Goal: Task Accomplishment & Management: Manage account settings

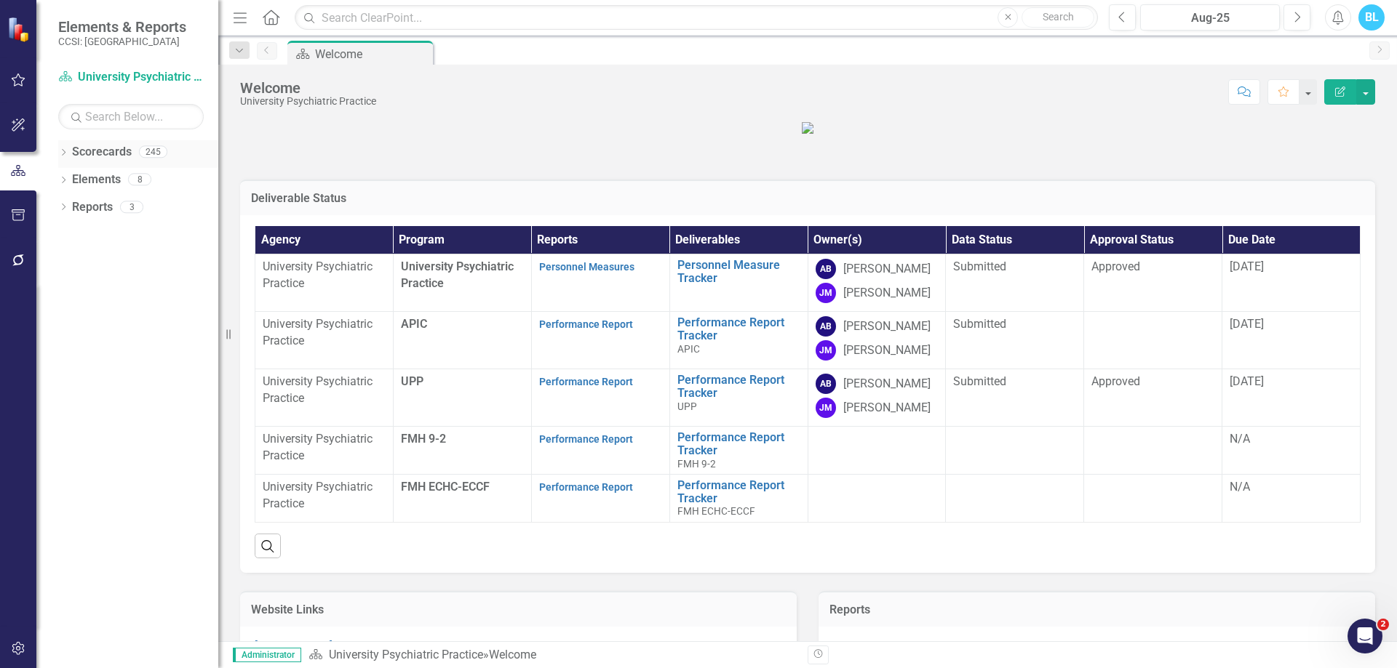
click at [63, 156] on icon "Dropdown" at bounding box center [63, 154] width 10 height 8
click at [68, 208] on icon "Dropdown" at bounding box center [70, 206] width 11 height 9
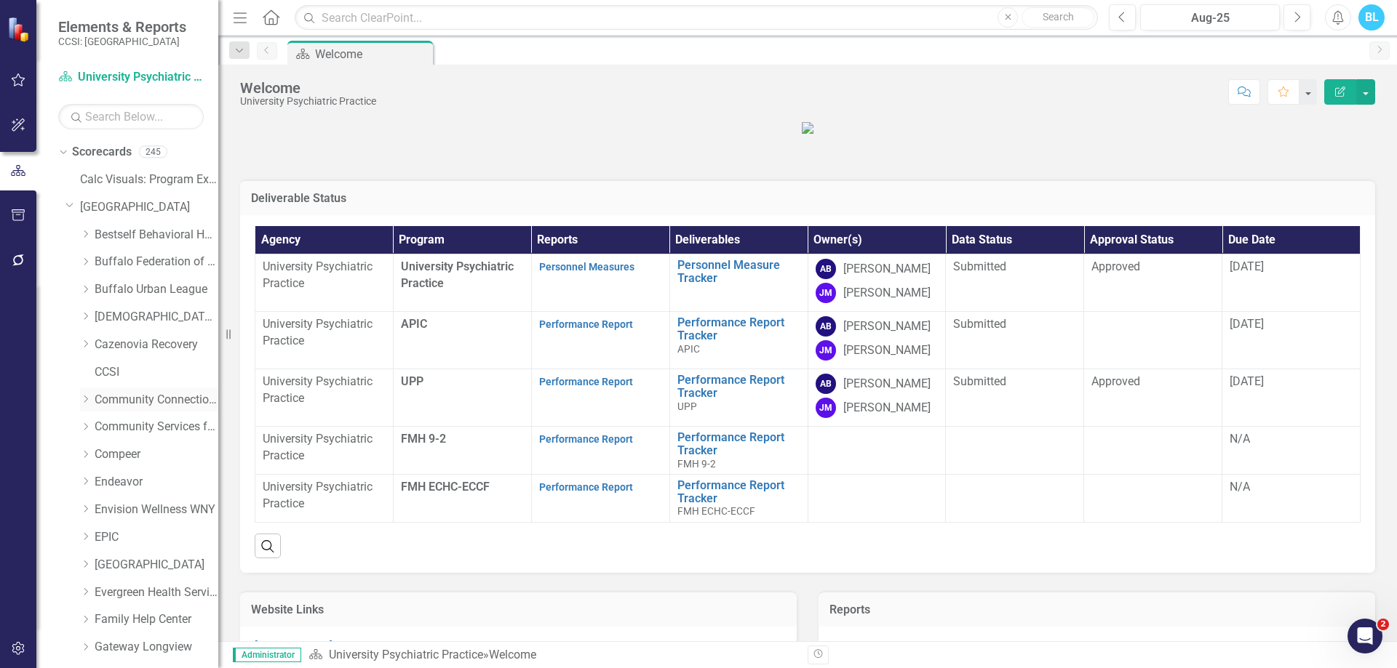
click at [134, 402] on link "Community Connections of [GEOGRAPHIC_DATA]" at bounding box center [157, 400] width 124 height 17
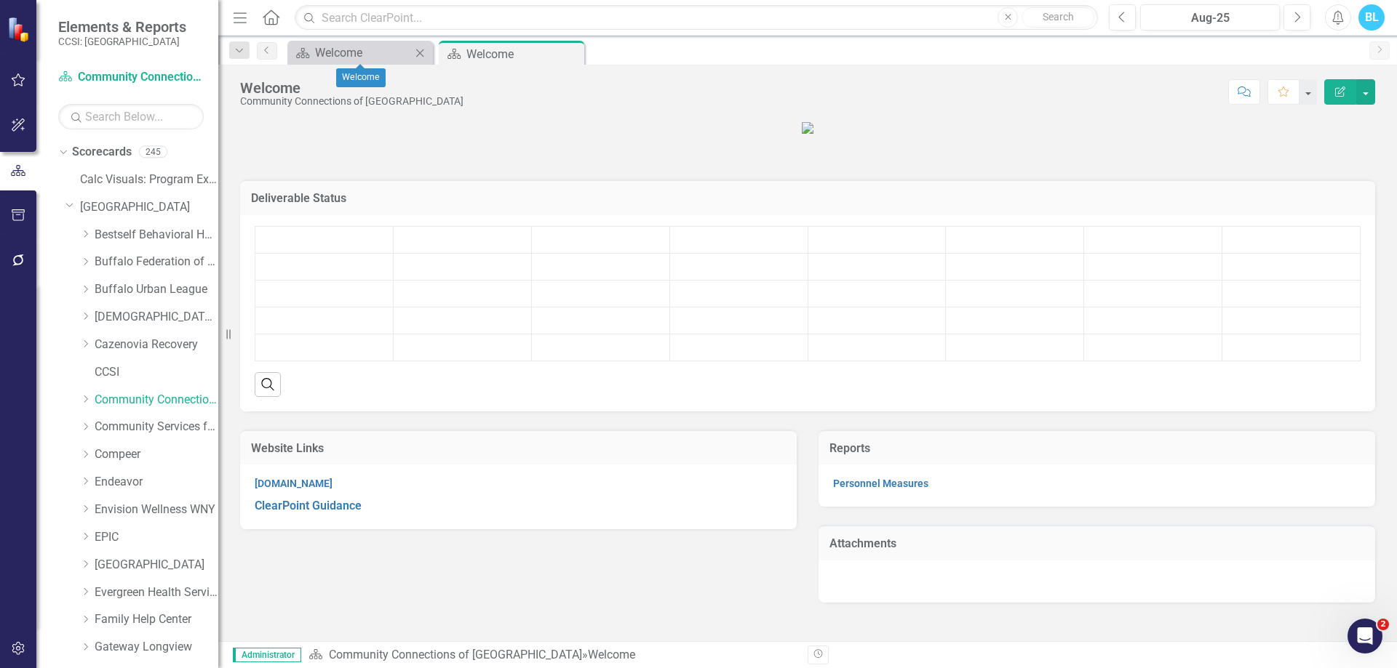
click at [420, 49] on icon "Close" at bounding box center [419, 53] width 15 height 12
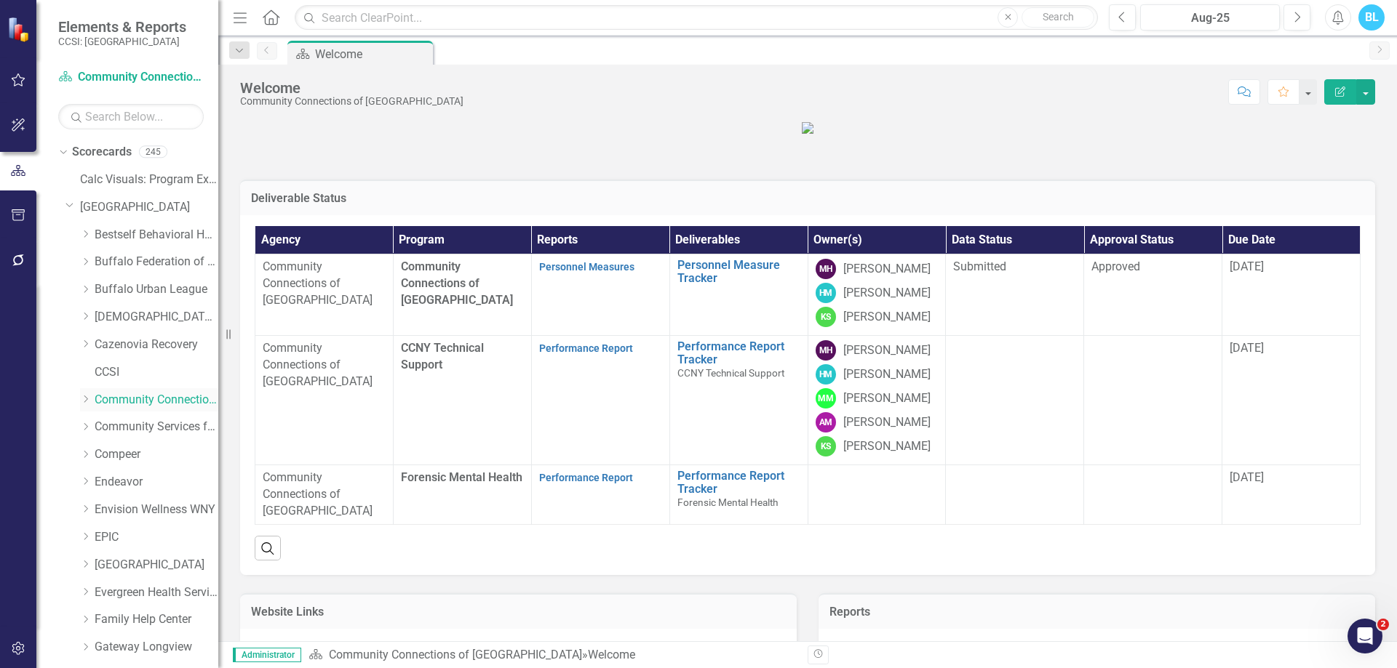
click at [86, 402] on icon "Dropdown" at bounding box center [85, 399] width 11 height 9
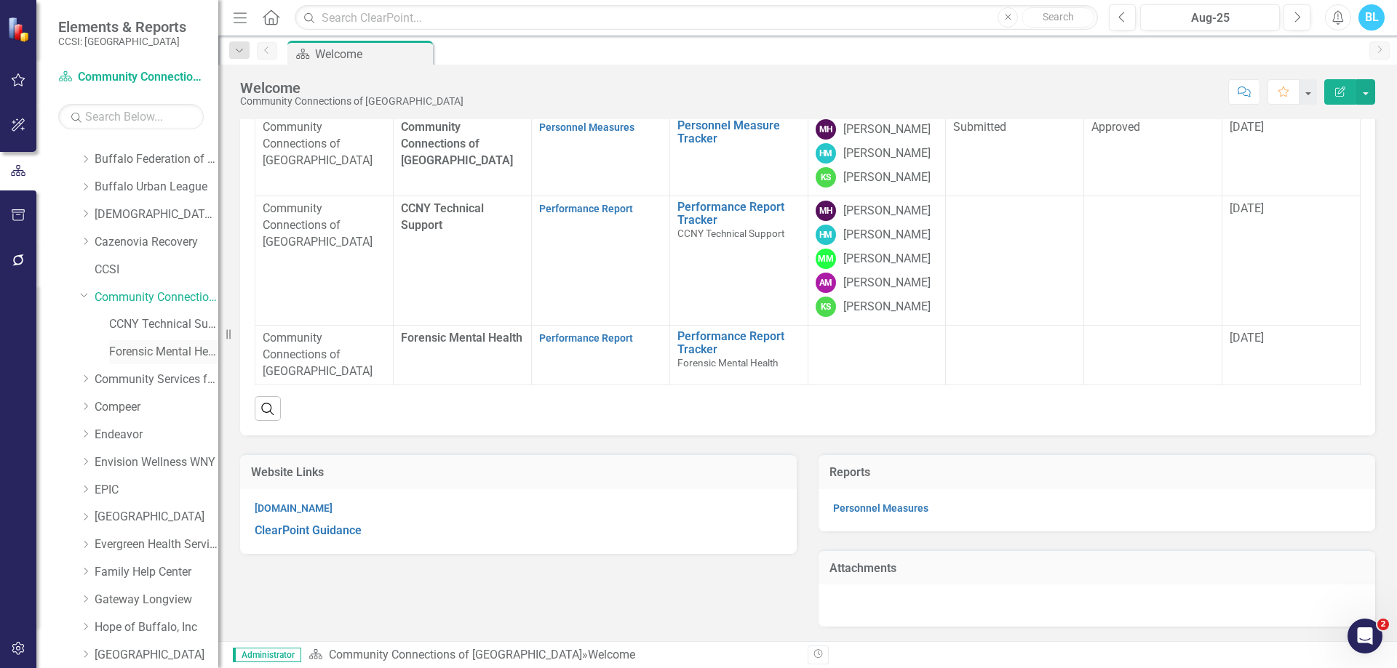
scroll to position [103, 0]
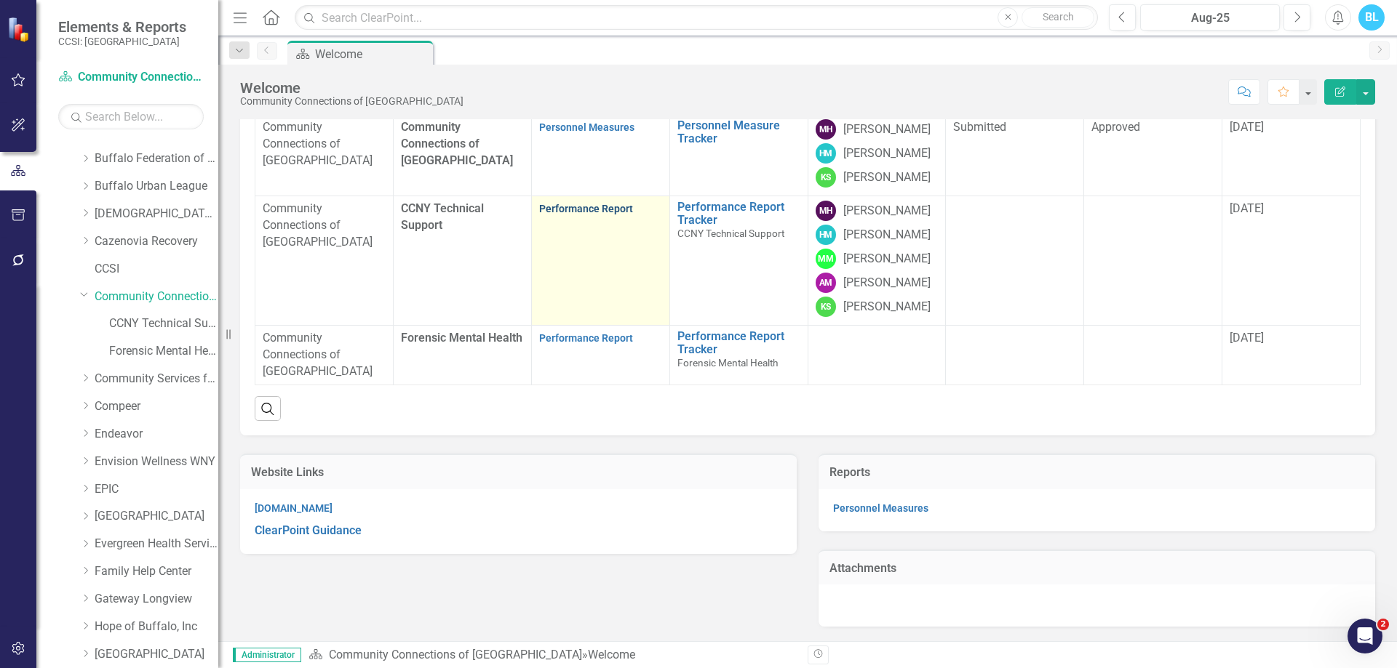
click at [591, 215] on link "Performance Report" at bounding box center [586, 209] width 94 height 12
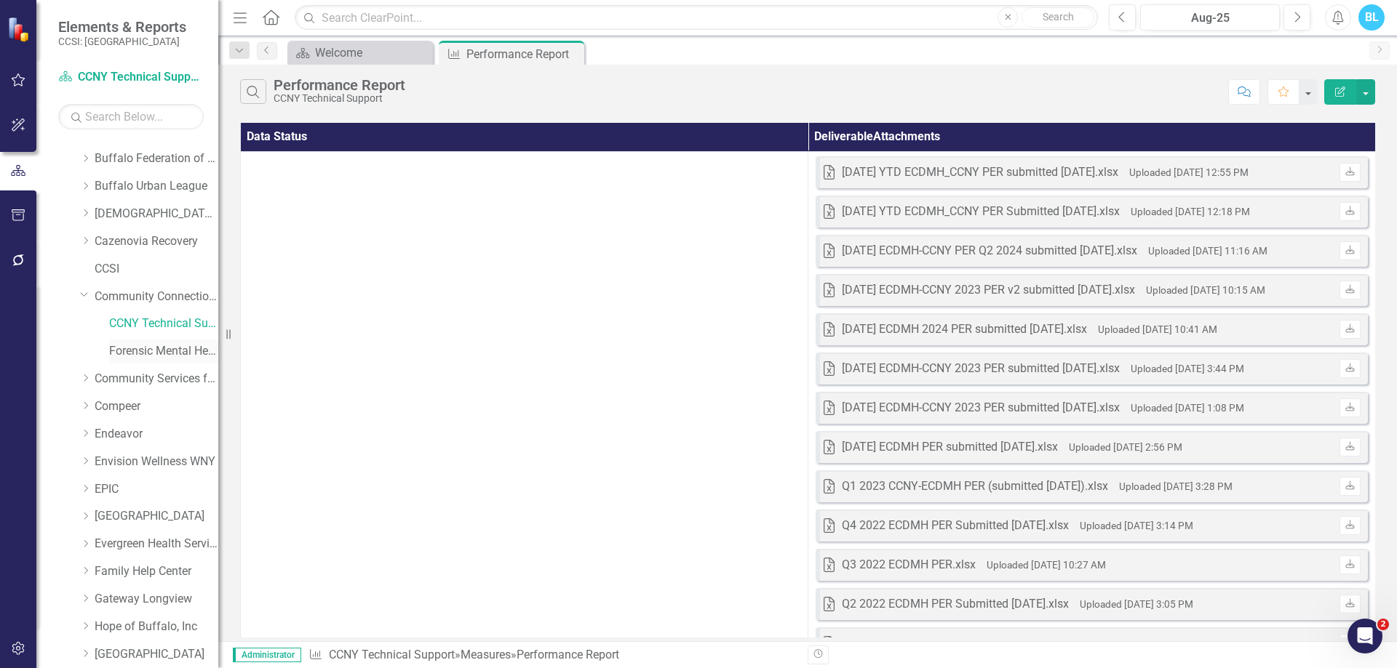
click at [158, 346] on link "Forensic Mental Health" at bounding box center [163, 351] width 109 height 17
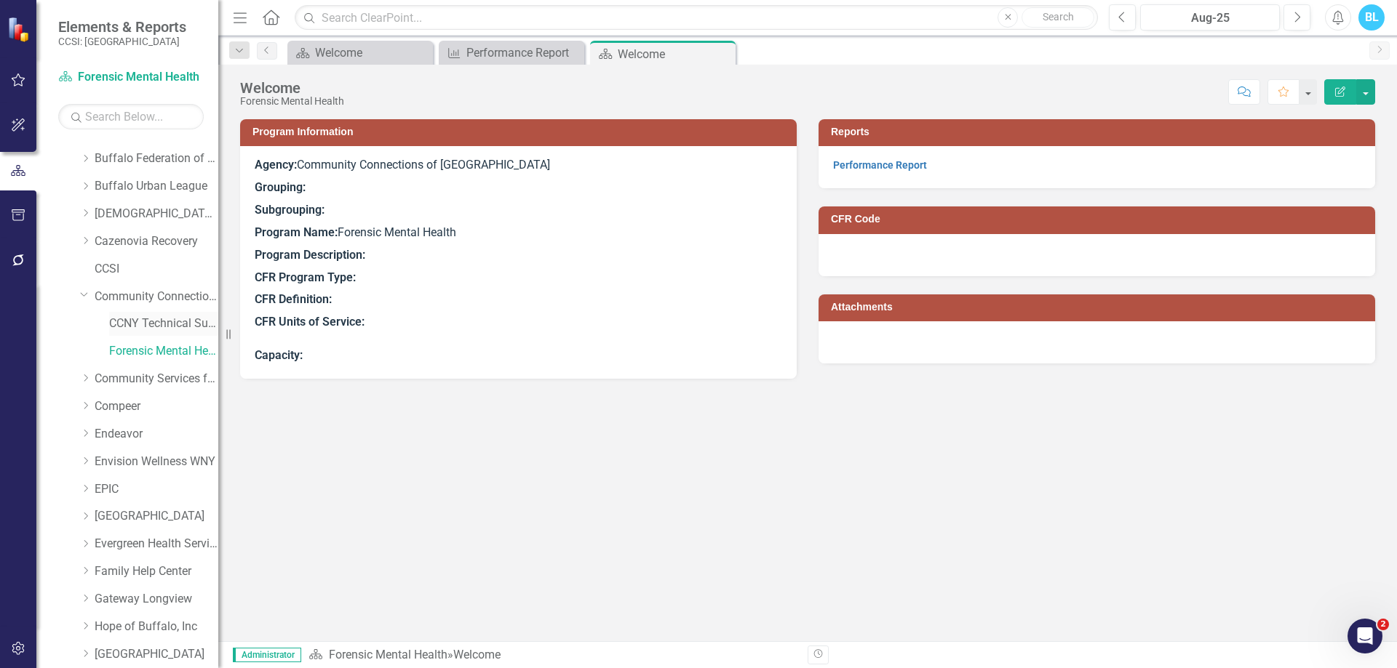
click at [136, 315] on div "CCNY Technical Support" at bounding box center [163, 324] width 109 height 24
click at [140, 328] on link "CCNY Technical Support" at bounding box center [163, 324] width 109 height 17
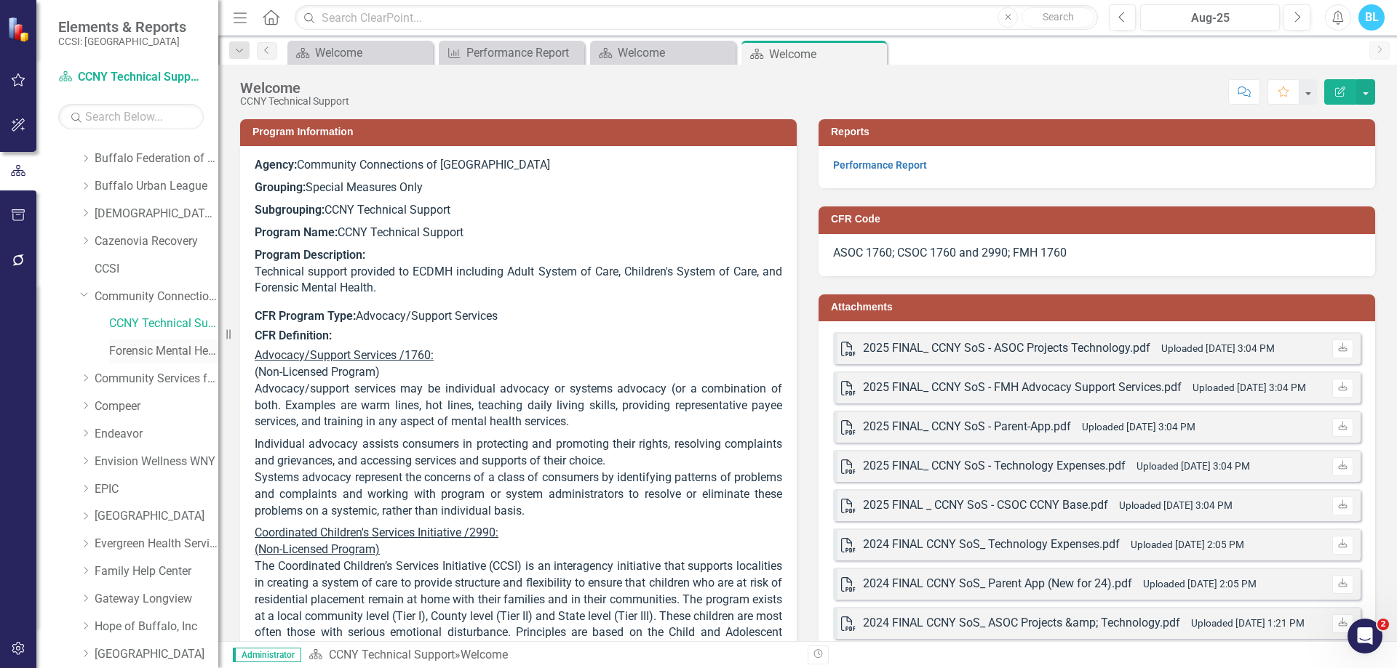
click at [143, 348] on link "Forensic Mental Health" at bounding box center [163, 351] width 109 height 17
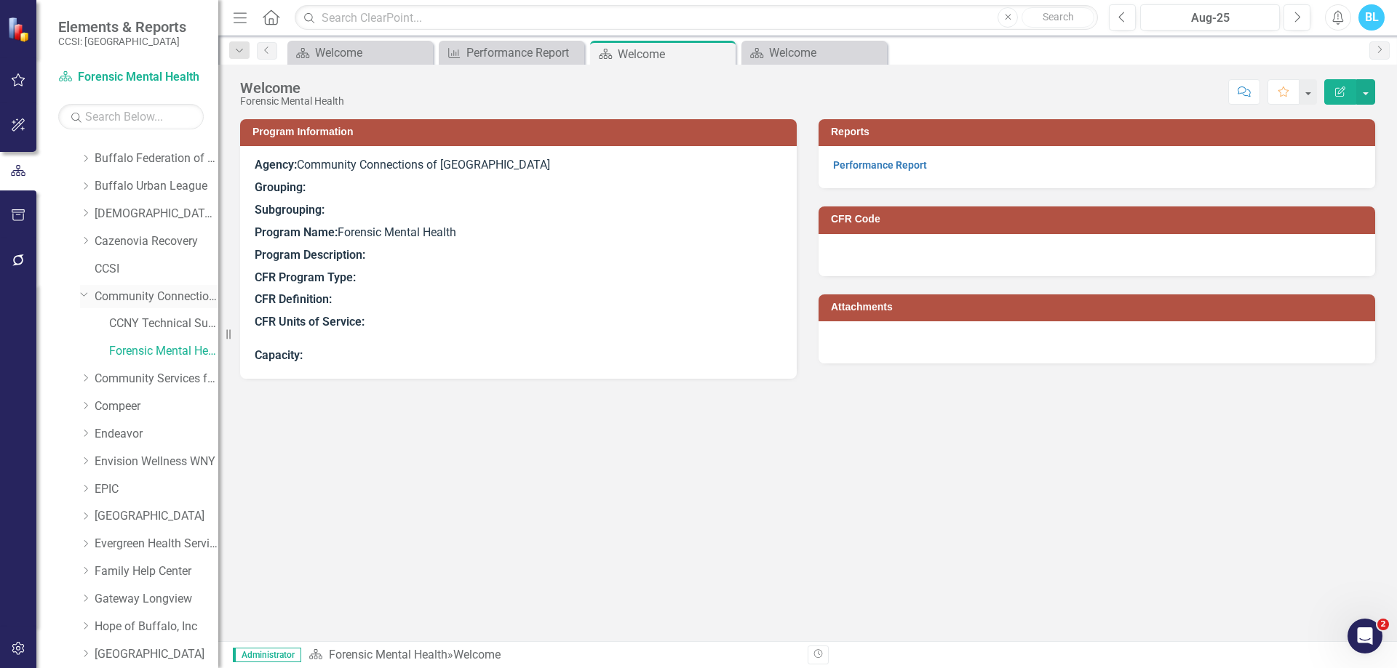
click at [150, 287] on div "Dropdown Community Connections of NY" at bounding box center [149, 297] width 138 height 24
click at [146, 304] on link "Community Connections of [GEOGRAPHIC_DATA]" at bounding box center [157, 297] width 124 height 17
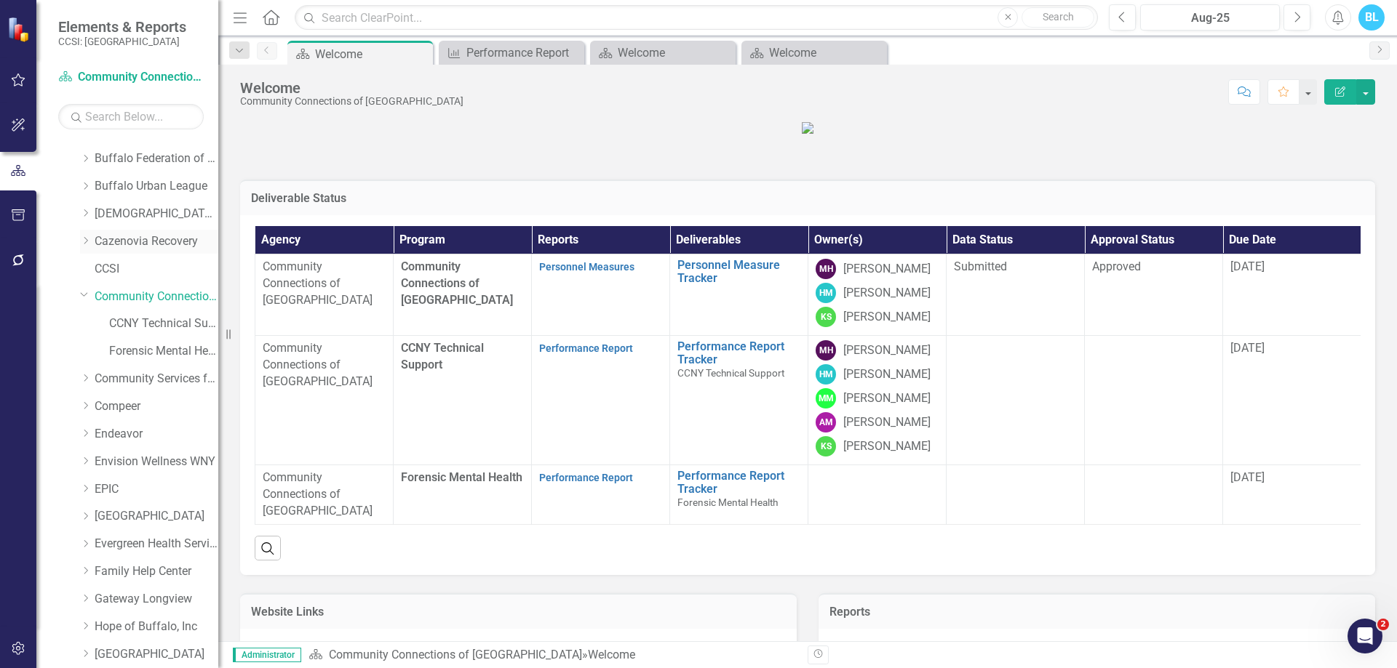
click at [81, 238] on icon "Dropdown" at bounding box center [85, 240] width 11 height 9
click at [154, 268] on link "Casa [PERSON_NAME]" at bounding box center [163, 269] width 109 height 17
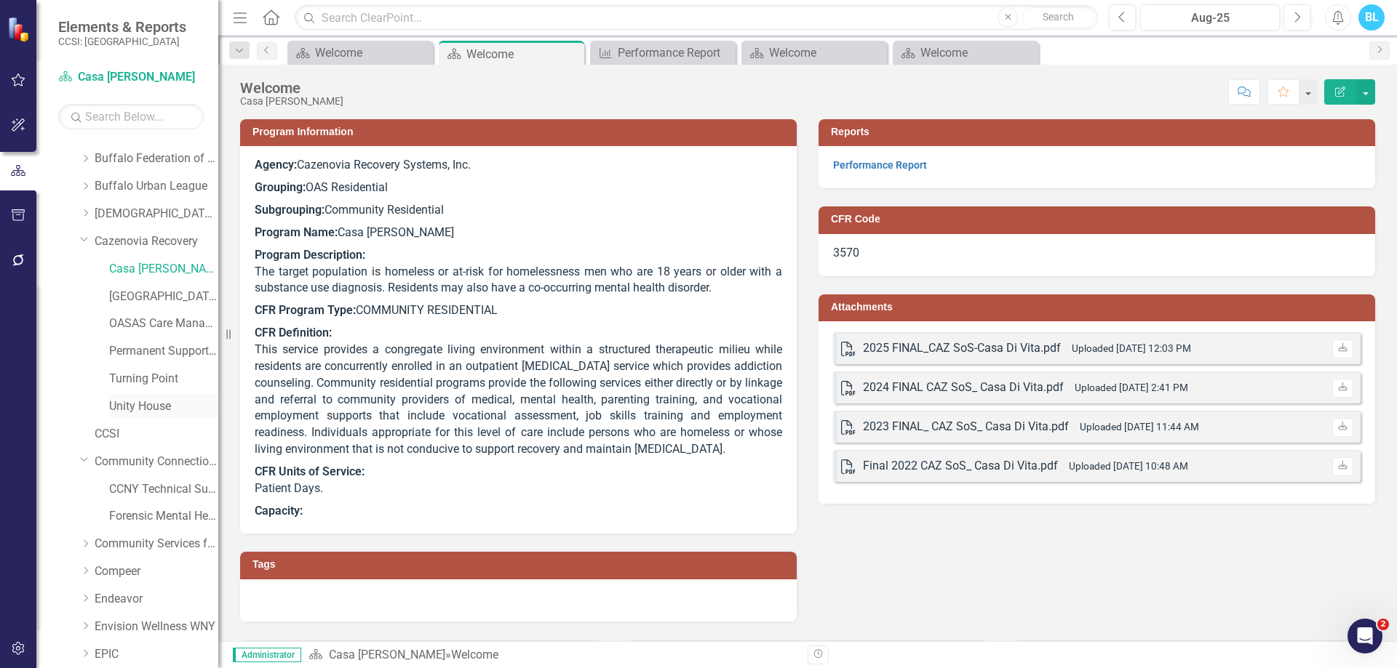
click at [164, 399] on link "Unity House" at bounding box center [163, 407] width 109 height 17
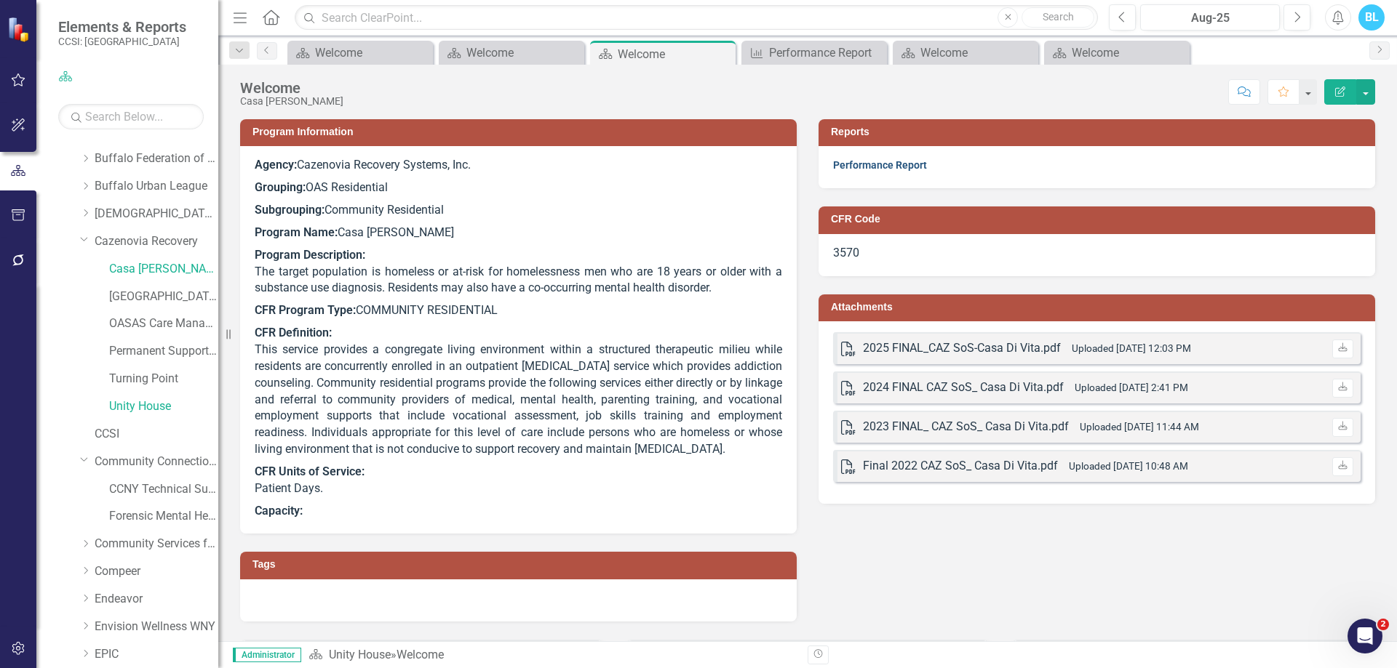
click at [906, 164] on link "Performance Report" at bounding box center [880, 165] width 94 height 12
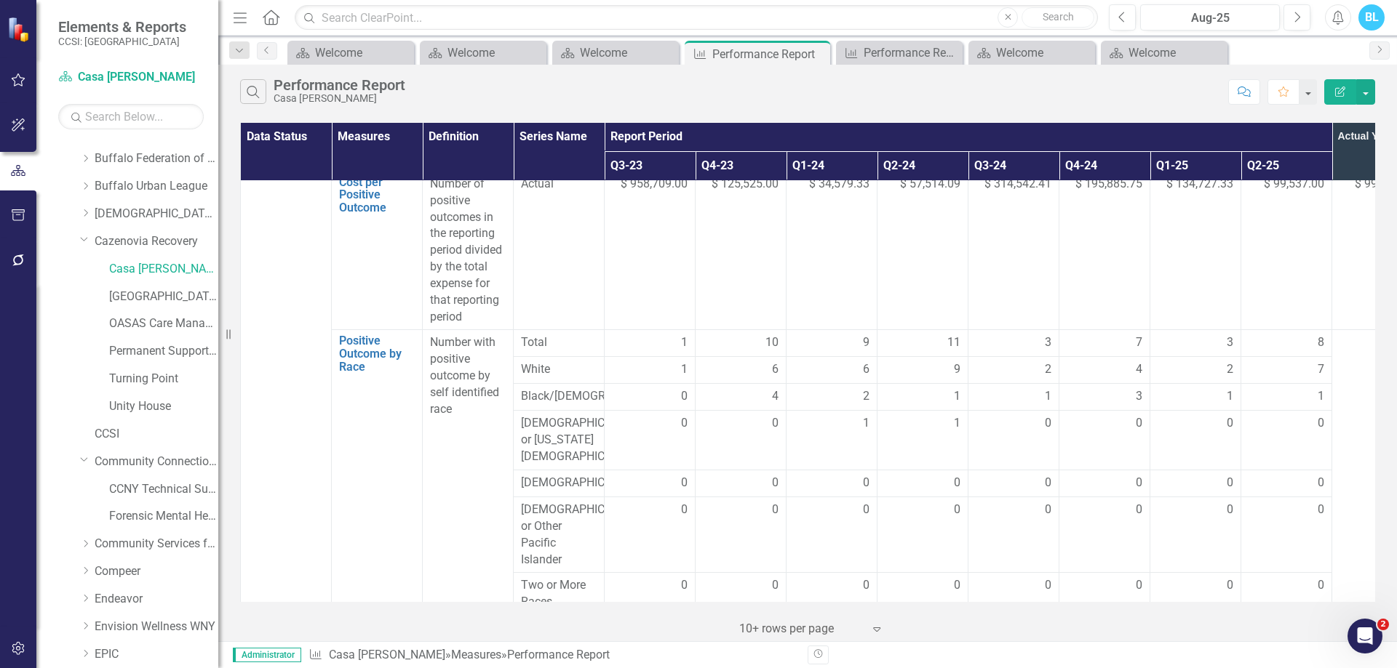
scroll to position [1720, 0]
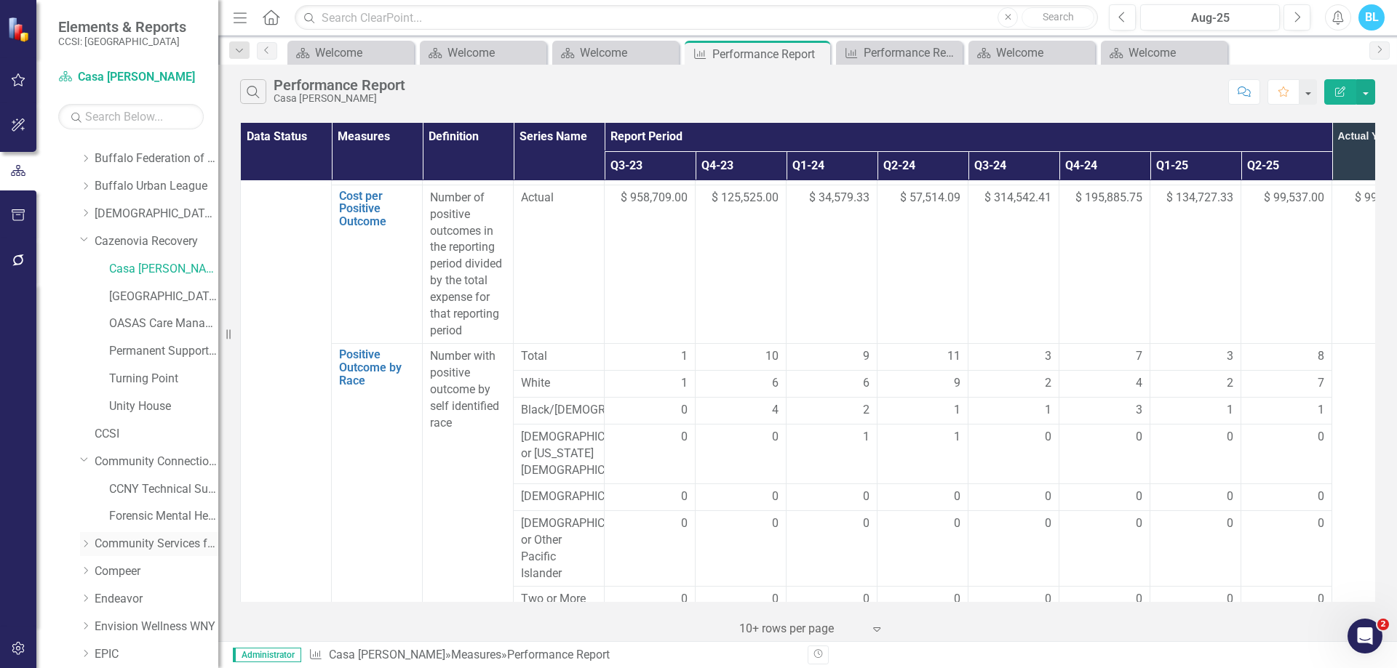
click at [82, 541] on icon "Dropdown" at bounding box center [85, 544] width 11 height 9
click at [151, 574] on link "CS4E1 Day Training" at bounding box center [163, 572] width 109 height 17
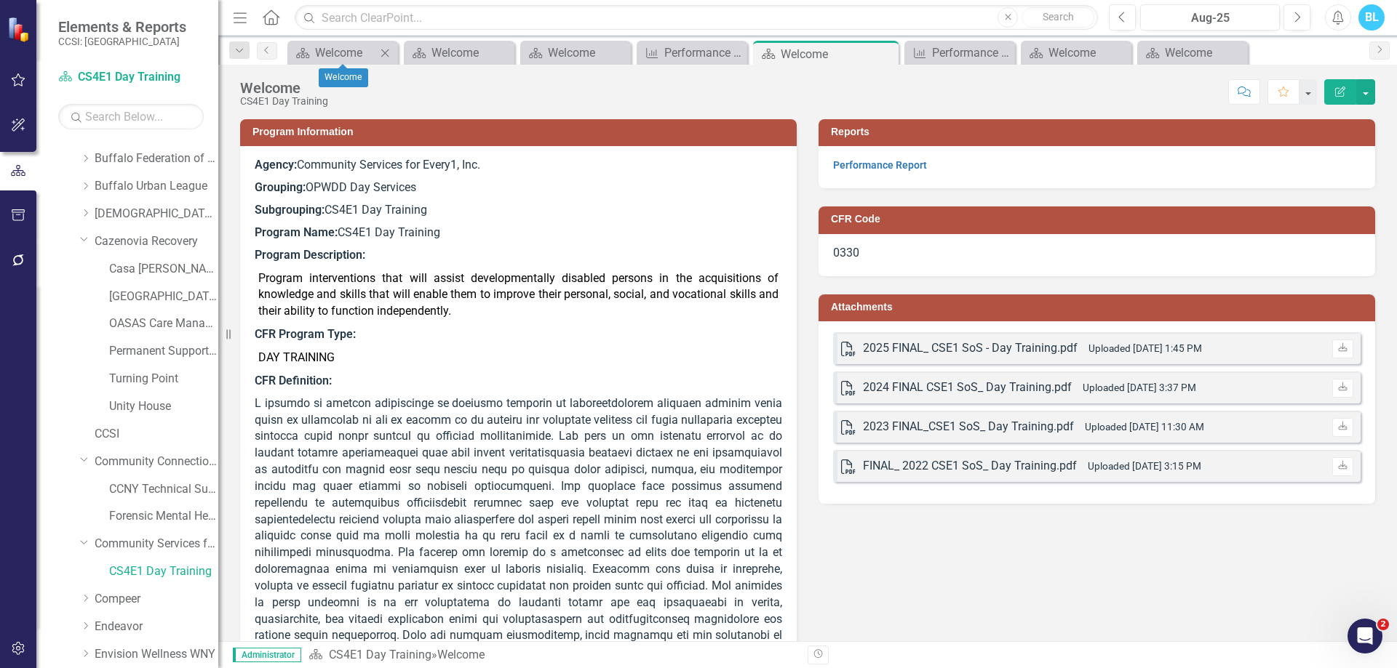
click at [387, 52] on icon "Close" at bounding box center [385, 53] width 15 height 12
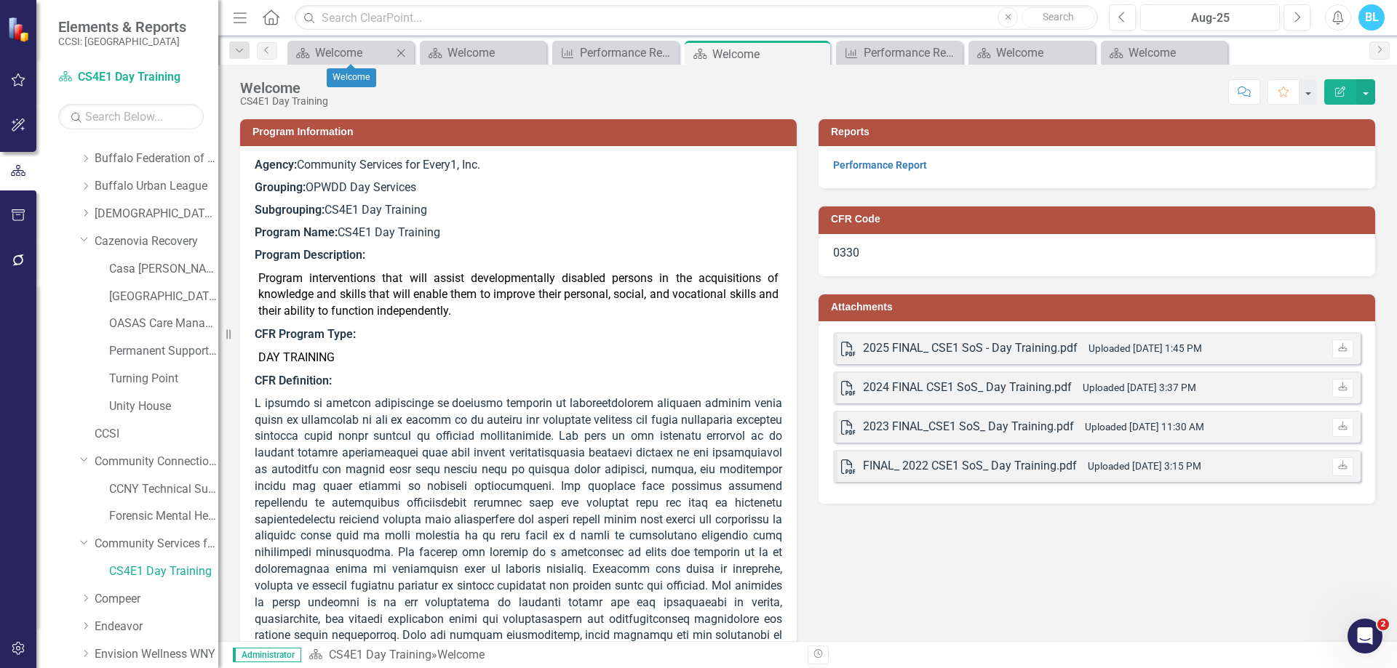
click at [402, 55] on icon "Close" at bounding box center [401, 53] width 15 height 12
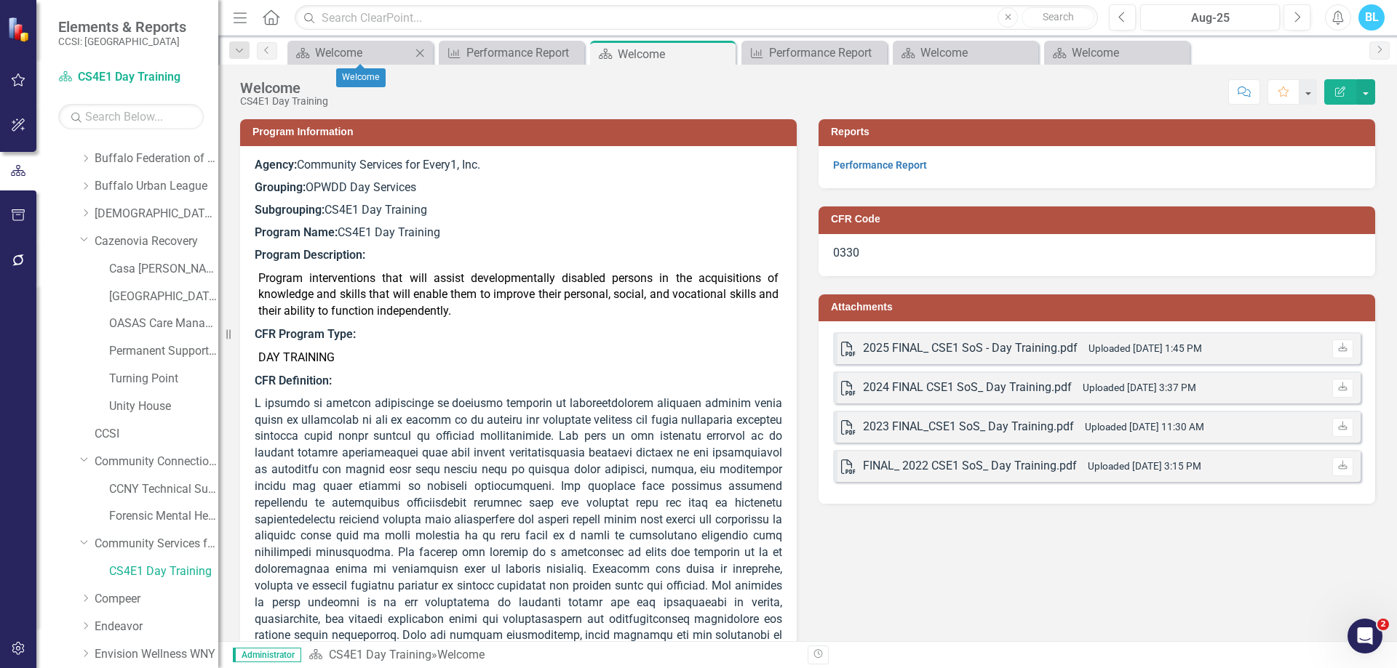
click at [427, 49] on icon "Close" at bounding box center [419, 53] width 15 height 12
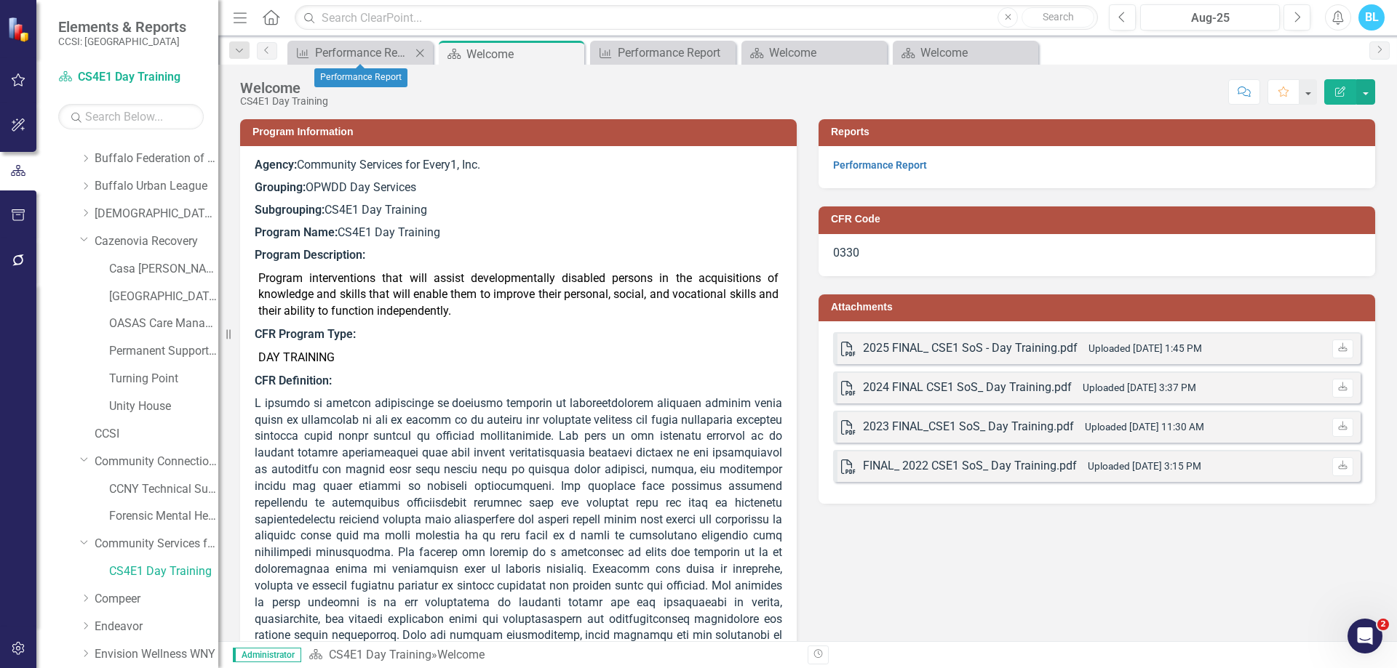
click at [427, 49] on icon "Close" at bounding box center [419, 53] width 15 height 12
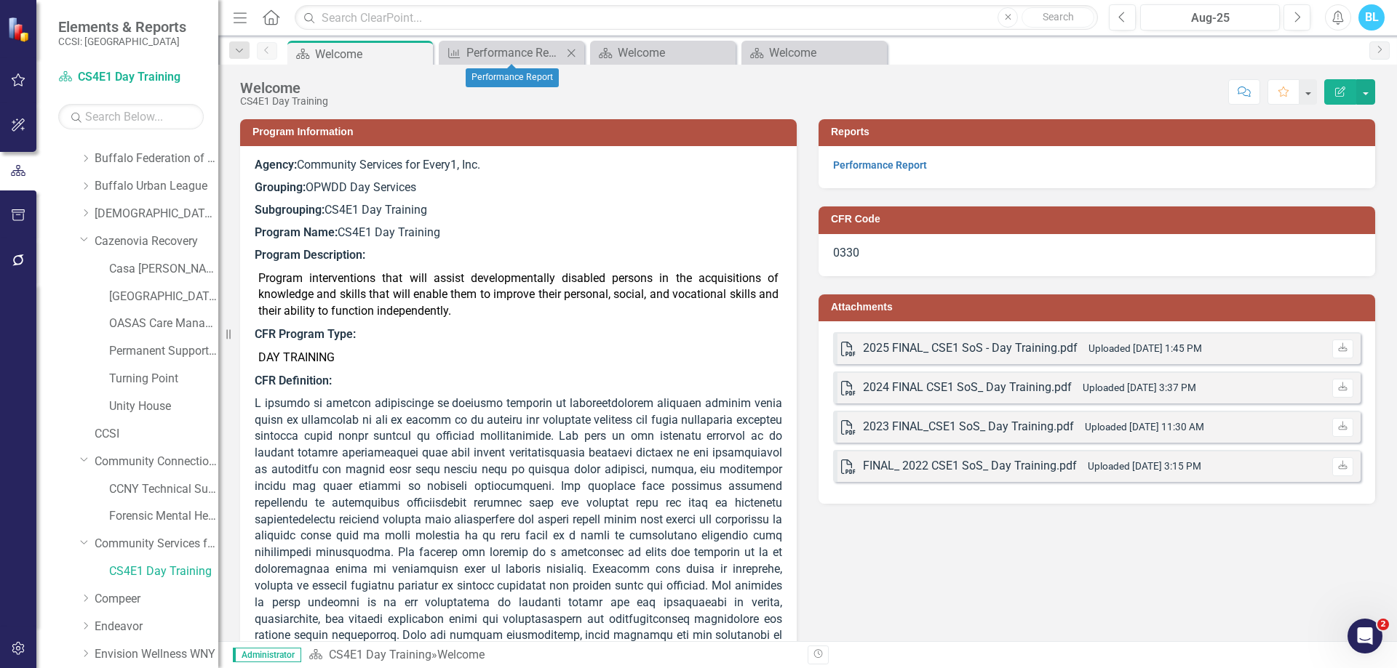
click at [570, 52] on icon "Close" at bounding box center [571, 53] width 15 height 12
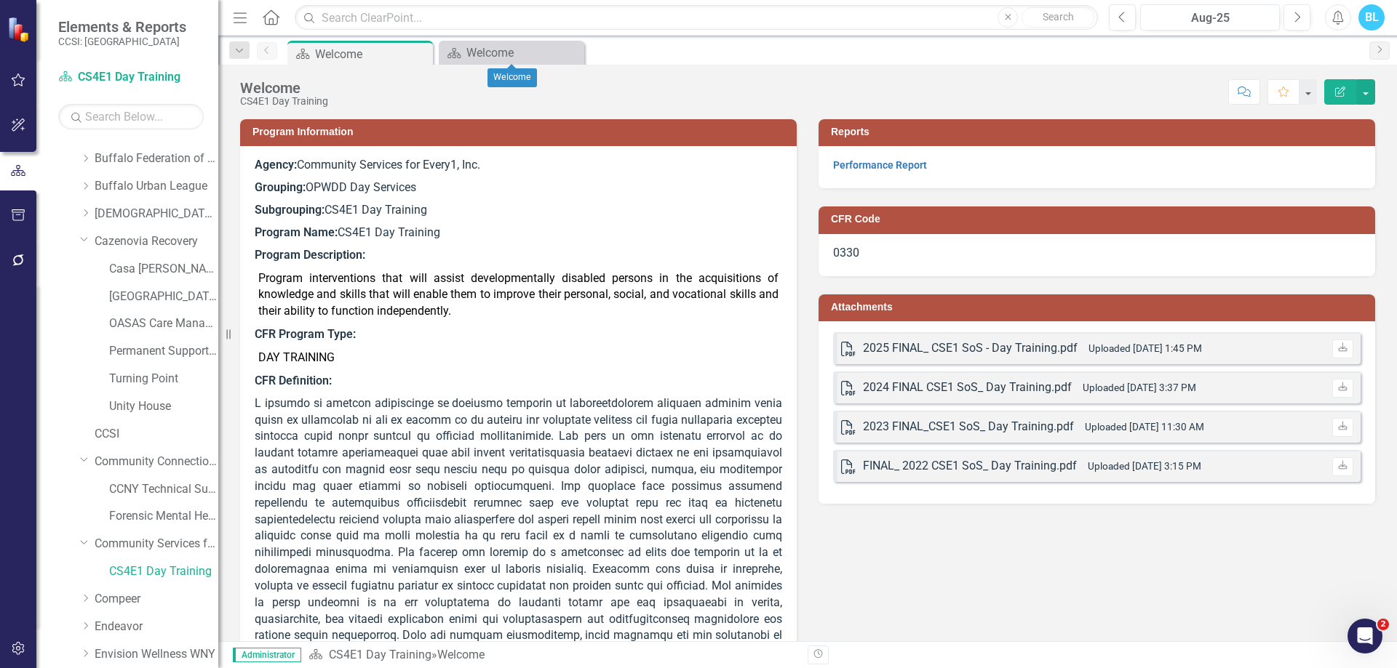
click at [0, 0] on icon "Close" at bounding box center [0, 0] width 0 height 0
click at [881, 164] on link "Performance Report" at bounding box center [880, 165] width 94 height 12
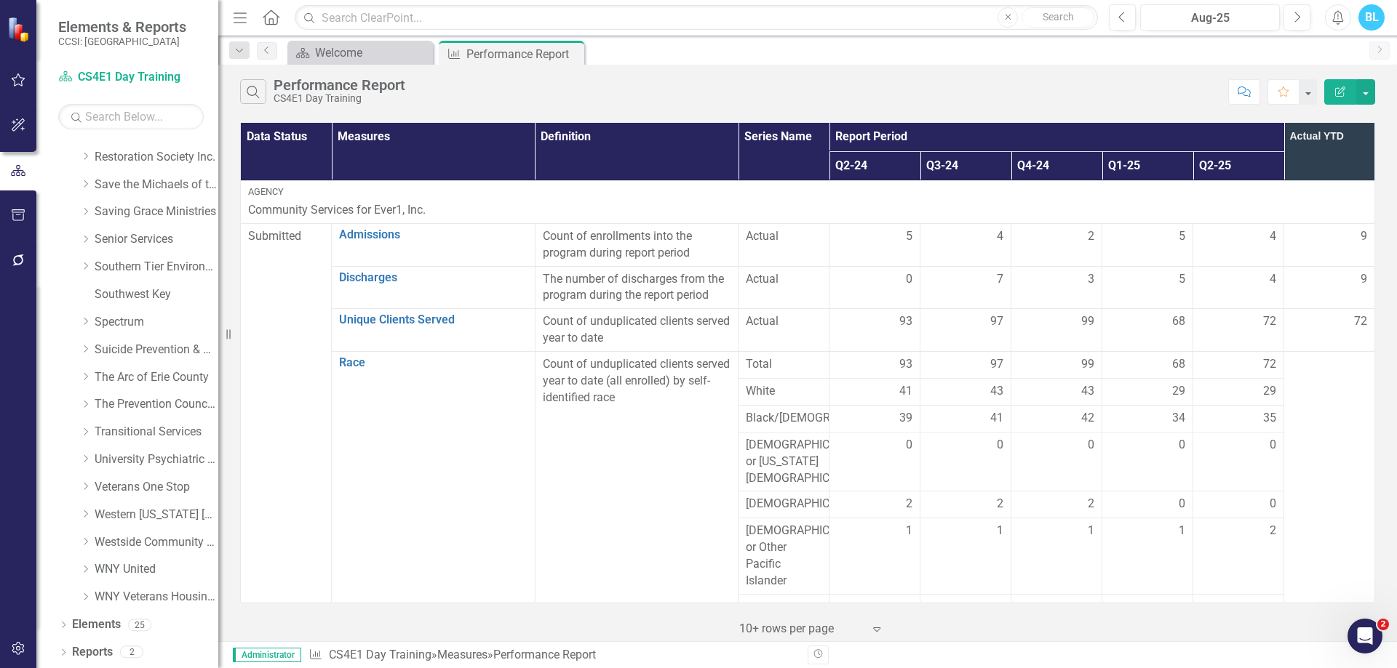
scroll to position [1094, 0]
click at [87, 462] on icon "Dropdown" at bounding box center [85, 461] width 11 height 9
click at [137, 543] on link "FMH 9-2" at bounding box center [163, 545] width 109 height 17
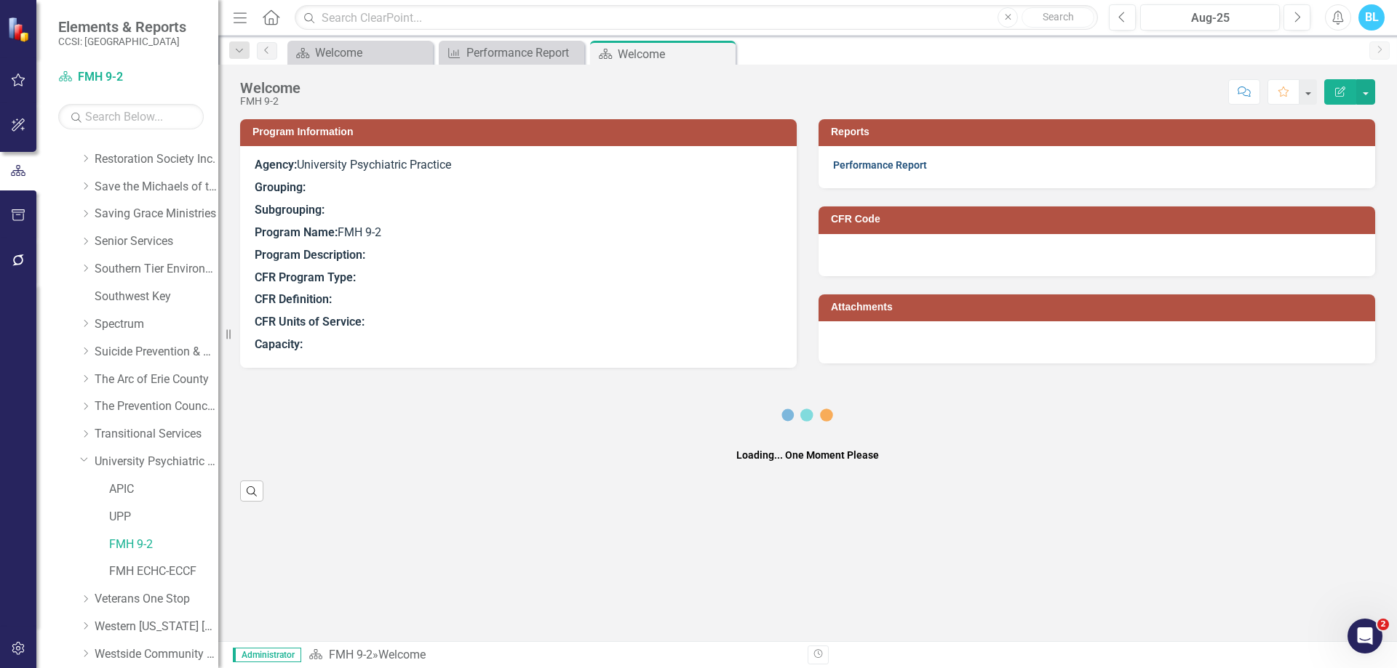
click at [884, 164] on link "Performance Report" at bounding box center [880, 165] width 94 height 12
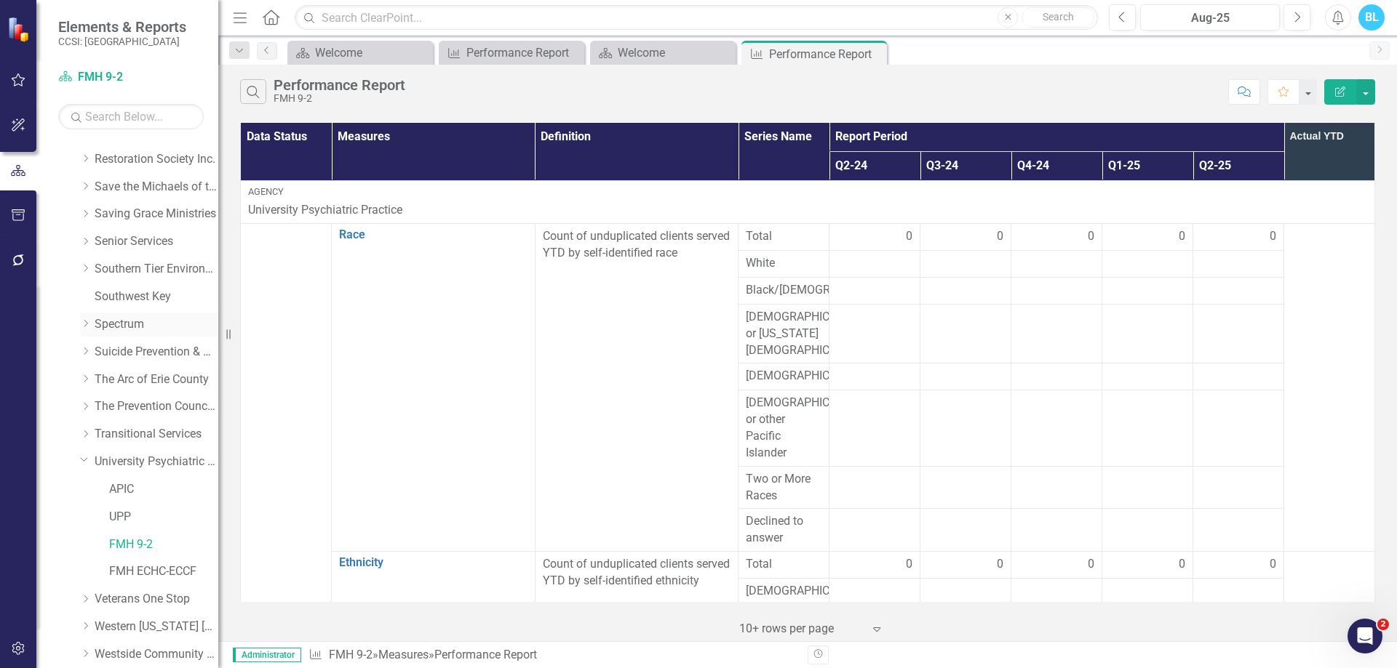
click at [84, 330] on div "Dropdown" at bounding box center [85, 325] width 11 height 12
click at [120, 468] on link "CARES" at bounding box center [163, 462] width 109 height 17
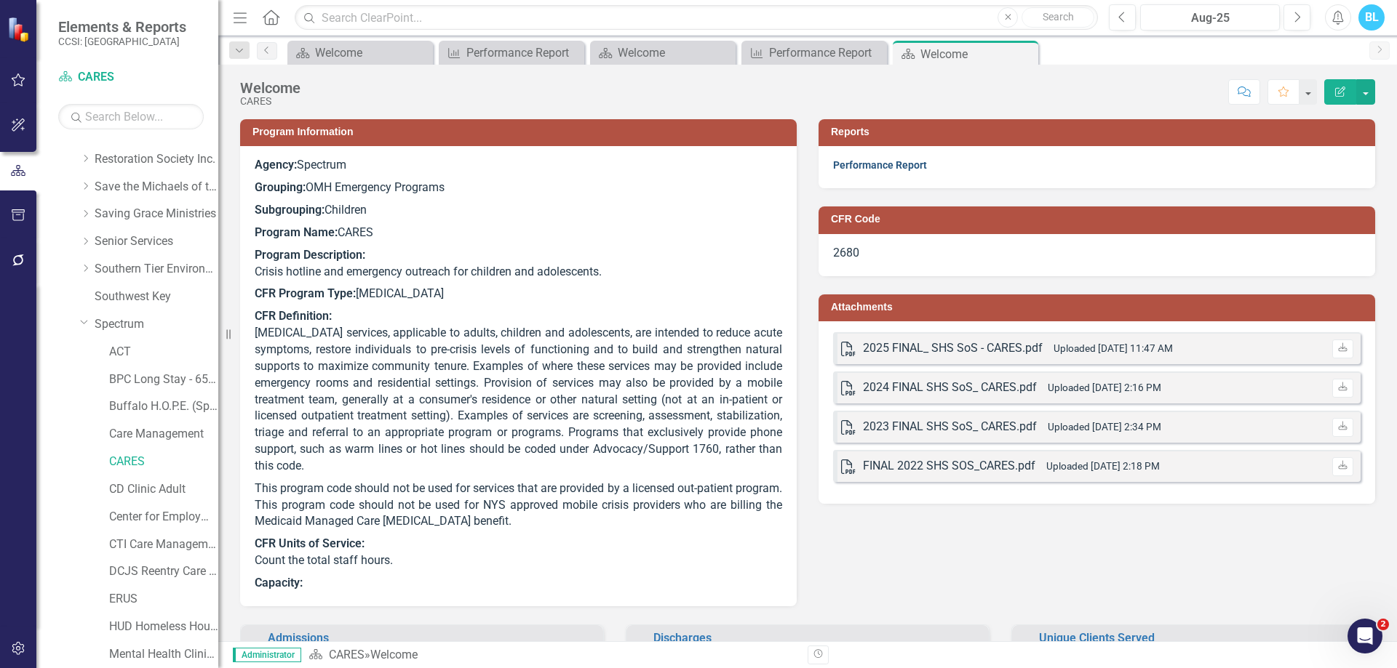
click at [857, 166] on link "Performance Report" at bounding box center [880, 165] width 94 height 12
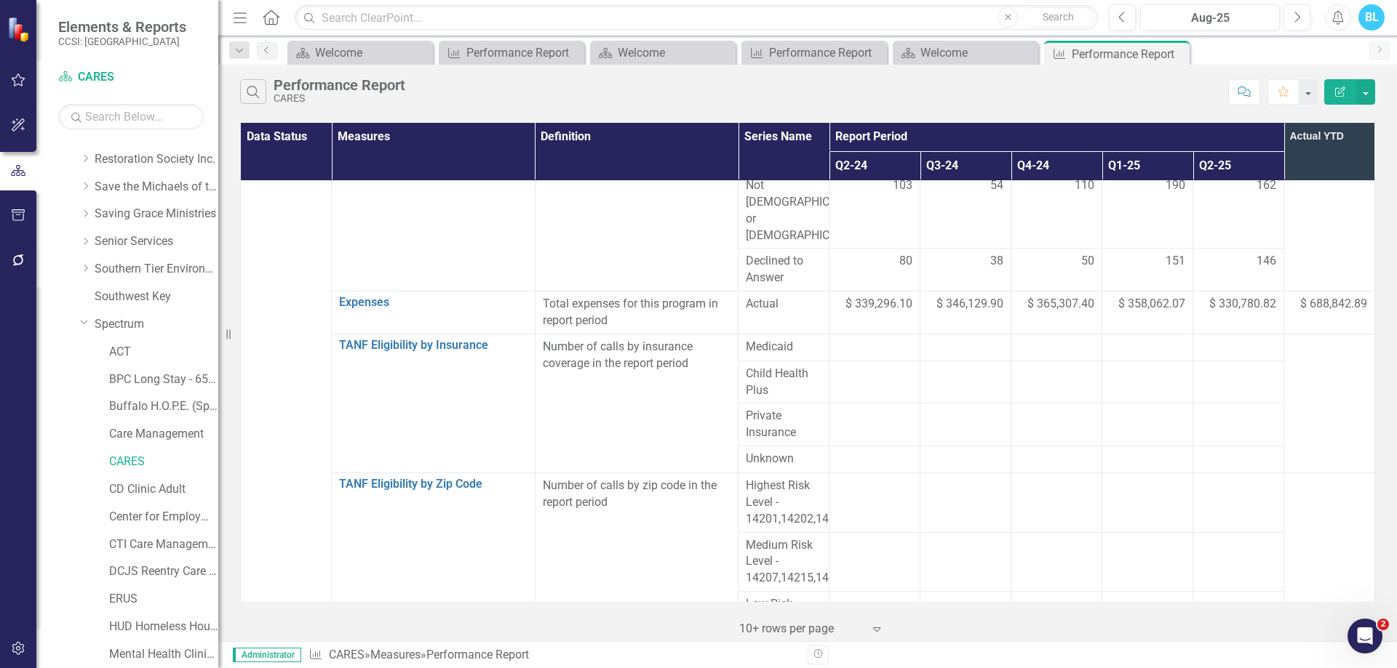
scroll to position [1808, 0]
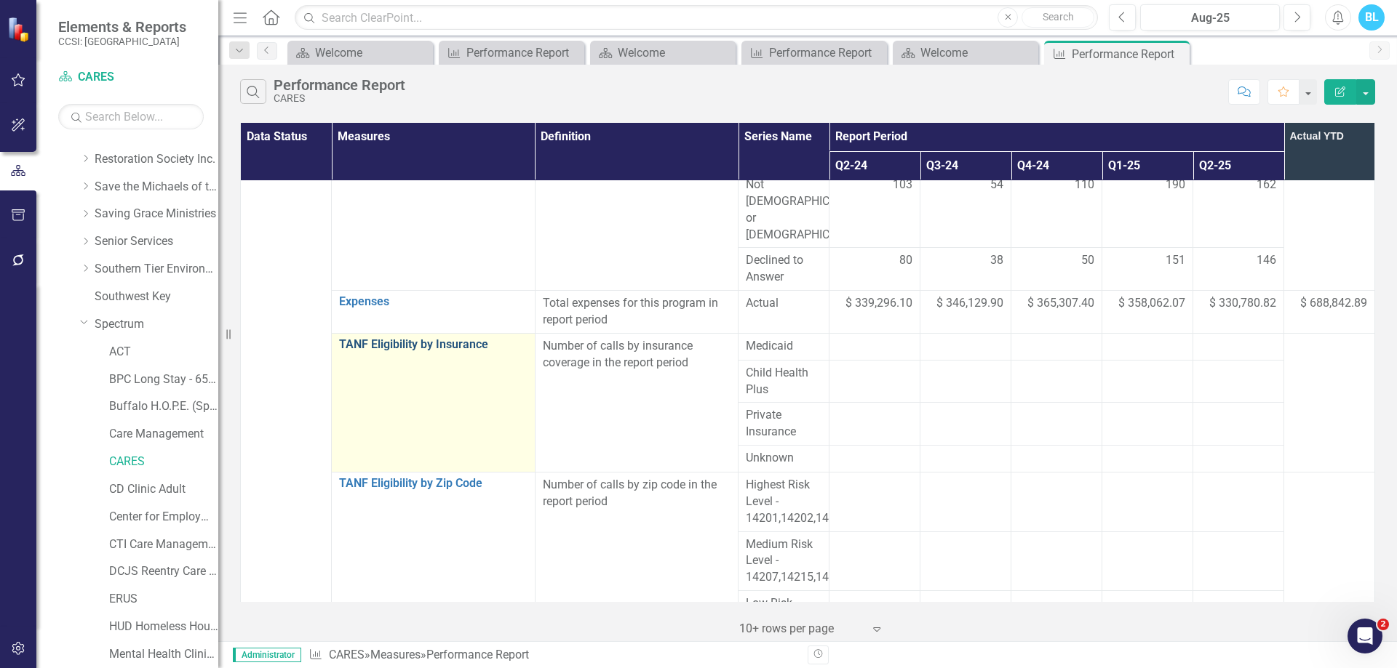
click at [375, 338] on link "TANF Eligibility by Insurance" at bounding box center [433, 344] width 188 height 13
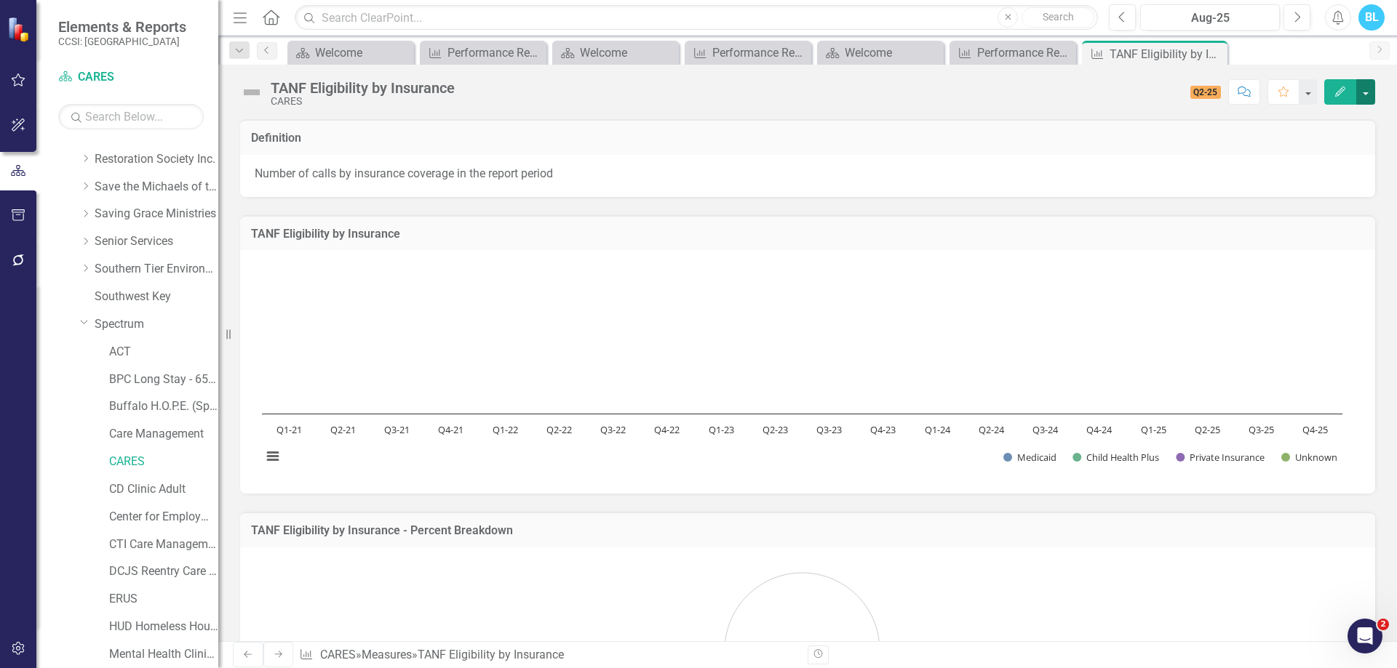
click at [1374, 95] on button "button" at bounding box center [1365, 91] width 19 height 25
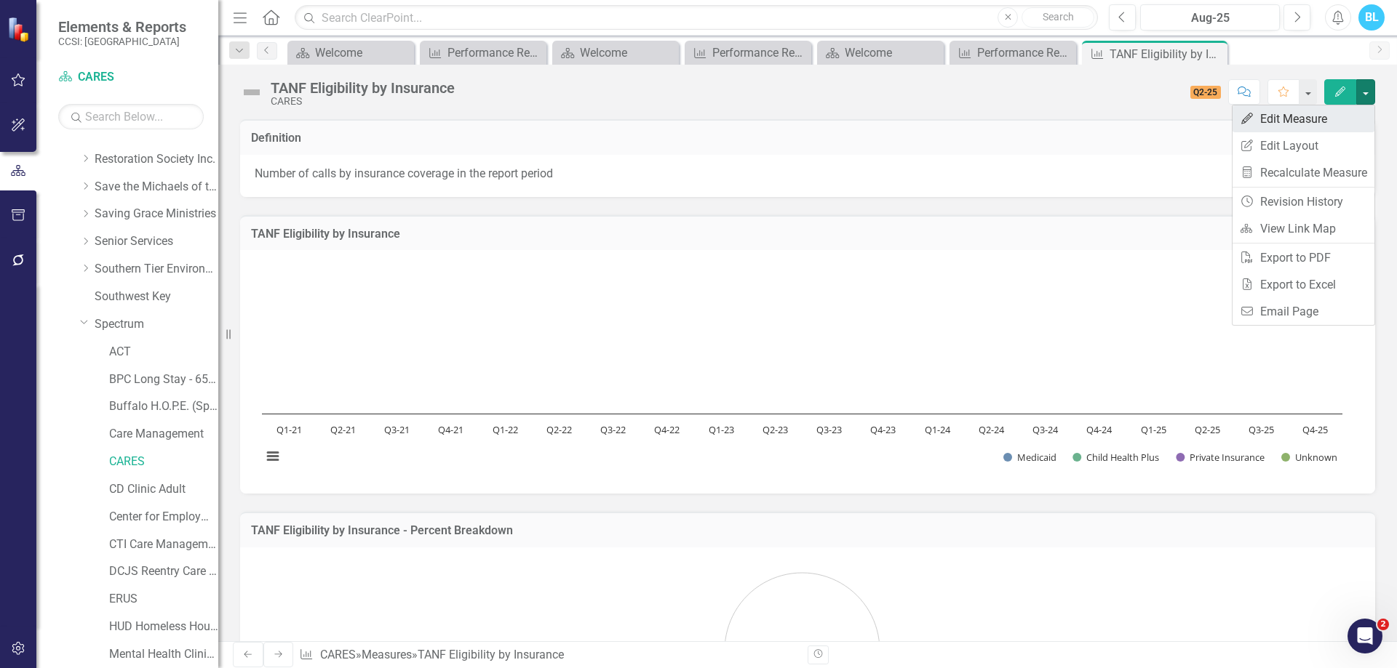
click at [1333, 117] on link "Edit Edit Measure" at bounding box center [1303, 118] width 142 height 27
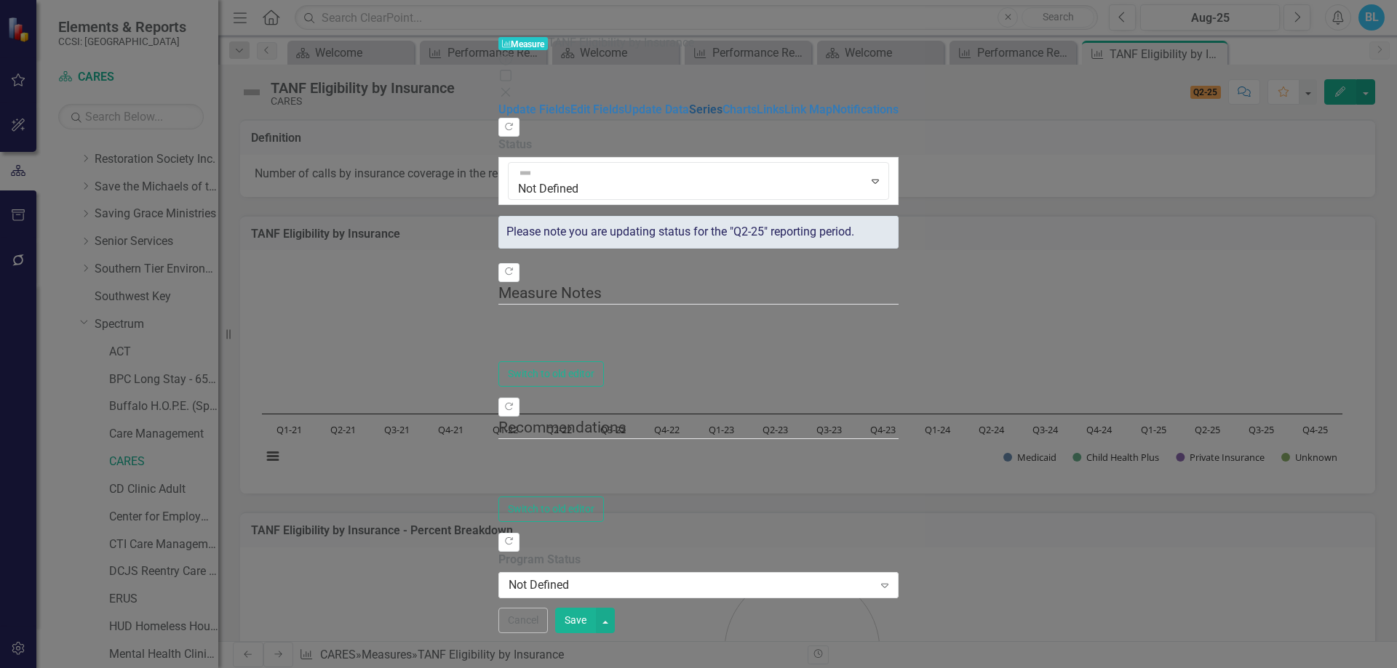
click at [689, 116] on link "Series" at bounding box center [705, 110] width 33 height 14
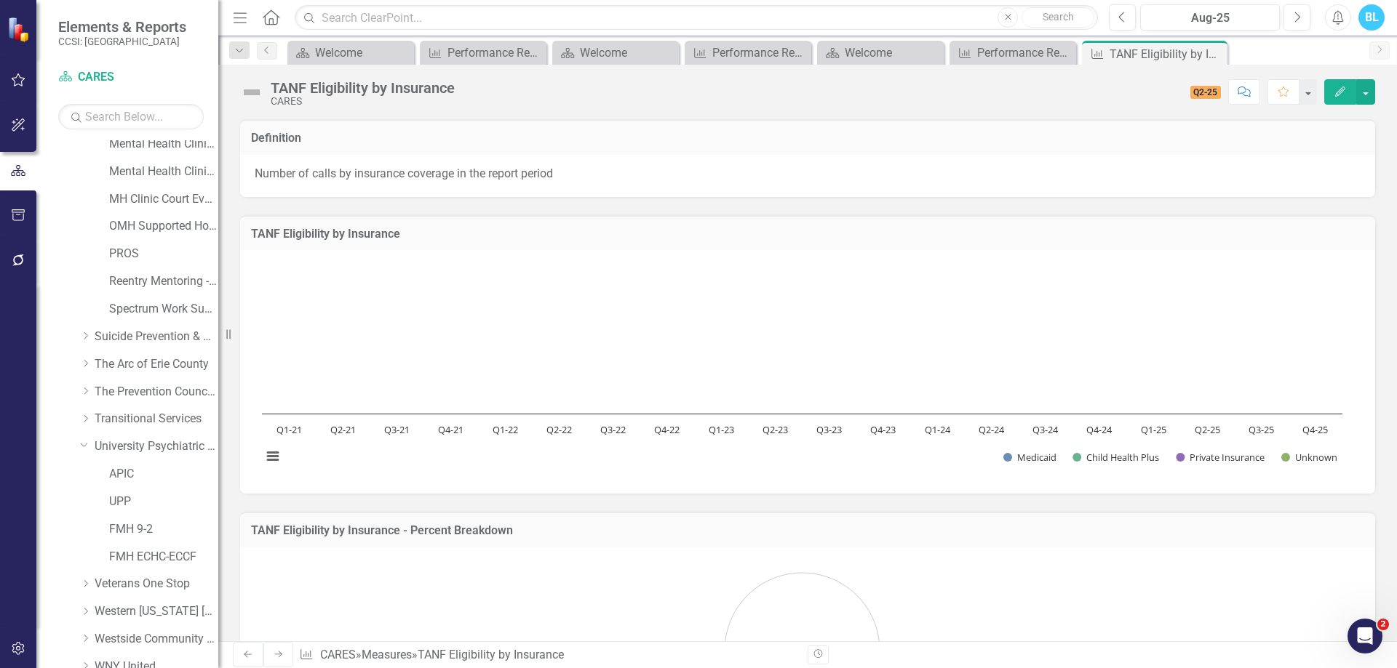
scroll to position [1701, 0]
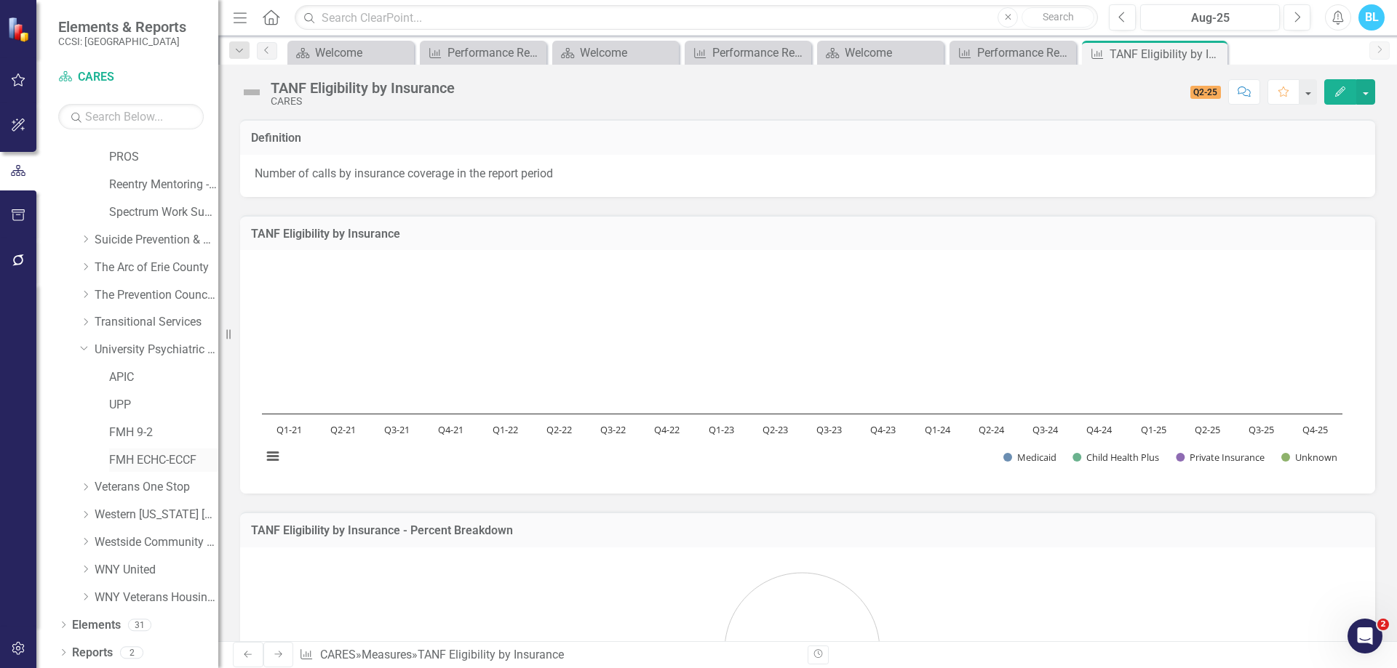
click at [138, 457] on link "FMH ECHC-ECCF" at bounding box center [163, 460] width 109 height 17
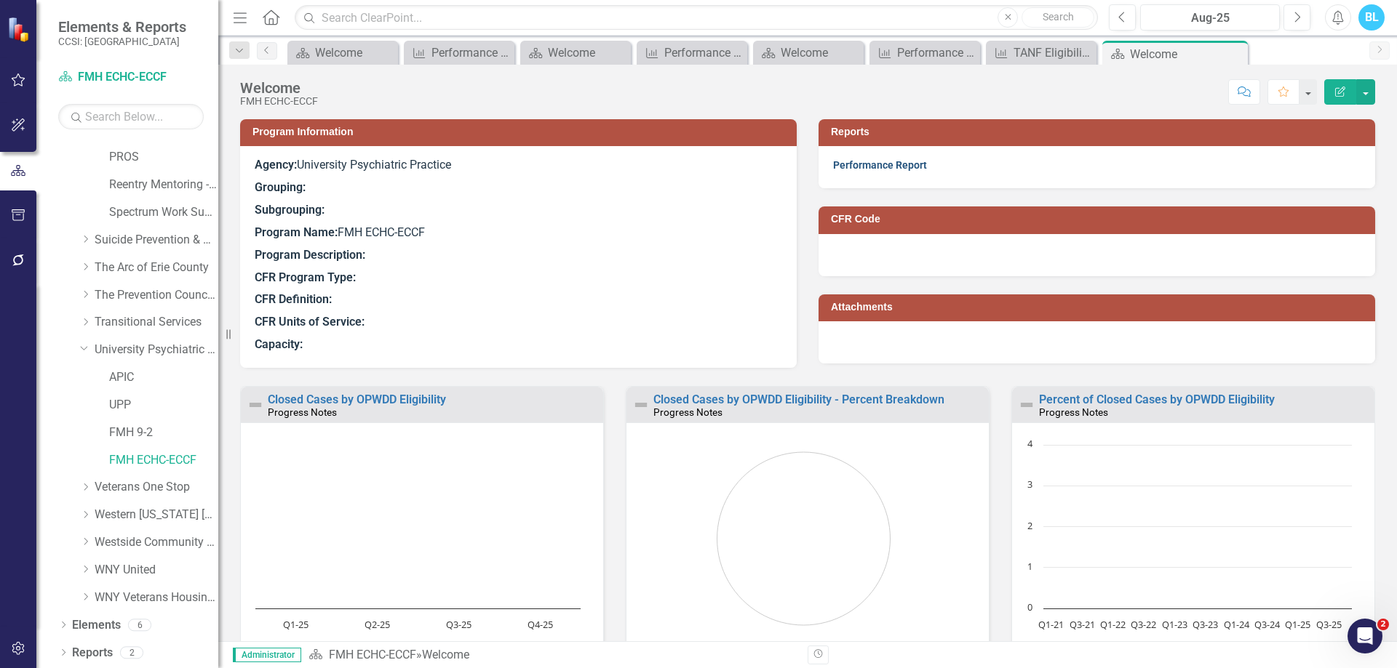
click at [872, 163] on link "Performance Report" at bounding box center [880, 165] width 94 height 12
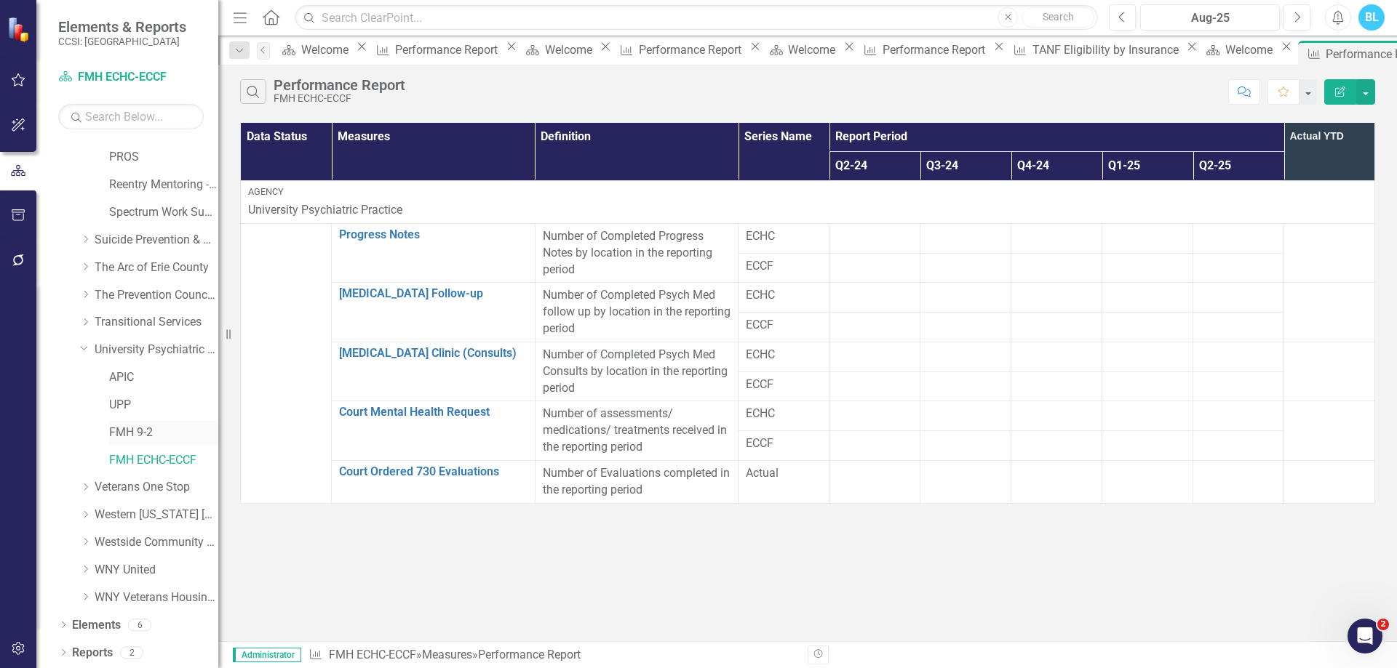
click at [140, 434] on link "FMH 9-2" at bounding box center [163, 433] width 109 height 17
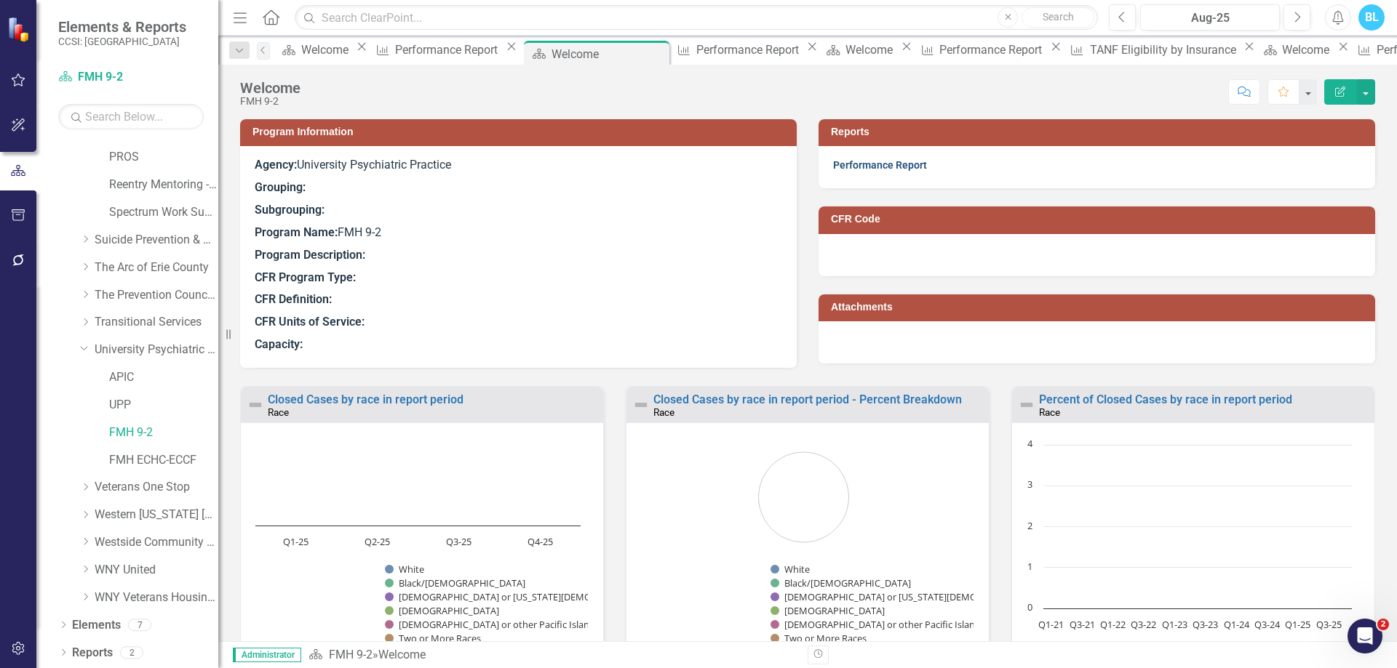
click at [877, 162] on link "Performance Report" at bounding box center [880, 165] width 94 height 12
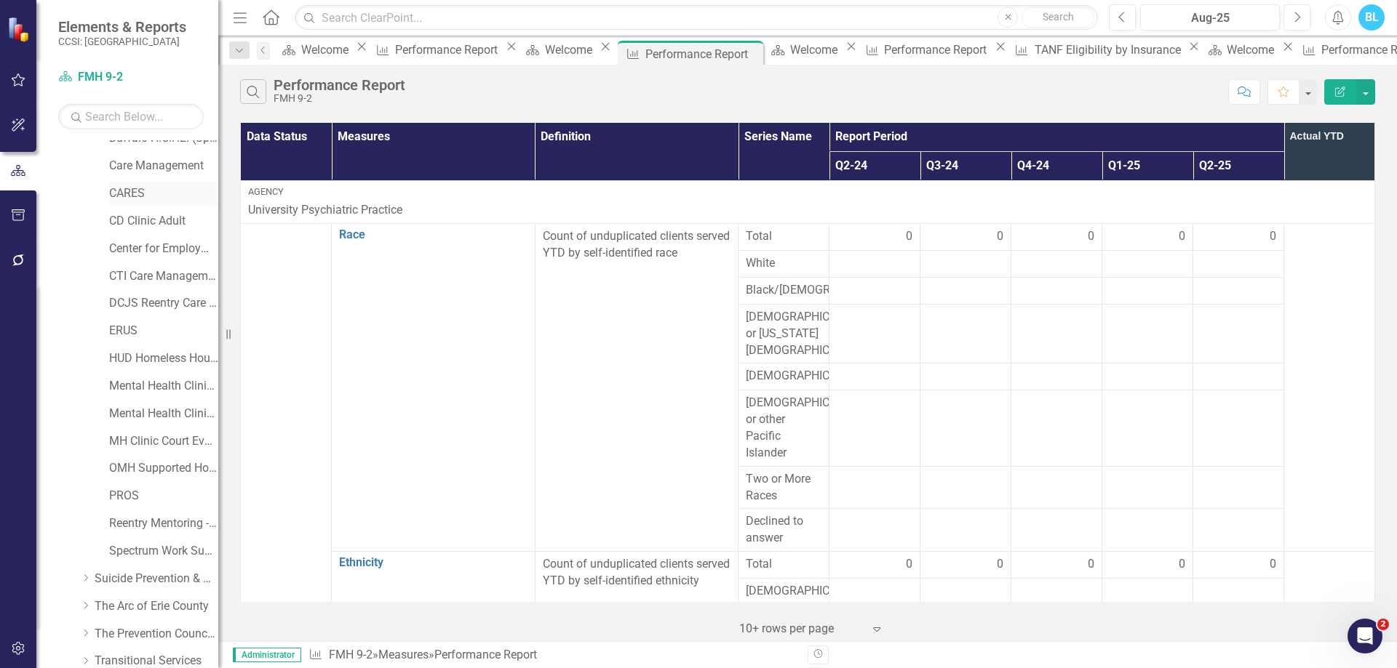
scroll to position [1363, 0]
click at [130, 185] on link "CARES" at bounding box center [163, 193] width 109 height 17
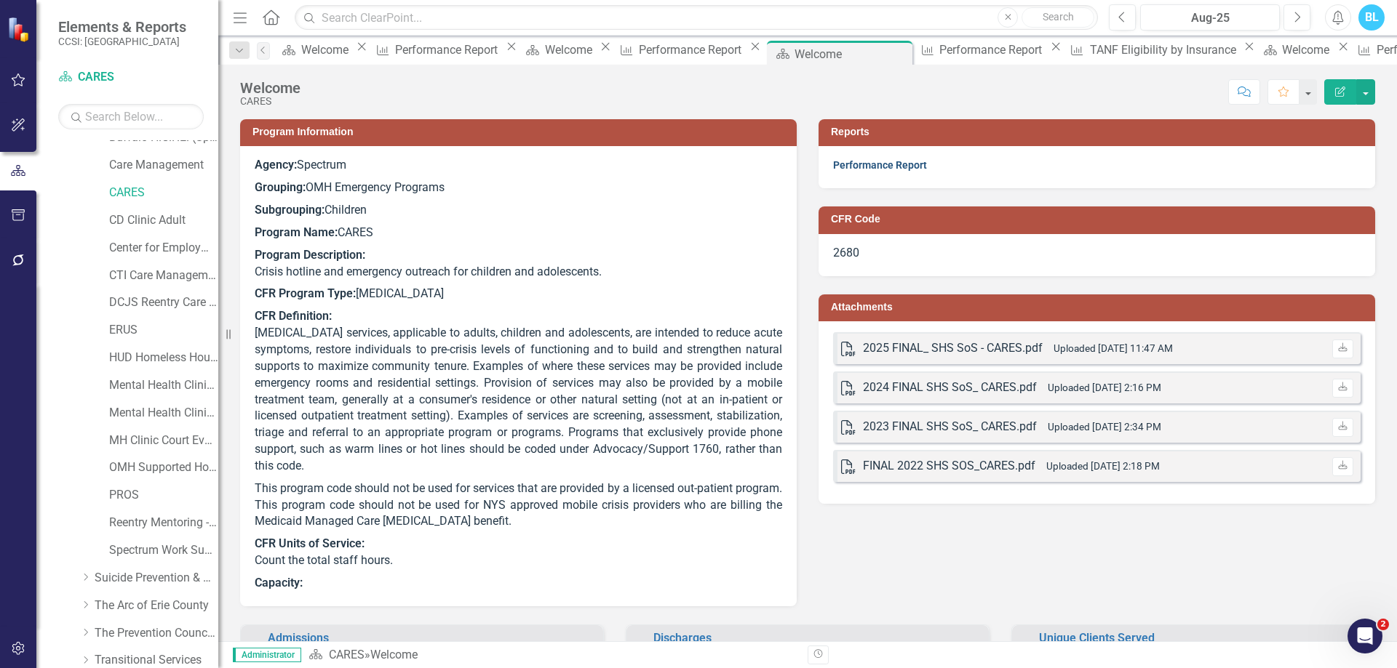
click at [840, 168] on link "Performance Report" at bounding box center [880, 165] width 94 height 12
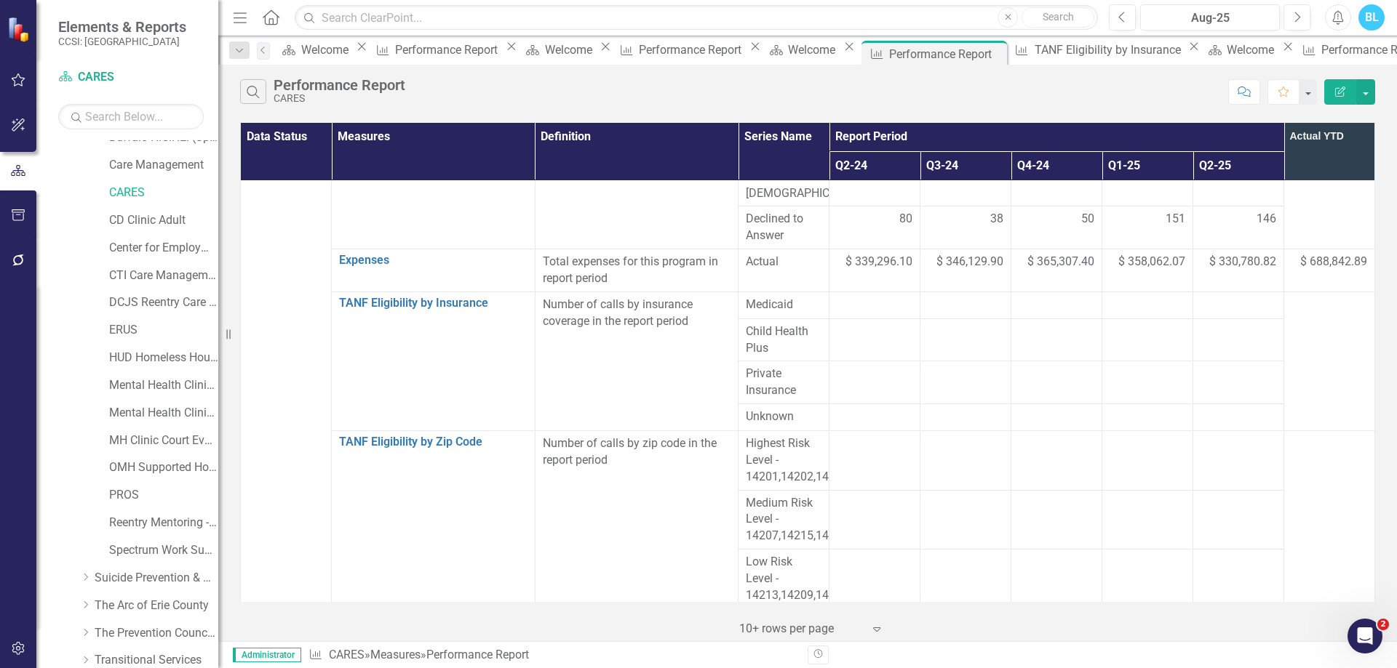
scroll to position [1849, 0]
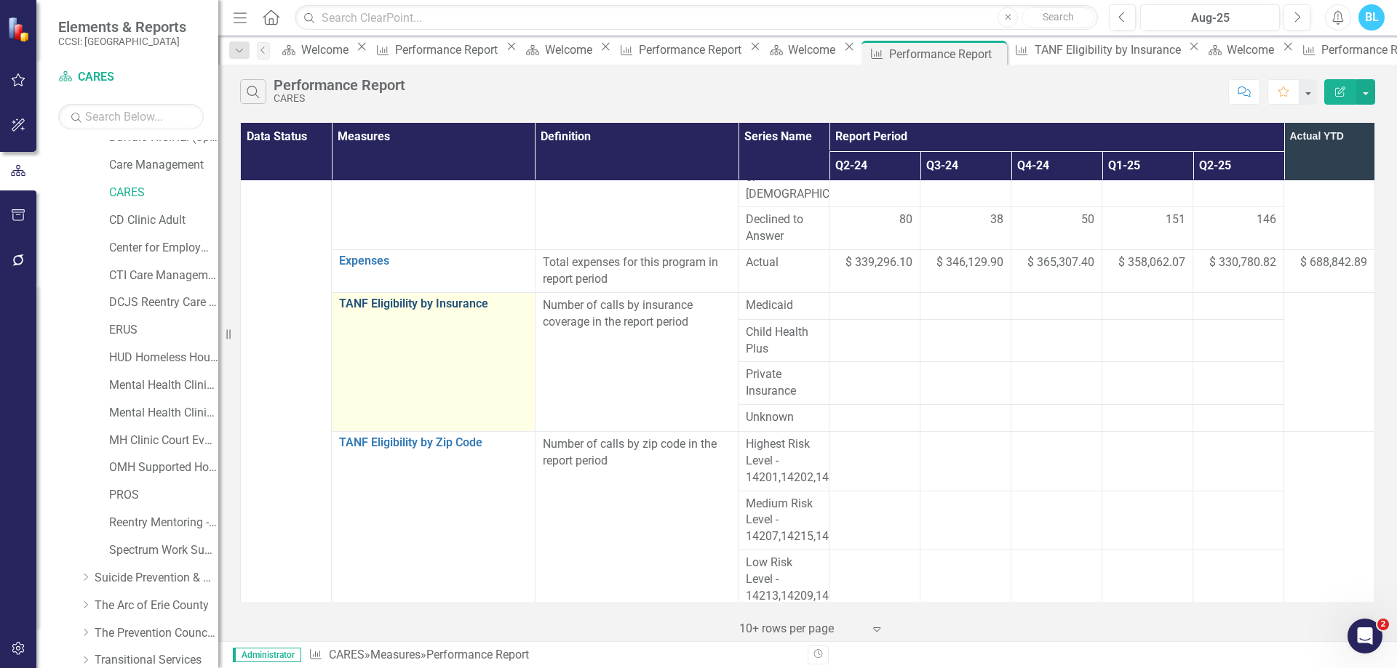
click at [380, 297] on link "TANF Eligibility by Insurance" at bounding box center [433, 303] width 188 height 13
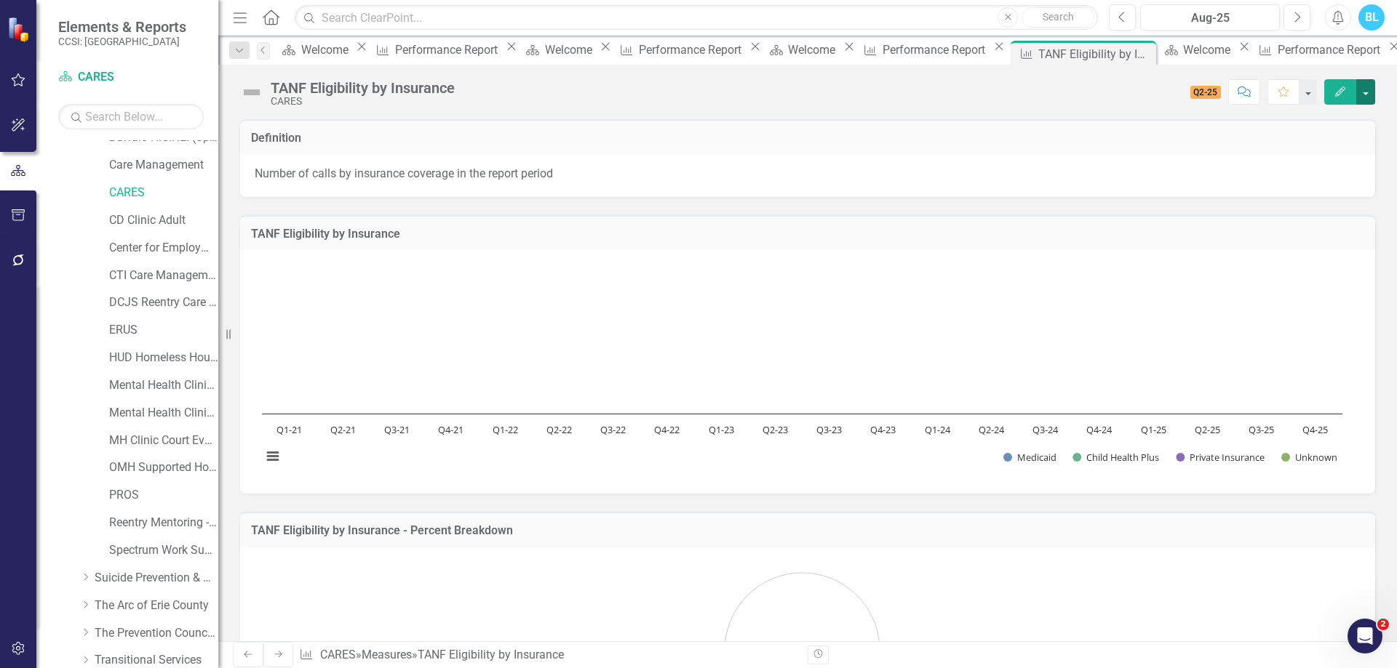
click at [1372, 90] on button "button" at bounding box center [1365, 91] width 19 height 25
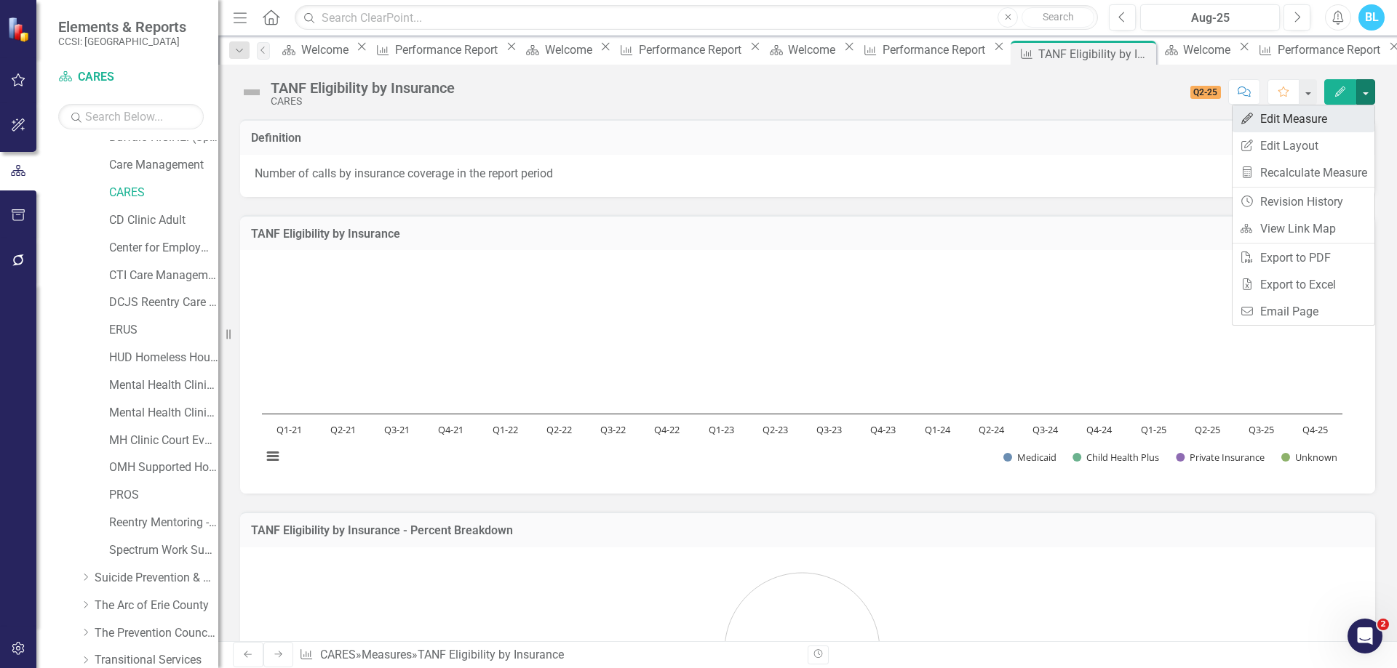
click at [1333, 111] on link "Edit Edit Measure" at bounding box center [1303, 118] width 142 height 27
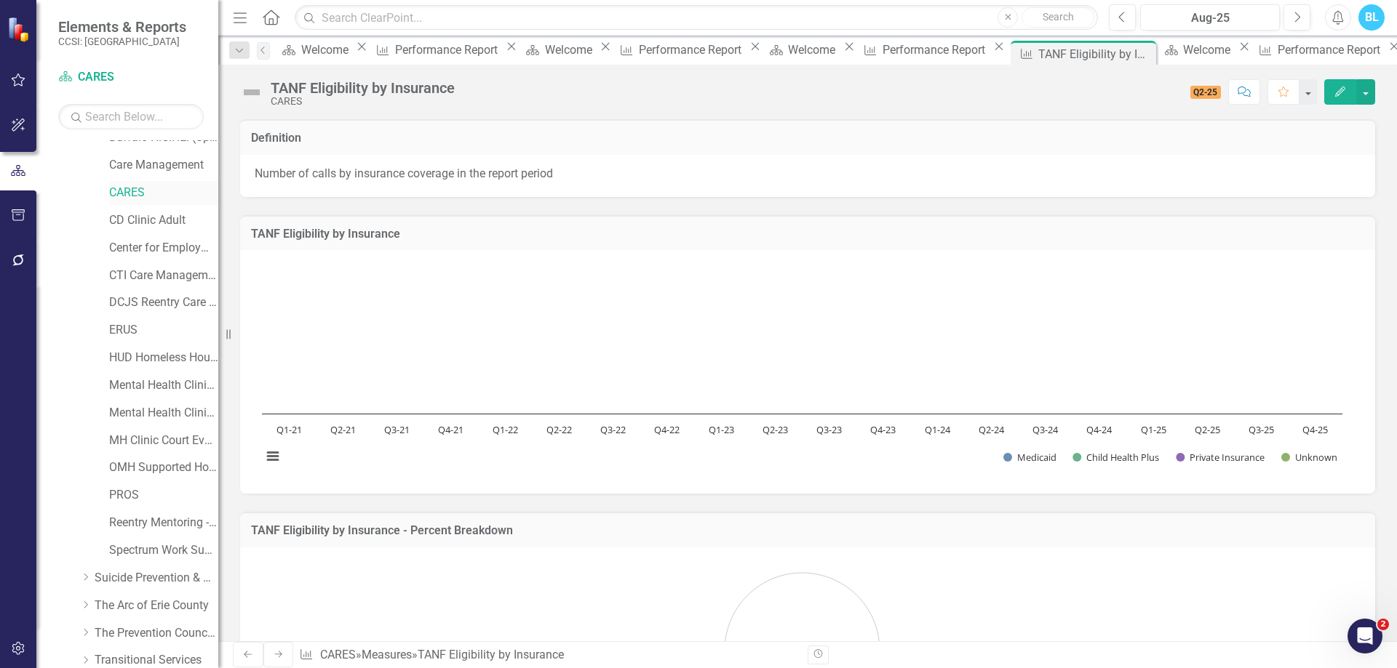
click at [135, 195] on link "CARES" at bounding box center [163, 193] width 109 height 17
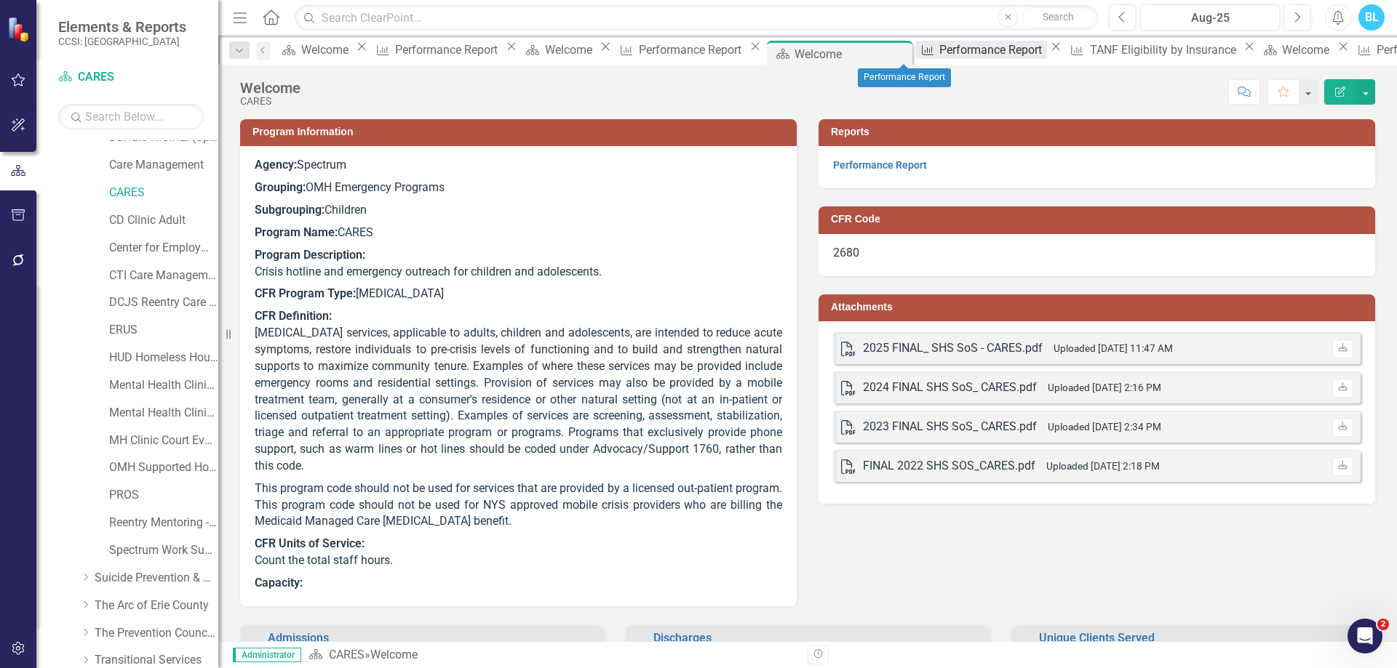
click at [939, 53] on div "Performance Report" at bounding box center [992, 50] width 107 height 18
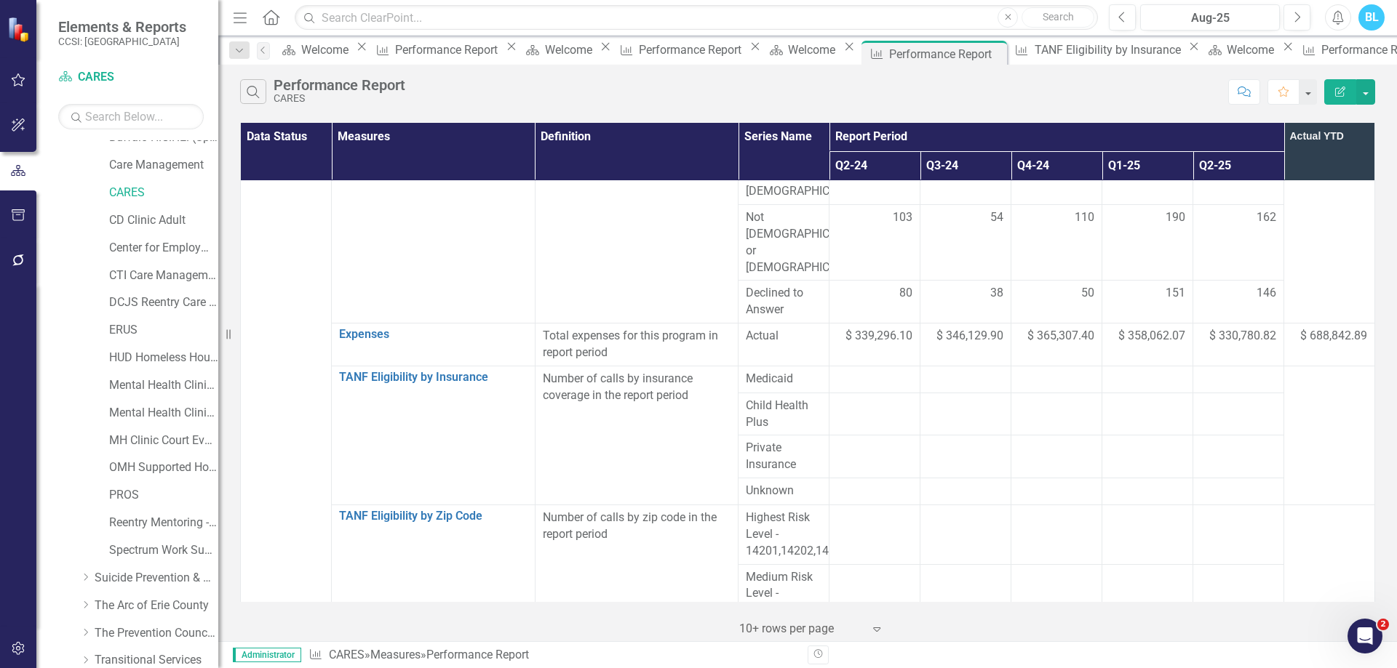
scroll to position [1793, 0]
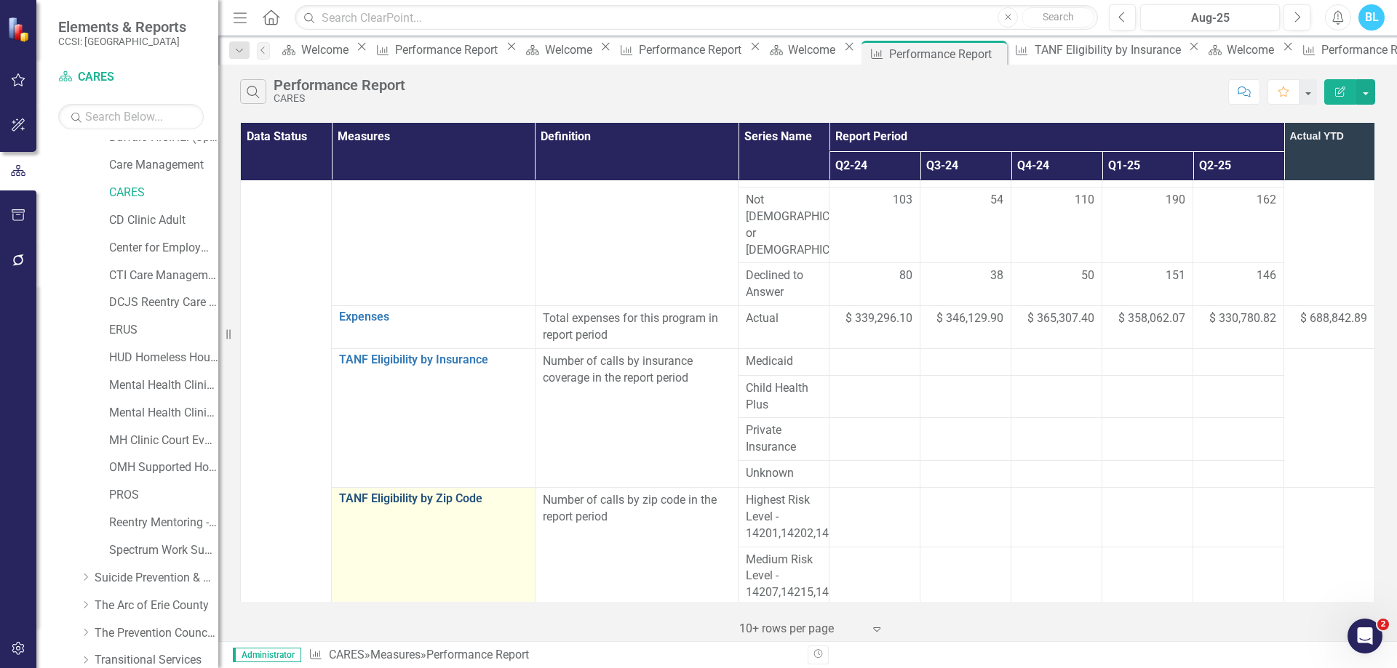
click at [413, 492] on link "TANF Eligibility by Zip Code" at bounding box center [433, 498] width 188 height 13
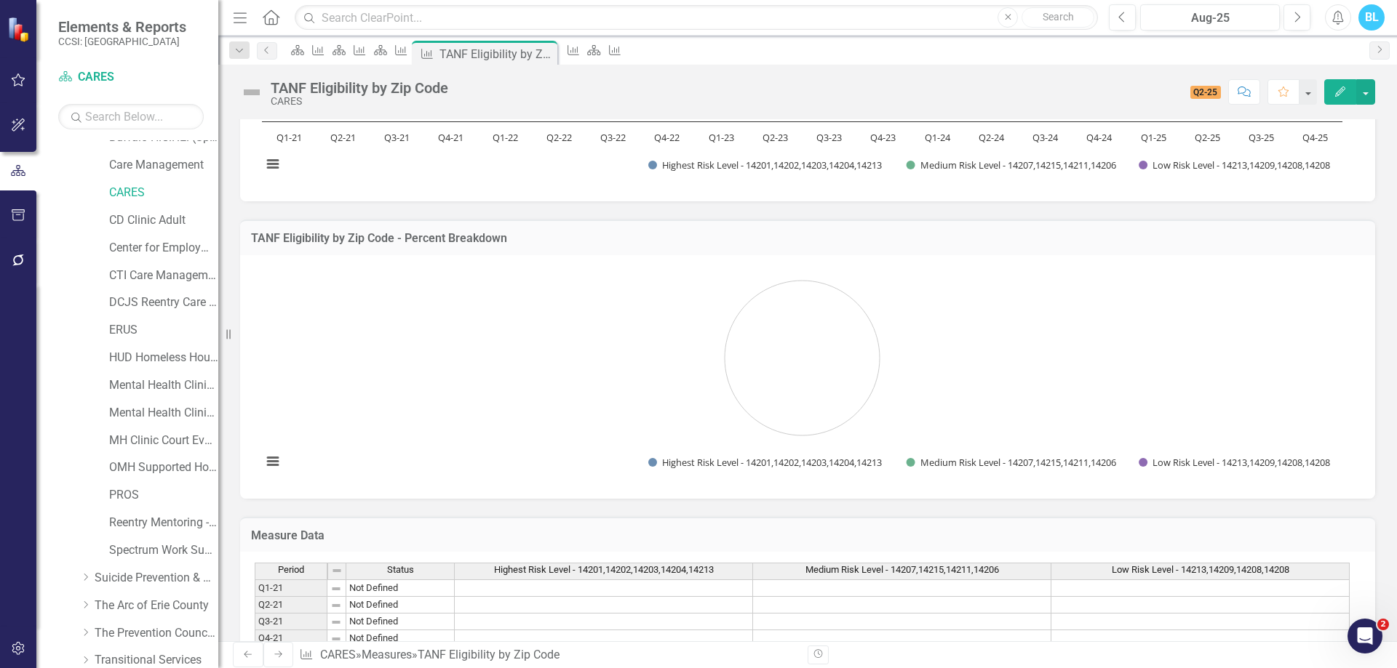
scroll to position [292, 0]
click at [1373, 92] on button "button" at bounding box center [1365, 91] width 19 height 25
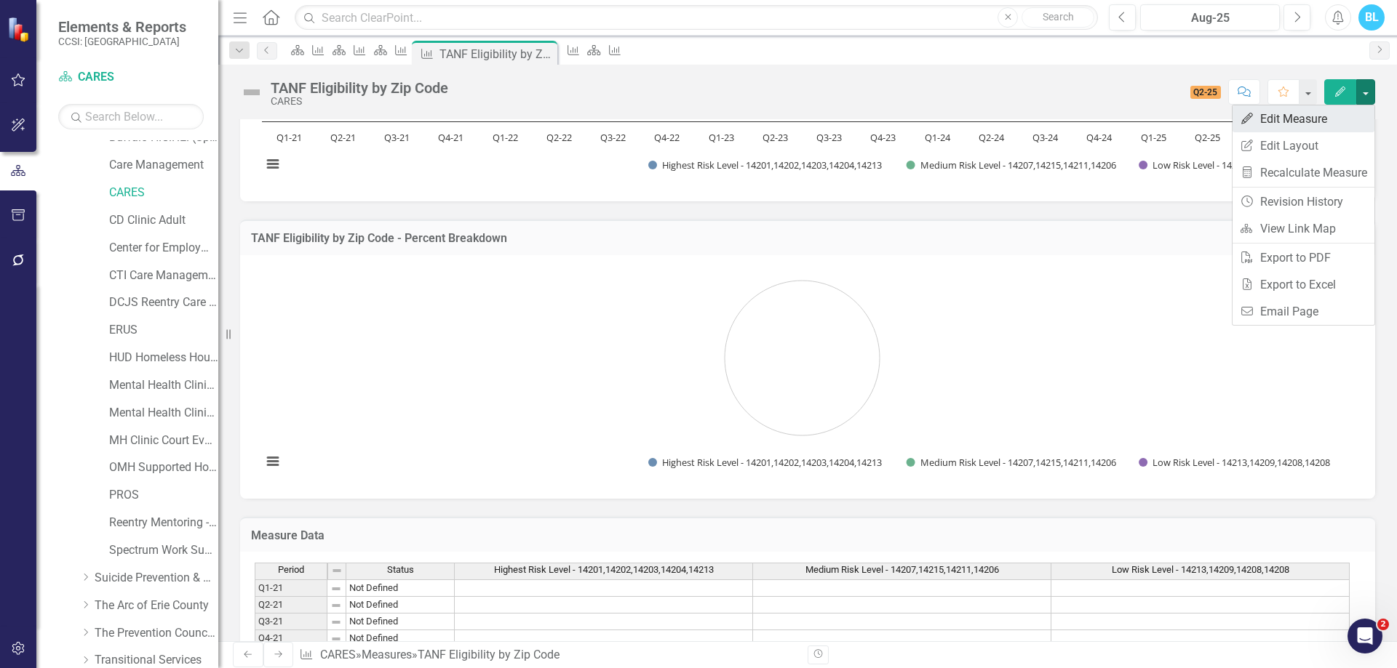
click at [1327, 113] on link "Edit Edit Measure" at bounding box center [1303, 118] width 142 height 27
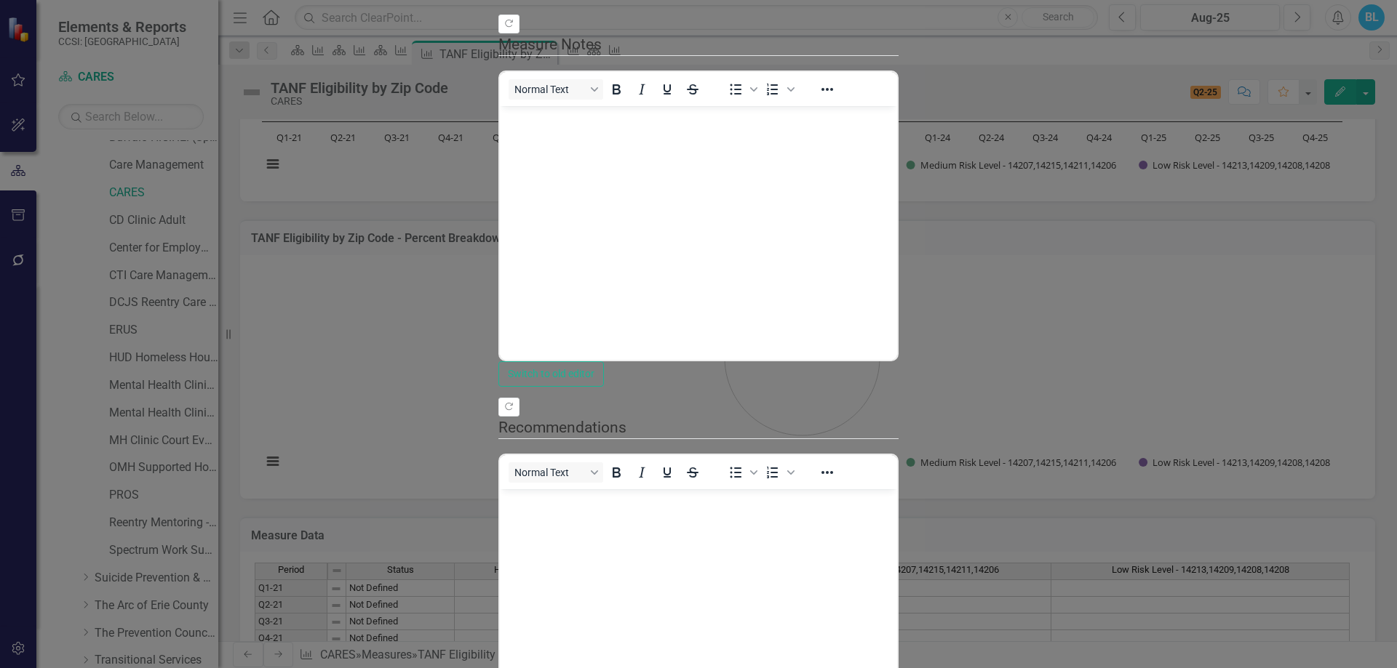
scroll to position [0, 0]
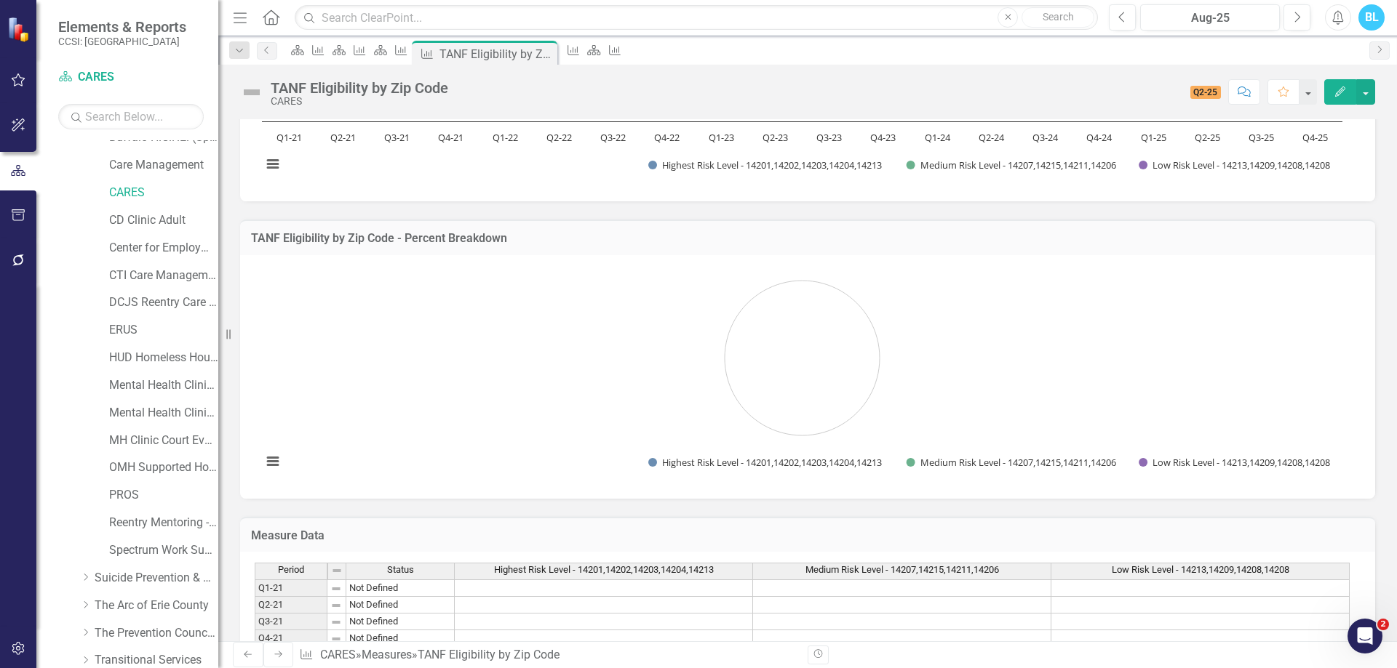
click at [1378, 209] on div "Definition Number of calls by zip code in the report period TANF Eligibility by…" at bounding box center [807, 377] width 1178 height 1136
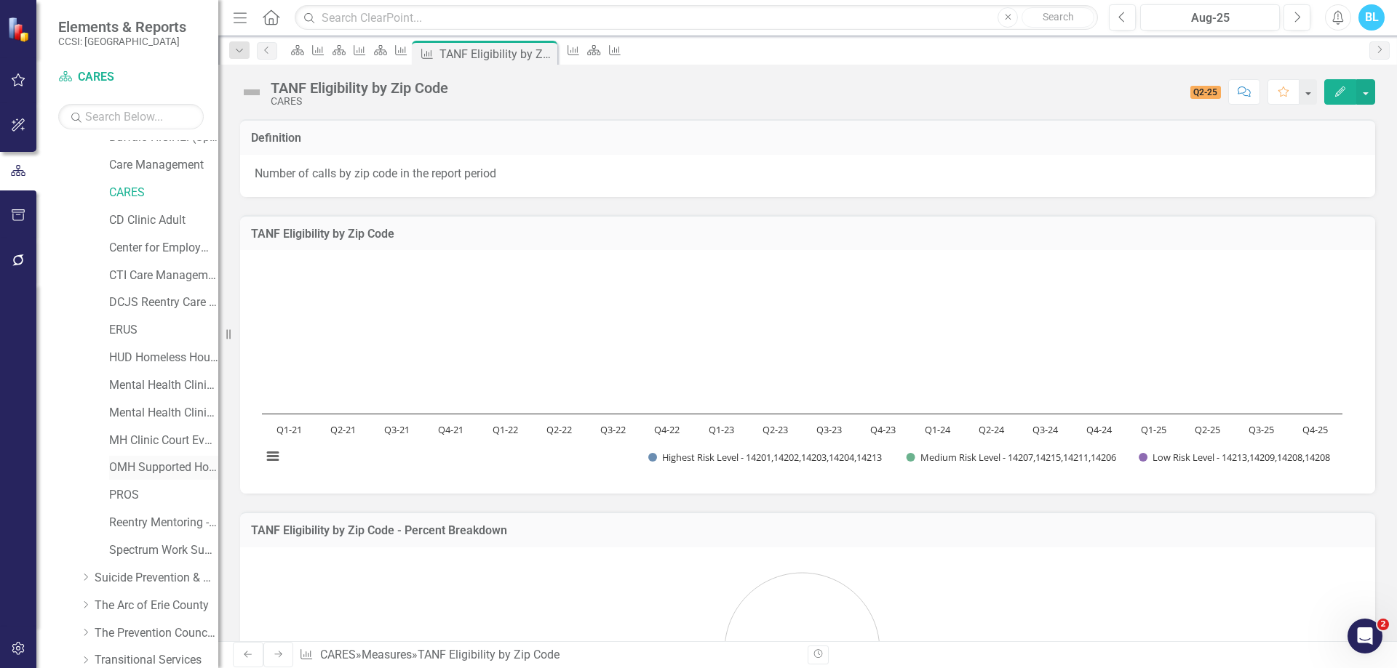
scroll to position [1701, 0]
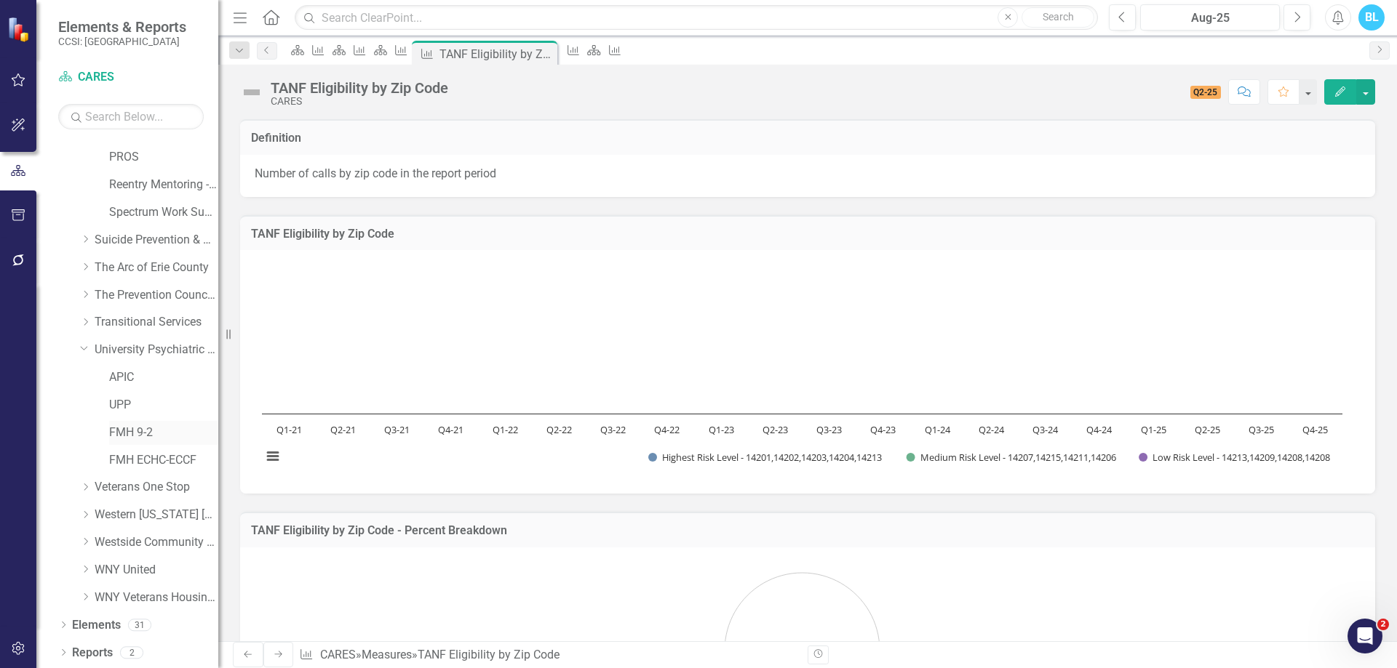
click at [130, 430] on link "FMH 9-2" at bounding box center [163, 433] width 109 height 17
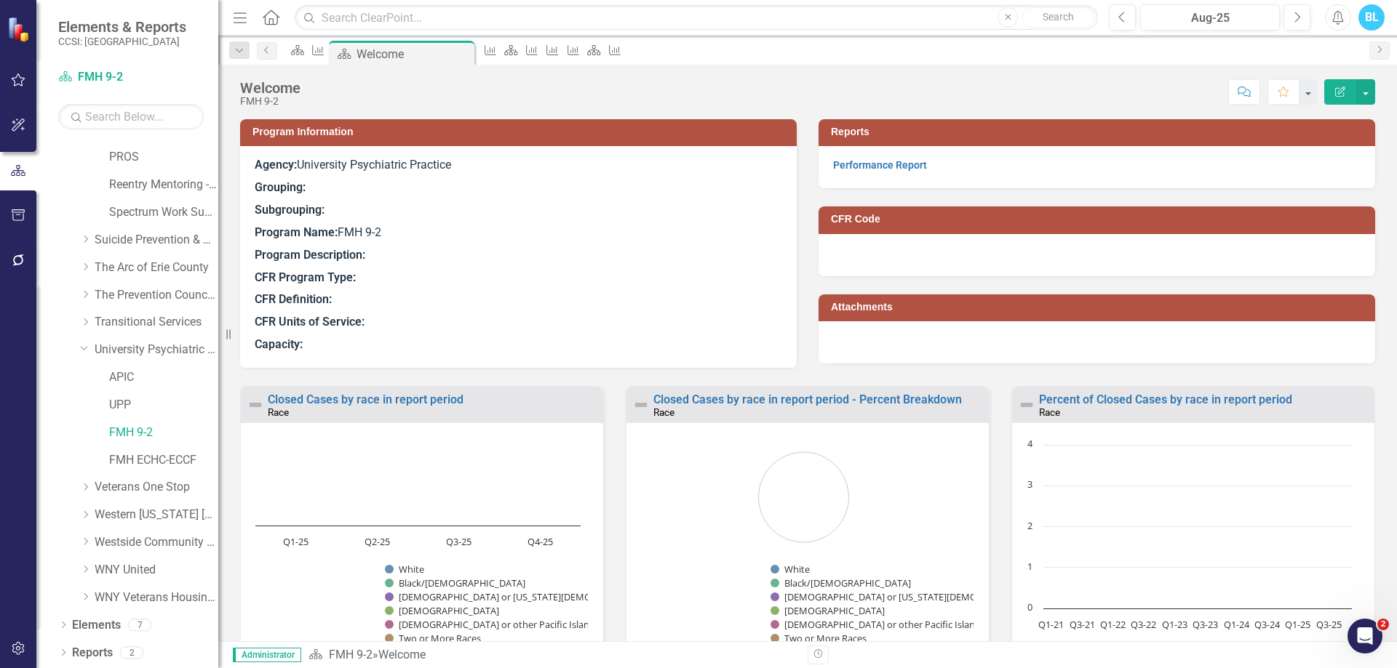
click at [882, 173] on p "Performance Report" at bounding box center [1096, 165] width 527 height 17
click at [879, 167] on link "Performance Report" at bounding box center [880, 165] width 94 height 12
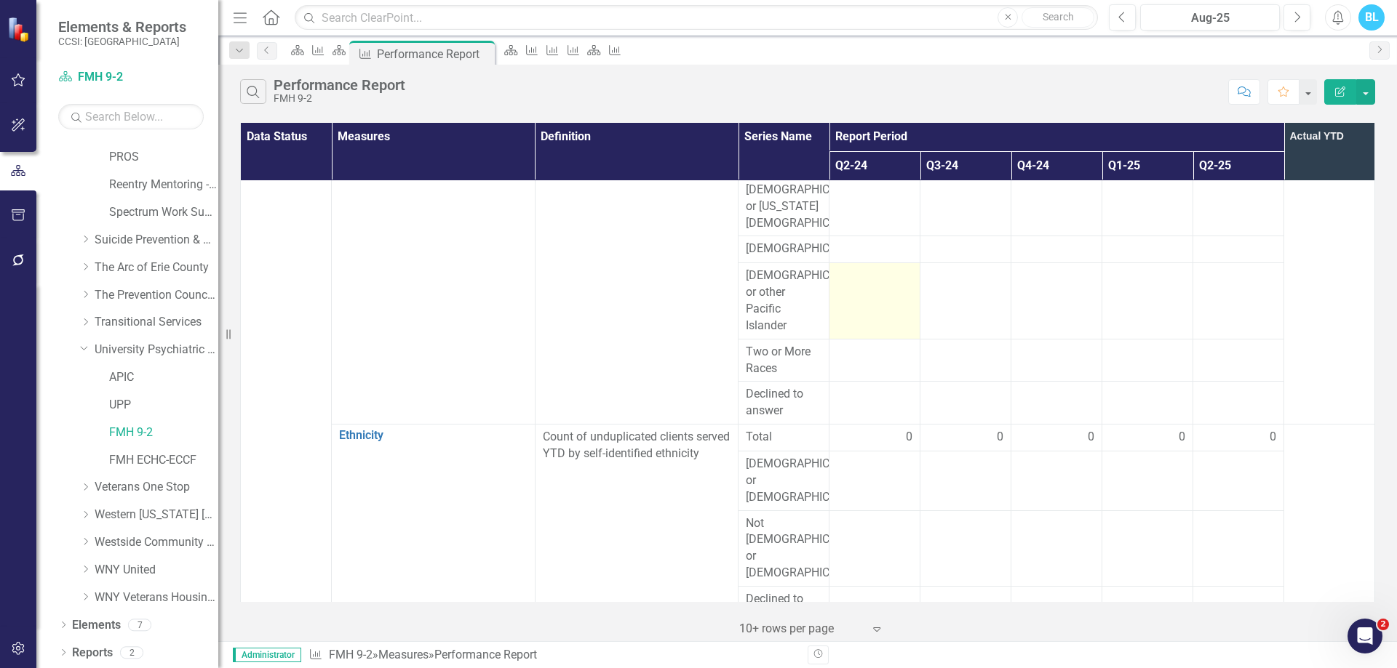
scroll to position [128, 0]
click at [1369, 91] on button "button" at bounding box center [1365, 91] width 19 height 25
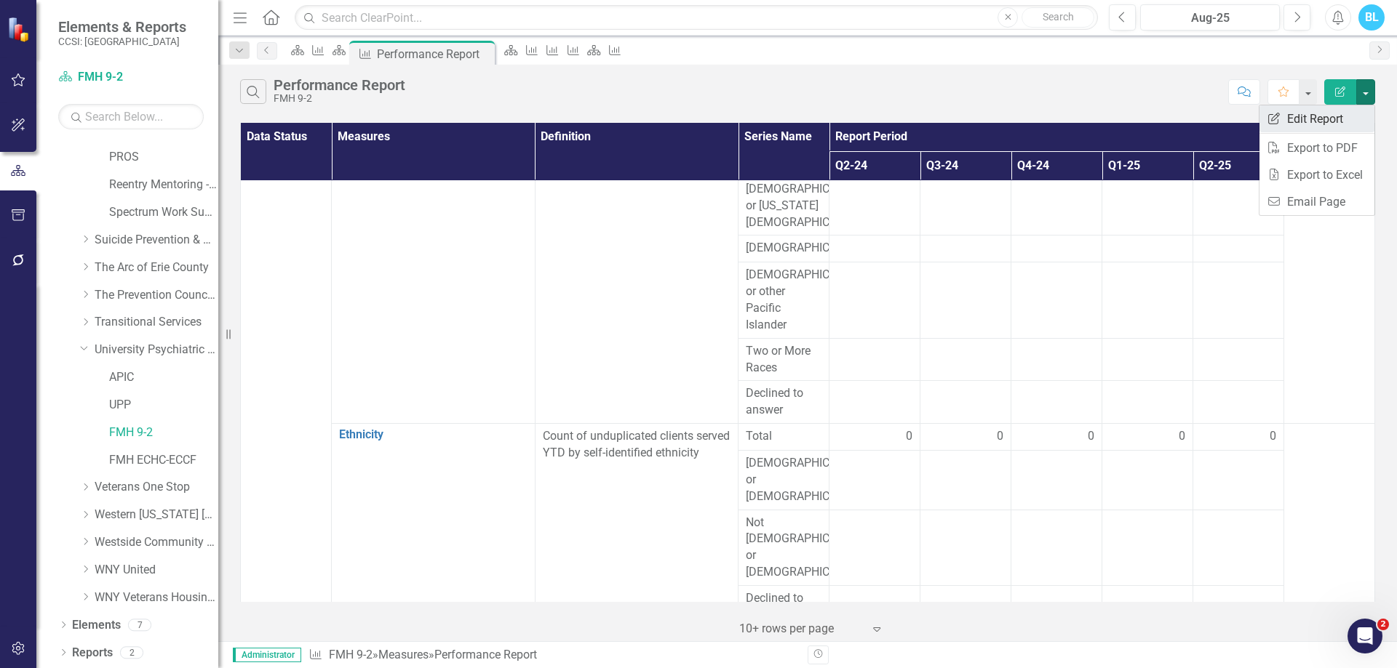
click at [1315, 118] on link "Edit Report Edit Report" at bounding box center [1316, 118] width 115 height 27
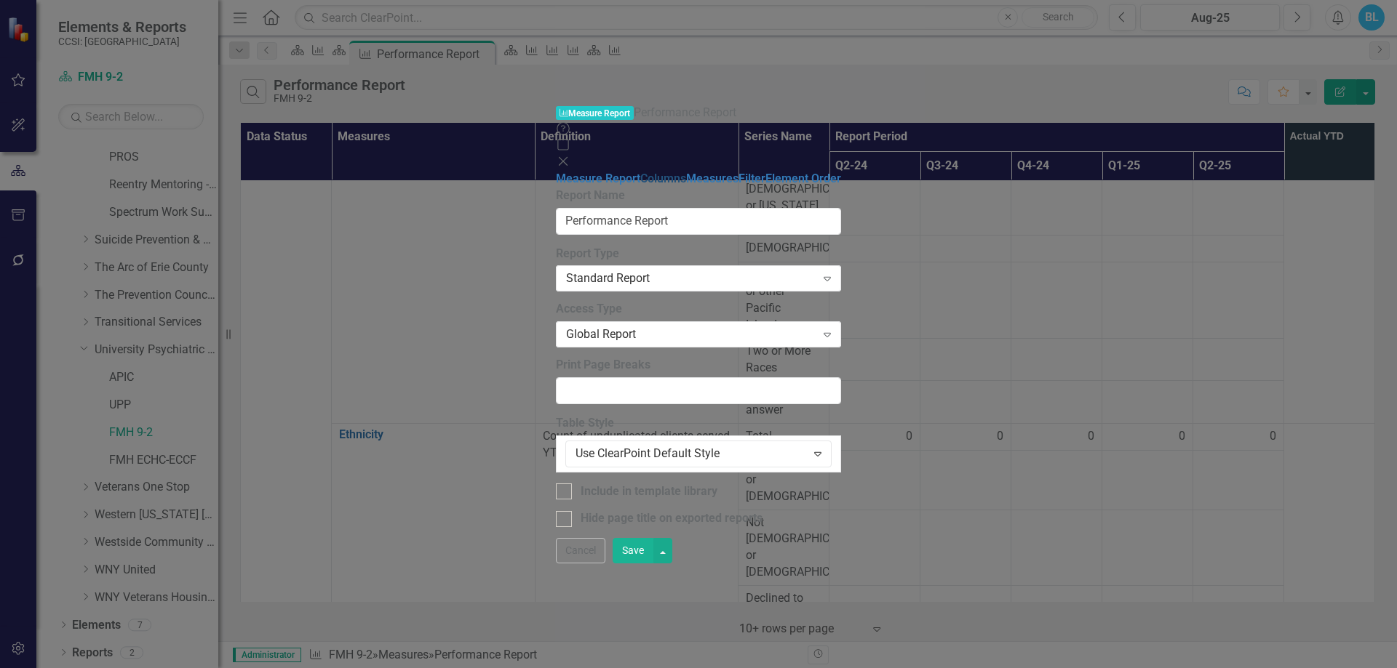
click at [640, 172] on link "Columns" at bounding box center [663, 179] width 46 height 14
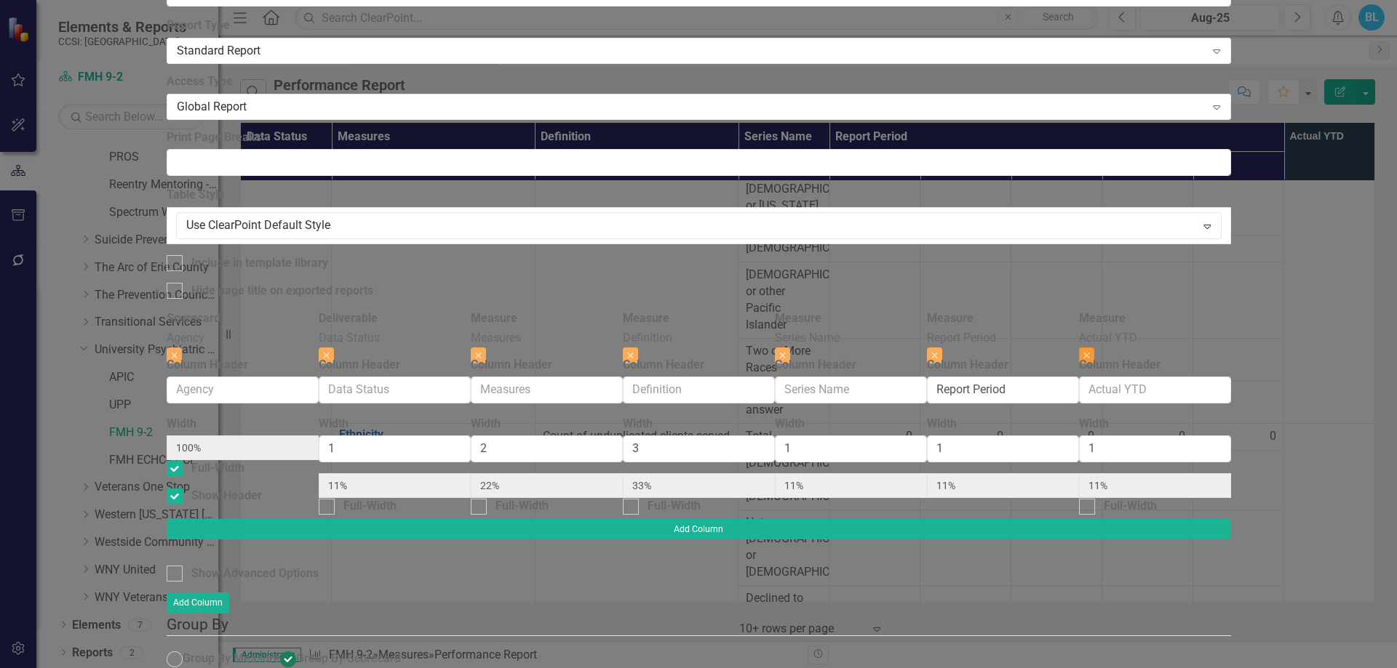
click at [1094, 348] on button "Close" at bounding box center [1086, 356] width 15 height 16
type input "13%"
type input "25%"
type input "38%"
type input "13%"
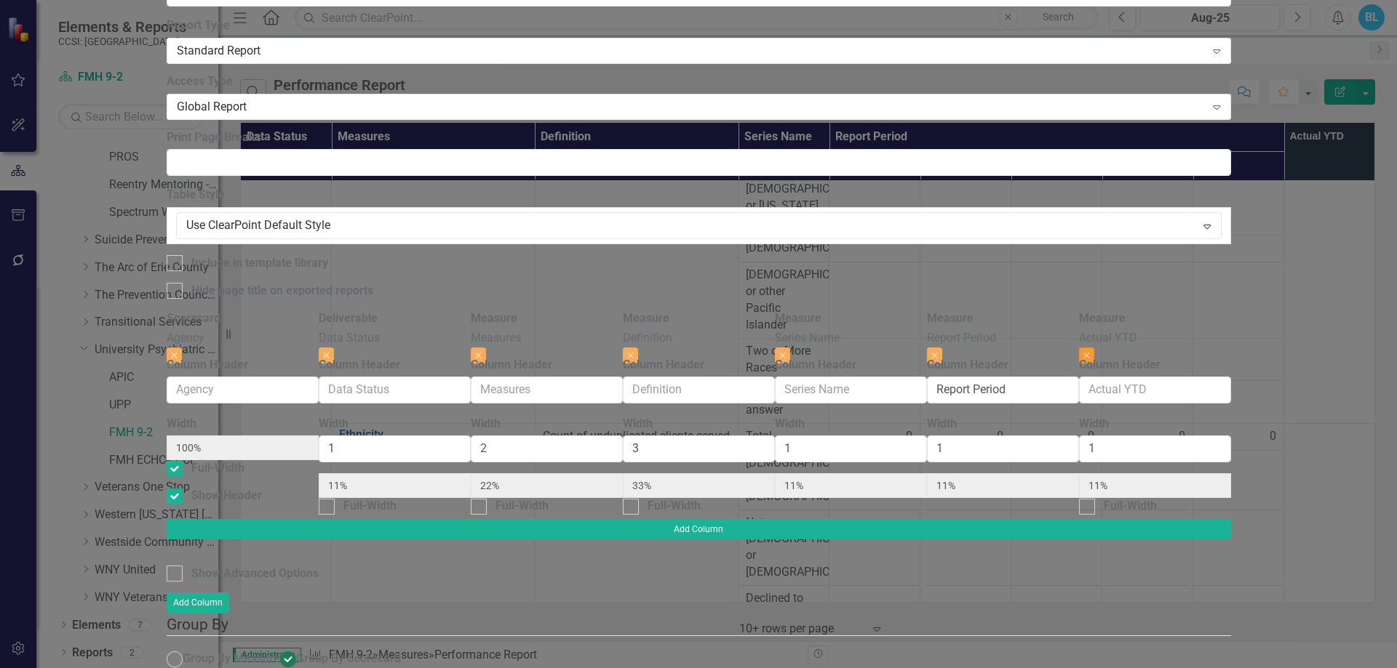
type input "13%"
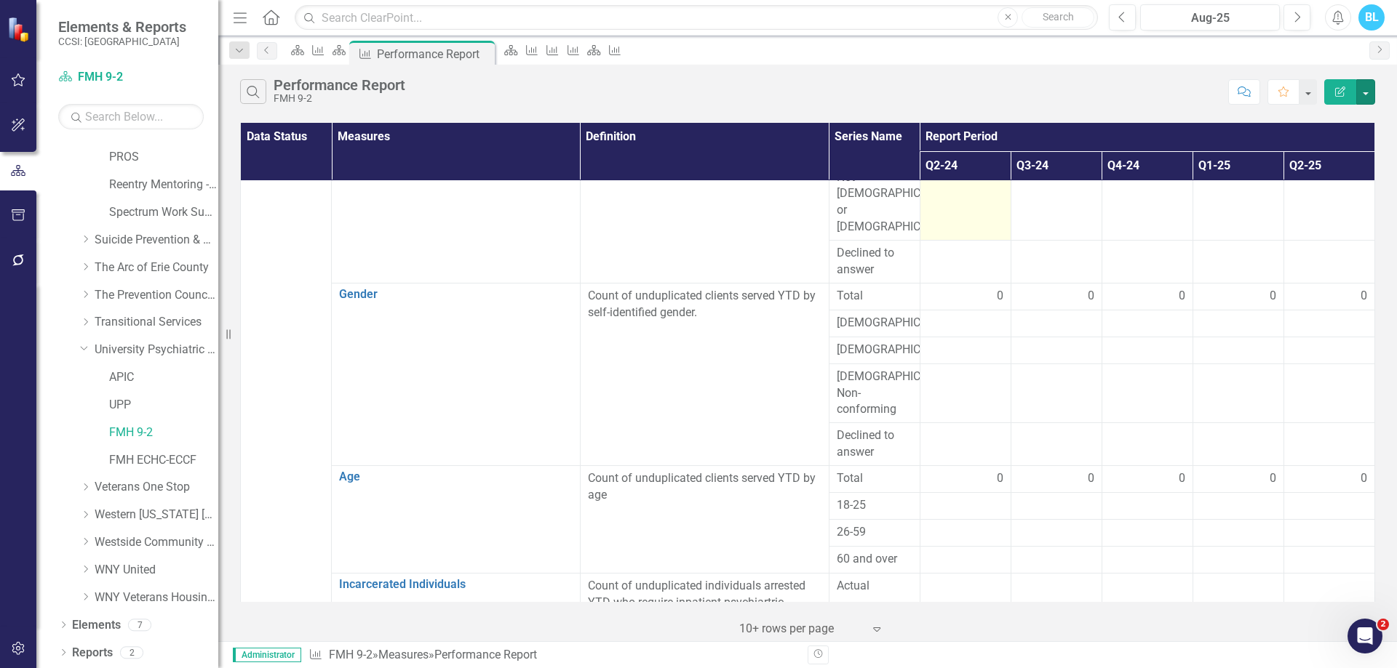
scroll to position [502, 0]
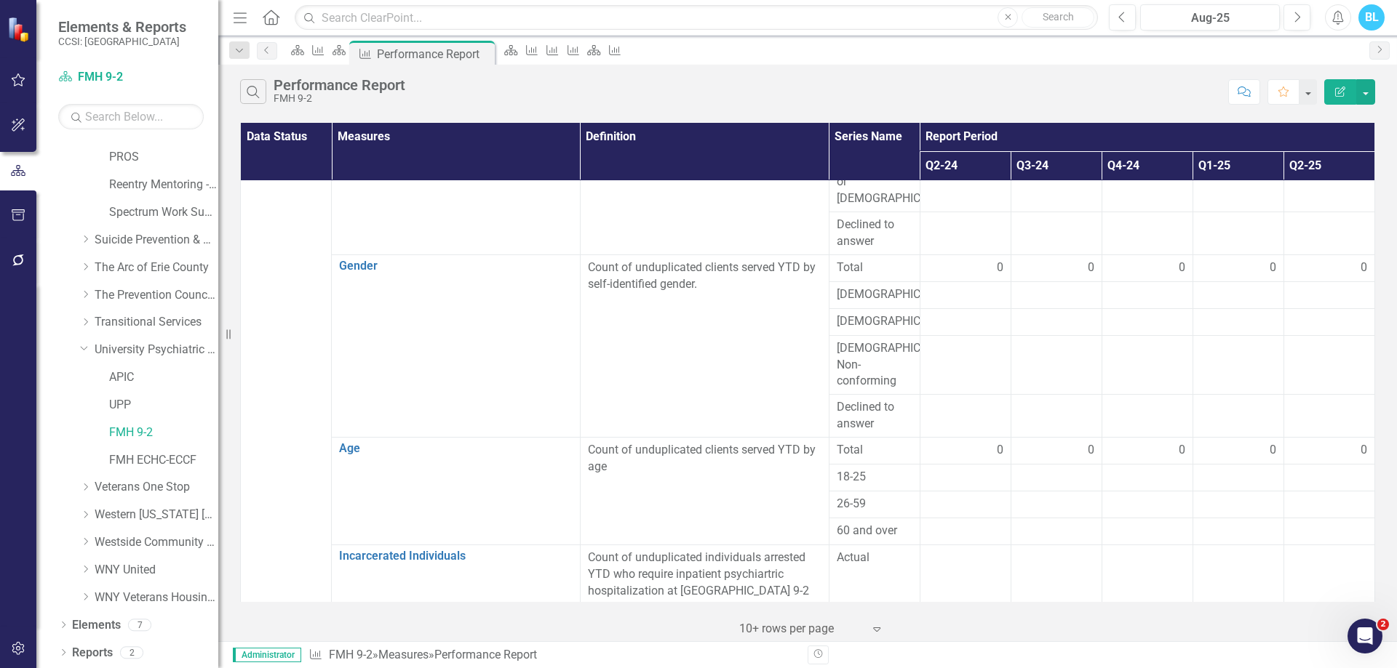
click at [410, 609] on link "Number of days bed is filled" at bounding box center [455, 615] width 233 height 13
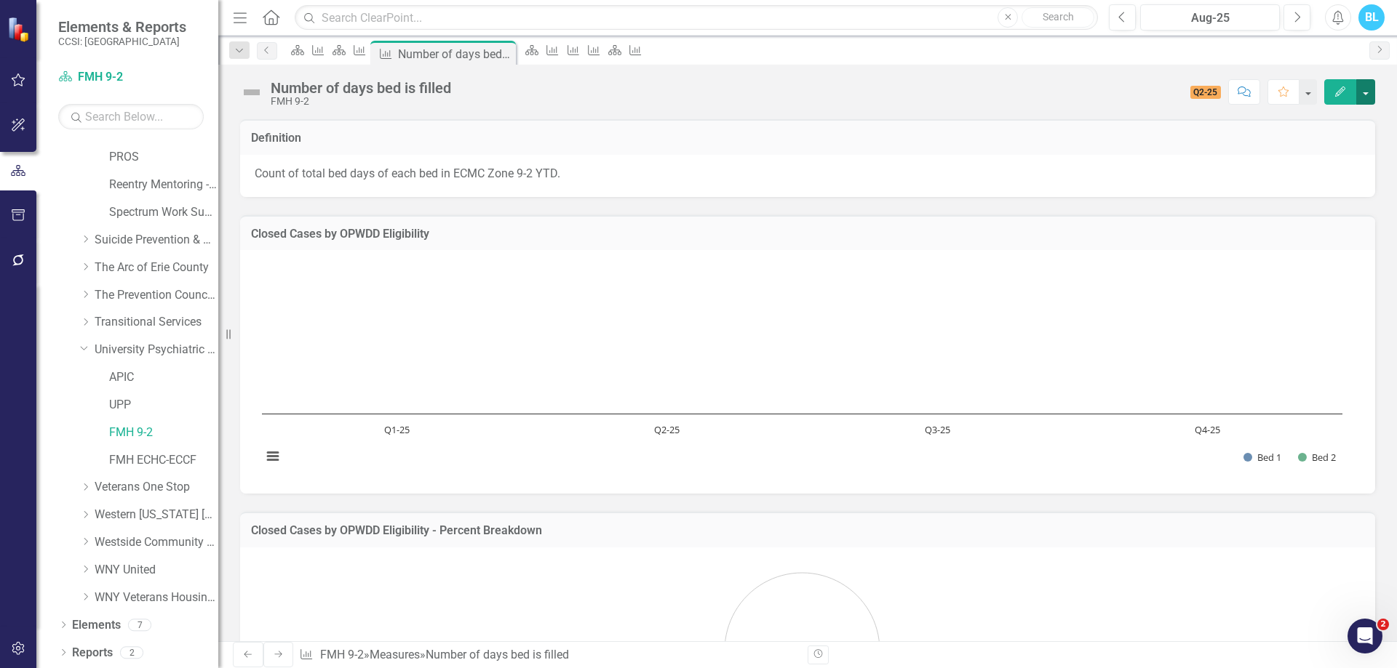
click at [1361, 89] on button "button" at bounding box center [1365, 91] width 19 height 25
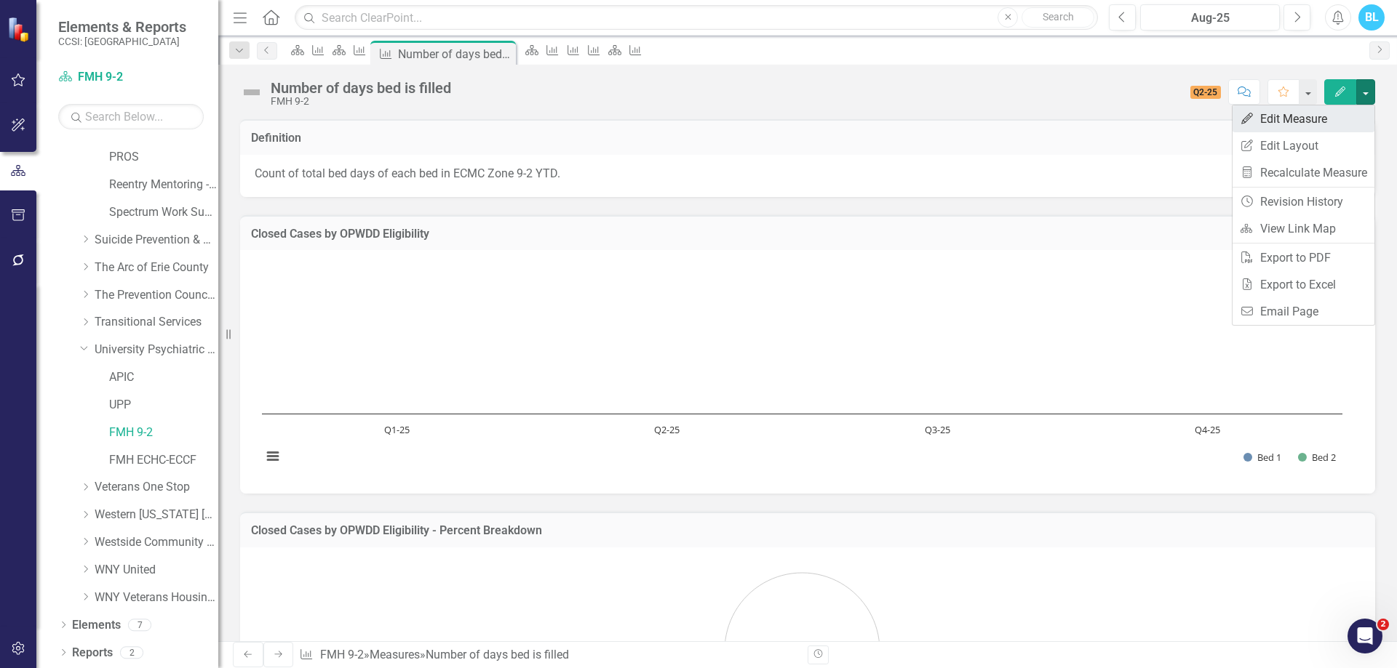
click at [1319, 113] on link "Edit Edit Measure" at bounding box center [1303, 118] width 142 height 27
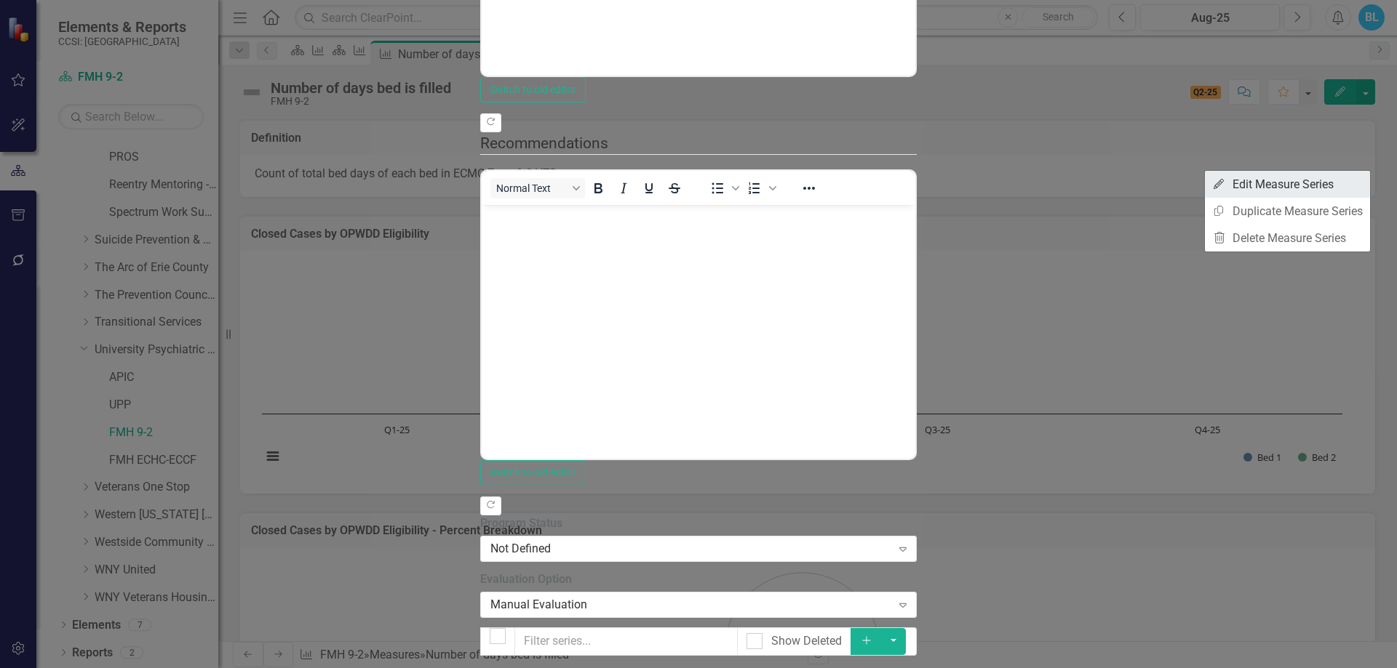
click at [1325, 183] on link "Edit Edit Measure Series" at bounding box center [1287, 184] width 165 height 27
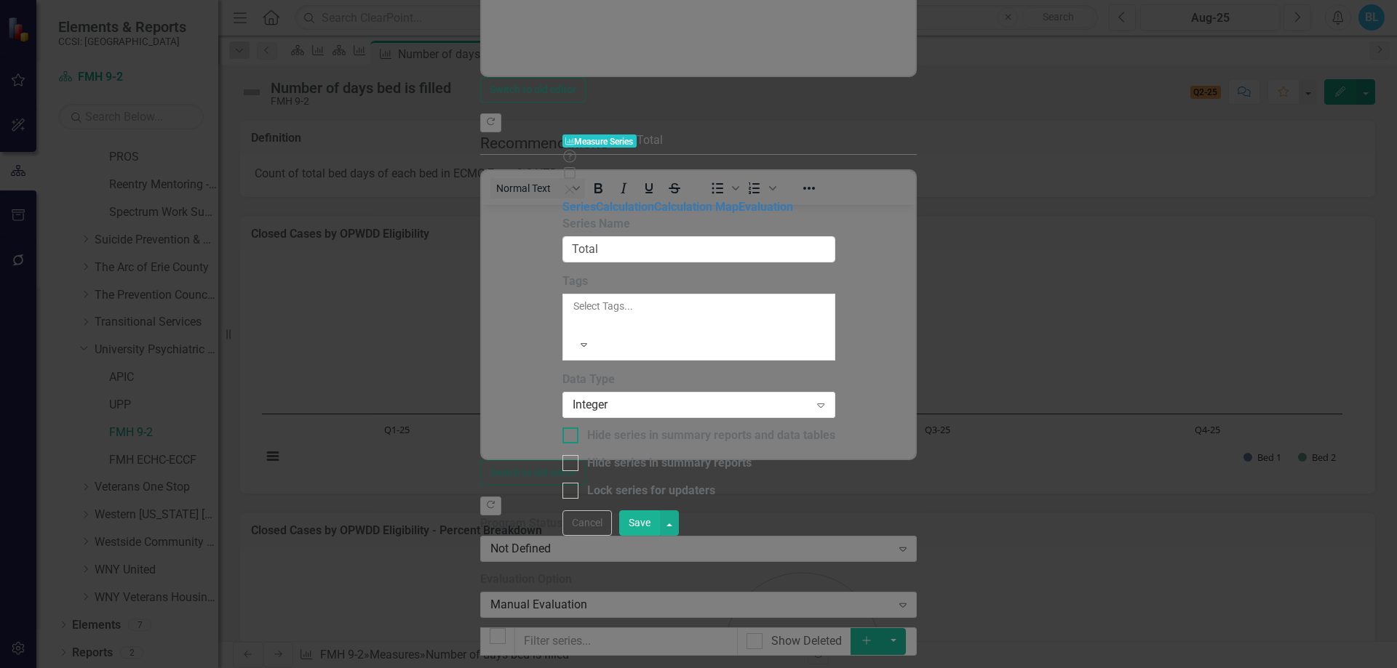
click at [666, 428] on div "Hide series in summary reports and data tables" at bounding box center [711, 436] width 248 height 17
click at [572, 428] on input "Hide series in summary reports and data tables" at bounding box center [566, 432] width 9 height 9
checkbox input "true"
click at [660, 536] on button "Save" at bounding box center [639, 523] width 41 height 25
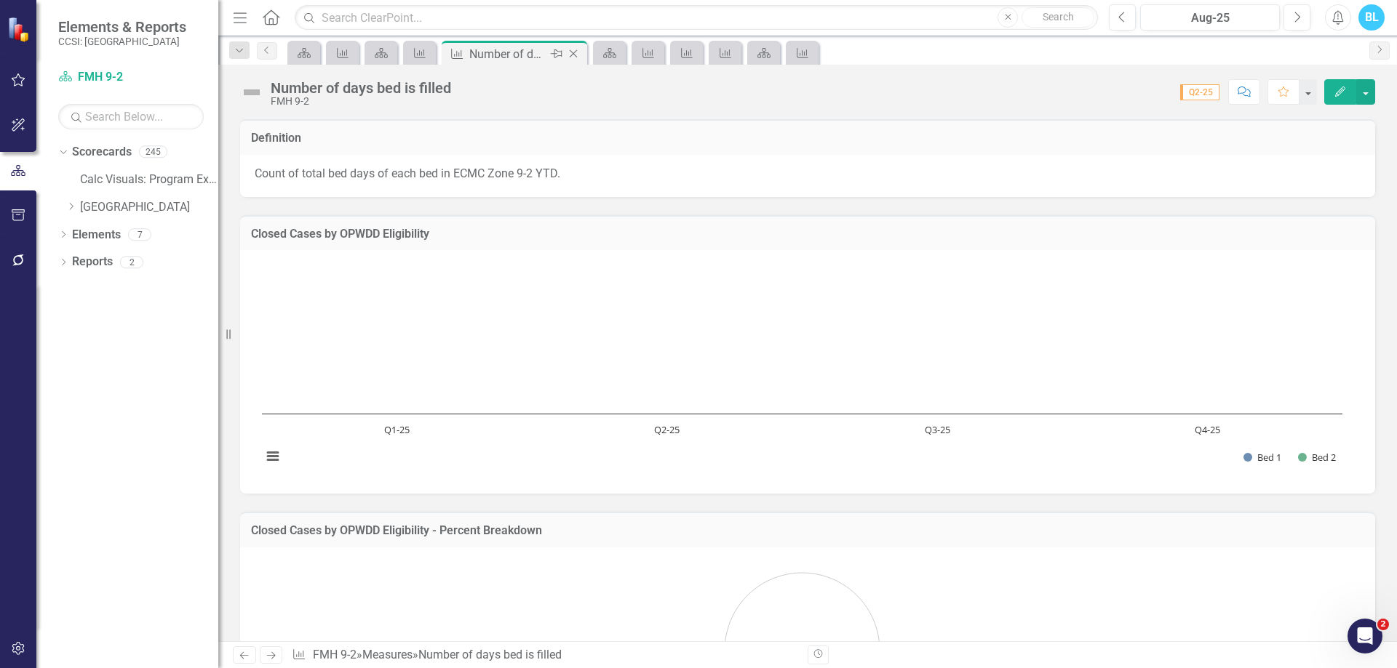
click at [578, 48] on icon "Close" at bounding box center [573, 54] width 15 height 12
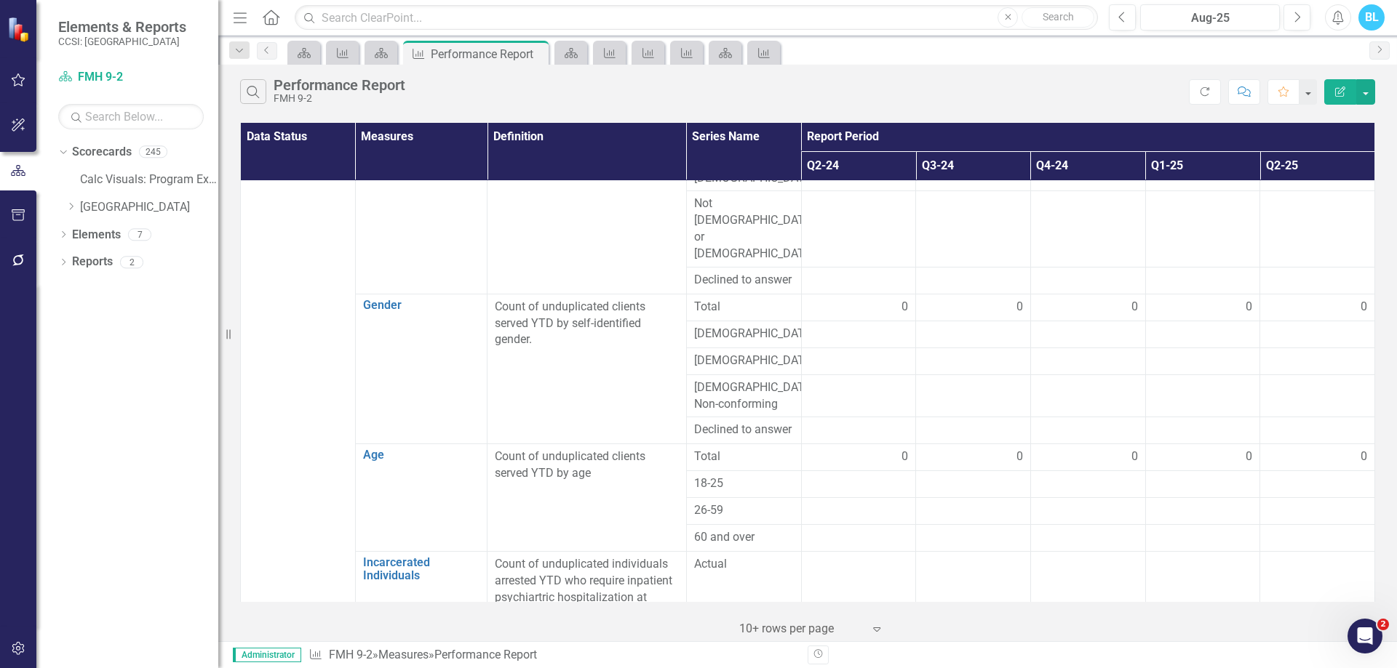
scroll to position [475, 0]
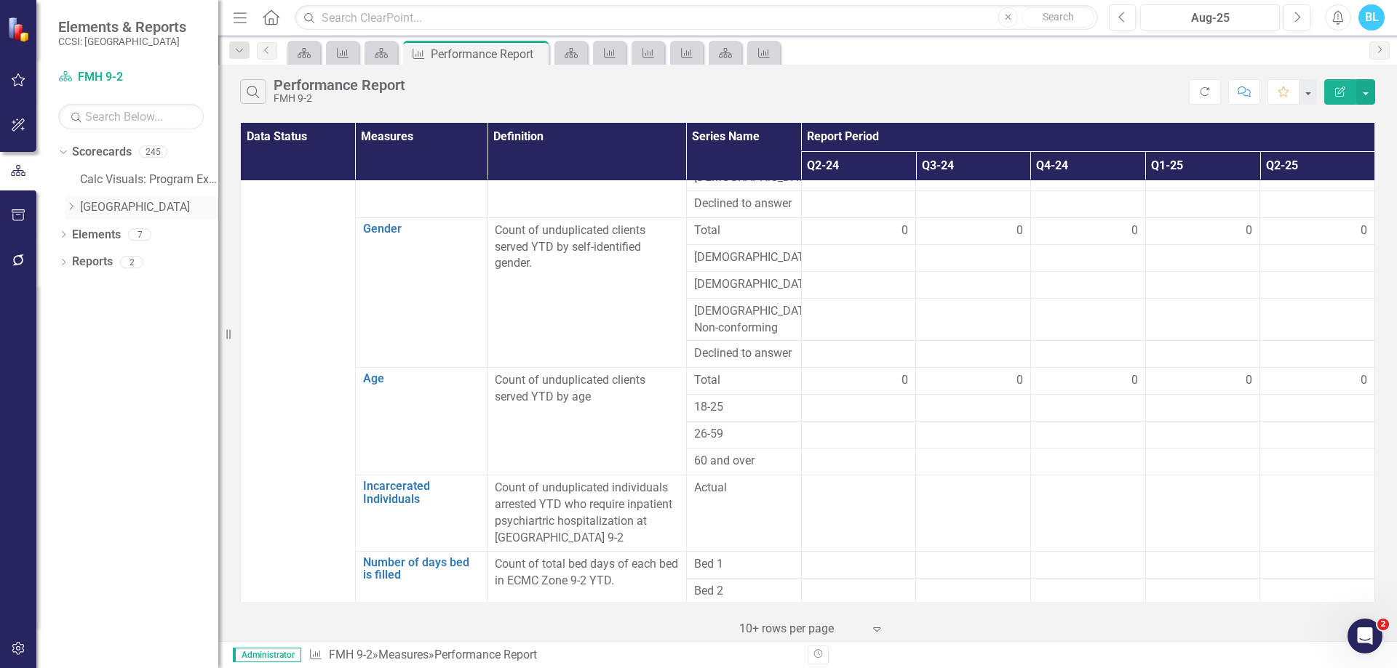
click at [68, 207] on icon "Dropdown" at bounding box center [70, 206] width 11 height 9
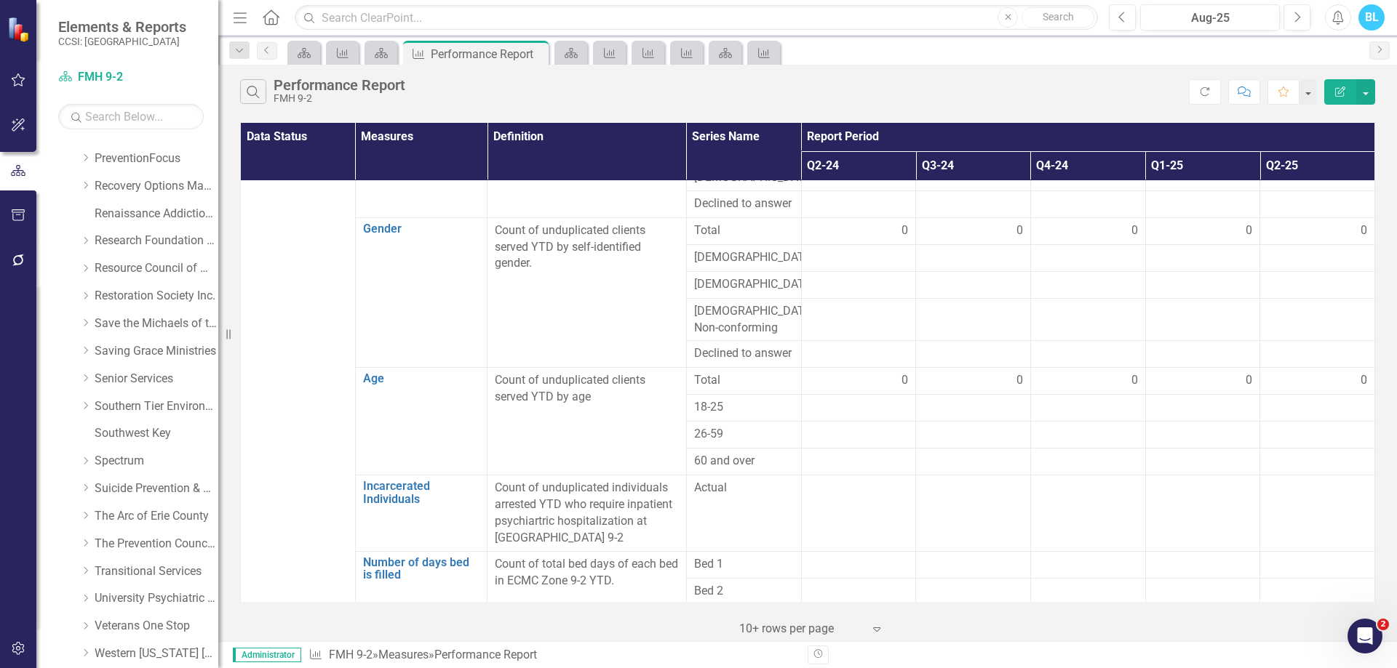
scroll to position [848, 0]
click at [84, 459] on icon "Dropdown" at bounding box center [85, 459] width 11 height 9
click at [159, 570] on link "FMH ECHC-ECCF" at bounding box center [163, 570] width 109 height 17
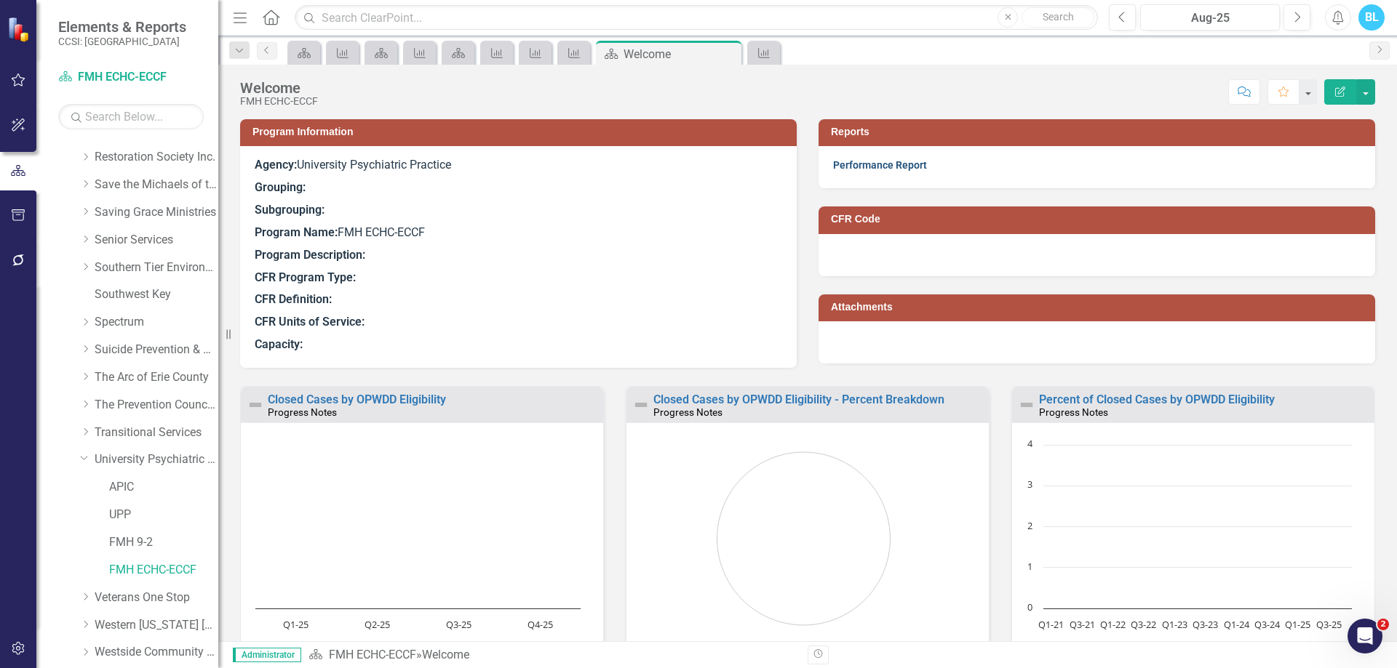
click at [870, 164] on link "Performance Report" at bounding box center [880, 165] width 94 height 12
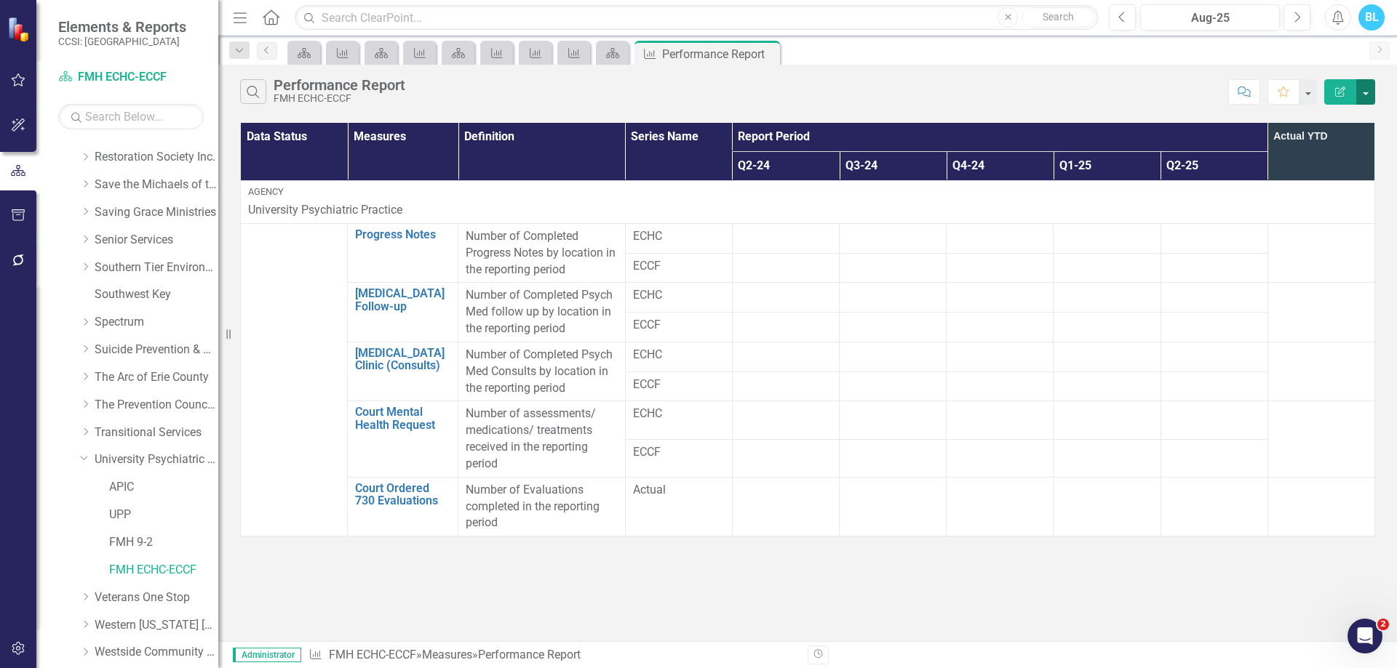
click at [1361, 91] on button "button" at bounding box center [1365, 91] width 19 height 25
click at [1348, 110] on link "Edit Report Edit Report" at bounding box center [1316, 118] width 115 height 27
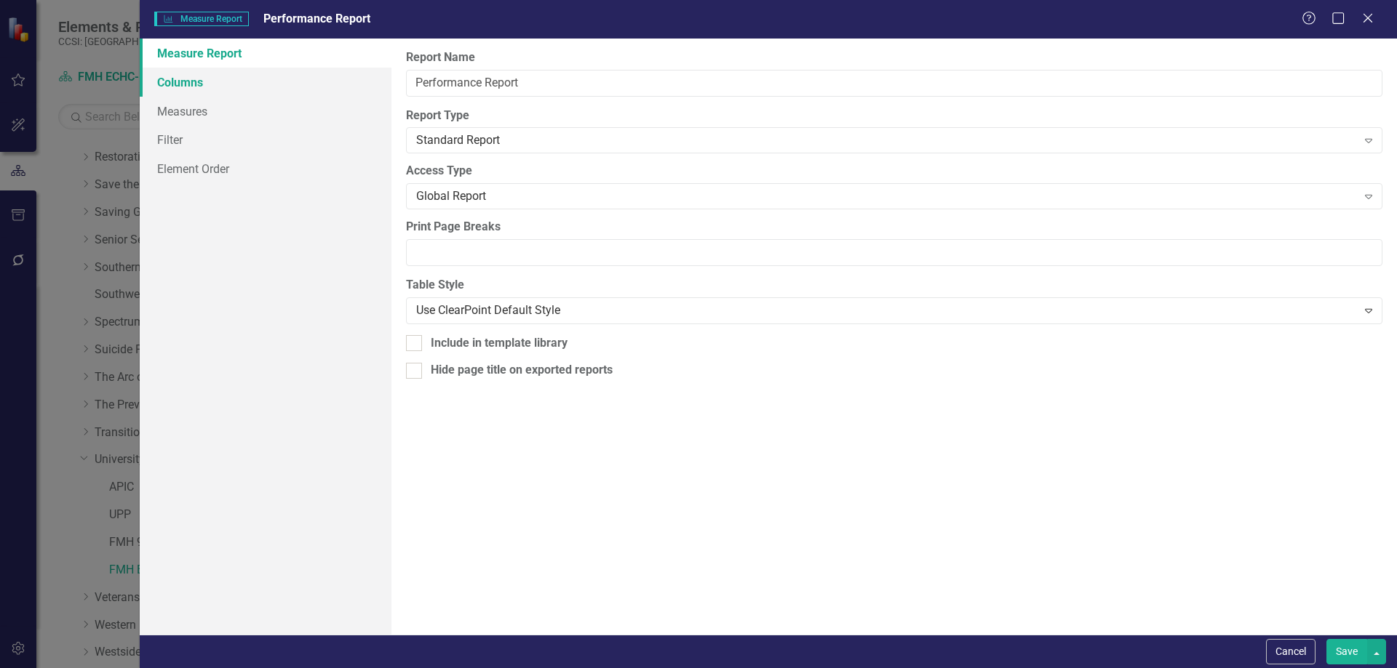
click at [209, 87] on link "Columns" at bounding box center [266, 82] width 252 height 29
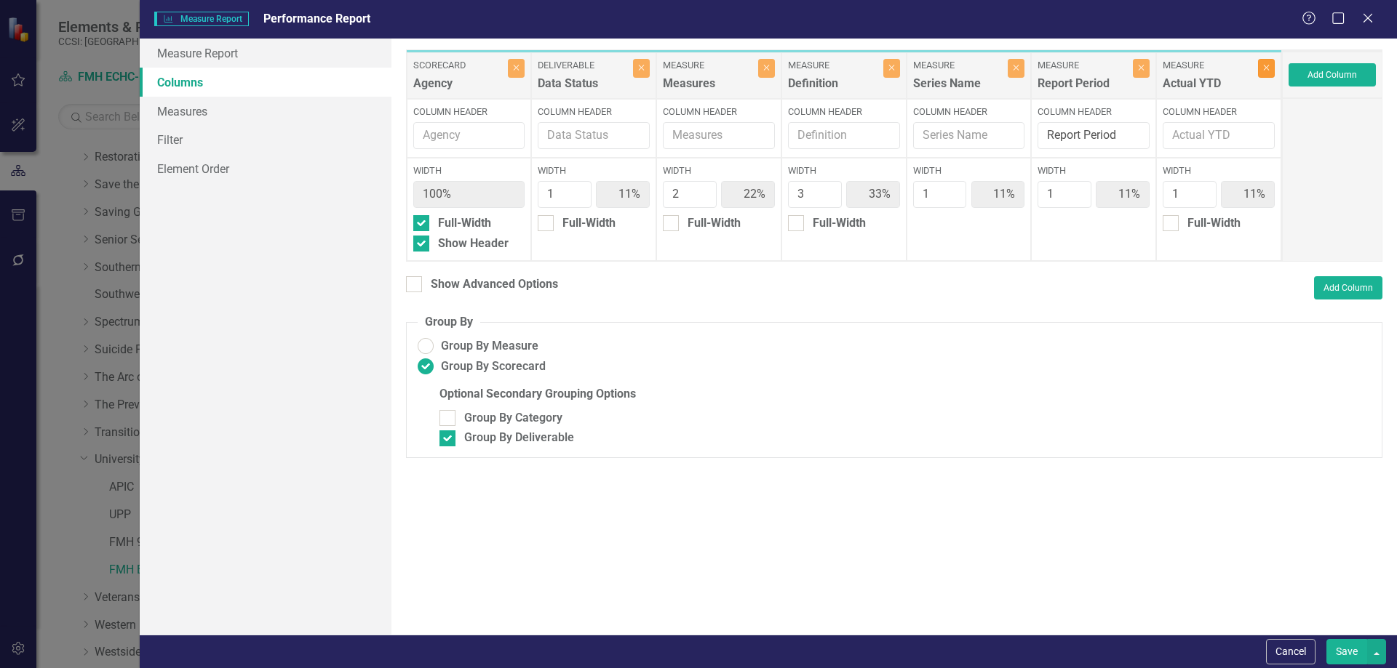
click at [1269, 65] on button "Close" at bounding box center [1266, 68] width 17 height 19
type input "13%"
type input "25%"
type input "38%"
type input "13%"
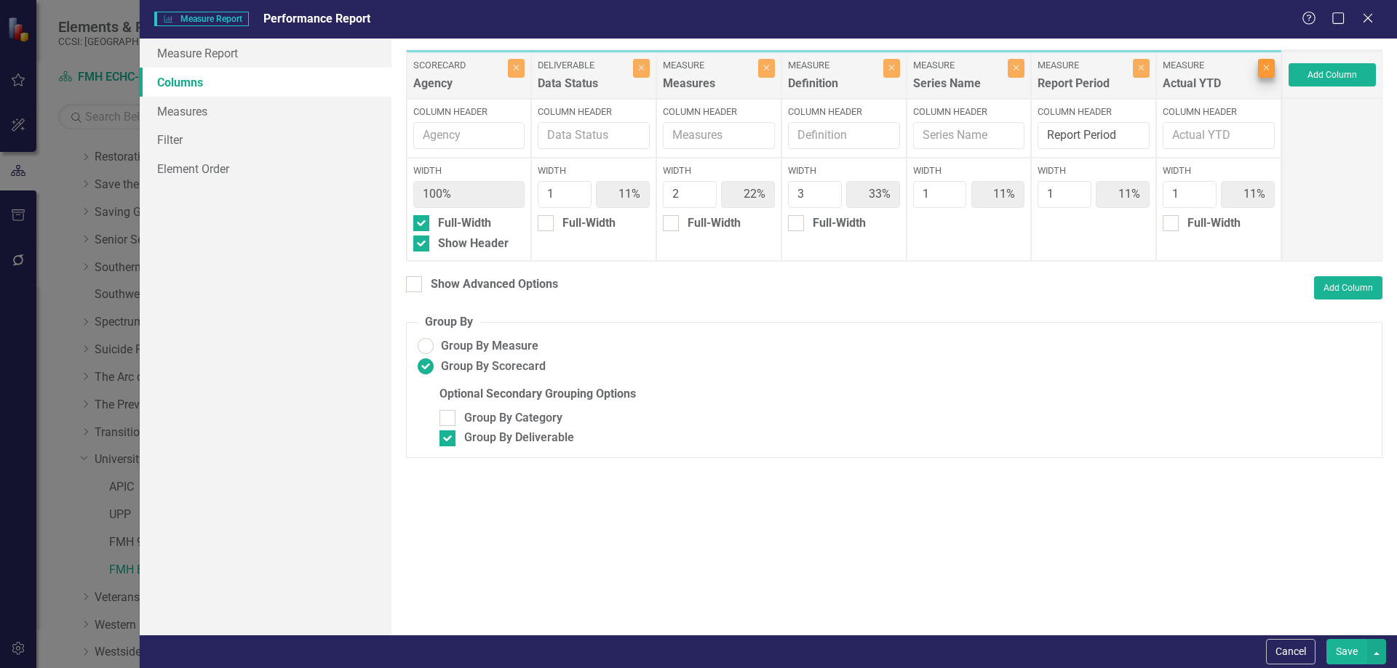
type input "13%"
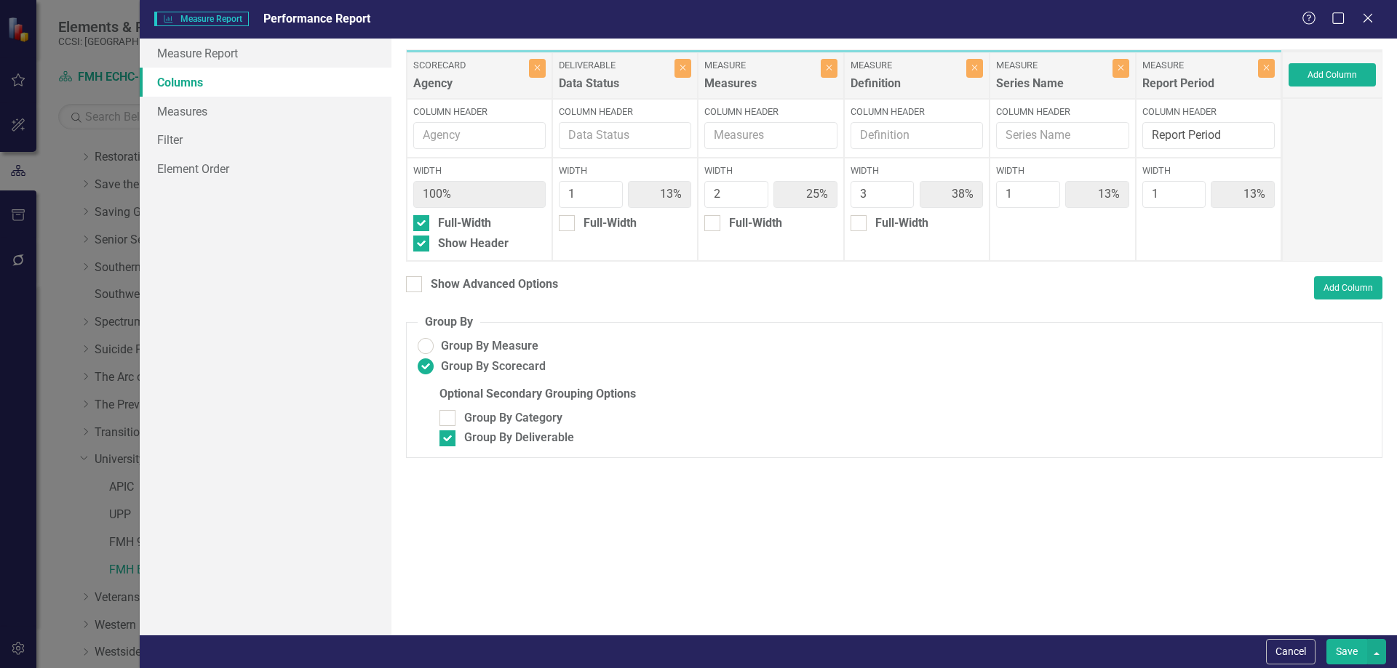
click at [1346, 647] on button "Save" at bounding box center [1346, 651] width 41 height 25
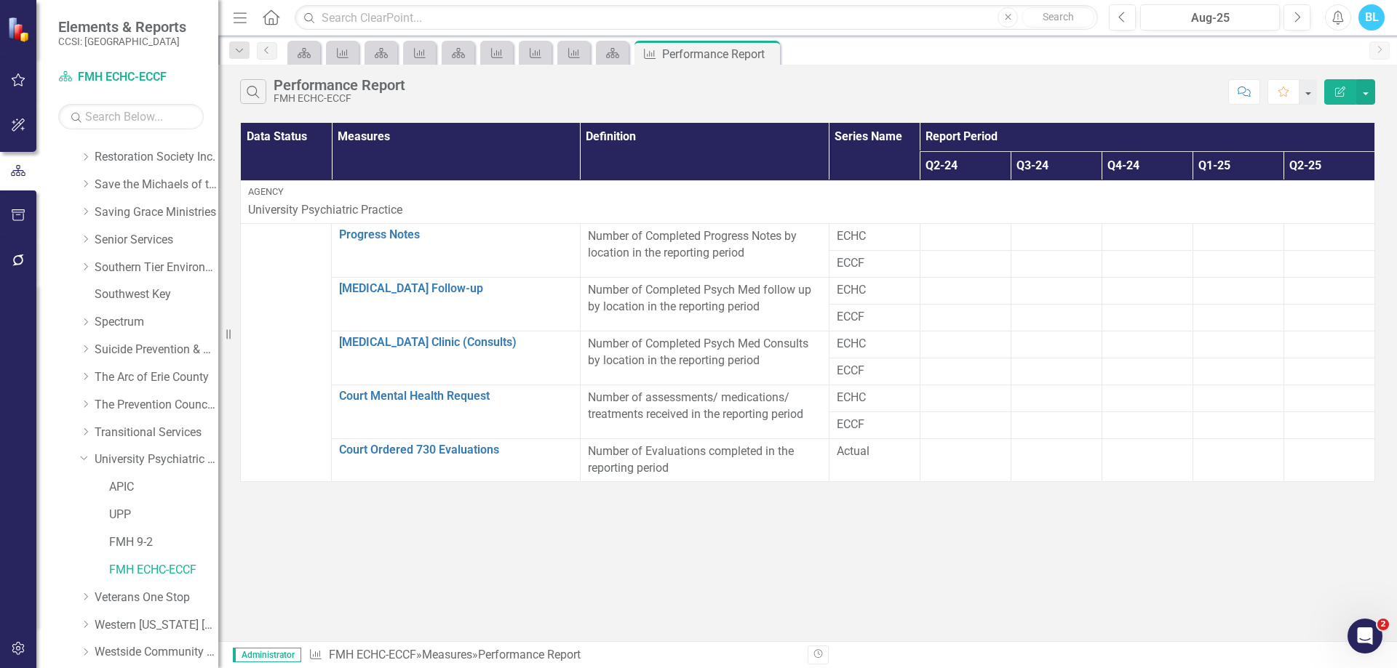
click at [986, 596] on div "Search Performance Report FMH ECHC-ECCF Comment Favorite Edit Report Data Statu…" at bounding box center [807, 353] width 1178 height 577
click at [640, 577] on div "Search Performance Report FMH ECHC-ECCF Comment Favorite Edit Report Data Statu…" at bounding box center [807, 353] width 1178 height 577
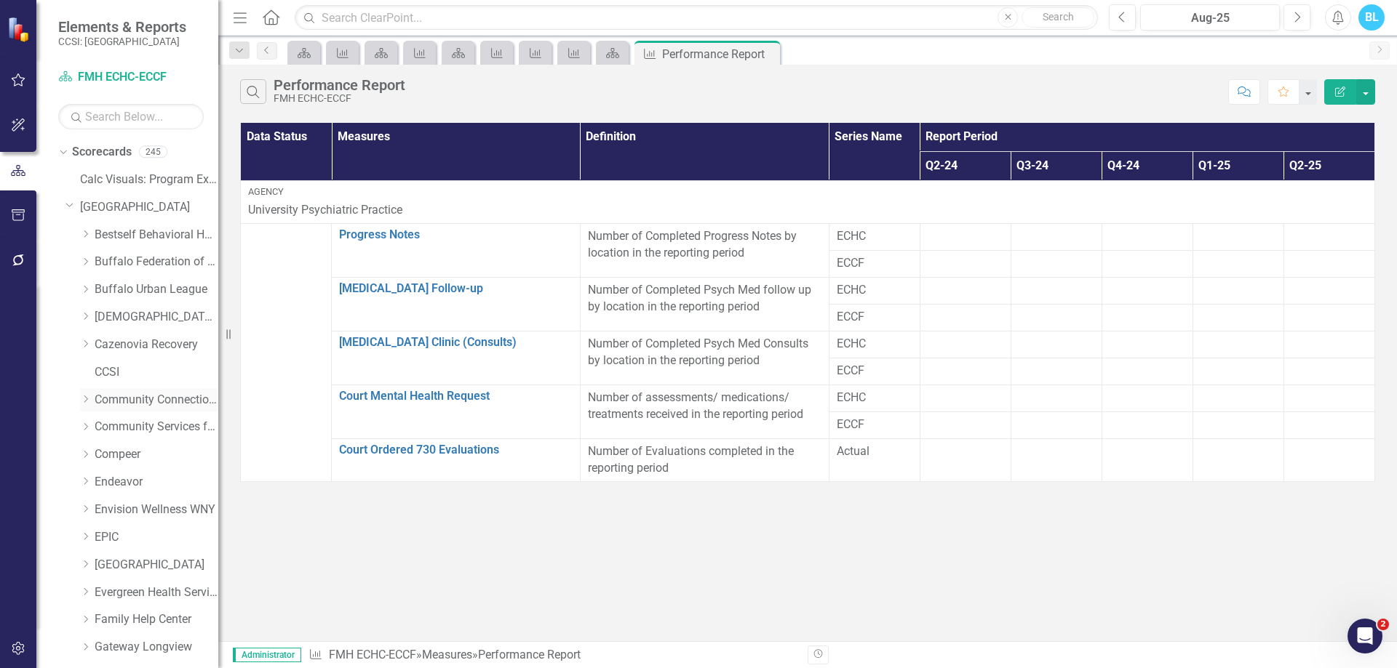
click at [84, 398] on icon "Dropdown" at bounding box center [85, 399] width 11 height 9
click at [771, 52] on icon "Close" at bounding box center [766, 54] width 15 height 12
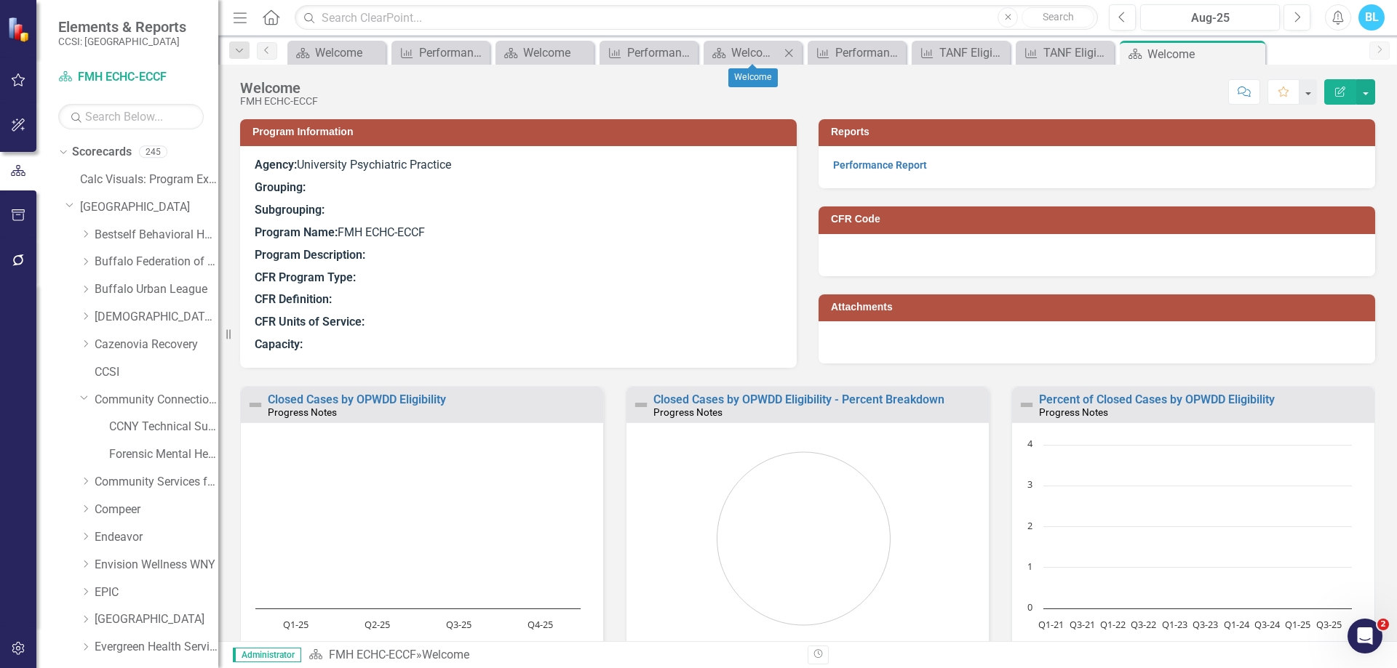
click at [792, 49] on icon at bounding box center [789, 53] width 8 height 8
click at [501, 55] on icon "Close" at bounding box center [501, 53] width 15 height 12
click at [536, 50] on icon at bounding box center [534, 53] width 8 height 8
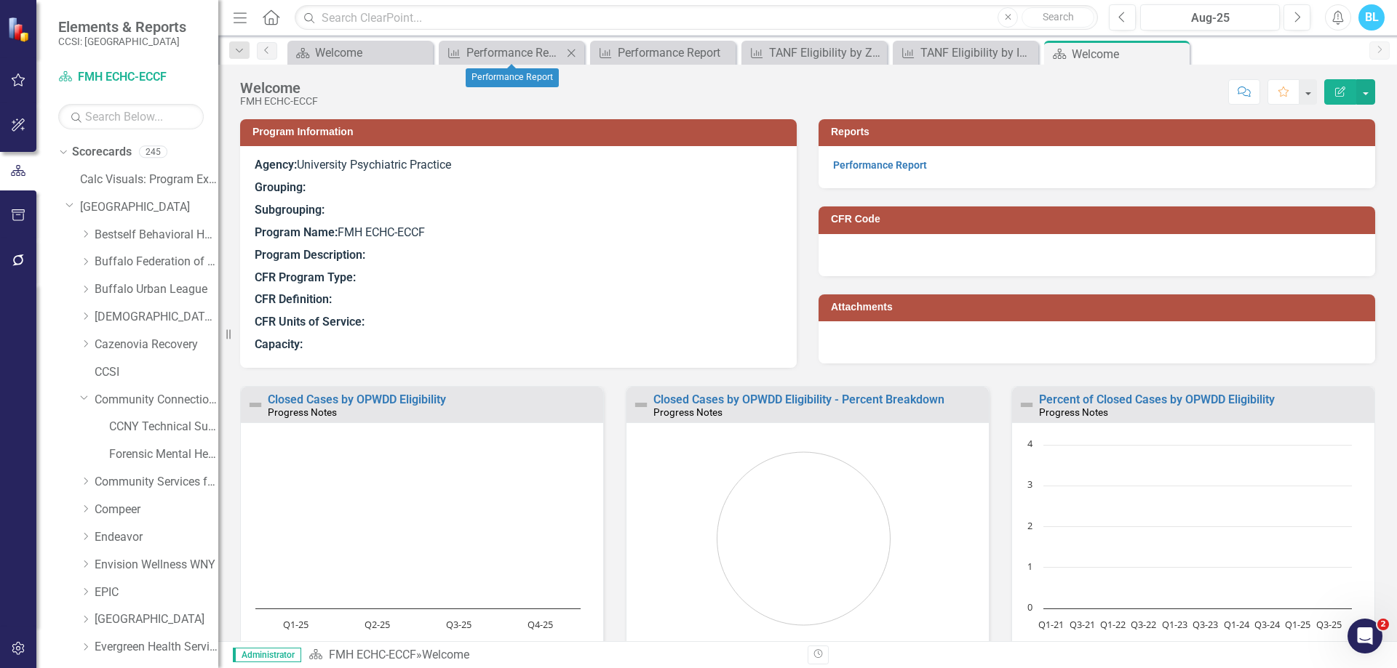
click at [574, 52] on icon "Close" at bounding box center [571, 53] width 15 height 12
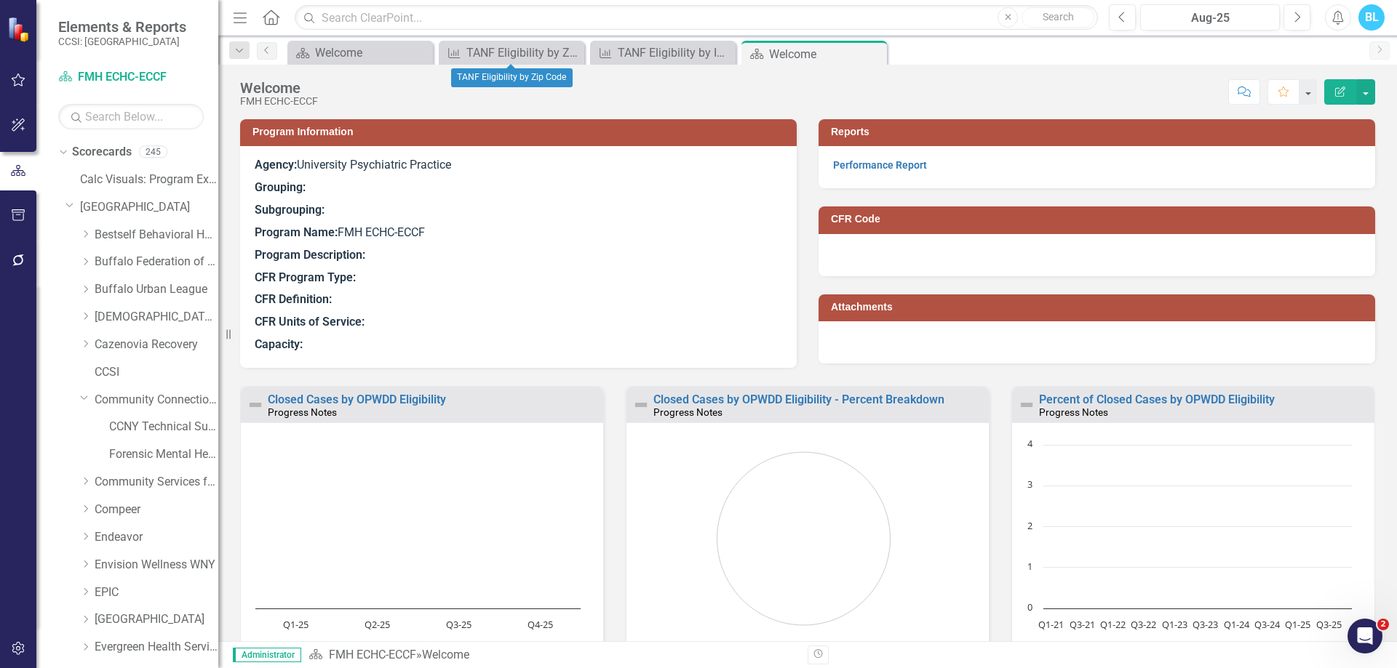
click at [0, 0] on icon "Close" at bounding box center [0, 0] width 0 height 0
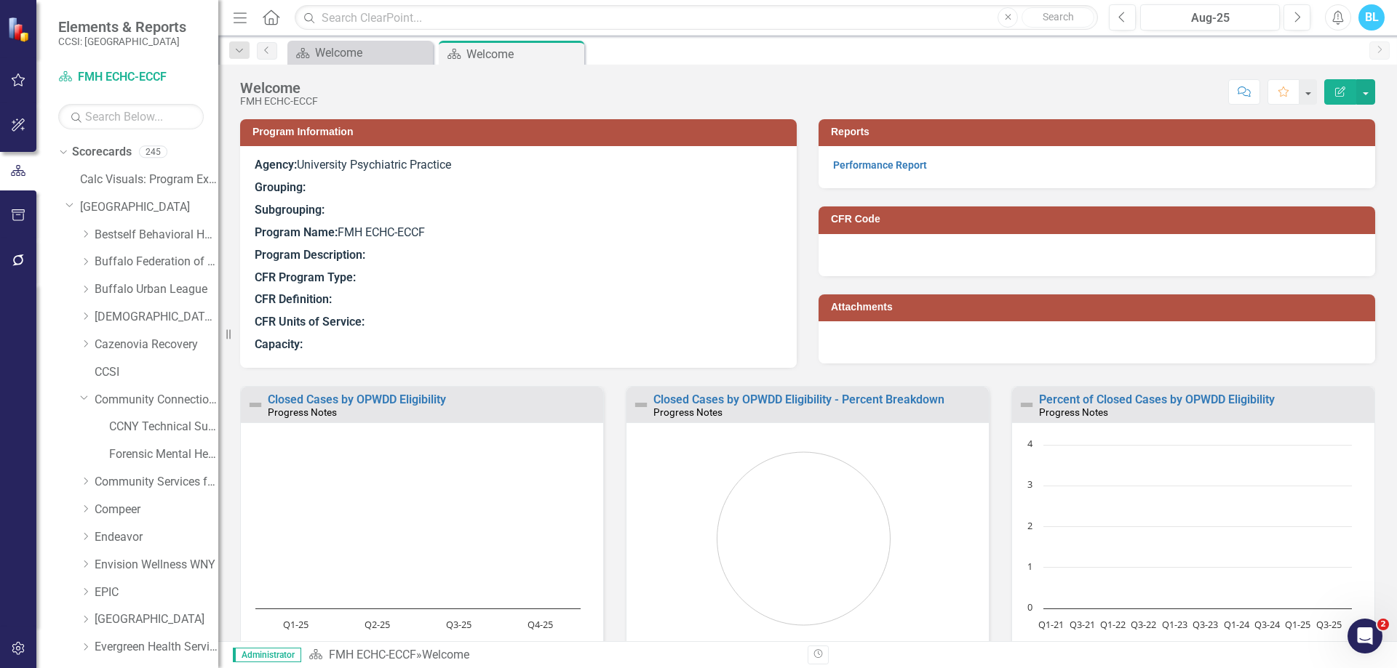
click at [0, 0] on icon "Close" at bounding box center [0, 0] width 0 height 0
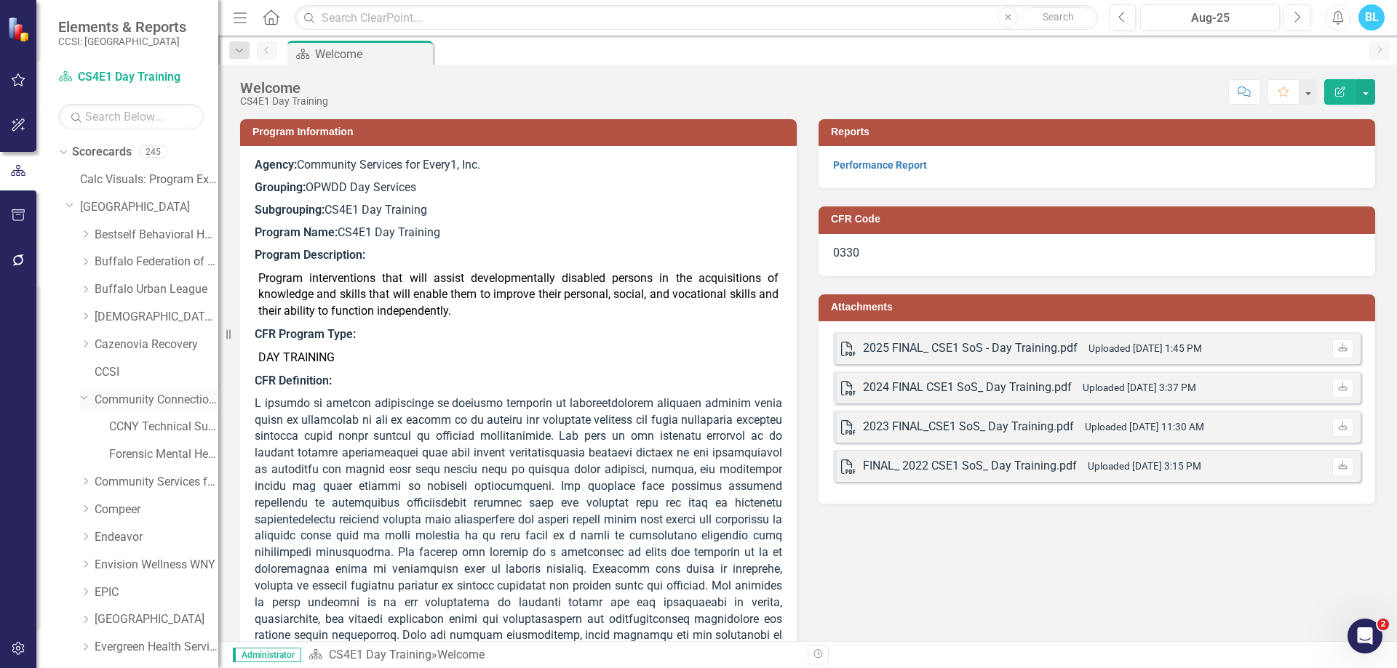
click at [148, 392] on link "Community Connections of [GEOGRAPHIC_DATA]" at bounding box center [157, 400] width 124 height 17
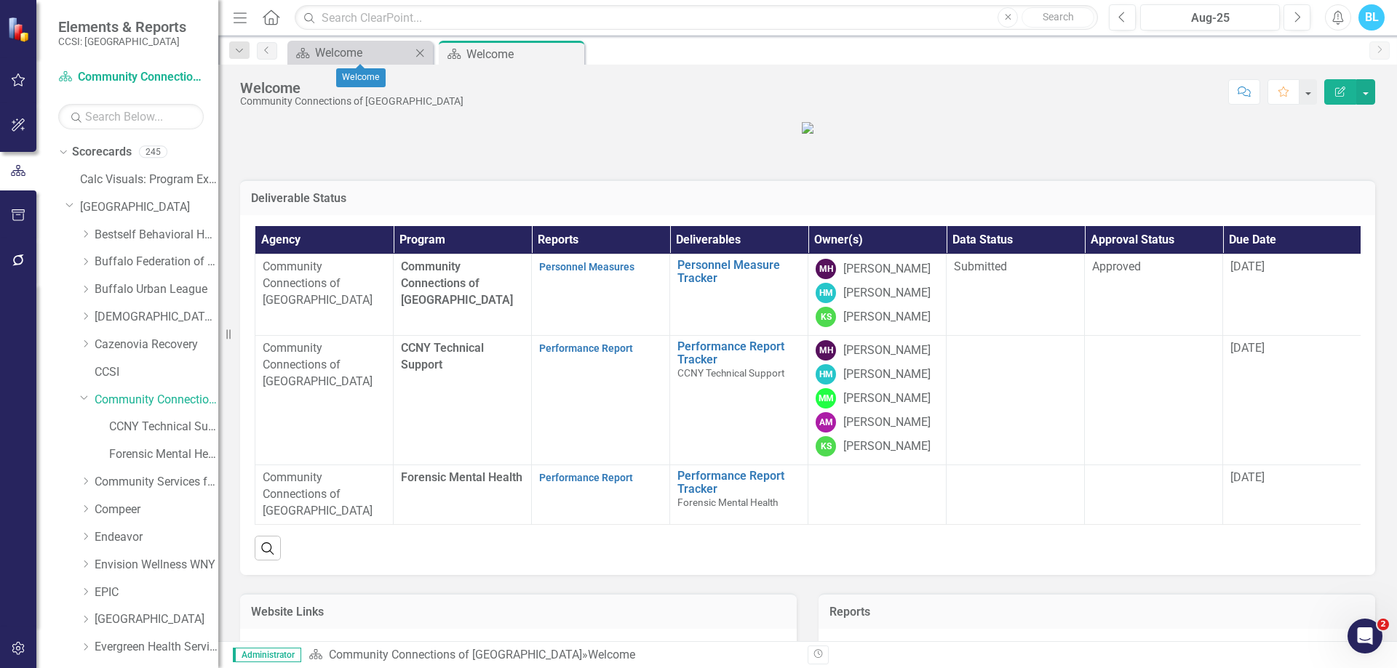
click at [423, 52] on icon "Close" at bounding box center [419, 53] width 15 height 12
click at [147, 487] on link "Community Services for Every1, Inc." at bounding box center [157, 482] width 124 height 17
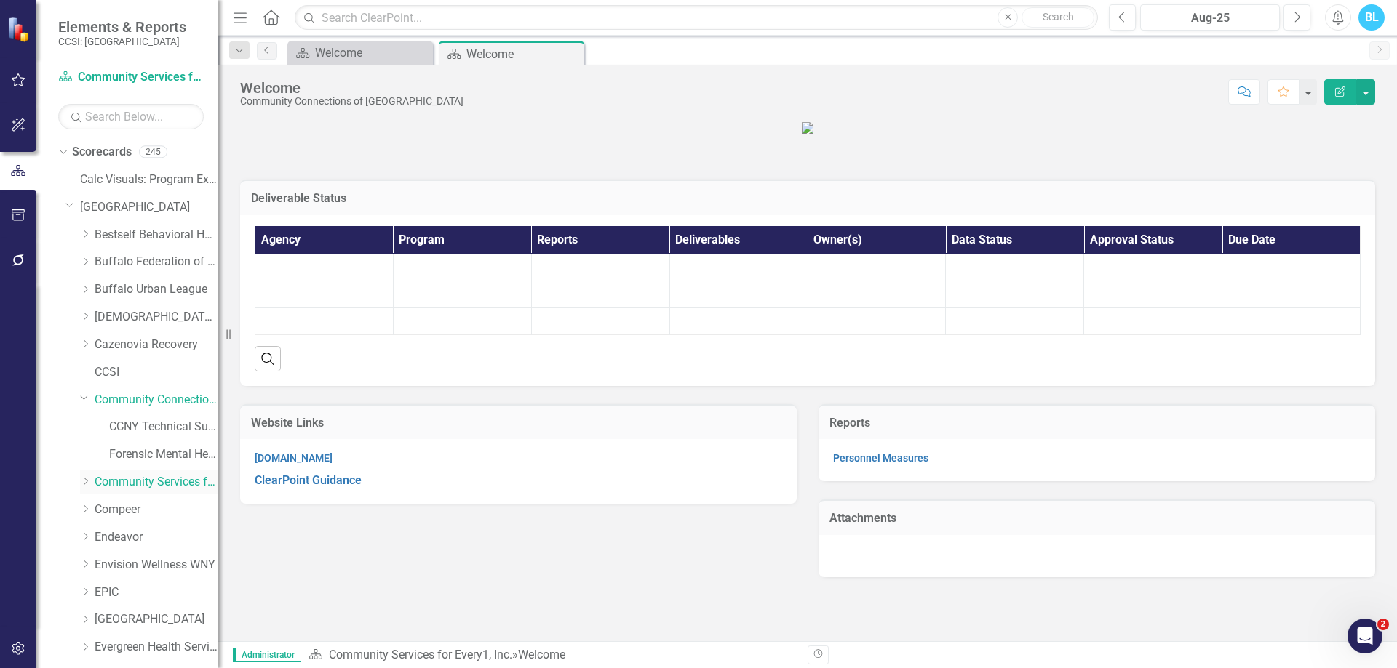
click at [81, 482] on icon "Dropdown" at bounding box center [85, 481] width 11 height 9
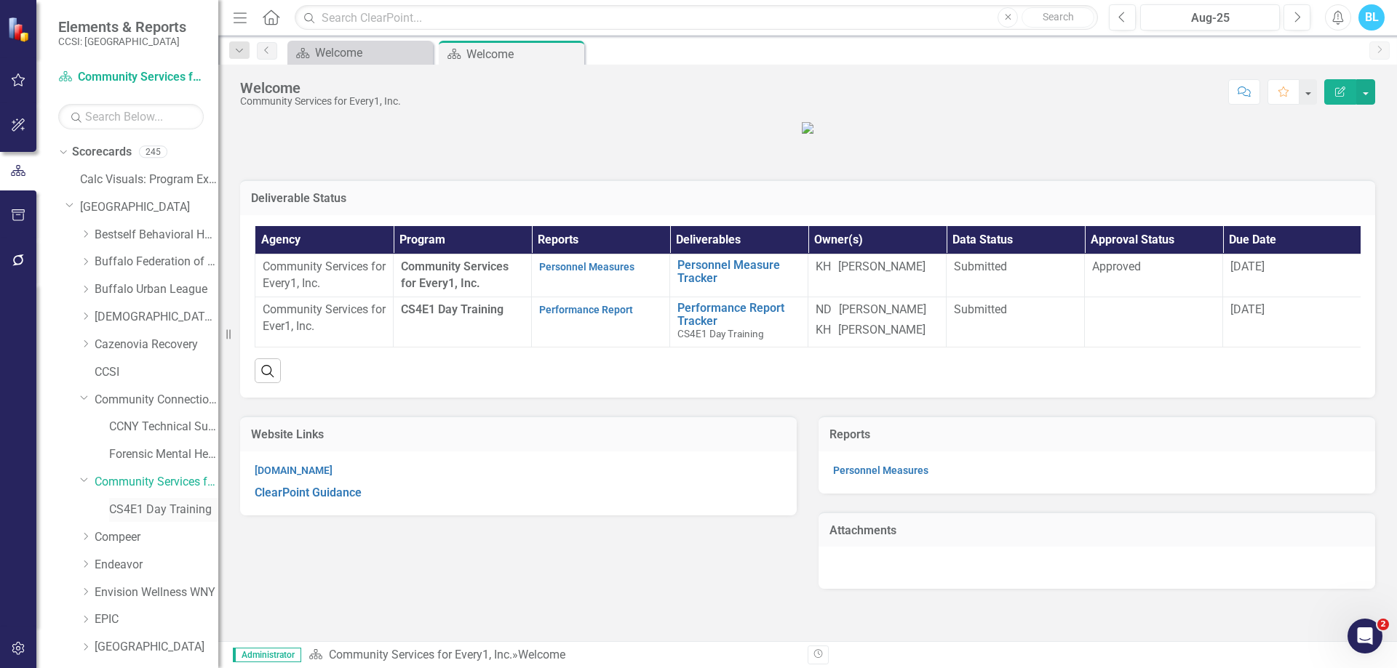
click at [140, 512] on link "CS4E1 Day Training" at bounding box center [163, 510] width 109 height 17
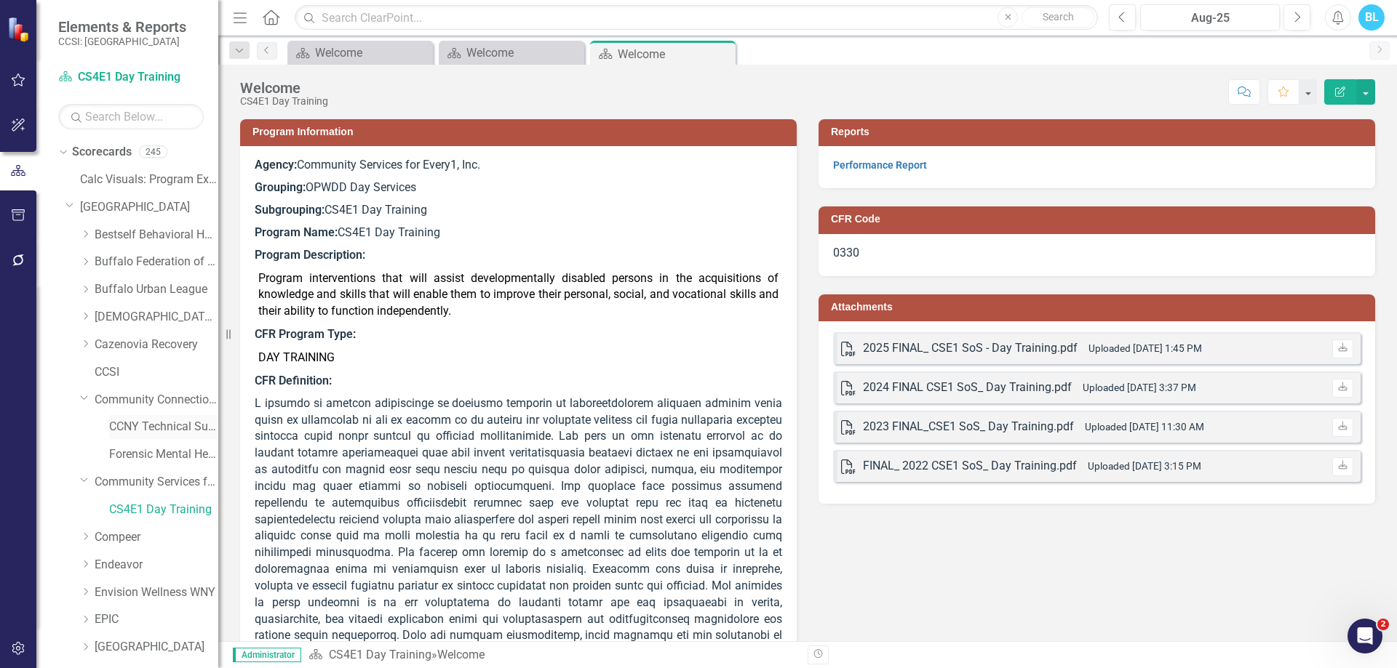
click at [155, 431] on link "CCNY Technical Support" at bounding box center [163, 427] width 109 height 17
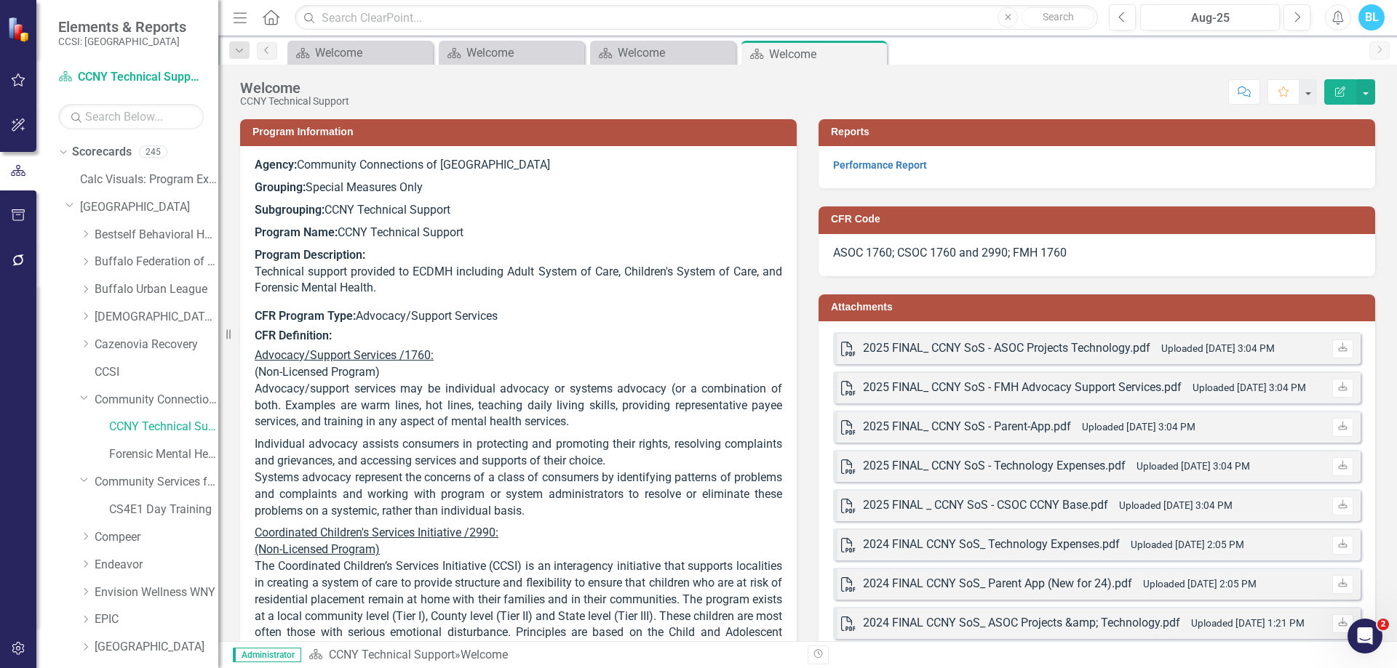
click at [892, 158] on strong "Performance Report" at bounding box center [880, 165] width 94 height 14
click at [892, 161] on link "Performance Report" at bounding box center [880, 165] width 94 height 12
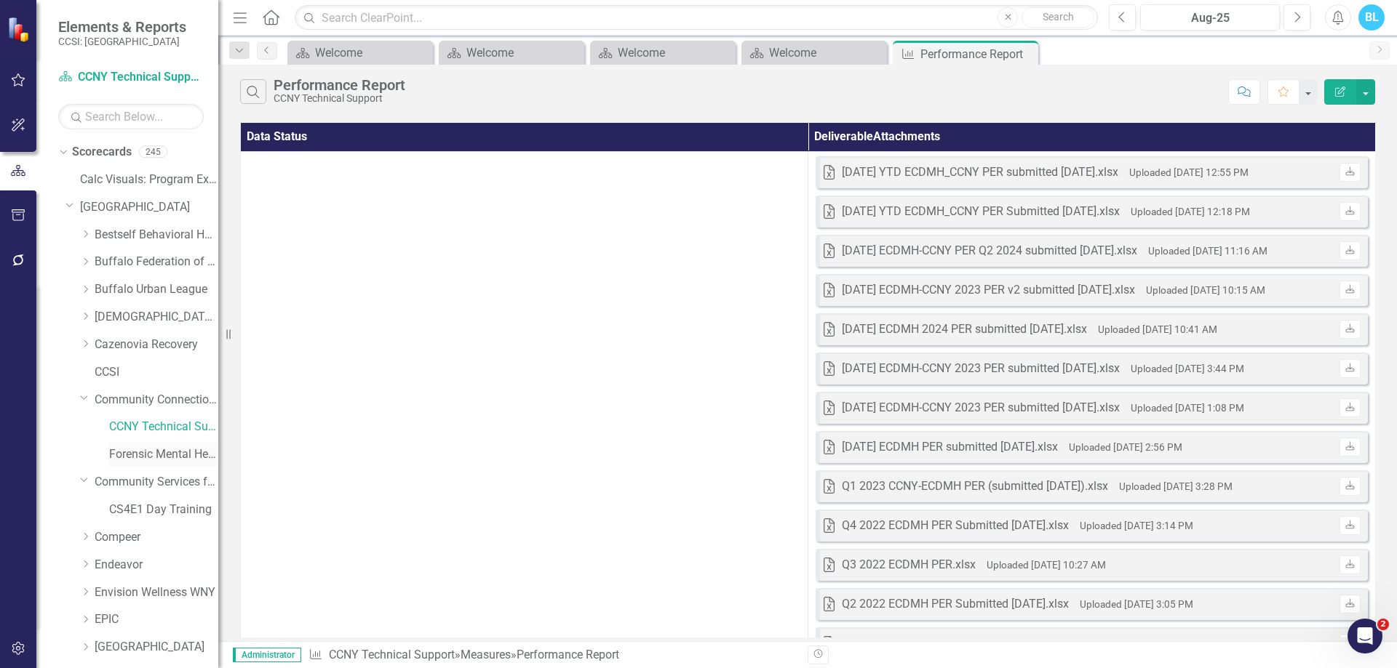
click at [186, 448] on link "Forensic Mental Health" at bounding box center [163, 455] width 109 height 17
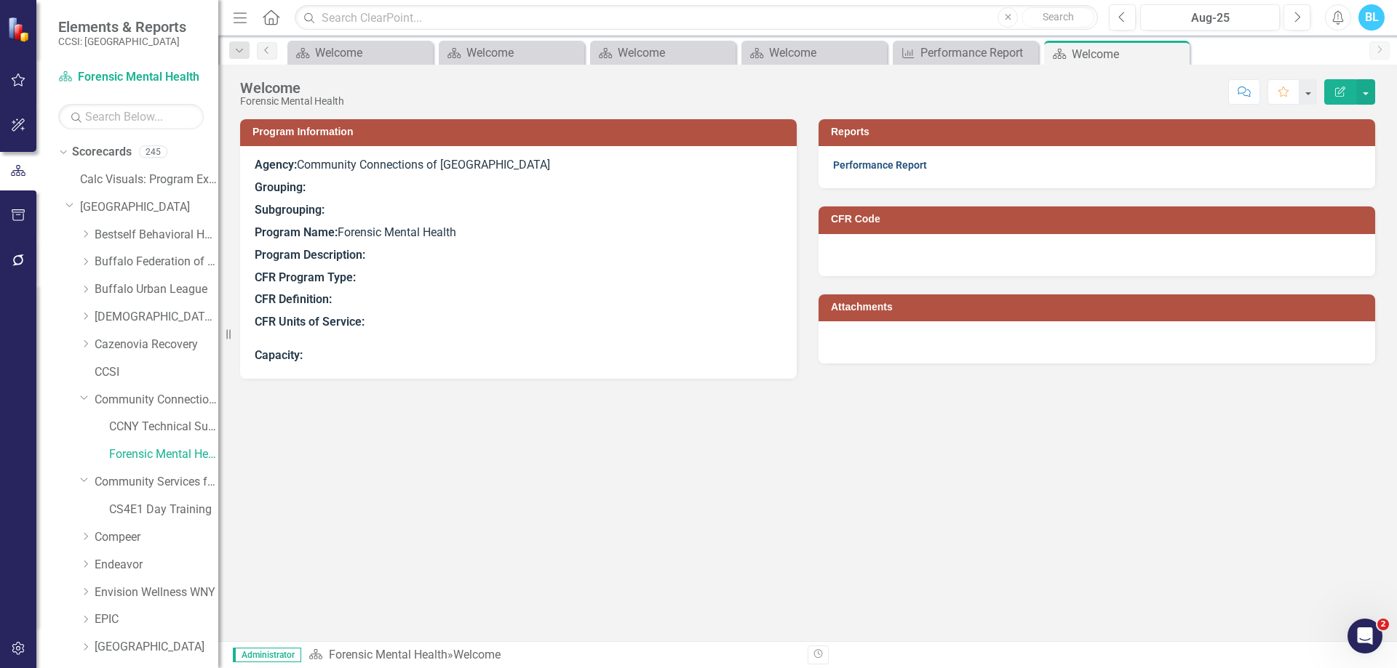
drag, startPoint x: 878, startPoint y: 156, endPoint x: 882, endPoint y: 167, distance: 10.8
click at [882, 167] on div "Performance Report" at bounding box center [1096, 167] width 556 height 42
click at [882, 167] on link "Performance Report" at bounding box center [880, 165] width 94 height 12
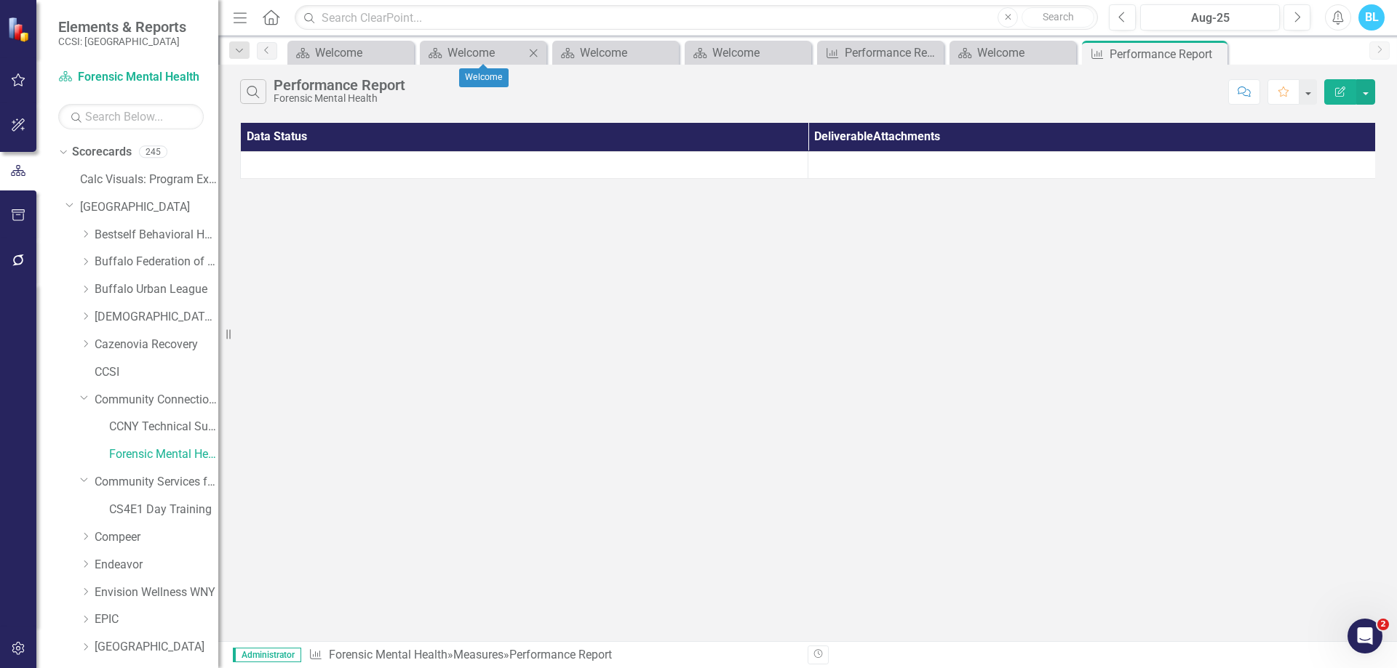
click at [536, 53] on icon "Close" at bounding box center [533, 53] width 15 height 12
click at [571, 55] on icon "Close" at bounding box center [571, 53] width 15 height 12
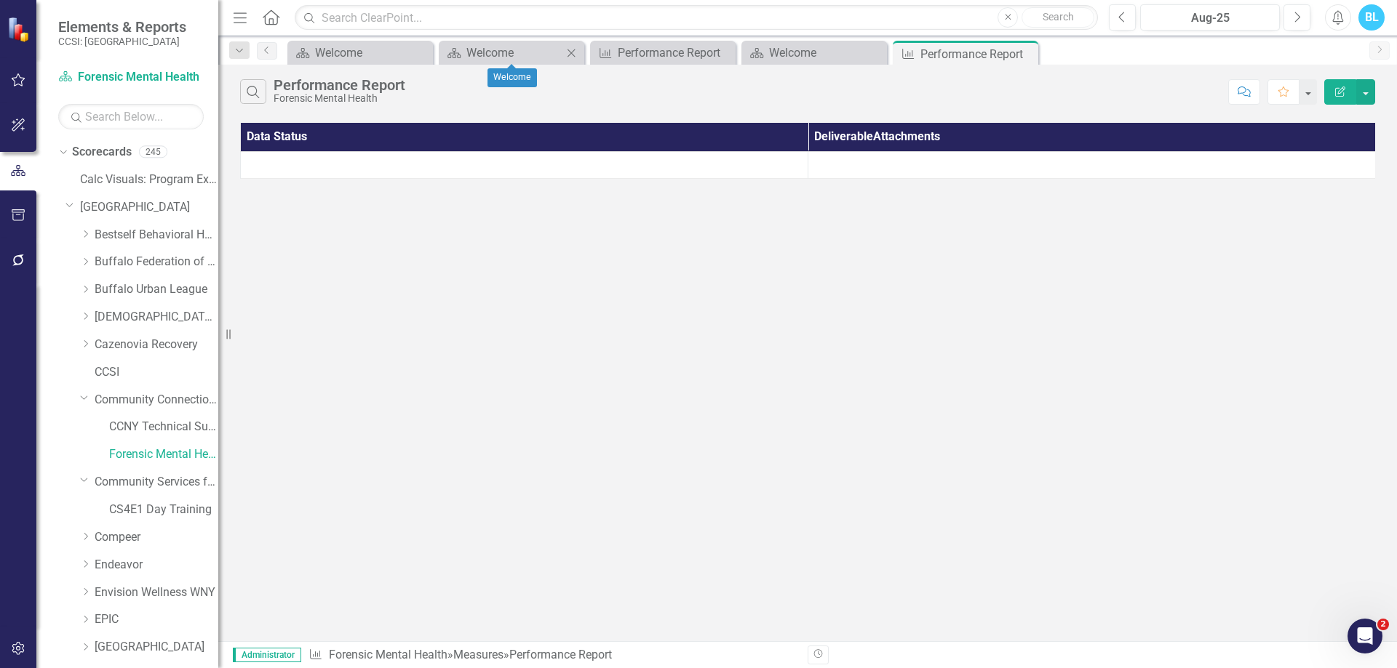
click at [572, 51] on icon "Close" at bounding box center [571, 53] width 15 height 12
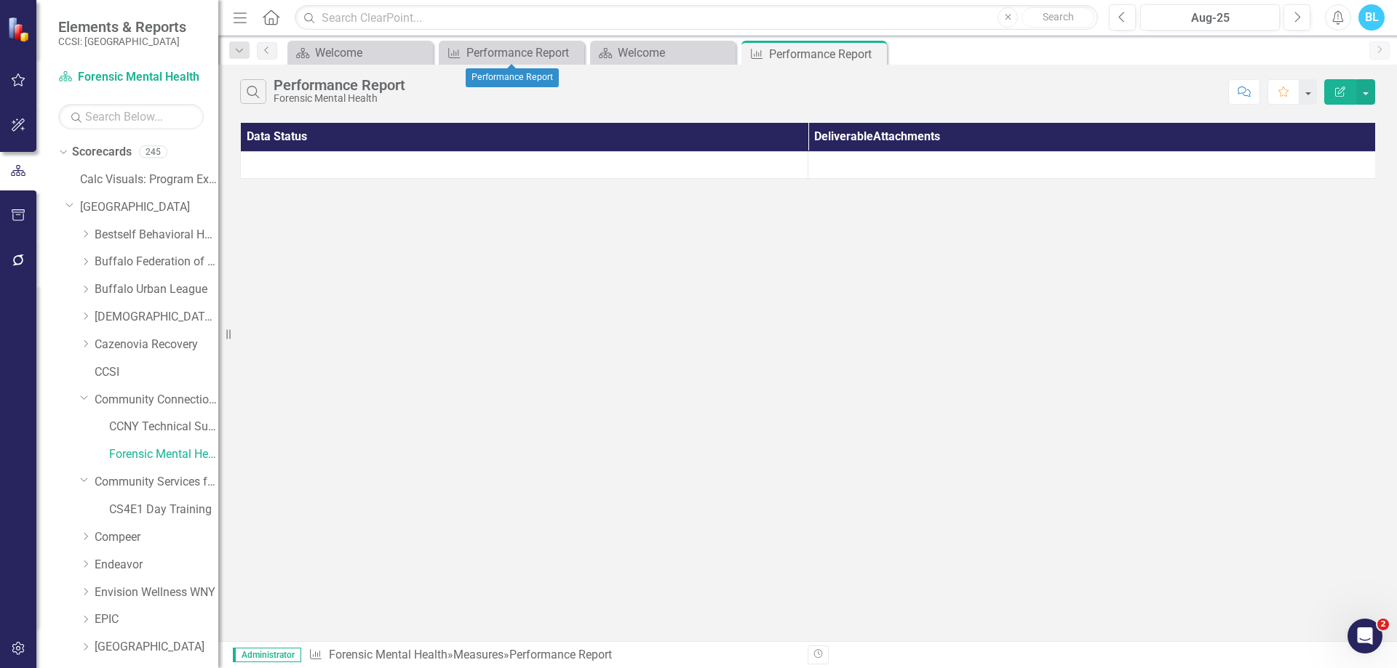
click at [0, 0] on icon "Close" at bounding box center [0, 0] width 0 height 0
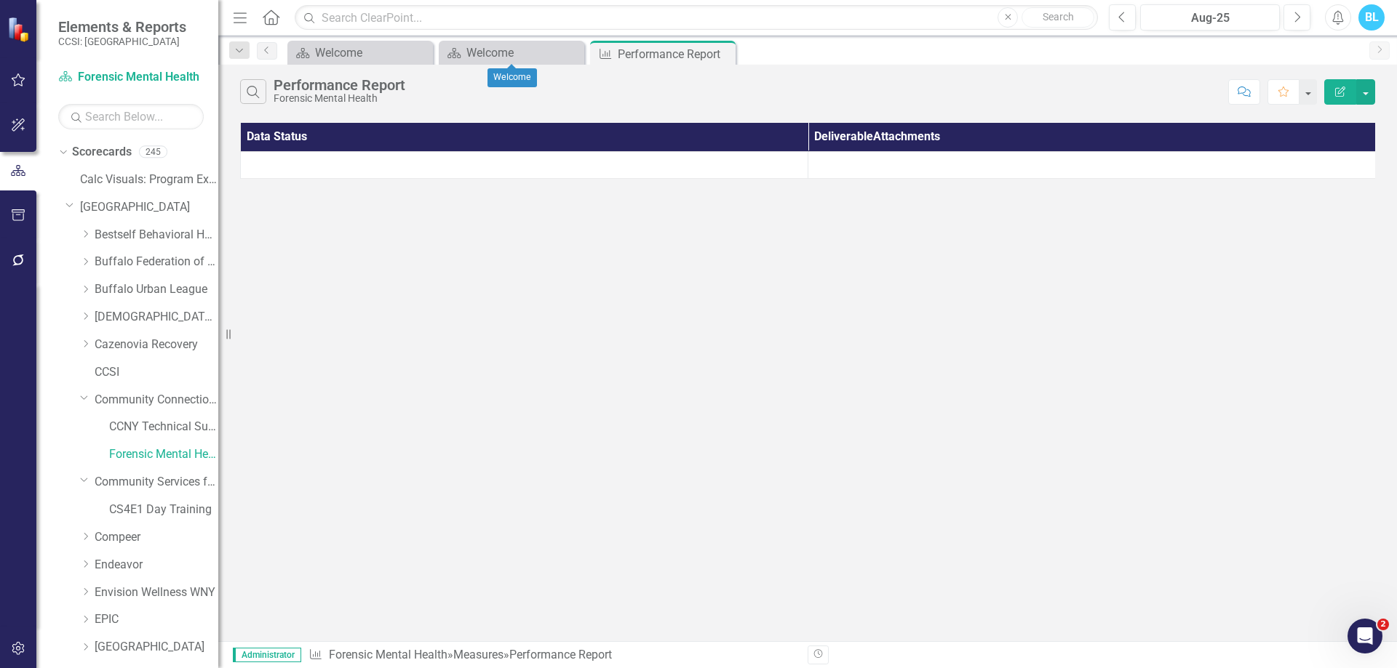
click at [0, 0] on icon "Close" at bounding box center [0, 0] width 0 height 0
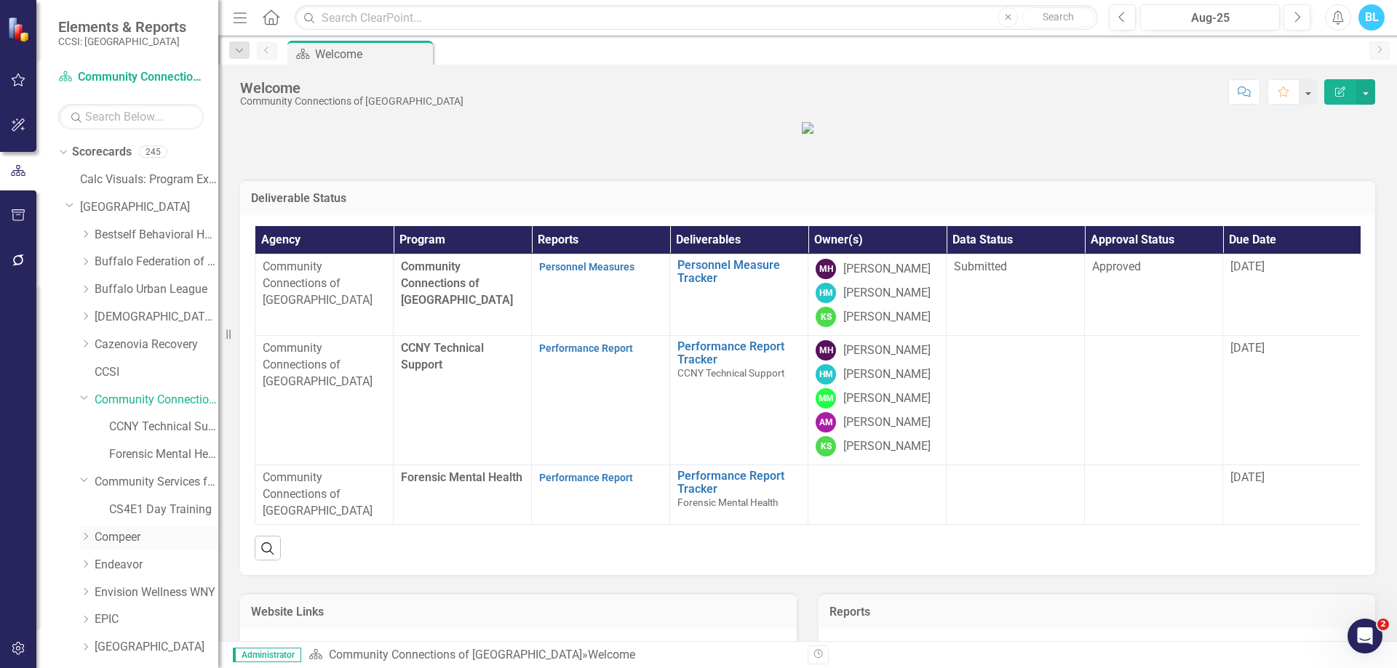
click at [84, 535] on icon "Dropdown" at bounding box center [85, 536] width 11 height 9
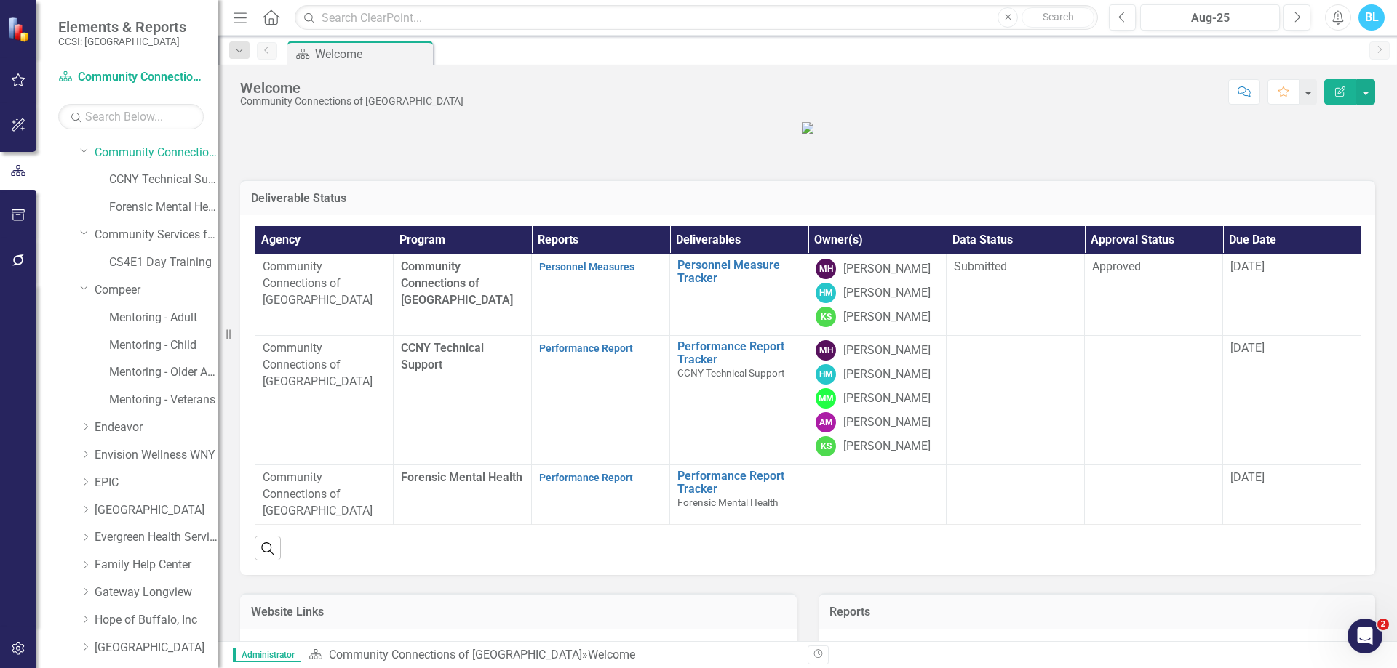
scroll to position [248, 0]
click at [178, 319] on link "Mentoring - Adult" at bounding box center [163, 317] width 109 height 17
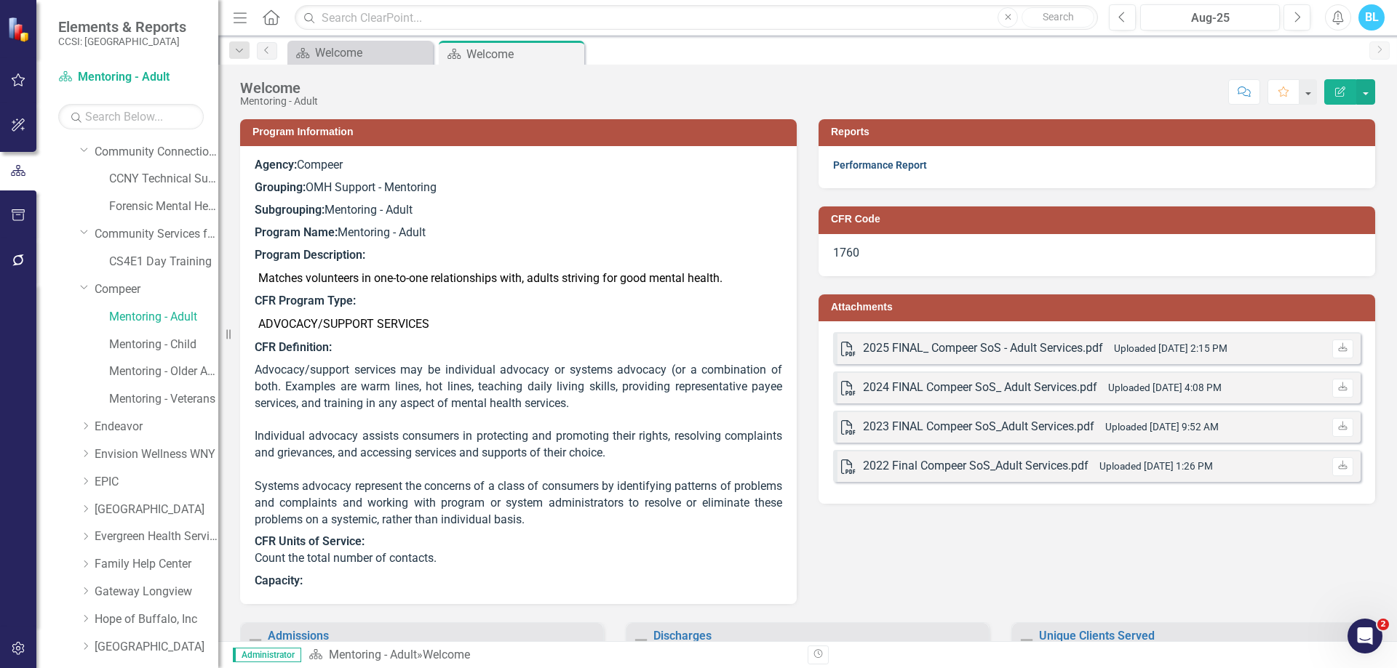
click at [878, 164] on link "Performance Report" at bounding box center [880, 165] width 94 height 12
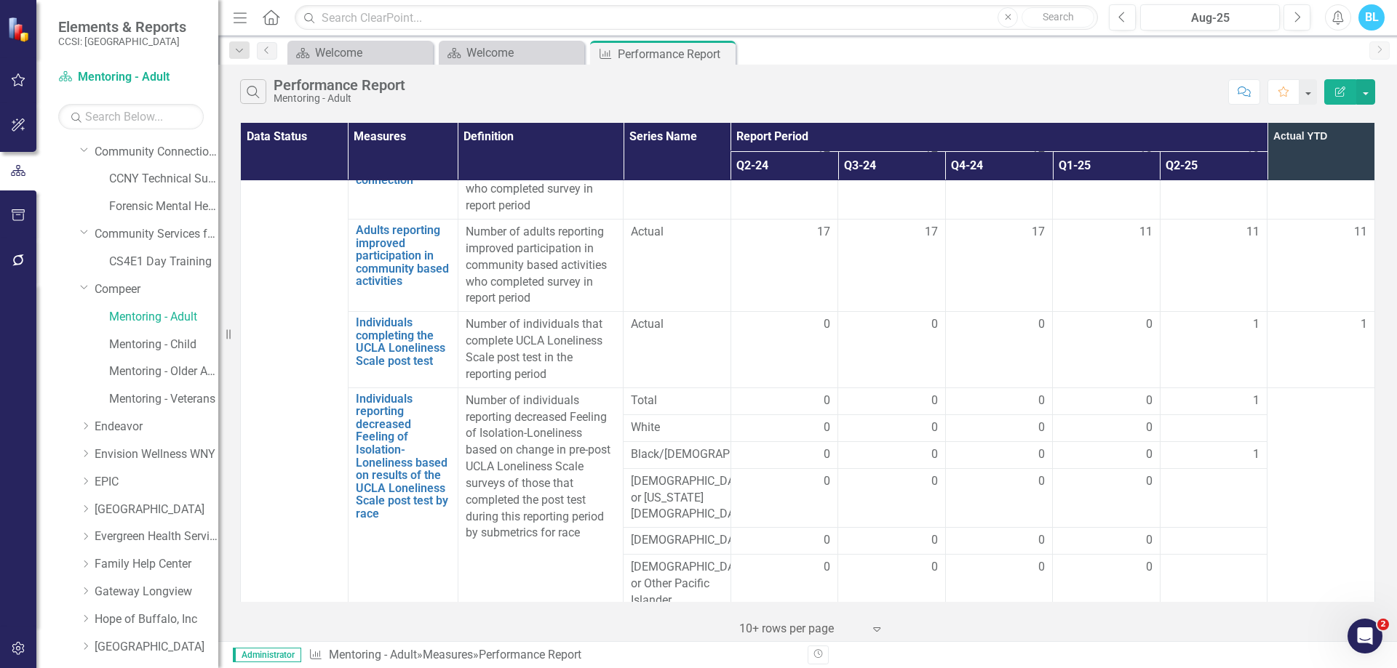
scroll to position [2595, 0]
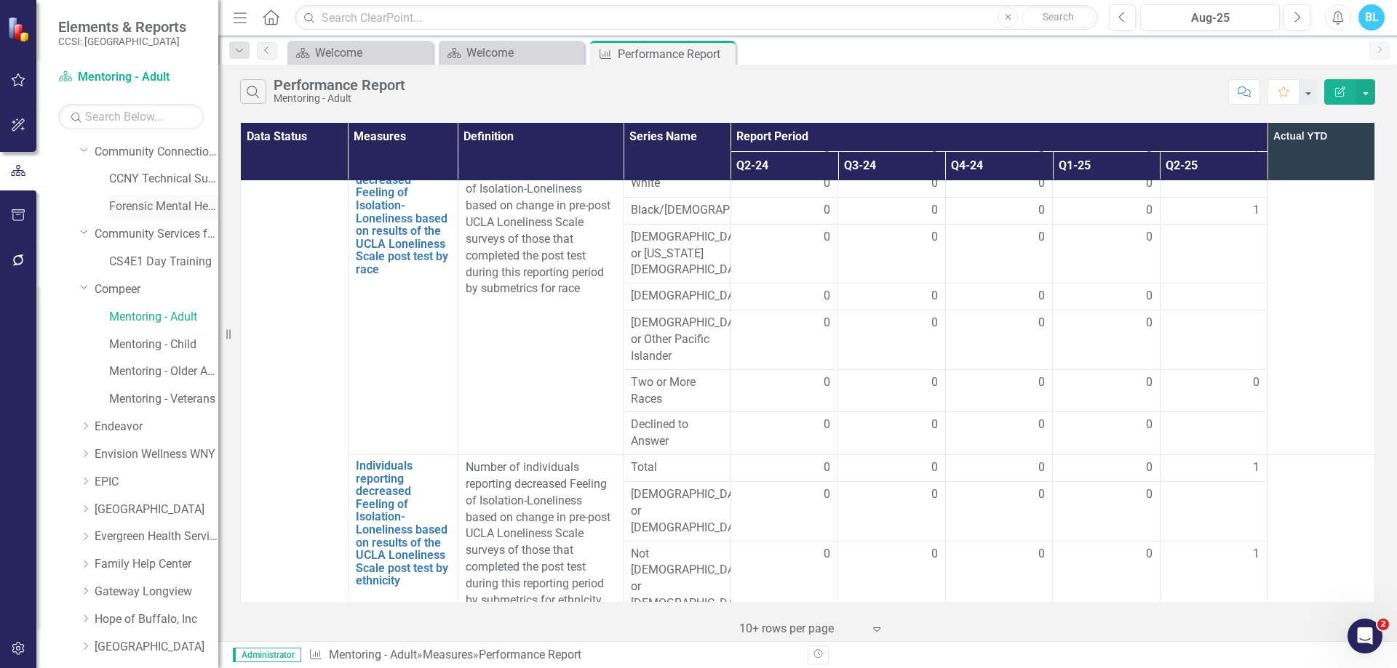
click at [137, 207] on link "Forensic Mental Health" at bounding box center [163, 207] width 109 height 17
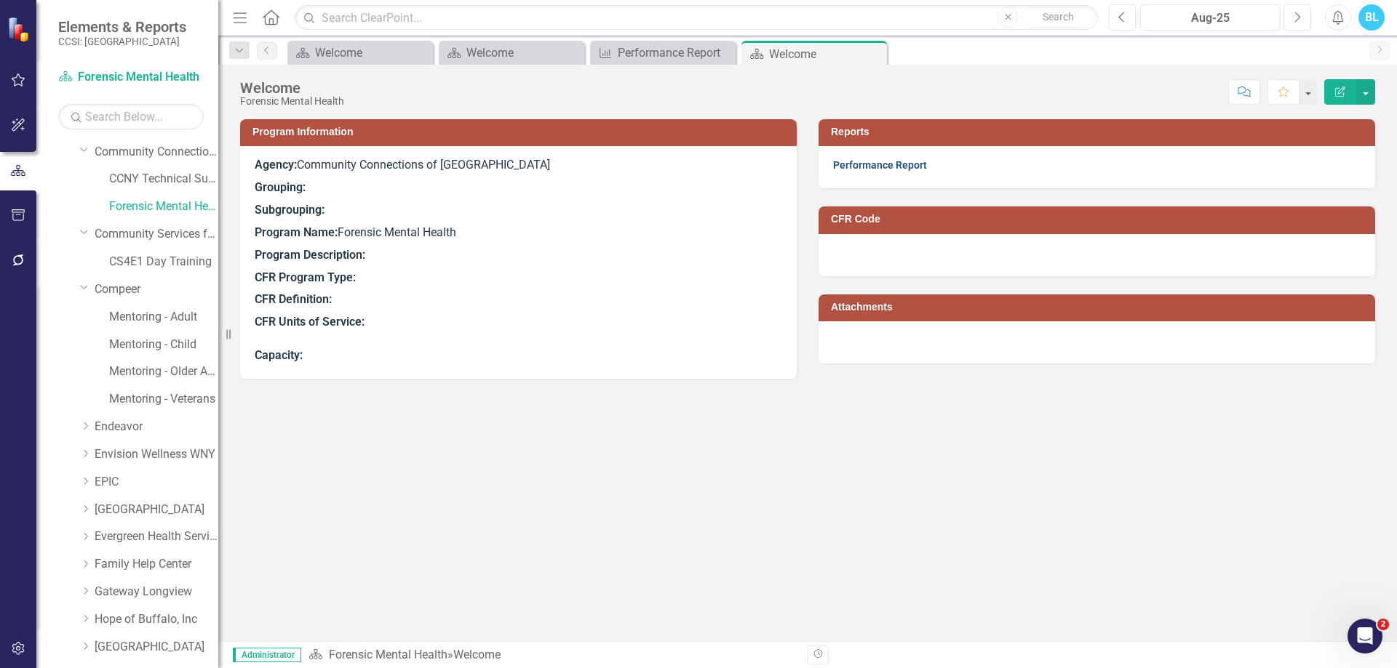
click at [890, 171] on link "Performance Report" at bounding box center [880, 165] width 94 height 12
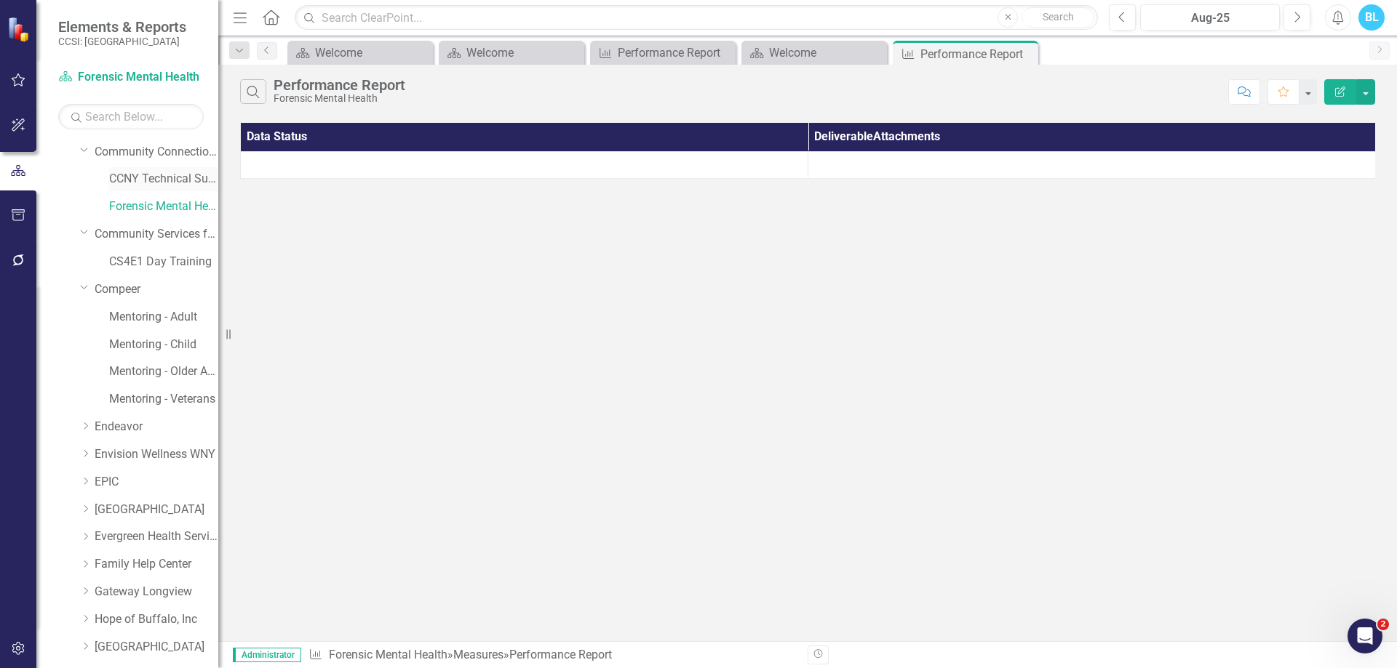
click at [177, 181] on link "CCNY Technical Support" at bounding box center [163, 179] width 109 height 17
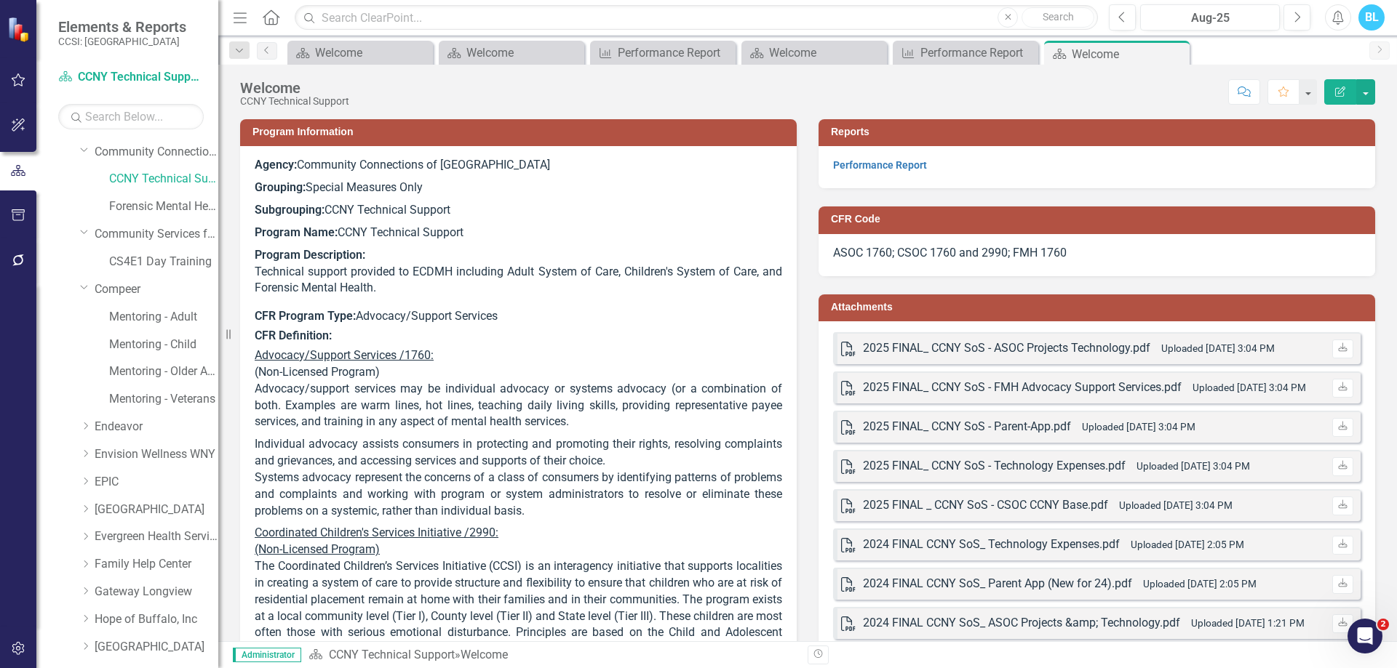
click at [879, 157] on p "Performance Report" at bounding box center [1096, 165] width 527 height 17
click at [881, 161] on link "Performance Report" at bounding box center [880, 165] width 94 height 12
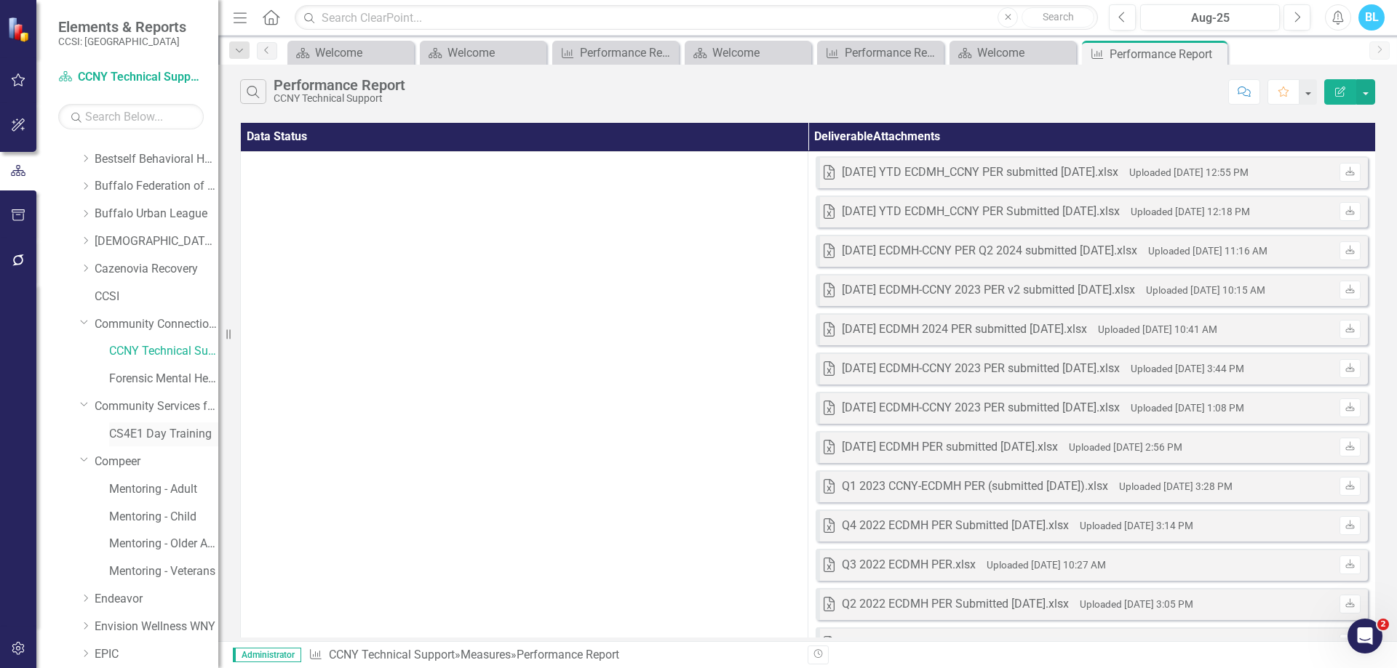
scroll to position [75, 0]
click at [85, 269] on icon "Dropdown" at bounding box center [85, 269] width 11 height 9
click at [159, 298] on link "Casa [PERSON_NAME]" at bounding box center [163, 297] width 109 height 17
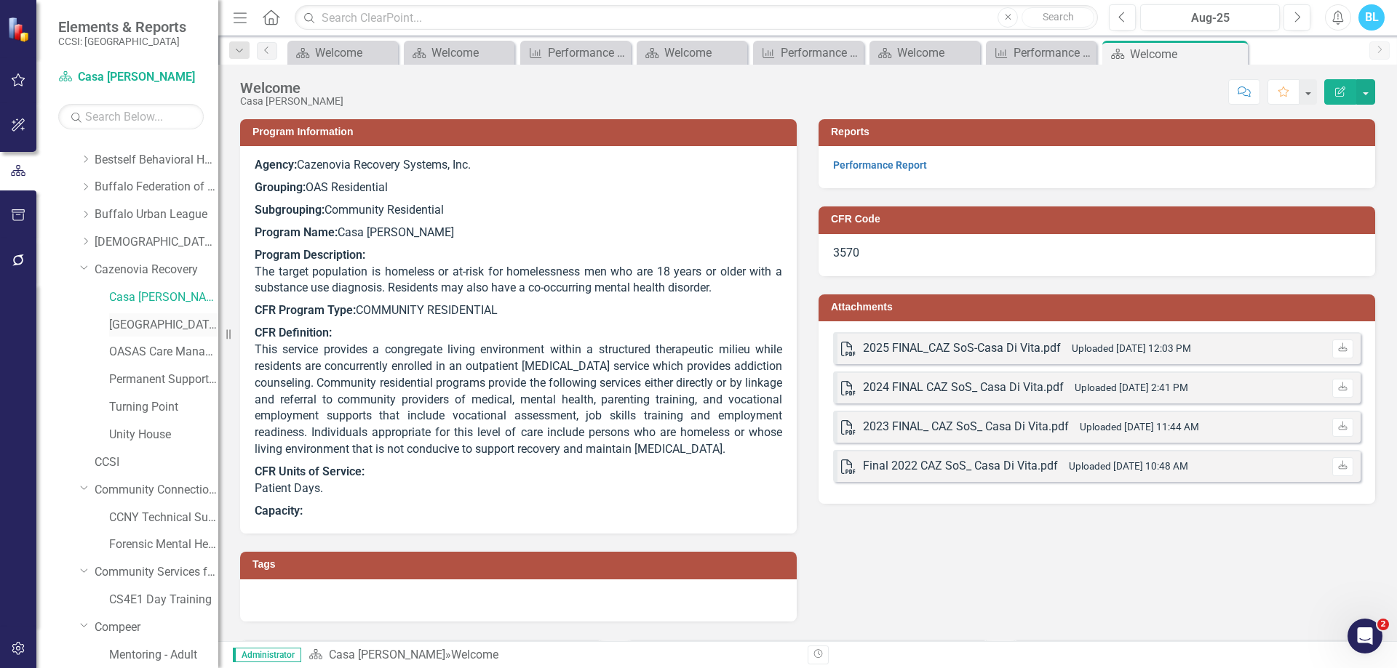
click at [123, 330] on link "[GEOGRAPHIC_DATA]" at bounding box center [163, 325] width 109 height 17
click at [871, 168] on link "Performance Report" at bounding box center [880, 165] width 94 height 12
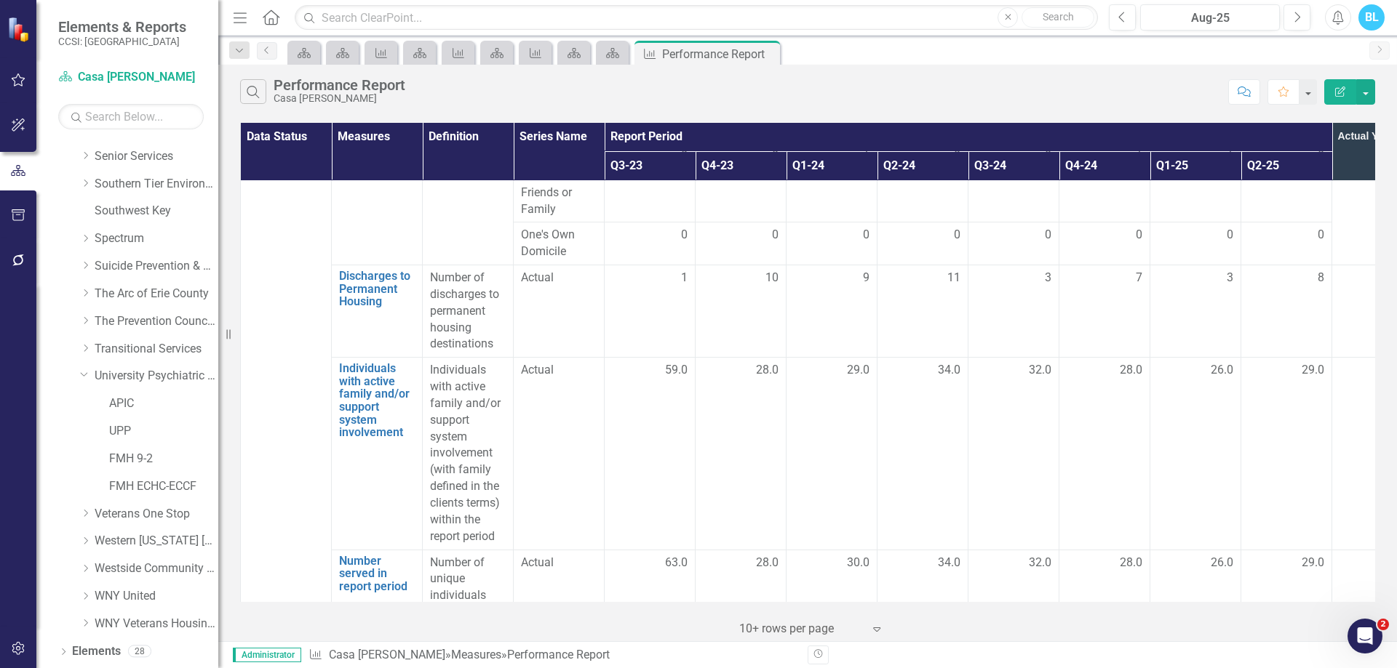
scroll to position [1317, 0]
click at [129, 372] on link "APIC" at bounding box center [163, 377] width 109 height 17
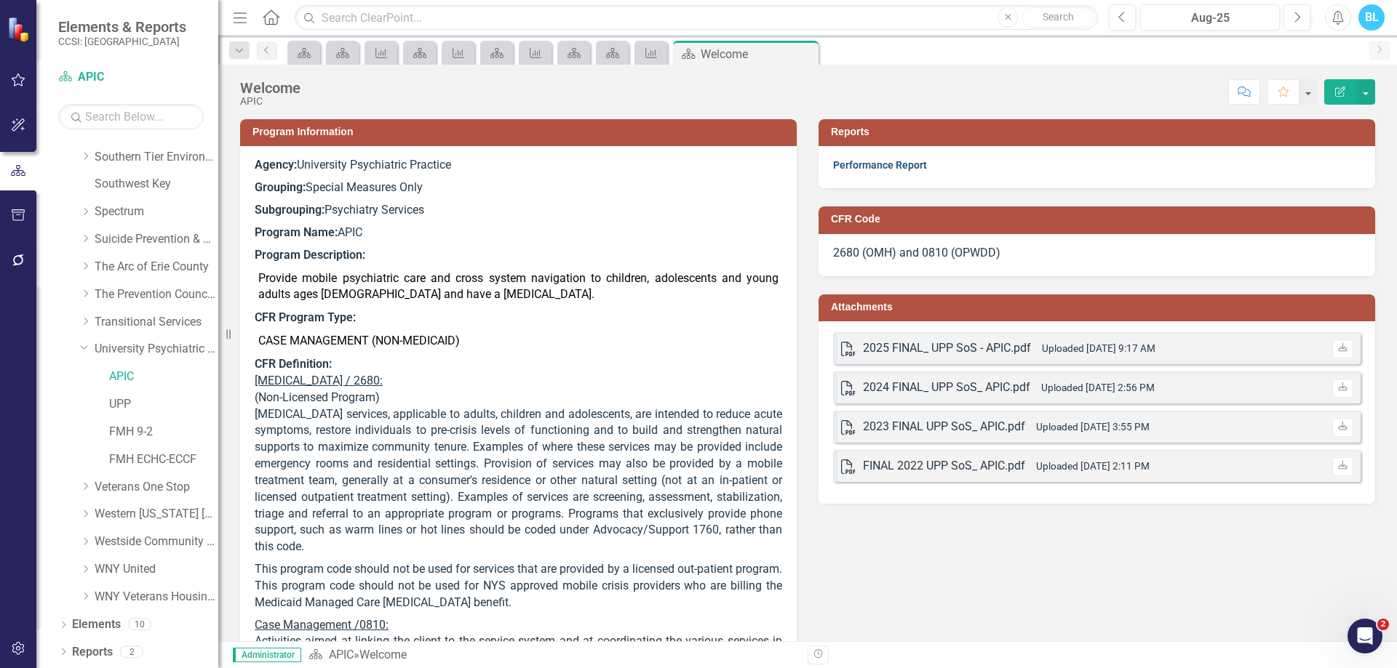
click at [863, 160] on link "Performance Report" at bounding box center [880, 165] width 94 height 12
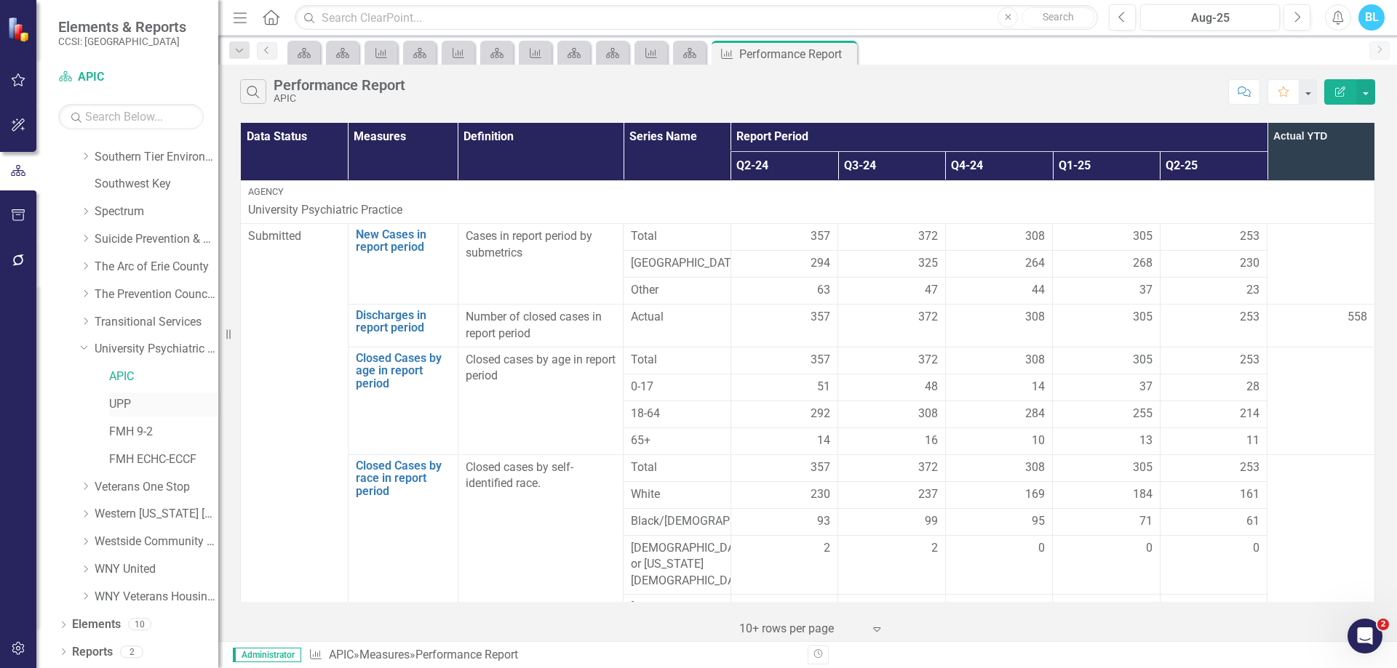
click at [121, 406] on link "UPP" at bounding box center [163, 404] width 109 height 17
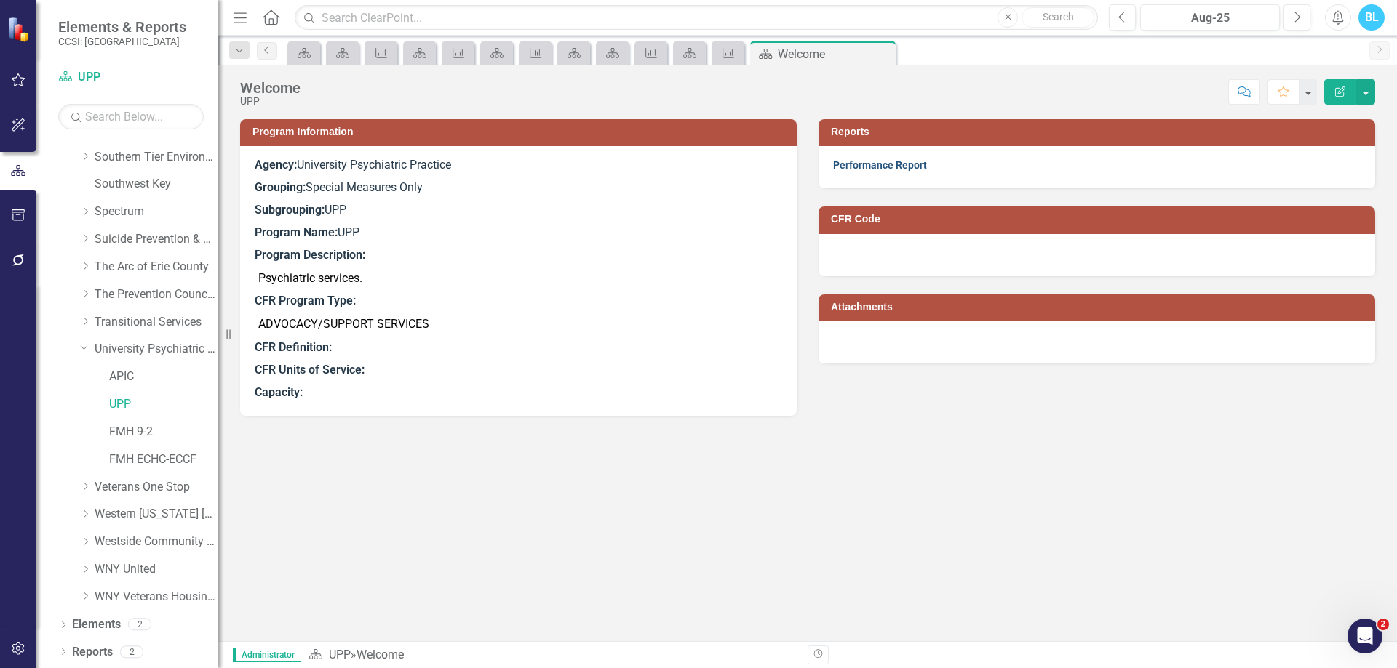
click at [894, 170] on link "Performance Report" at bounding box center [880, 165] width 94 height 12
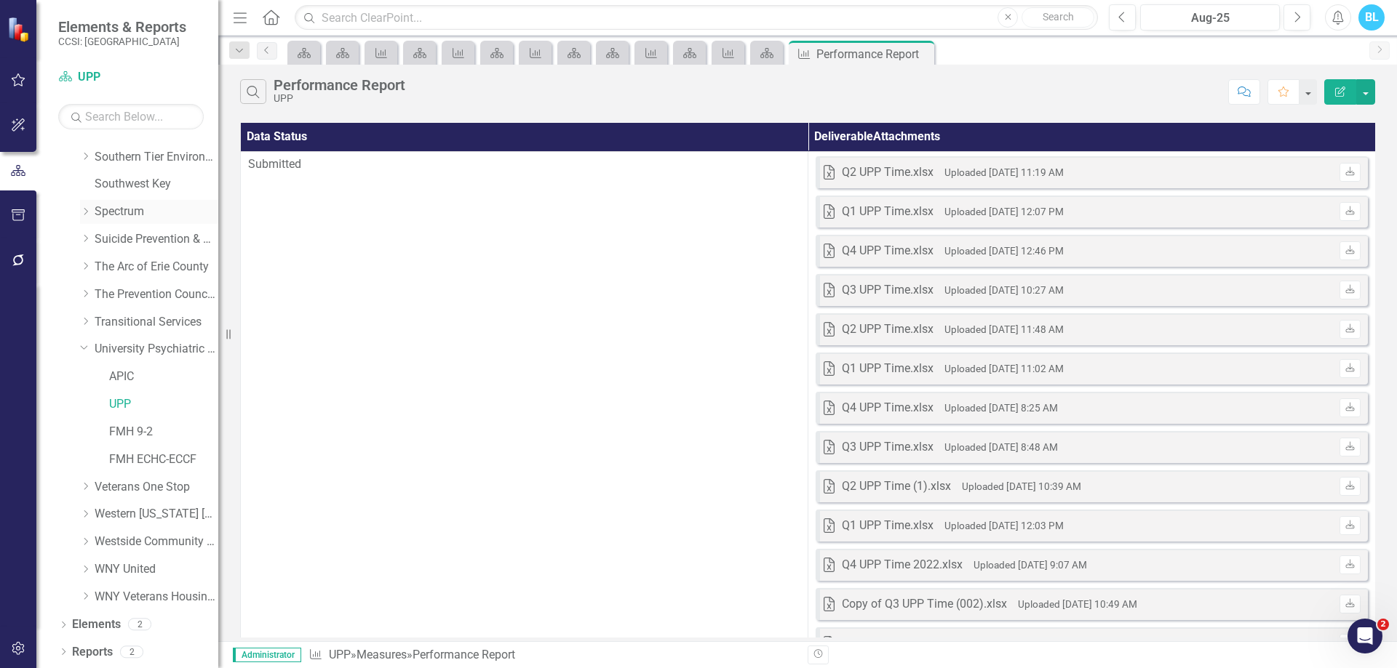
click at [84, 212] on icon "Dropdown" at bounding box center [85, 211] width 11 height 9
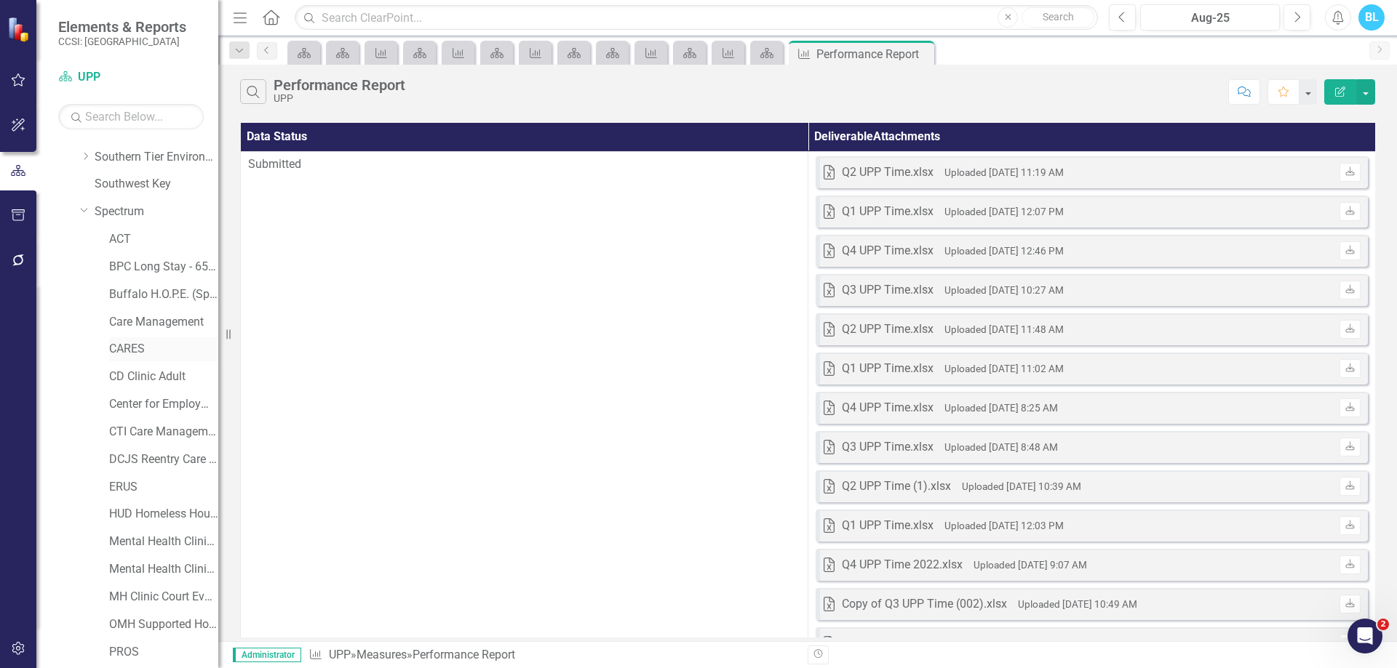
click at [135, 345] on link "CARES" at bounding box center [163, 349] width 109 height 17
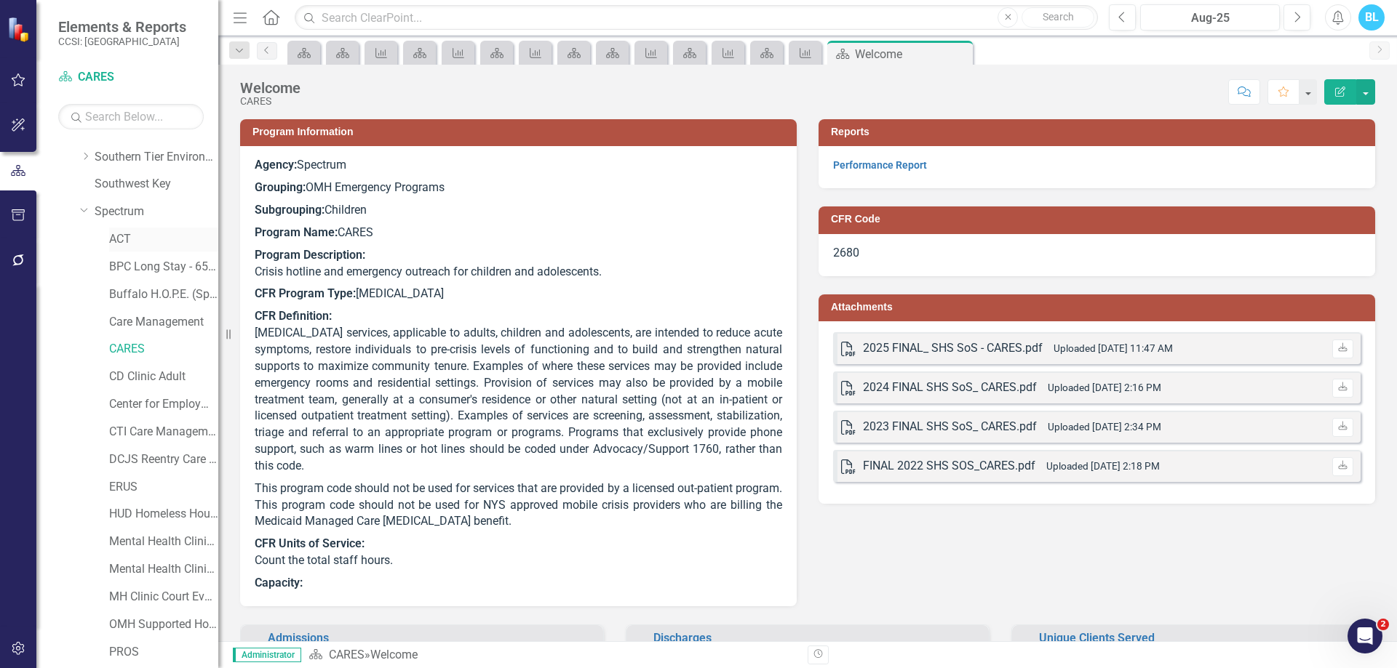
click at [128, 233] on link "ACT" at bounding box center [163, 239] width 109 height 17
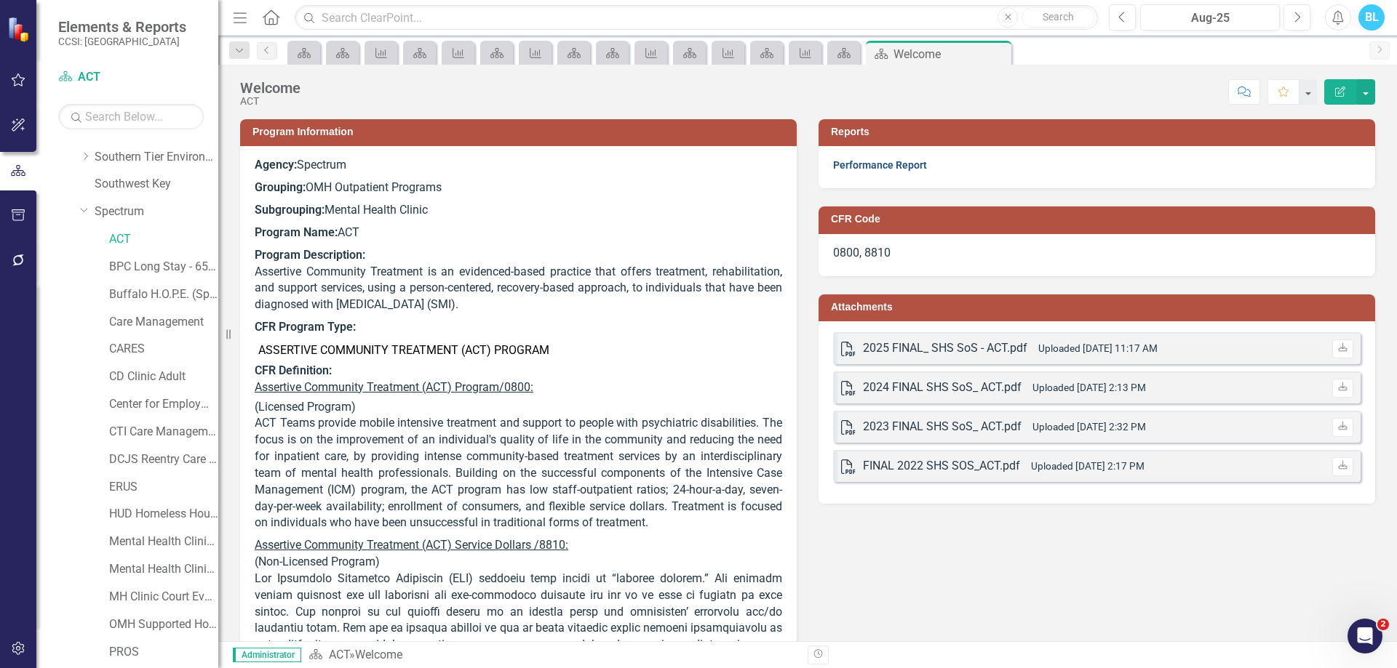
click at [858, 163] on link "Performance Report" at bounding box center [880, 165] width 94 height 12
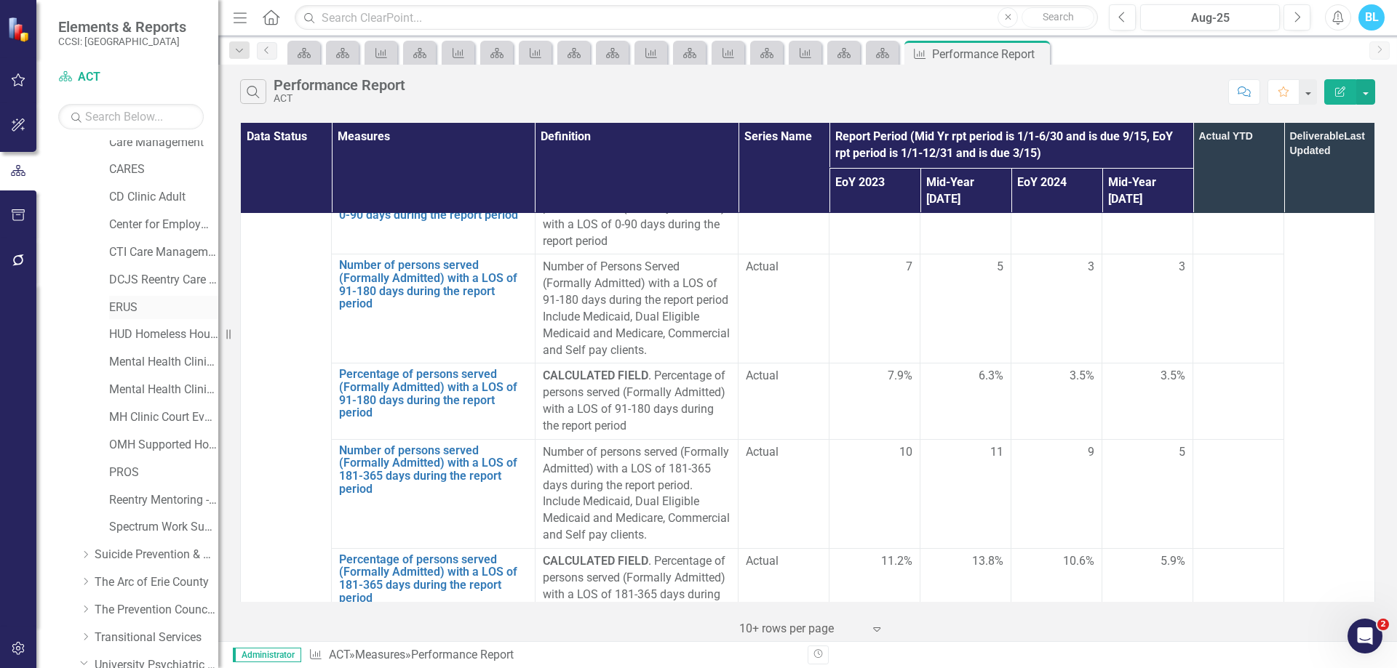
scroll to position [1501, 0]
click at [135, 469] on link "PROS" at bounding box center [163, 468] width 109 height 17
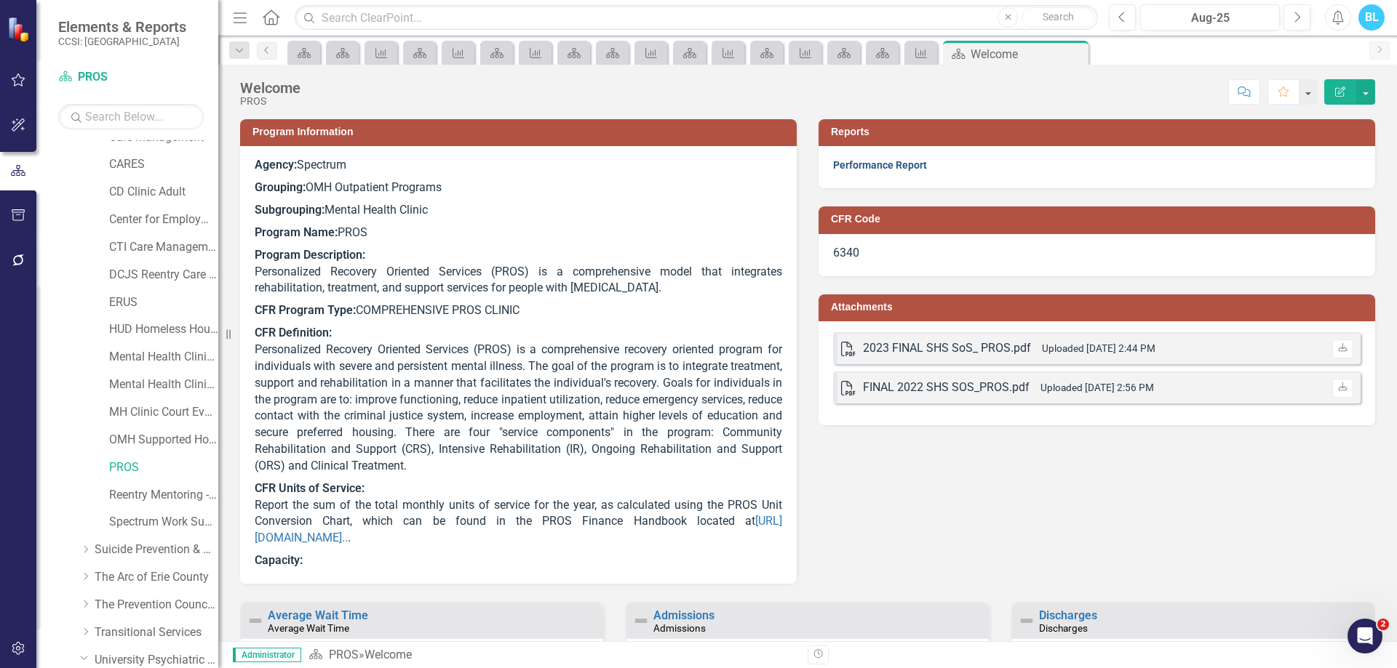
click at [878, 169] on link "Performance Report" at bounding box center [880, 165] width 94 height 12
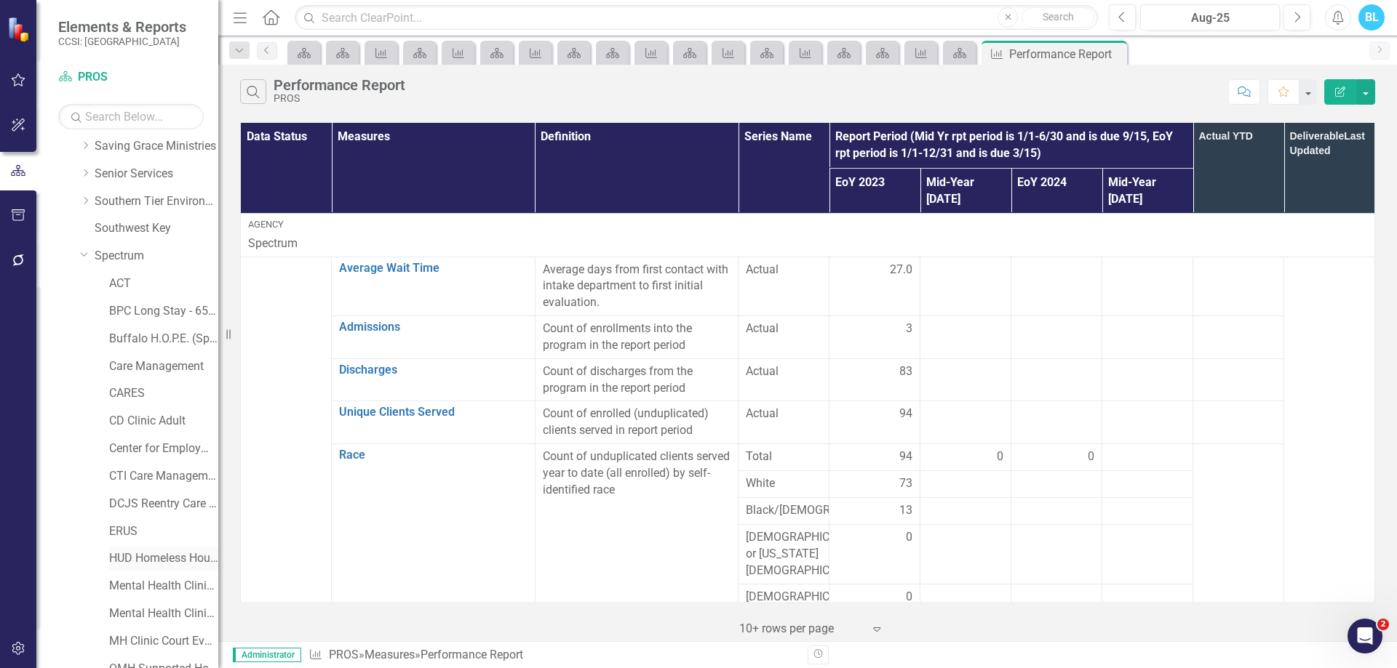
scroll to position [1271, 0]
click at [130, 395] on link "CARES" at bounding box center [163, 394] width 109 height 17
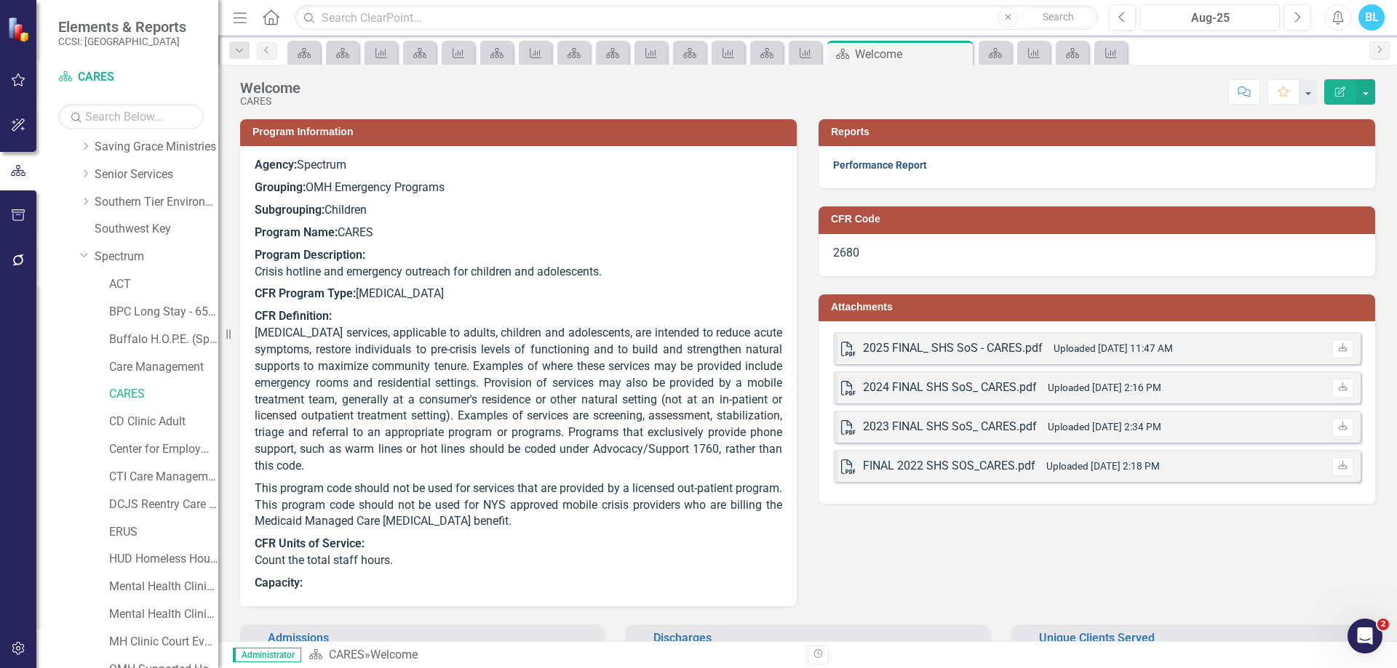
click at [898, 161] on link "Performance Report" at bounding box center [880, 165] width 94 height 12
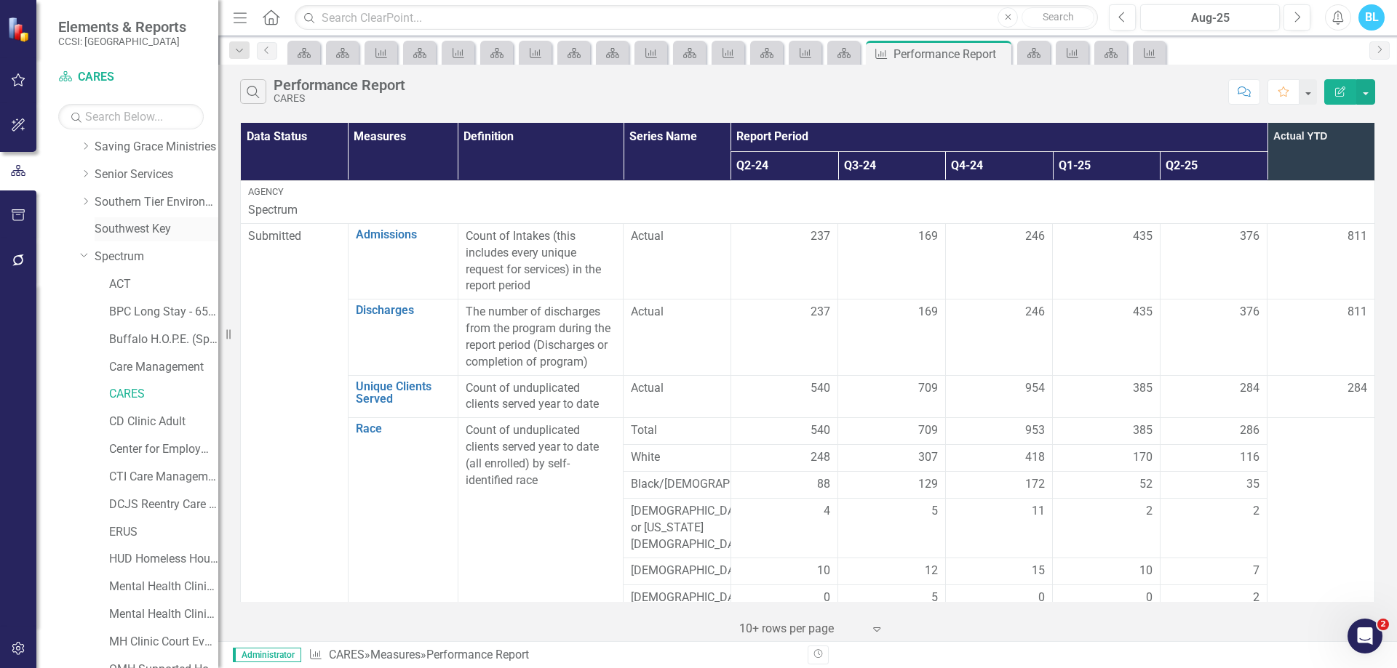
click at [119, 225] on link "Southwest Key" at bounding box center [157, 229] width 124 height 17
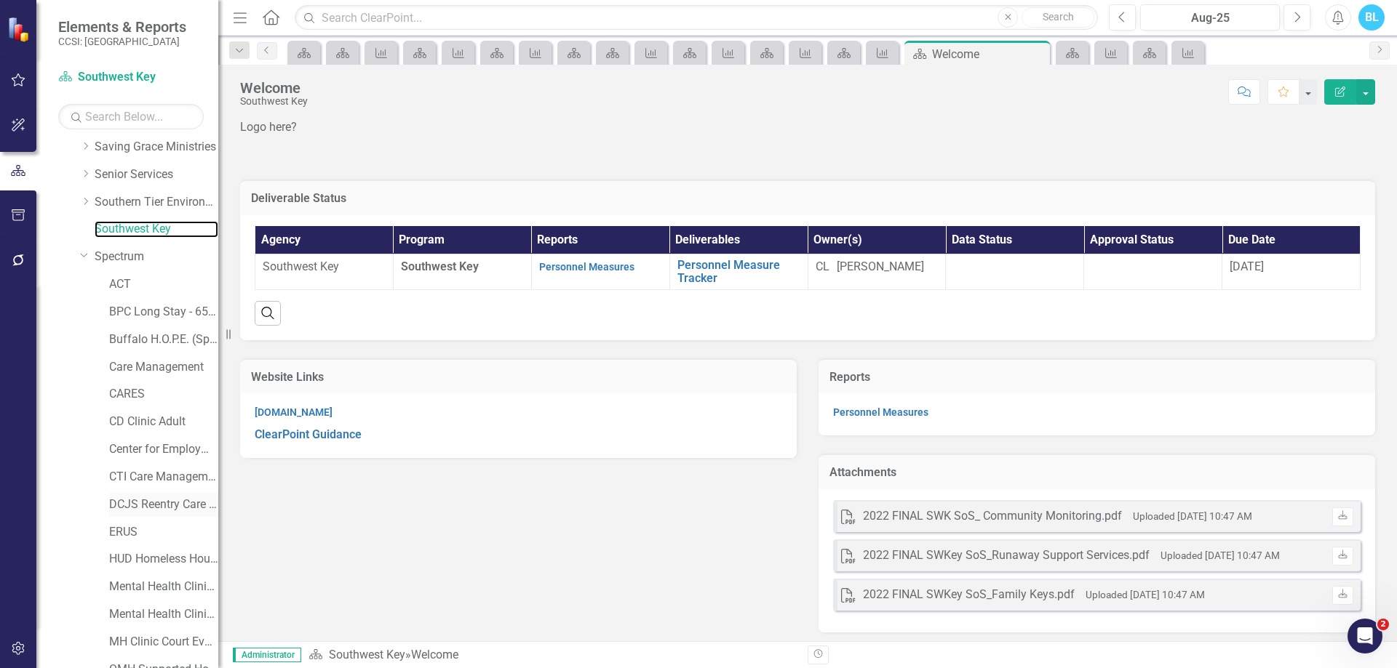
scroll to position [1574, 0]
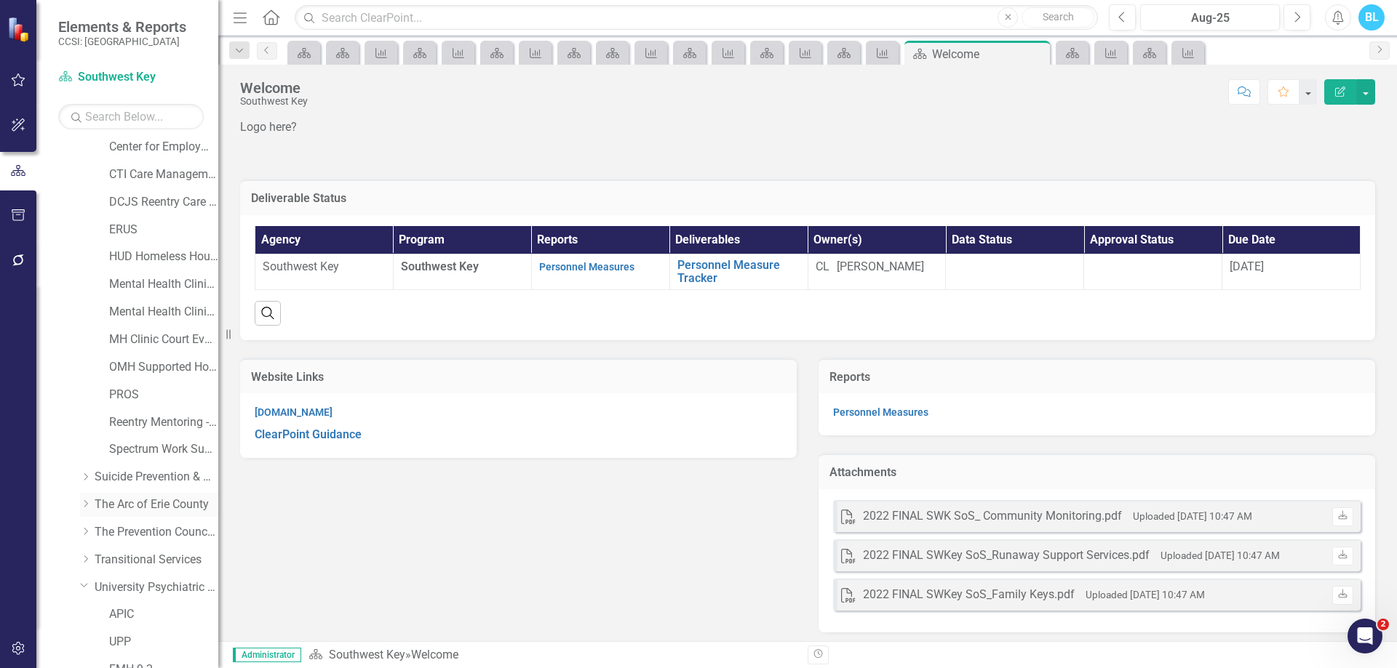
click at [84, 499] on div "Dropdown" at bounding box center [85, 505] width 11 height 12
click at [154, 532] on link "ARC of Erie County Day Training" at bounding box center [163, 532] width 109 height 17
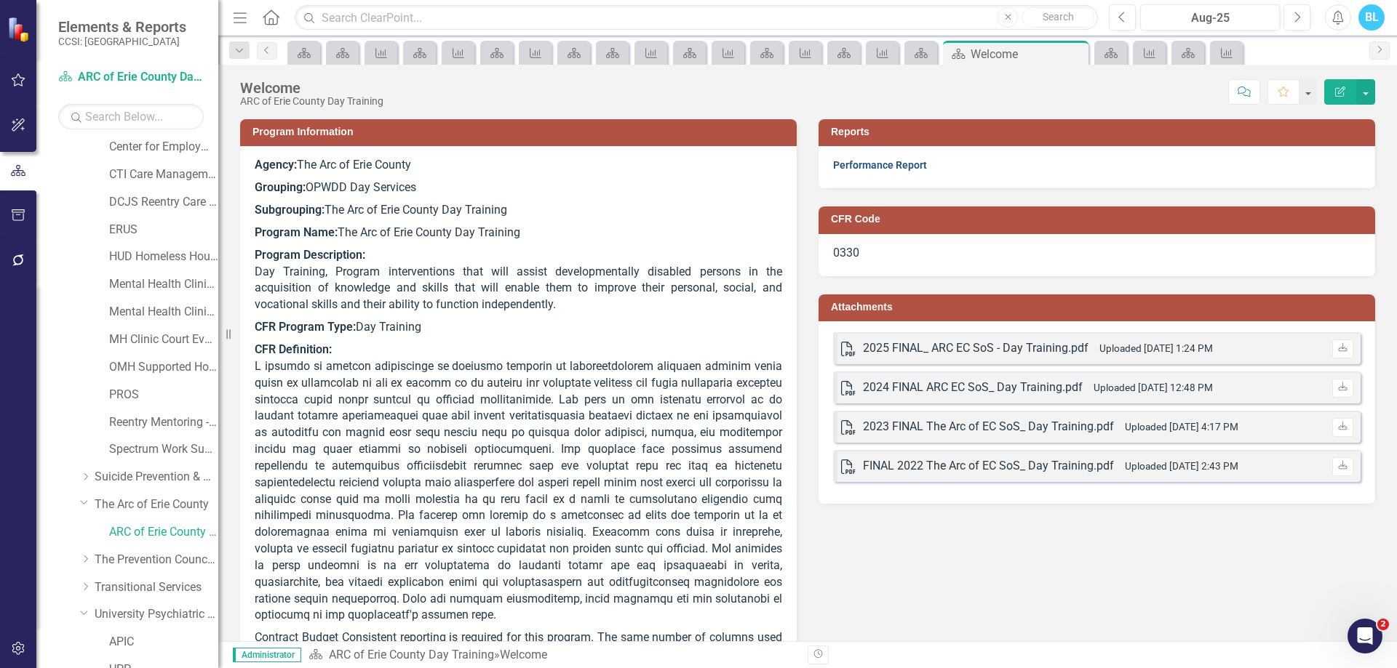
click at [875, 166] on link "Performance Report" at bounding box center [880, 165] width 94 height 12
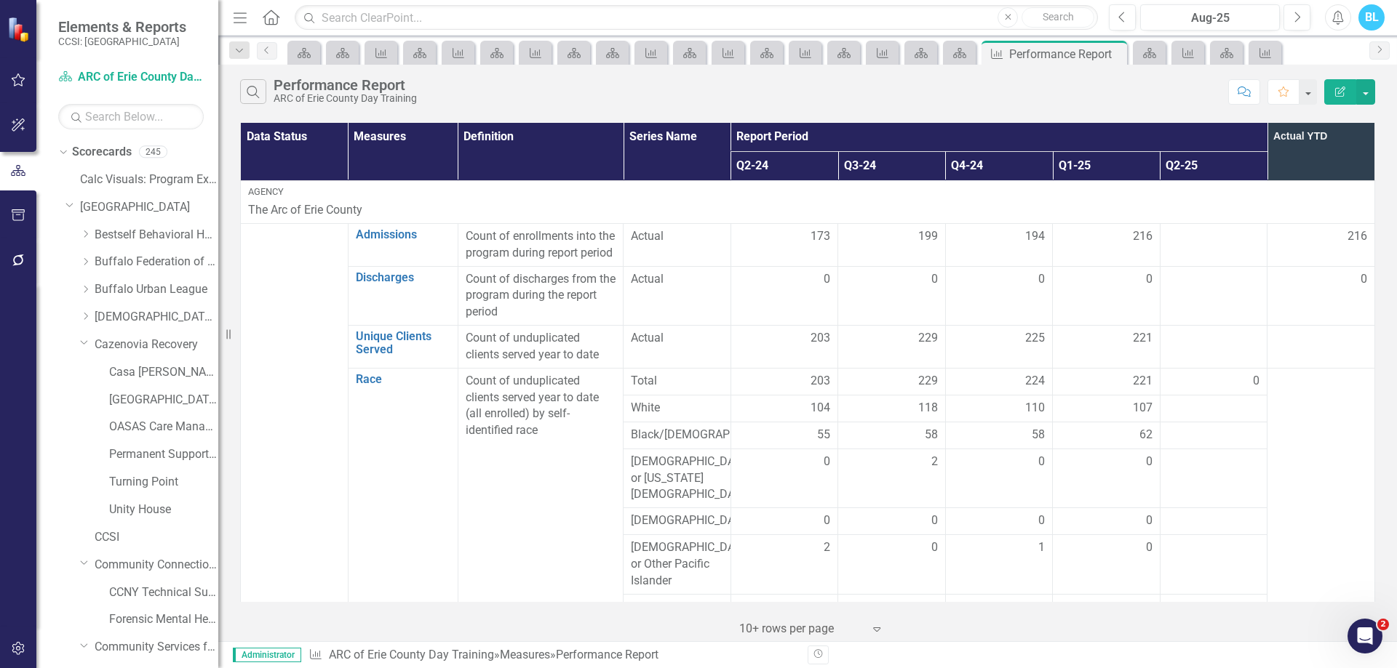
scroll to position [1574, 0]
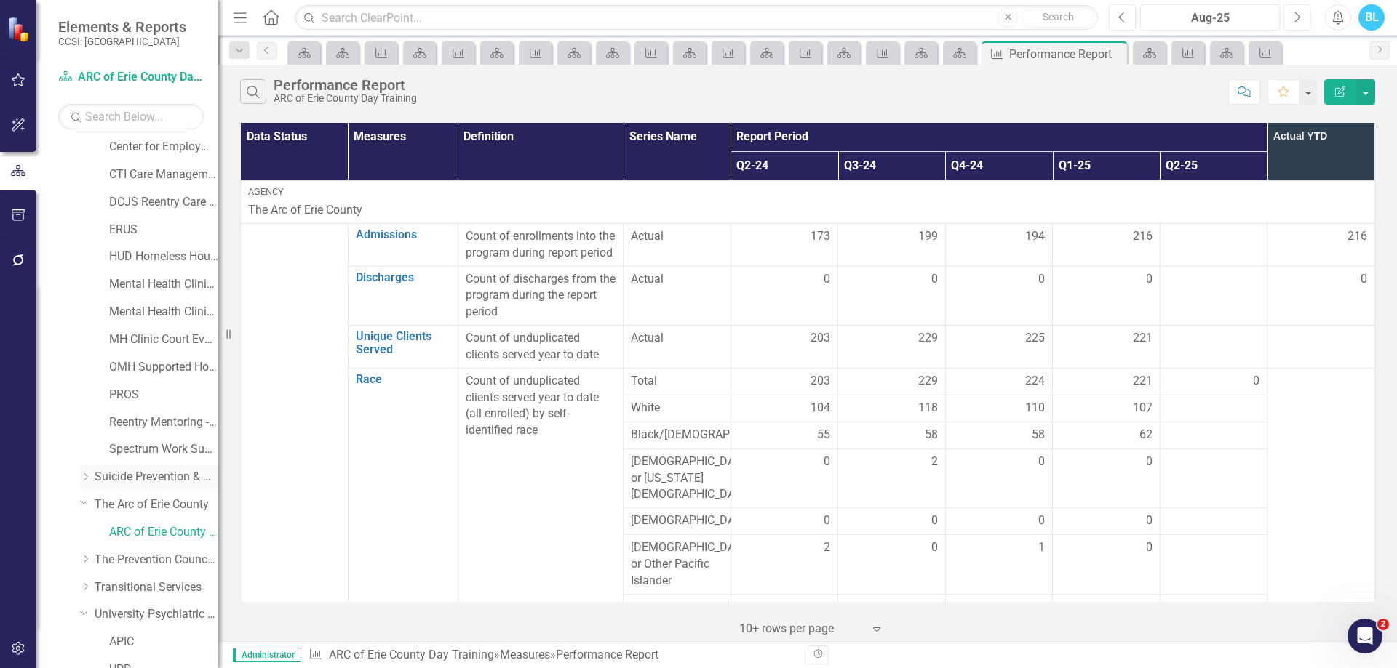
click at [83, 479] on icon "Dropdown" at bounding box center [85, 477] width 11 height 9
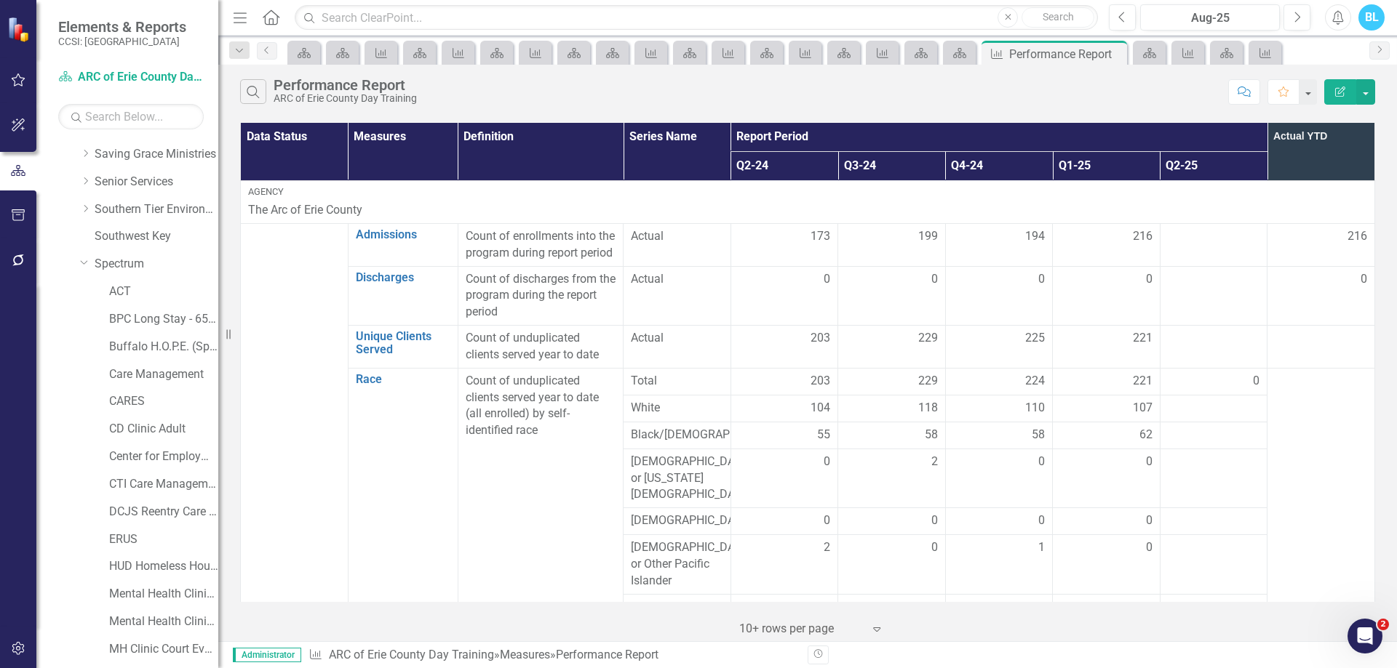
scroll to position [1146, 0]
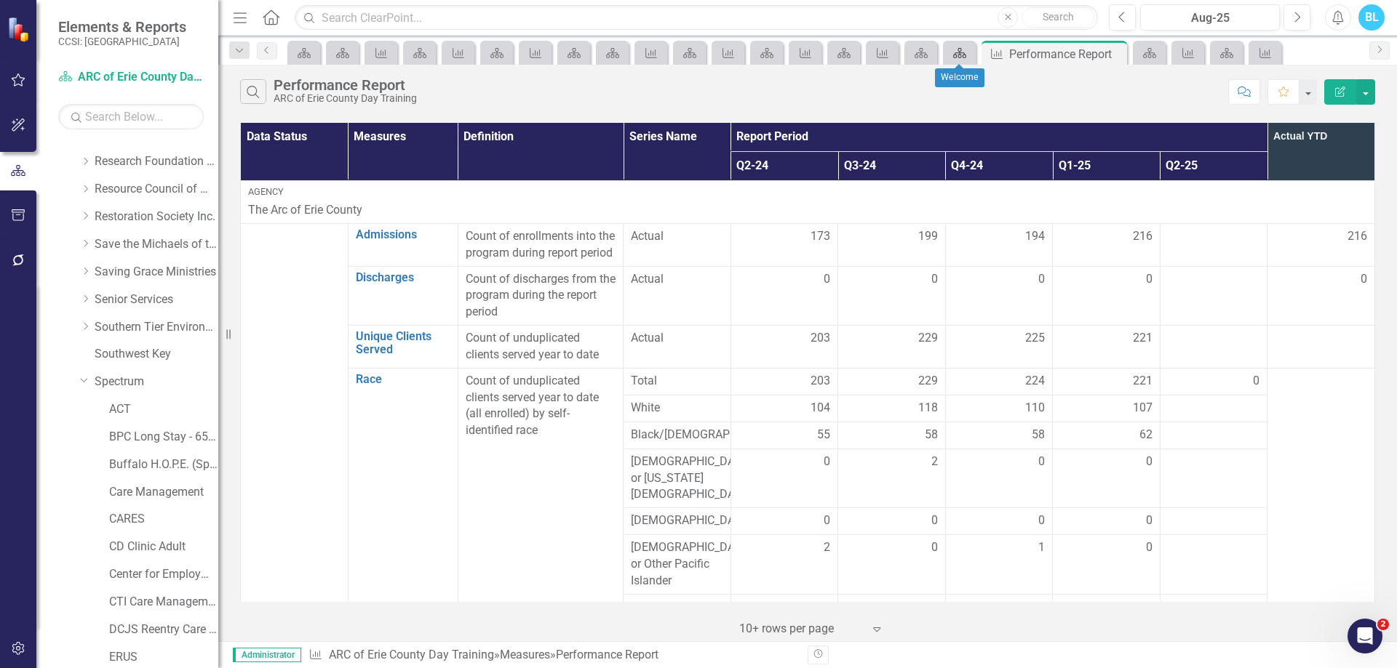
click at [958, 52] on icon at bounding box center [959, 53] width 13 height 10
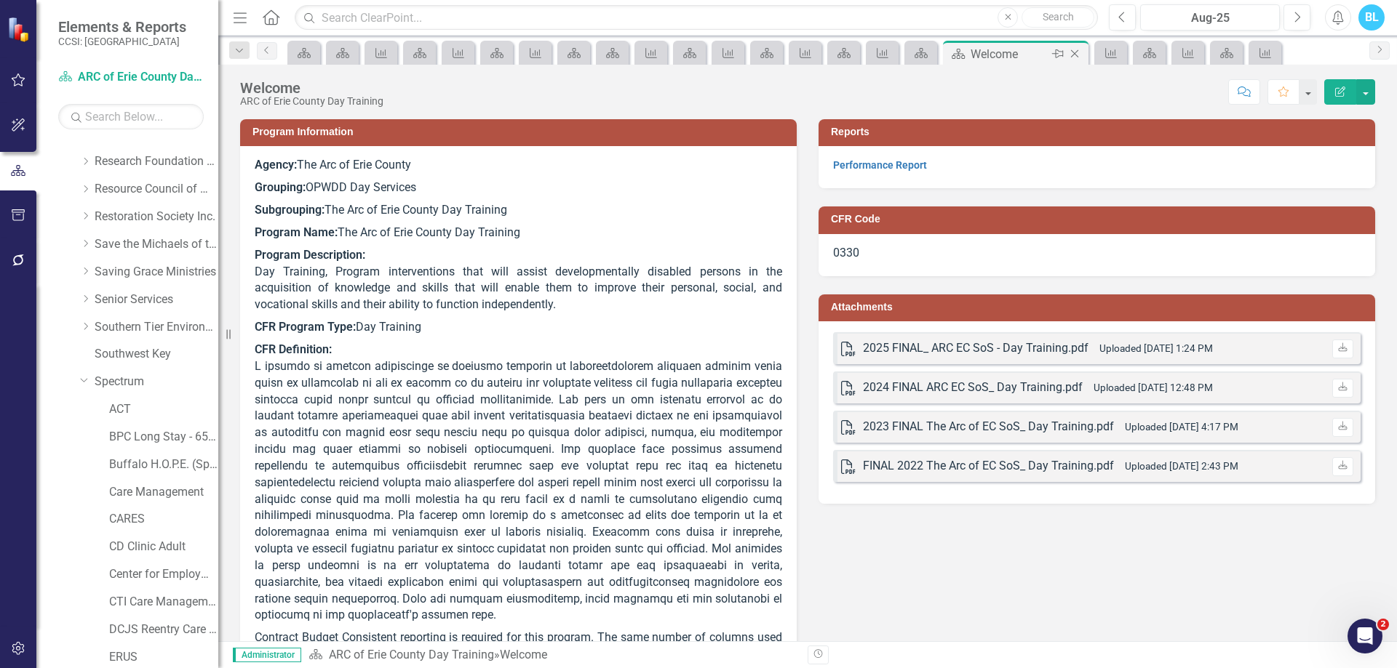
click at [1077, 52] on icon "Close" at bounding box center [1074, 54] width 15 height 12
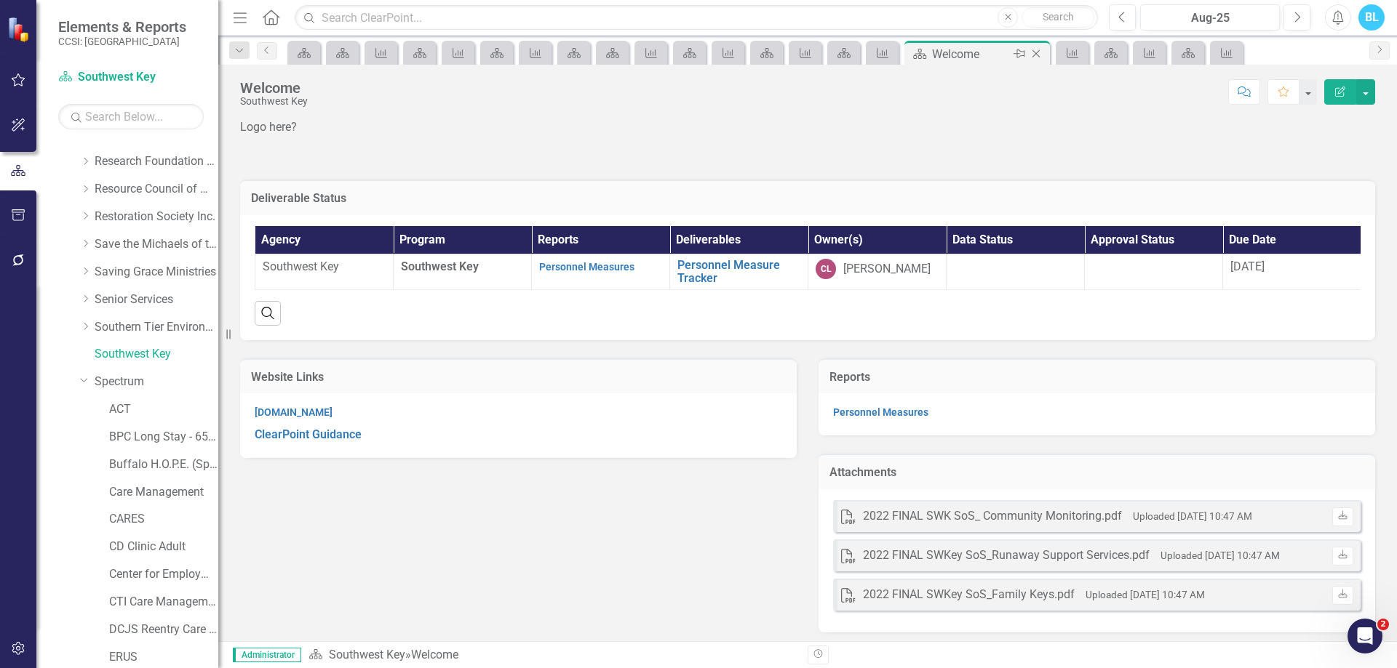
click at [1040, 53] on icon "Close" at bounding box center [1036, 54] width 15 height 12
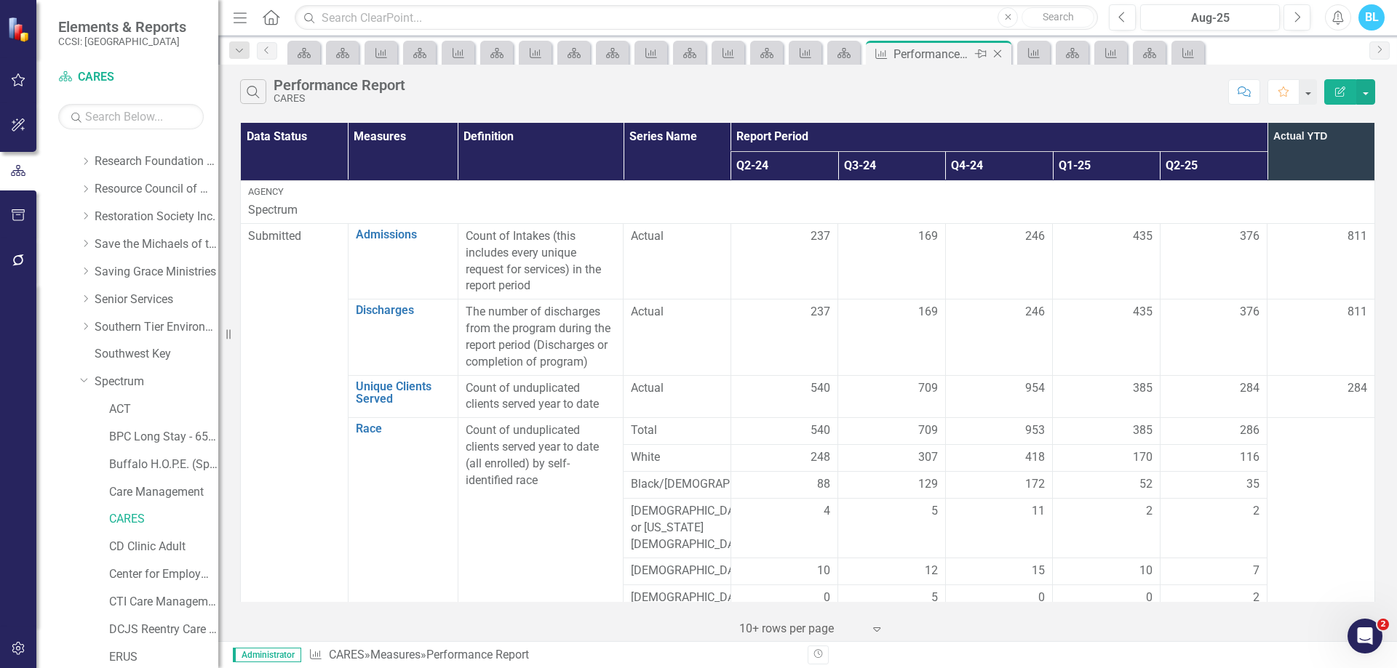
click at [1001, 52] on icon "Close" at bounding box center [997, 54] width 15 height 12
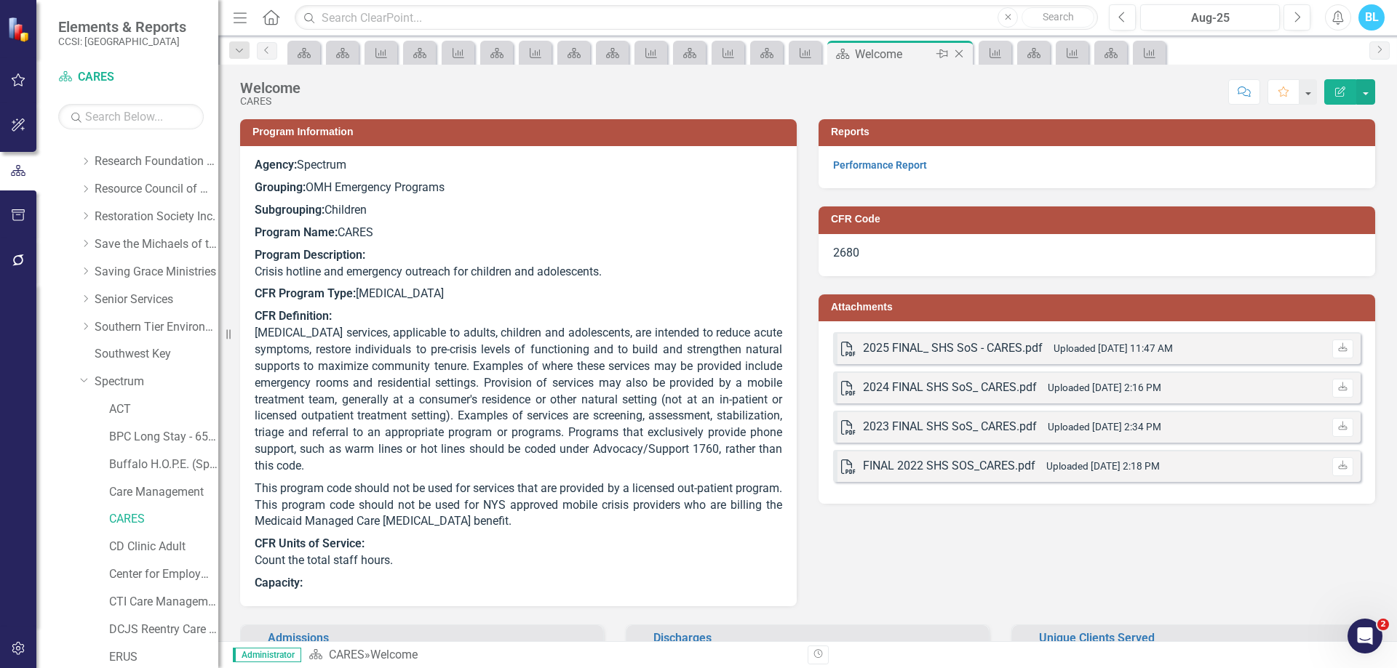
click at [957, 50] on icon "Close" at bounding box center [958, 54] width 15 height 12
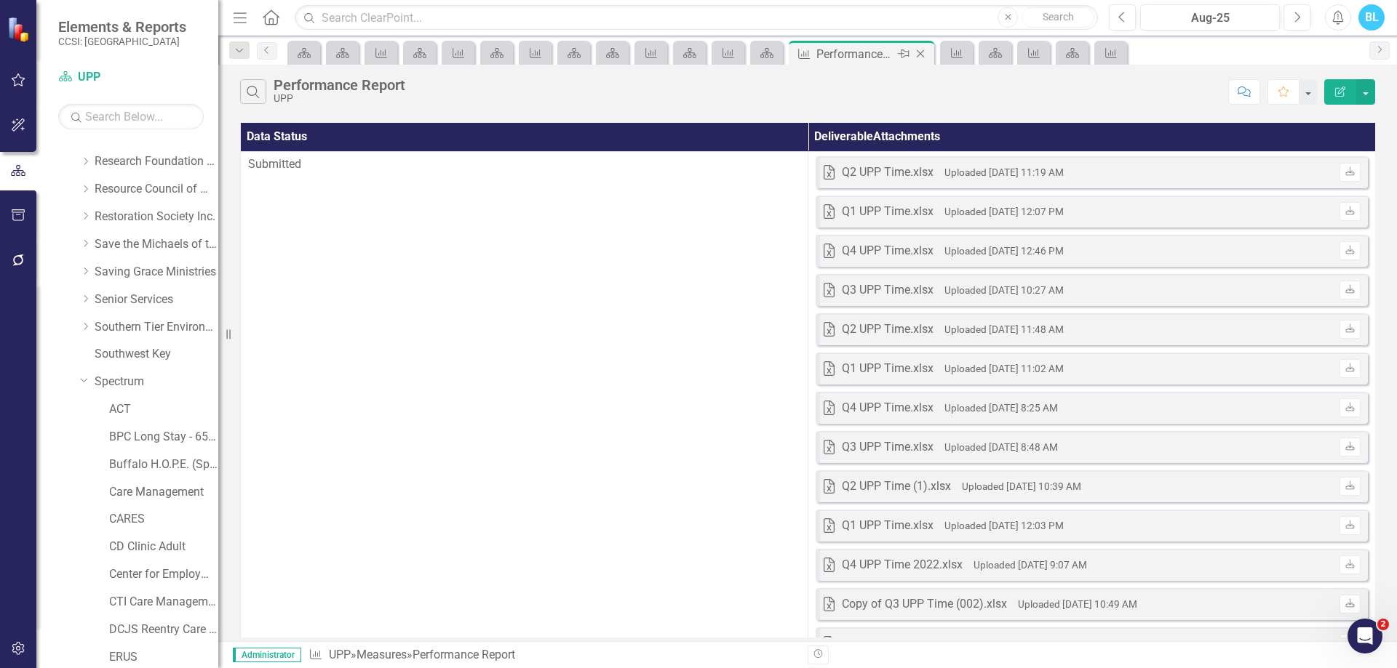
click at [923, 53] on icon "Close" at bounding box center [920, 54] width 15 height 12
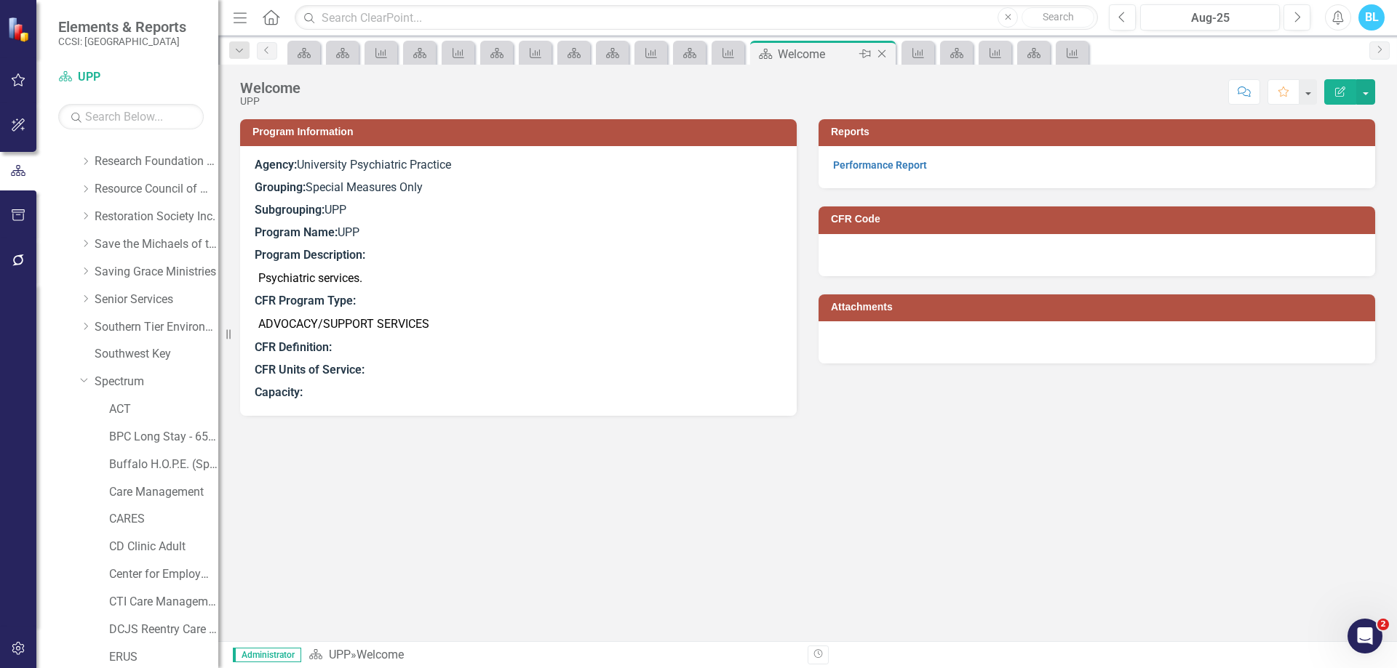
click at [881, 54] on icon "Close" at bounding box center [881, 54] width 15 height 12
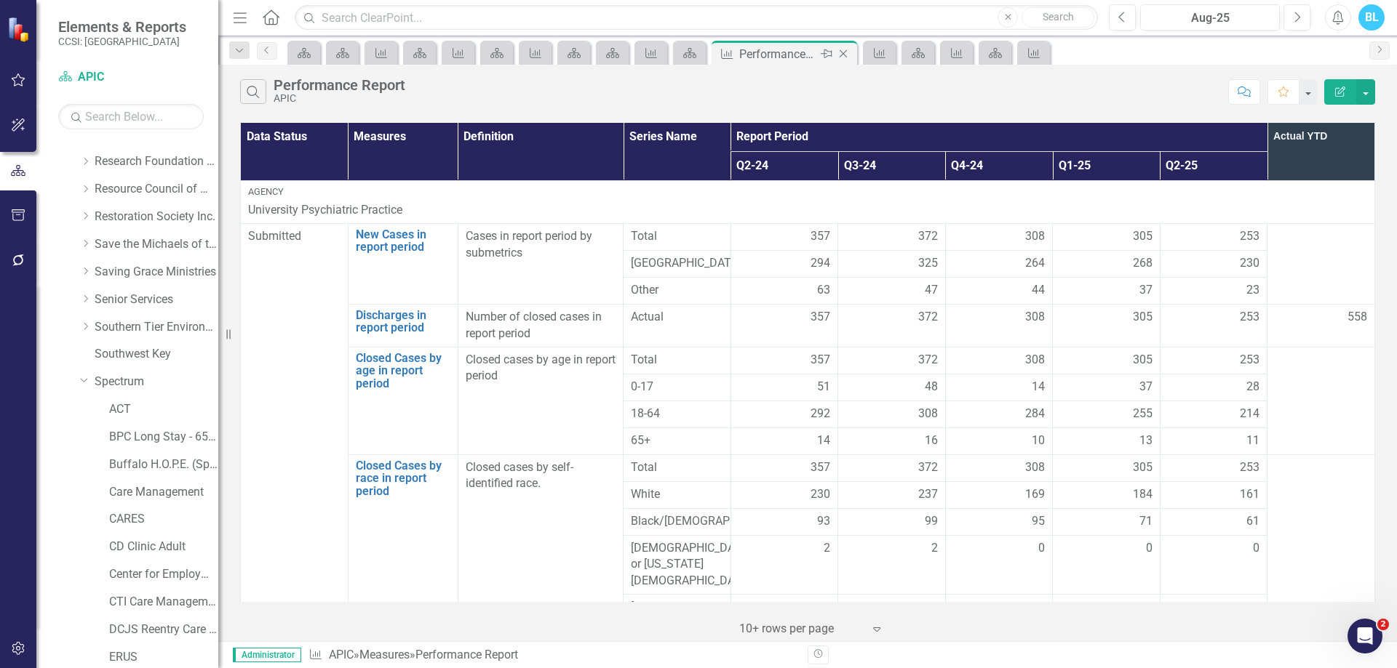
click at [846, 55] on icon "Close" at bounding box center [843, 54] width 15 height 12
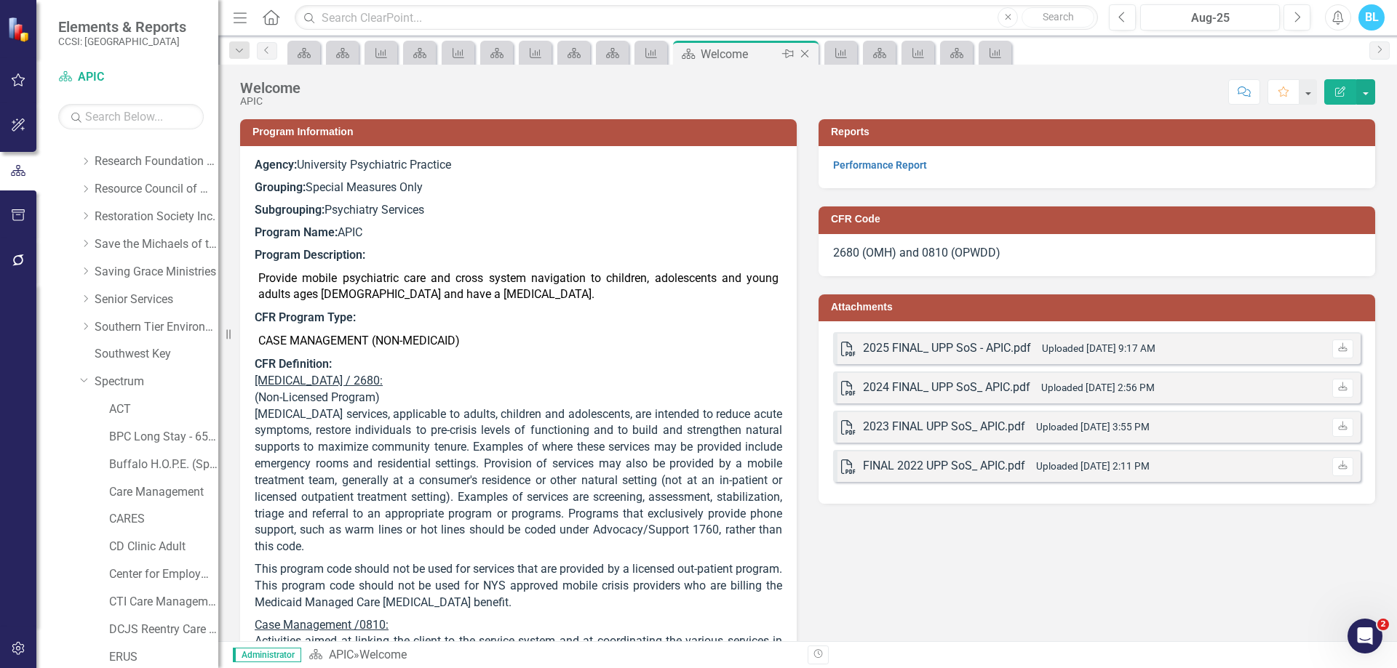
click at [805, 57] on icon "Close" at bounding box center [804, 54] width 15 height 12
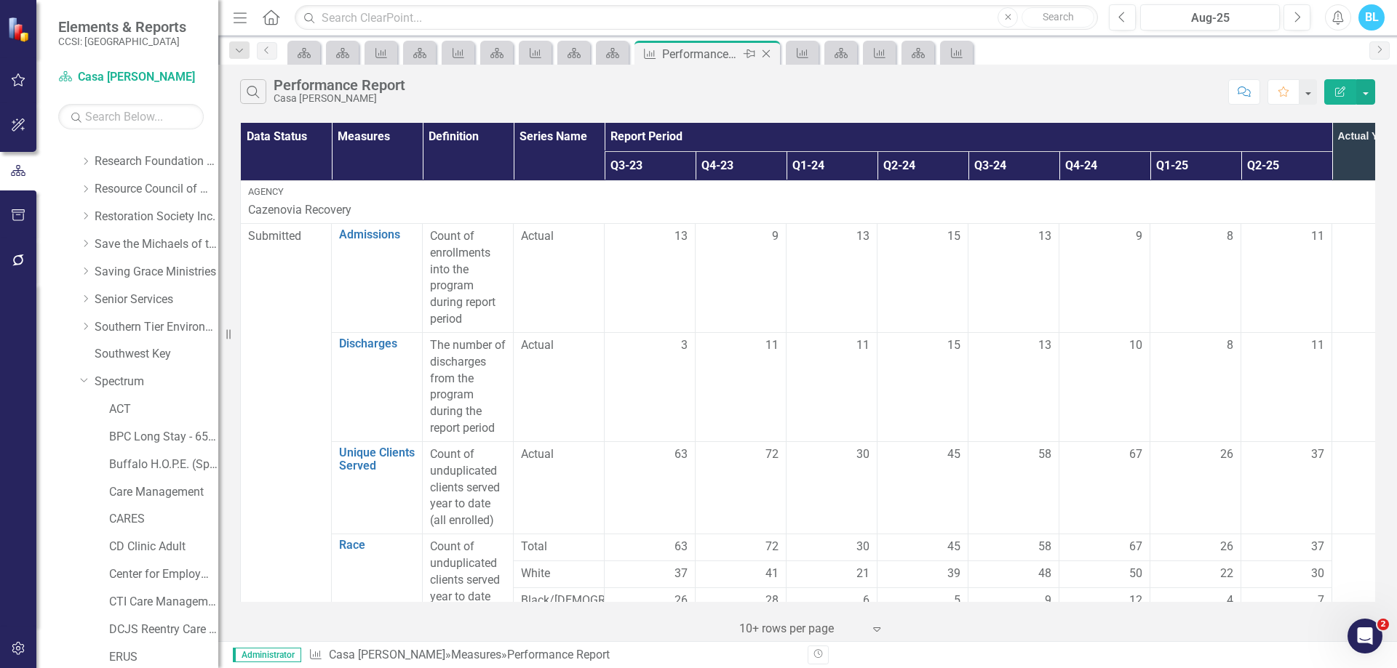
click at [770, 52] on icon "Close" at bounding box center [766, 54] width 15 height 12
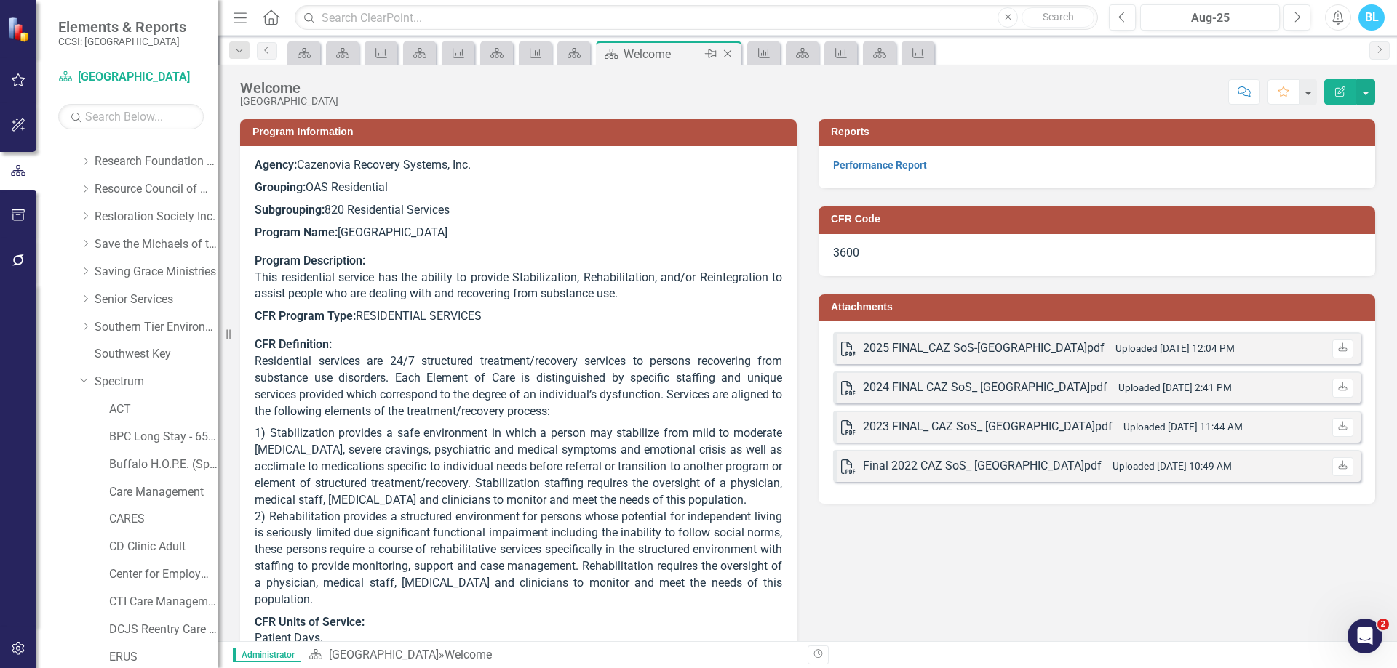
click at [729, 54] on icon "Close" at bounding box center [727, 54] width 15 height 12
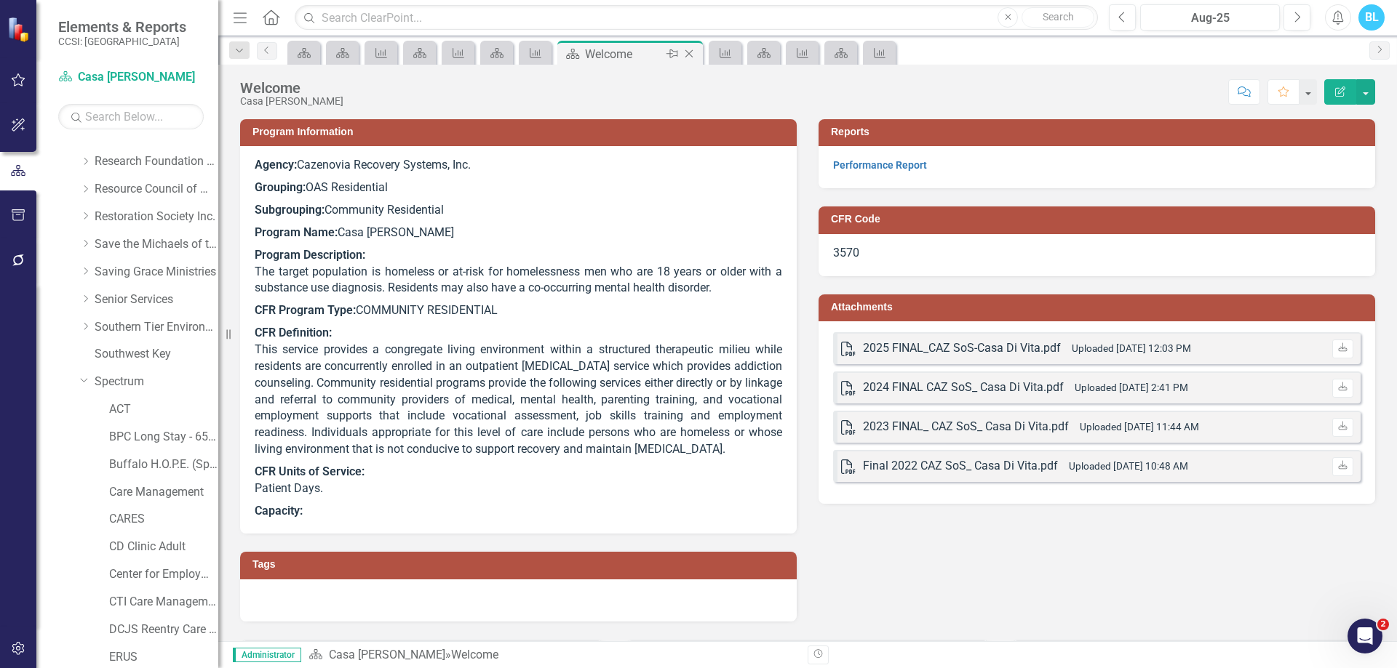
click at [692, 52] on icon "Close" at bounding box center [689, 54] width 15 height 12
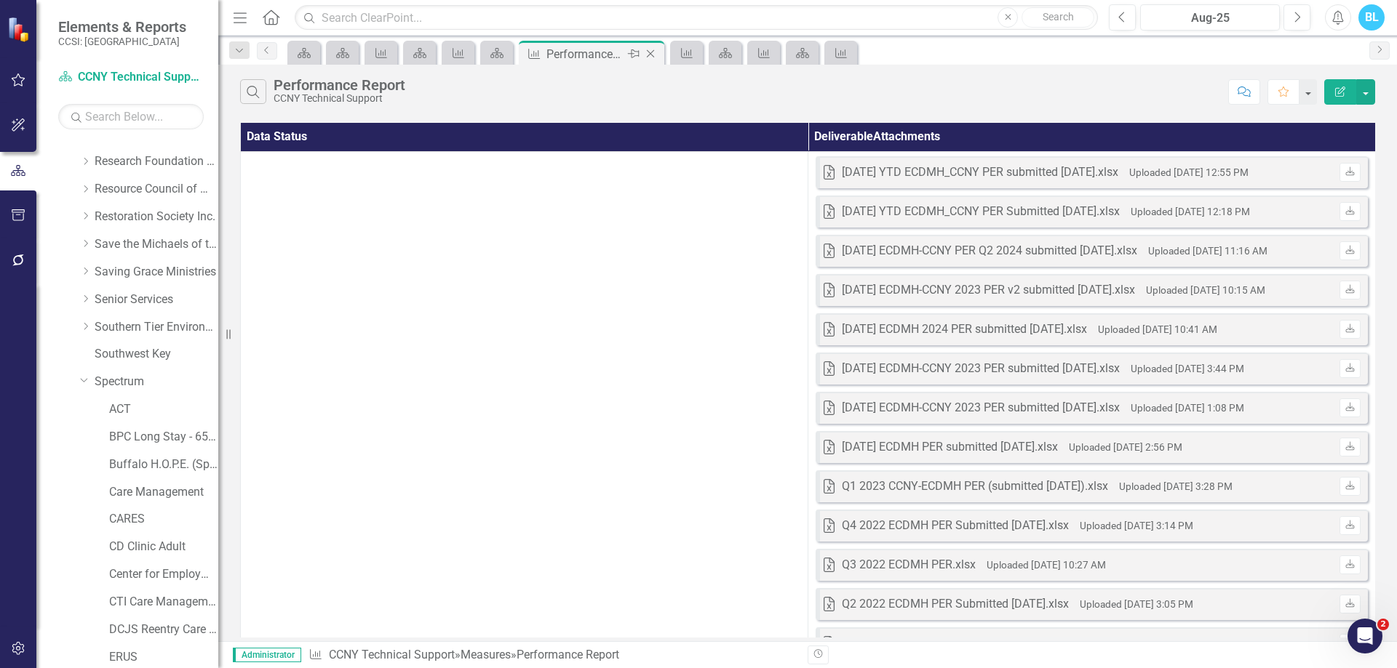
click at [648, 54] on icon "Close" at bounding box center [650, 54] width 15 height 12
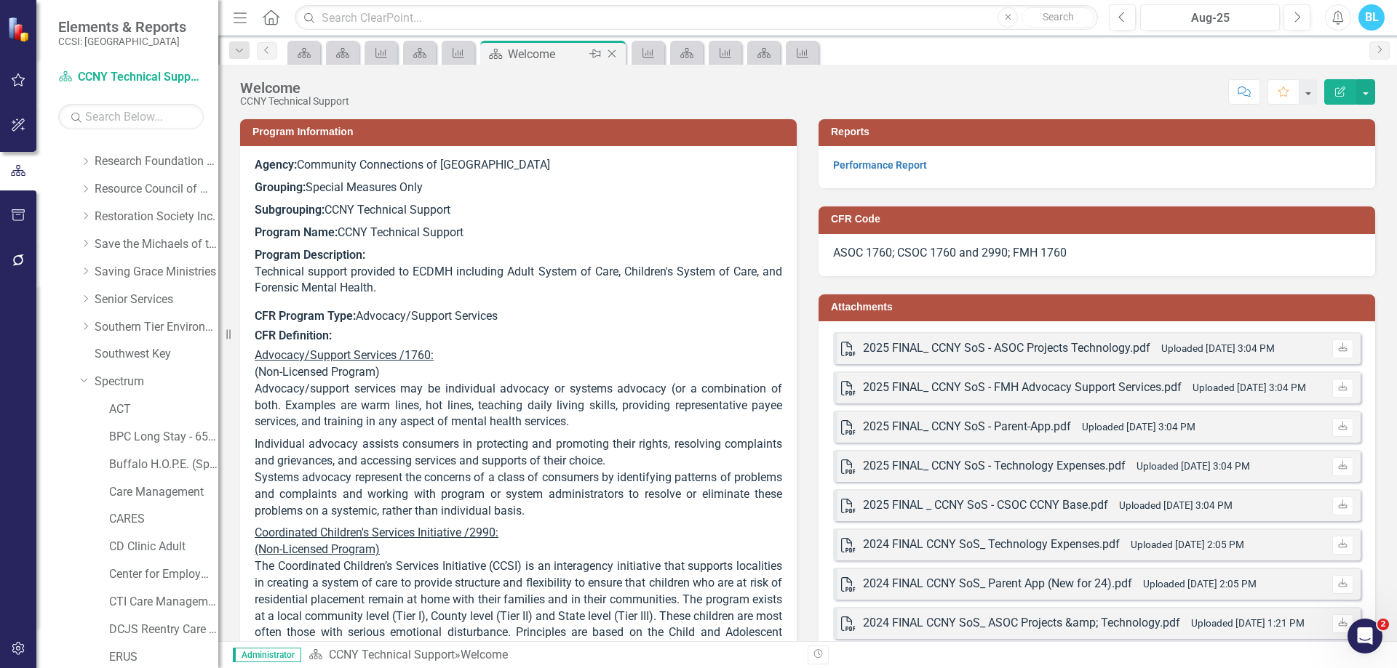
click at [616, 52] on icon "Close" at bounding box center [611, 54] width 15 height 12
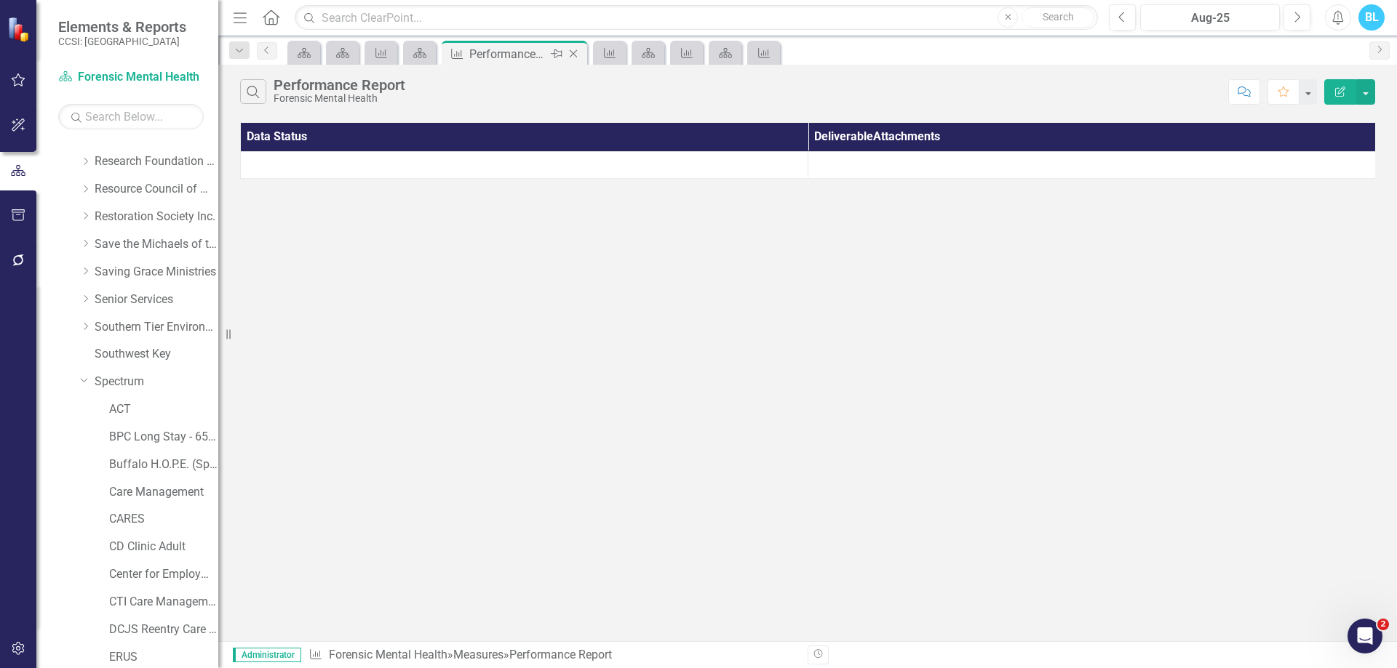
click at [575, 54] on icon "Close" at bounding box center [573, 54] width 15 height 12
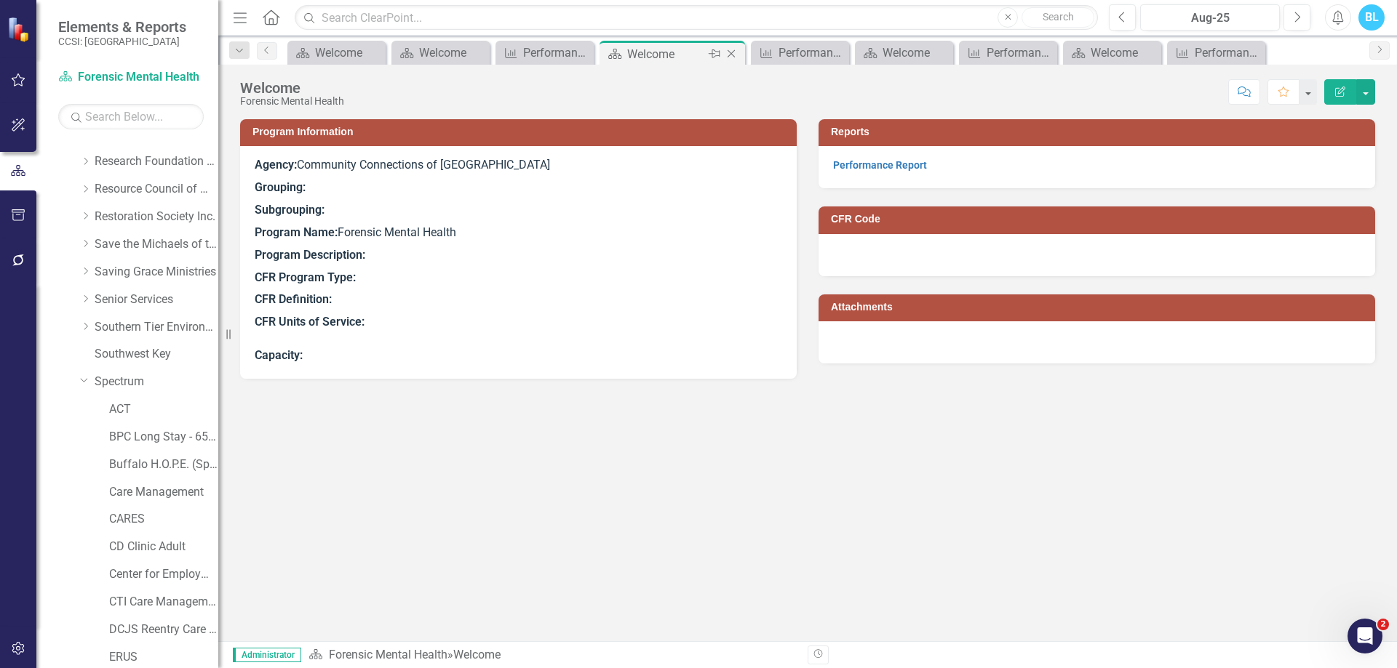
click at [732, 51] on icon "Close" at bounding box center [731, 54] width 15 height 12
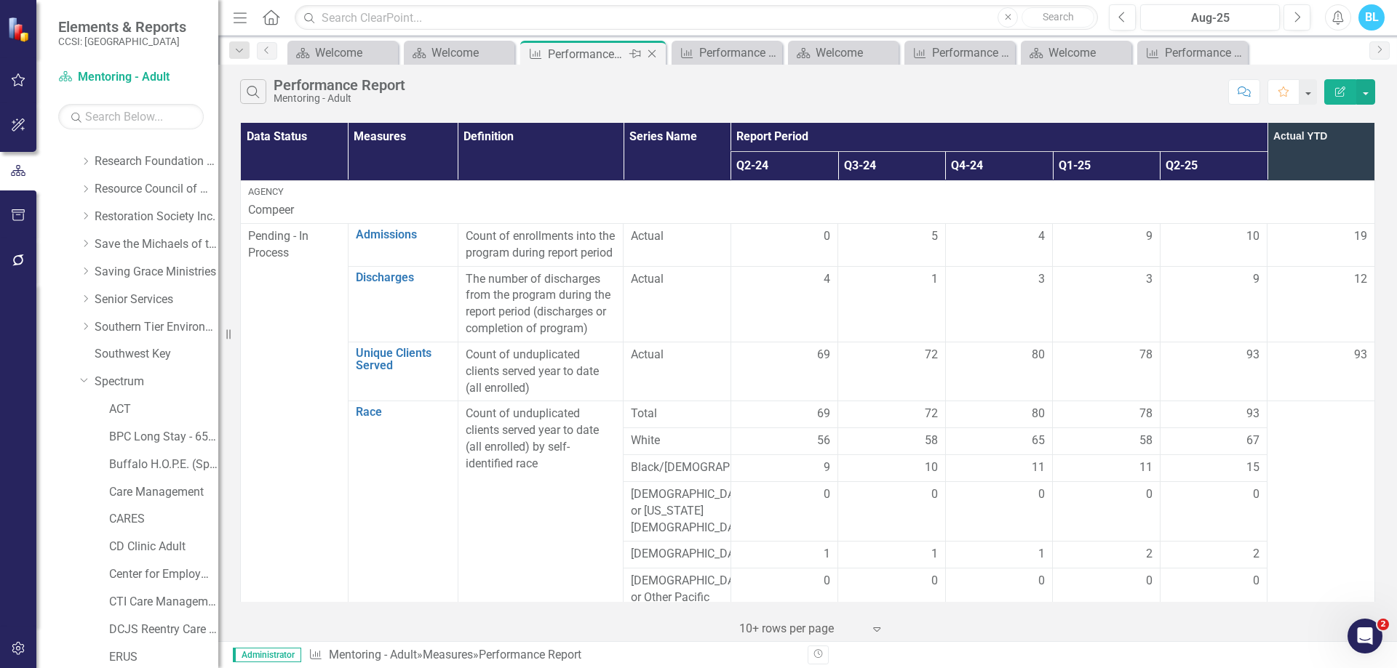
click at [653, 53] on icon "Close" at bounding box center [651, 54] width 15 height 12
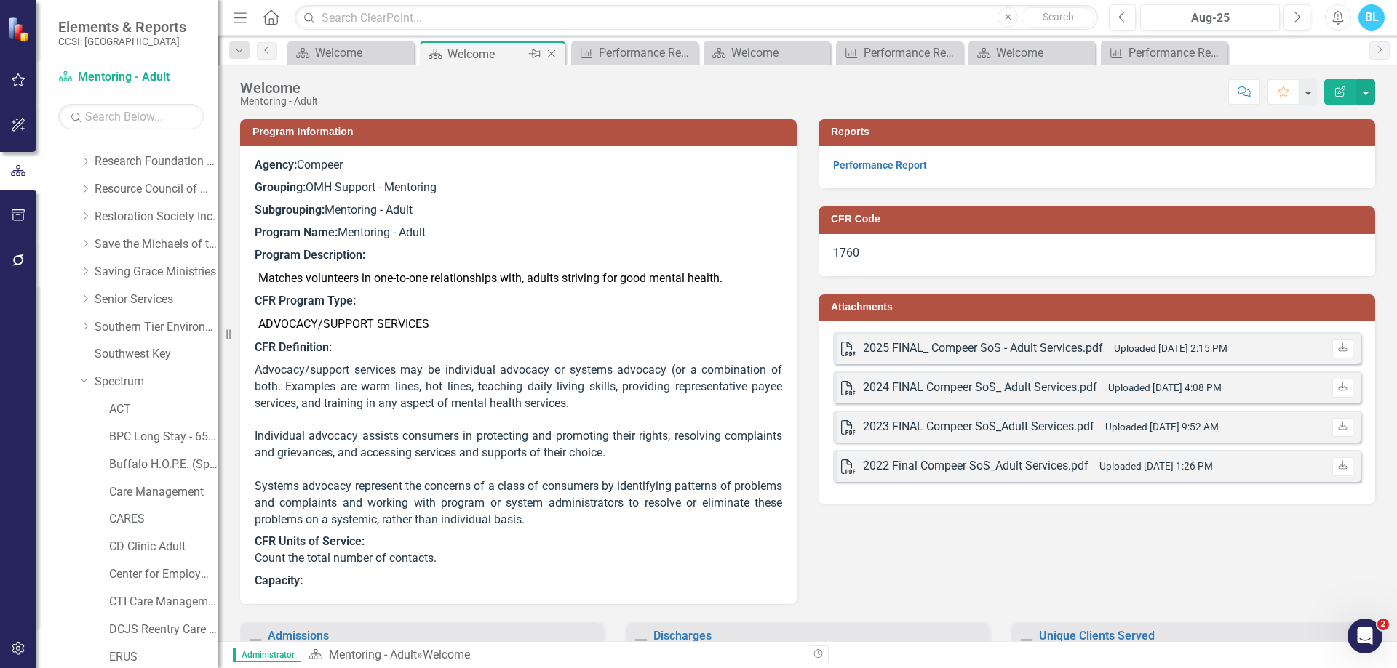
click at [550, 54] on icon "Close" at bounding box center [551, 54] width 15 height 12
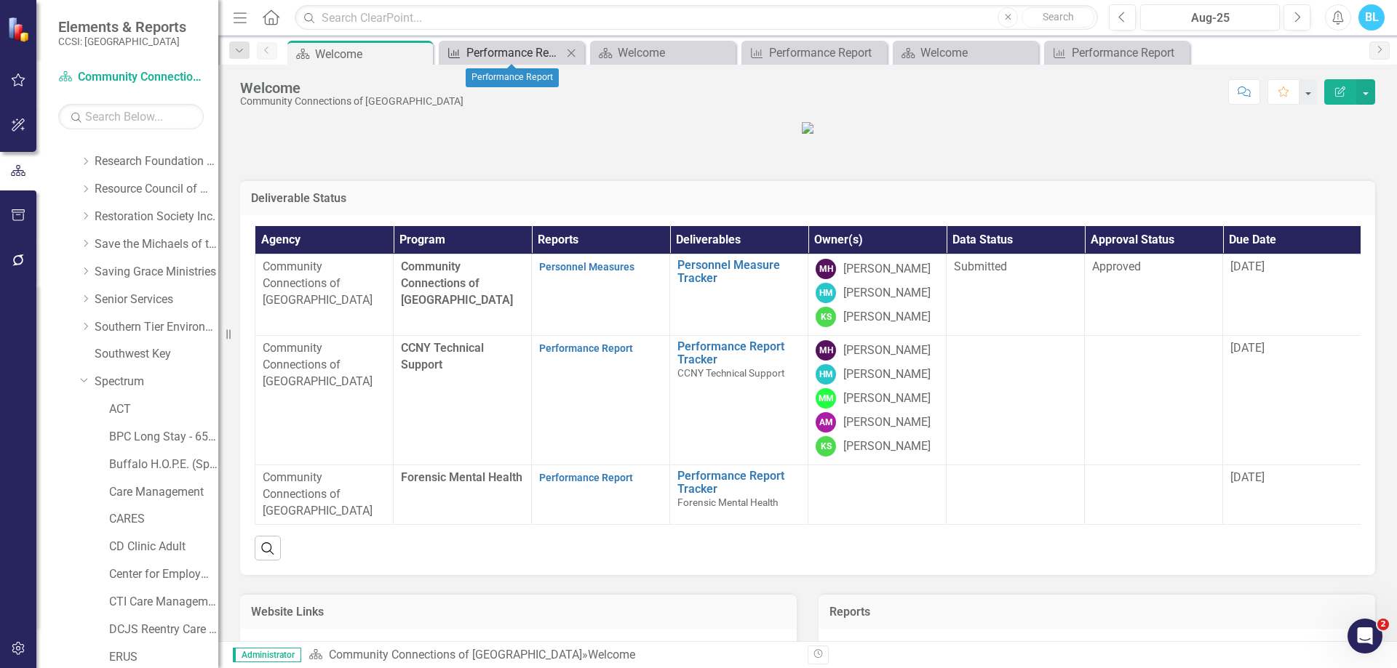
click at [534, 58] on div "Performance Report" at bounding box center [514, 53] width 96 height 18
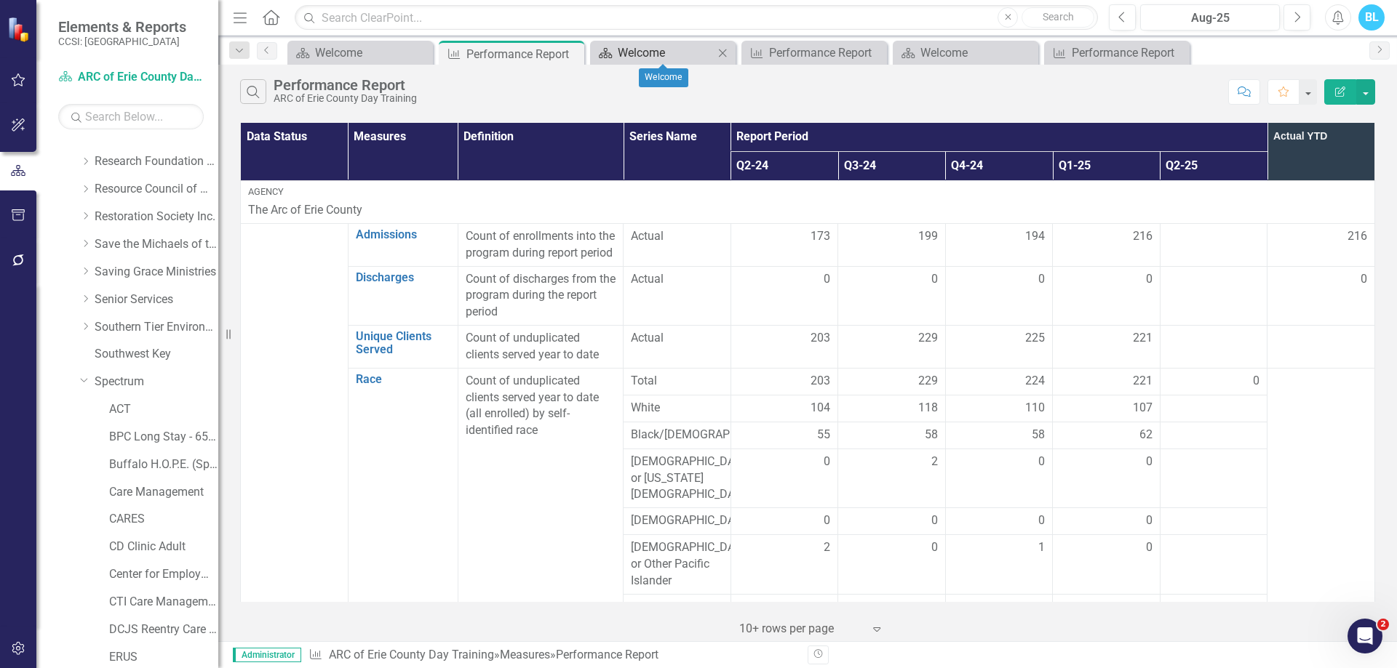
click at [687, 52] on div "Welcome" at bounding box center [666, 53] width 96 height 18
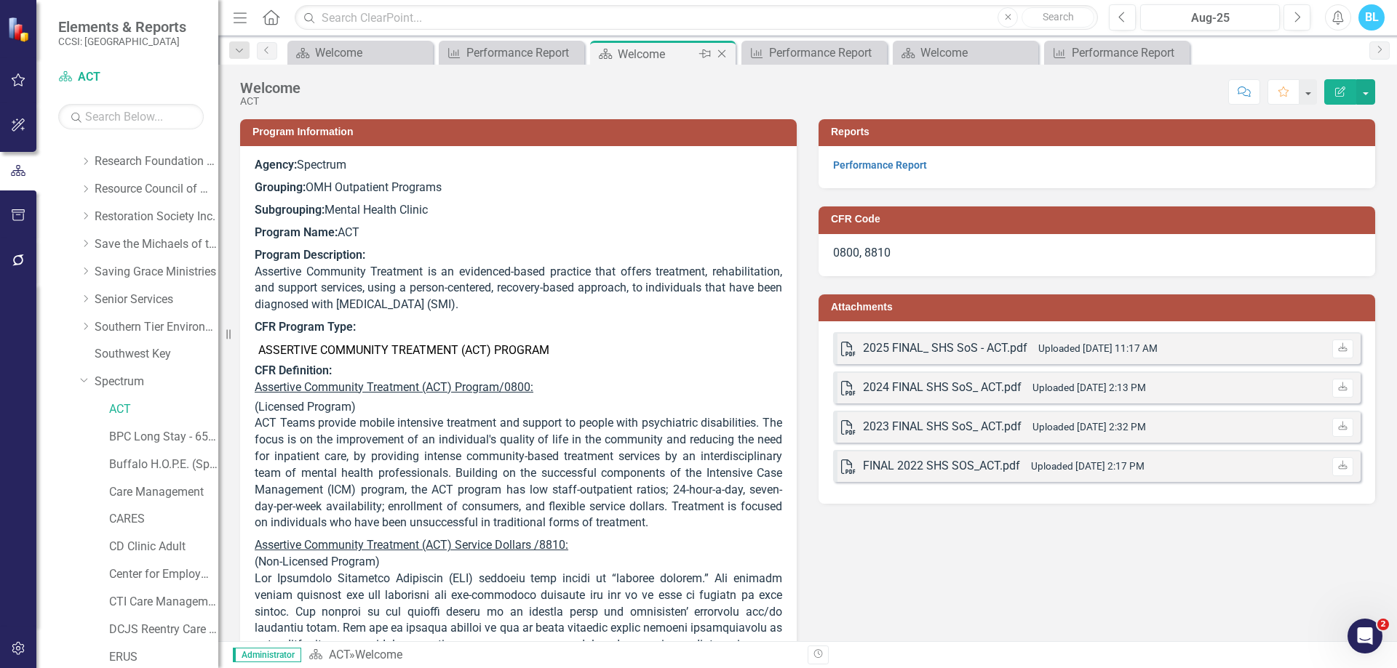
click at [727, 53] on icon "Close" at bounding box center [721, 54] width 15 height 12
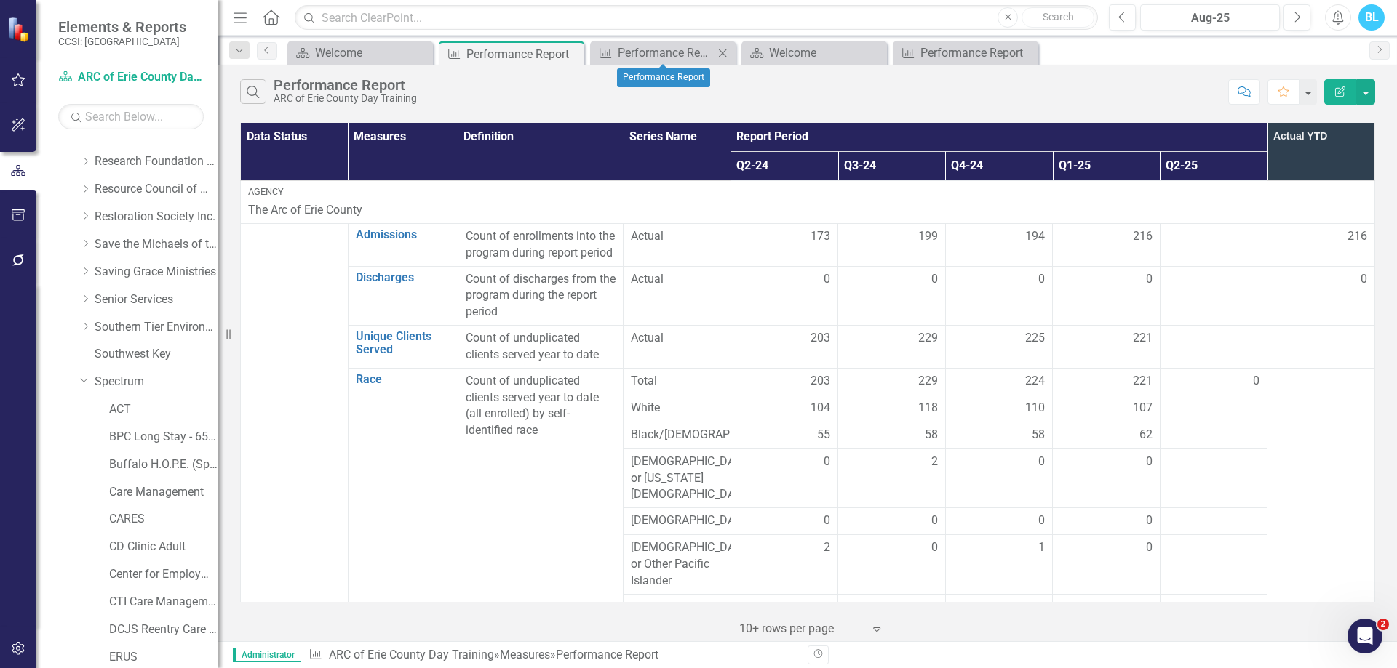
click at [727, 53] on icon "Close" at bounding box center [722, 53] width 15 height 12
click at [0, 0] on icon "Close" at bounding box center [0, 0] width 0 height 0
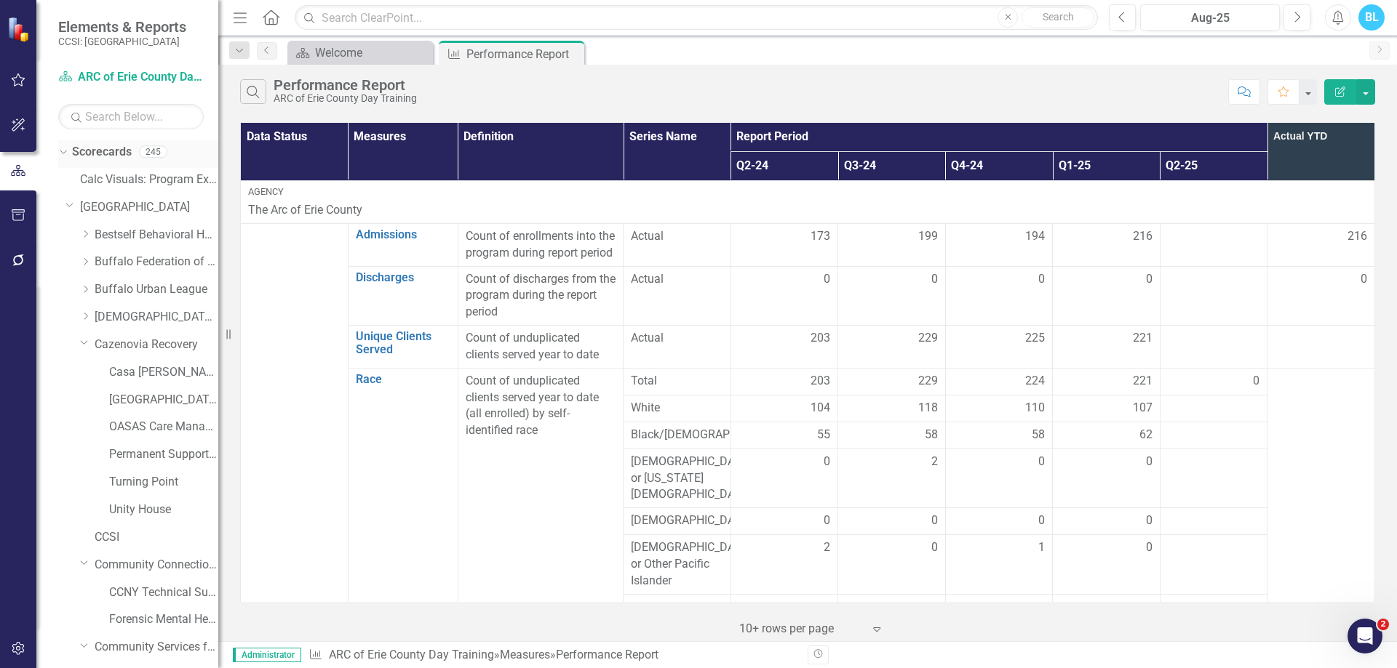
click at [108, 148] on link "Scorecards" at bounding box center [102, 152] width 60 height 17
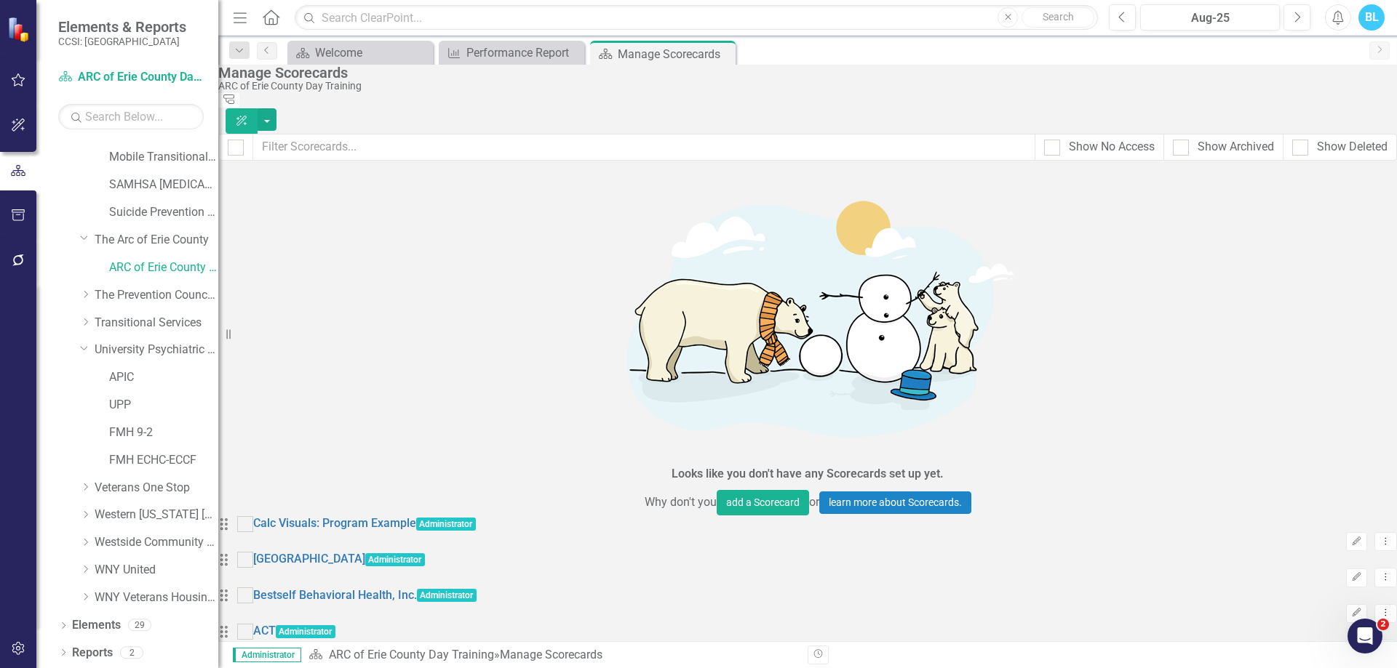
scroll to position [8636, 0]
click at [1304, 455] on link "Edit Edit Scorecard" at bounding box center [1279, 455] width 161 height 27
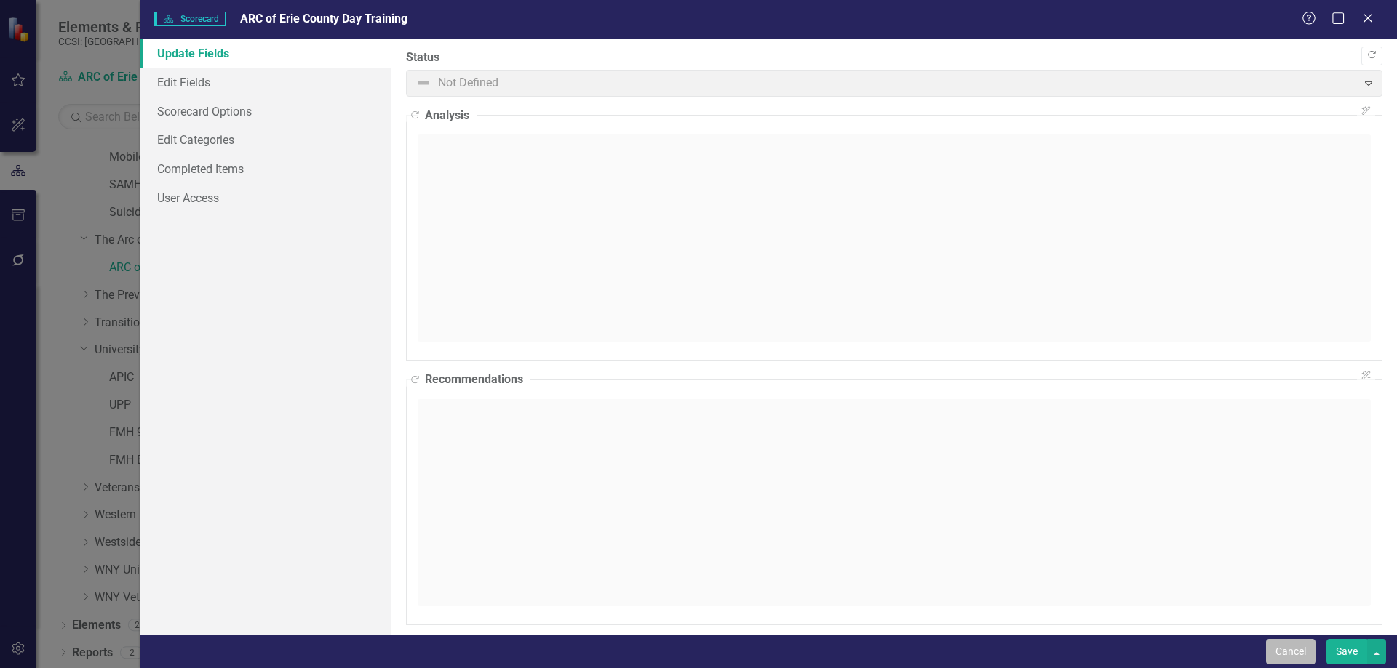
click at [1288, 649] on button "Cancel" at bounding box center [1290, 651] width 49 height 25
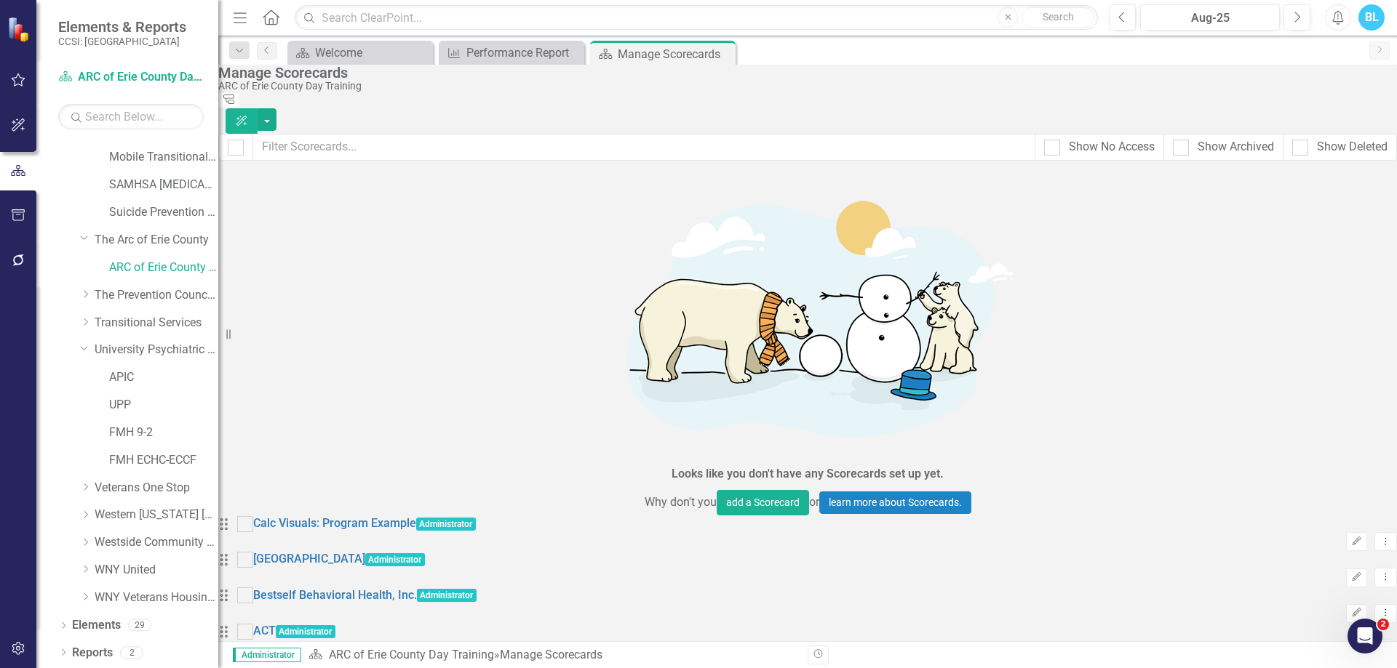
click at [1317, 481] on link "Copy Duplicate Scorecard" at bounding box center [1279, 481] width 161 height 27
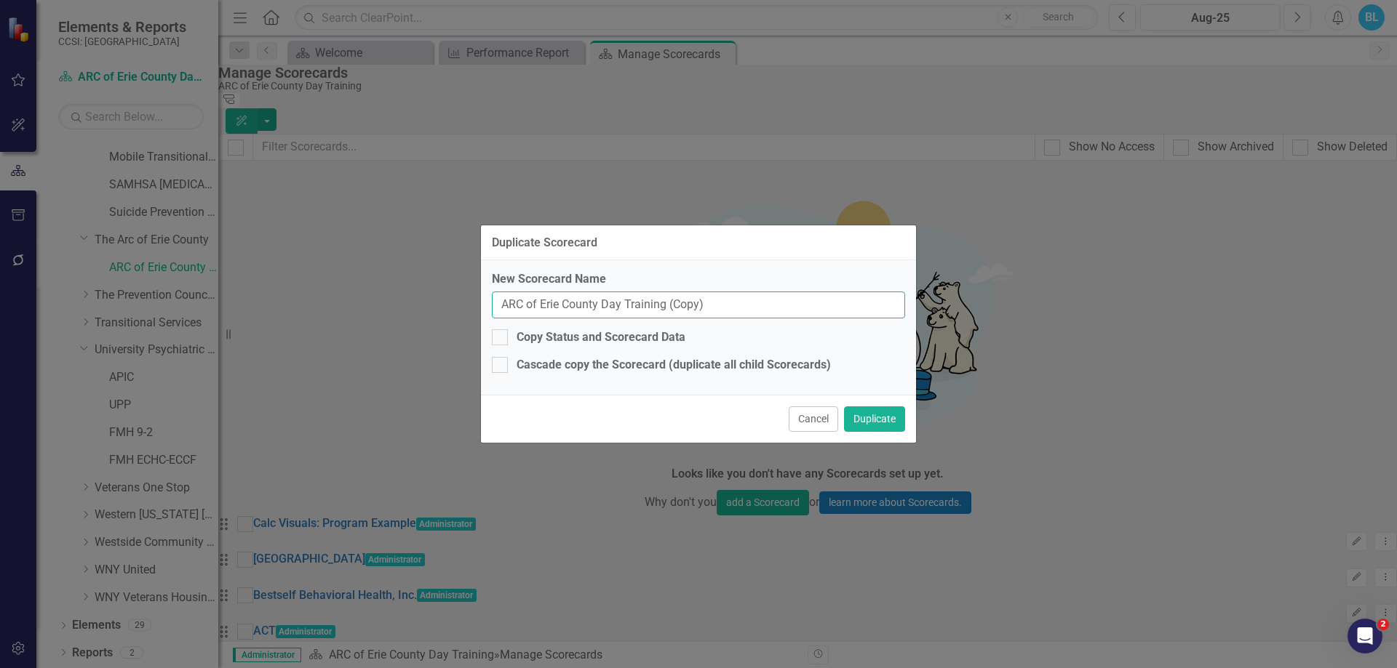
click at [720, 298] on input "ARC of Erie County Day Training (Copy)" at bounding box center [698, 305] width 413 height 27
type input "A"
type input "CCNY Adult System of Care"
click at [890, 424] on button "Duplicate" at bounding box center [874, 419] width 61 height 25
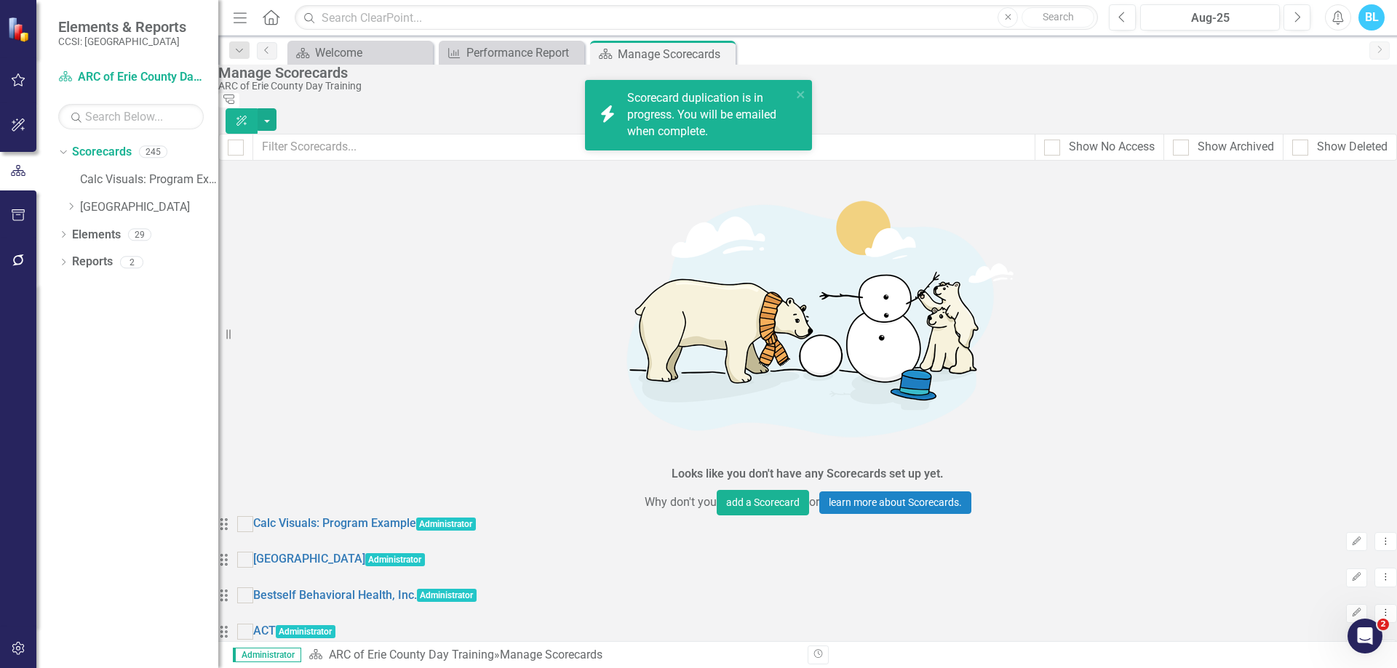
scroll to position [0, 0]
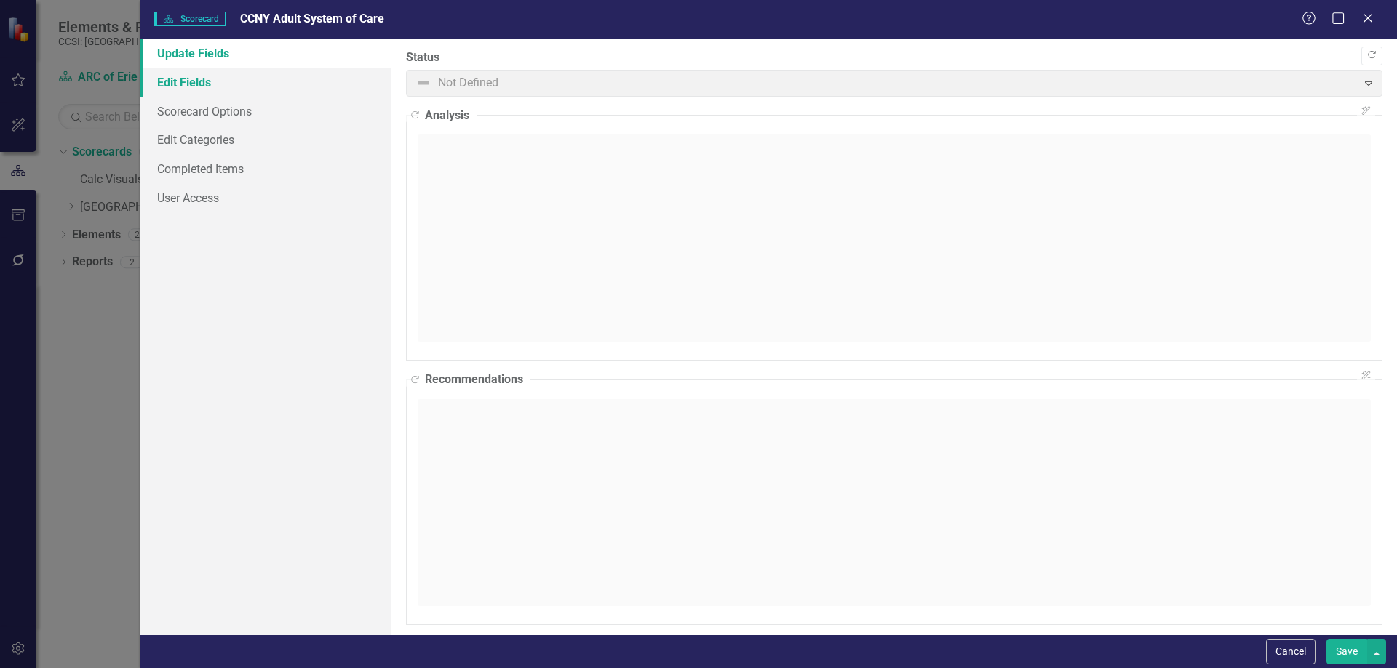
click at [207, 83] on link "Edit Fields" at bounding box center [266, 82] width 252 height 29
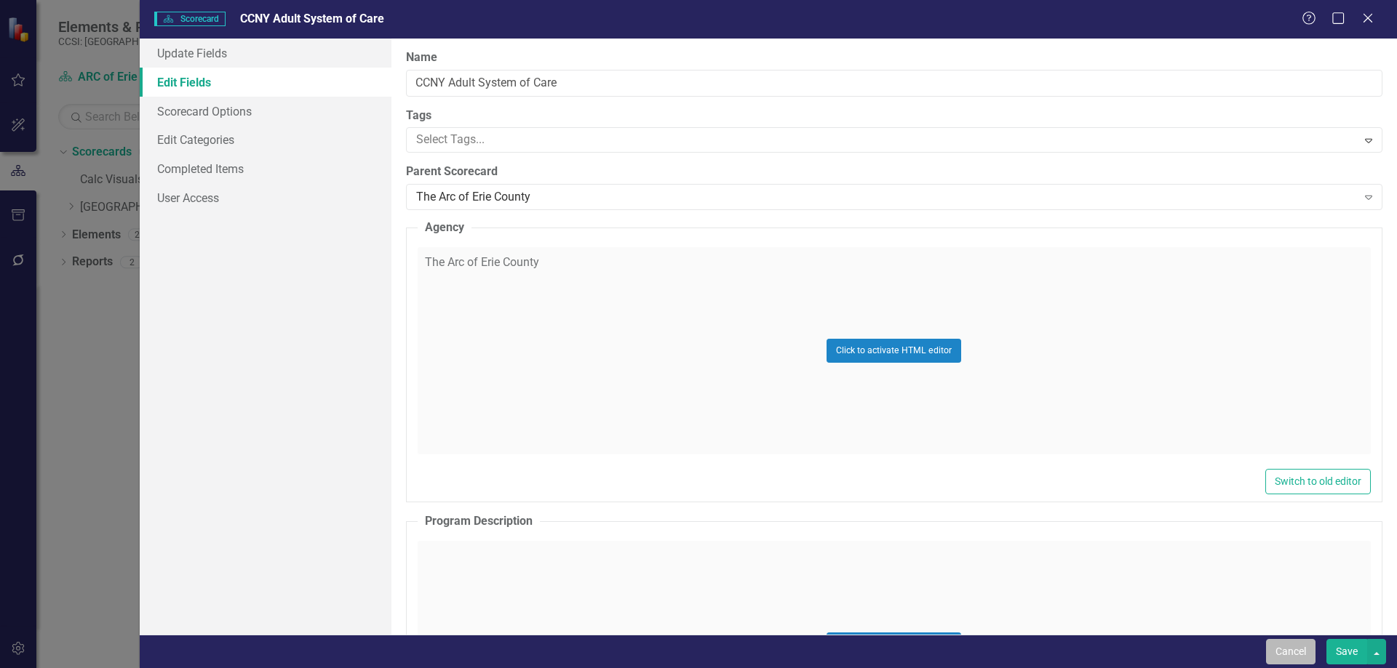
click at [1308, 653] on button "Cancel" at bounding box center [1290, 651] width 49 height 25
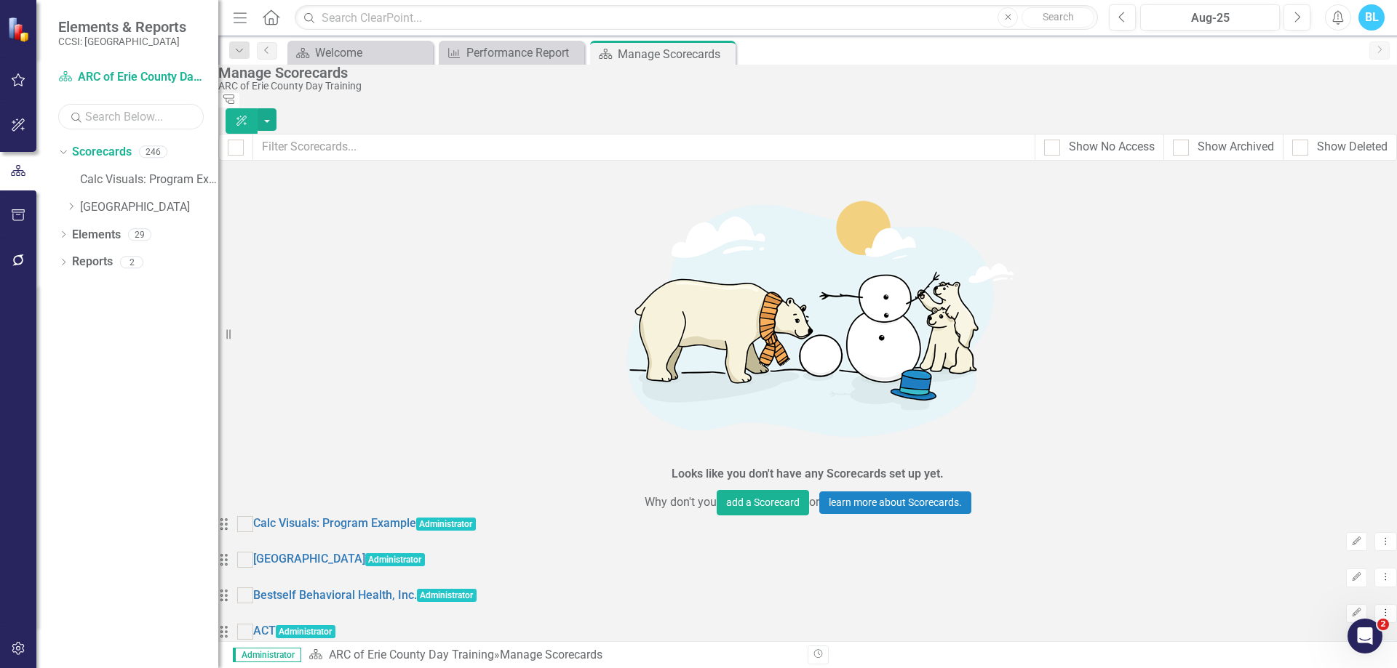
click at [122, 119] on input "text" at bounding box center [130, 116] width 145 height 25
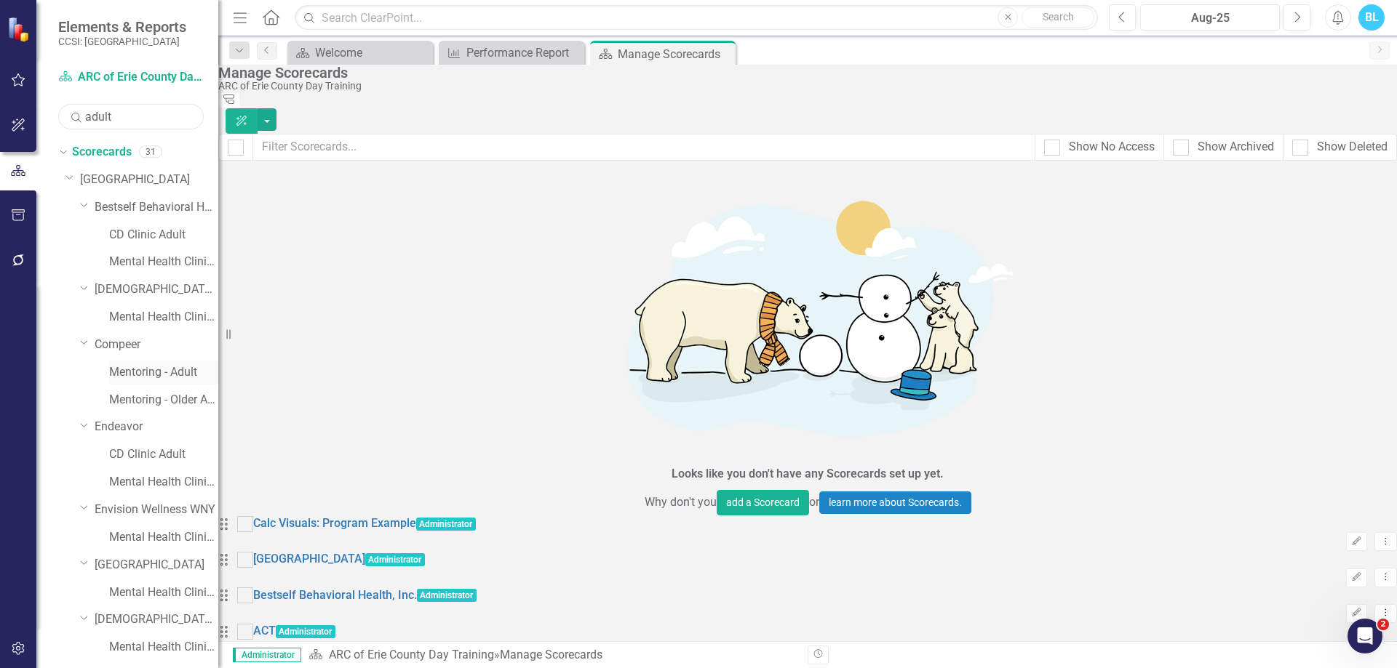
type input "adult"
click at [162, 373] on link "Mentoring - Adult" at bounding box center [163, 372] width 109 height 17
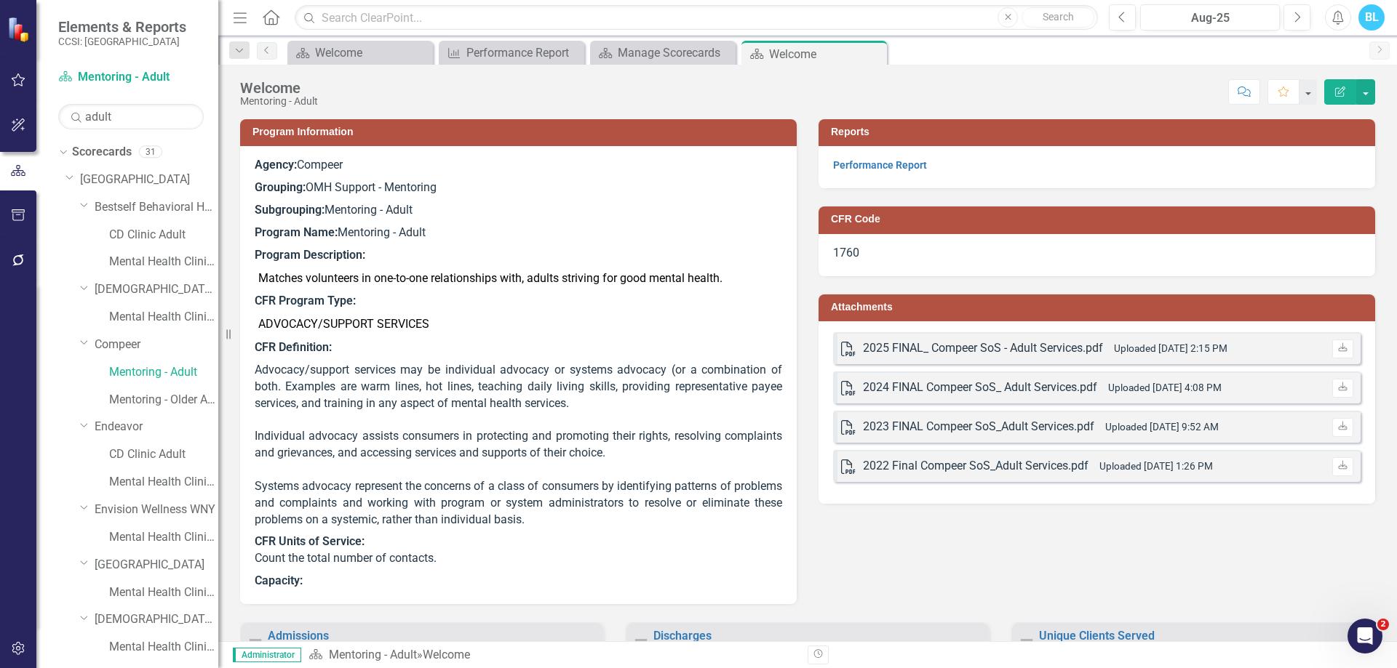
click at [881, 157] on p "Performance Report" at bounding box center [1096, 165] width 527 height 17
click at [881, 165] on link "Performance Report" at bounding box center [880, 165] width 94 height 12
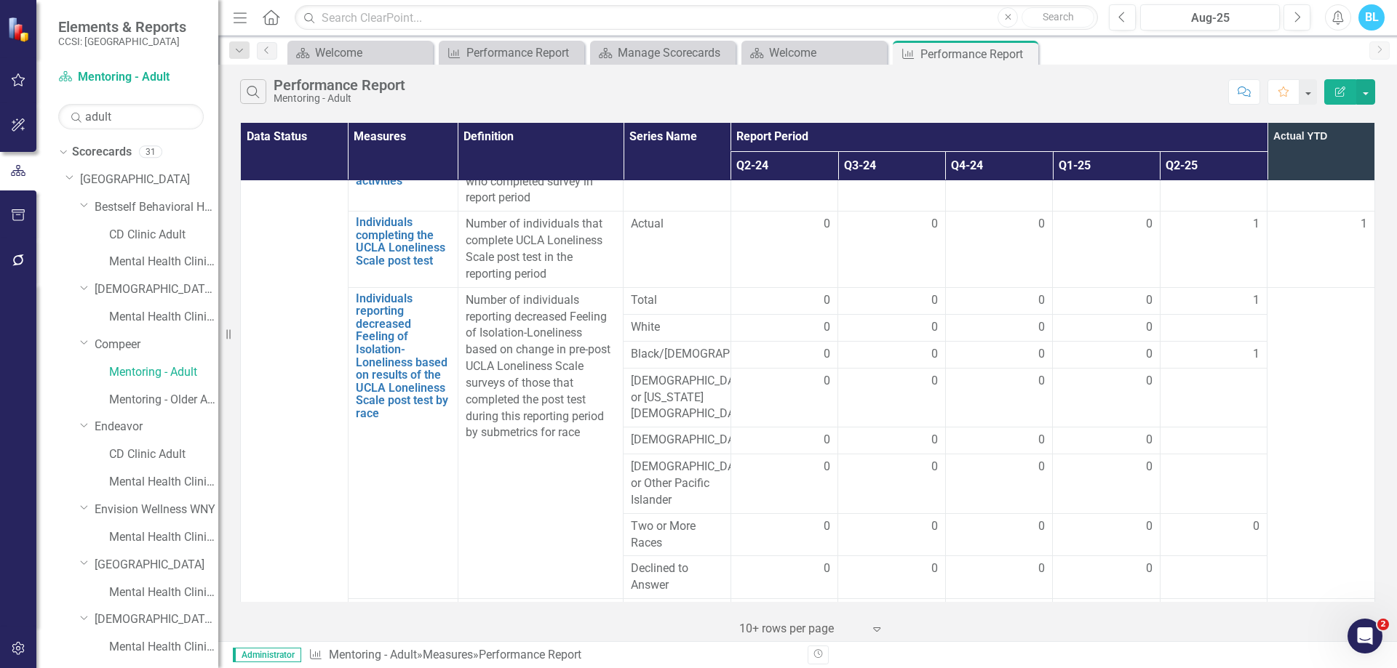
scroll to position [2595, 0]
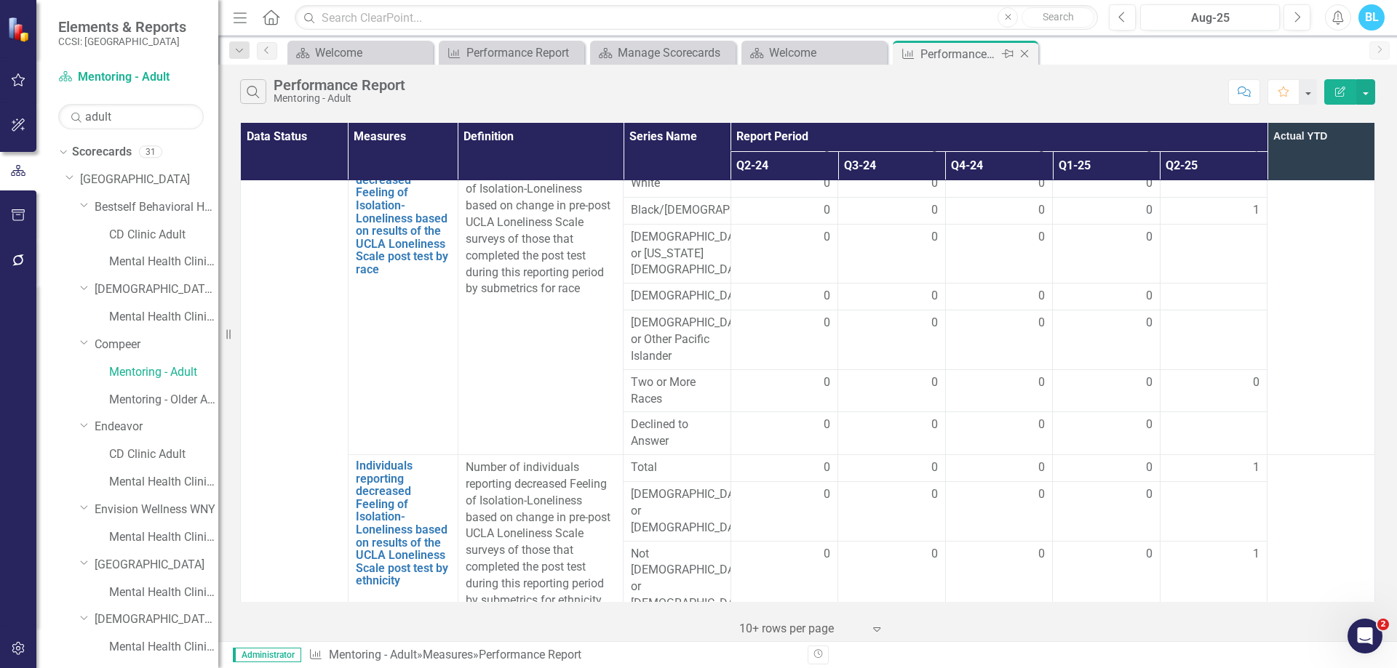
click at [1029, 47] on div "Close" at bounding box center [1025, 54] width 18 height 18
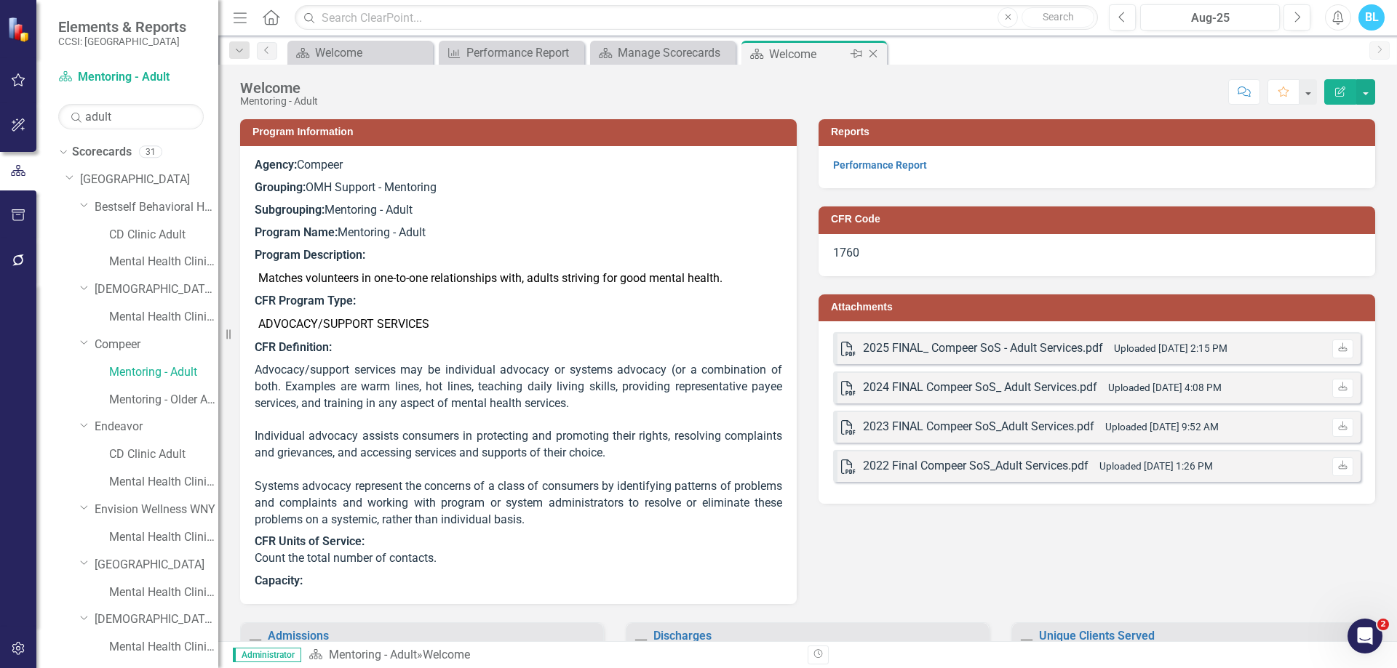
click at [876, 55] on icon "Close" at bounding box center [873, 54] width 15 height 12
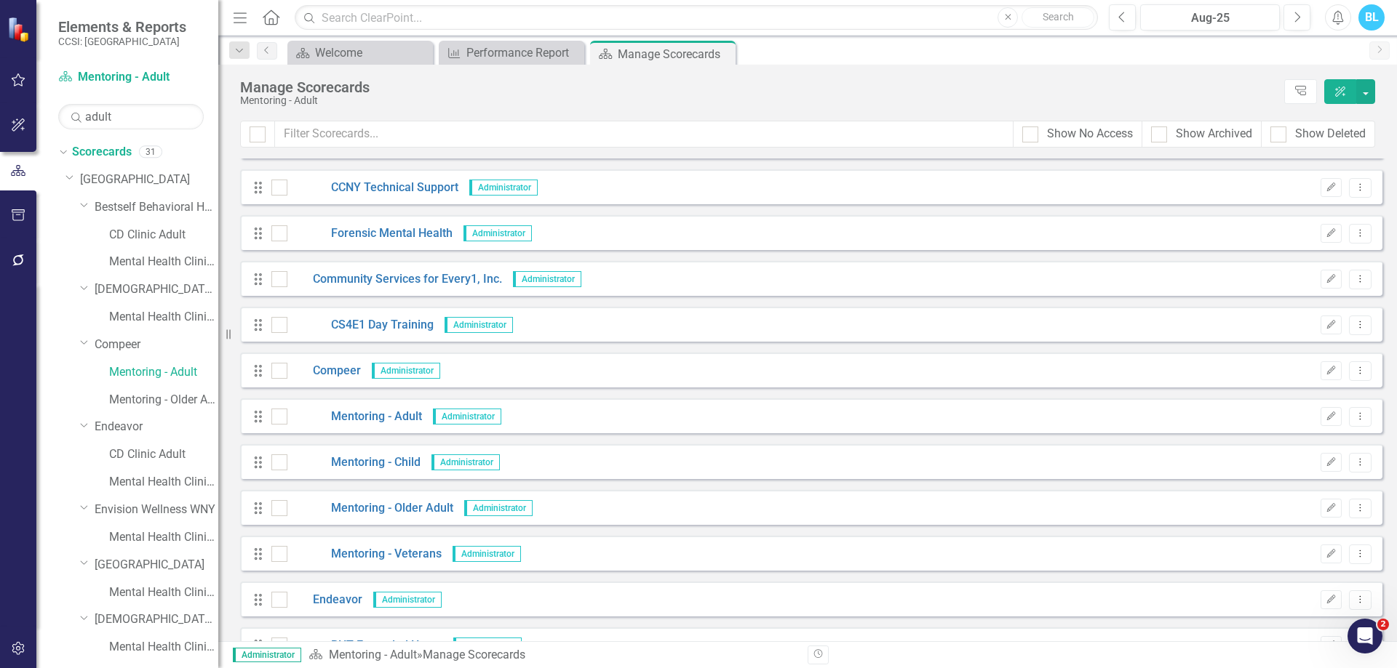
scroll to position [2352, 0]
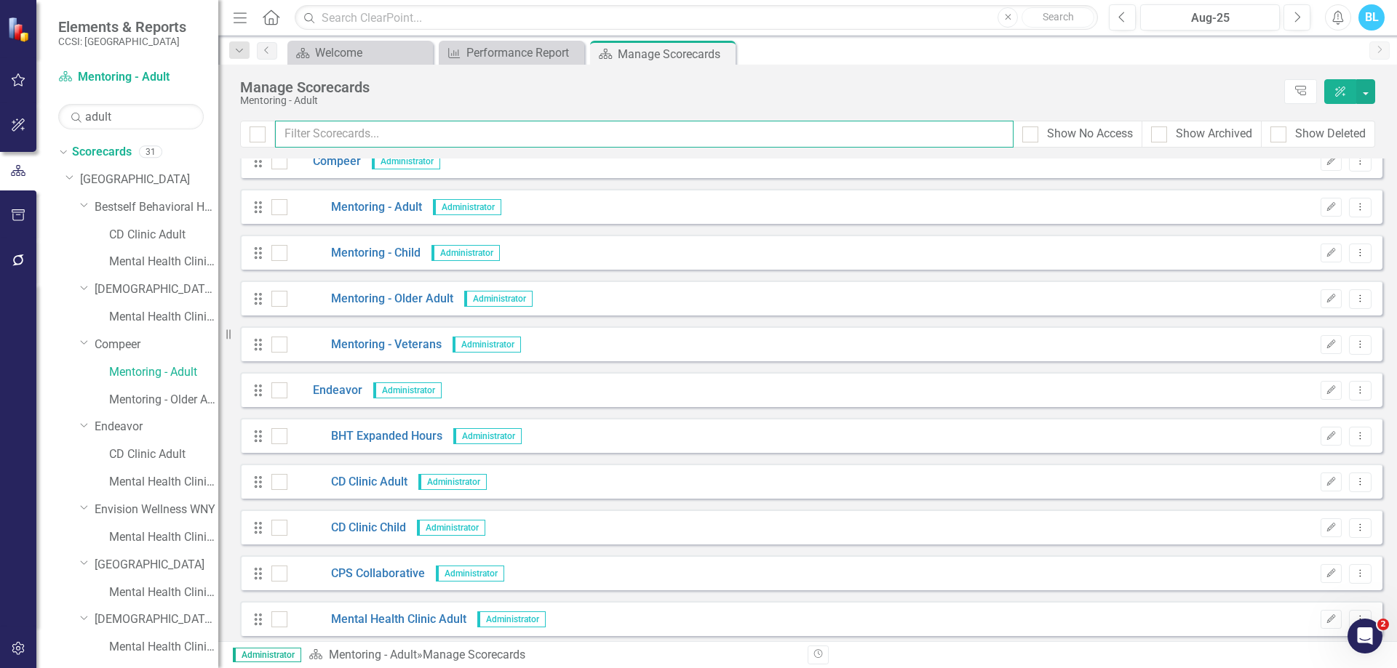
click at [865, 135] on input "text" at bounding box center [644, 134] width 738 height 27
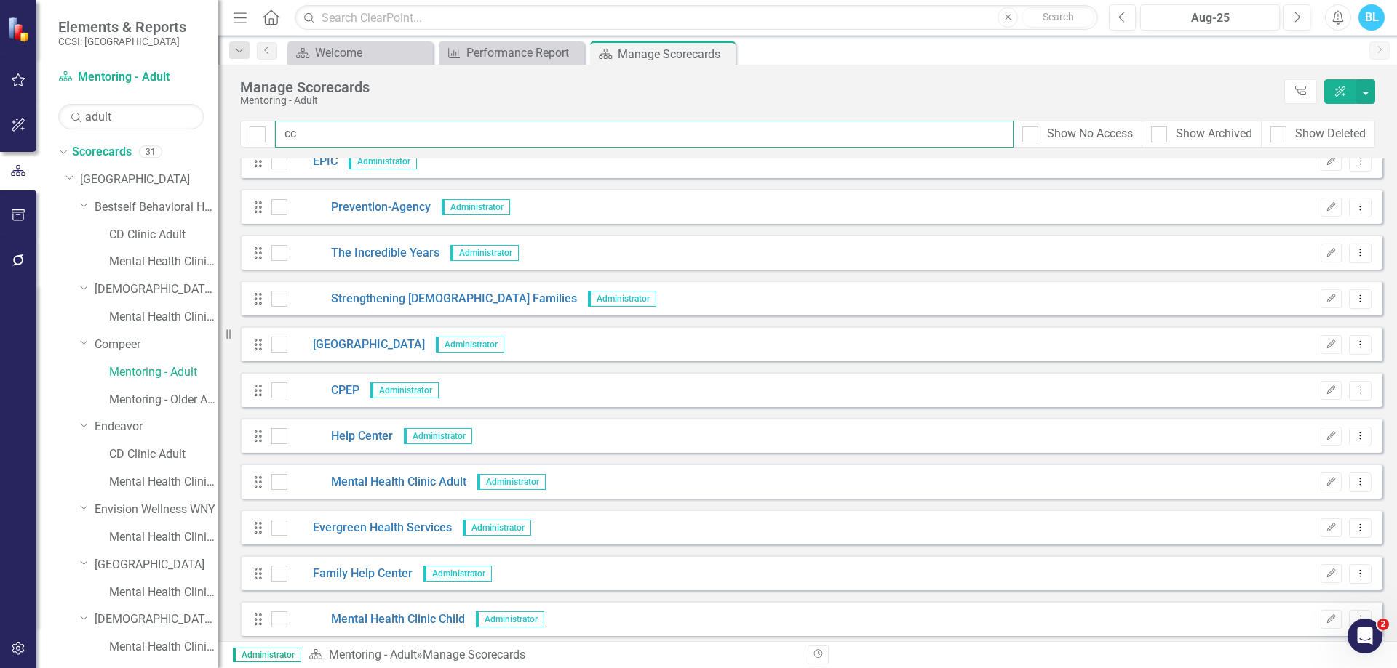
scroll to position [0, 0]
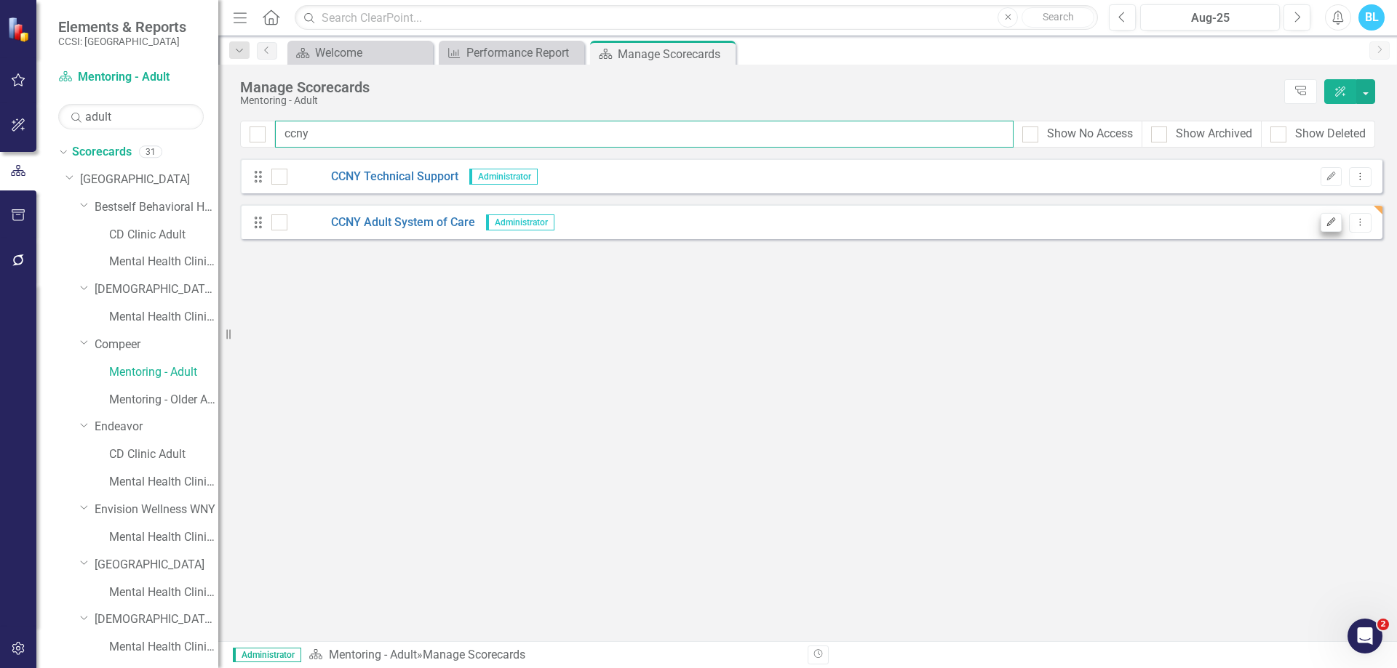
type input "ccny"
click at [1330, 220] on icon "Edit" at bounding box center [1330, 222] width 11 height 9
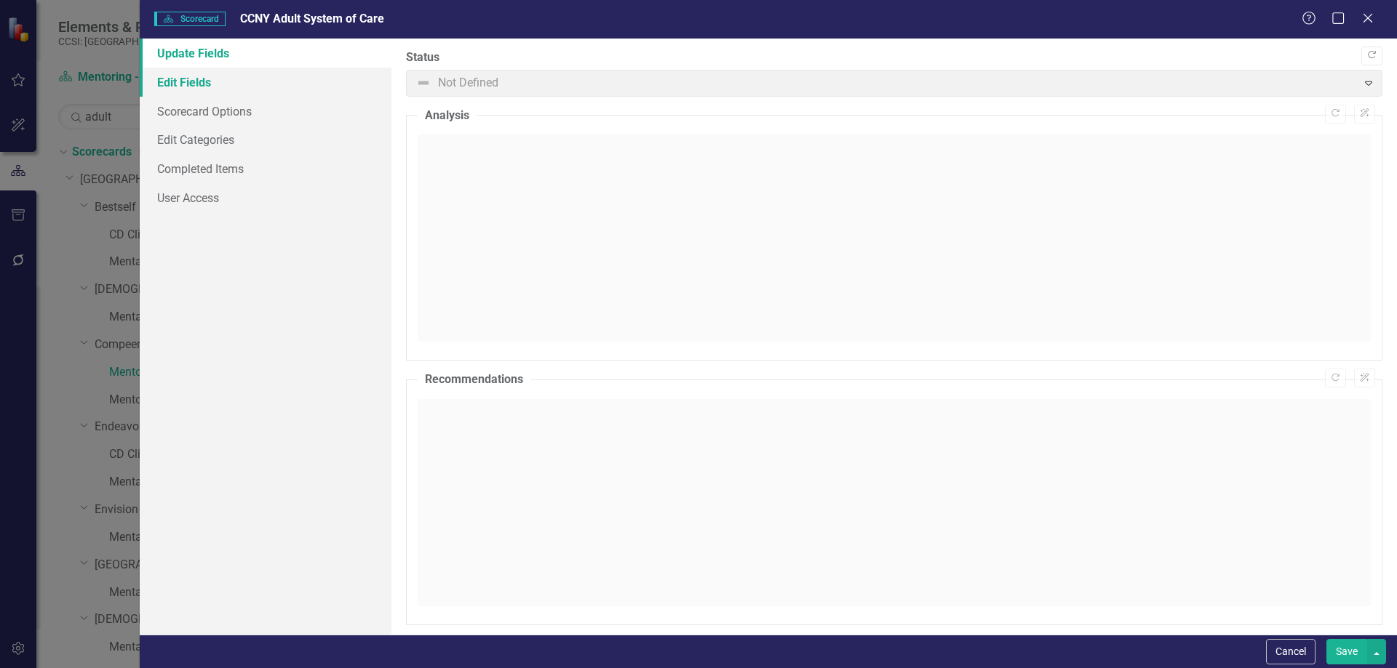
click at [285, 71] on link "Edit Fields" at bounding box center [266, 82] width 252 height 29
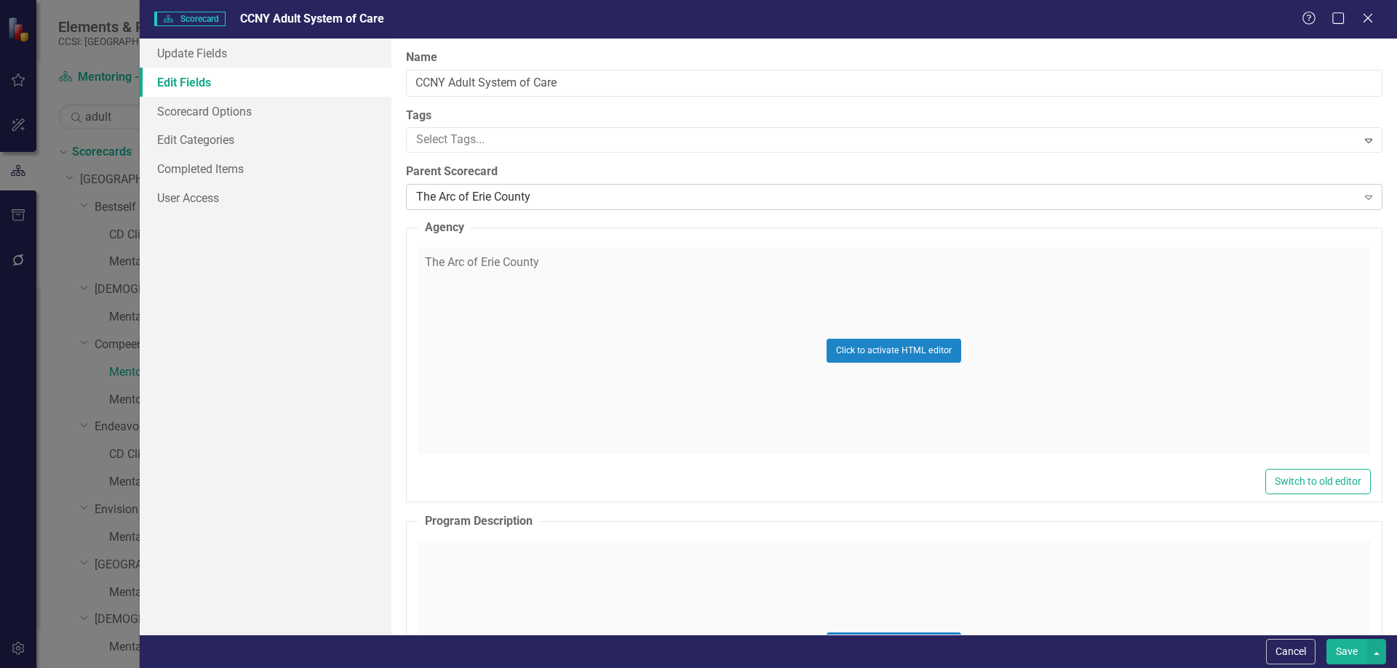
click at [641, 193] on div "The Arc of Erie County" at bounding box center [886, 197] width 941 height 17
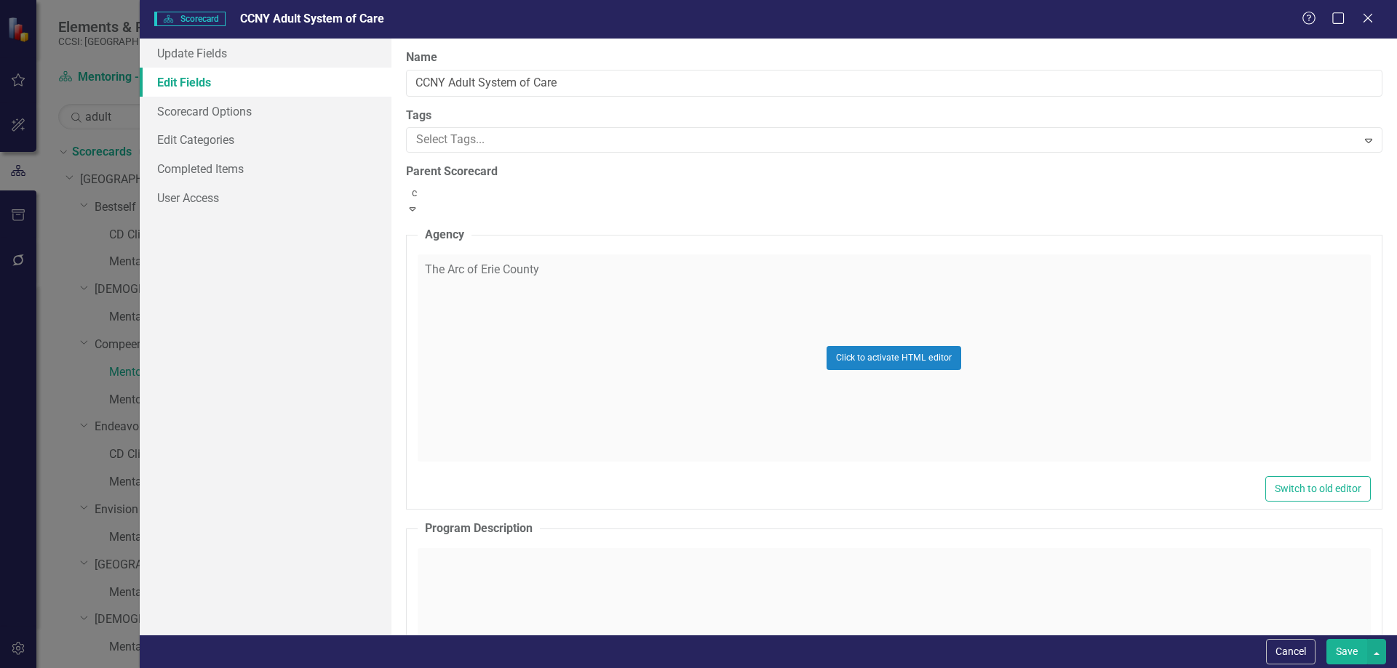
scroll to position [621, 0]
type input "comm"
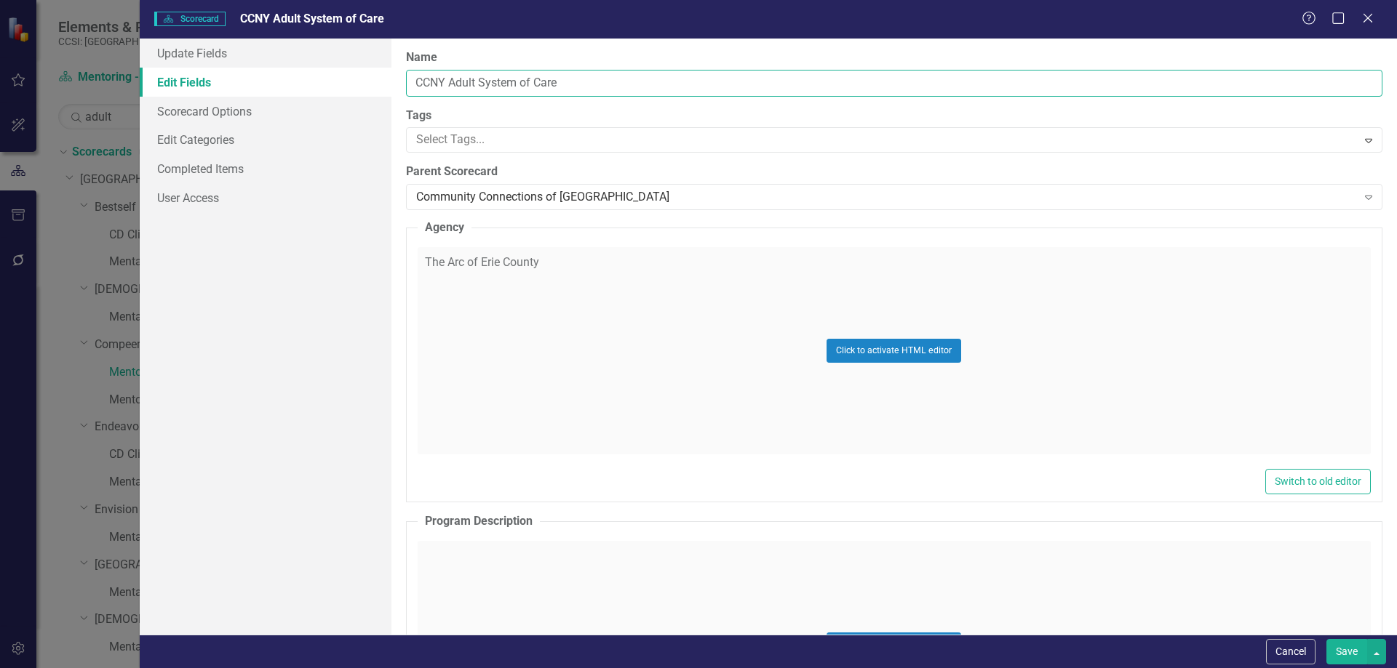
click at [438, 81] on input "CCNY Adult System of Care" at bounding box center [894, 83] width 976 height 27
type input "Adult System of Care"
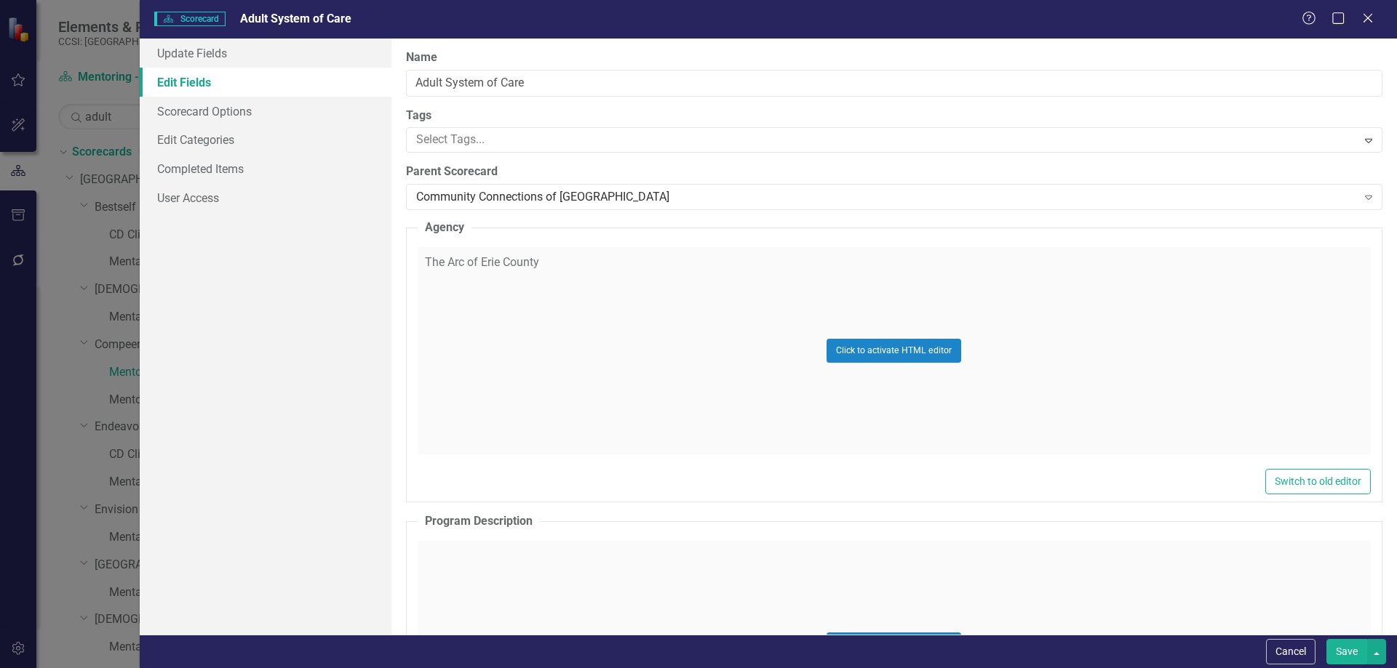
click at [1346, 654] on button "Save" at bounding box center [1346, 651] width 41 height 25
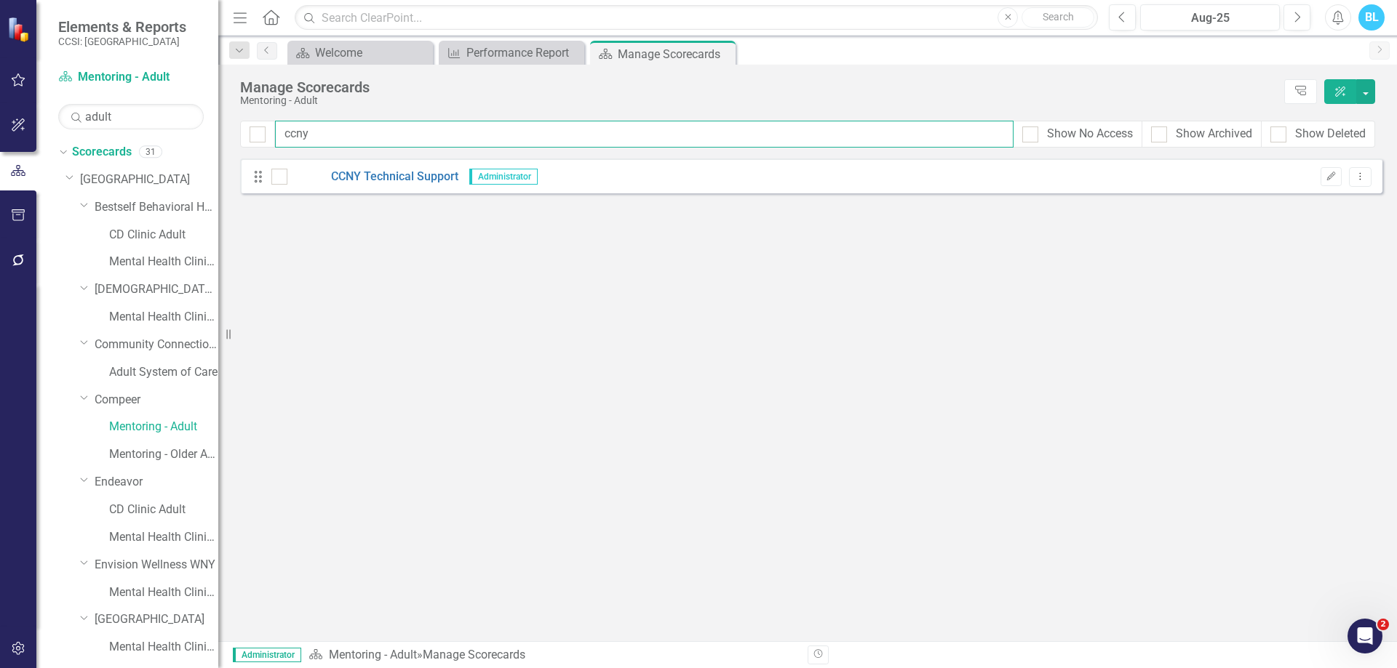
click at [292, 140] on input "ccny" at bounding box center [644, 134] width 738 height 27
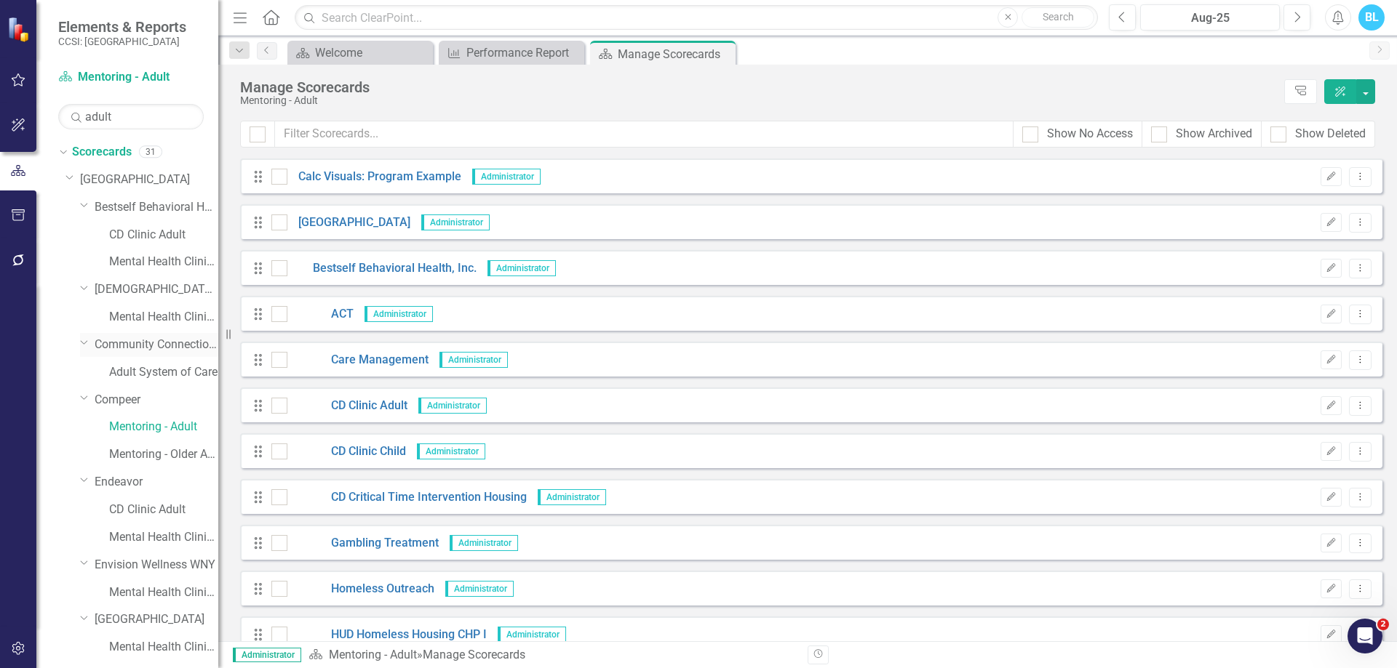
click at [161, 348] on link "Community Connections of [GEOGRAPHIC_DATA]" at bounding box center [157, 345] width 124 height 17
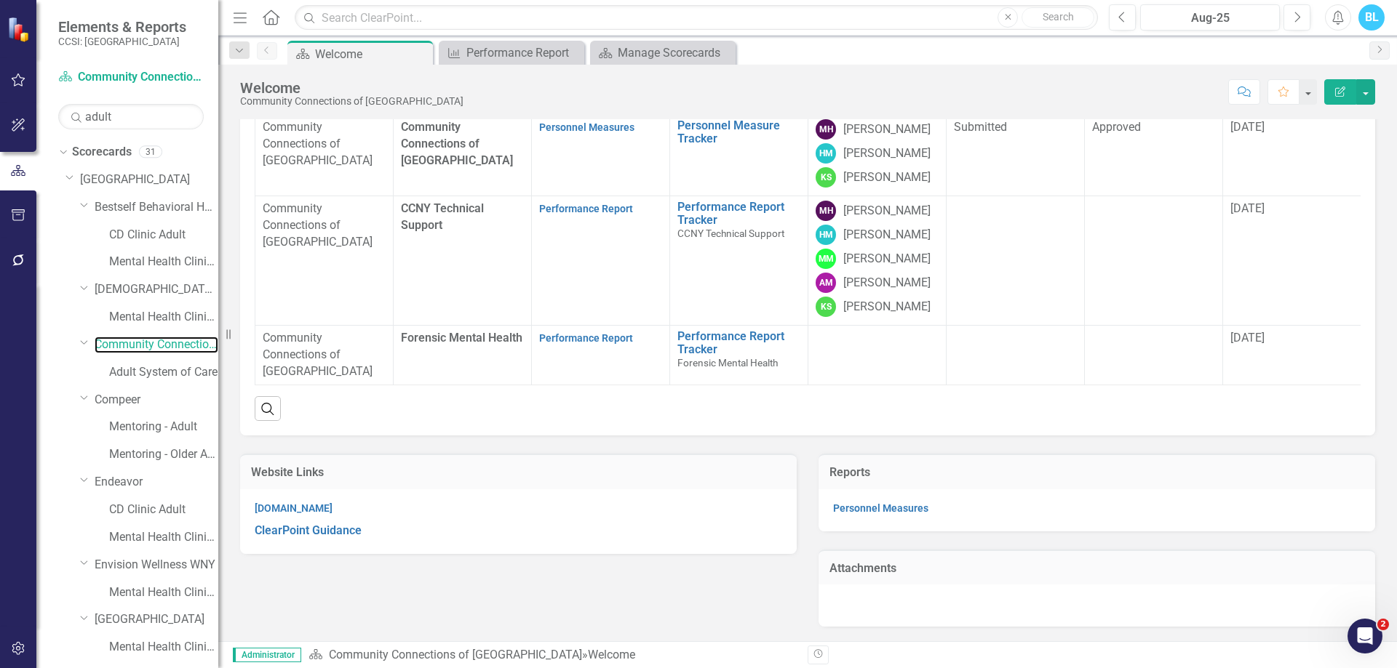
scroll to position [232, 0]
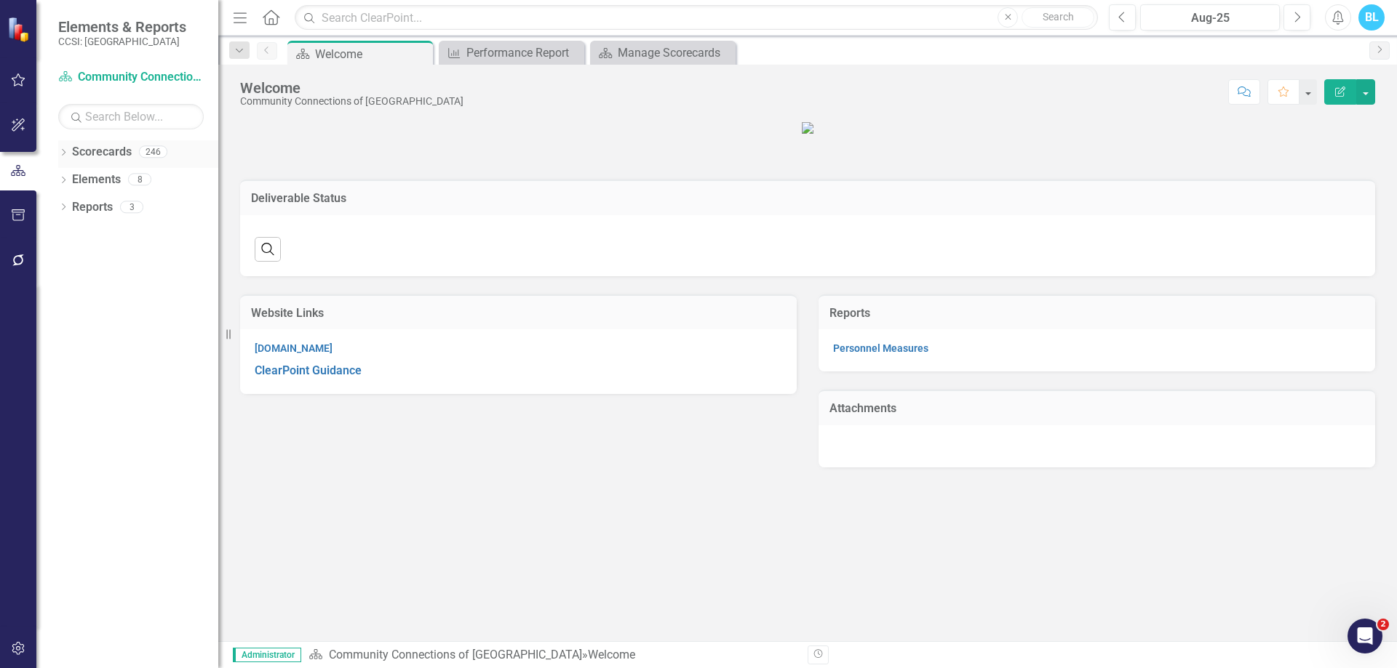
click at [63, 152] on icon "Dropdown" at bounding box center [63, 154] width 10 height 8
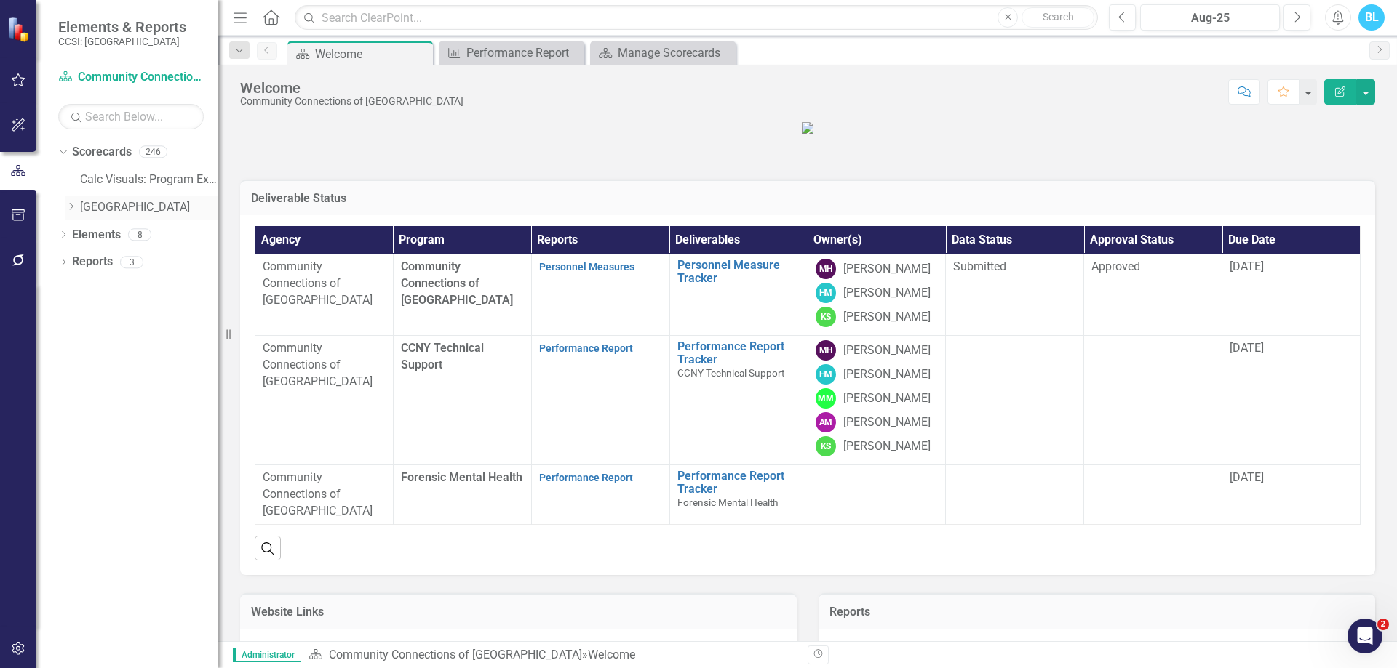
click at [68, 207] on icon "Dropdown" at bounding box center [70, 206] width 11 height 9
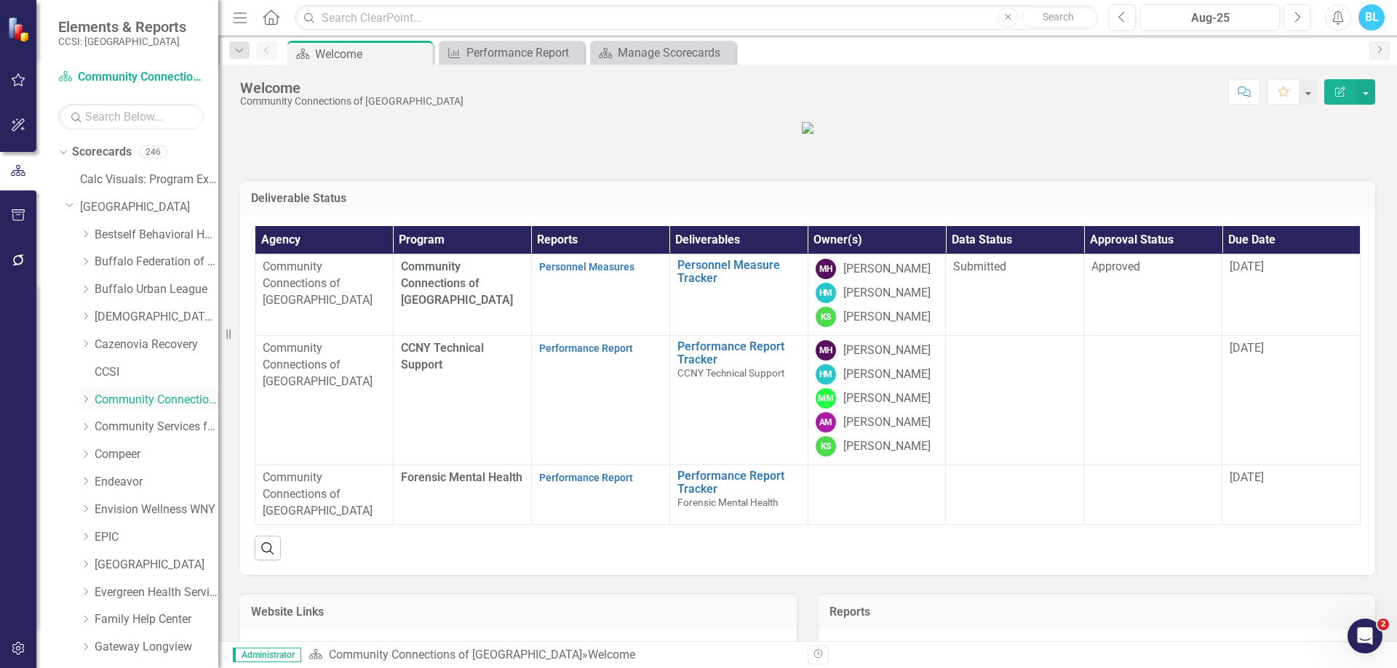
click at [87, 403] on icon "Dropdown" at bounding box center [85, 399] width 11 height 9
click at [173, 476] on link "Adult System of Care" at bounding box center [163, 482] width 109 height 17
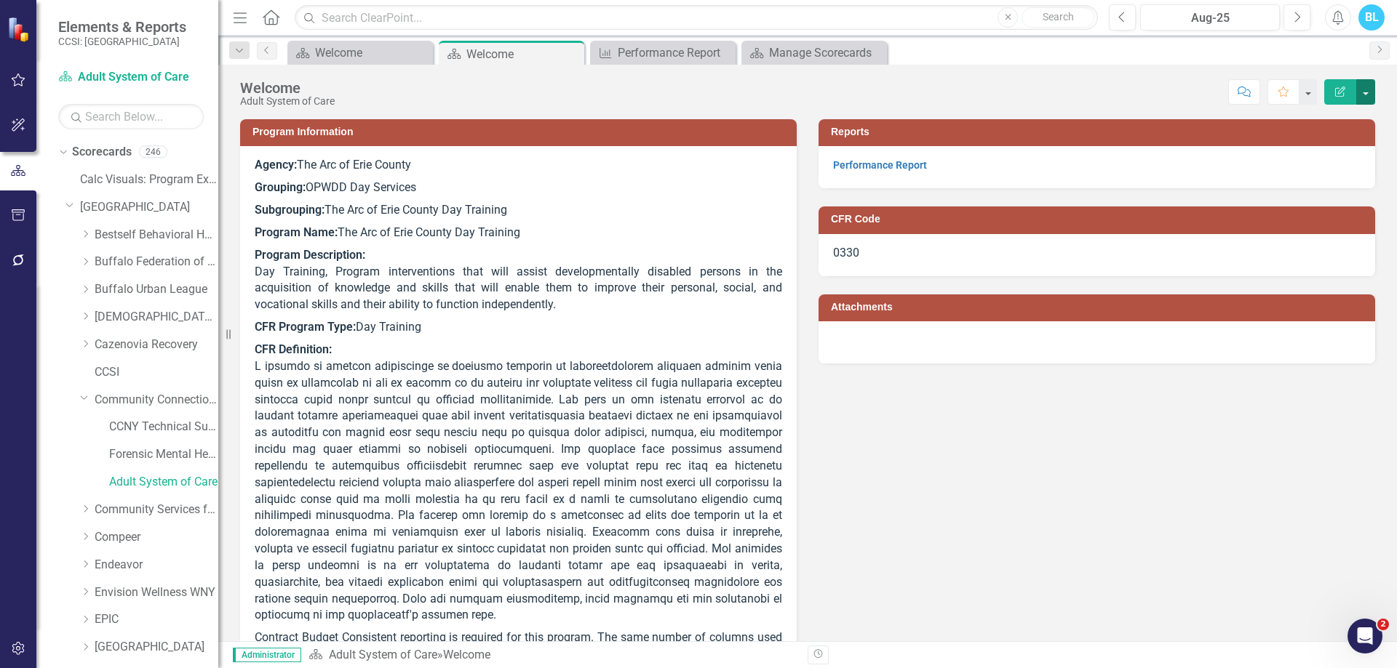
click at [1371, 96] on button "button" at bounding box center [1365, 91] width 19 height 25
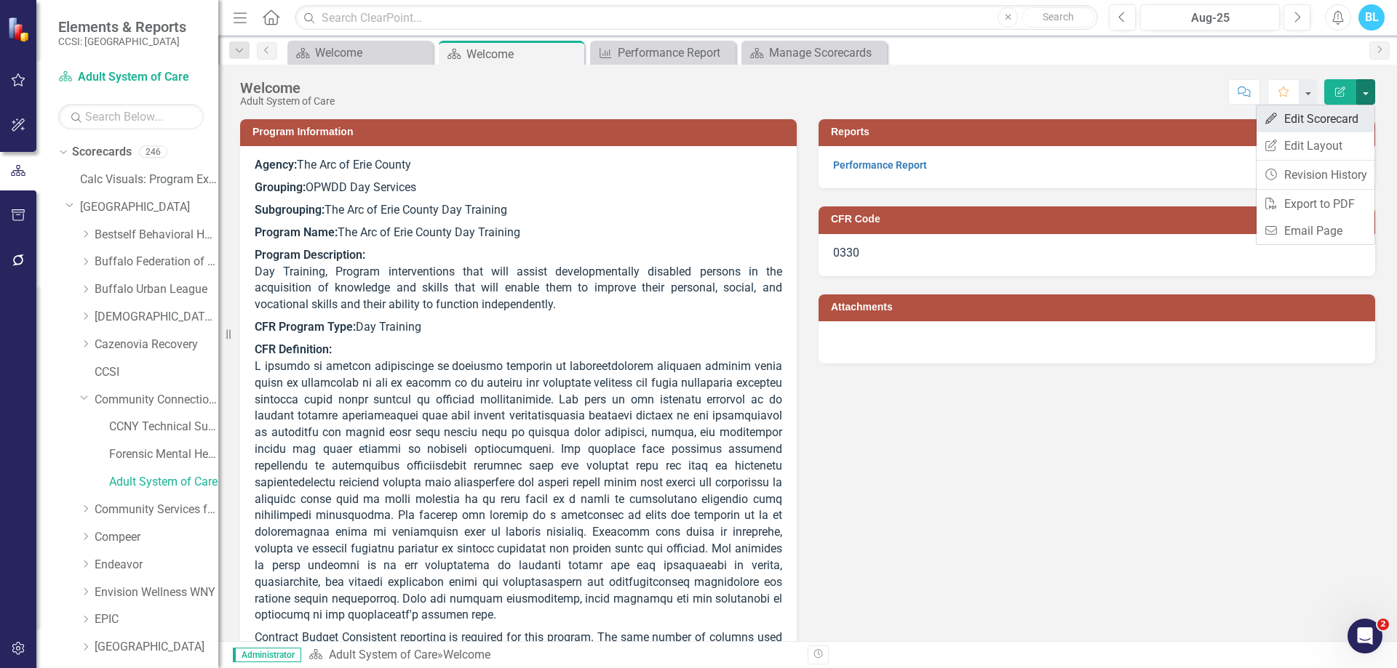
click at [1325, 125] on link "Edit Edit Scorecard" at bounding box center [1315, 118] width 118 height 27
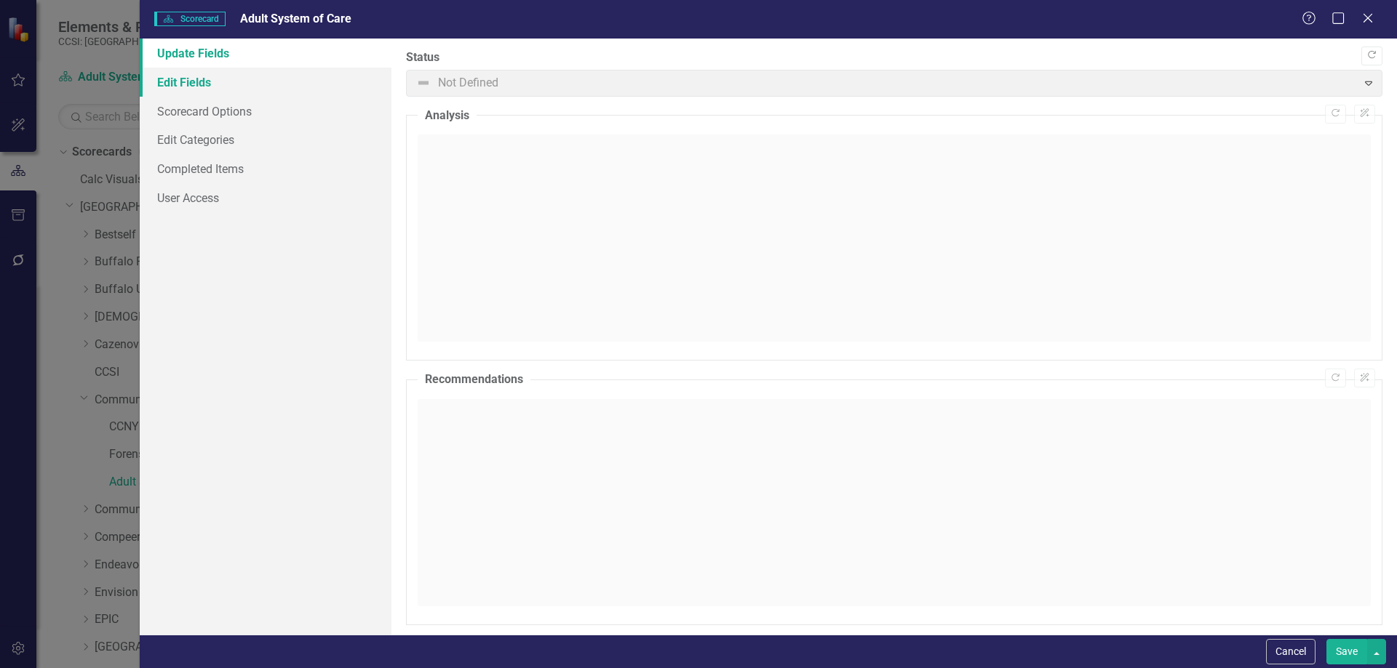
click at [276, 93] on link "Edit Fields" at bounding box center [266, 82] width 252 height 29
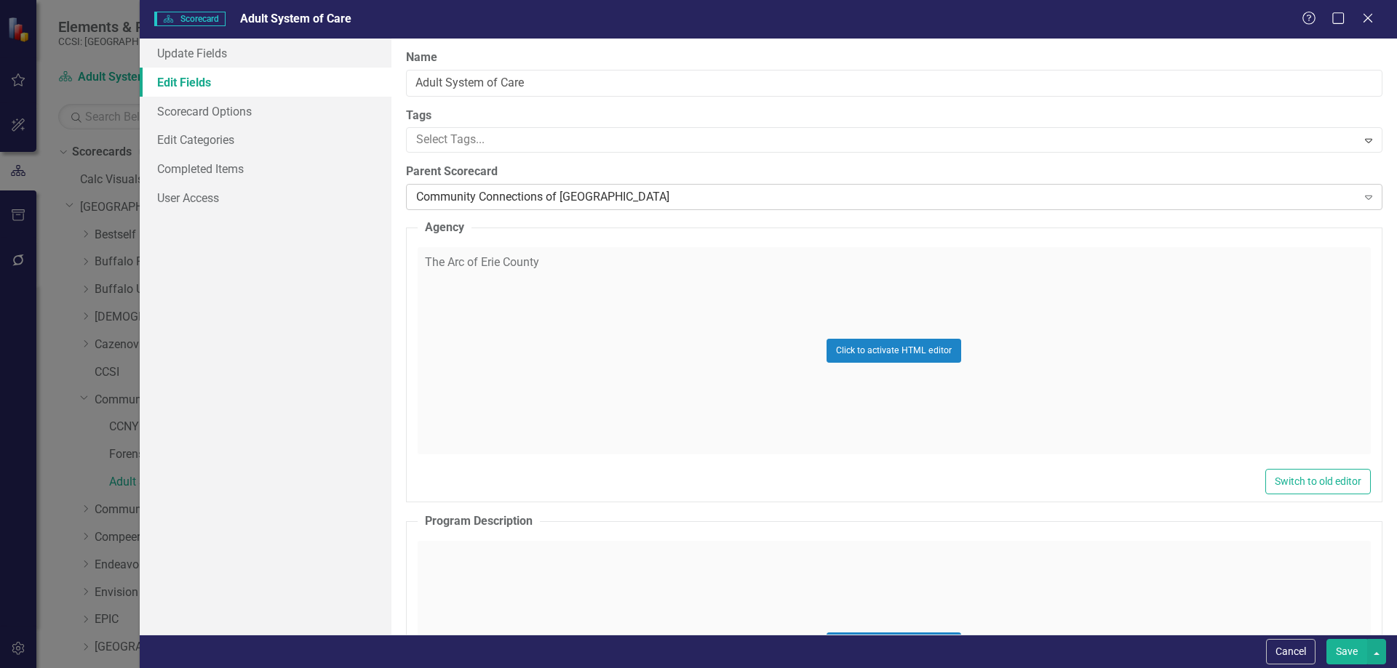
click at [580, 194] on div "Community Connections of [GEOGRAPHIC_DATA]" at bounding box center [886, 197] width 941 height 17
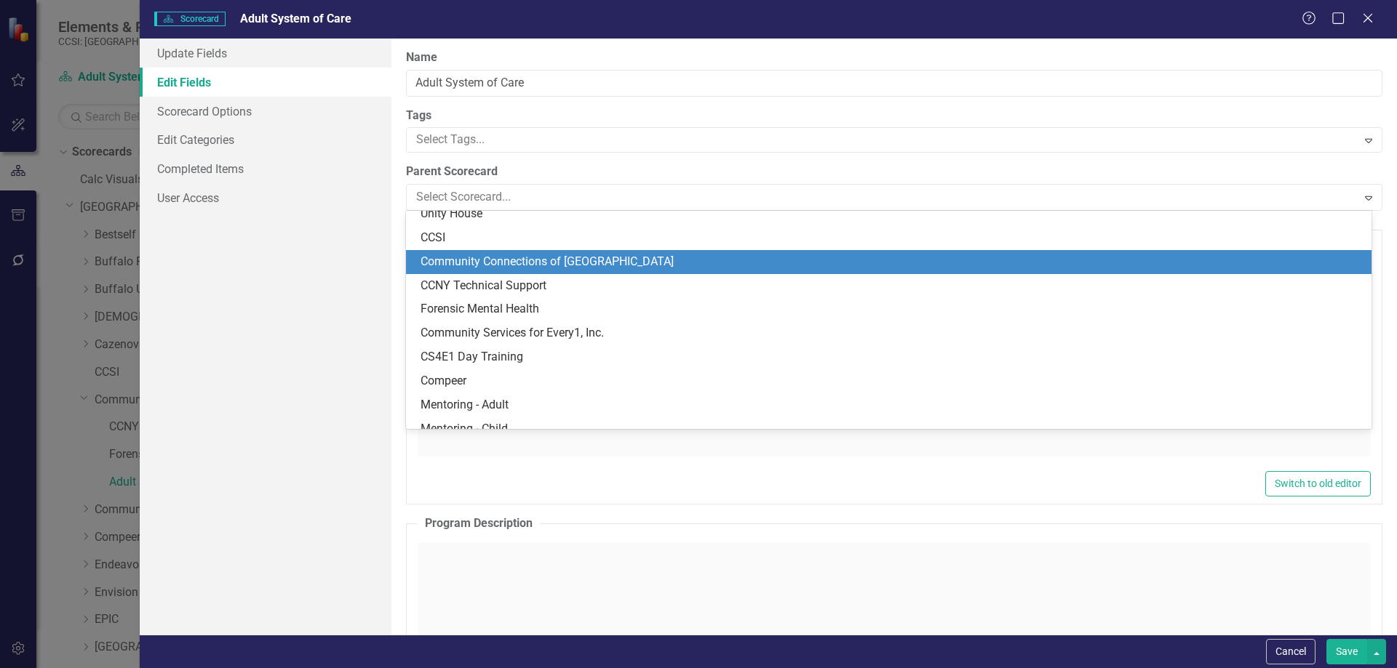
scroll to position [1123, 0]
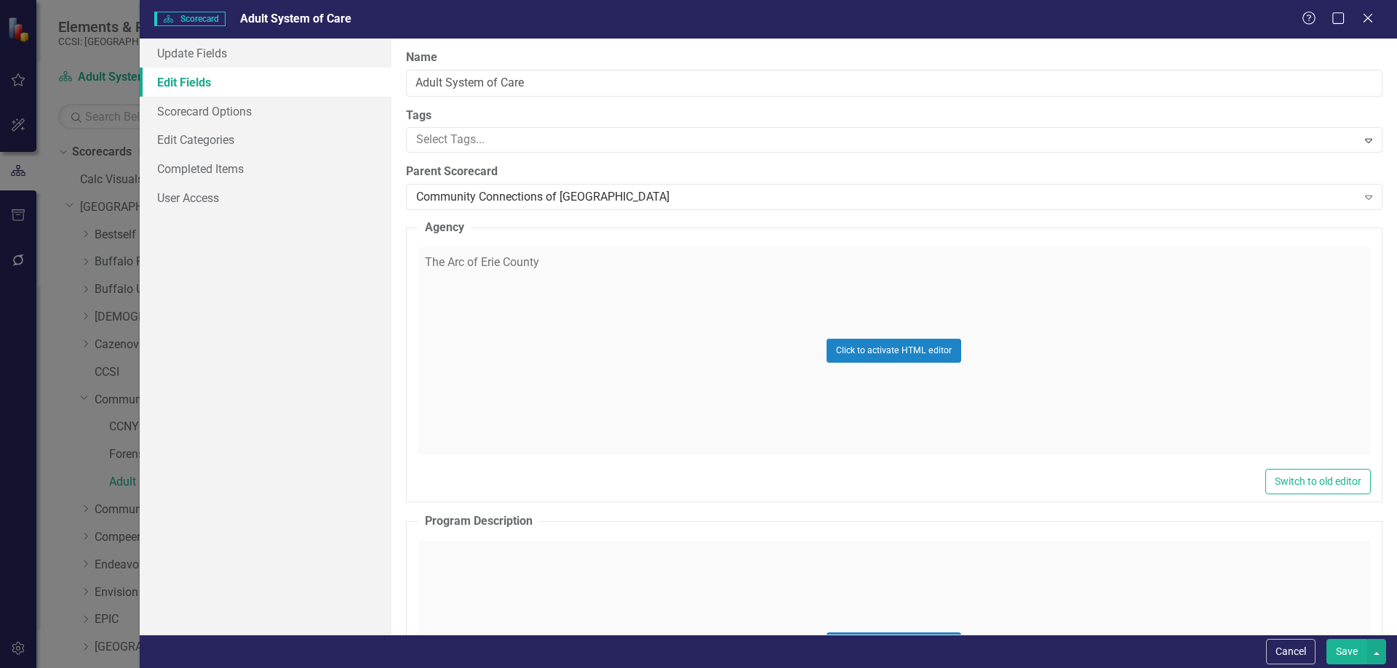
click at [383, 256] on div "Update Fields Edit Fields Scorecard Options Edit Categories Completed Items Use…" at bounding box center [266, 337] width 252 height 596
click at [562, 255] on div "Click to activate HTML editor" at bounding box center [894, 350] width 953 height 207
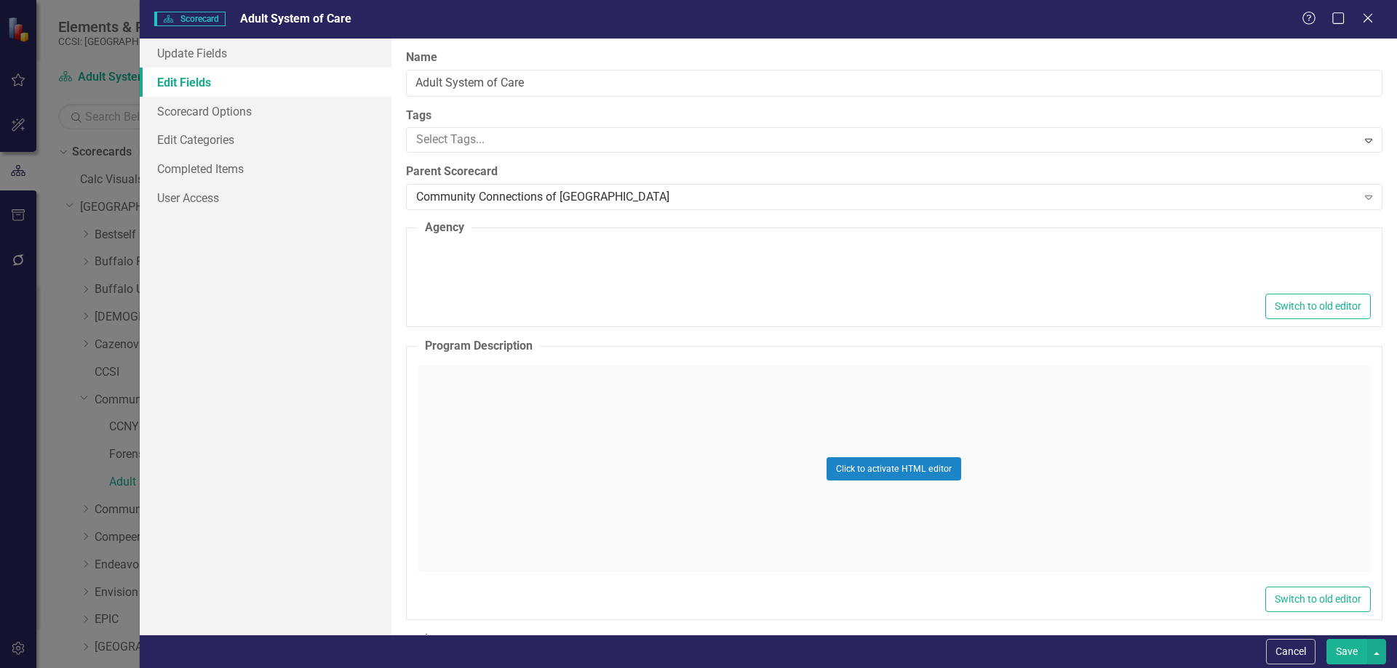
type textarea "<p>The Arc of Erie County</p>"
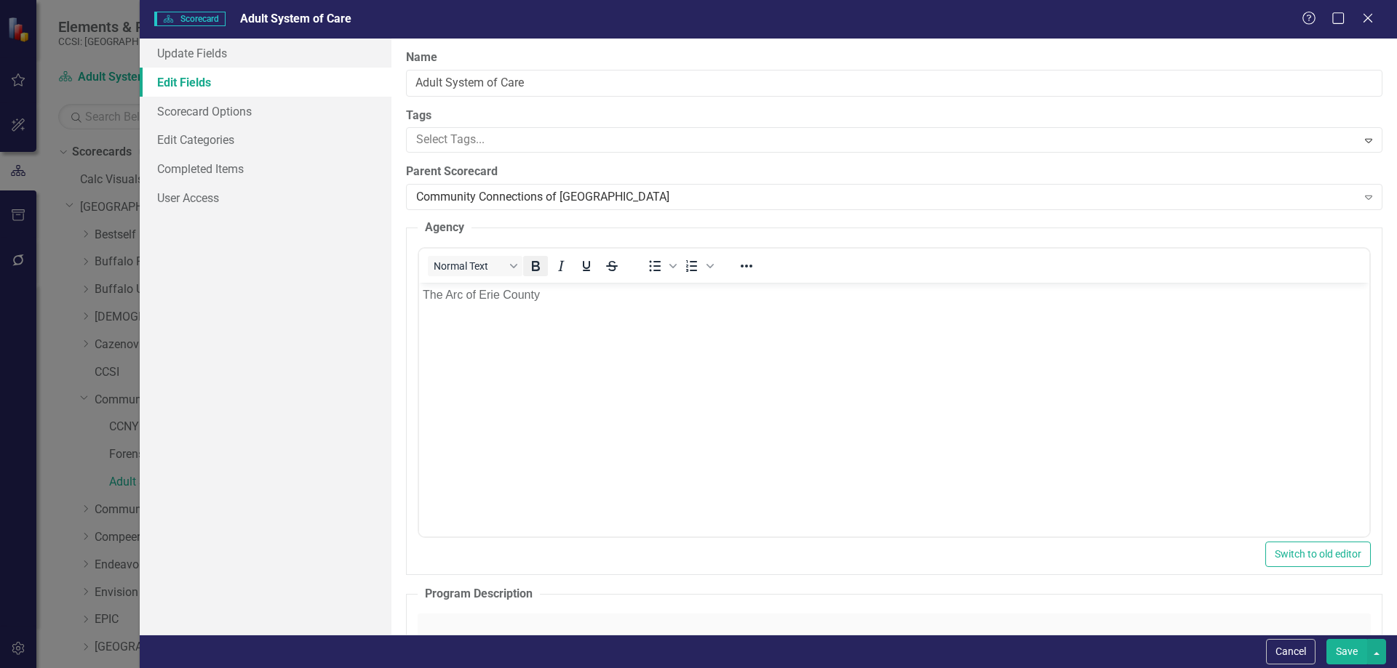
scroll to position [0, 0]
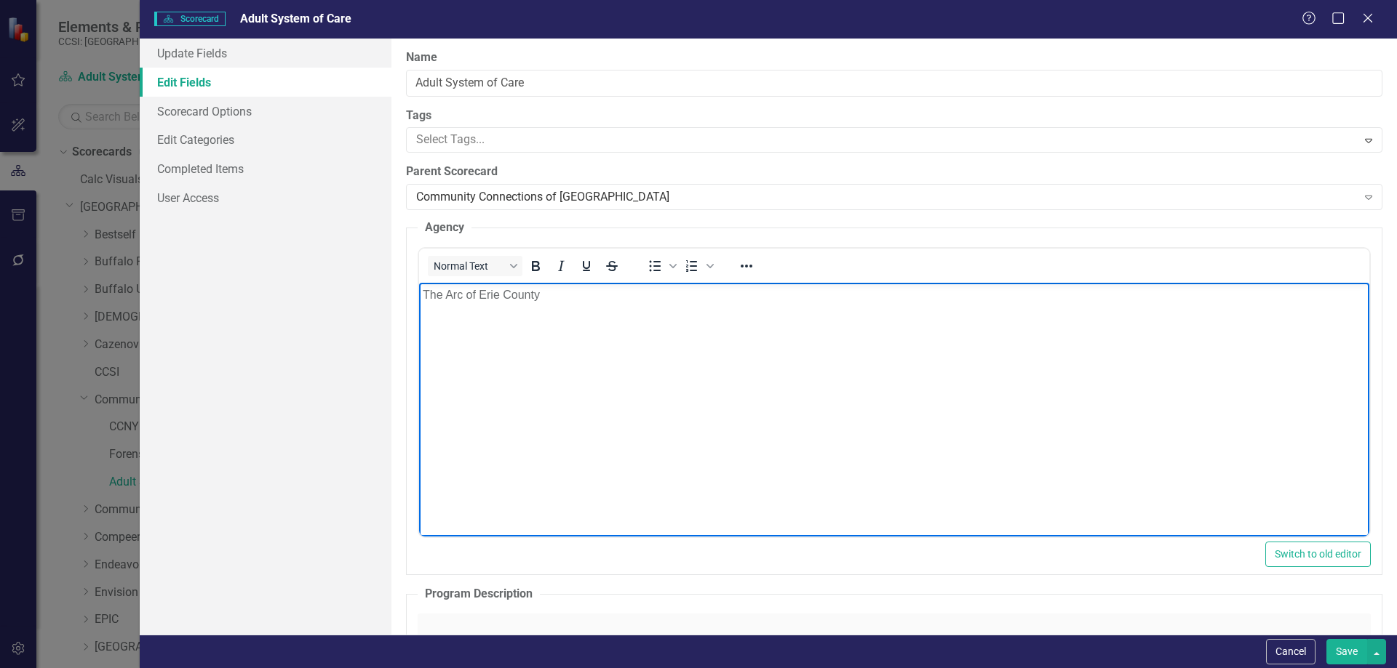
click at [522, 295] on p "The Arc of Erie County" at bounding box center [893, 295] width 943 height 17
paste body "Rich Text Area. Press ALT-0 for help."
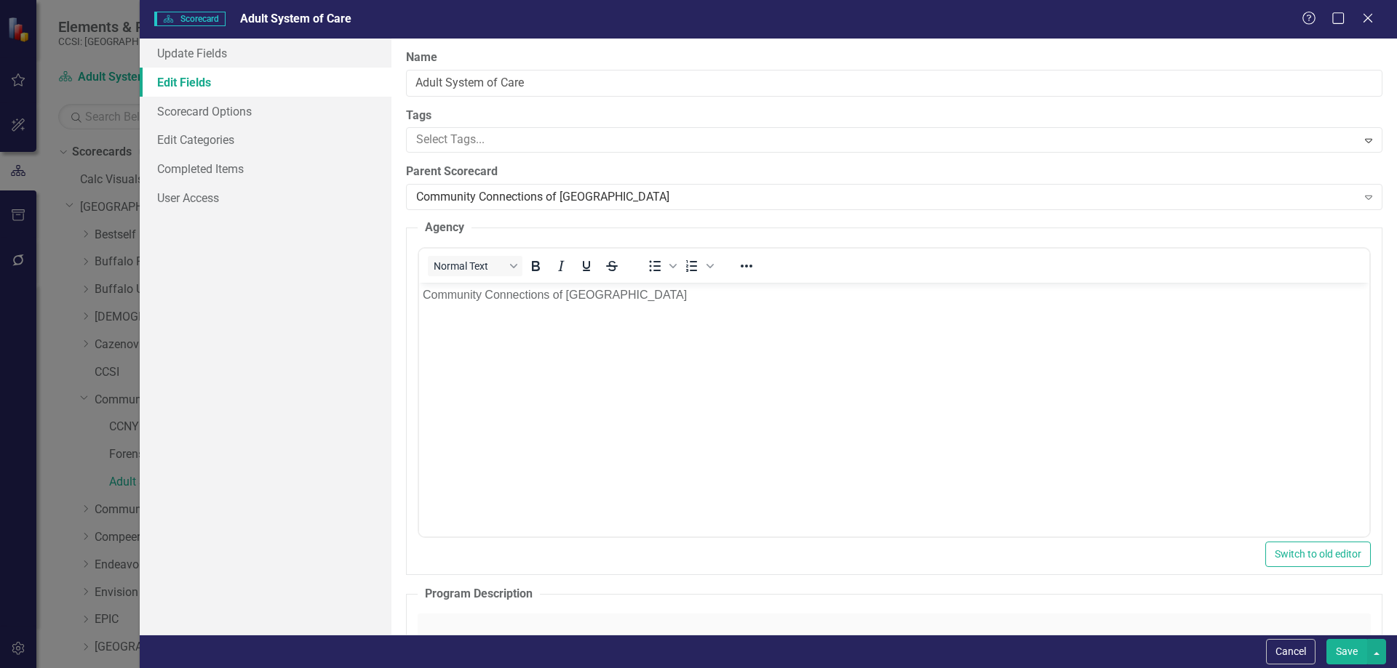
click at [1215, 217] on div "Name Adult System of Care Tags Select Tags... Expand Parent Scorecard Community…" at bounding box center [893, 337] width 1005 height 596
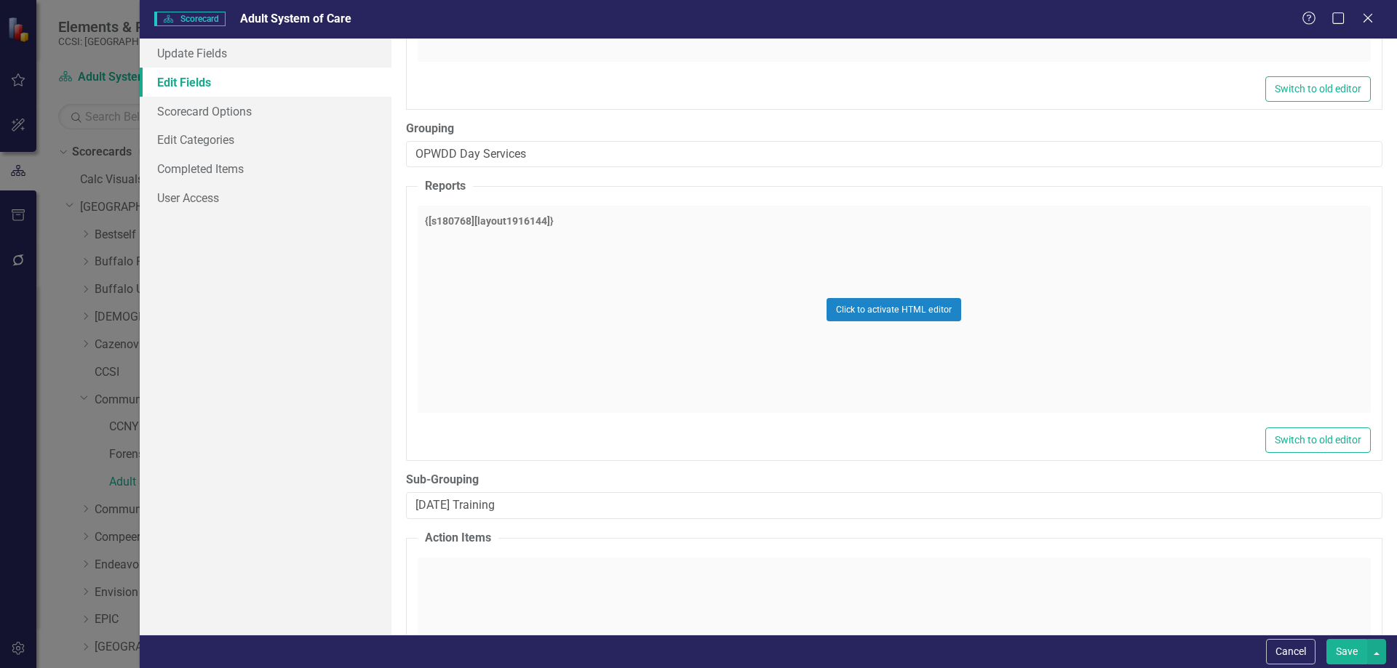
scroll to position [1054, 0]
click at [1349, 647] on button "Save" at bounding box center [1346, 651] width 41 height 25
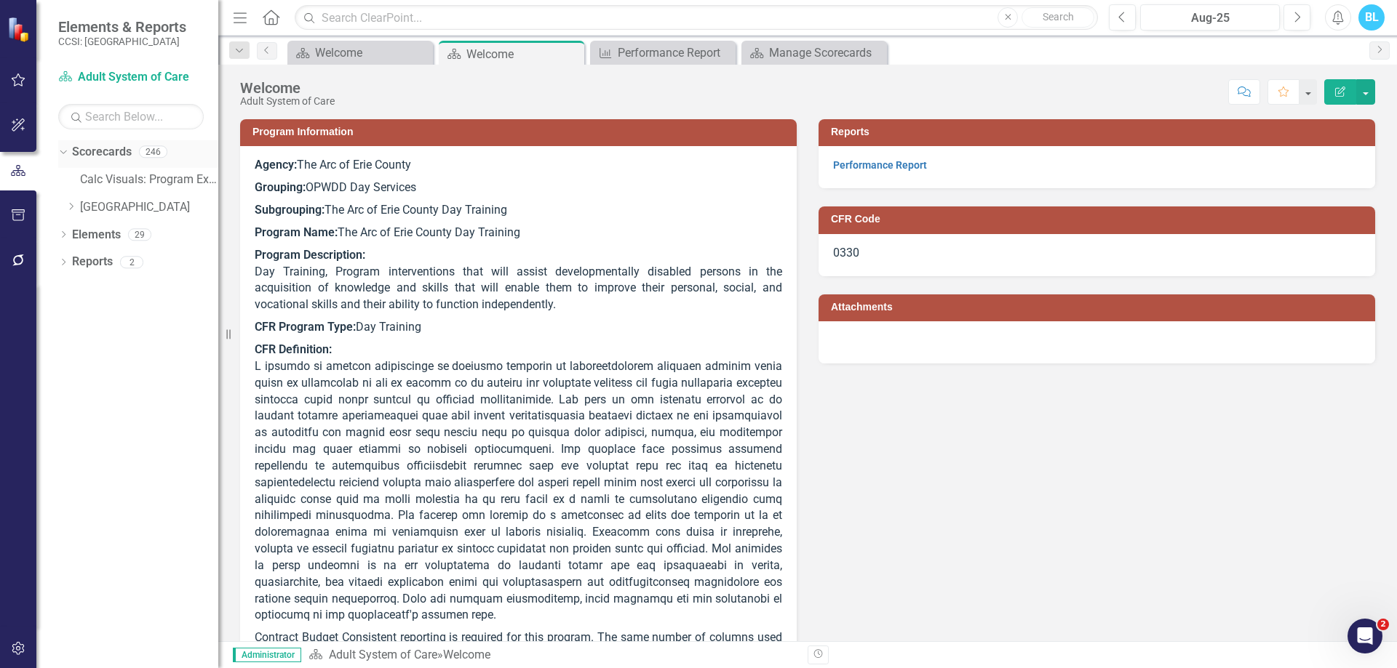
click at [109, 152] on link "Scorecards" at bounding box center [102, 152] width 60 height 17
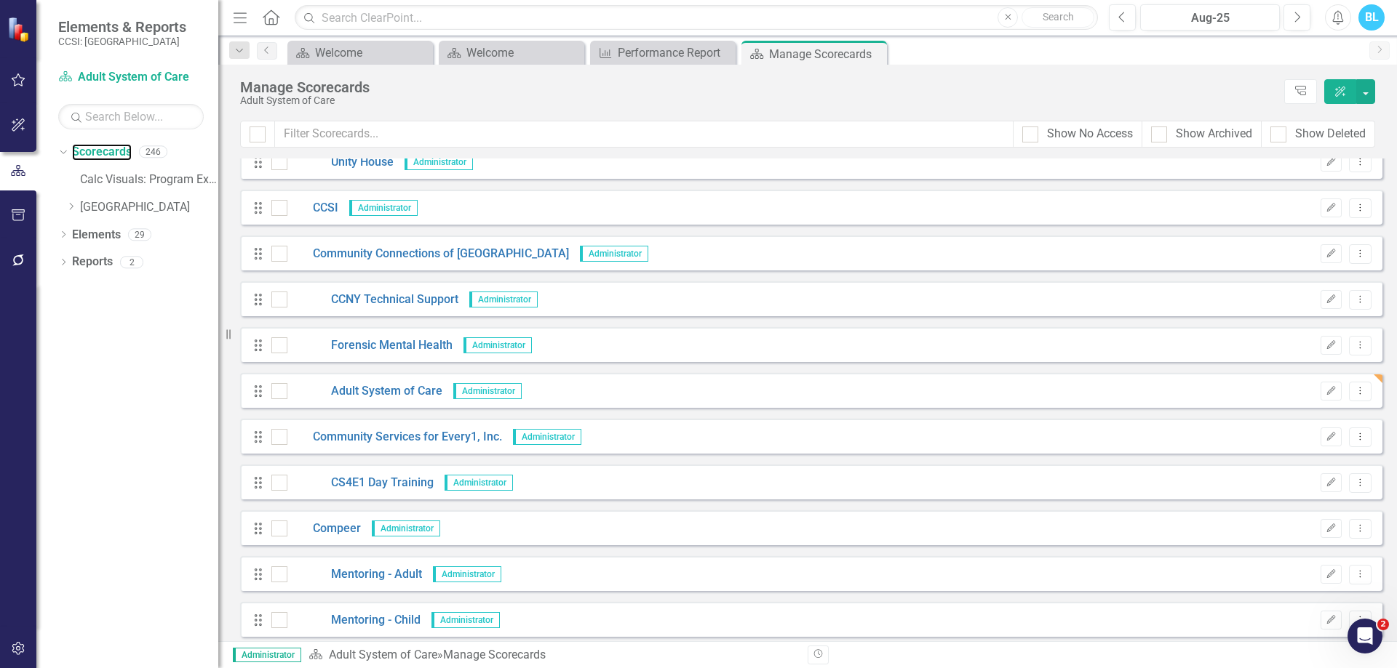
scroll to position [2030, 0]
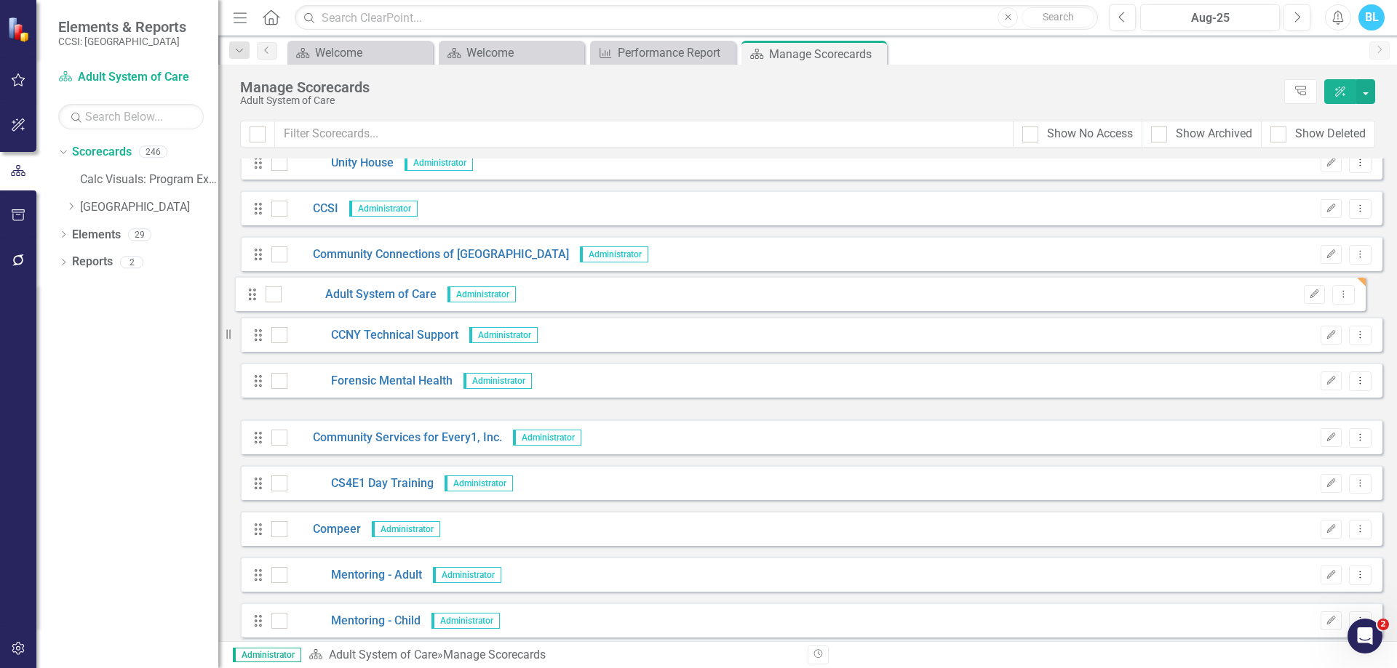
drag, startPoint x: 254, startPoint y: 391, endPoint x: 248, endPoint y: 293, distance: 97.6
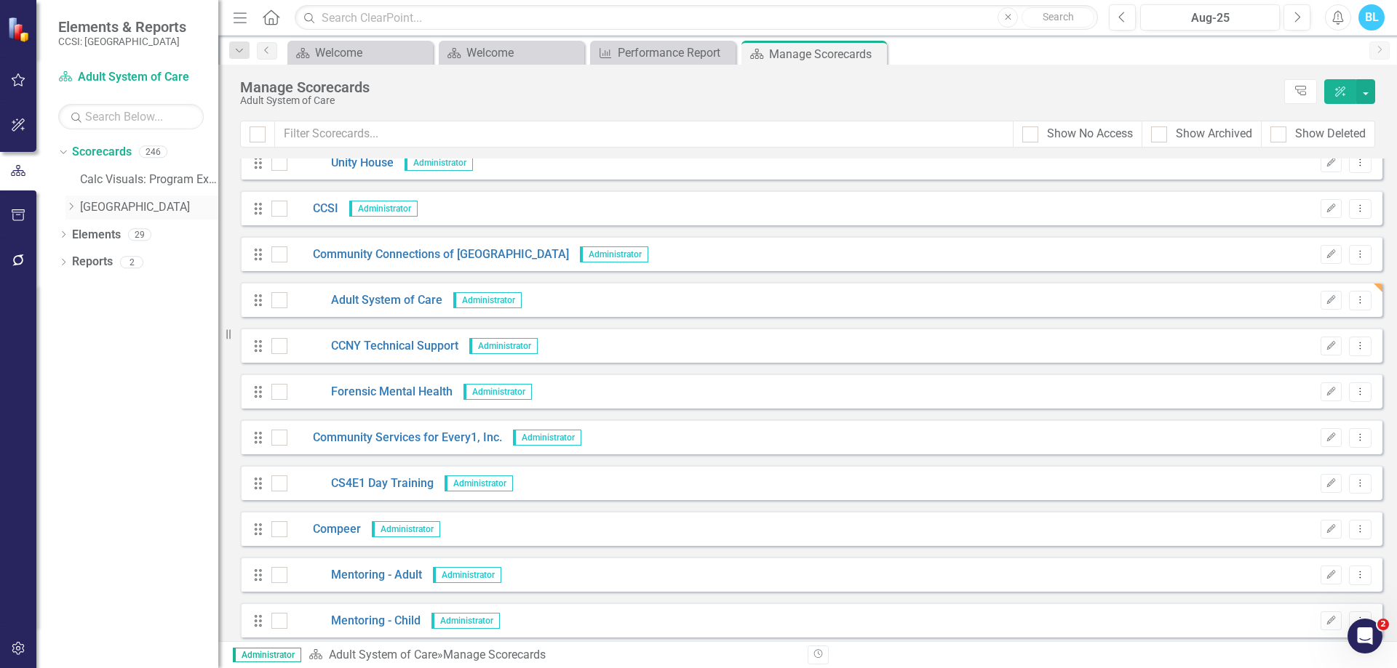
click at [69, 207] on icon "Dropdown" at bounding box center [70, 206] width 11 height 9
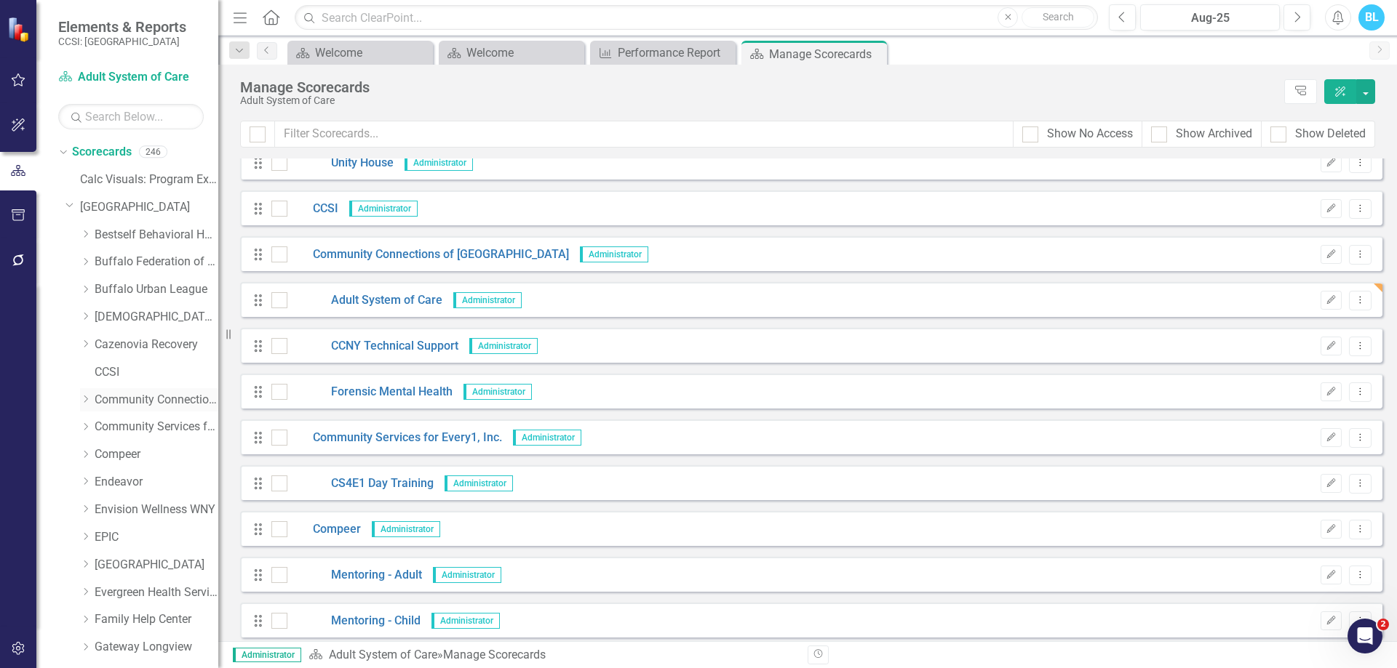
click at [157, 392] on link "Community Connections of [GEOGRAPHIC_DATA]" at bounding box center [157, 400] width 124 height 17
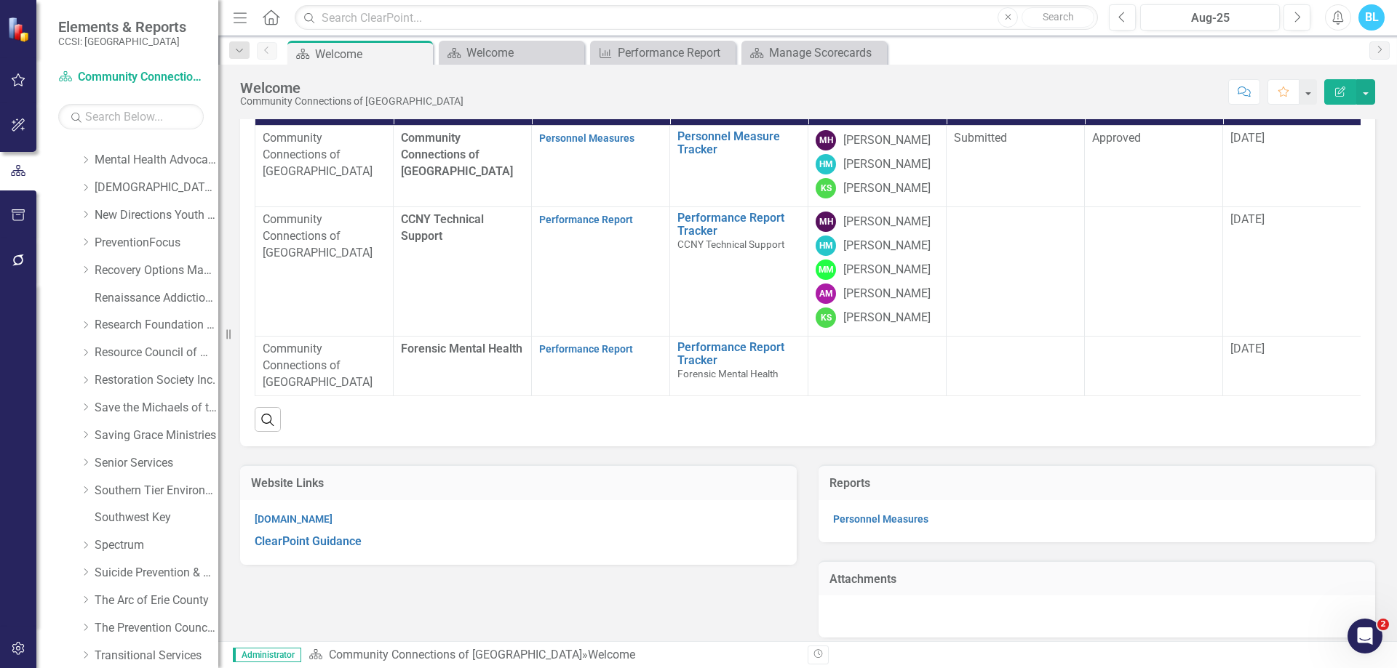
scroll to position [848, 0]
click at [63, 655] on icon at bounding box center [64, 653] width 4 height 7
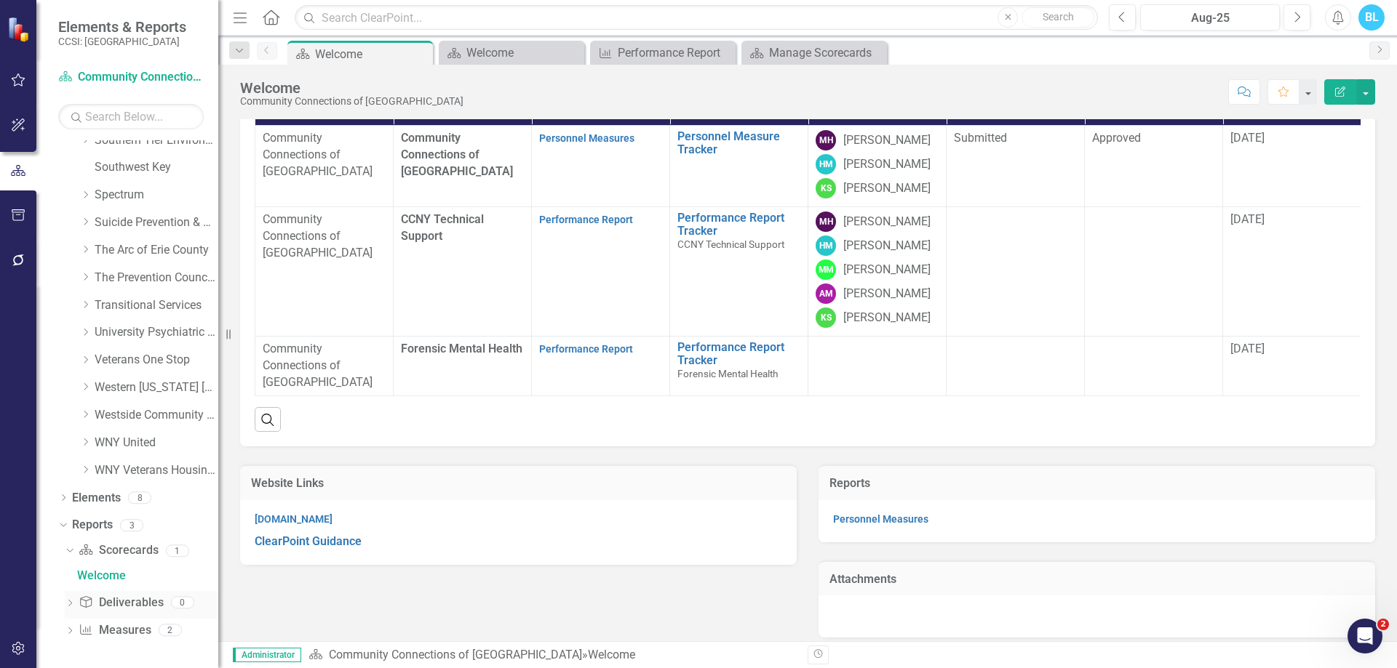
click at [133, 599] on link "Deliverable Deliverables" at bounding box center [121, 603] width 84 height 17
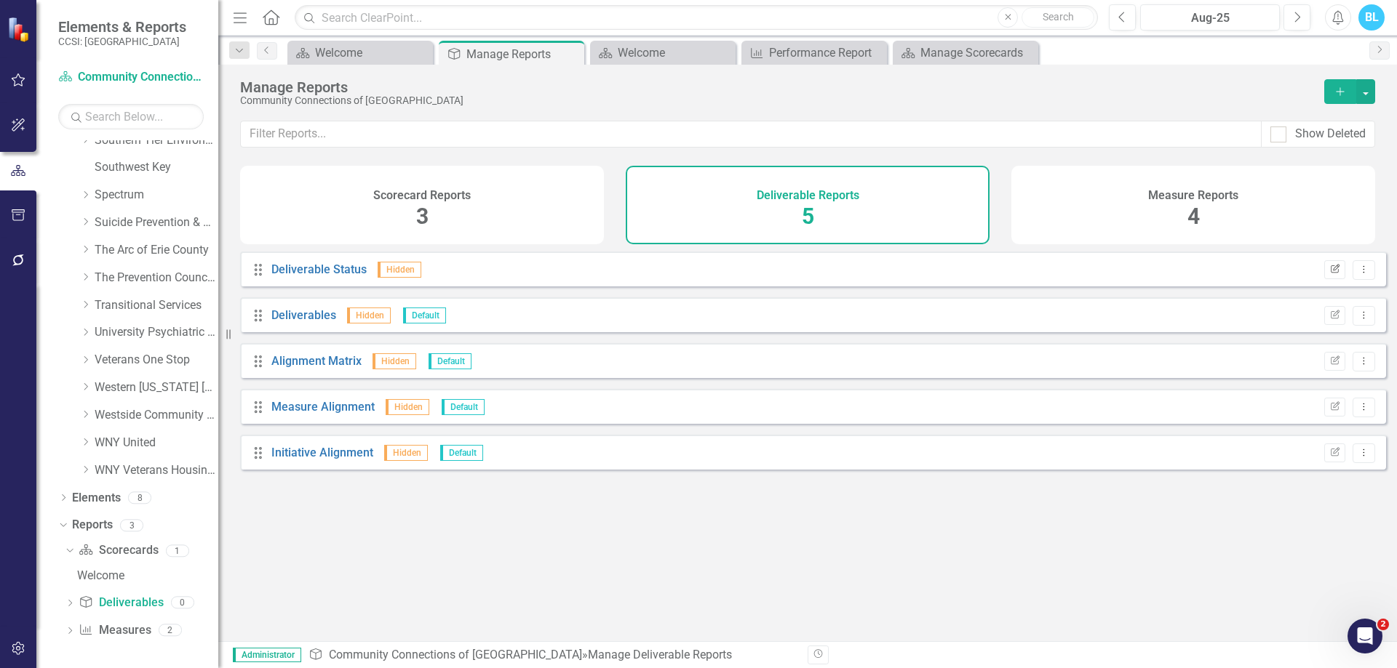
click at [1329, 274] on icon "Edit Report" at bounding box center [1334, 269] width 11 height 9
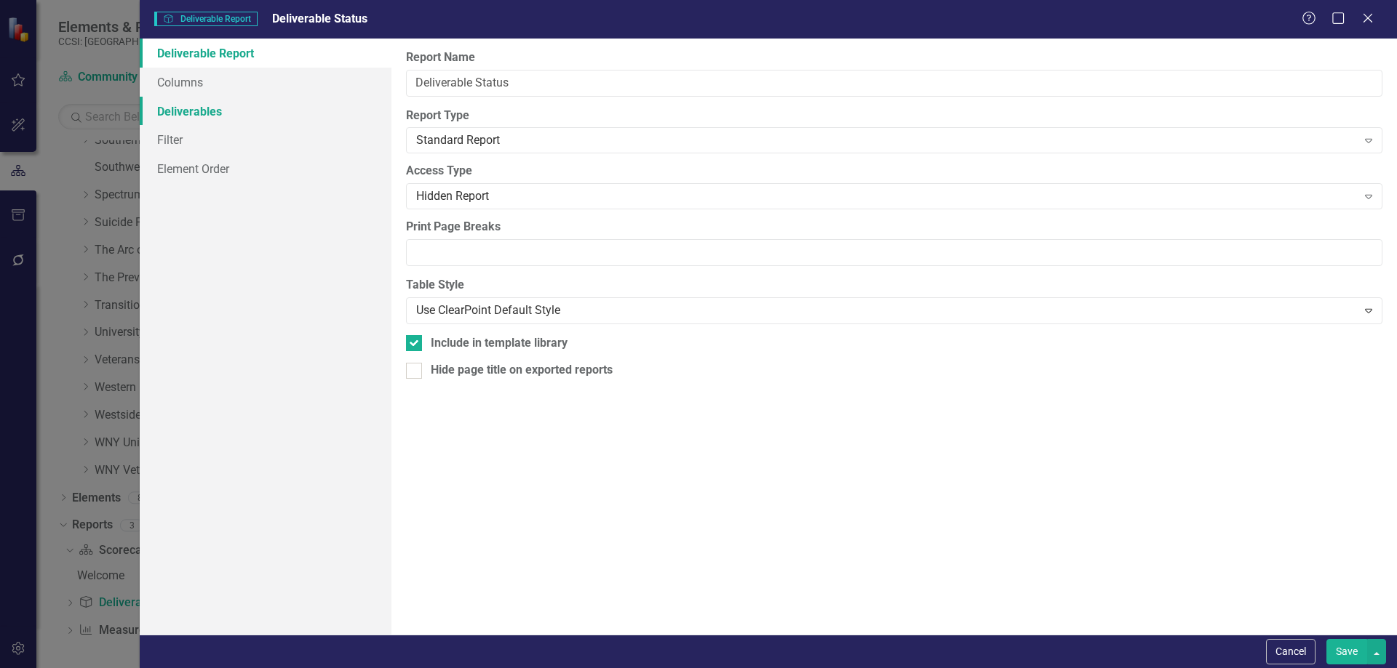
click at [314, 109] on link "Deliverables" at bounding box center [266, 111] width 252 height 29
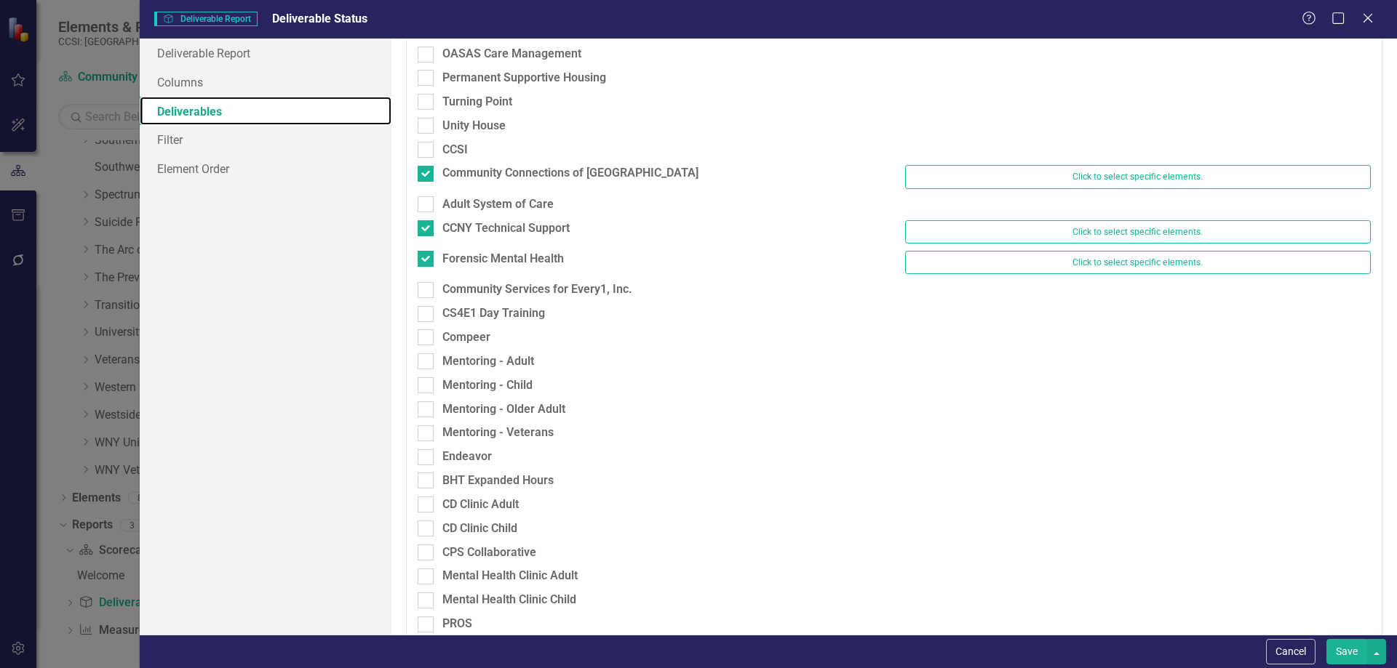
scroll to position [1056, 0]
click at [428, 199] on div at bounding box center [426, 204] width 16 height 16
click at [427, 199] on input "Adult System of Care" at bounding box center [422, 200] width 9 height 9
checkbox input "true"
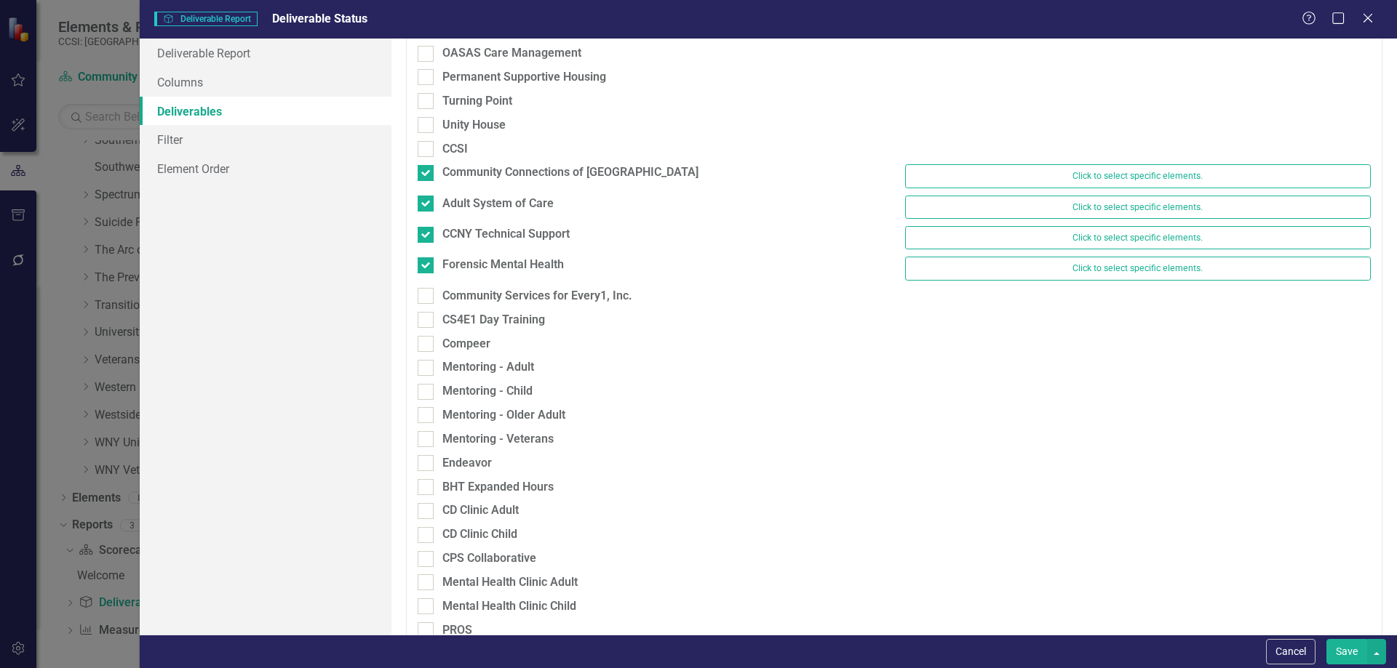
click at [1351, 652] on button "Save" at bounding box center [1346, 651] width 41 height 25
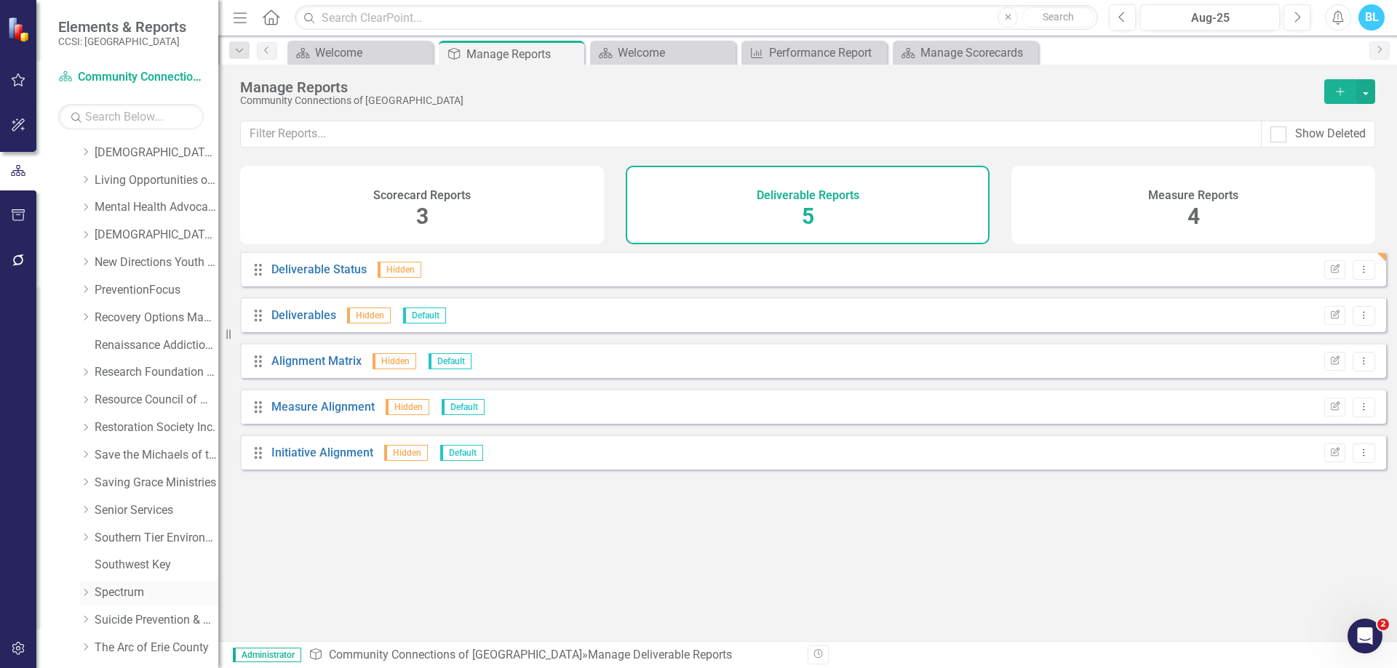
scroll to position [0, 0]
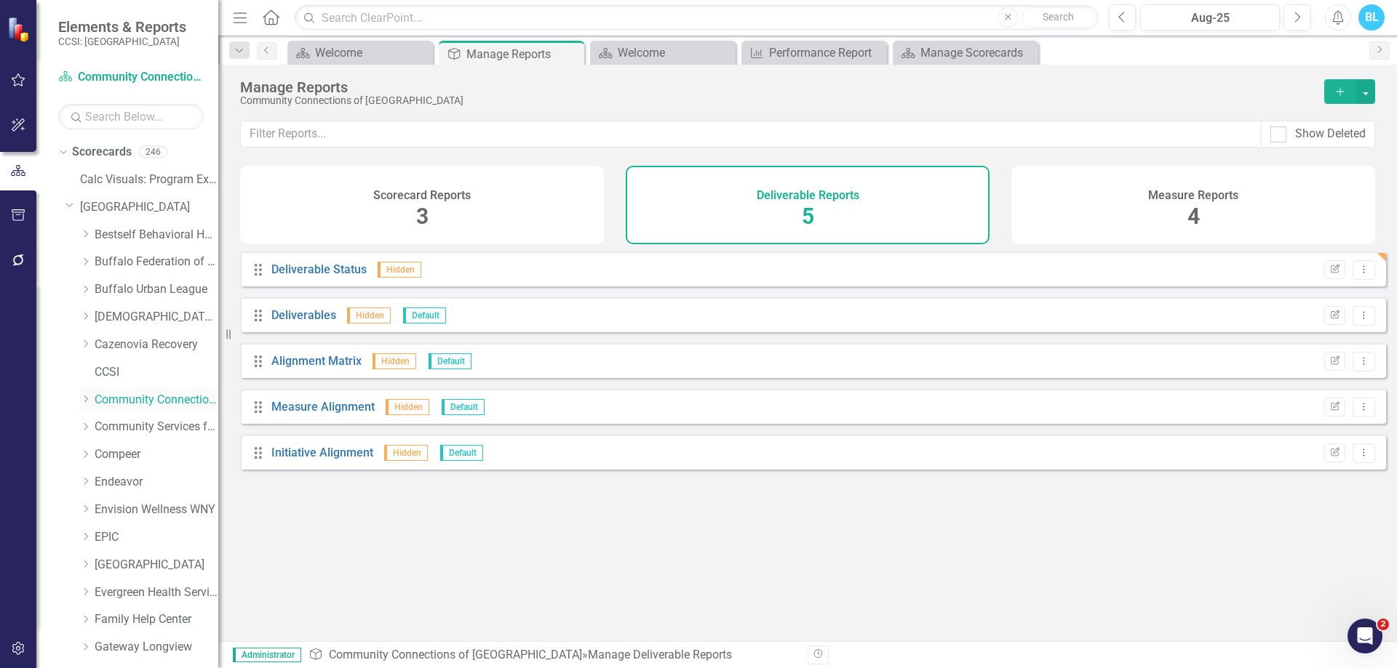
click at [157, 402] on link "Community Connections of [GEOGRAPHIC_DATA]" at bounding box center [157, 400] width 124 height 17
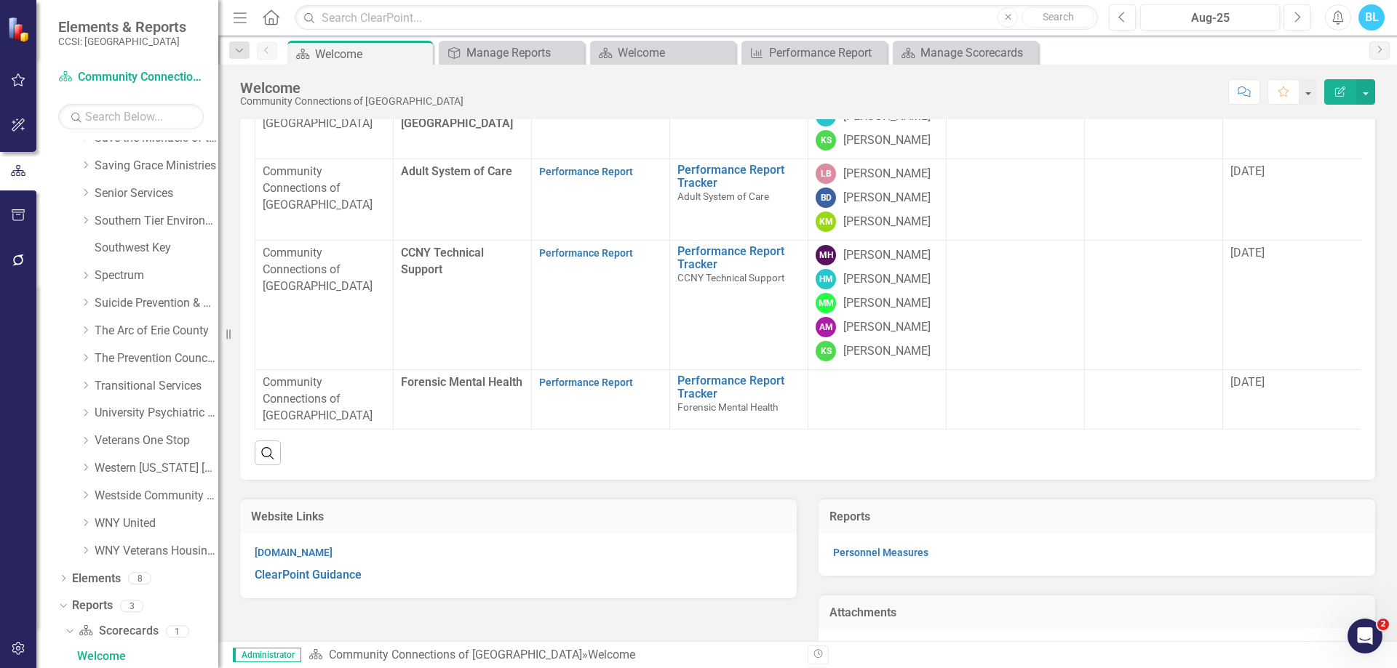
scroll to position [180, 0]
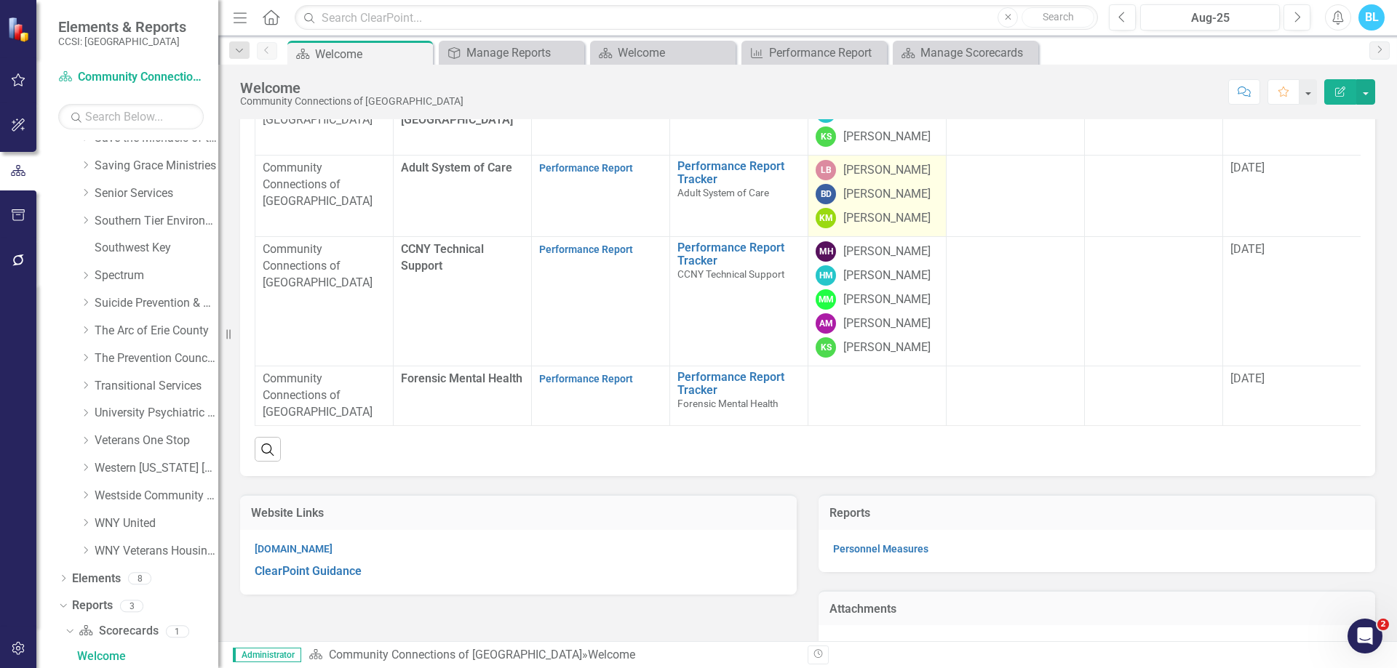
click at [927, 228] on div "LB Lori Brien BD Bryan Devans KM Karmone Malcolm" at bounding box center [876, 194] width 123 height 68
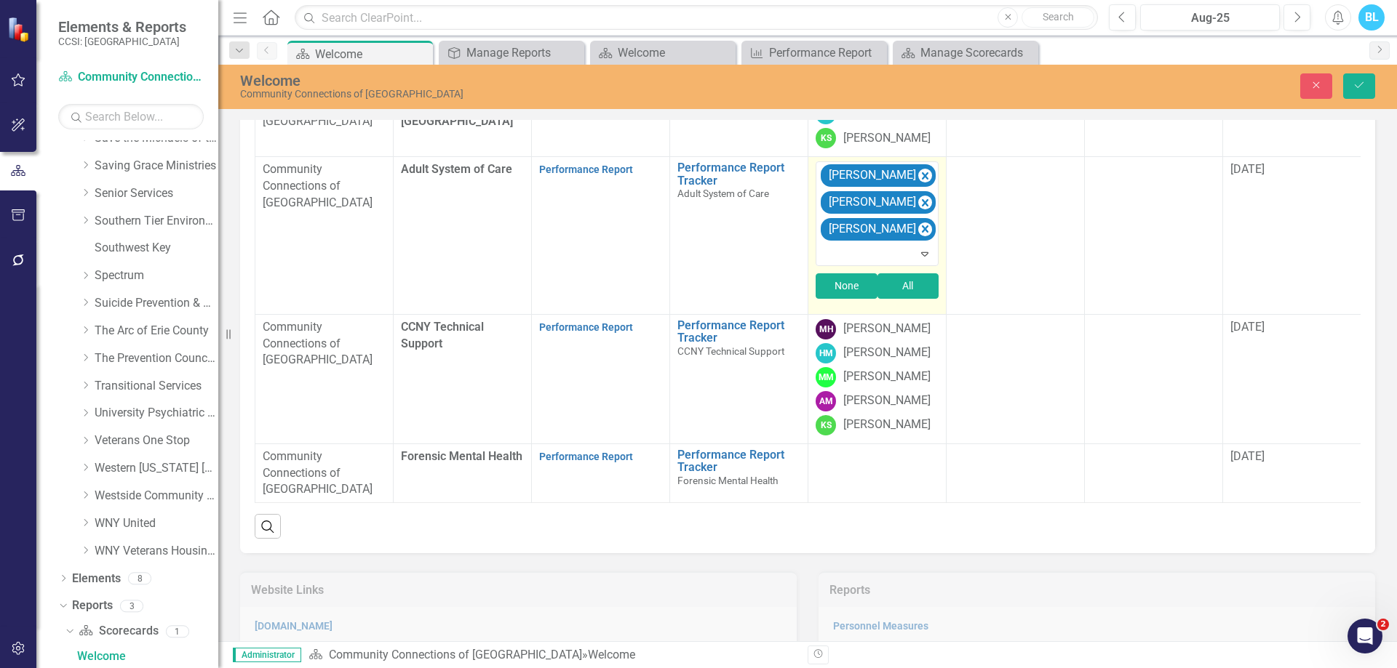
click at [850, 299] on button "None" at bounding box center [846, 285] width 62 height 25
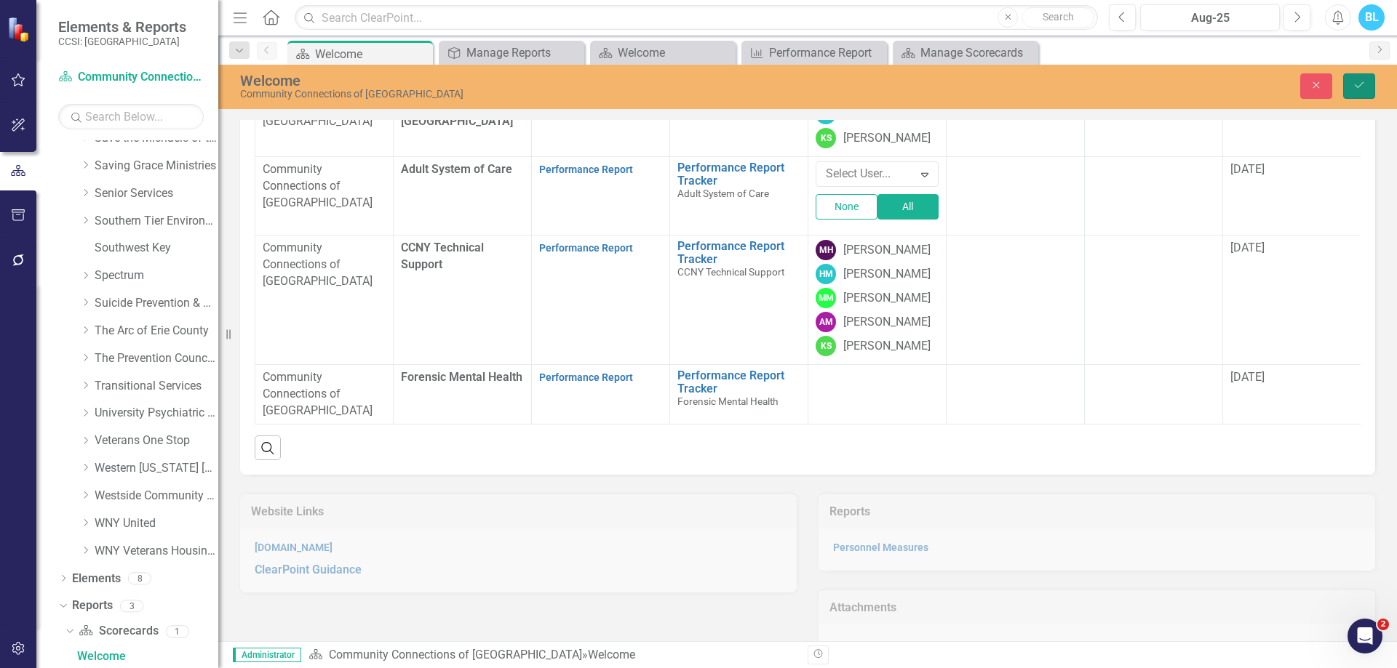
click at [1359, 89] on icon "Save" at bounding box center [1358, 85] width 13 height 10
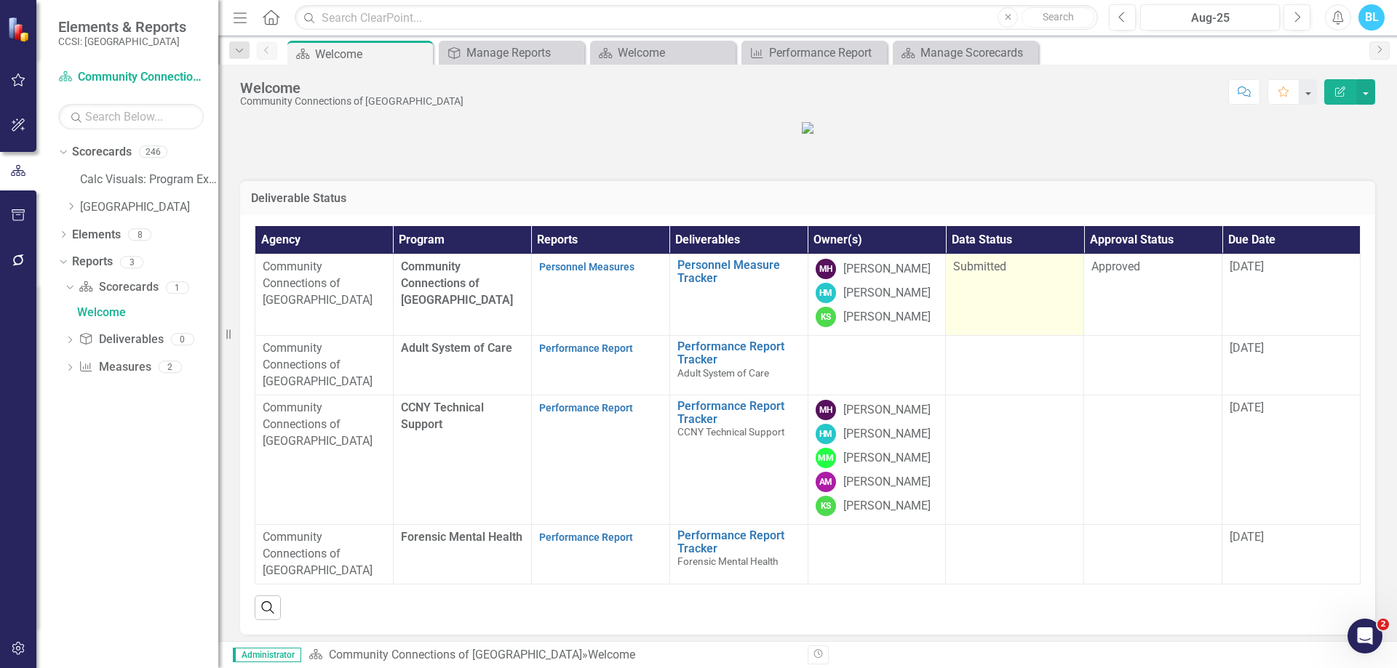
scroll to position [0, 0]
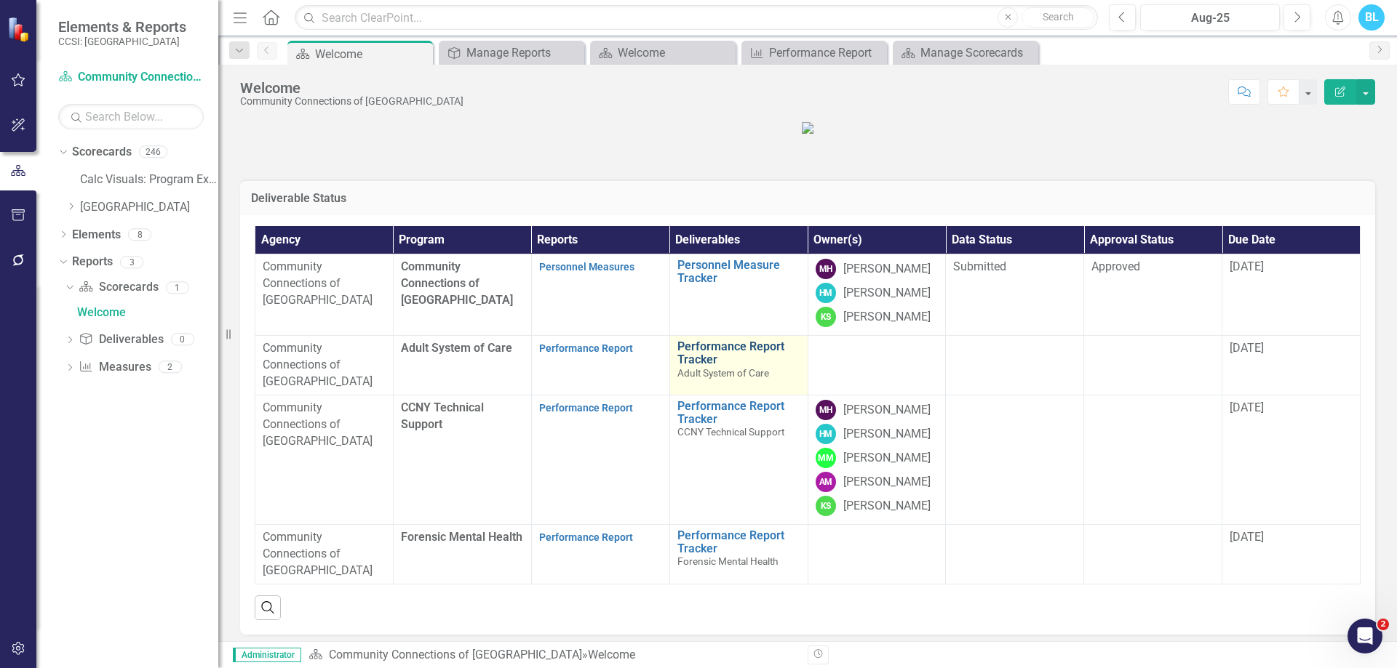
click at [695, 366] on link "Performance Report Tracker" at bounding box center [738, 352] width 123 height 25
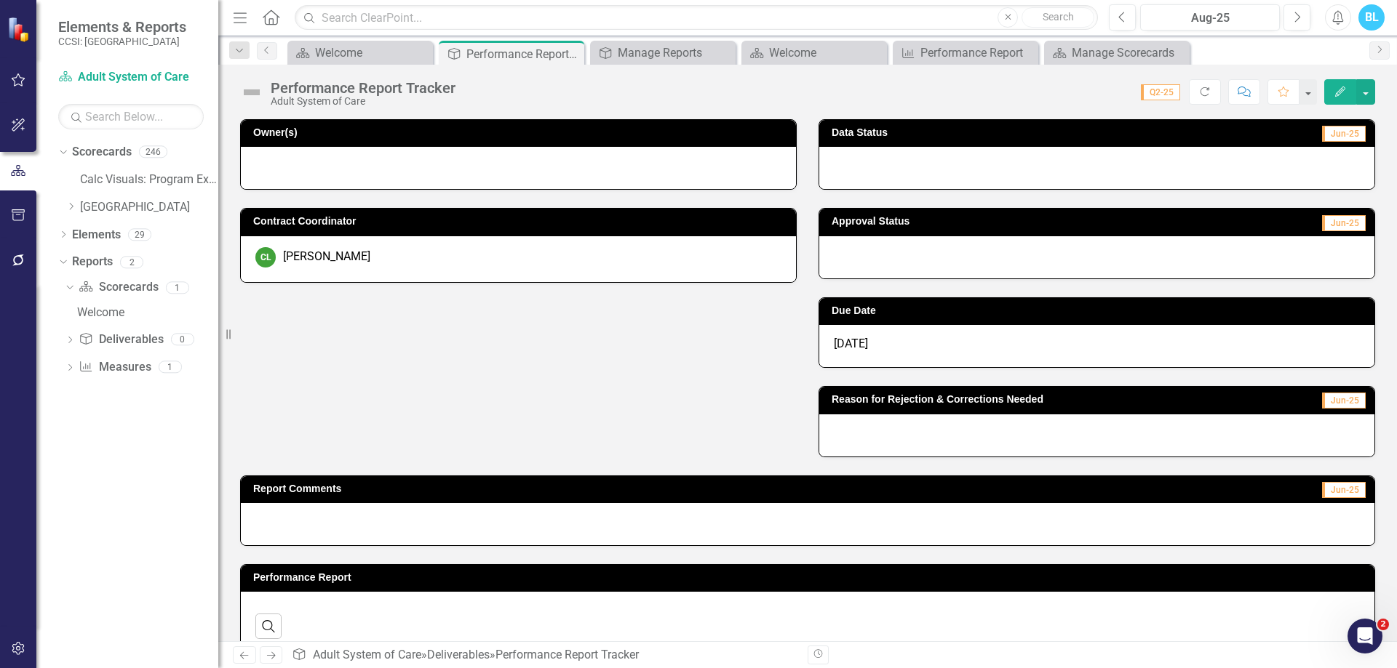
click at [677, 260] on div "CL Cathleen Larson" at bounding box center [518, 257] width 526 height 20
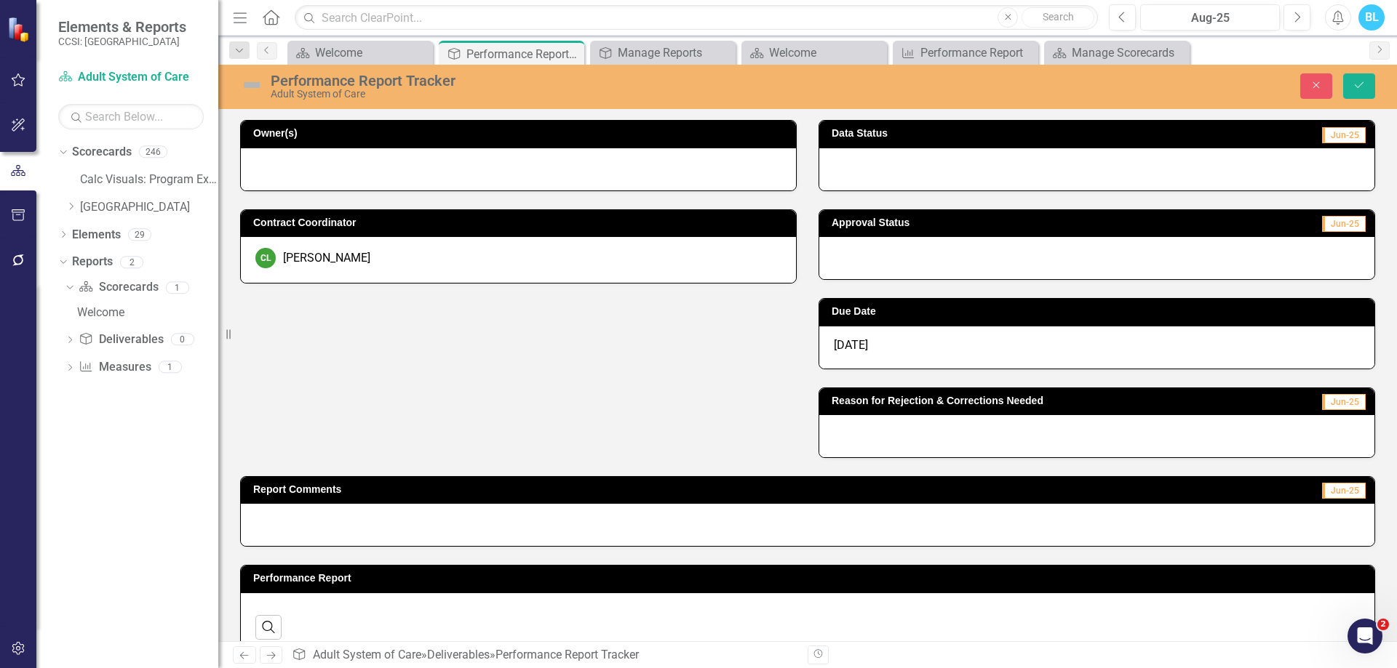
click at [677, 260] on div "CL Cathleen Larson" at bounding box center [518, 258] width 526 height 20
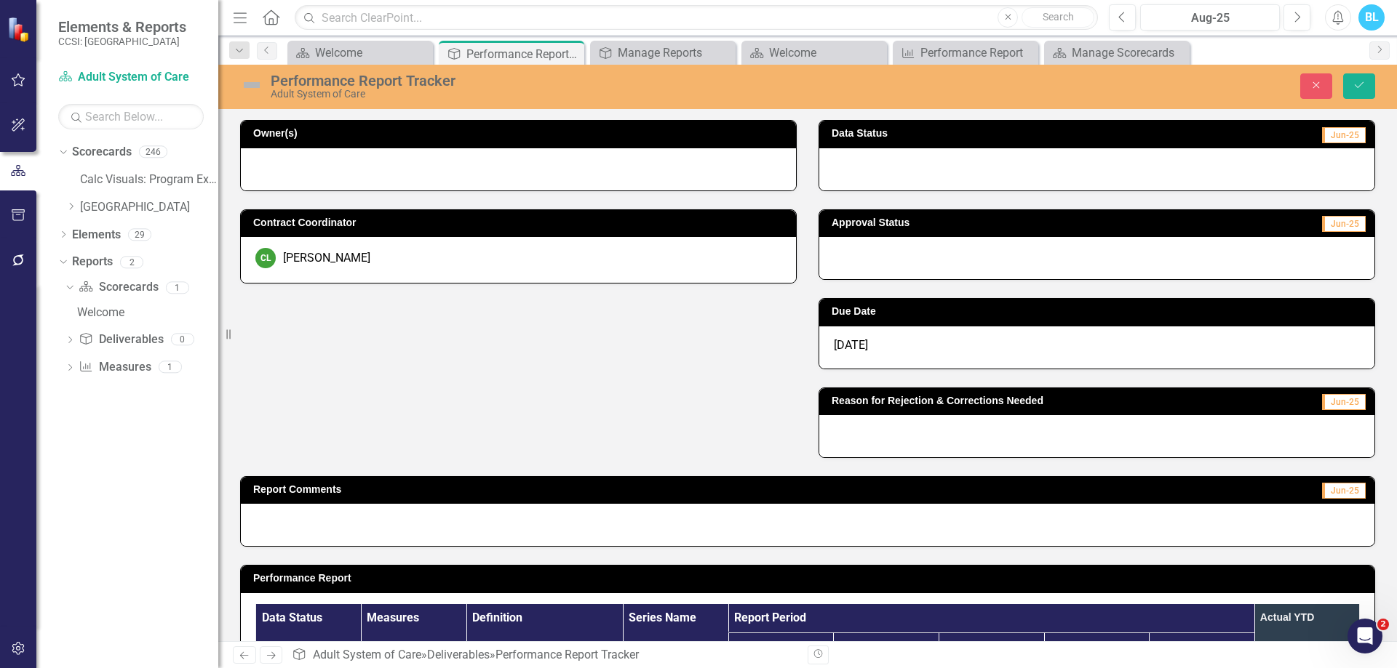
click at [677, 260] on div "CL Cathleen Larson" at bounding box center [518, 258] width 526 height 20
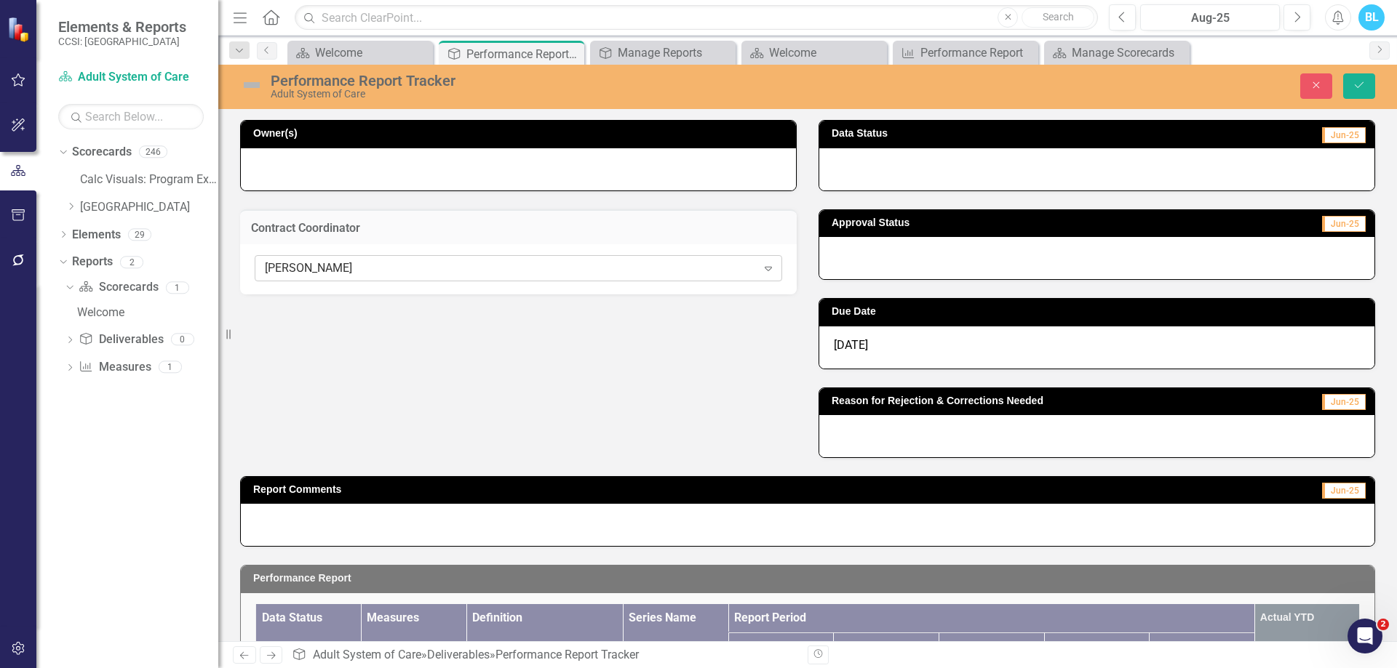
click at [684, 268] on div "Cathleen Larson" at bounding box center [511, 268] width 492 height 17
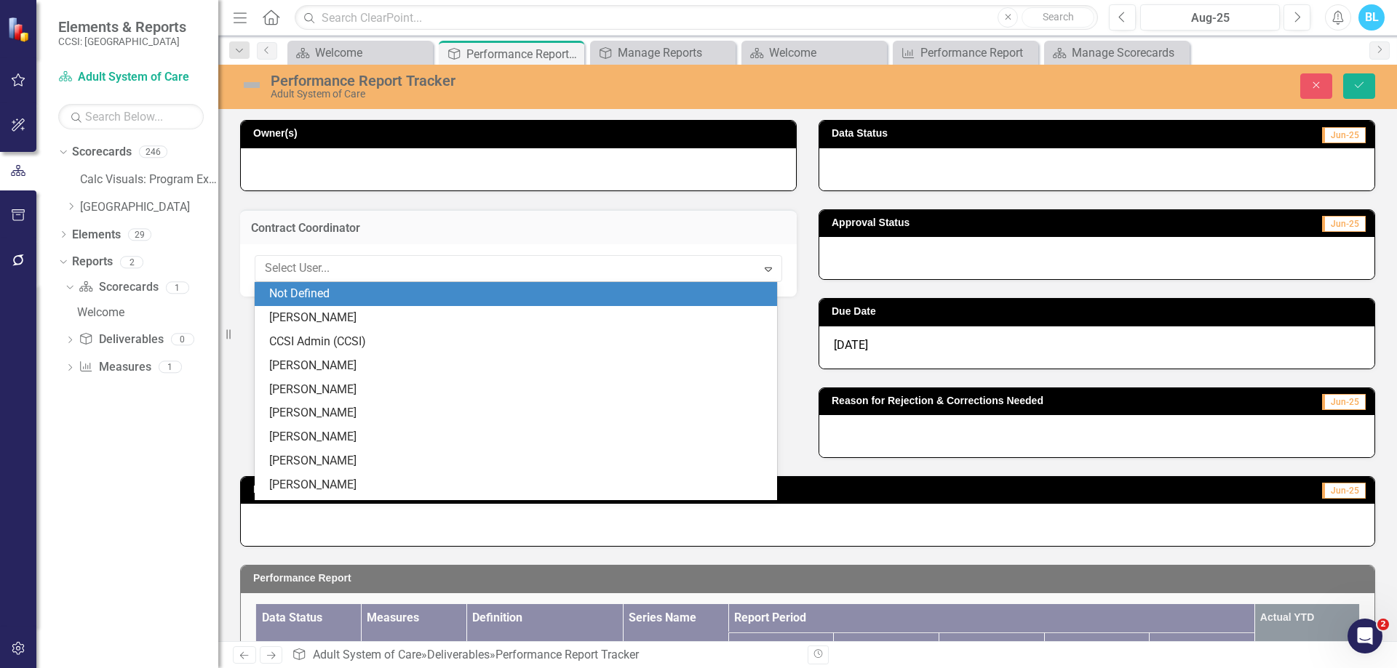
click at [579, 290] on div "Not Defined" at bounding box center [518, 294] width 499 height 17
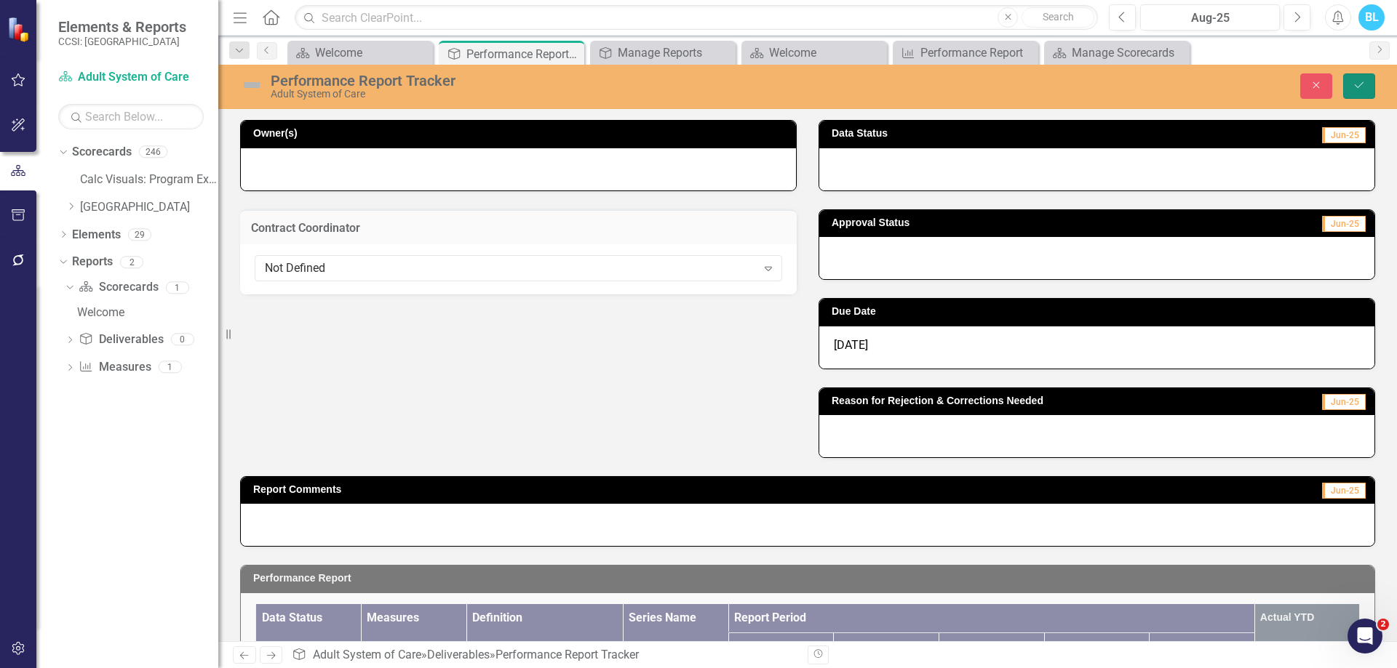
click at [1360, 85] on icon "submit" at bounding box center [1358, 85] width 9 height 6
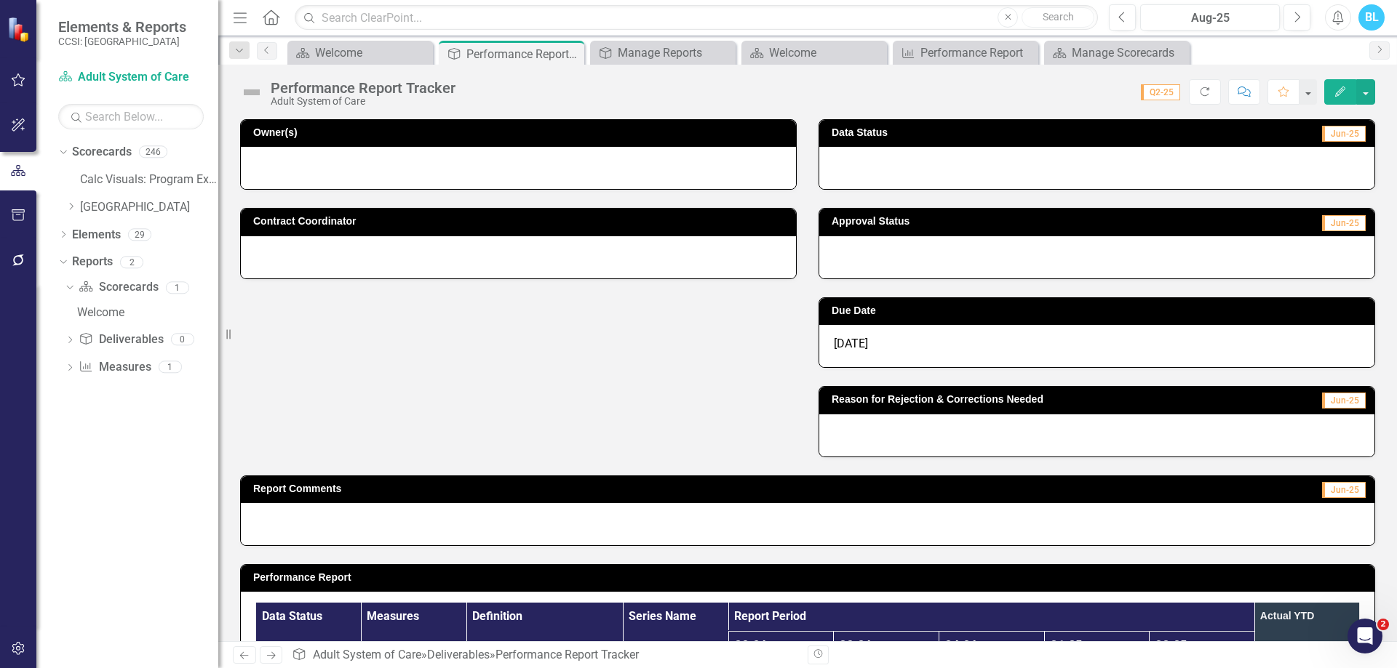
click at [807, 286] on div "Due Date 4/30/25" at bounding box center [1096, 323] width 578 height 89
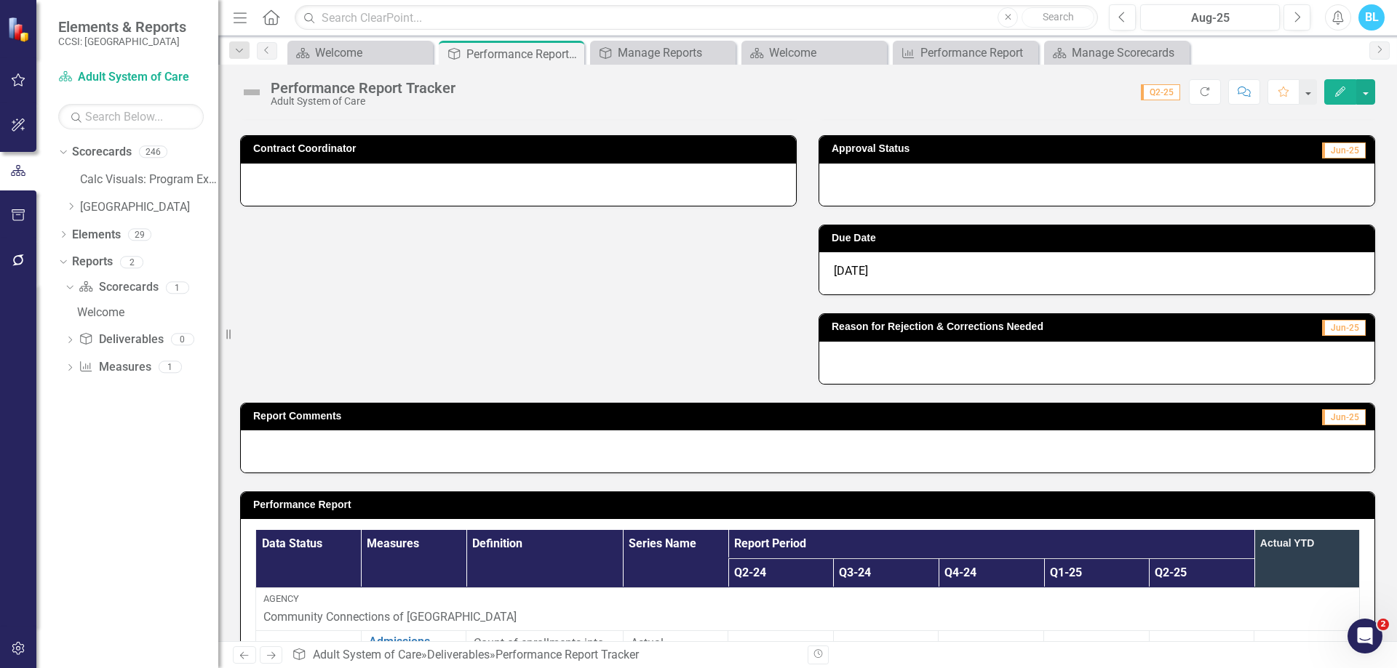
scroll to position [73, 0]
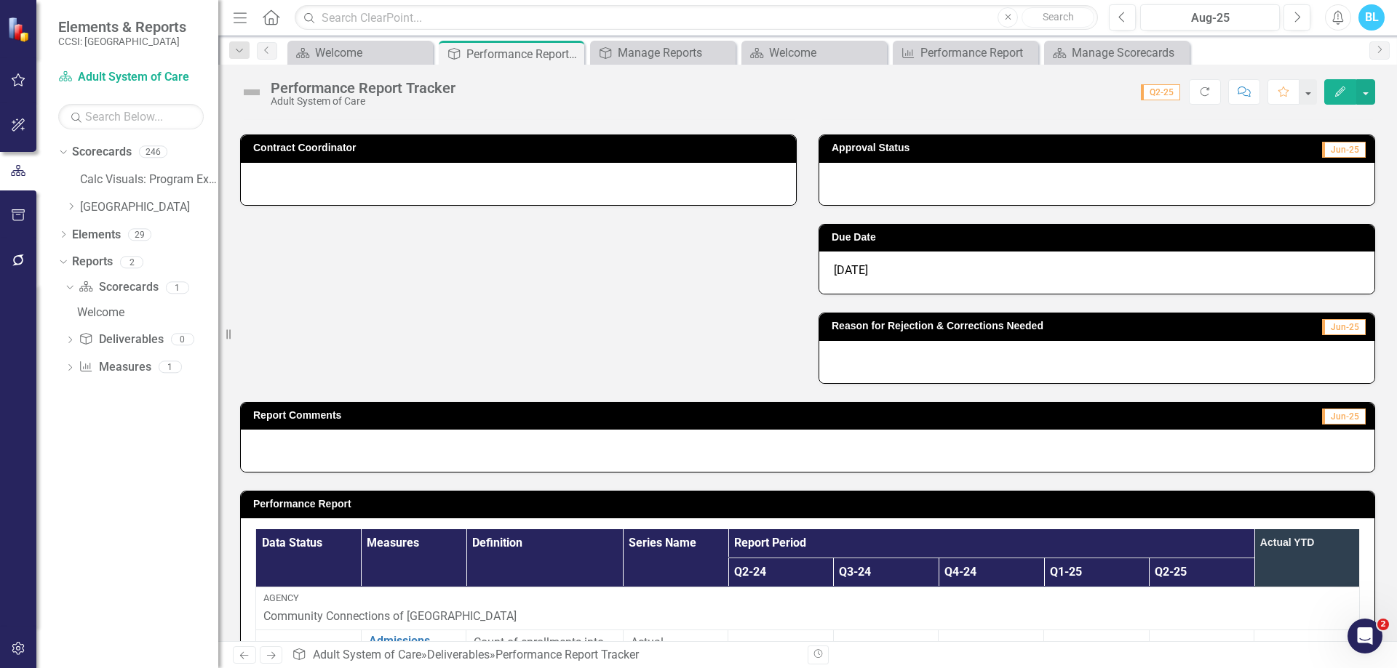
click at [939, 270] on div "4/30/25" at bounding box center [1096, 273] width 555 height 42
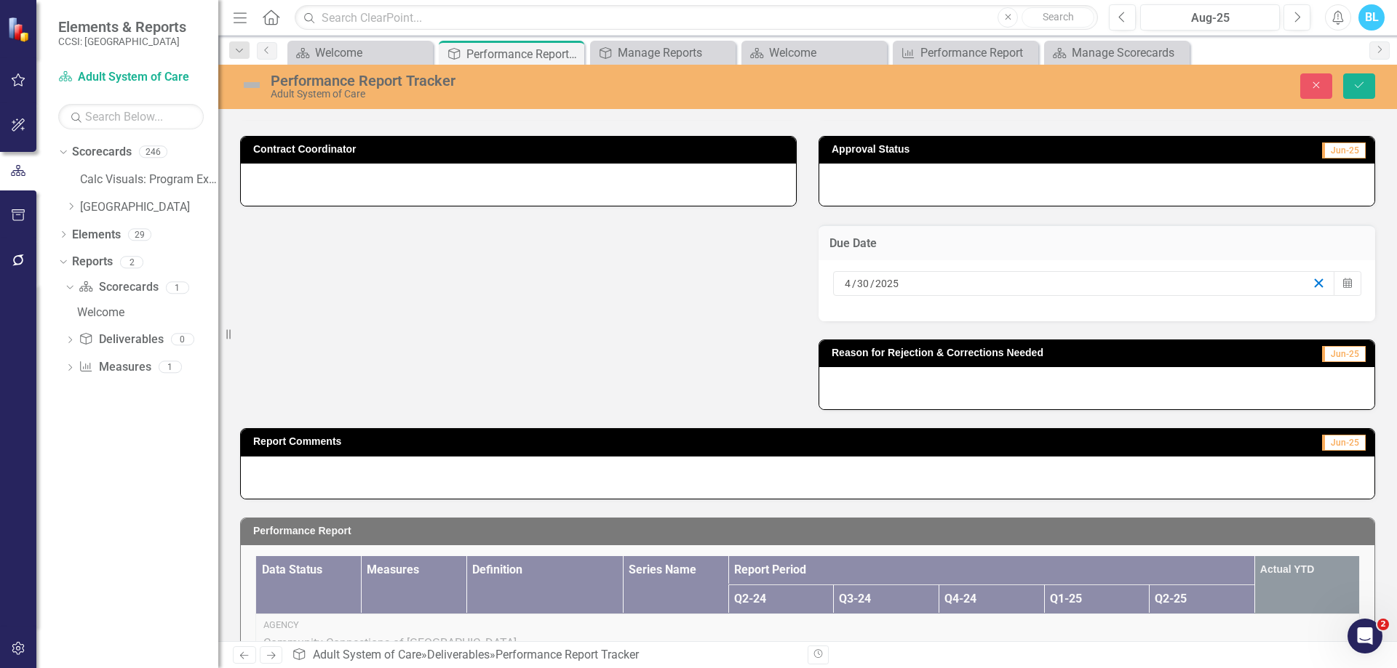
click at [1314, 286] on line "button" at bounding box center [1318, 283] width 8 height 8
click at [1367, 81] on button "Save" at bounding box center [1359, 85] width 32 height 25
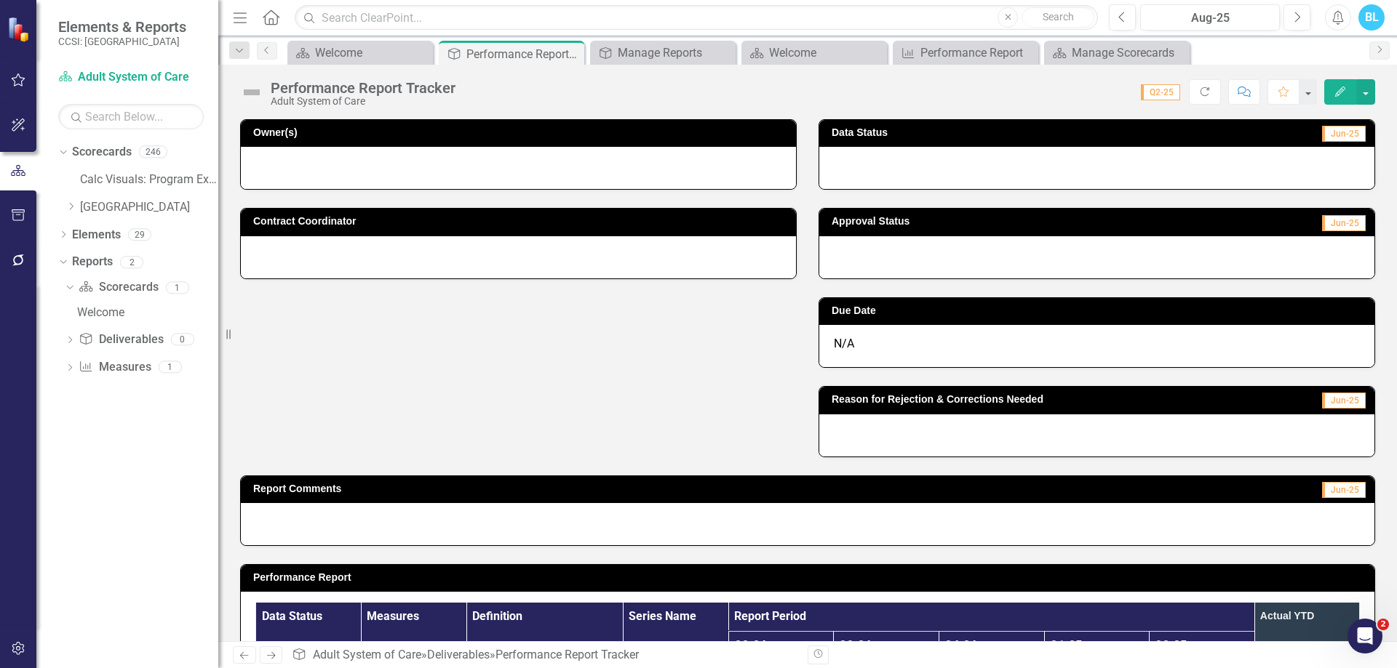
scroll to position [0, 0]
click at [573, 55] on icon "Close" at bounding box center [570, 54] width 15 height 12
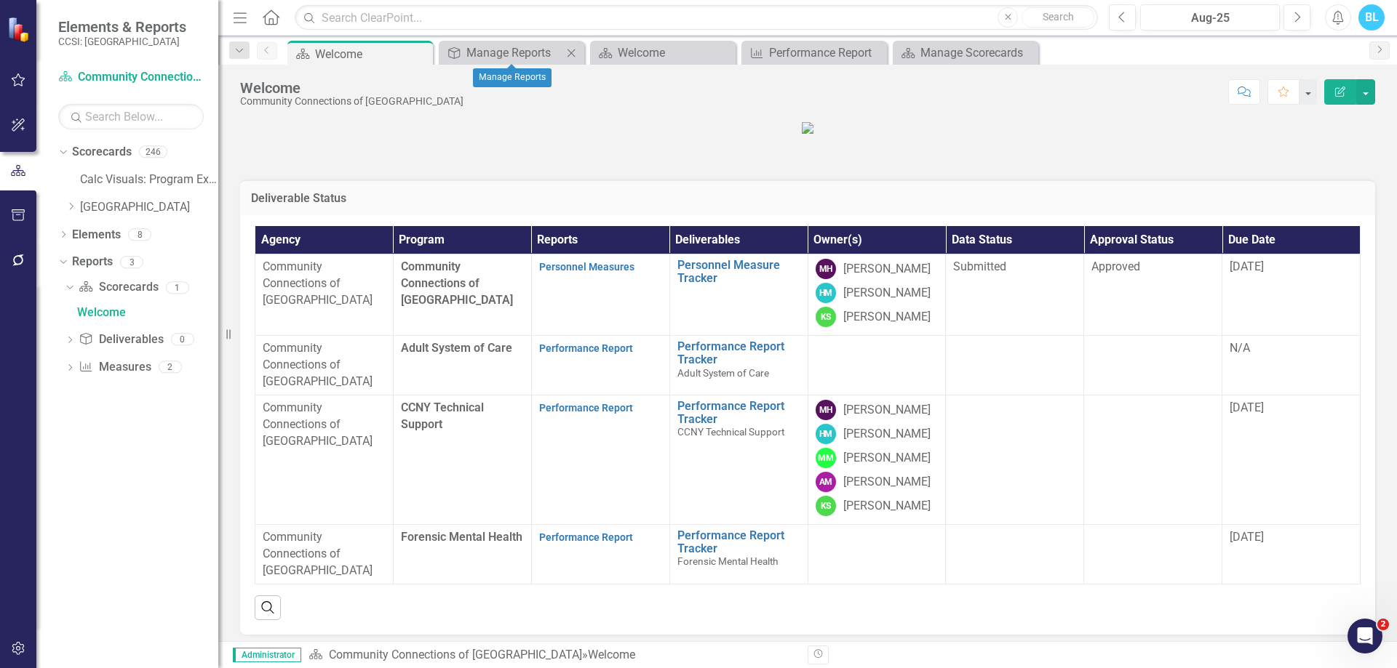
click at [570, 55] on icon at bounding box center [571, 53] width 8 height 8
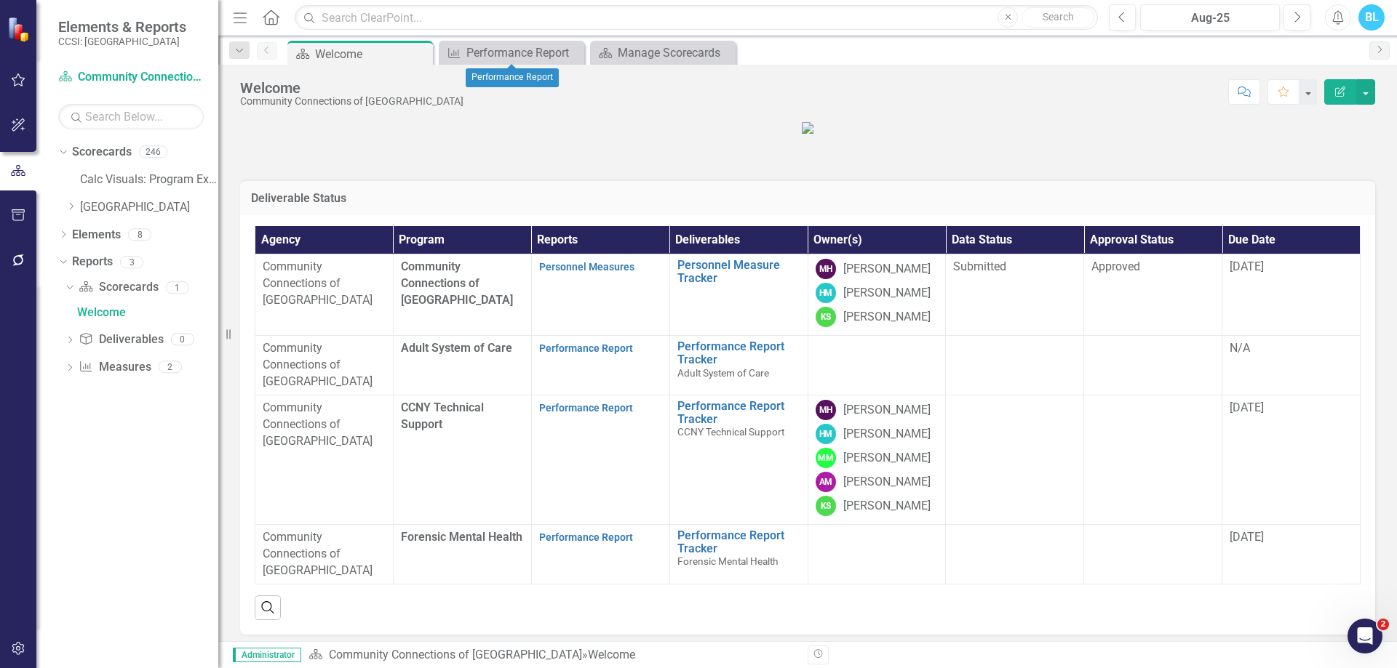
click at [0, 0] on icon at bounding box center [0, 0] width 0 height 0
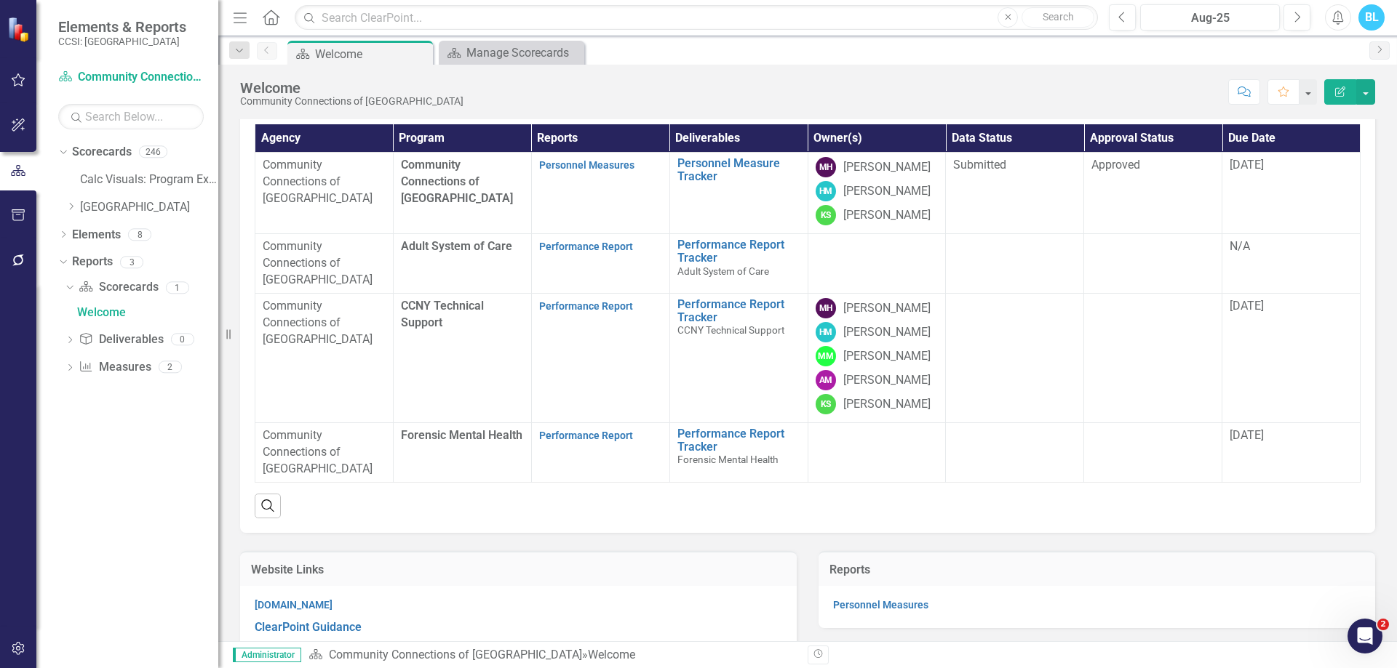
scroll to position [103, 0]
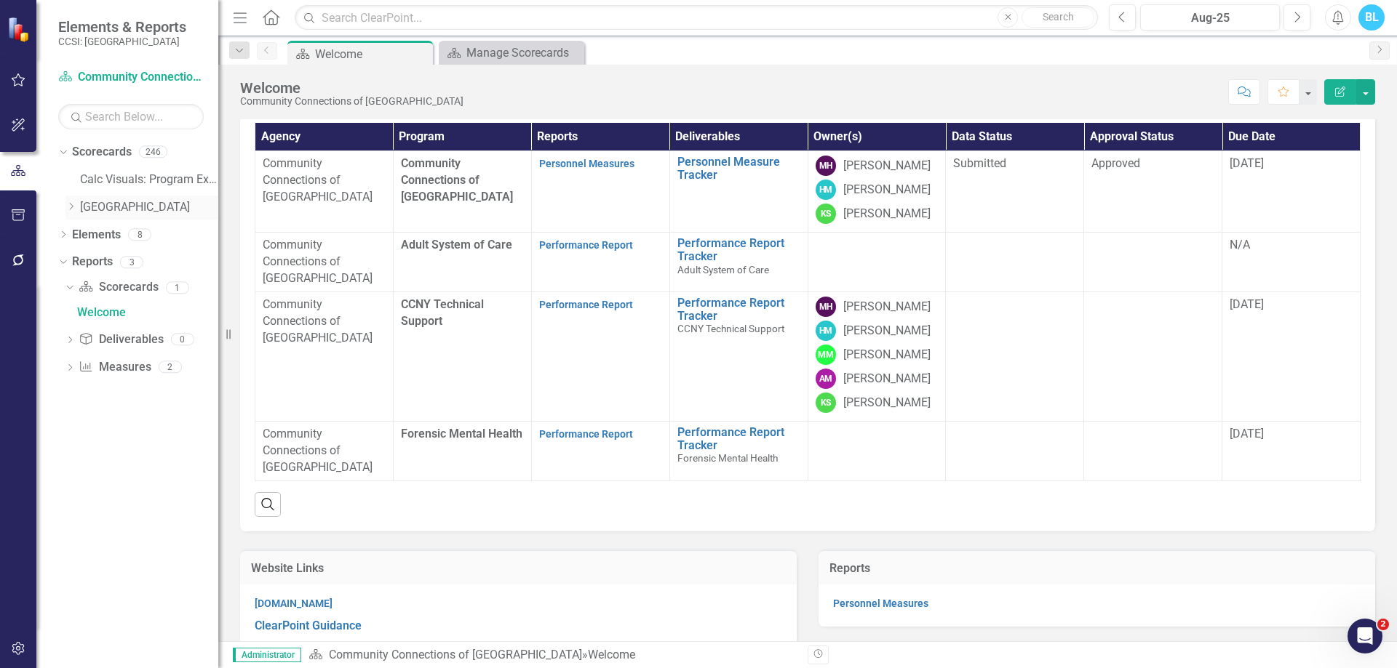
click at [71, 215] on div "Dropdown Erie" at bounding box center [141, 208] width 153 height 24
click at [71, 207] on icon "Dropdown" at bounding box center [70, 206] width 11 height 9
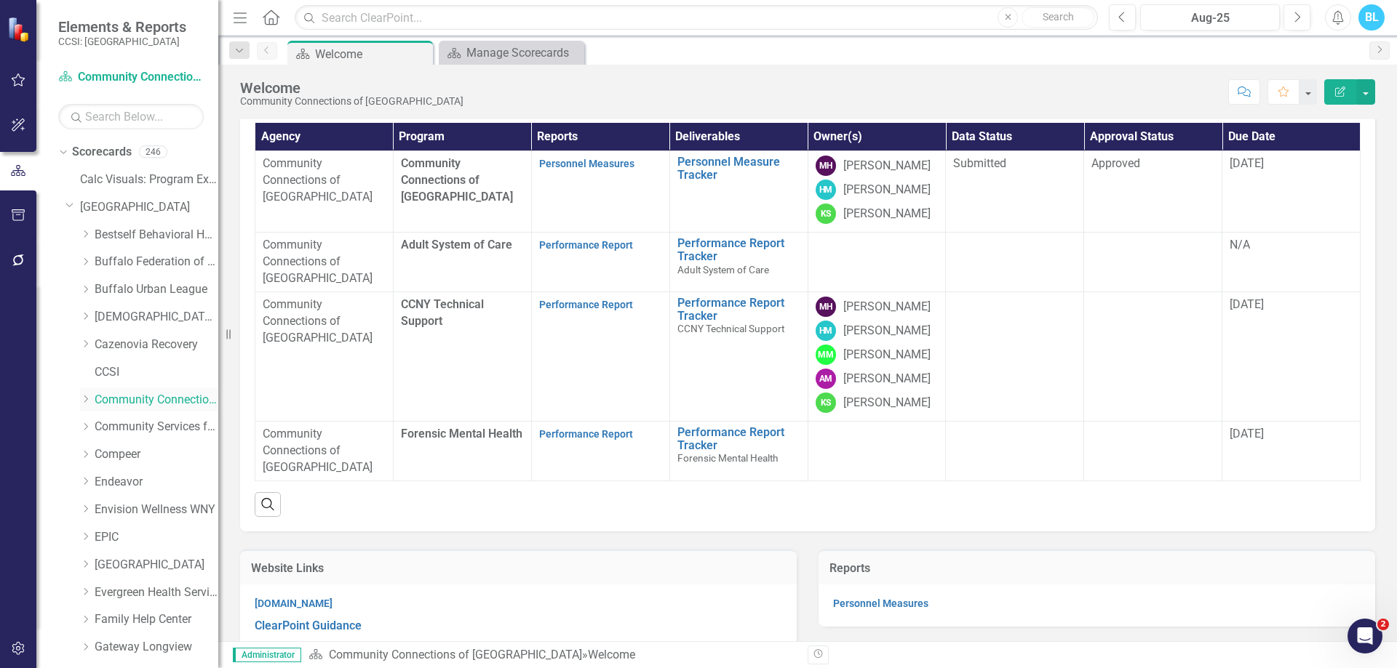
click at [84, 400] on icon "Dropdown" at bounding box center [85, 399] width 11 height 9
click at [154, 427] on link "Adult System of Care" at bounding box center [163, 427] width 109 height 17
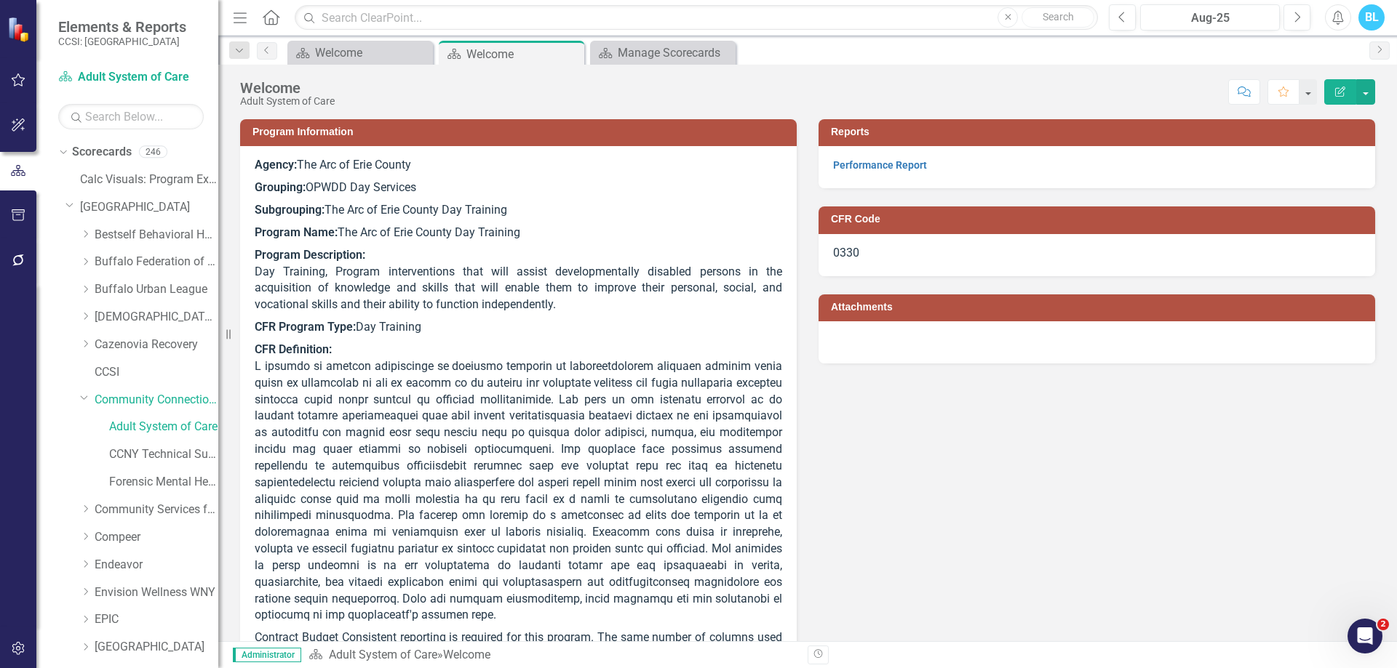
click at [645, 312] on p "Program Description: Day Training, Program interventions that will assist devel…" at bounding box center [518, 280] width 527 height 72
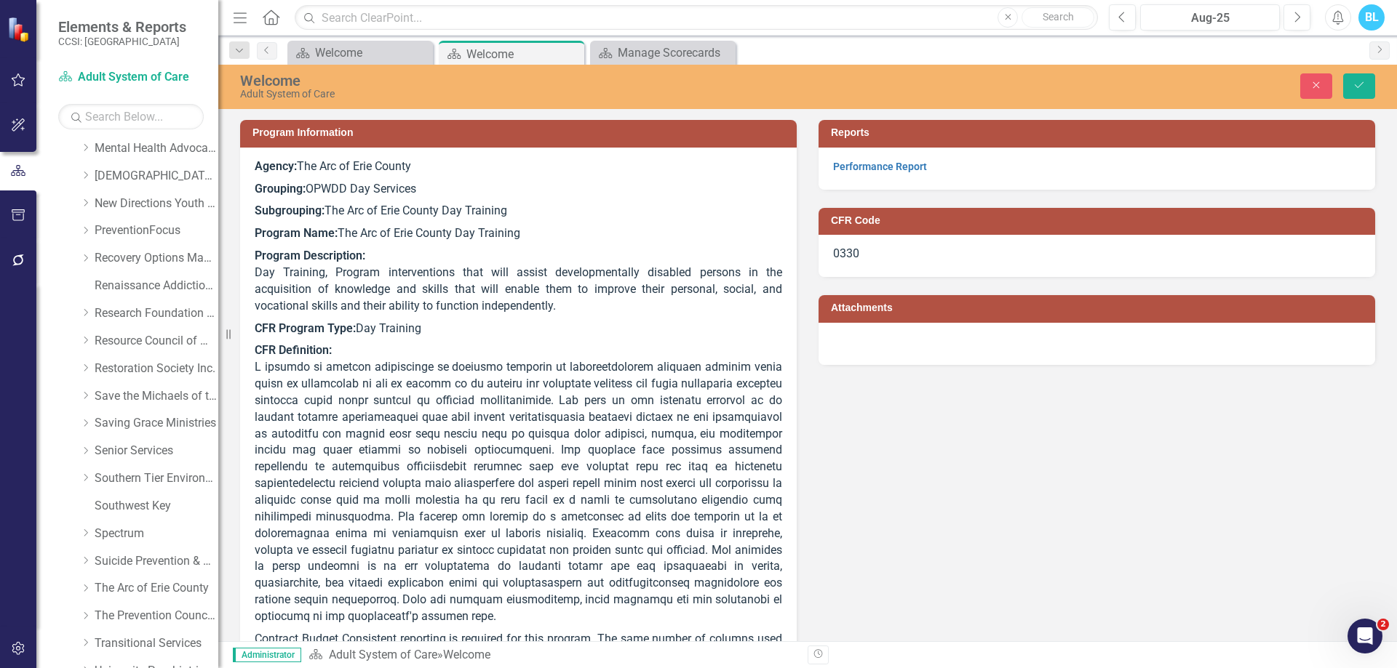
scroll to position [978, 0]
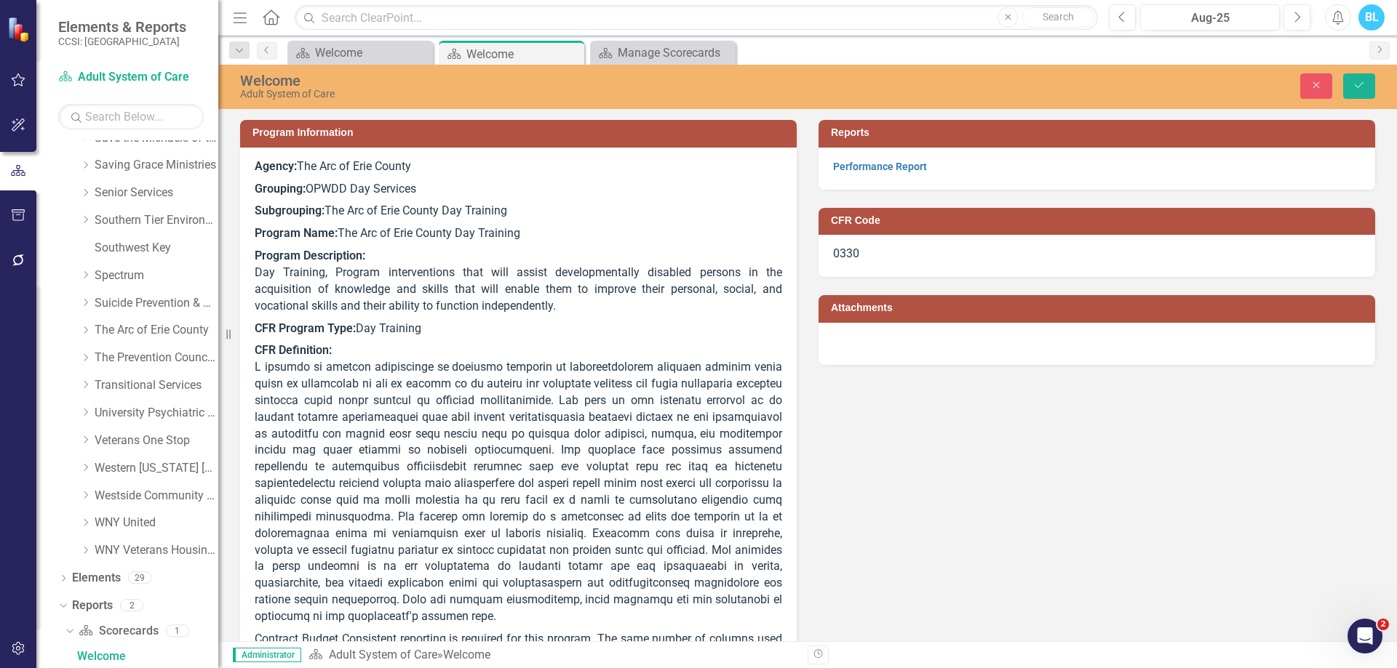
click at [402, 160] on p "Agency: The Arc of Erie County" at bounding box center [518, 169] width 527 height 20
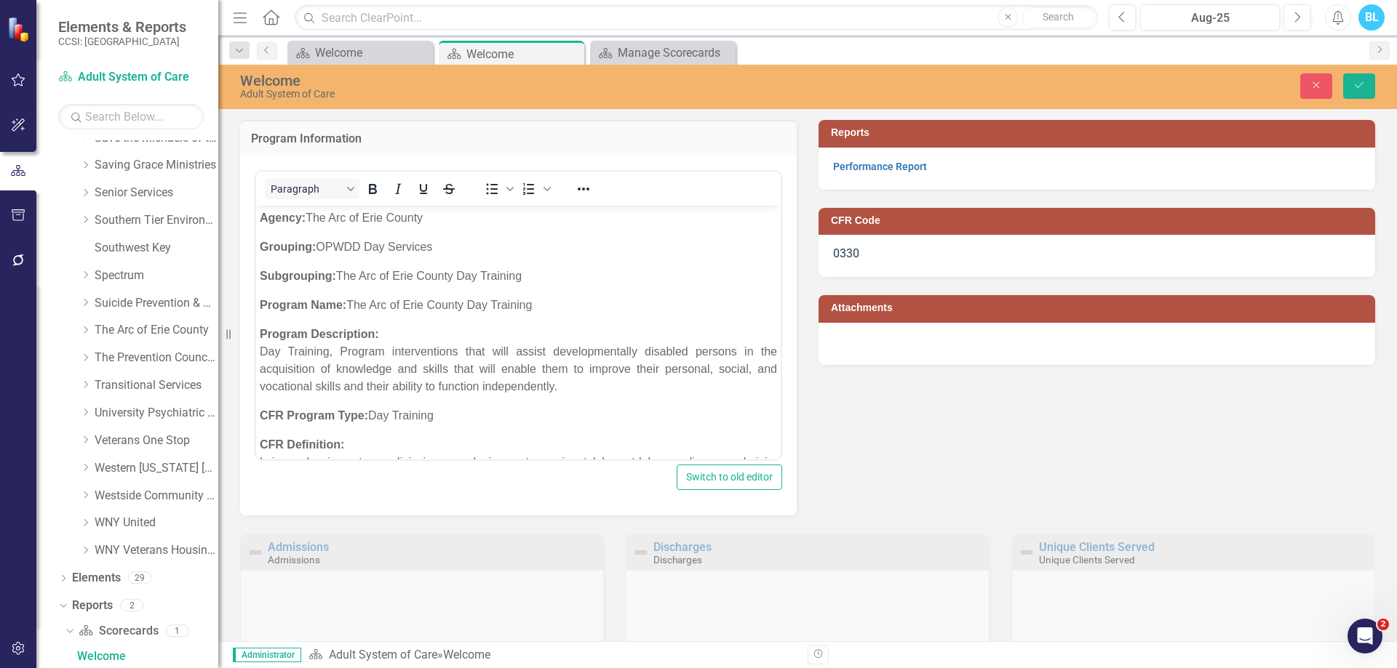
scroll to position [0, 0]
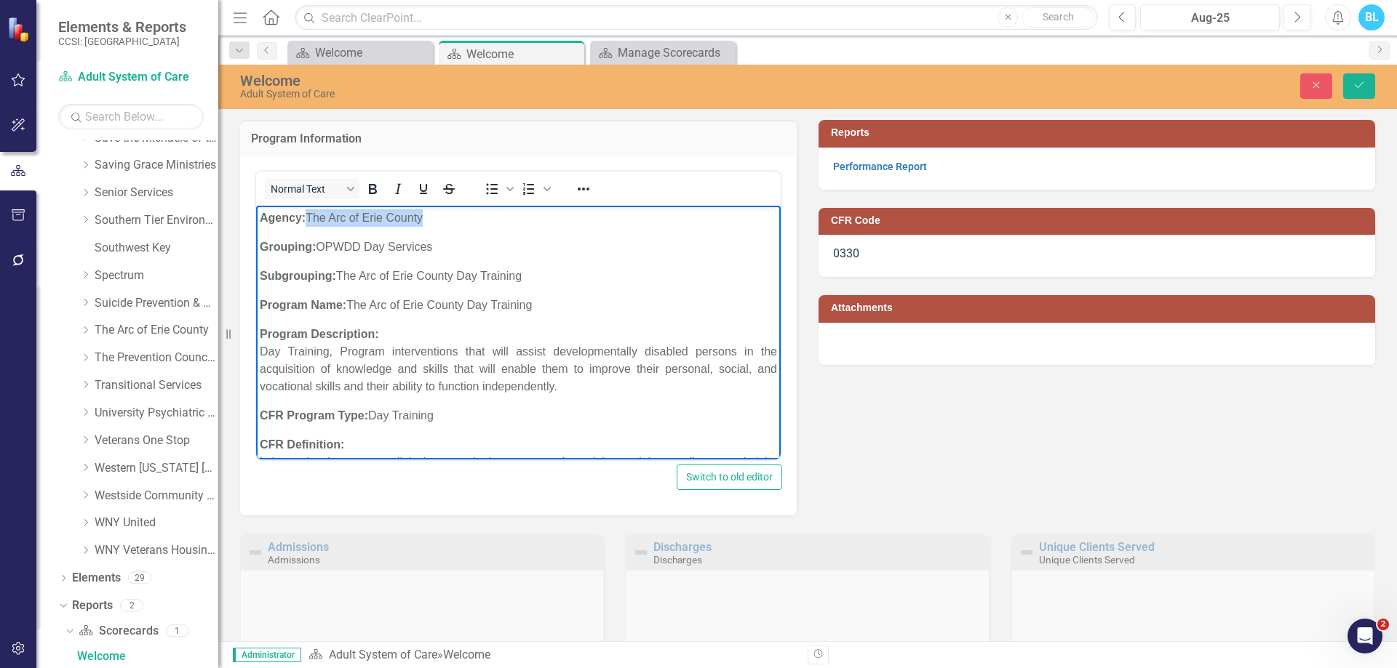
drag, startPoint x: 310, startPoint y: 220, endPoint x: 426, endPoint y: 223, distance: 115.7
click at [426, 223] on p "Agency: The Arc of Erie County" at bounding box center [518, 217] width 517 height 17
paste body "Rich Text Area. Press ALT-0 for help."
click at [469, 251] on p "Grouping: OPWDD Day Services" at bounding box center [518, 246] width 517 height 17
click at [532, 273] on p "Subgrouping: The Arc of Erie County Day Training" at bounding box center [518, 275] width 517 height 17
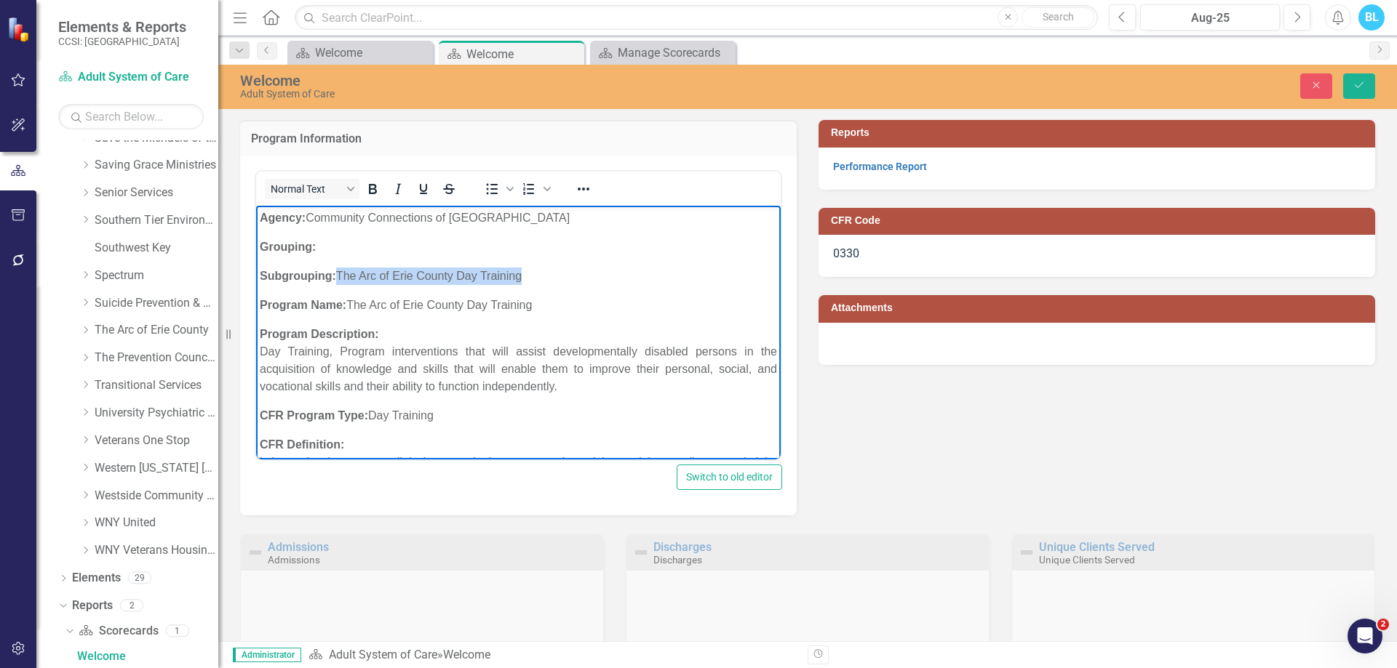
drag, startPoint x: 535, startPoint y: 282, endPoint x: 340, endPoint y: 271, distance: 195.2
click at [340, 271] on p "Subgrouping: The Arc of Erie County Day Training" at bounding box center [518, 275] width 517 height 17
click at [535, 311] on p "Program Name: The Arc of Erie County Day Training" at bounding box center [518, 304] width 517 height 17
drag, startPoint x: 419, startPoint y: 300, endPoint x: 362, endPoint y: 306, distance: 57.0
click at [362, 306] on p "Program Name:" at bounding box center [518, 304] width 517 height 17
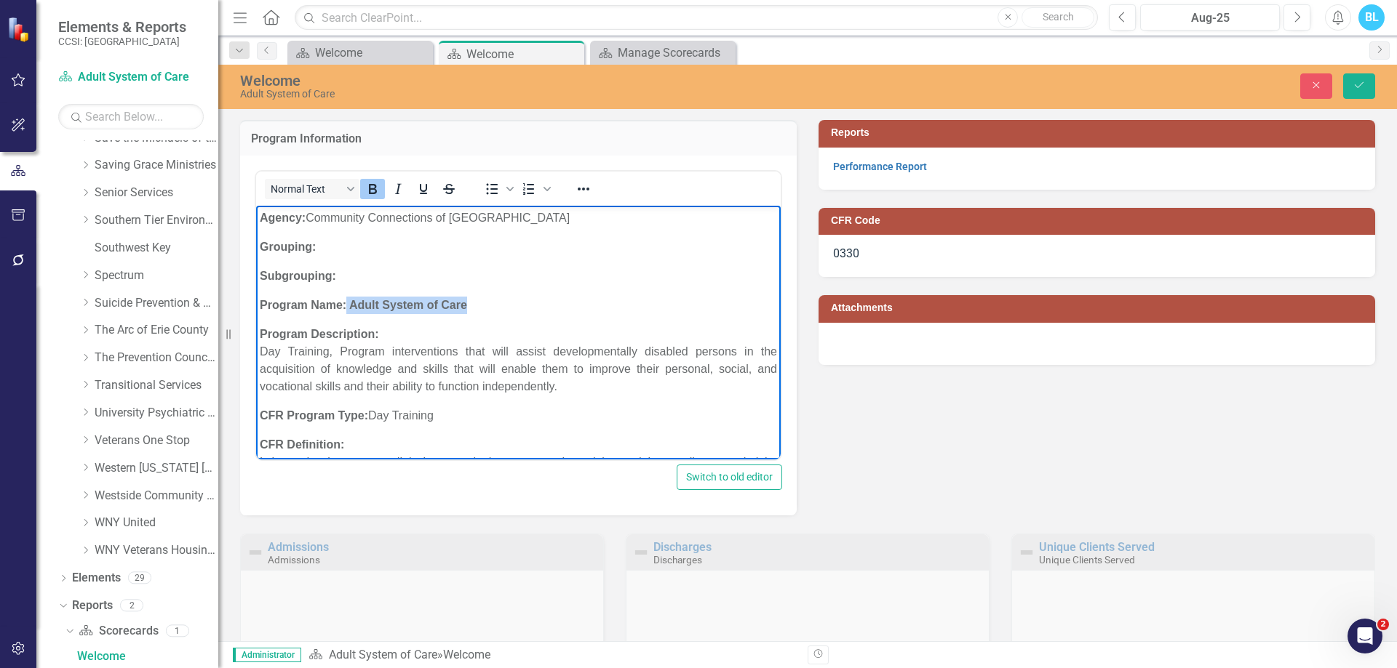
click at [372, 187] on icon "Bold" at bounding box center [372, 188] width 17 height 17
click at [528, 340] on p "Program Description: Day Training, Program interventions that will assist devel…" at bounding box center [518, 360] width 517 height 70
drag, startPoint x: 387, startPoint y: 333, endPoint x: 596, endPoint y: 388, distance: 216.0
click at [596, 388] on p "Program Description: Day Training, Program interventions that will assist devel…" at bounding box center [518, 360] width 517 height 70
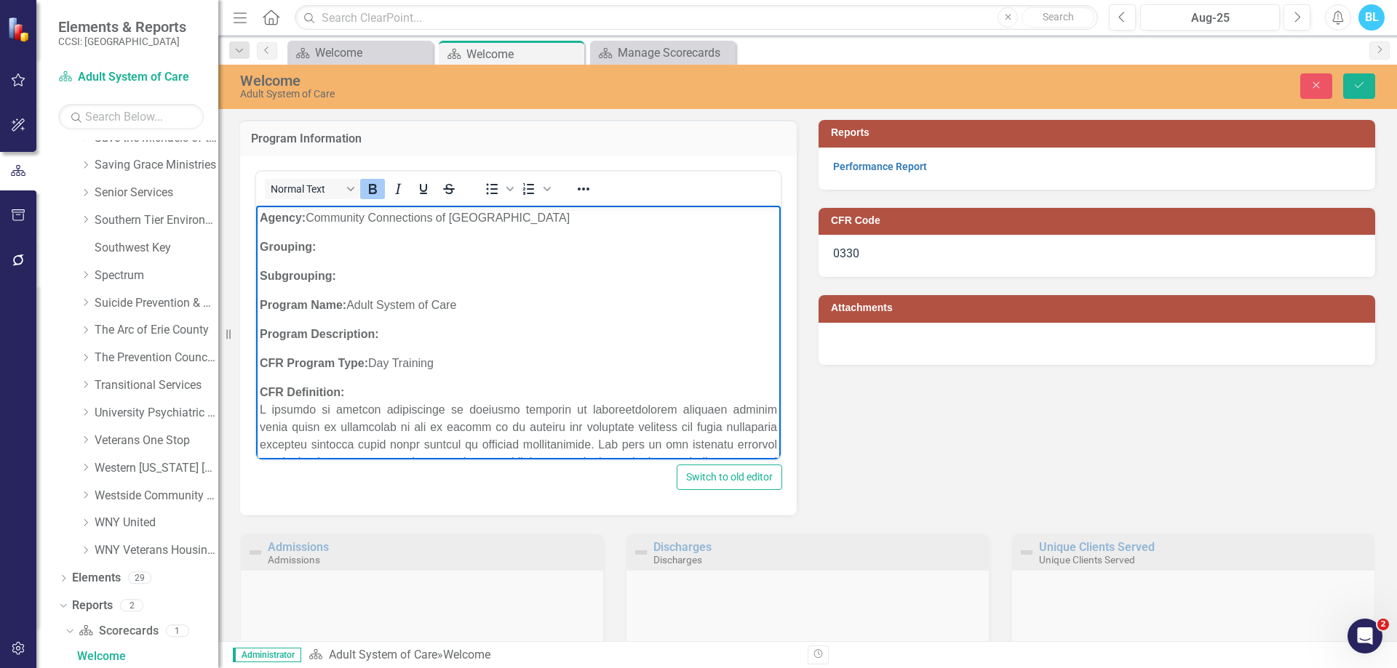
click at [486, 362] on p "CFR Program Type: Day Training" at bounding box center [518, 362] width 517 height 17
drag, startPoint x: 487, startPoint y: 362, endPoint x: 372, endPoint y: 369, distance: 114.4
click at [372, 369] on p "CFR Program Type: Day Training" at bounding box center [518, 362] width 517 height 17
click at [345, 396] on p "CFR Definition:" at bounding box center [518, 531] width 517 height 297
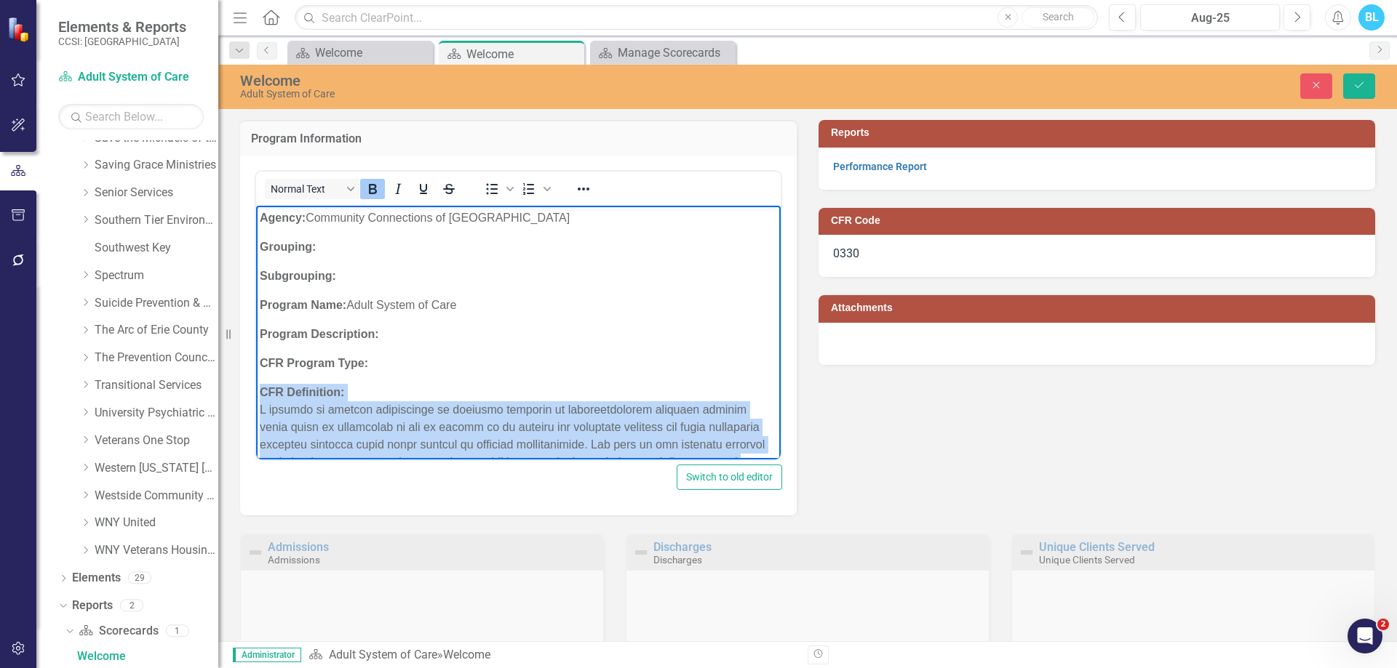
drag, startPoint x: 346, startPoint y: 396, endPoint x: 414, endPoint y: 358, distance: 77.9
click at [414, 358] on body "Agency: Community Connections of NY Grouping: Subgrouping: Program Name: Adult …" at bounding box center [518, 563] width 524 height 717
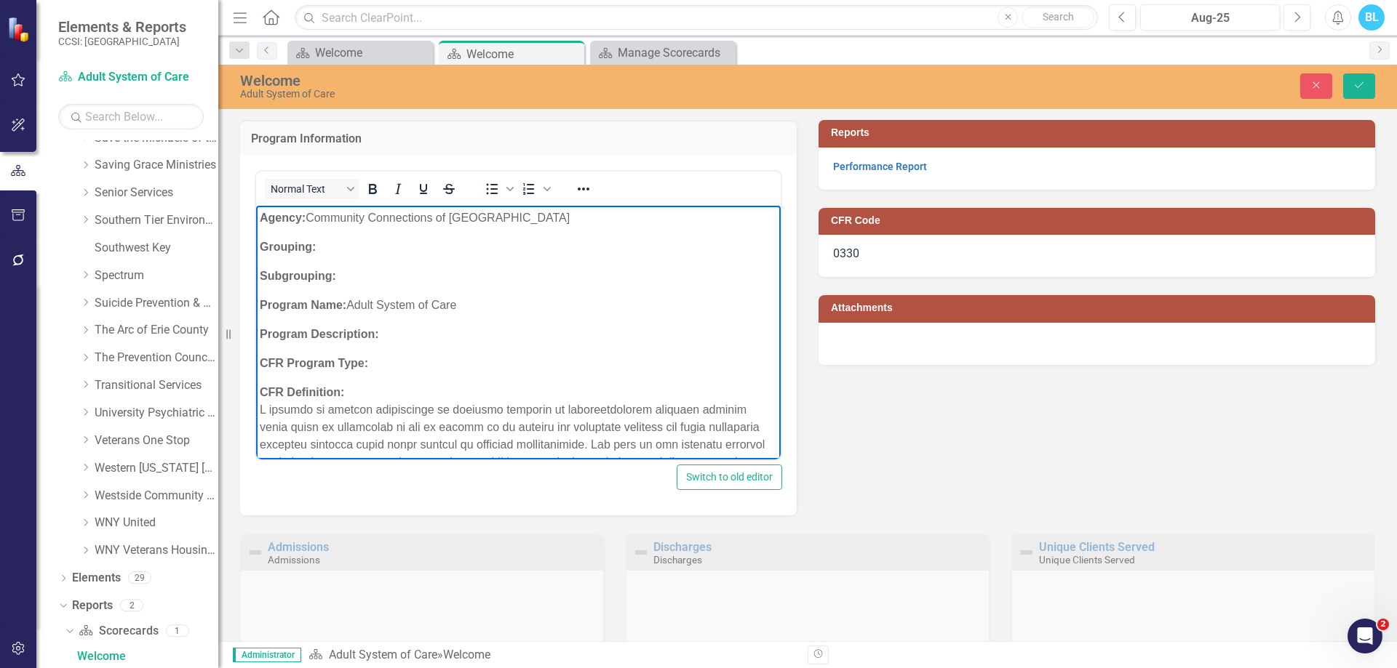
click at [430, 412] on span "Rich Text Area. Press ALT-0 for help." at bounding box center [518, 540] width 517 height 274
click at [439, 391] on p "CFR Definition:" at bounding box center [518, 531] width 517 height 297
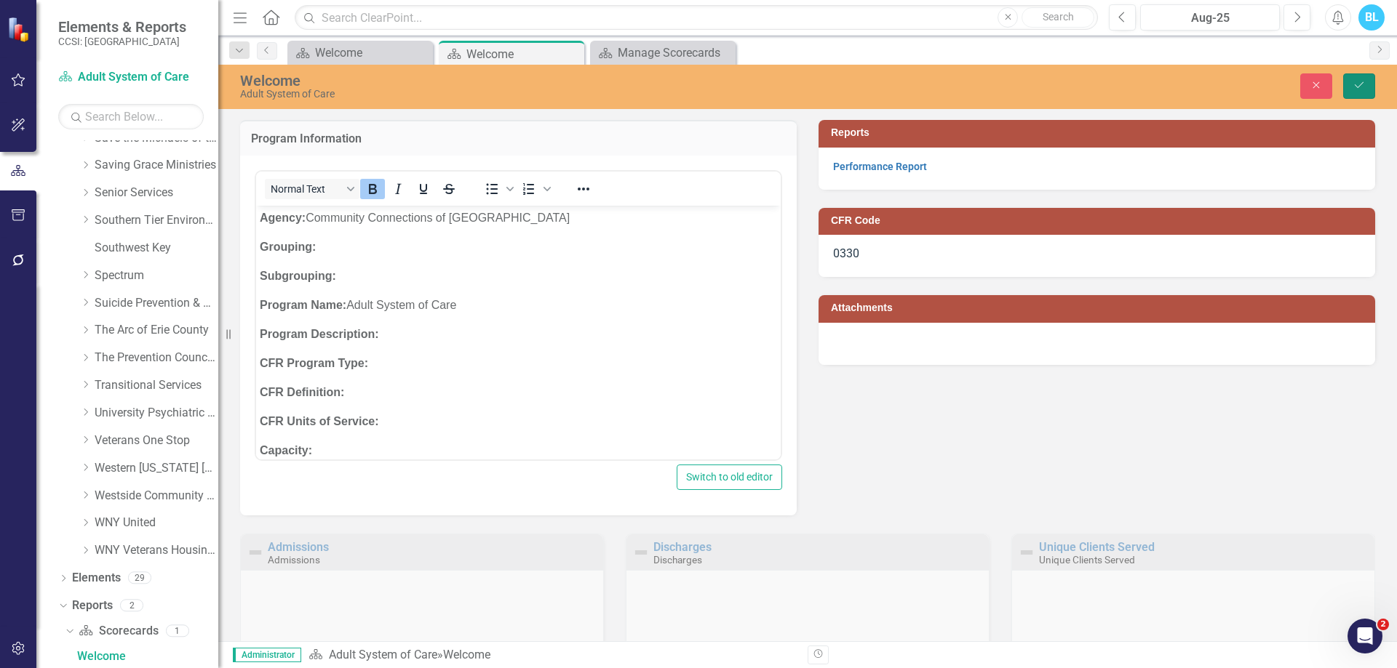
click at [1362, 81] on icon "Save" at bounding box center [1358, 85] width 13 height 10
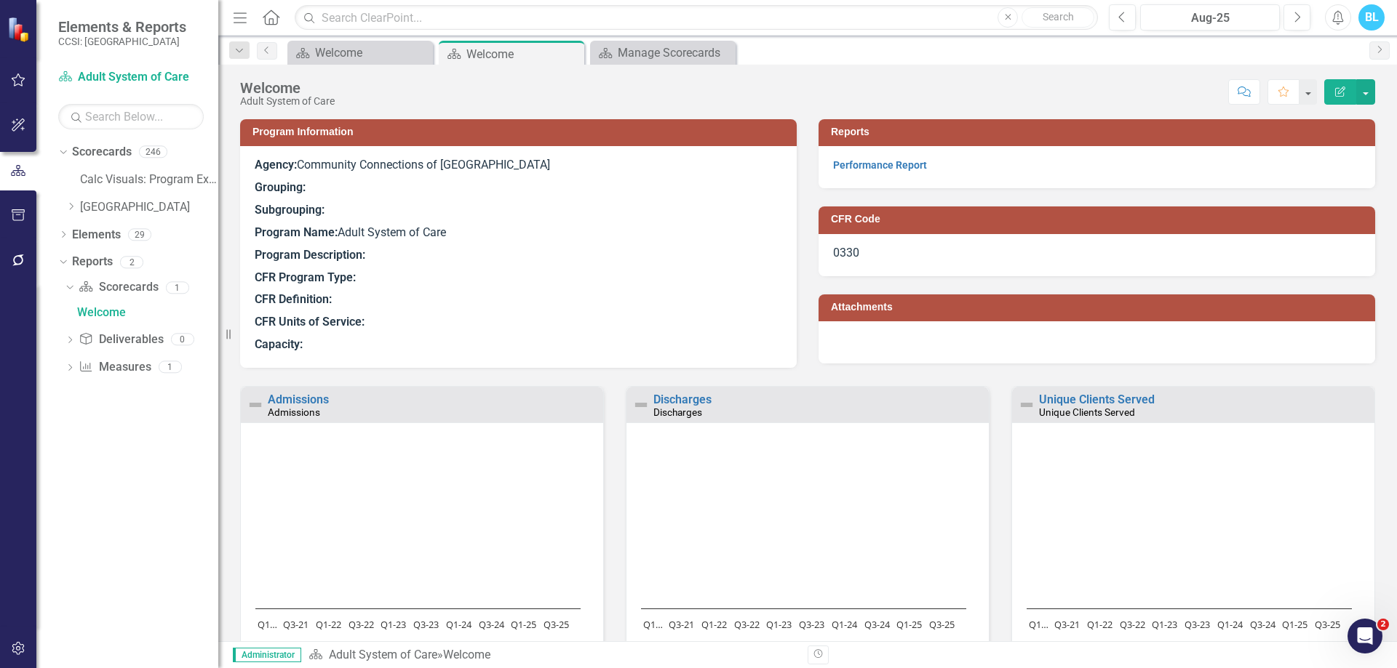
click at [925, 254] on div "0330" at bounding box center [1096, 255] width 556 height 42
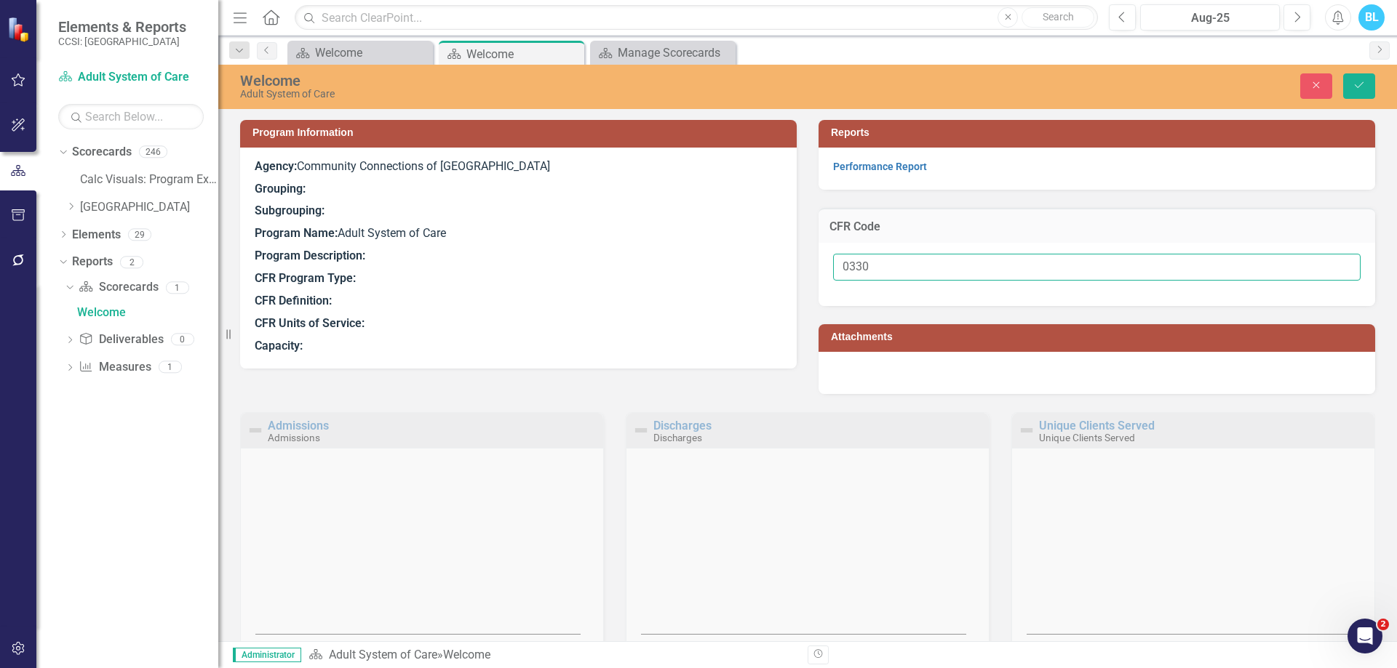
click at [888, 273] on input "0330" at bounding box center [1096, 267] width 527 height 27
click at [1358, 87] on icon "submit" at bounding box center [1358, 85] width 9 height 6
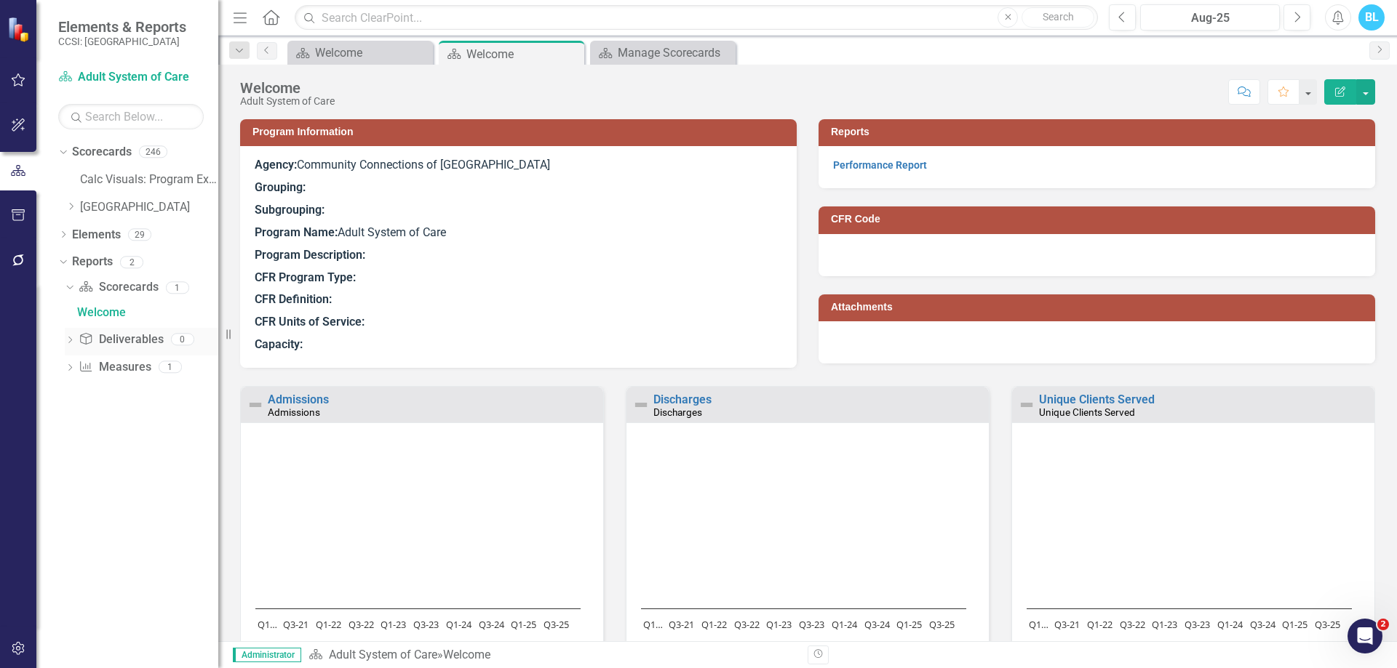
click at [68, 339] on icon "Dropdown" at bounding box center [70, 342] width 10 height 8
click at [914, 162] on link "Performance Report" at bounding box center [880, 165] width 94 height 12
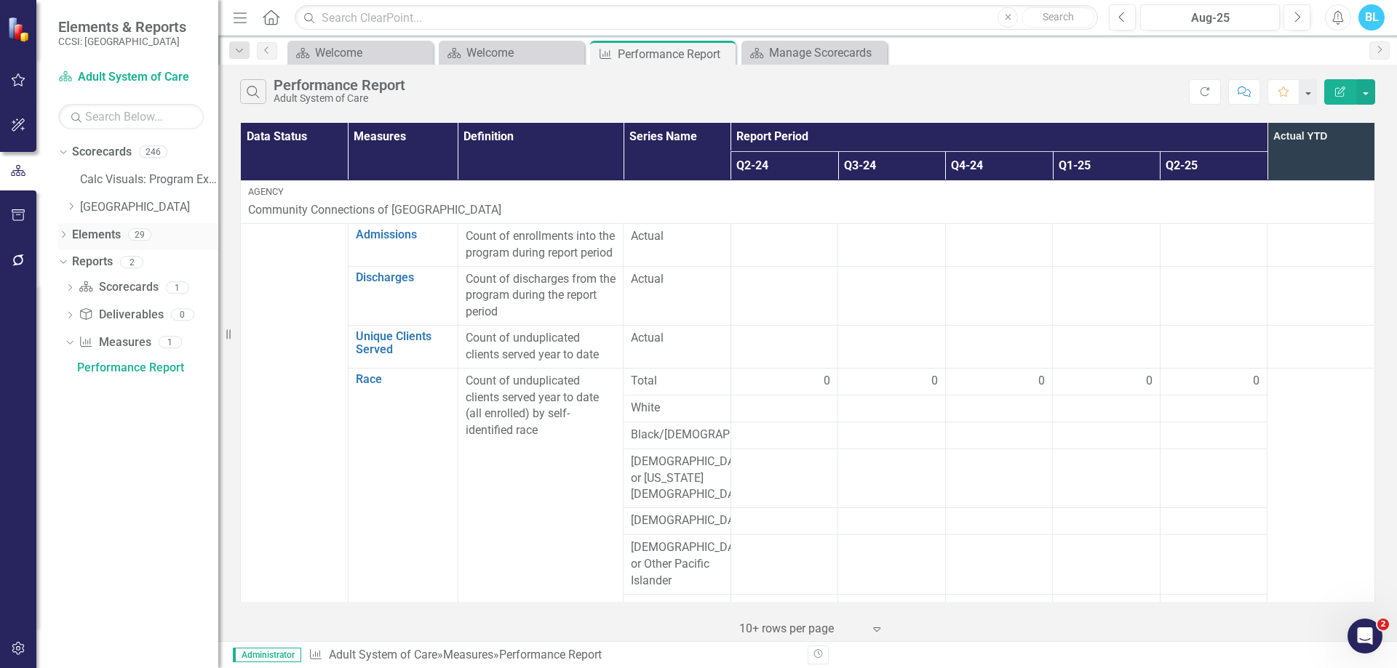
click at [63, 236] on icon "Dropdown" at bounding box center [63, 236] width 10 height 8
click at [113, 288] on link "Measure Measures" at bounding box center [115, 289] width 72 height 17
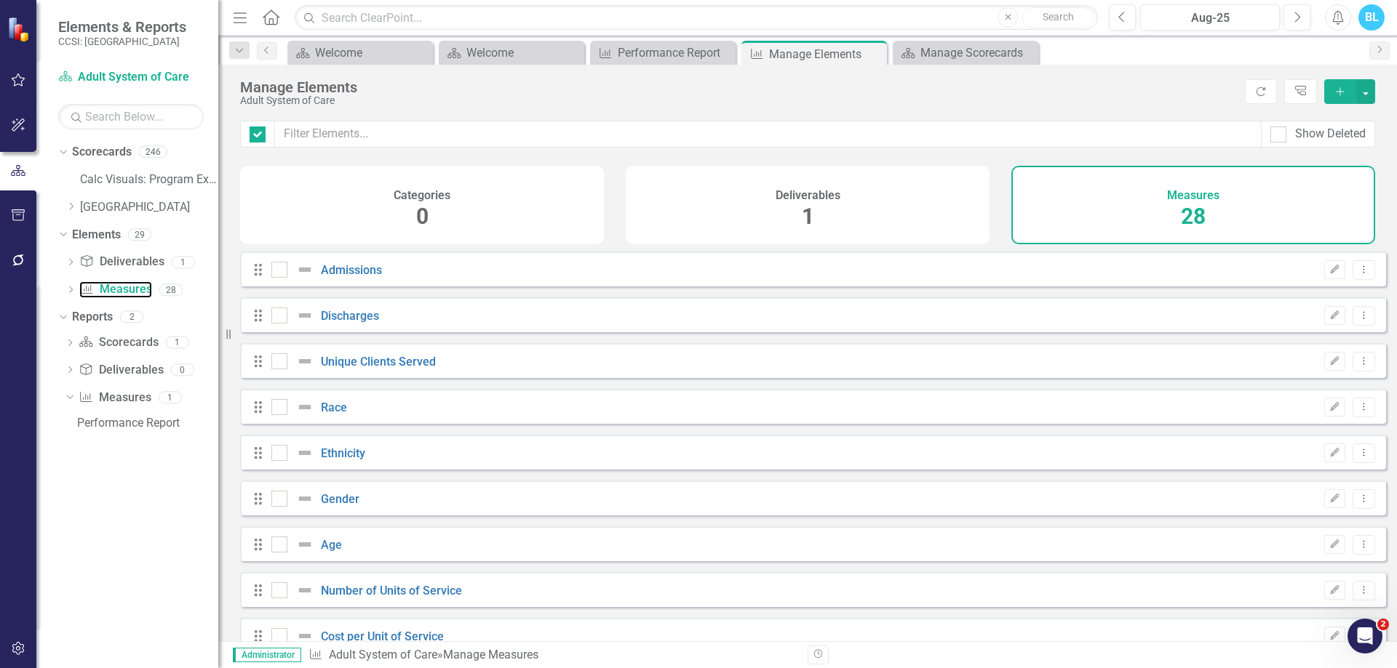
checkbox input "false"
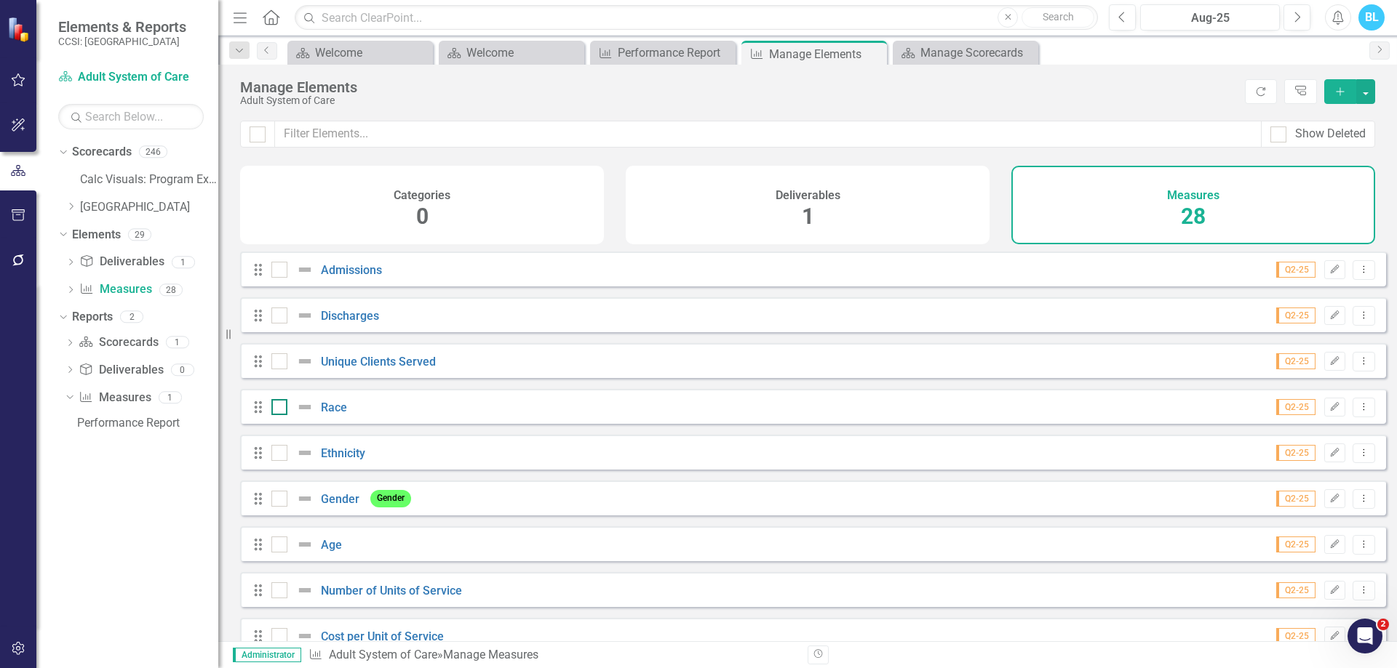
click at [284, 415] on div at bounding box center [279, 407] width 16 height 16
click at [281, 409] on input "checkbox" at bounding box center [275, 403] width 9 height 9
checkbox input "true"
click at [284, 460] on div at bounding box center [279, 453] width 16 height 16
click at [281, 455] on input "checkbox" at bounding box center [275, 449] width 9 height 9
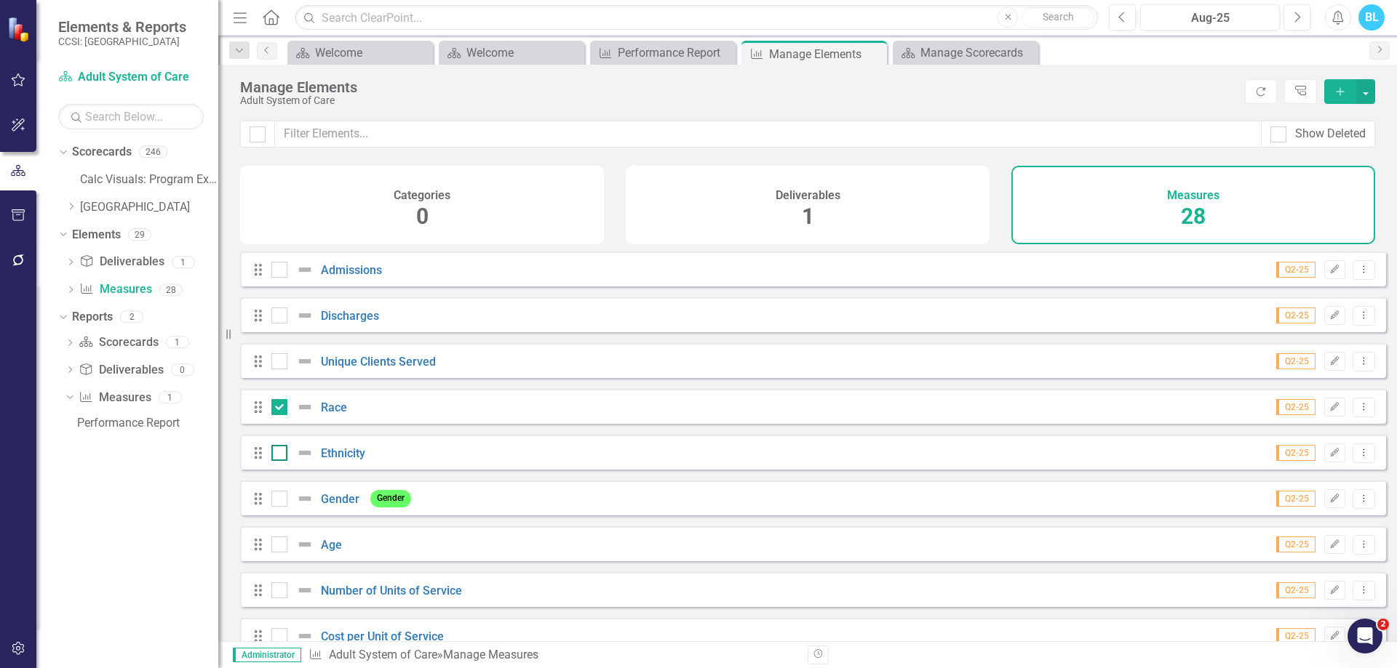
checkbox input "true"
click at [280, 500] on input "checkbox" at bounding box center [275, 495] width 9 height 9
checkbox input "true"
click at [271, 553] on div at bounding box center [279, 545] width 16 height 16
click at [271, 546] on input "checkbox" at bounding box center [275, 541] width 9 height 9
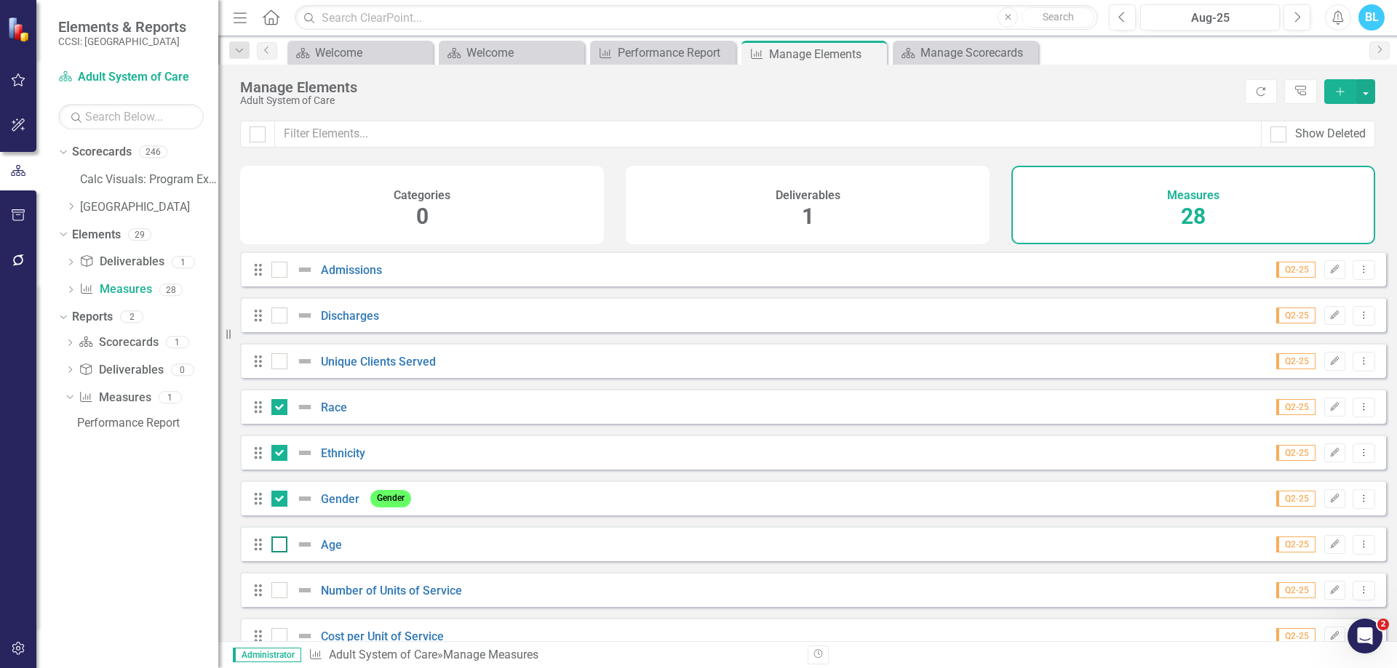
checkbox input "true"
click at [1373, 95] on button "button" at bounding box center [1365, 91] width 19 height 25
click at [1311, 192] on link "Trash Delete Multiple" at bounding box center [1316, 198] width 115 height 27
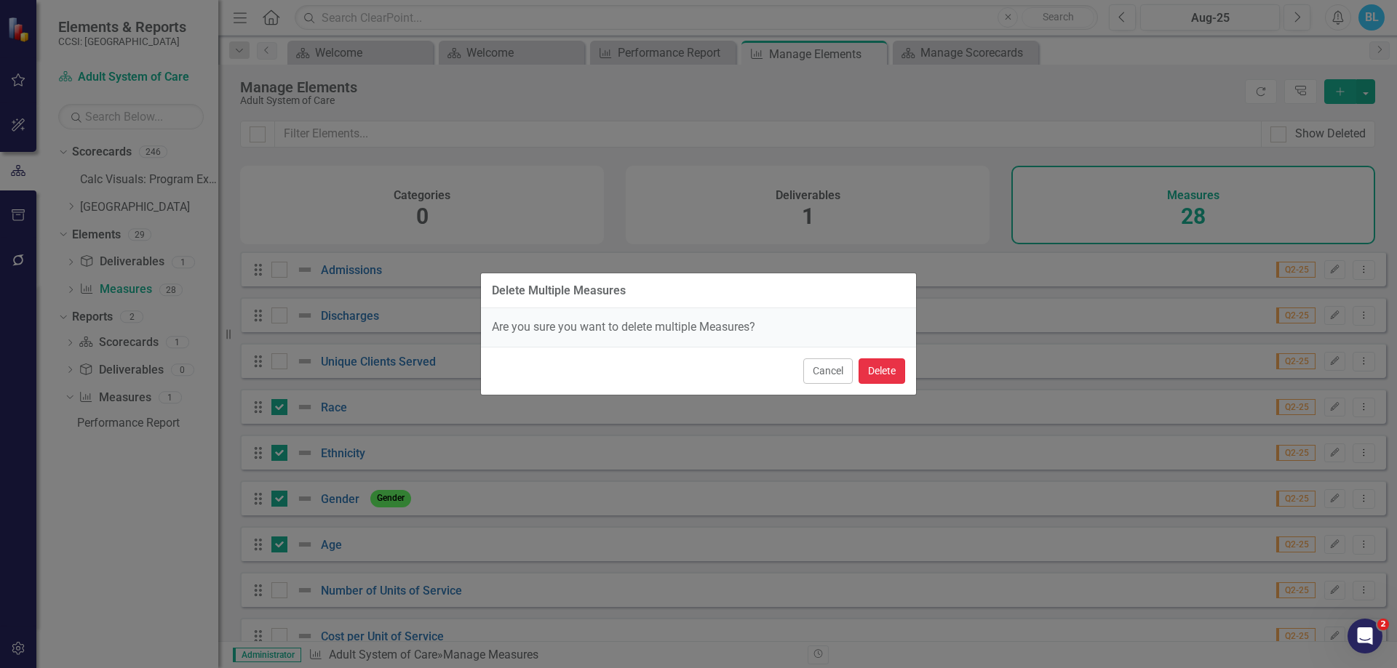
click at [897, 371] on button "Delete" at bounding box center [881, 371] width 47 height 25
checkbox input "false"
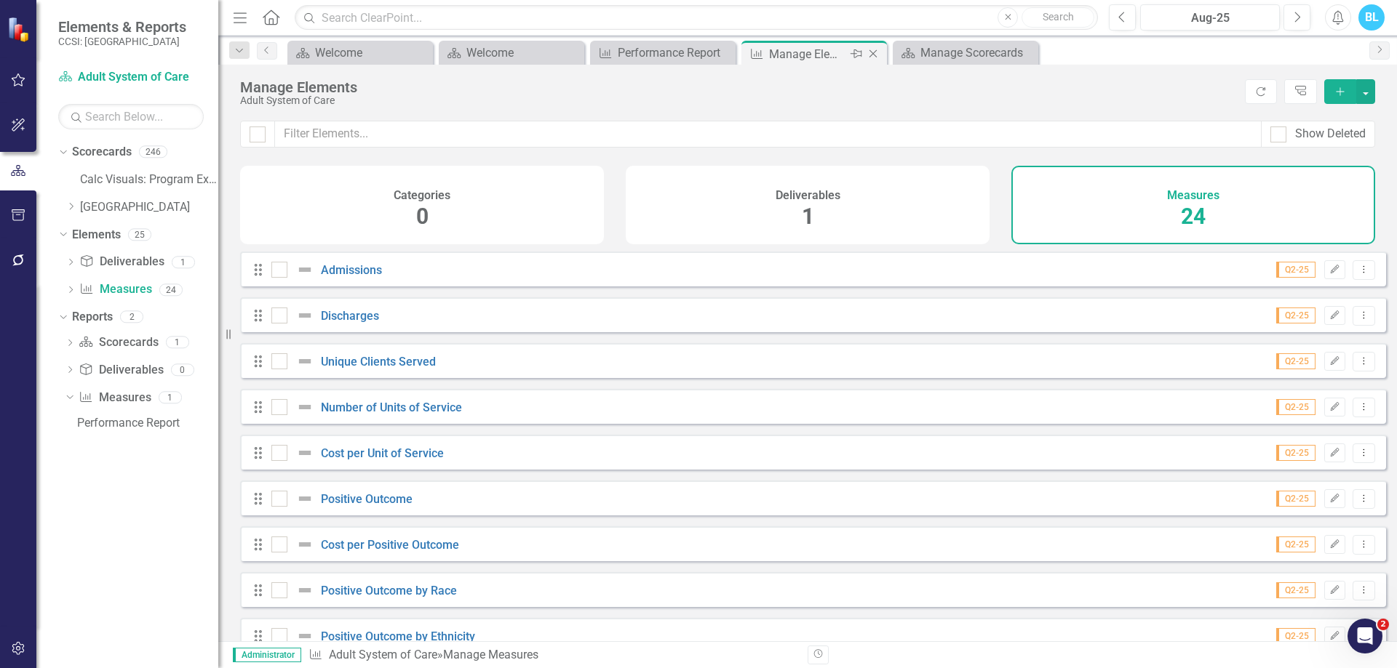
click at [872, 52] on icon "Close" at bounding box center [873, 54] width 15 height 12
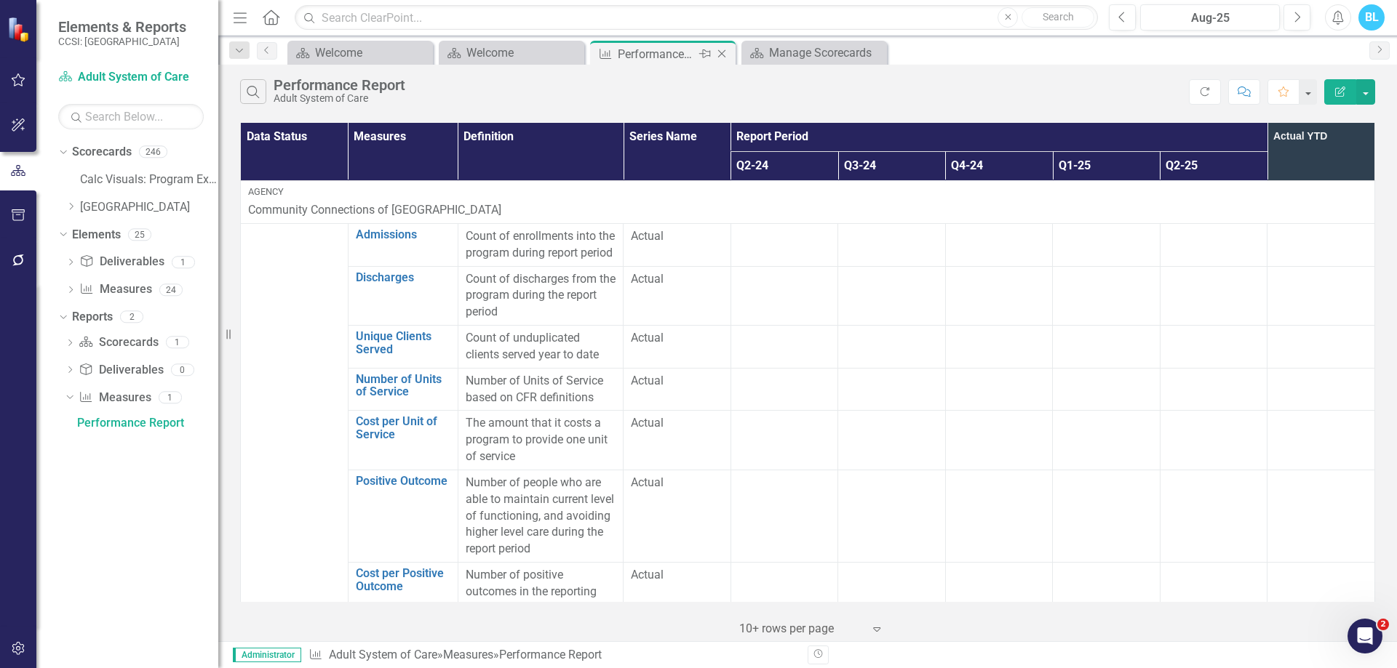
click at [723, 50] on icon "Close" at bounding box center [721, 54] width 15 height 12
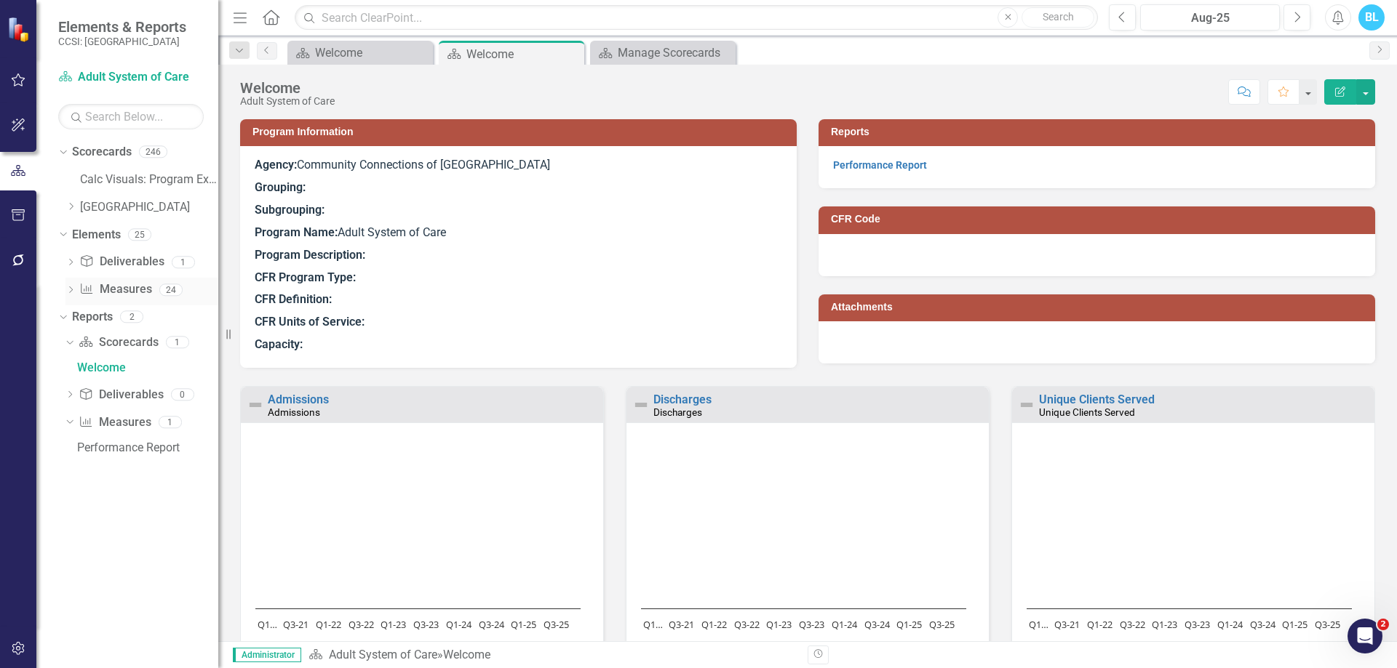
click at [74, 291] on icon "Dropdown" at bounding box center [70, 291] width 10 height 8
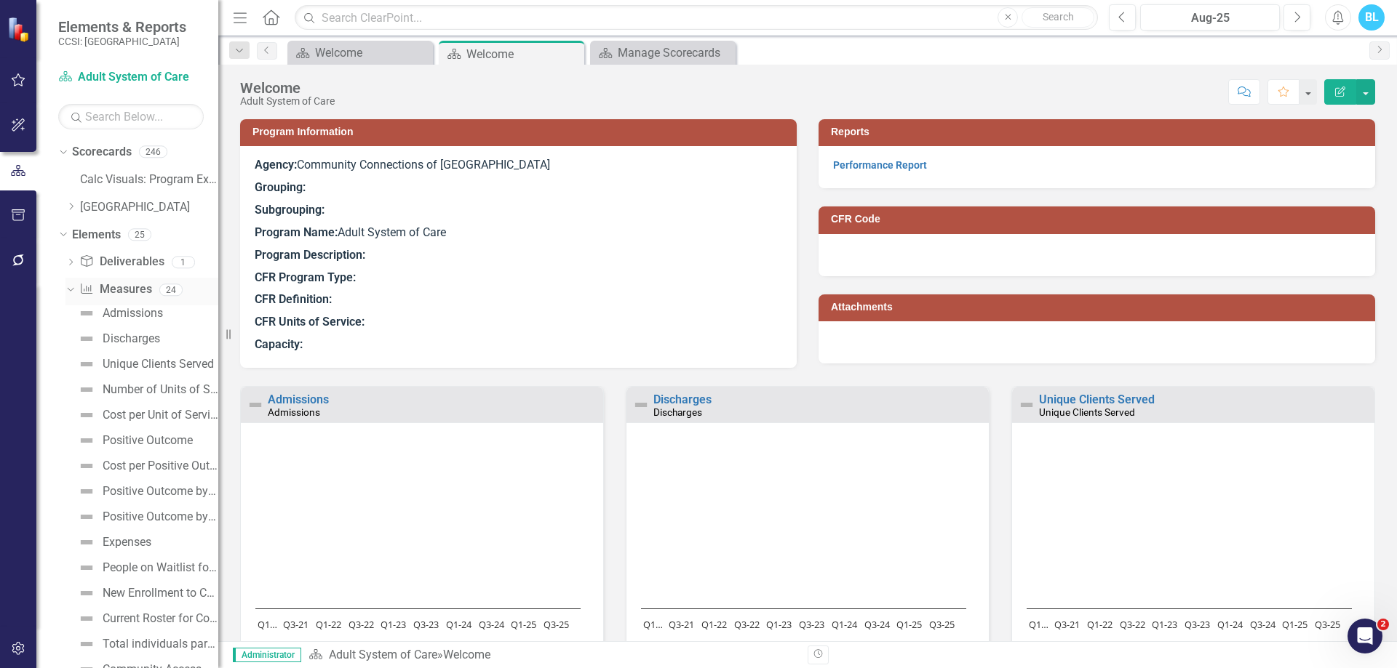
click at [121, 288] on link "Measure Measures" at bounding box center [115, 289] width 72 height 17
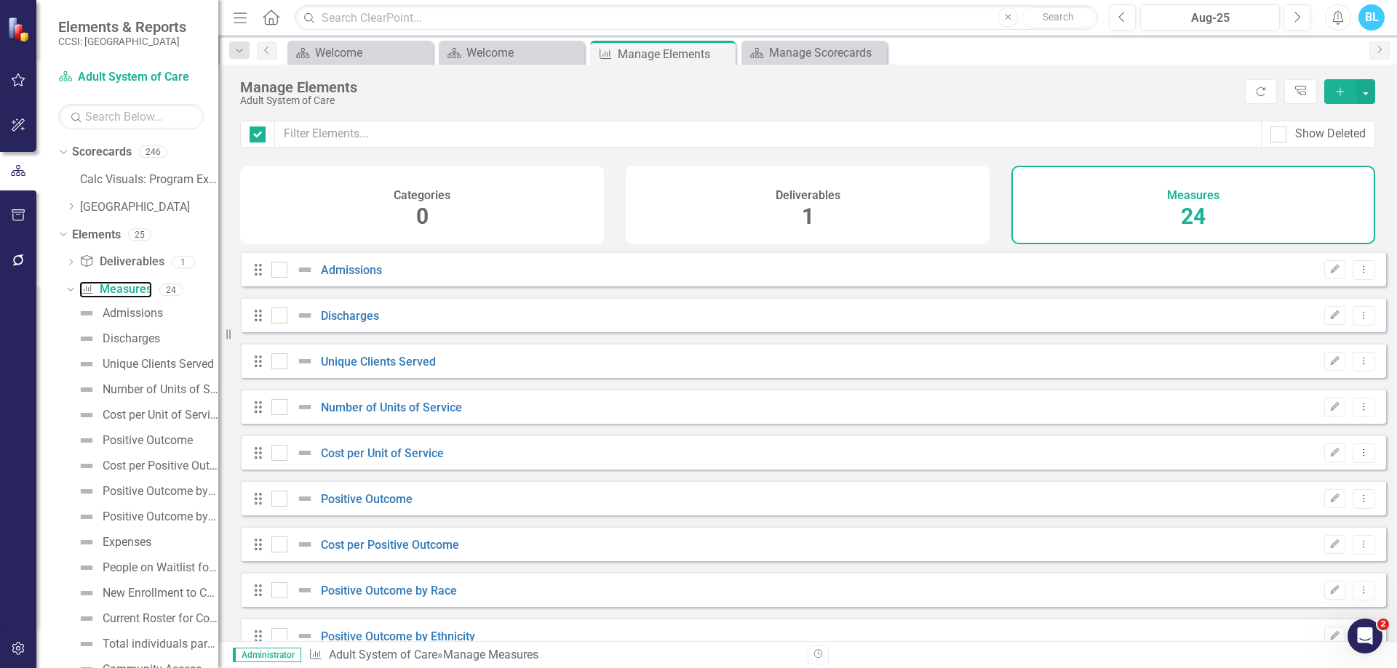
checkbox input "false"
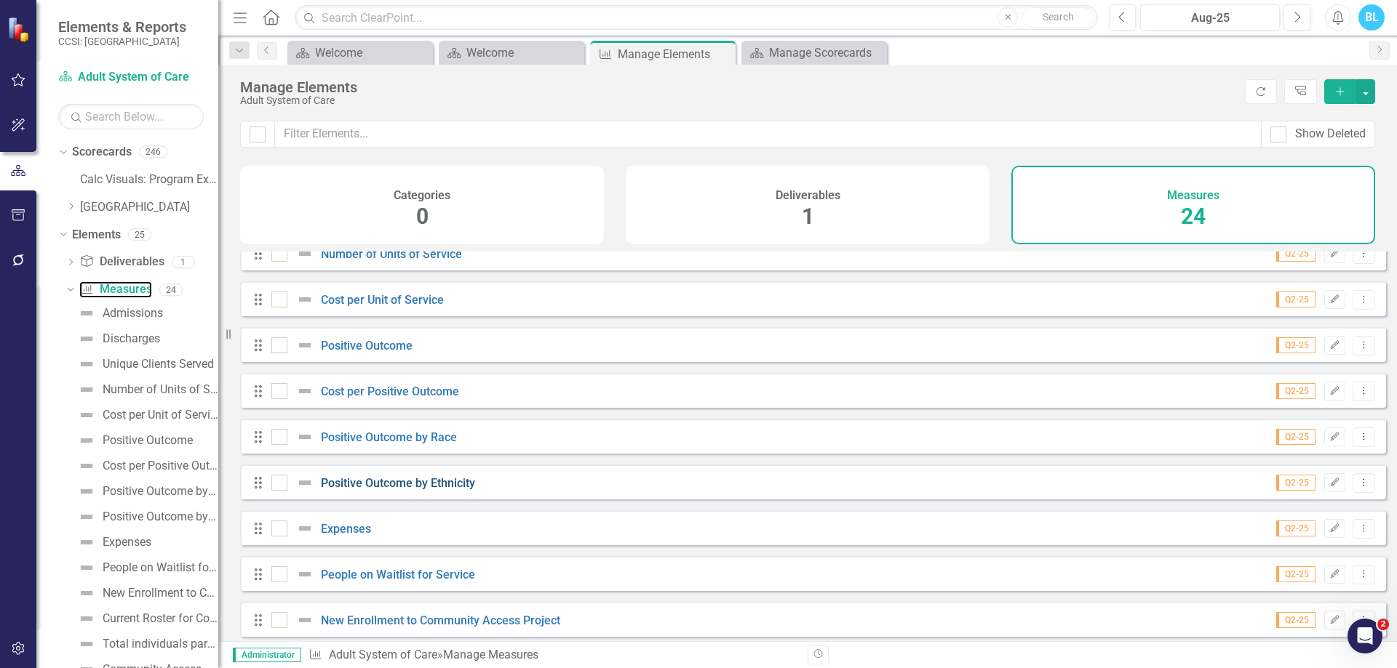
scroll to position [155, 0]
click at [280, 346] on input "checkbox" at bounding box center [275, 340] width 9 height 9
checkbox input "true"
click at [281, 398] on div at bounding box center [279, 390] width 16 height 16
click at [281, 391] on input "checkbox" at bounding box center [275, 386] width 9 height 9
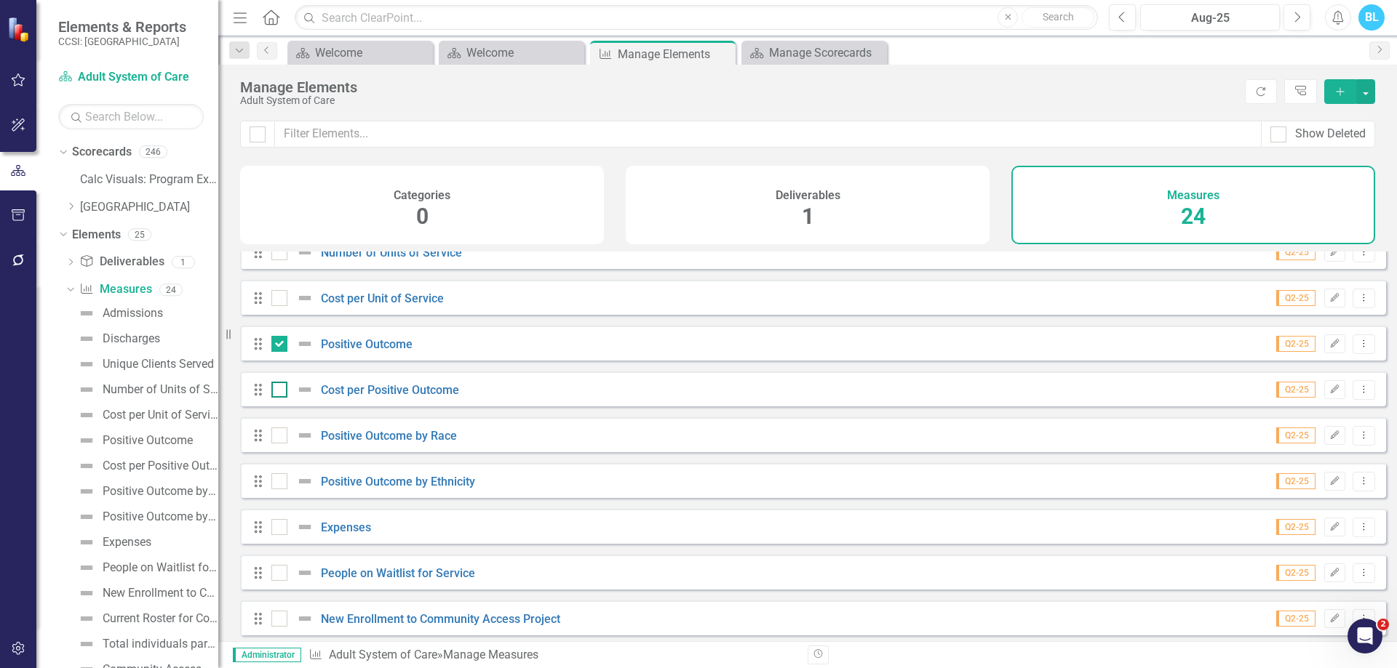
checkbox input "true"
click at [285, 444] on div at bounding box center [279, 436] width 16 height 16
click at [281, 437] on input "checkbox" at bounding box center [275, 432] width 9 height 9
checkbox input "true"
click at [284, 490] on div at bounding box center [279, 482] width 16 height 16
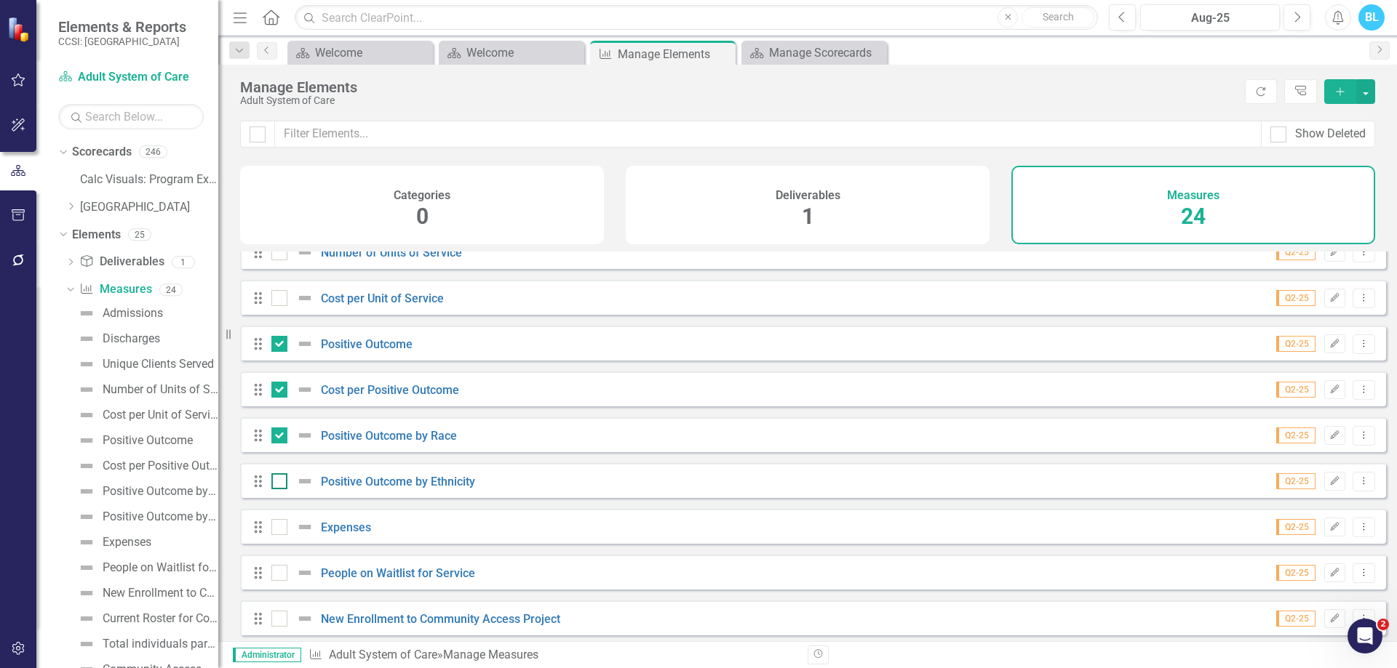
click at [281, 483] on input "checkbox" at bounding box center [275, 478] width 9 height 9
checkbox input "true"
click at [278, 529] on input "checkbox" at bounding box center [275, 523] width 9 height 9
checkbox input "true"
click at [283, 581] on div at bounding box center [279, 573] width 16 height 16
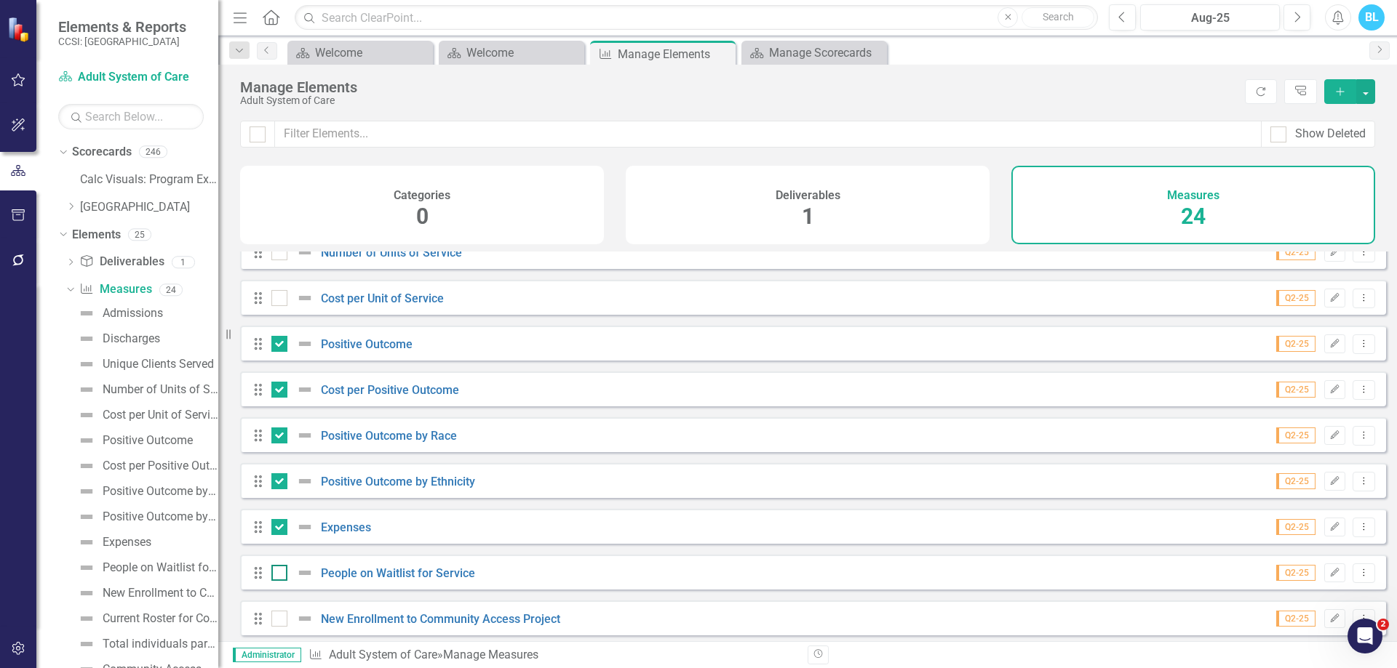
click at [281, 575] on input "checkbox" at bounding box center [275, 569] width 9 height 9
checkbox input "true"
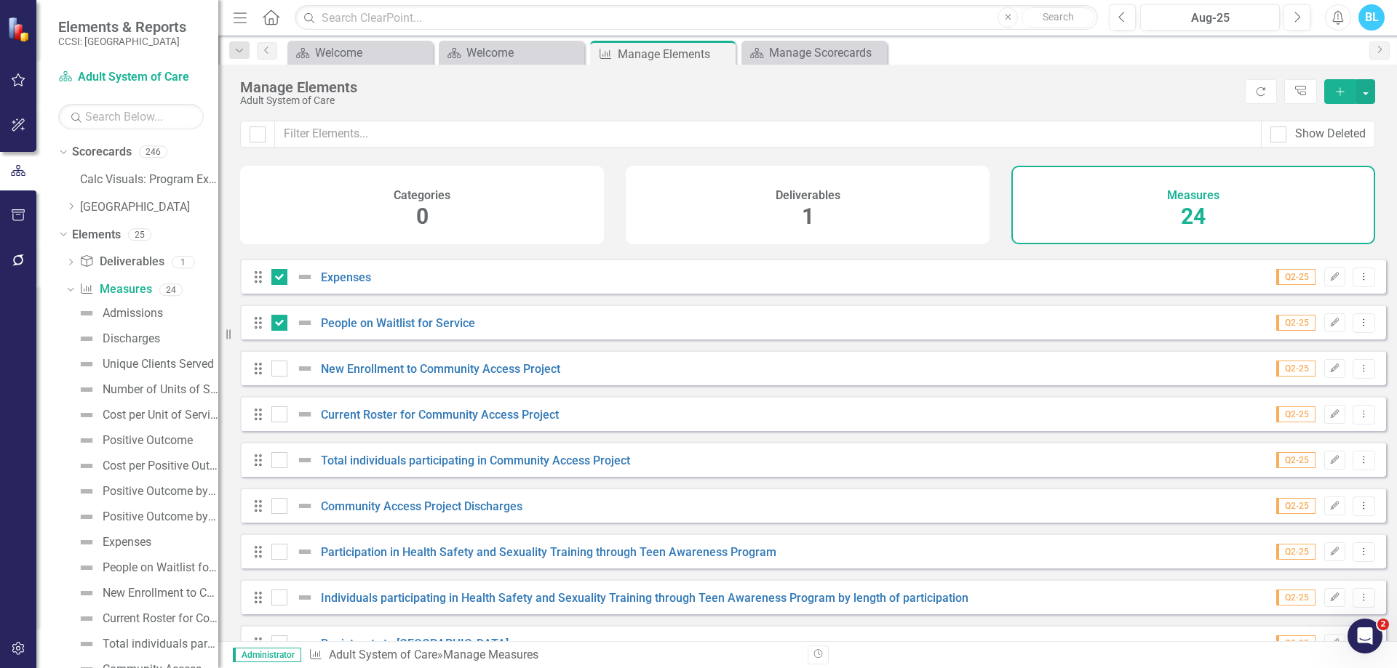
scroll to position [402, 0]
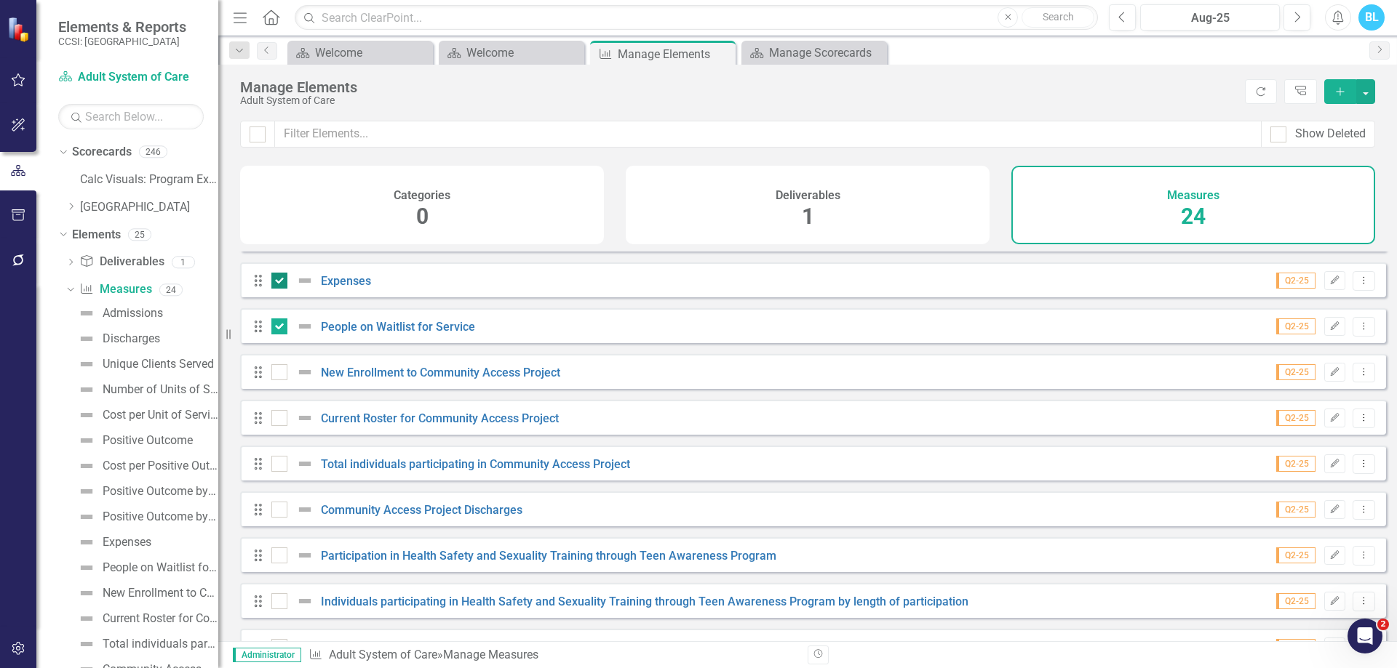
click at [275, 282] on input "checkbox" at bounding box center [275, 277] width 9 height 9
checkbox input "false"
click at [272, 380] on div at bounding box center [279, 372] width 16 height 16
click at [272, 374] on input "checkbox" at bounding box center [275, 368] width 9 height 9
checkbox input "true"
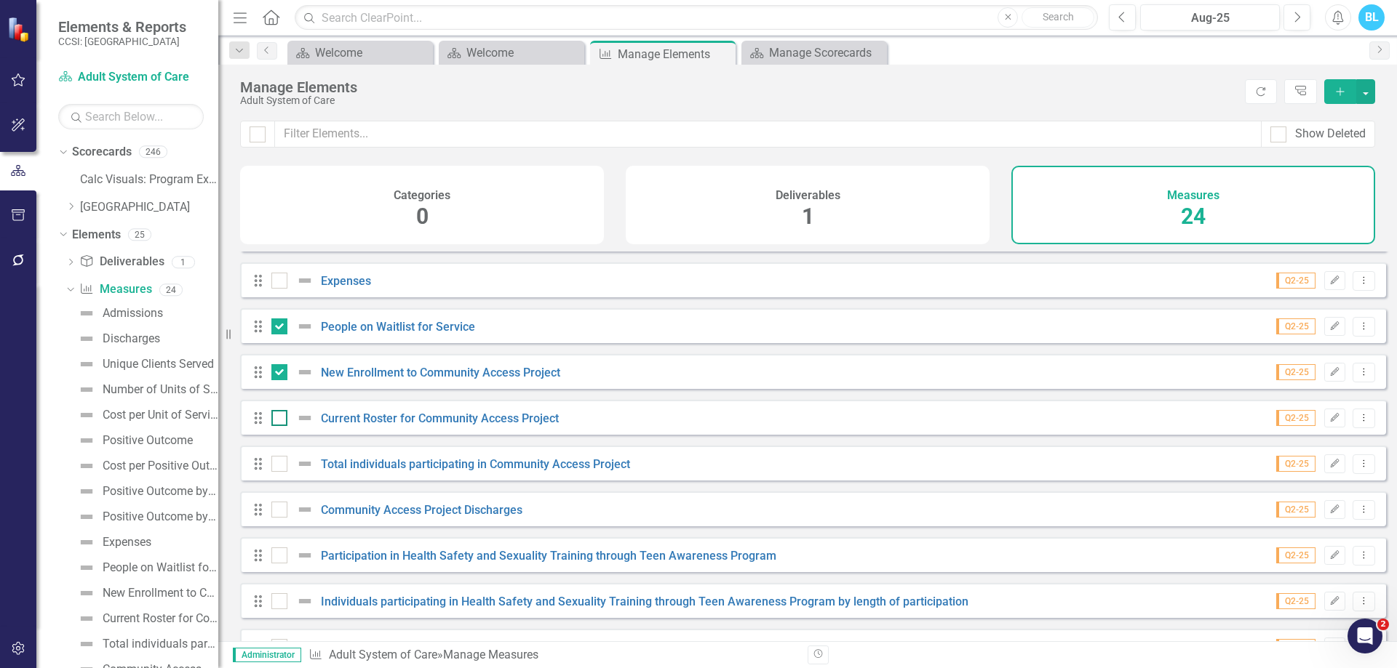
click at [273, 420] on input "checkbox" at bounding box center [275, 414] width 9 height 9
checkbox input "true"
click at [281, 472] on div at bounding box center [279, 464] width 16 height 16
click at [281, 466] on input "checkbox" at bounding box center [275, 460] width 9 height 9
checkbox input "true"
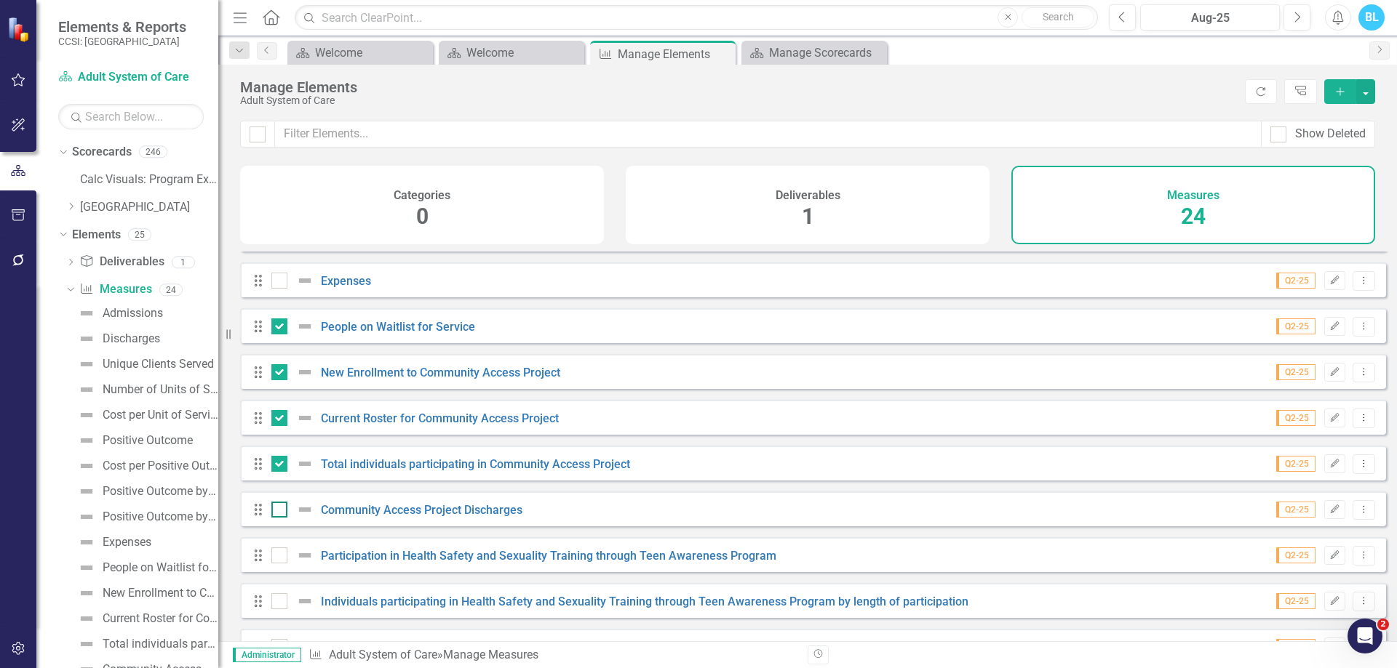
click at [281, 517] on div at bounding box center [279, 510] width 16 height 16
click at [281, 511] on input "checkbox" at bounding box center [275, 506] width 9 height 9
checkbox input "true"
click at [279, 564] on div at bounding box center [279, 556] width 16 height 16
click at [279, 557] on input "checkbox" at bounding box center [275, 552] width 9 height 9
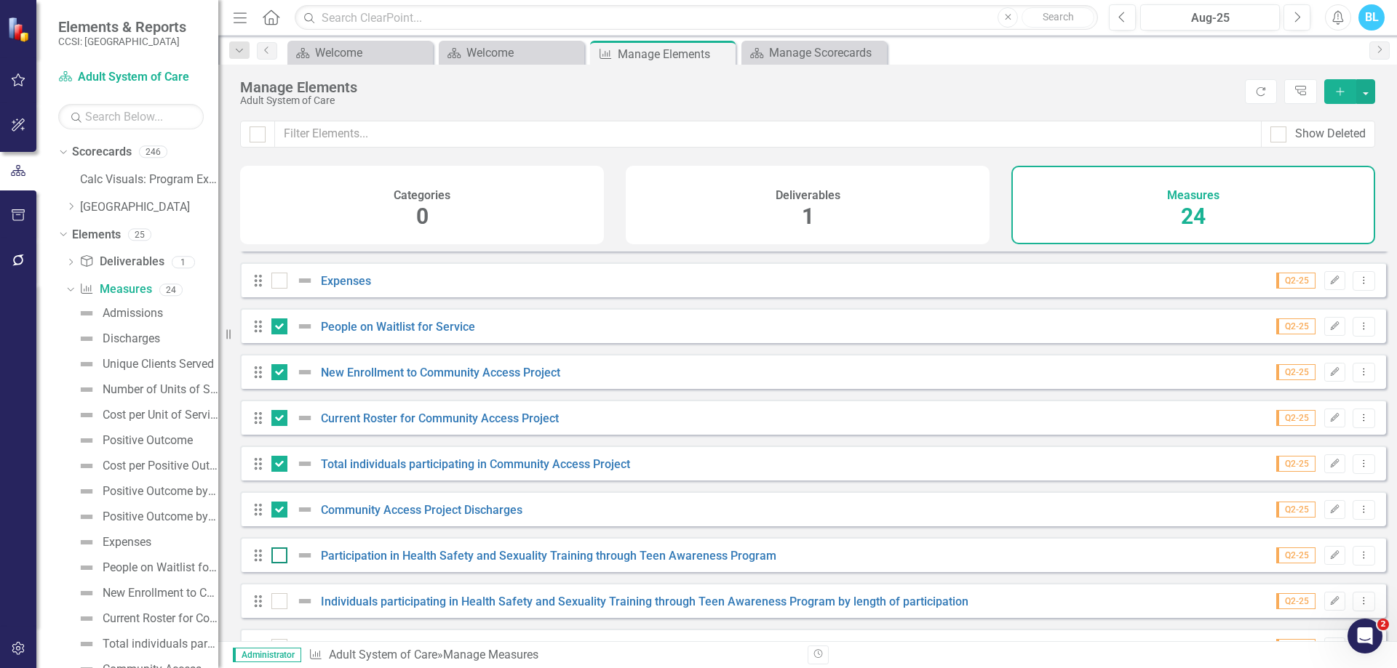
checkbox input "true"
click at [276, 603] on input "checkbox" at bounding box center [275, 598] width 9 height 9
checkbox input "true"
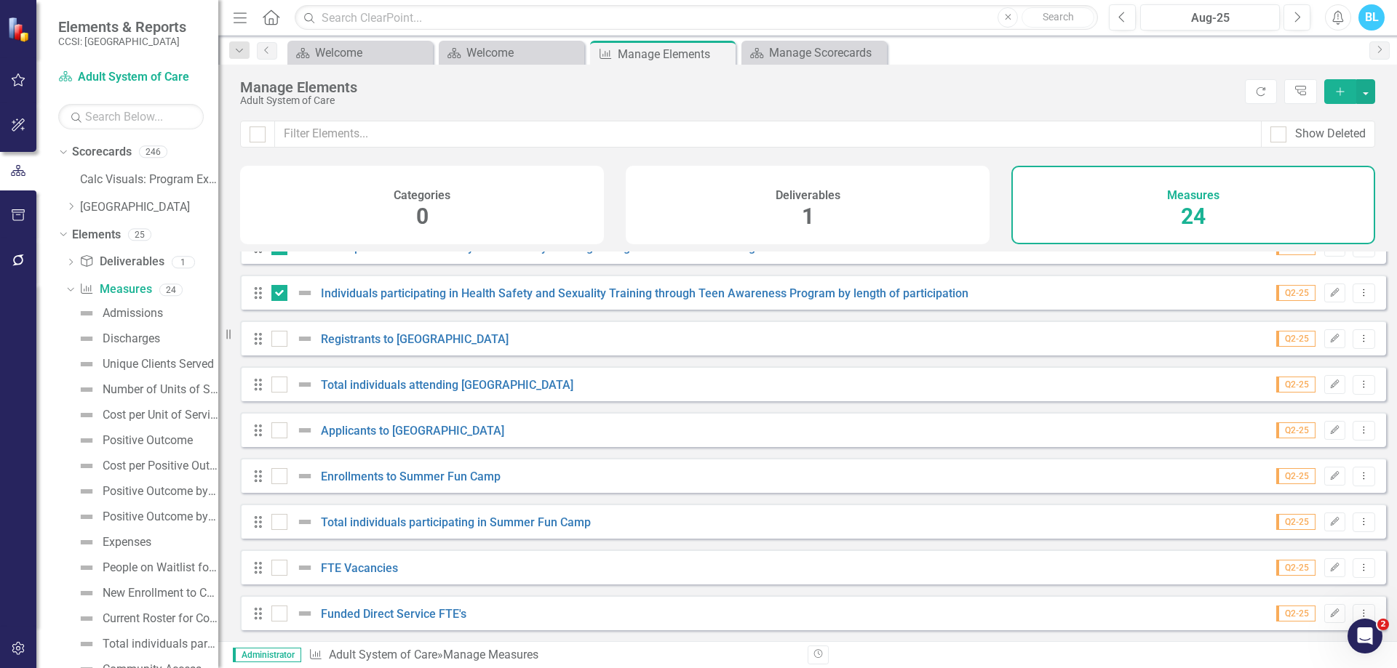
scroll to position [715, 0]
click at [279, 340] on input "checkbox" at bounding box center [275, 335] width 9 height 9
checkbox input "true"
click at [281, 387] on div at bounding box center [279, 385] width 16 height 16
click at [281, 386] on input "checkbox" at bounding box center [275, 381] width 9 height 9
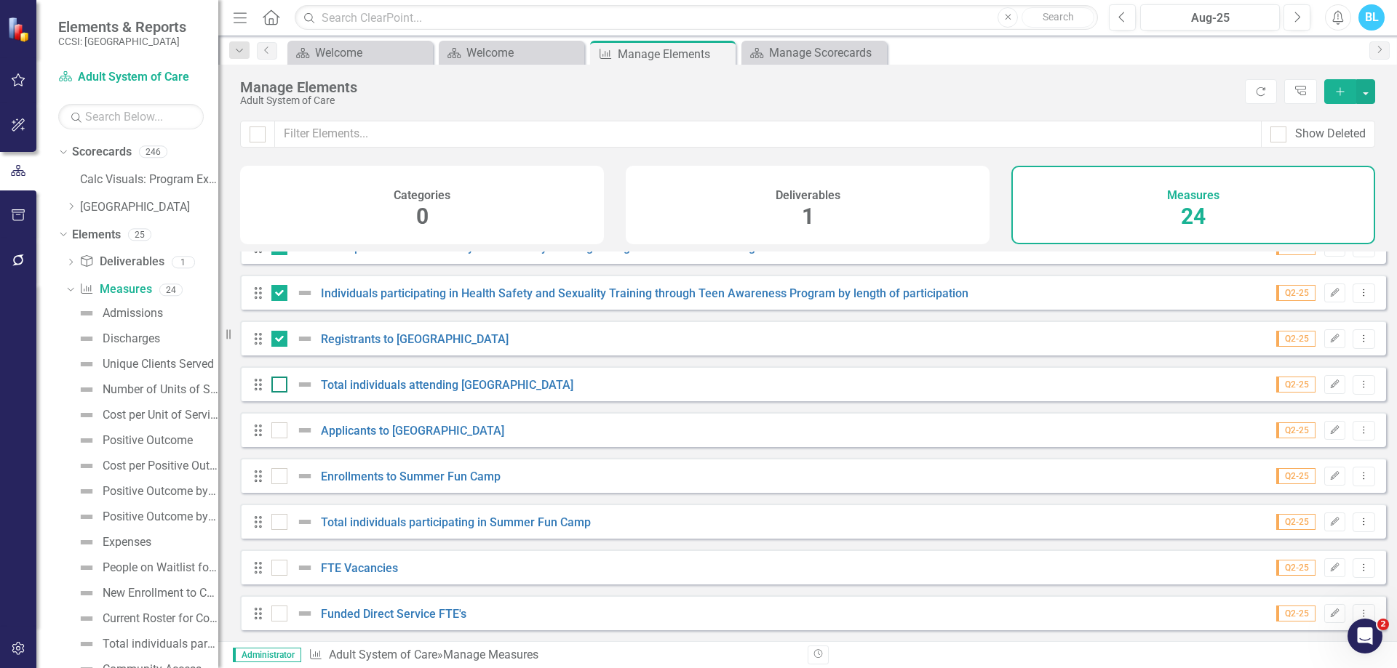
checkbox input "true"
click at [281, 439] on div at bounding box center [279, 431] width 16 height 16
click at [281, 432] on input "checkbox" at bounding box center [275, 427] width 9 height 9
checkbox input "true"
click at [284, 484] on div at bounding box center [279, 476] width 16 height 16
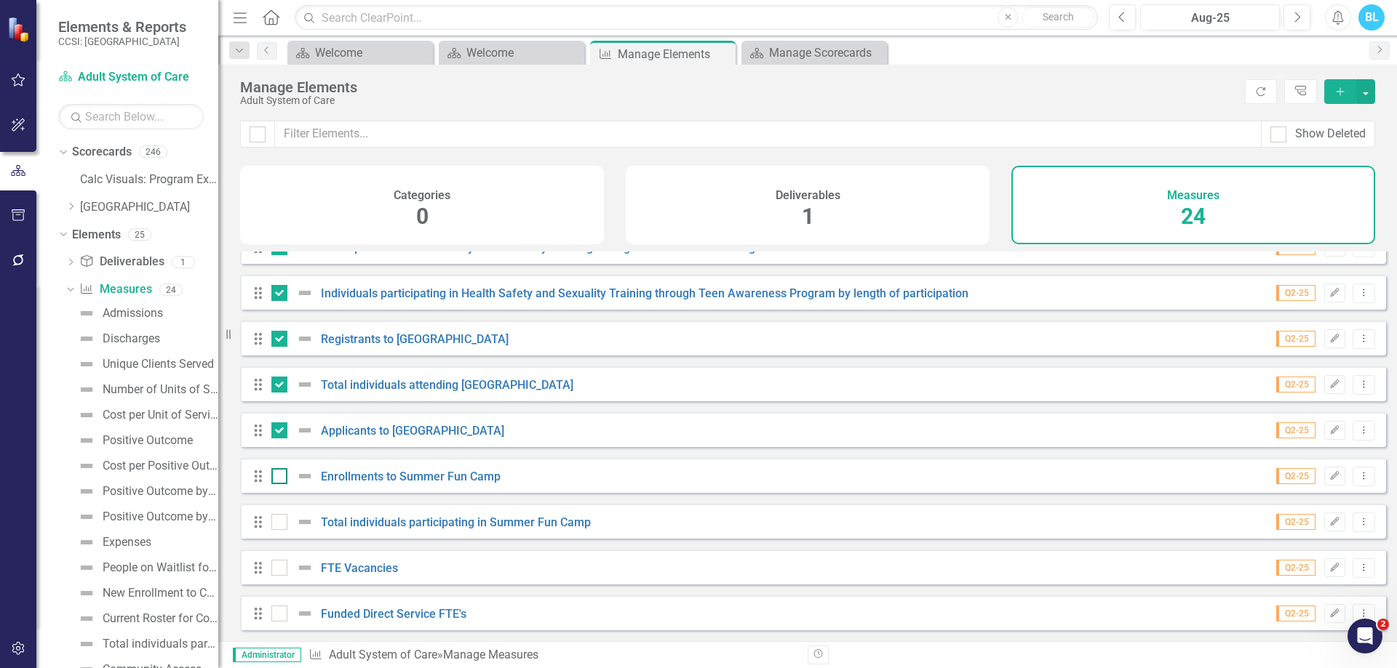
click at [281, 478] on input "checkbox" at bounding box center [275, 472] width 9 height 9
checkbox input "true"
click at [279, 530] on div at bounding box center [279, 522] width 16 height 16
click at [279, 524] on input "checkbox" at bounding box center [275, 518] width 9 height 9
checkbox input "true"
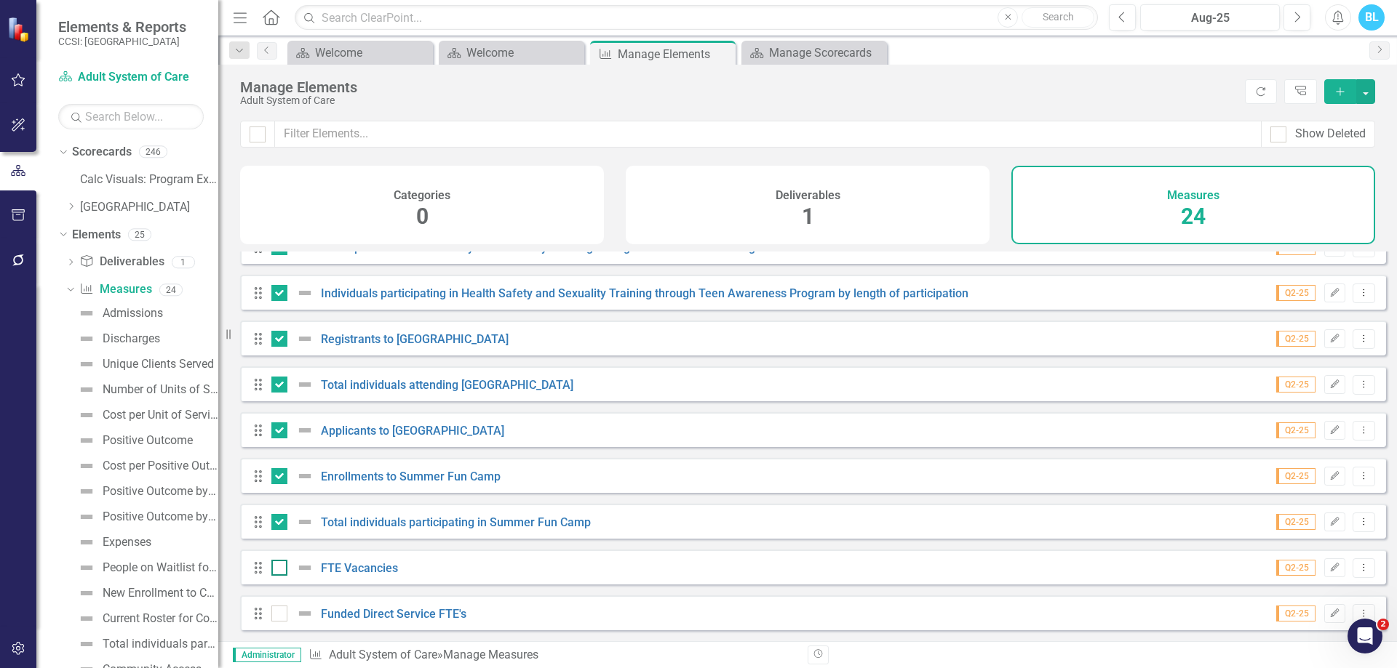
click at [279, 576] on div at bounding box center [279, 568] width 16 height 16
click at [279, 570] on input "checkbox" at bounding box center [275, 564] width 9 height 9
checkbox input "true"
click at [277, 622] on div at bounding box center [279, 614] width 16 height 16
click at [277, 615] on input "checkbox" at bounding box center [275, 610] width 9 height 9
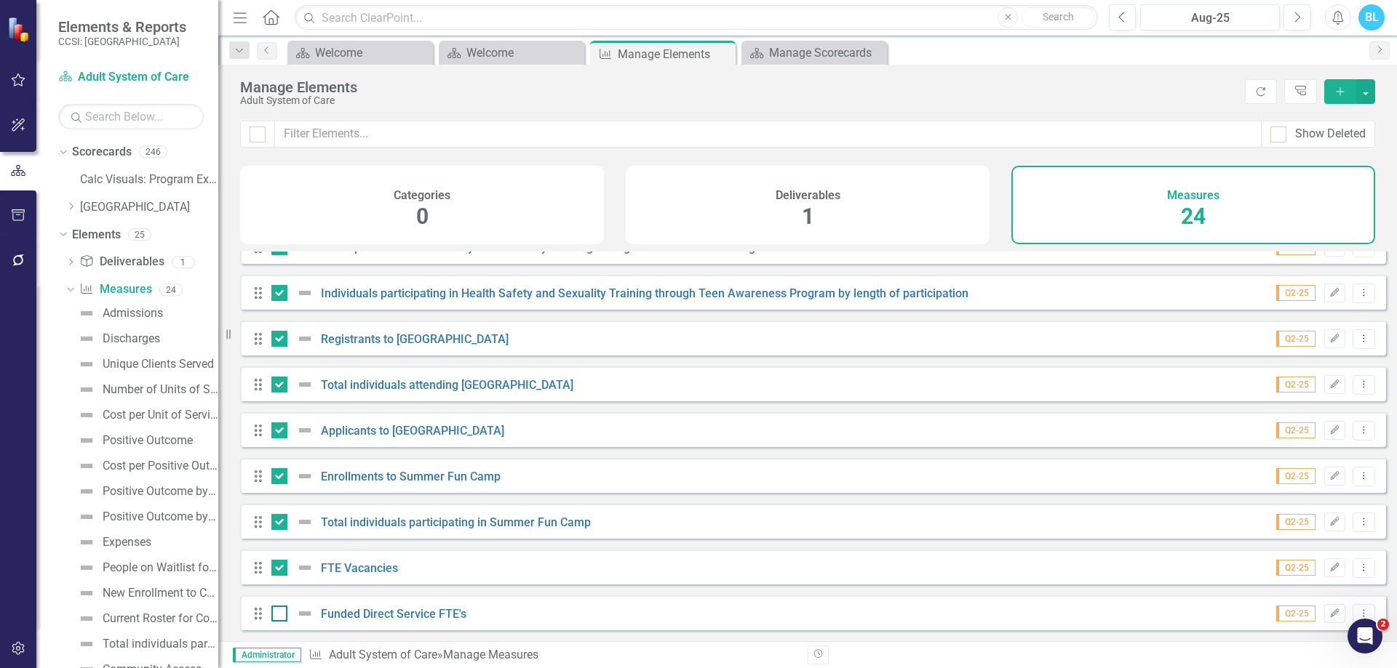
checkbox input "true"
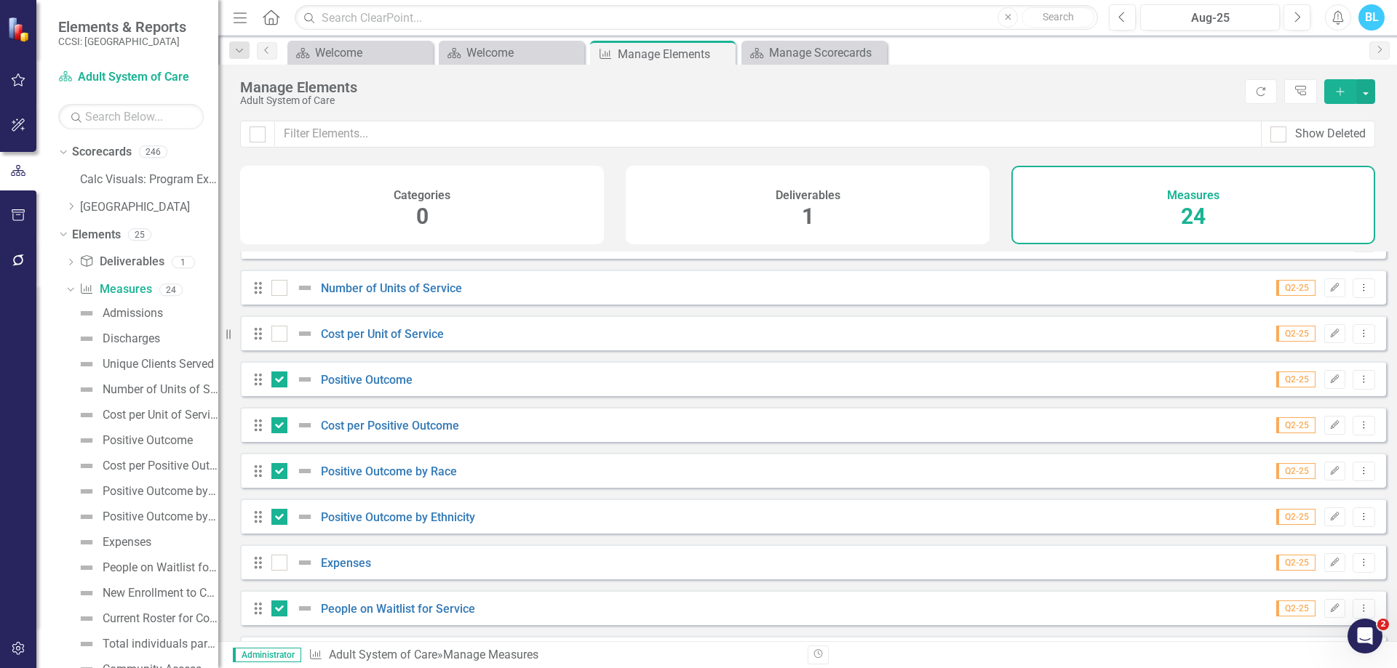
scroll to position [119, 0]
click at [279, 388] on div at bounding box center [279, 380] width 16 height 16
click at [279, 382] on input "checkbox" at bounding box center [275, 376] width 9 height 9
checkbox input "false"
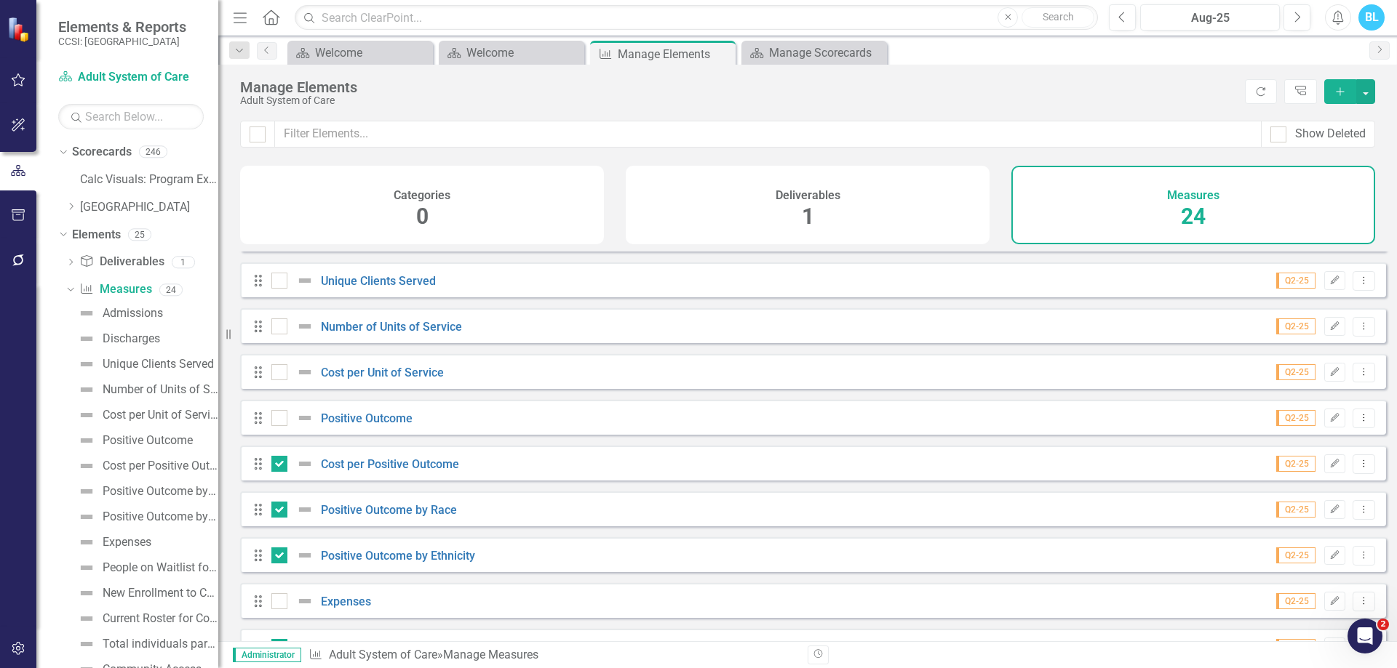
scroll to position [0, 0]
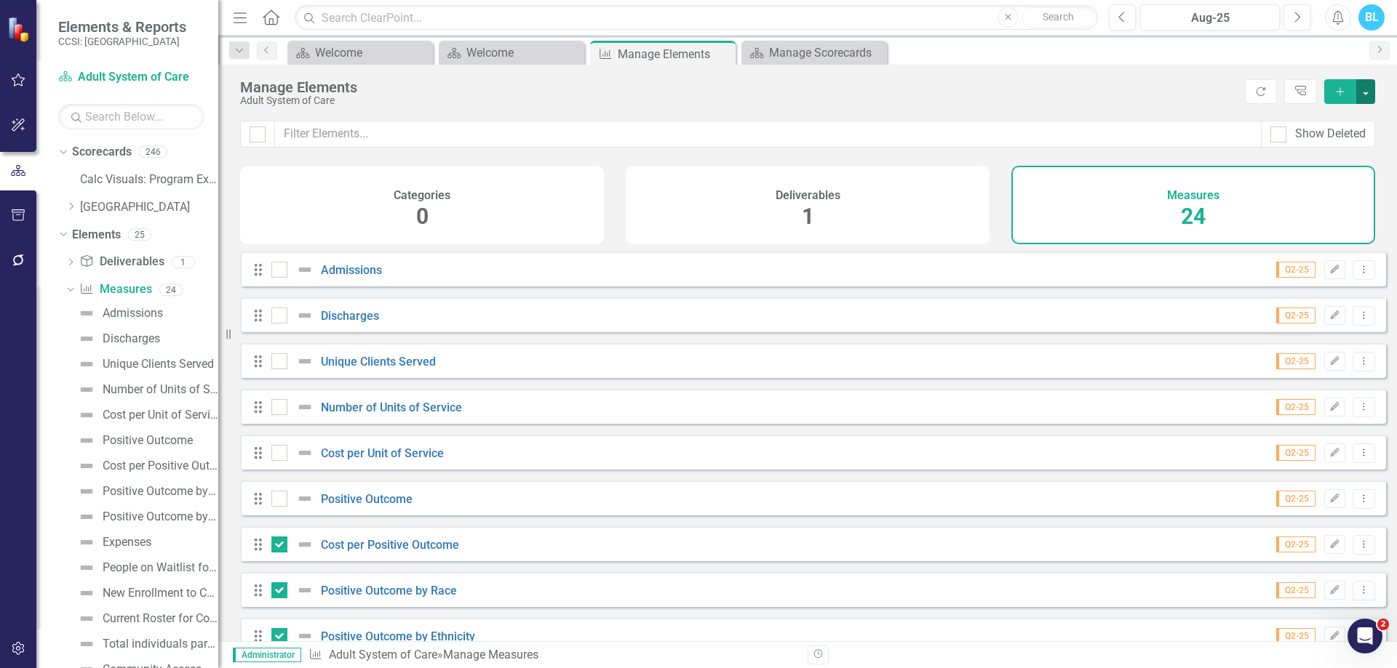
click at [1359, 90] on button "button" at bounding box center [1365, 91] width 19 height 25
click at [1328, 201] on link "Trash Delete Multiple" at bounding box center [1316, 198] width 115 height 27
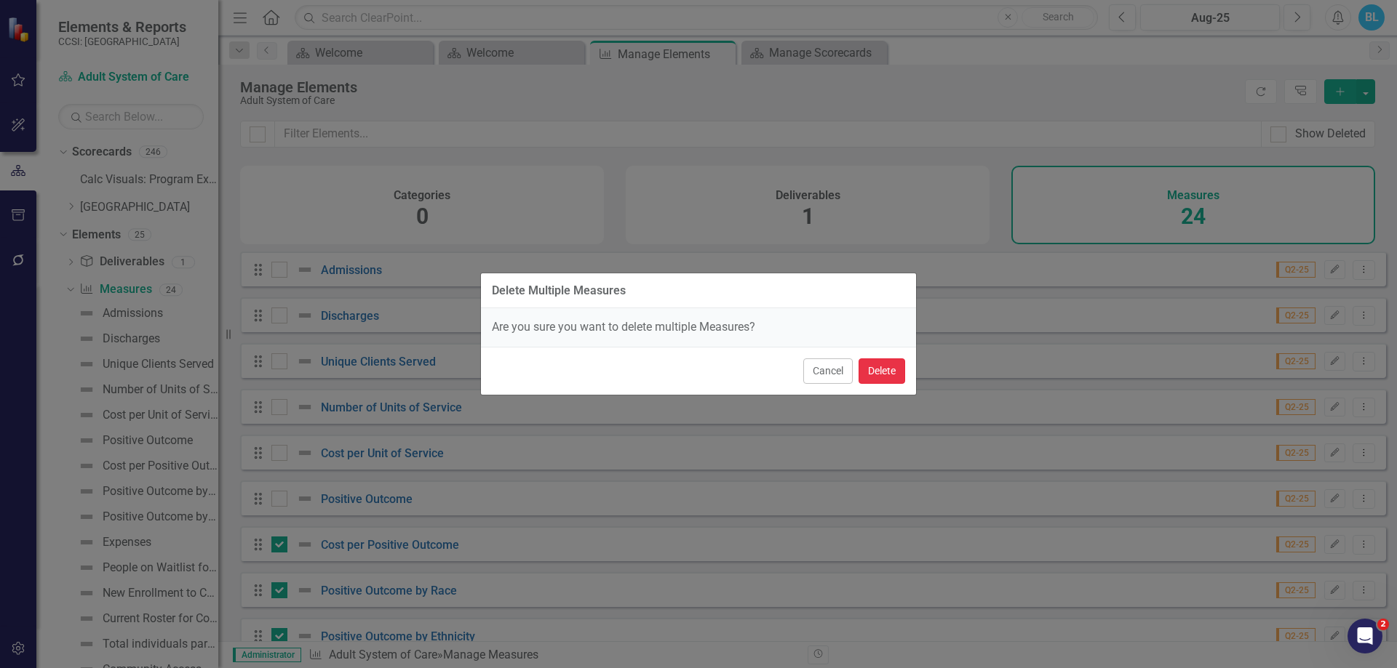
click at [887, 378] on button "Delete" at bounding box center [881, 371] width 47 height 25
checkbox input "false"
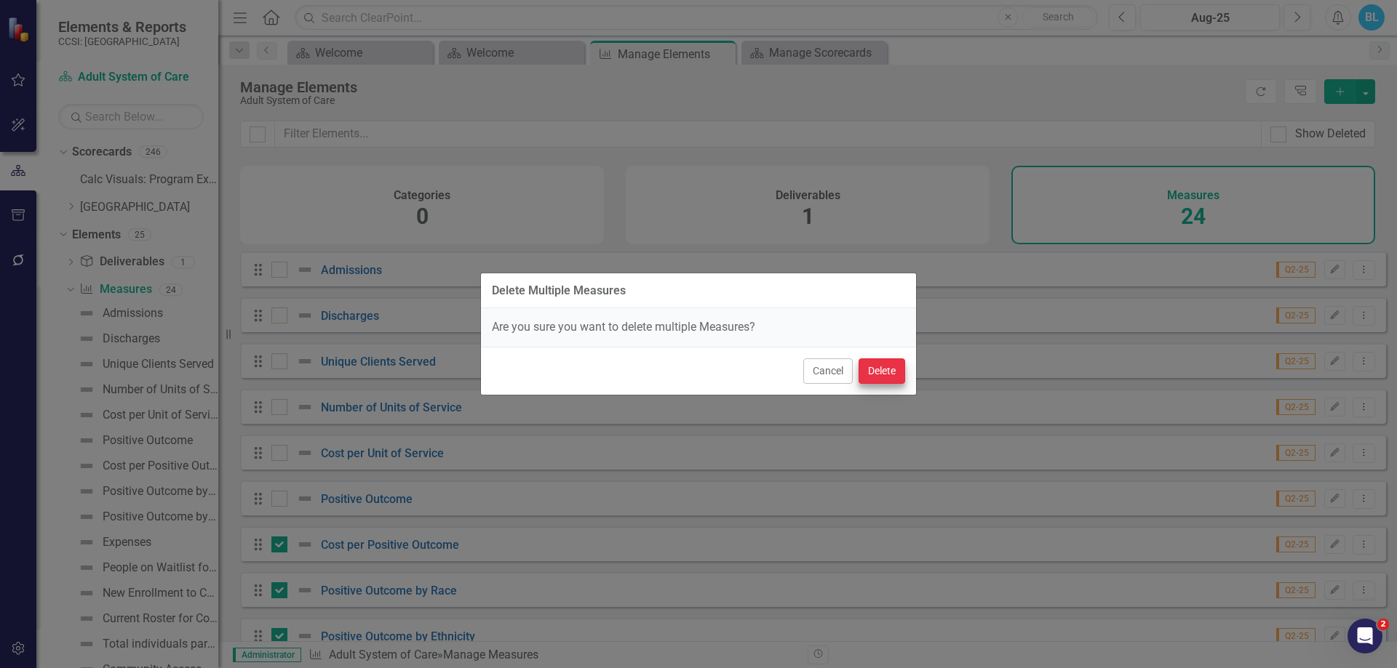
checkbox input "false"
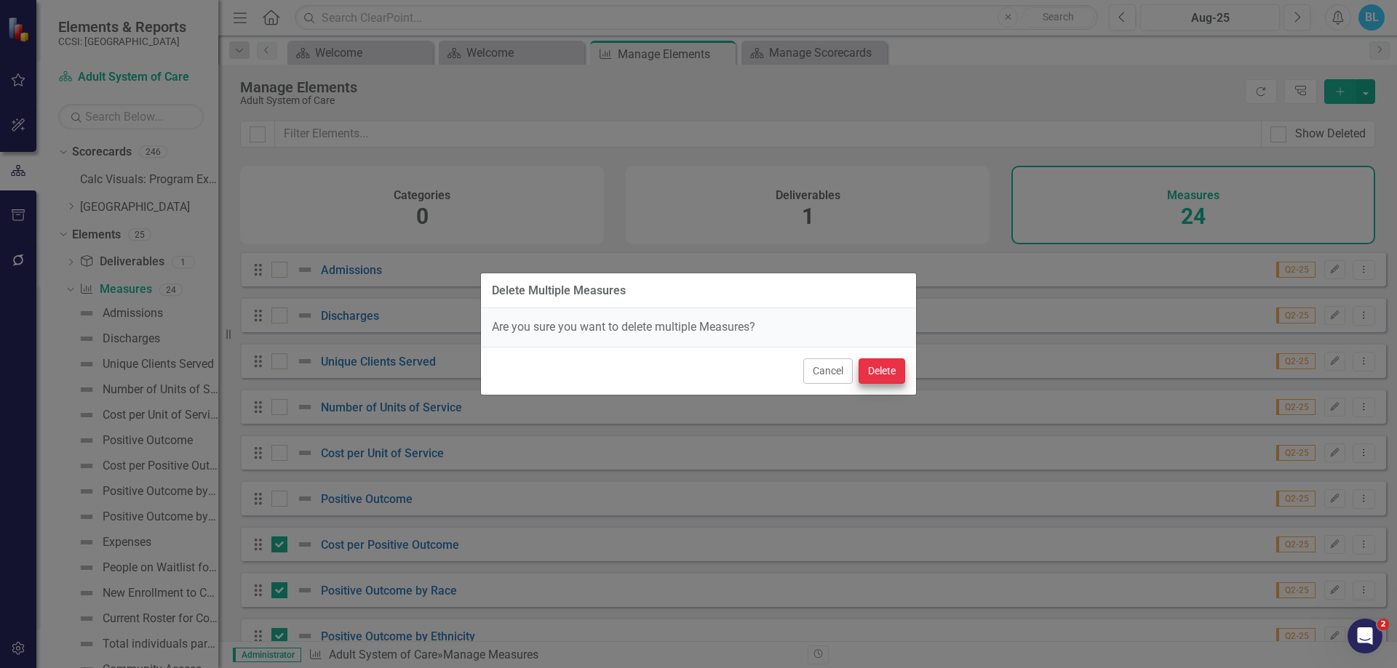
checkbox input "false"
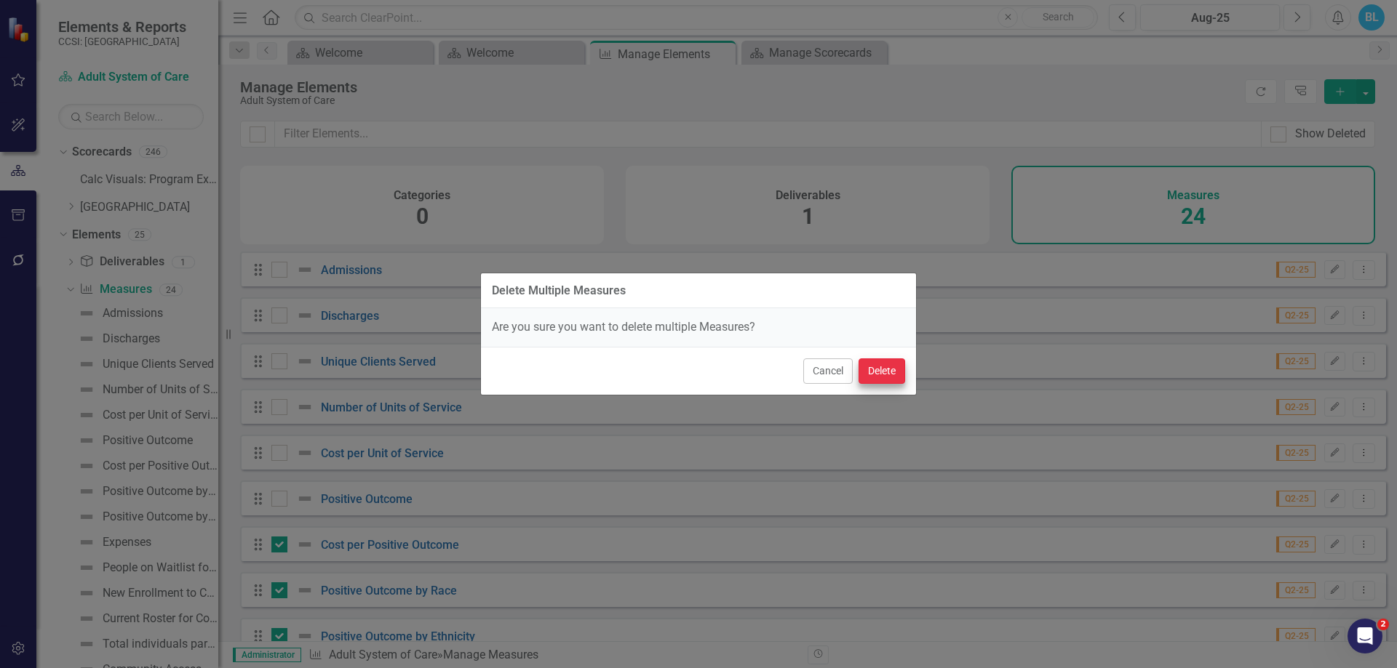
checkbox input "false"
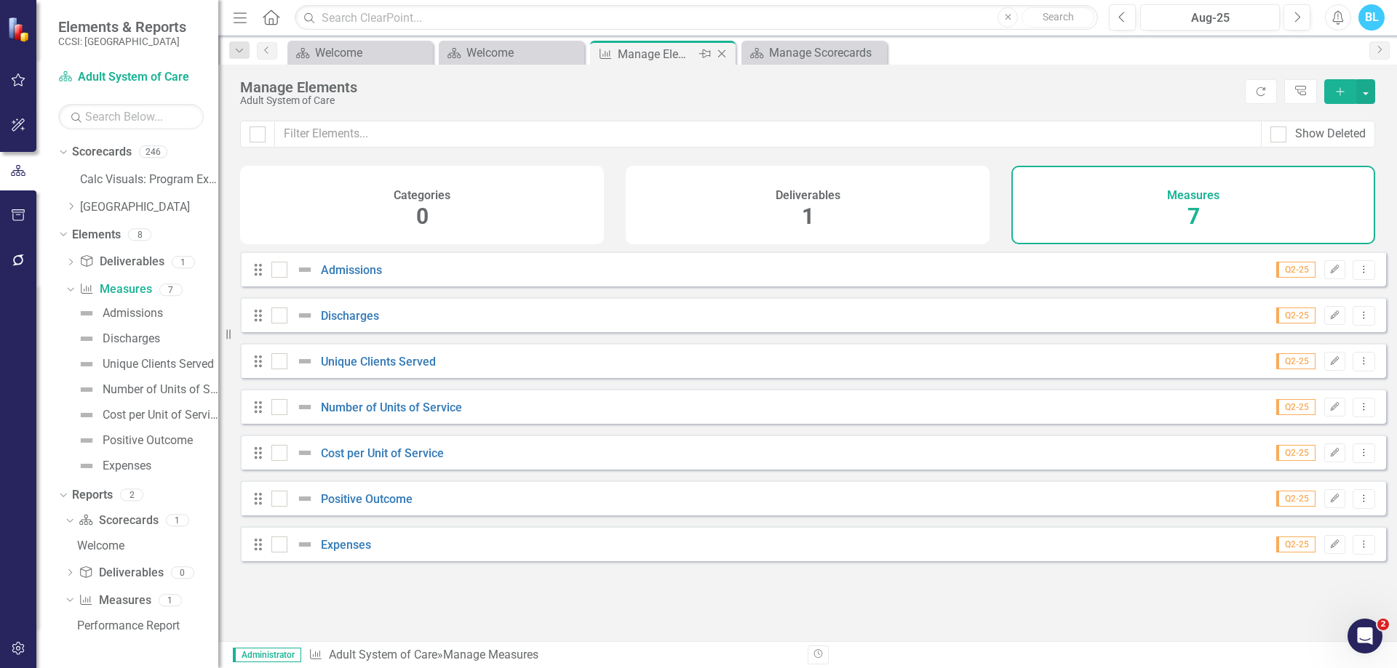
click at [722, 56] on icon "Close" at bounding box center [721, 54] width 15 height 12
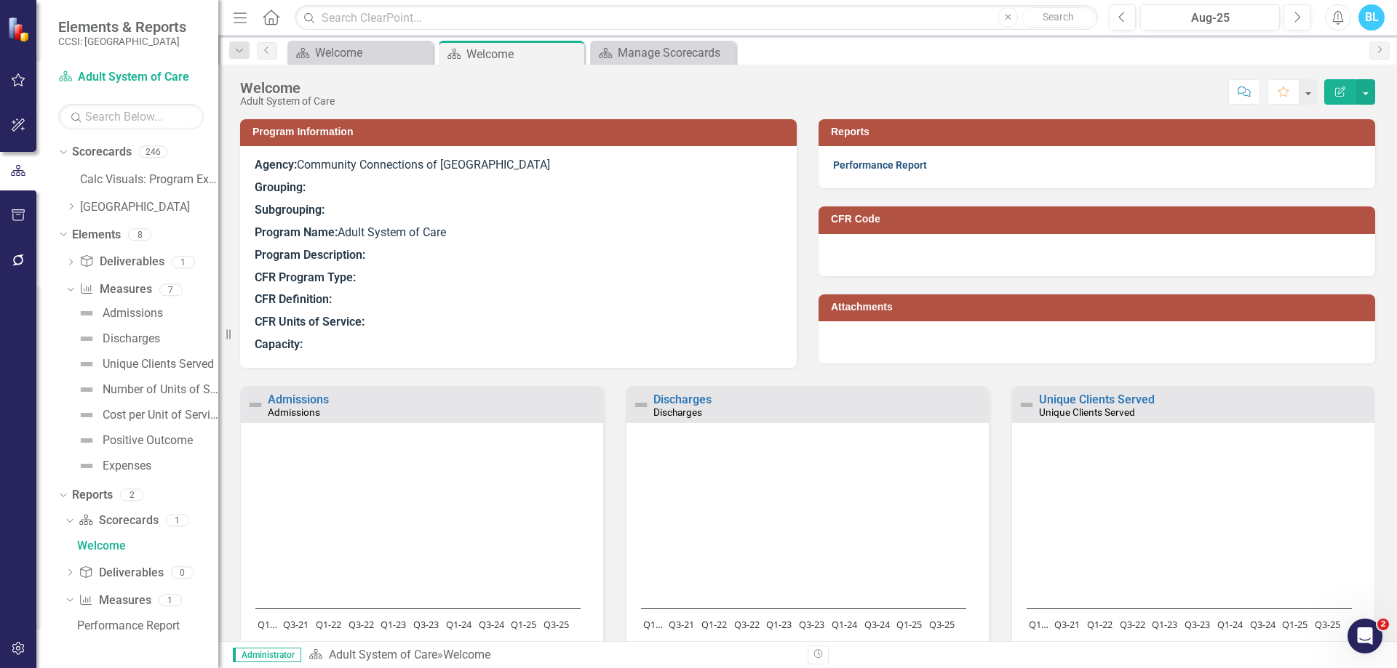
click at [863, 167] on link "Performance Report" at bounding box center [880, 165] width 94 height 12
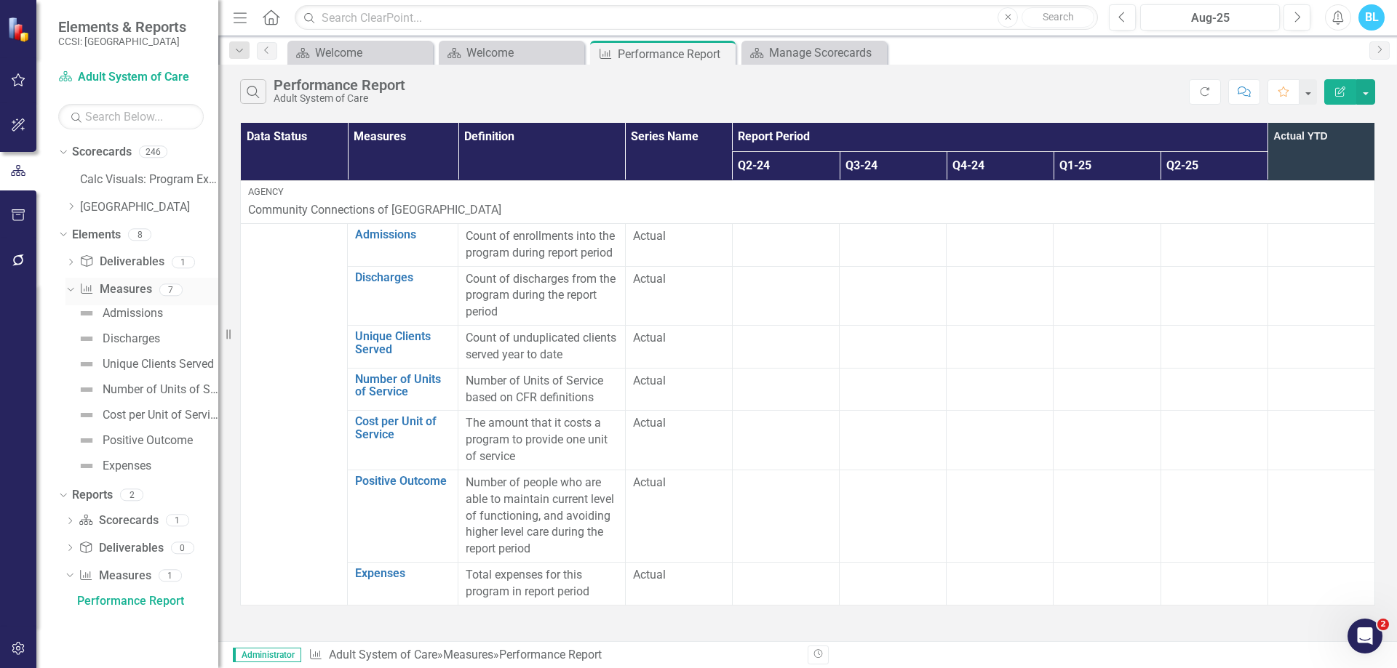
click at [129, 292] on link "Measure Measures" at bounding box center [115, 289] width 72 height 17
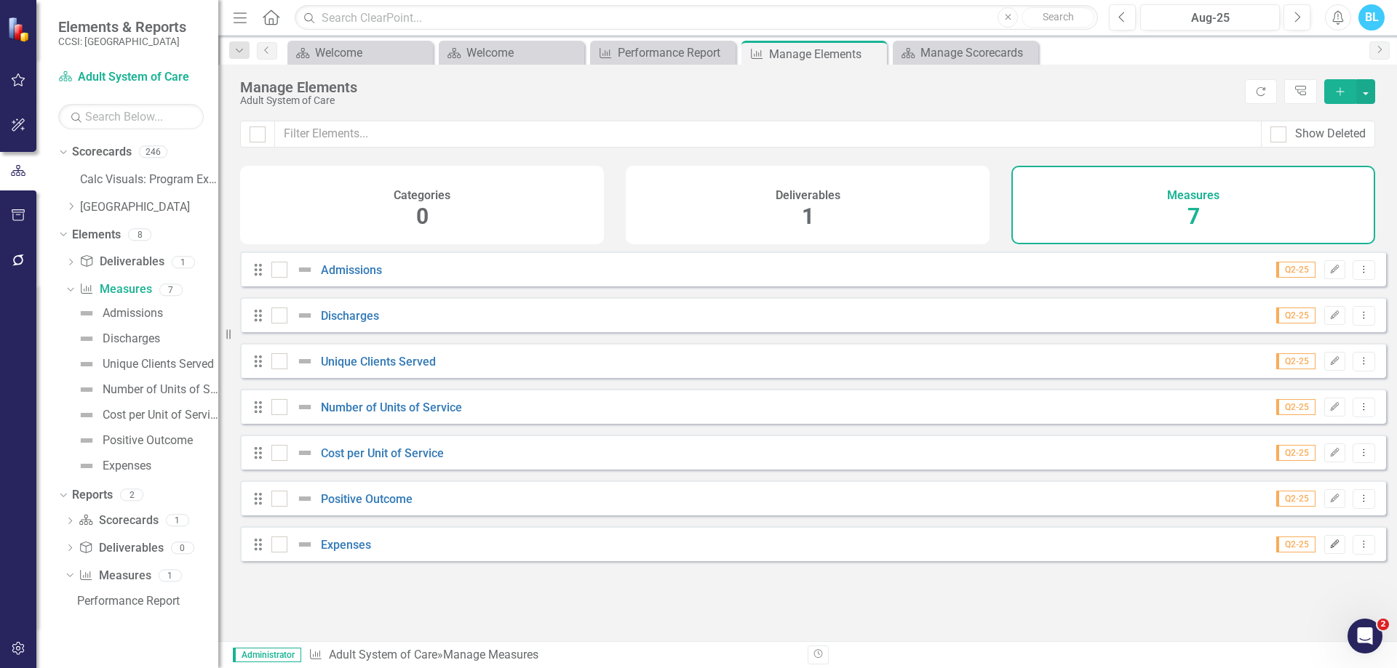
click at [1329, 549] on icon "Edit" at bounding box center [1334, 544] width 11 height 9
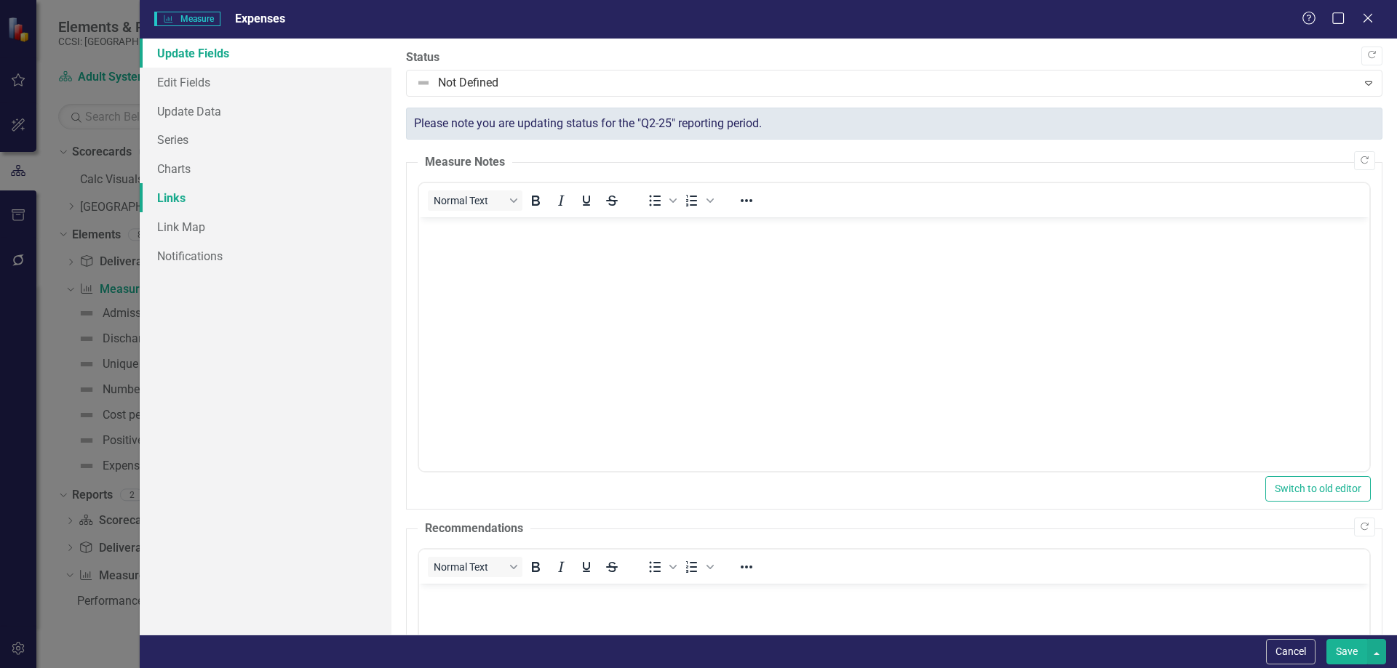
click at [197, 195] on link "Links" at bounding box center [266, 197] width 252 height 29
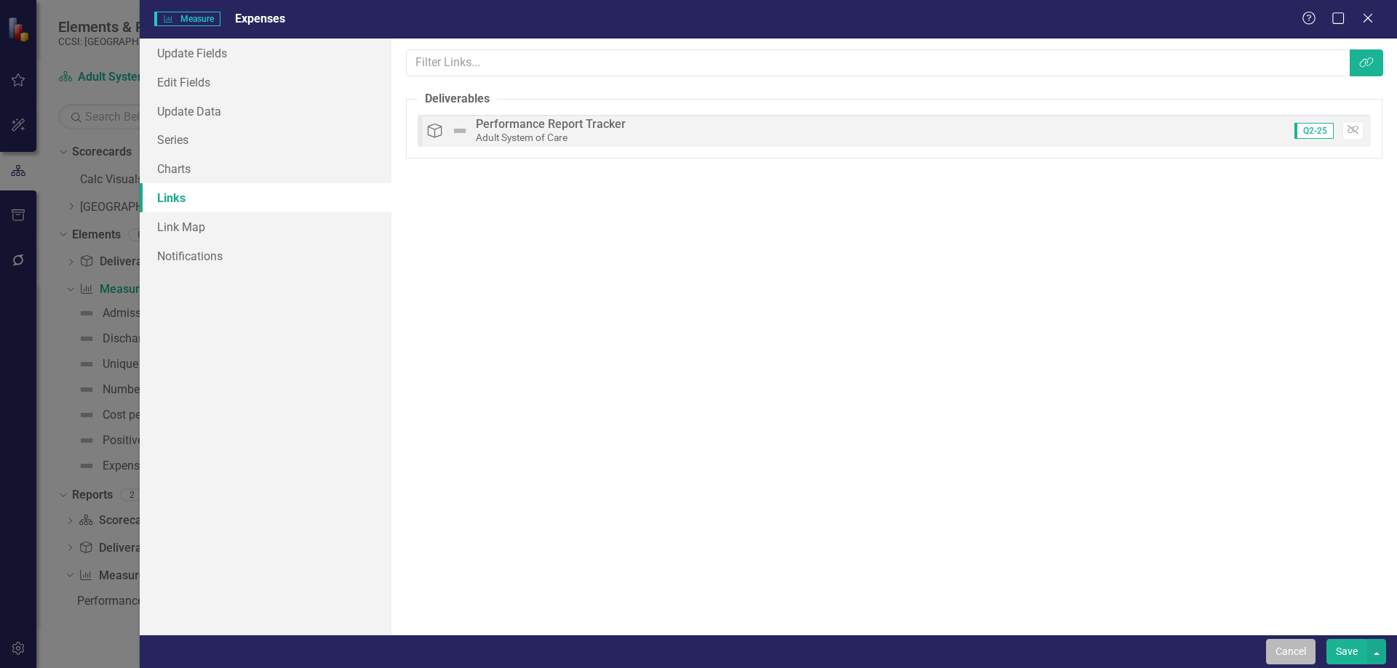
click at [1284, 651] on button "Cancel" at bounding box center [1290, 651] width 49 height 25
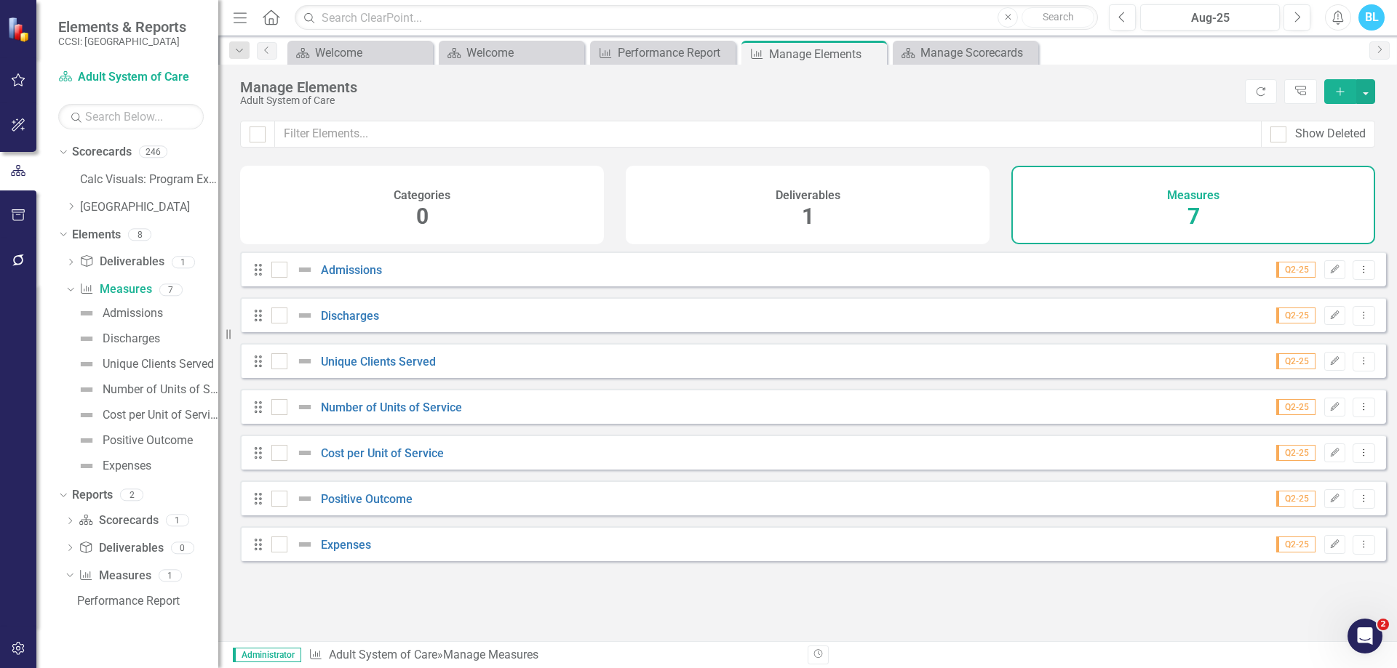
click at [898, 586] on div "Looks like you don't have any Measures set up yet. Why don't you add a Measure …" at bounding box center [813, 429] width 1146 height 354
click at [1329, 274] on icon "Edit" at bounding box center [1334, 269] width 11 height 9
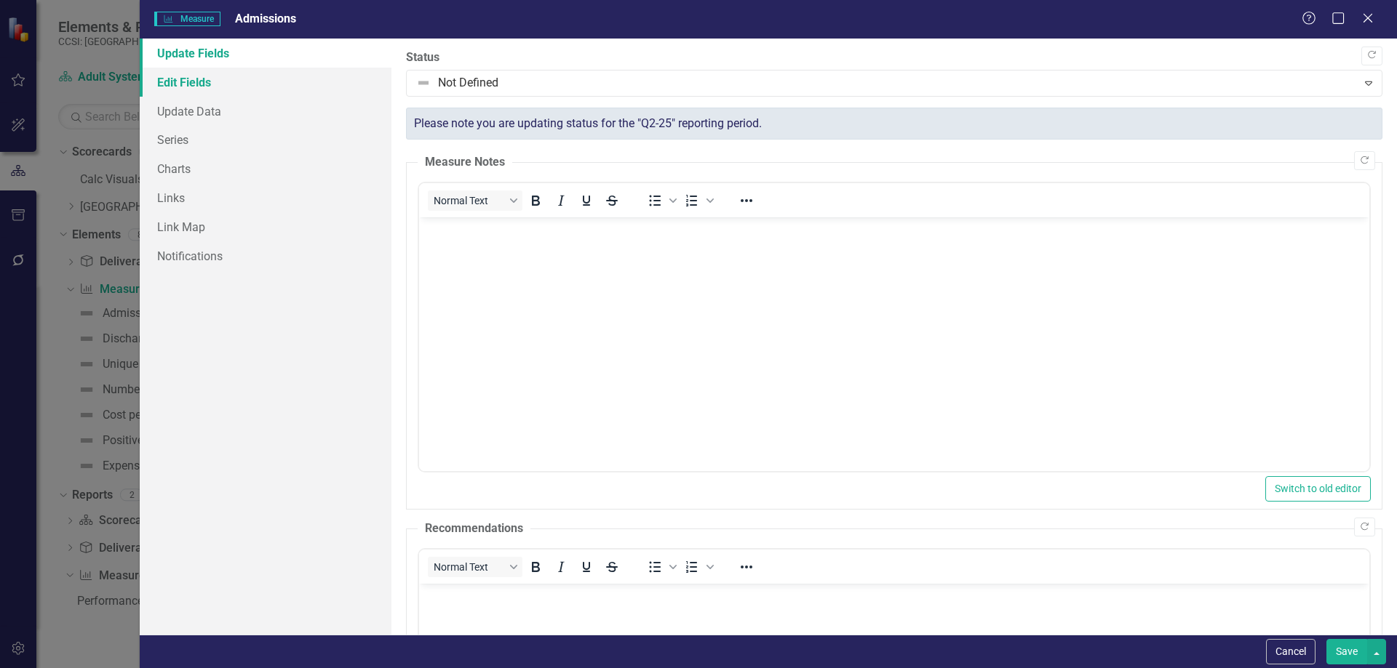
click at [249, 80] on link "Edit Fields" at bounding box center [266, 82] width 252 height 29
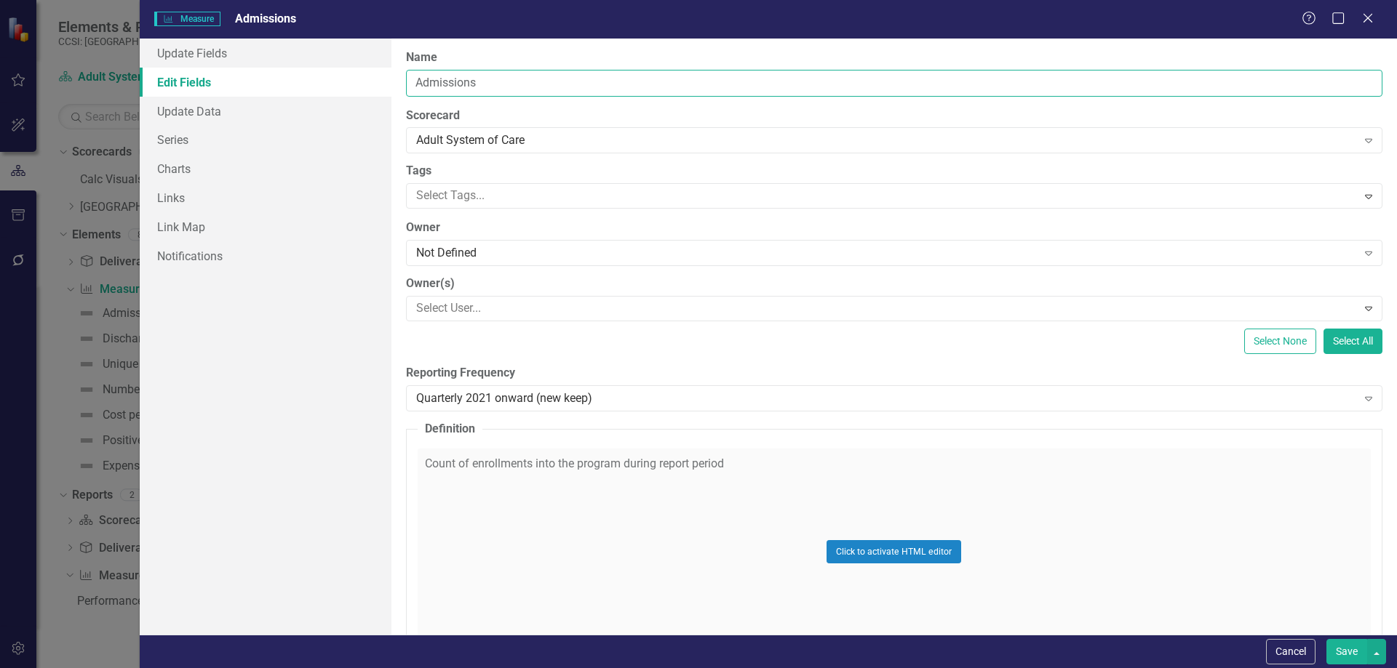
click at [466, 83] on input "Admissions" at bounding box center [894, 83] width 976 height 27
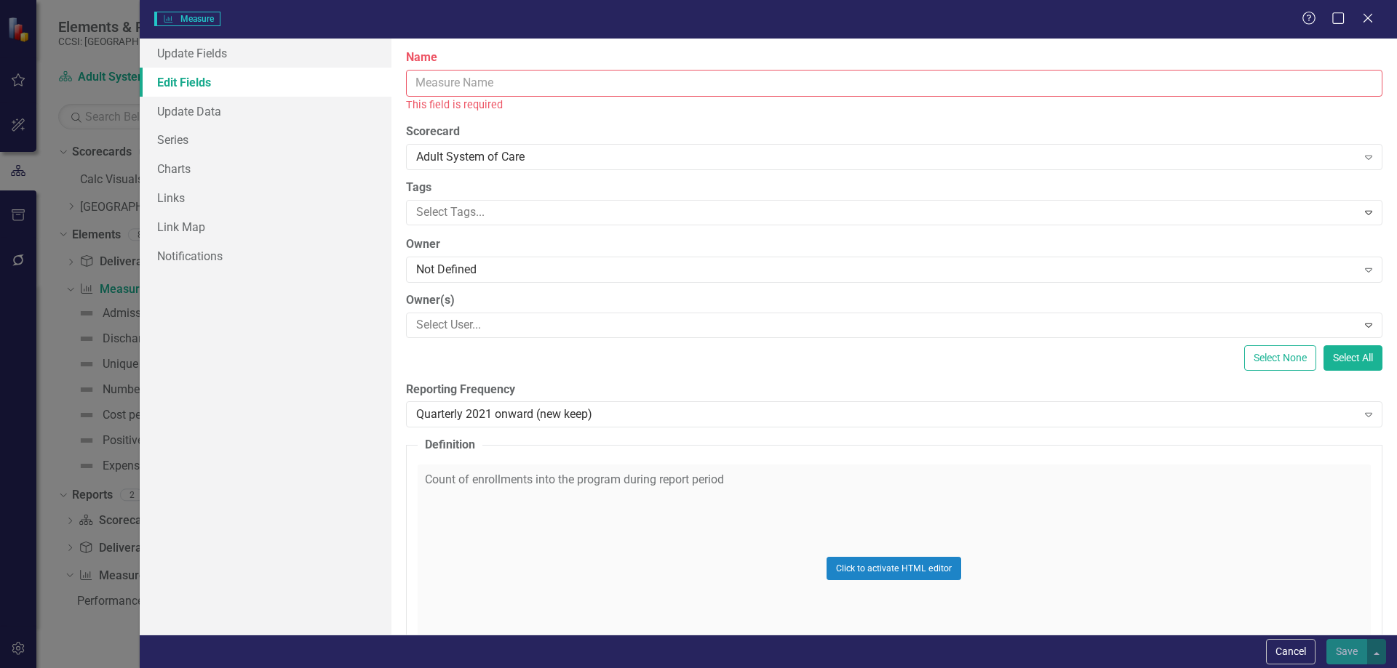
paste input "FMH Online Training Development"
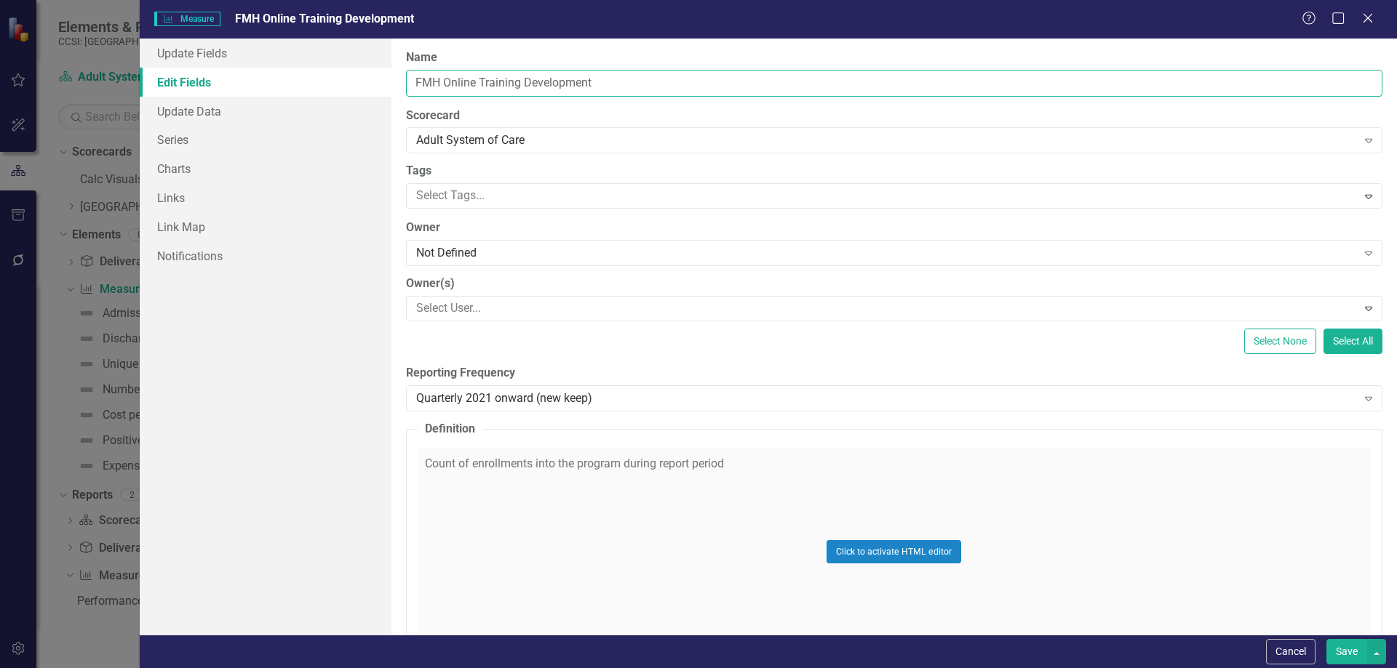
type input "FMH Online Training Development"
click at [640, 479] on div "Click to activate HTML editor" at bounding box center [894, 552] width 953 height 207
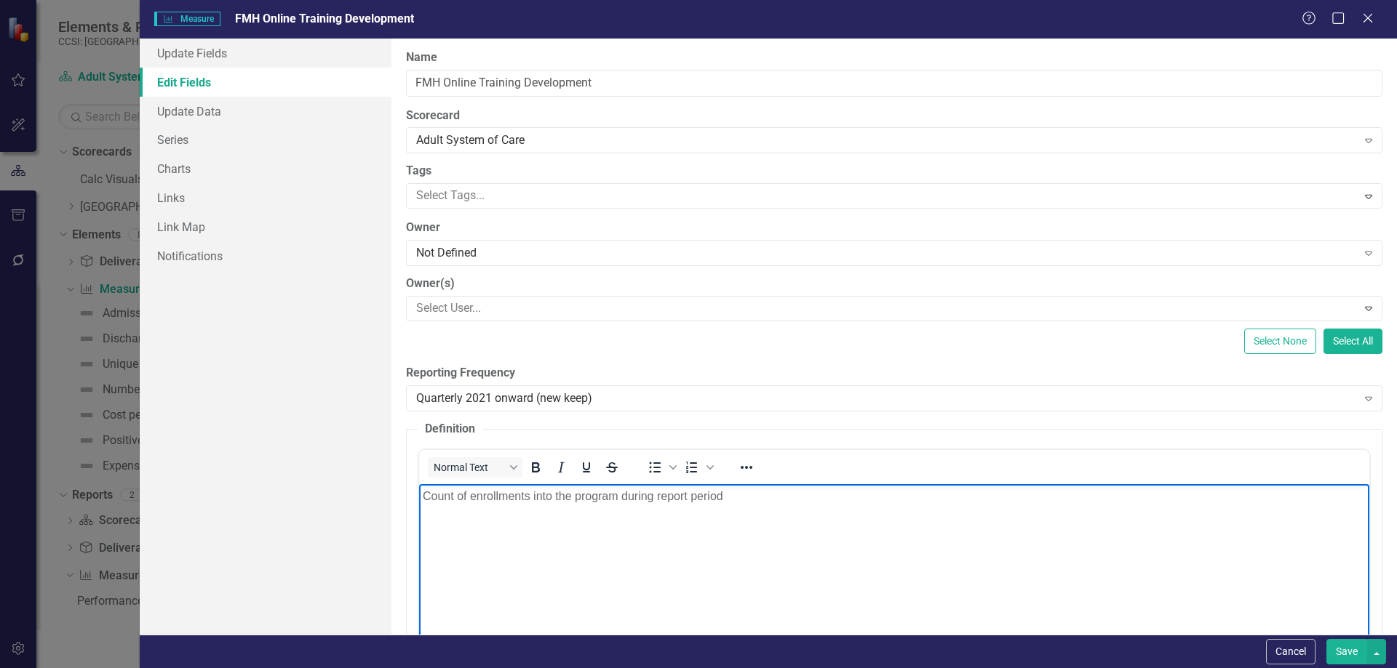
click at [639, 512] on body "Count of enrollments into the program during report period" at bounding box center [893, 593] width 950 height 218
click at [619, 503] on p "Rich Text Area. Press ALT-0 for help." at bounding box center [893, 495] width 943 height 17
paste body "Rich Text Area. Press ALT-0 for help."
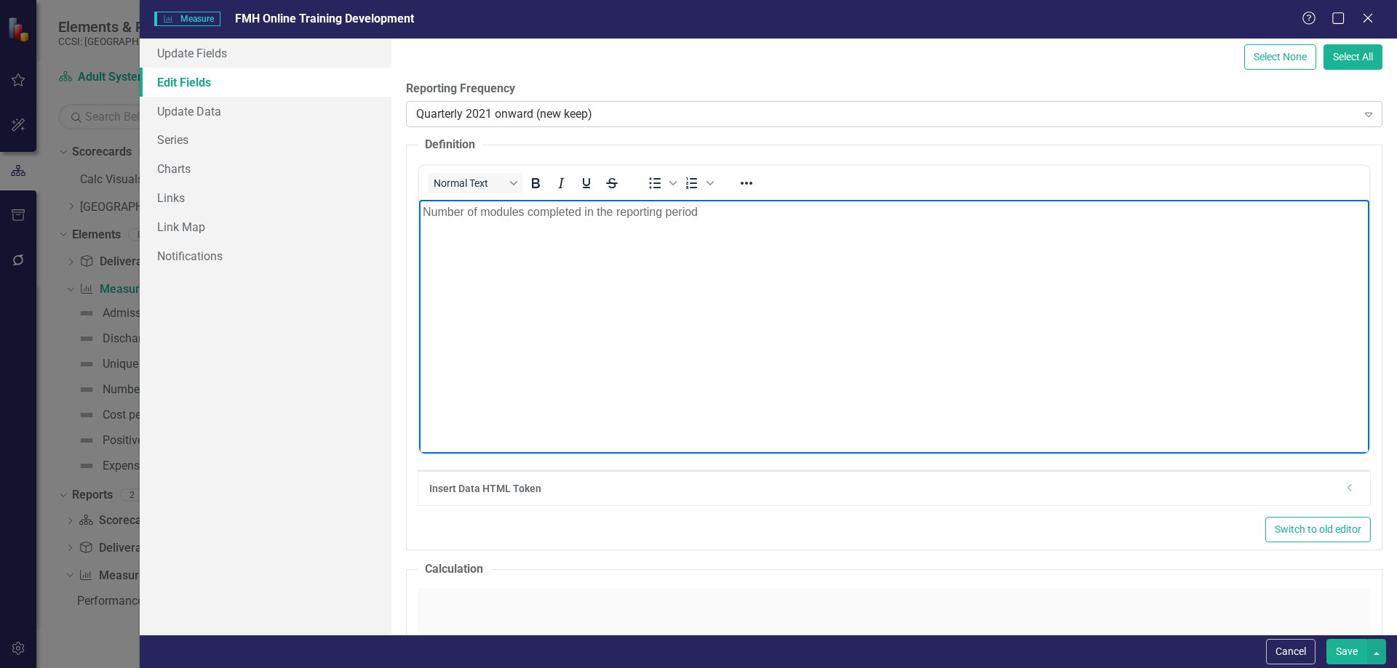
scroll to position [571, 0]
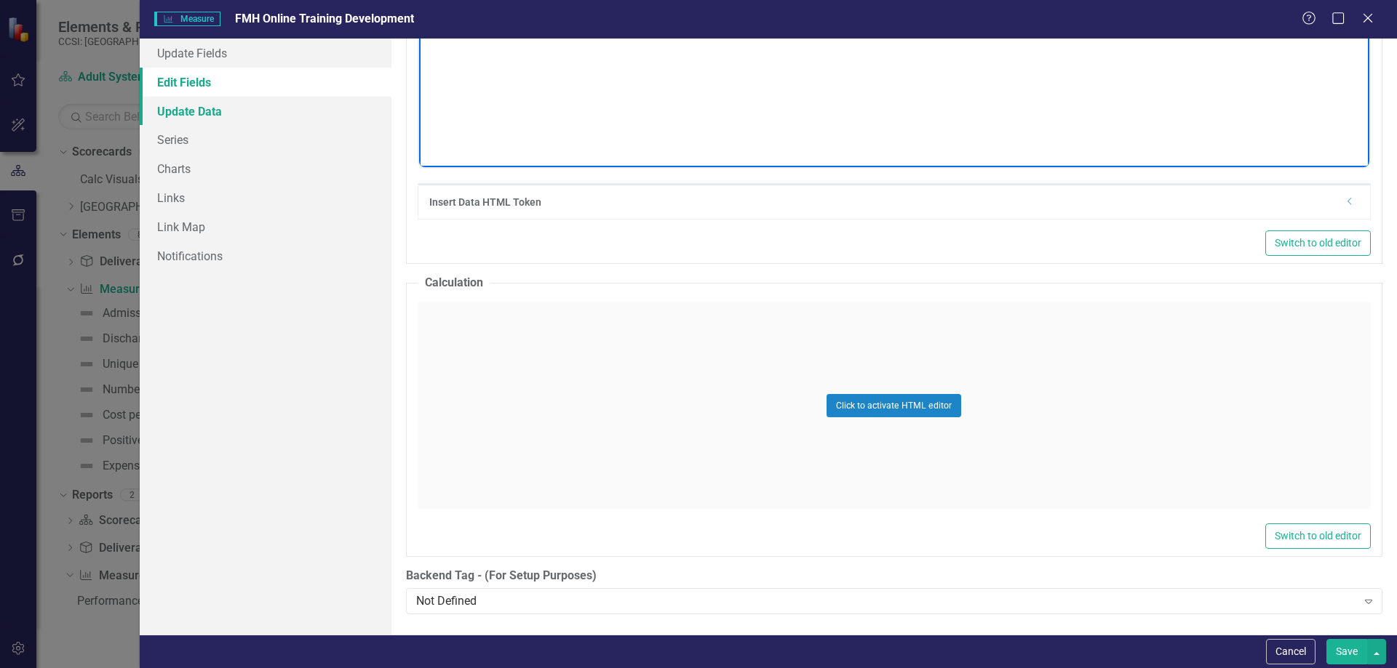
click at [296, 116] on link "Update Data" at bounding box center [266, 111] width 252 height 29
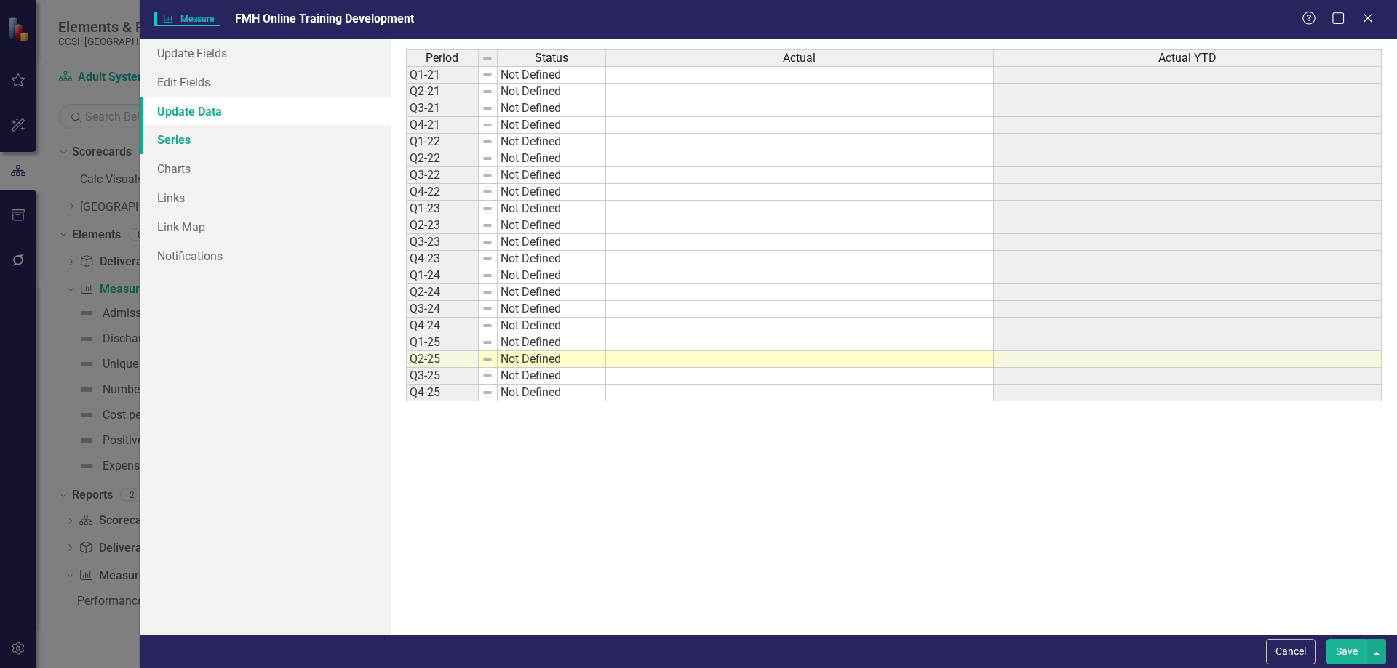
click at [287, 140] on link "Series" at bounding box center [266, 139] width 252 height 29
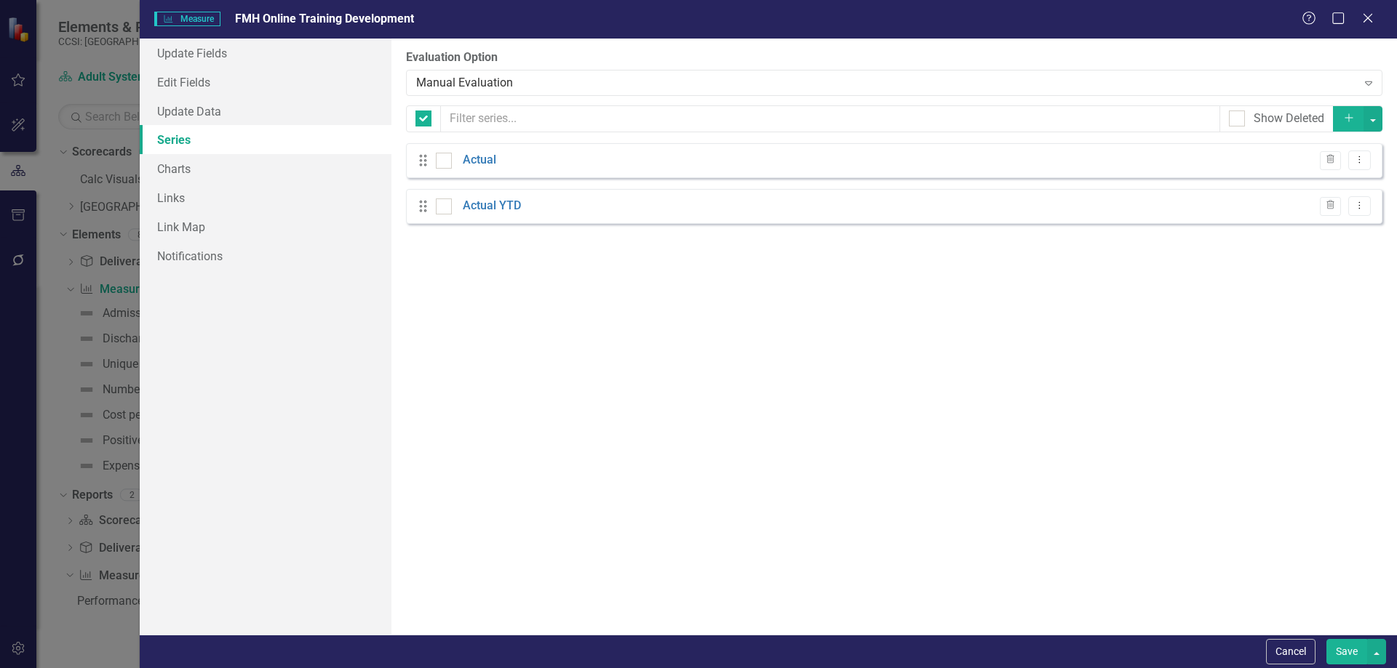
checkbox input "false"
click at [290, 169] on link "Charts" at bounding box center [266, 168] width 252 height 29
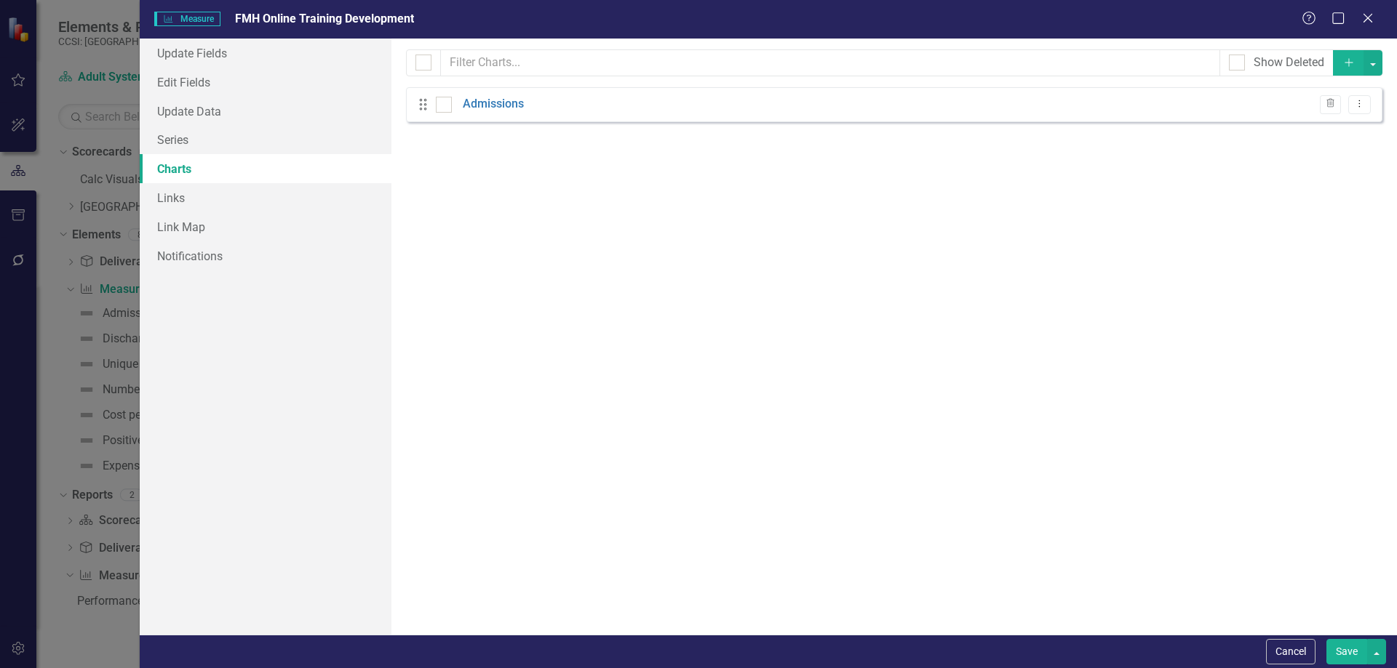
click at [1341, 645] on button "Save" at bounding box center [1346, 651] width 41 height 25
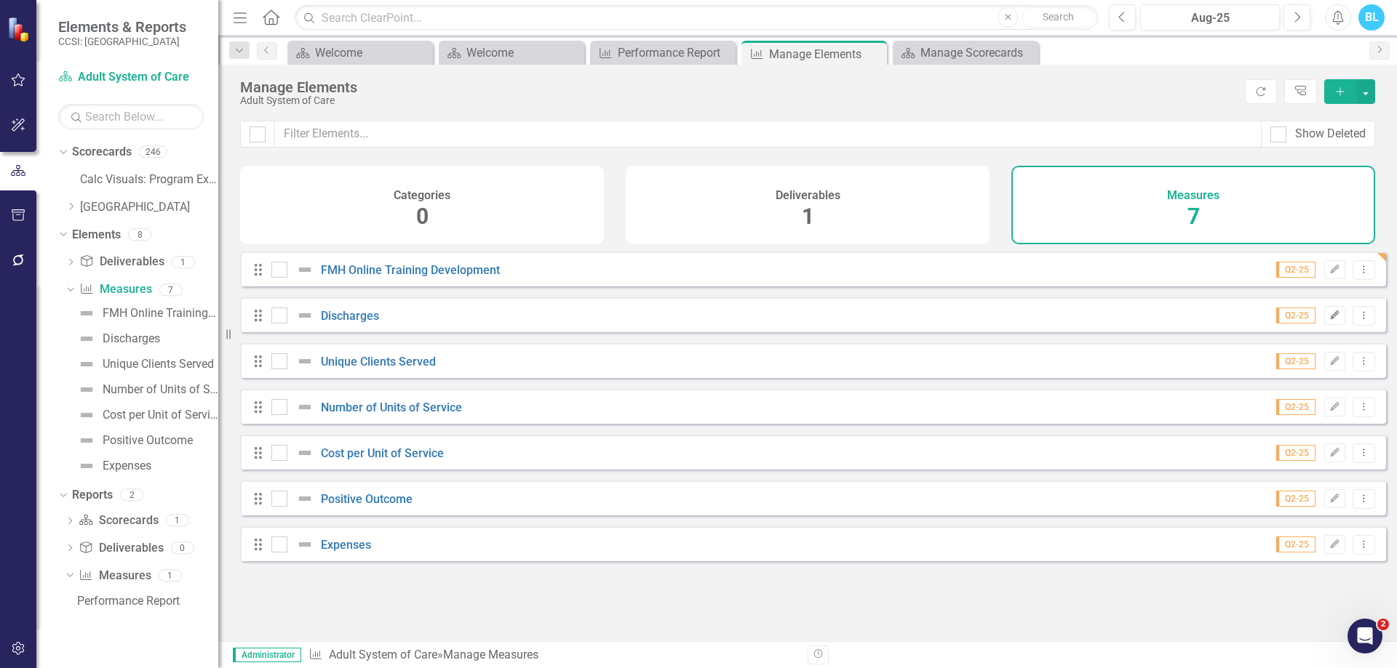
click at [1326, 325] on button "Edit" at bounding box center [1334, 315] width 21 height 19
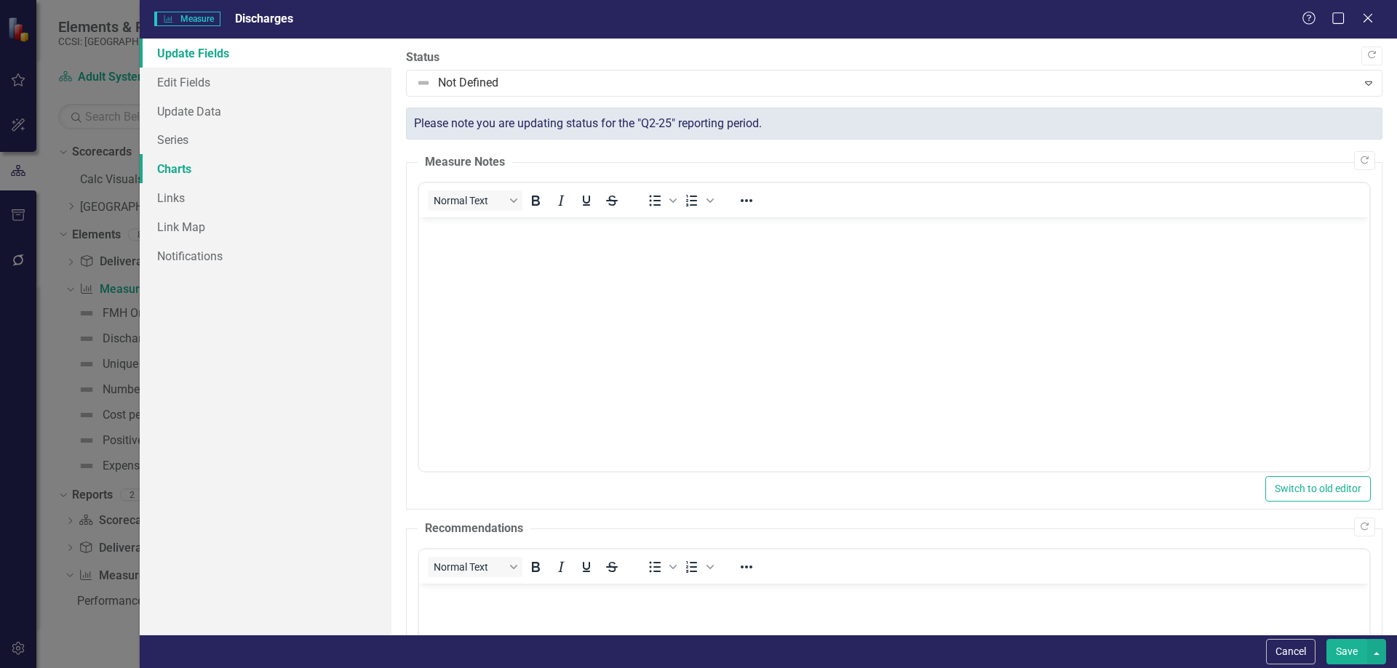
scroll to position [0, 0]
click at [209, 84] on link "Edit Fields" at bounding box center [266, 82] width 252 height 29
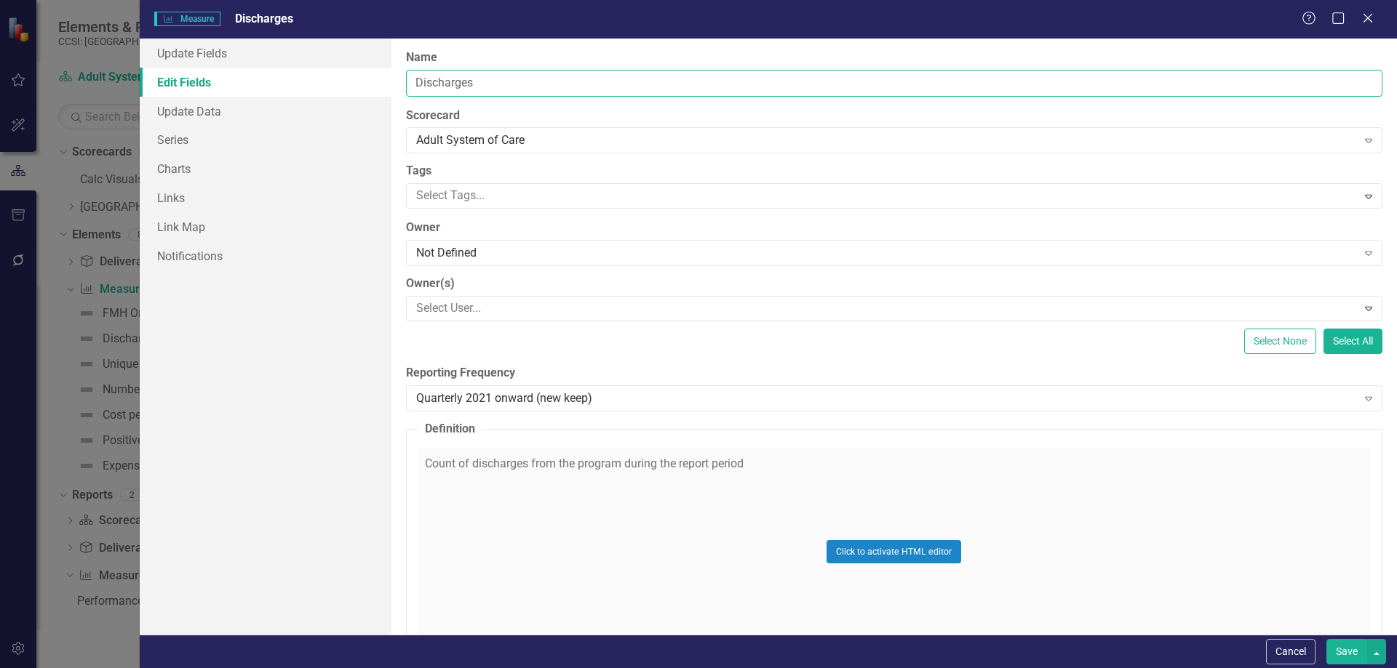
click at [447, 90] on input "Discharges" at bounding box center [894, 83] width 976 height 27
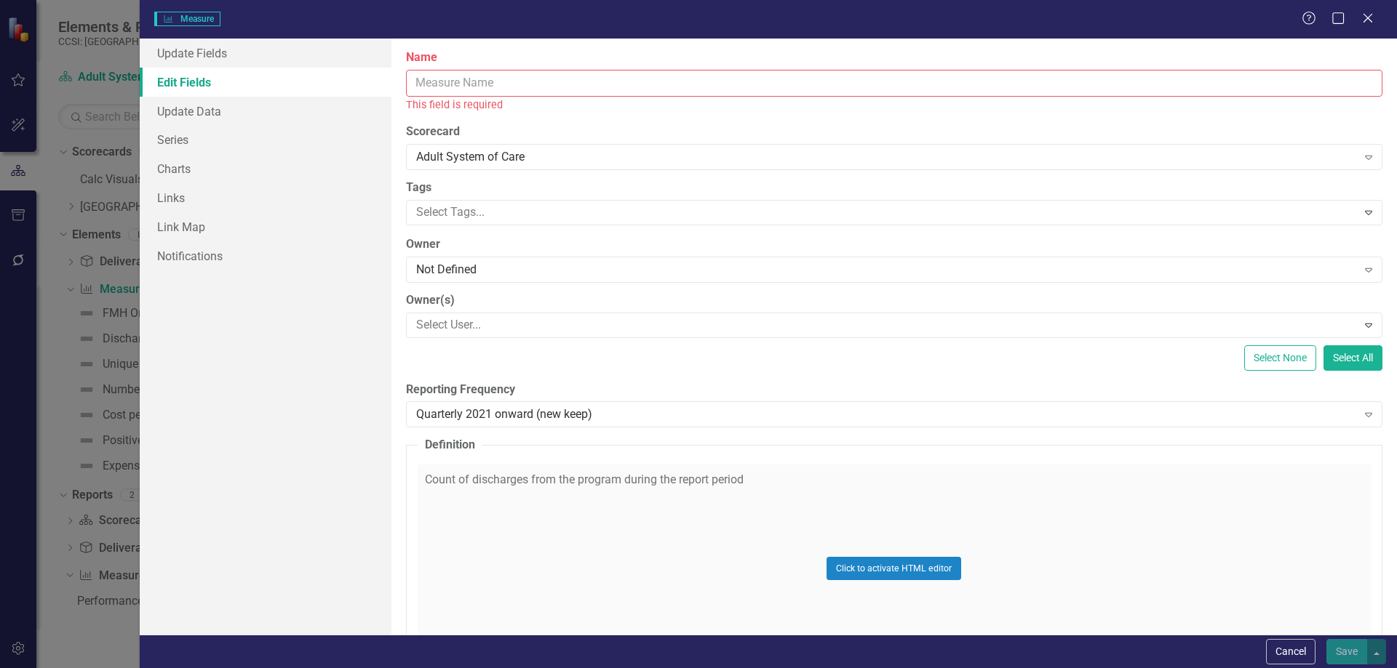
paste input "SPOA Community and County Support"
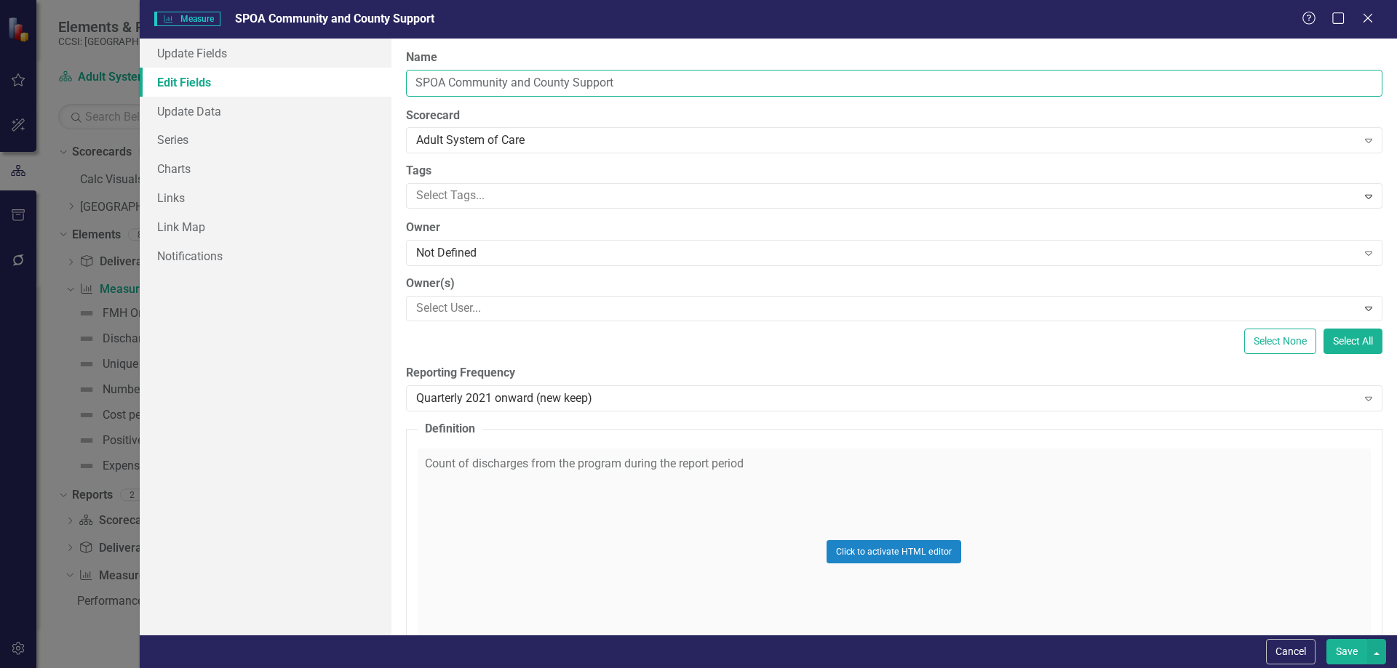
type input "SPOA Community and County Support"
click at [589, 495] on div "Click to activate HTML editor" at bounding box center [894, 552] width 953 height 207
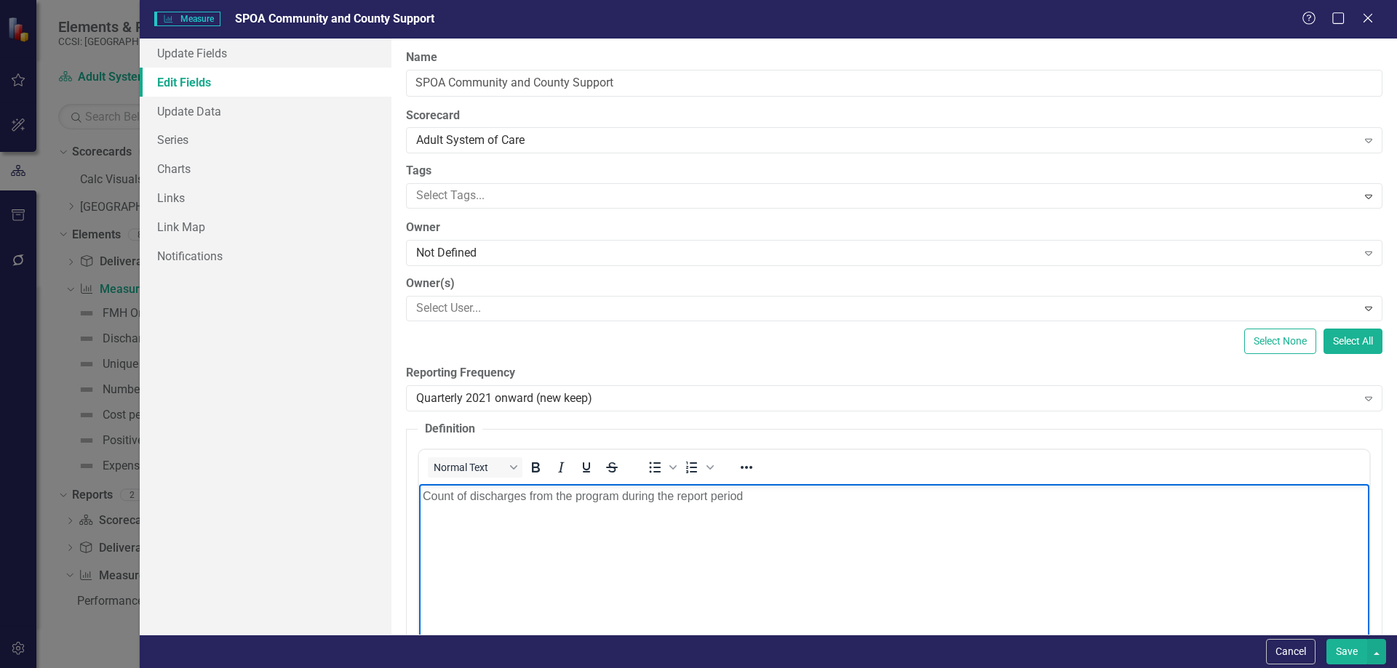
click at [512, 503] on p "Count of discharges from the program during the report period" at bounding box center [893, 495] width 943 height 17
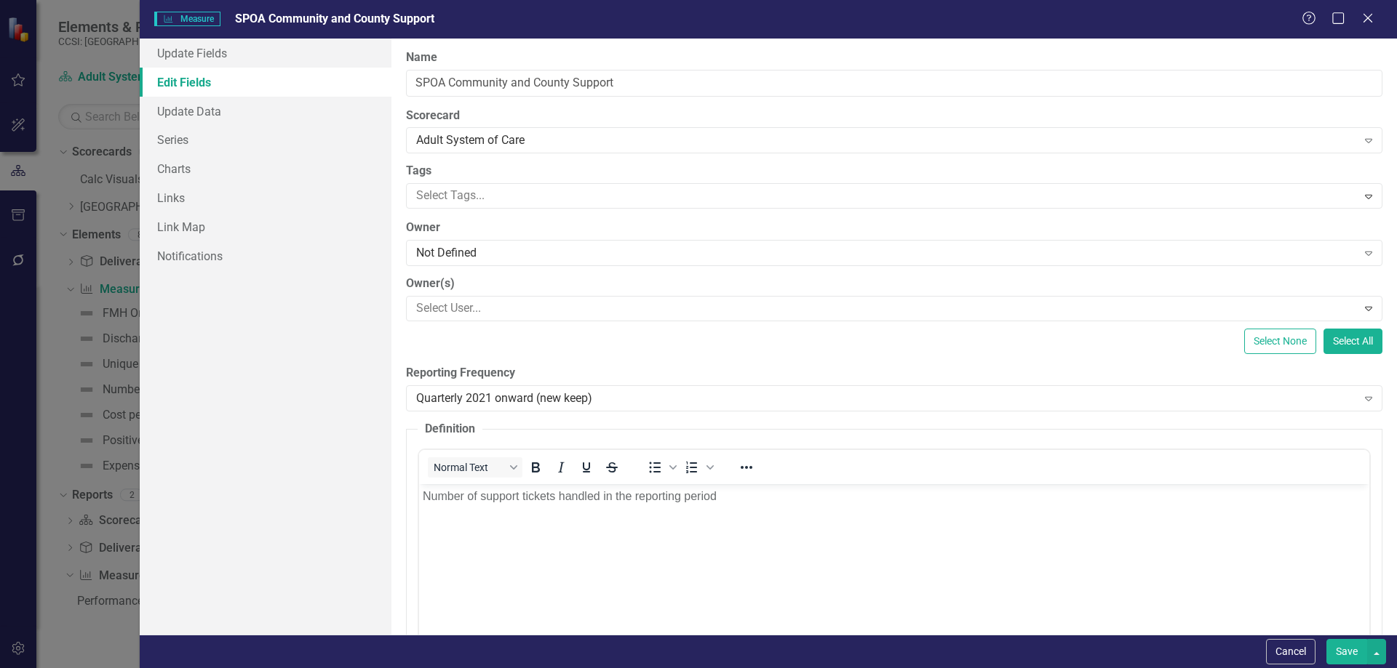
click at [1155, 344] on div "Select None Select All" at bounding box center [894, 341] width 976 height 25
click at [268, 189] on link "Links" at bounding box center [266, 197] width 252 height 29
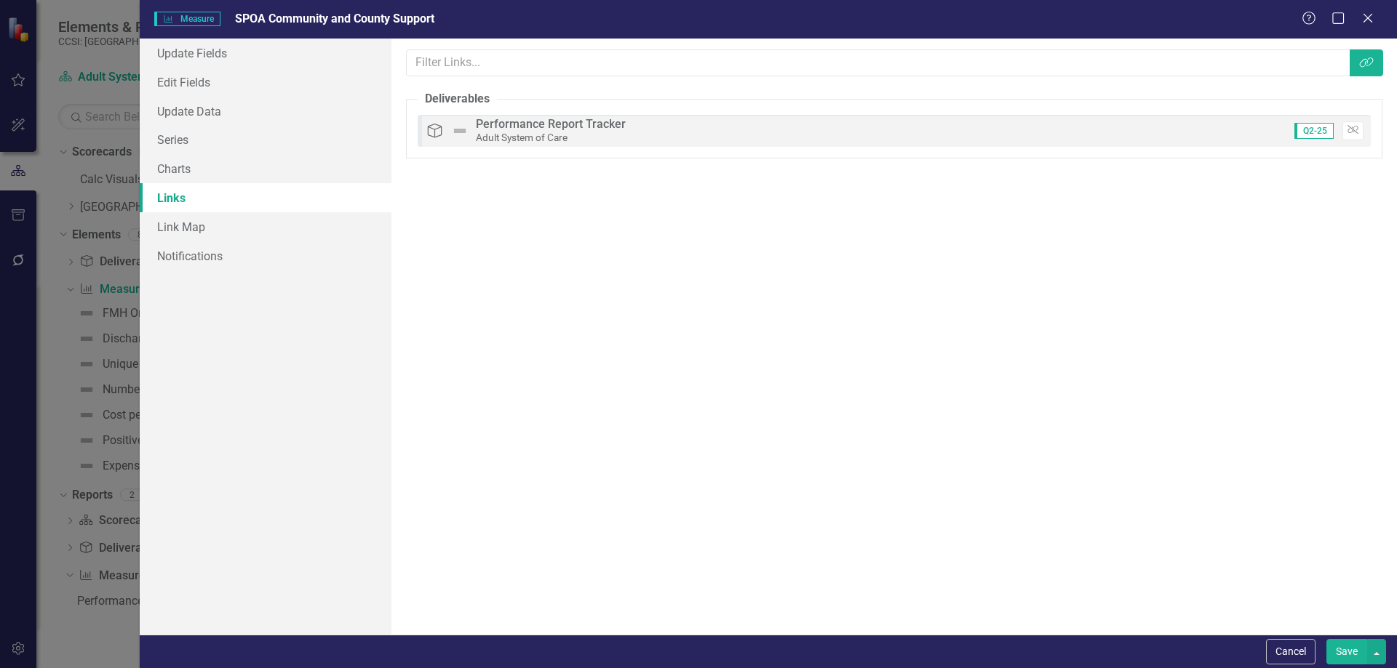
click at [1349, 644] on button "Save" at bounding box center [1346, 651] width 41 height 25
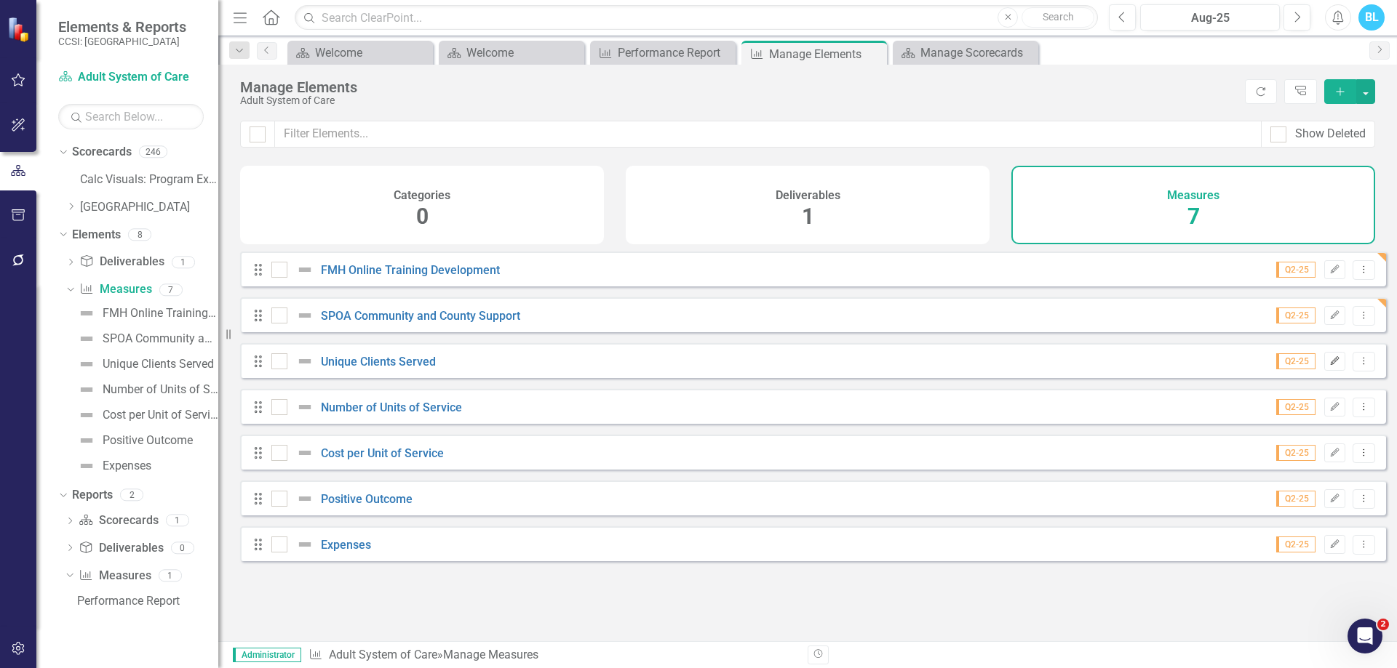
click at [1330, 371] on button "Edit" at bounding box center [1334, 361] width 21 height 19
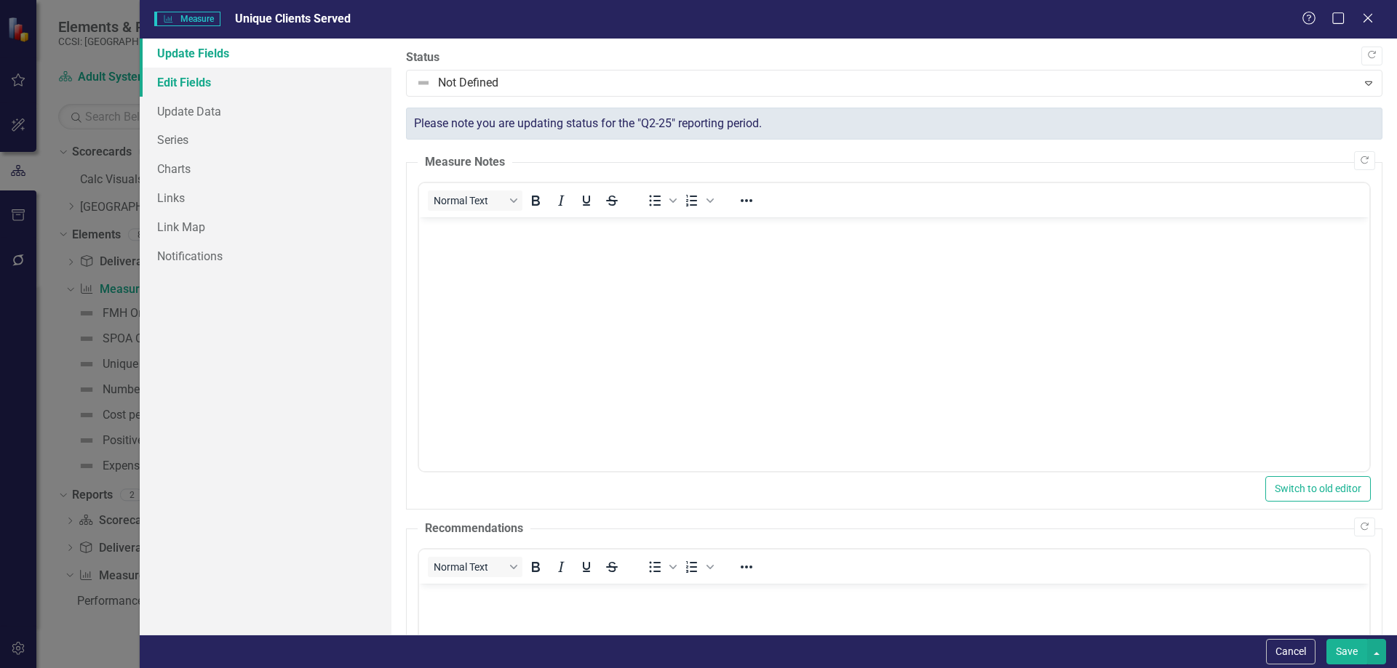
click at [291, 86] on link "Edit Fields" at bounding box center [266, 82] width 252 height 29
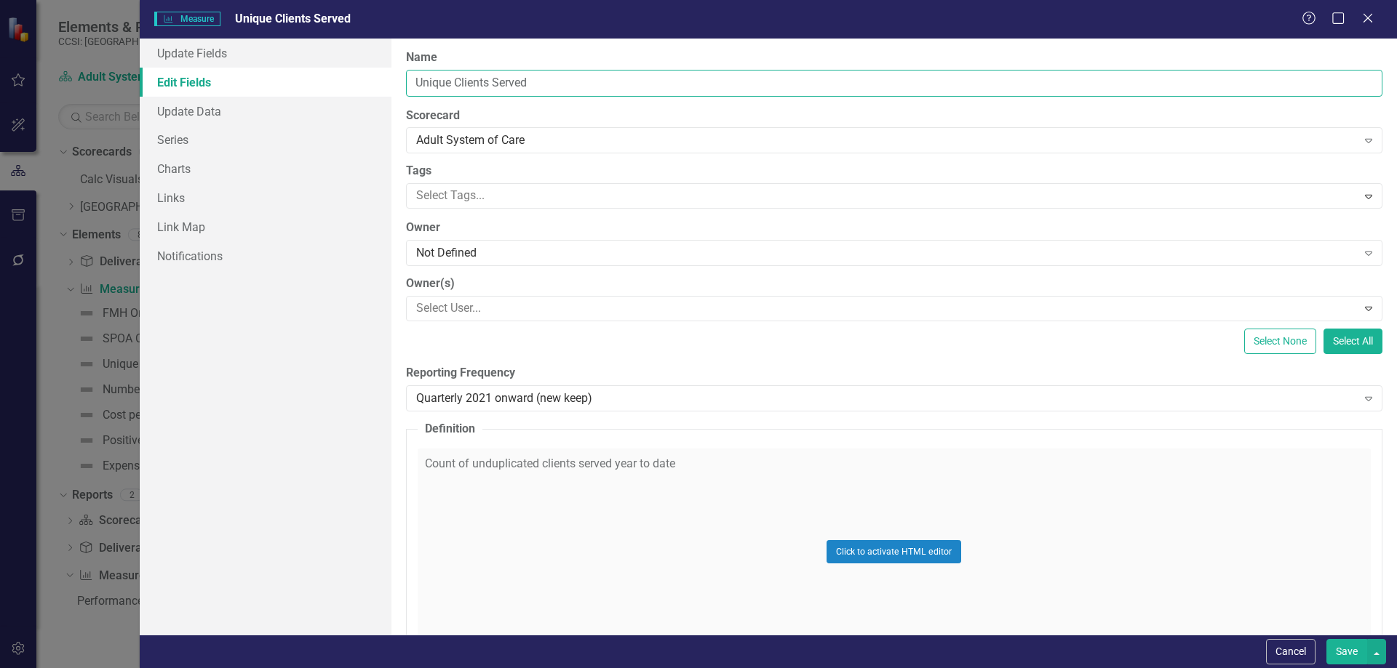
click at [554, 76] on input "Unique Clients Served" at bounding box center [894, 83] width 976 height 27
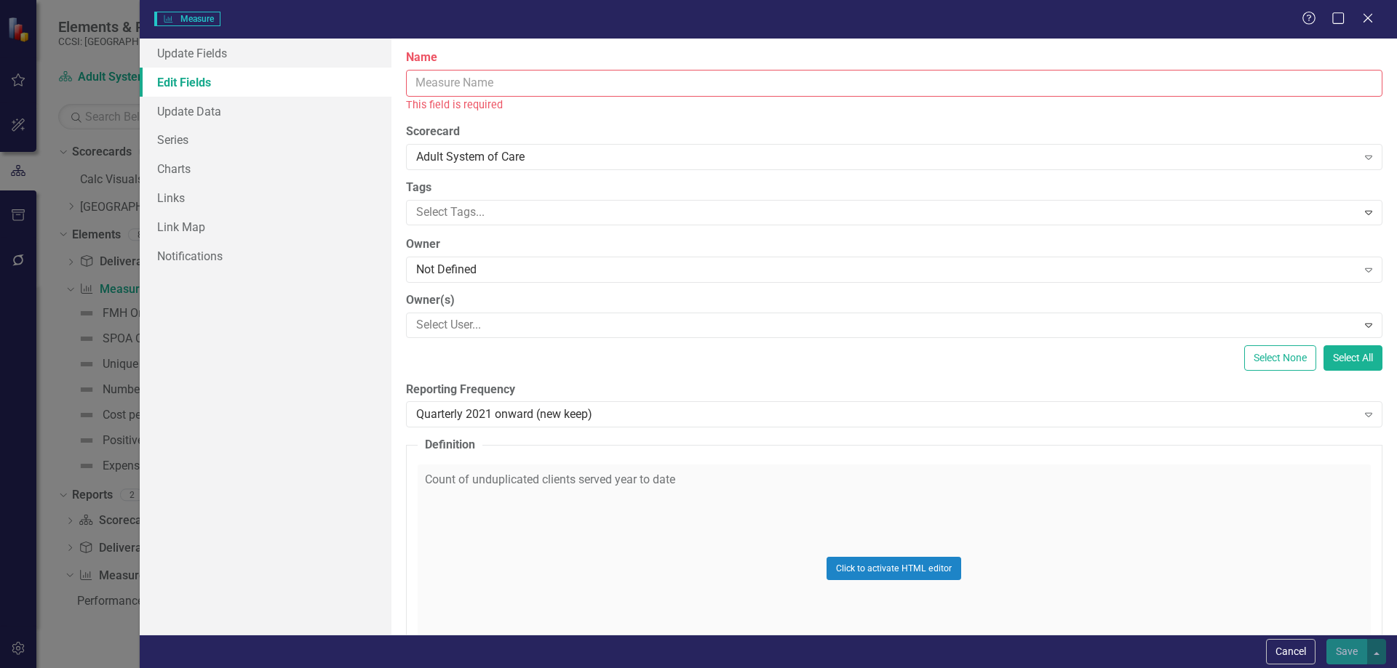
paste input "SPOA App Enhancement effort - Red Argyle Time"
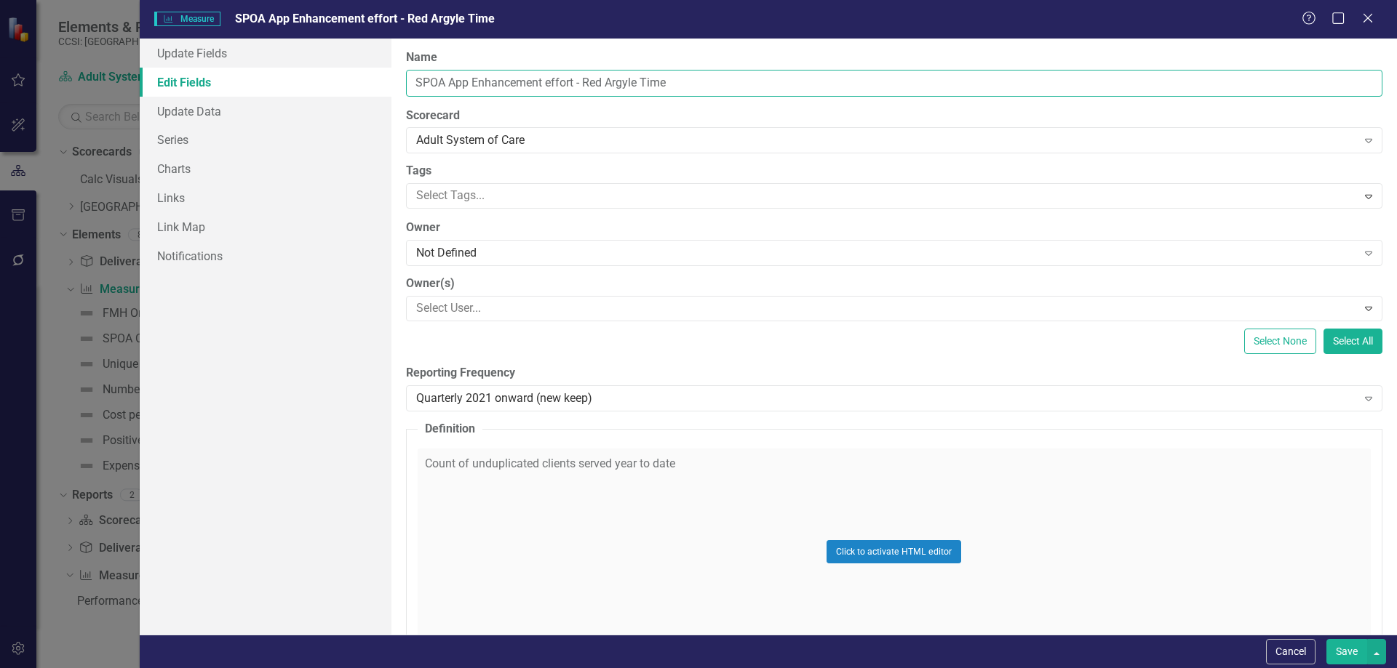
type input "SPOA App Enhancement effort - Red Argyle Time"
click at [753, 481] on div "Click to activate HTML editor" at bounding box center [894, 552] width 953 height 207
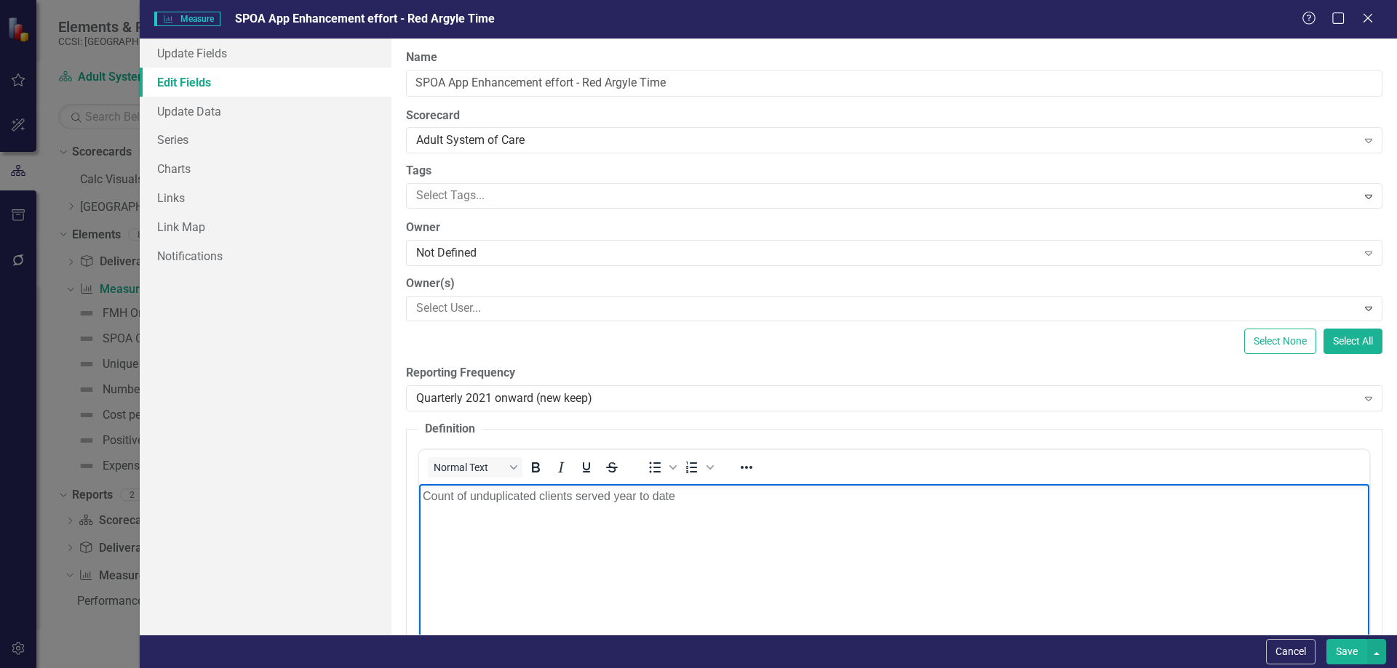
click at [743, 508] on body "Count of unduplicated clients served year to date" at bounding box center [893, 593] width 950 height 218
click at [706, 511] on body "Count of unduplicated clients served year to date" at bounding box center [893, 593] width 950 height 218
paste body "Rich Text Area. Press ALT-0 for help."
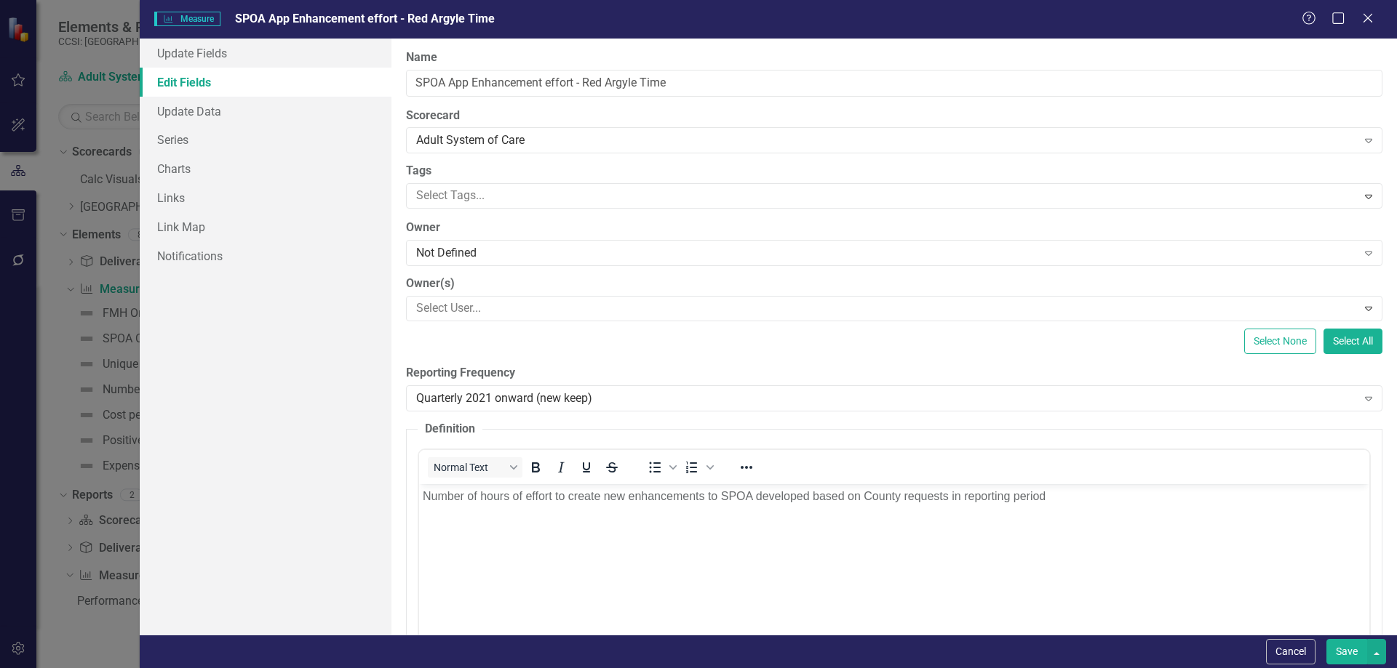
click at [982, 338] on div "Select None Select All" at bounding box center [894, 341] width 976 height 25
click at [240, 203] on link "Links" at bounding box center [266, 197] width 252 height 29
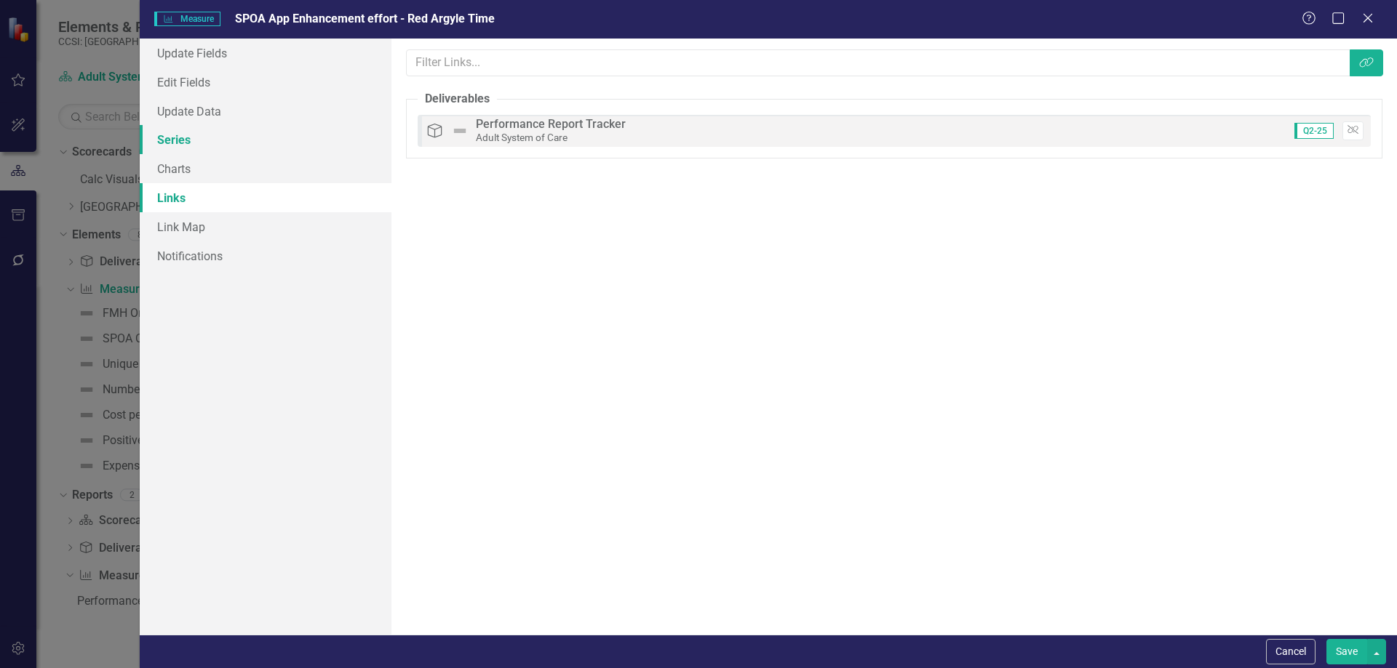
click at [238, 143] on link "Series" at bounding box center [266, 139] width 252 height 29
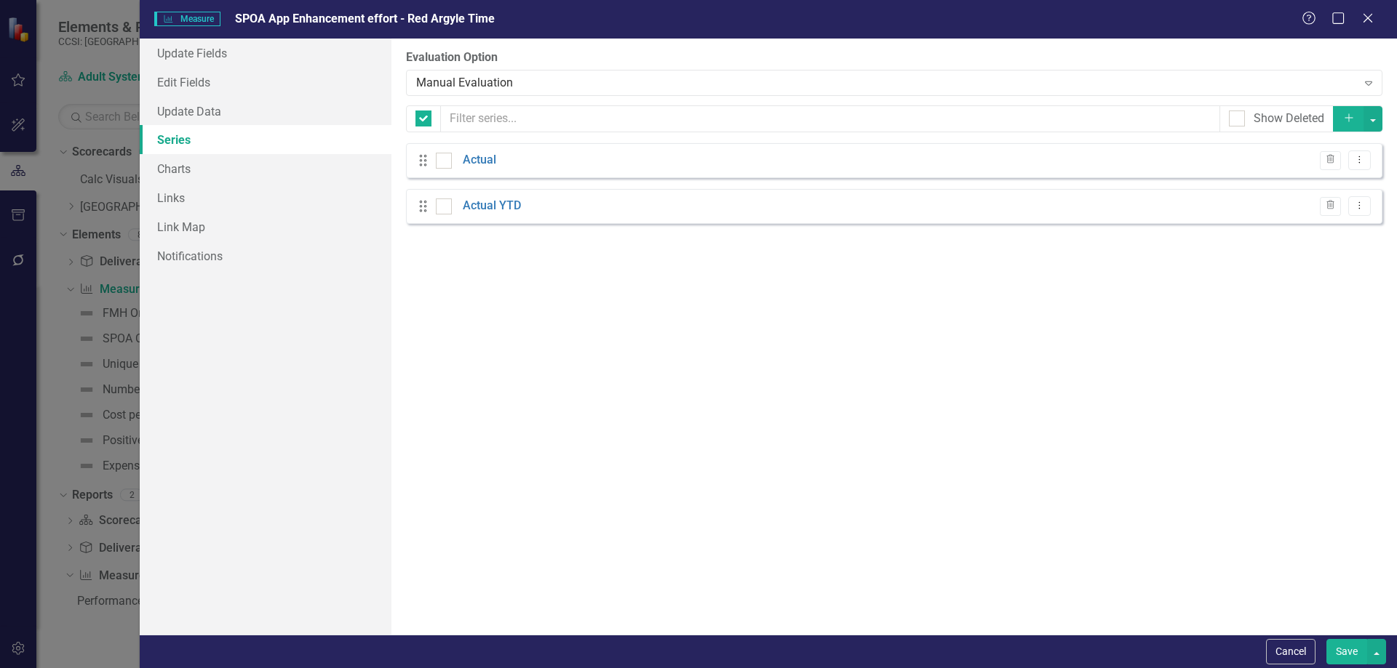
checkbox input "false"
click at [1351, 650] on button "Save" at bounding box center [1346, 651] width 41 height 25
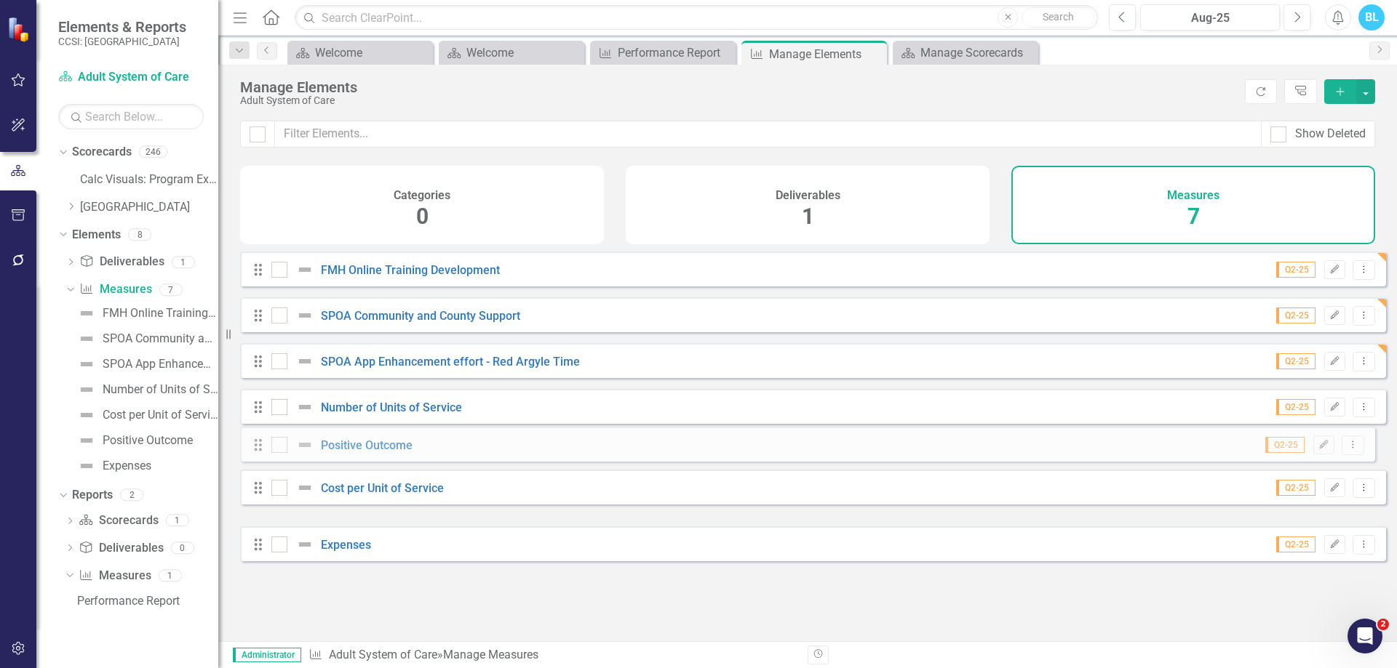
drag, startPoint x: 257, startPoint y: 510, endPoint x: 257, endPoint y: 446, distance: 64.0
click at [257, 446] on div "Drag FMH Online Training Development Q2-25 Edit Dropdown Menu Drag SPOA Communi…" at bounding box center [813, 407] width 1146 height 310
click at [1329, 458] on icon "Edit" at bounding box center [1334, 453] width 11 height 9
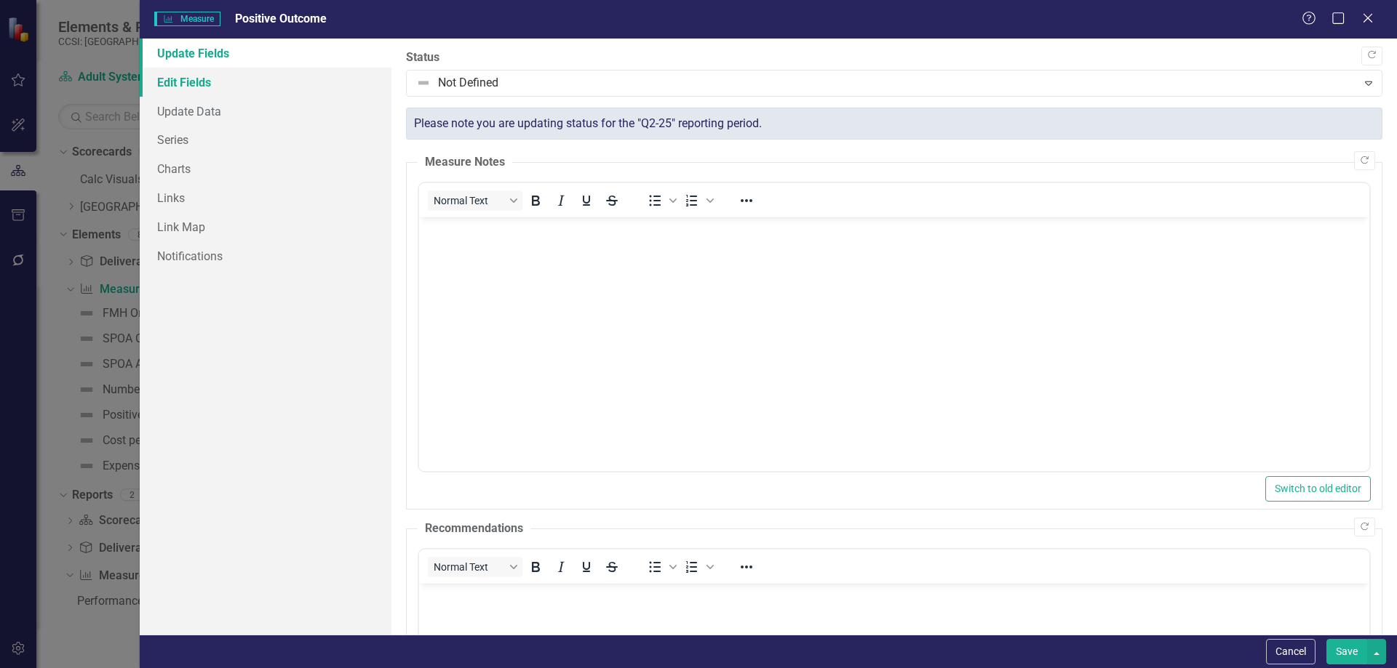
click at [323, 85] on link "Edit Fields" at bounding box center [266, 82] width 252 height 29
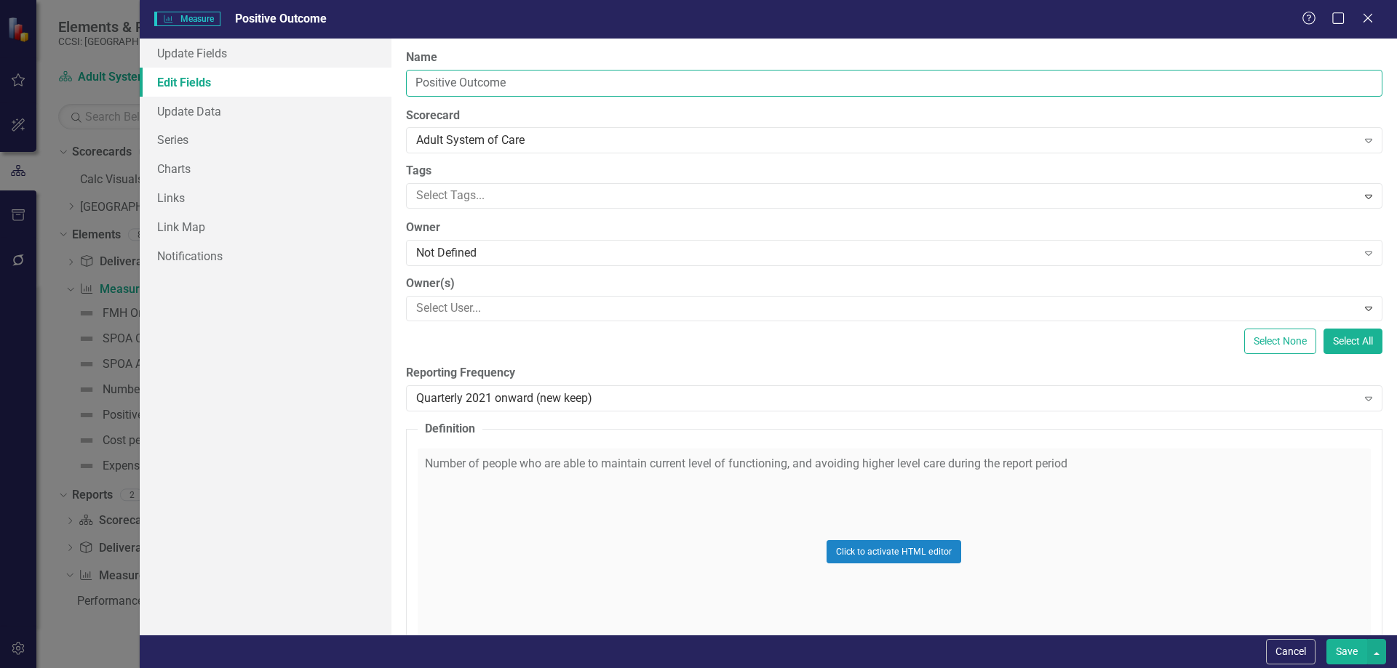
click at [552, 83] on input "Positive Outcome" at bounding box center [894, 83] width 976 height 27
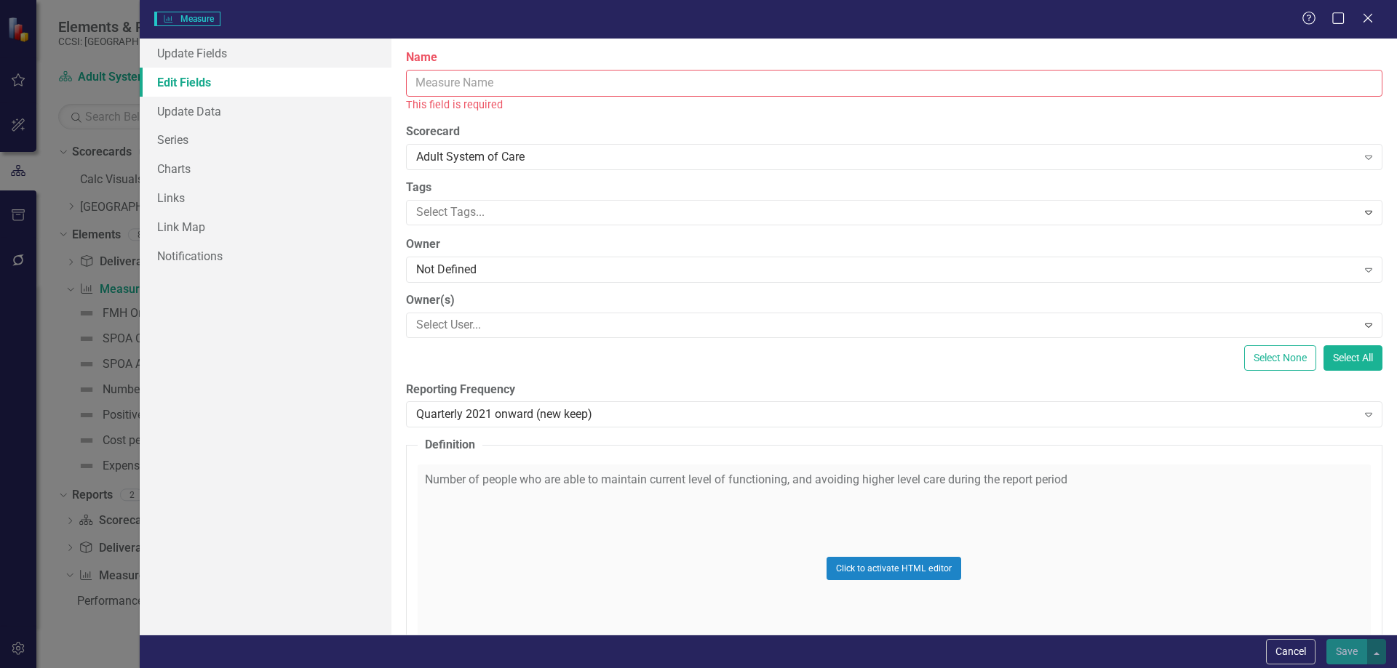
paste input "SPOA App Usage"
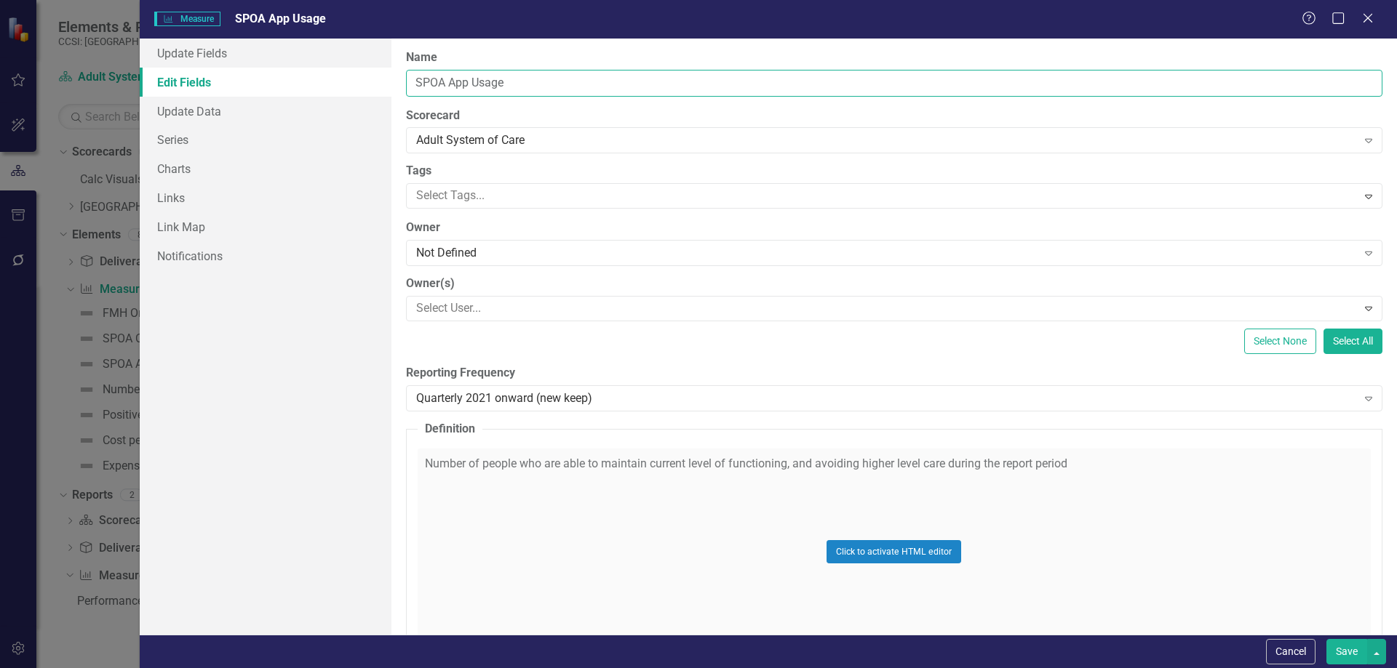
type input "SPOA App Usage"
click at [542, 474] on div "Click to activate HTML editor" at bounding box center [894, 552] width 953 height 207
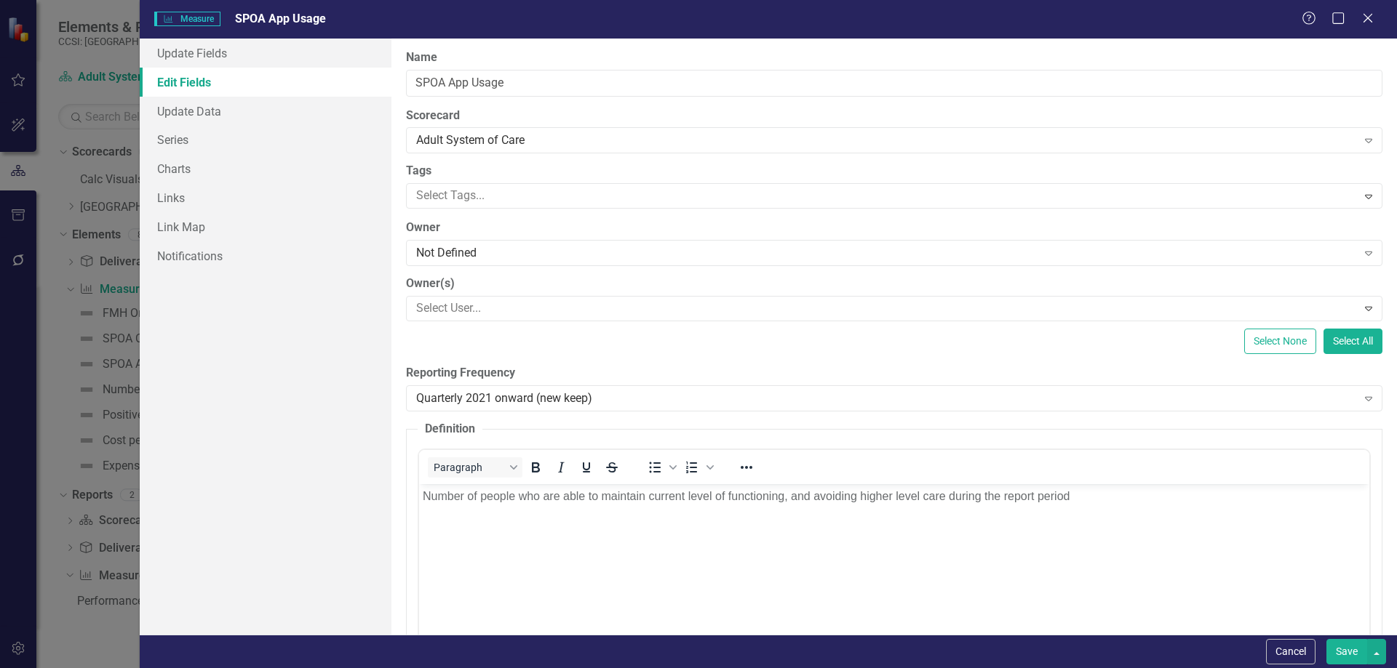
click at [542, 474] on icon "Bold" at bounding box center [535, 467] width 17 height 17
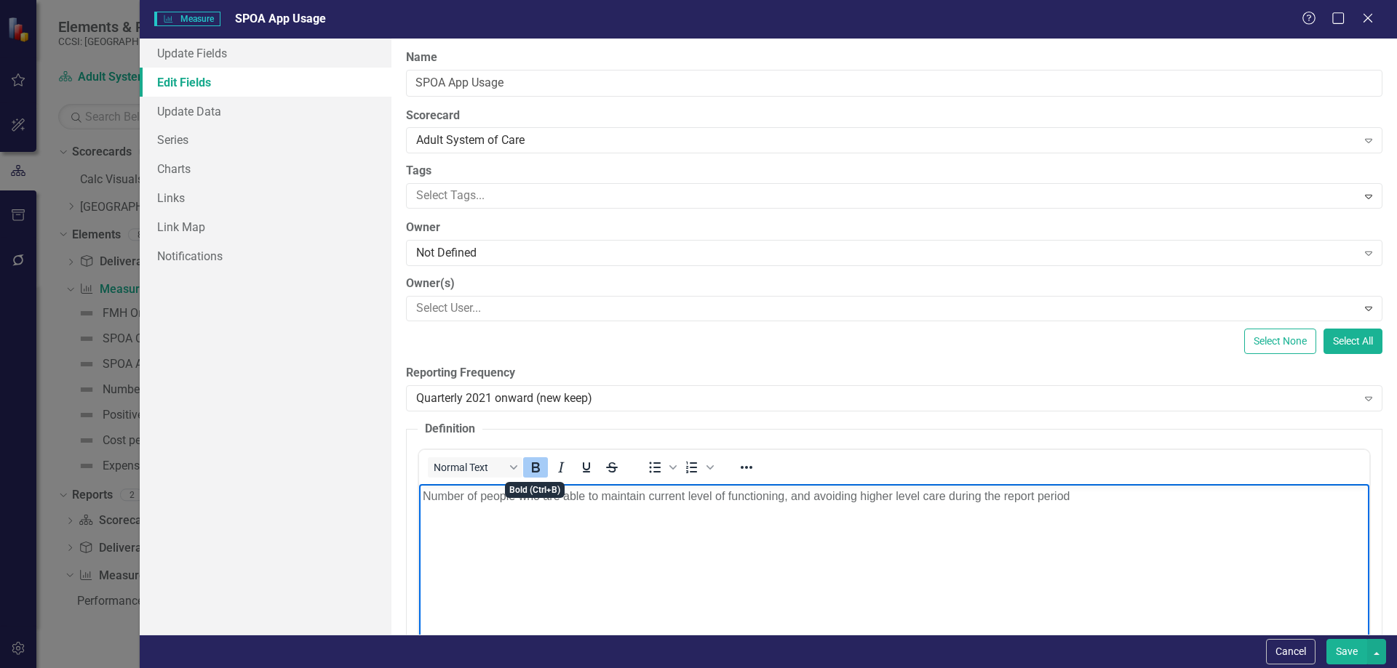
click at [542, 474] on icon "Bold" at bounding box center [535, 467] width 17 height 17
click at [538, 496] on p "﻿ Number of people who are able to maintain current level of functioning, and a…" at bounding box center [893, 495] width 943 height 17
click at [619, 503] on p "Rich Text Area. Press ALT-0 for help." at bounding box center [893, 495] width 943 height 17
paste body "Rich Text Area. Press ALT-0 for help."
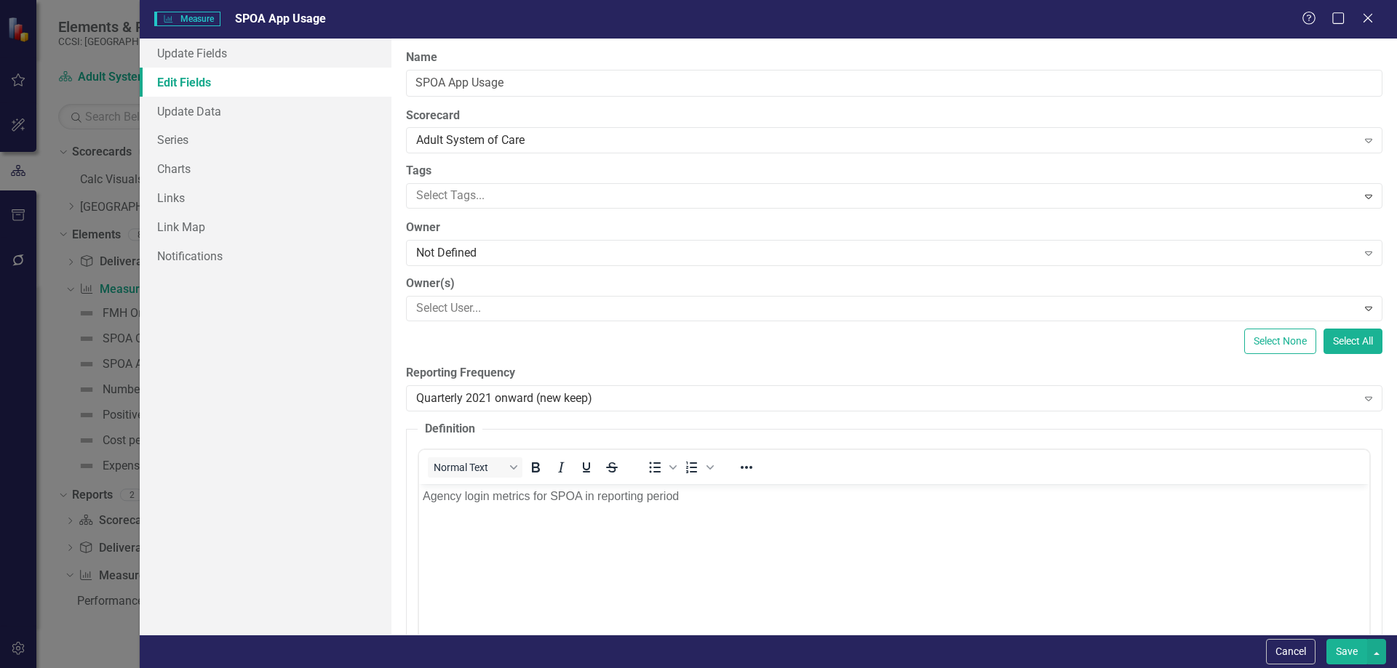
click at [698, 370] on label "Reporting Frequency" at bounding box center [894, 373] width 976 height 17
click at [770, 354] on div "Select None Select All" at bounding box center [894, 341] width 976 height 25
click at [270, 148] on link "Series" at bounding box center [266, 139] width 252 height 29
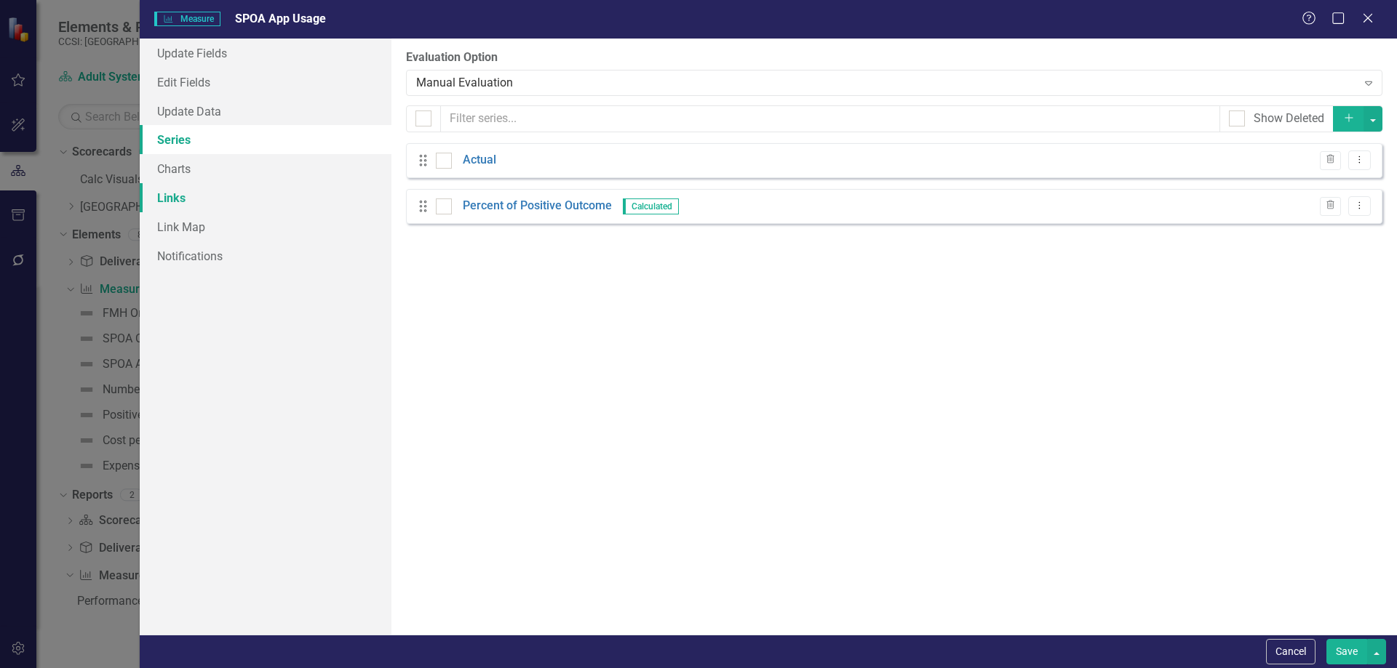
click at [309, 208] on link "Links" at bounding box center [266, 197] width 252 height 29
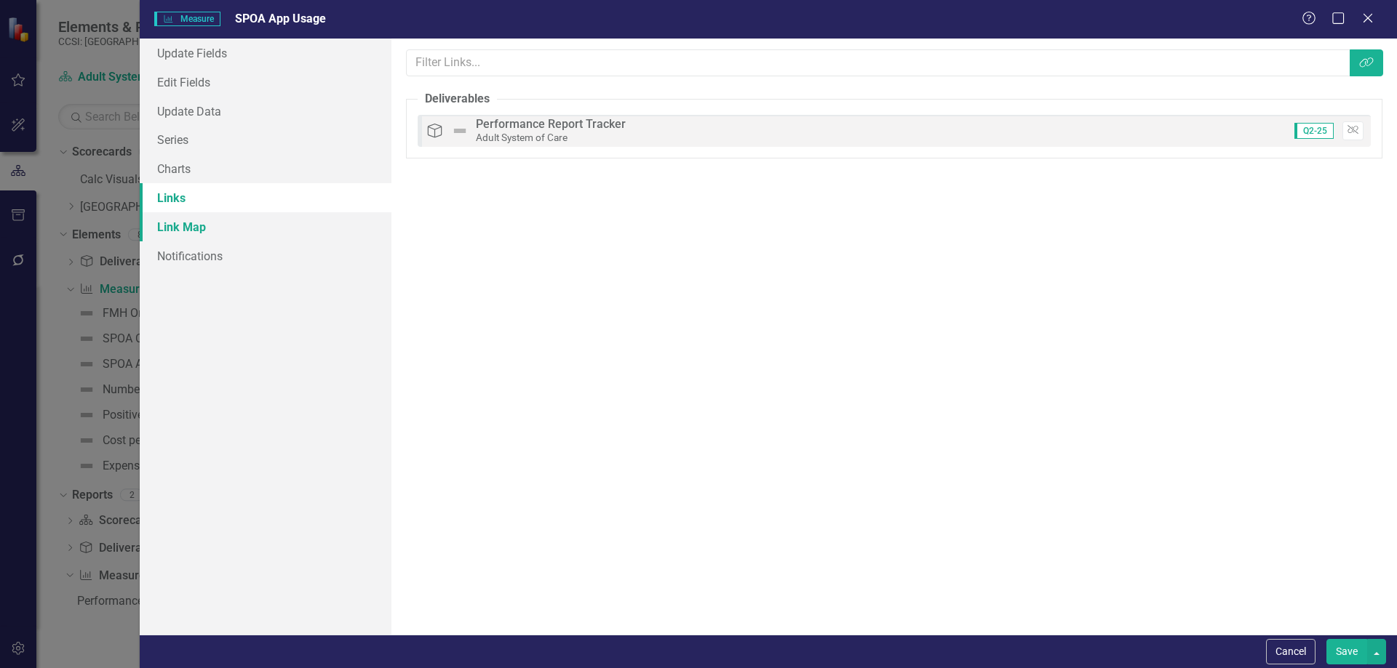
click at [302, 230] on link "Link Map" at bounding box center [266, 226] width 252 height 29
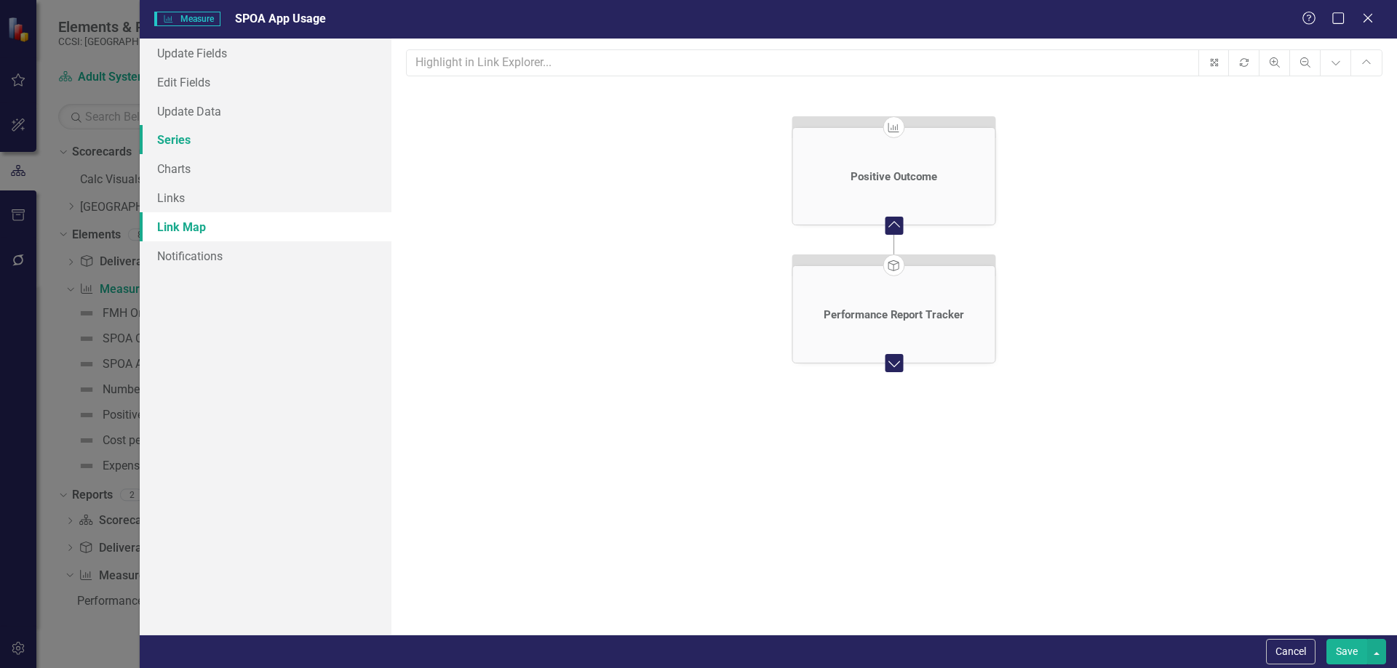
click at [310, 150] on link "Series" at bounding box center [266, 139] width 252 height 29
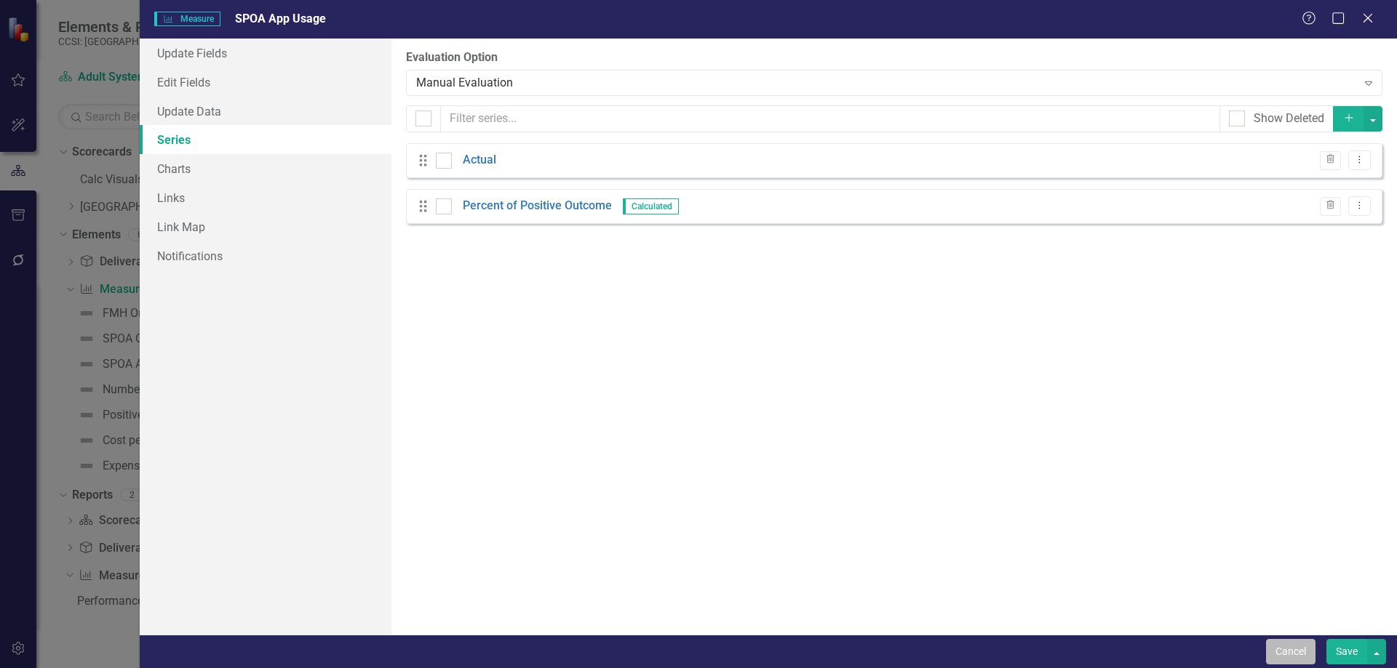
click at [1281, 642] on button "Cancel" at bounding box center [1290, 651] width 49 height 25
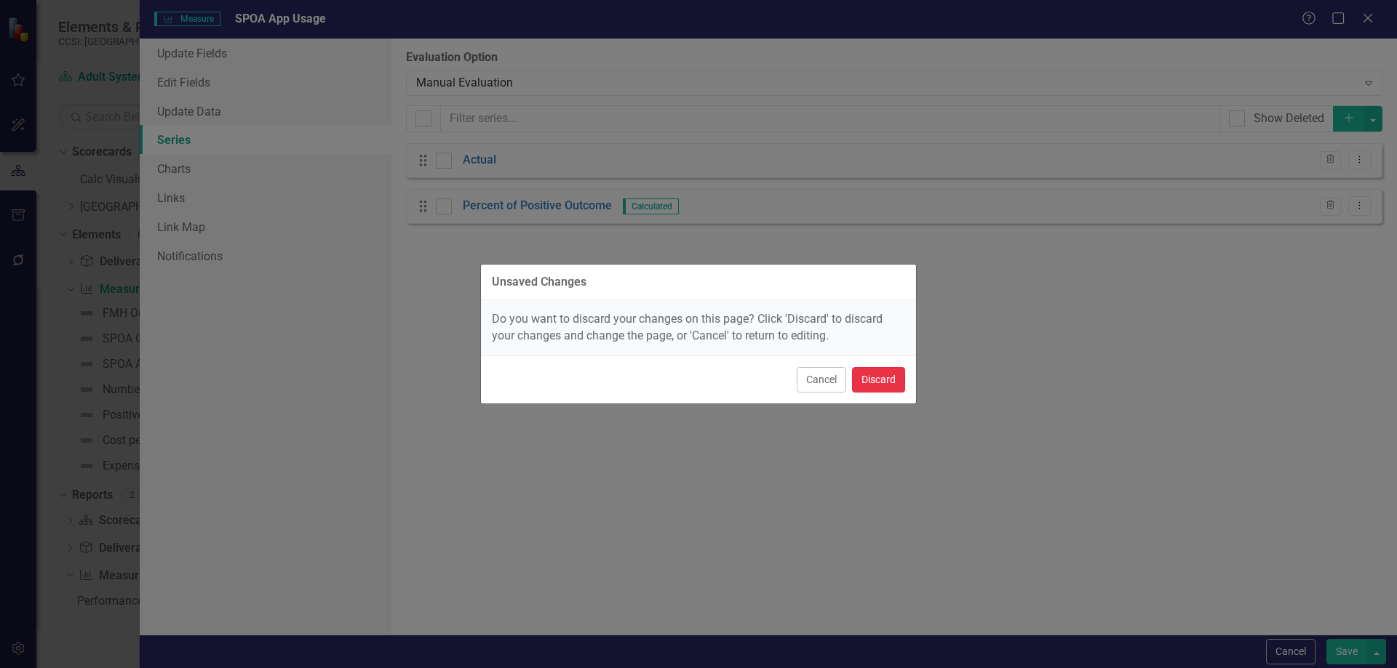
click at [891, 378] on button "Discard" at bounding box center [878, 379] width 53 height 25
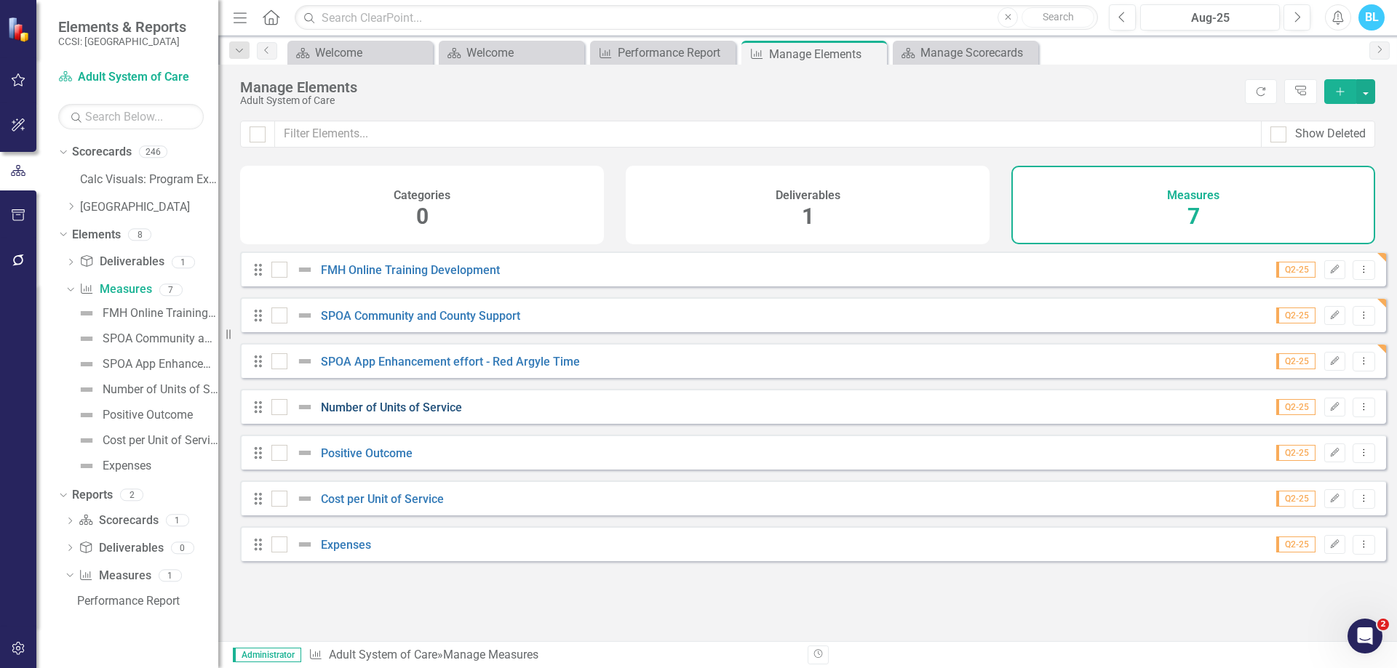
click at [434, 412] on link "Number of Units of Service" at bounding box center [391, 408] width 141 height 14
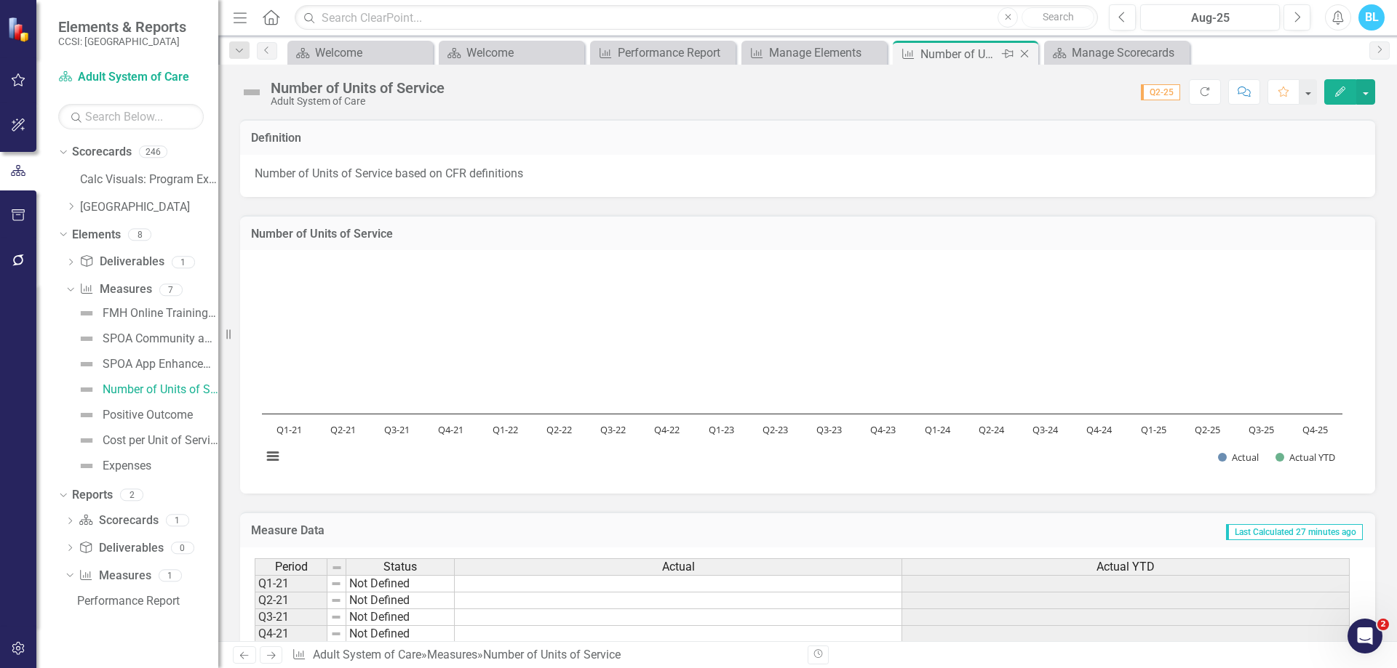
click at [1029, 52] on icon "Close" at bounding box center [1024, 54] width 15 height 12
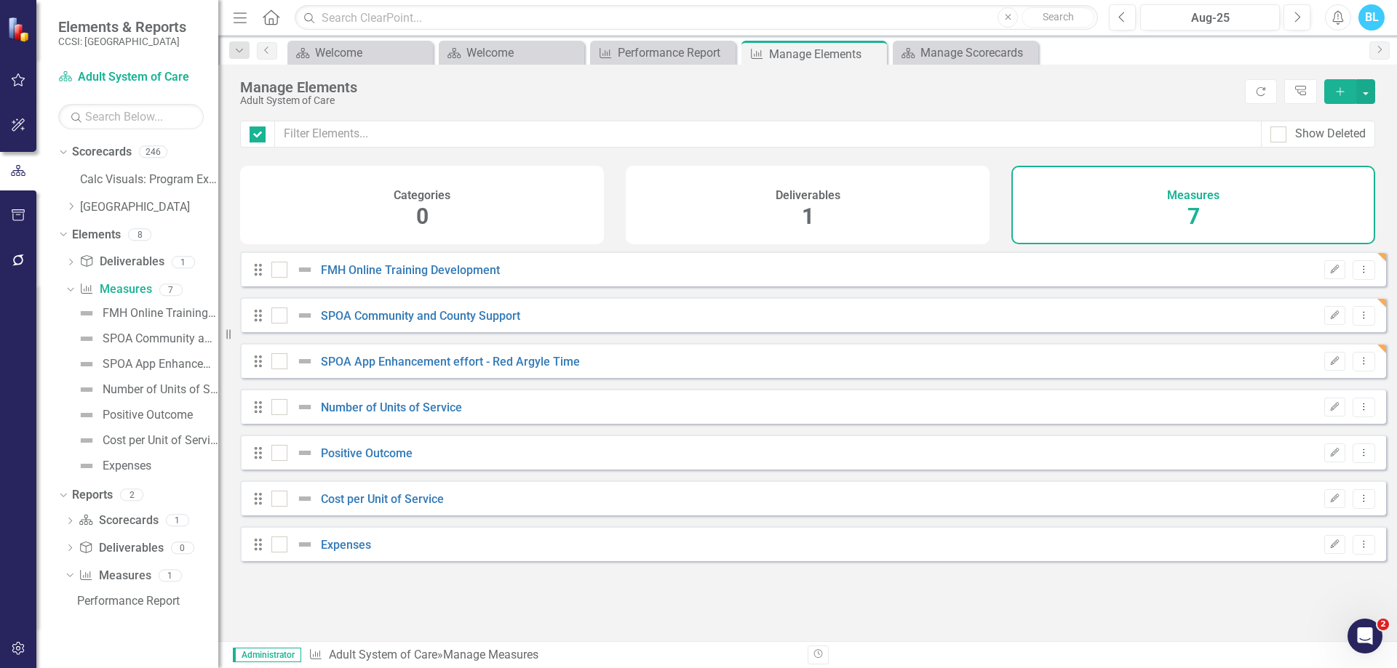
checkbox input "false"
click at [389, 459] on link "Positive Outcome" at bounding box center [367, 454] width 92 height 14
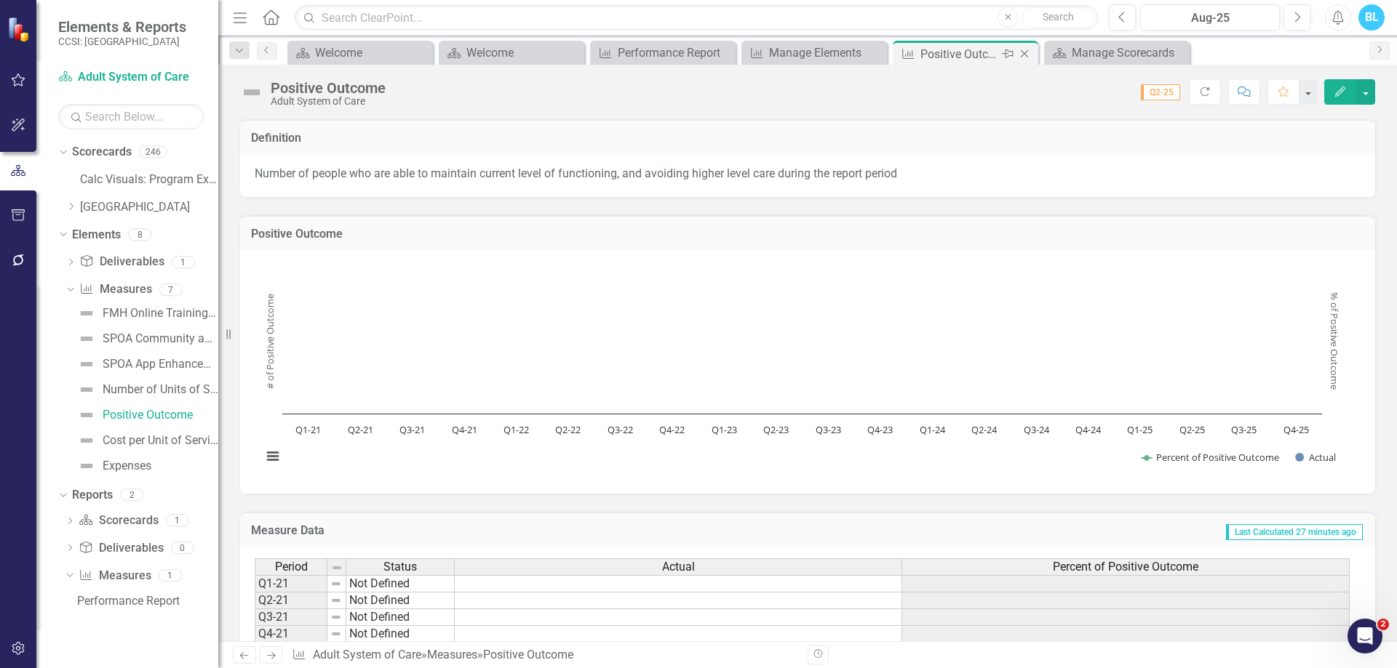
click at [1029, 54] on icon "Close" at bounding box center [1024, 54] width 15 height 12
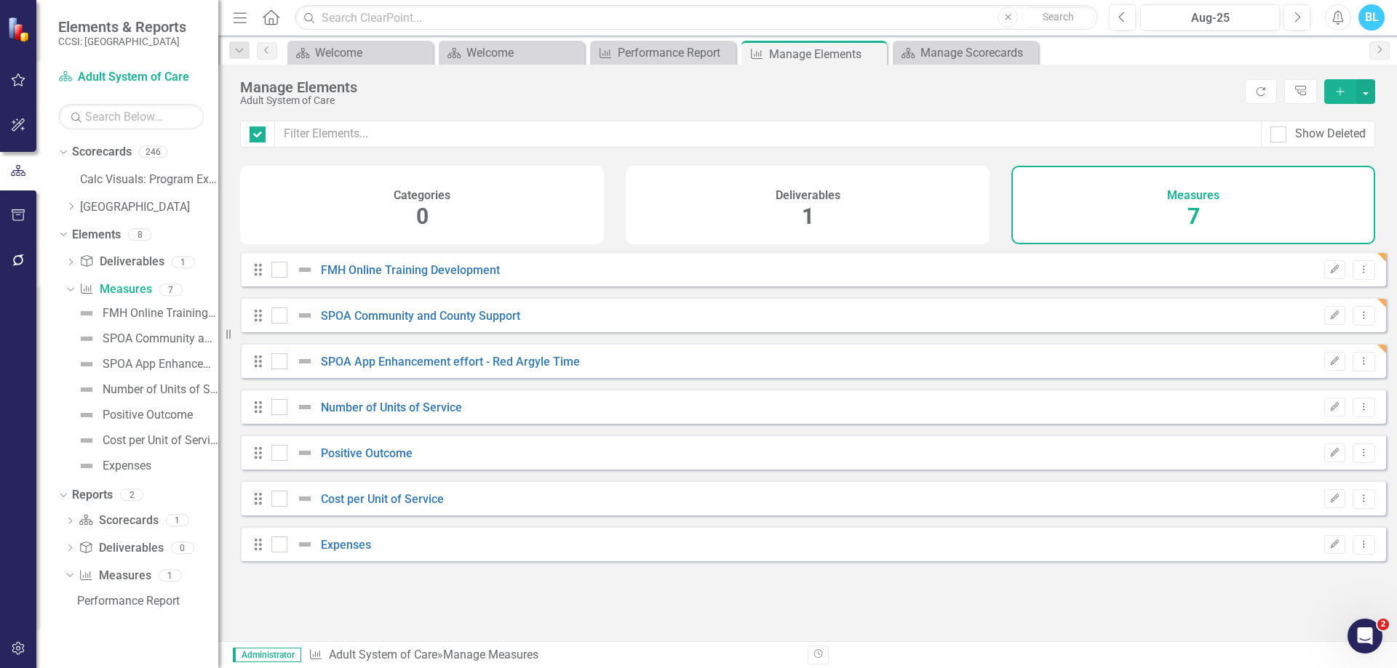
checkbox input "false"
click at [1329, 274] on icon "Edit" at bounding box center [1334, 269] width 11 height 9
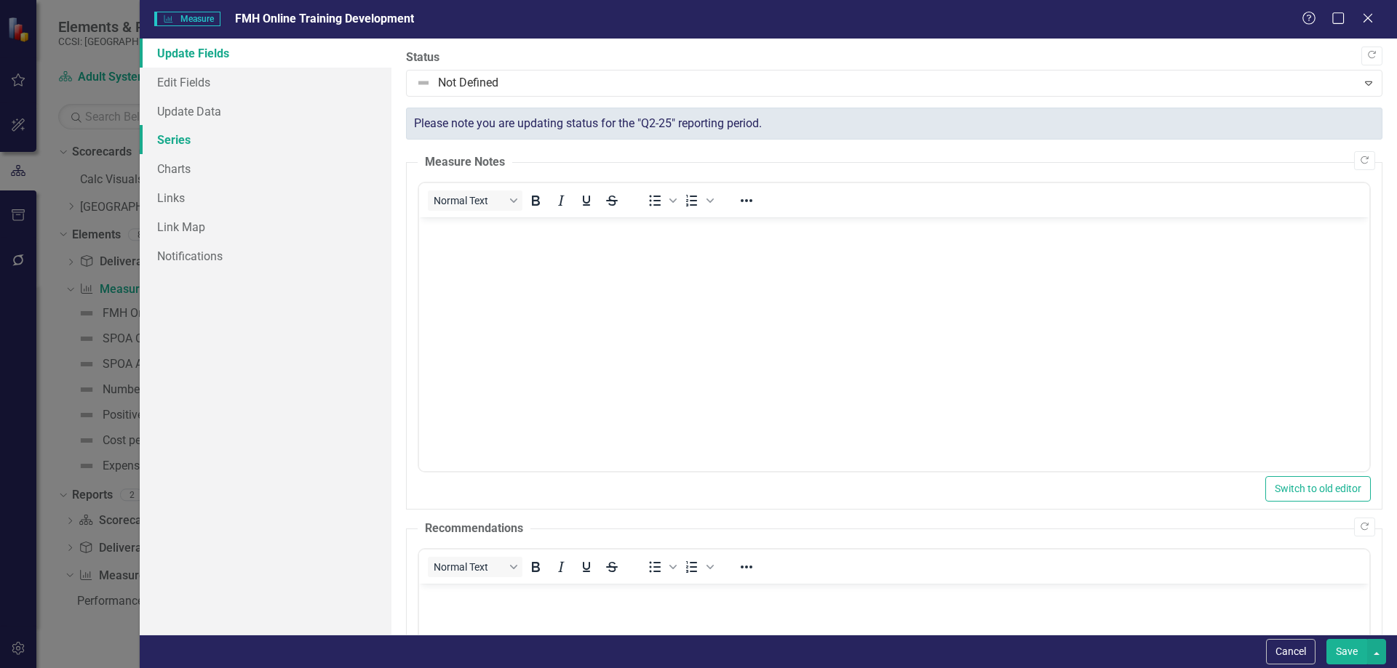
click at [305, 134] on link "Series" at bounding box center [266, 139] width 252 height 29
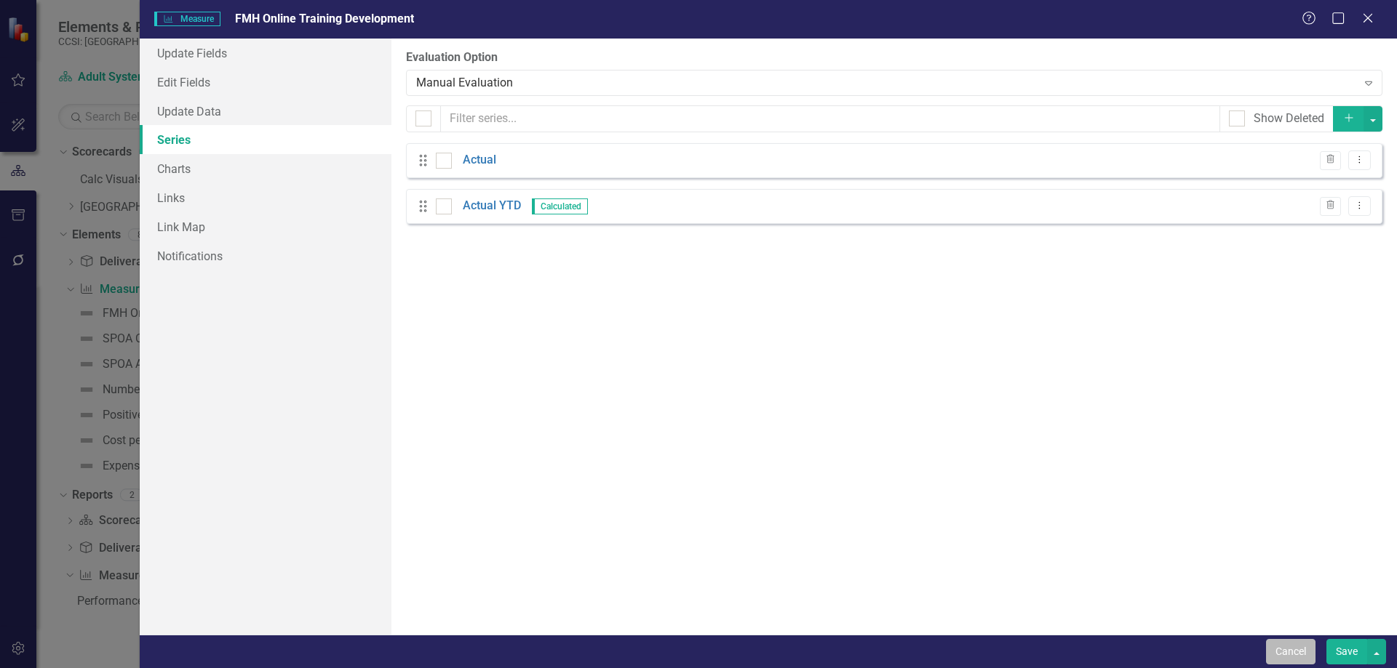
click at [1285, 645] on button "Cancel" at bounding box center [1290, 651] width 49 height 25
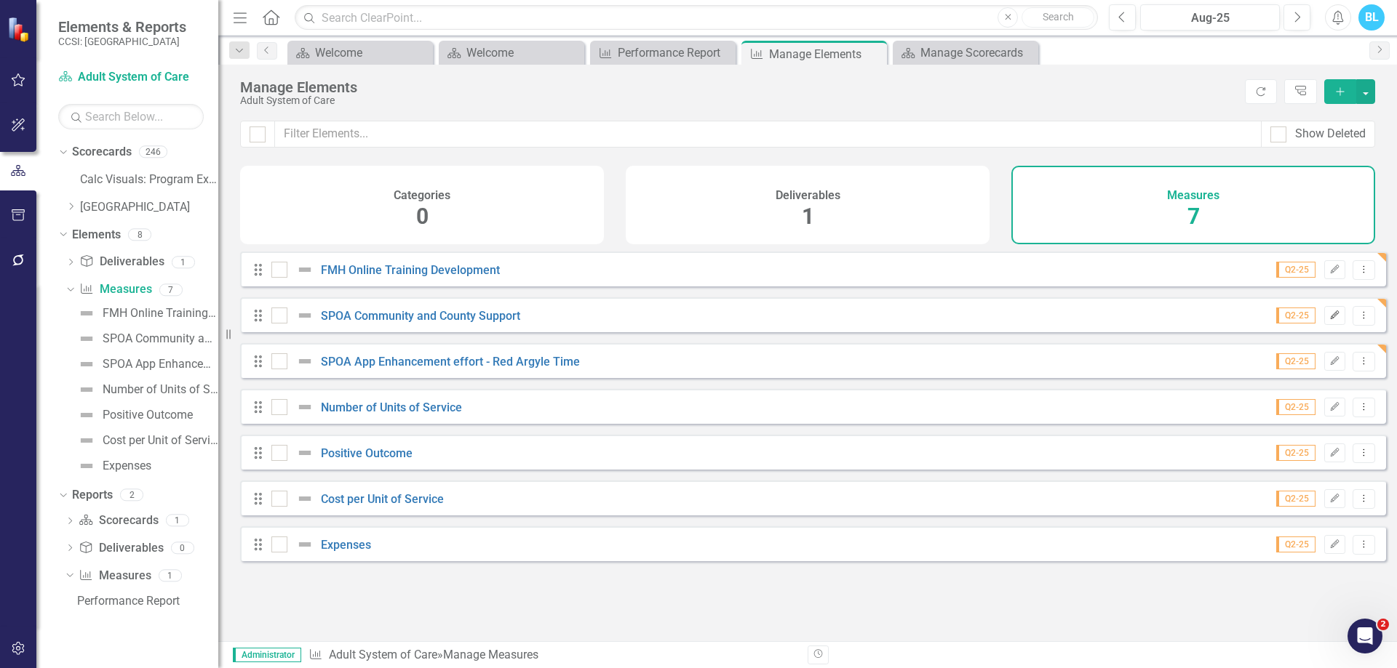
click at [1326, 325] on button "Edit" at bounding box center [1334, 315] width 21 height 19
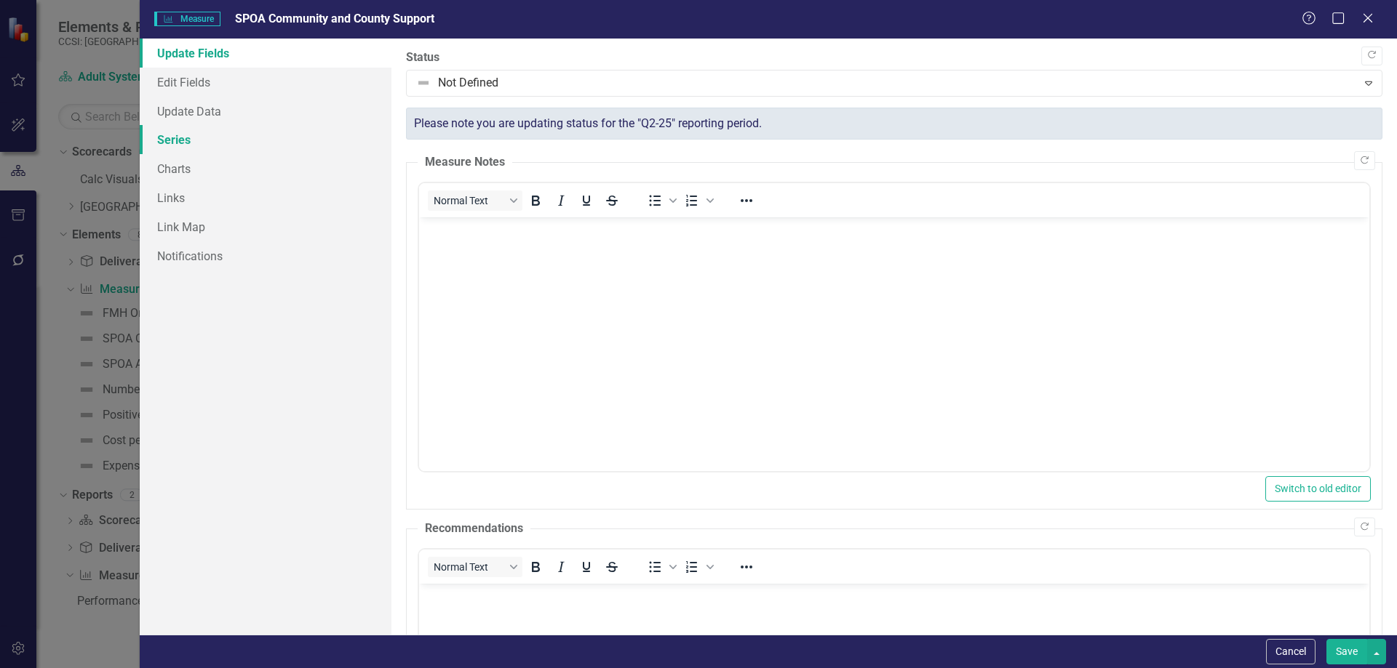
click at [319, 136] on link "Series" at bounding box center [266, 139] width 252 height 29
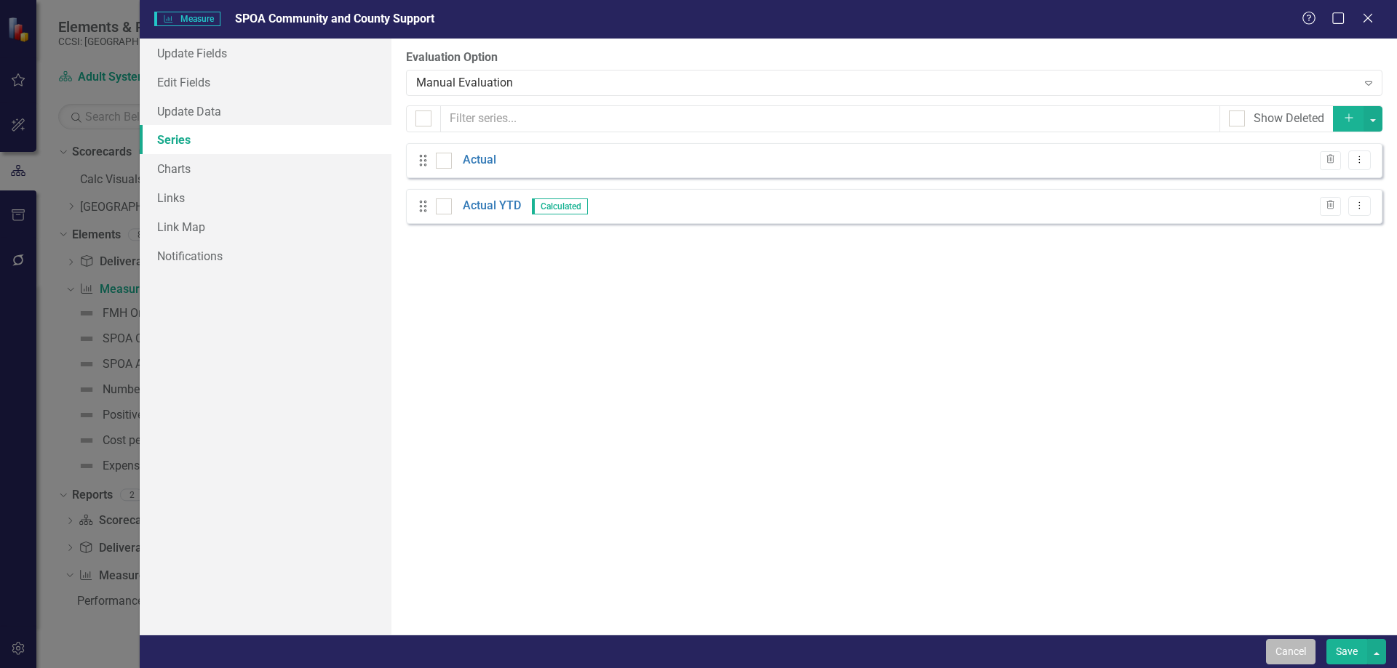
click at [1290, 658] on button "Cancel" at bounding box center [1290, 651] width 49 height 25
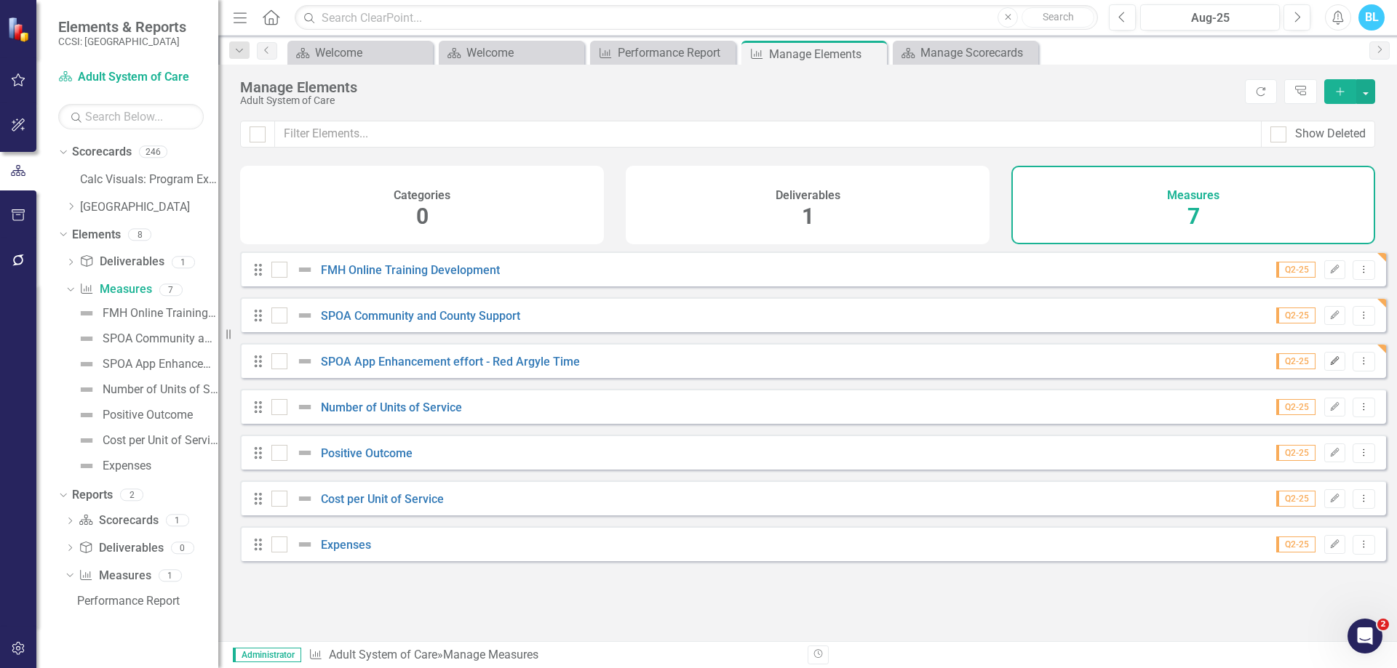
click at [1329, 366] on icon "Edit" at bounding box center [1334, 361] width 11 height 9
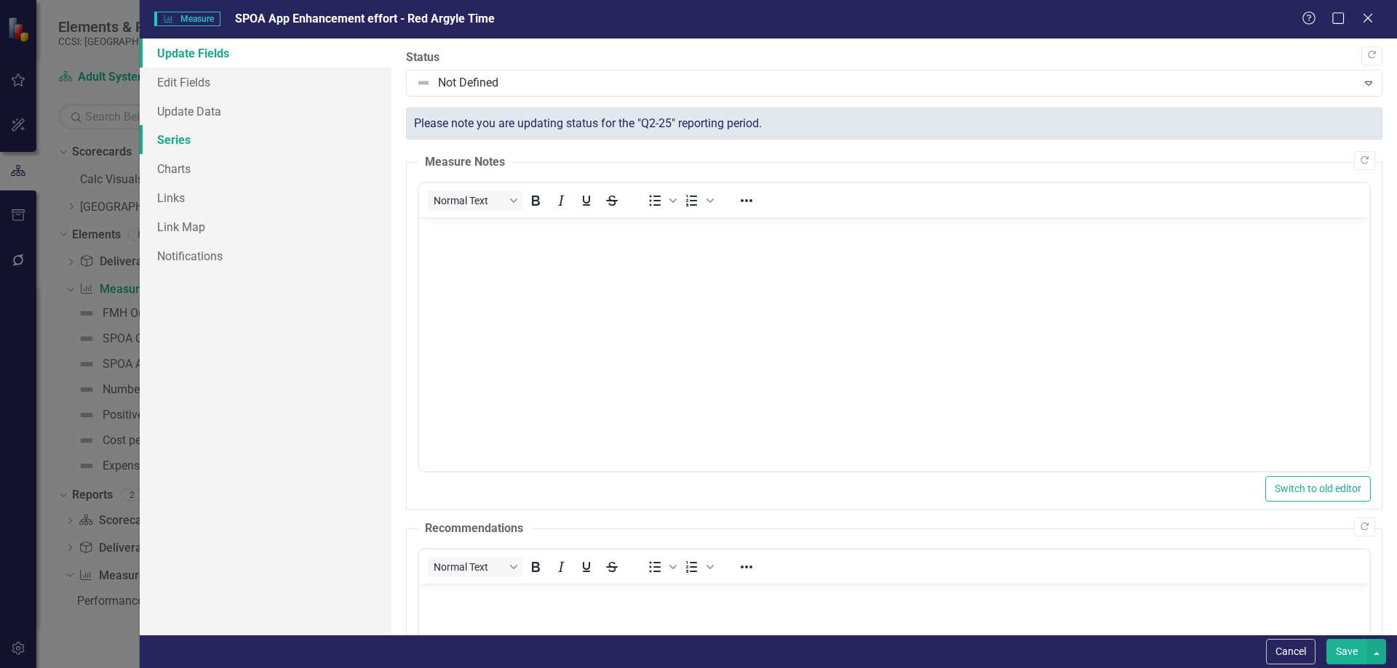
click at [275, 132] on link "Series" at bounding box center [266, 139] width 252 height 29
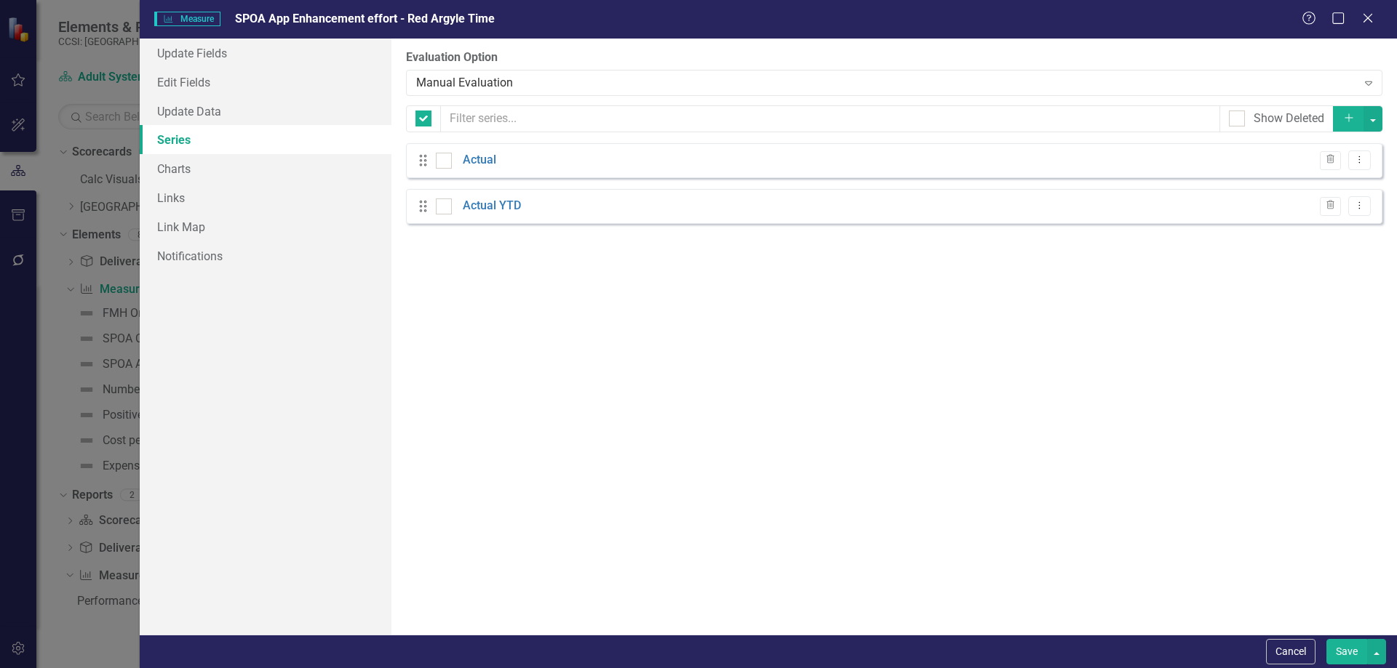
checkbox input "false"
click at [1356, 212] on button "Dropdown Menu" at bounding box center [1359, 206] width 23 height 20
click at [1309, 231] on link "Edit Edit Measure Series" at bounding box center [1287, 230] width 165 height 27
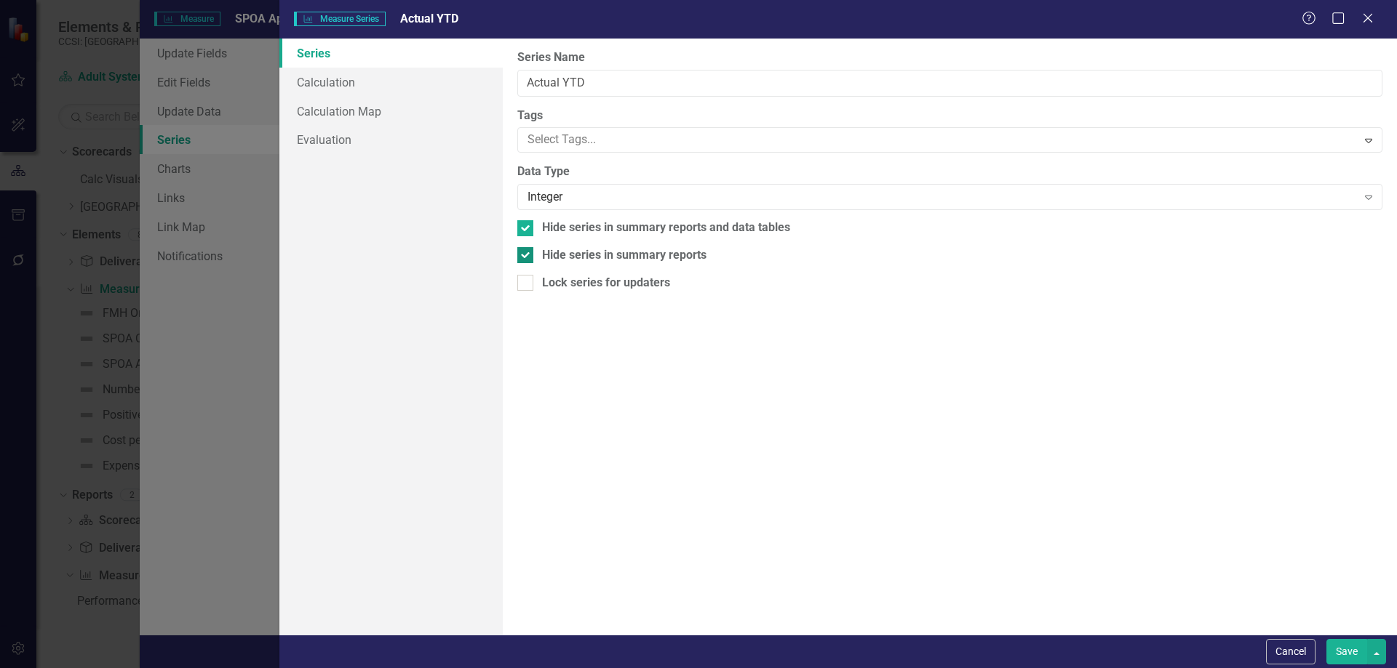
click at [527, 252] on div at bounding box center [525, 255] width 16 height 16
click at [527, 252] on input "Hide series in summary reports" at bounding box center [521, 251] width 9 height 9
checkbox input "false"
click at [526, 224] on input "Hide series in summary reports and data tables" at bounding box center [521, 224] width 9 height 9
checkbox input "false"
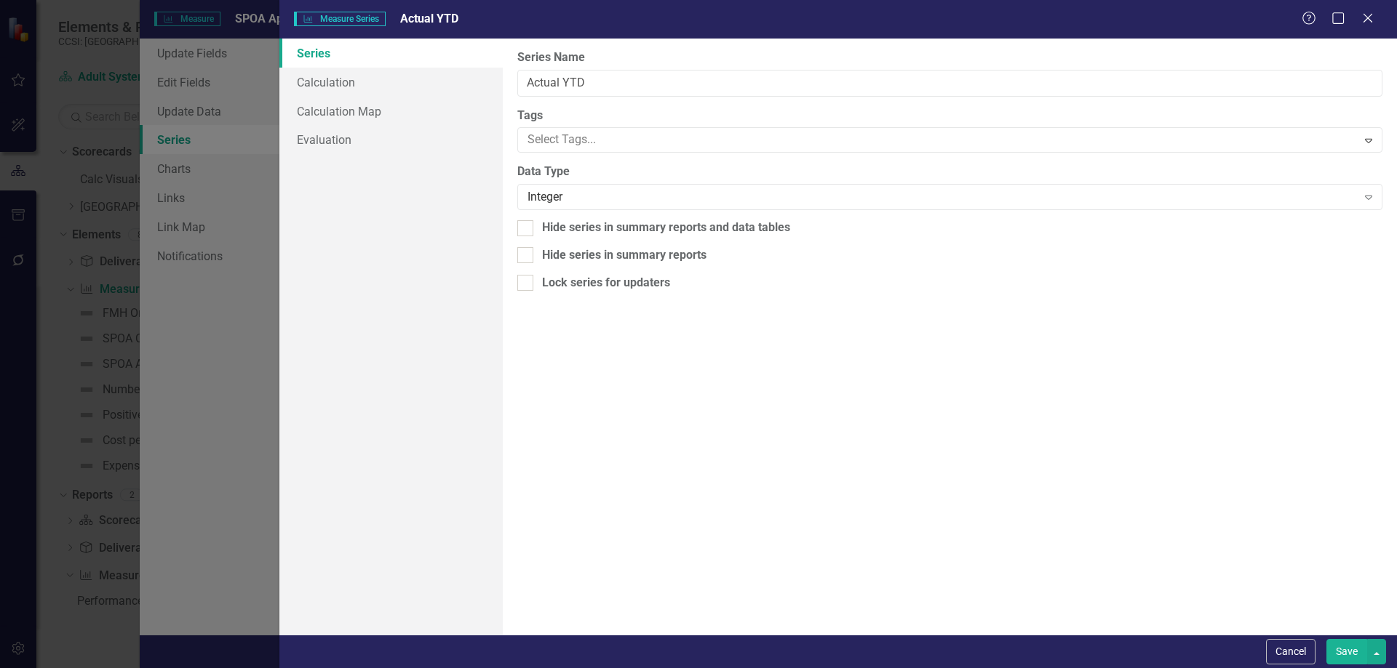
click at [1337, 649] on button "Save" at bounding box center [1346, 651] width 41 height 25
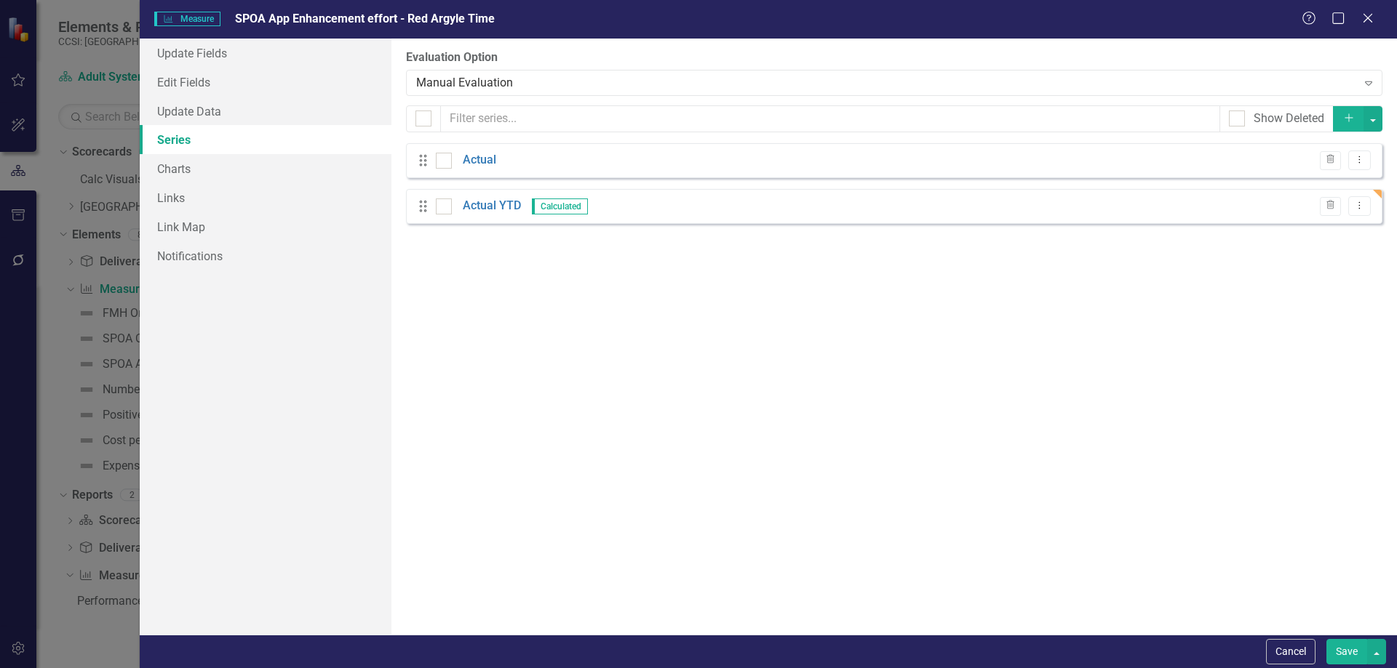
click at [1338, 644] on button "Save" at bounding box center [1346, 651] width 41 height 25
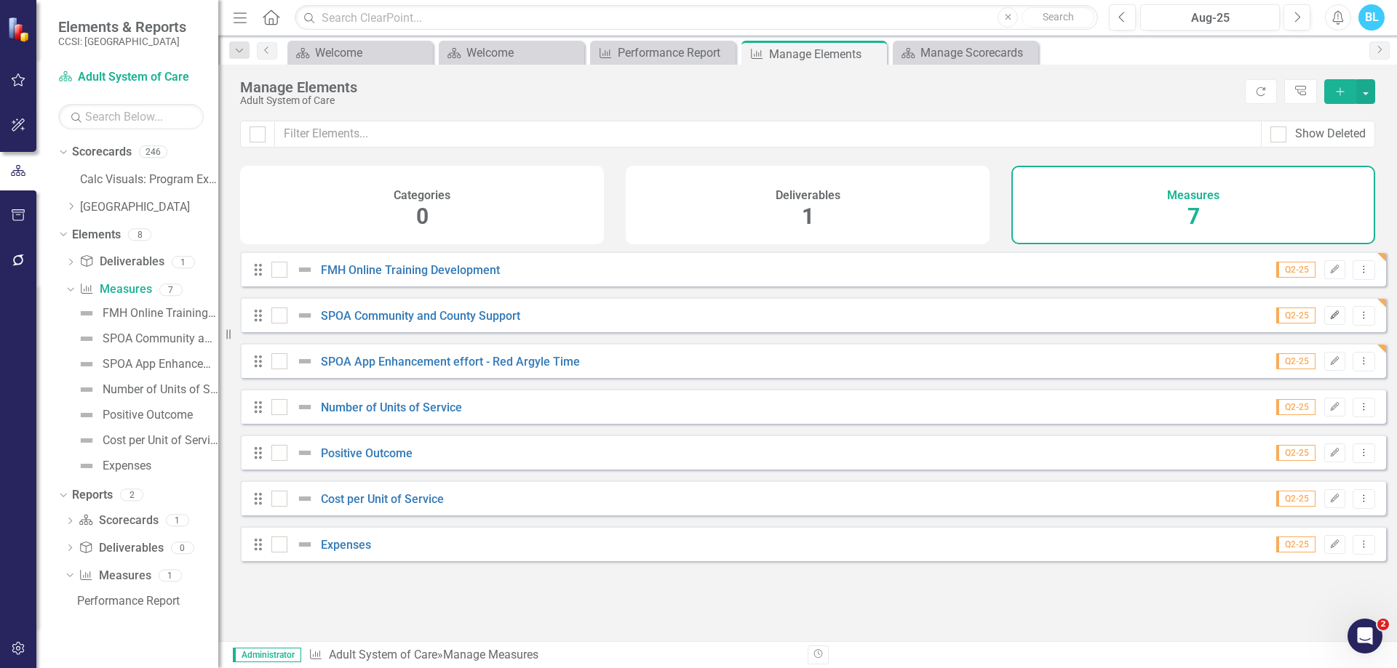
click at [1329, 320] on icon "Edit" at bounding box center [1334, 315] width 11 height 9
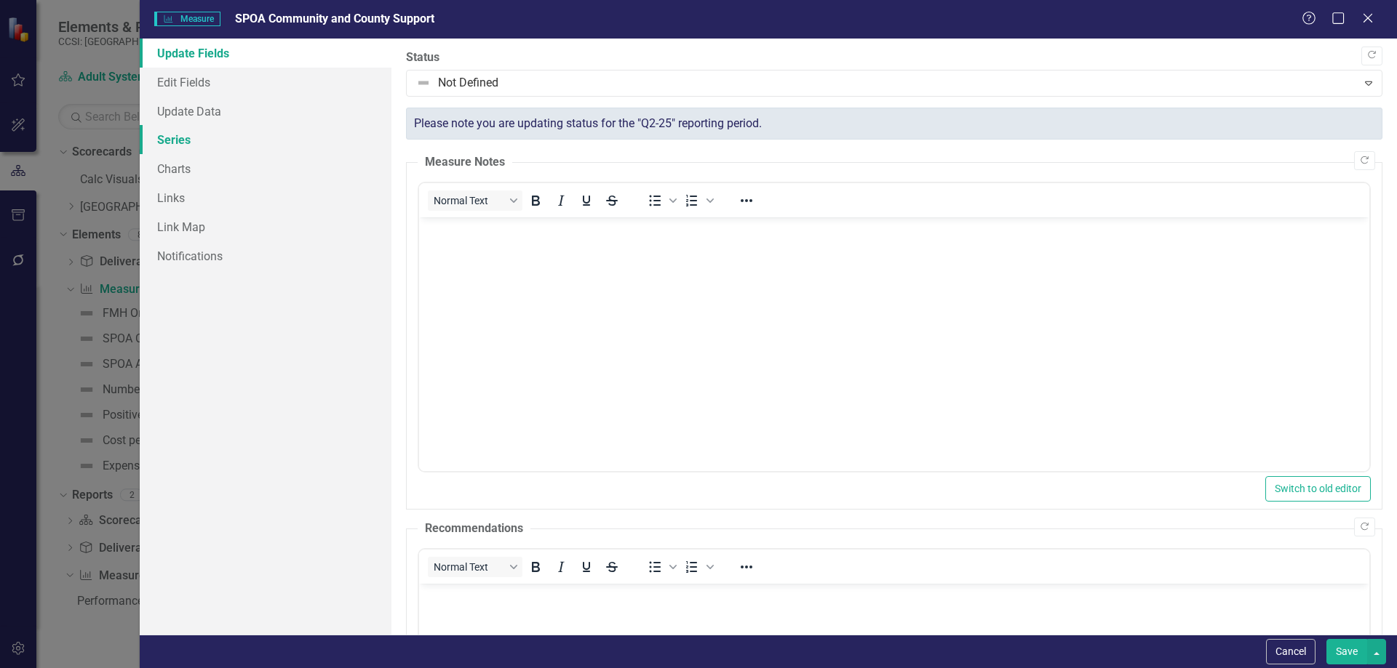
click at [315, 140] on link "Series" at bounding box center [266, 139] width 252 height 29
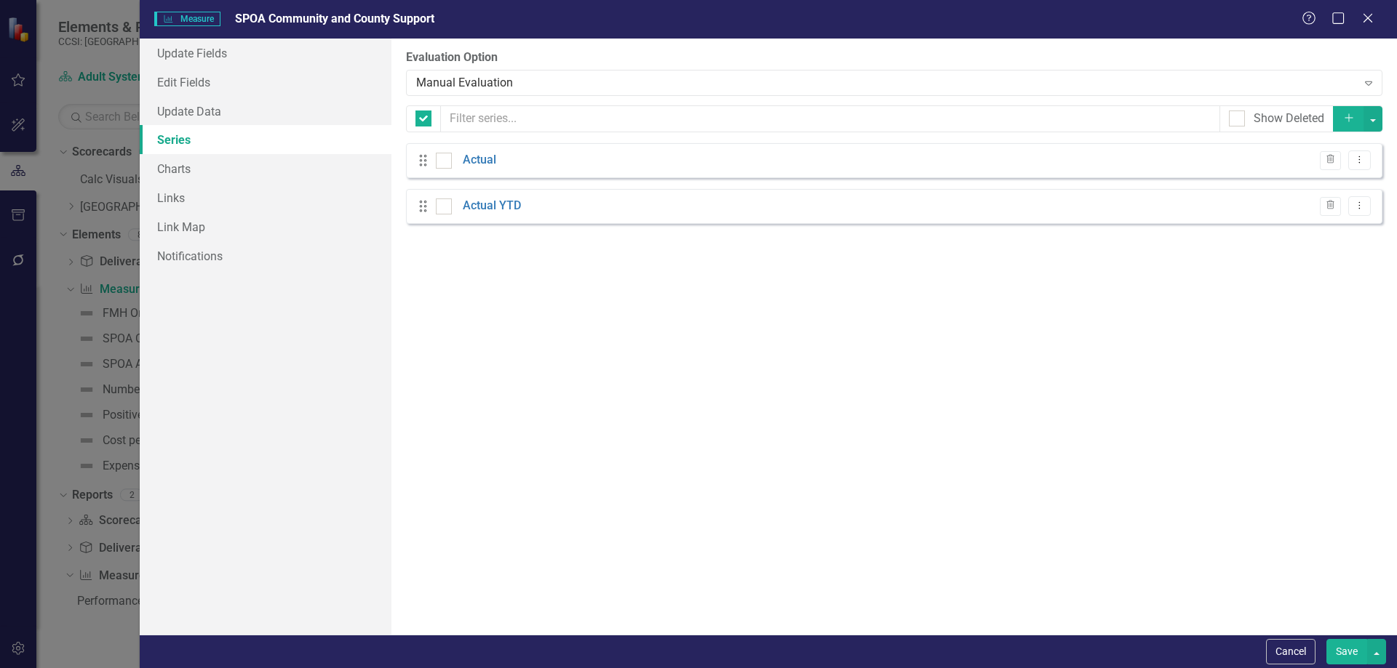
checkbox input "false"
click at [1359, 205] on icon at bounding box center [1359, 205] width 1 height 7
click at [1323, 229] on link "Edit Edit Measure Series" at bounding box center [1287, 230] width 165 height 27
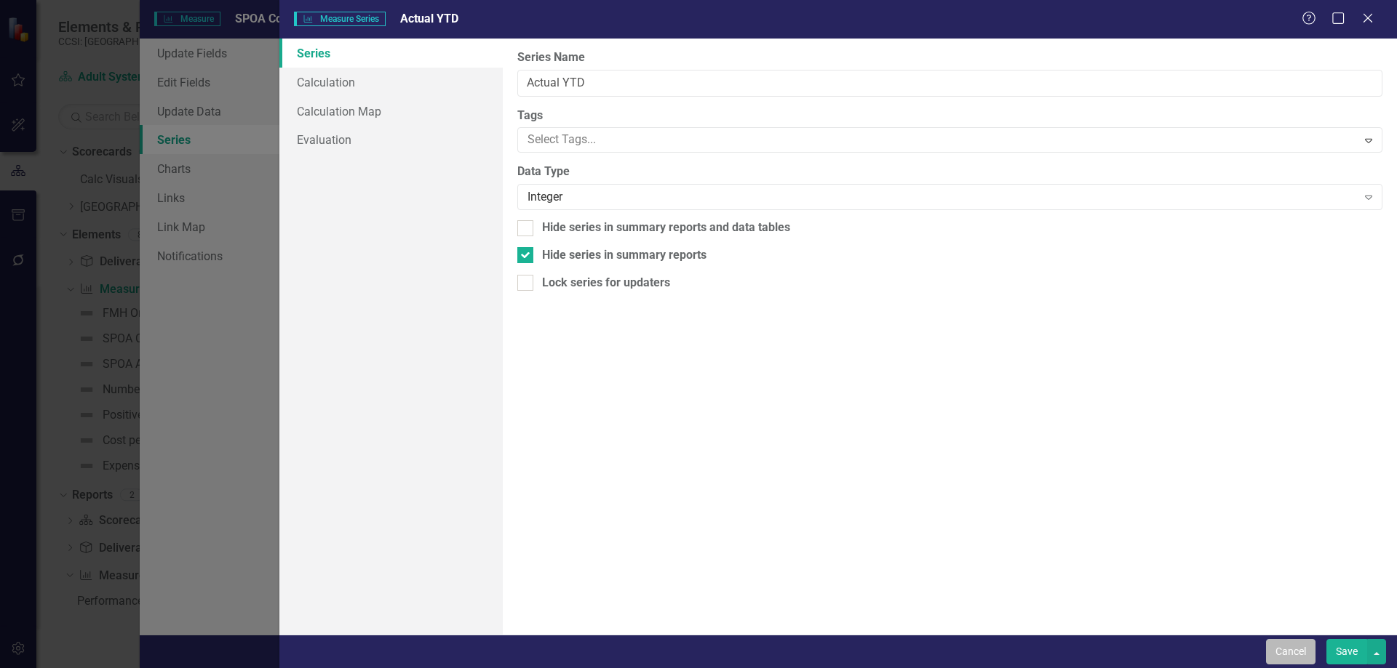
click at [1295, 643] on button "Cancel" at bounding box center [1290, 651] width 49 height 25
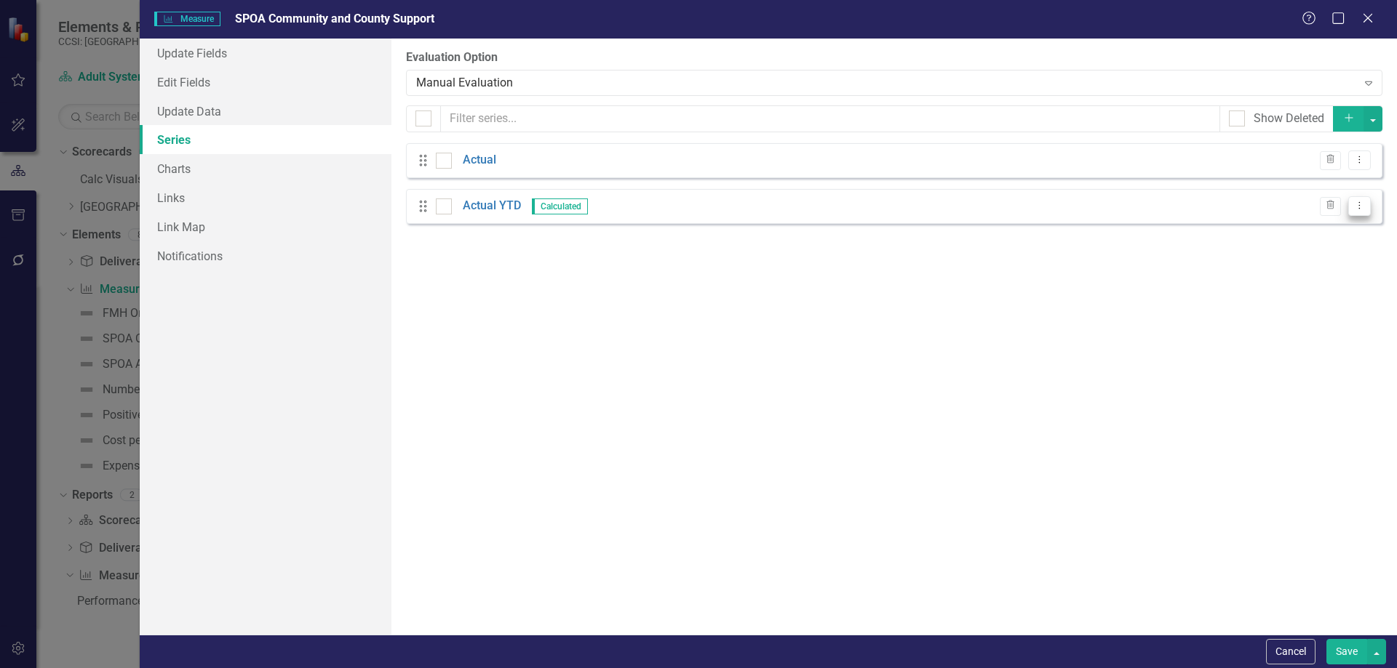
click at [1359, 207] on icon "Dropdown Menu" at bounding box center [1359, 205] width 12 height 9
click at [1266, 225] on link "Edit Edit Measure Series" at bounding box center [1287, 230] width 165 height 27
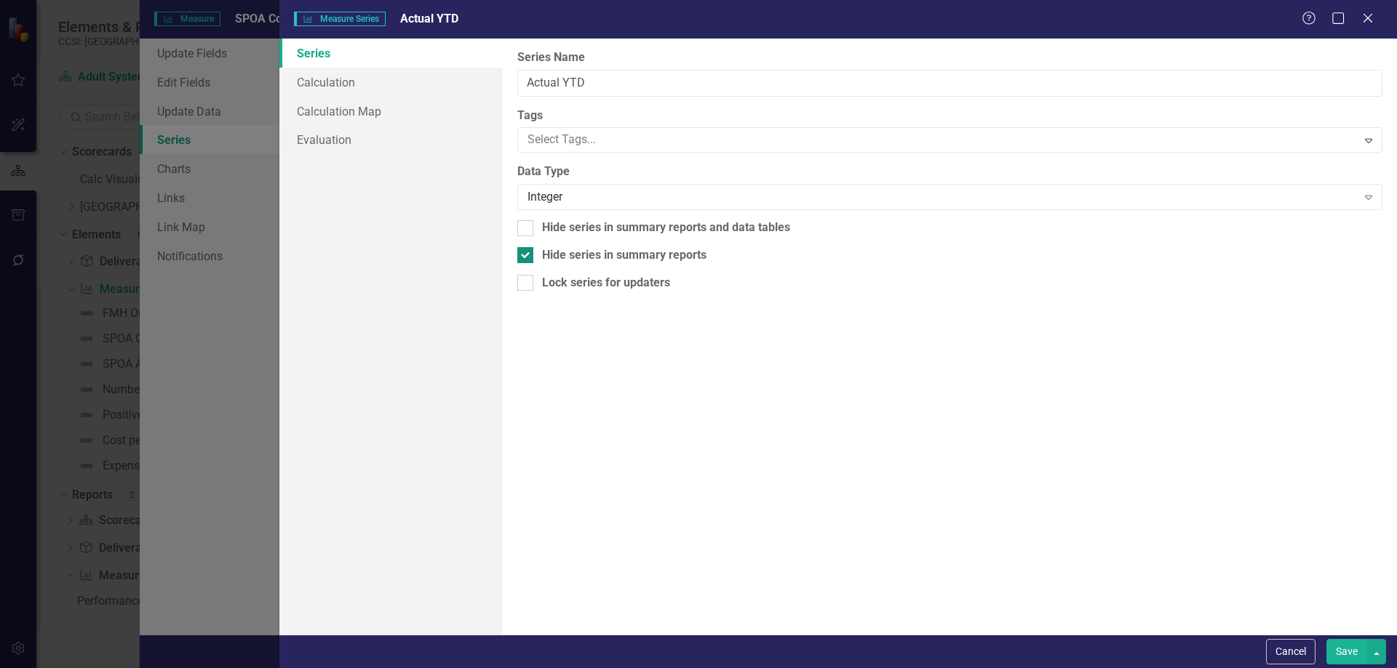
click at [560, 251] on div "Hide series in summary reports" at bounding box center [624, 255] width 164 height 17
click at [527, 251] on input "Hide series in summary reports" at bounding box center [521, 251] width 9 height 9
checkbox input "false"
click at [1361, 645] on button "Save" at bounding box center [1346, 651] width 41 height 25
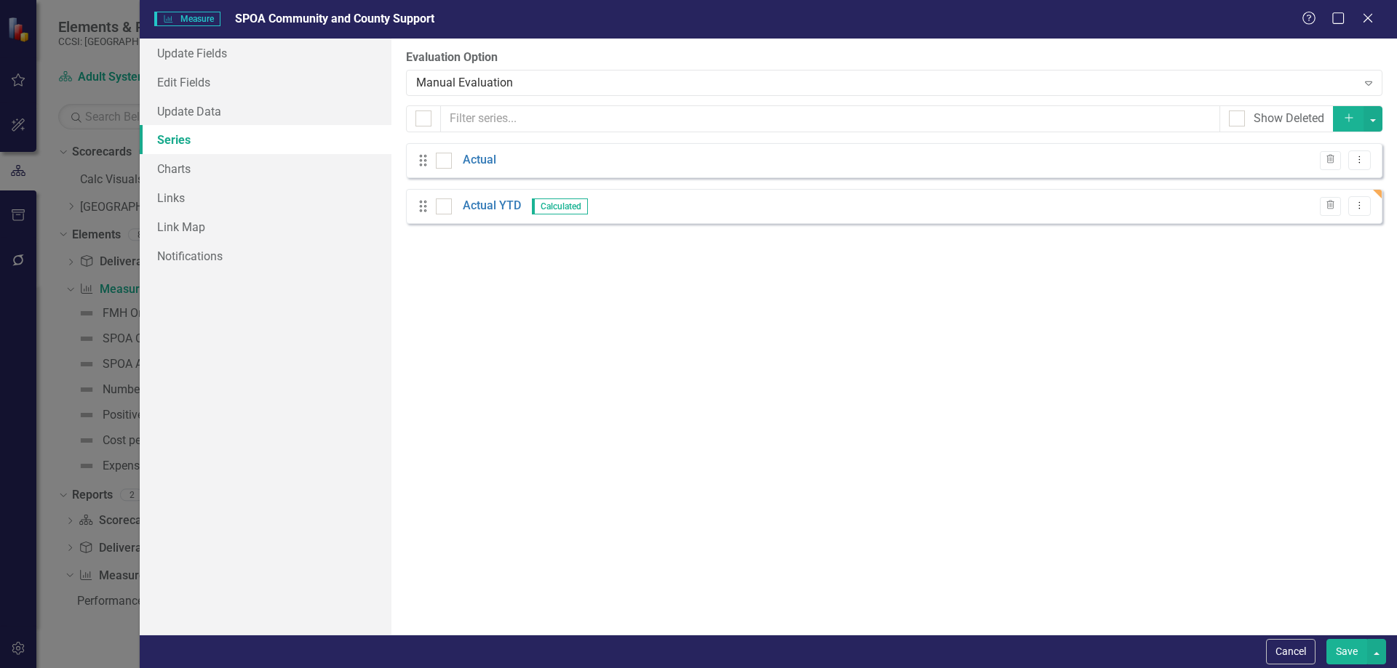
click at [1335, 650] on button "Save" at bounding box center [1346, 651] width 41 height 25
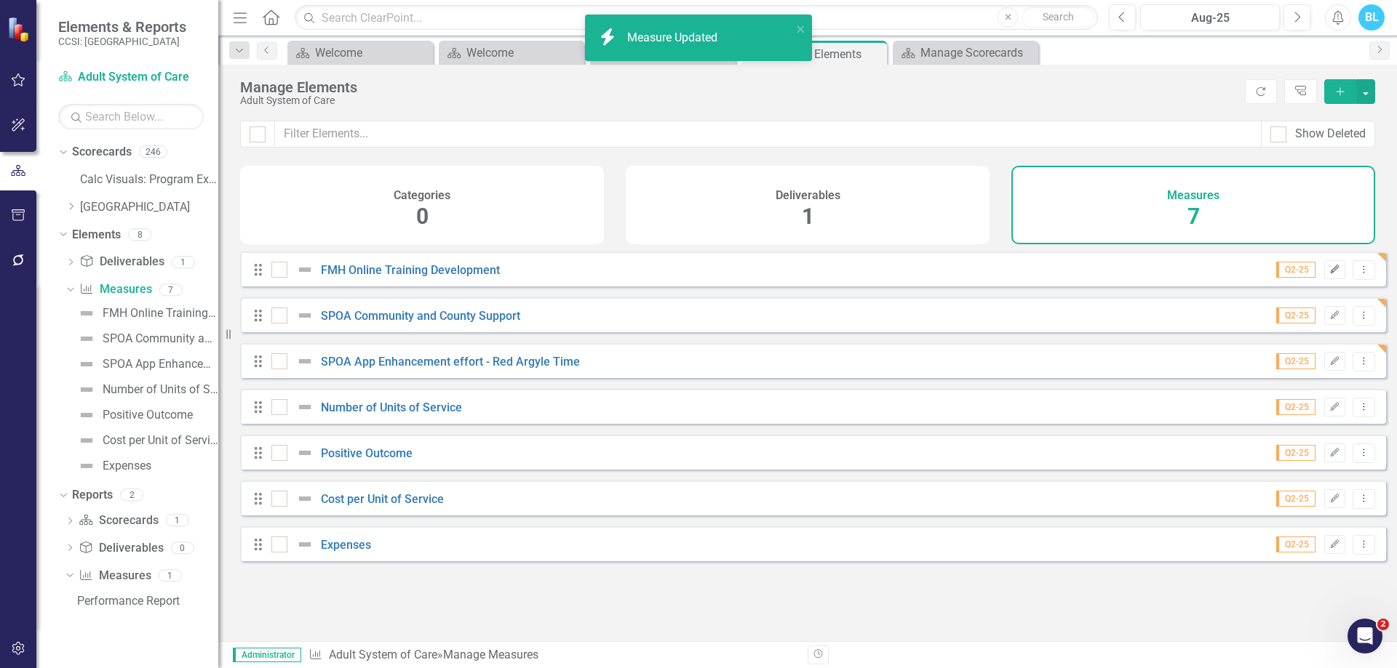
click at [1329, 274] on icon "Edit" at bounding box center [1334, 269] width 11 height 9
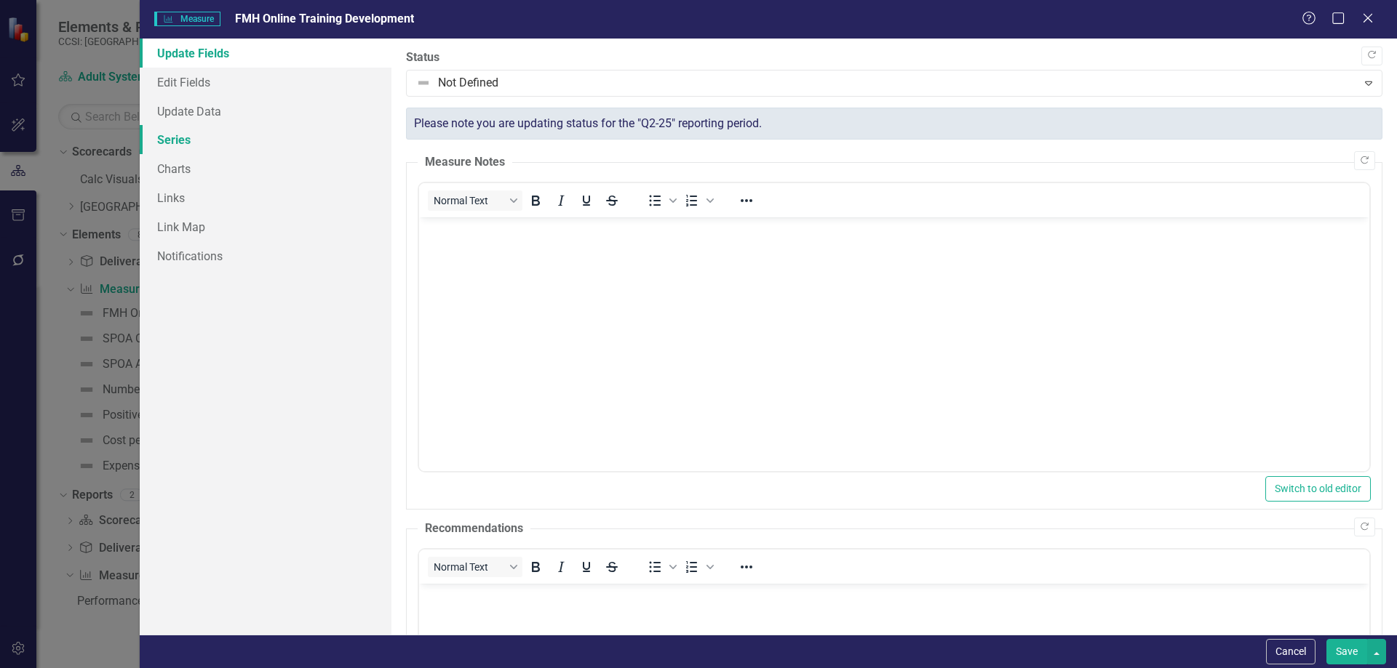
click at [309, 129] on link "Series" at bounding box center [266, 139] width 252 height 29
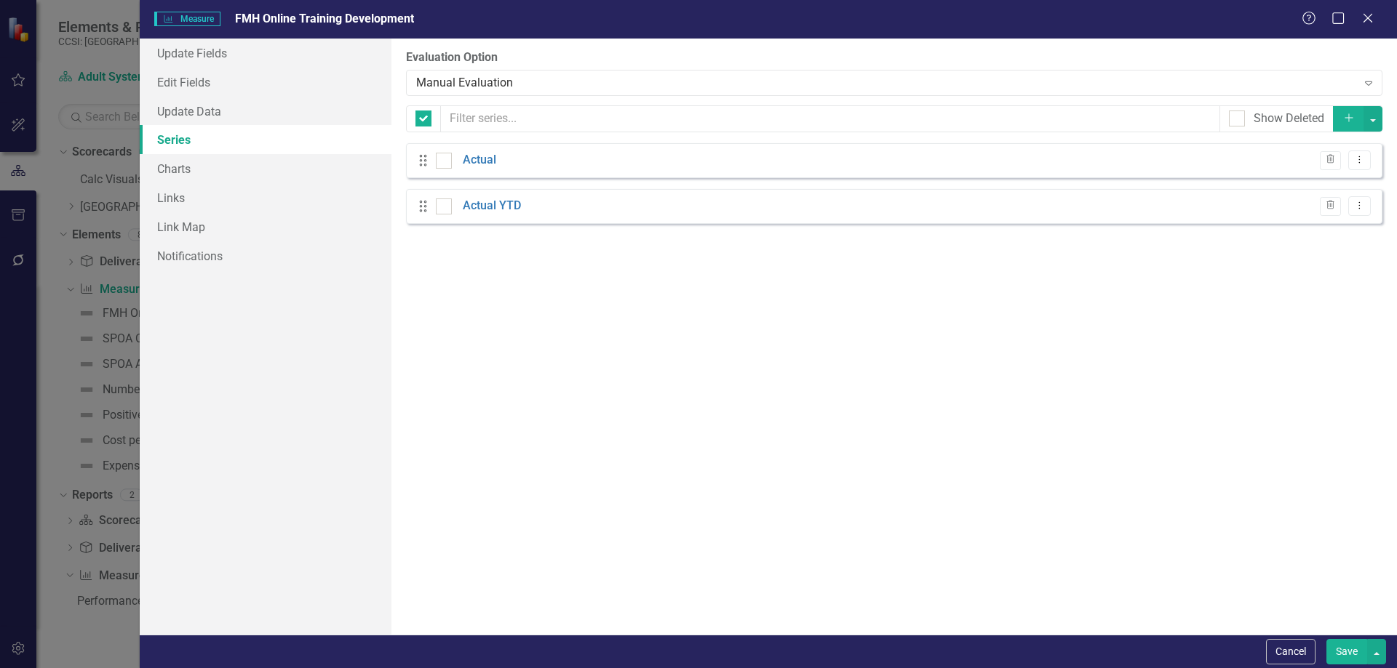
checkbox input "false"
click at [1359, 205] on icon "Dropdown Menu" at bounding box center [1359, 205] width 12 height 9
click at [1306, 228] on link "Edit Edit Measure Series" at bounding box center [1287, 230] width 165 height 27
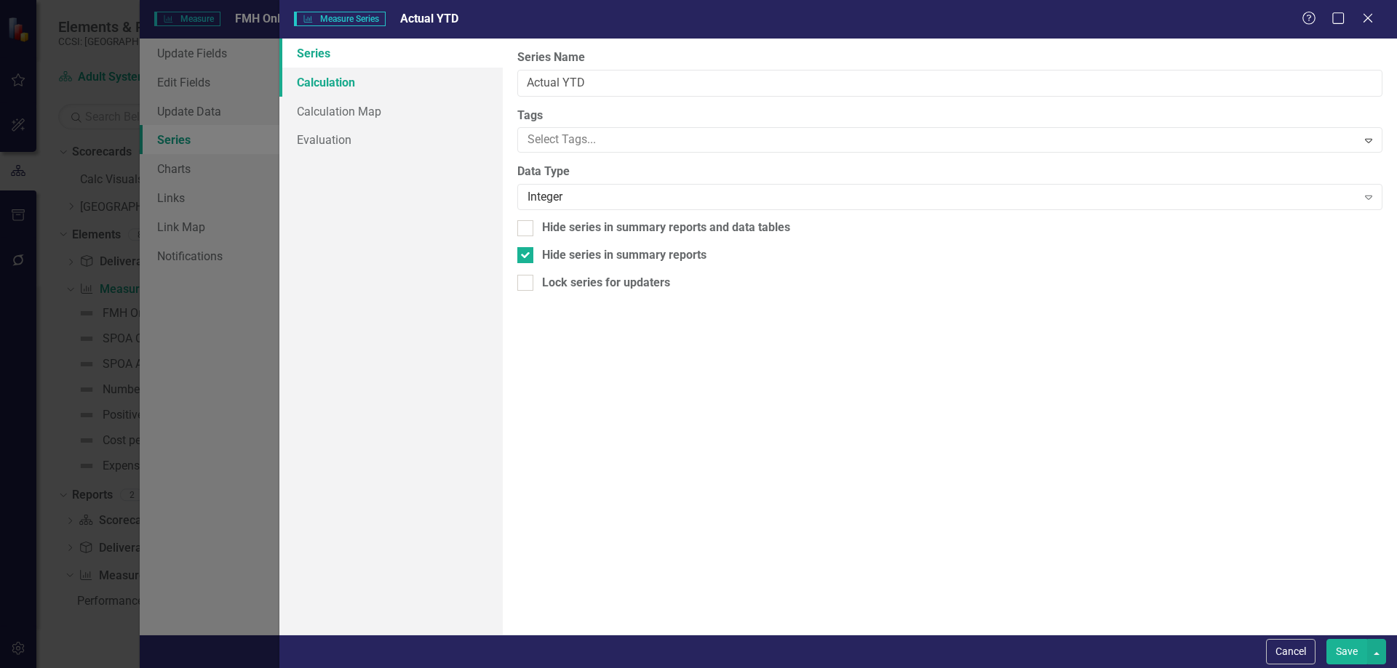
click at [446, 75] on link "Calculation" at bounding box center [390, 82] width 223 height 29
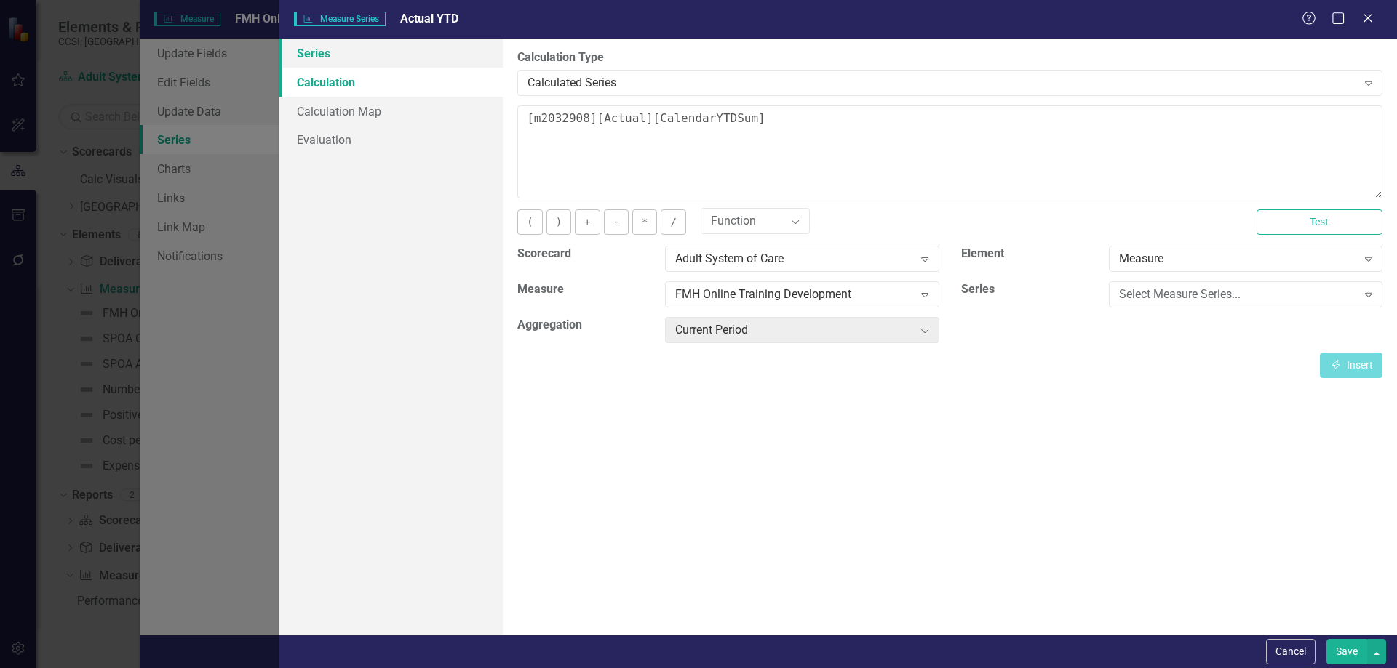
click at [437, 55] on link "Series" at bounding box center [390, 53] width 223 height 29
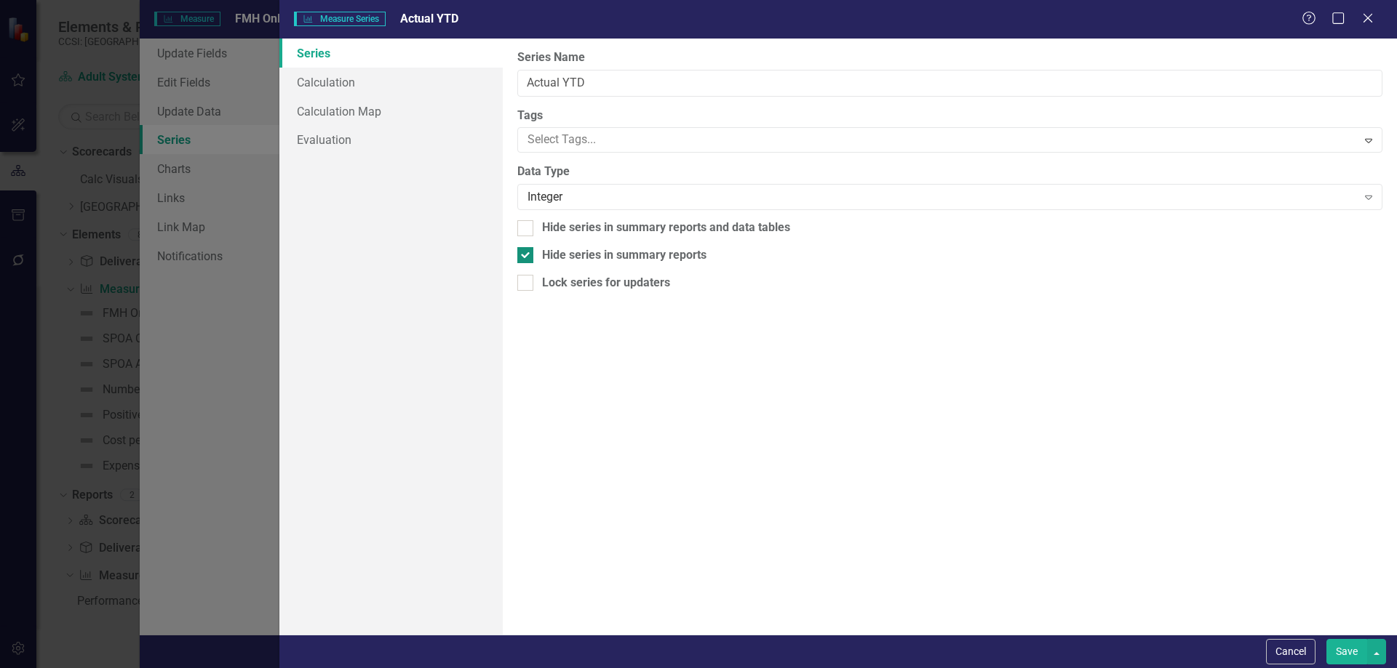
click at [567, 257] on div "Hide series in summary reports" at bounding box center [624, 255] width 164 height 17
click at [527, 257] on input "Hide series in summary reports" at bounding box center [521, 251] width 9 height 9
checkbox input "false"
click at [1337, 654] on button "Save" at bounding box center [1346, 651] width 41 height 25
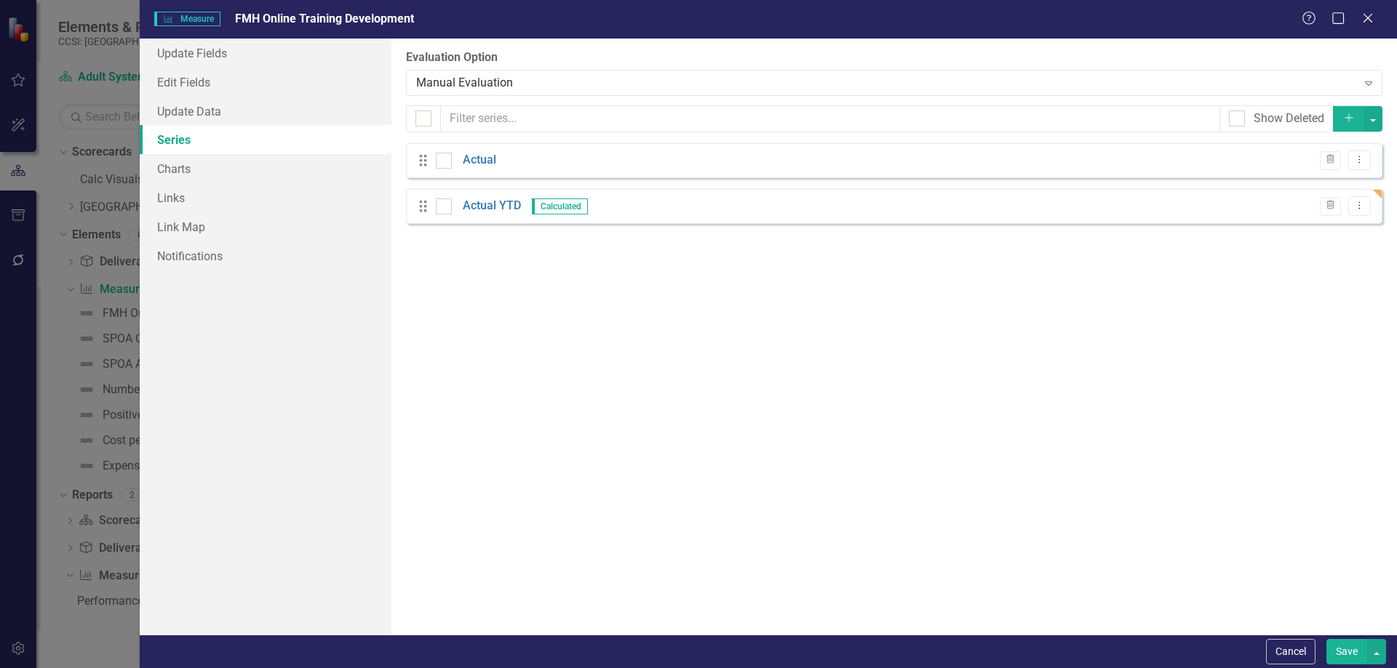
click at [1354, 643] on button "Save" at bounding box center [1346, 651] width 41 height 25
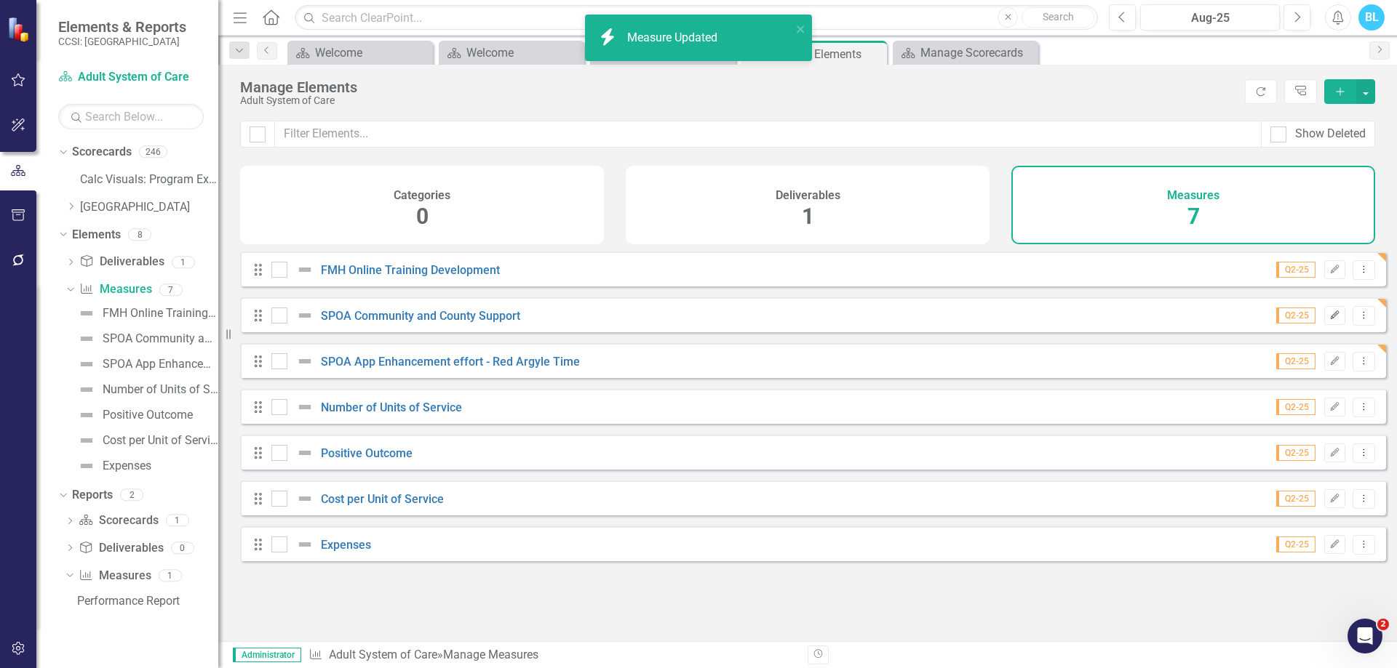
click at [1329, 320] on icon "Edit" at bounding box center [1334, 315] width 11 height 9
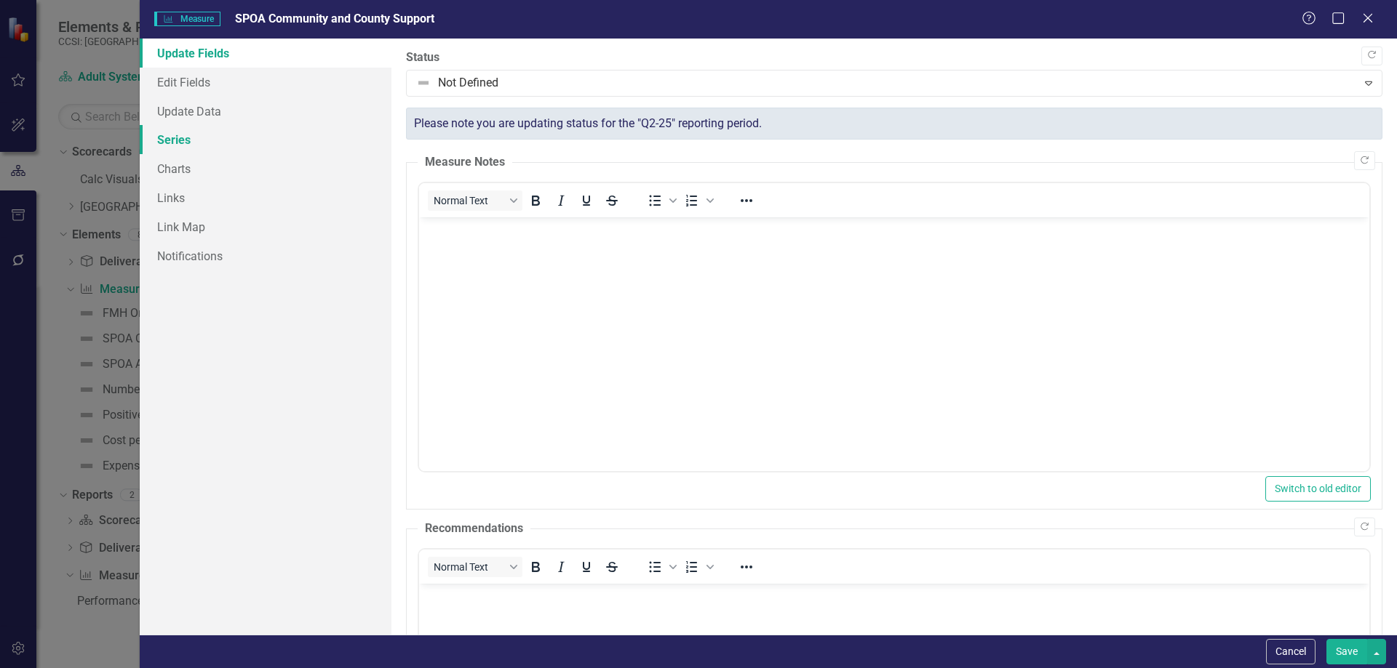
click at [285, 146] on link "Series" at bounding box center [266, 139] width 252 height 29
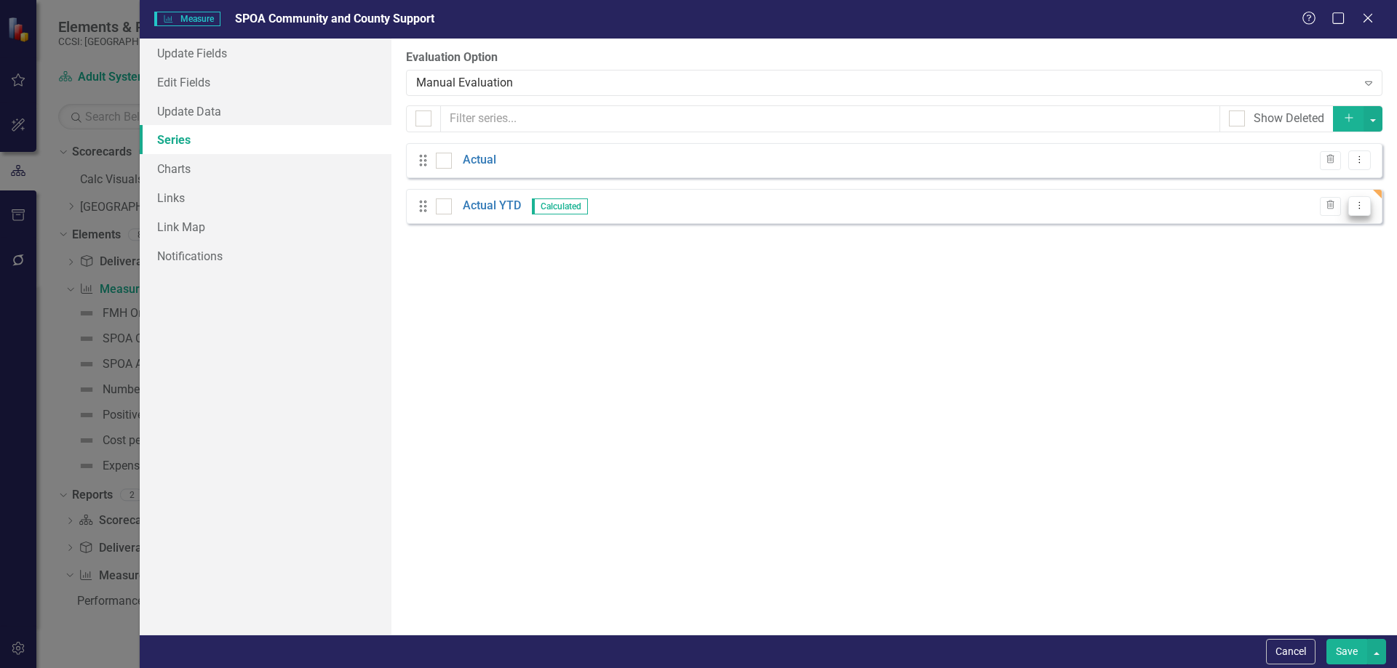
click at [1363, 207] on icon "Dropdown Menu" at bounding box center [1359, 205] width 12 height 9
click at [1343, 225] on link "Edit Edit Measure Series" at bounding box center [1287, 230] width 165 height 27
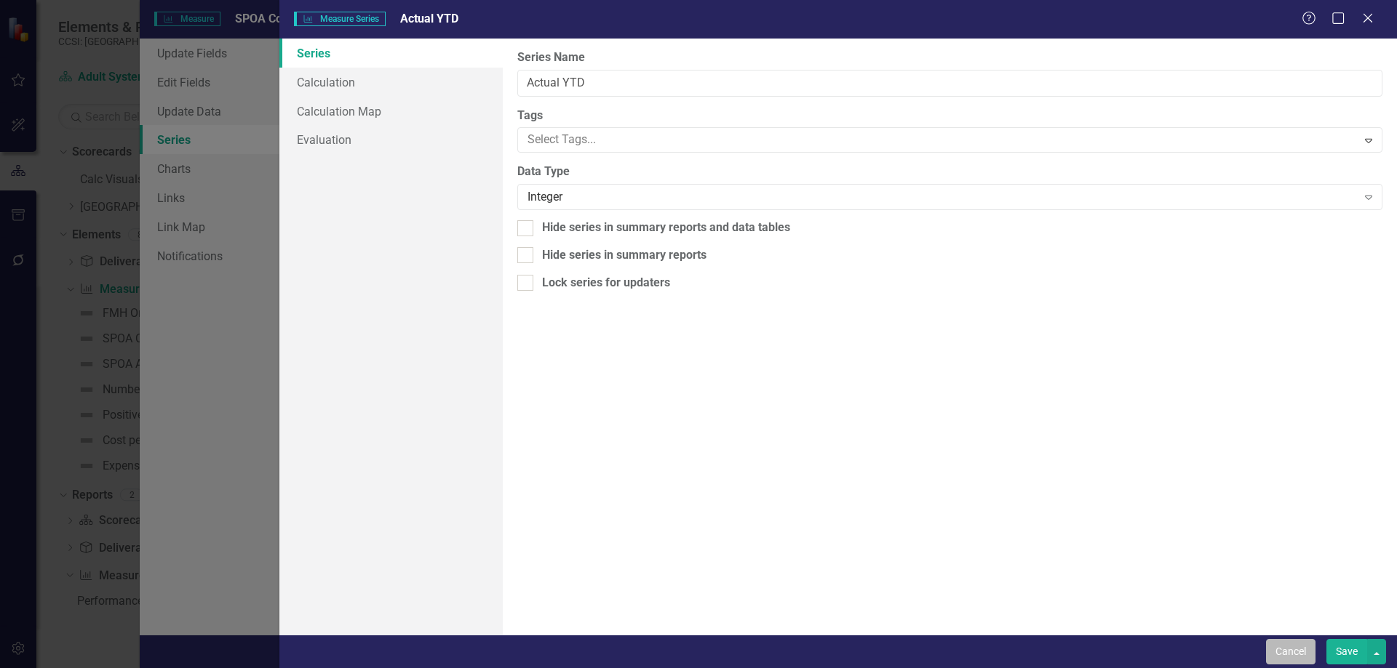
click at [1301, 663] on button "Cancel" at bounding box center [1290, 651] width 49 height 25
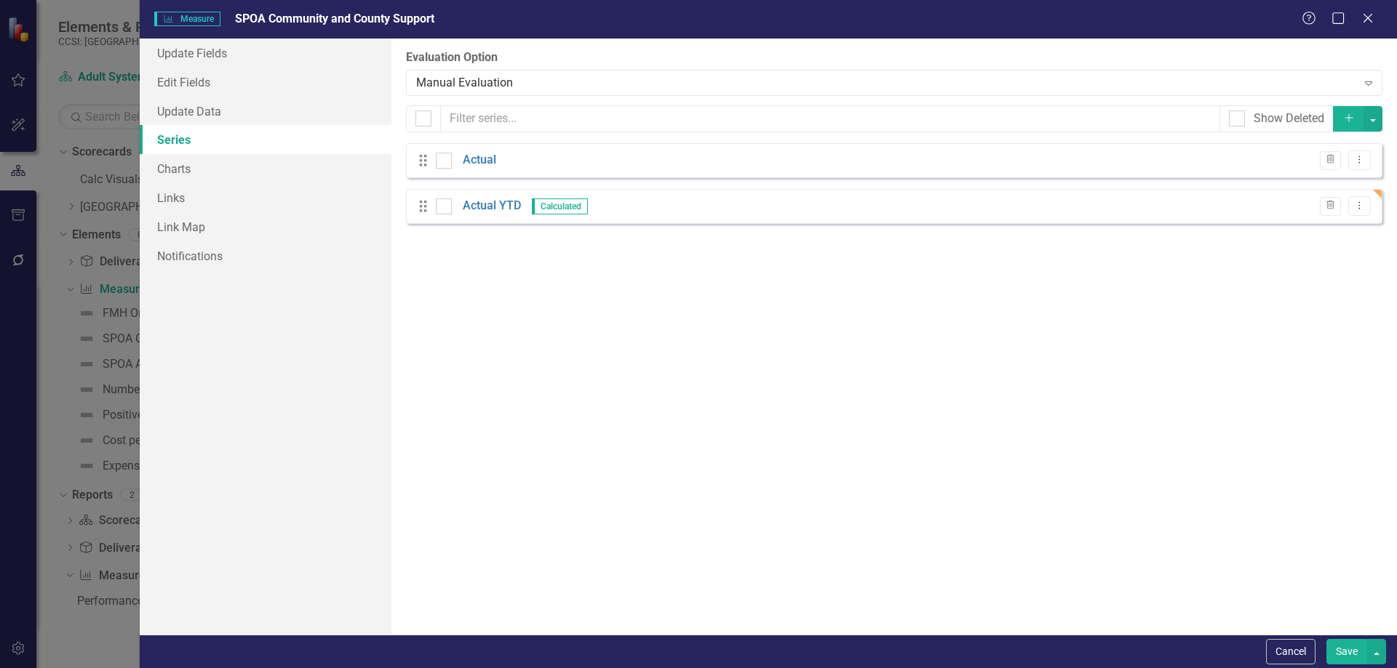
click at [1301, 663] on button "Cancel" at bounding box center [1290, 651] width 49 height 25
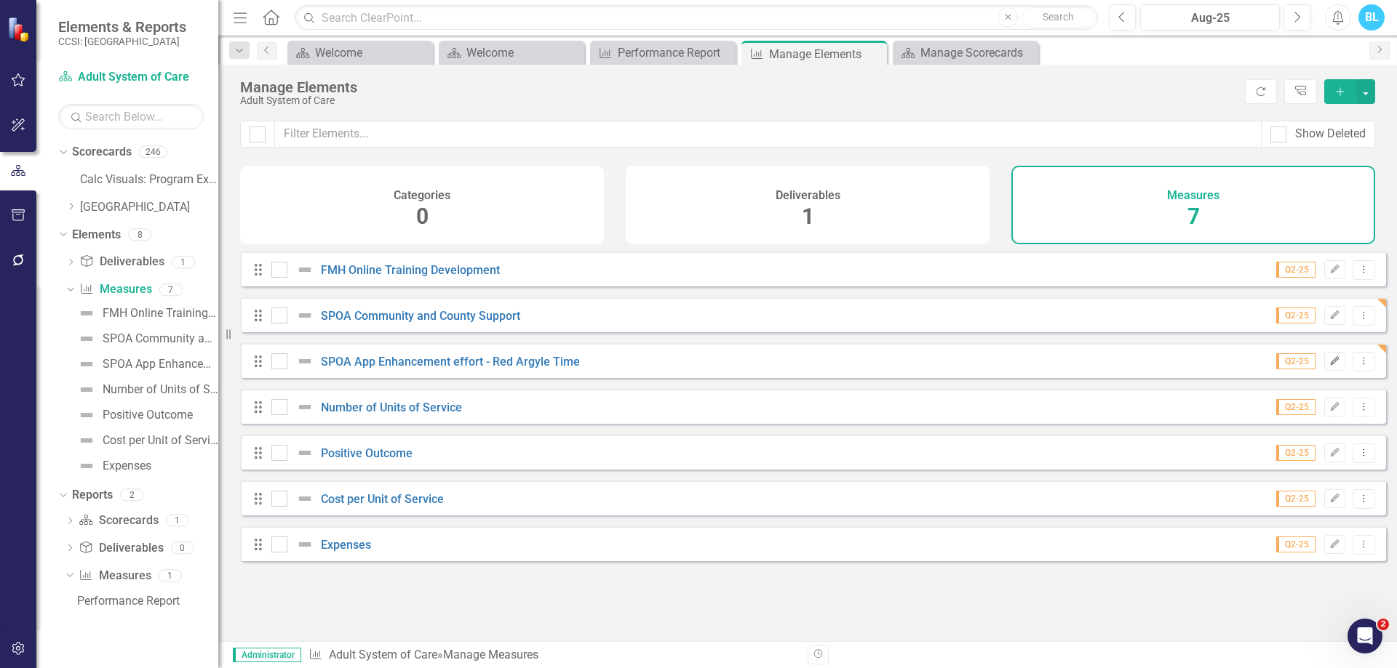
click at [1329, 366] on icon "Edit" at bounding box center [1334, 361] width 11 height 9
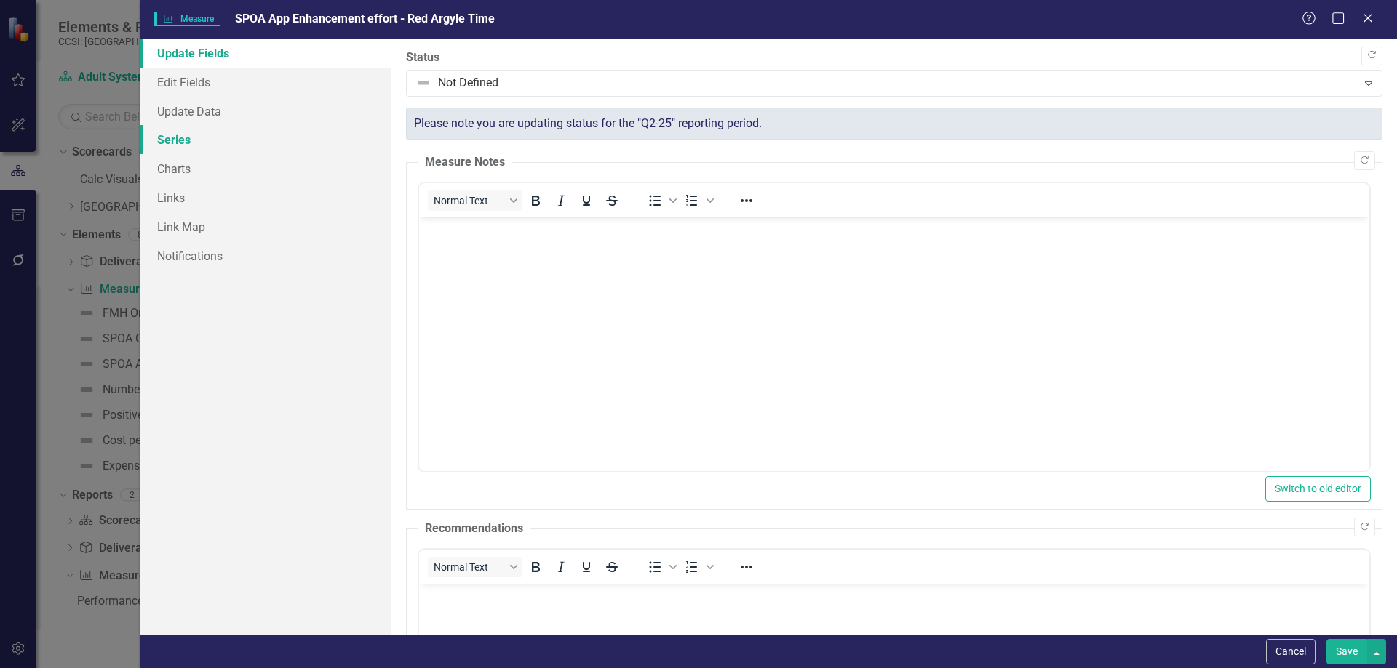
click at [292, 136] on link "Series" at bounding box center [266, 139] width 252 height 29
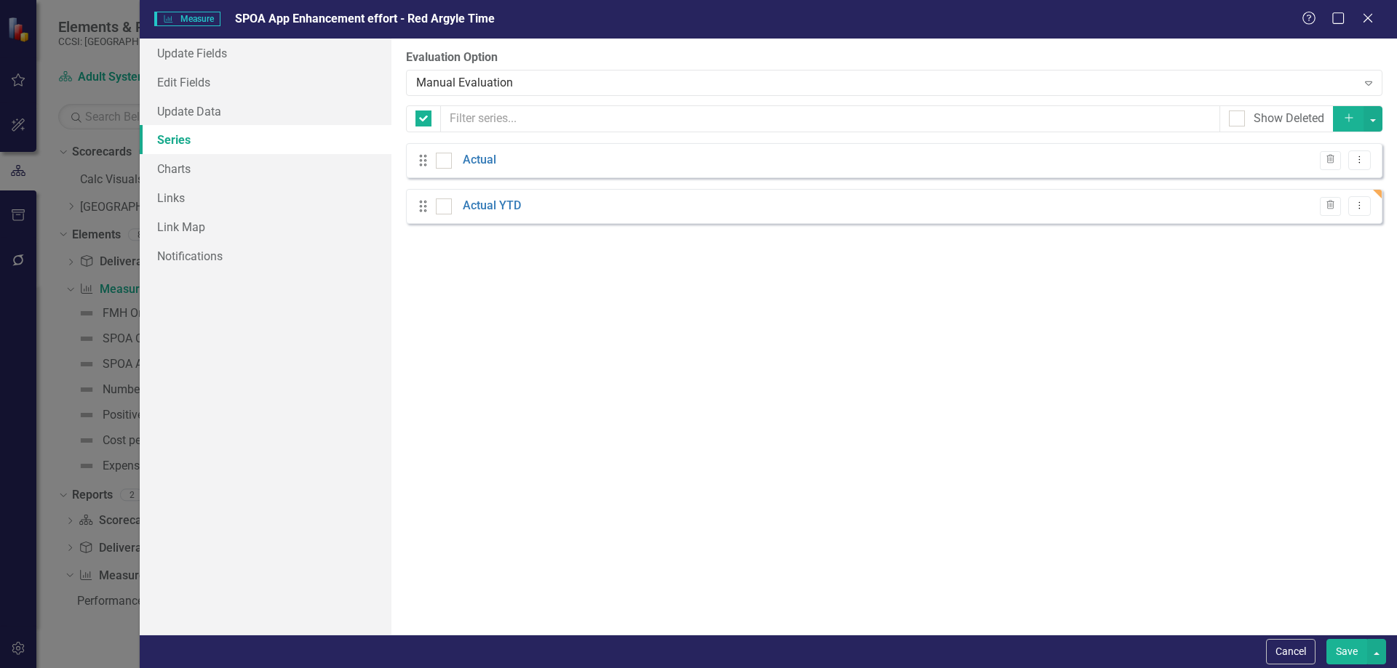
checkbox input "false"
click at [1357, 201] on icon "Dropdown Menu" at bounding box center [1359, 205] width 12 height 9
click at [1342, 218] on link "Edit Edit Measure Series" at bounding box center [1287, 230] width 165 height 27
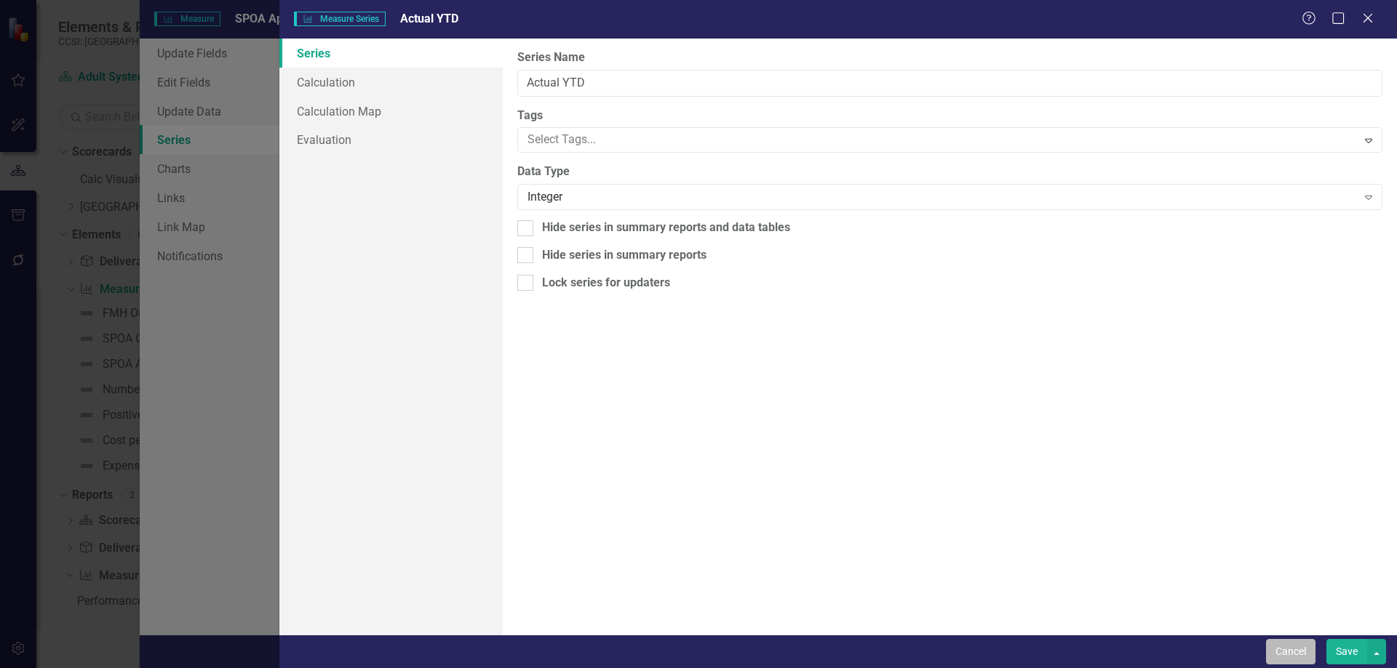
click at [1290, 658] on button "Cancel" at bounding box center [1290, 651] width 49 height 25
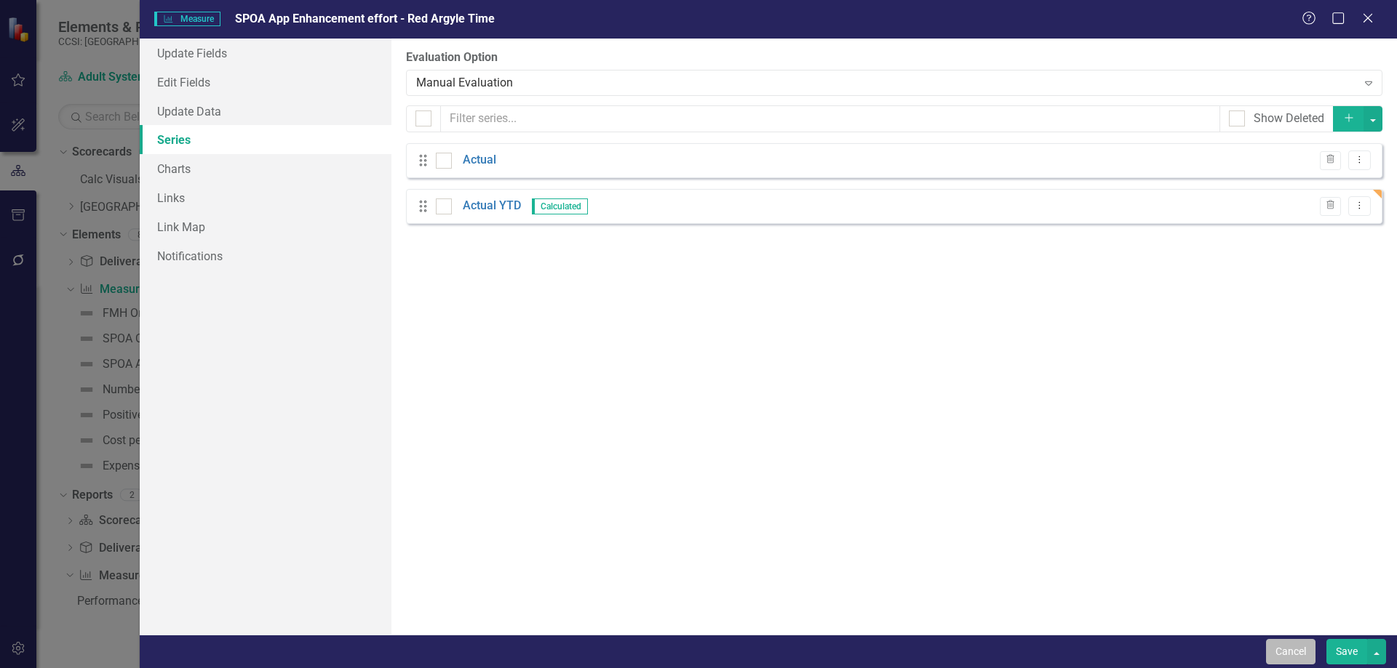
click at [1303, 657] on button "Cancel" at bounding box center [1290, 651] width 49 height 25
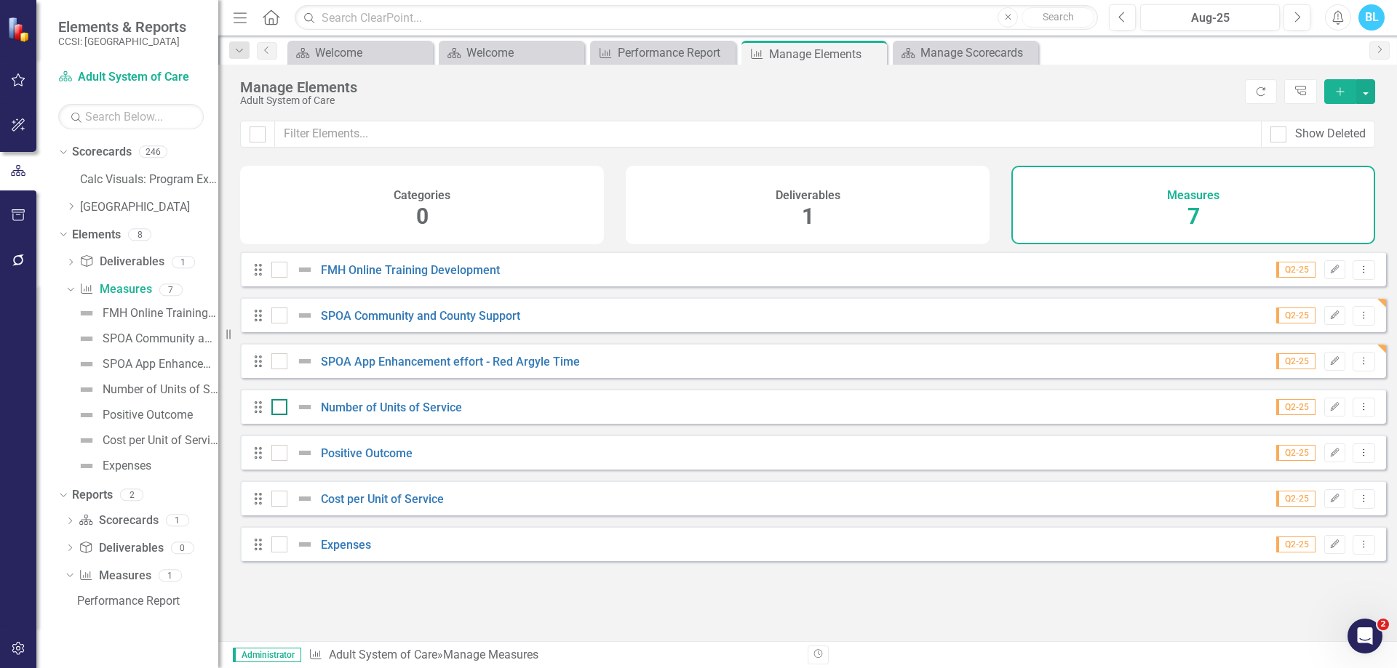
click at [278, 409] on input "checkbox" at bounding box center [275, 403] width 9 height 9
checkbox input "true"
click at [281, 458] on div at bounding box center [279, 453] width 16 height 16
click at [281, 455] on input "checkbox" at bounding box center [275, 449] width 9 height 9
checkbox input "true"
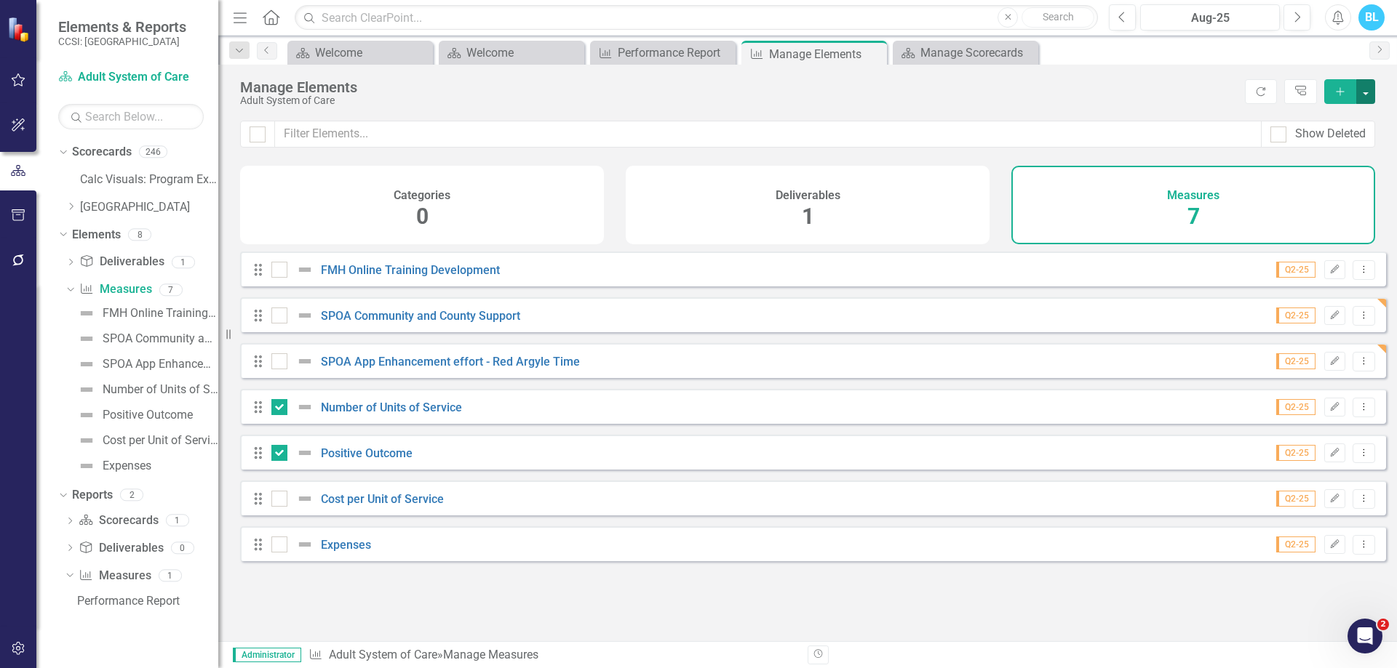
click at [1370, 92] on button "button" at bounding box center [1365, 91] width 19 height 25
click at [1349, 193] on link "Trash Delete Multiple" at bounding box center [1316, 198] width 115 height 27
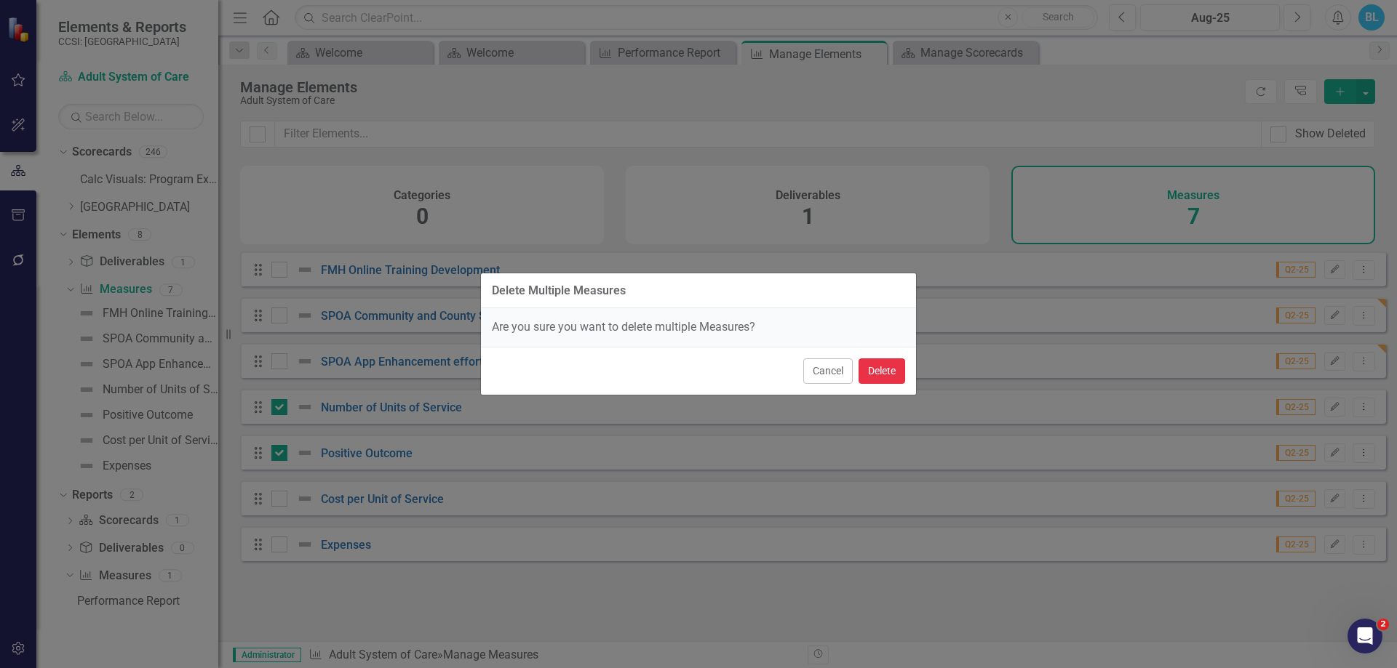
click at [888, 369] on button "Delete" at bounding box center [881, 371] width 47 height 25
checkbox input "false"
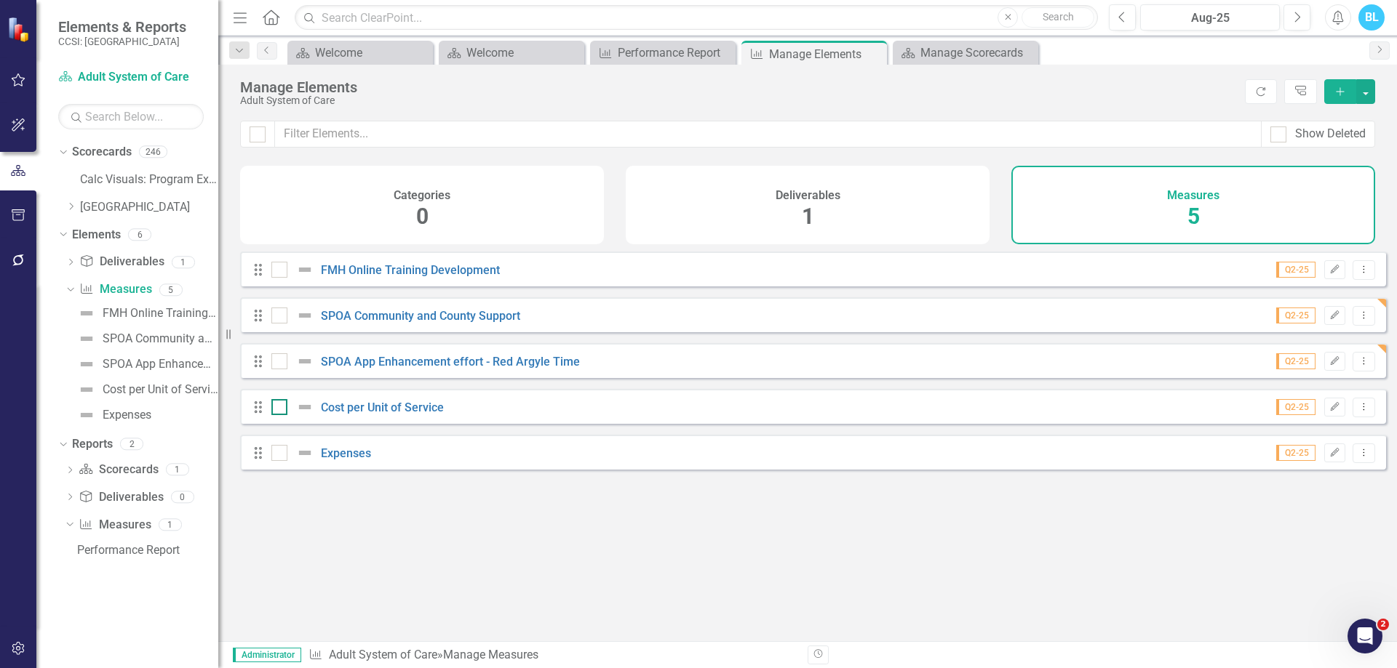
click at [279, 415] on div at bounding box center [279, 407] width 16 height 16
click at [279, 409] on input "checkbox" at bounding box center [275, 403] width 9 height 9
click at [1357, 412] on icon "Dropdown Menu" at bounding box center [1363, 406] width 12 height 9
click at [1333, 525] on link "Trash Delete Measure" at bounding box center [1297, 523] width 131 height 27
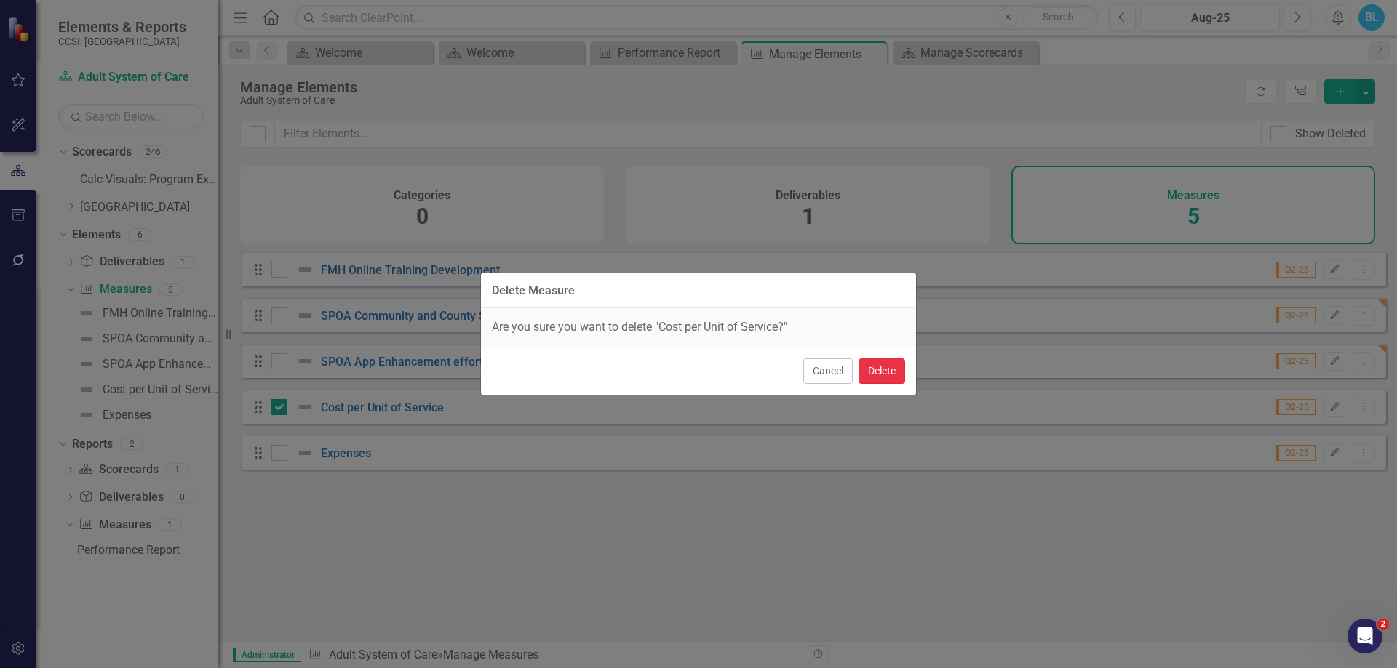
click at [892, 362] on button "Delete" at bounding box center [881, 371] width 47 height 25
checkbox input "false"
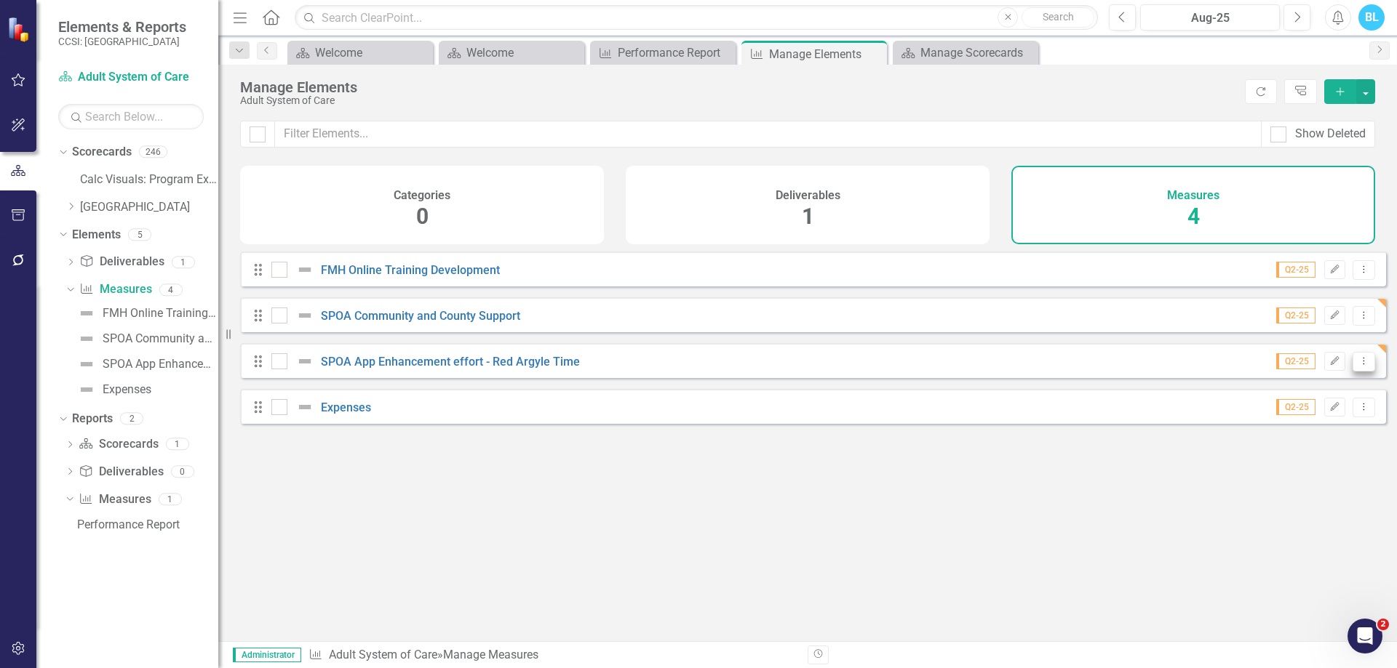
click at [1357, 366] on icon "Dropdown Menu" at bounding box center [1363, 360] width 12 height 9
click at [1337, 442] on link "Copy Duplicate Measure" at bounding box center [1297, 450] width 131 height 27
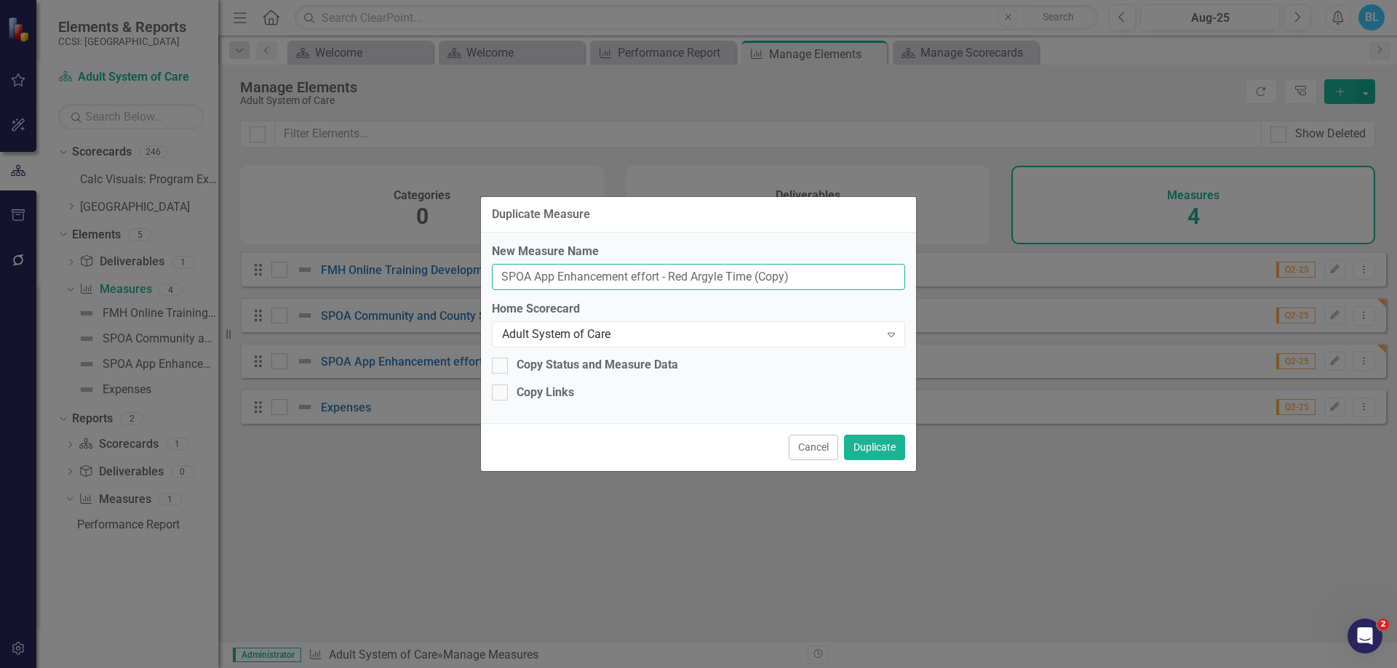
click at [544, 273] on input "SPOA App Enhancement effort - Red Argyle Time (Copy)" at bounding box center [698, 277] width 413 height 27
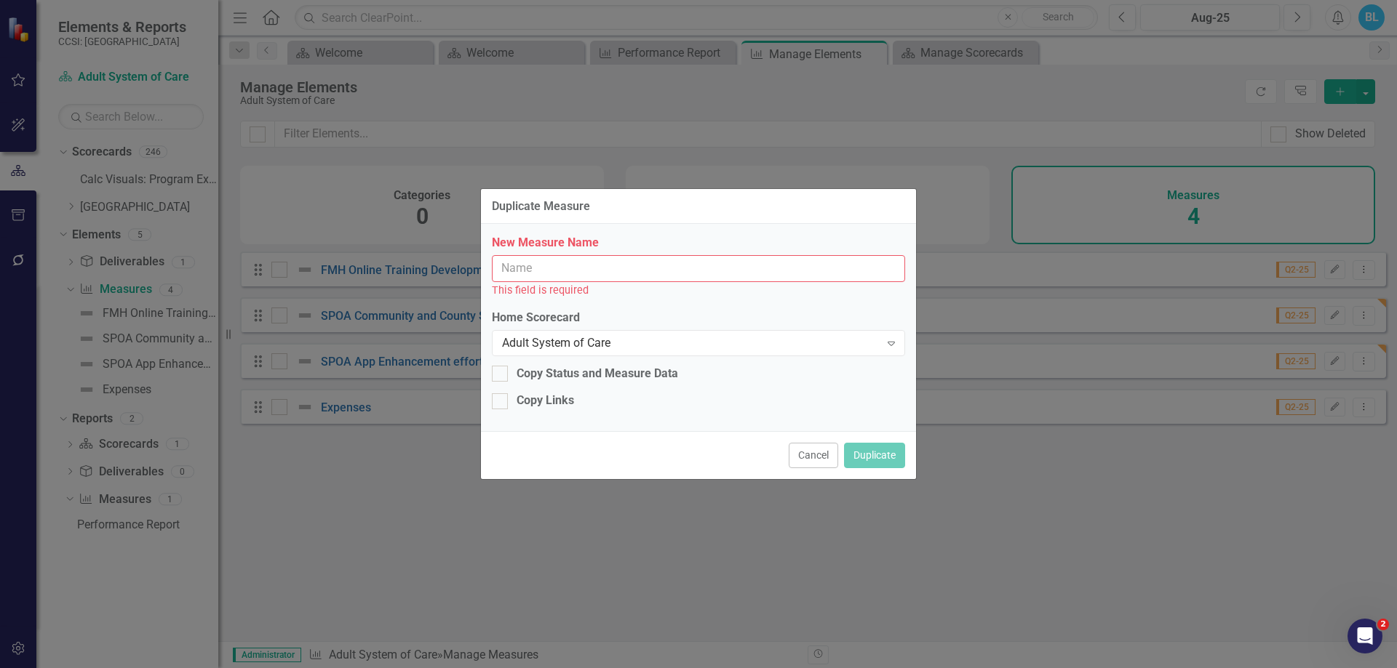
paste input "SPOA App Usage"
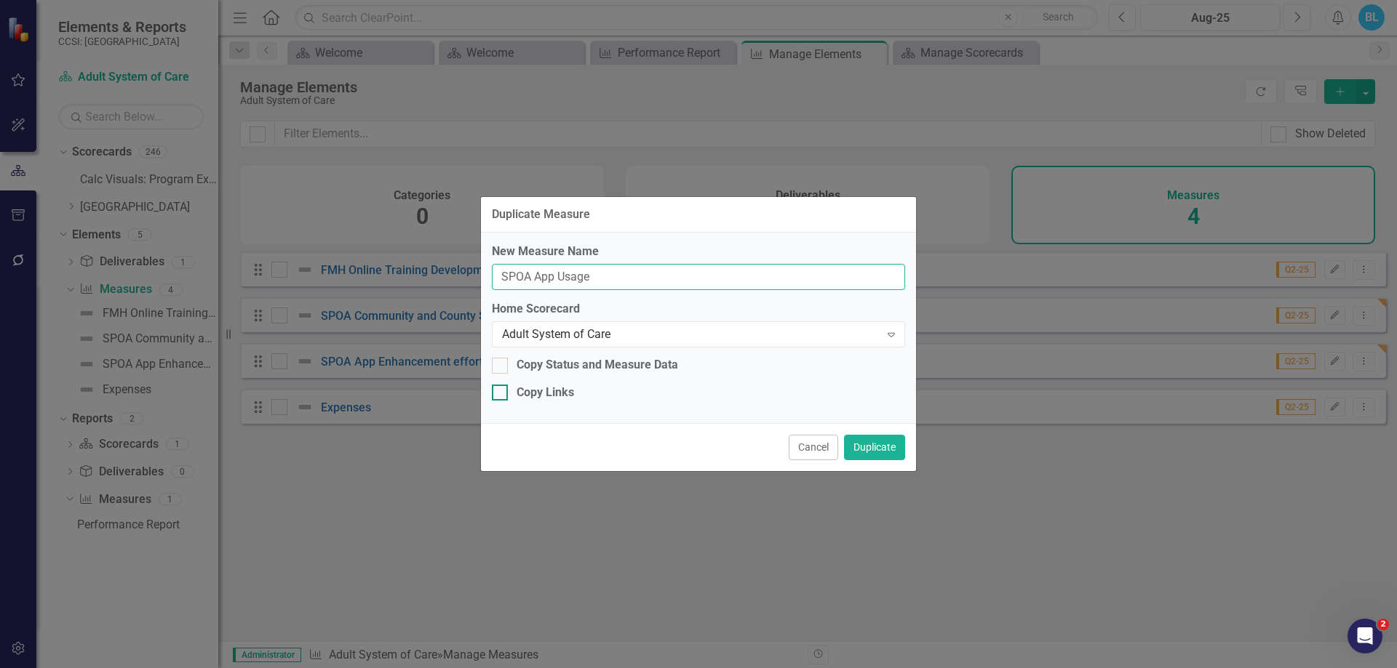
type input "SPOA App Usage"
click at [559, 395] on div "Copy Links" at bounding box center [544, 393] width 57 height 17
click at [501, 394] on input "Copy Links" at bounding box center [496, 389] width 9 height 9
checkbox input "true"
click at [881, 453] on button "Duplicate" at bounding box center [874, 447] width 61 height 25
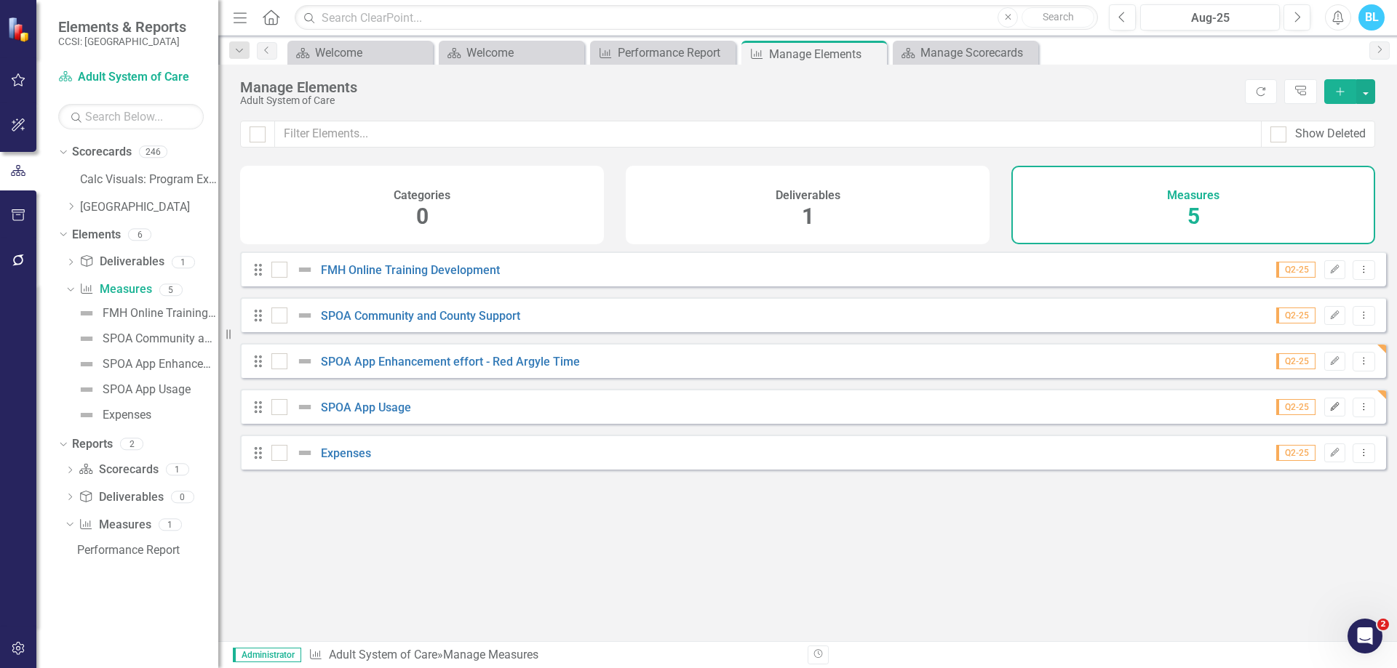
click at [1330, 411] on icon "button" at bounding box center [1334, 406] width 9 height 9
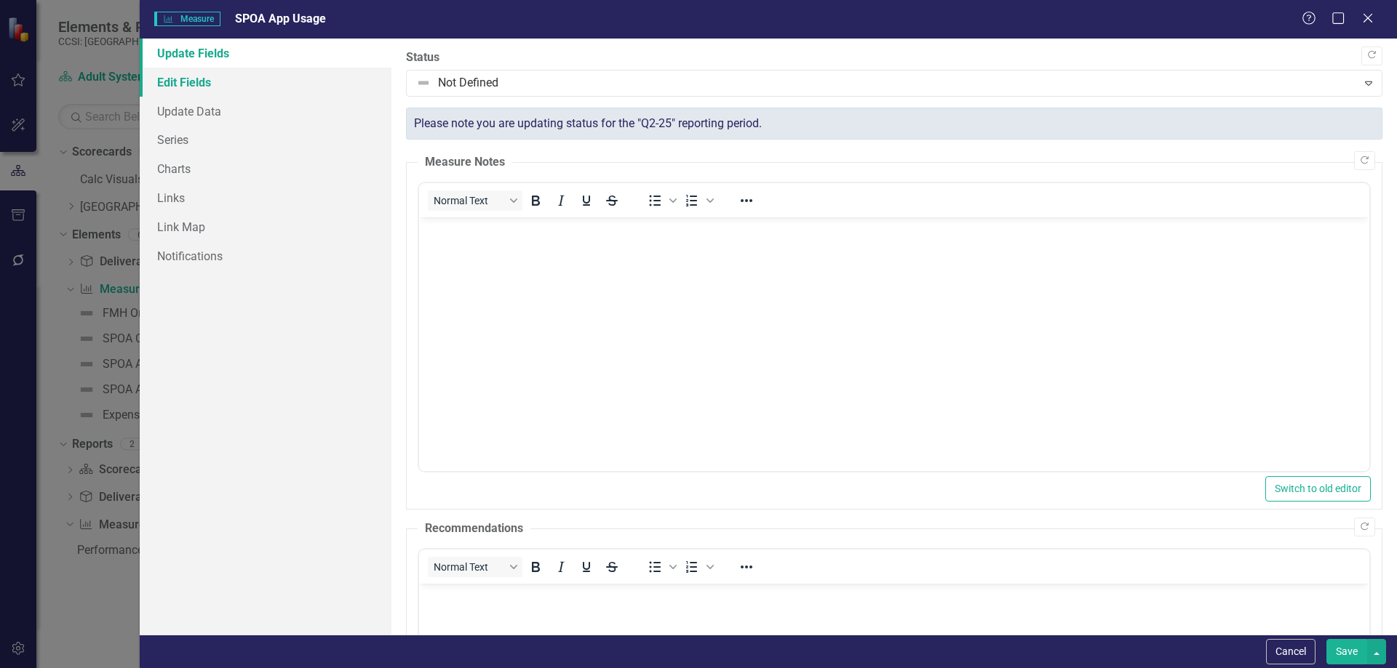
click at [287, 79] on link "Edit Fields" at bounding box center [266, 82] width 252 height 29
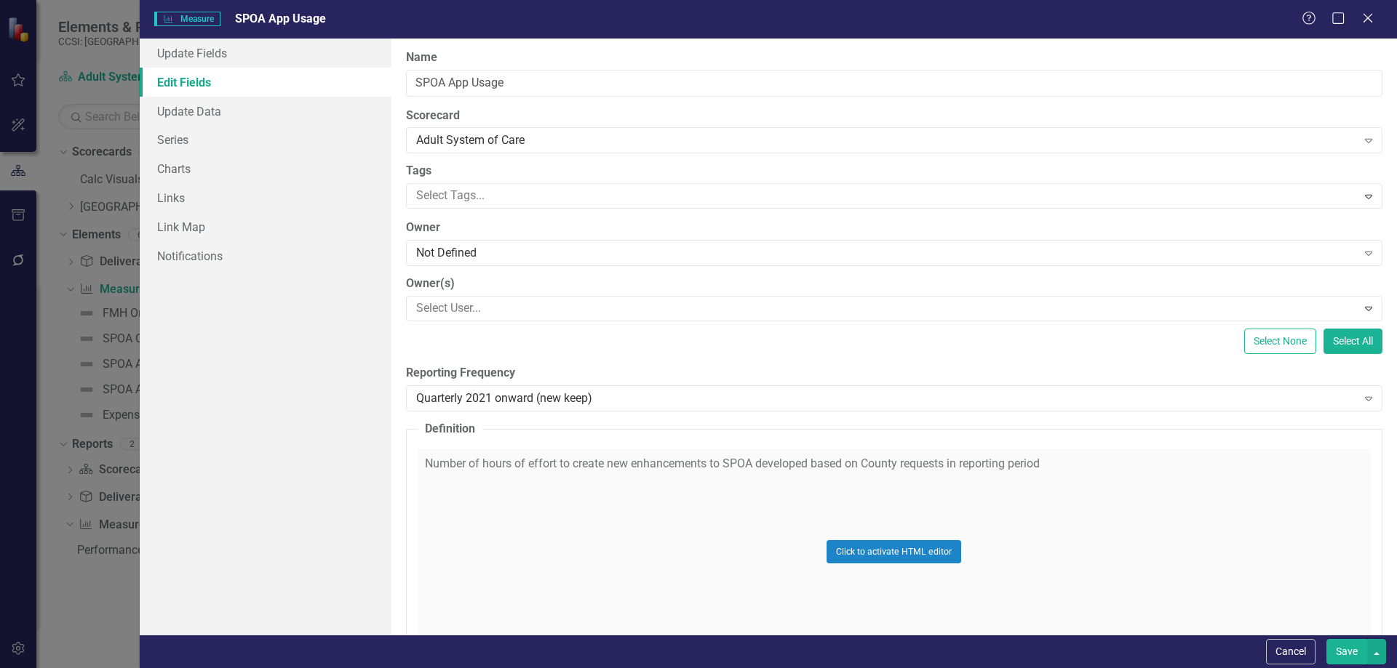
click at [490, 507] on div "Click to activate HTML editor" at bounding box center [894, 552] width 953 height 207
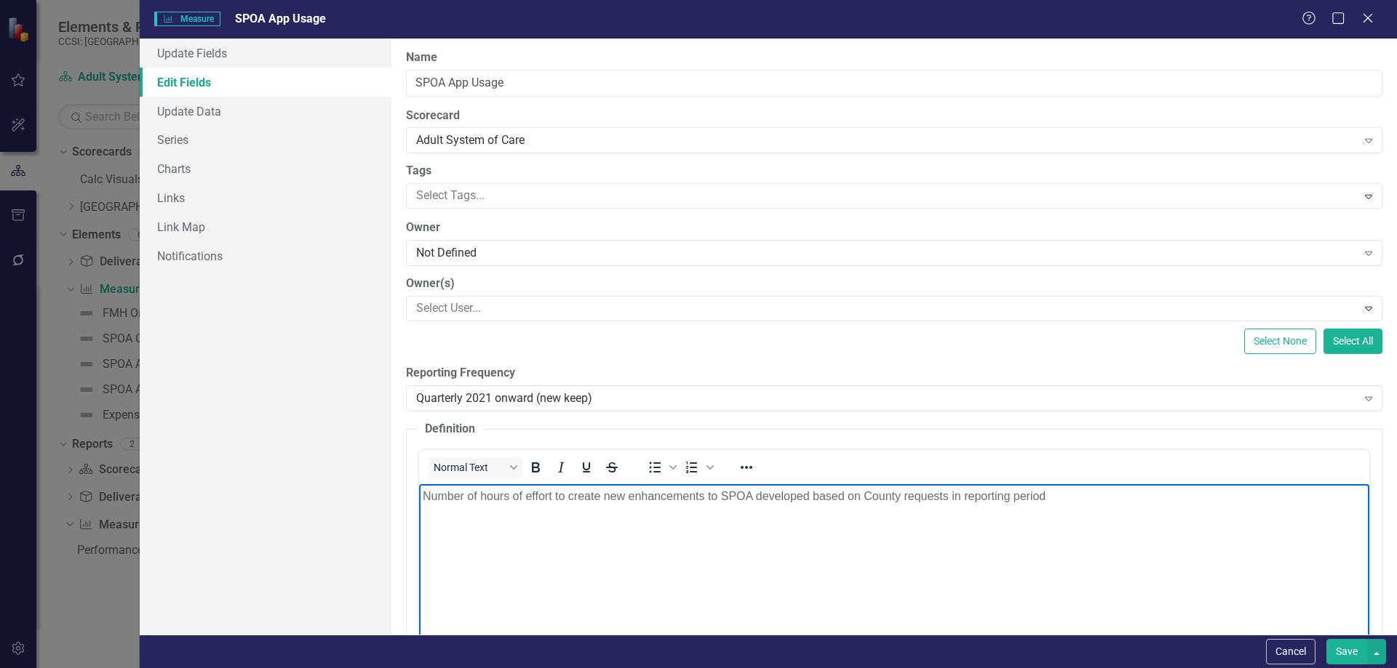
click at [490, 506] on body "Number of hours of effort to create new enhancements to SPOA developed based on…" at bounding box center [893, 593] width 950 height 218
click at [685, 527] on body "Rich Text Area. Press ALT-0 for help." at bounding box center [893, 593] width 950 height 218
paste body "Rich Text Area. Press ALT-0 for help."
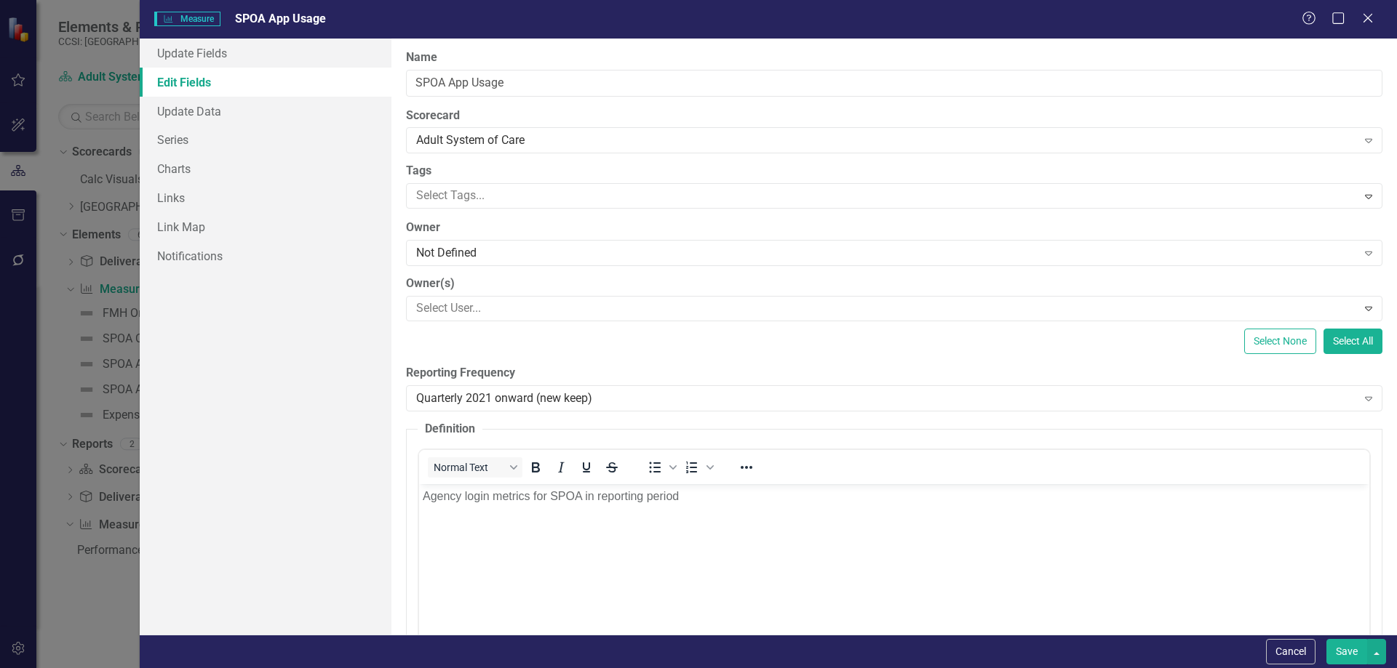
click at [814, 361] on div "ClearPoint Can Do More! How ClearPoint Can Help Close Enterprise plans can auto…" at bounding box center [893, 337] width 1005 height 596
click at [195, 131] on link "Series" at bounding box center [266, 139] width 252 height 29
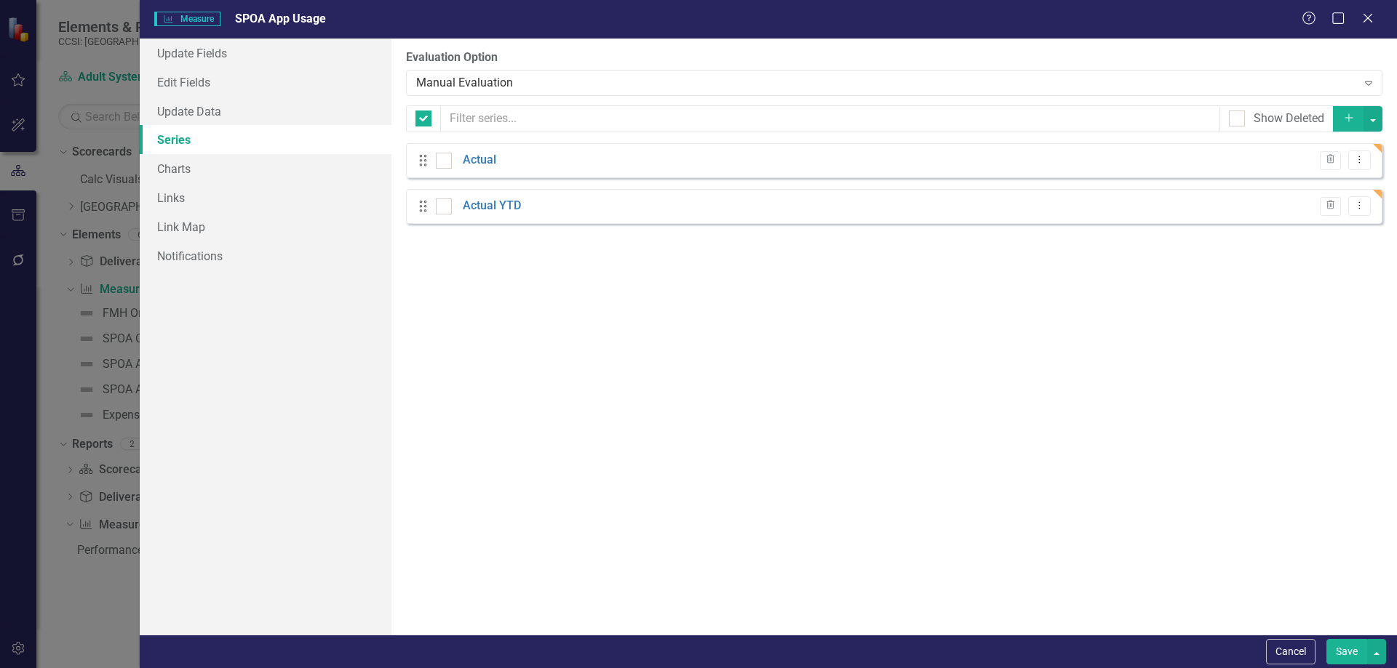
checkbox input "false"
click at [1358, 205] on icon "Dropdown Menu" at bounding box center [1359, 205] width 12 height 9
click at [1328, 227] on link "Edit Edit Measure Series" at bounding box center [1287, 230] width 165 height 27
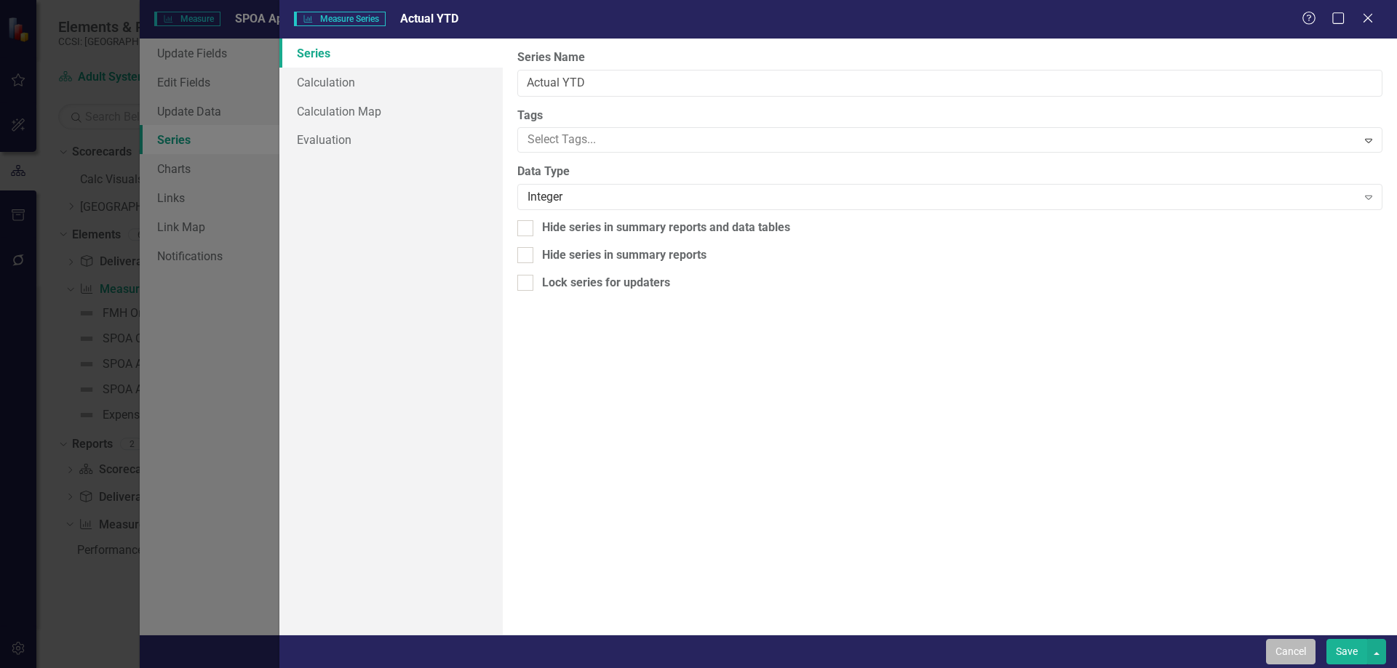
click at [1269, 661] on button "Cancel" at bounding box center [1290, 651] width 49 height 25
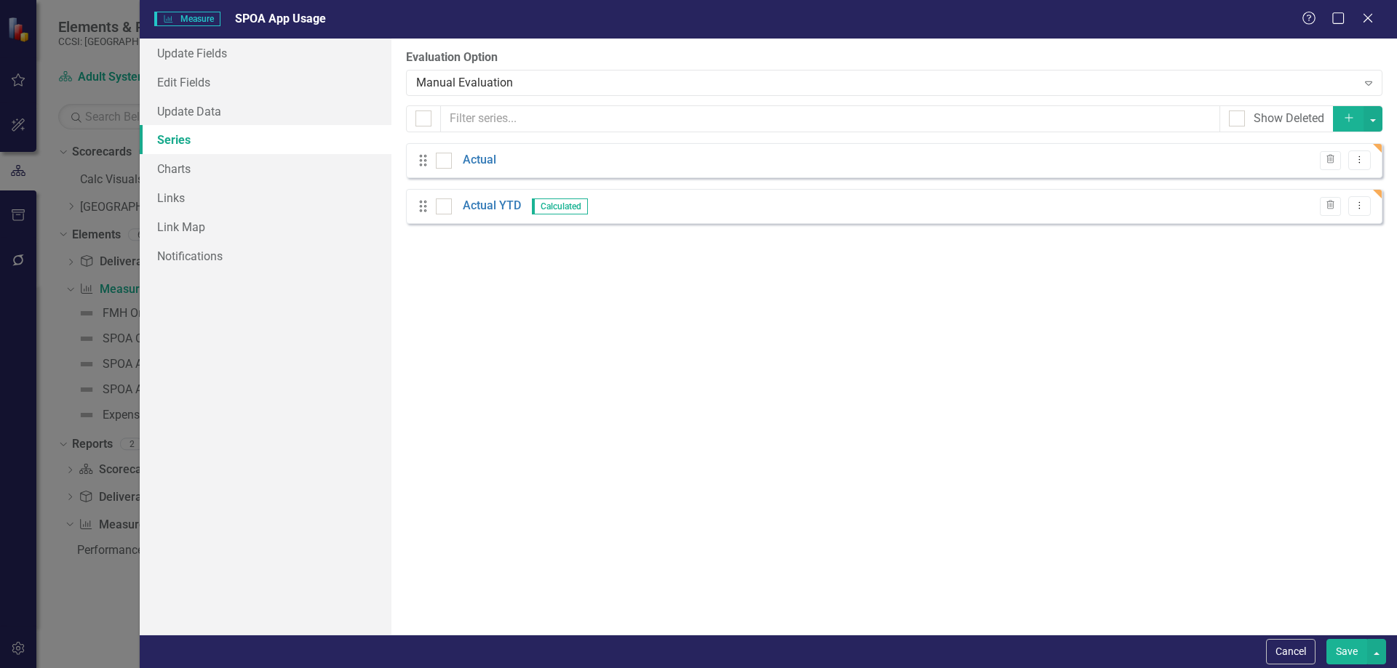
click at [1349, 651] on button "Save" at bounding box center [1346, 651] width 41 height 25
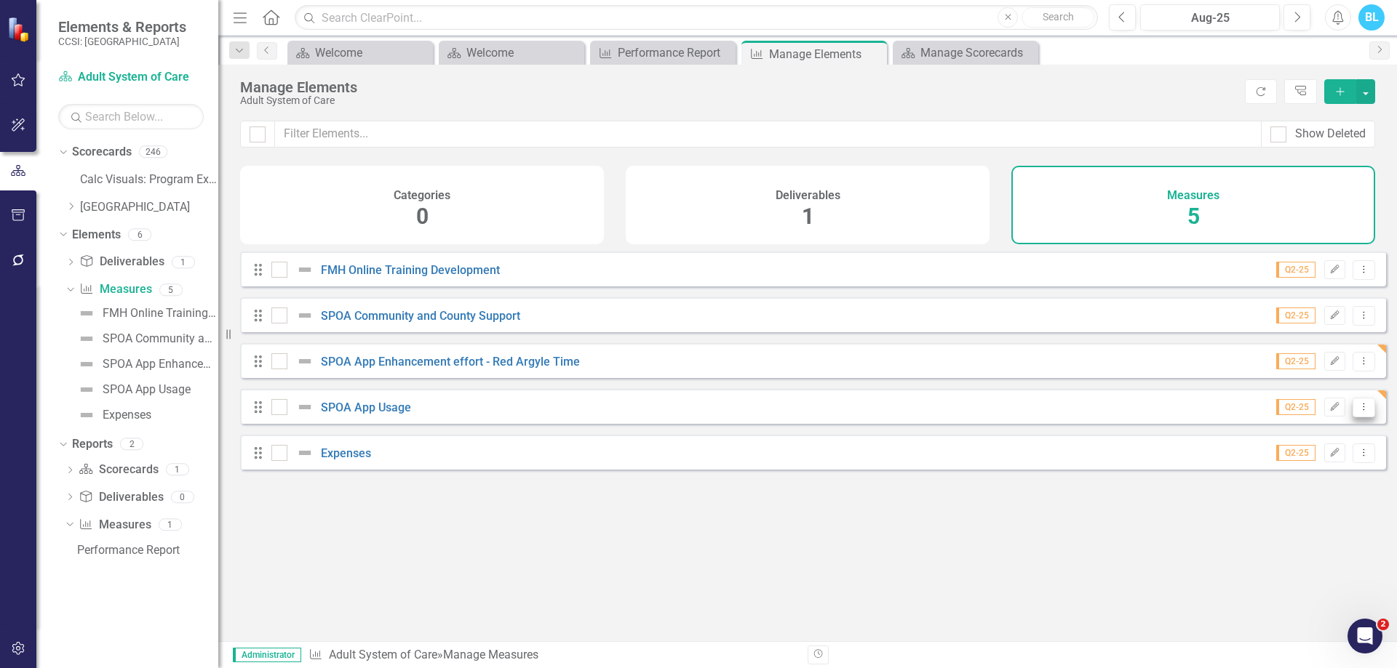
click at [1357, 412] on icon "Dropdown Menu" at bounding box center [1363, 406] width 12 height 9
click at [1315, 496] on link "Copy Duplicate Measure" at bounding box center [1297, 496] width 131 height 27
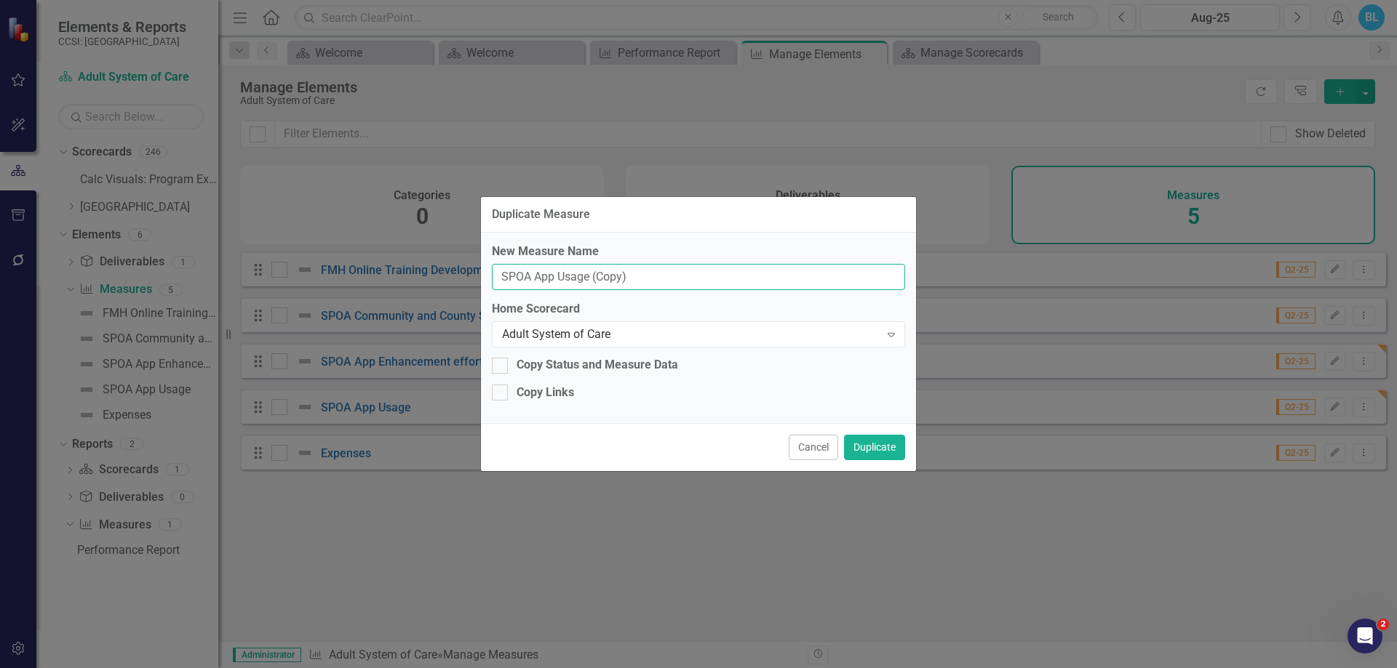
click at [568, 288] on input "SPOA App Usage (Copy)" at bounding box center [698, 277] width 413 height 27
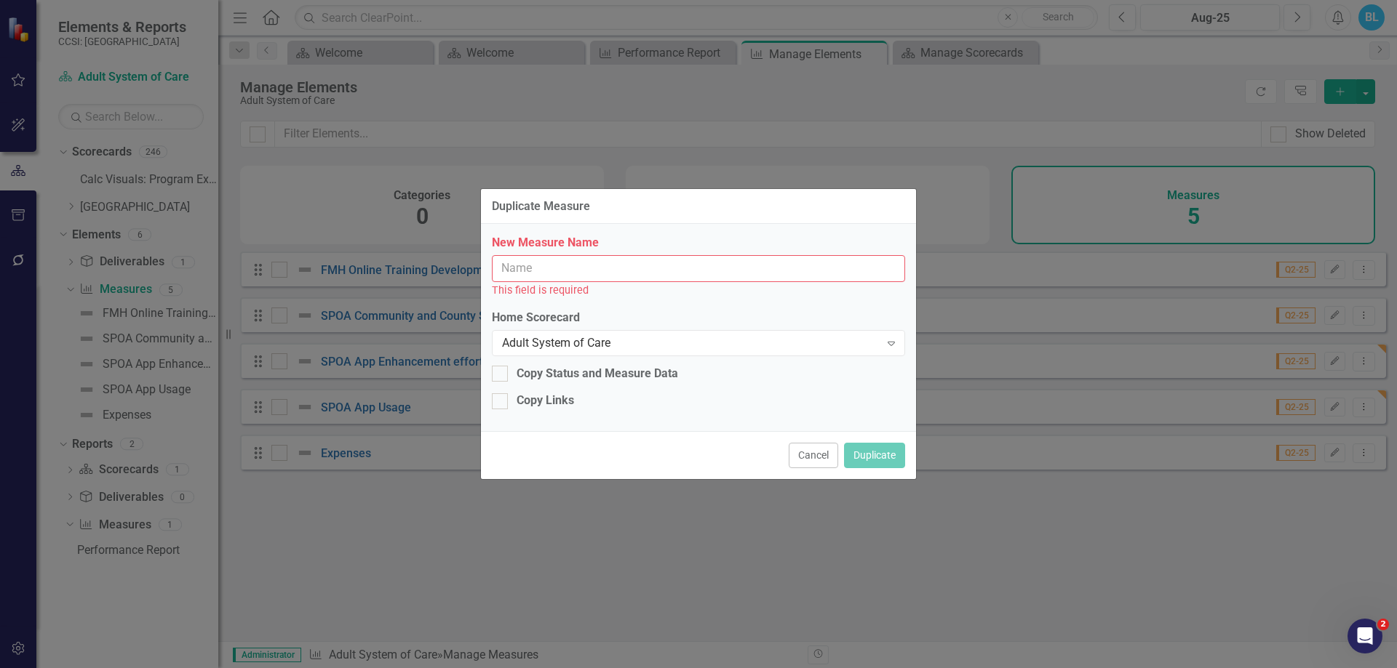
paste input "SPOA Dashboard Usage"
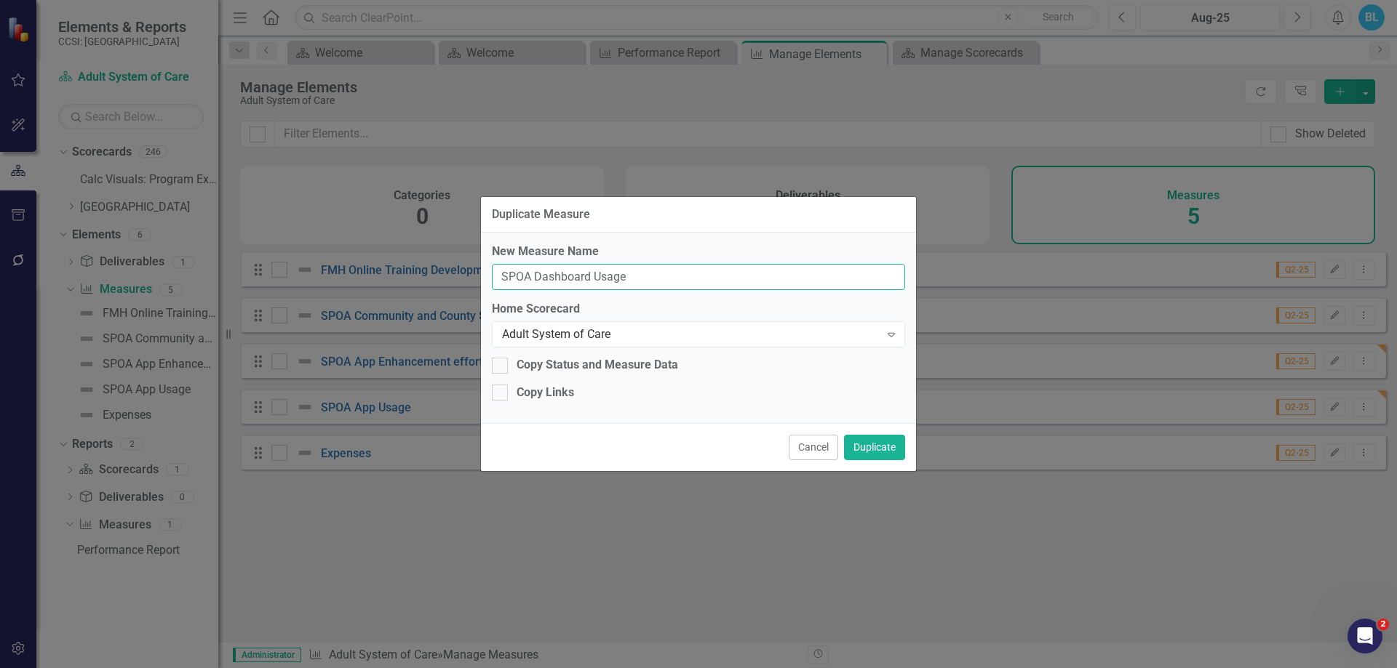
type input "SPOA Dashboard Usage"
click at [564, 391] on div "Copy Links" at bounding box center [544, 393] width 57 height 17
click at [501, 391] on input "Copy Links" at bounding box center [496, 389] width 9 height 9
checkbox input "true"
click at [885, 455] on button "Duplicate" at bounding box center [874, 447] width 61 height 25
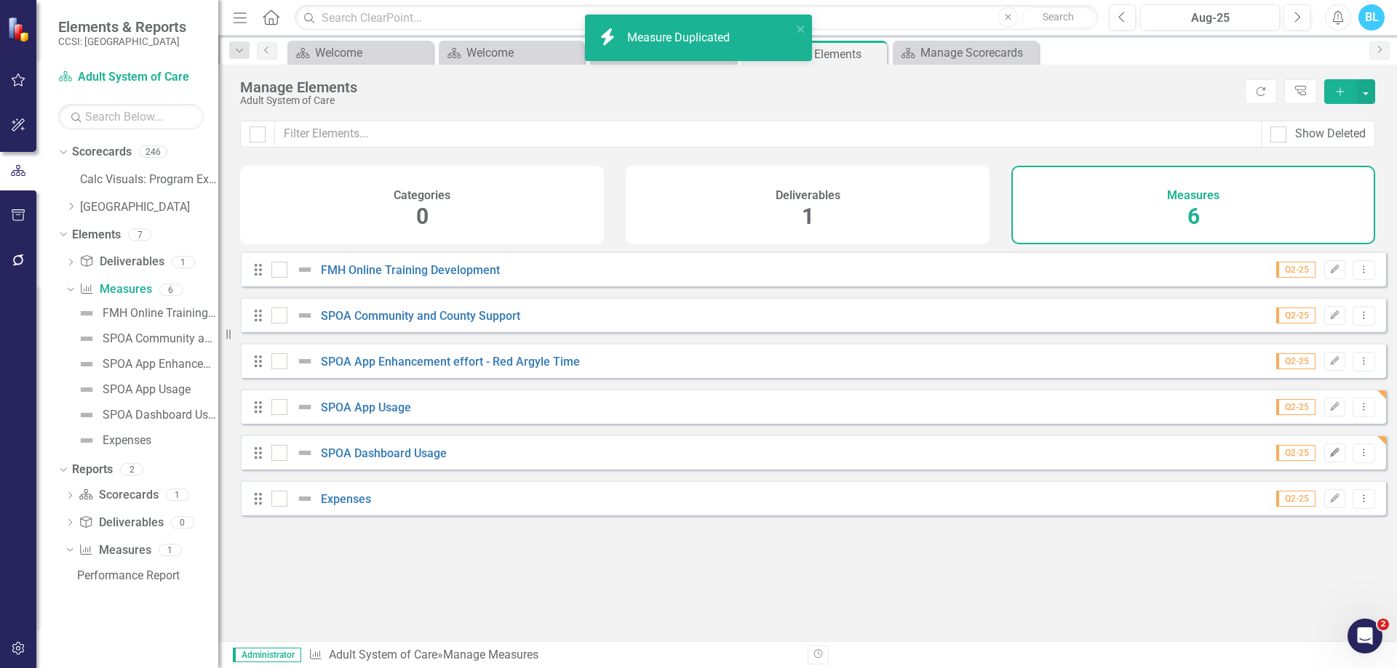
click at [1329, 458] on icon "Edit" at bounding box center [1334, 453] width 11 height 9
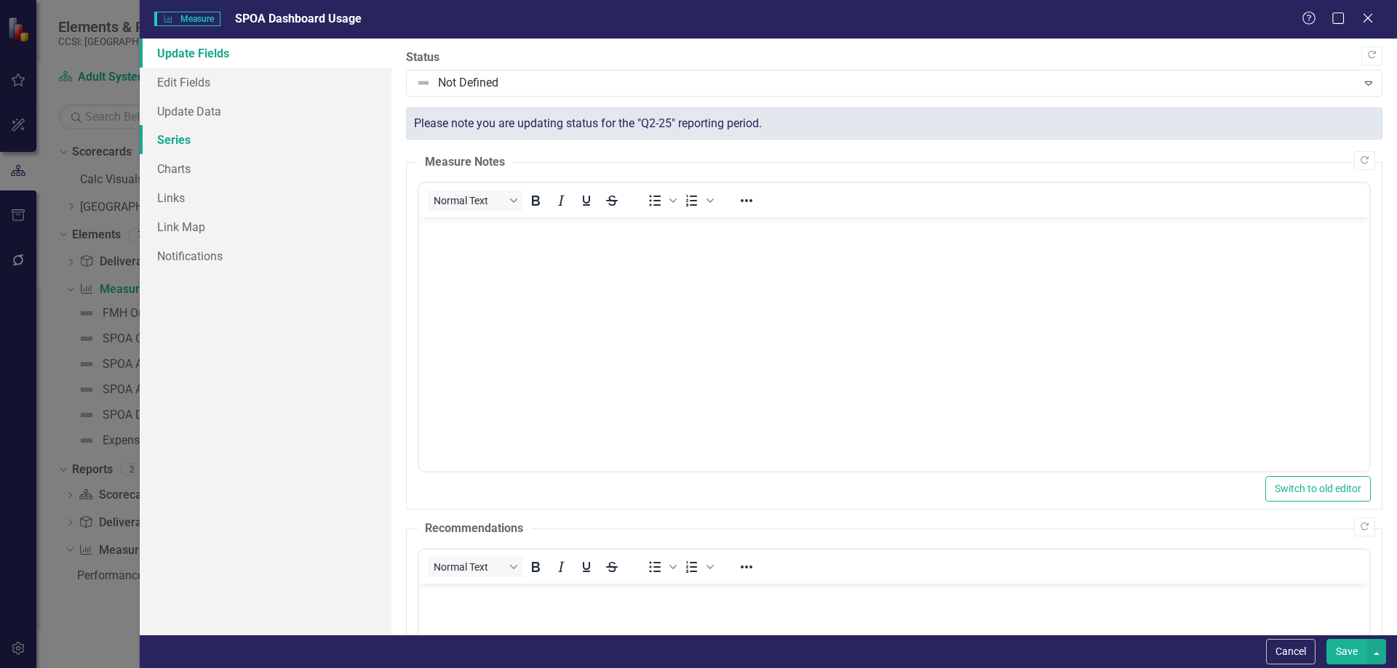
click at [274, 132] on link "Series" at bounding box center [266, 139] width 252 height 29
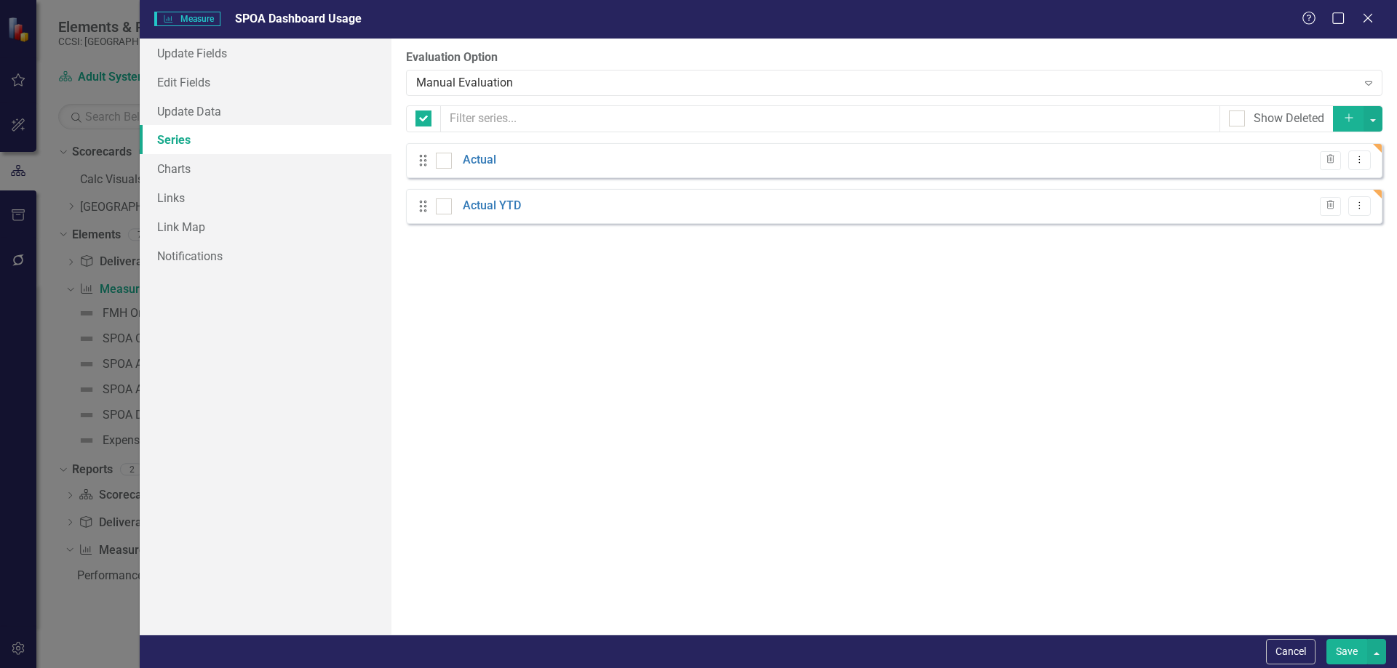
checkbox input "false"
click at [282, 77] on link "Edit Fields" at bounding box center [266, 82] width 252 height 29
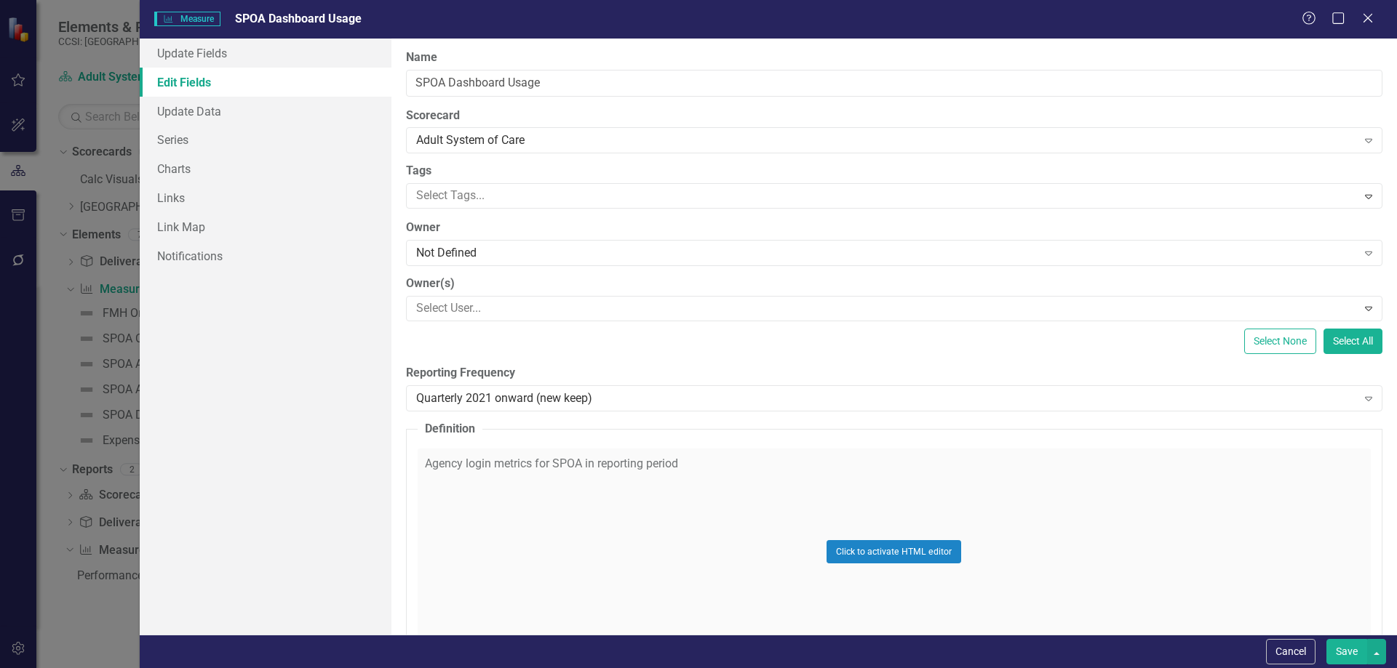
click at [637, 466] on div "Click to activate HTML editor" at bounding box center [894, 552] width 953 height 207
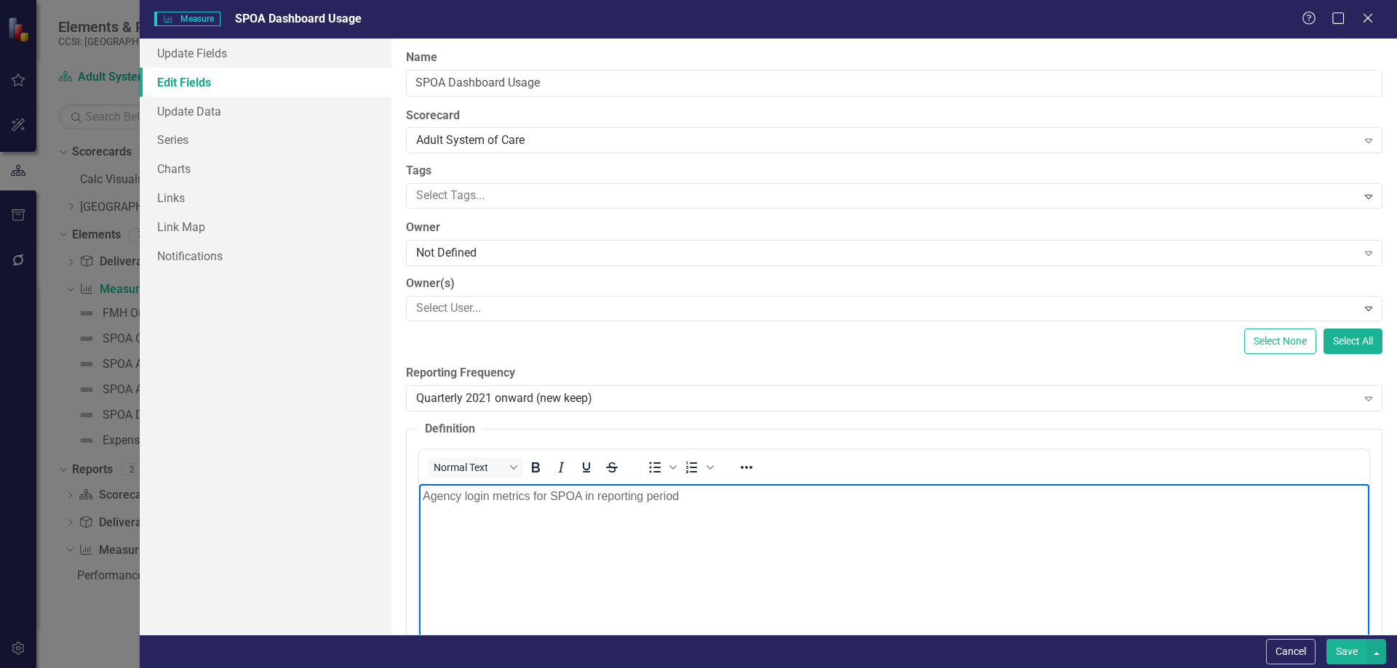
click at [642, 502] on p "Agency login metrics for SPOA in reporting period" at bounding box center [893, 495] width 943 height 17
click at [642, 502] on p "Rich Text Area. Press ALT-0 for help." at bounding box center [893, 495] width 943 height 17
paste body "Rich Text Area. Press ALT-0 for help."
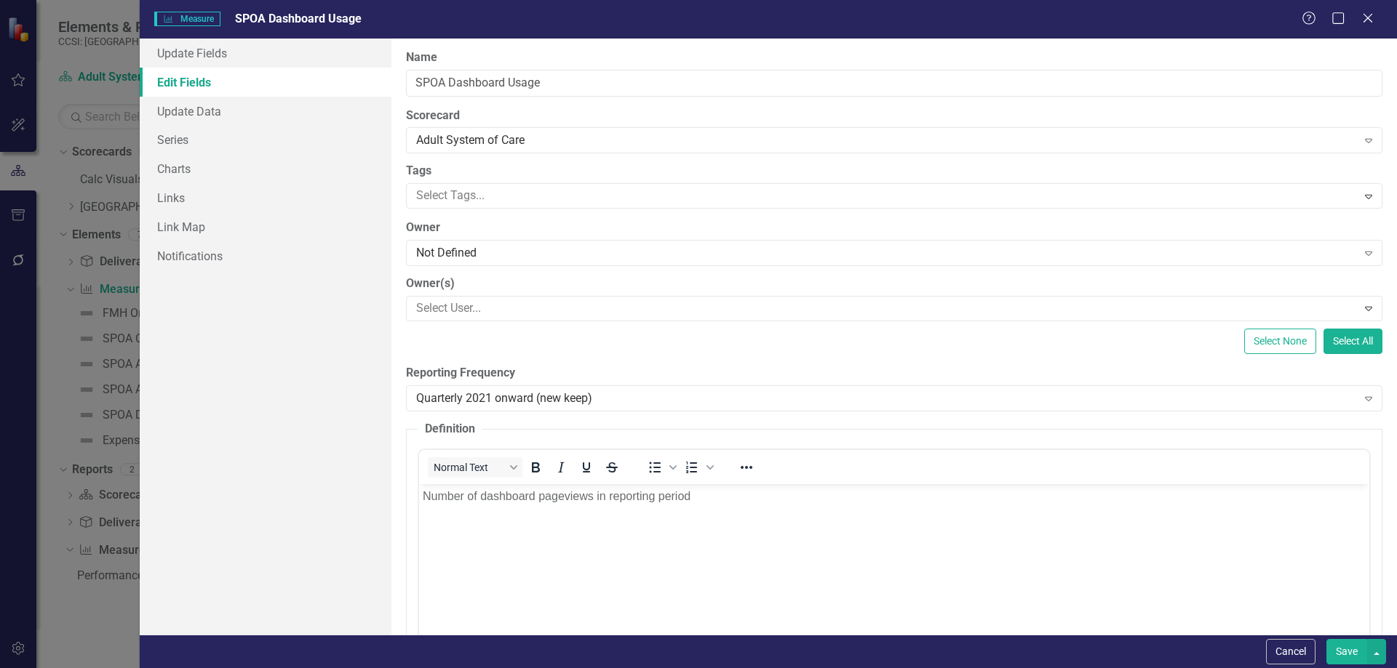
click at [727, 356] on div "ClearPoint Can Do More! How ClearPoint Can Help Close Enterprise plans can auto…" at bounding box center [893, 337] width 1005 height 596
click at [198, 140] on link "Series" at bounding box center [266, 139] width 252 height 29
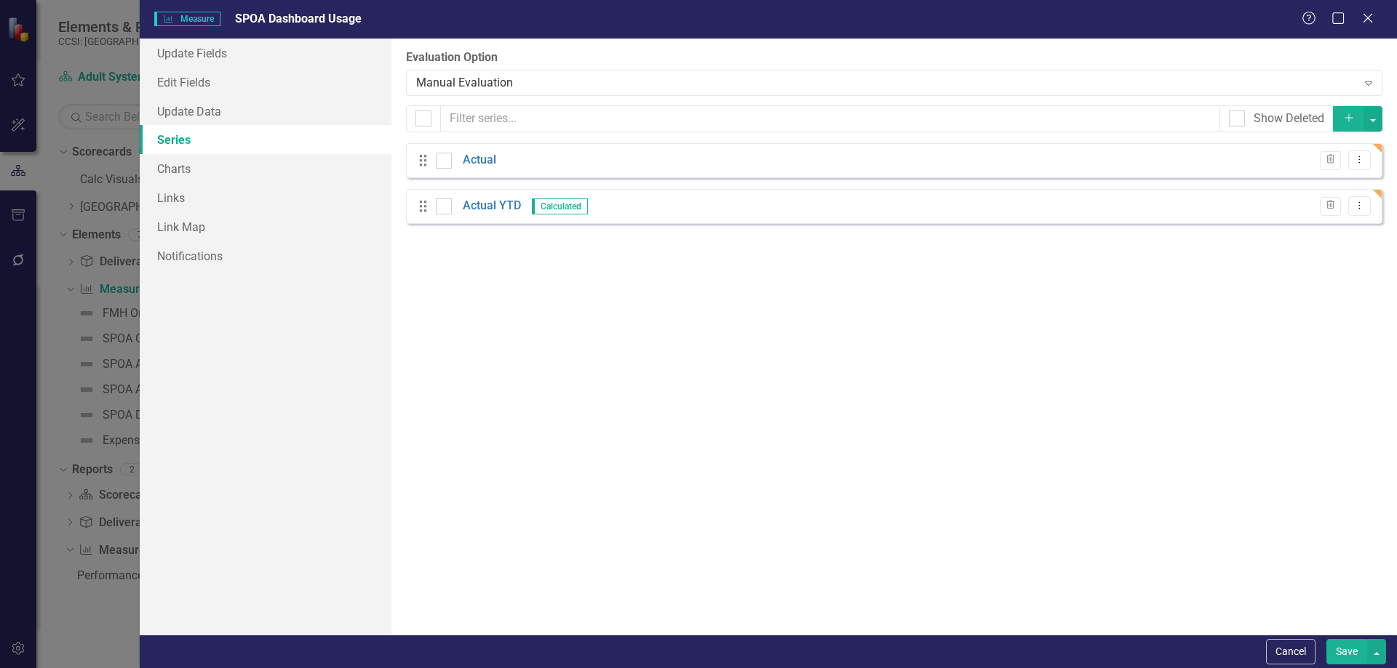
click at [1371, 211] on div "Drag Actual YTD Calculated Trash Dropdown Menu" at bounding box center [894, 206] width 976 height 35
click at [1361, 201] on icon "Dropdown Menu" at bounding box center [1359, 205] width 12 height 9
click at [1315, 235] on link "Edit Edit Measure Series" at bounding box center [1287, 230] width 165 height 27
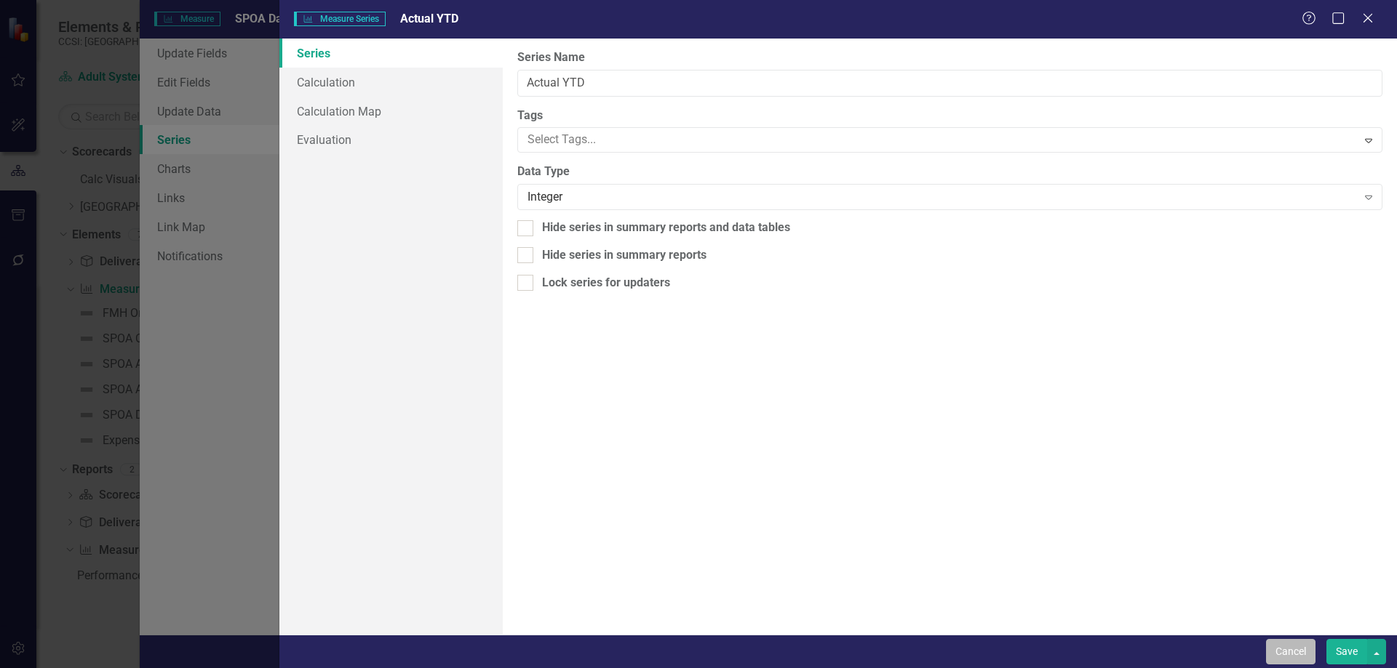
click at [1295, 645] on button "Cancel" at bounding box center [1290, 651] width 49 height 25
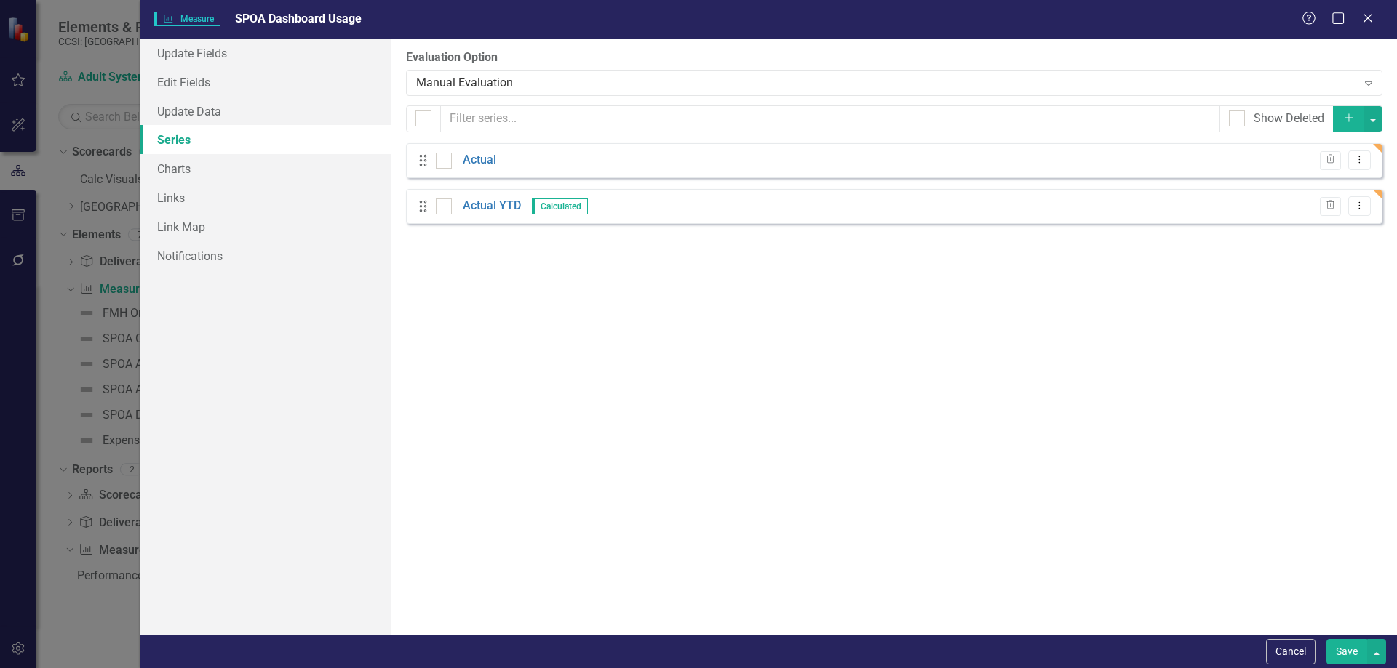
click at [1348, 646] on button "Save" at bounding box center [1346, 651] width 41 height 25
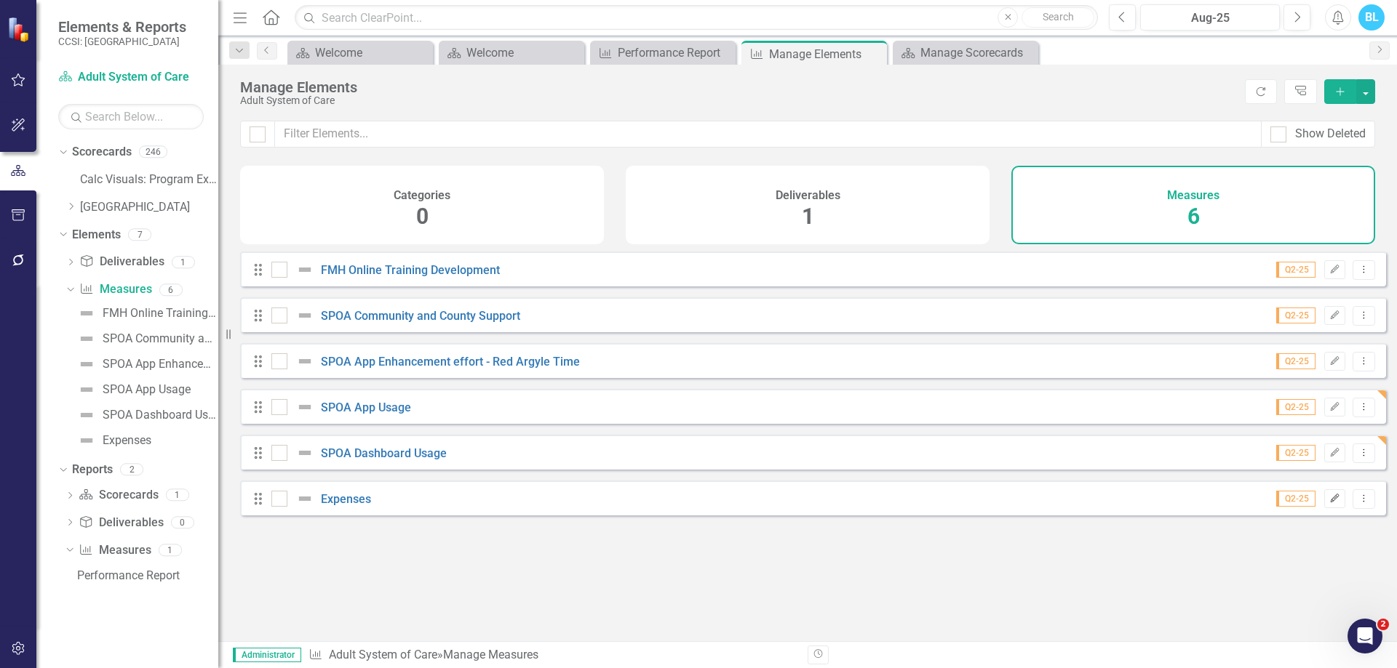
click at [1329, 503] on icon "Edit" at bounding box center [1334, 499] width 11 height 9
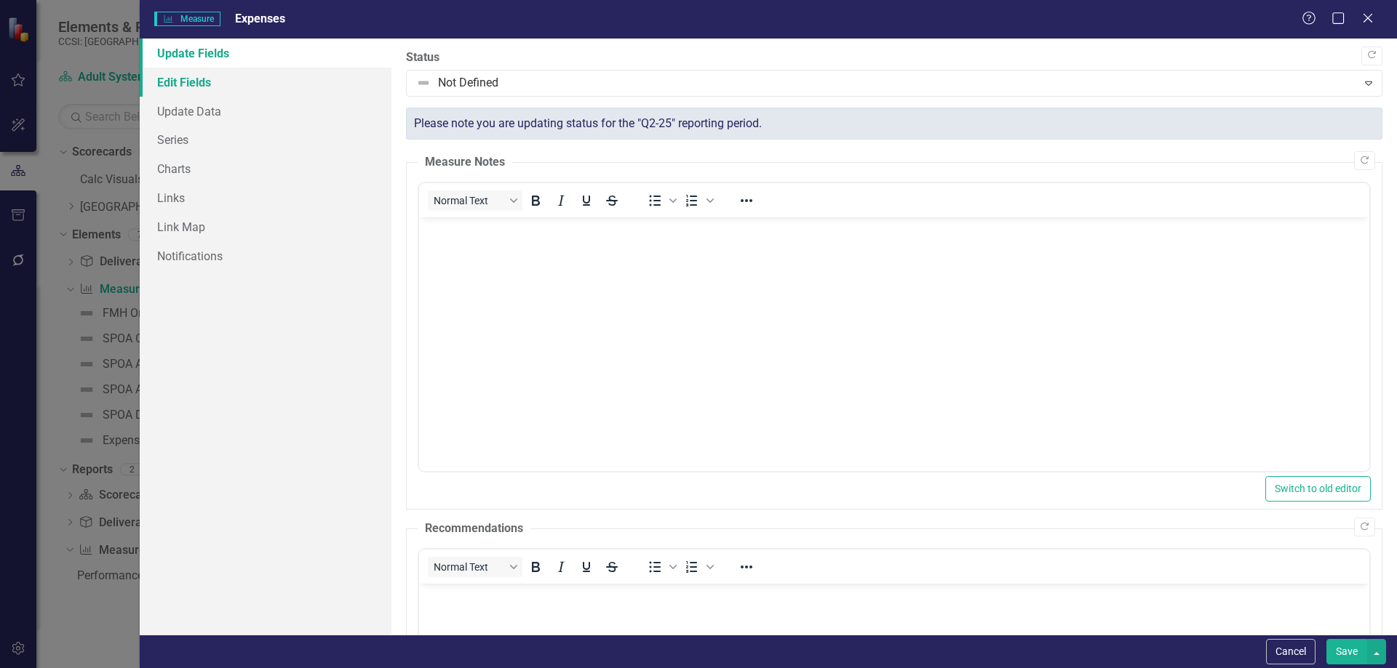
click at [260, 87] on link "Edit Fields" at bounding box center [266, 82] width 252 height 29
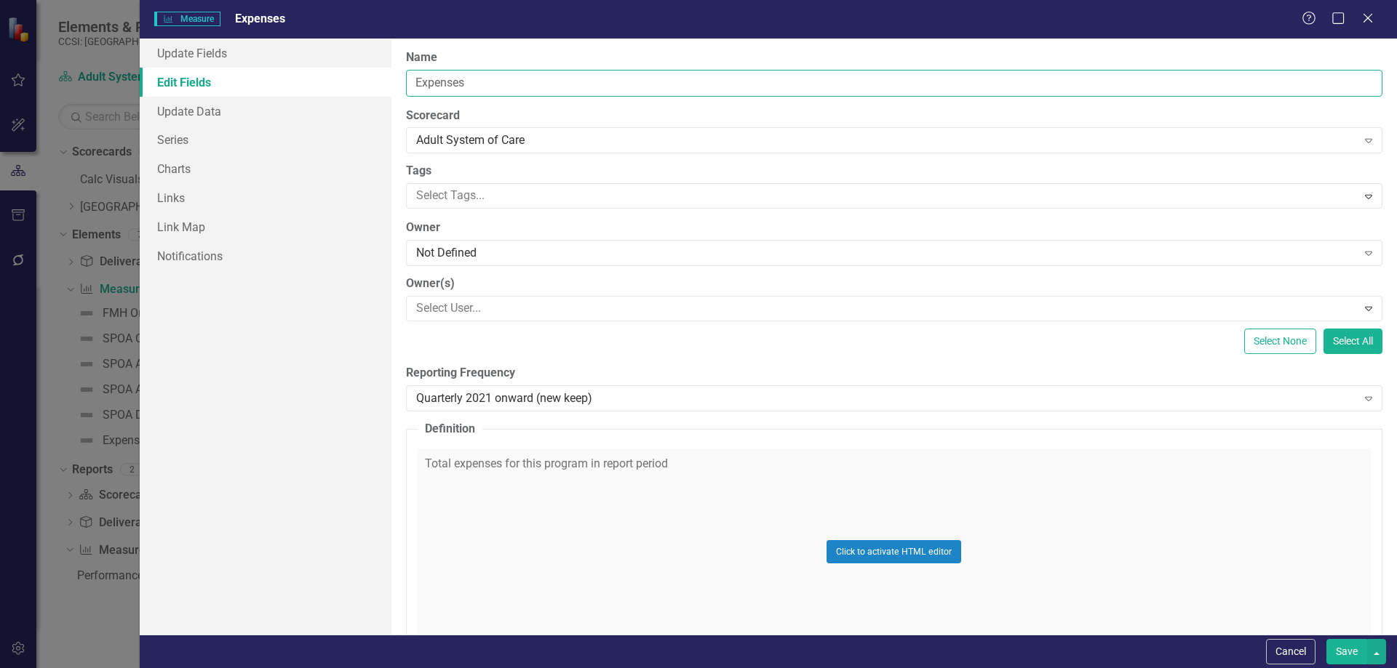
click at [437, 84] on input "Expenses" at bounding box center [894, 83] width 976 height 27
type input "Currency Template"
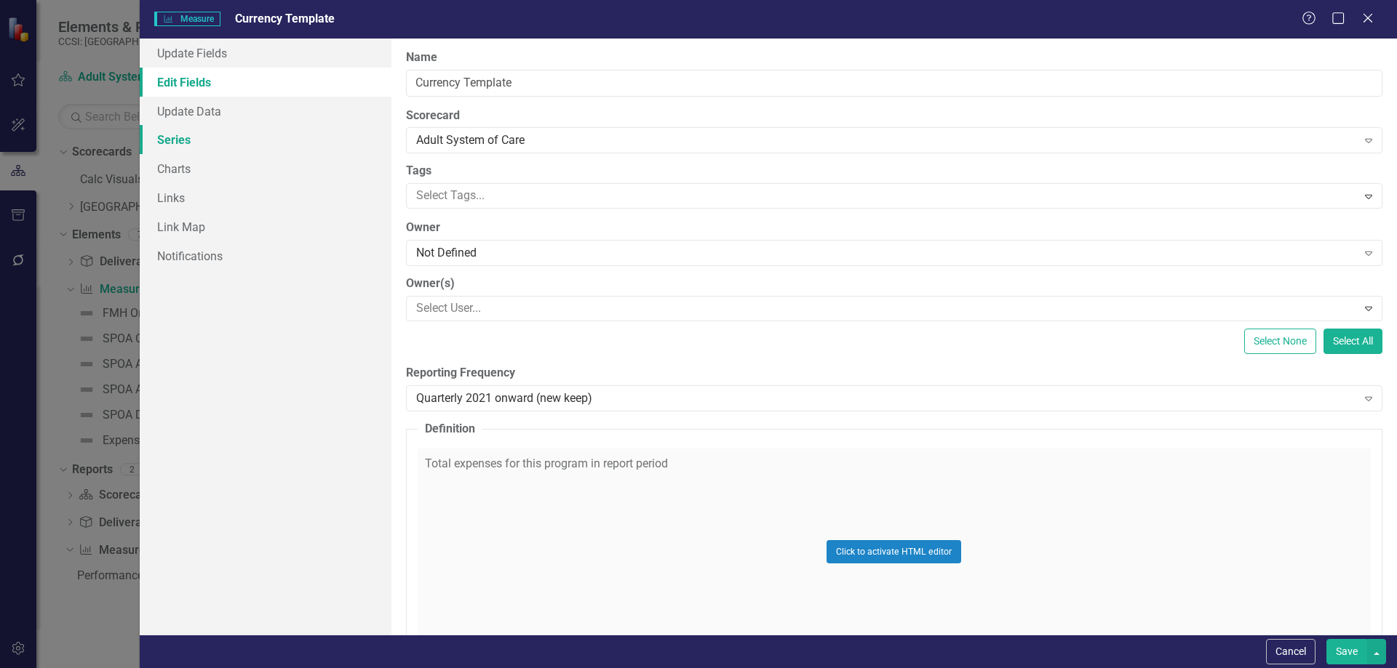
click at [238, 142] on link "Series" at bounding box center [266, 139] width 252 height 29
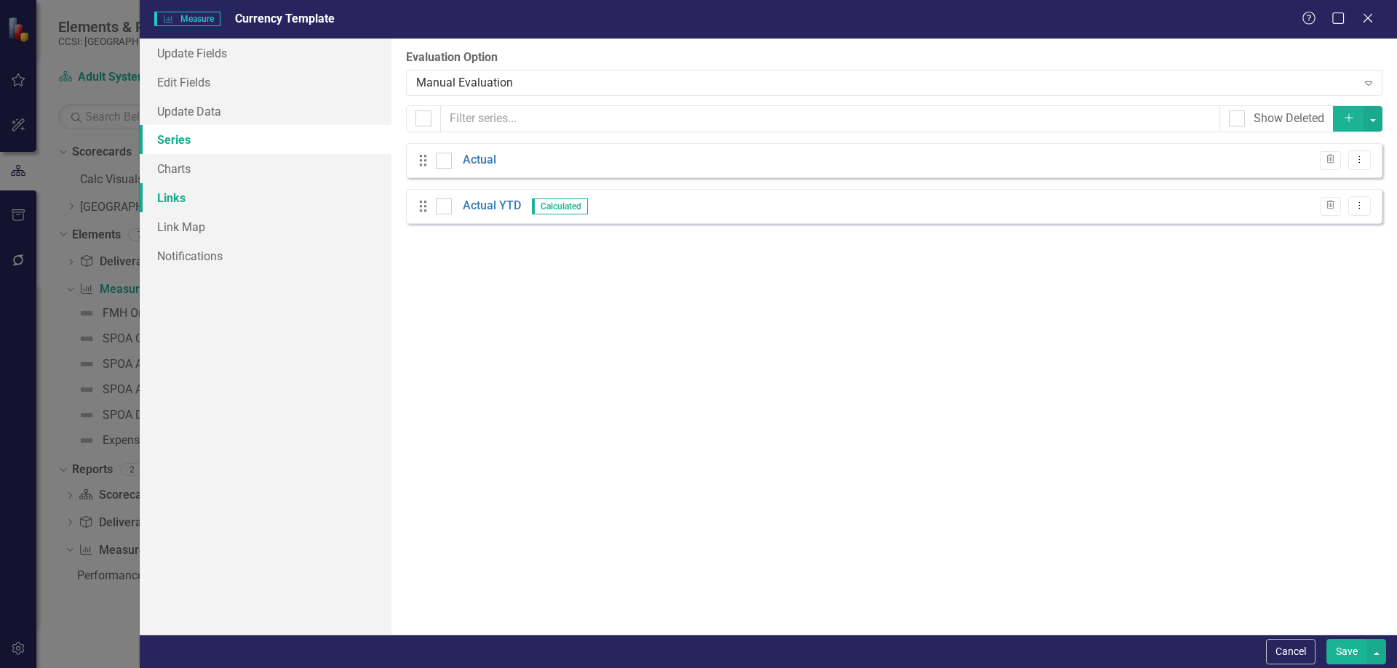
click at [254, 207] on link "Links" at bounding box center [266, 197] width 252 height 29
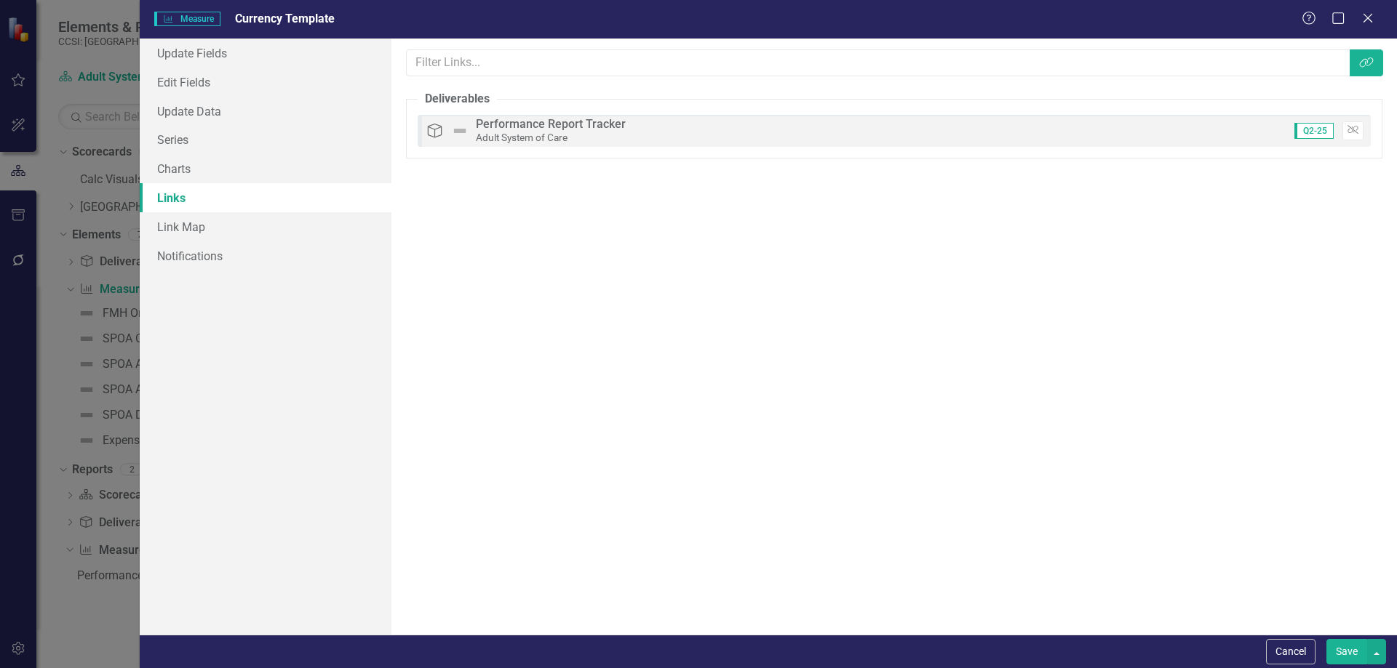
click at [1361, 648] on button "Save" at bounding box center [1346, 651] width 41 height 25
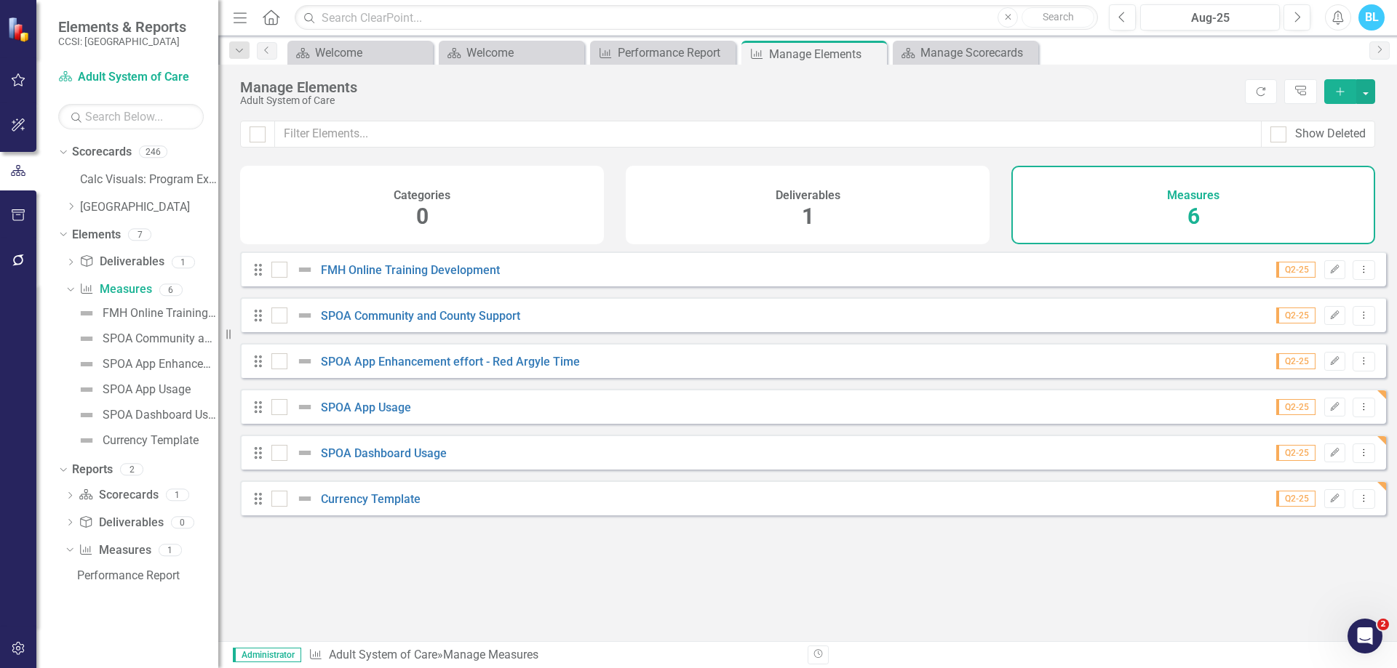
click at [1074, 564] on div "Looks like you don't have any Measures set up yet. Why don't you add a Measure …" at bounding box center [813, 429] width 1146 height 354
click at [879, 49] on icon "Close" at bounding box center [873, 54] width 15 height 12
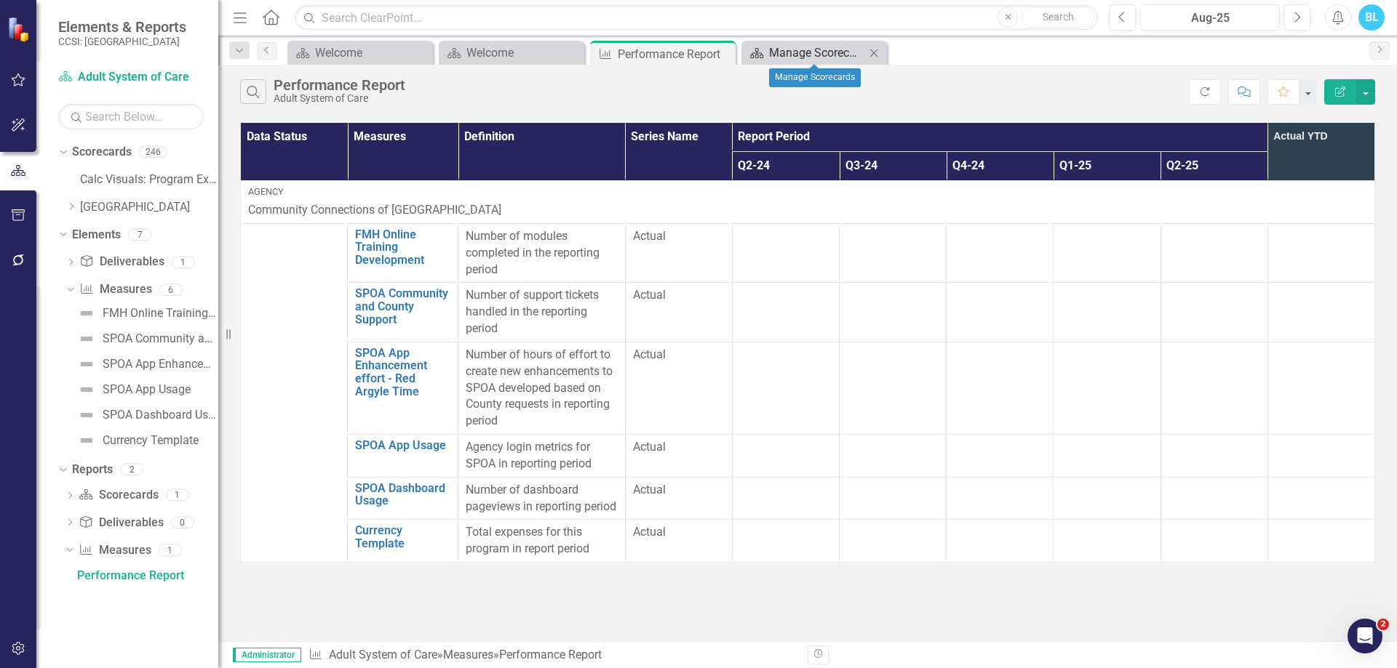
click at [835, 56] on div "Manage Scorecards" at bounding box center [817, 53] width 96 height 18
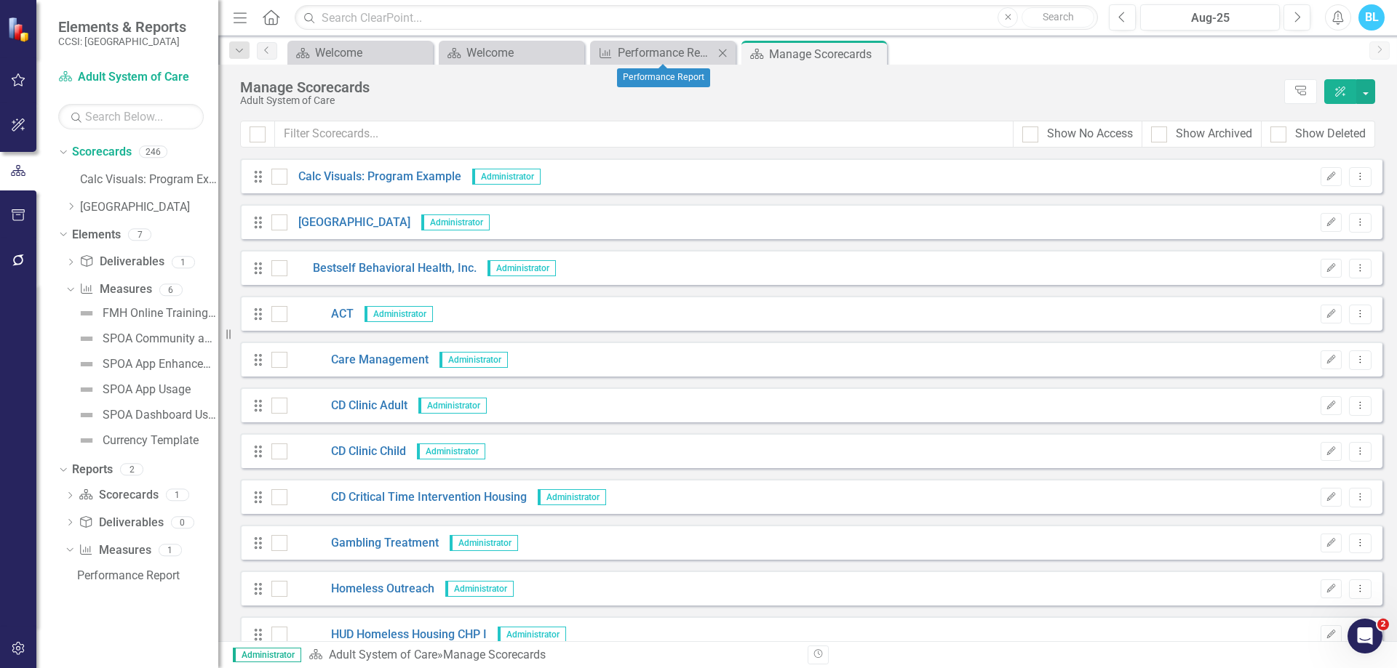
click at [721, 55] on icon at bounding box center [723, 53] width 8 height 8
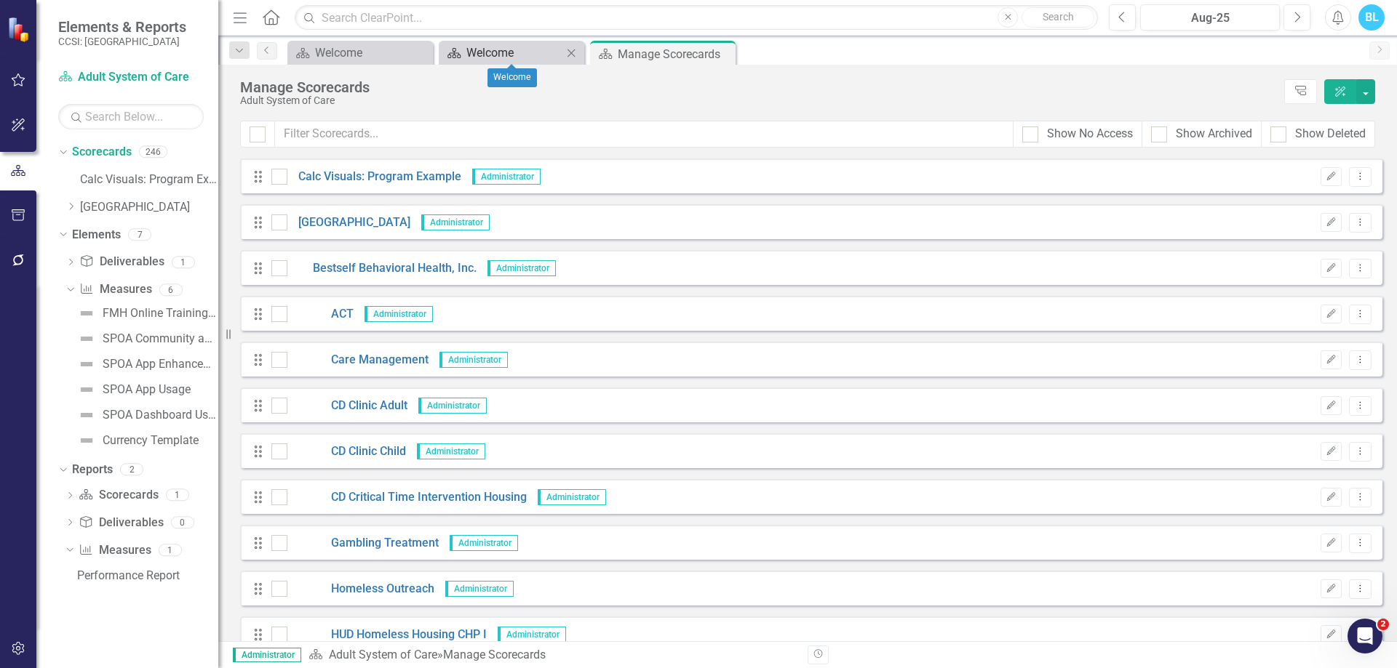
click at [535, 60] on div "Welcome" at bounding box center [514, 53] width 96 height 18
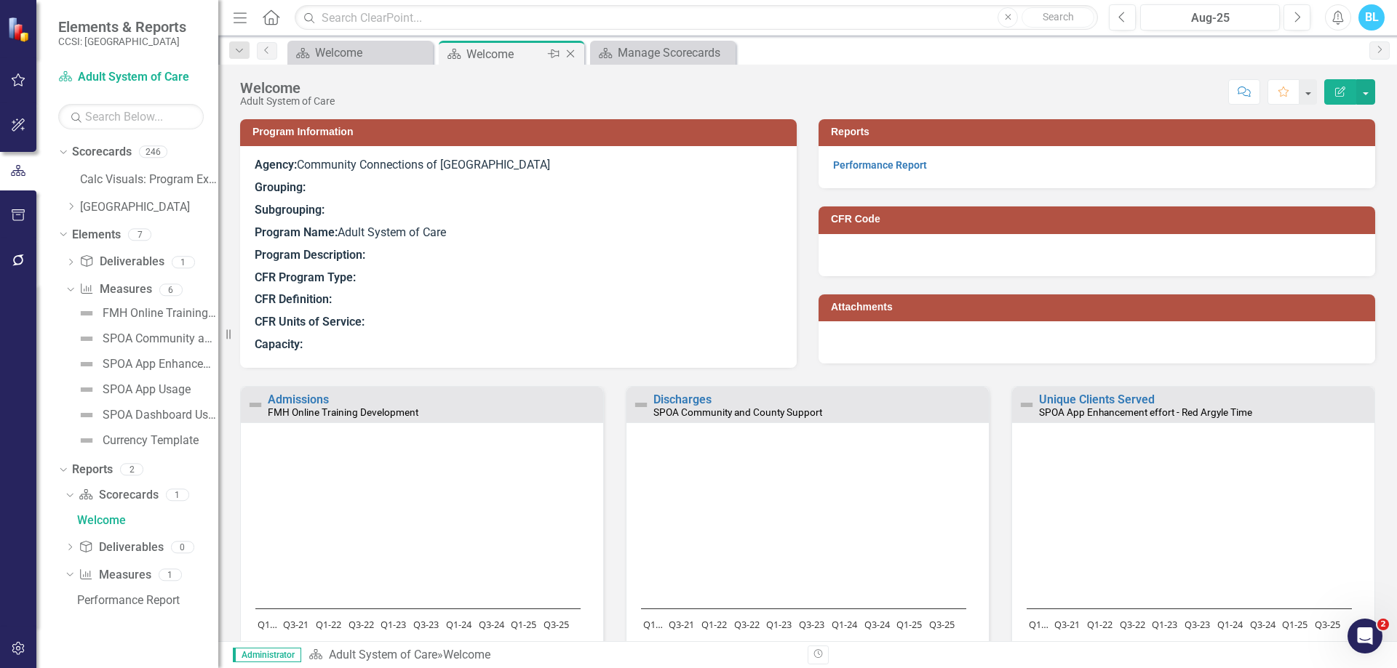
click at [575, 54] on icon "Close" at bounding box center [570, 54] width 15 height 12
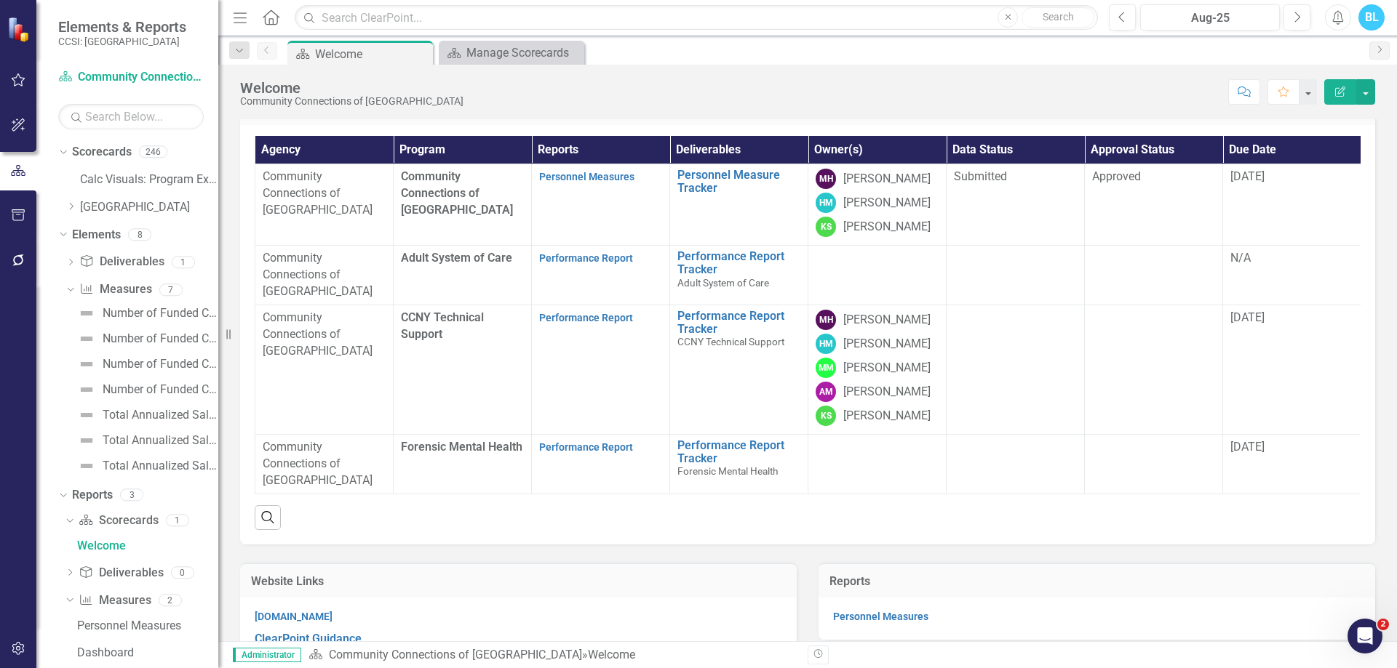
scroll to position [91, 0]
click at [711, 275] on link "Performance Report Tracker" at bounding box center [738, 261] width 123 height 25
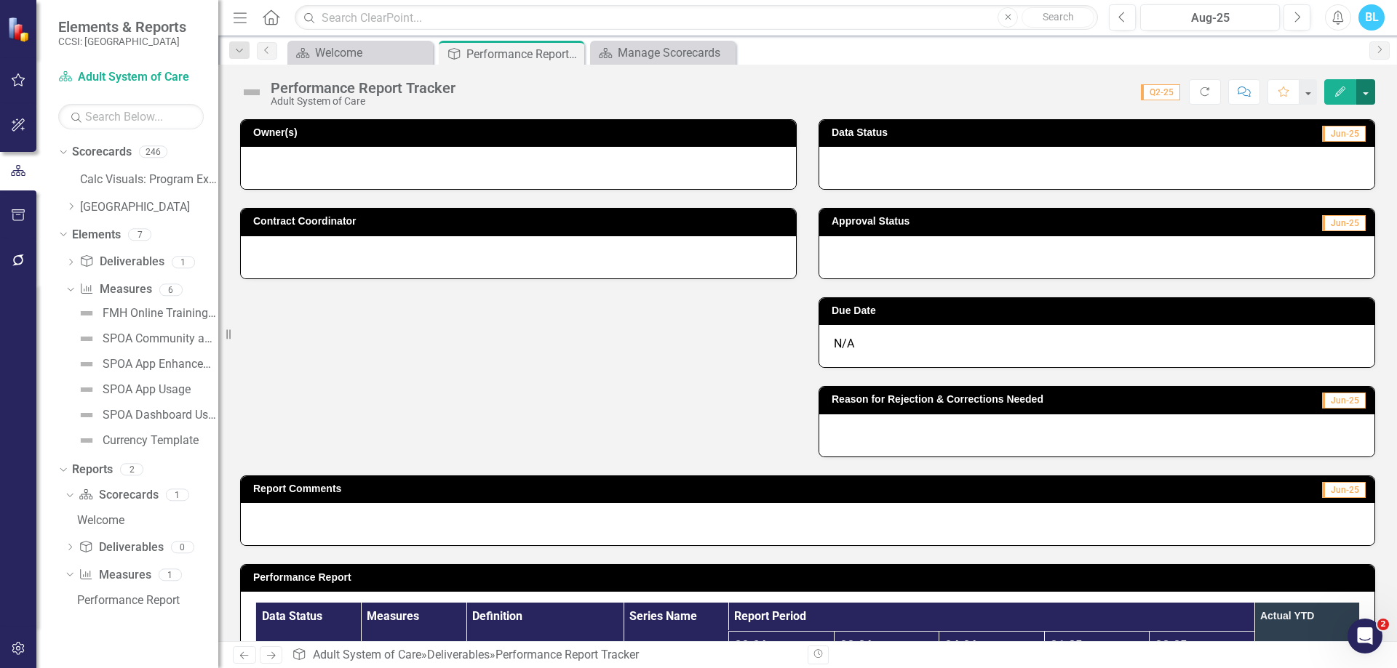
click at [1368, 93] on button "button" at bounding box center [1365, 91] width 19 height 25
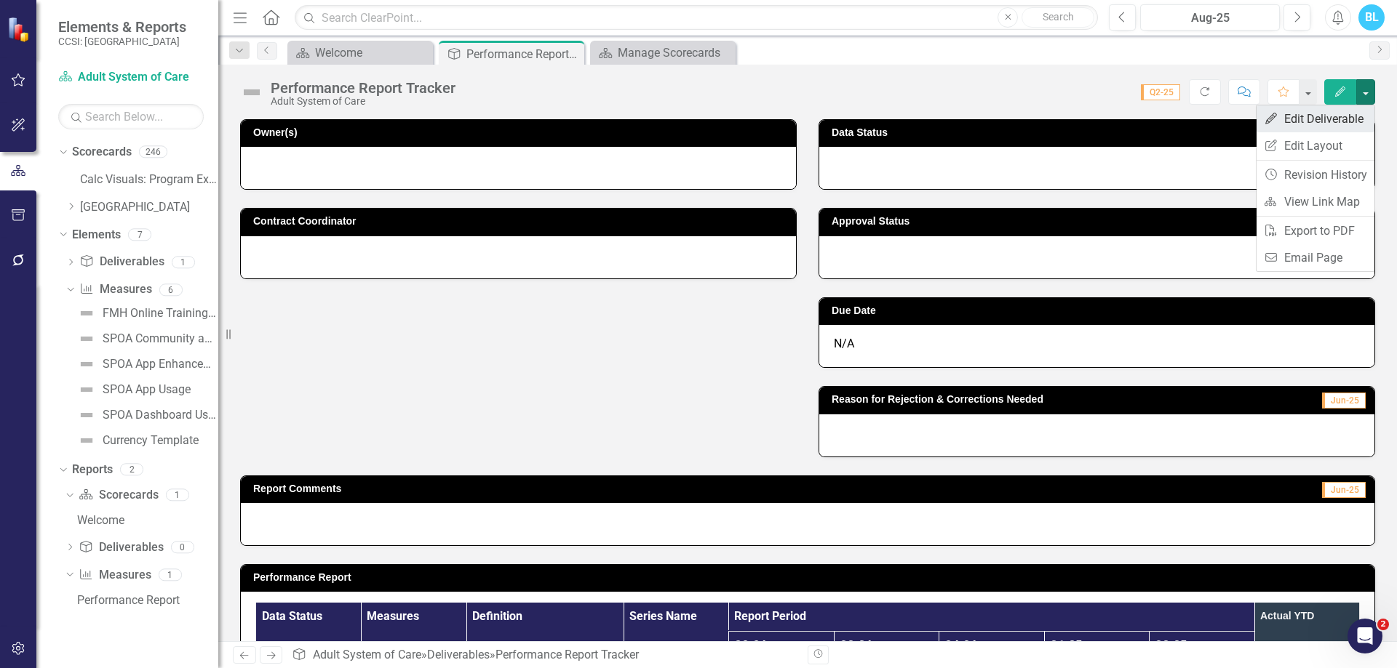
click at [1297, 119] on link "Edit Edit Deliverable" at bounding box center [1315, 118] width 118 height 27
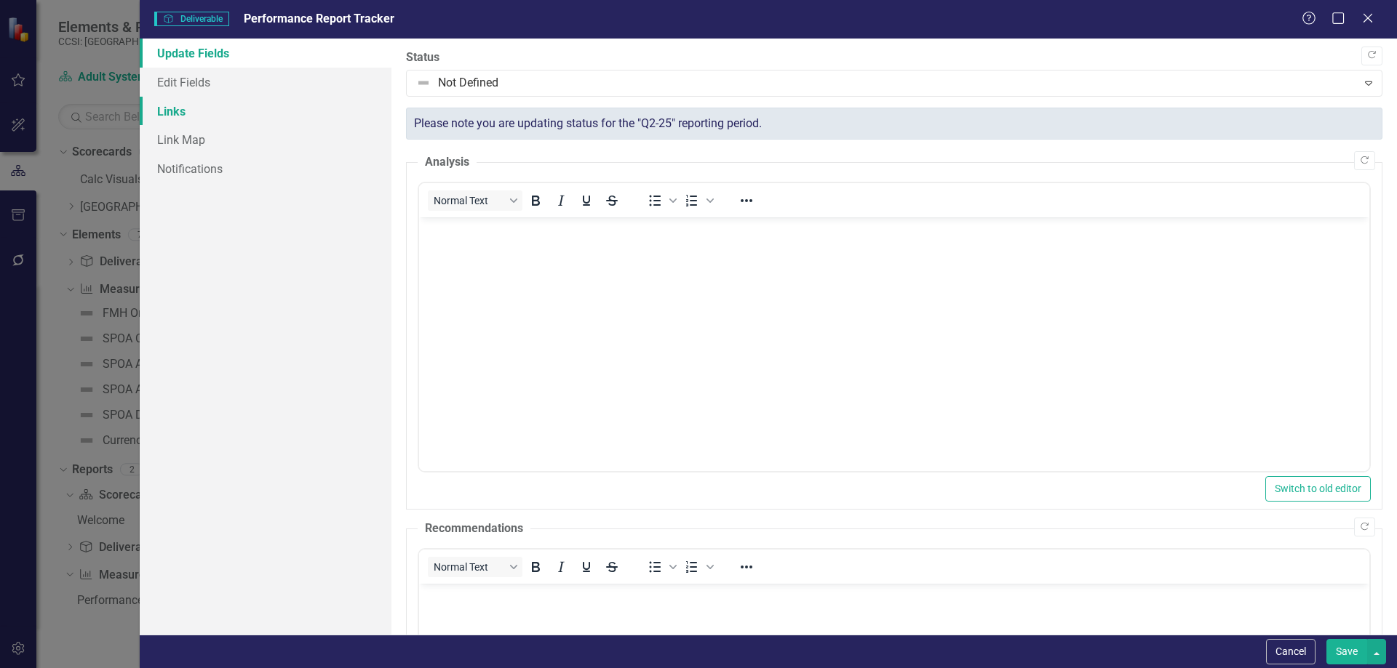
click at [206, 116] on link "Links" at bounding box center [266, 111] width 252 height 29
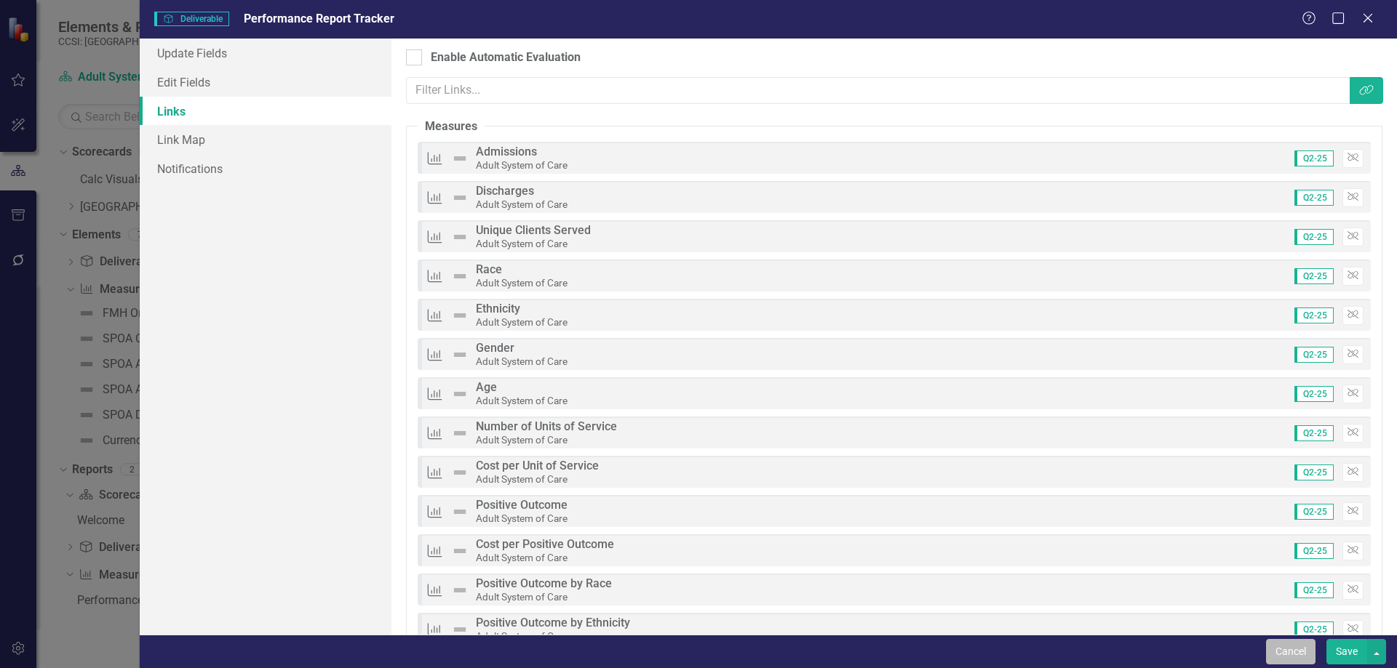
click at [1308, 663] on button "Cancel" at bounding box center [1290, 651] width 49 height 25
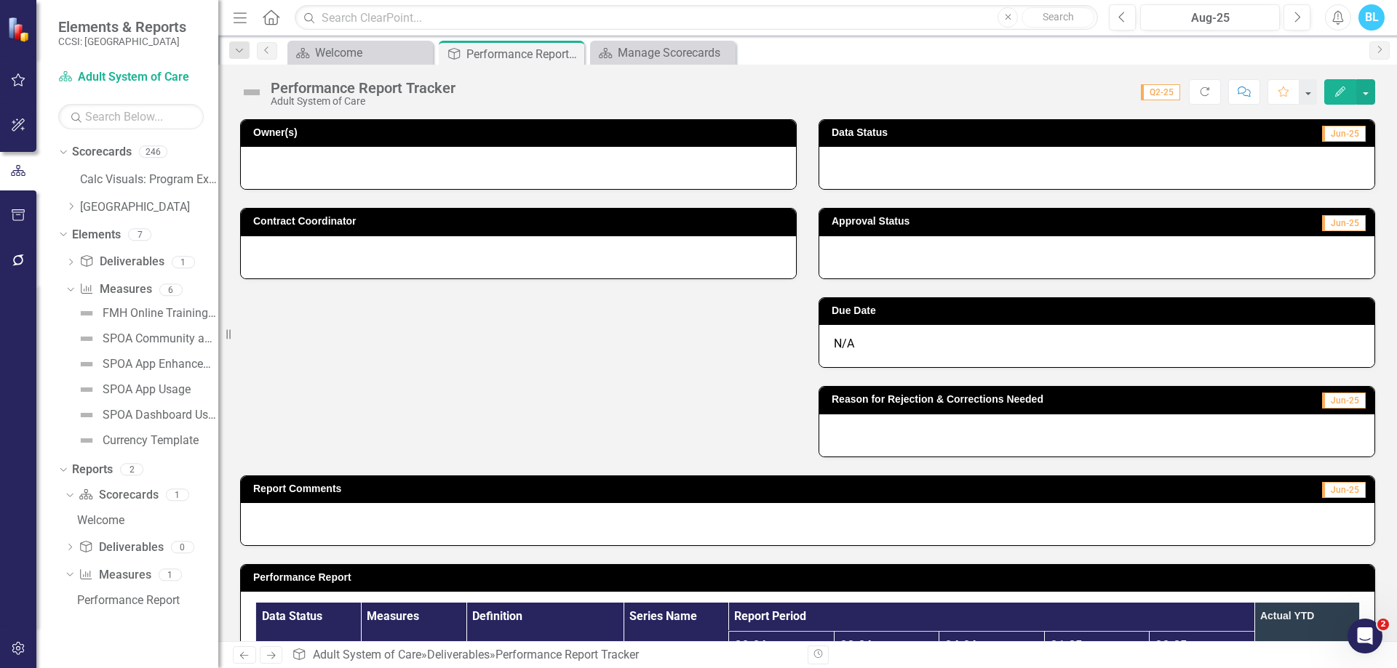
click at [680, 403] on div "Owner(s) Contract Coordinator Data Status Jun-25 Approval Status Jun-25 Due Dat…" at bounding box center [807, 279] width 1157 height 356
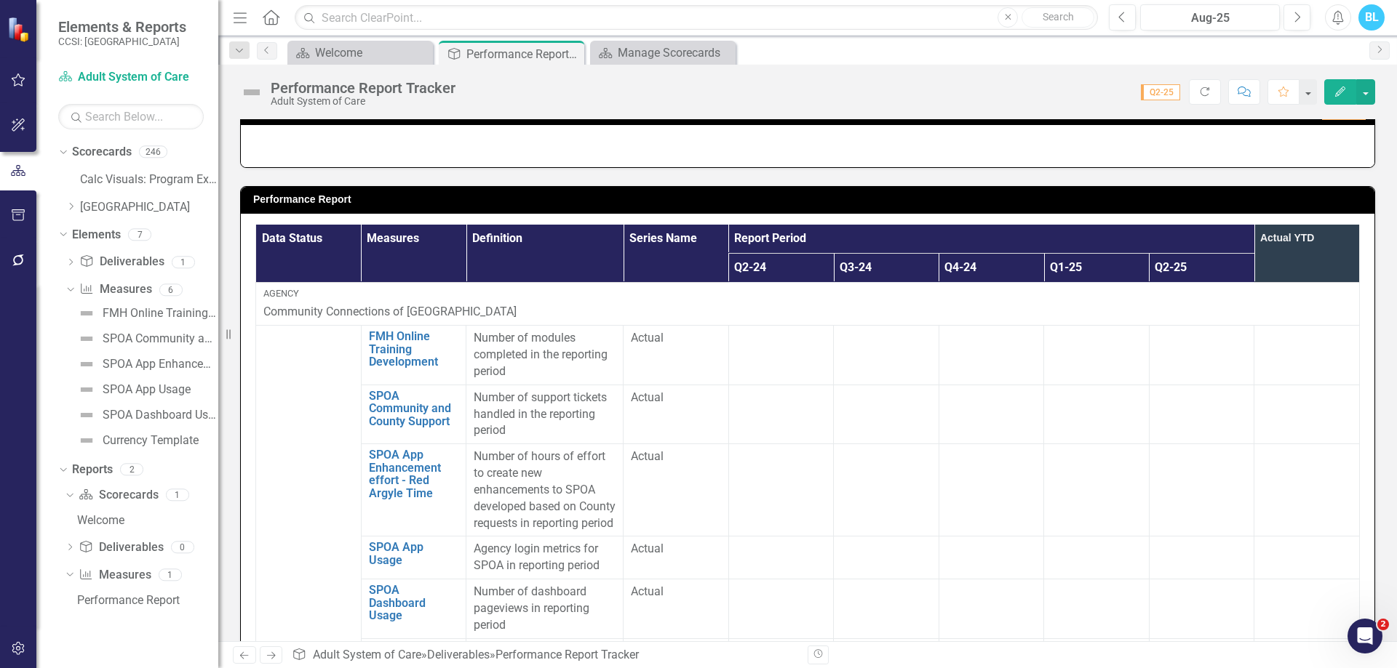
scroll to position [379, 0]
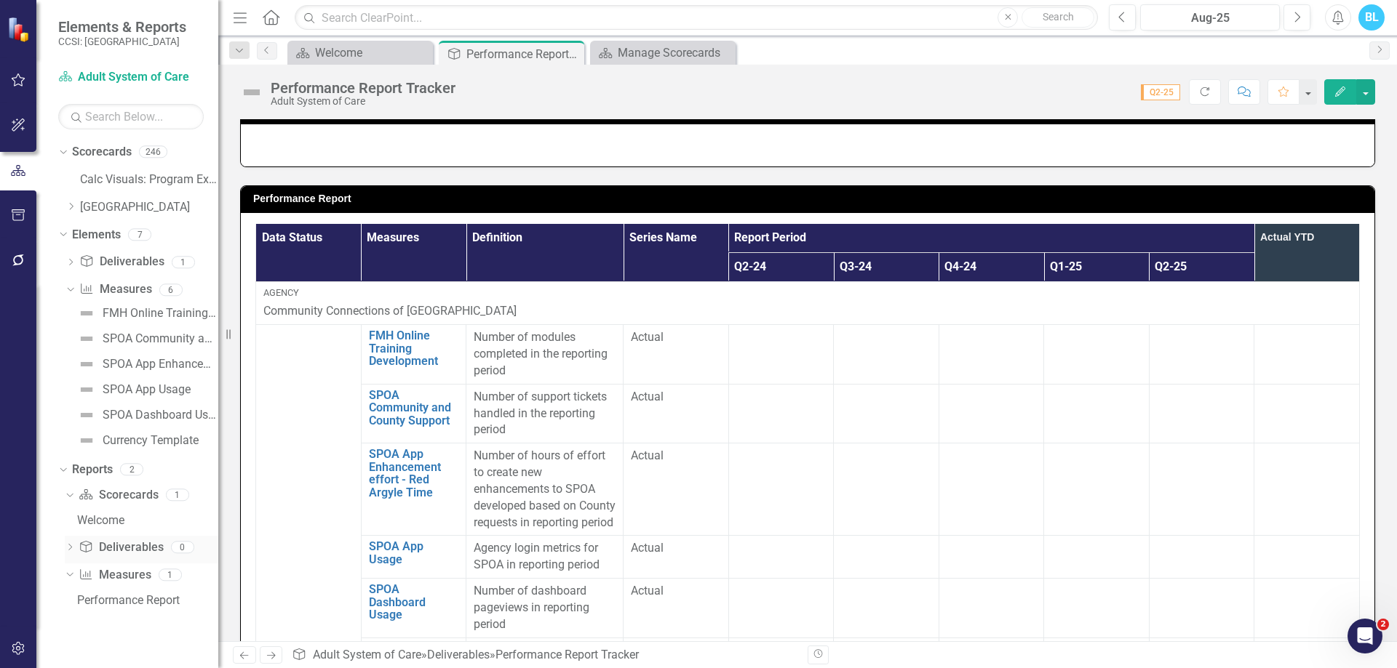
click at [76, 541] on div "Dropdown Deliverable Deliverables 0" at bounding box center [141, 550] width 153 height 28
click at [65, 546] on icon "Dropdown" at bounding box center [70, 549] width 10 height 8
click at [121, 516] on link "Deliverable Deliverables" at bounding box center [121, 523] width 84 height 17
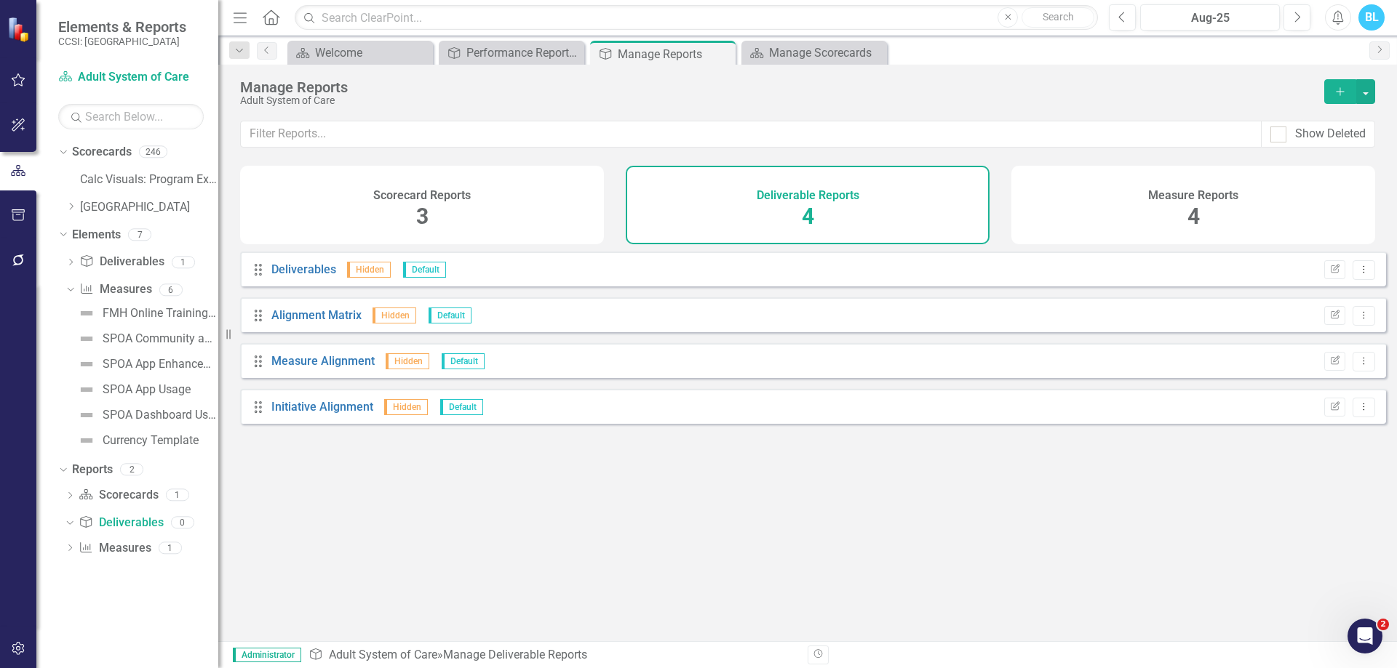
click at [1167, 208] on div "Measure Reports 4" at bounding box center [1193, 205] width 364 height 79
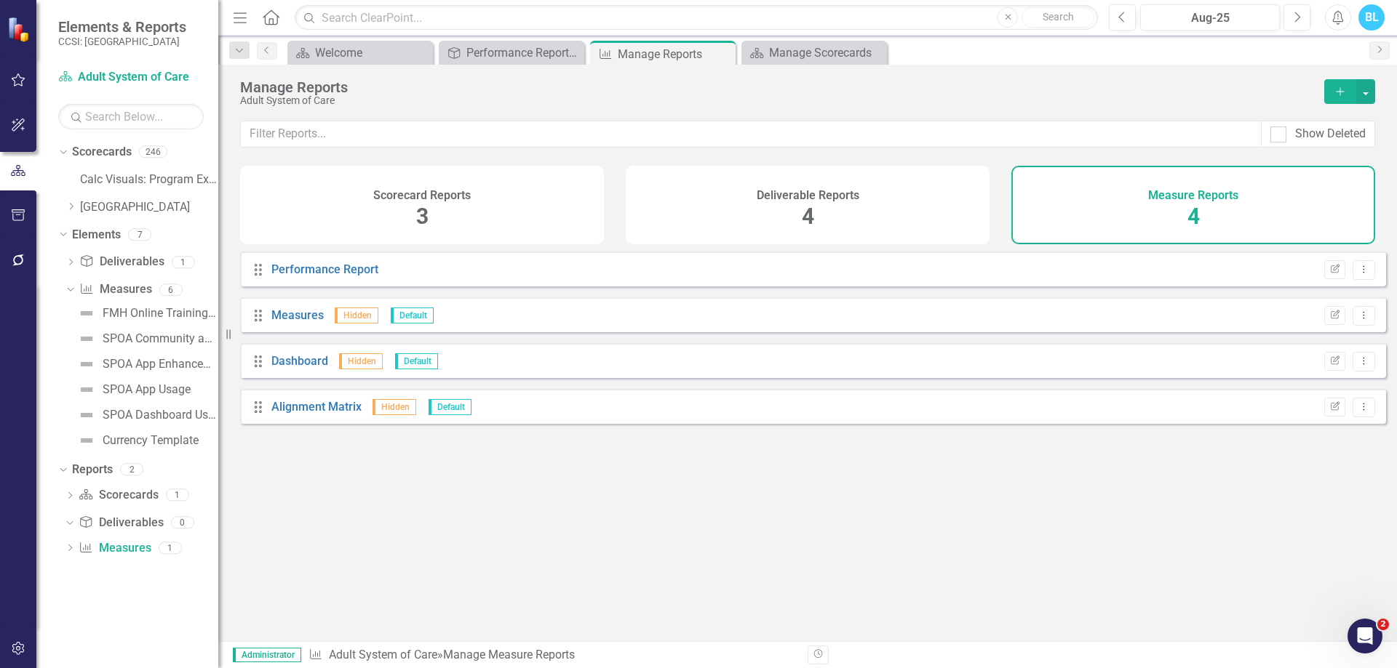
click at [801, 193] on h4 "Deliverable Reports" at bounding box center [807, 195] width 103 height 13
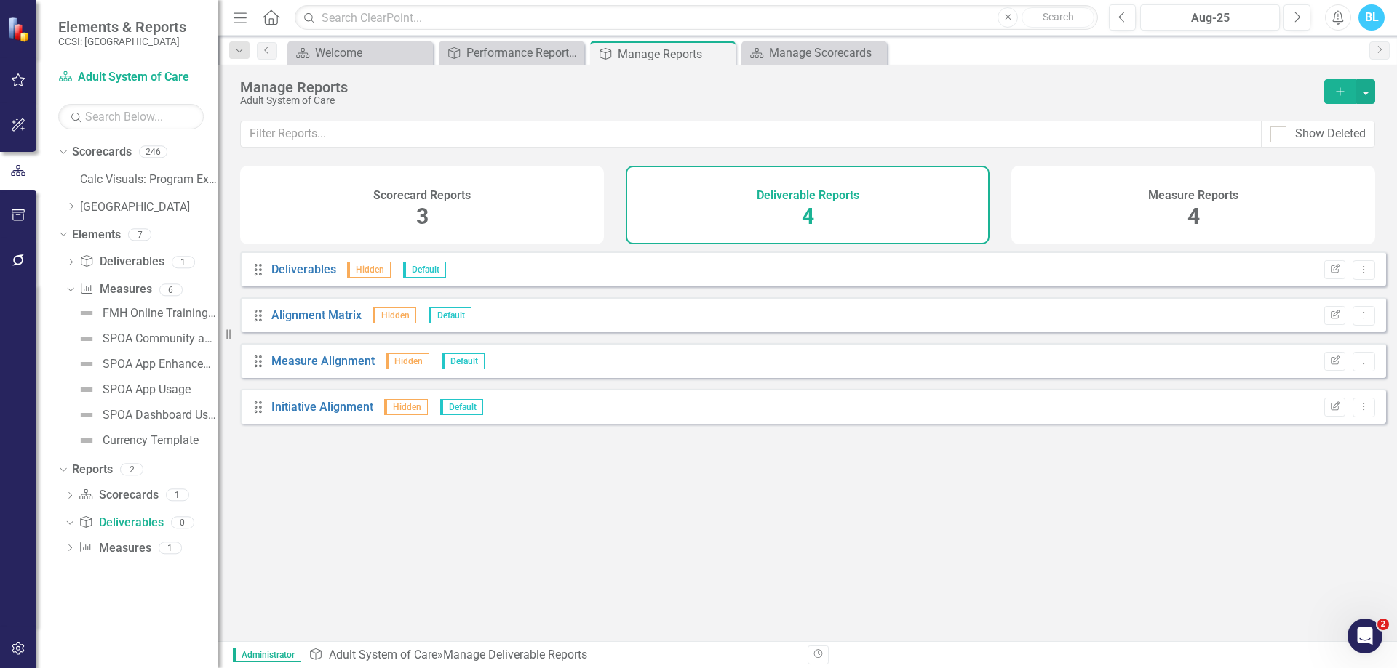
click at [490, 187] on div "Scorecard Reports 3" at bounding box center [422, 205] width 364 height 79
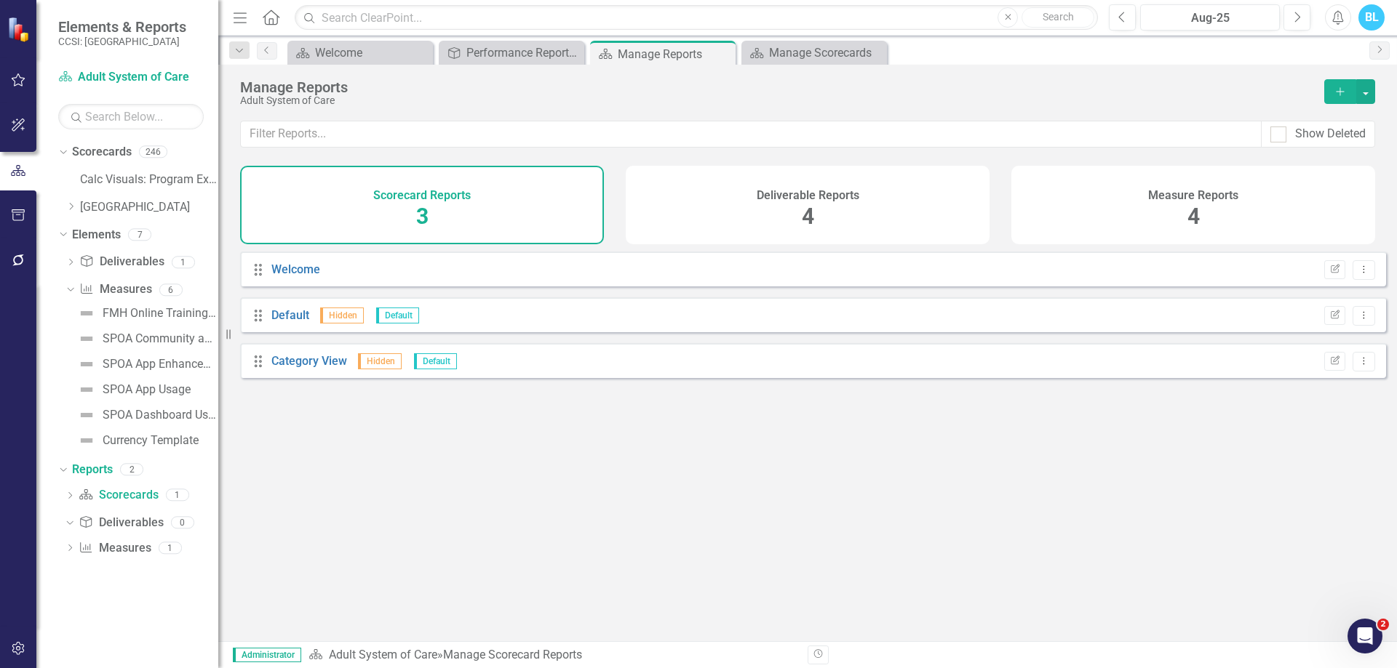
click at [757, 196] on h4 "Deliverable Reports" at bounding box center [807, 195] width 103 height 13
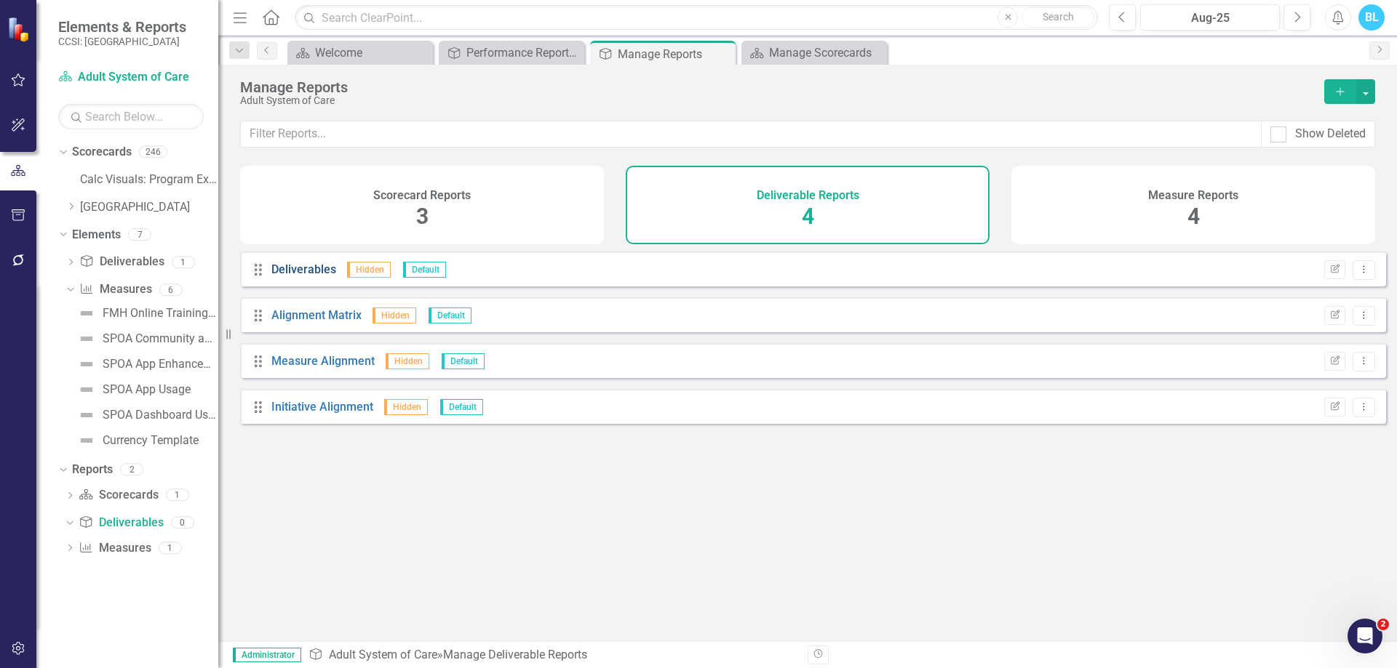
click at [294, 275] on link "Deliverables" at bounding box center [303, 270] width 65 height 14
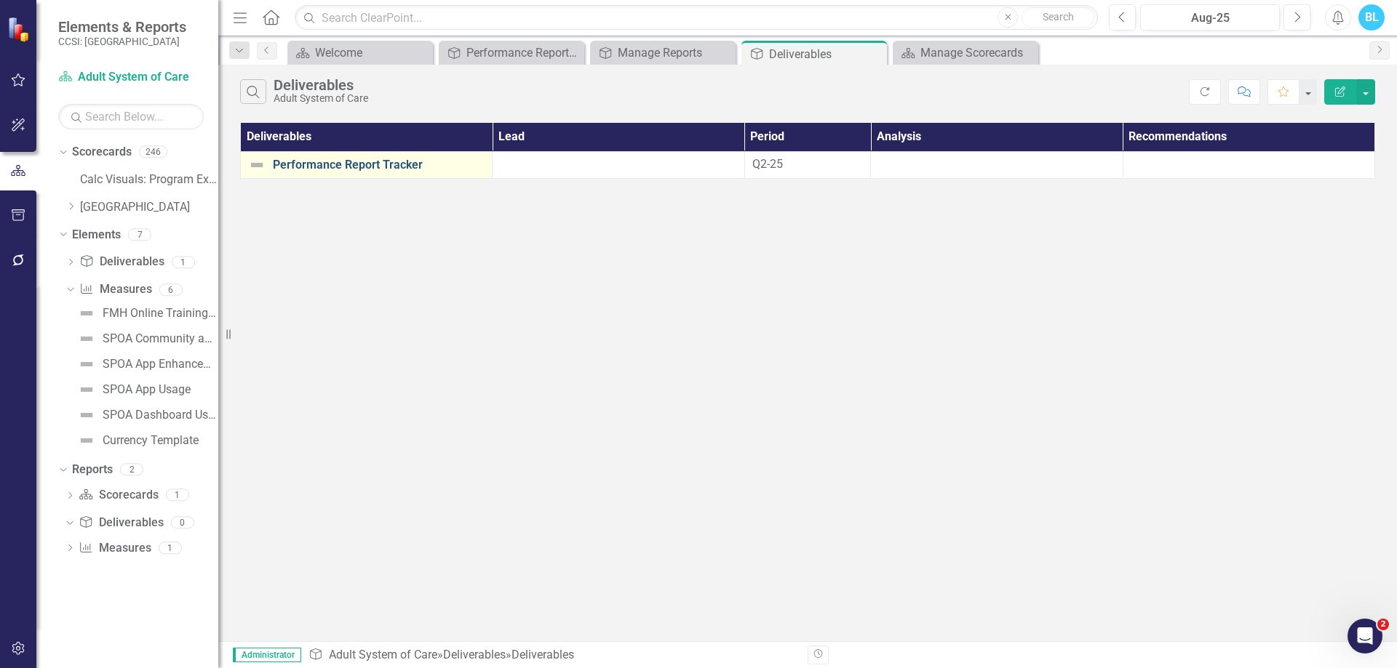
click at [391, 168] on link "Performance Report Tracker" at bounding box center [379, 165] width 212 height 13
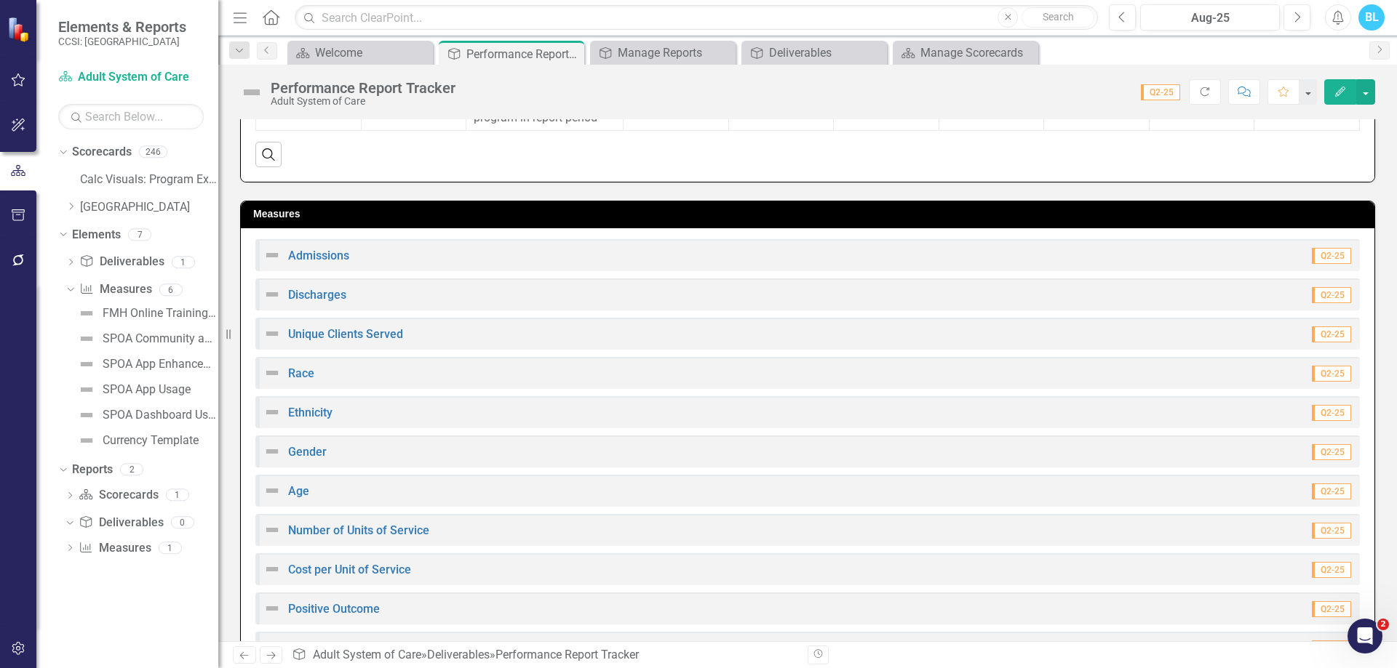
scroll to position [929, 0]
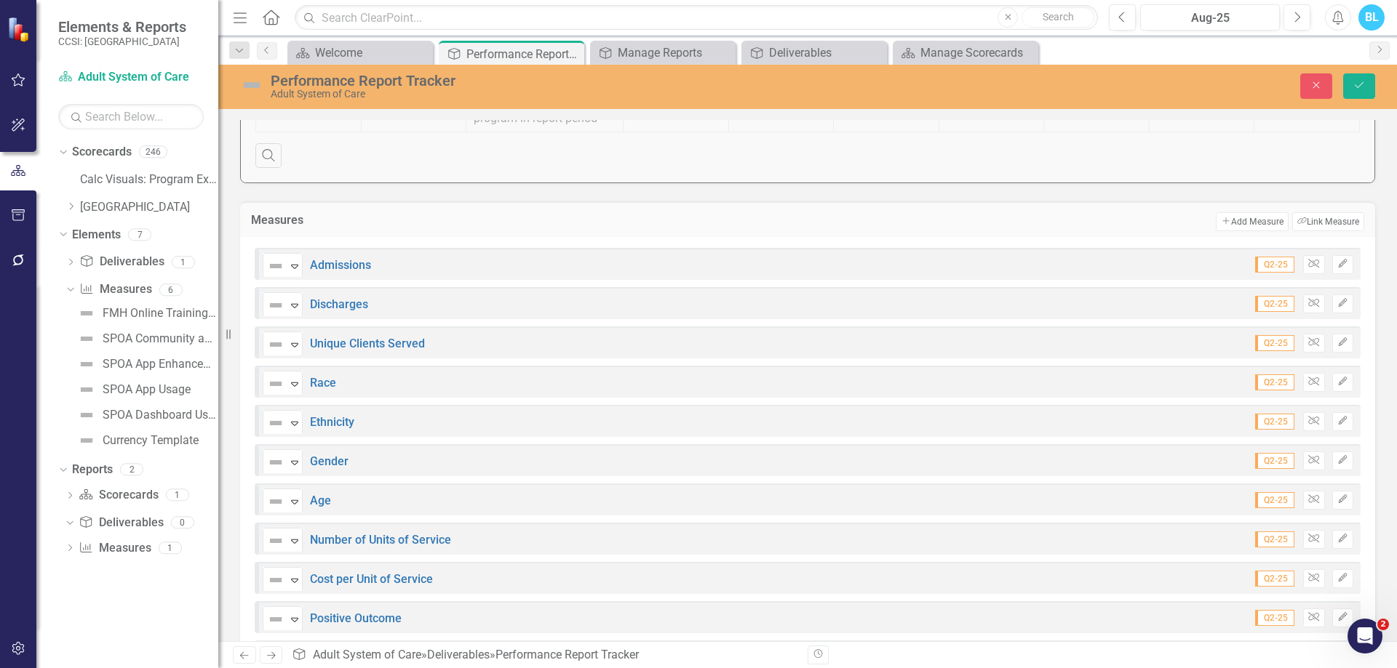
drag, startPoint x: 1239, startPoint y: 236, endPoint x: 850, endPoint y: 250, distance: 390.1
click at [850, 237] on div "Measures Add Add Measure Link Tag Link Measure" at bounding box center [807, 219] width 1135 height 36
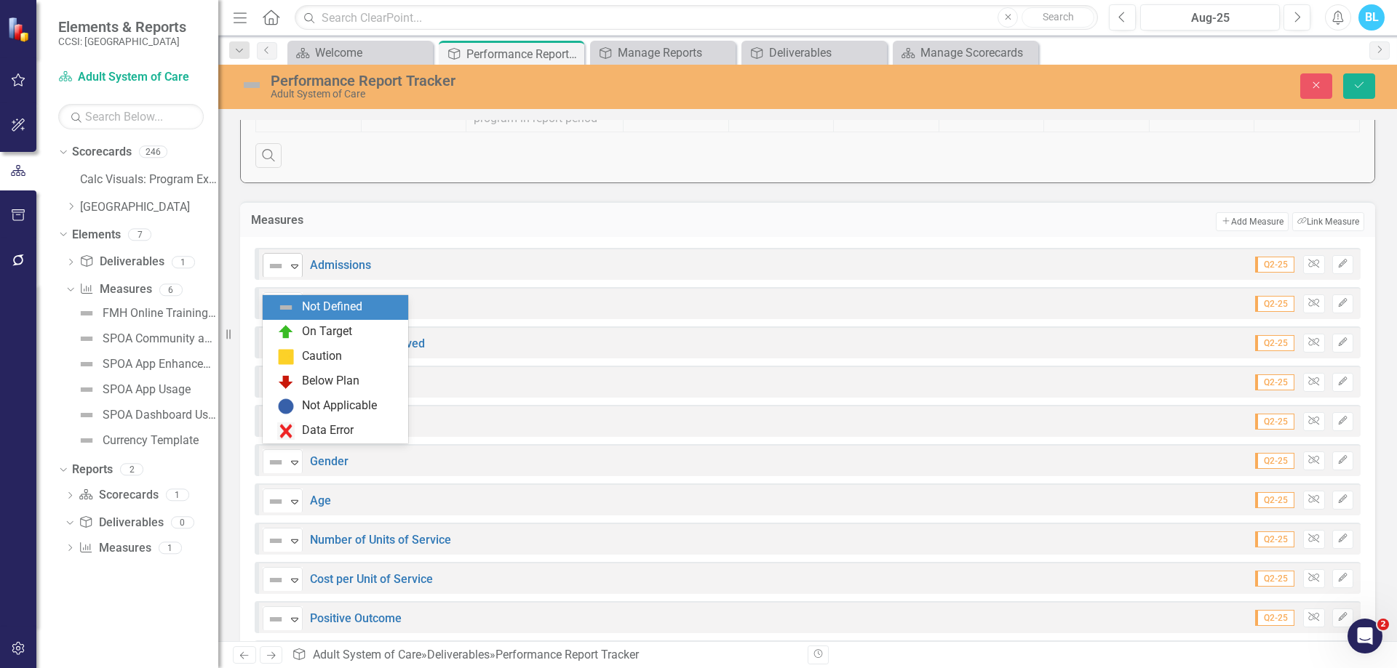
click at [297, 272] on icon "Expand" at bounding box center [294, 266] width 15 height 12
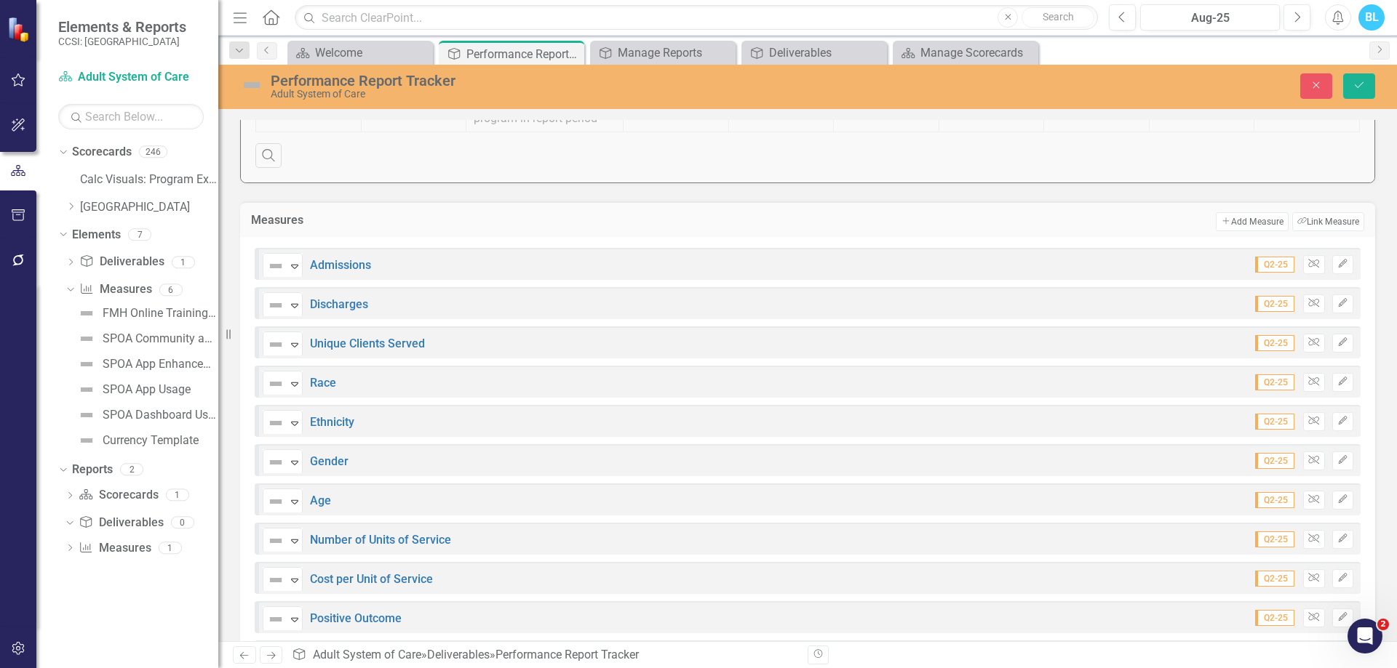
click at [520, 227] on h3 "Measures" at bounding box center [396, 220] width 290 height 13
click at [1337, 268] on icon "Edit" at bounding box center [1342, 264] width 11 height 9
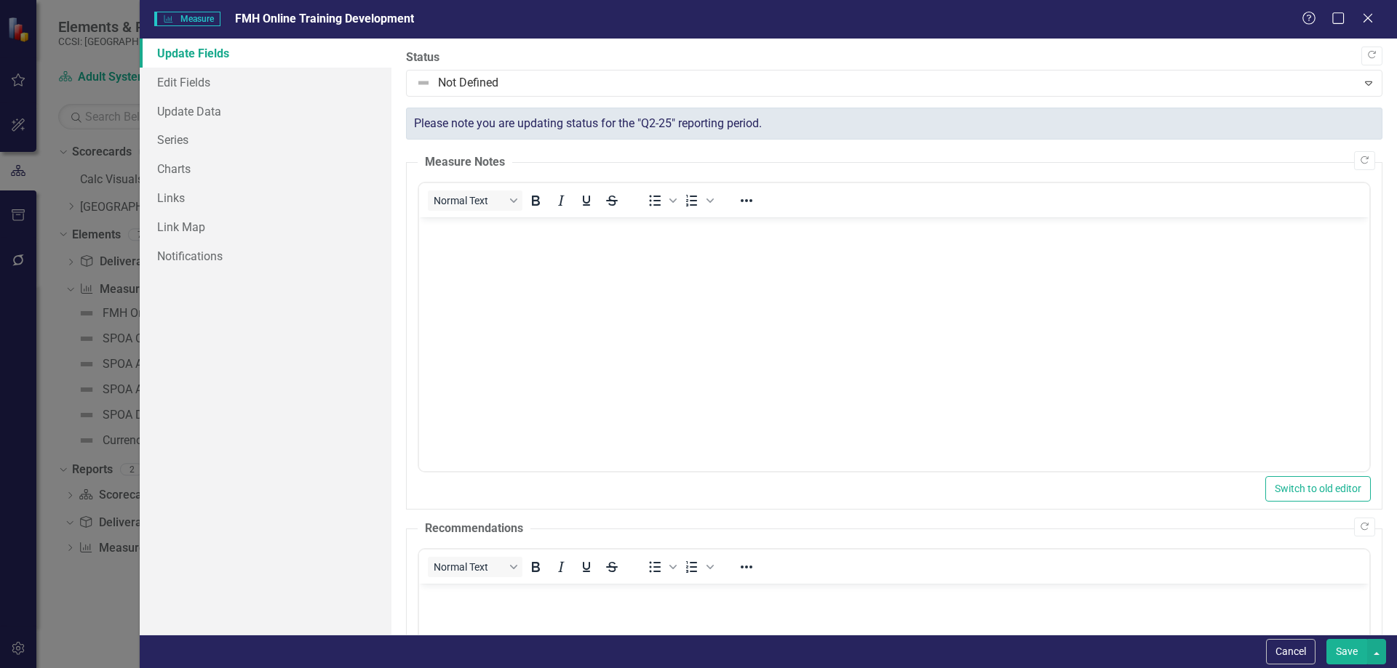
scroll to position [0, 0]
click at [262, 198] on link "Links" at bounding box center [266, 197] width 252 height 29
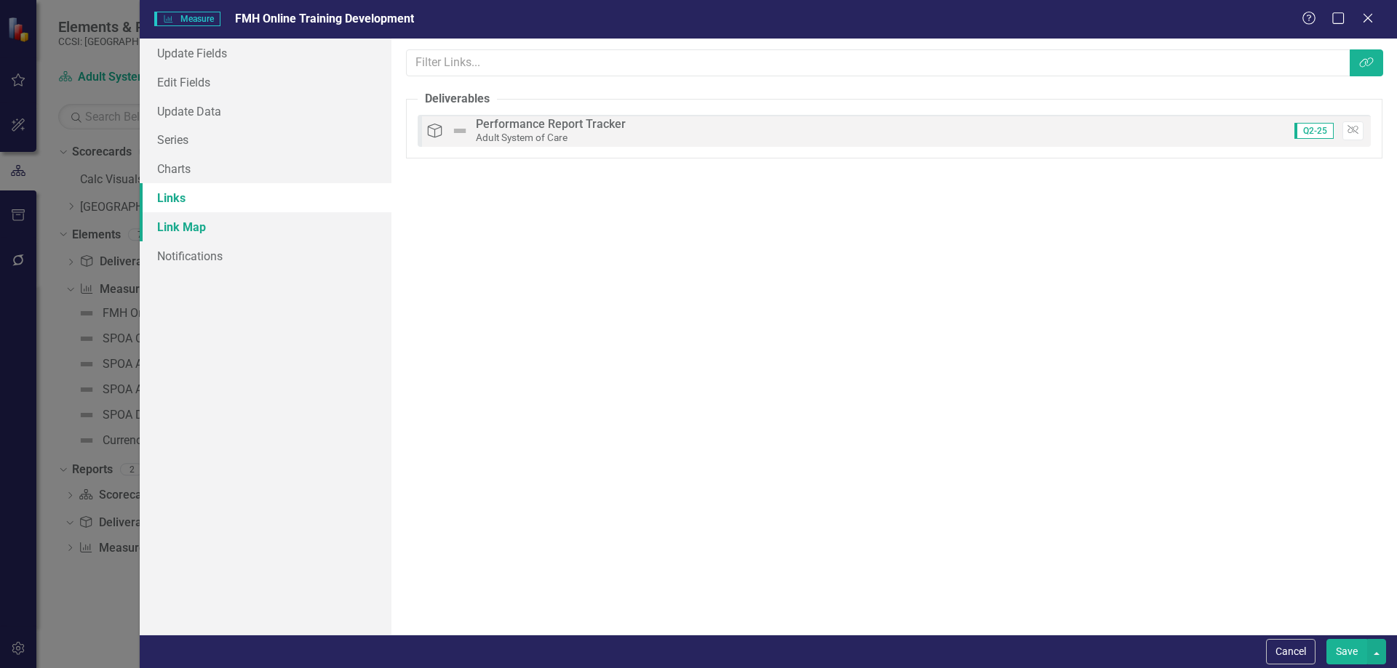
click at [257, 229] on link "Link Map" at bounding box center [266, 226] width 252 height 29
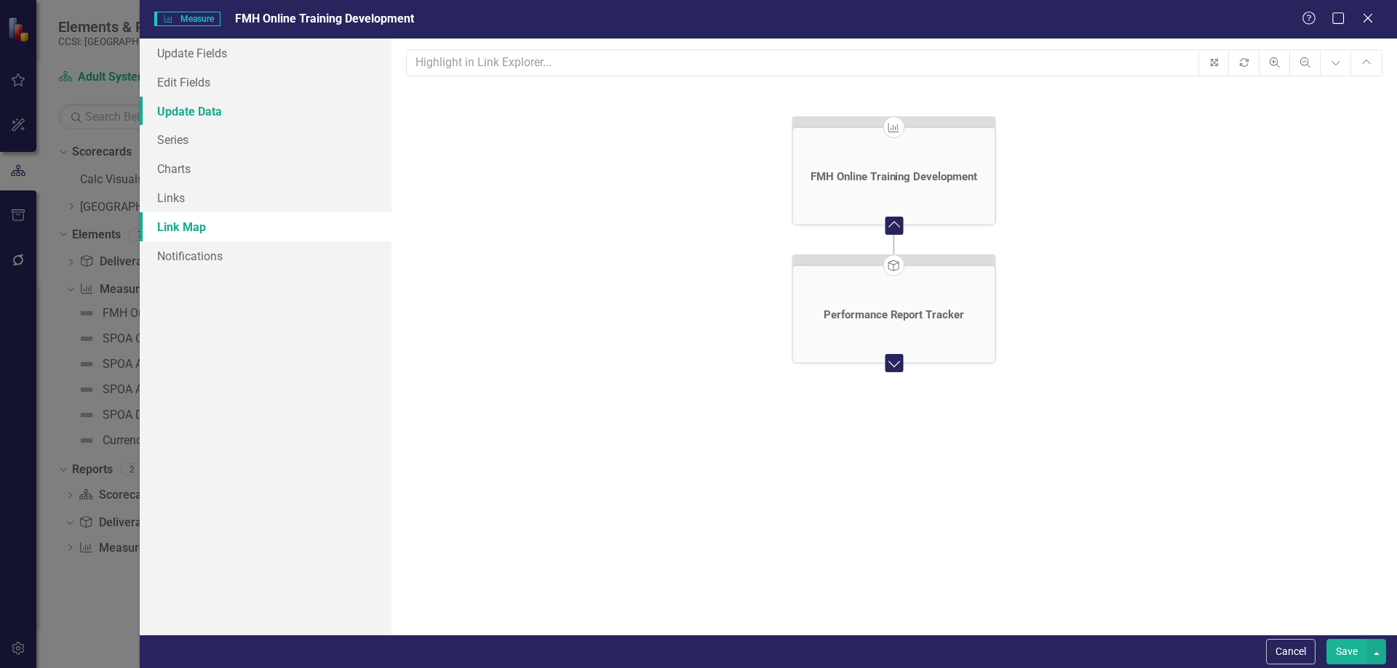
click at [240, 110] on link "Update Data" at bounding box center [266, 111] width 252 height 29
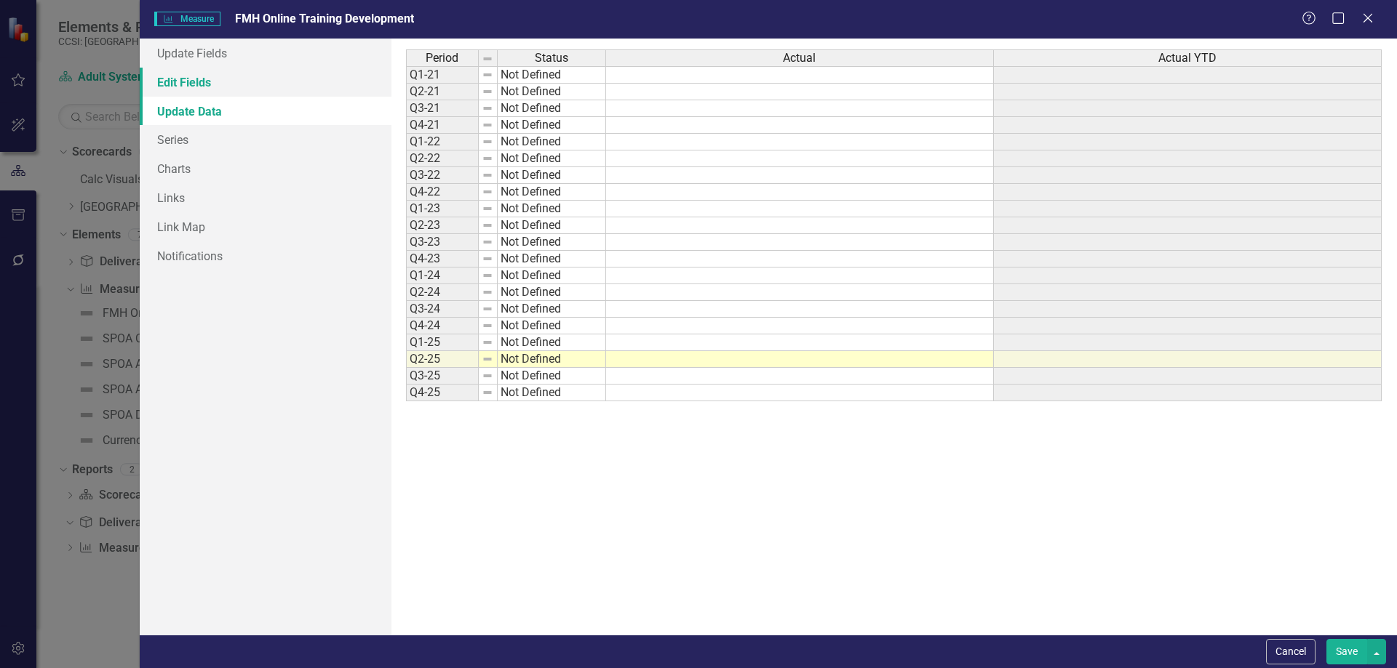
click at [248, 82] on link "Edit Fields" at bounding box center [266, 82] width 252 height 29
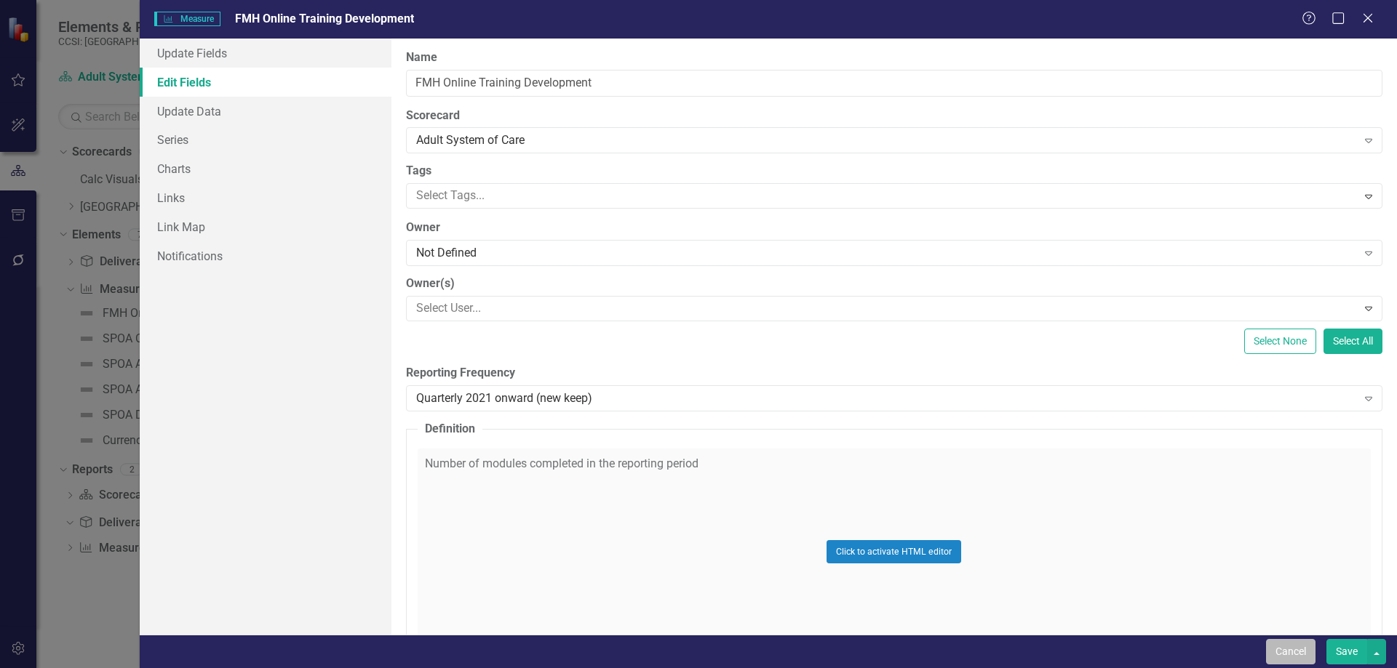
click at [1294, 651] on button "Cancel" at bounding box center [1290, 651] width 49 height 25
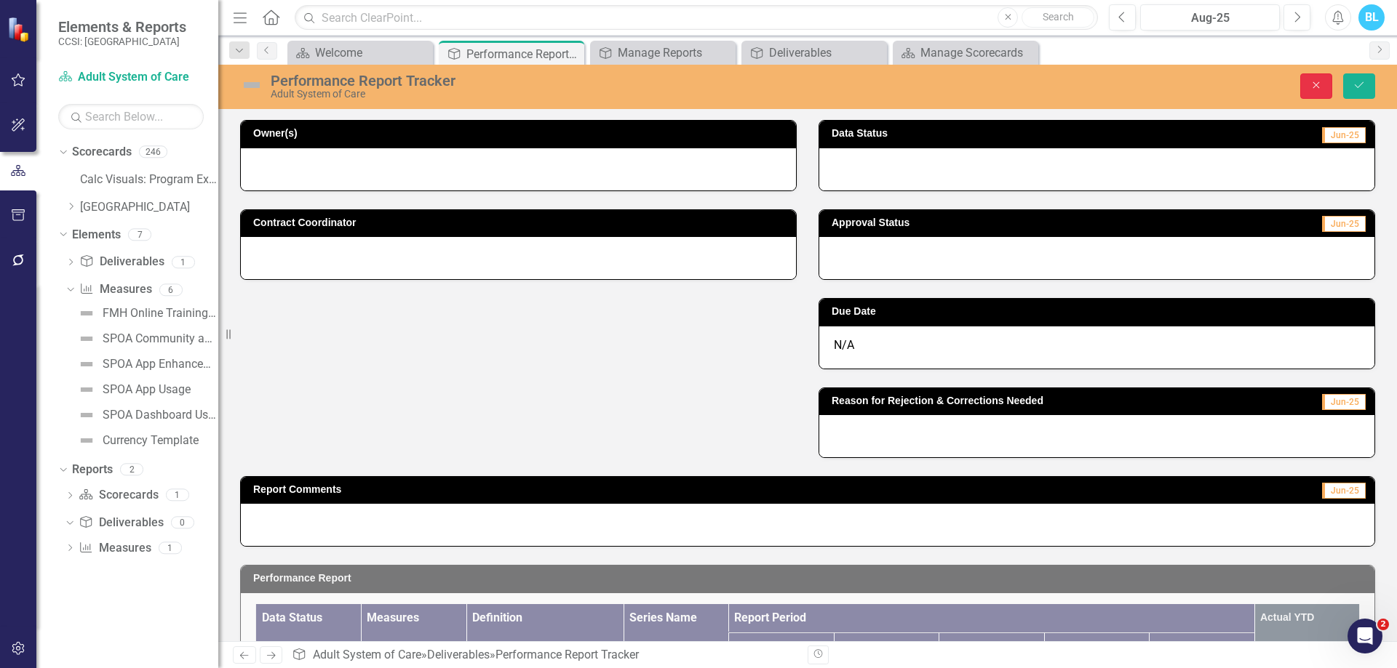
click at [1314, 95] on button "Close" at bounding box center [1316, 85] width 32 height 25
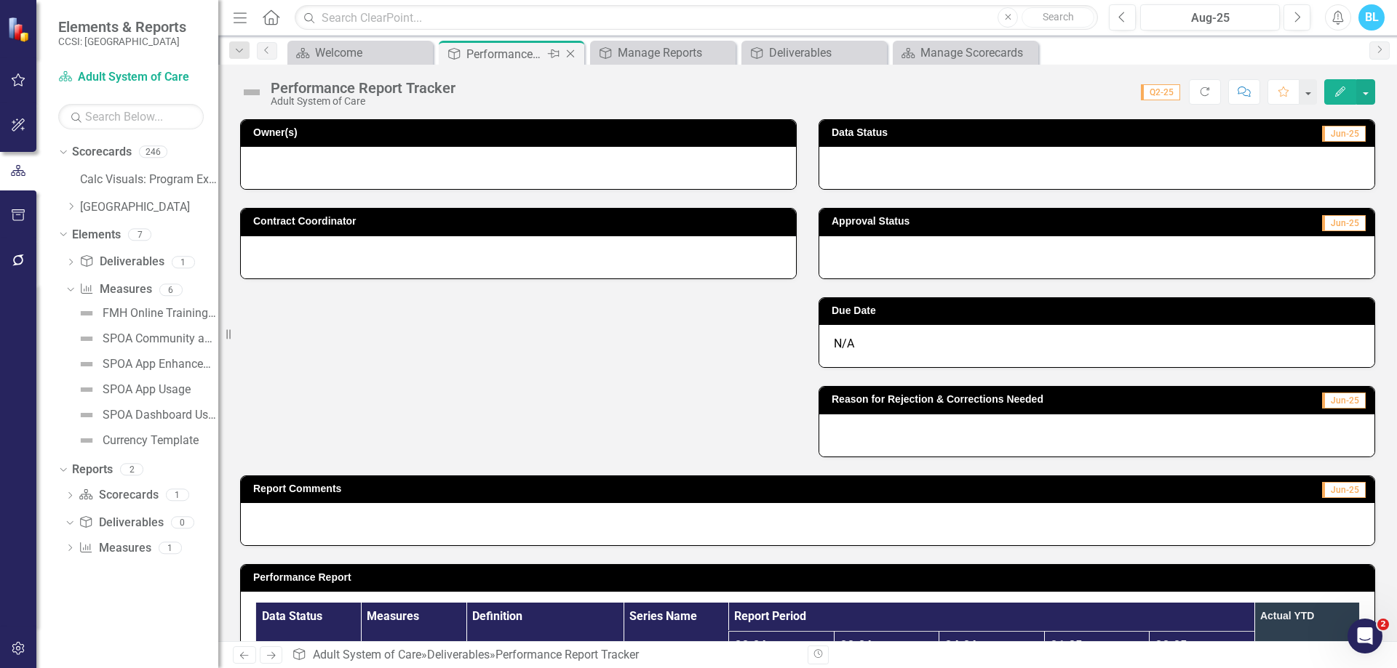
click at [577, 57] on icon "Close" at bounding box center [570, 54] width 15 height 12
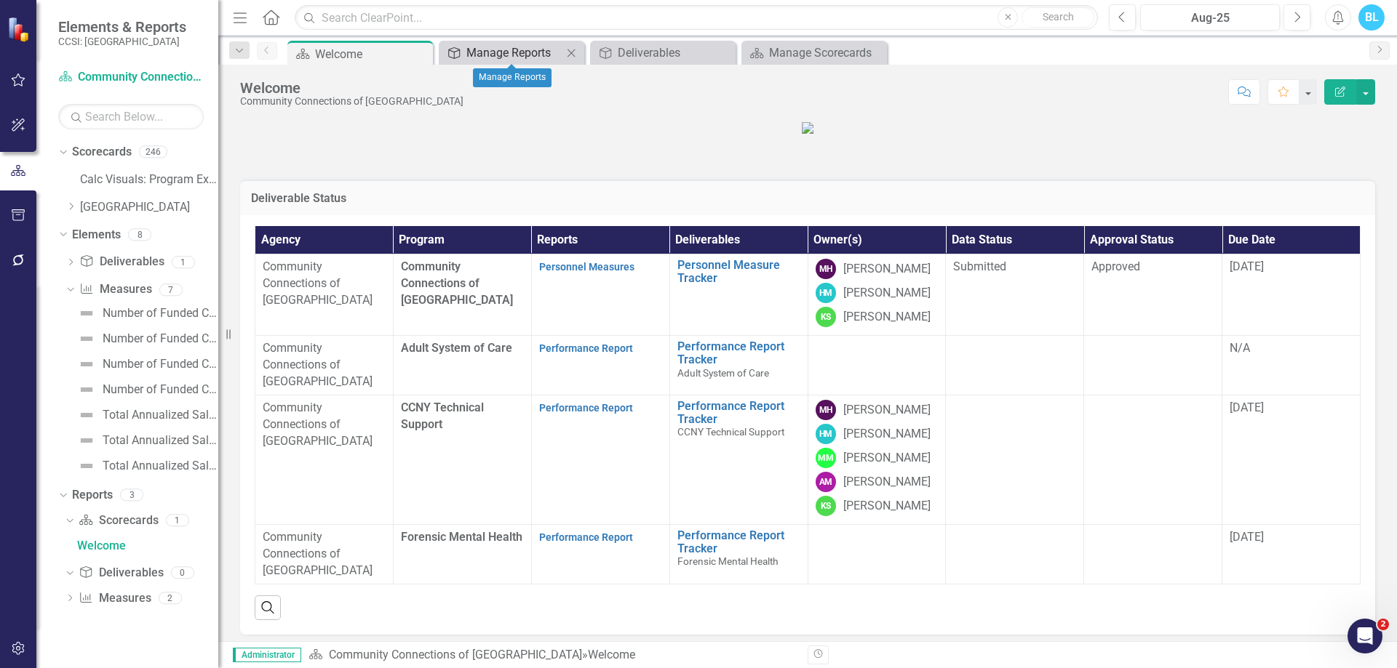
click at [498, 47] on div "Manage Reports" at bounding box center [514, 53] width 96 height 18
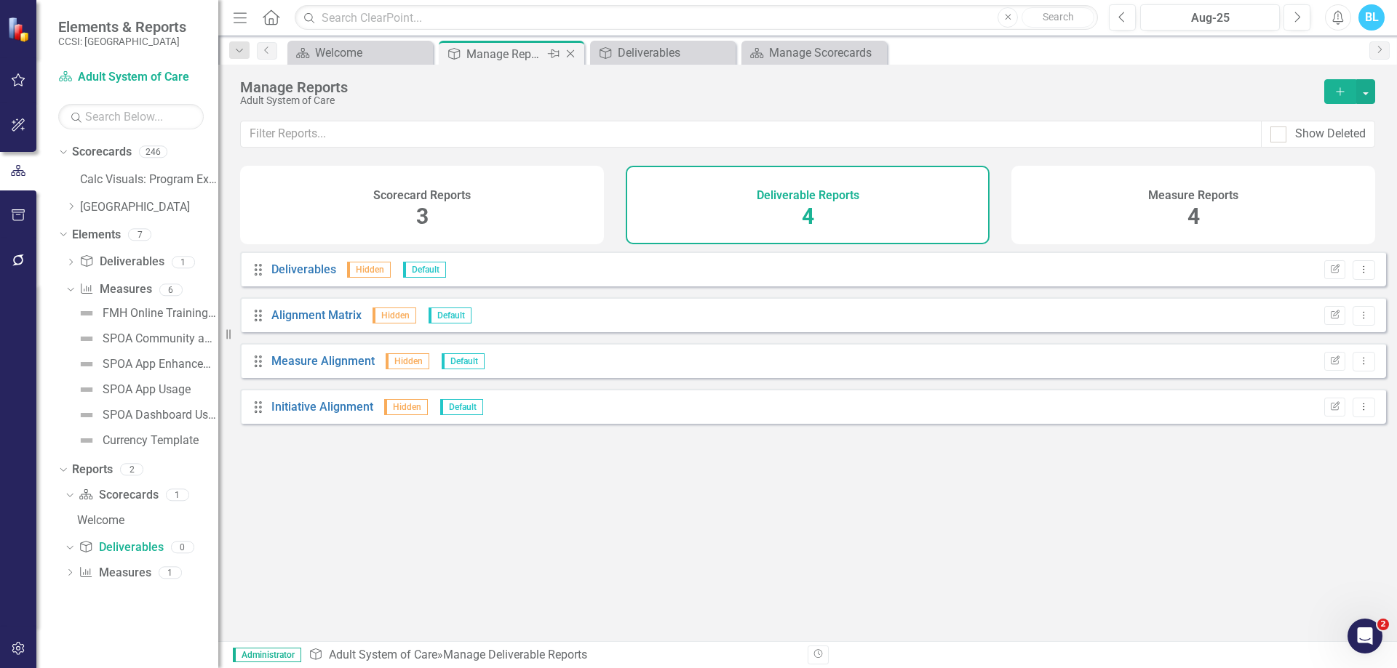
click at [572, 55] on icon "Close" at bounding box center [570, 54] width 15 height 12
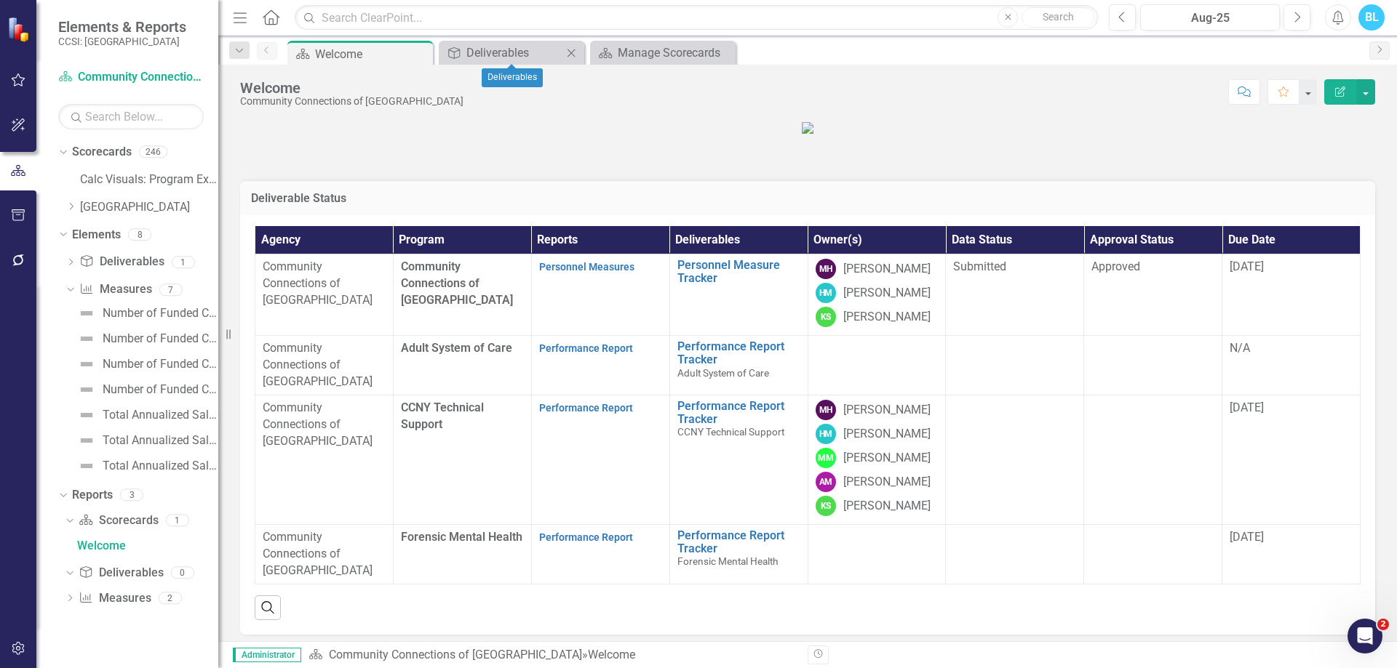
click at [491, 43] on div "Deliverable Deliverables Close" at bounding box center [511, 53] width 145 height 24
click at [511, 53] on div "Deliverables" at bounding box center [514, 53] width 96 height 18
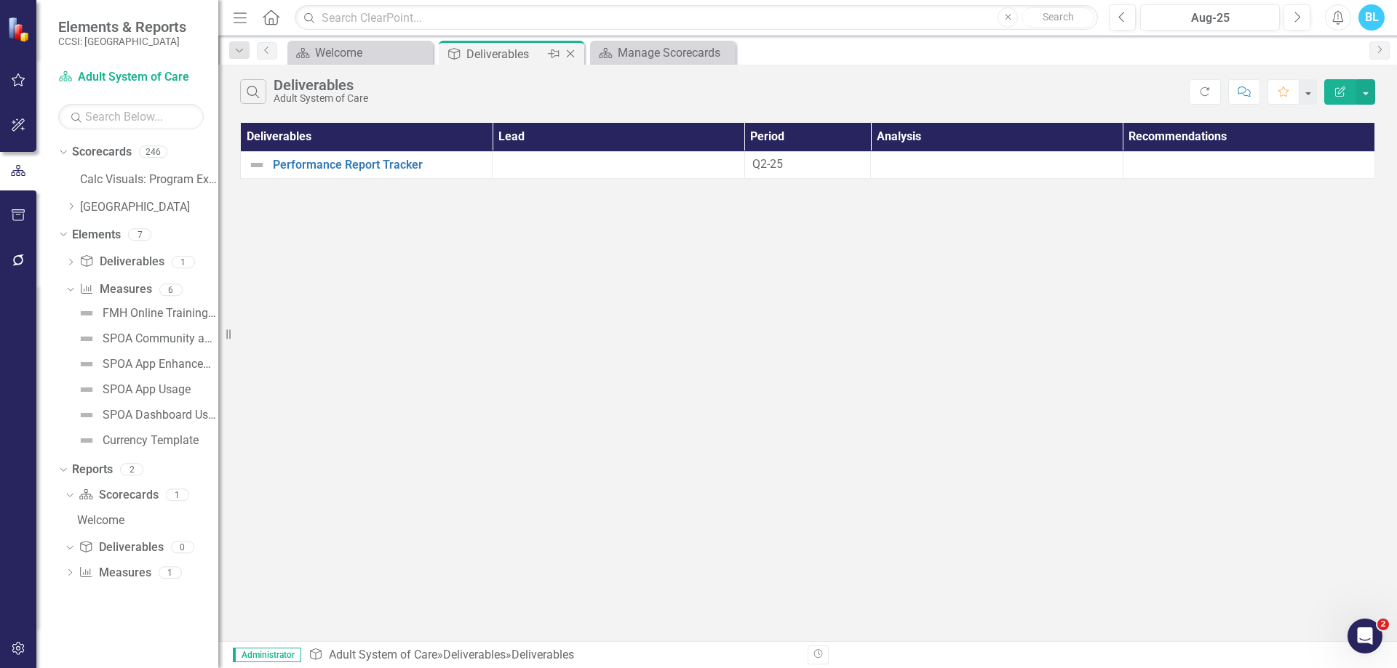
click at [573, 55] on icon "Close" at bounding box center [570, 54] width 15 height 12
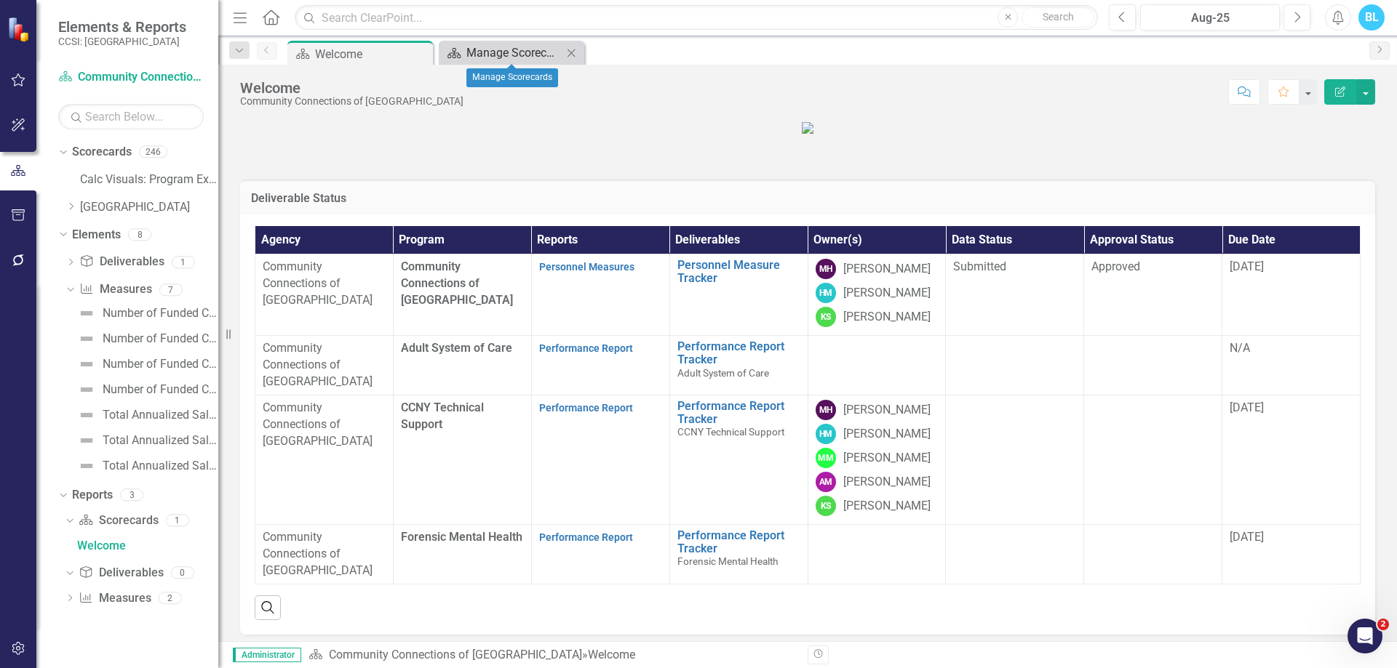
click at [523, 52] on div "Manage Scorecards" at bounding box center [514, 53] width 96 height 18
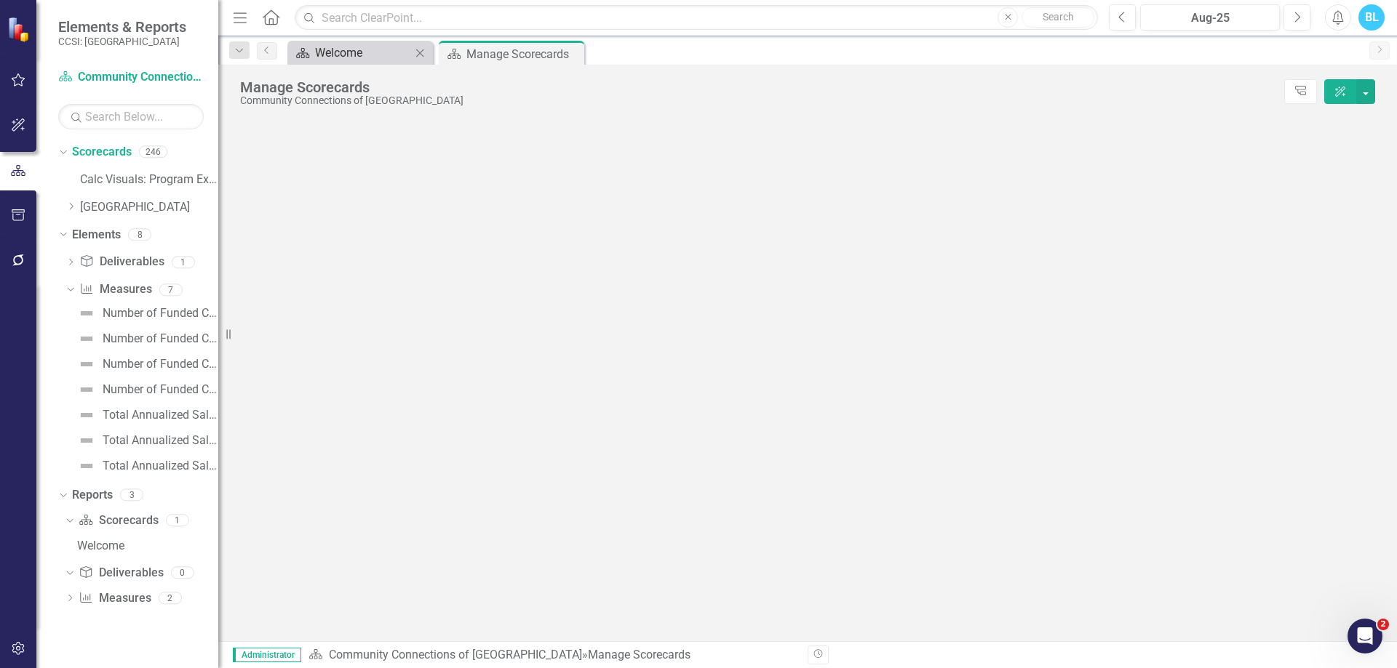
click at [359, 53] on div "Welcome" at bounding box center [363, 53] width 96 height 18
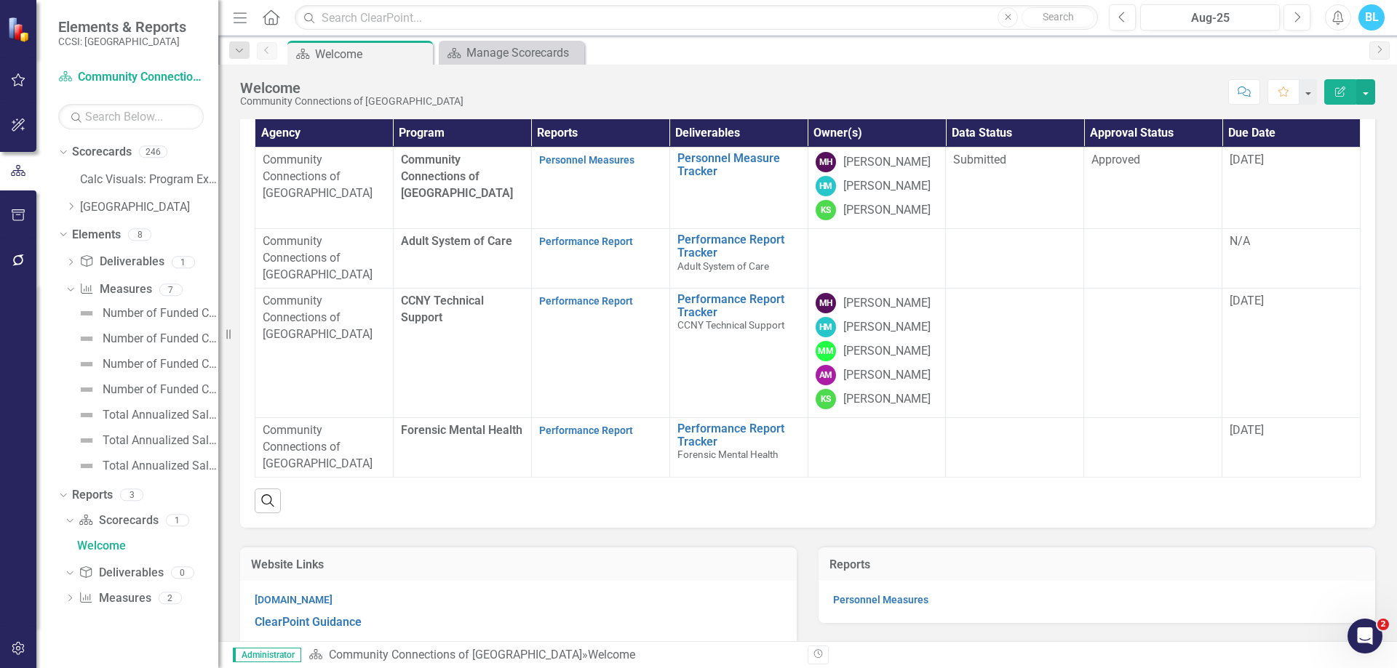
scroll to position [103, 0]
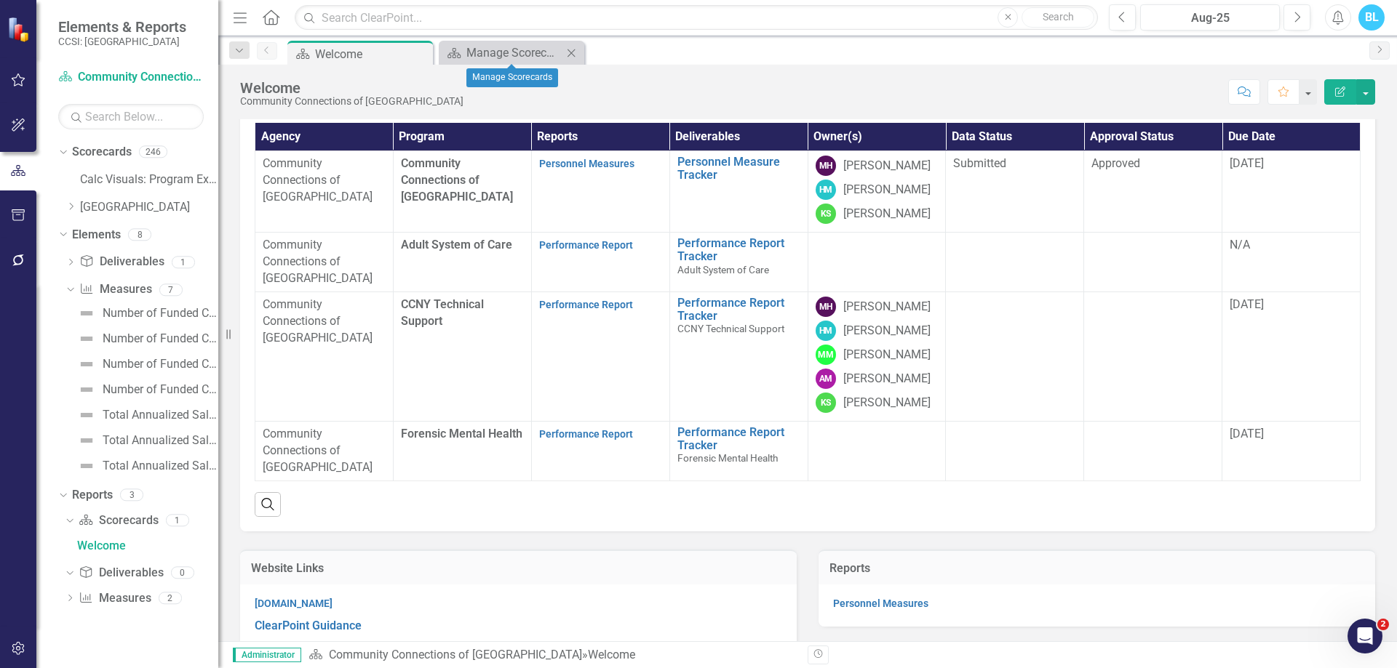
click at [568, 52] on icon "Close" at bounding box center [571, 53] width 15 height 12
click at [111, 154] on link "Scorecards" at bounding box center [102, 152] width 60 height 17
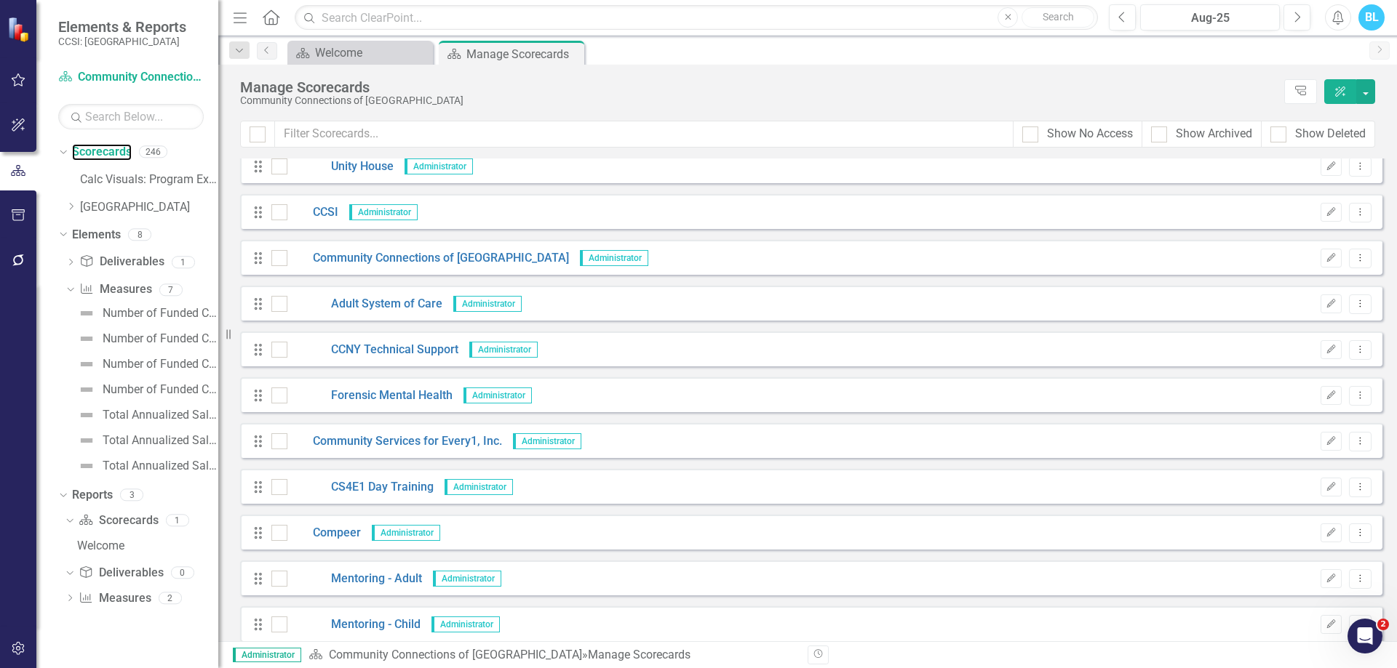
scroll to position [2026, 0]
click at [1354, 301] on icon "Dropdown Menu" at bounding box center [1360, 304] width 12 height 9
click at [1278, 354] on link "Copy Duplicate Scorecard" at bounding box center [1279, 356] width 161 height 27
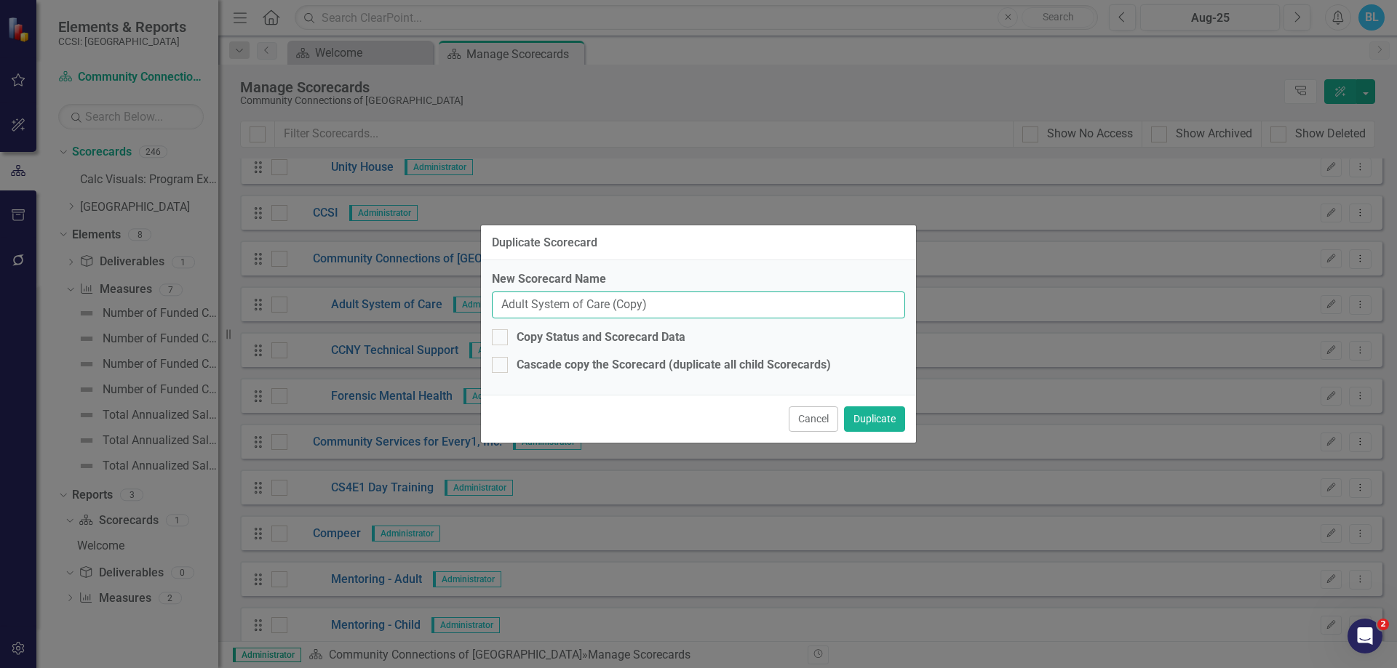
click at [652, 306] on input "Adult System of Care (Copy)" at bounding box center [698, 305] width 413 height 27
type input "Children's System of Care"
click at [884, 420] on button "Duplicate" at bounding box center [874, 419] width 61 height 25
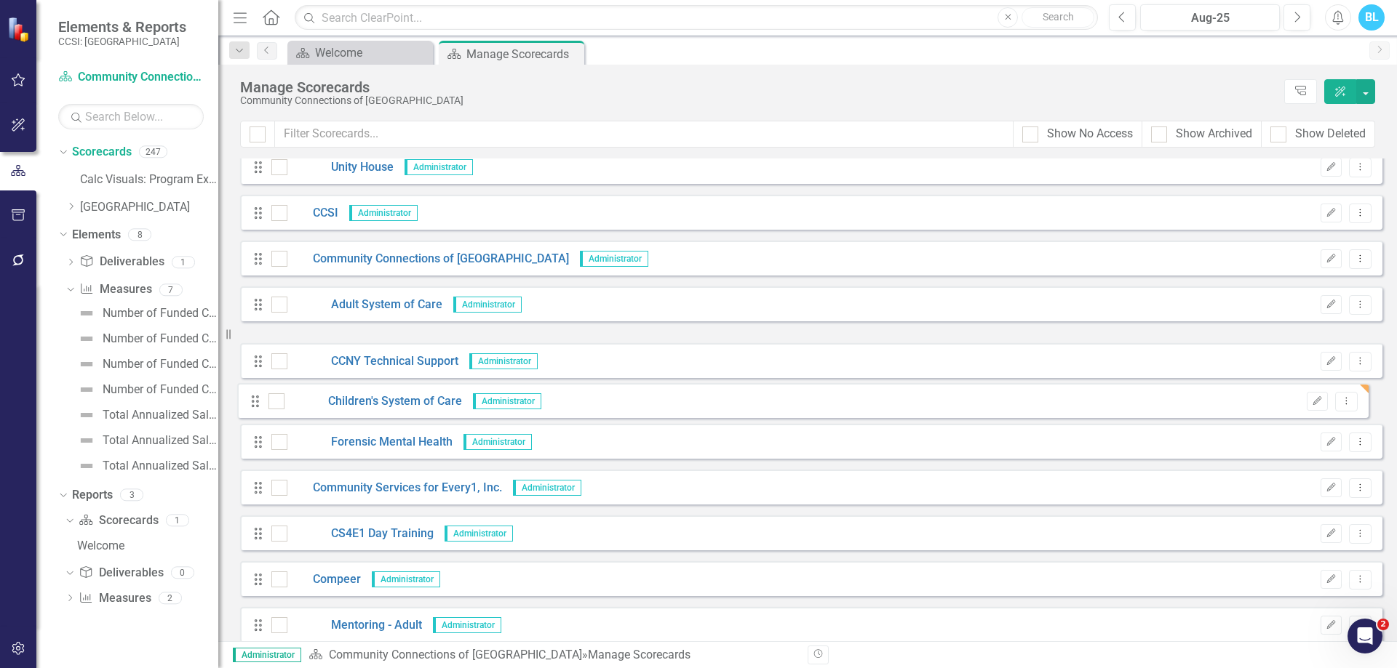
drag, startPoint x: 257, startPoint y: 354, endPoint x: 254, endPoint y: 404, distance: 51.0
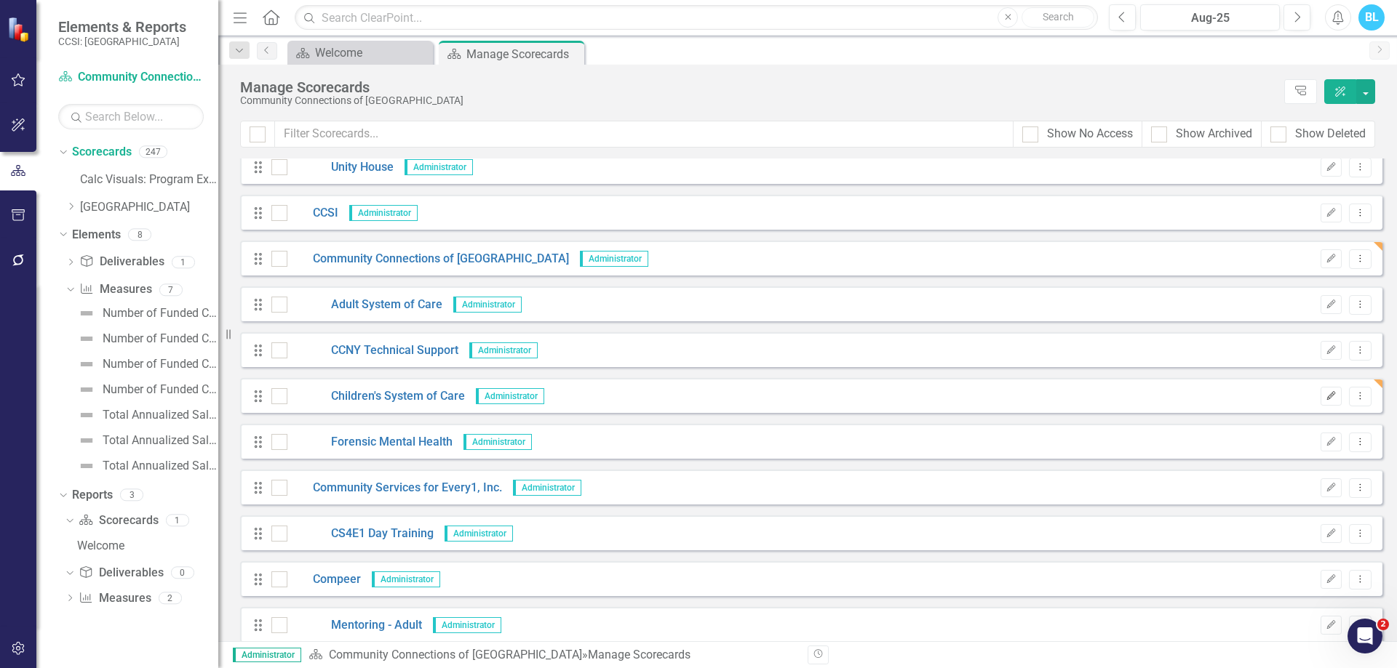
click at [1327, 396] on icon "button" at bounding box center [1331, 395] width 9 height 9
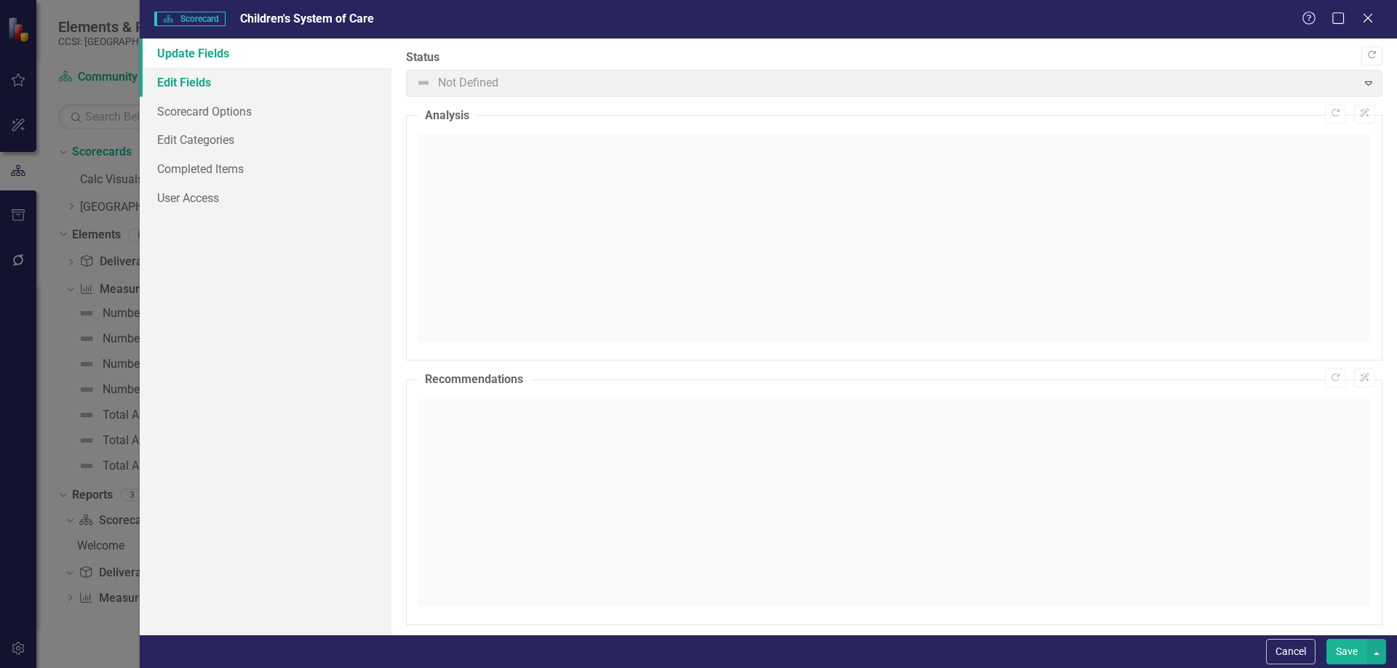
click at [295, 85] on link "Edit Fields" at bounding box center [266, 82] width 252 height 29
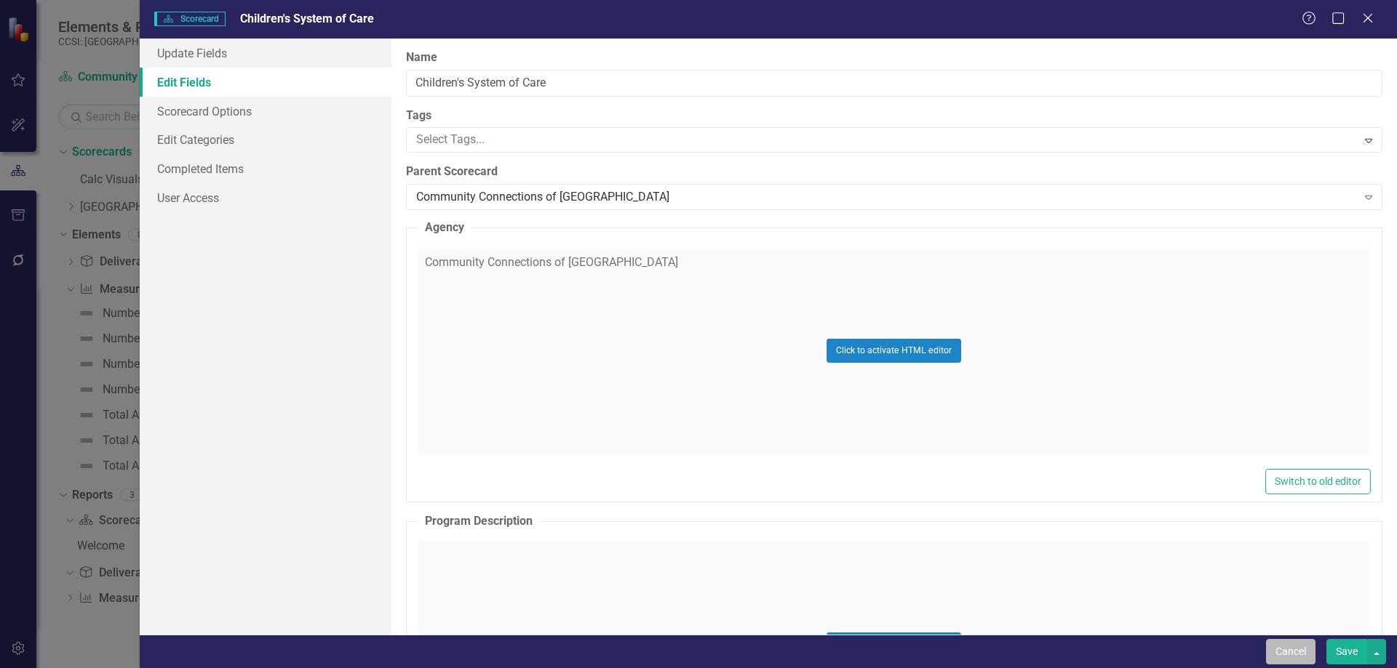
click at [1274, 644] on button "Cancel" at bounding box center [1290, 651] width 49 height 25
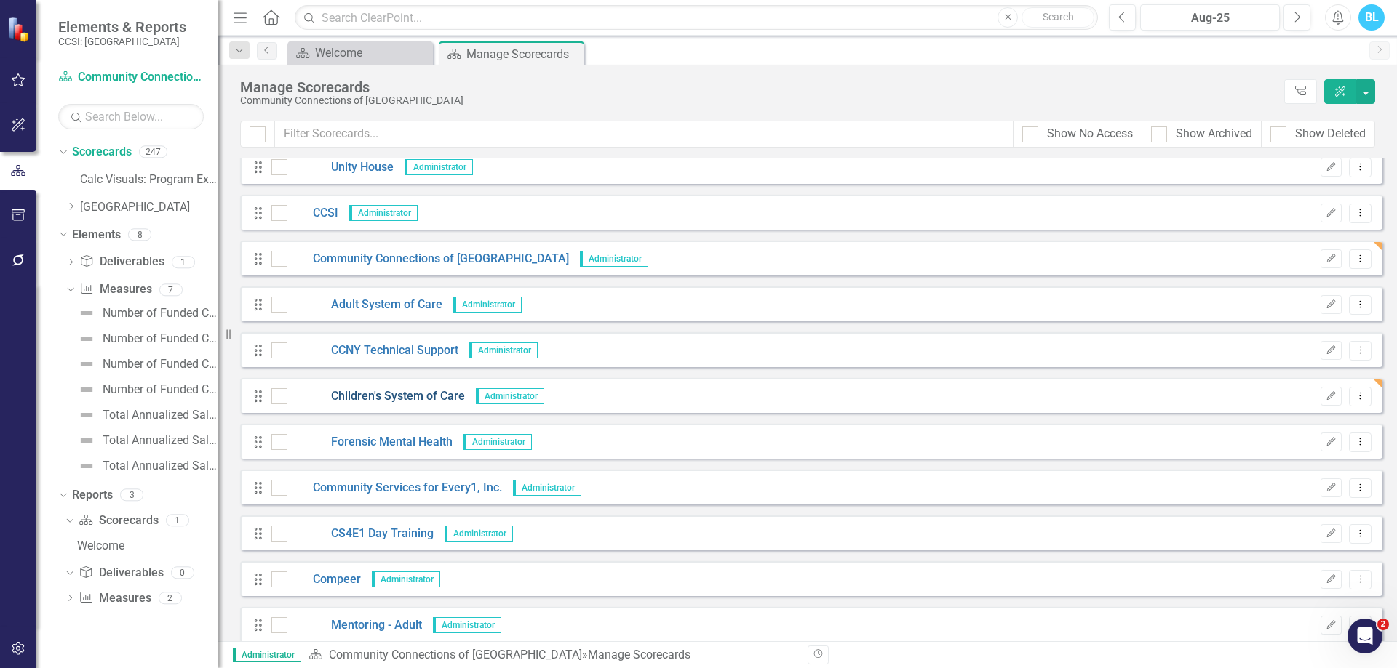
click at [399, 396] on link "Children's System of Care" at bounding box center [375, 396] width 177 height 17
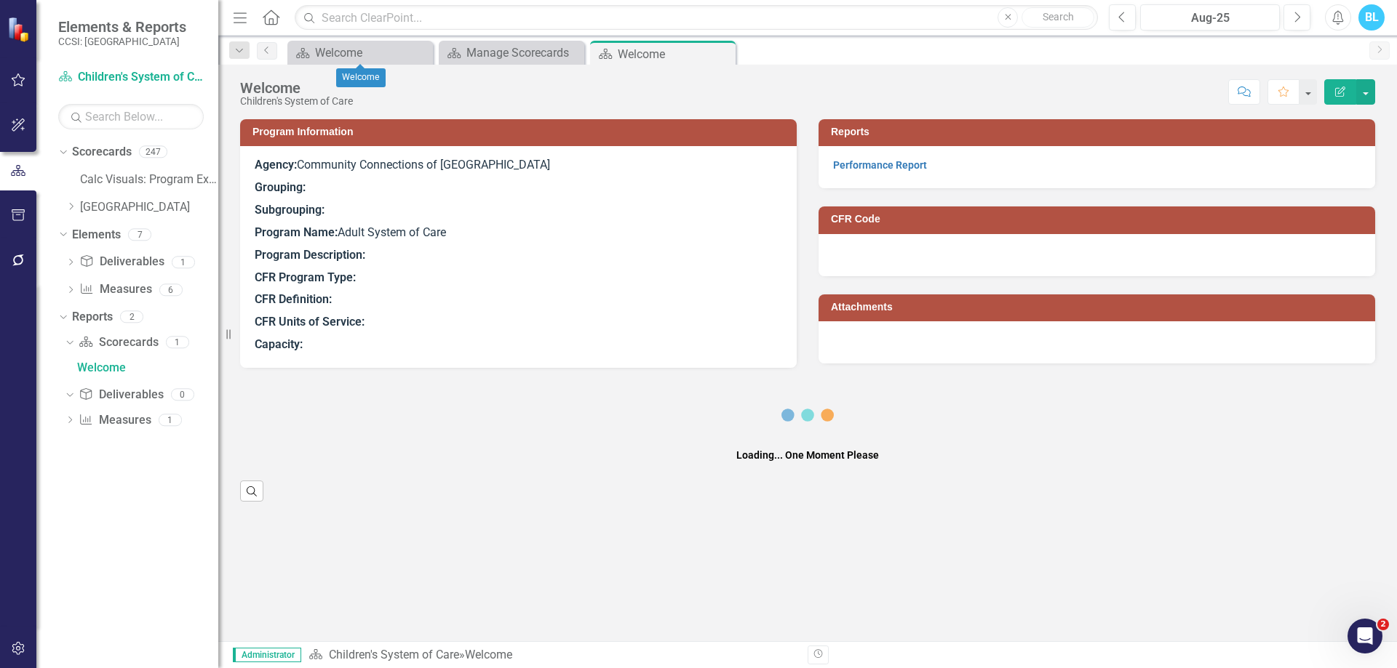
drag, startPoint x: 423, startPoint y: 55, endPoint x: 591, endPoint y: 110, distance: 177.4
click at [0, 0] on icon at bounding box center [0, 0] width 0 height 0
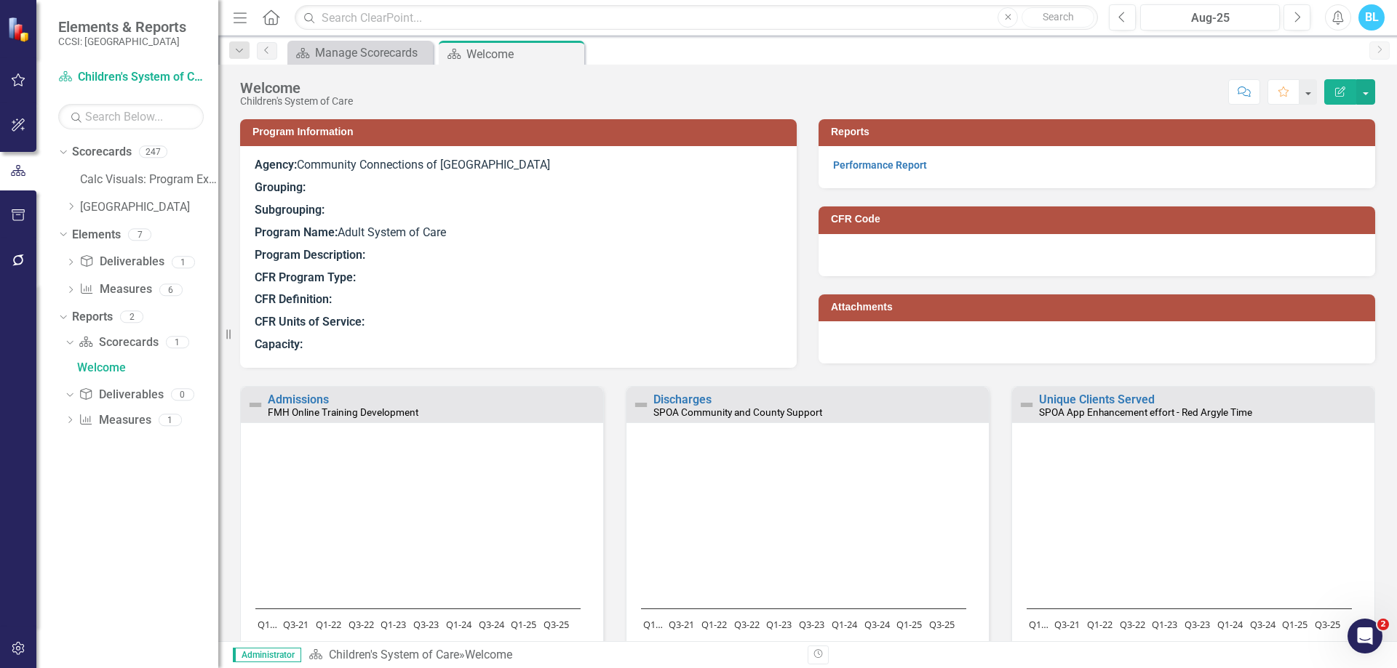
click at [504, 247] on p "Program Description:" at bounding box center [518, 255] width 527 height 23
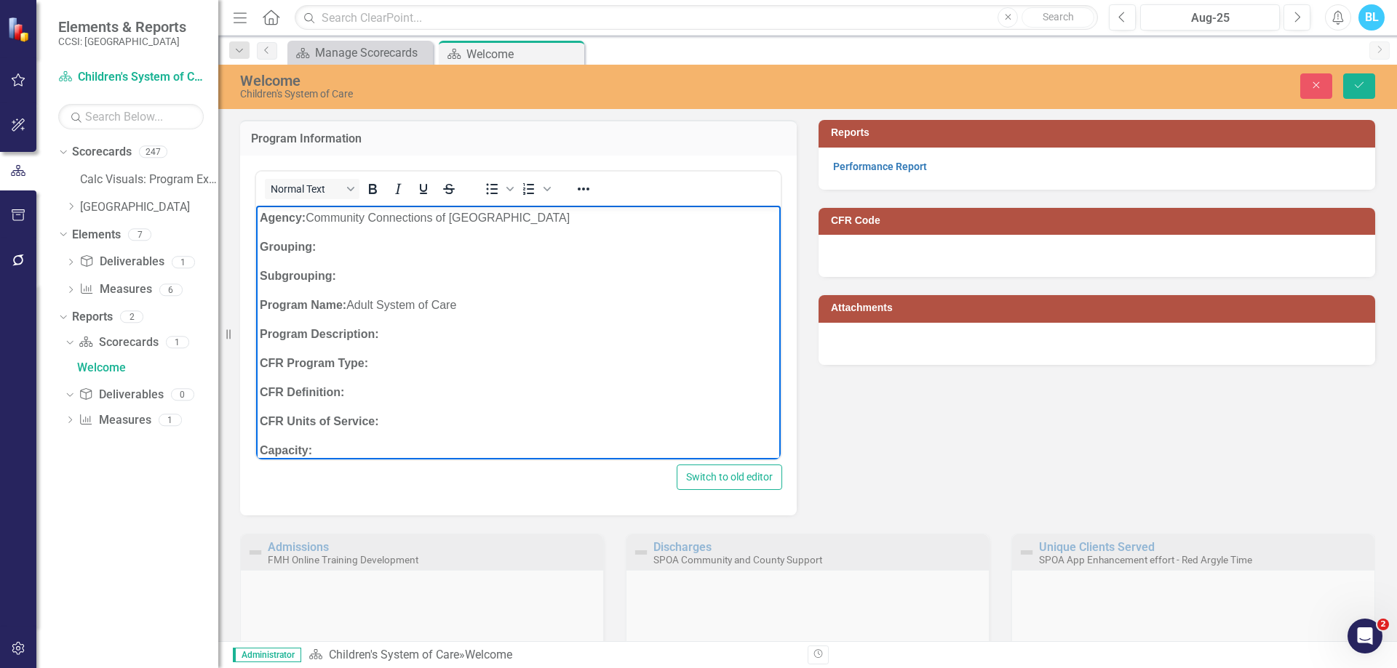
click at [361, 298] on p "Program Name: Adult System of Care" at bounding box center [518, 304] width 517 height 17
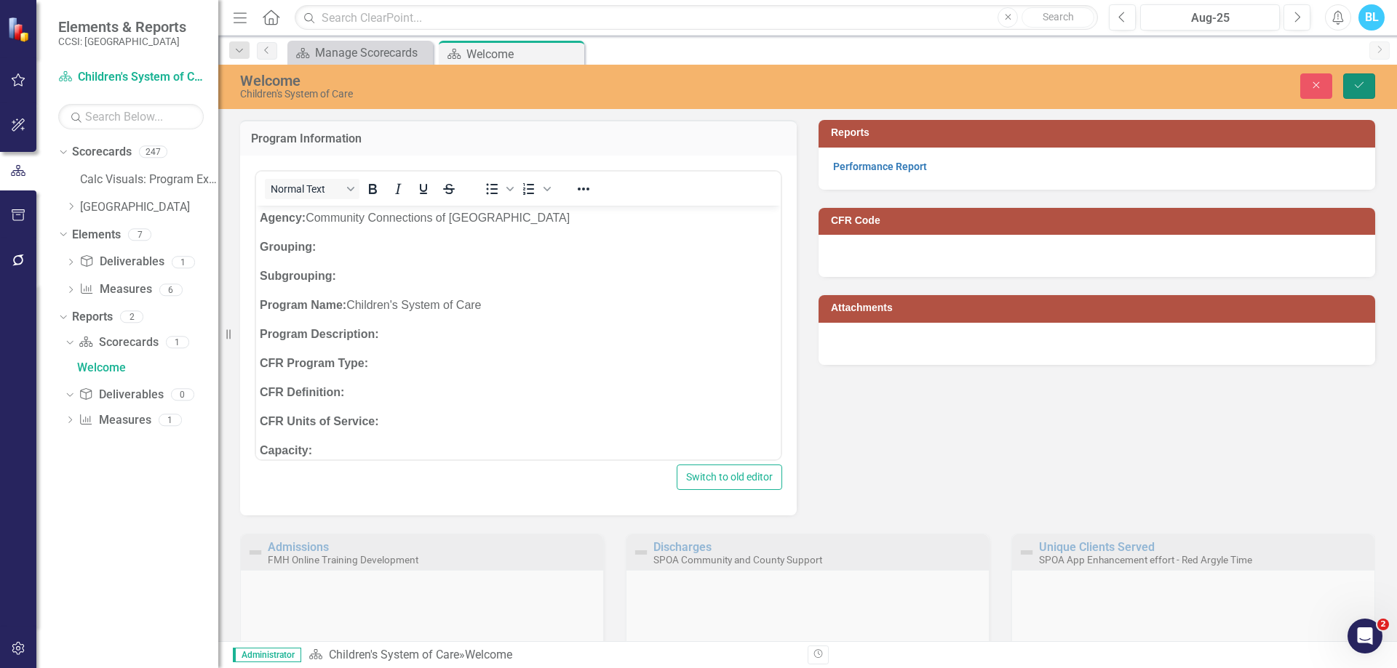
click at [1363, 74] on button "Save" at bounding box center [1359, 85] width 32 height 25
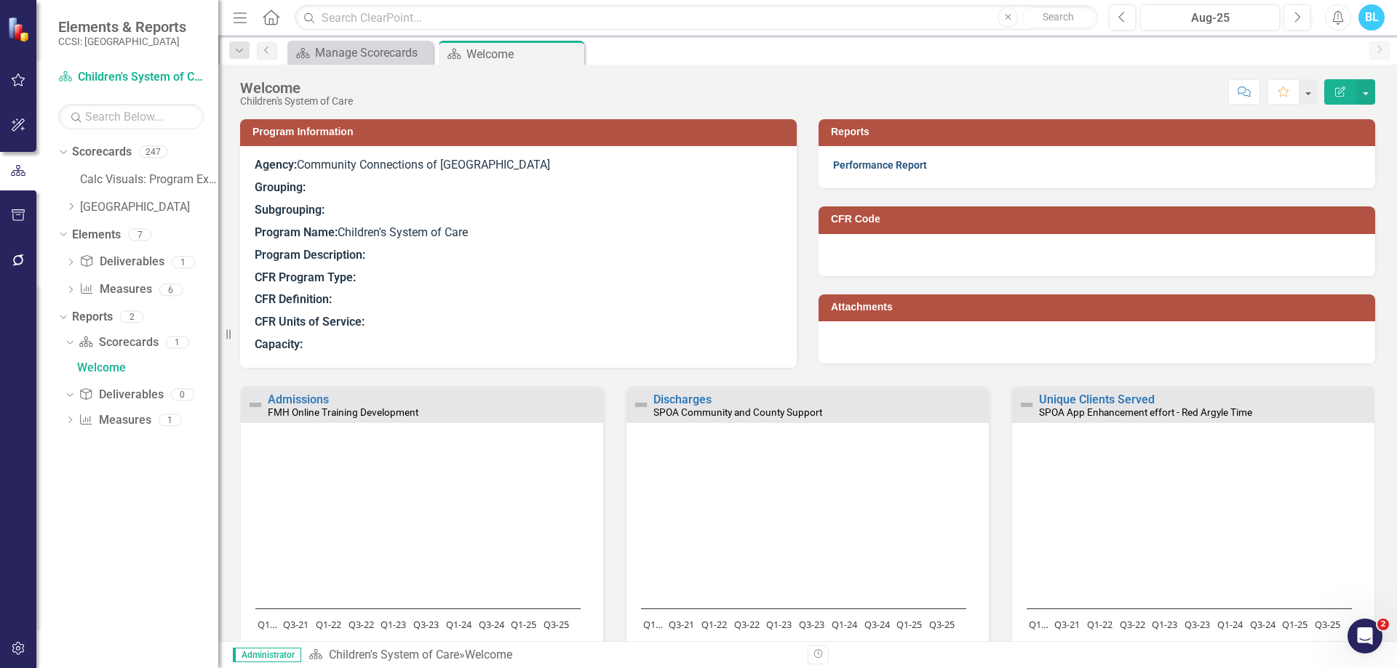
click at [890, 167] on link "Performance Report" at bounding box center [880, 165] width 94 height 12
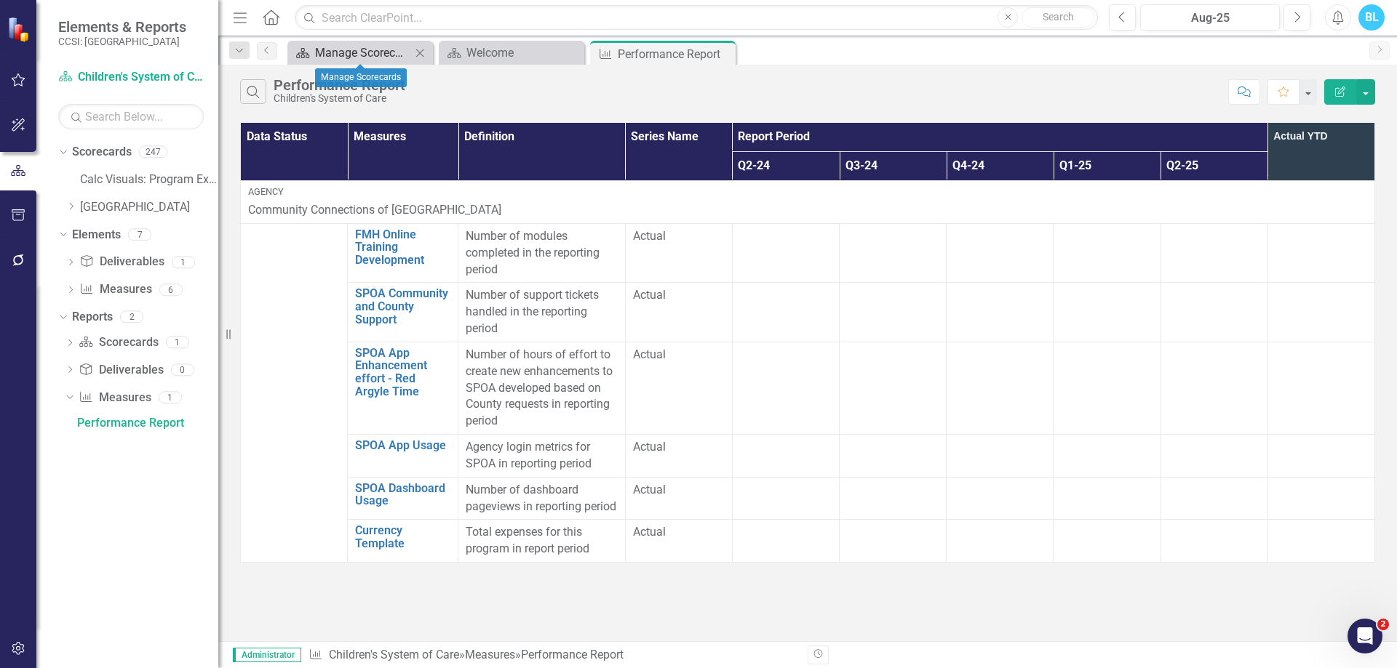
click at [346, 56] on div "Manage Scorecards" at bounding box center [363, 53] width 96 height 18
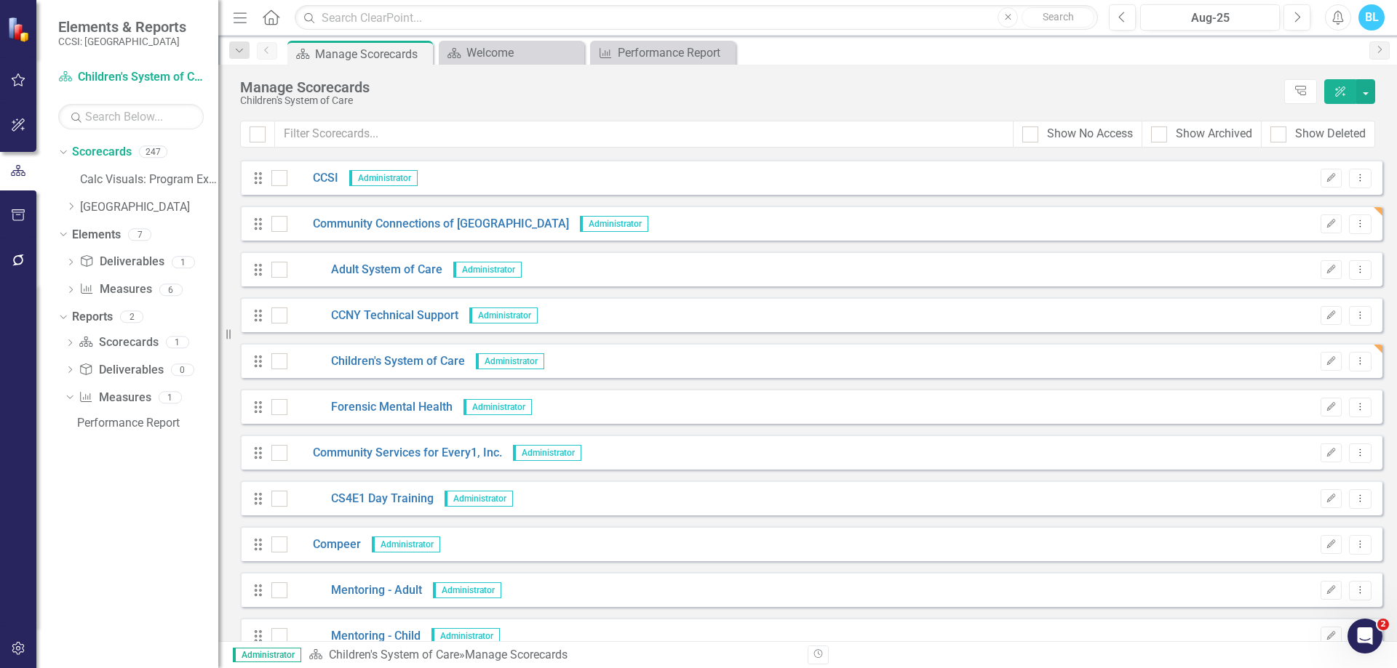
scroll to position [2062, 0]
click at [410, 268] on link "Adult System of Care" at bounding box center [364, 268] width 155 height 17
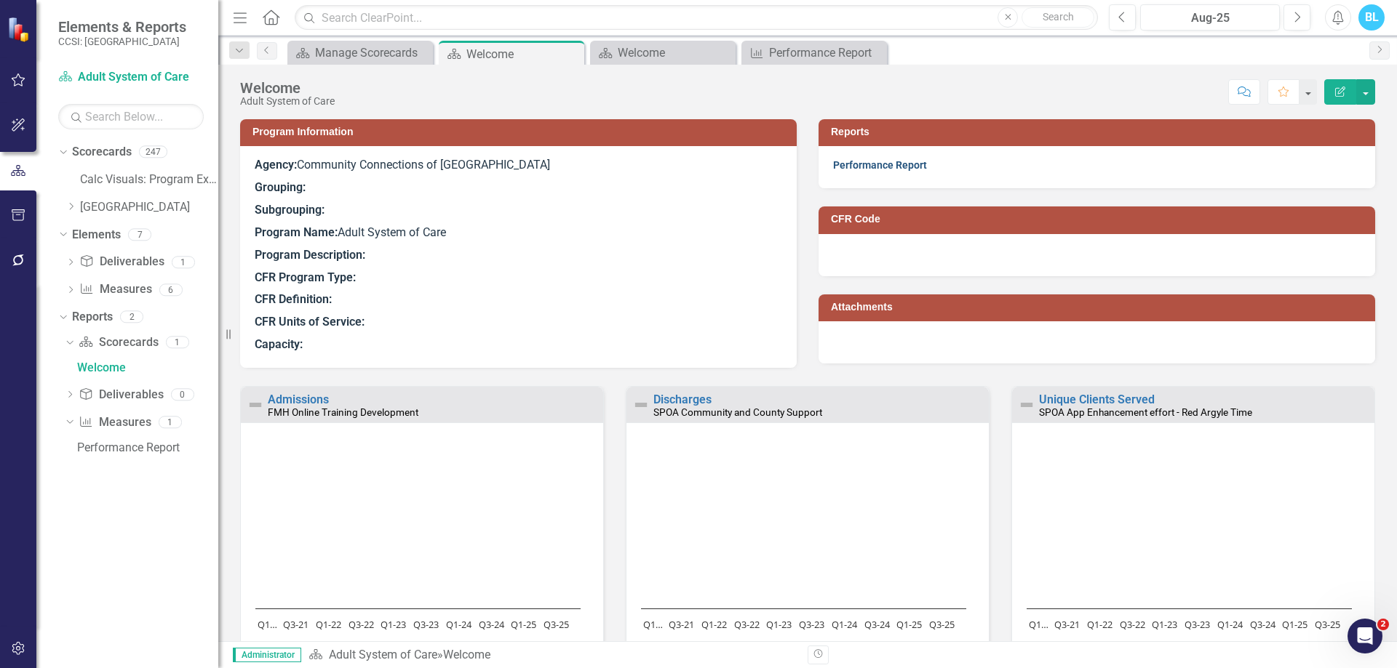
click at [869, 161] on link "Performance Report" at bounding box center [880, 165] width 94 height 12
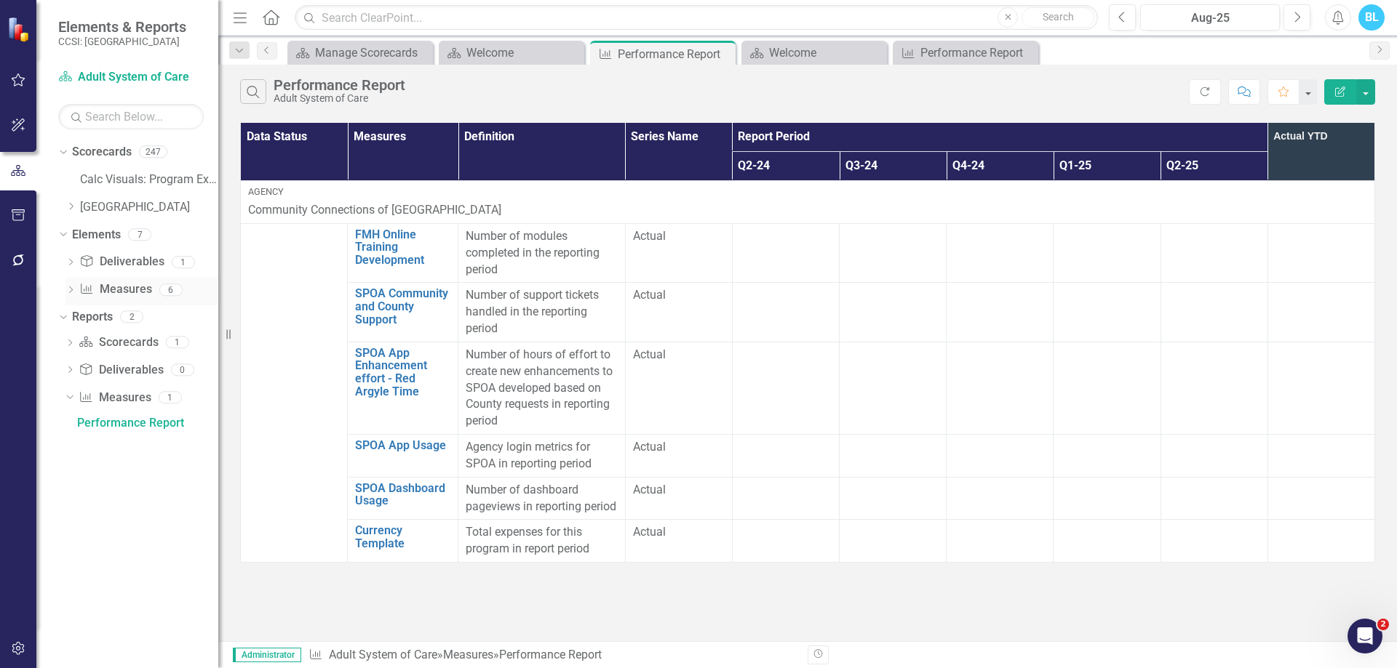
click at [69, 288] on icon "Dropdown" at bounding box center [70, 291] width 10 height 8
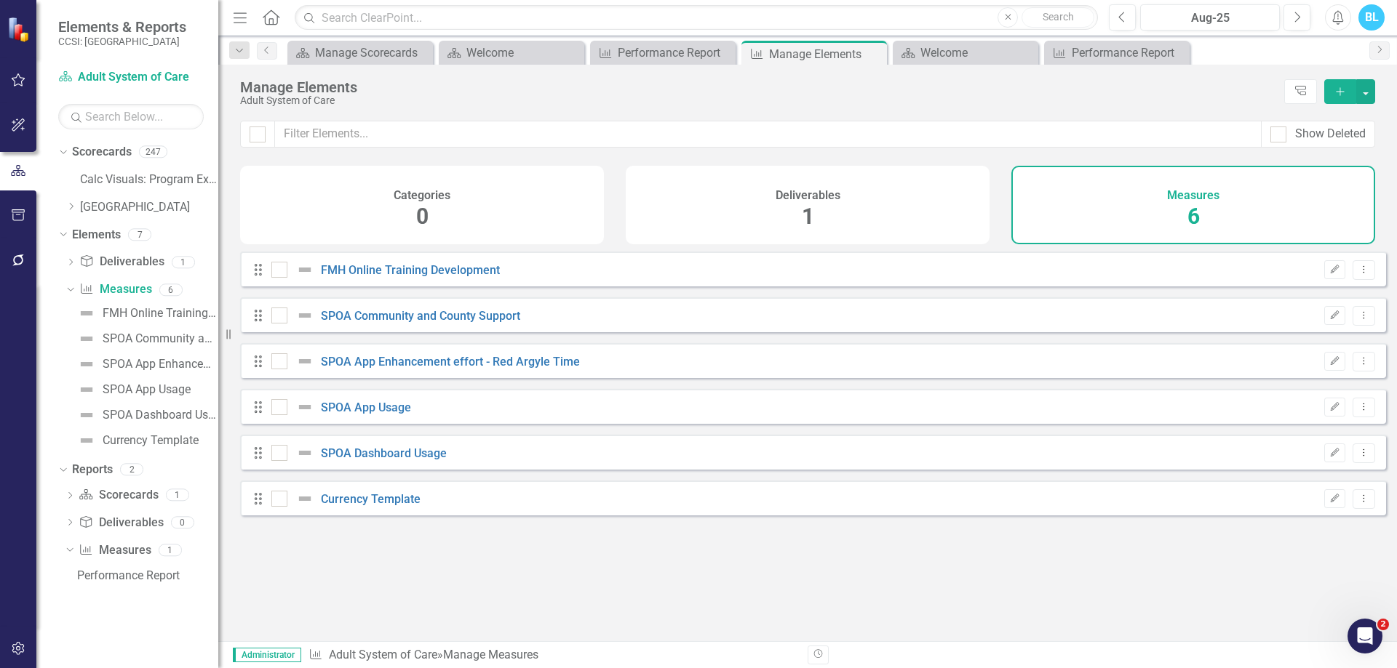
checkbox input "false"
click at [1357, 503] on icon "Dropdown Menu" at bounding box center [1363, 498] width 12 height 9
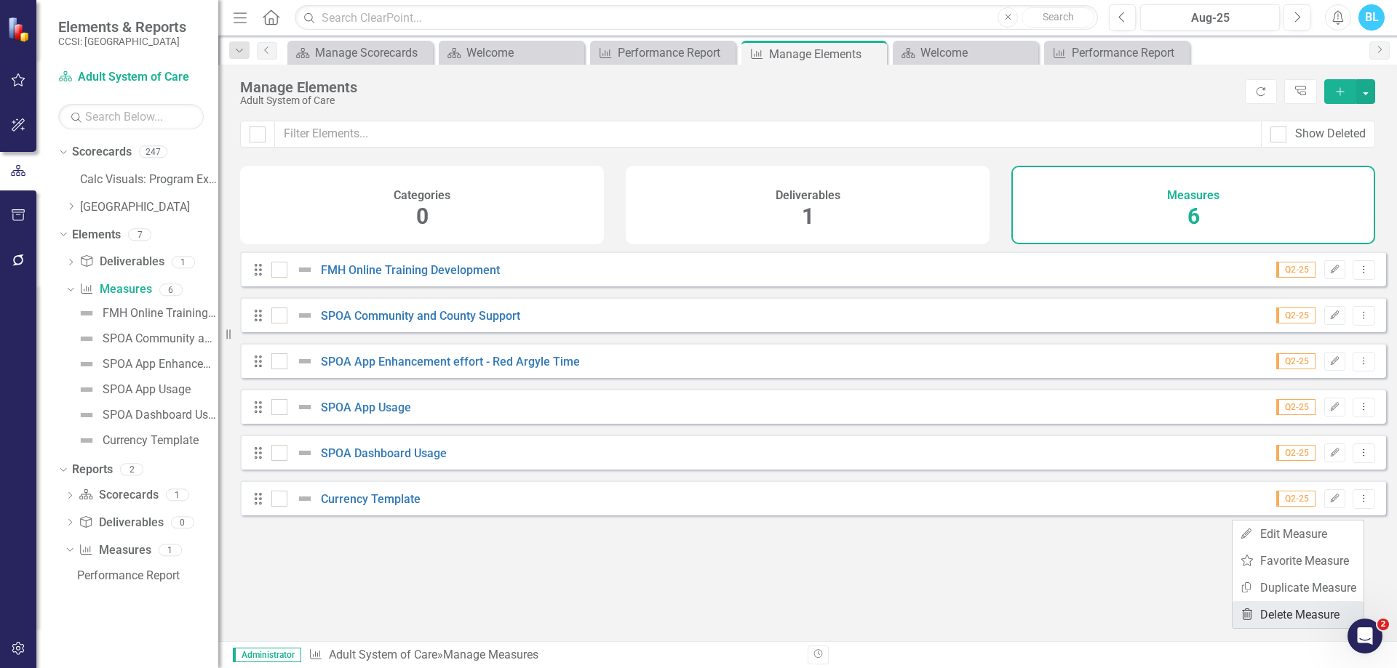
click at [1301, 615] on link "Trash Delete Measure" at bounding box center [1297, 615] width 131 height 27
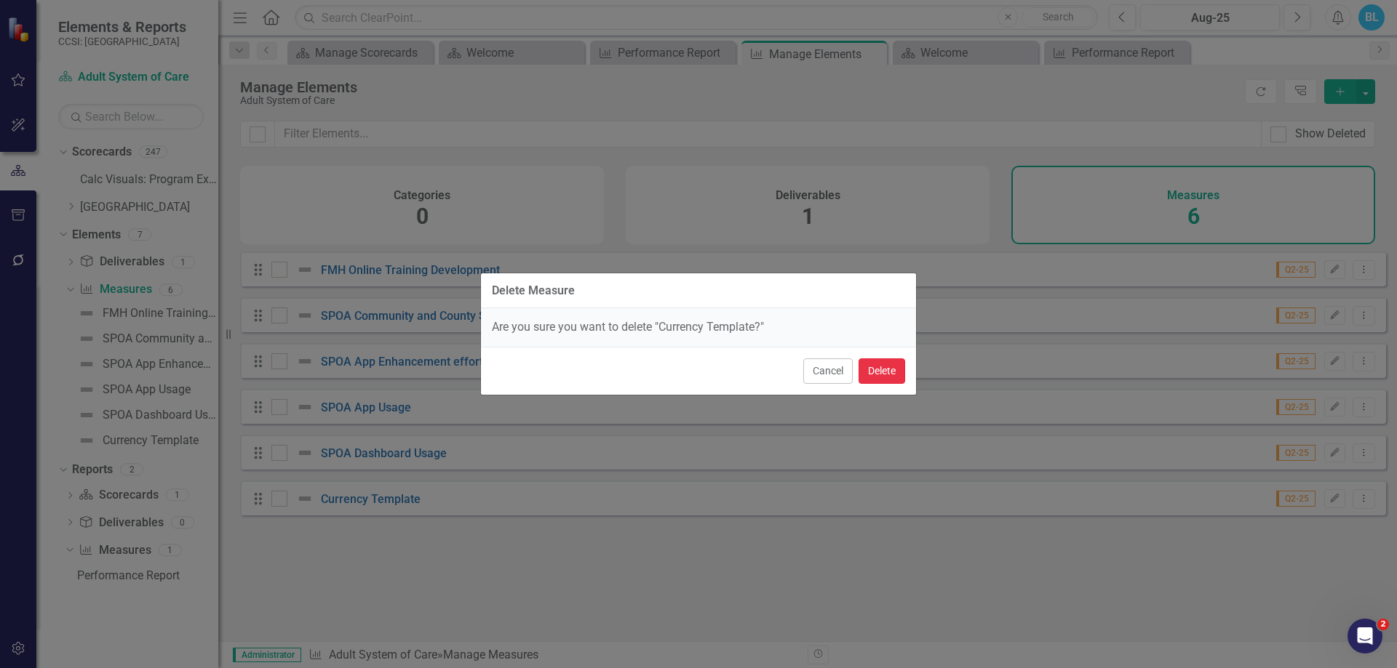
click at [880, 377] on button "Delete" at bounding box center [881, 371] width 47 height 25
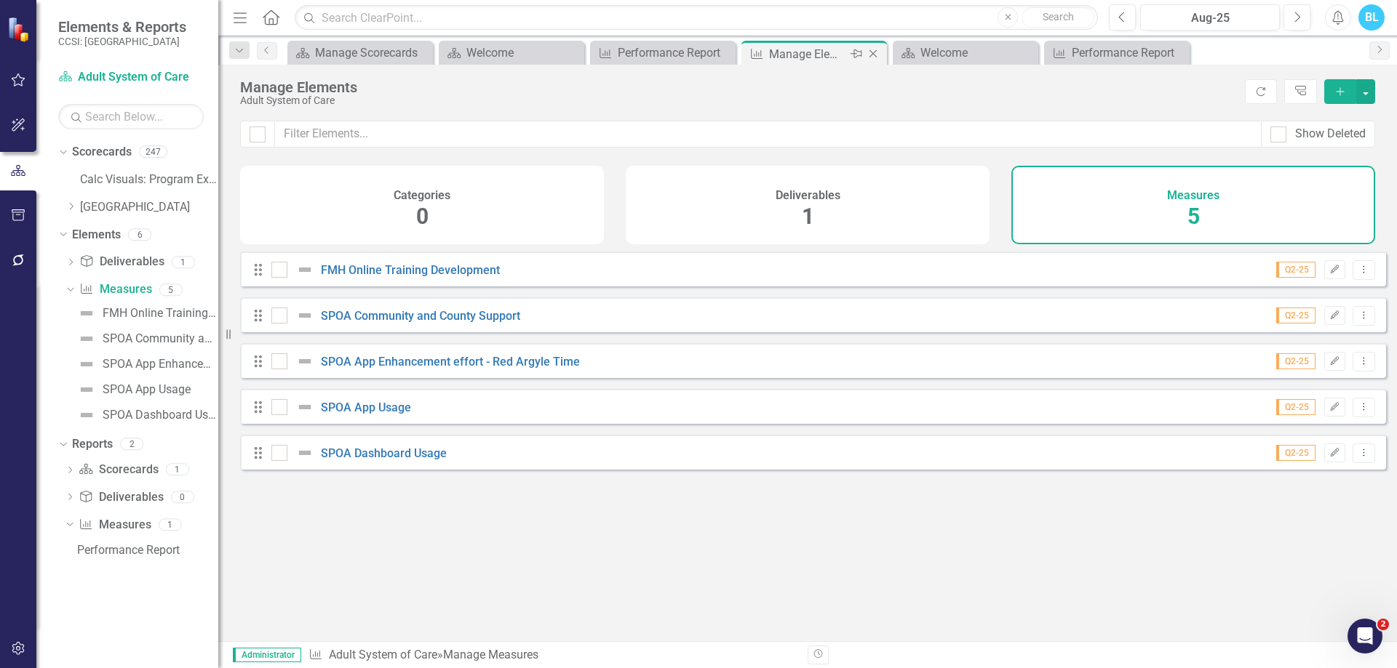
click at [874, 52] on icon "Close" at bounding box center [873, 54] width 15 height 12
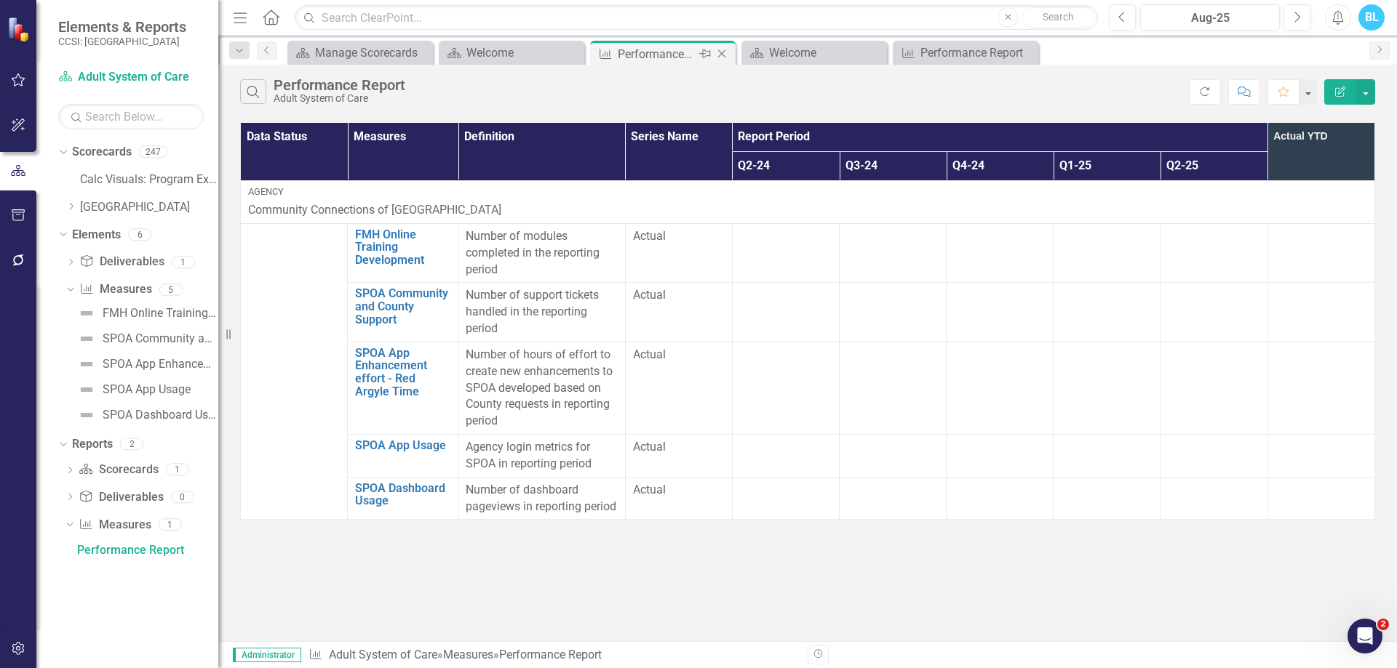
click at [724, 55] on icon "Close" at bounding box center [721, 54] width 15 height 12
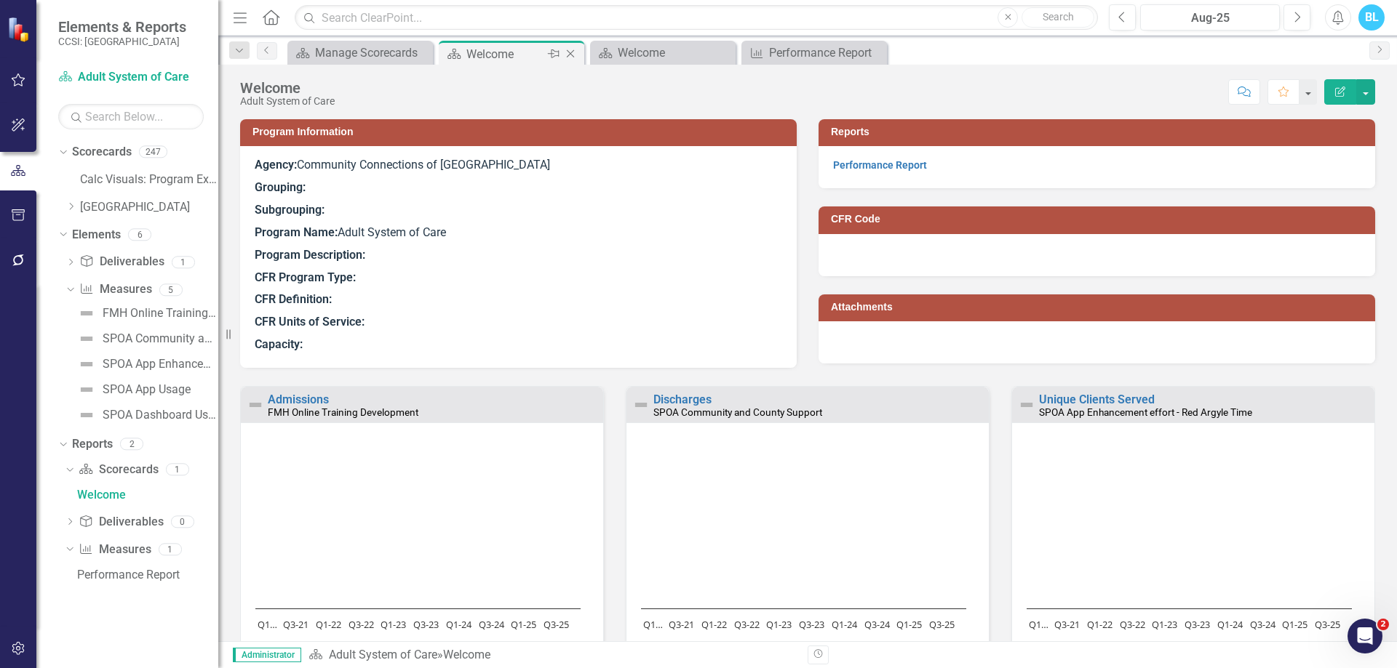
click at [572, 57] on icon "Close" at bounding box center [570, 54] width 15 height 12
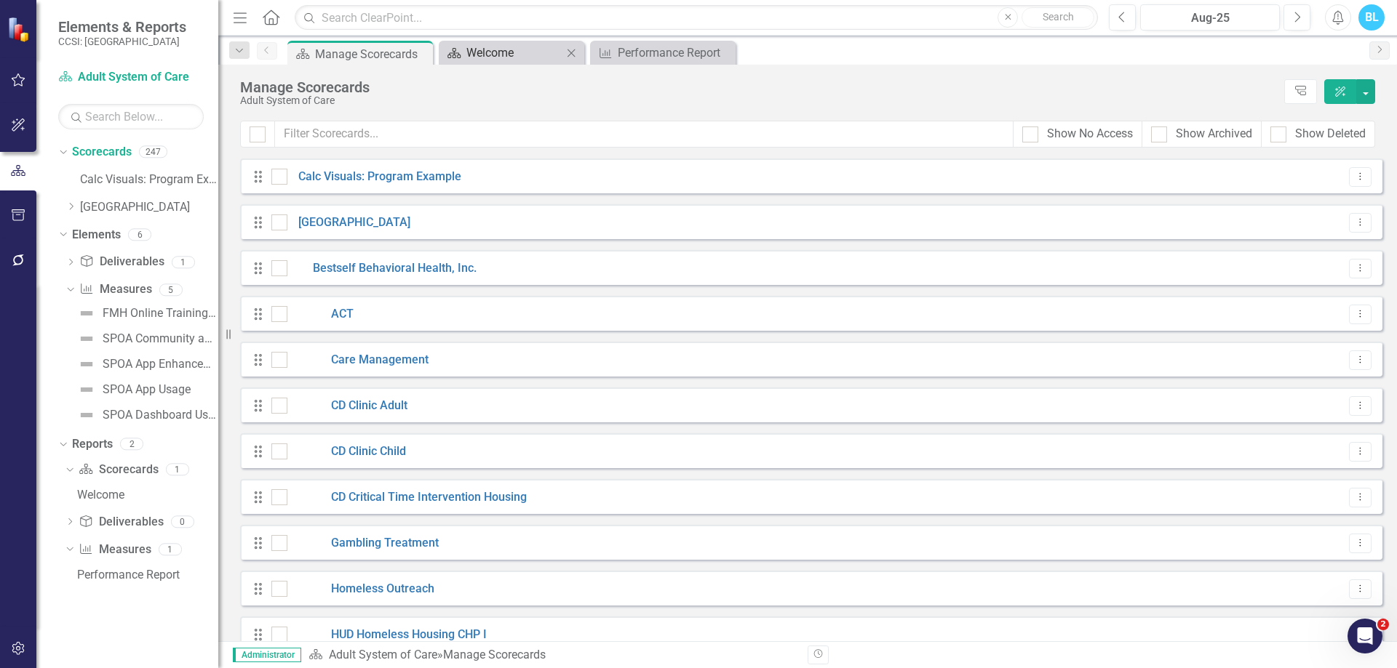
click at [530, 55] on div "Welcome" at bounding box center [514, 53] width 96 height 18
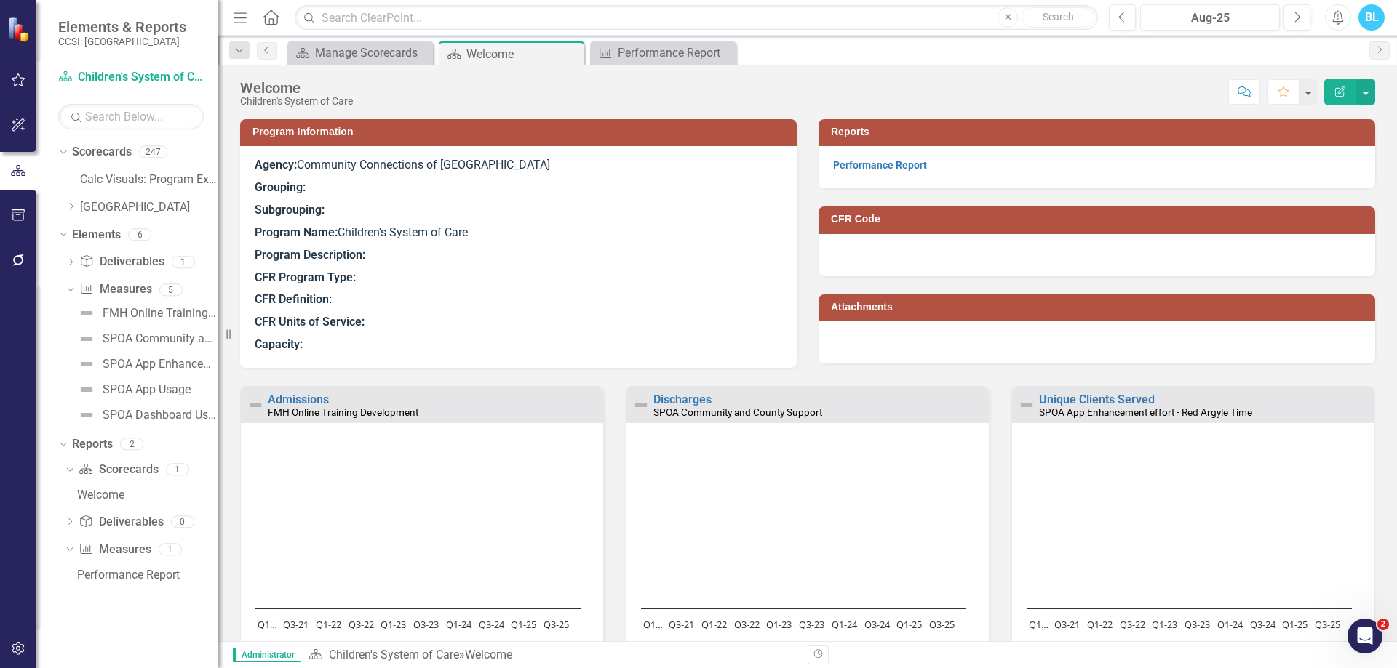
click at [530, 55] on div "Welcome" at bounding box center [523, 54] width 114 height 18
click at [663, 52] on div "Performance Report" at bounding box center [666, 53] width 96 height 18
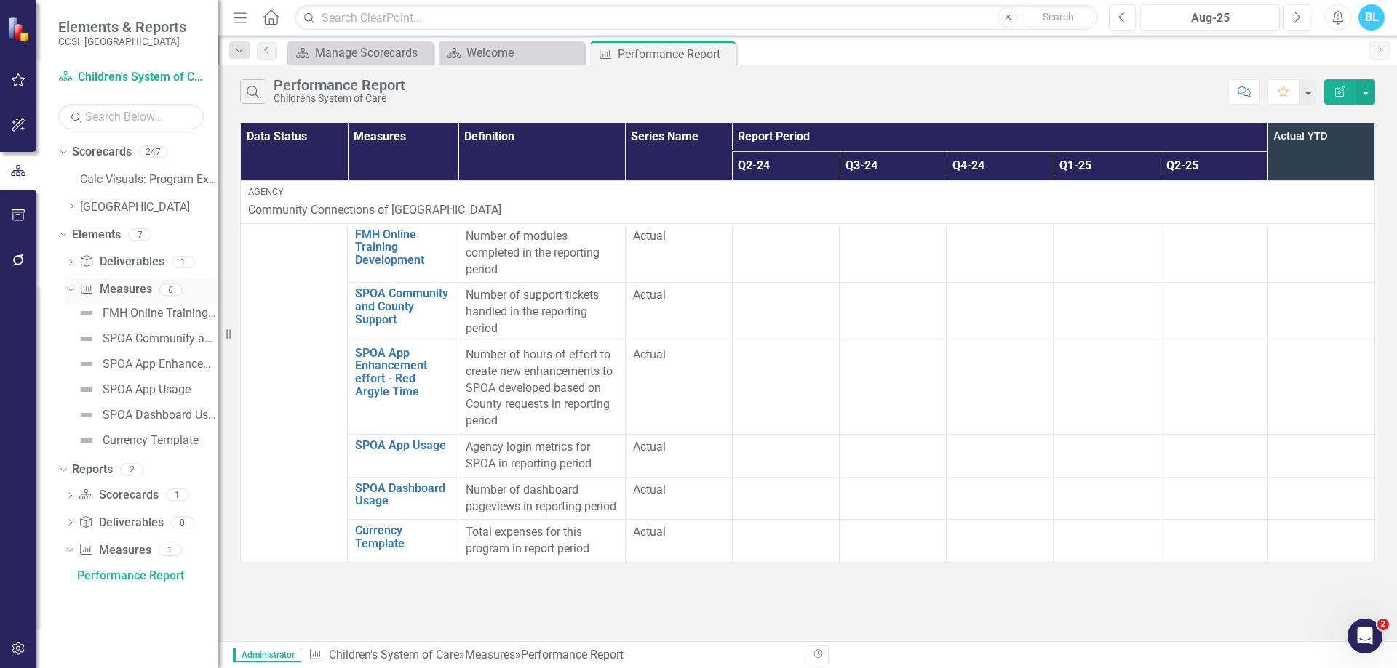
click at [112, 281] on div "Measure Measures" at bounding box center [115, 290] width 72 height 24
click at [134, 289] on link "Measure Measures" at bounding box center [115, 289] width 72 height 17
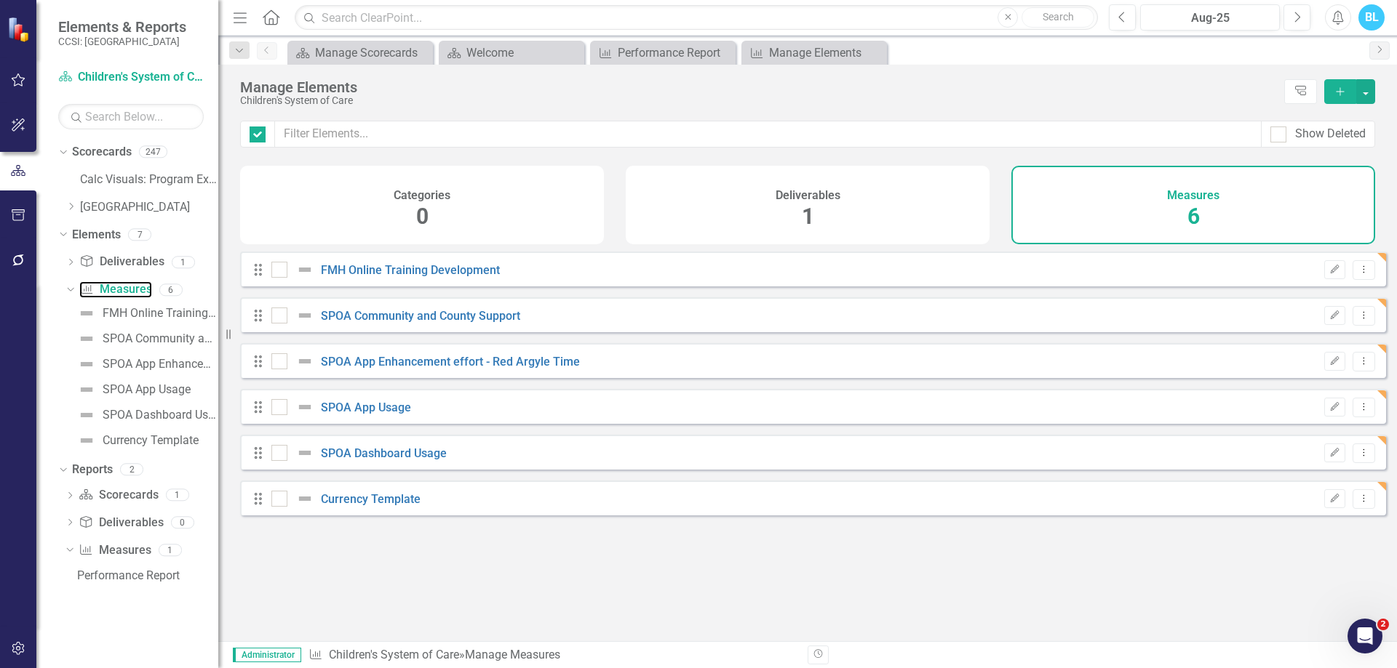
checkbox input "false"
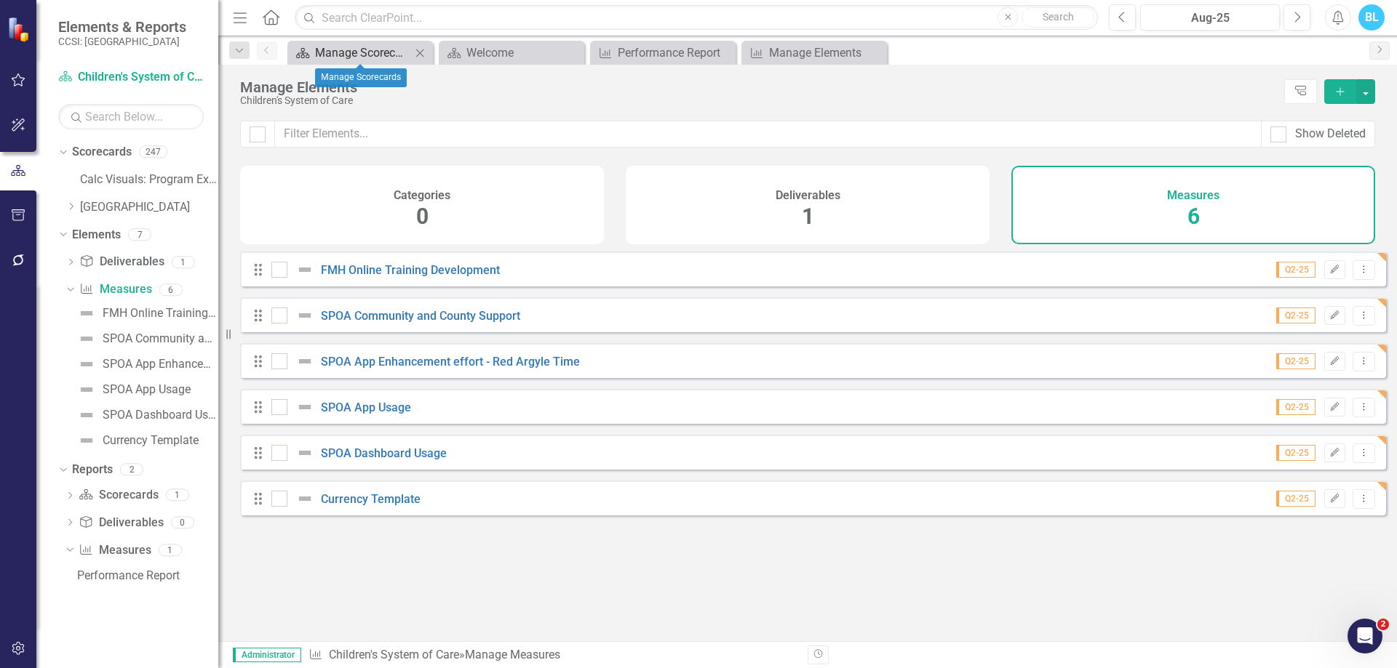
click at [354, 58] on div "Manage Scorecards" at bounding box center [363, 53] width 96 height 18
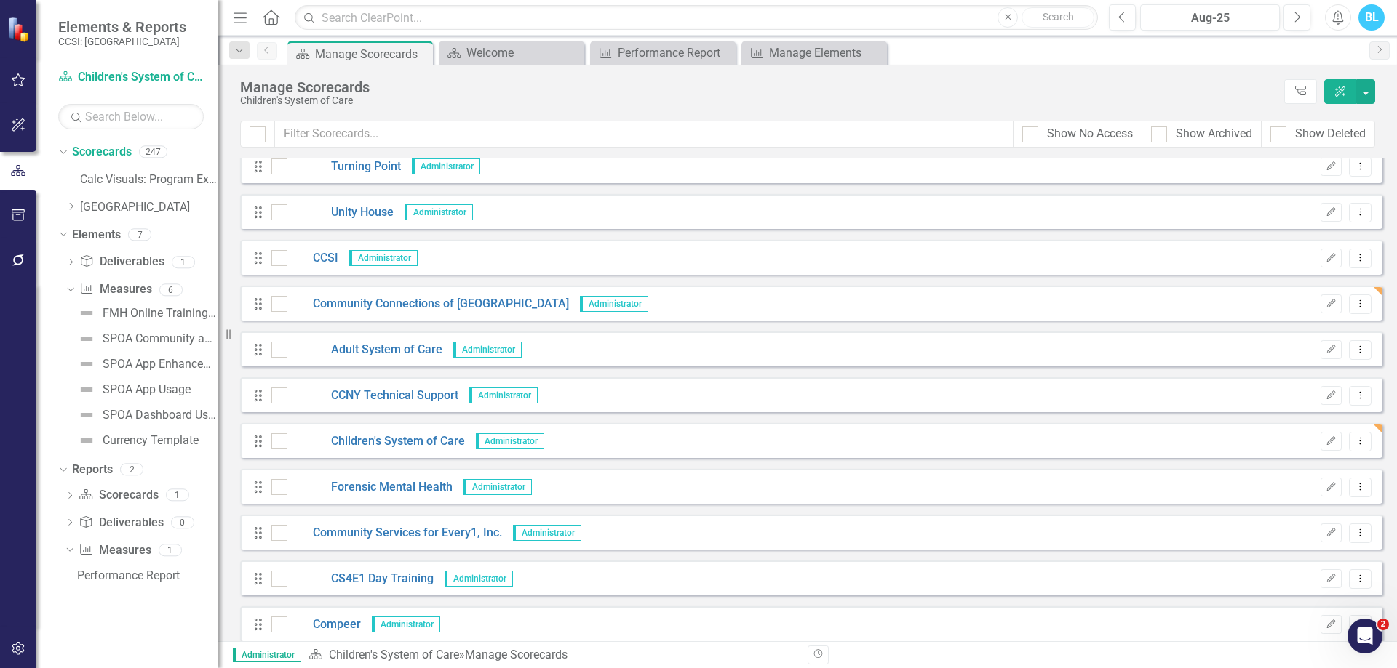
scroll to position [1981, 0]
click at [417, 341] on link "Adult System of Care" at bounding box center [364, 349] width 155 height 17
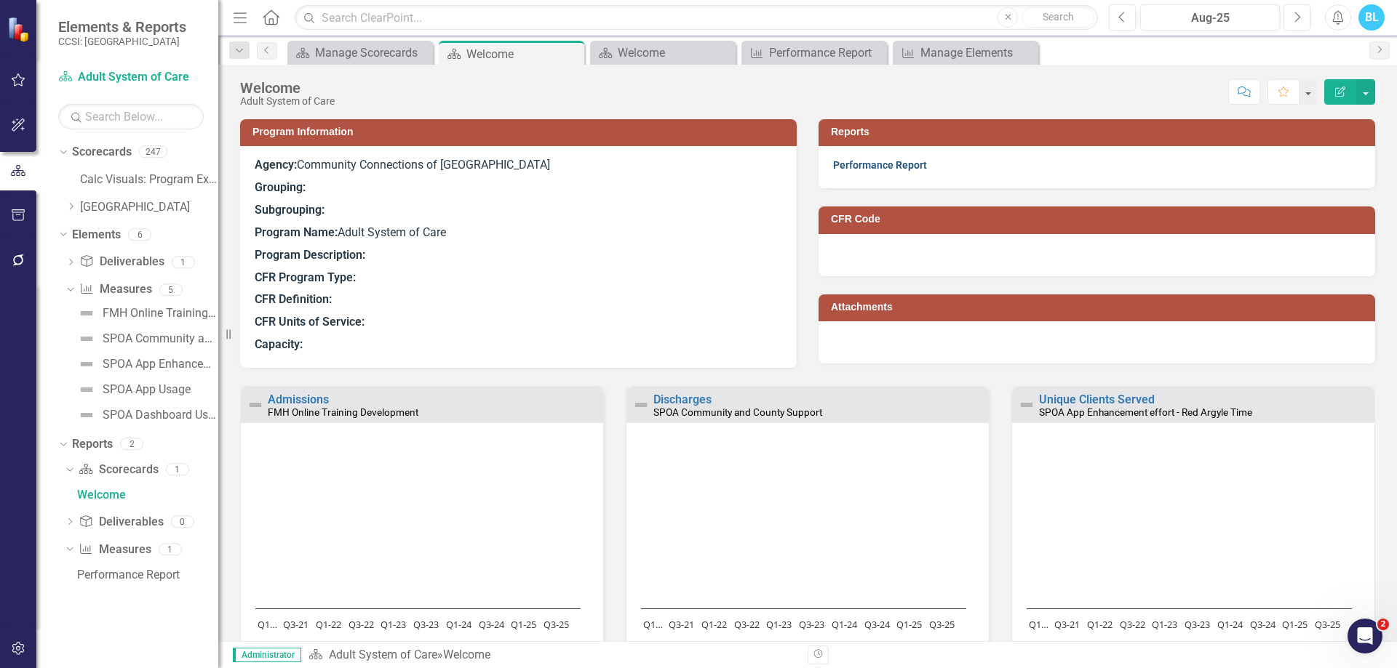
click at [855, 163] on link "Performance Report" at bounding box center [880, 165] width 94 height 12
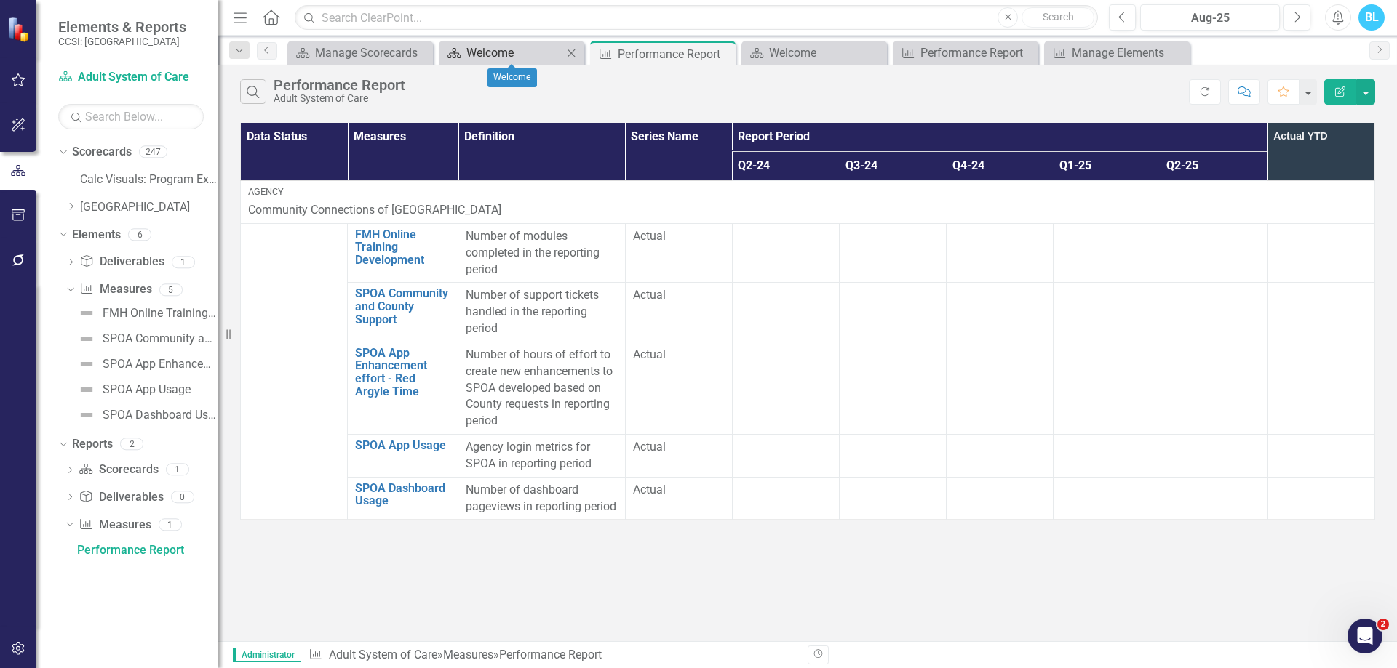
click at [495, 56] on div "Welcome" at bounding box center [514, 53] width 96 height 18
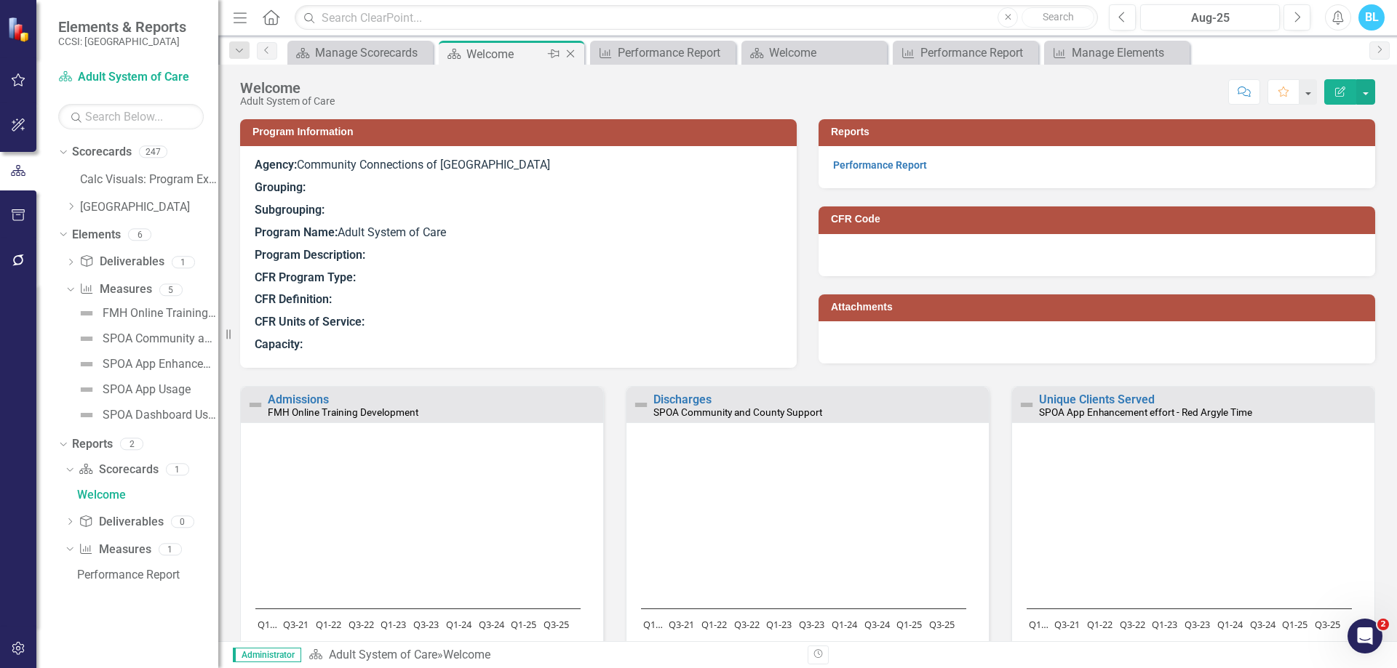
click at [574, 54] on icon "Close" at bounding box center [570, 54] width 15 height 12
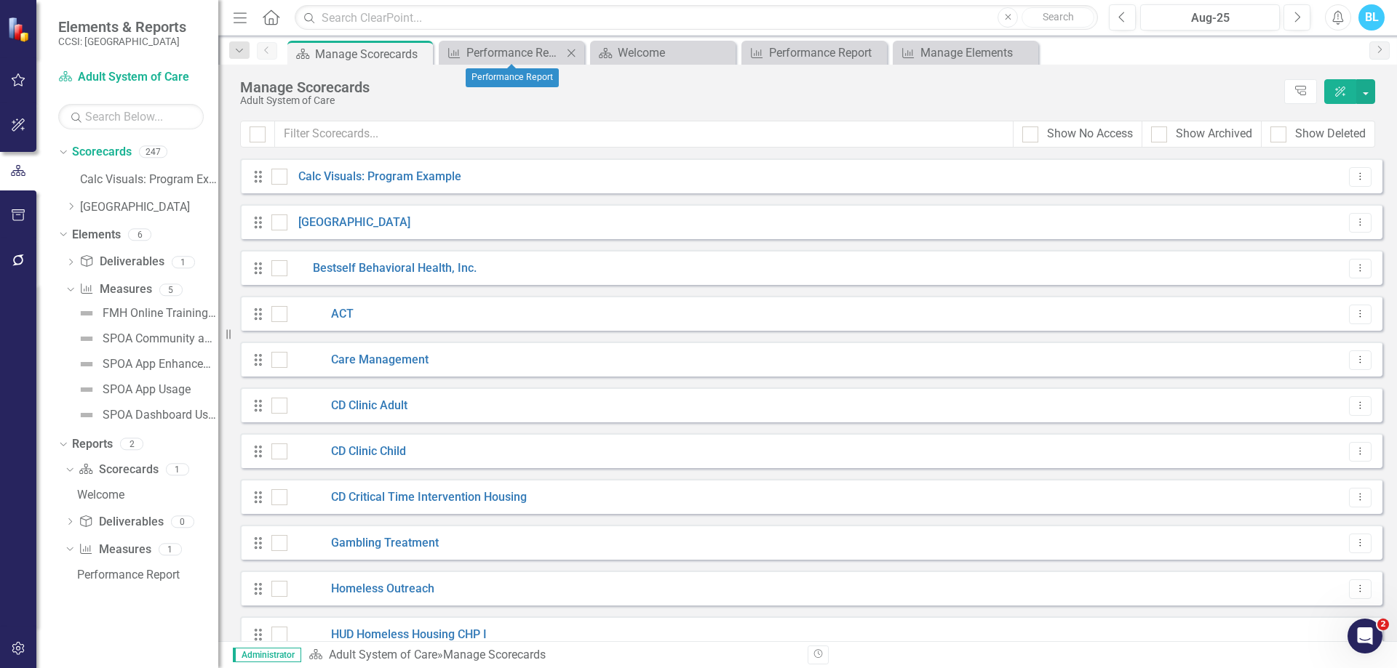
click at [575, 52] on icon "Close" at bounding box center [571, 53] width 15 height 12
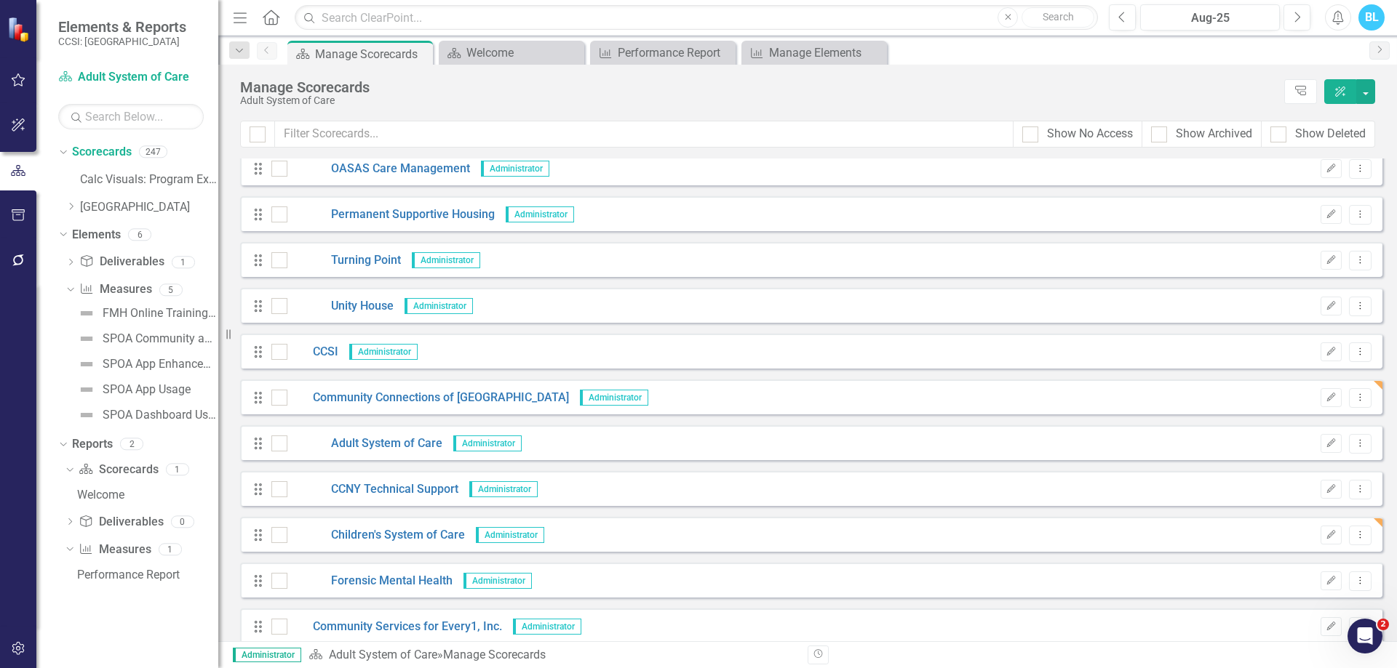
scroll to position [1888, 0]
click at [455, 397] on link "Community Connections of [GEOGRAPHIC_DATA]" at bounding box center [427, 397] width 281 height 17
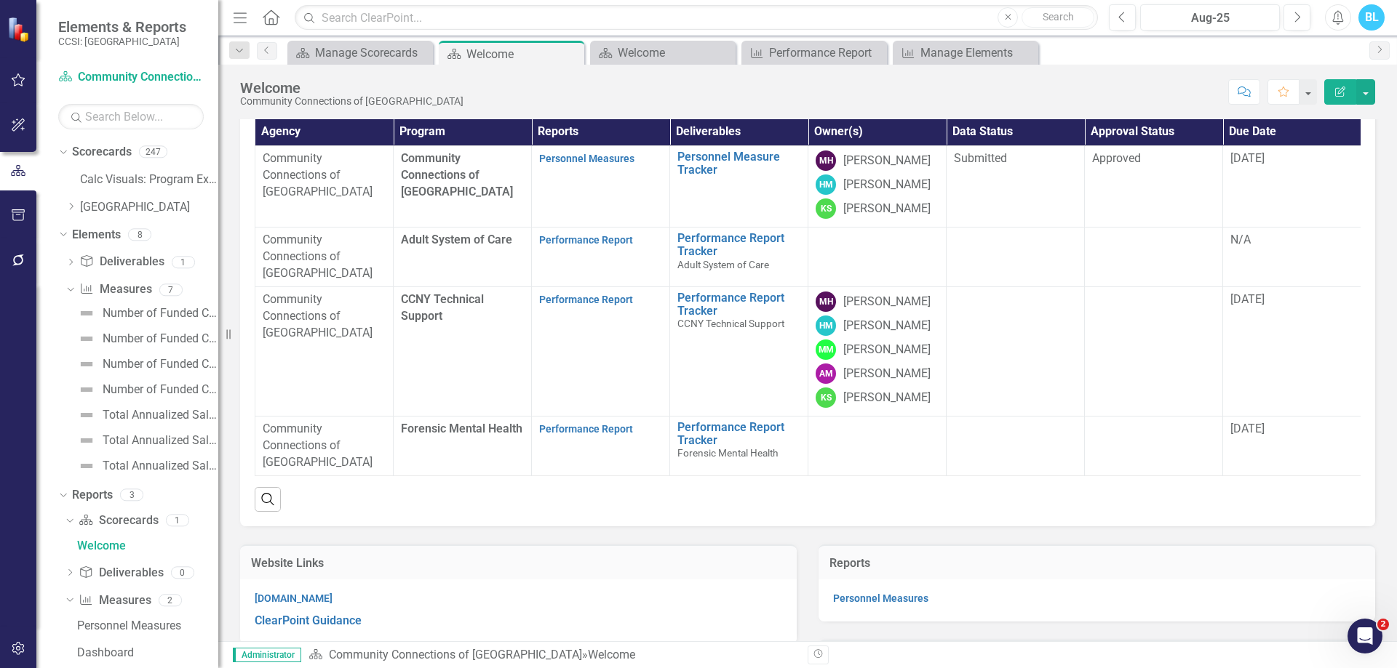
scroll to position [109, 0]
click at [759, 257] on link "Performance Report Tracker" at bounding box center [738, 243] width 123 height 25
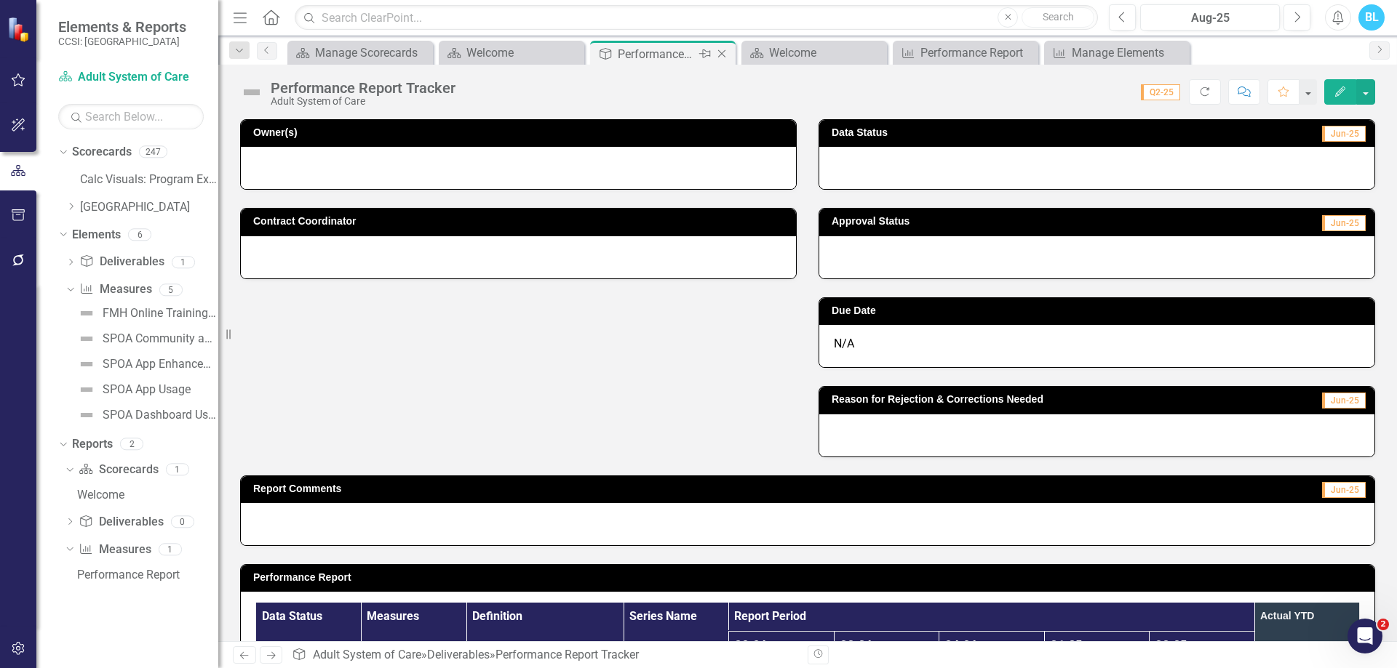
click at [727, 57] on icon "Close" at bounding box center [721, 54] width 15 height 12
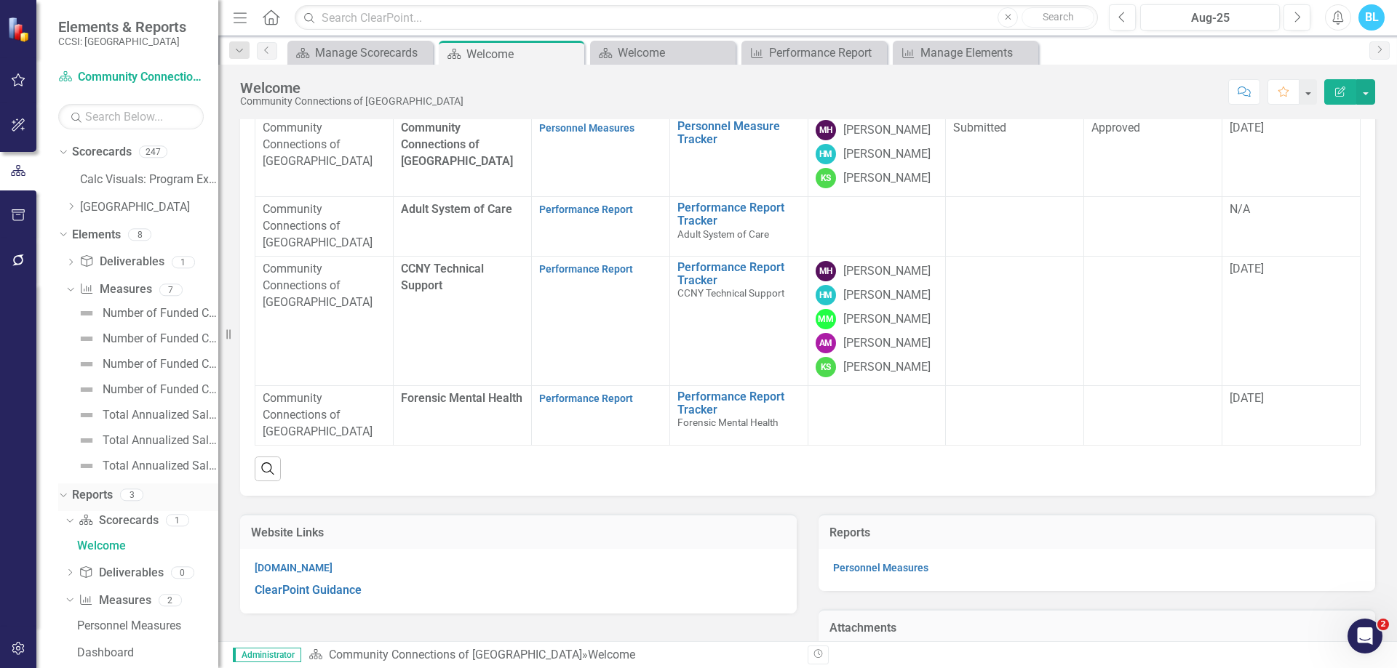
scroll to position [21, 0]
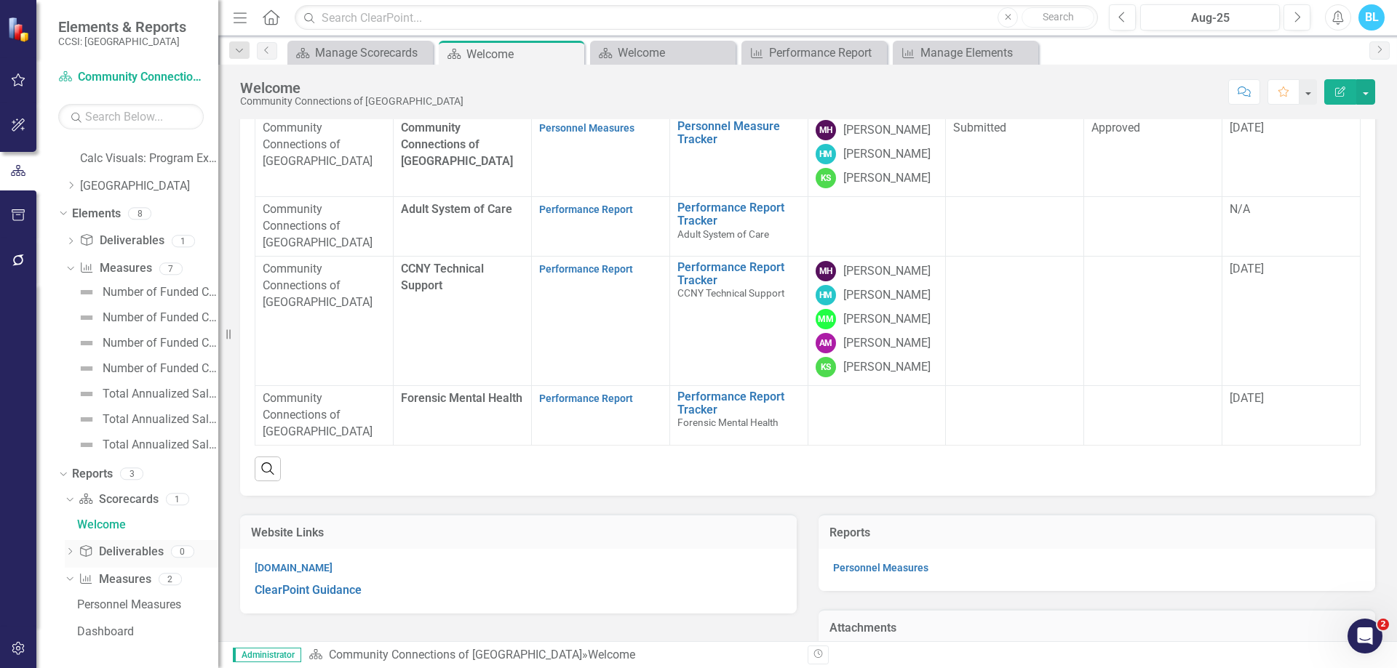
click at [68, 549] on icon "Dropdown" at bounding box center [70, 553] width 10 height 8
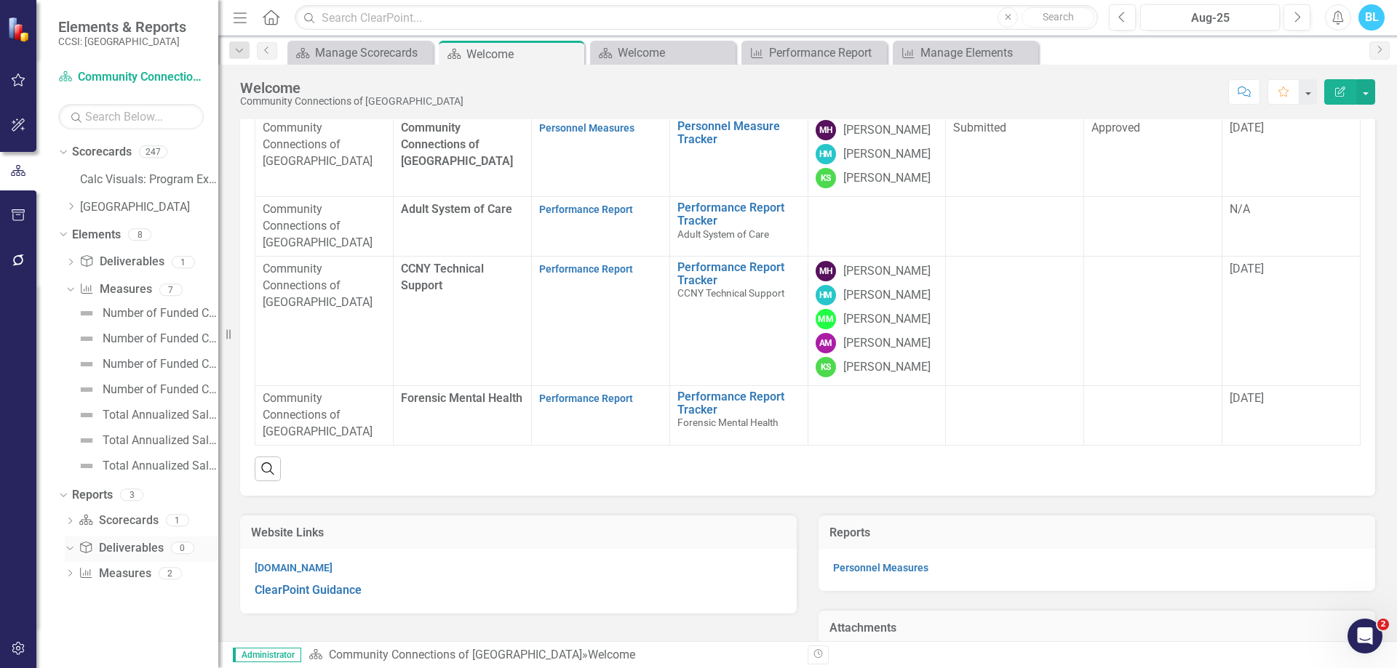
click at [121, 543] on link "Deliverable Deliverables" at bounding box center [121, 548] width 84 height 17
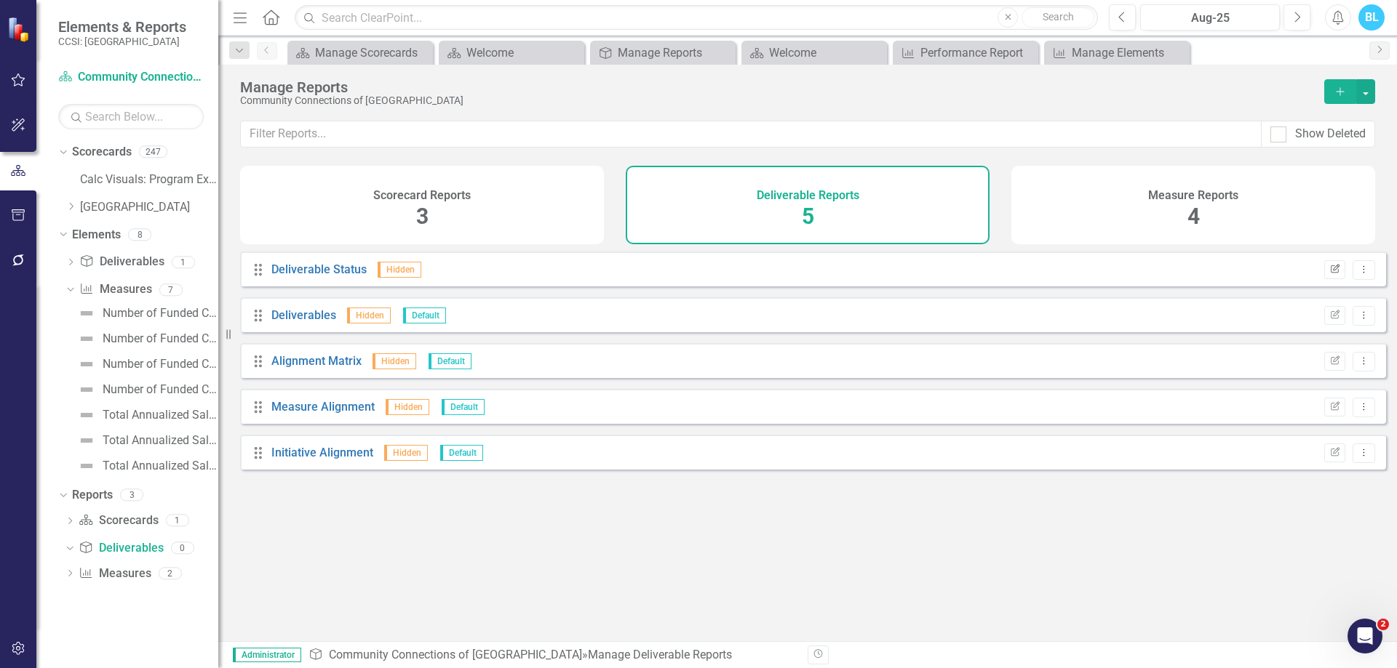
click at [1330, 273] on icon "button" at bounding box center [1334, 268] width 9 height 9
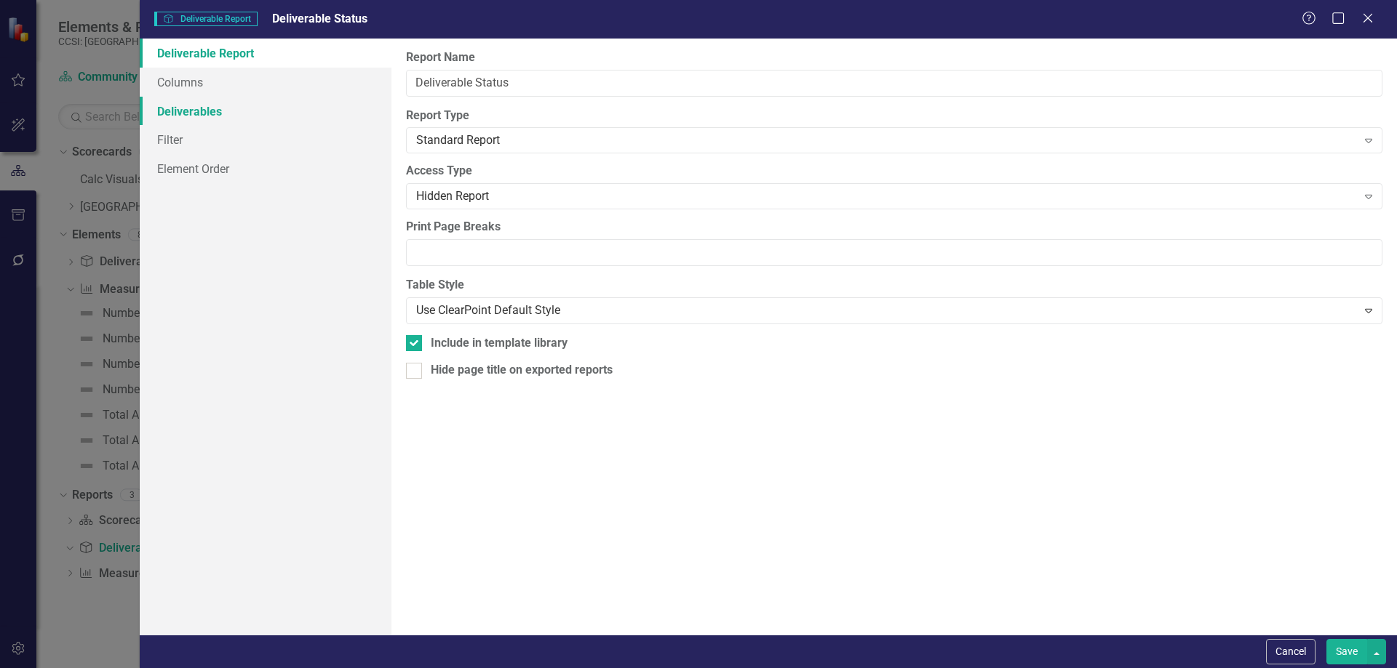
click at [223, 107] on link "Deliverables" at bounding box center [266, 111] width 252 height 29
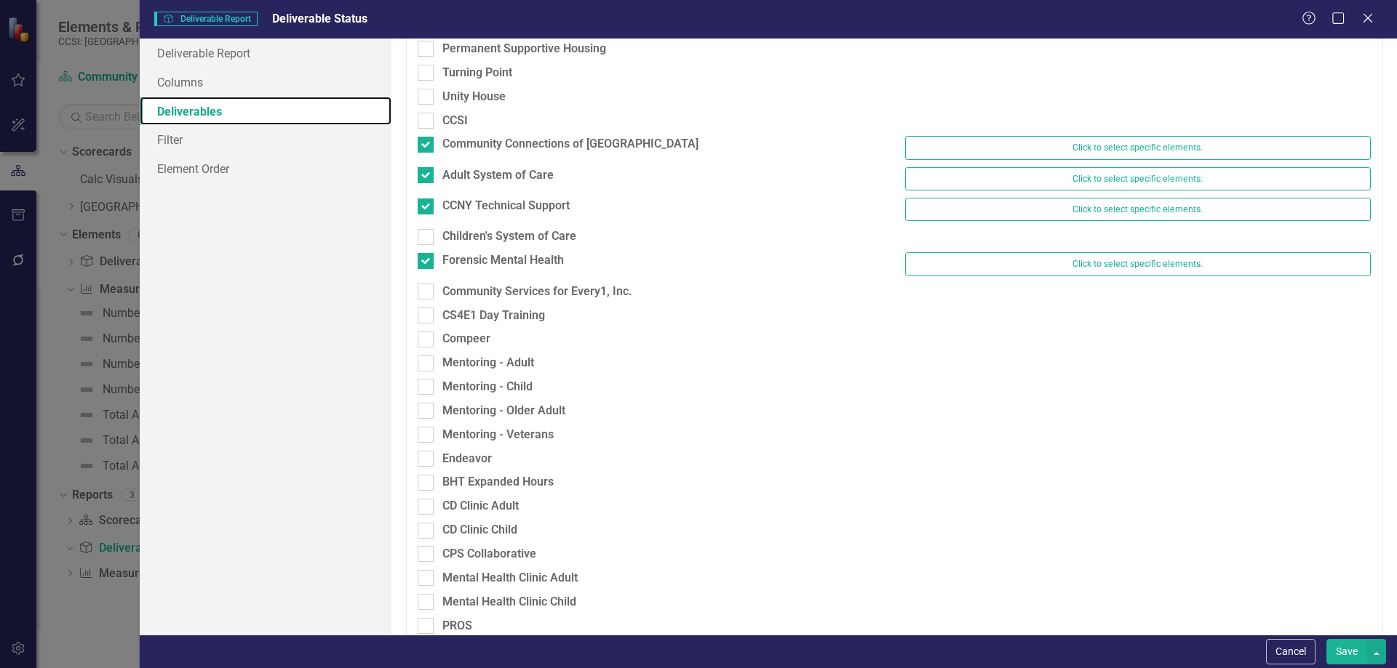
scroll to position [1071, 0]
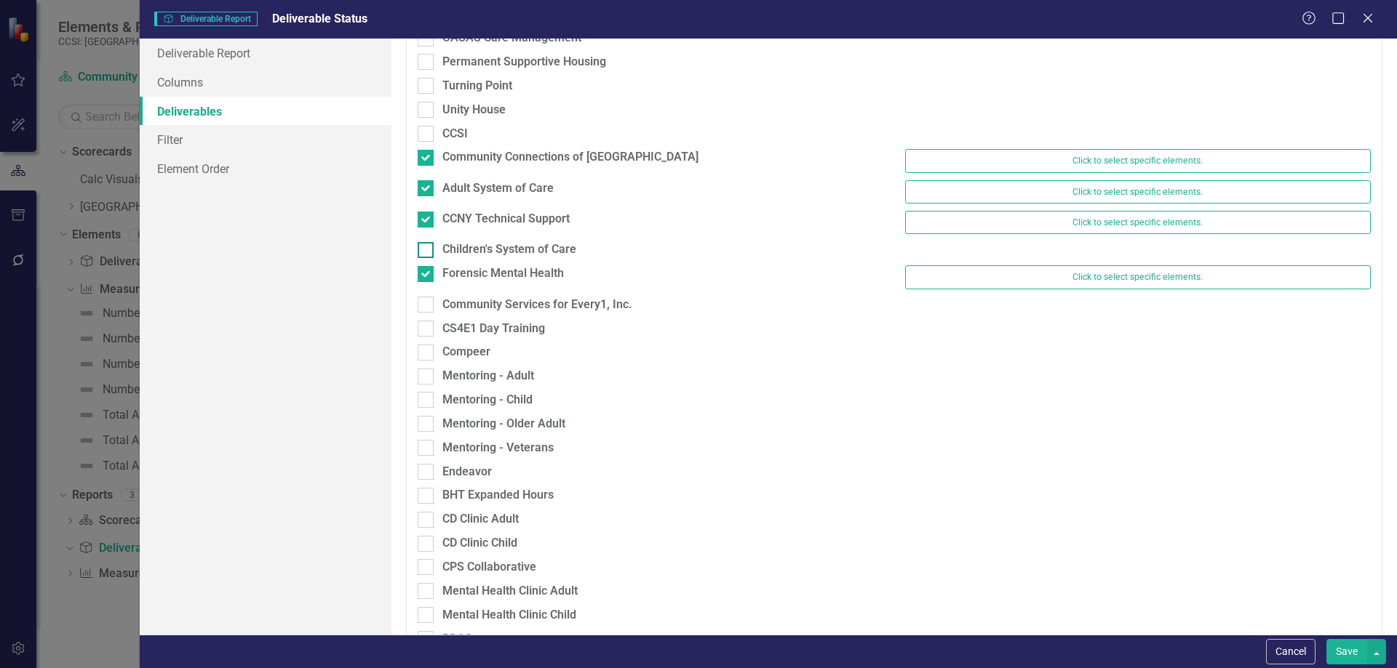
click at [426, 255] on div at bounding box center [426, 250] width 16 height 16
click at [426, 252] on input "Children's System of Care" at bounding box center [422, 246] width 9 height 9
checkbox input "true"
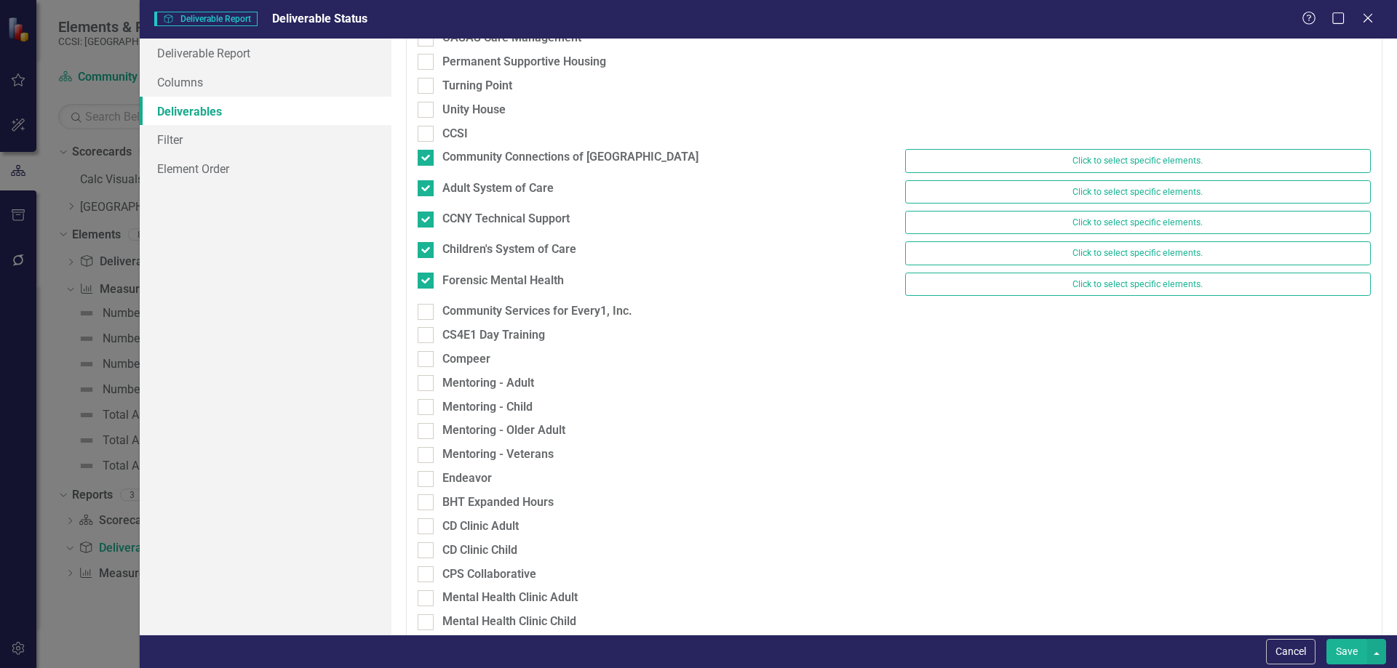
click at [1340, 649] on button "Save" at bounding box center [1346, 651] width 41 height 25
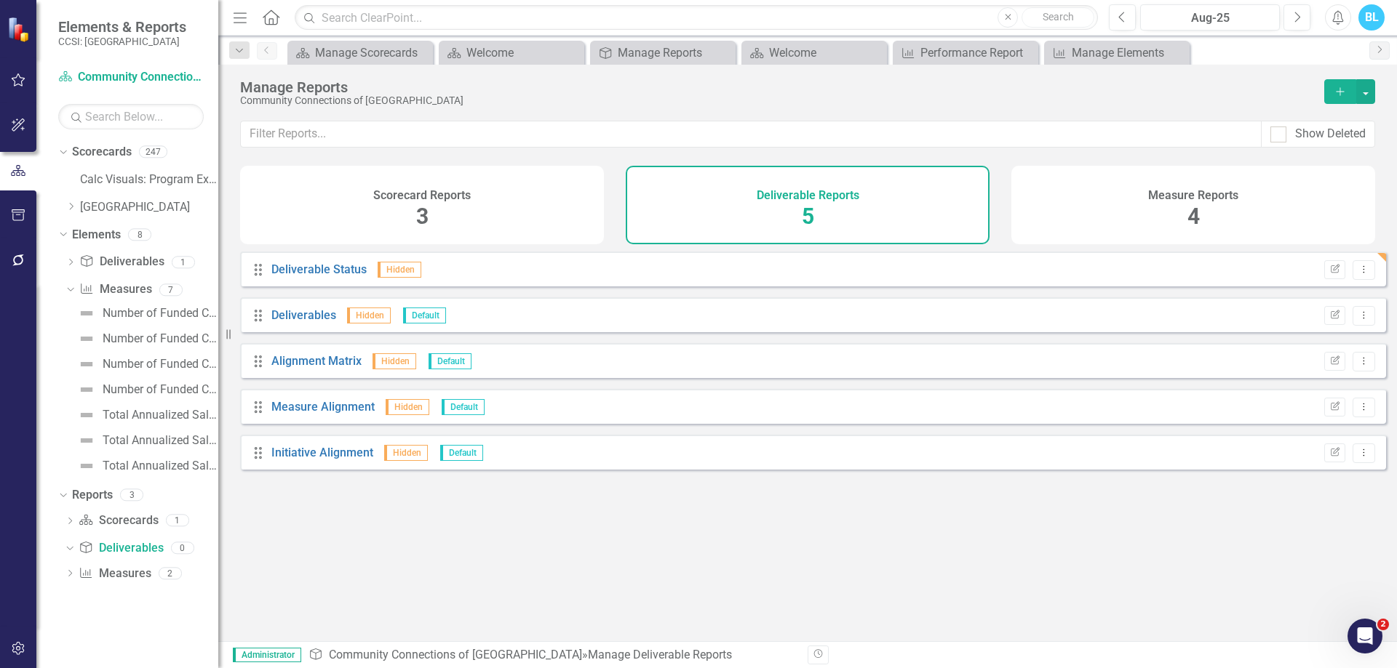
click at [915, 110] on div "Manage Reports Community Connections of NY Add" at bounding box center [807, 93] width 1178 height 56
click at [506, 72] on div "Manage Reports Community Connections of NY Add" at bounding box center [807, 93] width 1178 height 56
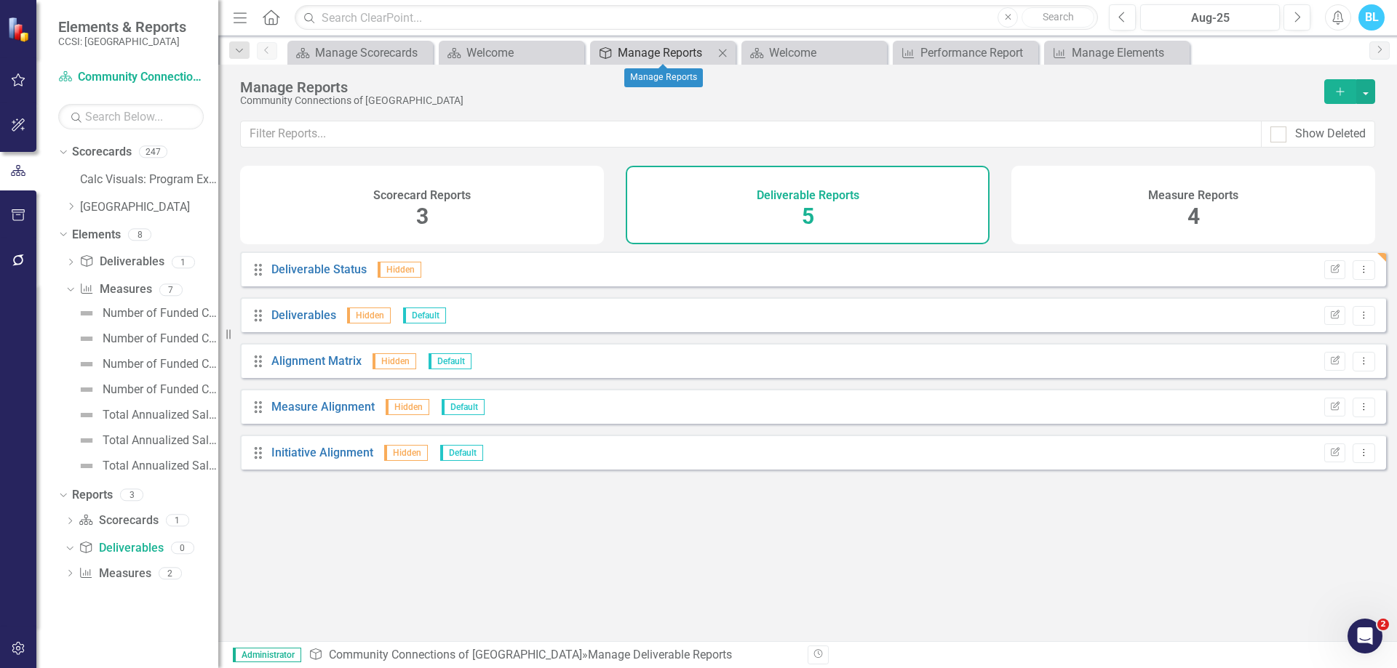
click at [679, 46] on div "Manage Reports" at bounding box center [666, 53] width 96 height 18
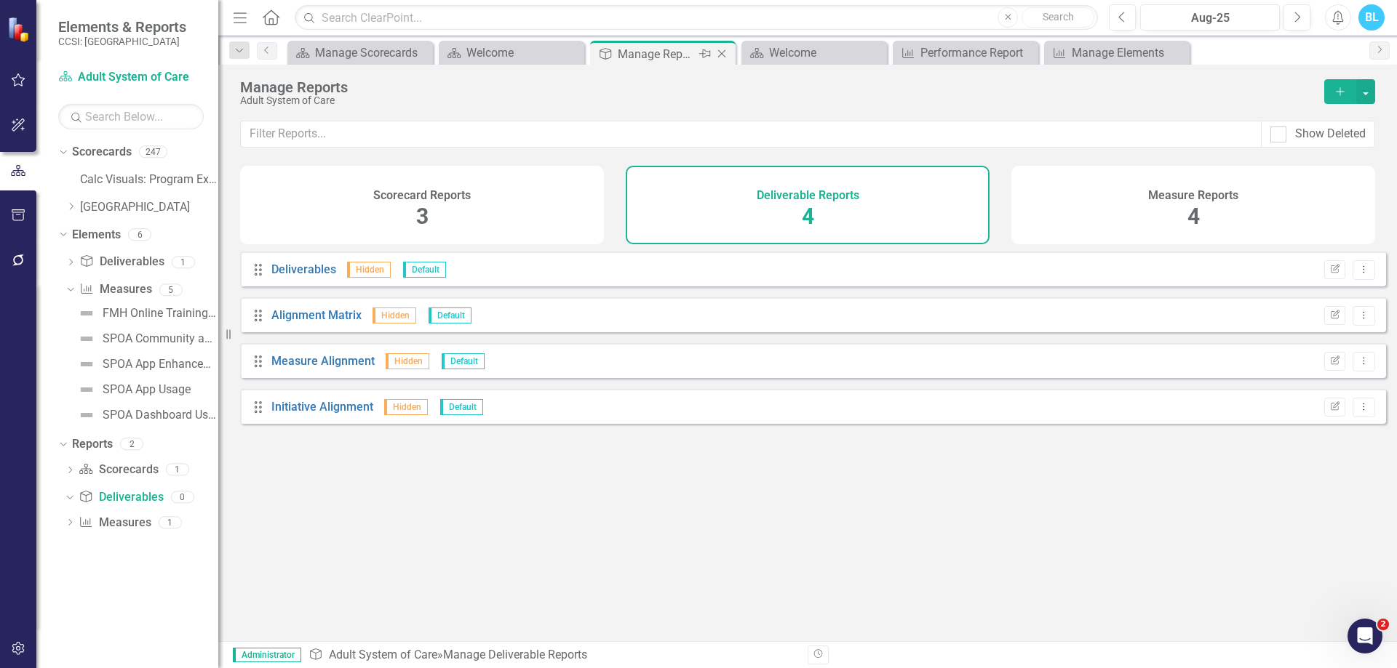
click at [724, 53] on icon "Close" at bounding box center [721, 54] width 15 height 12
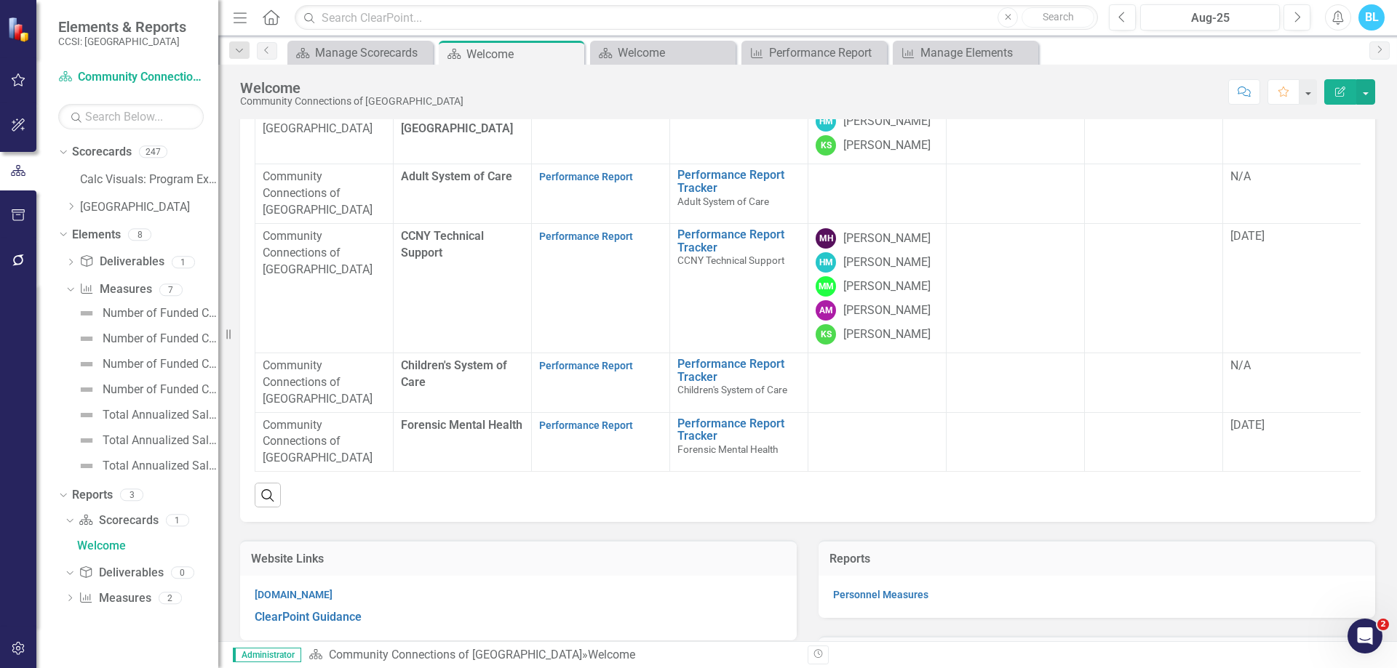
scroll to position [172, 0]
click at [716, 193] on link "Performance Report Tracker" at bounding box center [738, 180] width 123 height 25
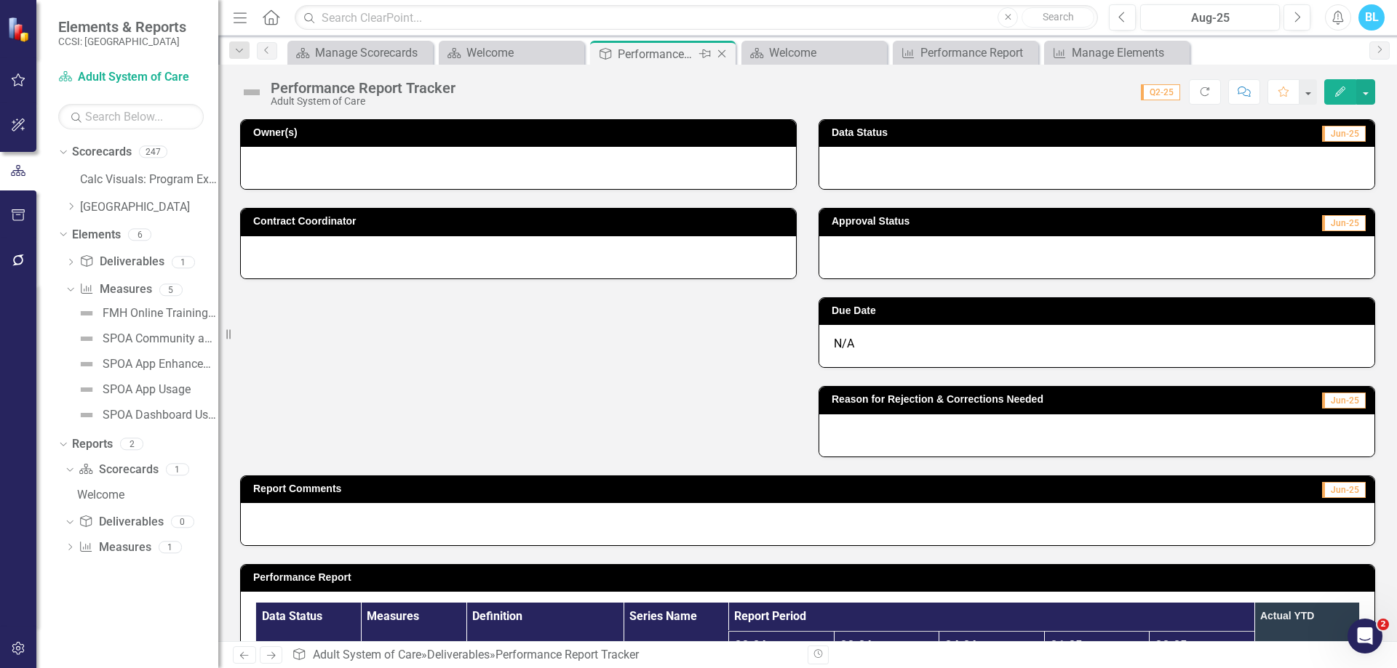
click at [727, 57] on icon "Close" at bounding box center [721, 54] width 15 height 12
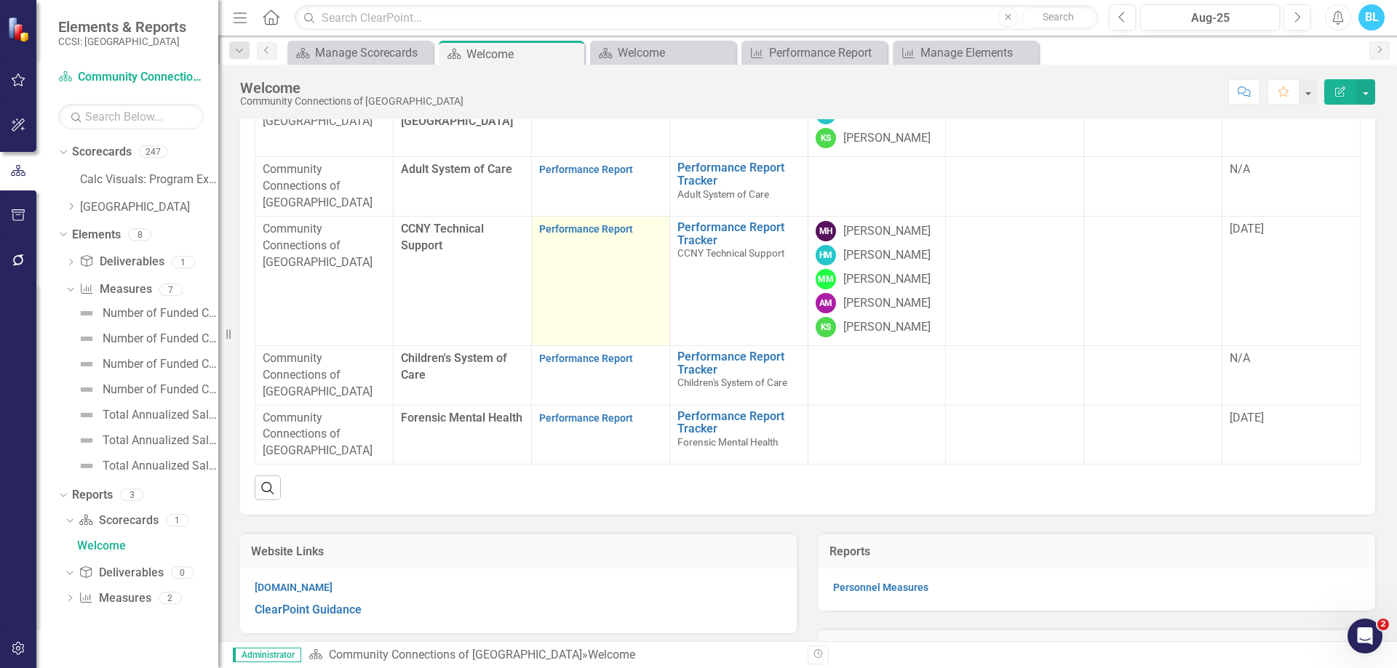
scroll to position [180, 0]
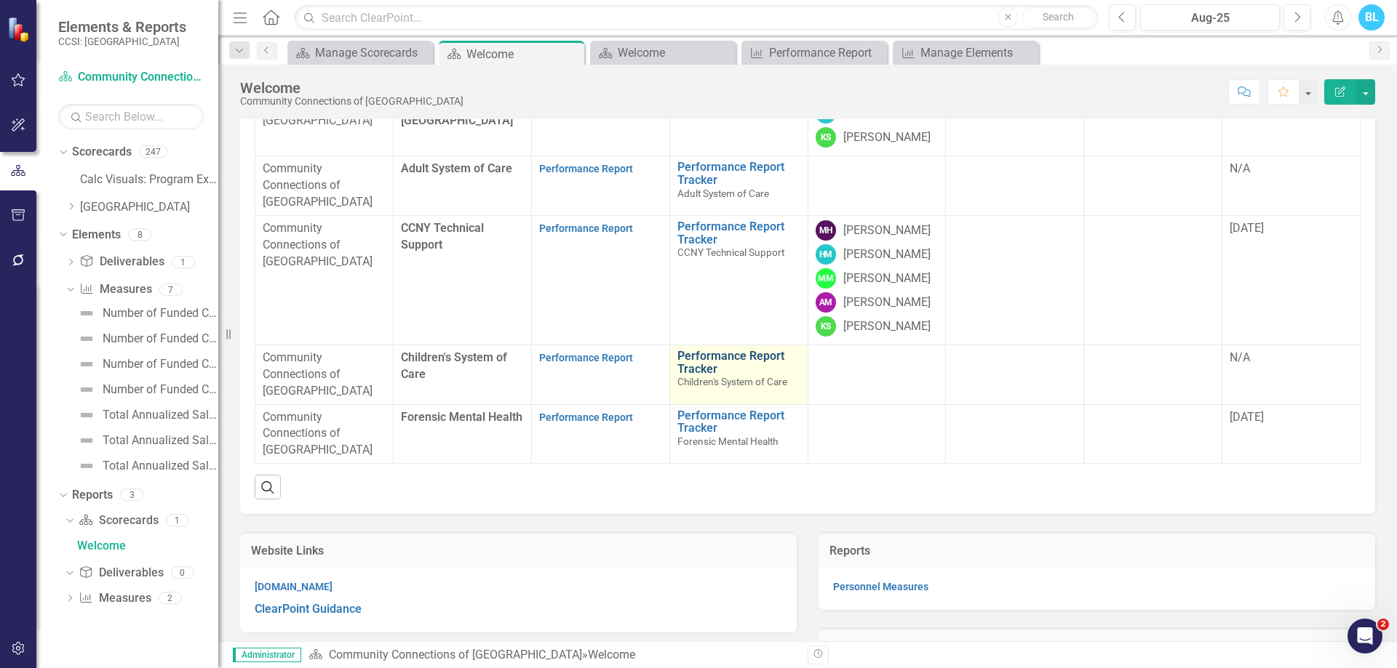
click at [705, 375] on link "Performance Report Tracker" at bounding box center [738, 362] width 123 height 25
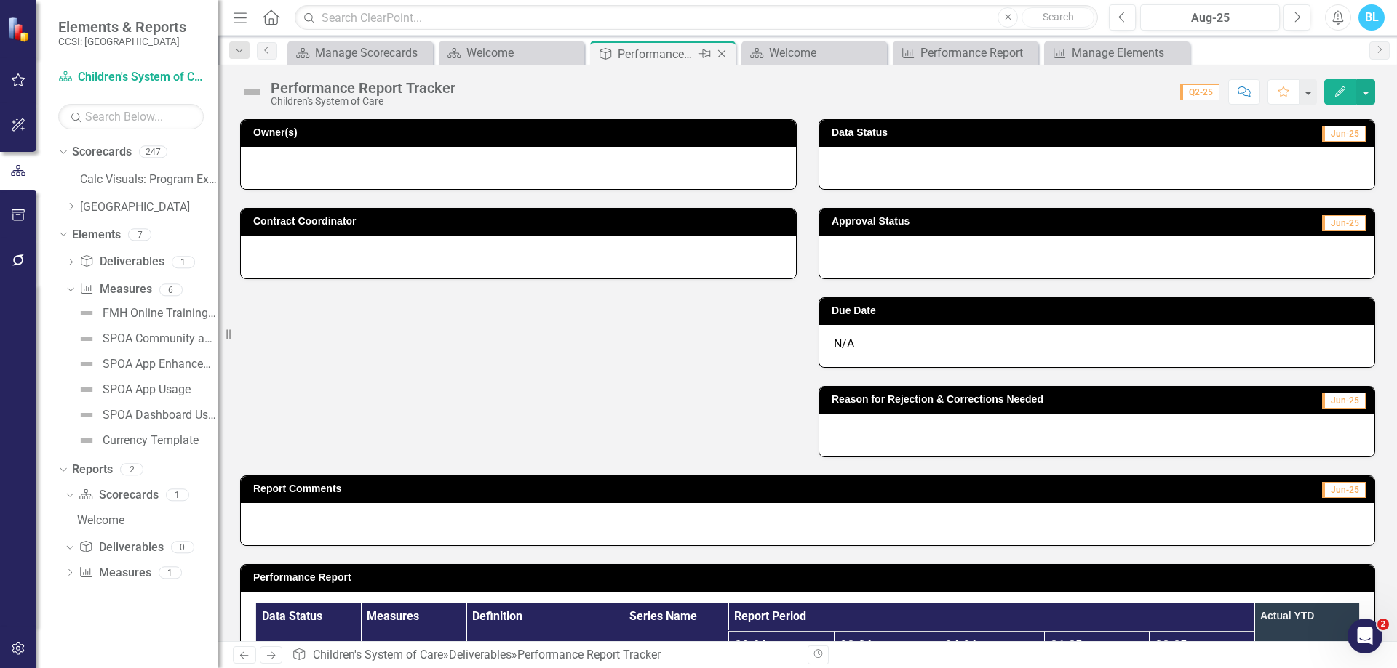
click at [724, 55] on icon "Close" at bounding box center [721, 54] width 15 height 12
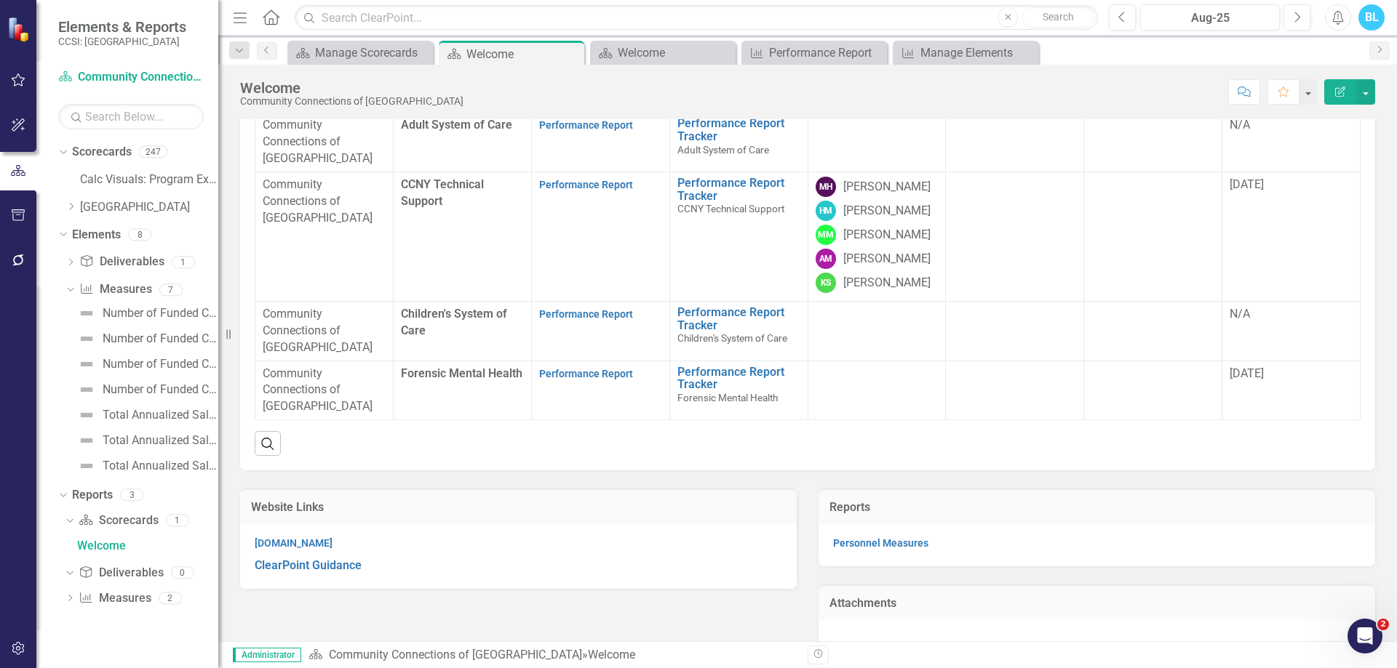
scroll to position [222, 0]
click at [369, 58] on div "Manage Scorecards" at bounding box center [363, 53] width 96 height 18
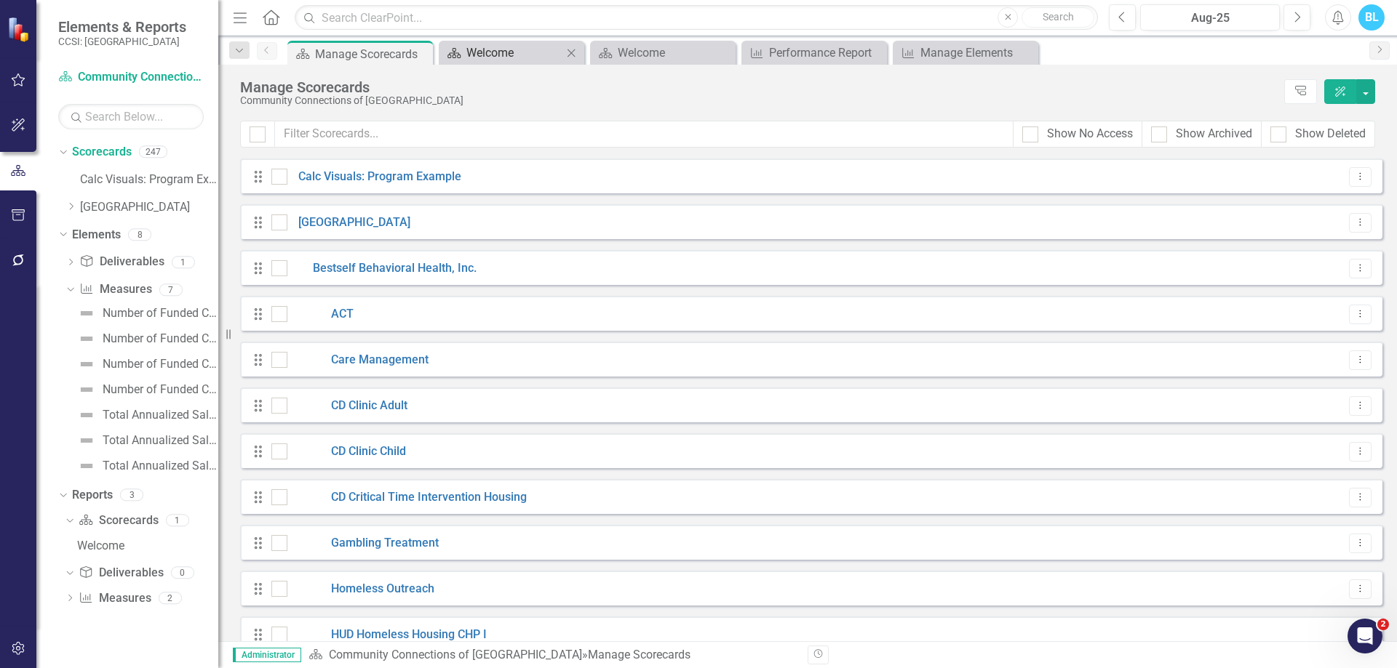
click at [525, 56] on div "Welcome" at bounding box center [514, 53] width 96 height 18
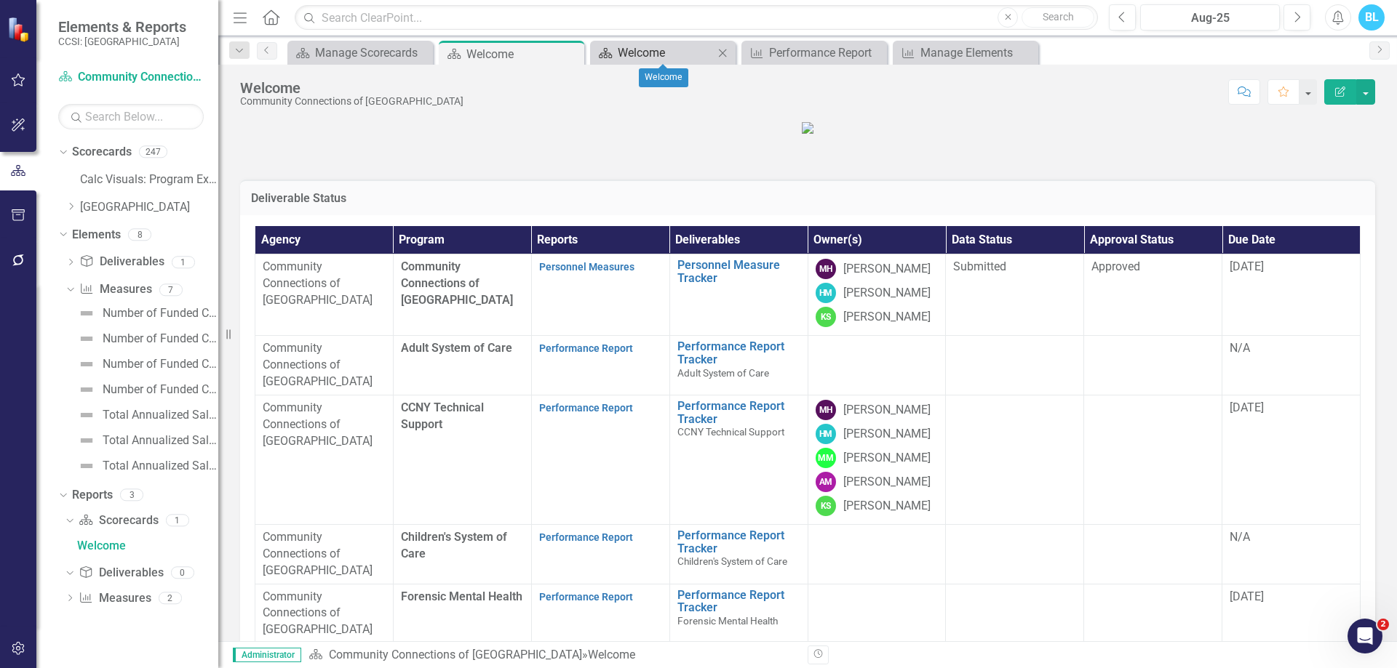
click at [635, 48] on div "Welcome" at bounding box center [666, 53] width 96 height 18
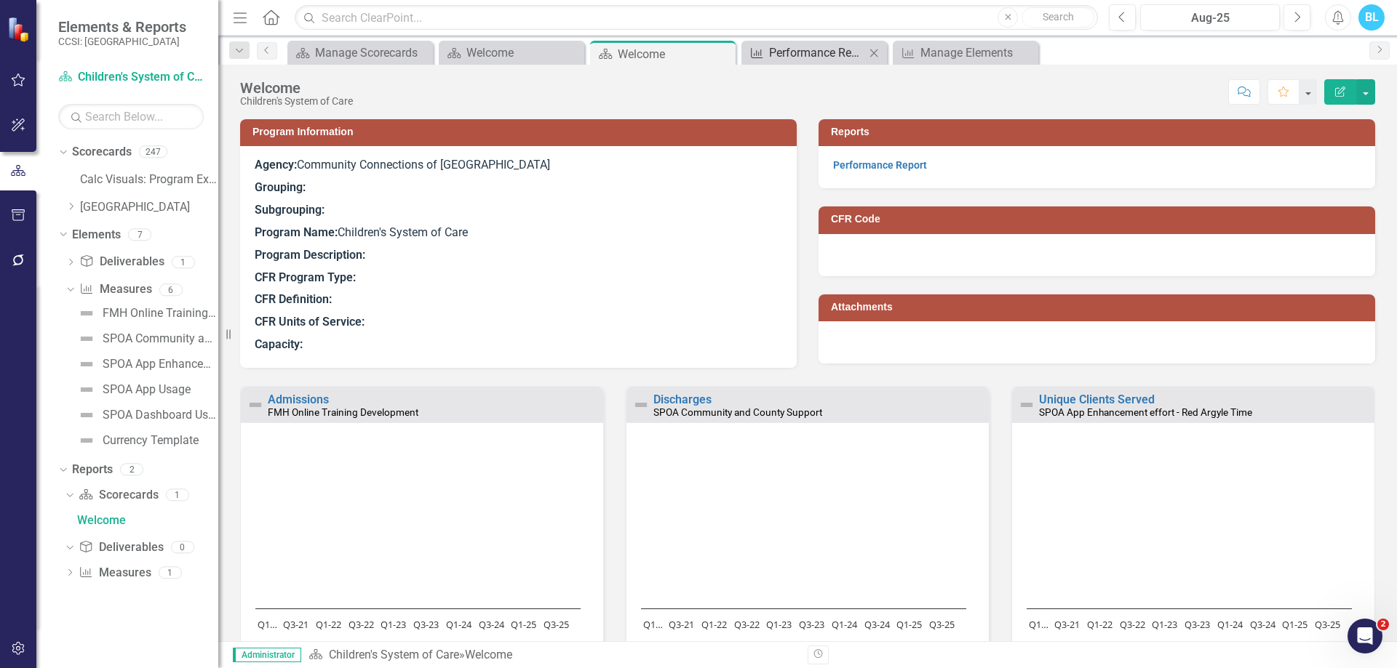
click at [804, 47] on div "Performance Report" at bounding box center [817, 53] width 96 height 18
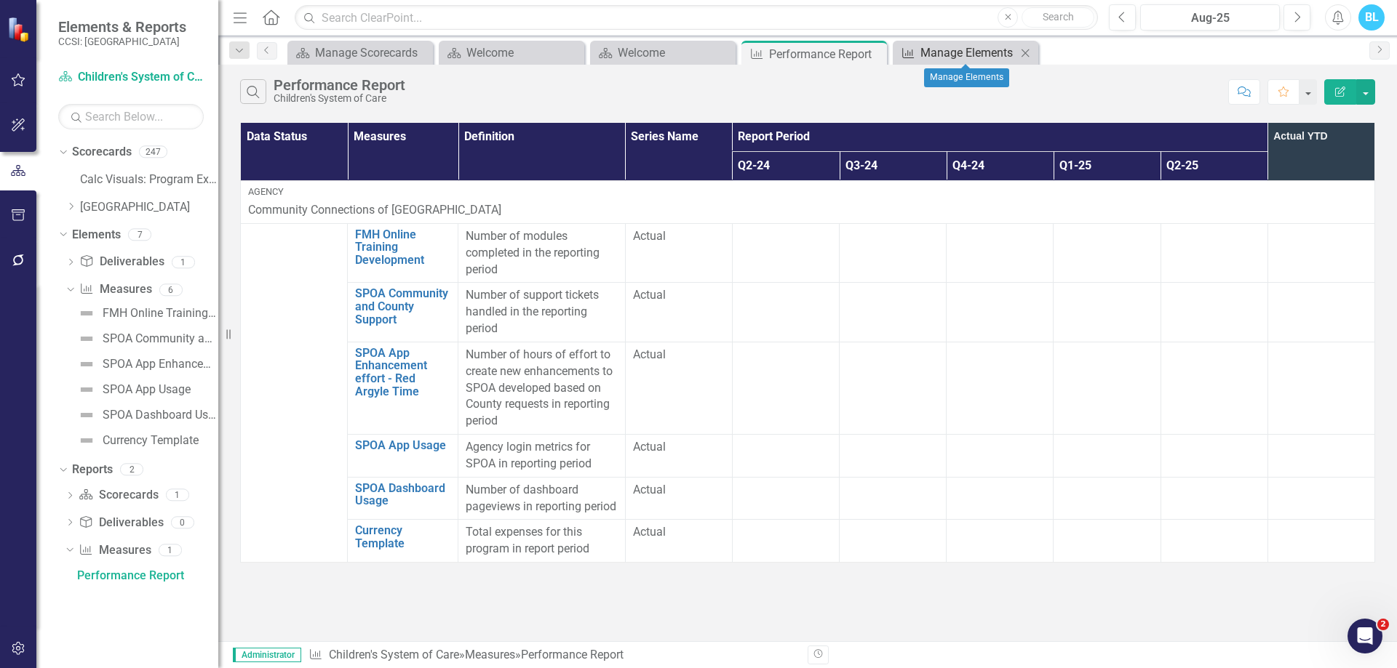
click at [977, 55] on div "Manage Elements" at bounding box center [968, 53] width 96 height 18
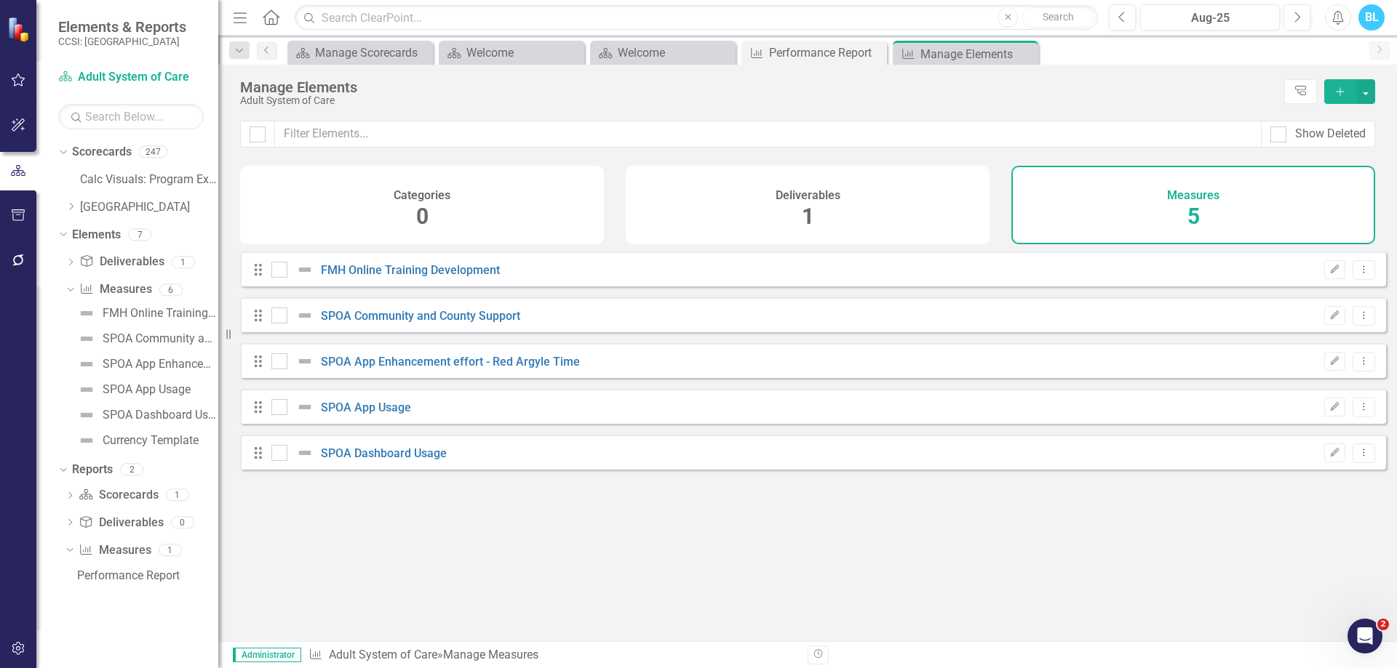
checkbox input "false"
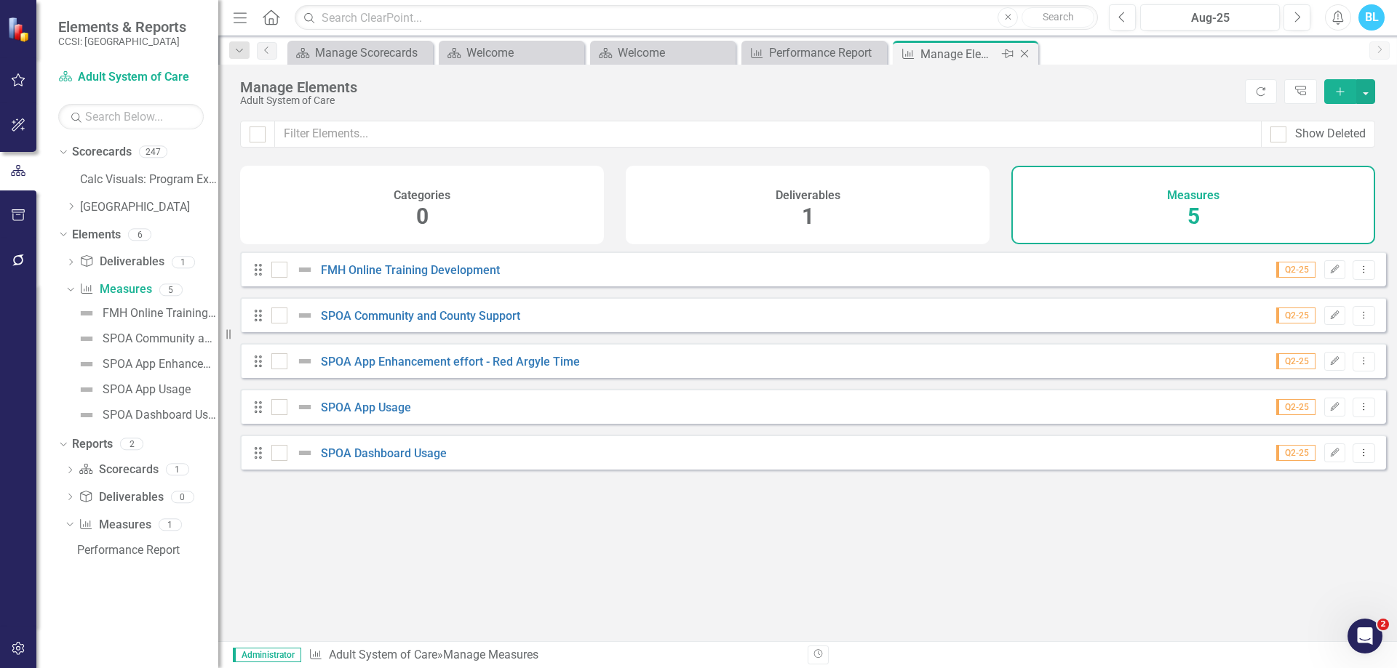
click at [1023, 50] on icon "Close" at bounding box center [1024, 54] width 15 height 12
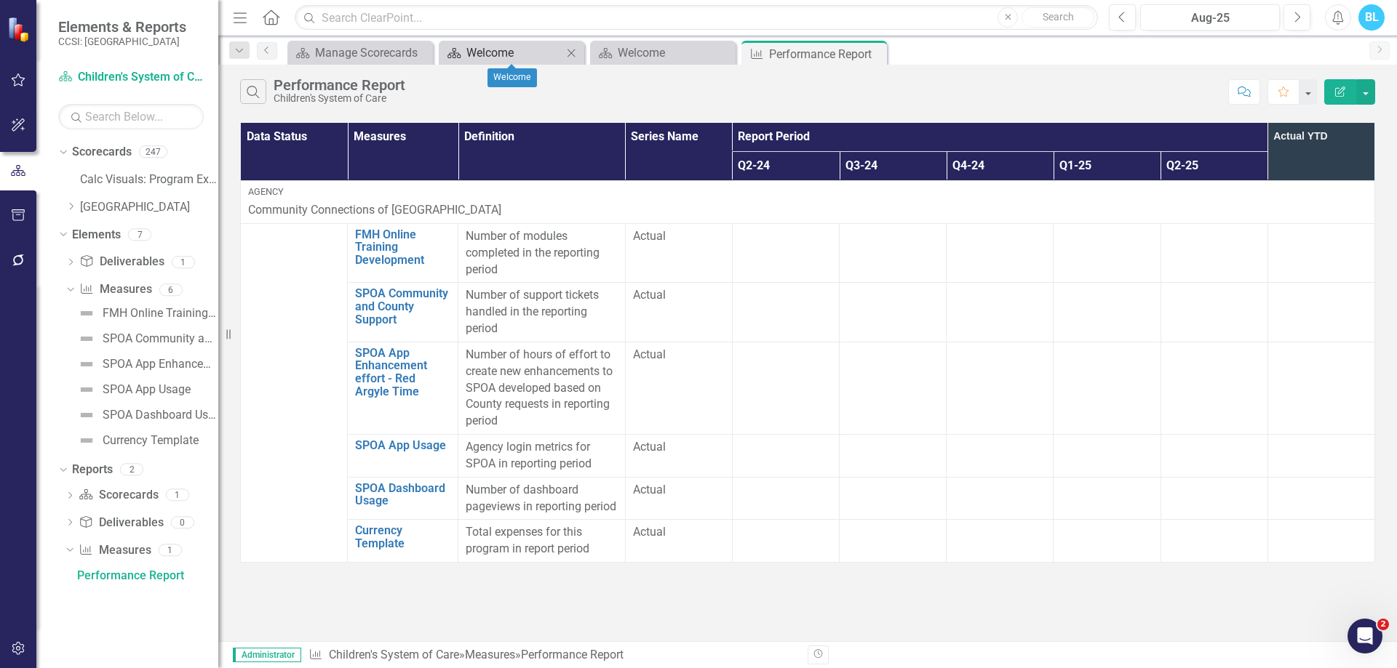
click at [490, 51] on div "Welcome" at bounding box center [514, 53] width 96 height 18
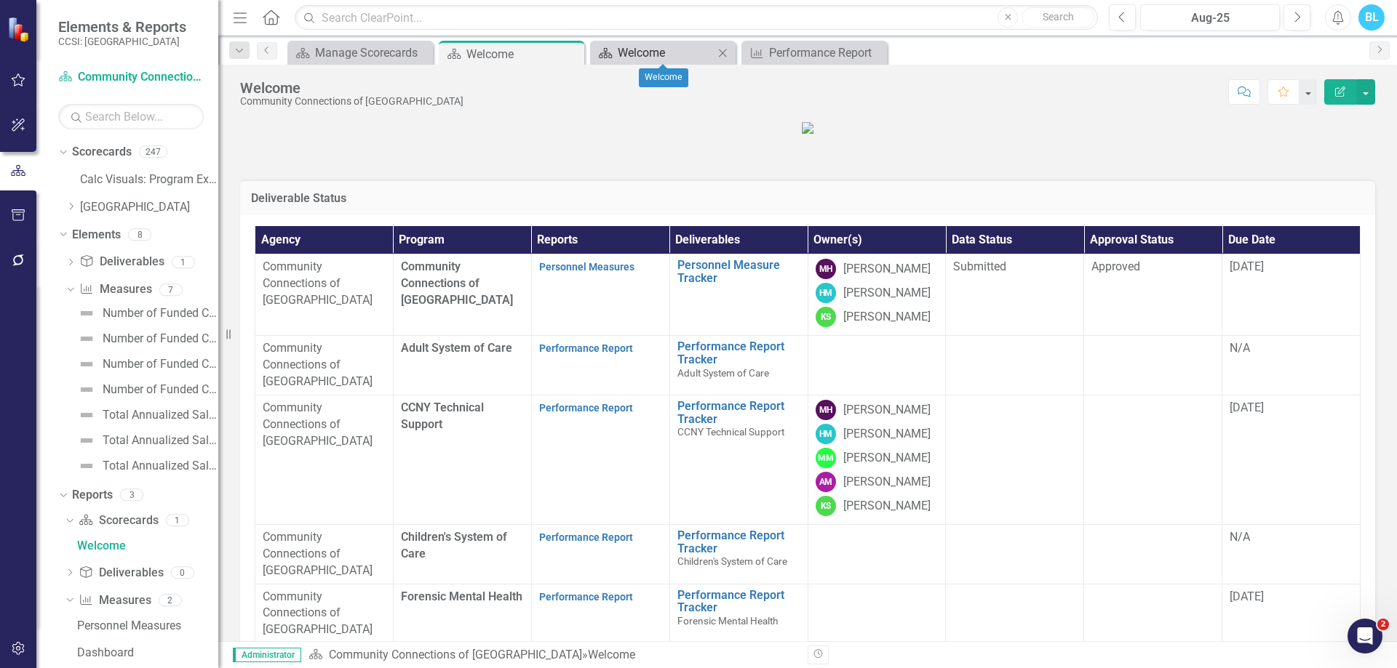
click at [655, 49] on div "Welcome" at bounding box center [666, 53] width 96 height 18
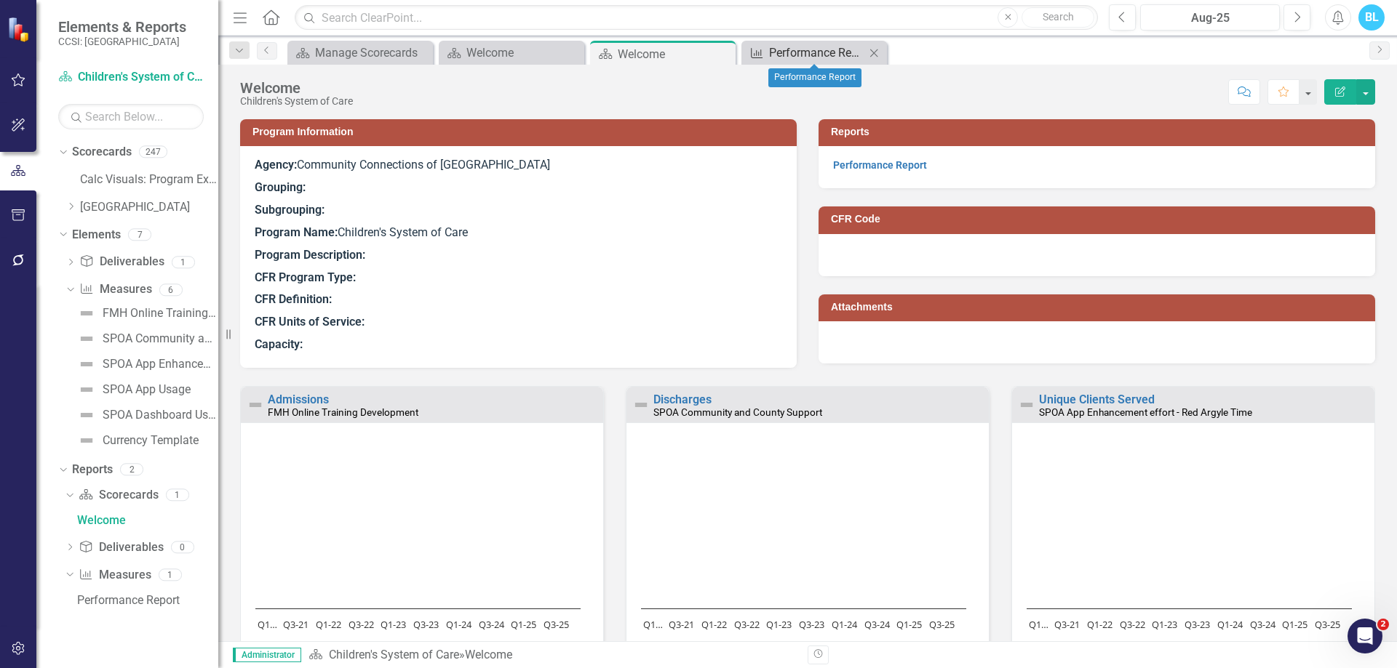
click at [811, 55] on div "Performance Report" at bounding box center [817, 53] width 96 height 18
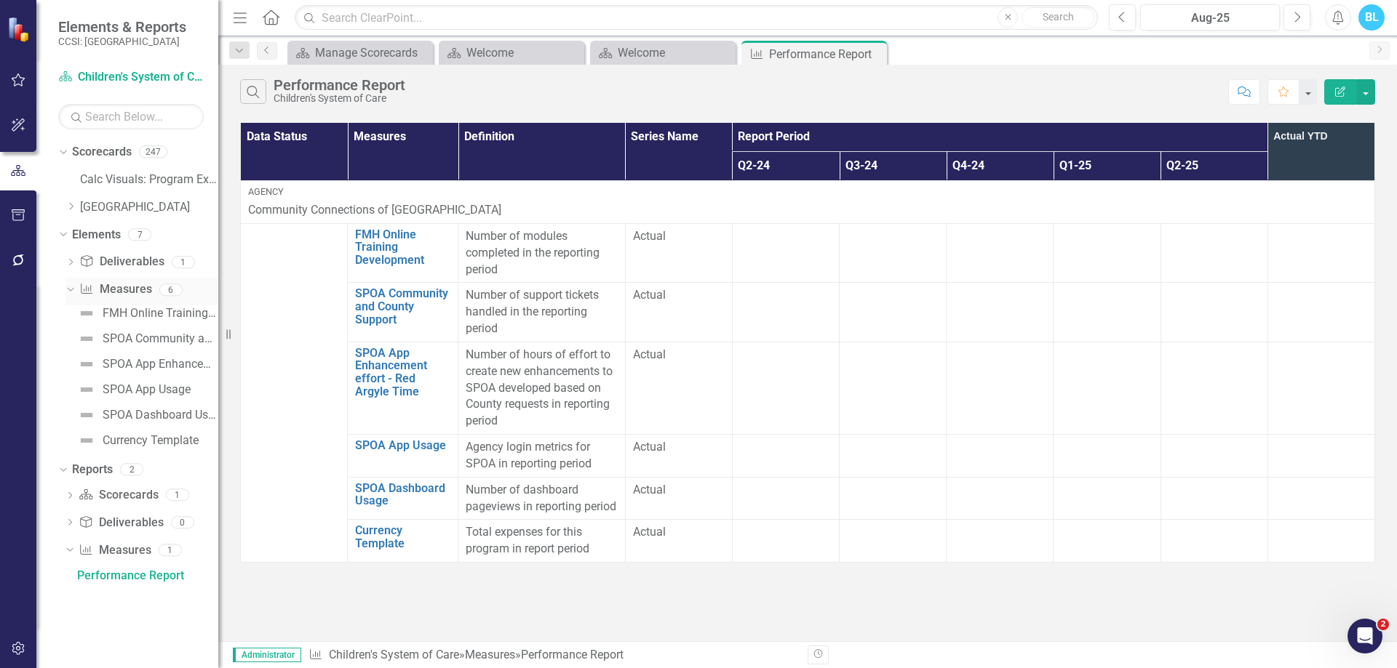
click at [125, 284] on link "Measure Measures" at bounding box center [115, 289] width 72 height 17
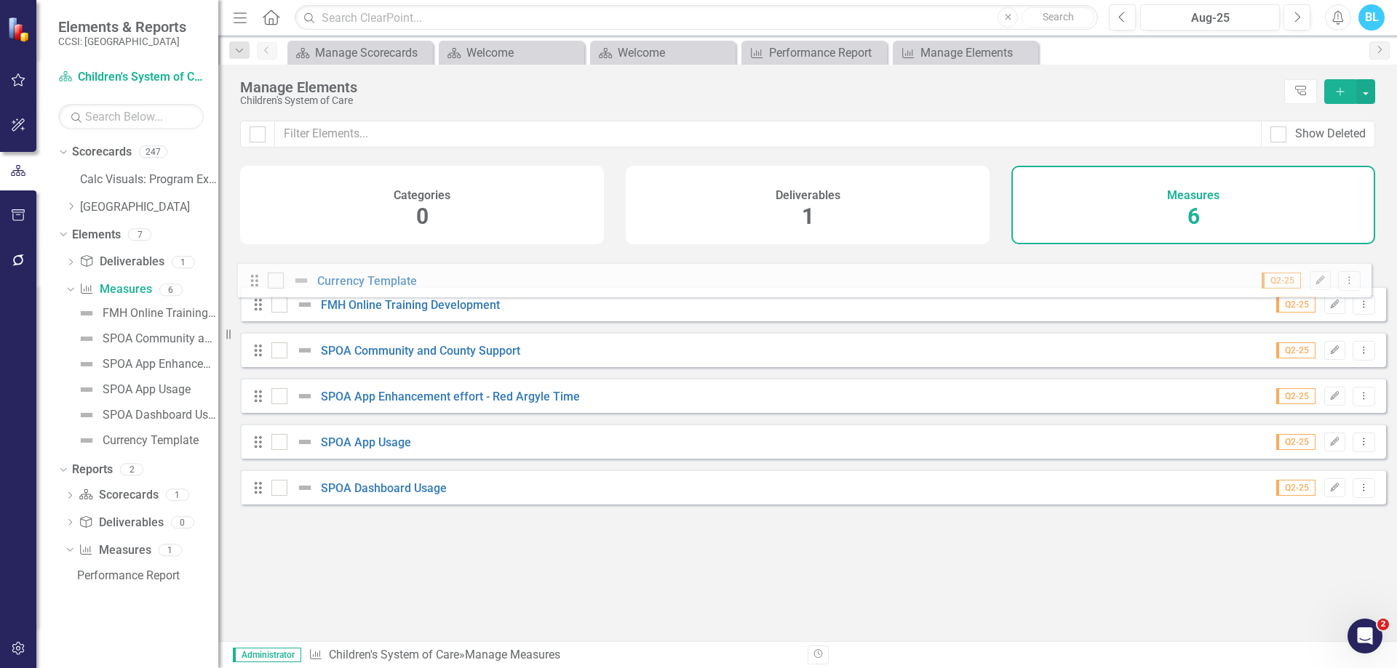
drag, startPoint x: 261, startPoint y: 514, endPoint x: 257, endPoint y: 286, distance: 228.4
click at [257, 286] on div "Drag FMH Online Training Development Q2-25 Edit Dropdown Menu Drag SPOA Communi…" at bounding box center [813, 384] width 1146 height 264
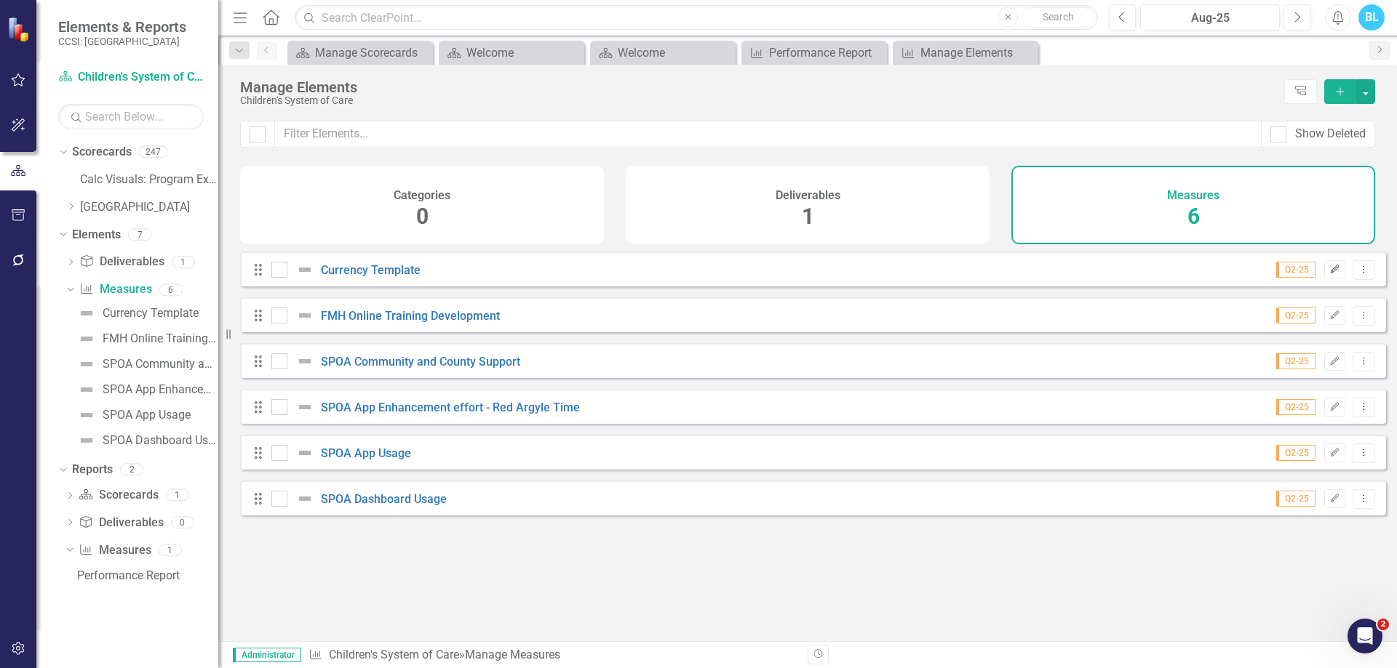
click at [1329, 274] on icon "Edit" at bounding box center [1334, 269] width 11 height 9
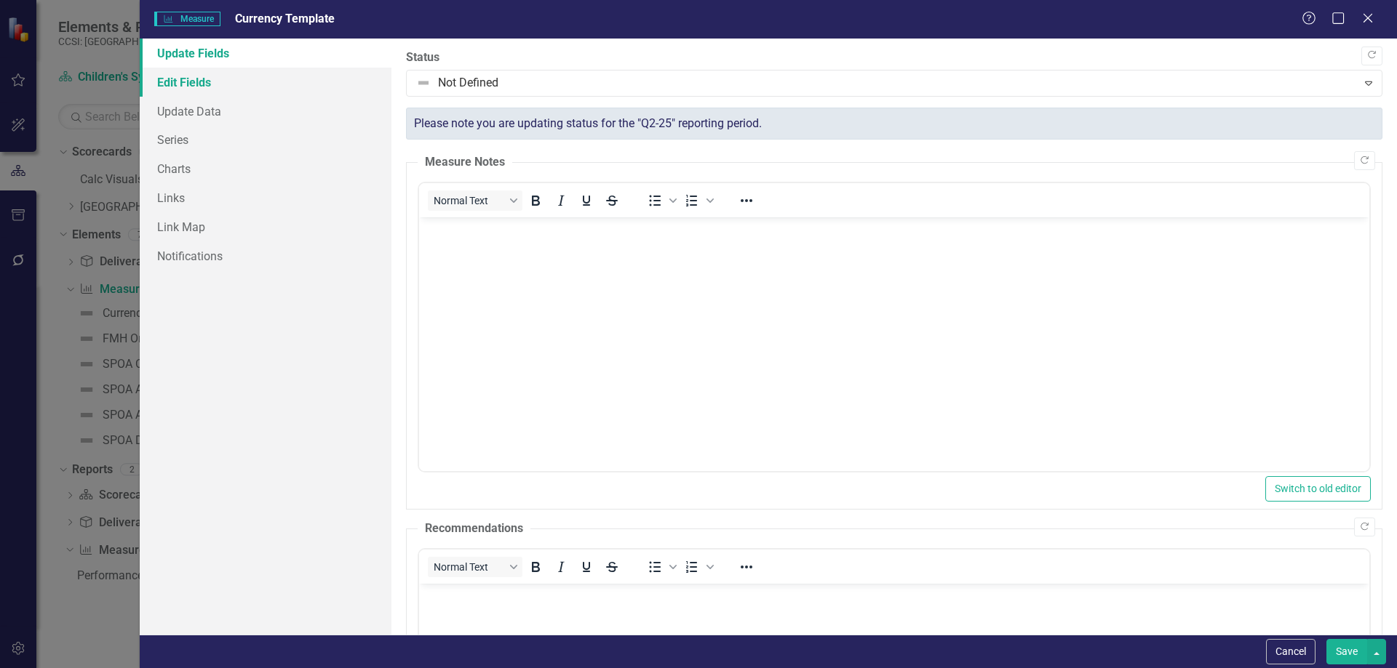
click at [316, 82] on link "Edit Fields" at bounding box center [266, 82] width 252 height 29
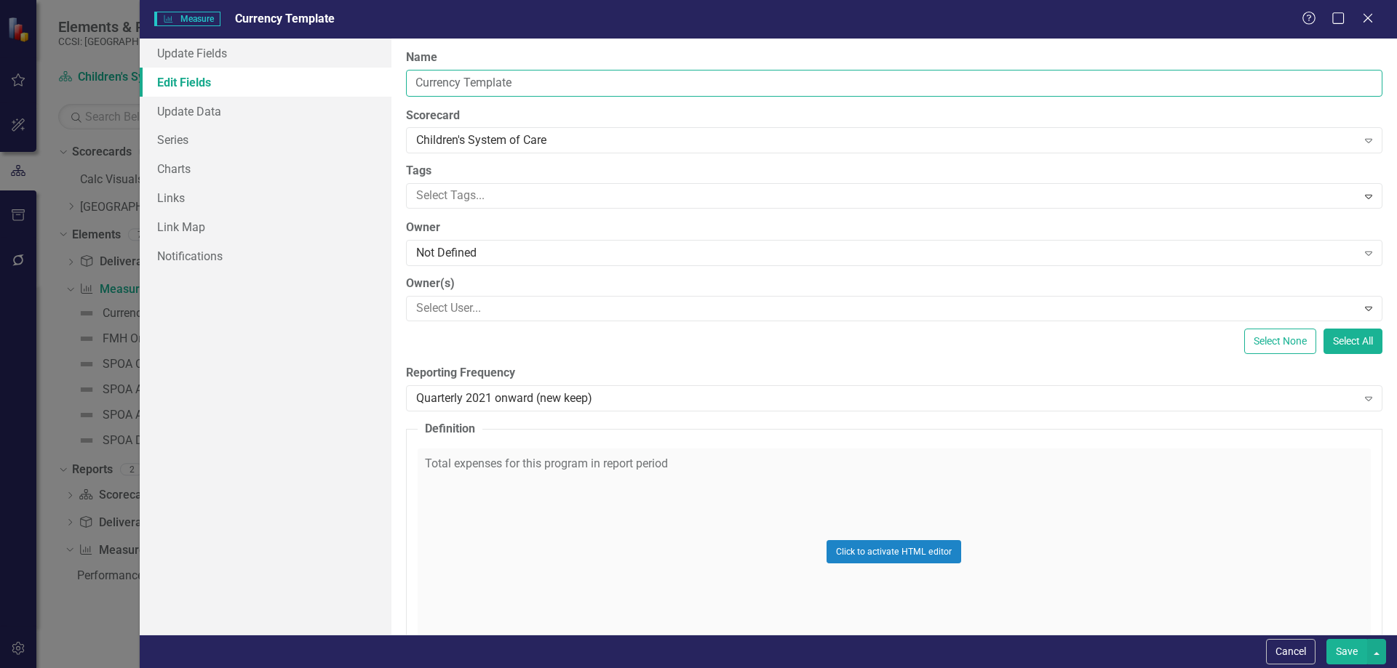
click at [560, 87] on input "Currency Template" at bounding box center [894, 83] width 976 height 27
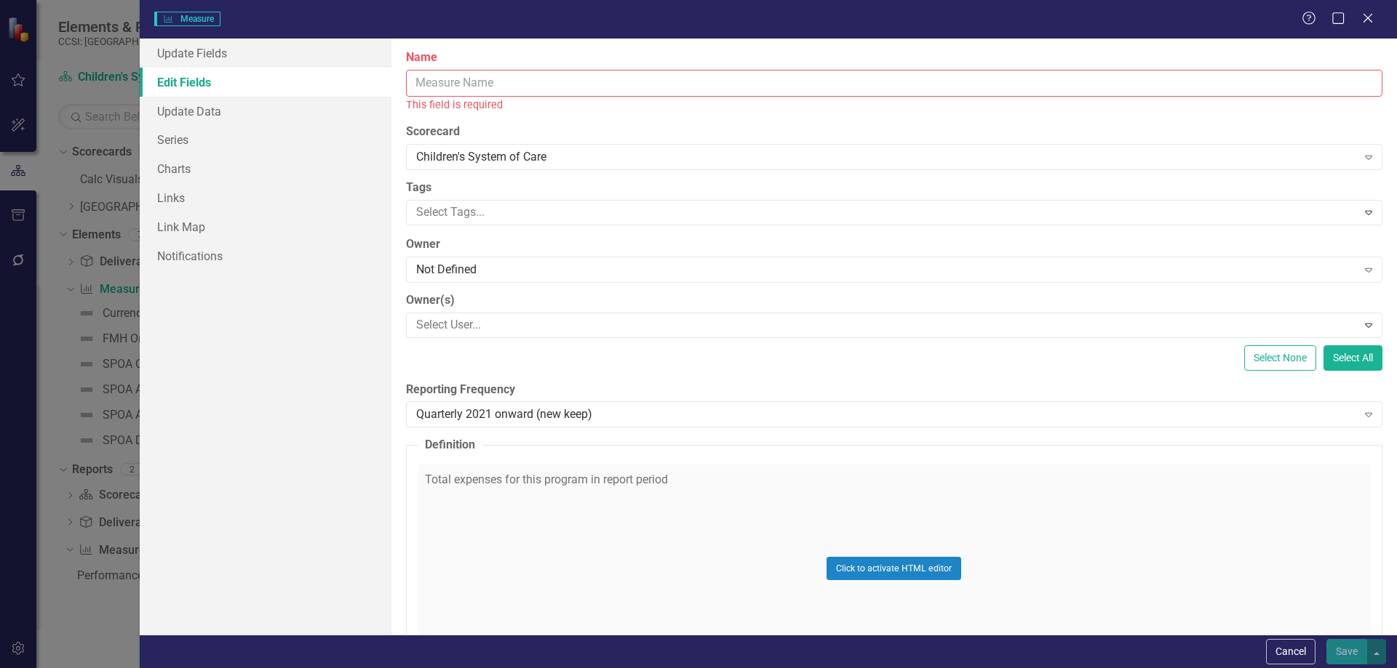
paste input "Vendor dollars and management ($163,948 for 2025)"
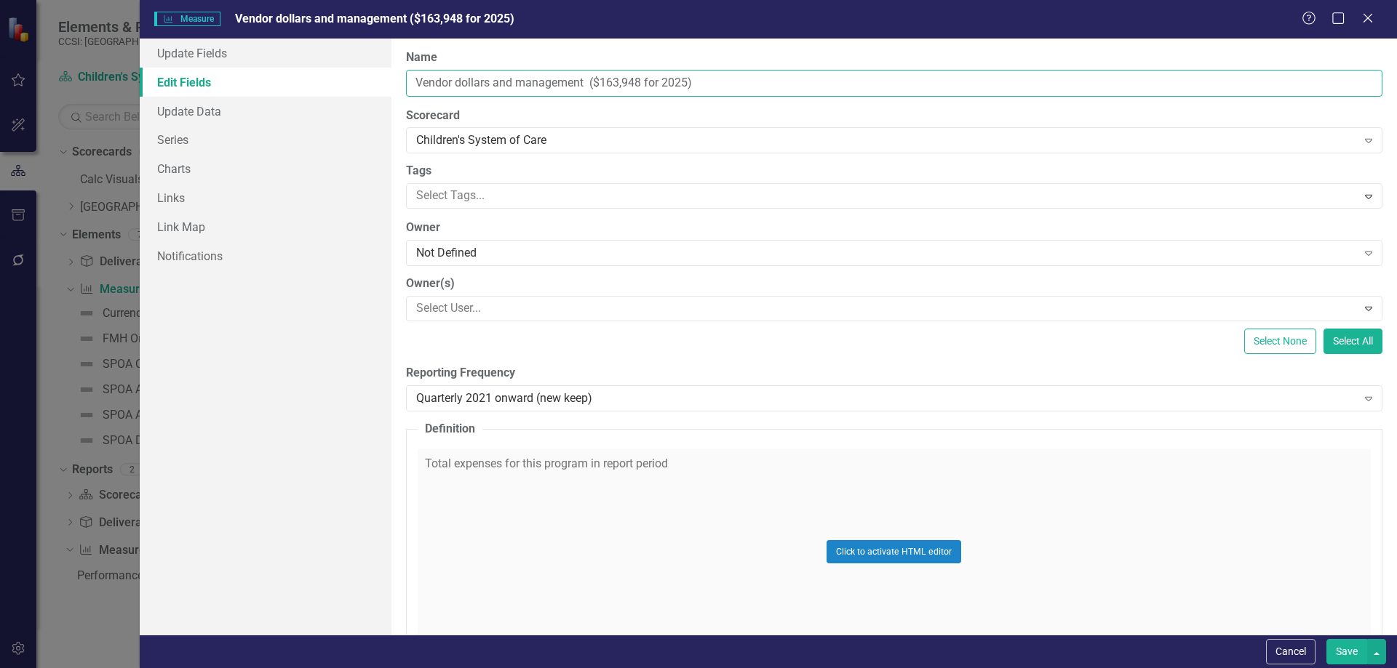
type input "Vendor dollars and management ($163,948 for 2025)"
click at [485, 461] on div "Click to activate HTML editor" at bounding box center [894, 552] width 953 height 207
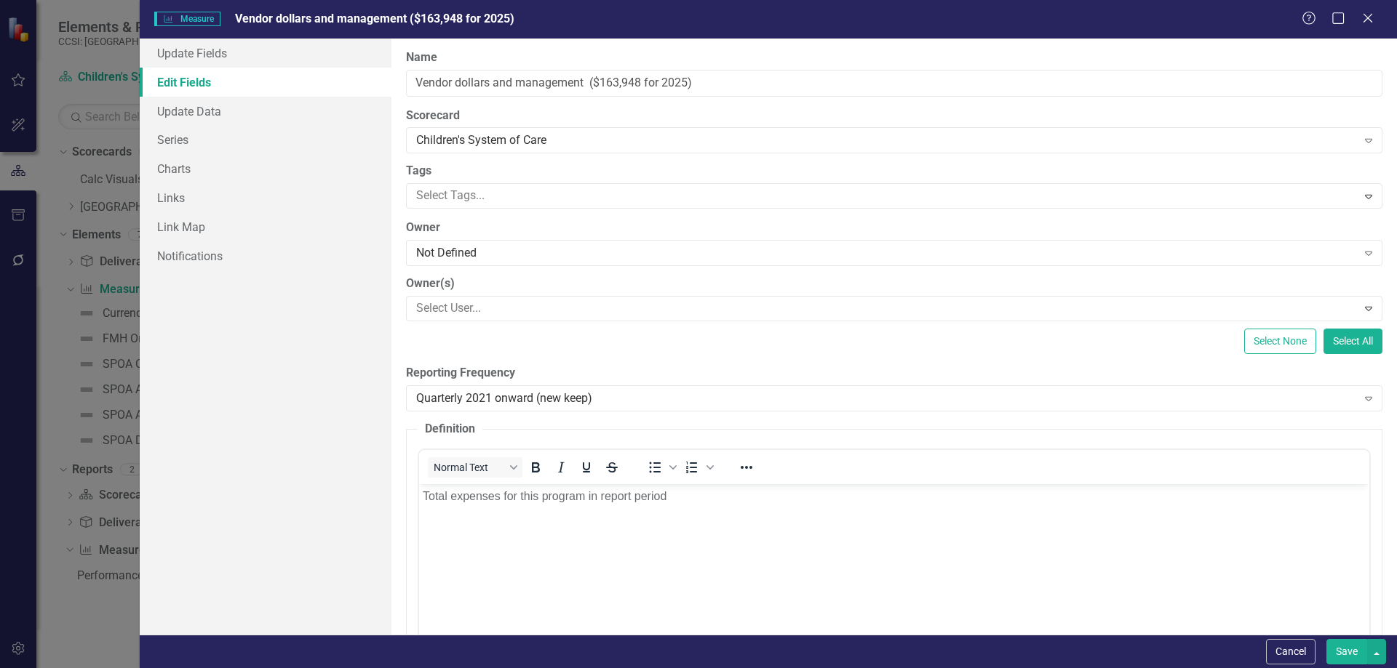
click at [492, 520] on body "Total expenses for this program in report period" at bounding box center [893, 593] width 950 height 218
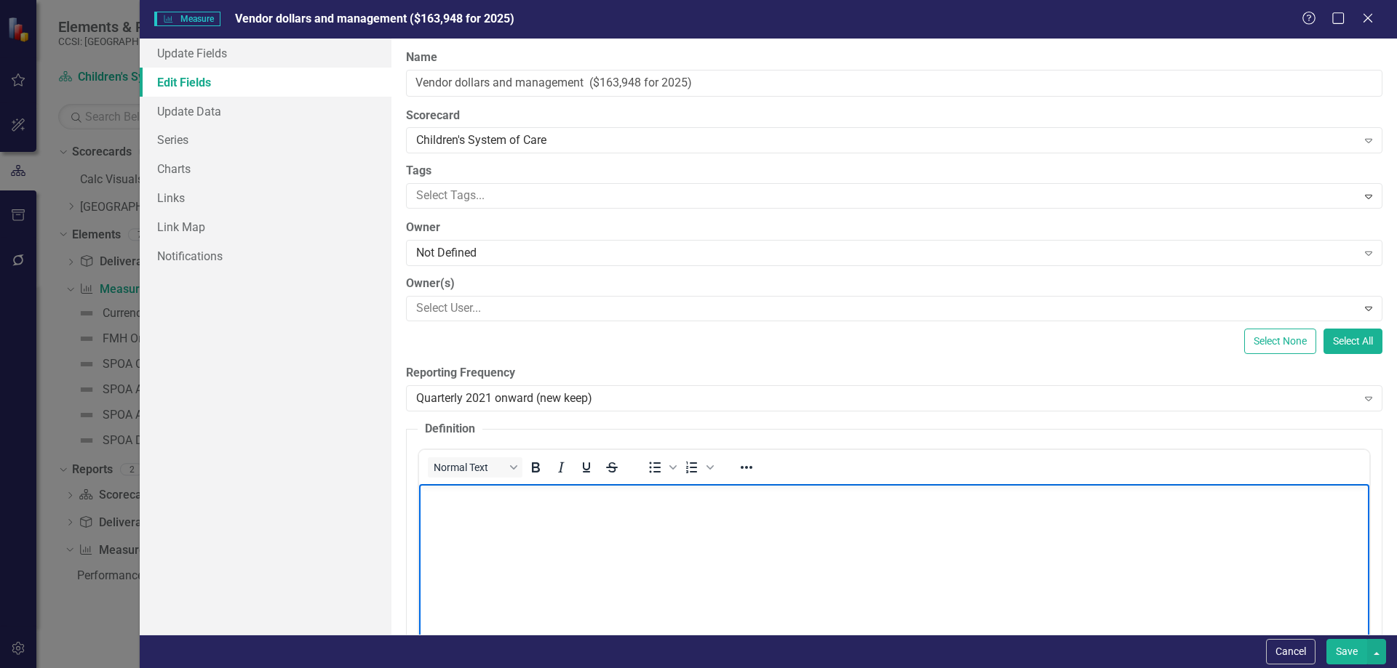
click at [663, 527] on body "Rich Text Area. Press ALT-0 for help." at bounding box center [893, 593] width 950 height 218
click at [531, 538] on body "Rich Text Area. Press ALT-0 for help." at bounding box center [893, 593] width 950 height 218
paste body "Rich Text Area. Press ALT-0 for help."
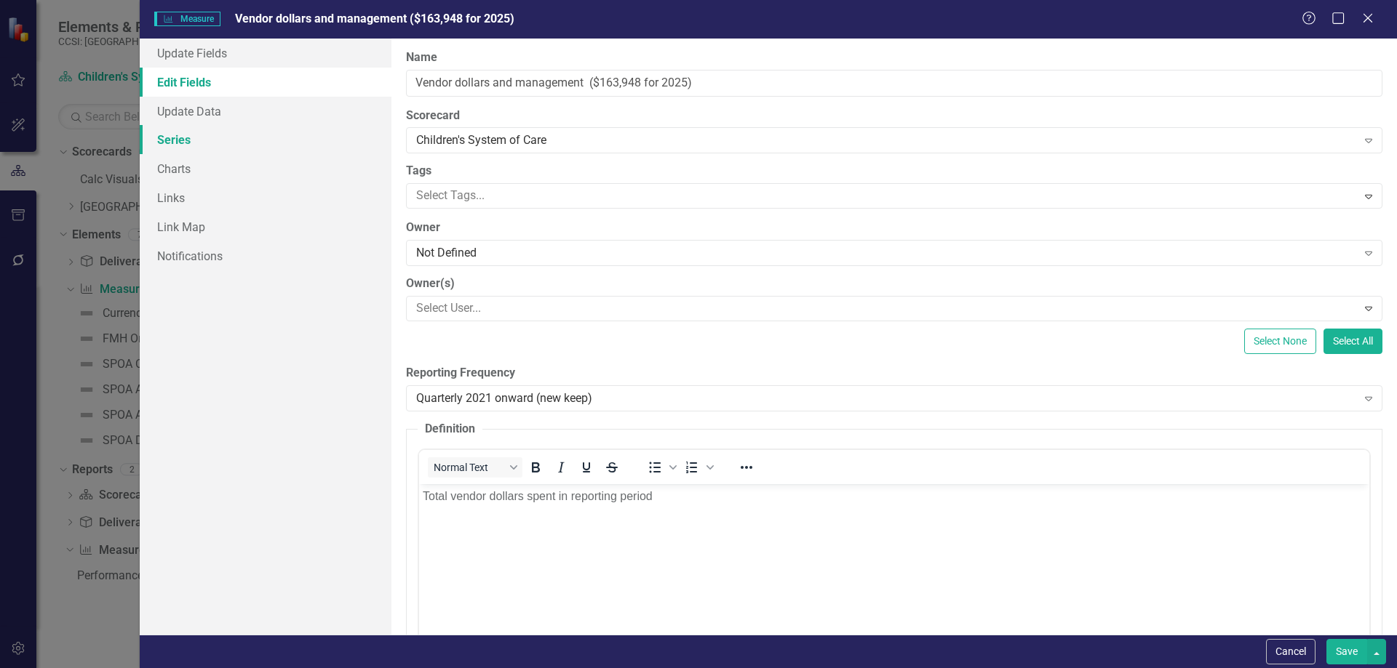
click at [252, 147] on link "Series" at bounding box center [266, 139] width 252 height 29
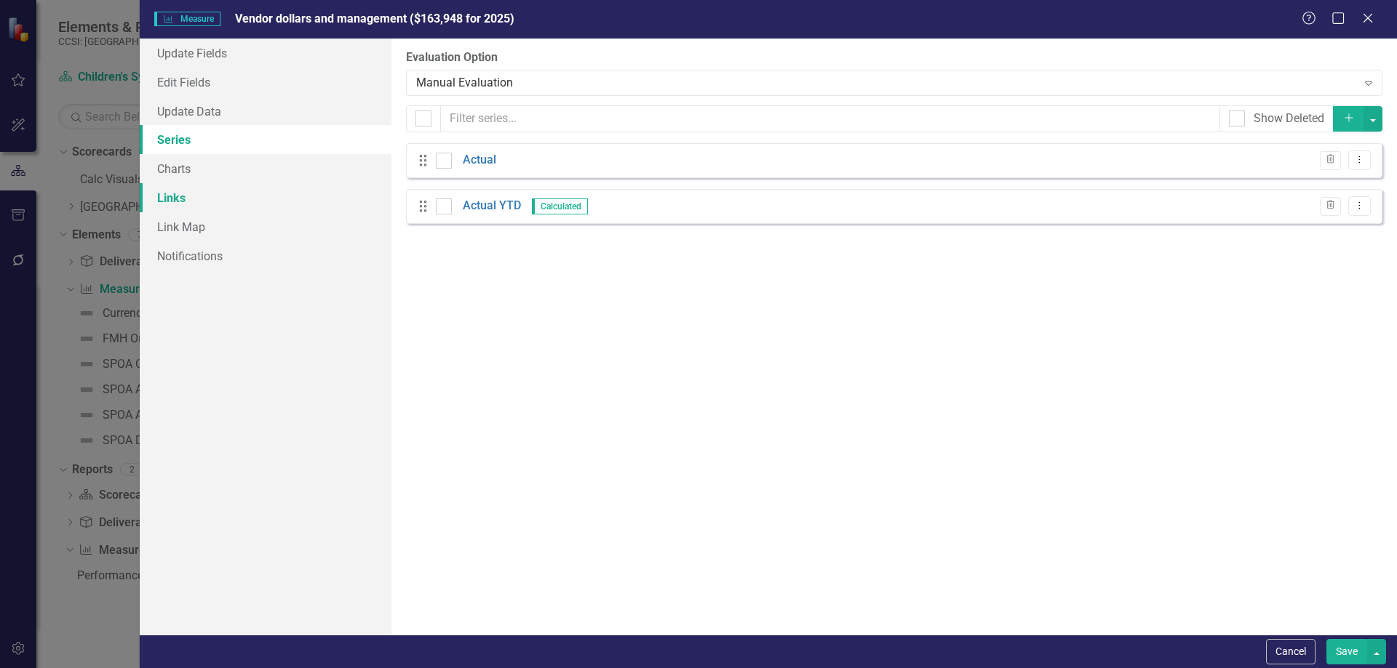
click at [254, 191] on link "Links" at bounding box center [266, 197] width 252 height 29
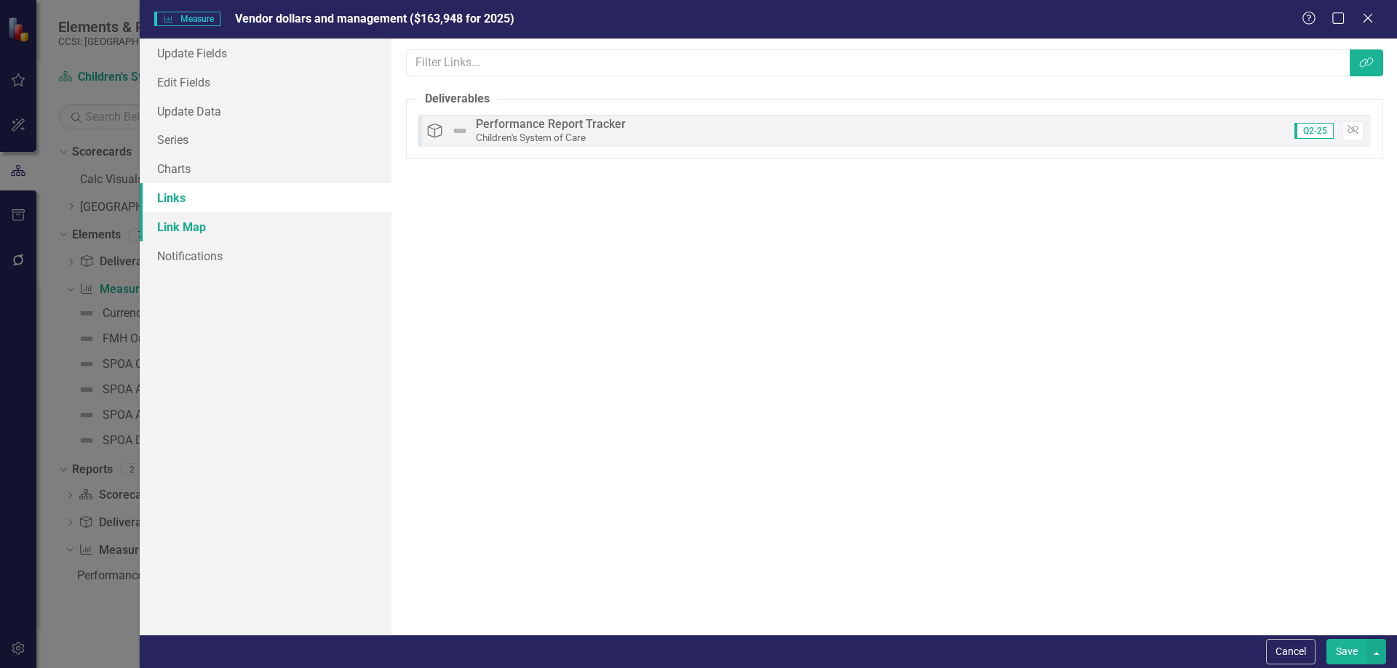
click at [255, 217] on link "Link Map" at bounding box center [266, 226] width 252 height 29
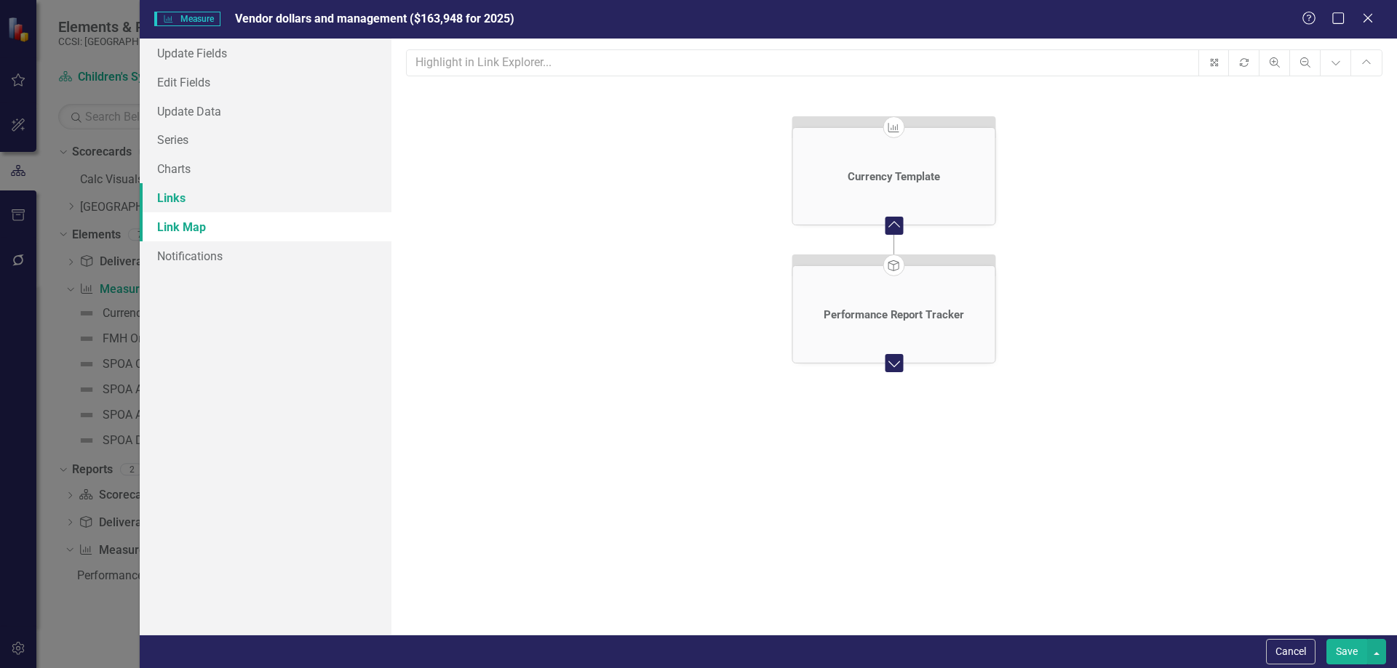
click at [253, 196] on link "Links" at bounding box center [266, 197] width 252 height 29
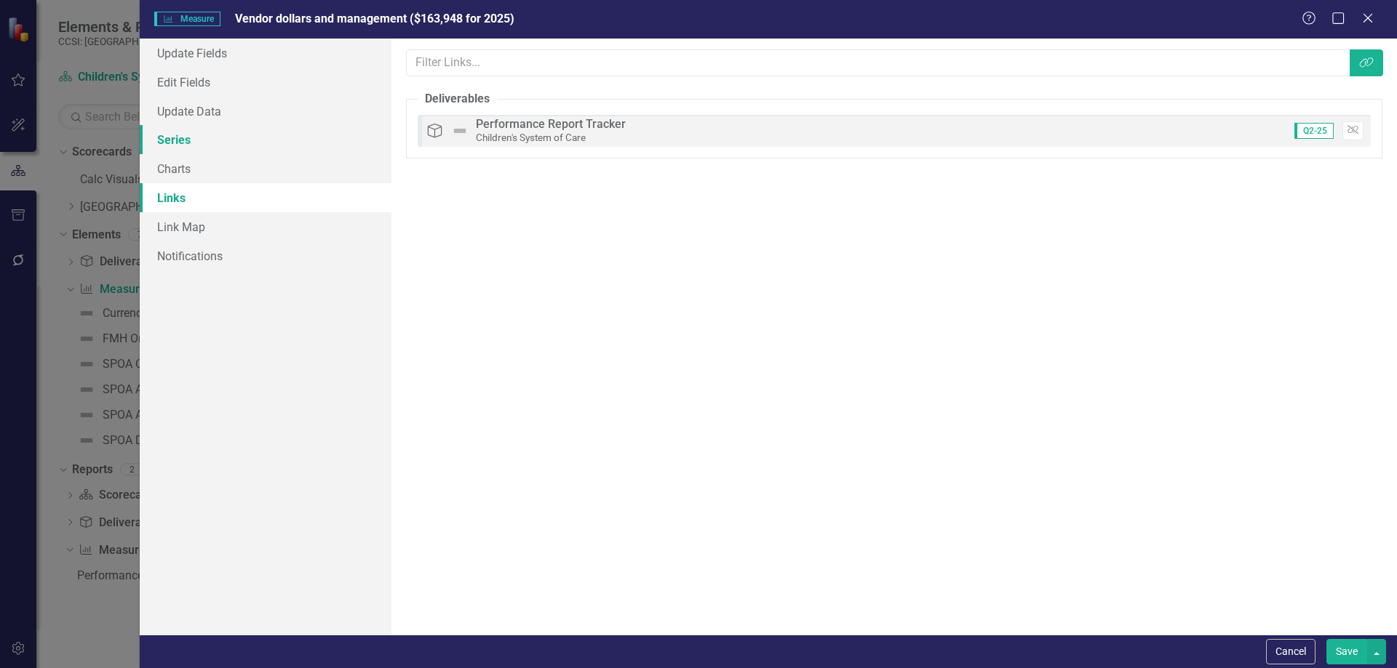
click at [259, 153] on link "Series" at bounding box center [266, 139] width 252 height 29
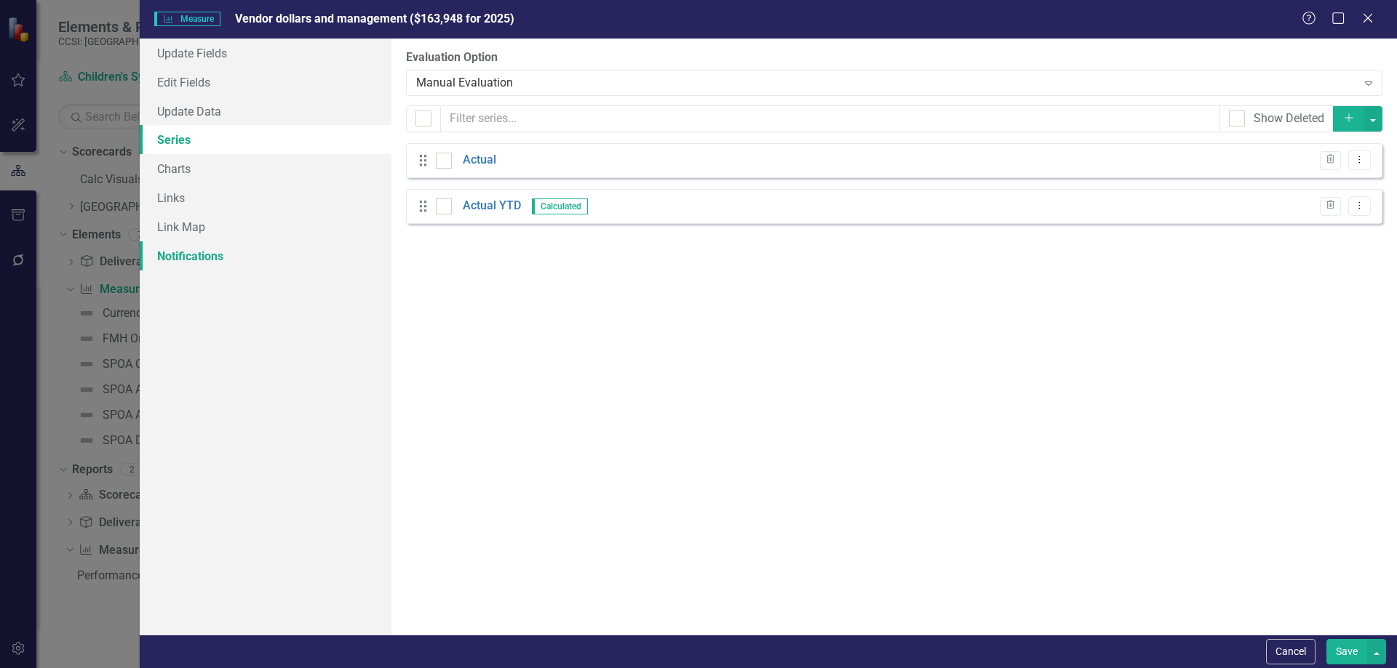
click at [252, 254] on link "Notifications" at bounding box center [266, 255] width 252 height 29
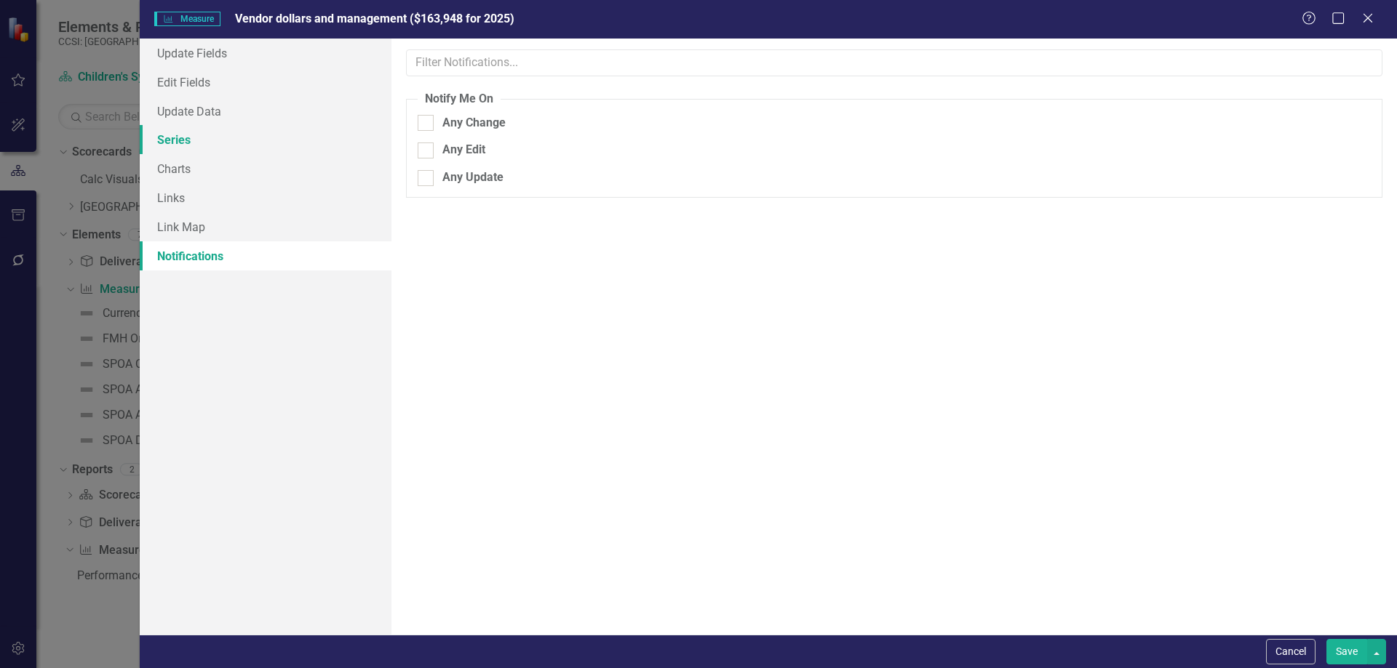
click at [269, 152] on link "Series" at bounding box center [266, 139] width 252 height 29
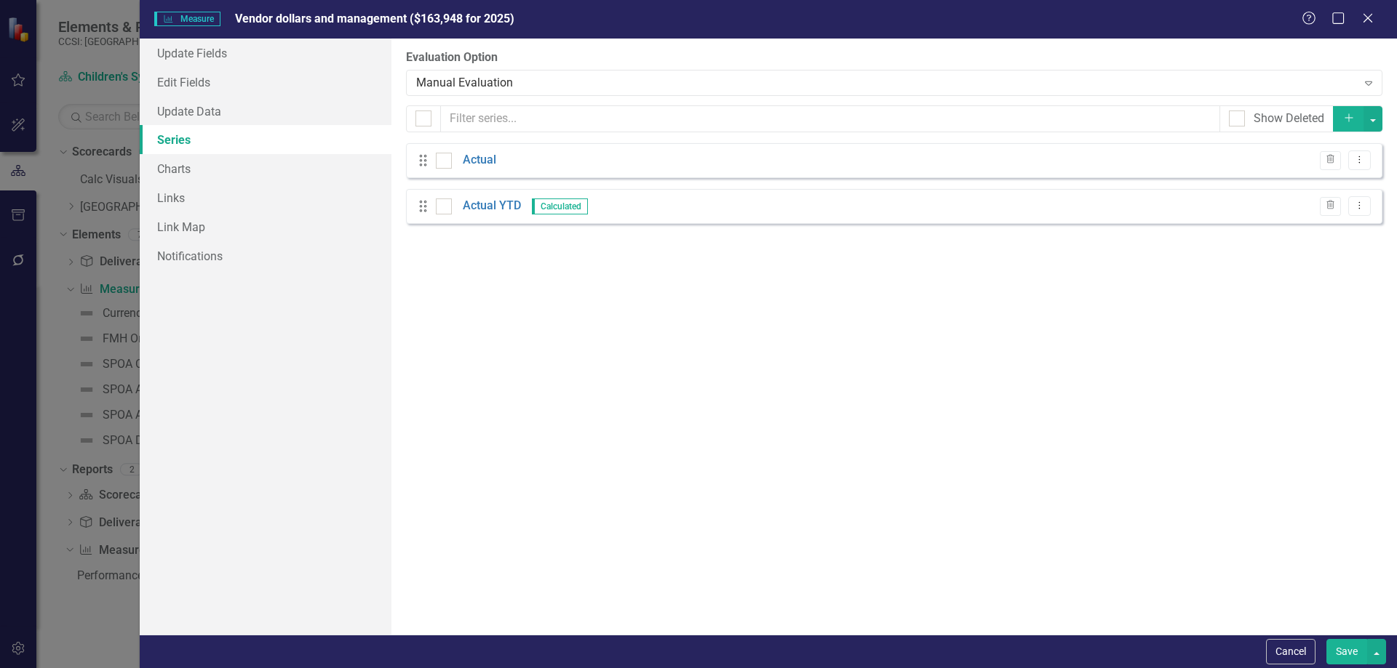
click at [1341, 644] on button "Save" at bounding box center [1346, 651] width 41 height 25
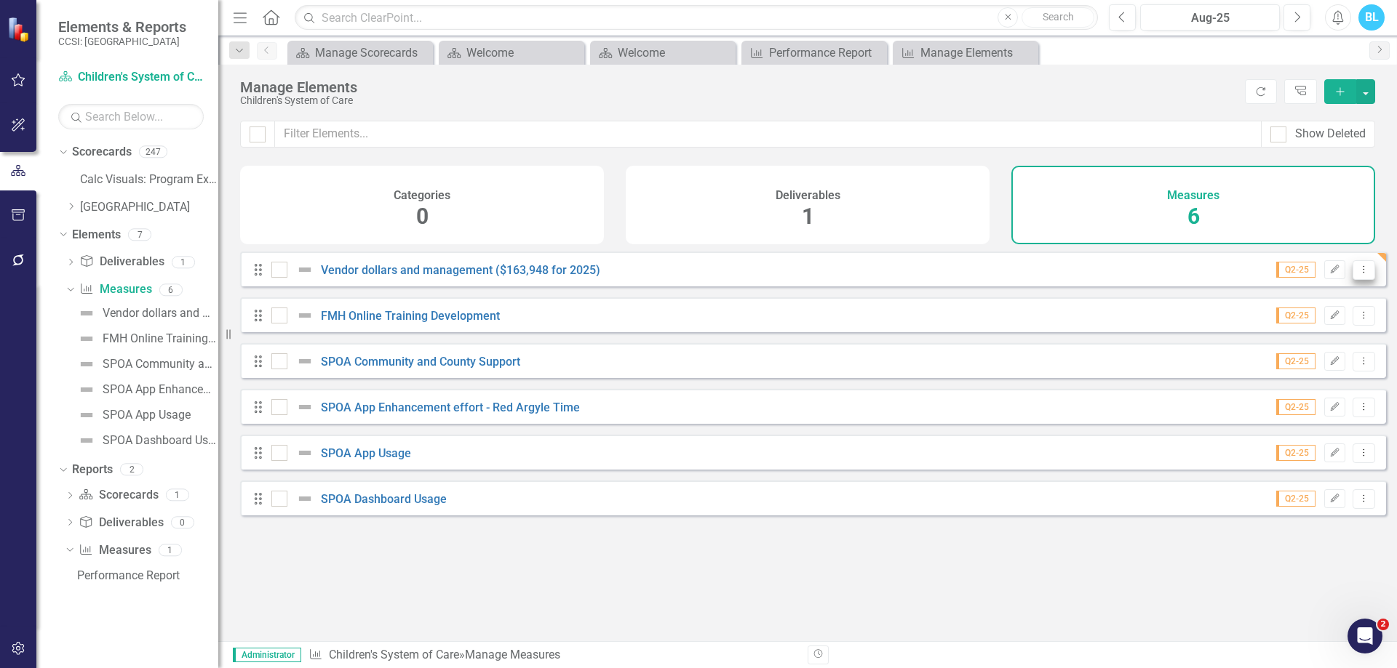
click at [1357, 274] on icon "Dropdown Menu" at bounding box center [1363, 269] width 12 height 9
click at [1306, 354] on link "Copy Duplicate Measure" at bounding box center [1297, 359] width 131 height 27
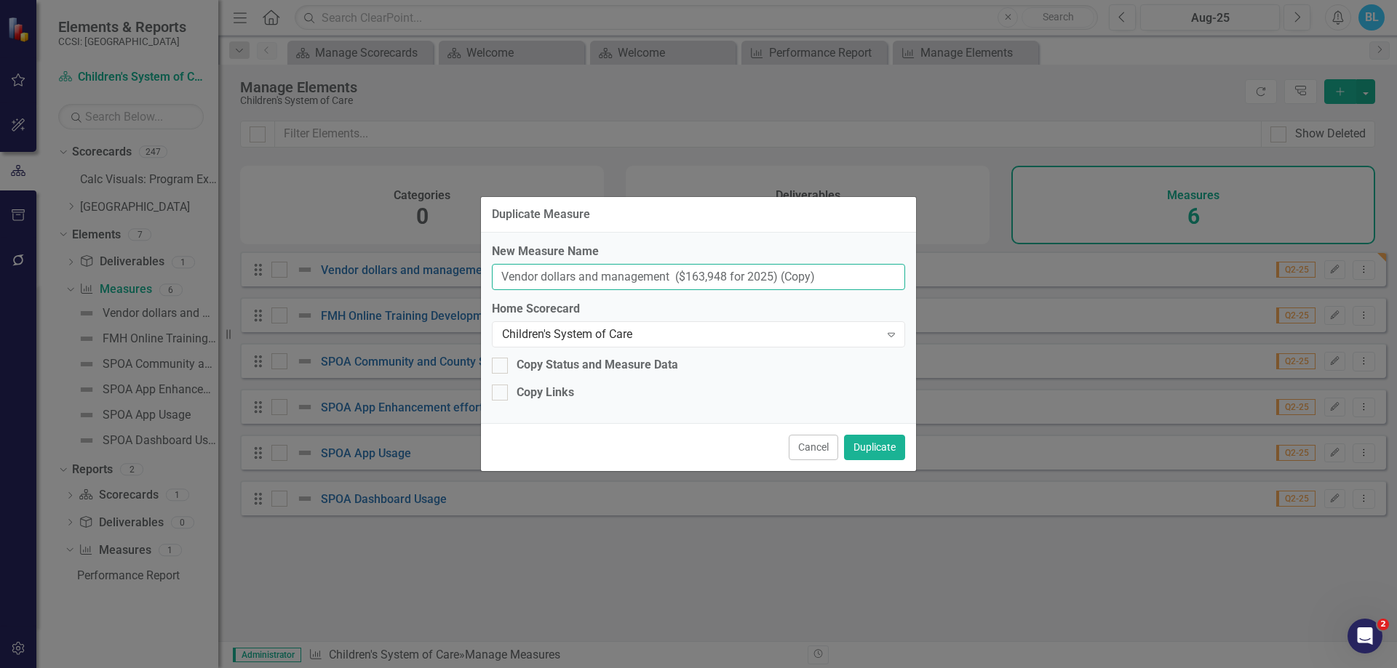
click at [556, 281] on input "Vendor dollars and management ($163,948 for 2025) (Copy)" at bounding box center [698, 277] width 413 height 27
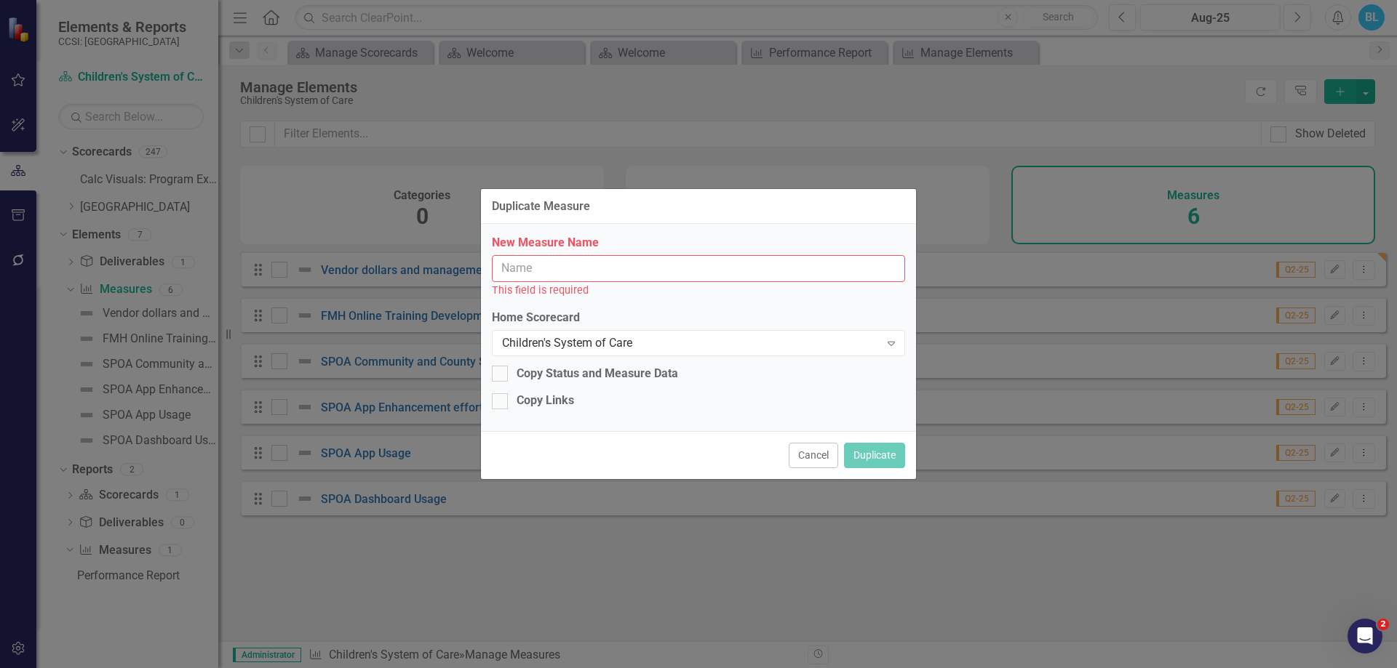
paste input "Bi-weekly payment of services authorized by HFW Care Coordinators and provided …"
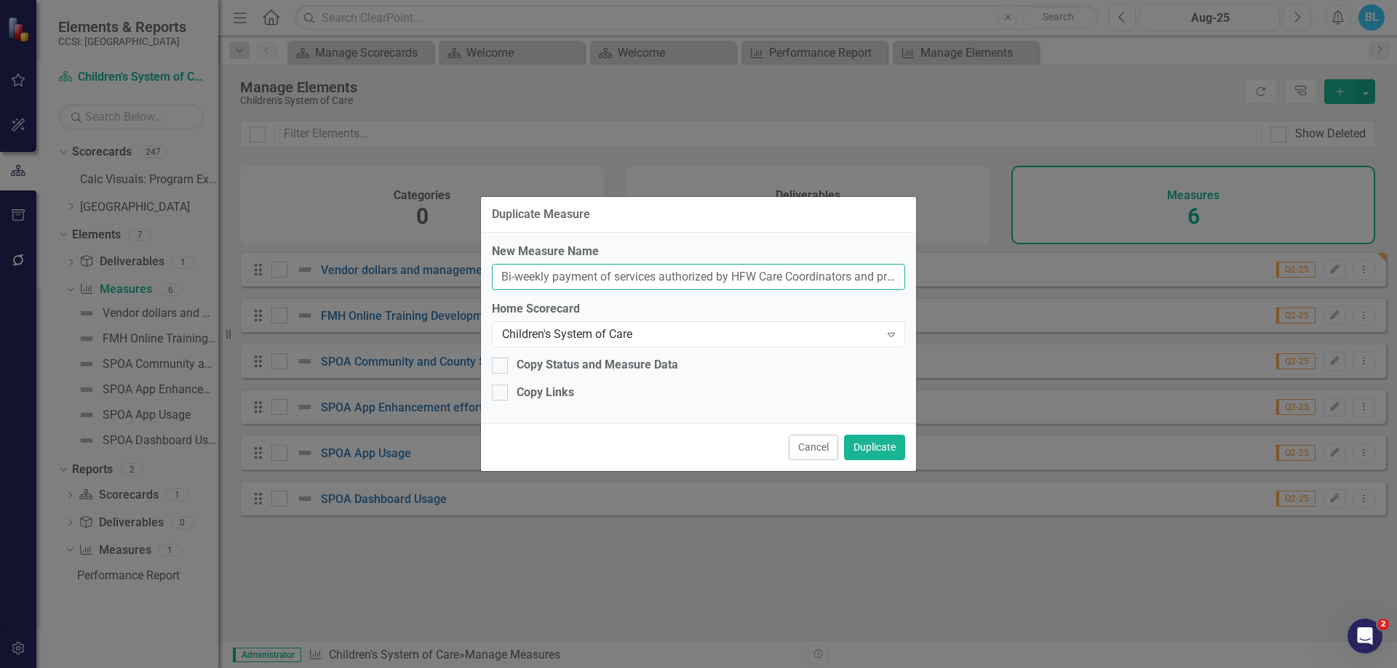
scroll to position [0, 89]
click at [535, 281] on input "Bi-weekly payment of services authorized by HFW Care Coordinators and provided …" at bounding box center [698, 277] width 413 height 27
type input "Bi-weekly payment of services authorized by HFW Care Coordinators and provided …"
click at [573, 394] on div "Copy Links" at bounding box center [544, 393] width 57 height 17
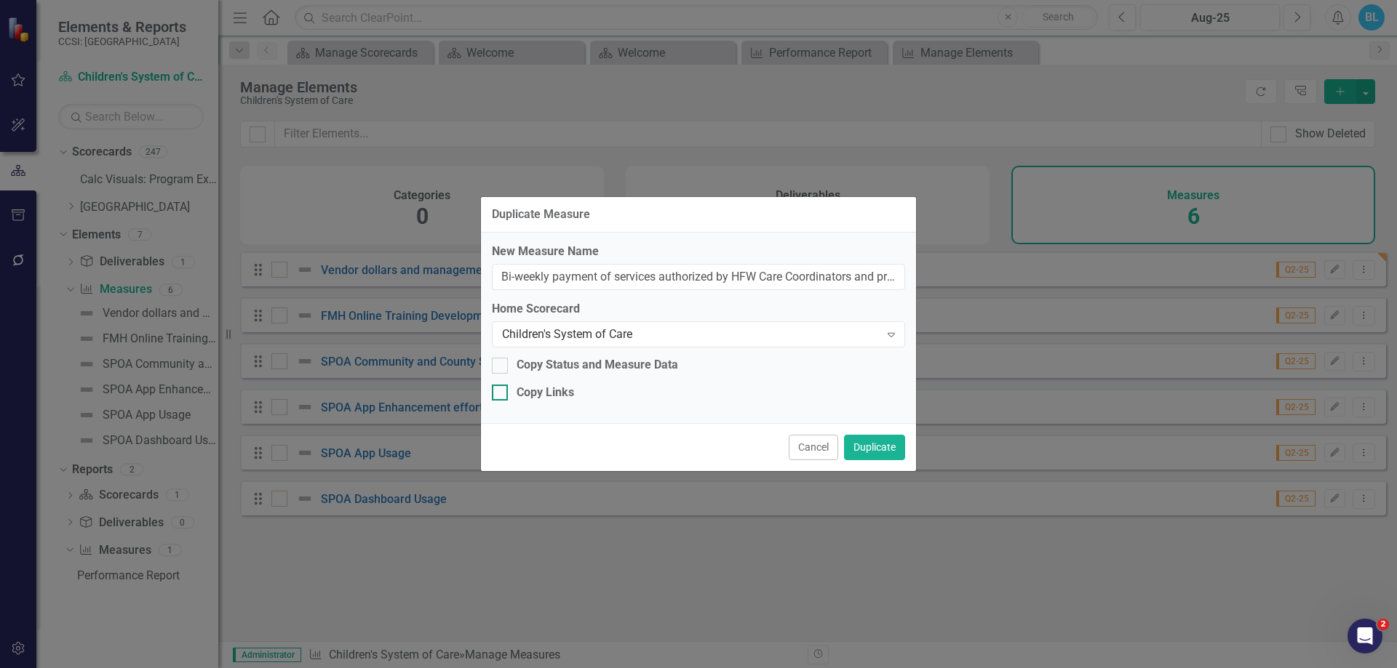
click at [501, 394] on input "Copy Links" at bounding box center [496, 389] width 9 height 9
checkbox input "true"
click at [885, 445] on button "Duplicate" at bounding box center [874, 447] width 61 height 25
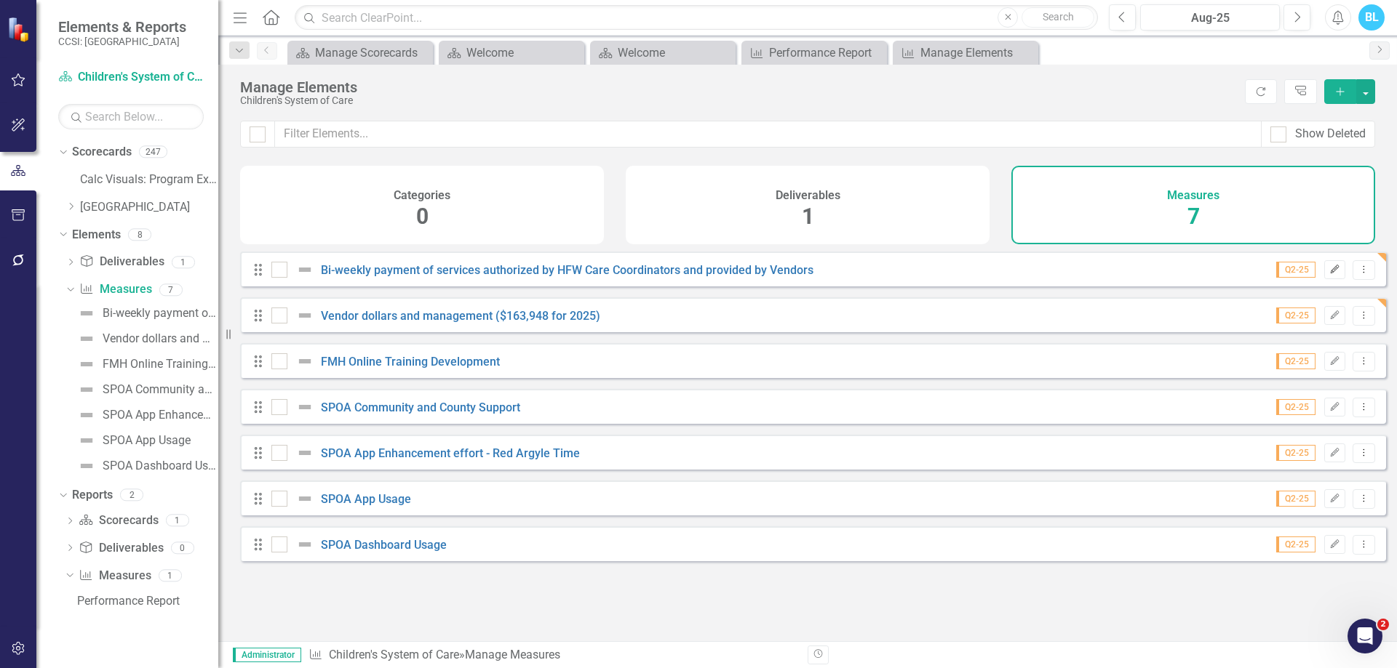
click at [1324, 279] on button "Edit" at bounding box center [1334, 269] width 21 height 19
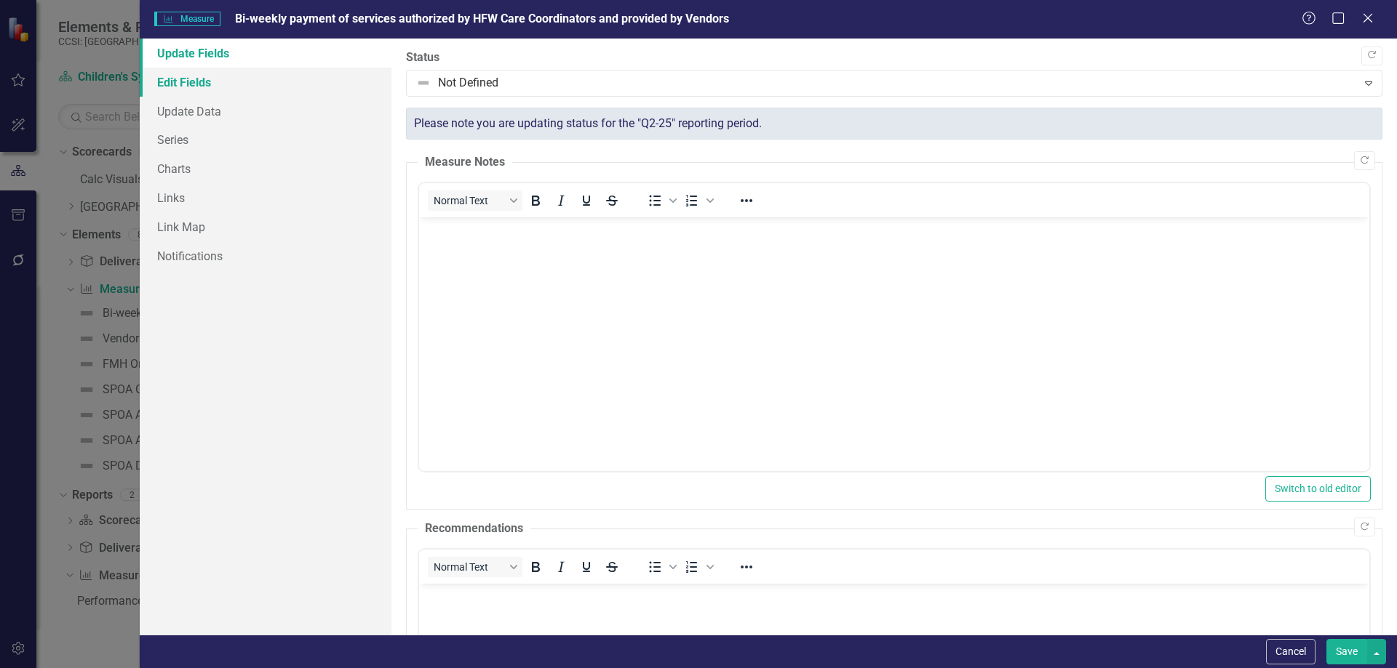
click at [293, 84] on link "Edit Fields" at bounding box center [266, 82] width 252 height 29
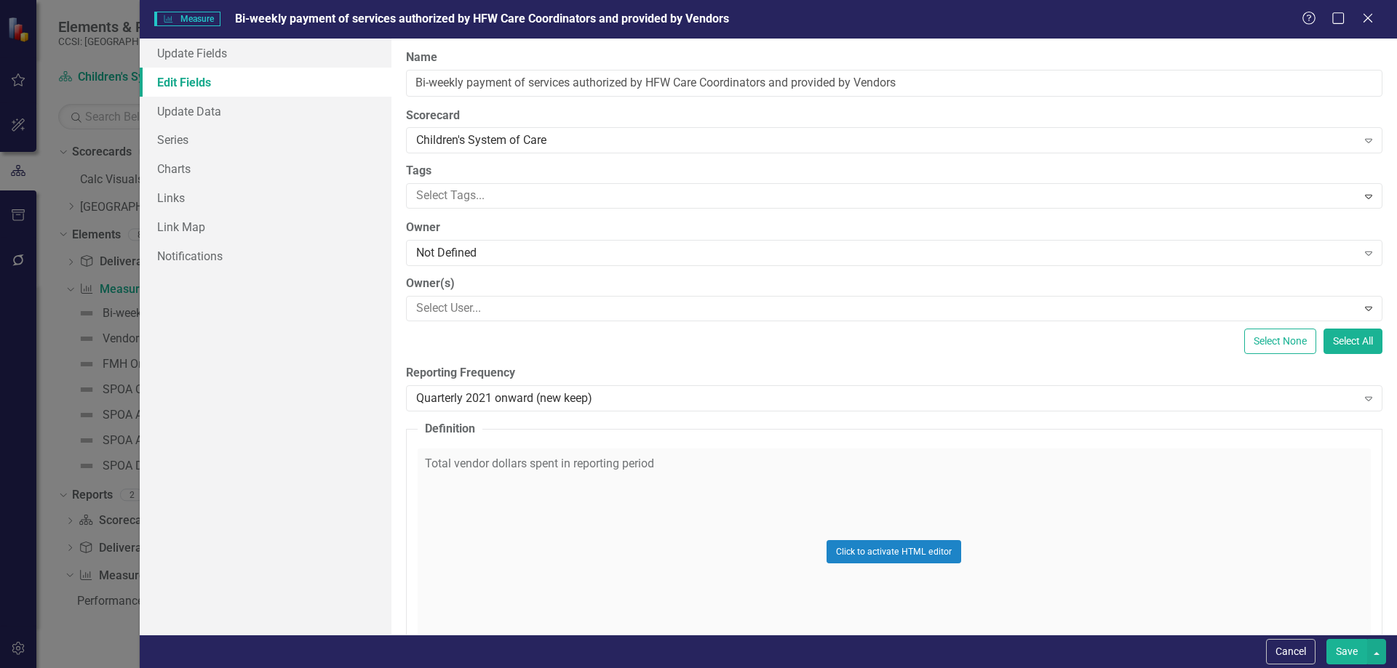
click at [573, 462] on div "Click to activate HTML editor" at bounding box center [894, 552] width 953 height 207
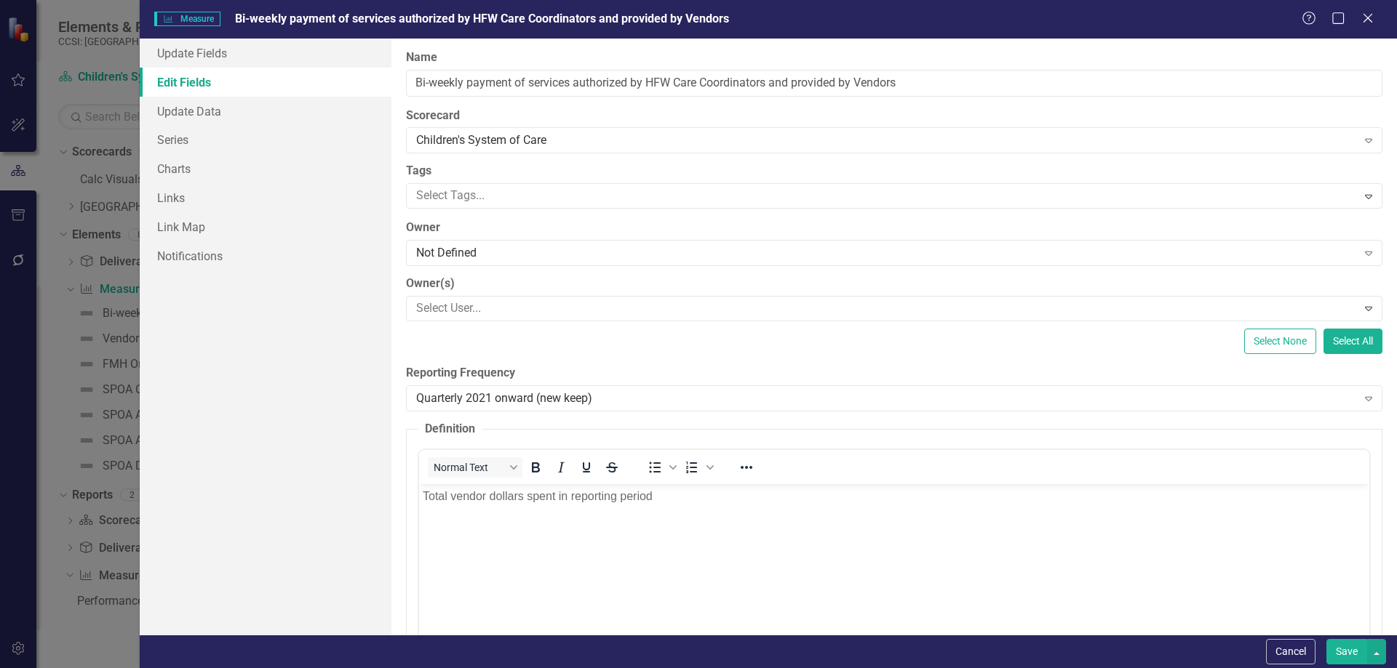
click at [573, 462] on div "Normal Text" at bounding box center [526, 467] width 215 height 28
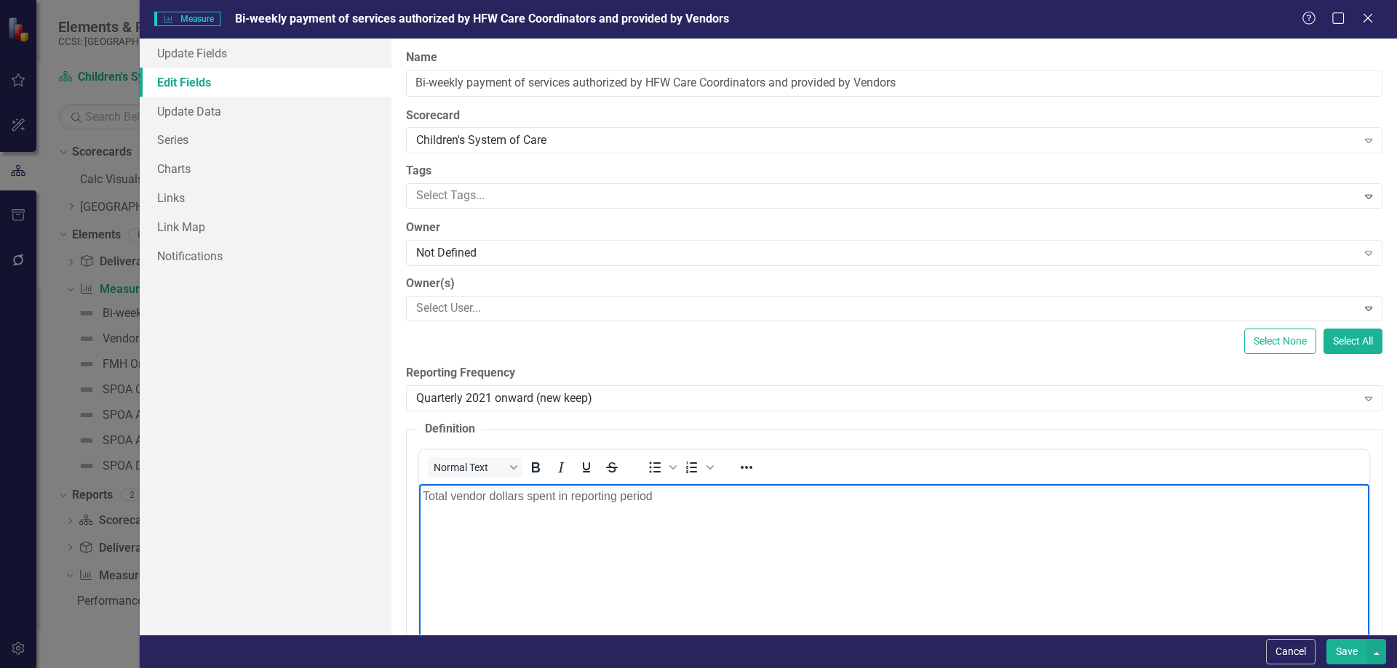
click at [580, 495] on p "Total vendor dollars spent in reporting period" at bounding box center [893, 495] width 943 height 17
paste body "Rich Text Area. Press ALT-0 for help."
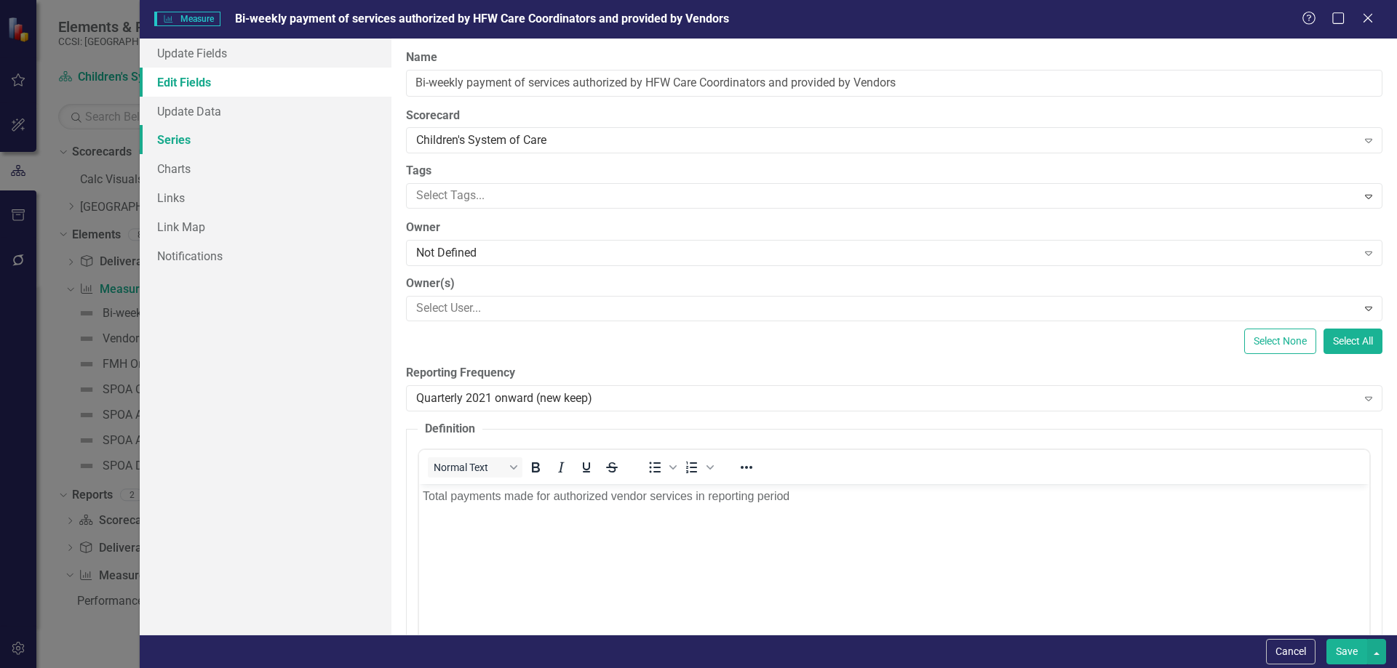
click at [183, 128] on link "Series" at bounding box center [266, 139] width 252 height 29
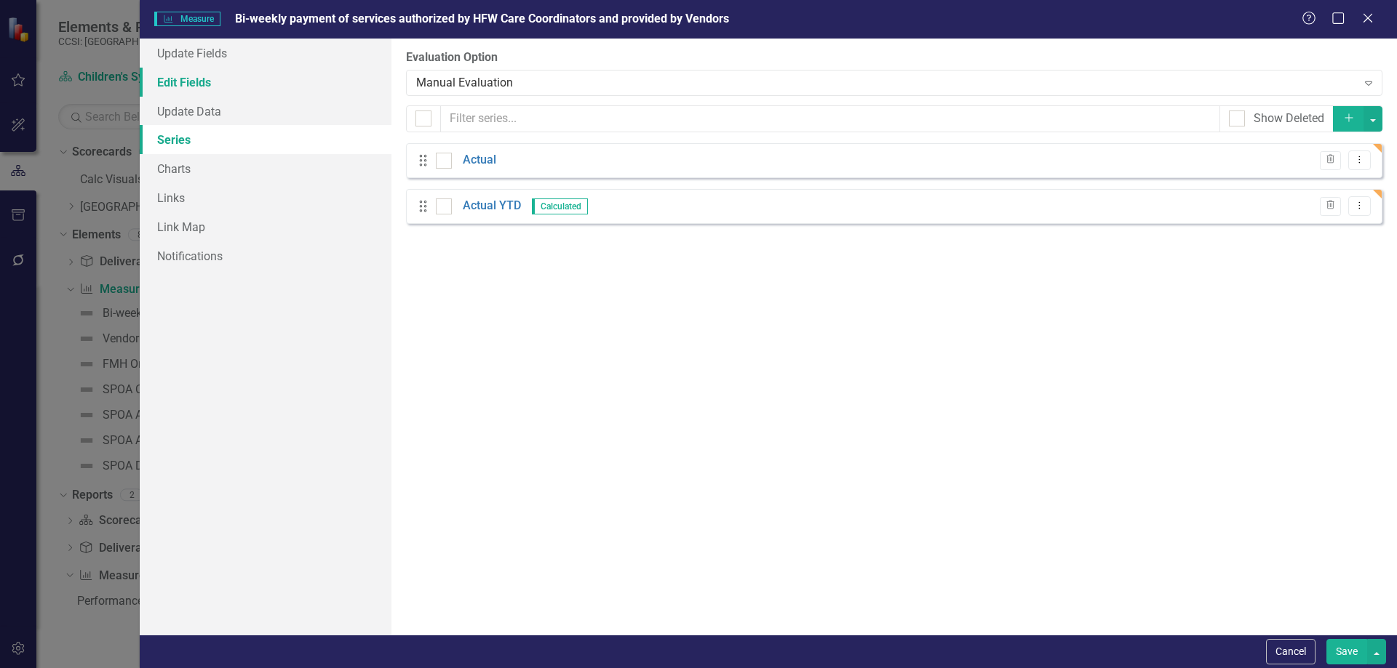
click at [255, 75] on link "Edit Fields" at bounding box center [266, 82] width 252 height 29
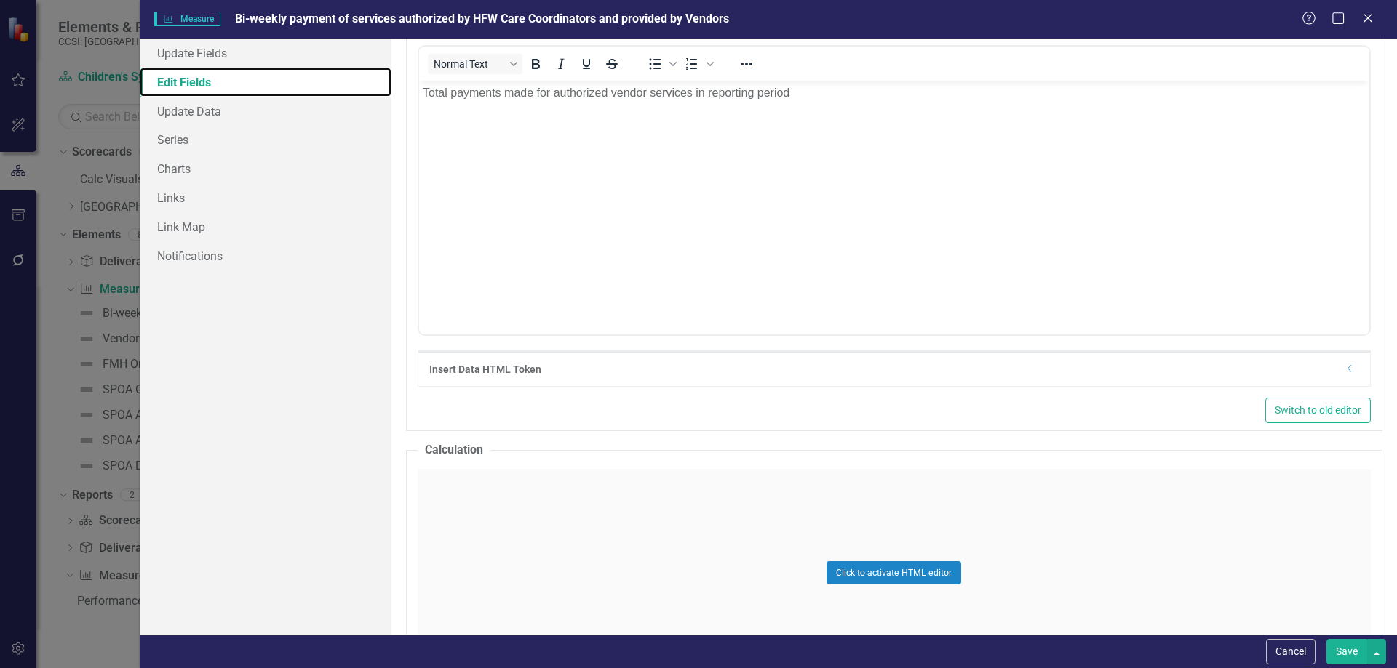
scroll to position [571, 0]
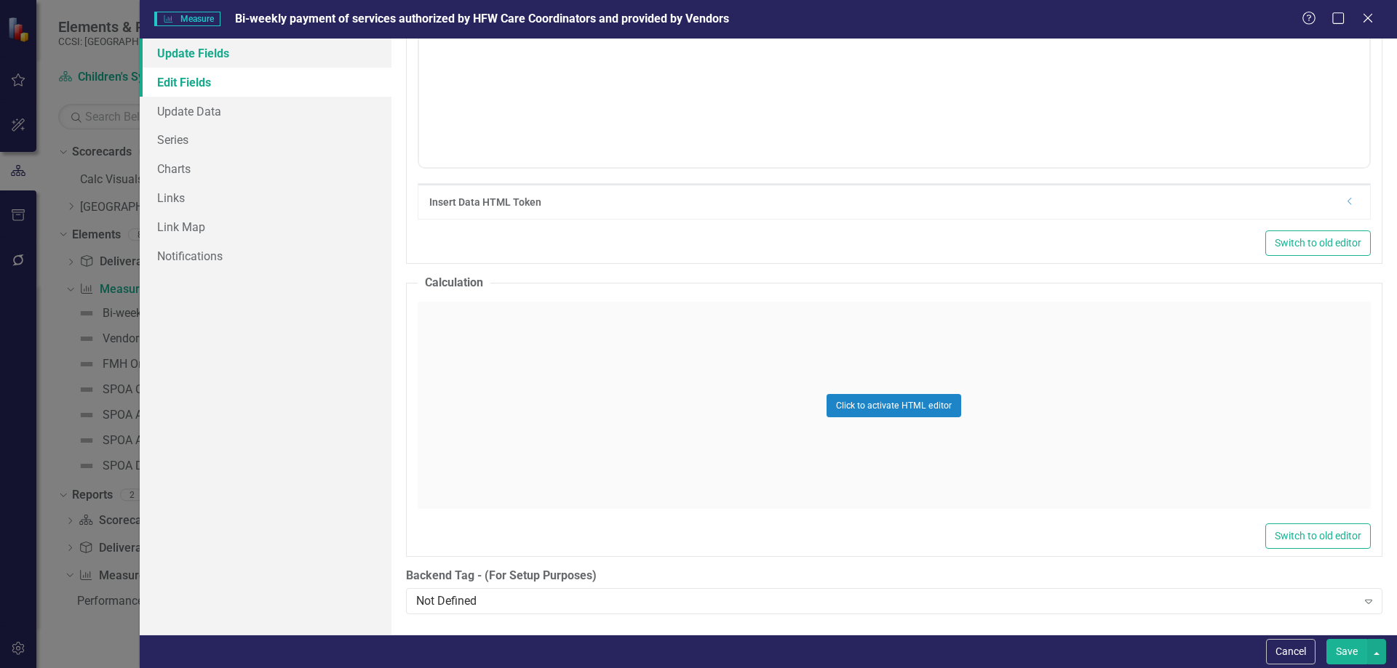
click at [205, 54] on link "Update Fields" at bounding box center [266, 53] width 252 height 29
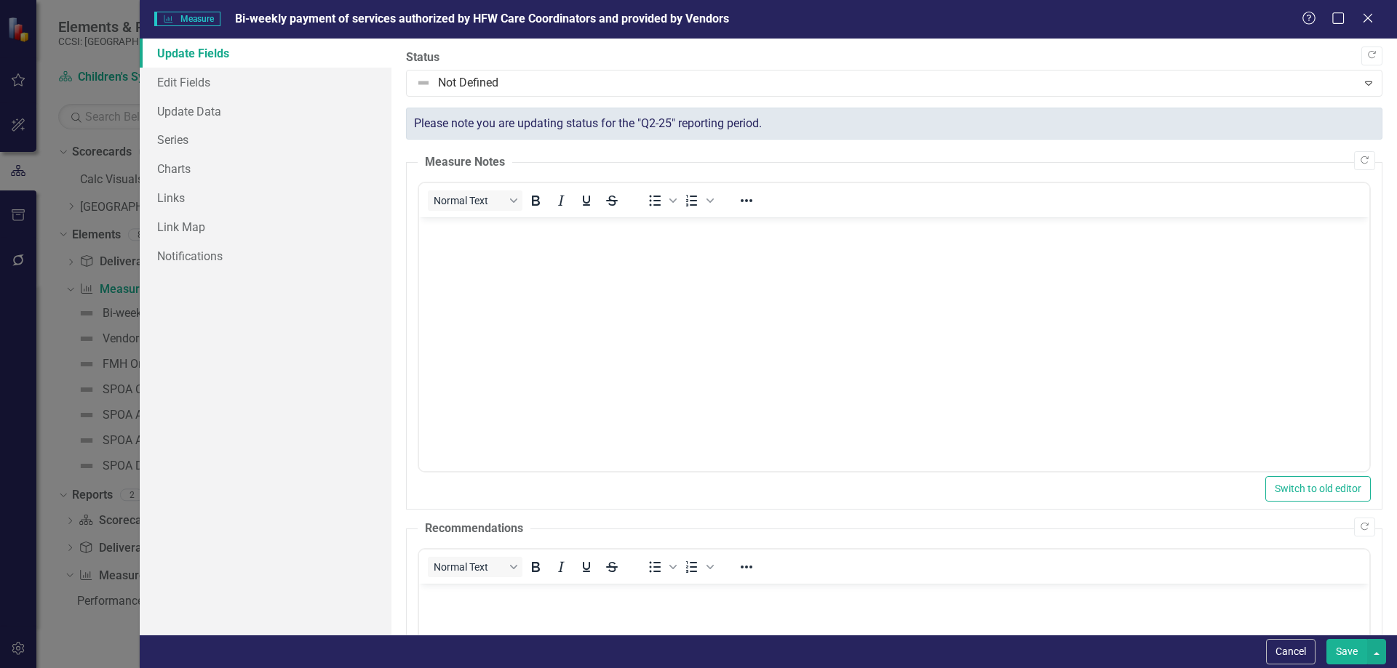
click at [1346, 650] on button "Save" at bounding box center [1346, 651] width 41 height 25
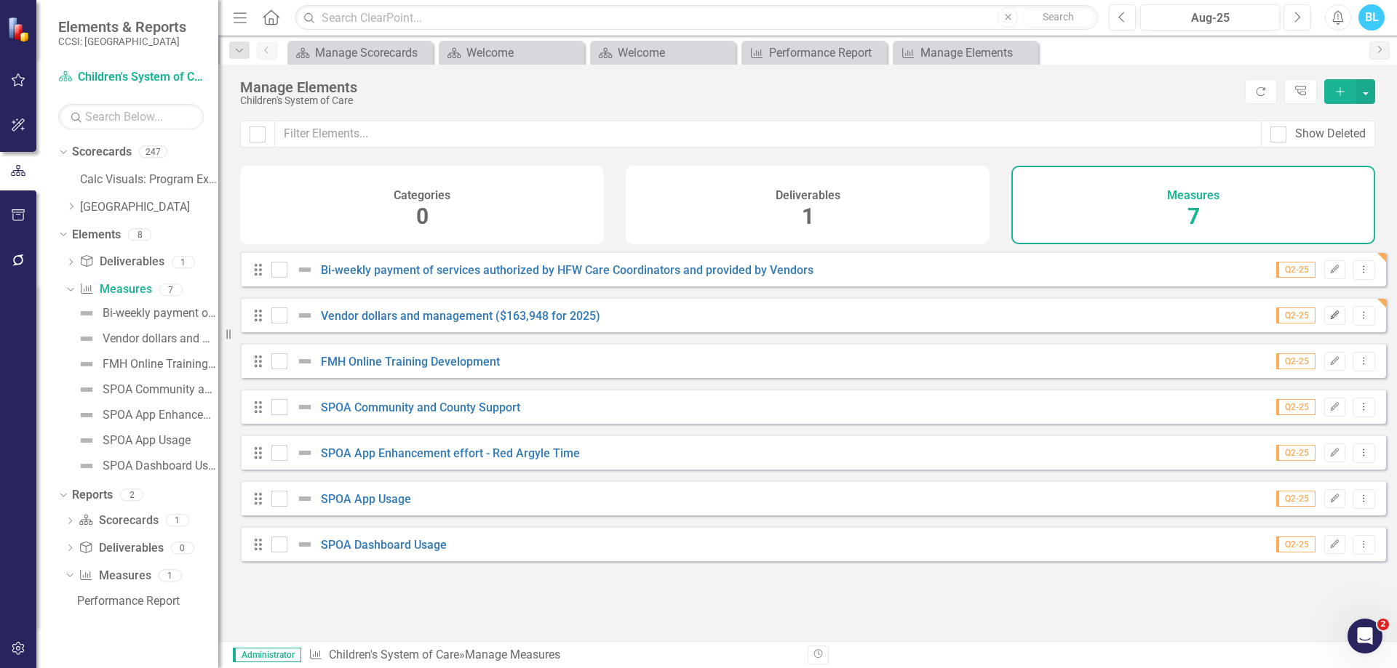
click at [1329, 320] on icon "Edit" at bounding box center [1334, 315] width 11 height 9
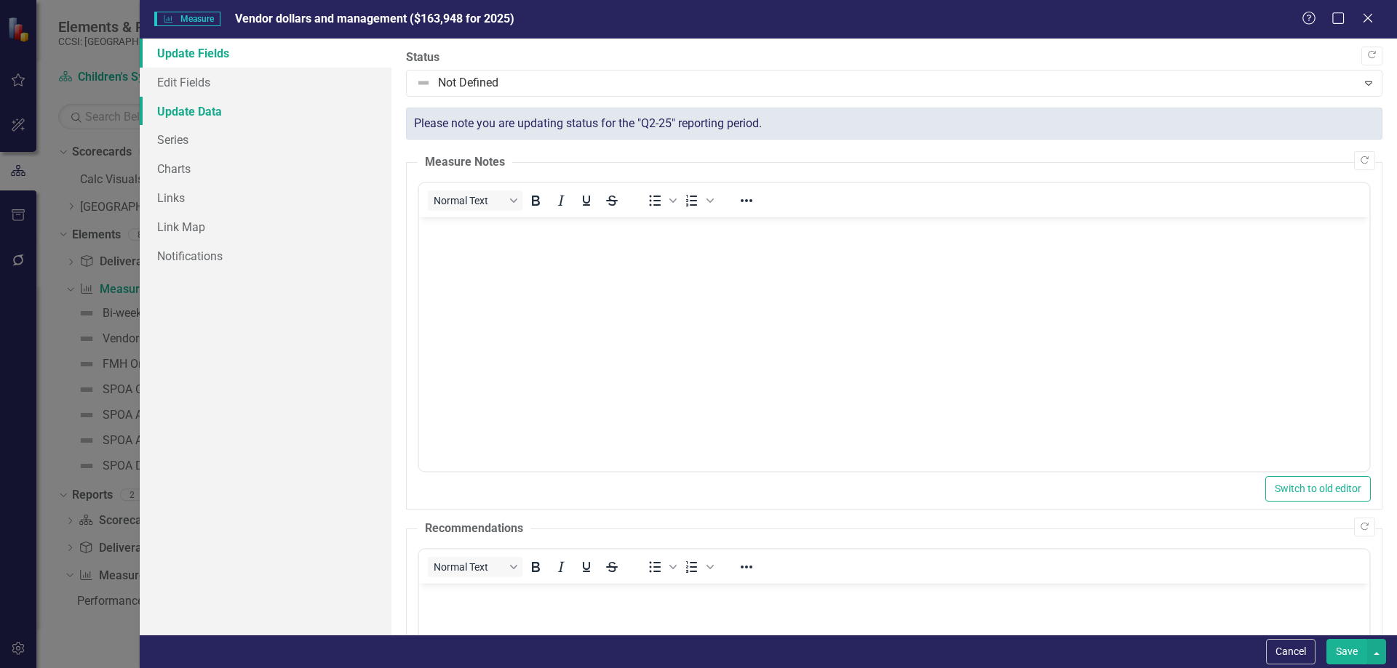
scroll to position [0, 0]
click at [273, 87] on link "Edit Fields" at bounding box center [266, 82] width 252 height 29
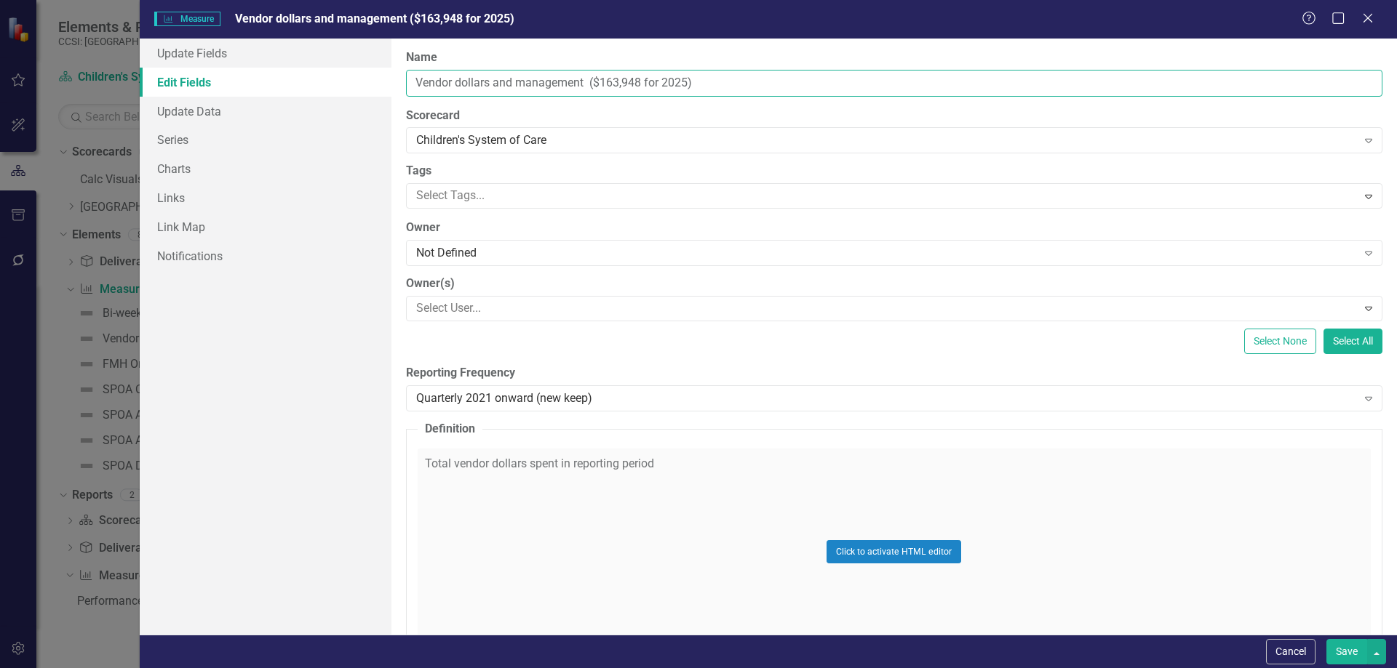
click at [514, 83] on input "Vendor dollars and management ($163,948 for 2025)" at bounding box center [894, 83] width 976 height 27
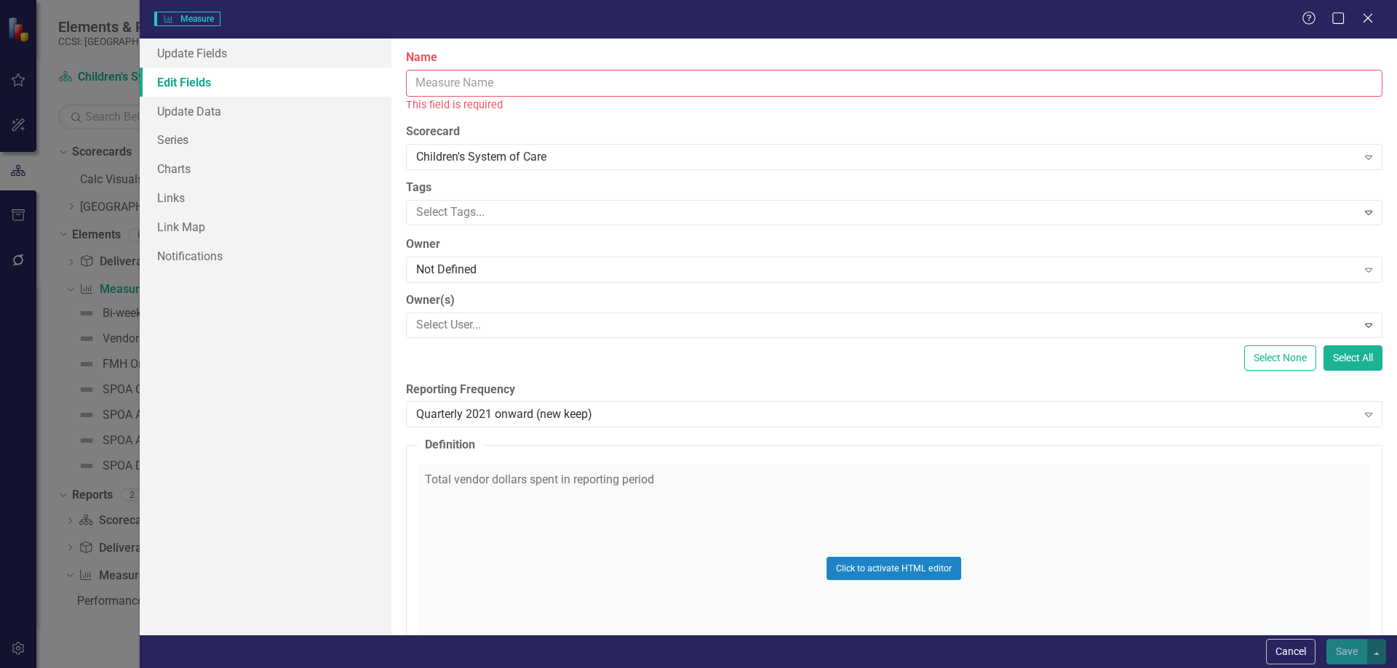
paste input "Provide training to new vendor agency hires"
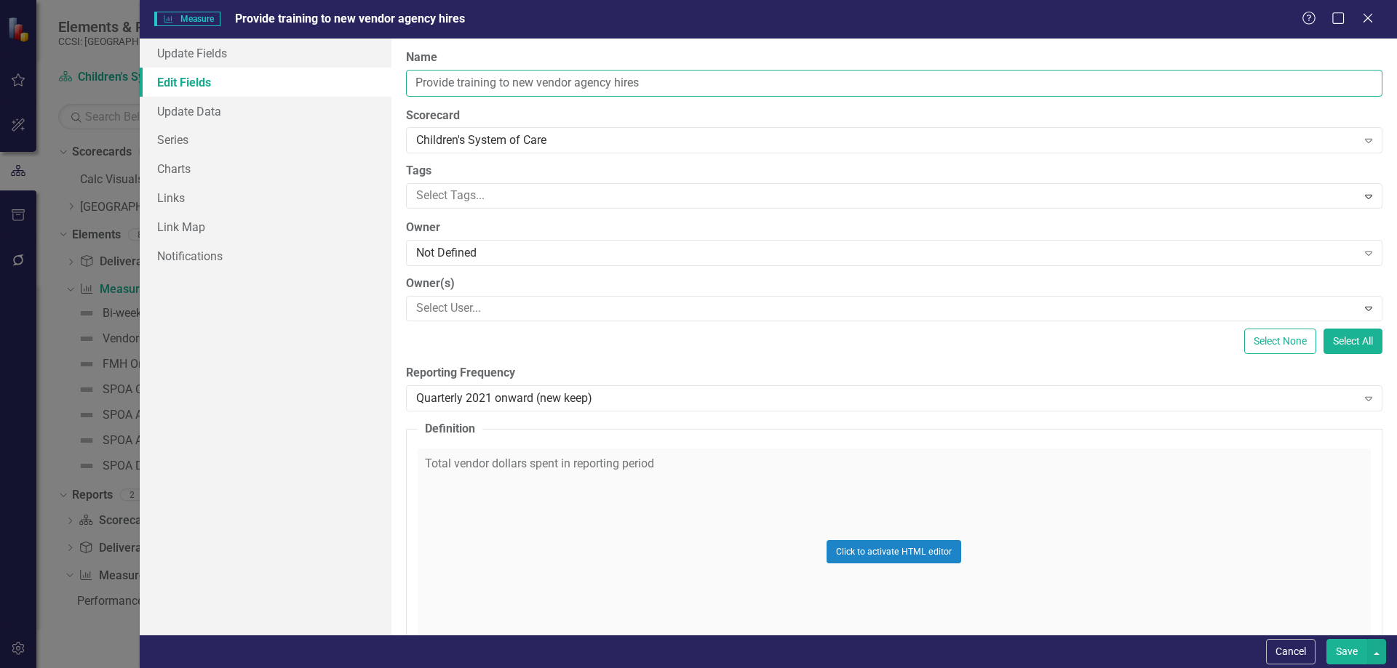
type input "Provide training to new vendor agency hires"
click at [666, 480] on div "Click to activate HTML editor" at bounding box center [894, 552] width 953 height 207
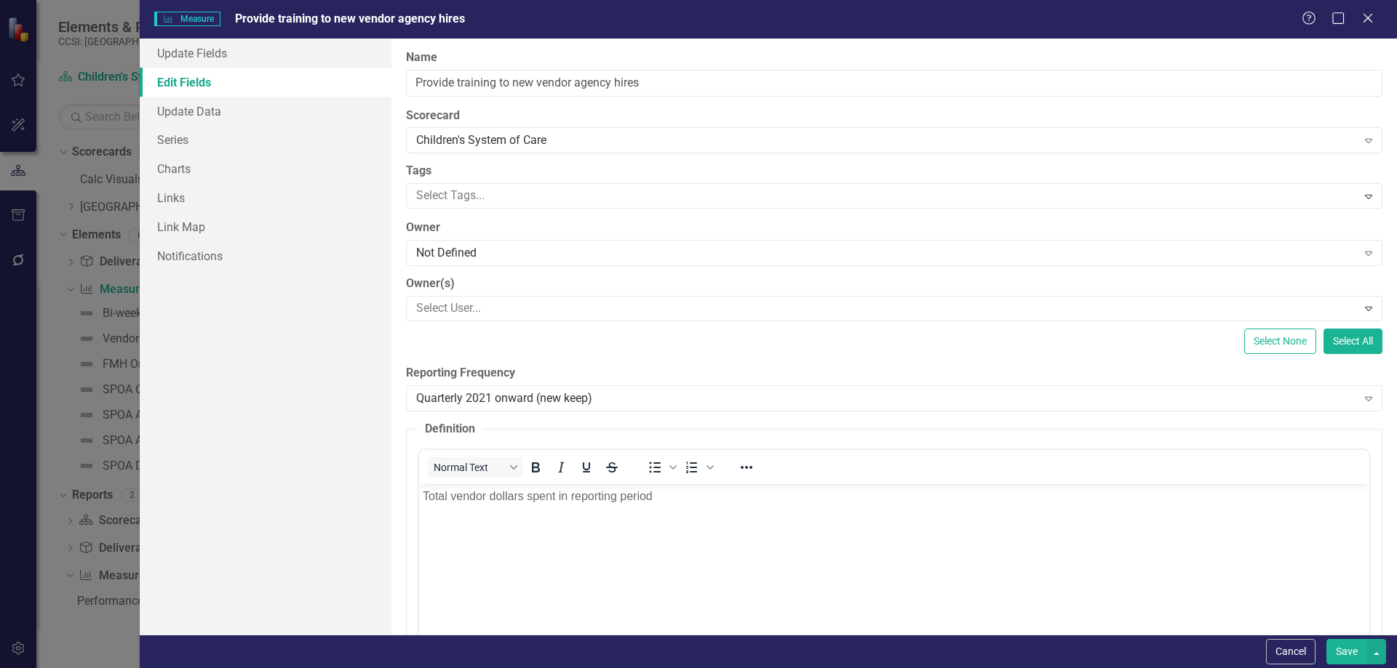
click at [670, 522] on body "Total vendor dollars spent in reporting period" at bounding box center [893, 593] width 950 height 218
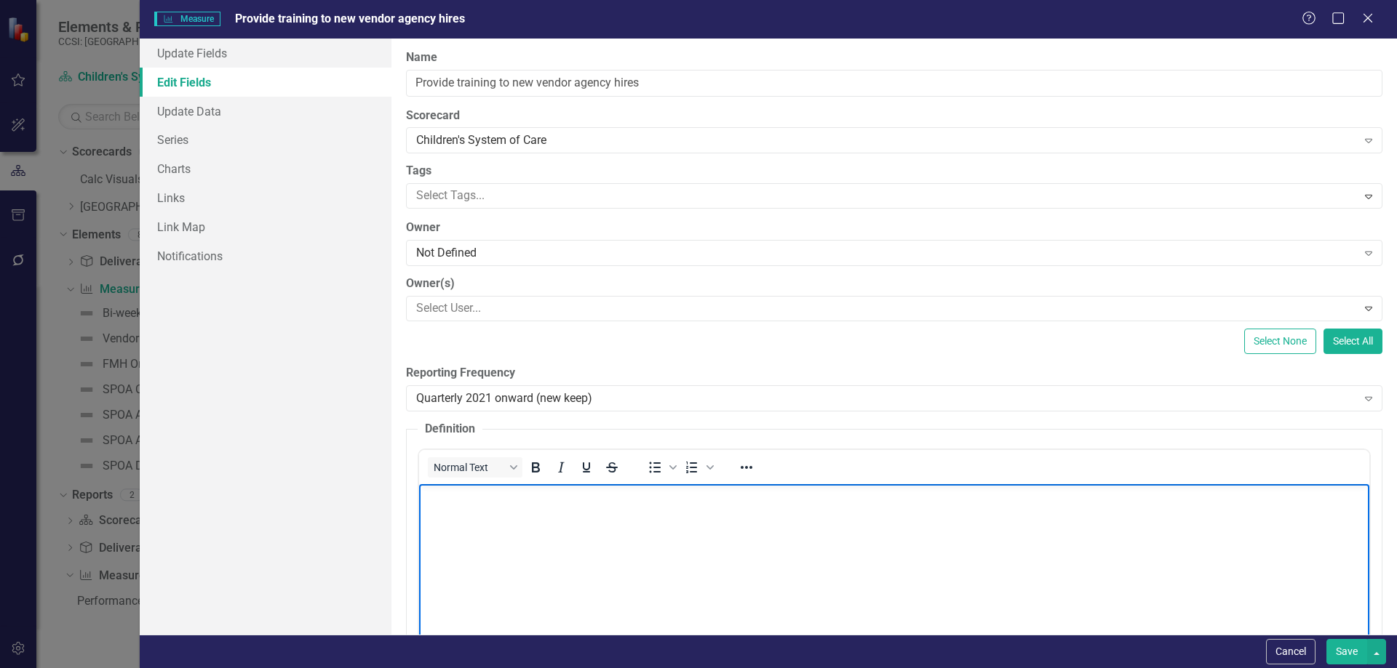
click at [748, 538] on body "Rich Text Area. Press ALT-0 for help." at bounding box center [893, 593] width 950 height 218
paste body "Rich Text Area. Press ALT-0 for help."
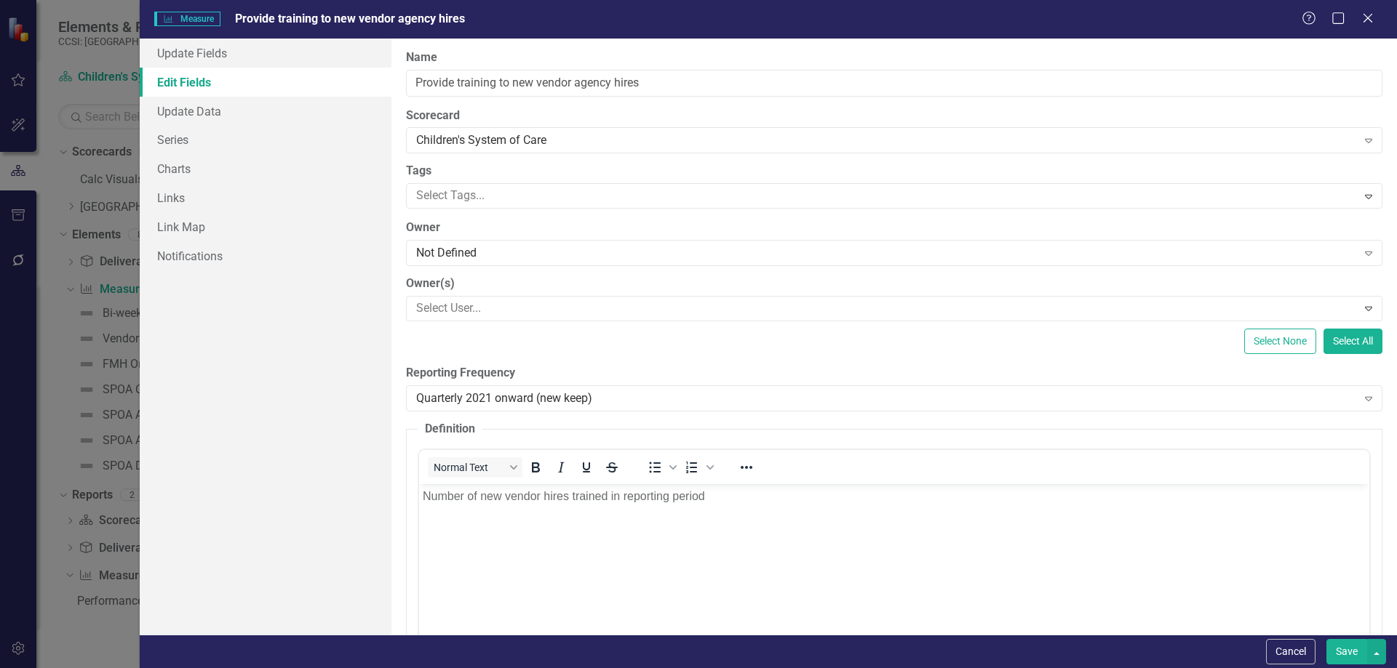
click at [991, 349] on div "Select None Select All" at bounding box center [894, 341] width 976 height 25
click at [232, 137] on link "Series" at bounding box center [266, 139] width 252 height 29
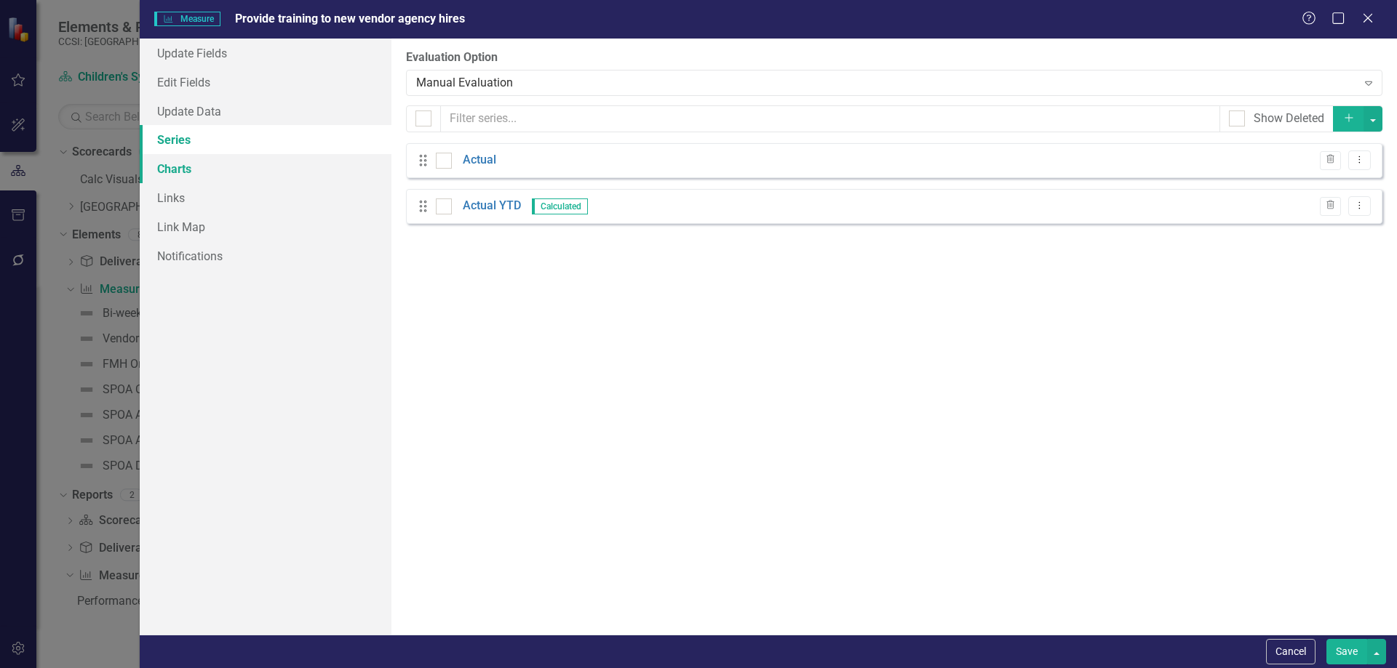
click at [241, 167] on link "Charts" at bounding box center [266, 168] width 252 height 29
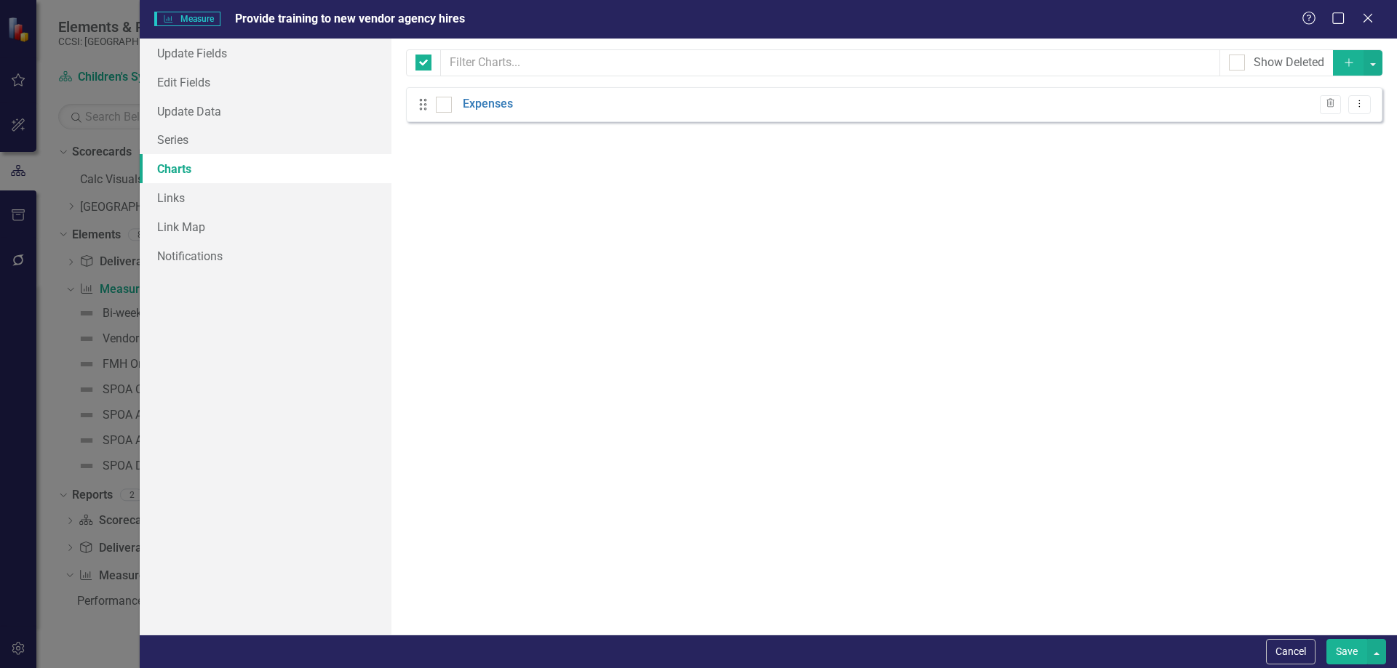
checkbox input "false"
click at [244, 206] on link "Links" at bounding box center [266, 197] width 252 height 29
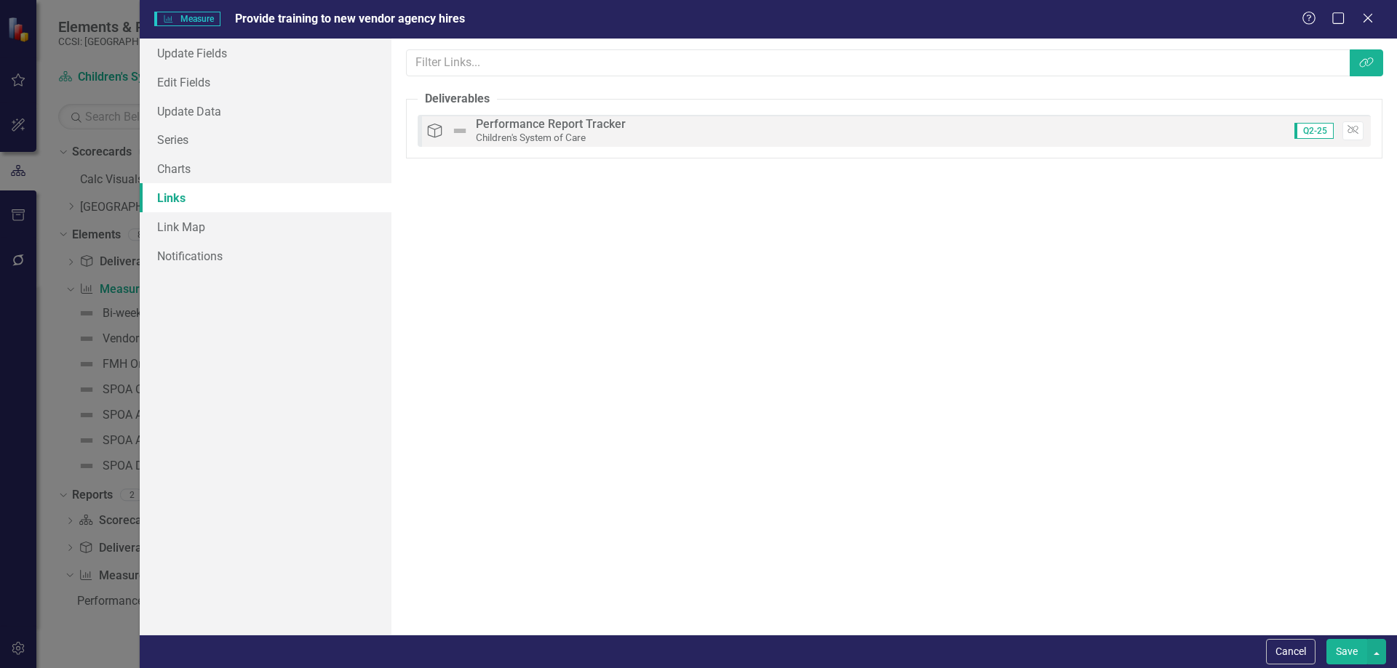
click at [1343, 643] on button "Save" at bounding box center [1346, 651] width 41 height 25
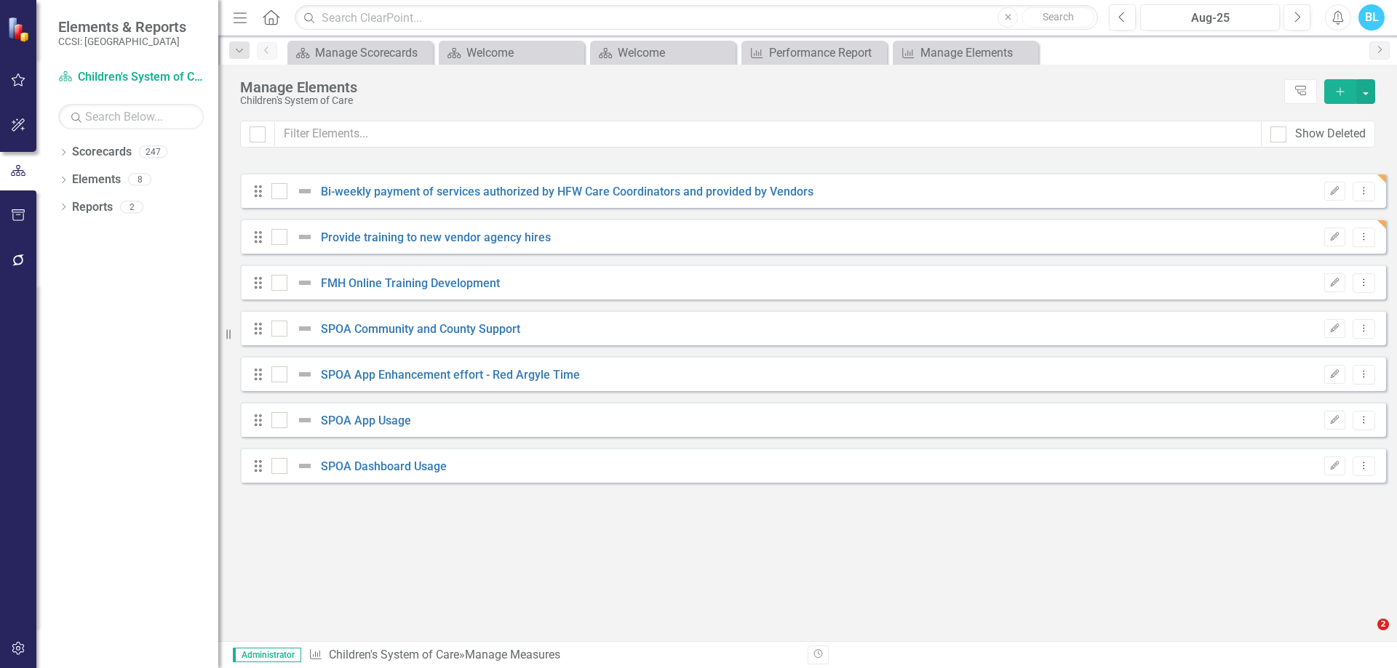
checkbox input "false"
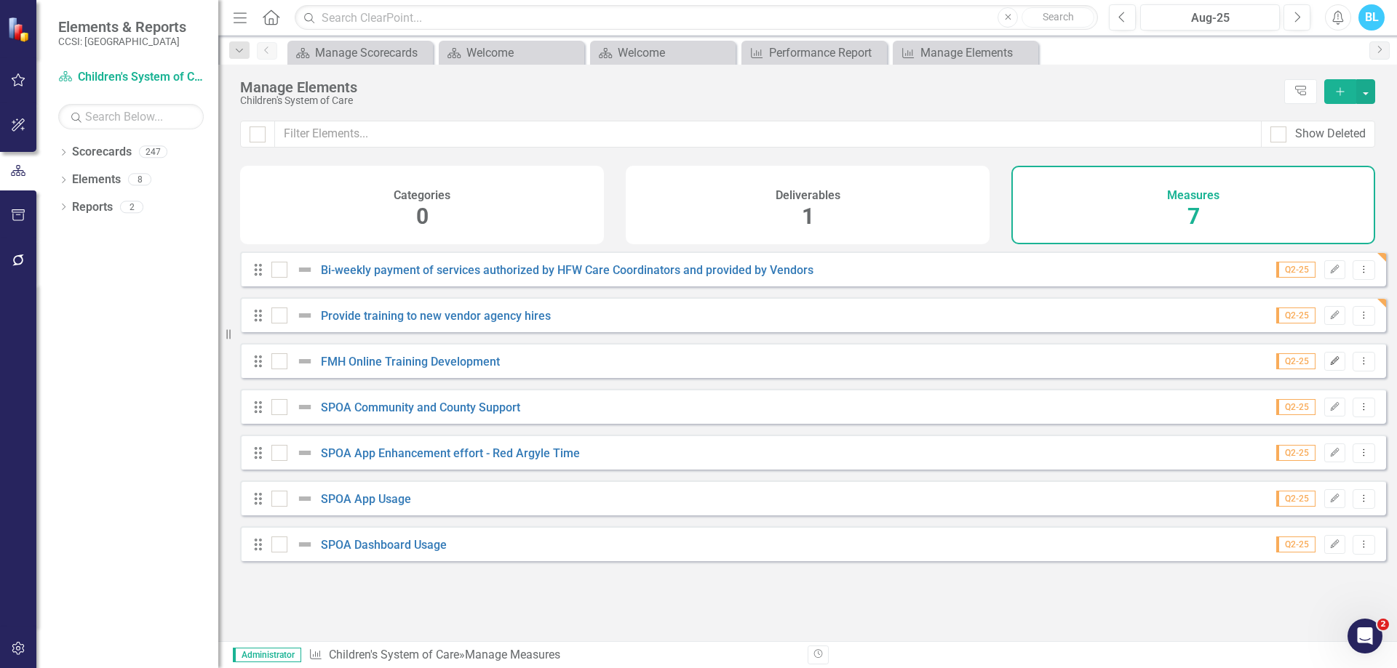
click at [1324, 370] on button "Edit" at bounding box center [1334, 361] width 21 height 19
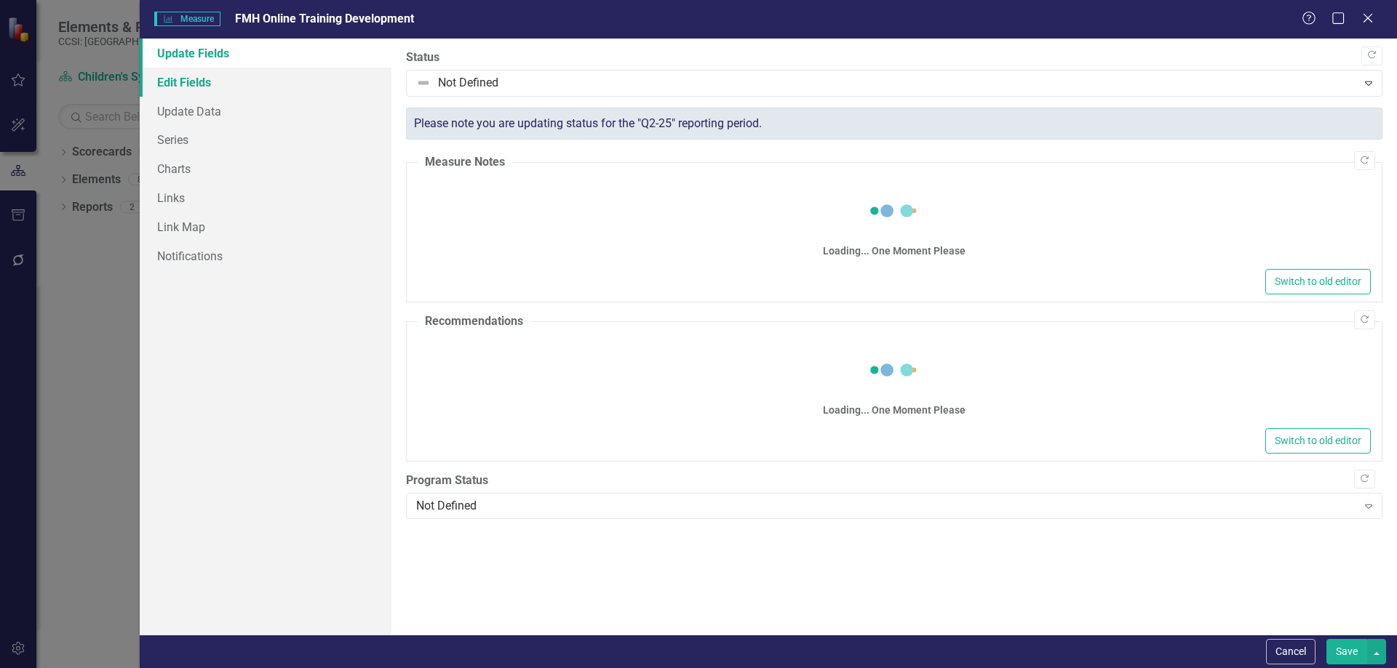
click at [238, 77] on link "Edit Fields" at bounding box center [266, 82] width 252 height 29
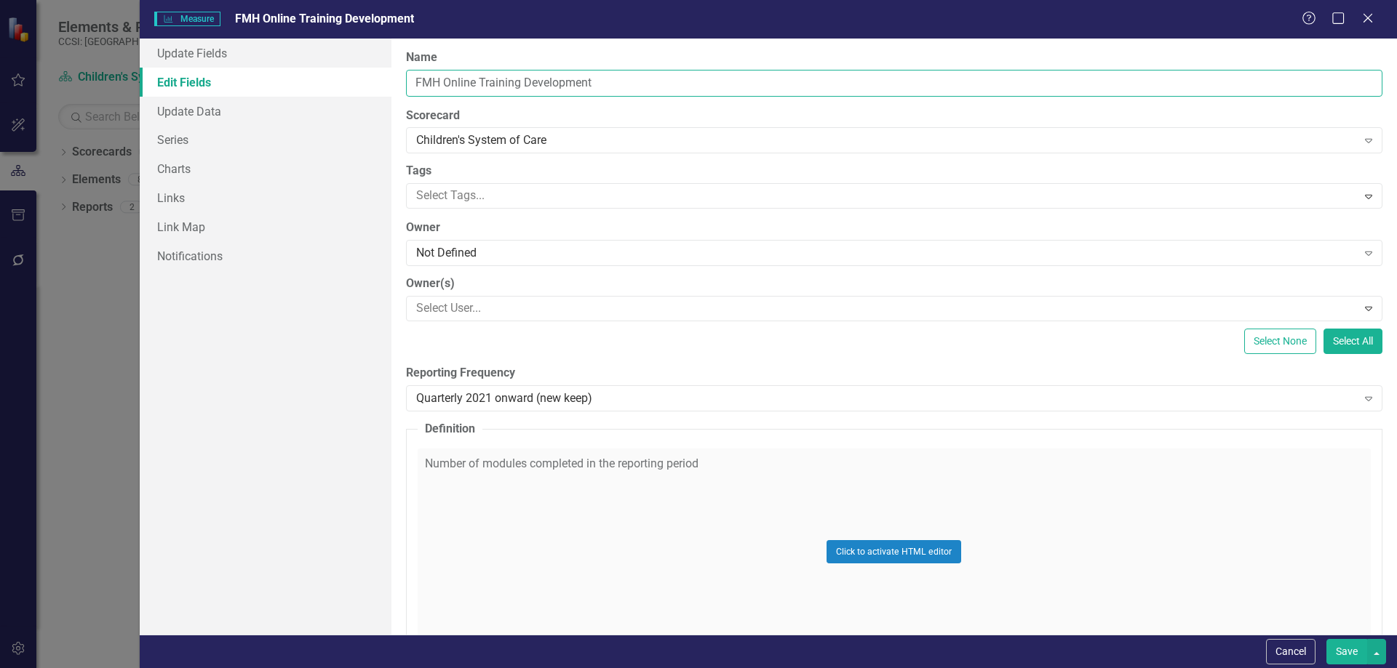
click at [706, 76] on input "FMH Online Training Development" at bounding box center [894, 83] width 976 height 27
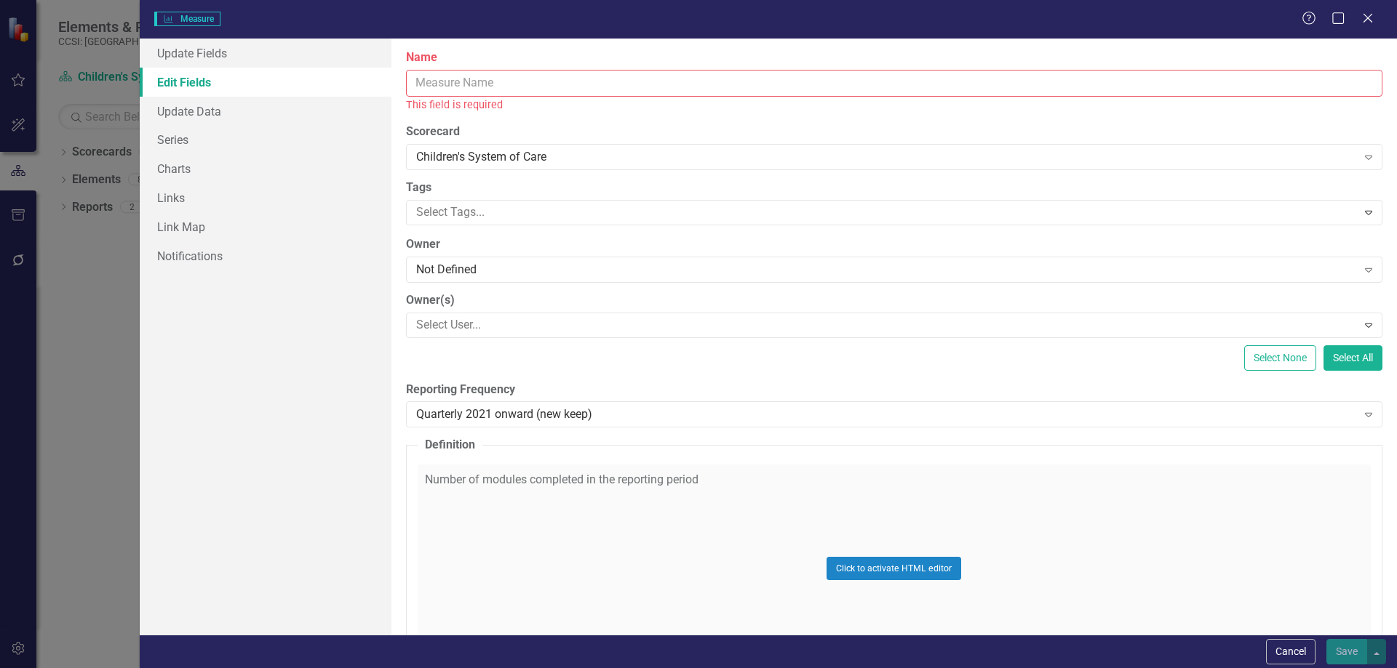
paste input "Provide training to new vendor agency hires"
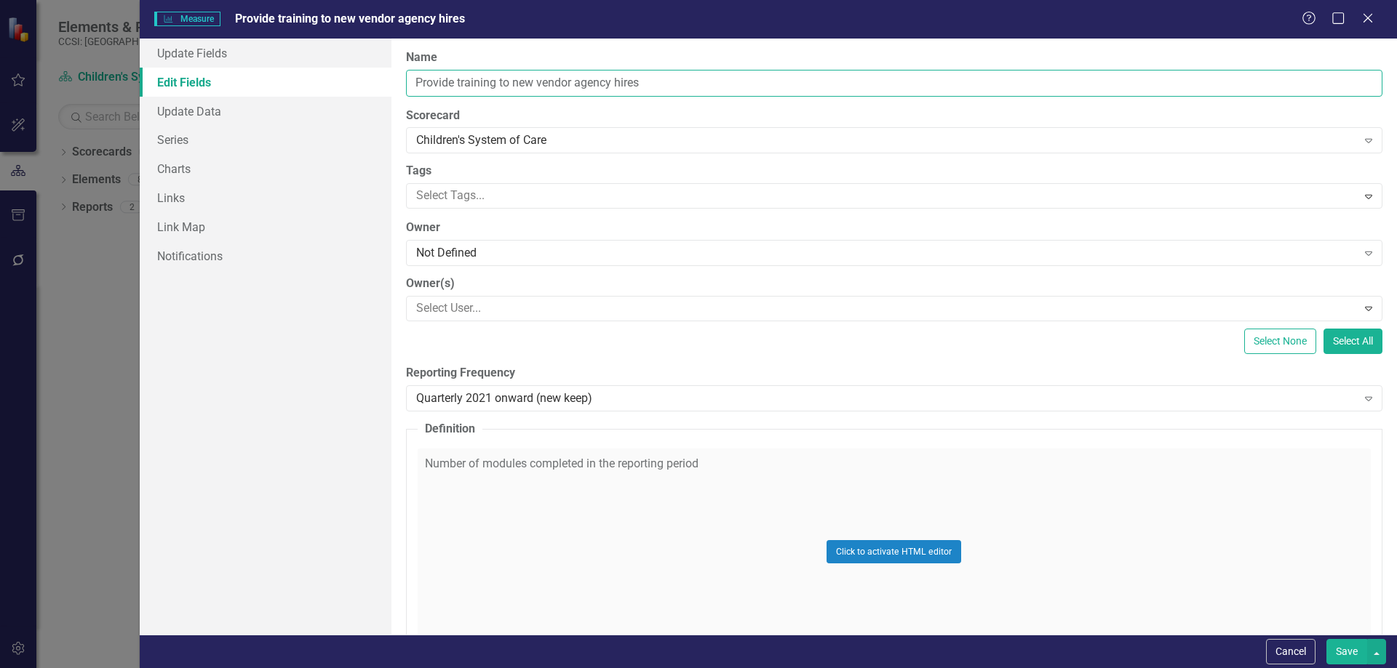
type input "Provide training to new vendor agency hires"
click at [739, 456] on div "Click to activate HTML editor" at bounding box center [894, 552] width 953 height 207
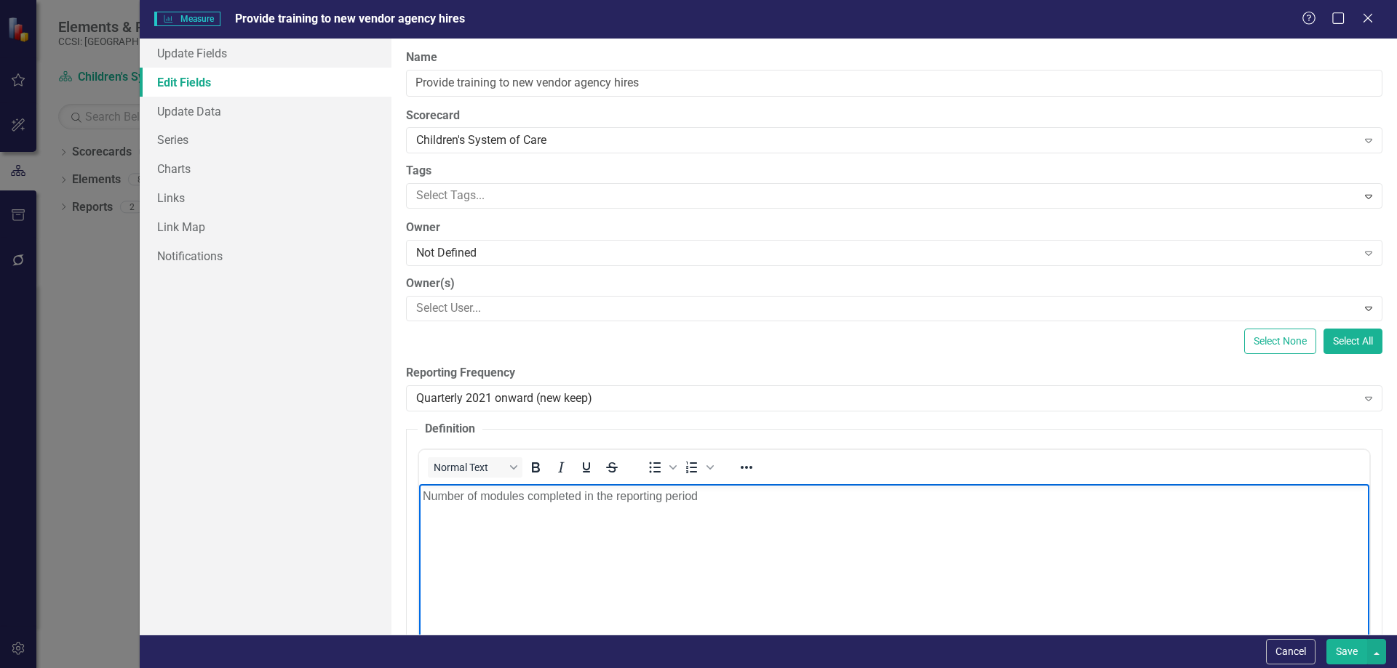
click at [730, 536] on body "Number of modules completed in the reporting period" at bounding box center [893, 593] width 950 height 218
paste body "Rich Text Area. Press ALT-0 for help."
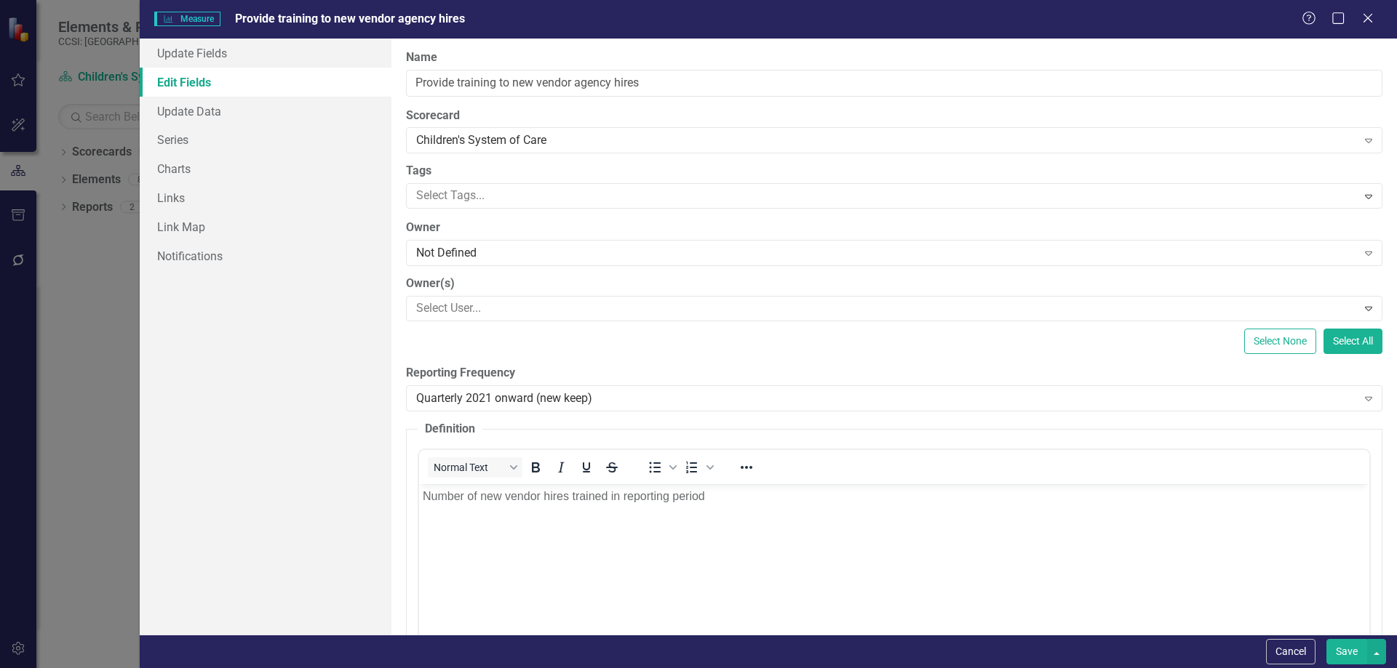
click at [831, 365] on label "Reporting Frequency" at bounding box center [894, 373] width 976 height 17
click at [180, 133] on link "Series" at bounding box center [266, 139] width 252 height 29
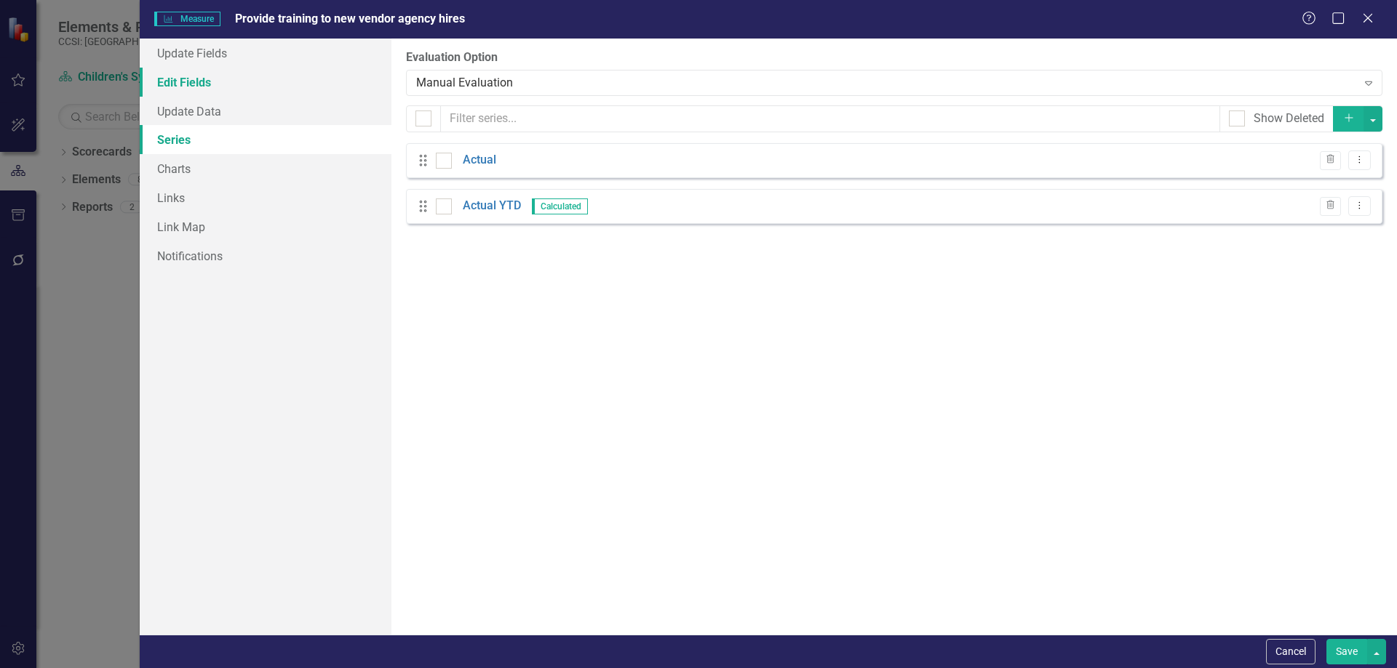
click at [209, 84] on link "Edit Fields" at bounding box center [266, 82] width 252 height 29
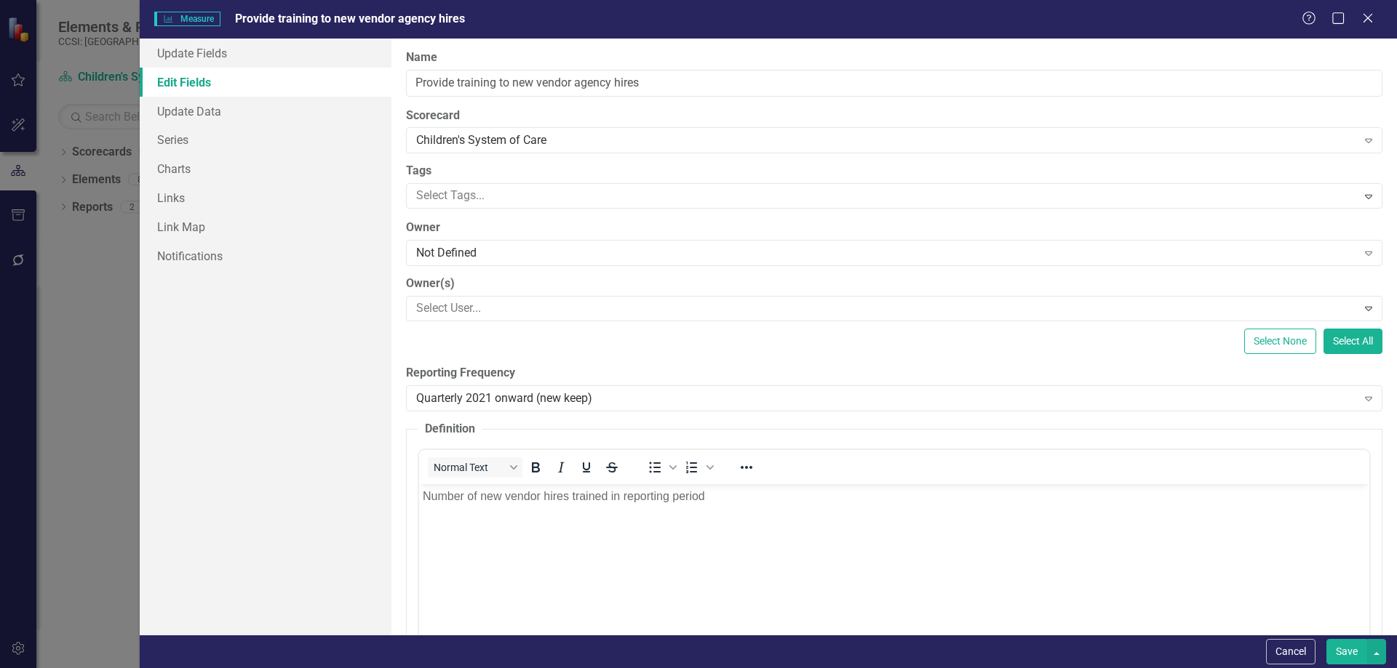
click at [1348, 649] on button "Save" at bounding box center [1346, 651] width 41 height 25
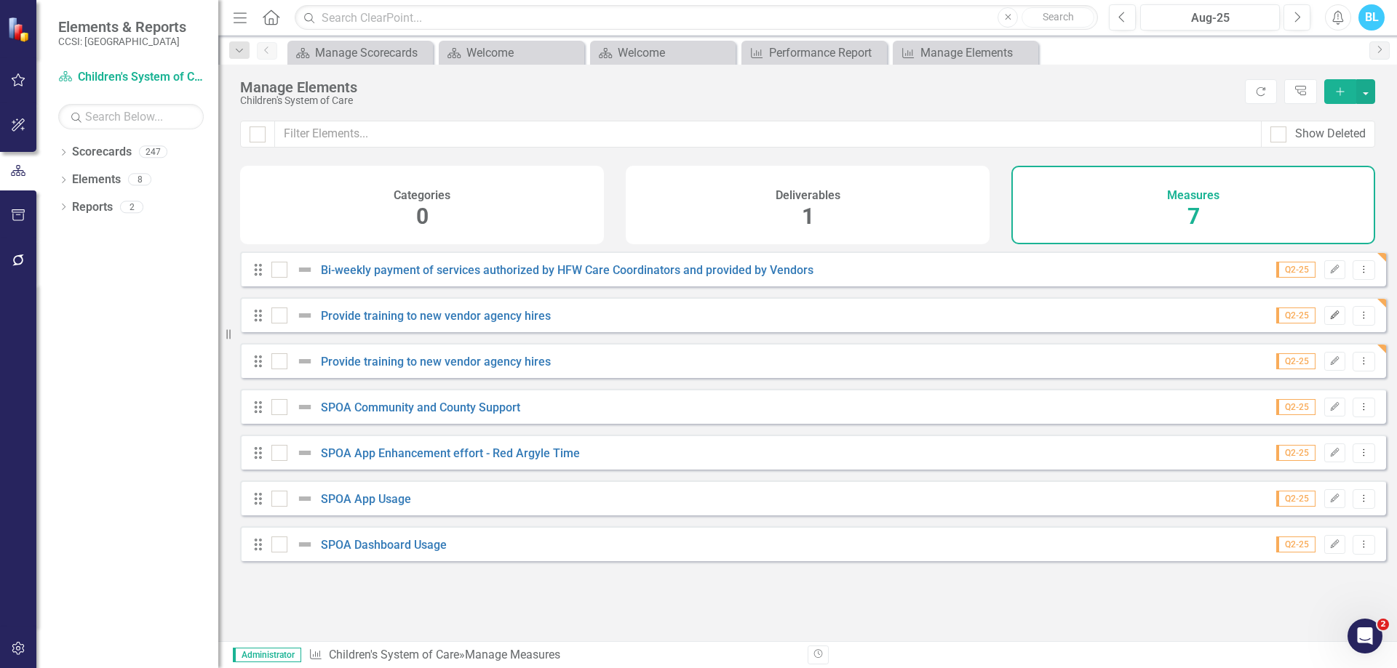
click at [1329, 320] on icon "Edit" at bounding box center [1334, 315] width 11 height 9
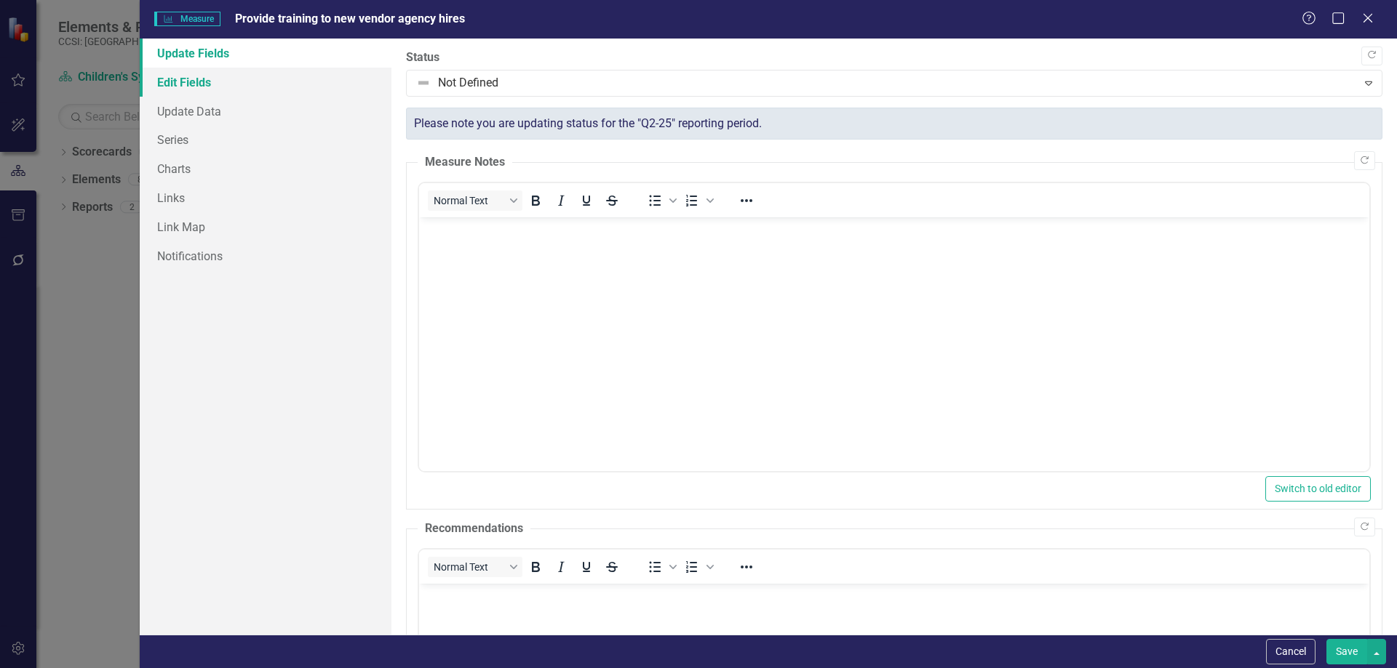
click at [237, 88] on link "Edit Fields" at bounding box center [266, 82] width 252 height 29
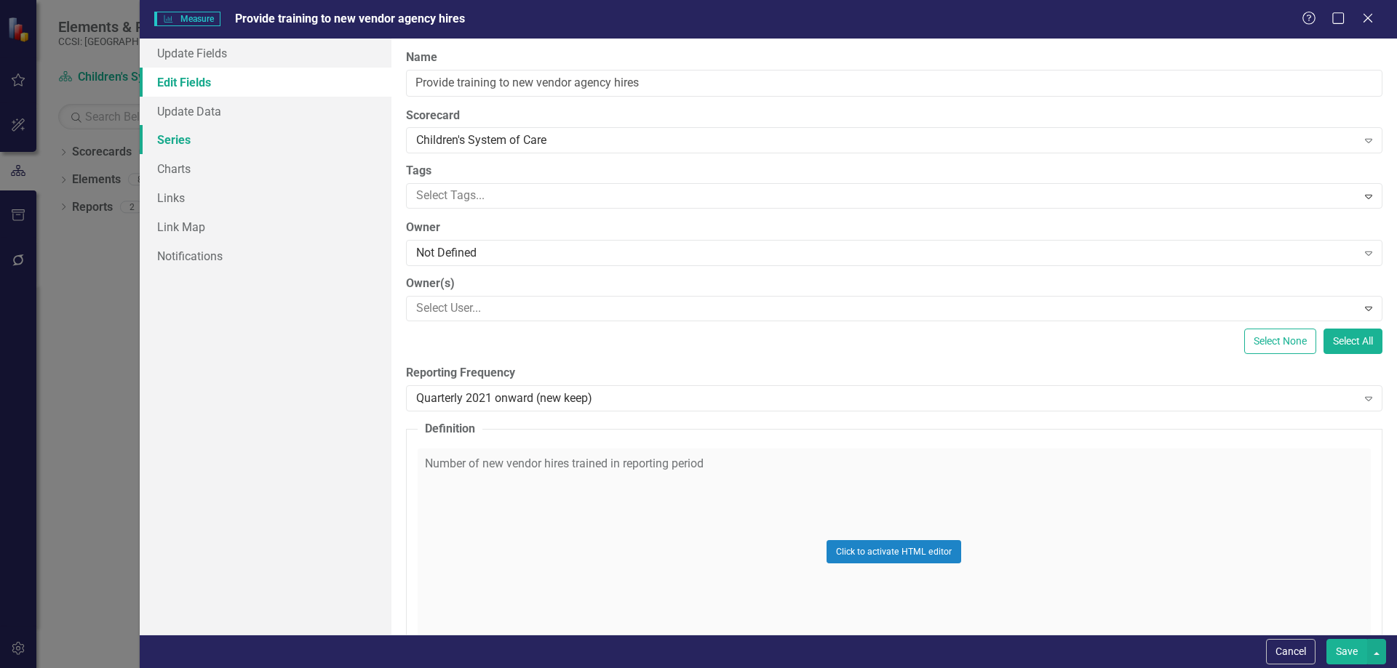
click at [231, 142] on link "Series" at bounding box center [266, 139] width 252 height 29
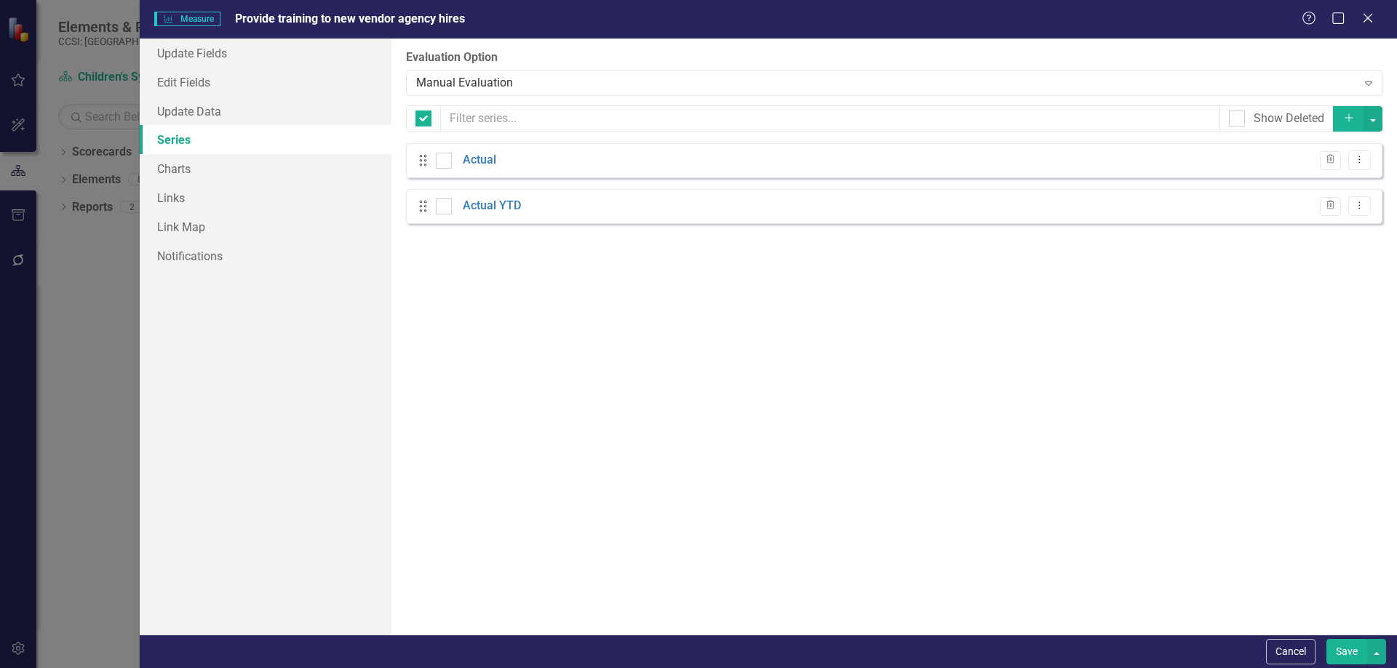
checkbox input "false"
click at [490, 204] on link "Actual YTD" at bounding box center [492, 206] width 58 height 17
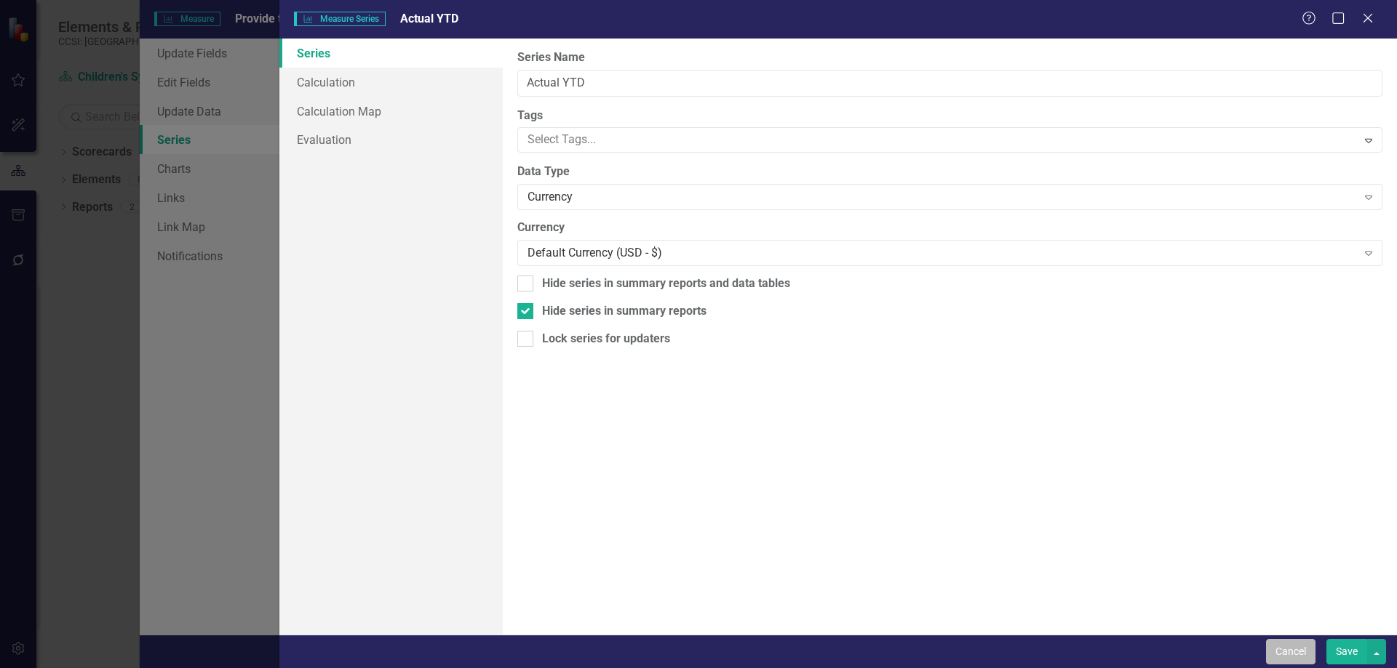
click at [1279, 653] on button "Cancel" at bounding box center [1290, 651] width 49 height 25
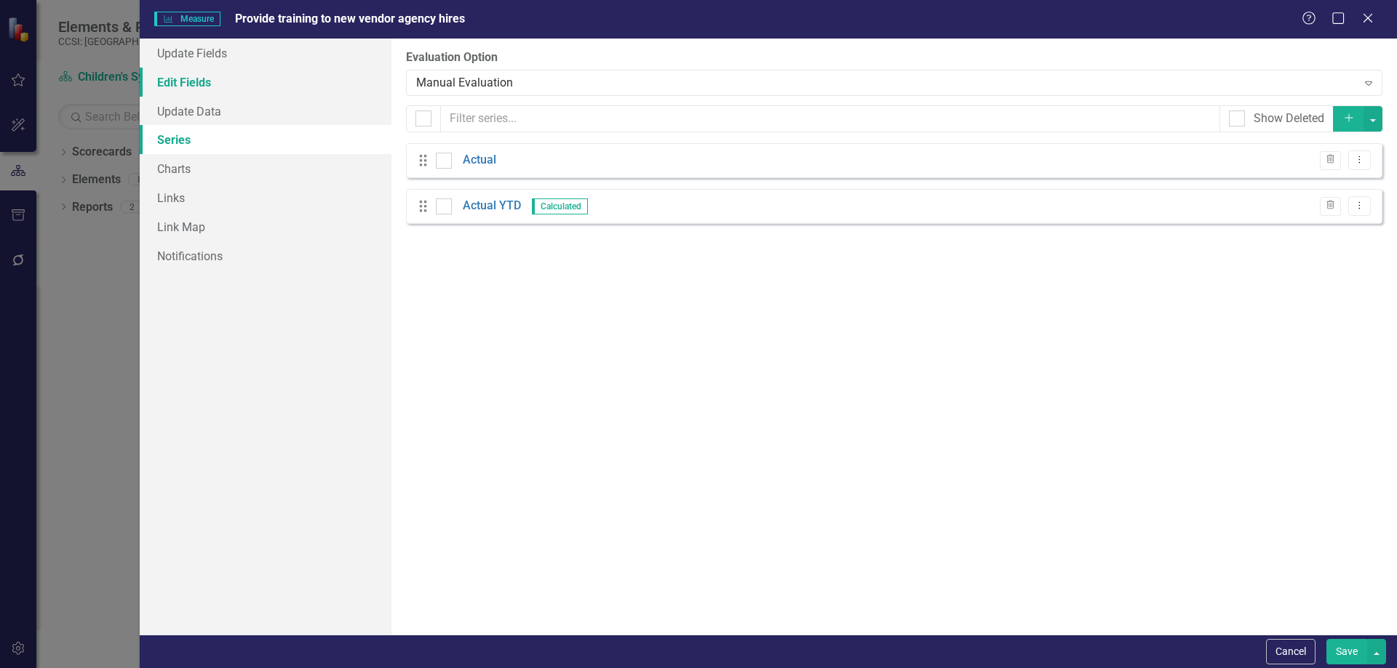
click at [278, 75] on link "Edit Fields" at bounding box center [266, 82] width 252 height 29
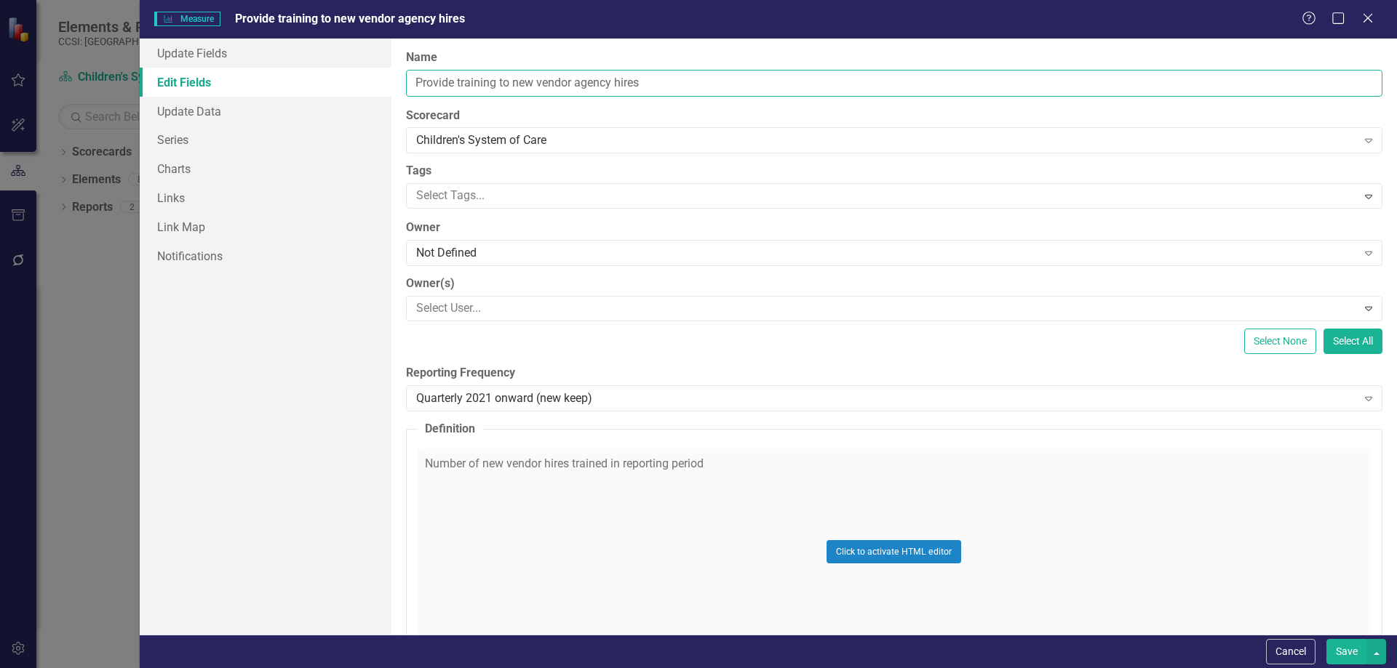
click at [591, 77] on input "Provide training to new vendor agency hires" at bounding box center [894, 83] width 976 height 27
paste input "Bi-weekly payment of services authorized by HFW Care Coordinators and provided …"
type input "Bi-weekly payment of services authorized by HFW Care Coordinators and provided …"
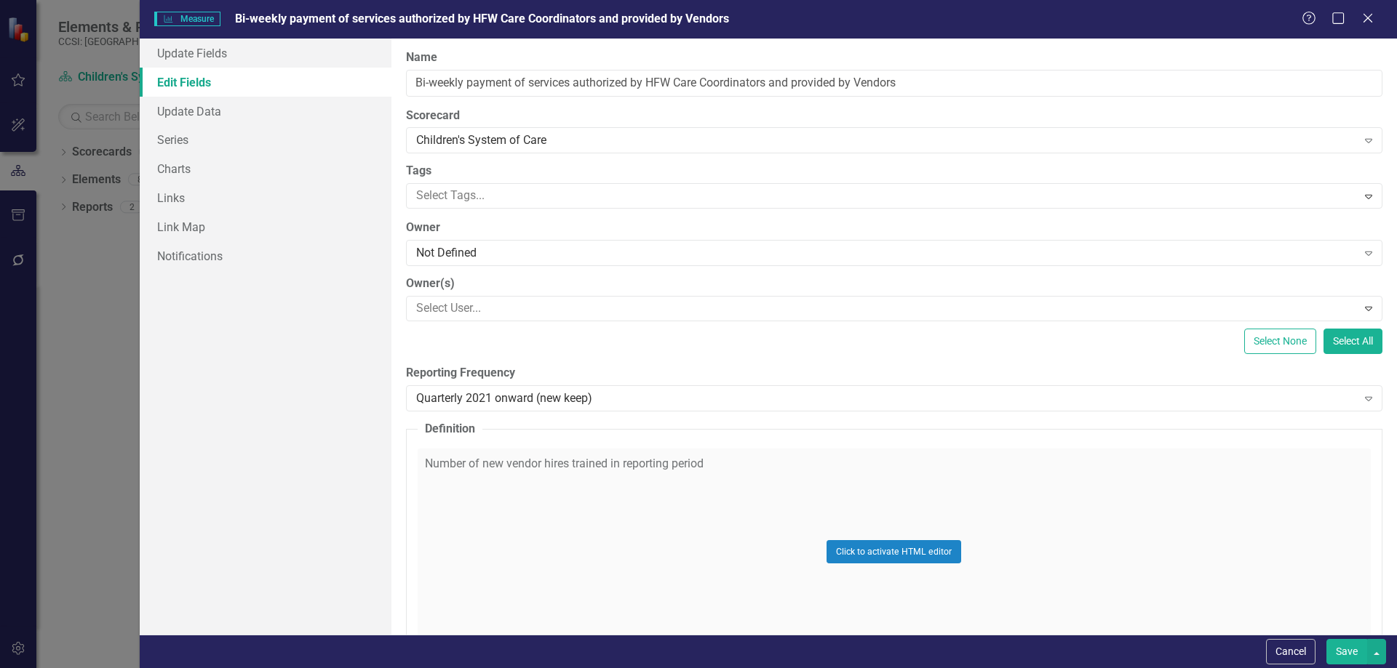
click at [821, 479] on div "Click to activate HTML editor" at bounding box center [894, 552] width 953 height 207
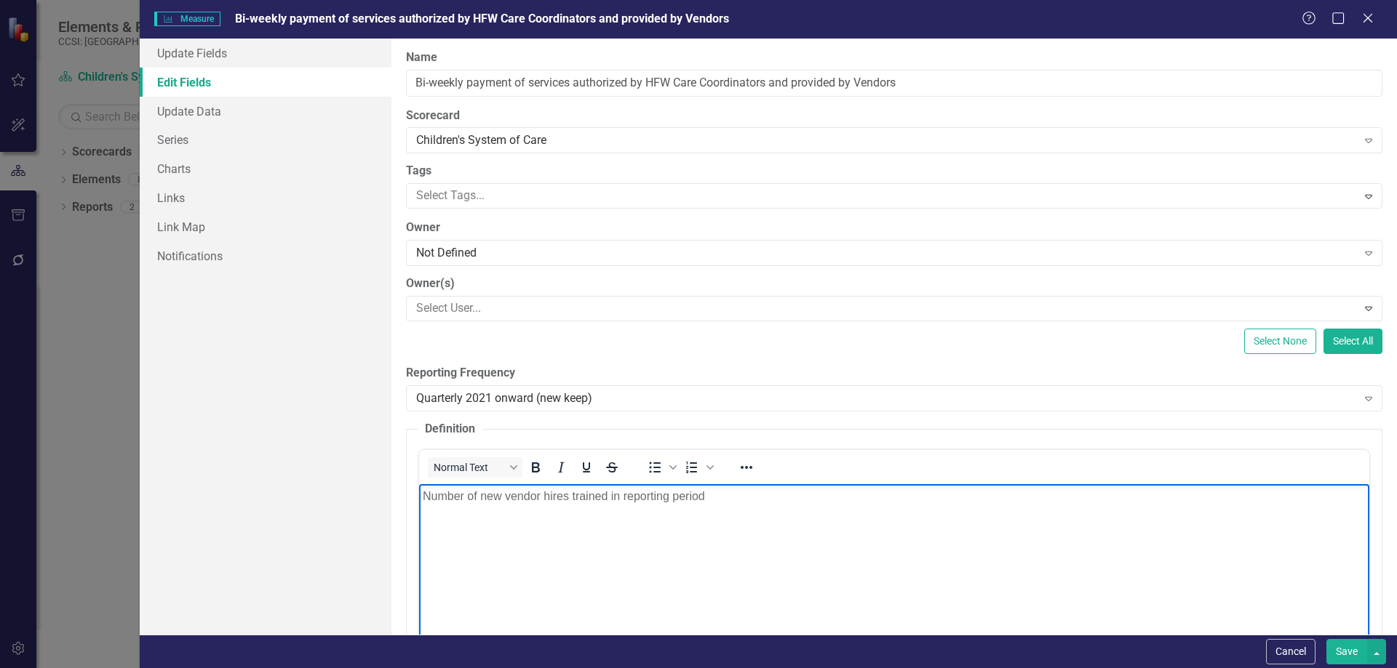
click at [802, 522] on body "Number of new vendor hires trained in reporting period" at bounding box center [893, 593] width 950 height 218
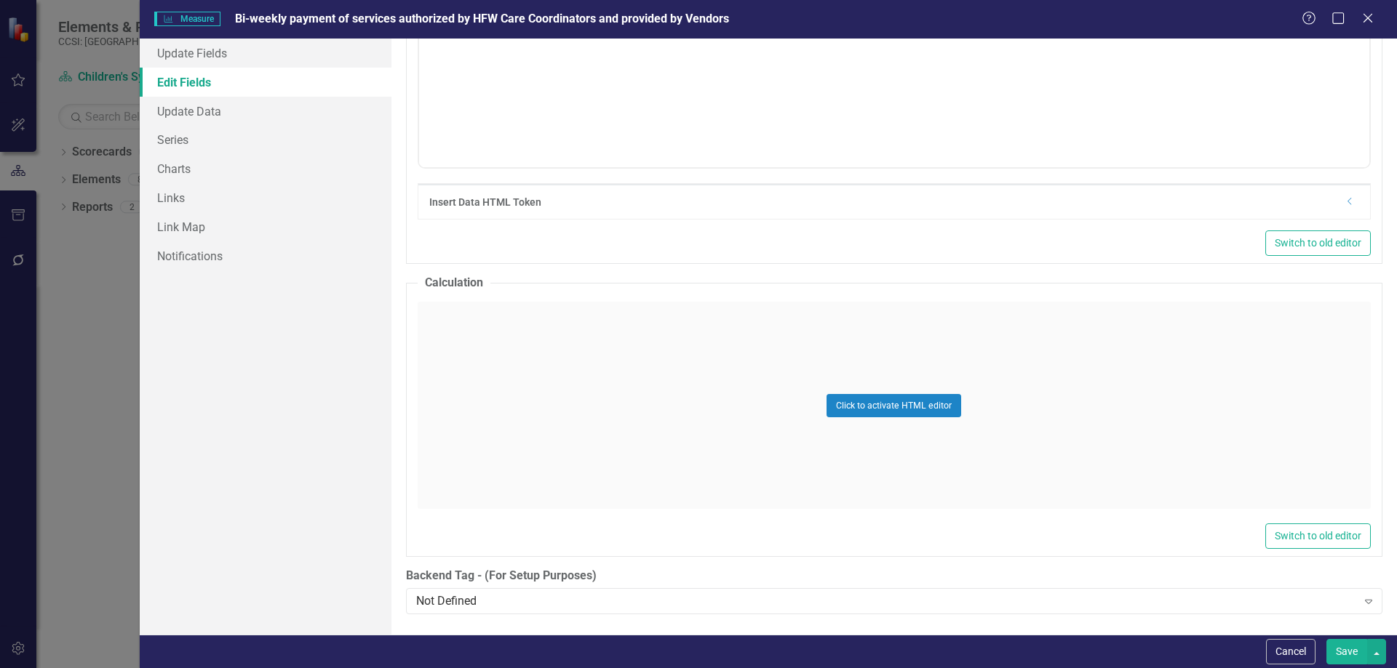
click at [1332, 644] on button "Save" at bounding box center [1346, 651] width 41 height 25
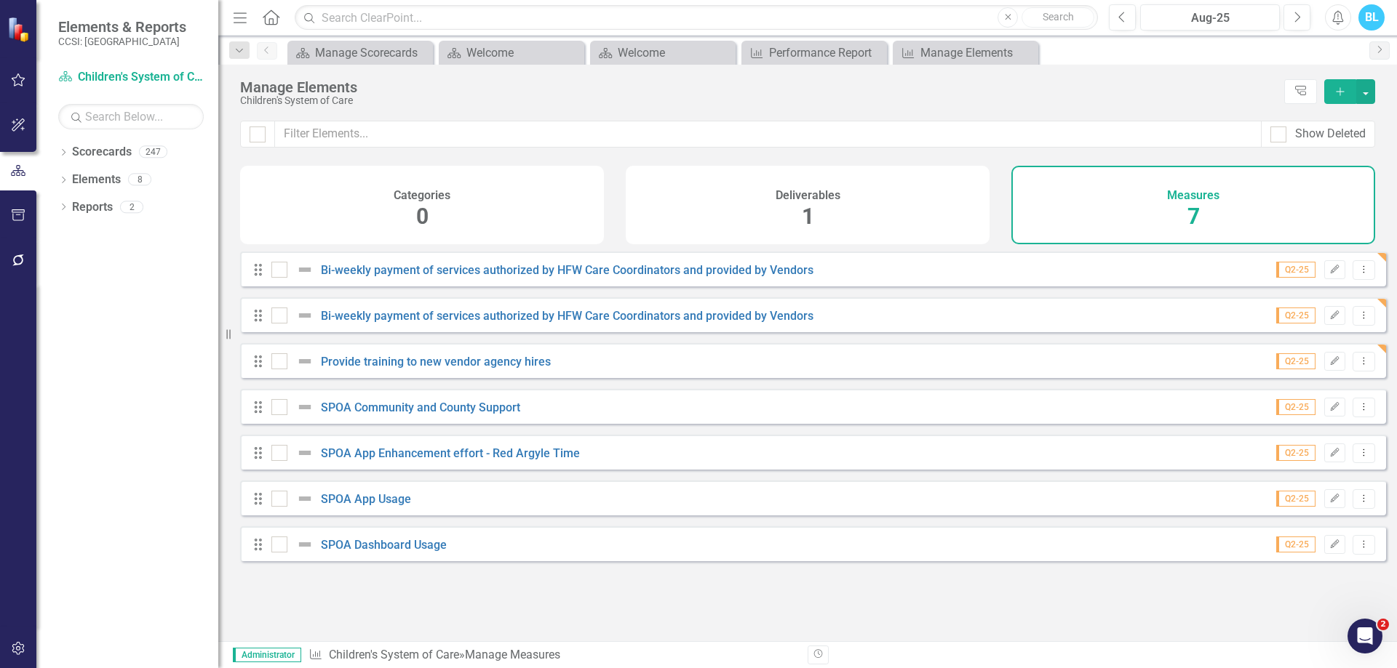
checkbox input "false"
click at [1329, 274] on icon "Edit" at bounding box center [1334, 269] width 11 height 9
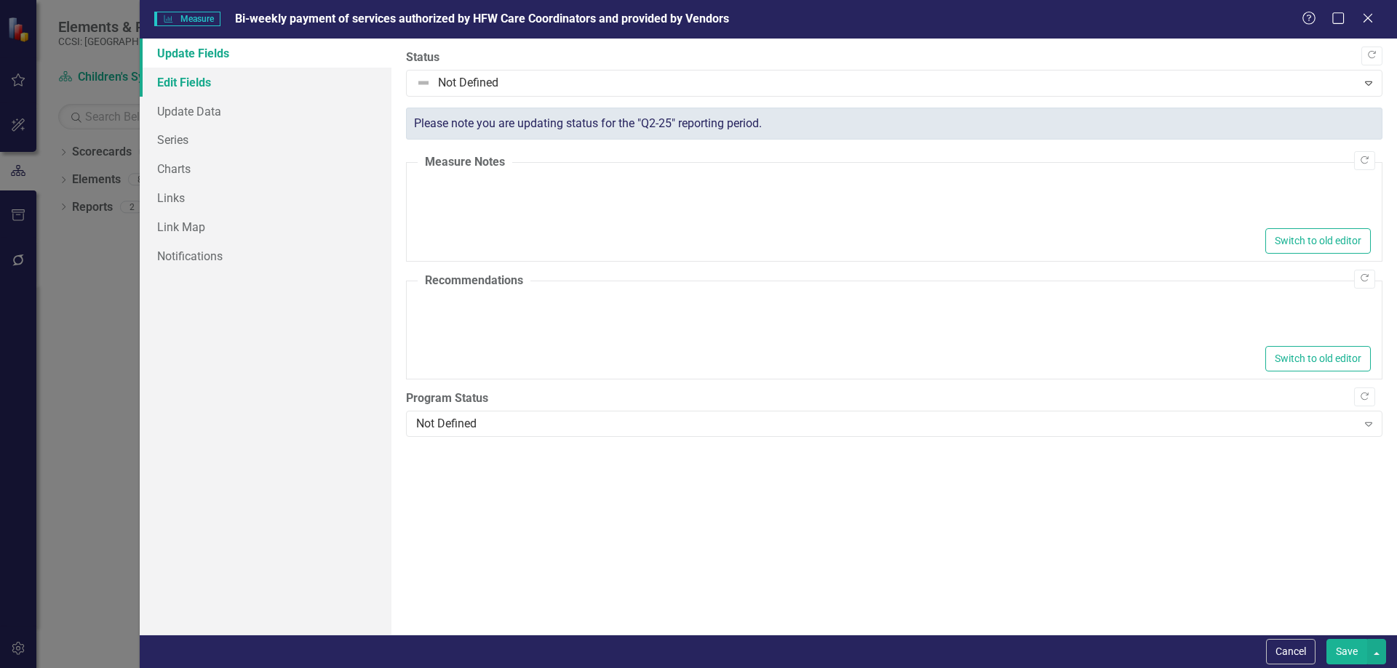
click at [215, 88] on link "Edit Fields" at bounding box center [266, 82] width 252 height 29
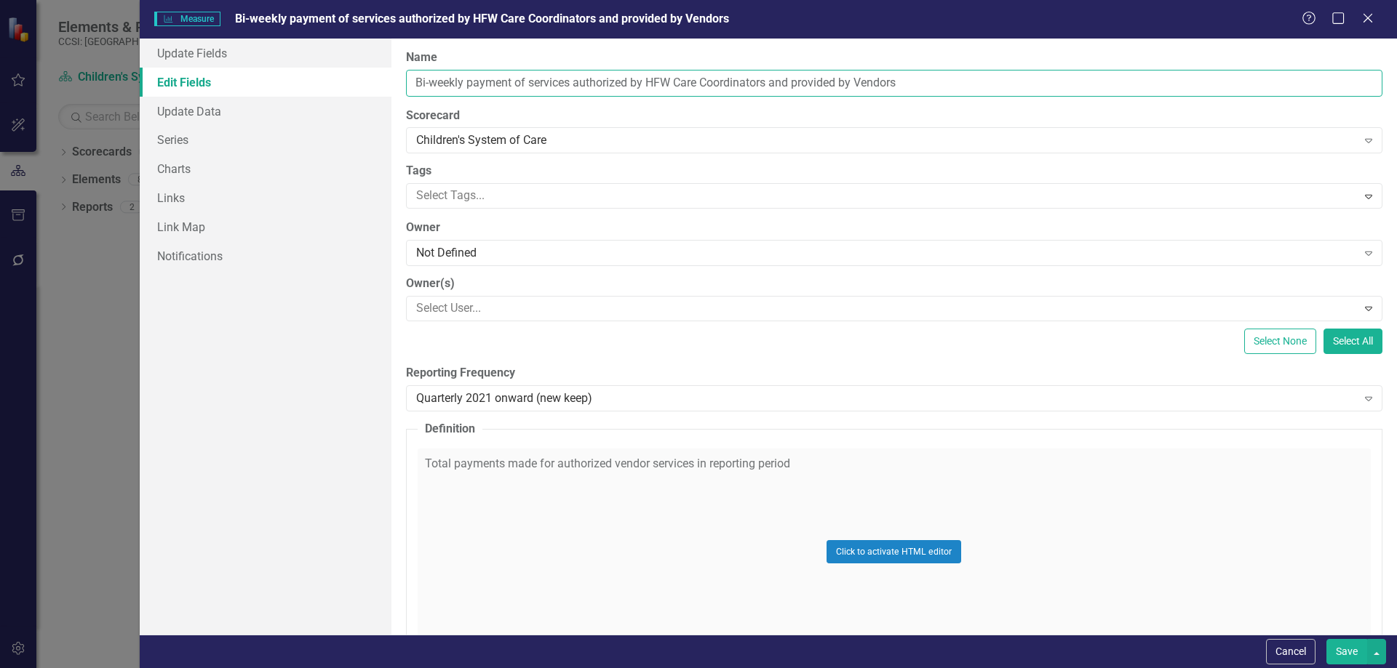
click at [810, 95] on input "Bi-weekly payment of services authorized by HFW Care Coordinators and provided …" at bounding box center [894, 83] width 976 height 27
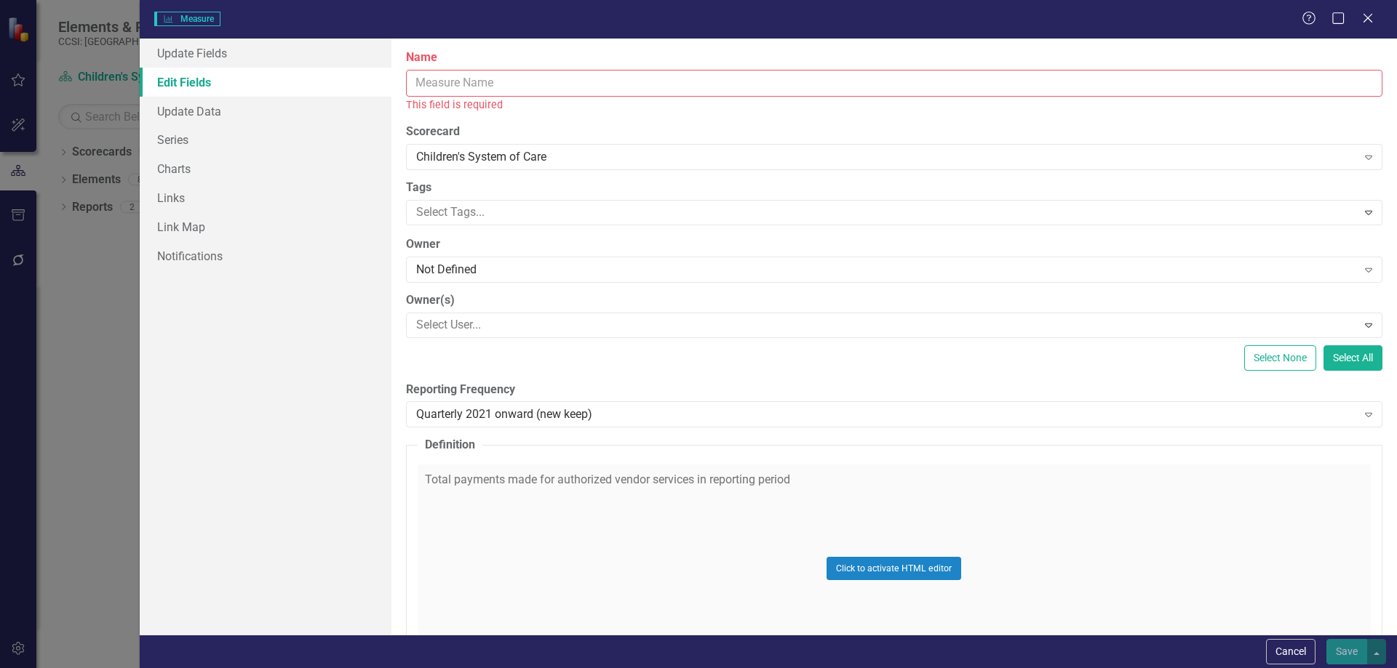
paste input "Vendor dollars and management ($163,948 for 2025)"
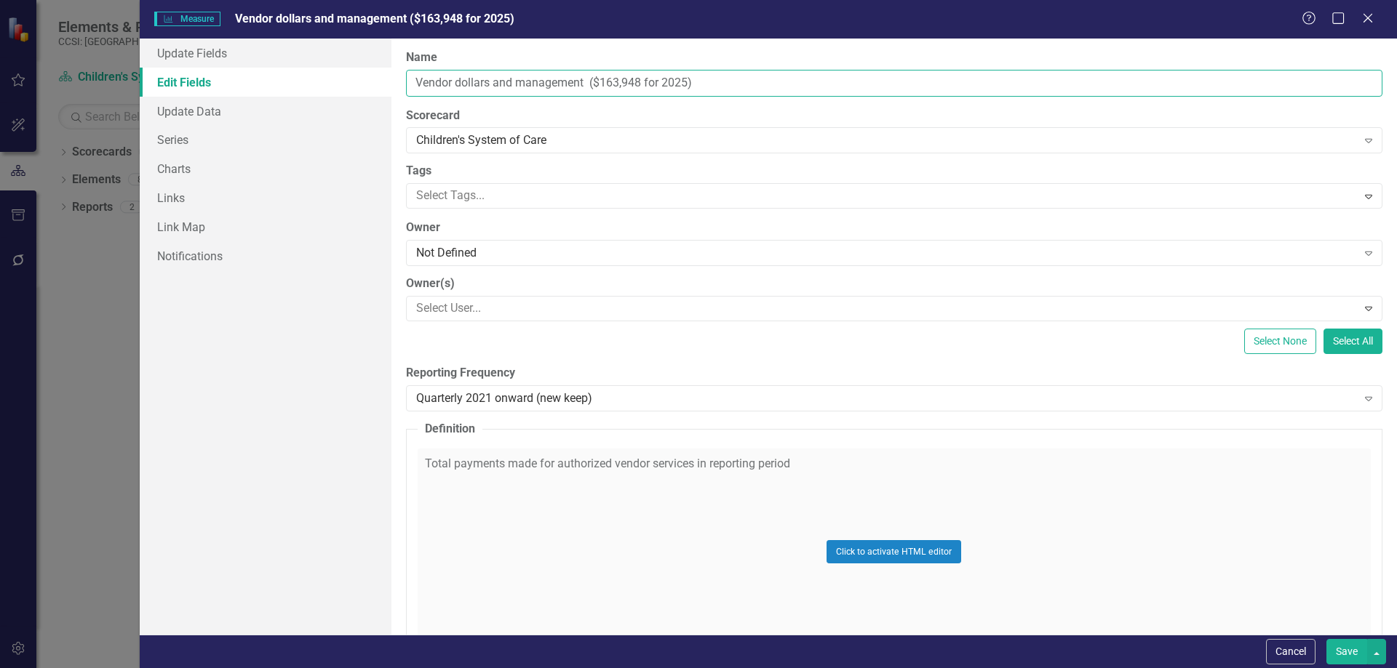
type input "Vendor dollars and management ($163,948 for 2025)"
click at [692, 518] on div "Click to activate HTML editor" at bounding box center [894, 552] width 953 height 207
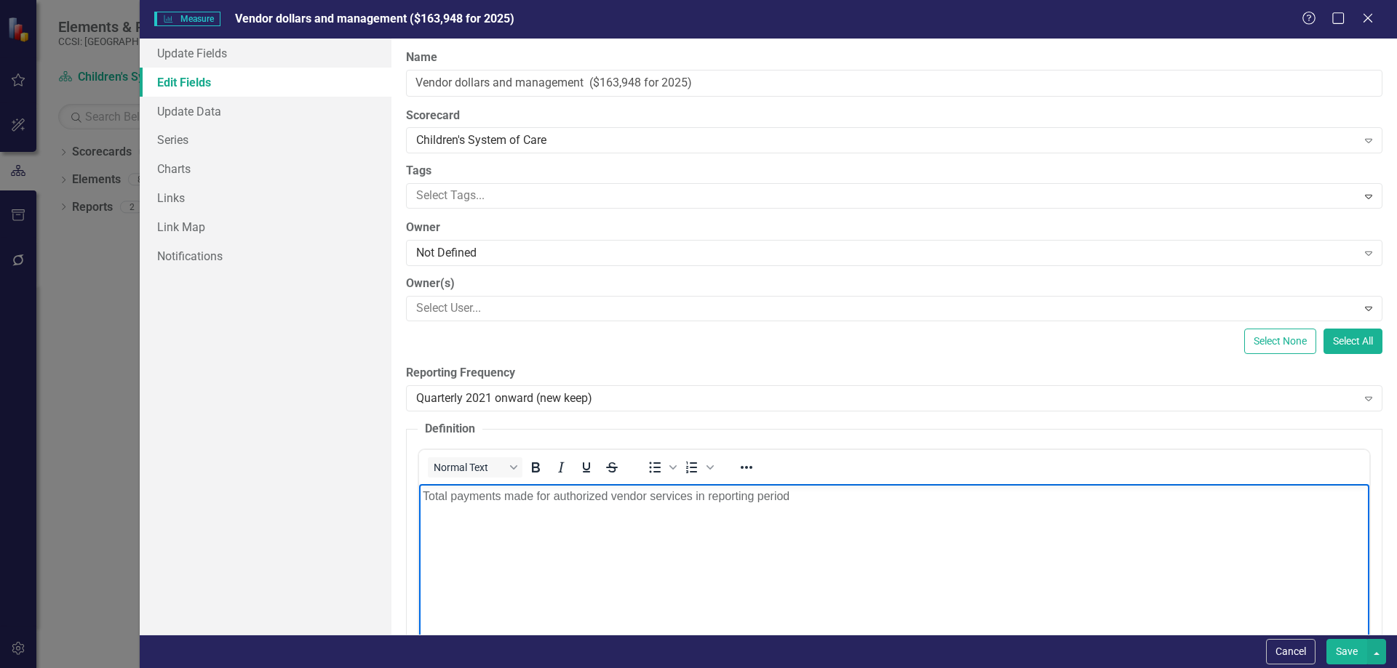
click at [691, 517] on body "Total payments made for authorized vendor services in reporting period" at bounding box center [893, 593] width 950 height 218
click at [814, 486] on body "Total payments made for authorized vendor services in reporting period" at bounding box center [893, 593] width 950 height 218
paste body "Rich Text Area. Press ALT-0 for help."
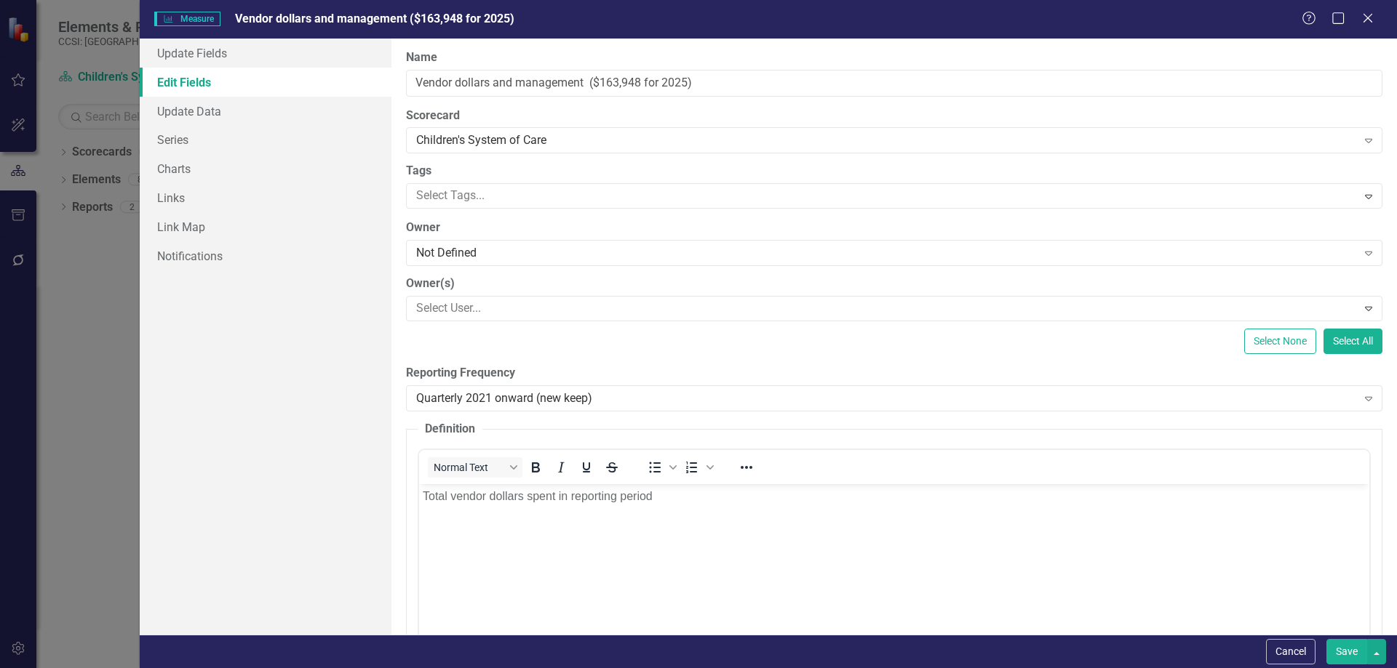
click at [919, 351] on div "Select None Select All" at bounding box center [894, 341] width 976 height 25
click at [1343, 658] on button "Save" at bounding box center [1346, 651] width 41 height 25
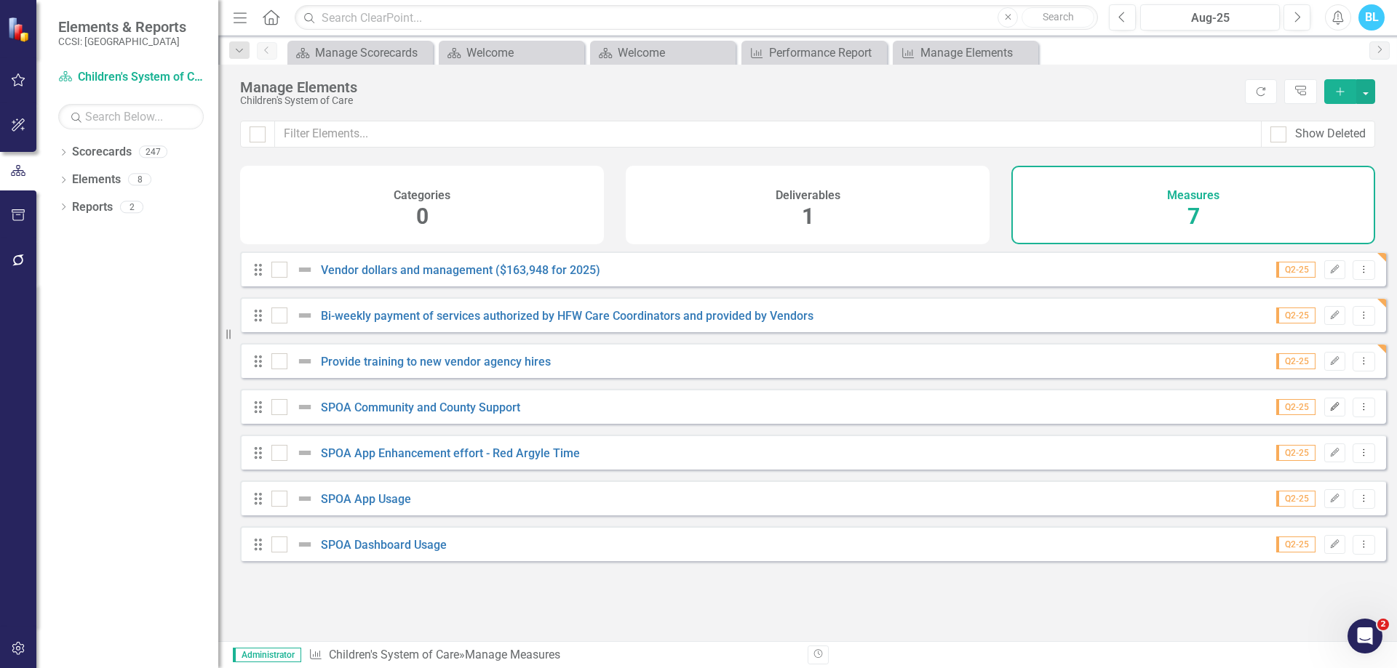
click at [1329, 412] on icon "Edit" at bounding box center [1334, 407] width 11 height 9
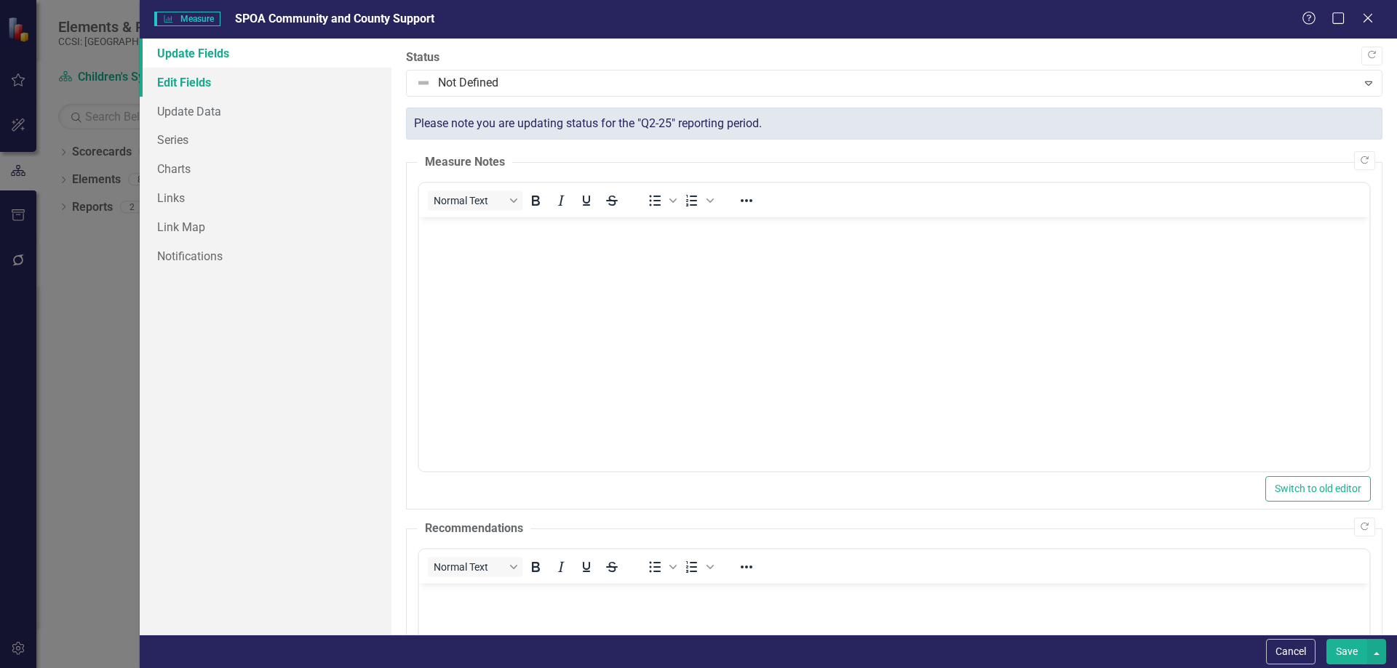
click at [249, 81] on link "Edit Fields" at bounding box center [266, 82] width 252 height 29
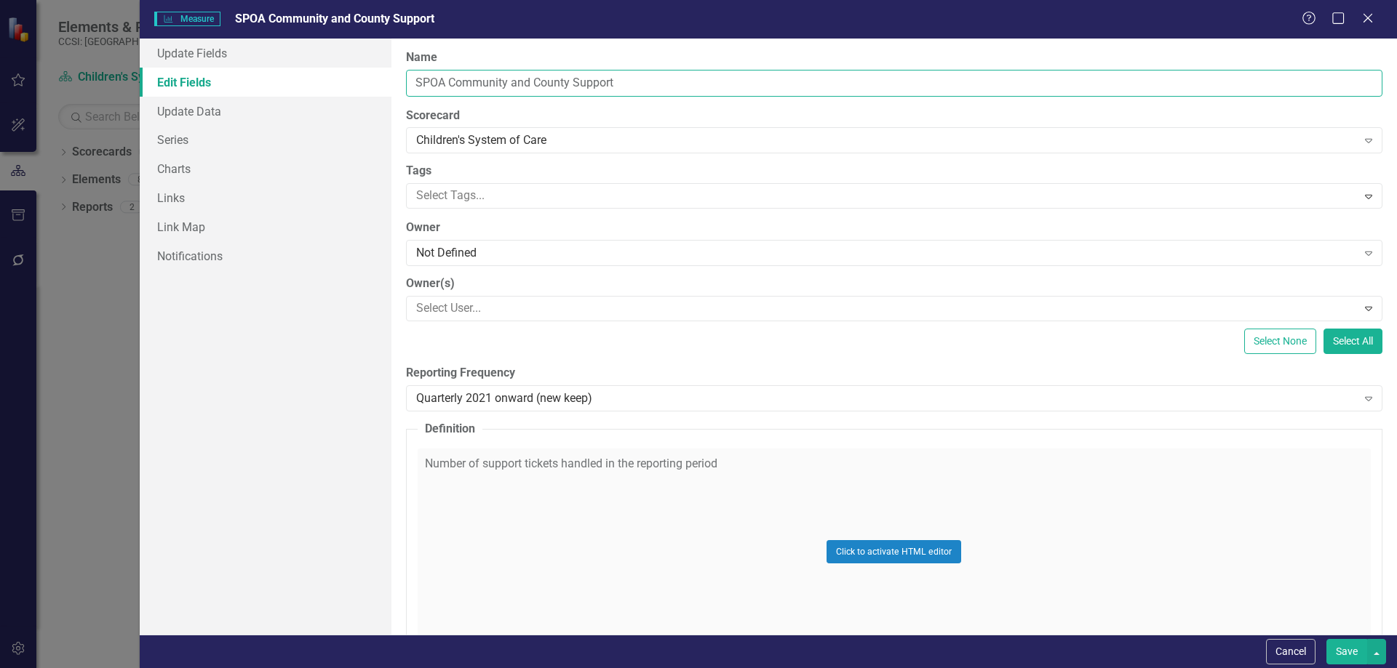
click at [604, 82] on input "SPOA Community and County Support" at bounding box center [894, 83] width 976 height 27
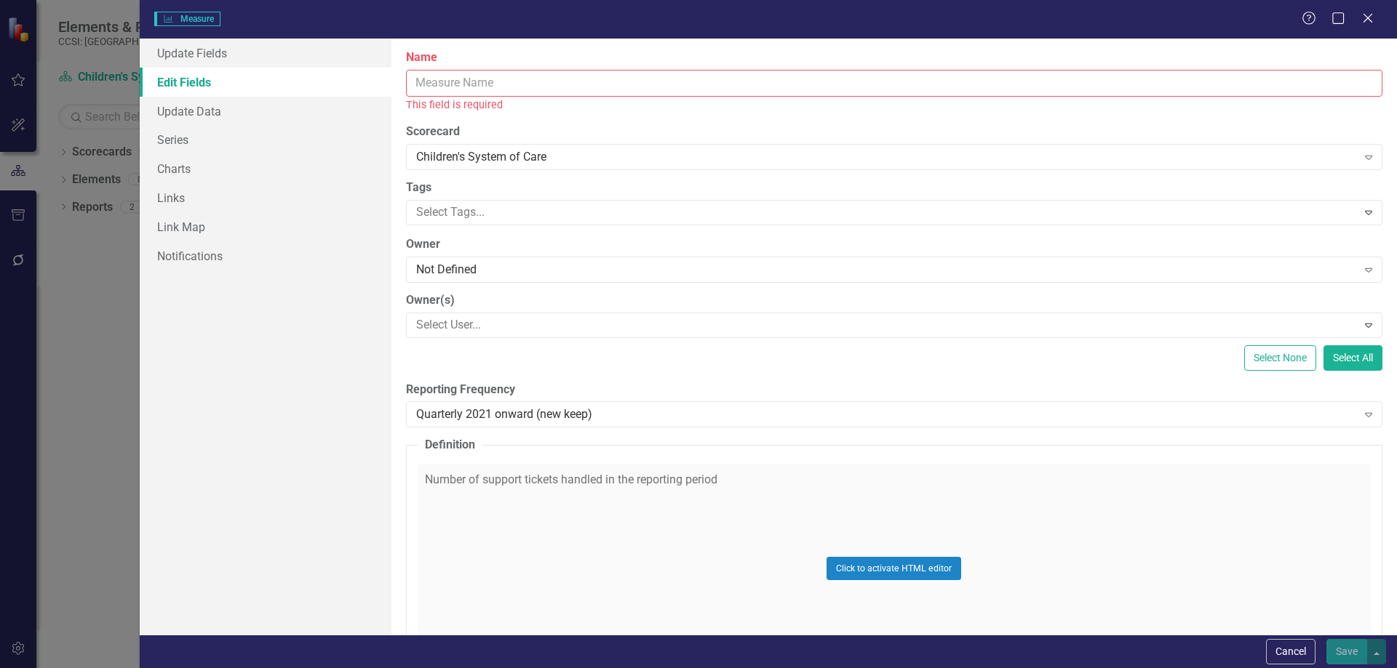
paste input "Facilitate Booster trainings (minimum 4 times a year)"
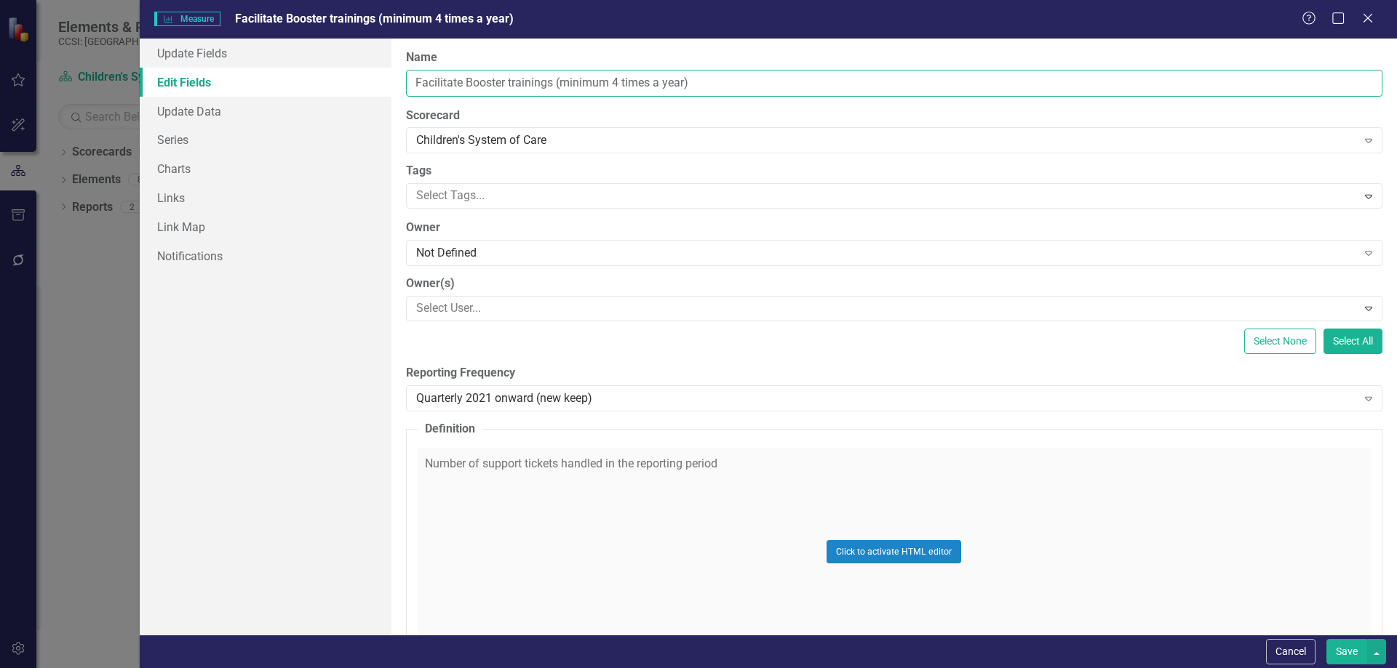
type input "Facilitate Booster trainings (minimum 4 times a year)"
click at [747, 508] on div "Click to activate HTML editor" at bounding box center [894, 552] width 953 height 207
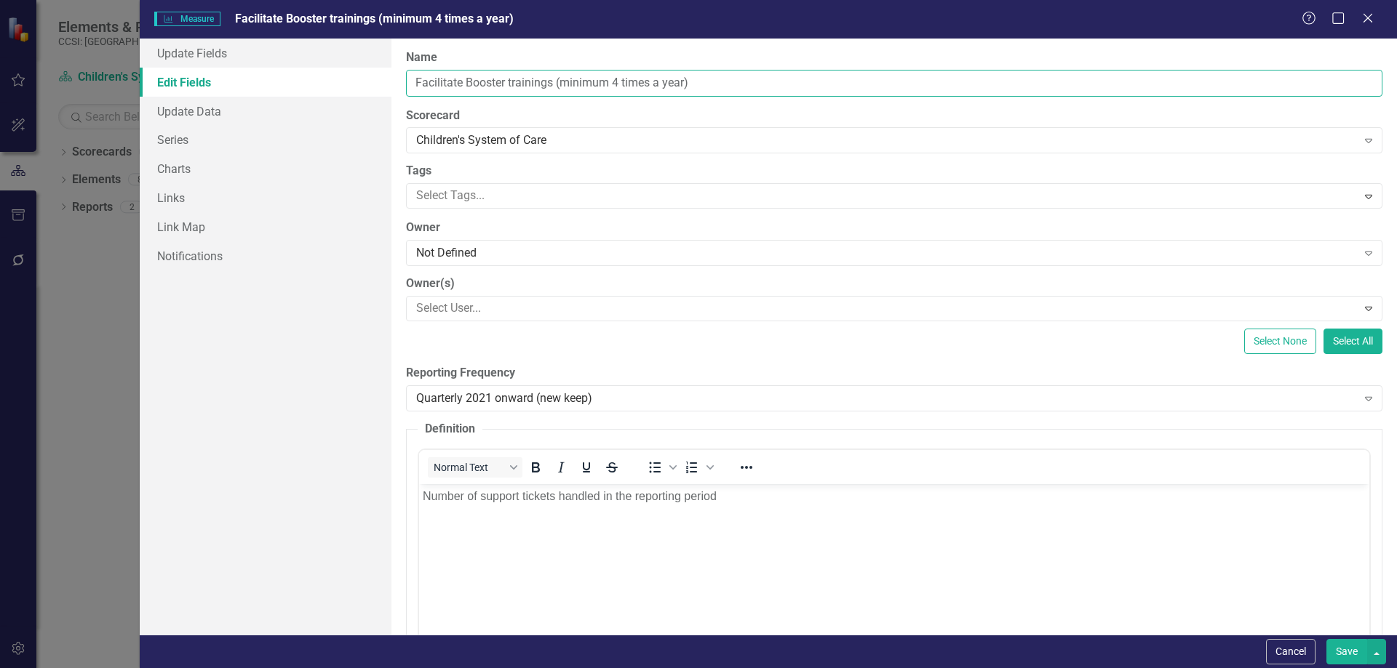
click at [831, 79] on input "Facilitate Booster trainings (minimum 4 times a year)" at bounding box center [894, 83] width 976 height 27
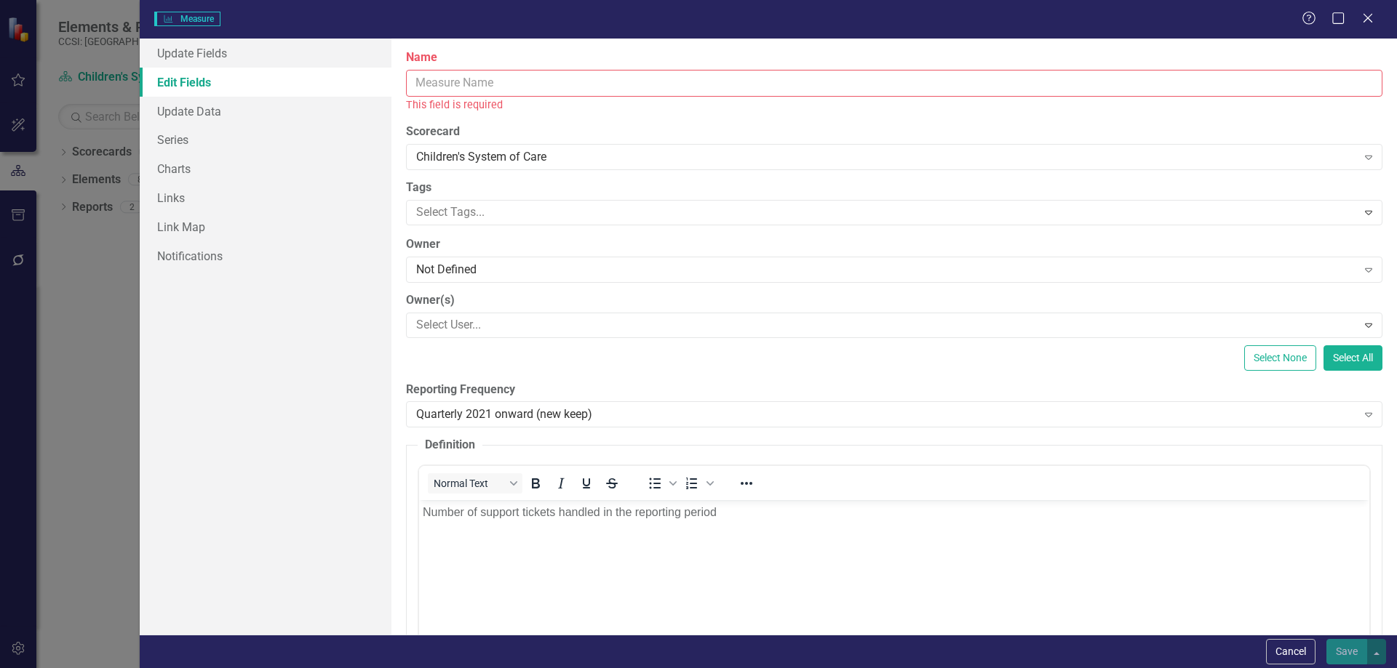
paste input "Deliver Booster trainings to all CSOC programs and monitor hours completed"
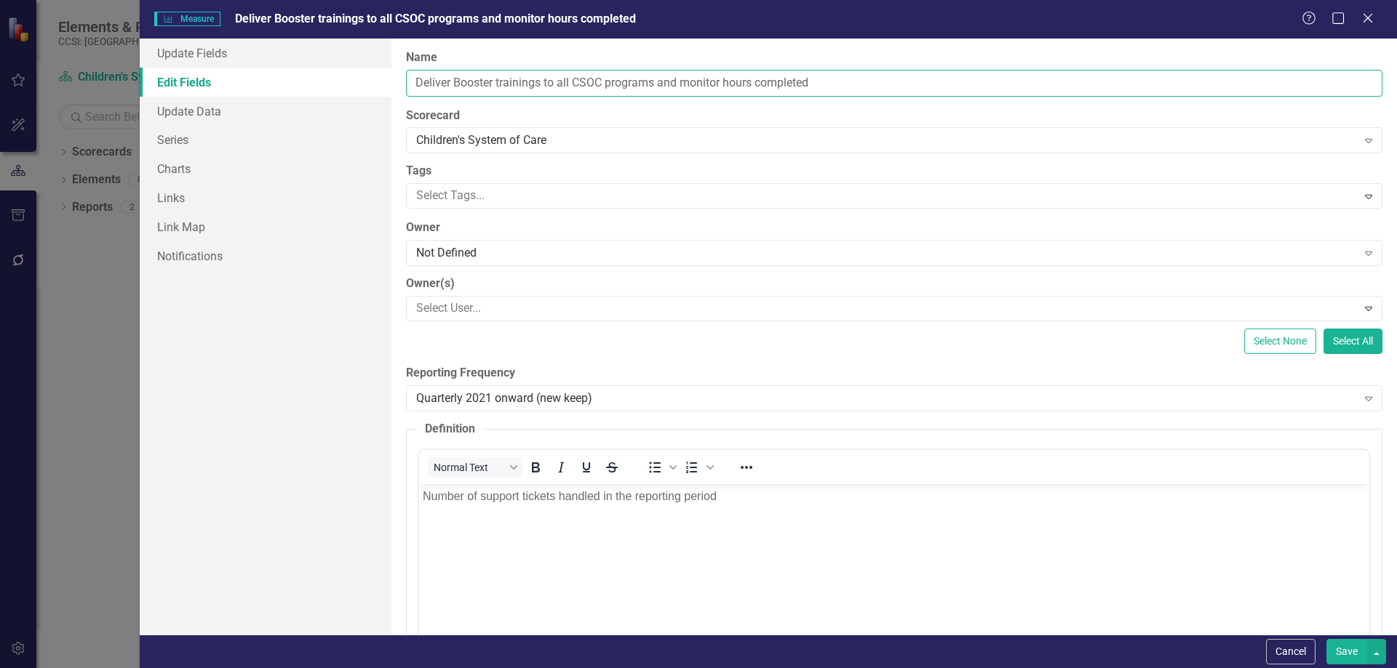
type input "Deliver Booster trainings to all CSOC programs and monitor hours completed"
click at [759, 492] on p "Number of support tickets handled in the reporting period" at bounding box center [893, 495] width 943 height 17
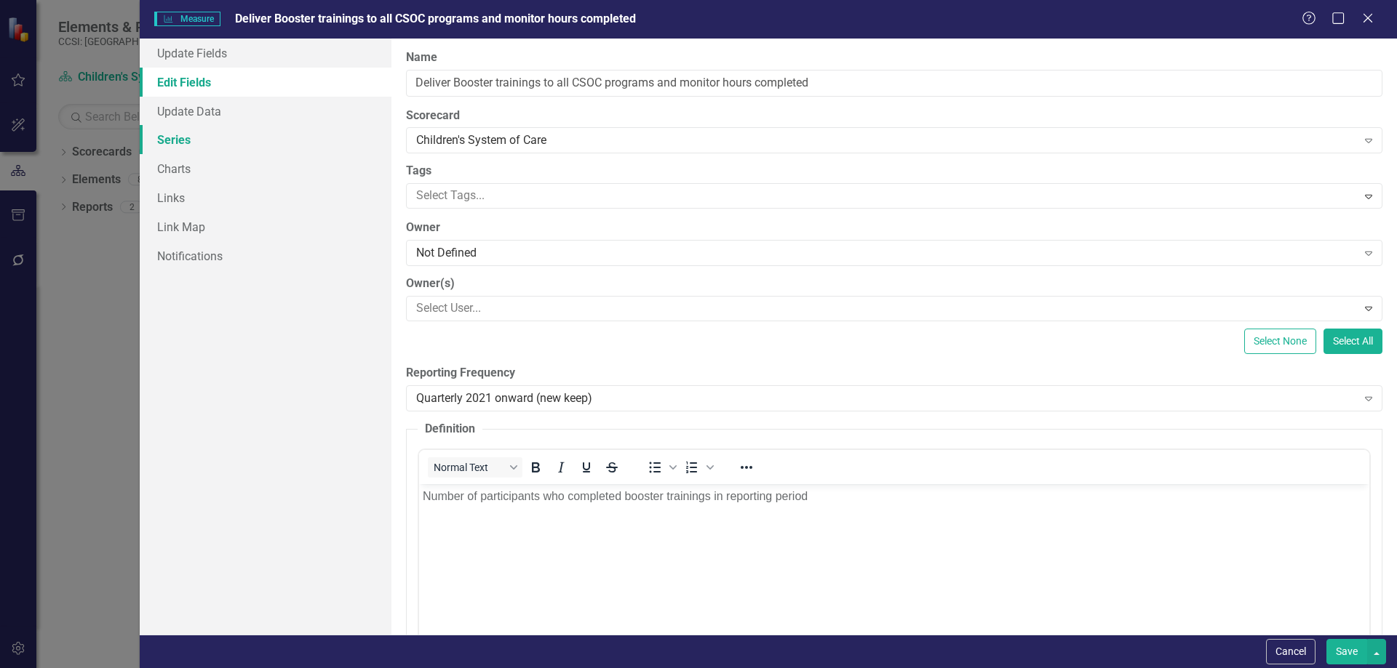
click at [305, 135] on link "Series" at bounding box center [266, 139] width 252 height 29
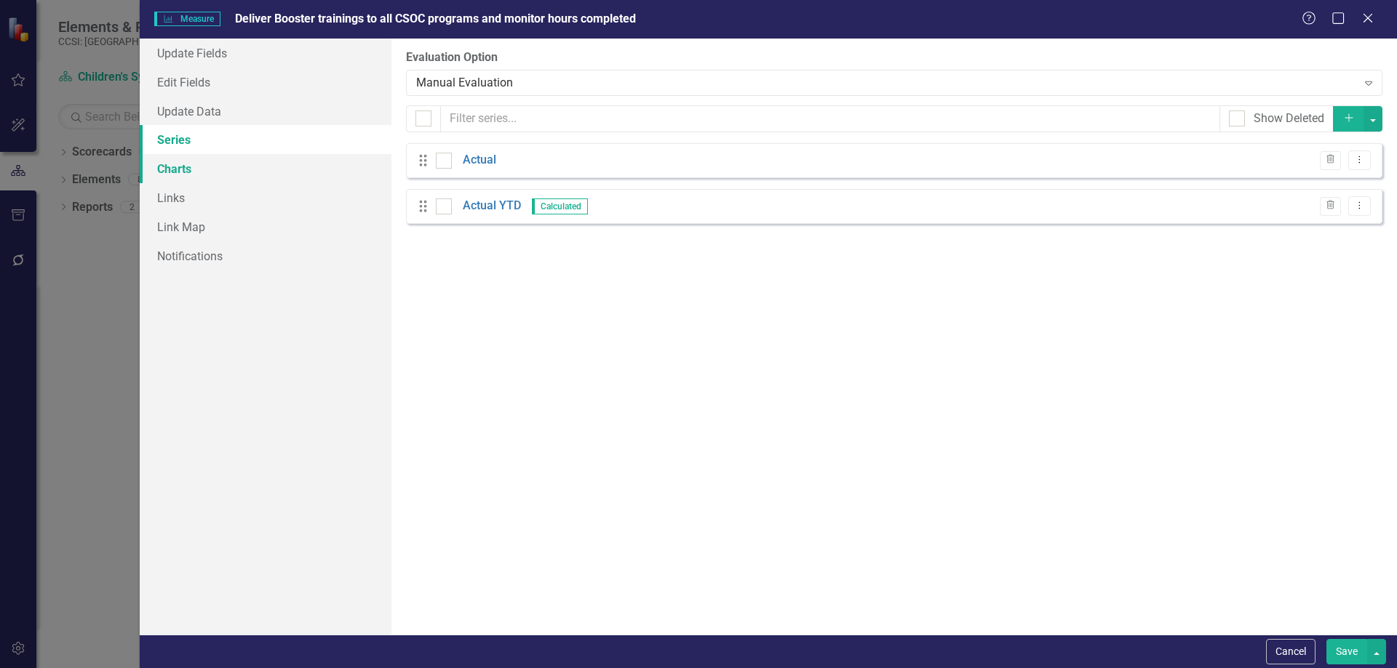
click at [297, 173] on link "Charts" at bounding box center [266, 168] width 252 height 29
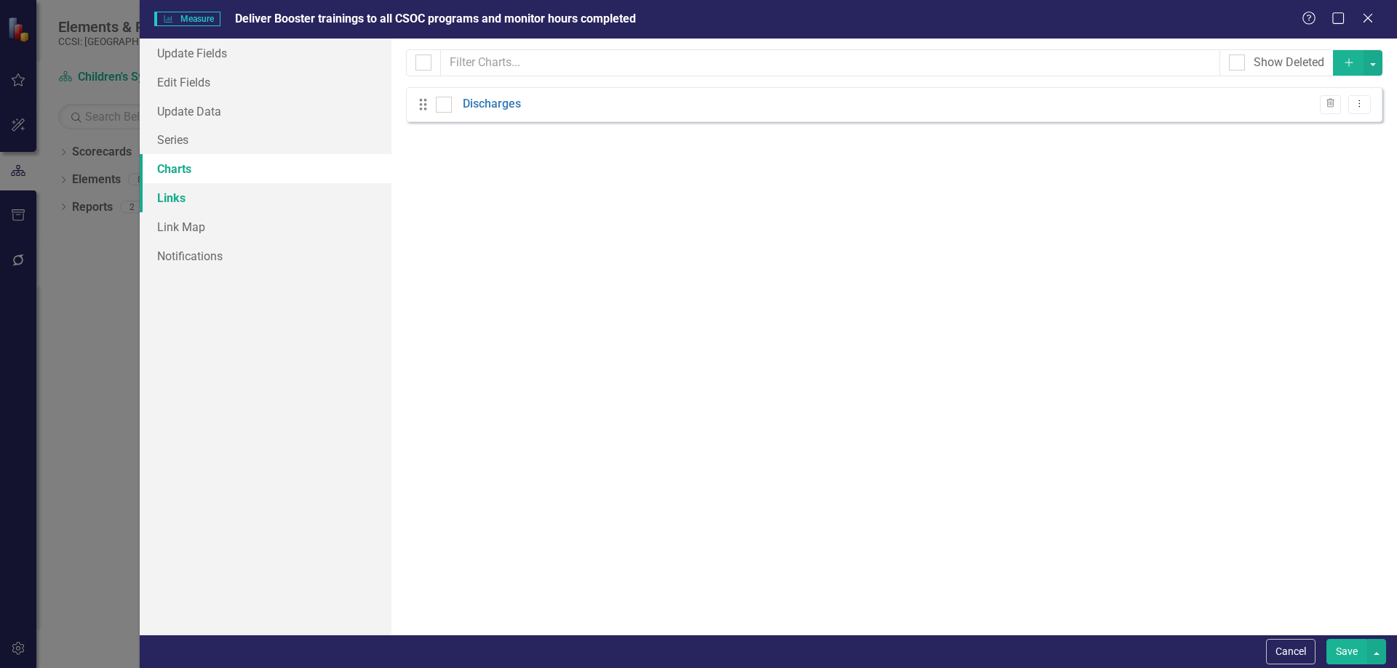
click at [295, 191] on link "Links" at bounding box center [266, 197] width 252 height 29
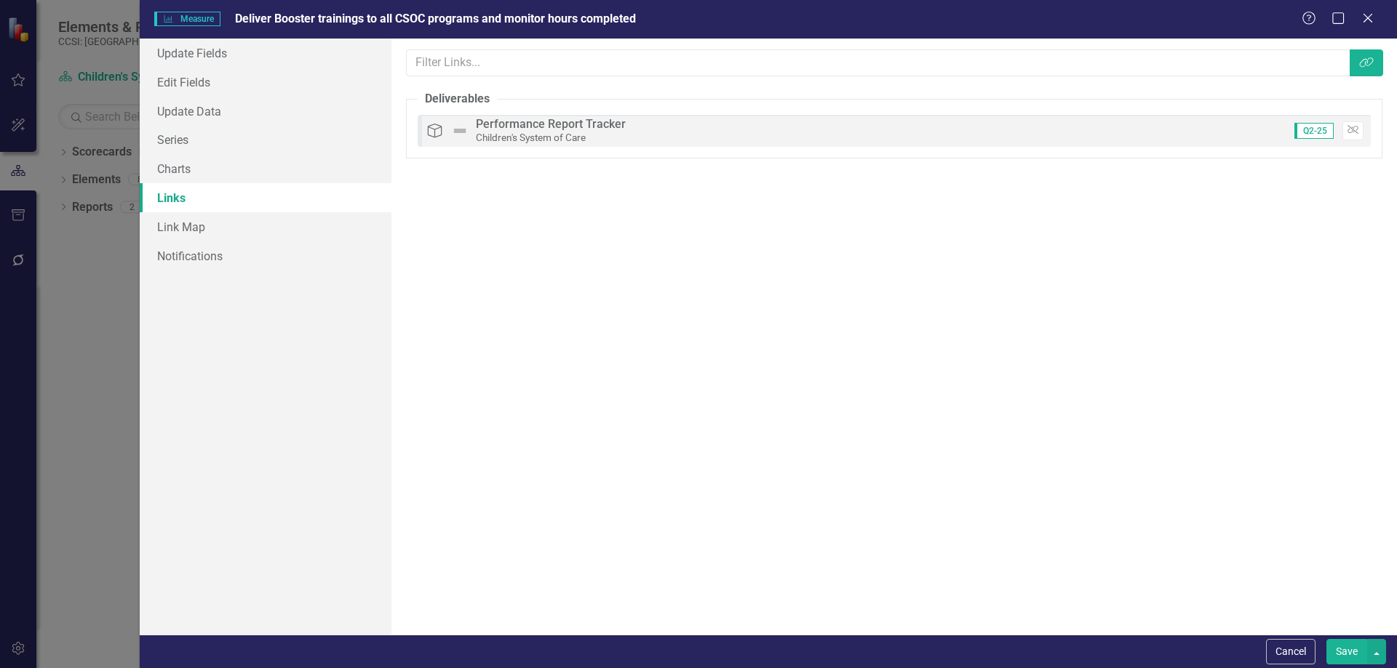
click at [1338, 645] on button "Save" at bounding box center [1346, 651] width 41 height 25
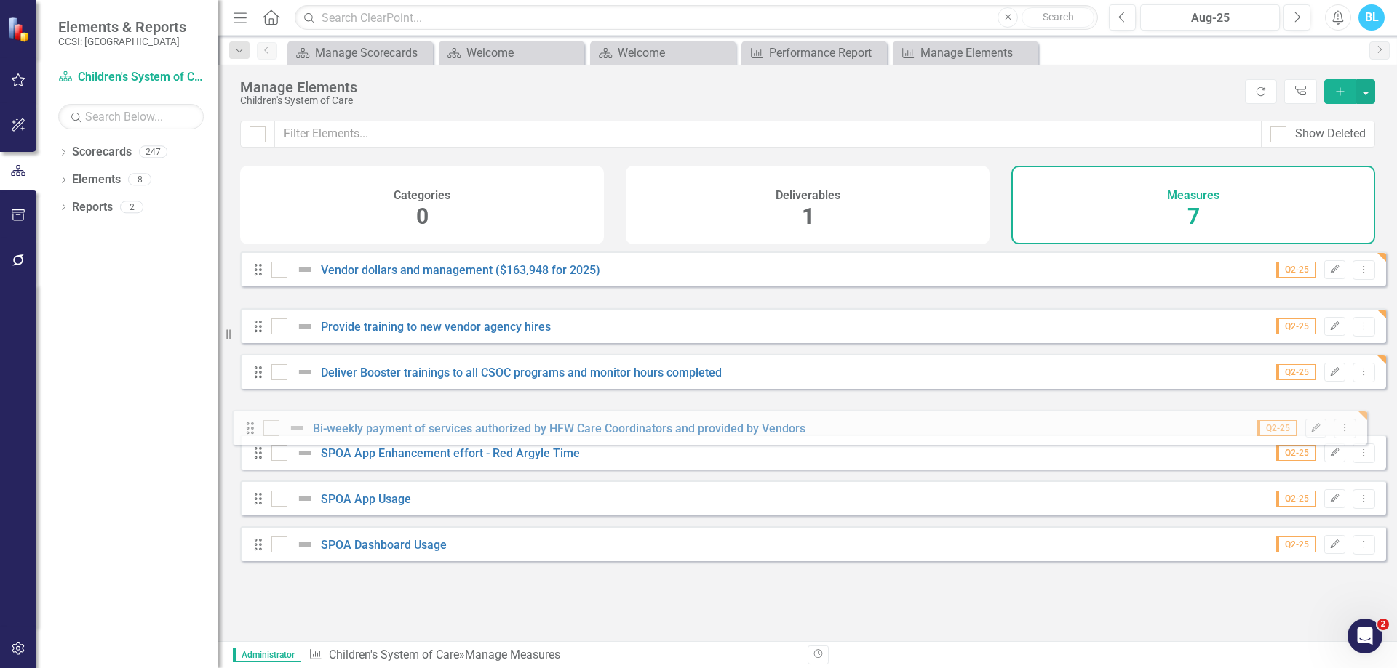
drag, startPoint x: 260, startPoint y: 327, endPoint x: 252, endPoint y: 428, distance: 102.1
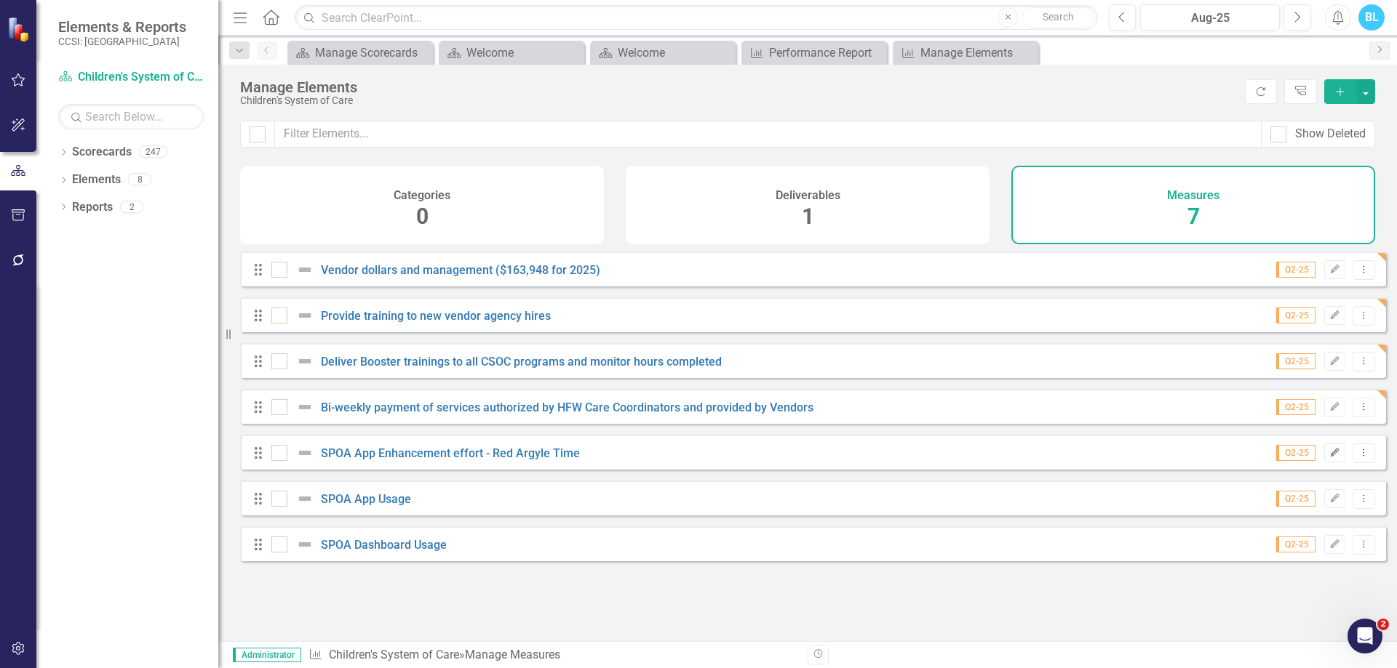
click at [1325, 458] on button "Edit" at bounding box center [1334, 453] width 21 height 19
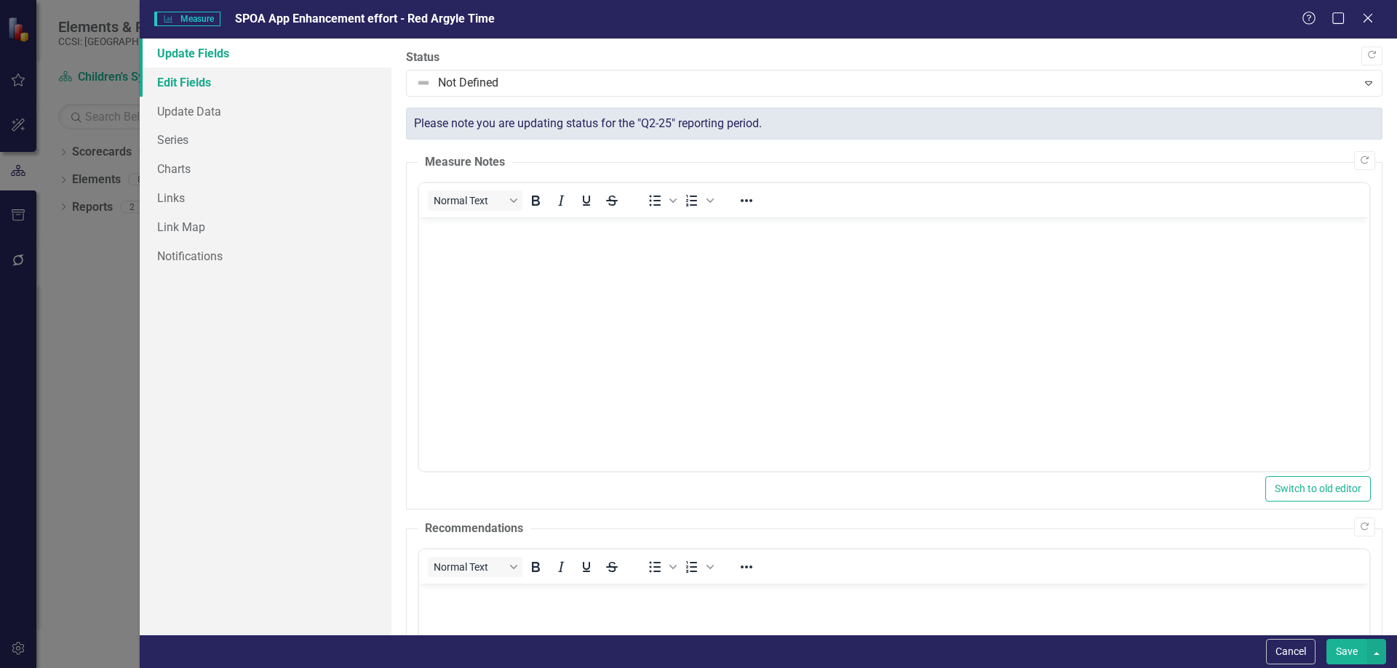
click at [273, 83] on link "Edit Fields" at bounding box center [266, 82] width 252 height 29
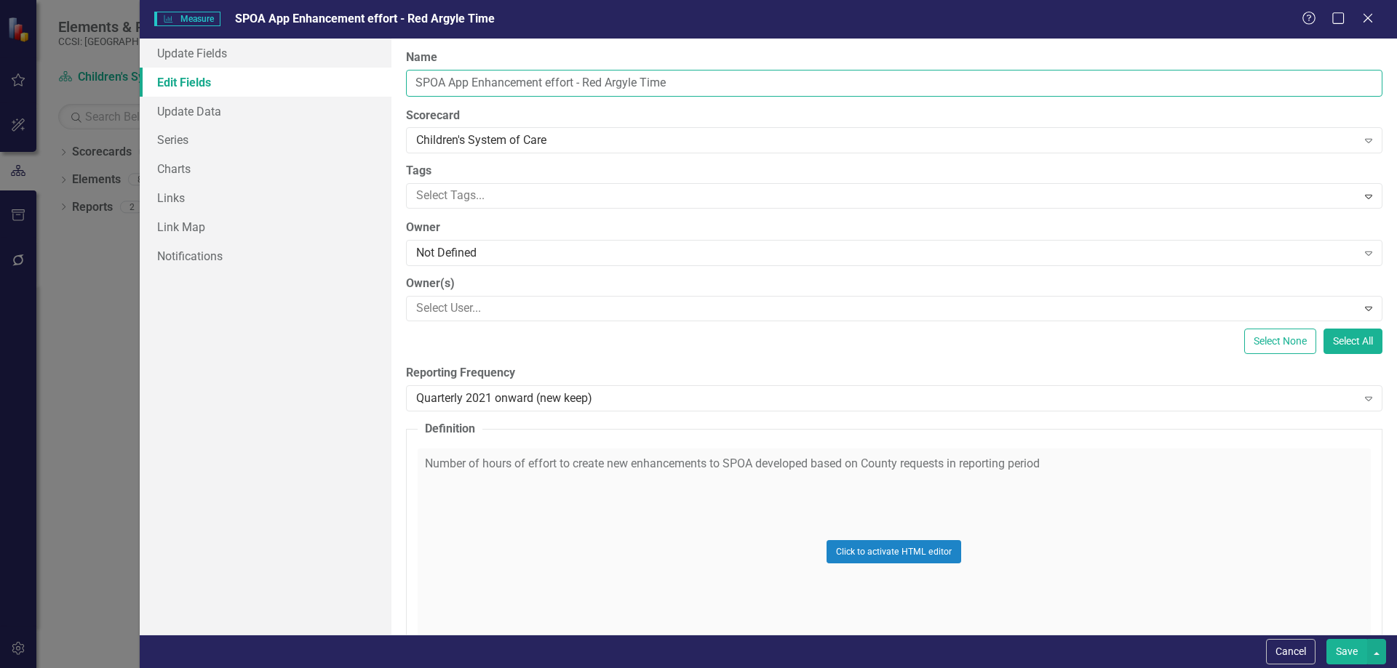
click at [562, 87] on input "SPOA App Enhancement effort - Red Argyle Time" at bounding box center [894, 83] width 976 height 27
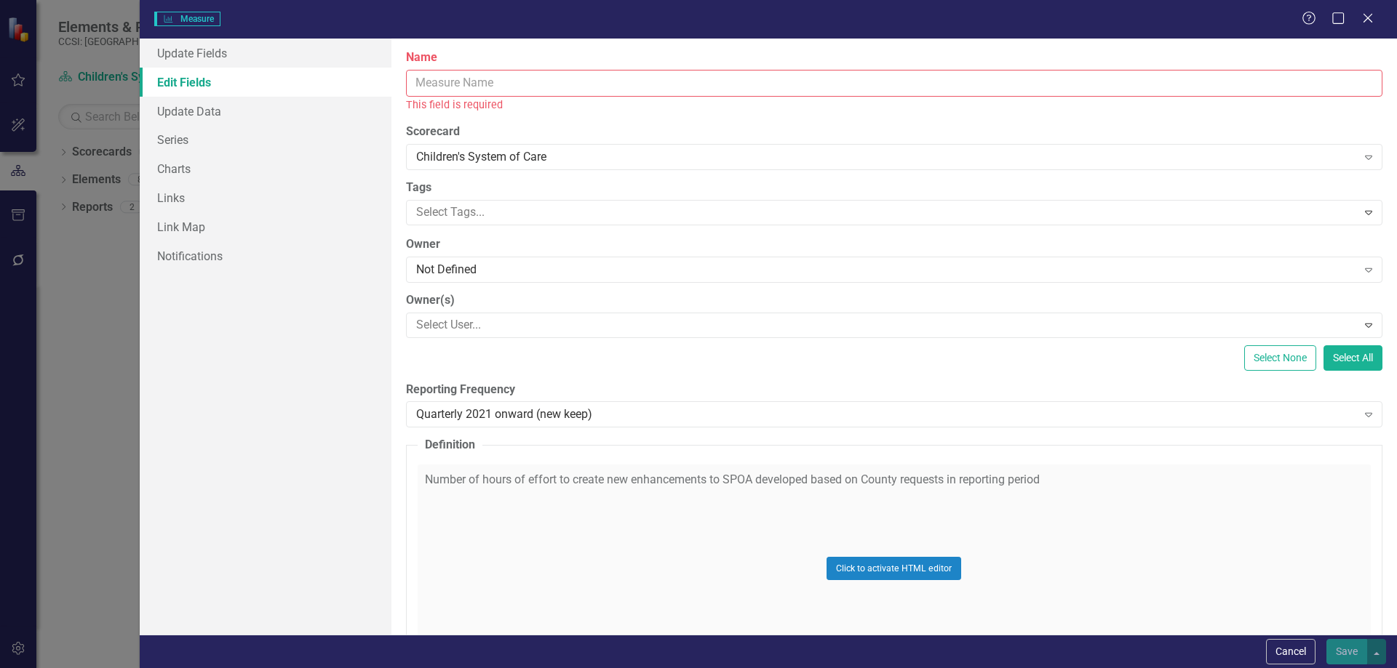
paste input "Facilitate Booster trainings (minimum 4 times a year)"
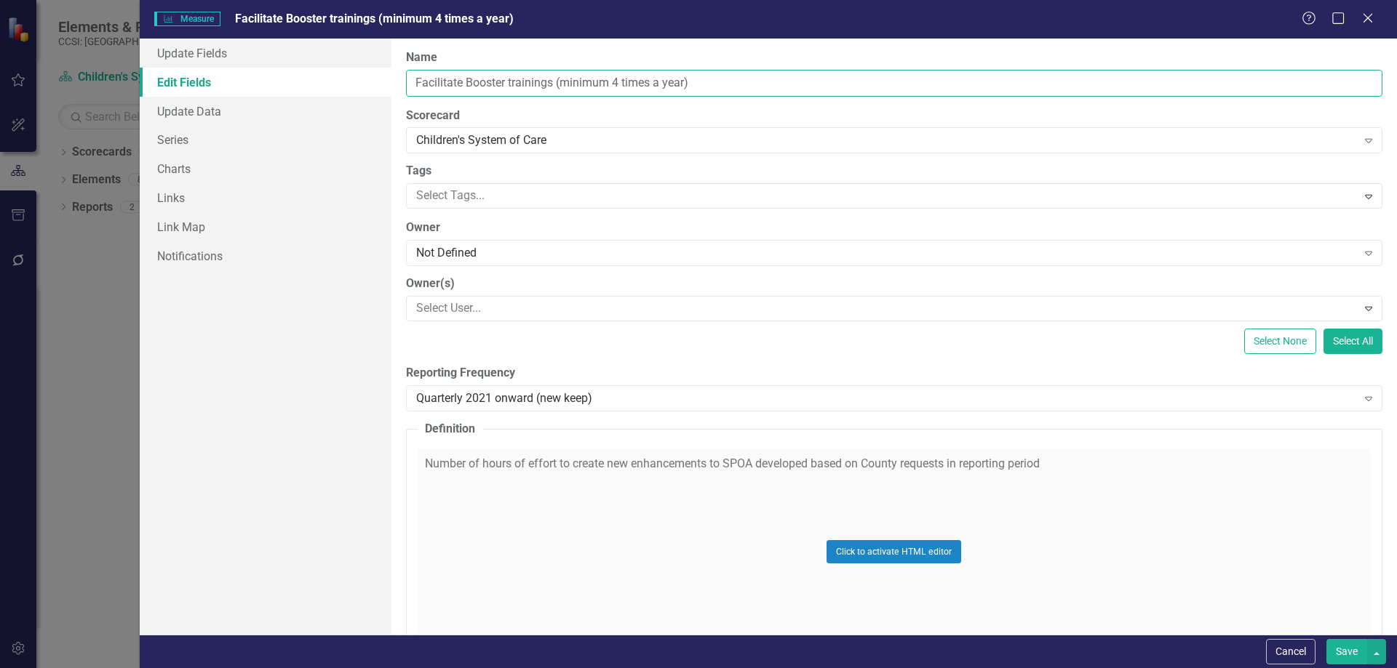
type input "Facilitate Booster trainings (minimum 4 times a year)"
click at [613, 470] on div "Click to activate HTML editor" at bounding box center [894, 552] width 953 height 207
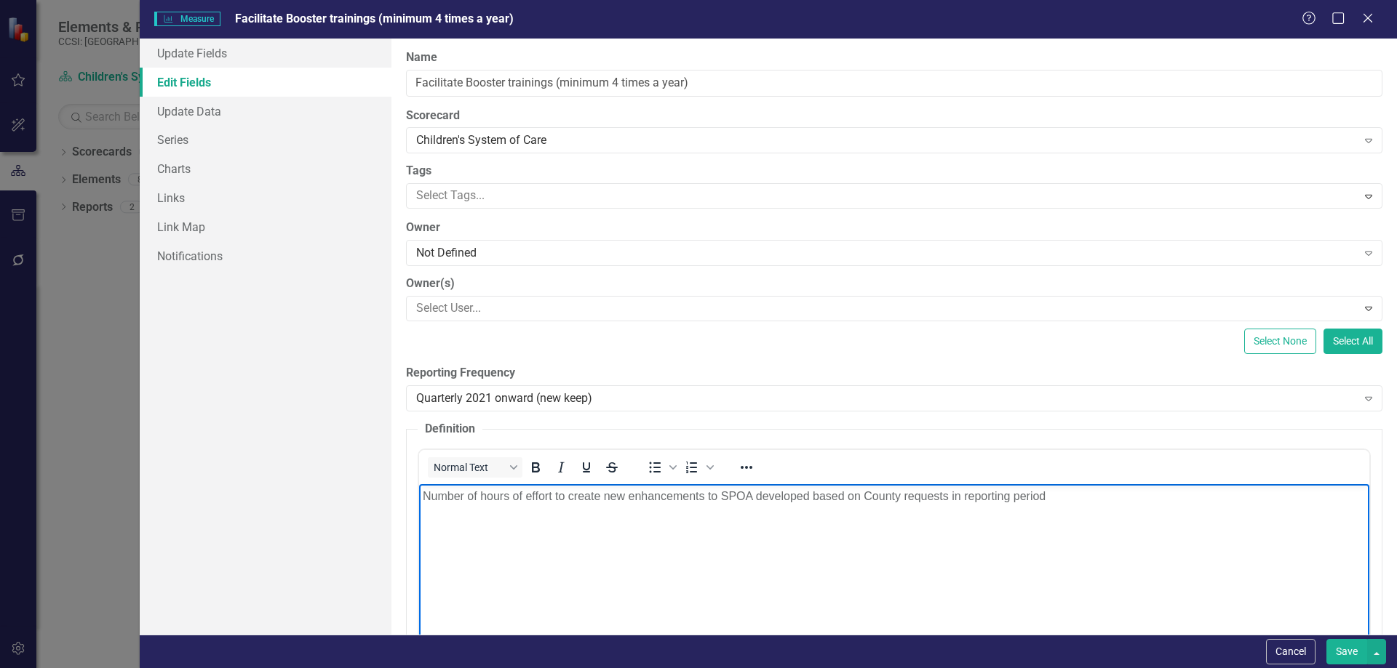
click at [603, 535] on body "Number of hours of effort to create new enhancements to SPOA developed based on…" at bounding box center [893, 593] width 950 height 218
click at [582, 506] on body "Rich Text Area. Press ALT-0 for help." at bounding box center [893, 593] width 950 height 218
click at [667, 350] on div "Select None Select All" at bounding box center [894, 341] width 976 height 25
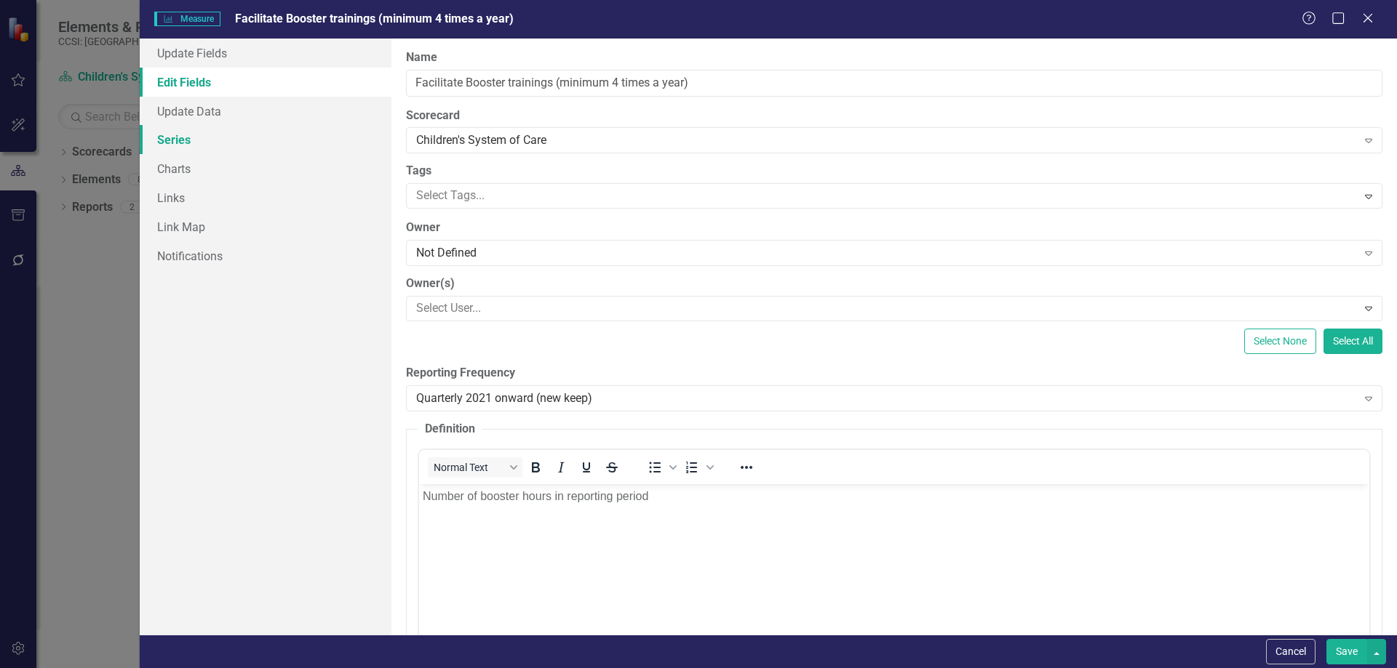
click at [332, 132] on link "Series" at bounding box center [266, 139] width 252 height 29
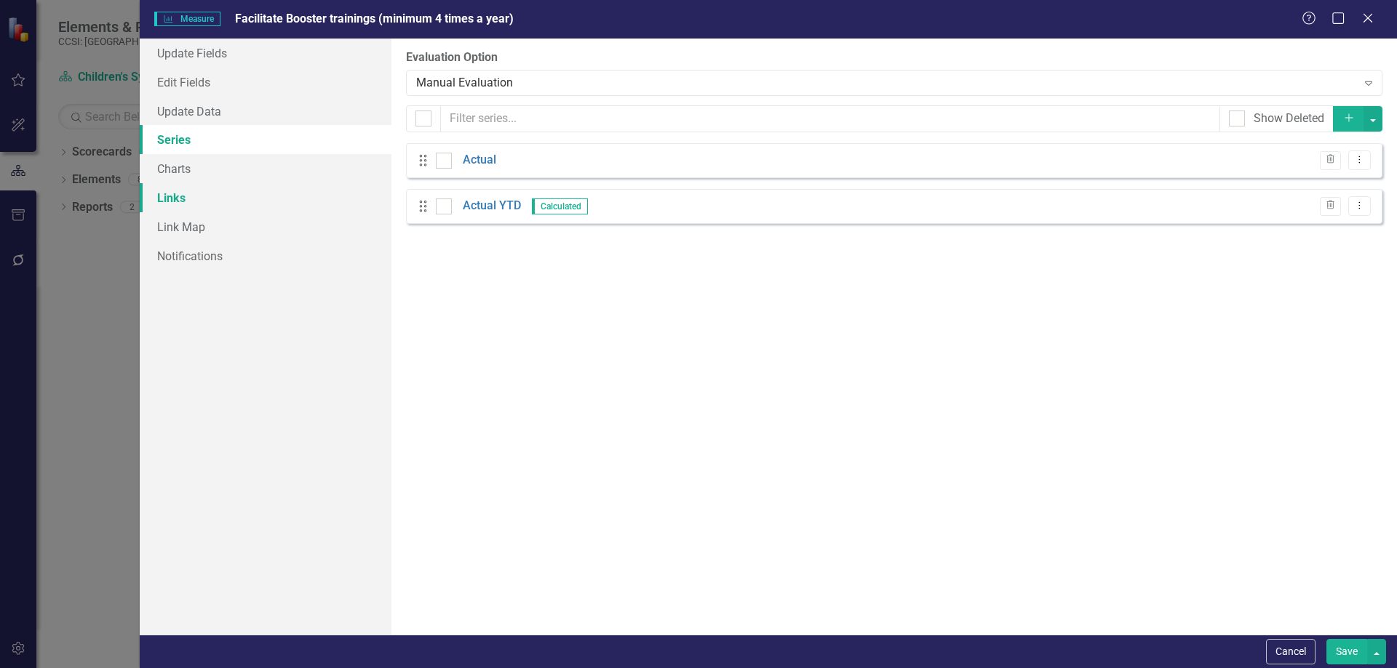
click at [226, 199] on link "Links" at bounding box center [266, 197] width 252 height 29
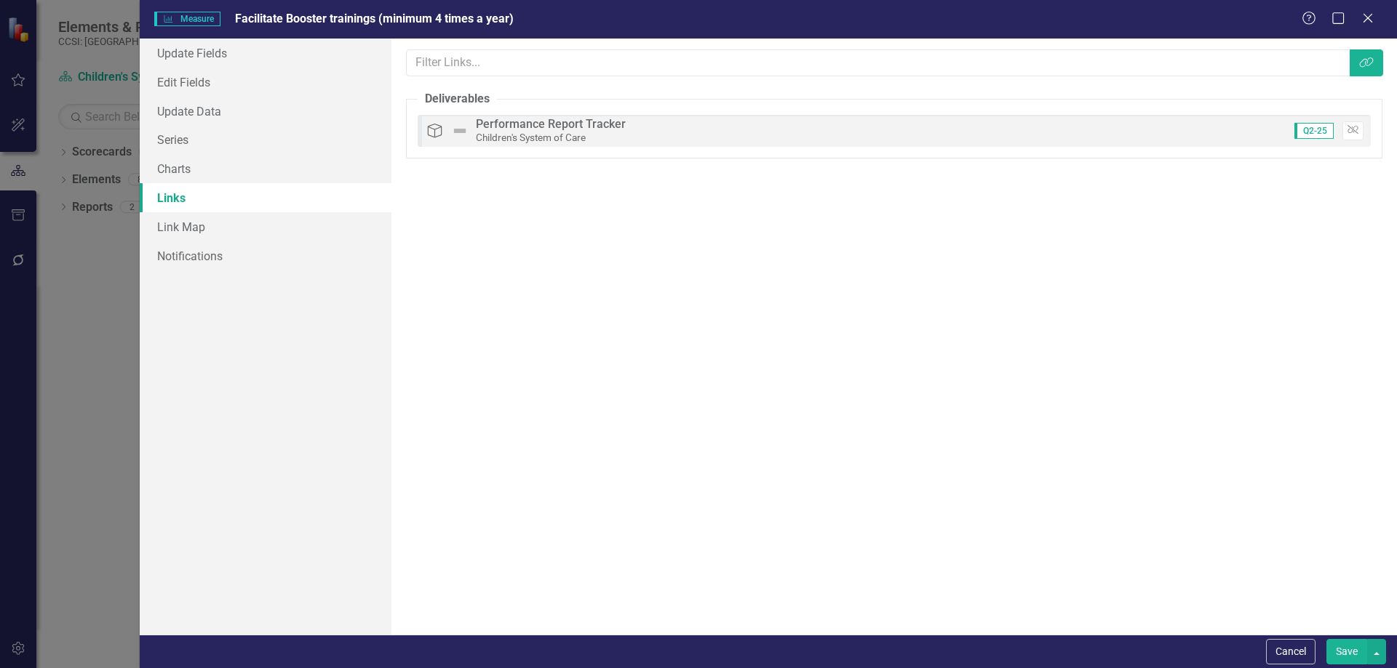
click at [1350, 652] on button "Save" at bounding box center [1346, 651] width 41 height 25
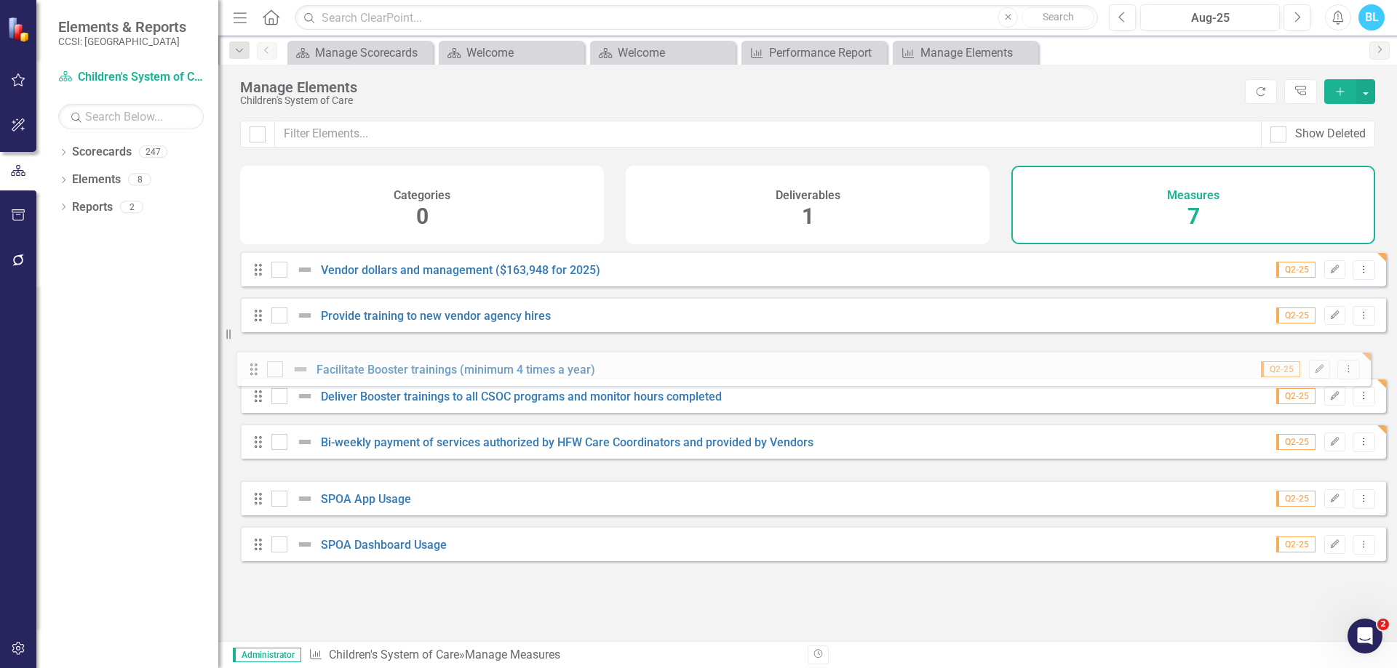
drag, startPoint x: 255, startPoint y: 464, endPoint x: 250, endPoint y: 370, distance: 94.7
click at [250, 370] on div "Drag Vendor dollars and management ($163,948 for 2025) Q2-25 Edit Dropdown Menu…" at bounding box center [813, 407] width 1146 height 310
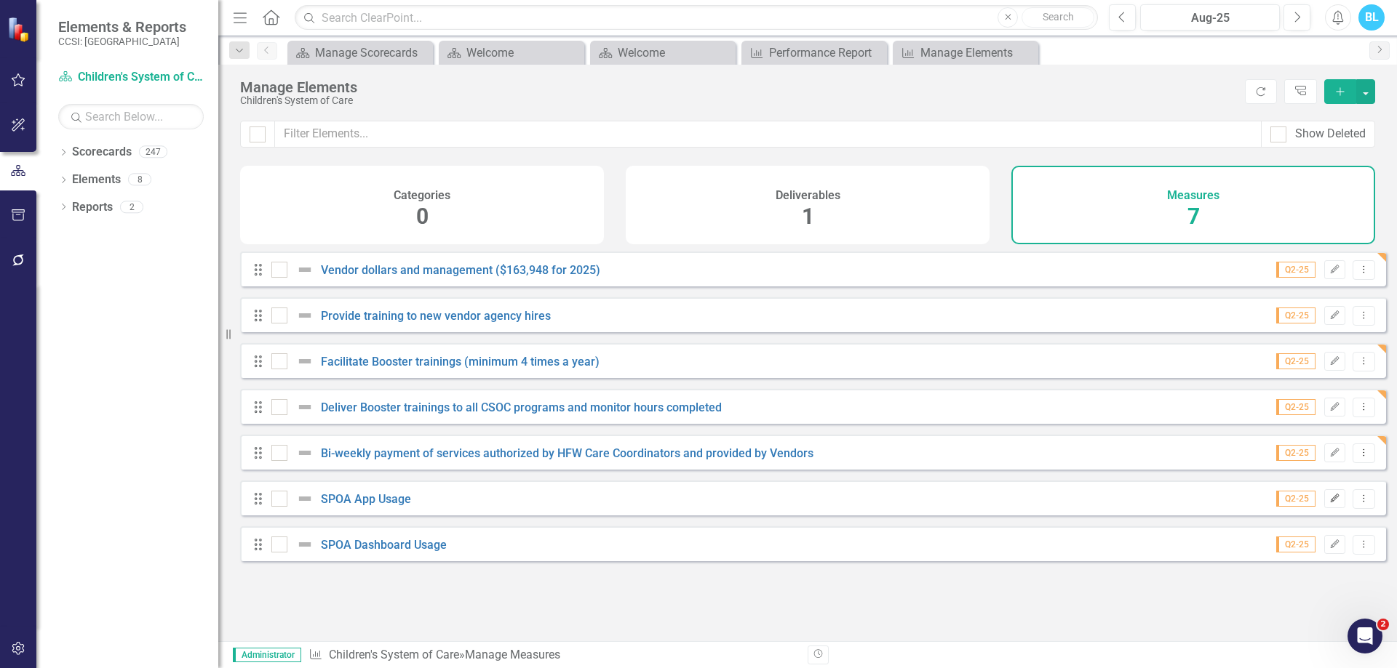
click at [1329, 503] on icon "Edit" at bounding box center [1334, 499] width 11 height 9
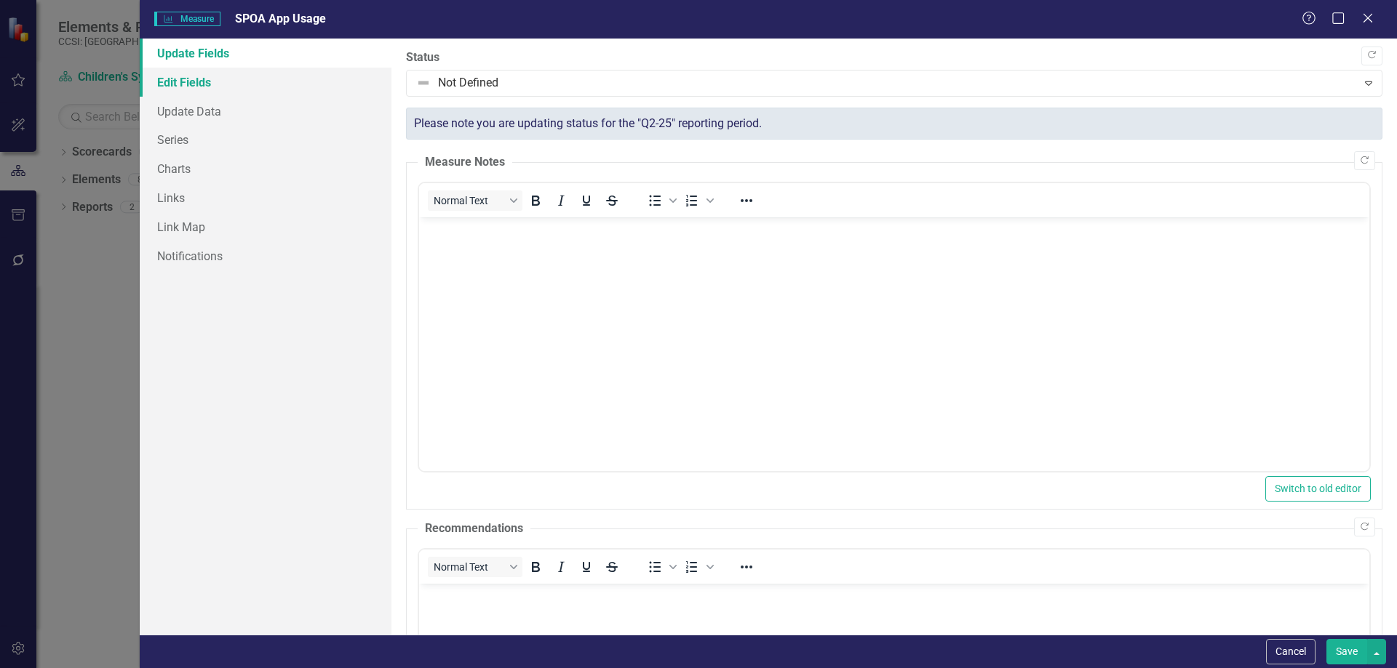
click at [275, 79] on link "Edit Fields" at bounding box center [266, 82] width 252 height 29
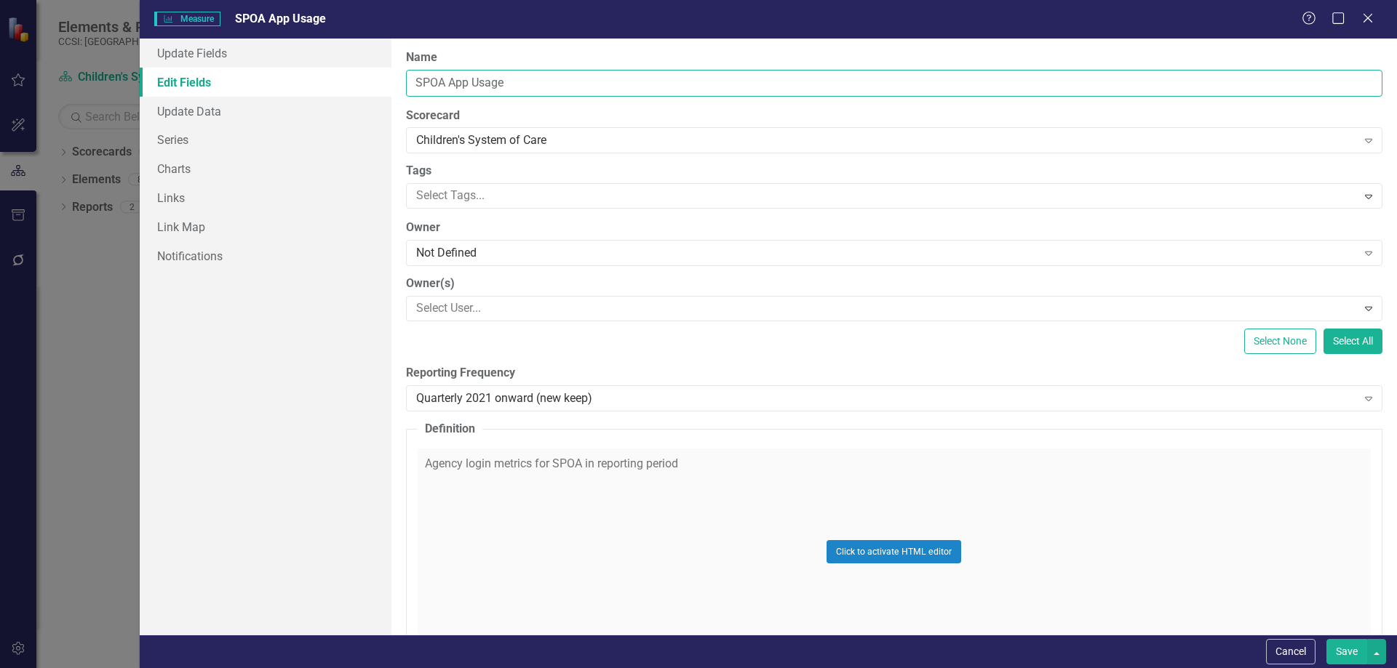
click at [538, 79] on input "SPOA App Usage" at bounding box center [894, 83] width 976 height 27
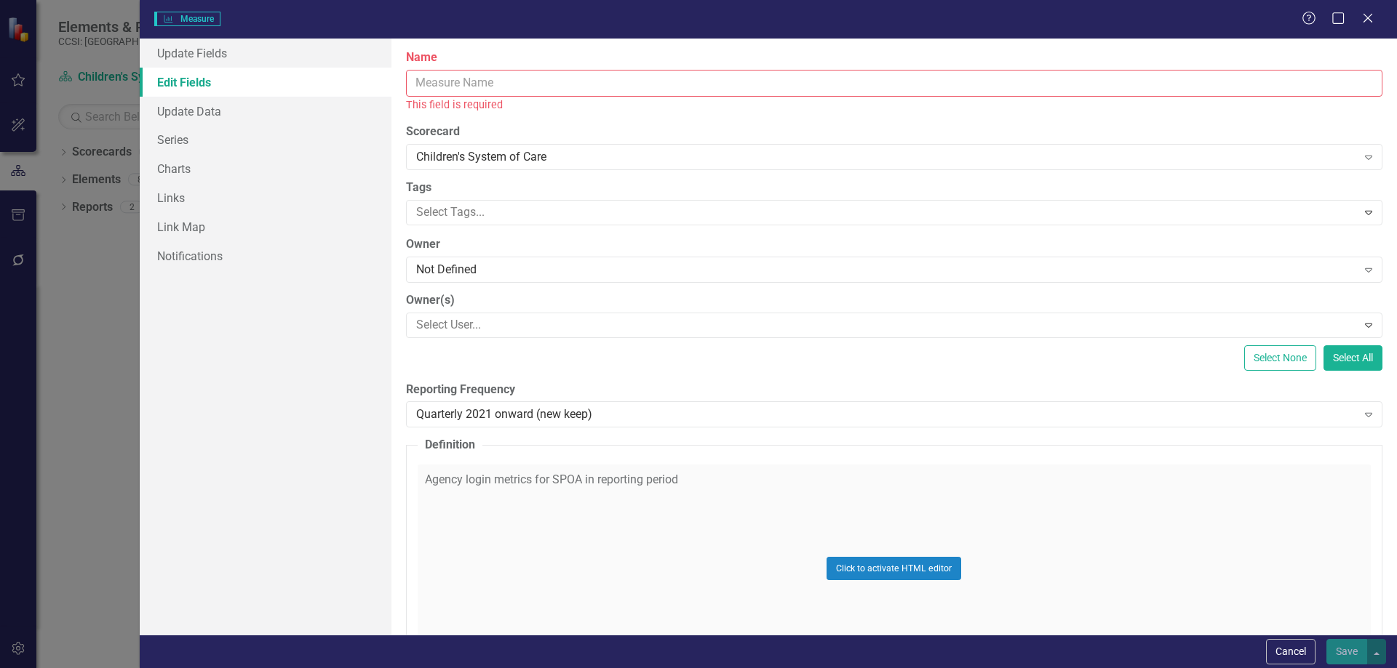
paste input "Family First (FF) App Enhancement effort"
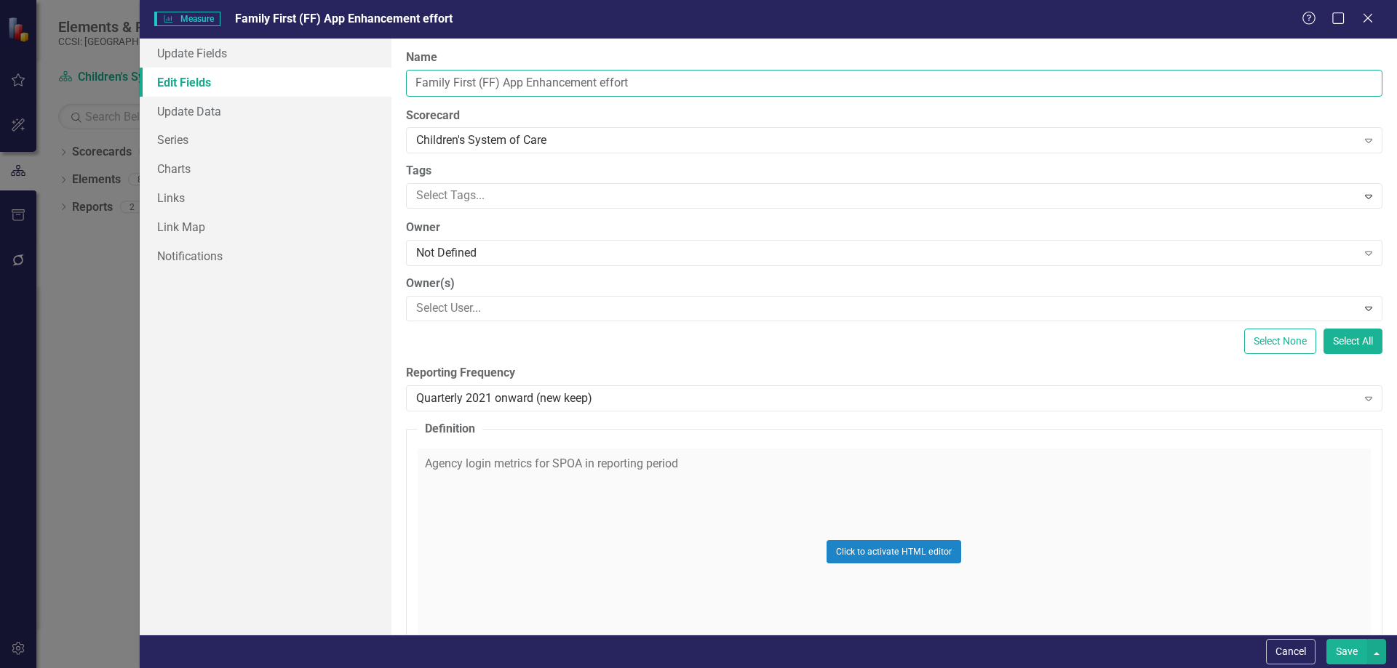
type input "Family First (FF) App Enhancement effort"
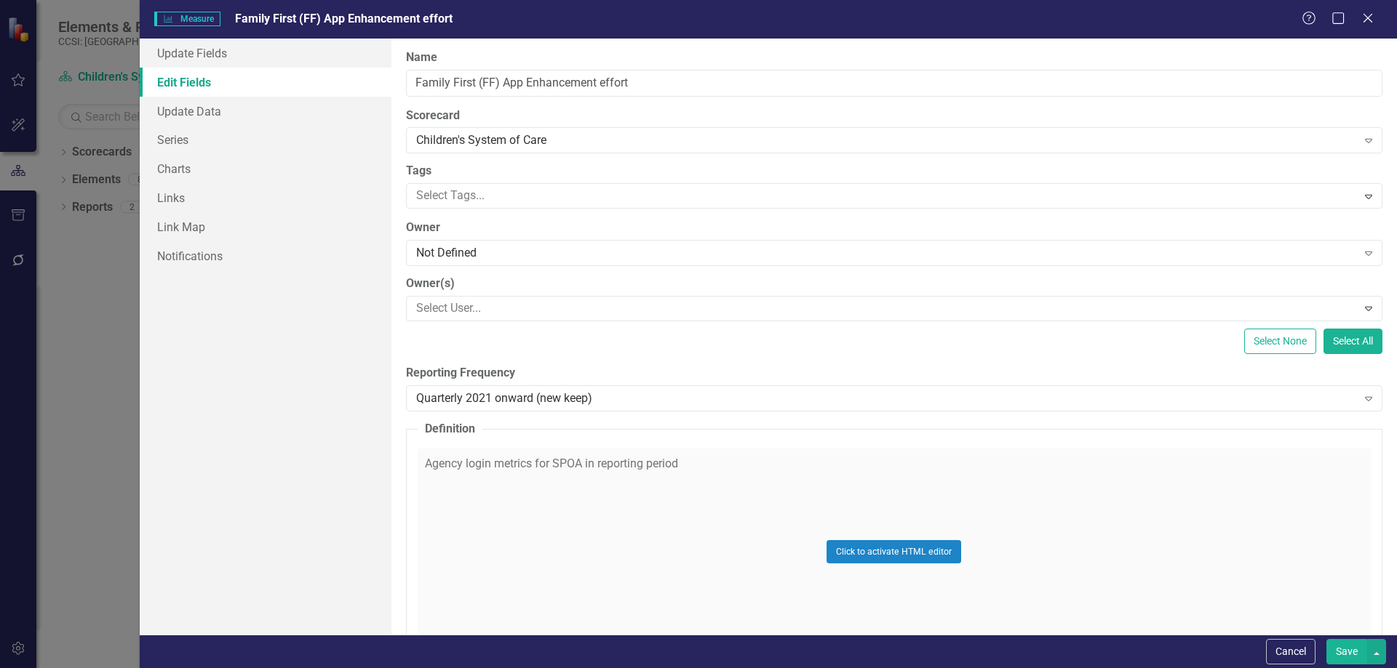
click at [691, 489] on div "Click to activate HTML editor" at bounding box center [894, 552] width 953 height 207
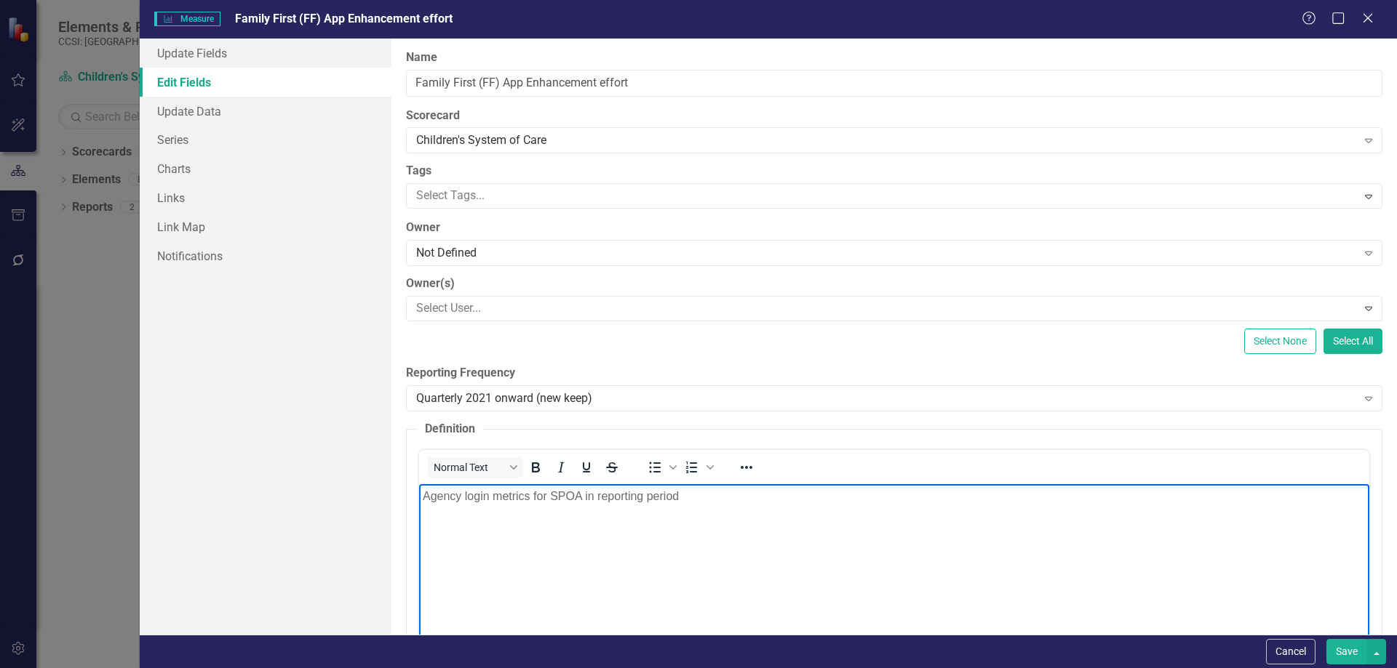
click at [699, 503] on p "Agency login metrics for SPOA in reporting period" at bounding box center [893, 495] width 943 height 17
paste body "Rich Text Area. Press ALT-0 for help."
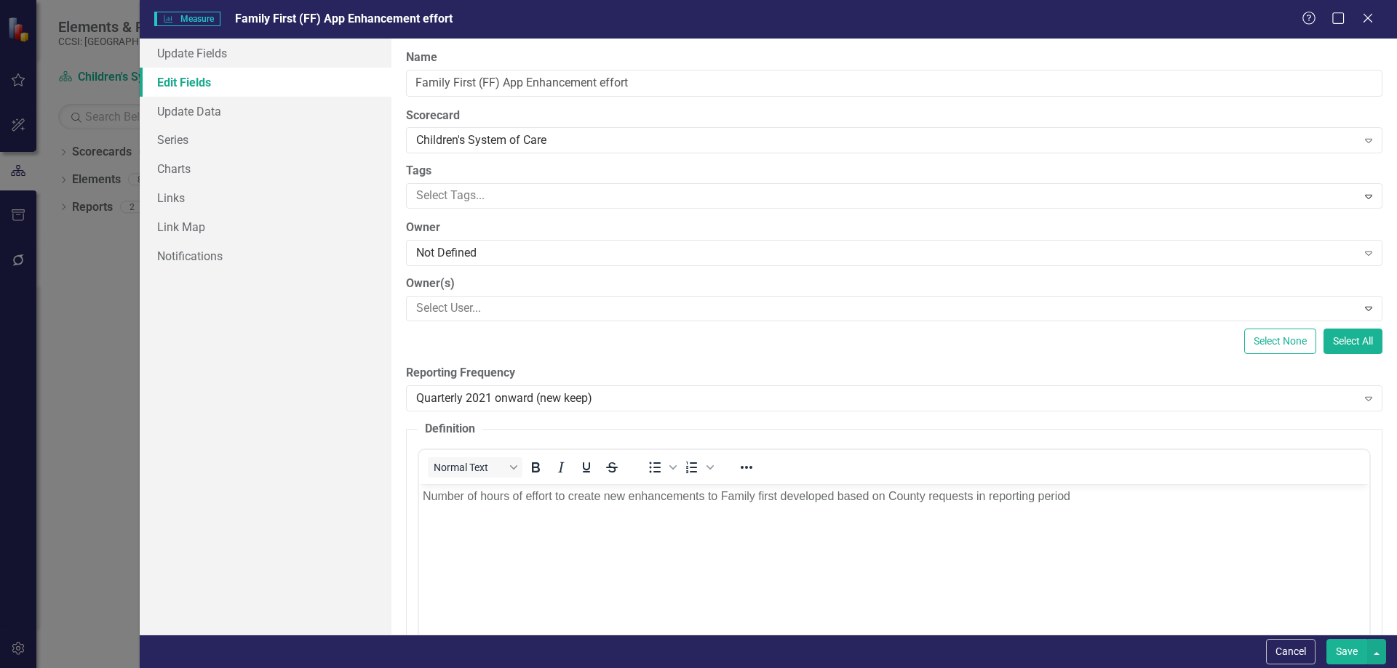
click at [780, 343] on div "Select None Select All" at bounding box center [894, 341] width 976 height 25
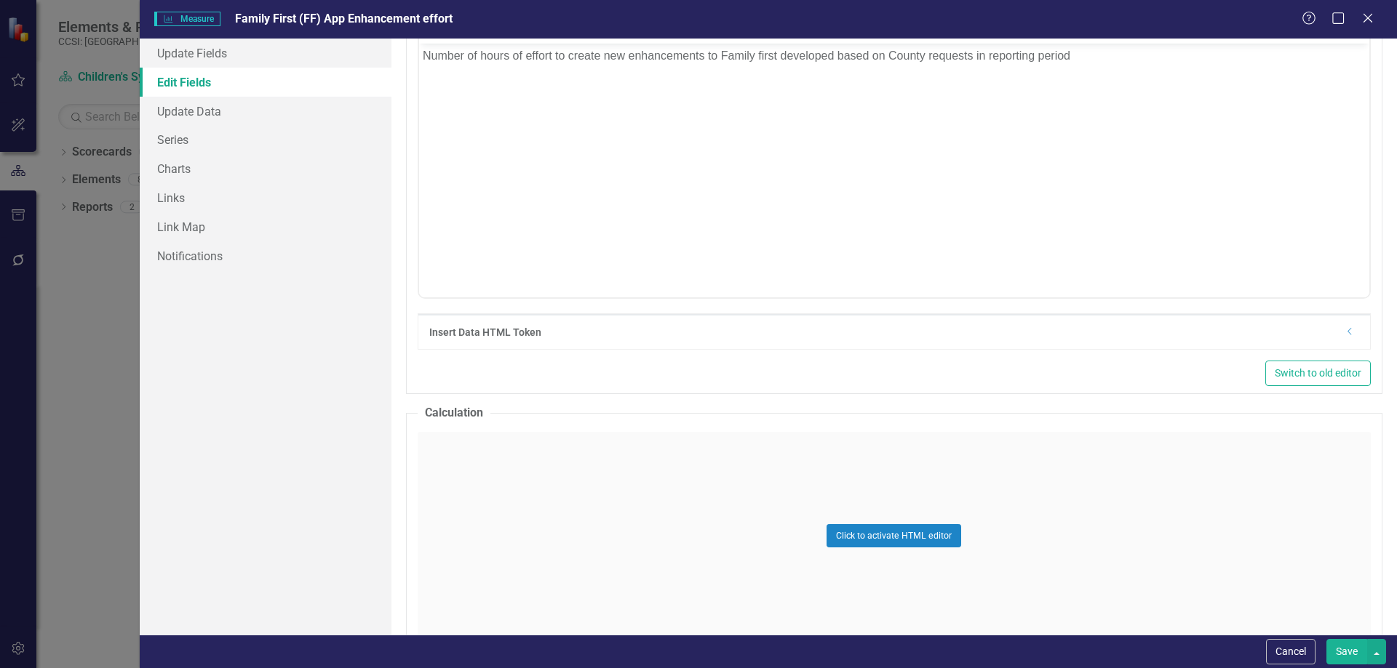
scroll to position [571, 0]
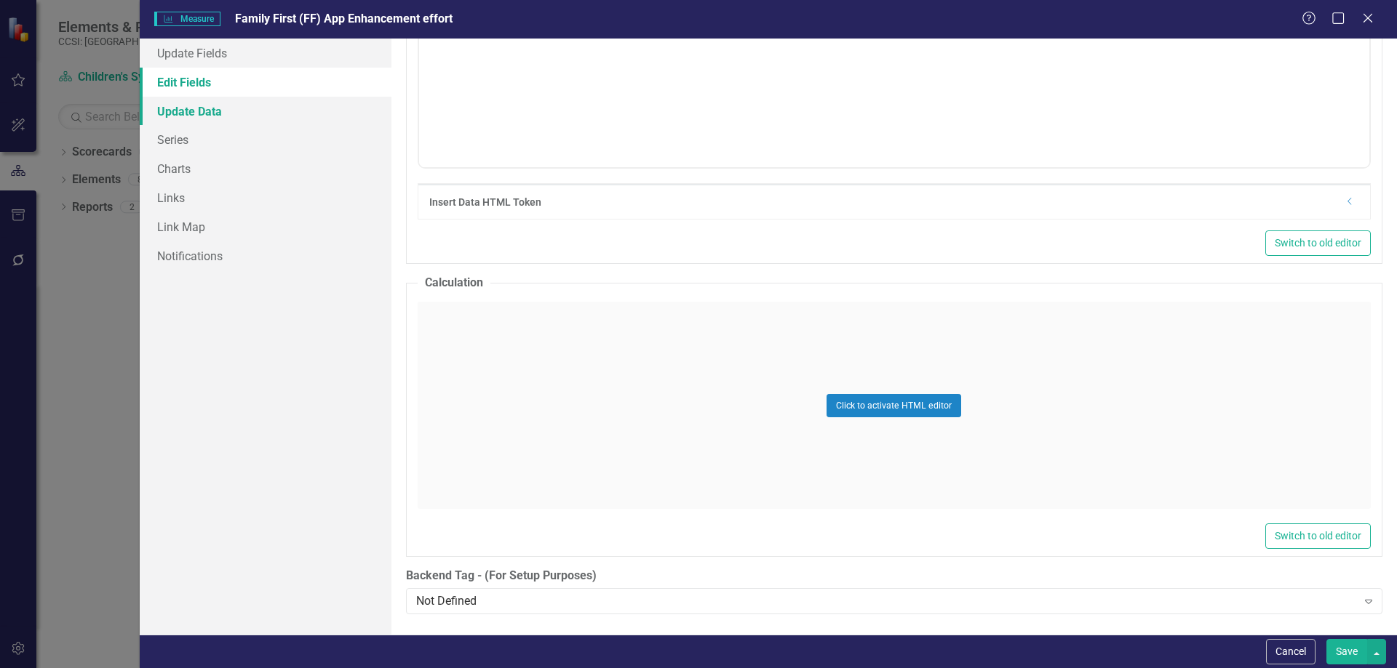
click at [318, 107] on link "Update Data" at bounding box center [266, 111] width 252 height 29
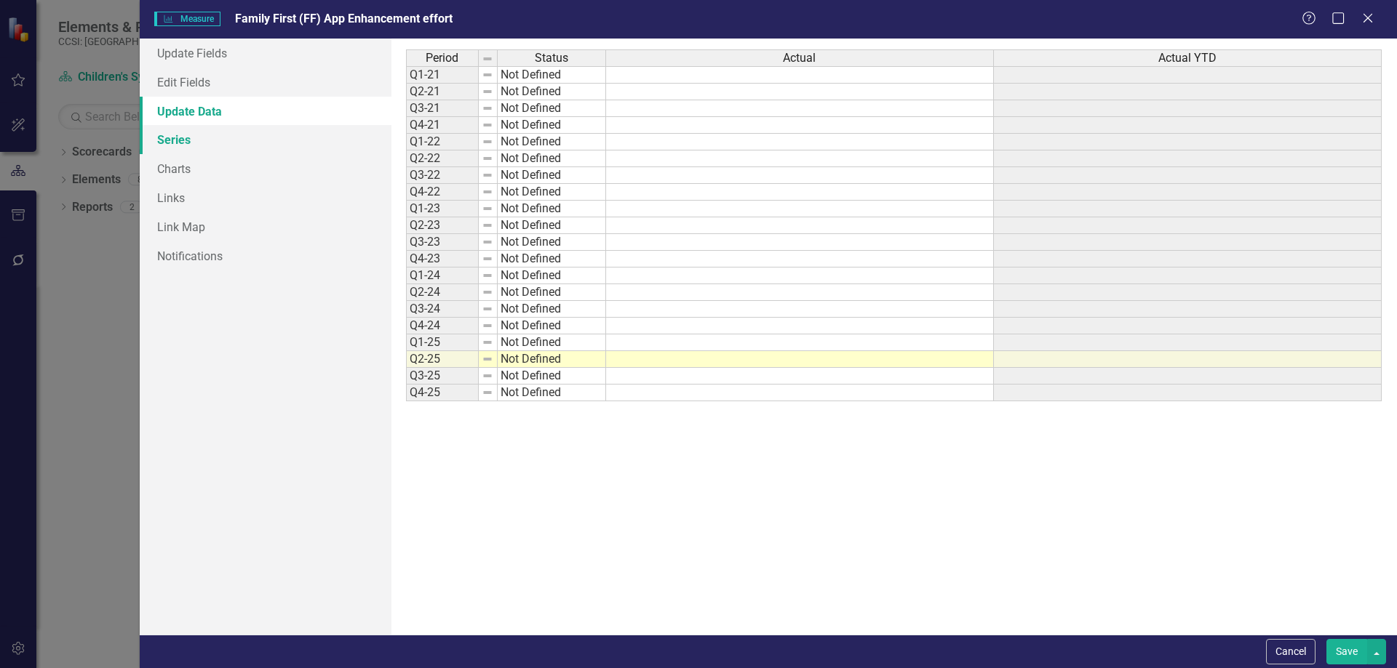
click at [280, 145] on link "Series" at bounding box center [266, 139] width 252 height 29
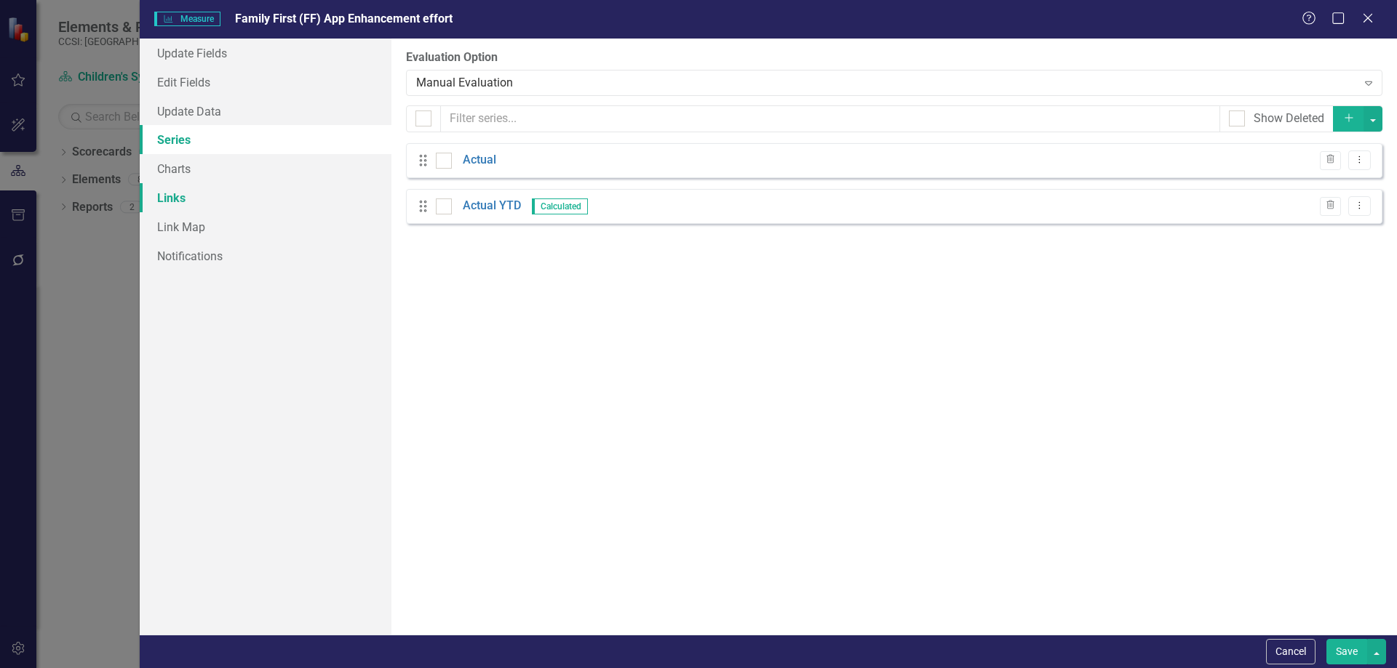
click at [245, 196] on link "Links" at bounding box center [266, 197] width 252 height 29
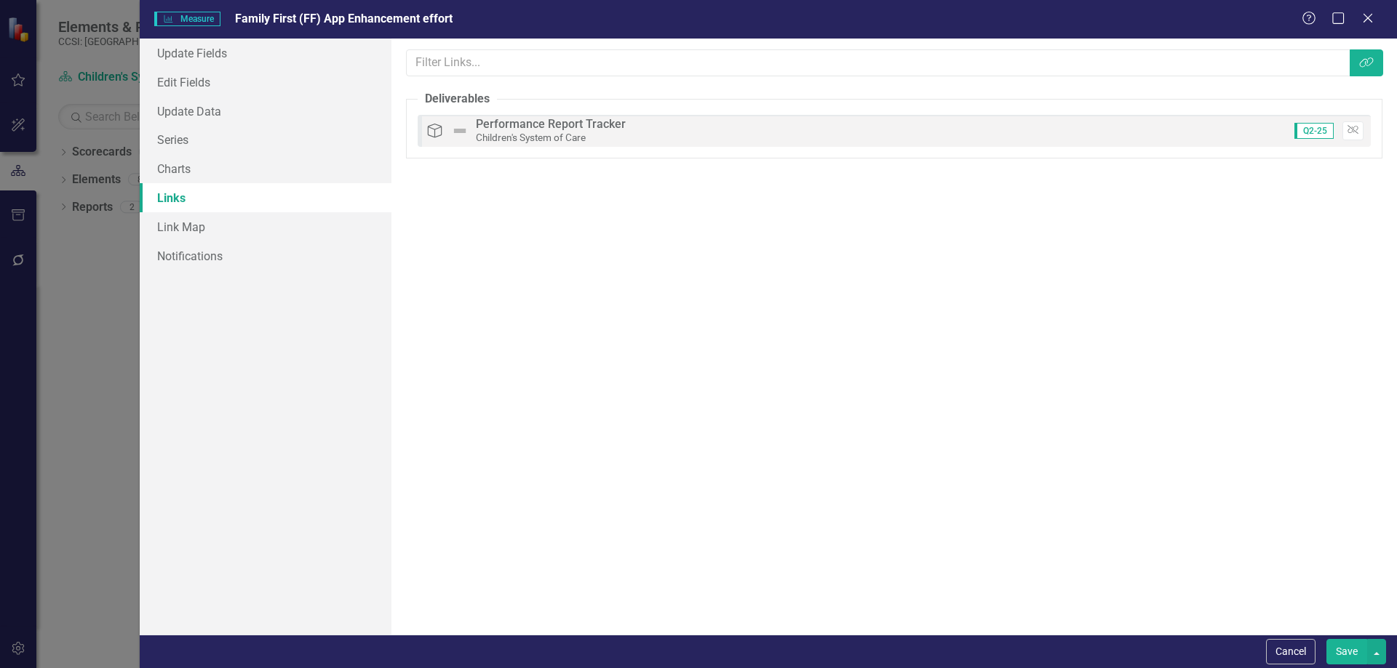
click at [1343, 646] on button "Save" at bounding box center [1346, 651] width 41 height 25
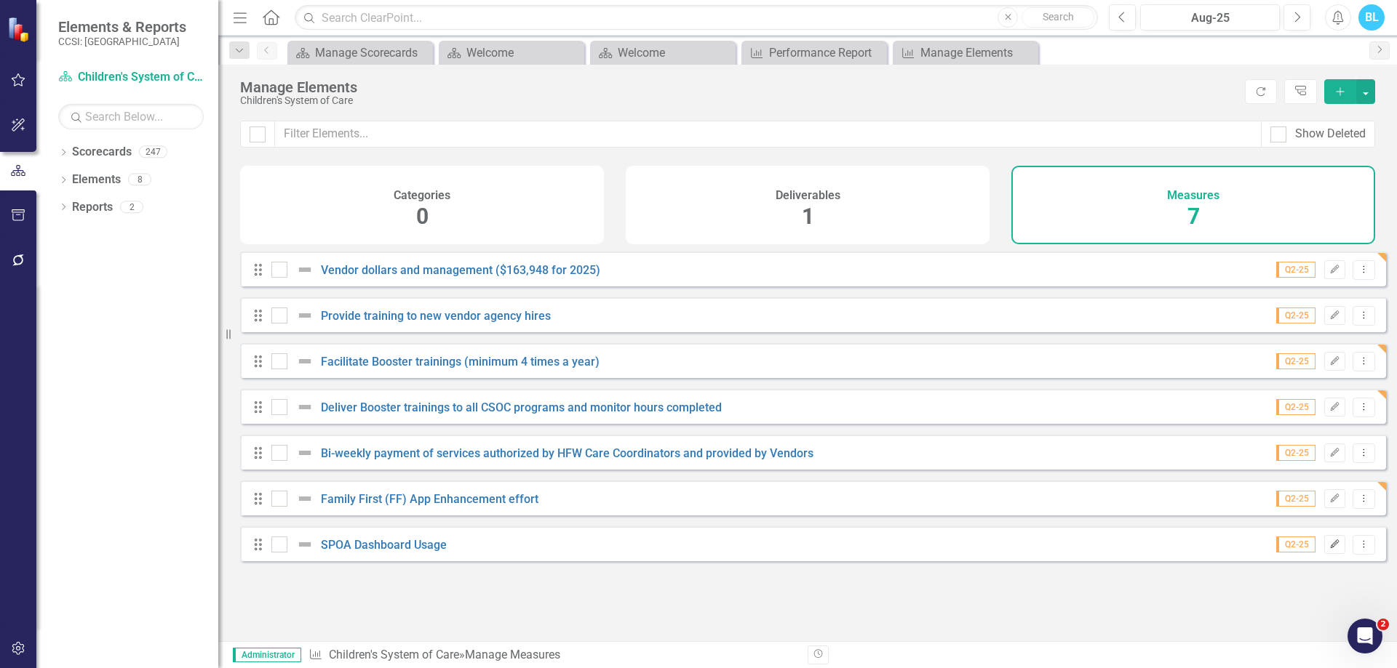
click at [1329, 549] on icon "Edit" at bounding box center [1334, 544] width 11 height 9
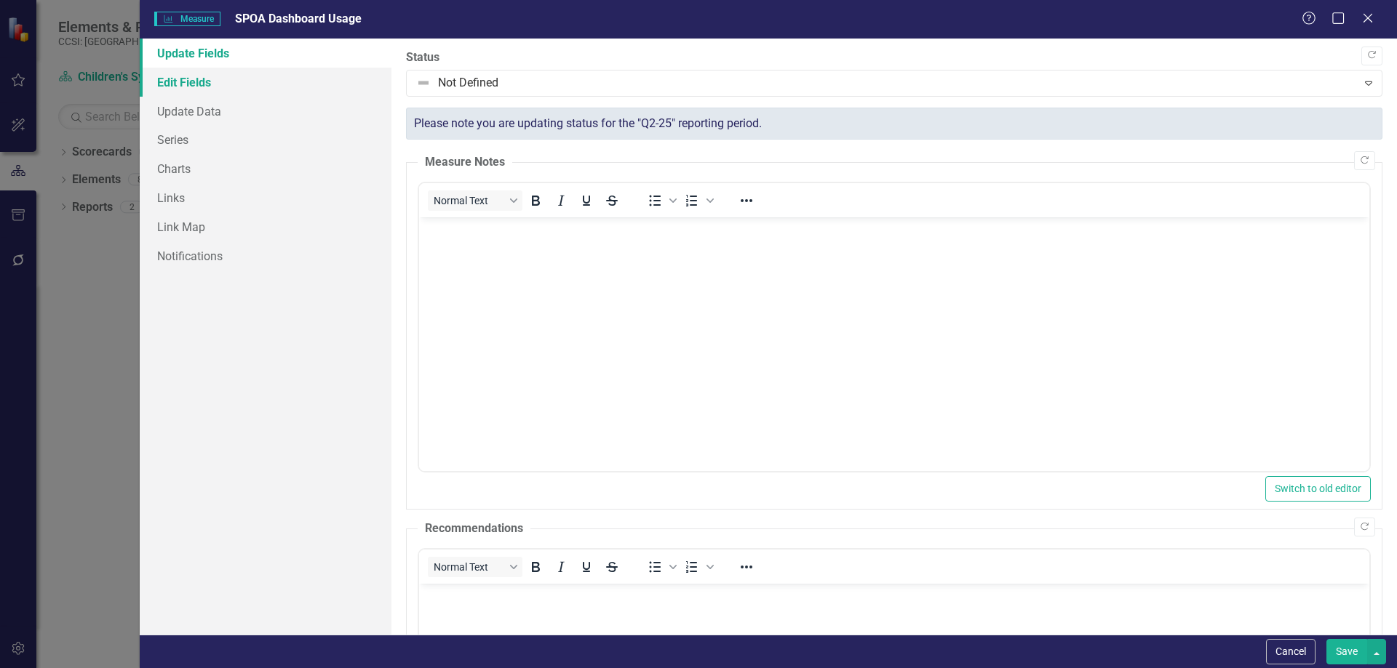
scroll to position [0, 0]
click at [248, 85] on link "Edit Fields" at bounding box center [266, 82] width 252 height 29
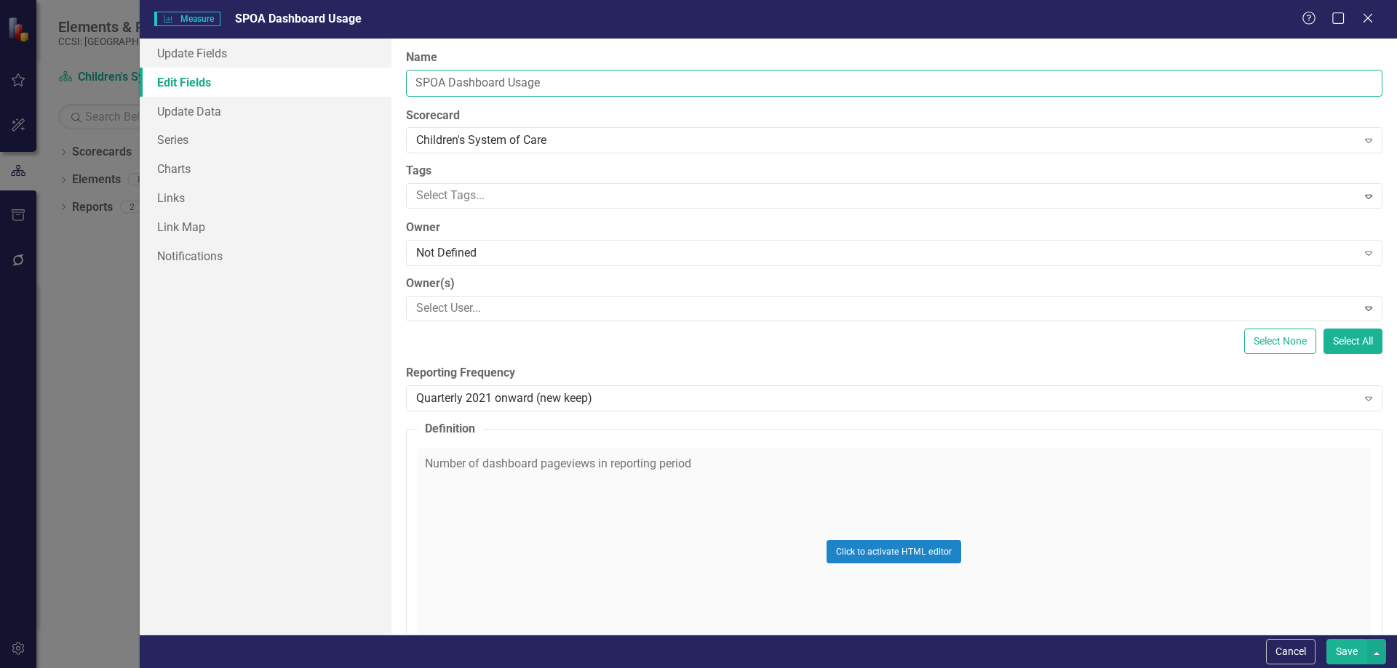
click at [563, 82] on input "SPOA Dashboard Usage" at bounding box center [894, 83] width 976 height 27
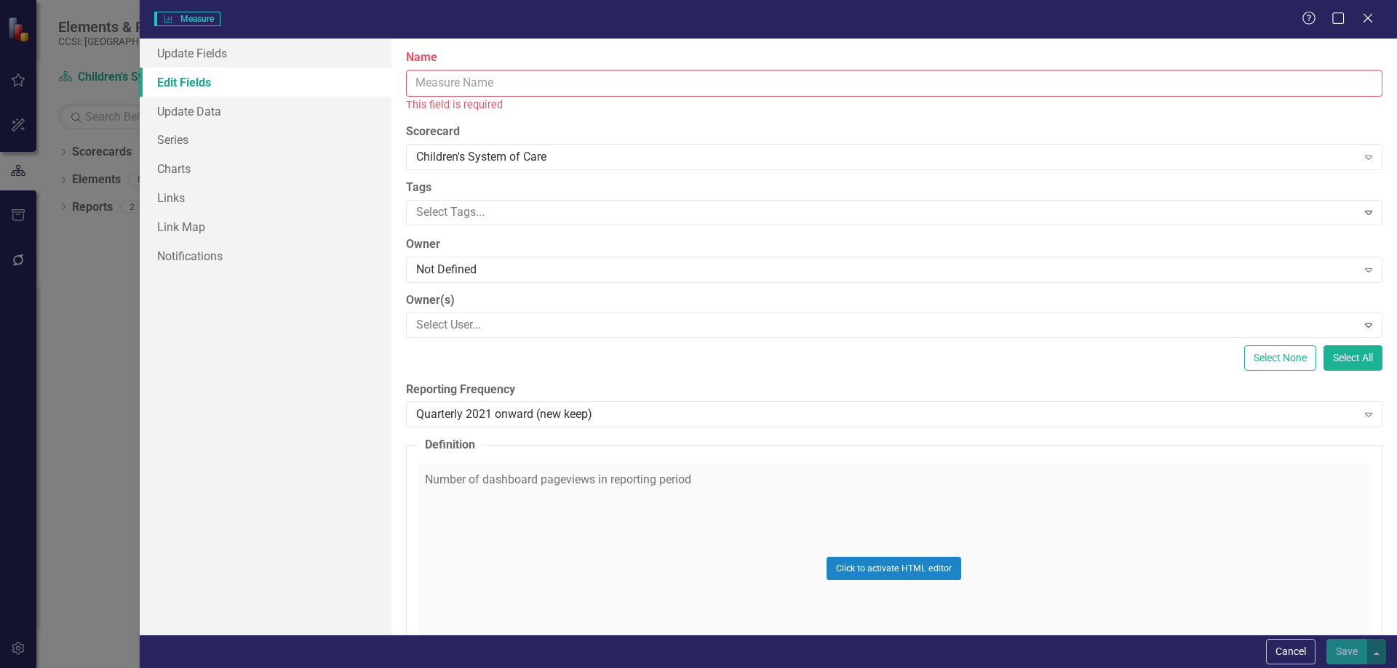
paste input "FF App Usage"
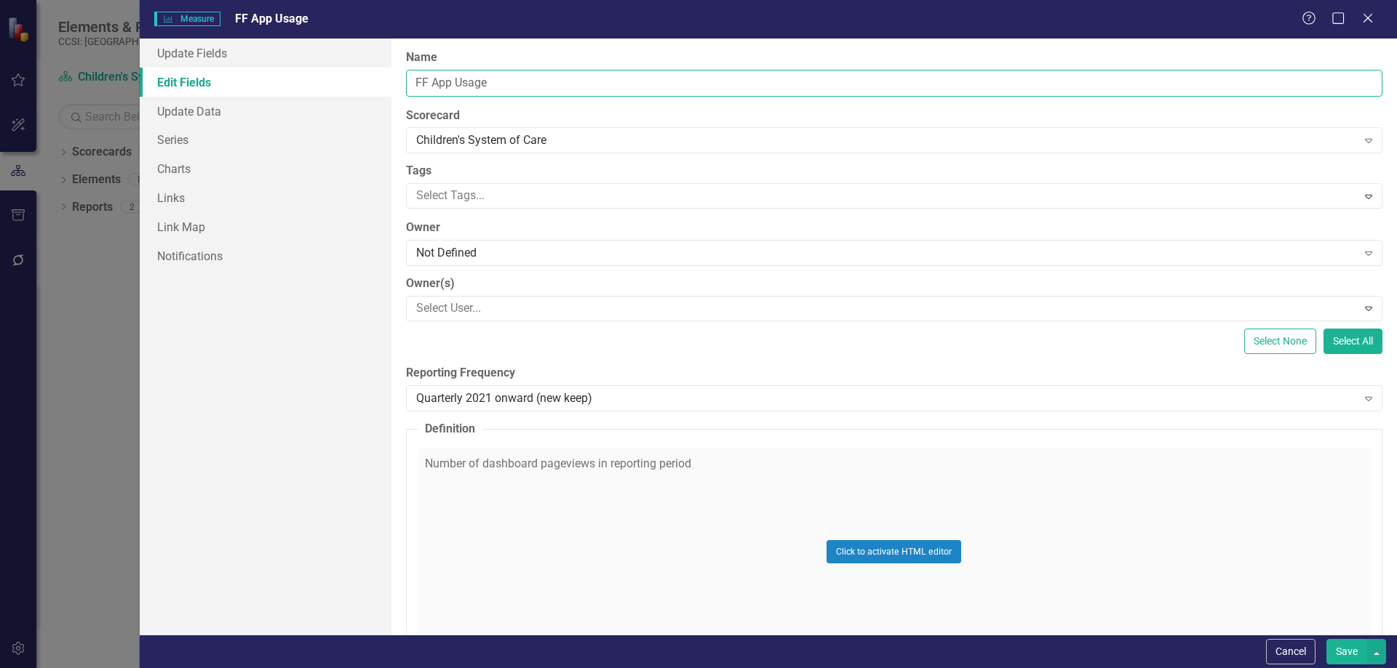
type input "FF App Usage"
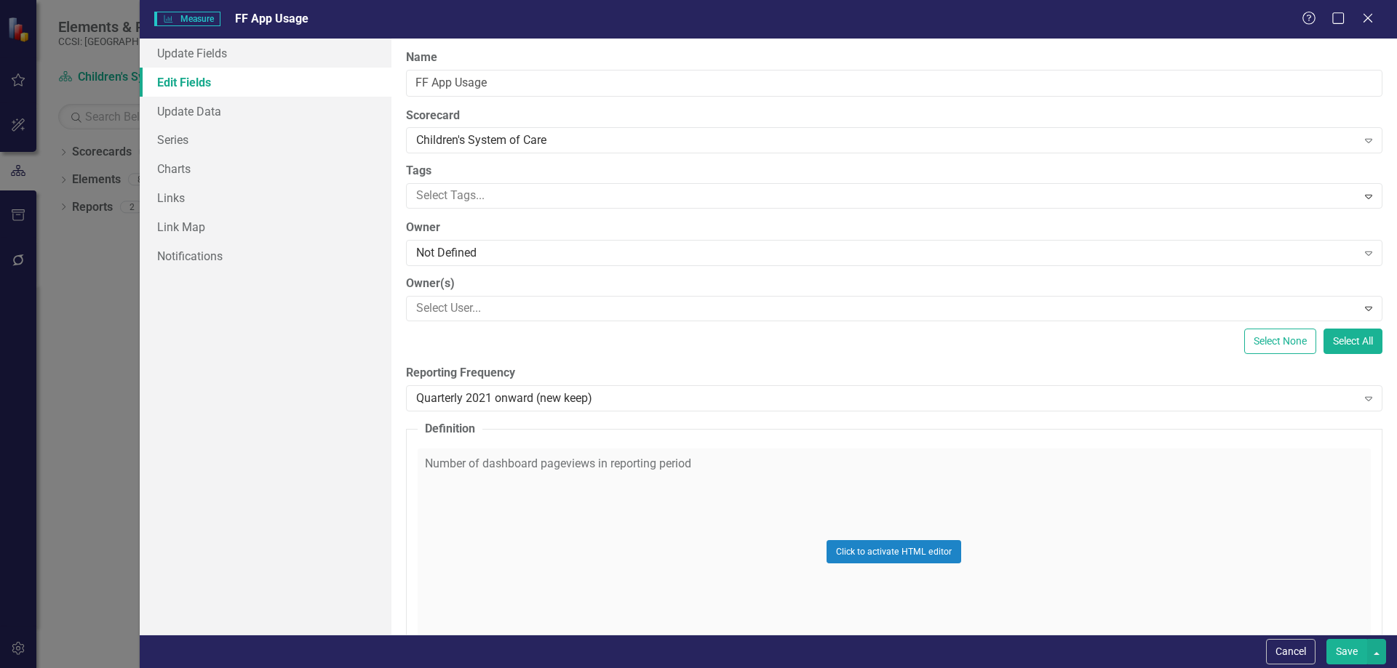
click at [838, 494] on div "Click to activate HTML editor" at bounding box center [894, 552] width 953 height 207
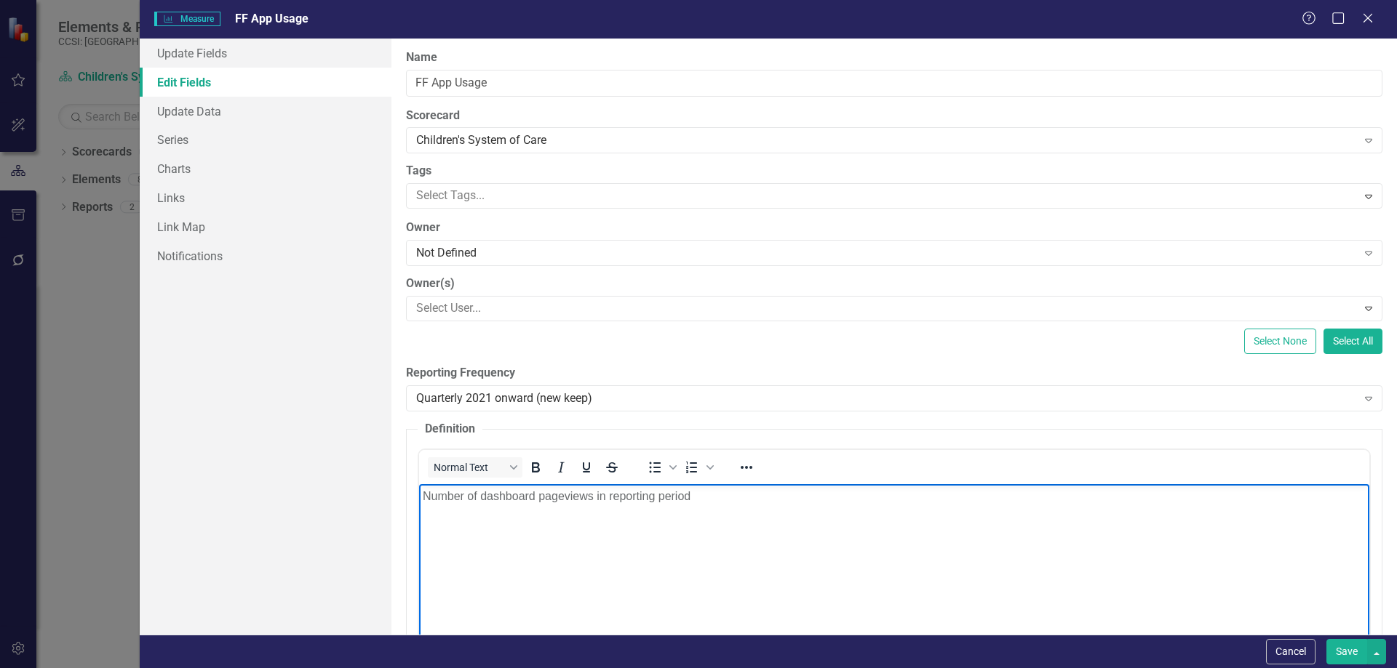
click at [837, 493] on p "Number of dashboard pageviews in reporting period" at bounding box center [893, 495] width 943 height 17
paste body "Rich Text Area. Press ALT-0 for help."
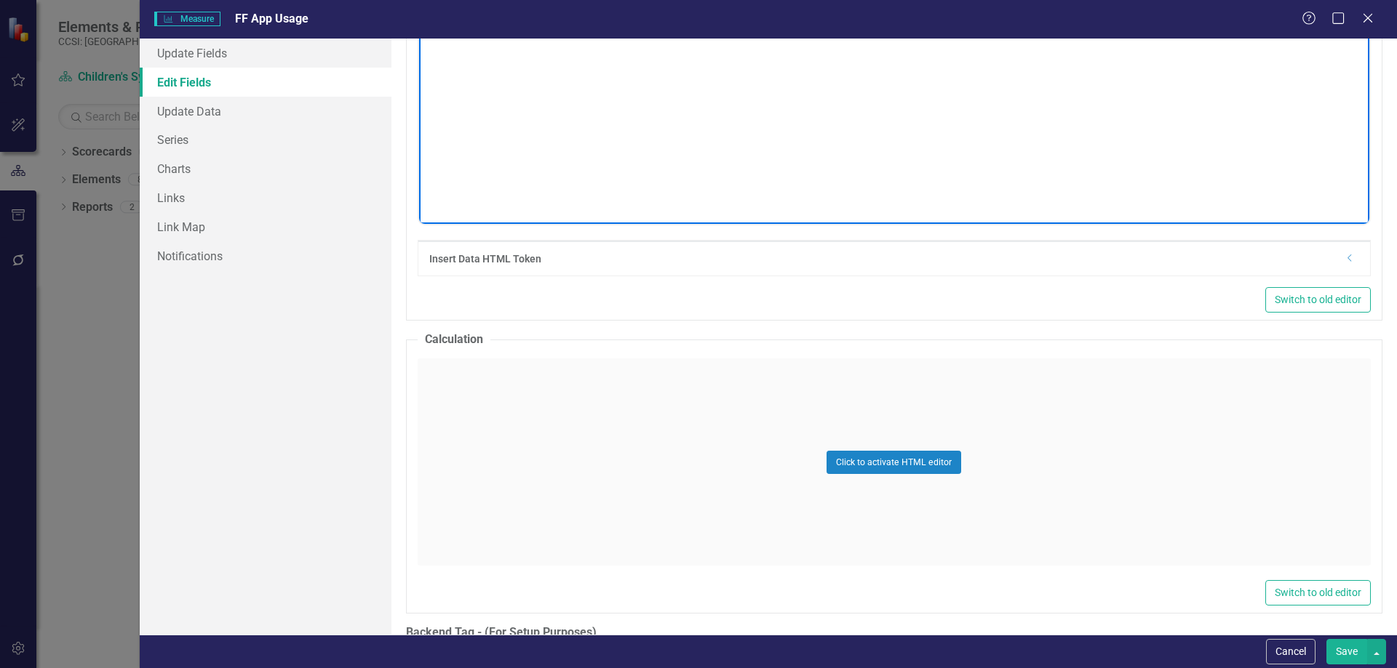
scroll to position [571, 0]
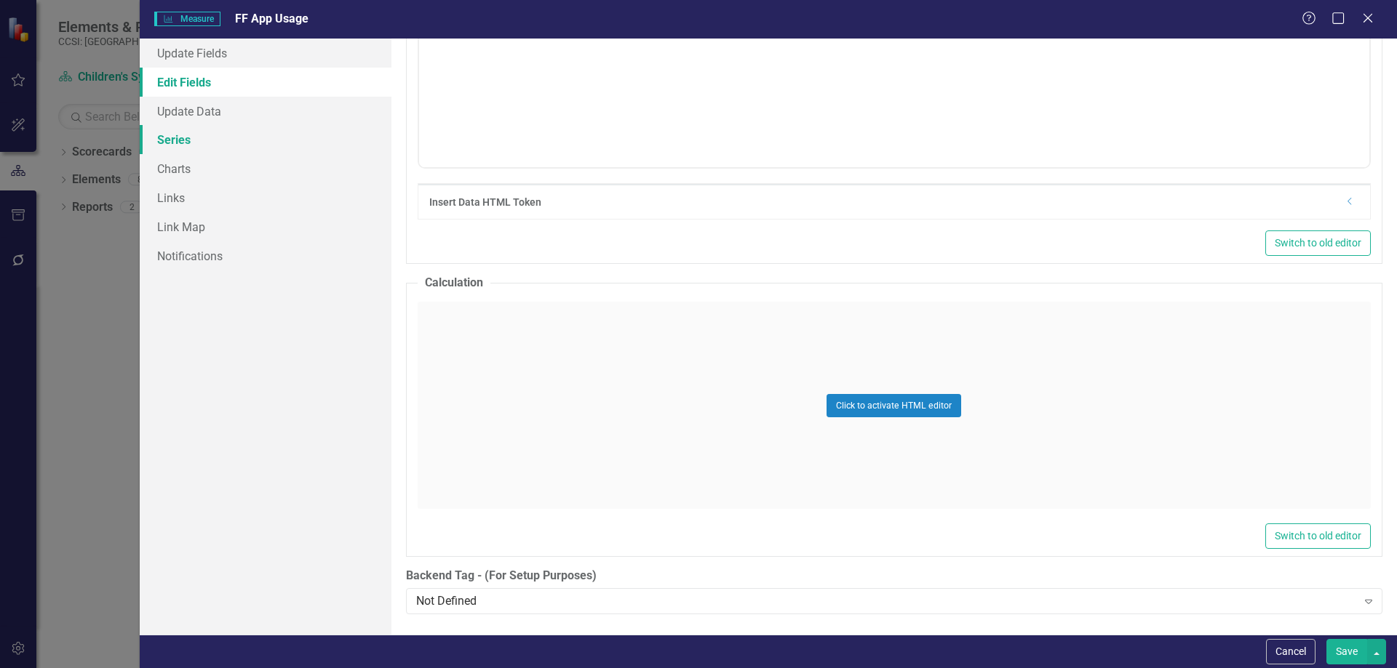
click at [243, 139] on link "Series" at bounding box center [266, 139] width 252 height 29
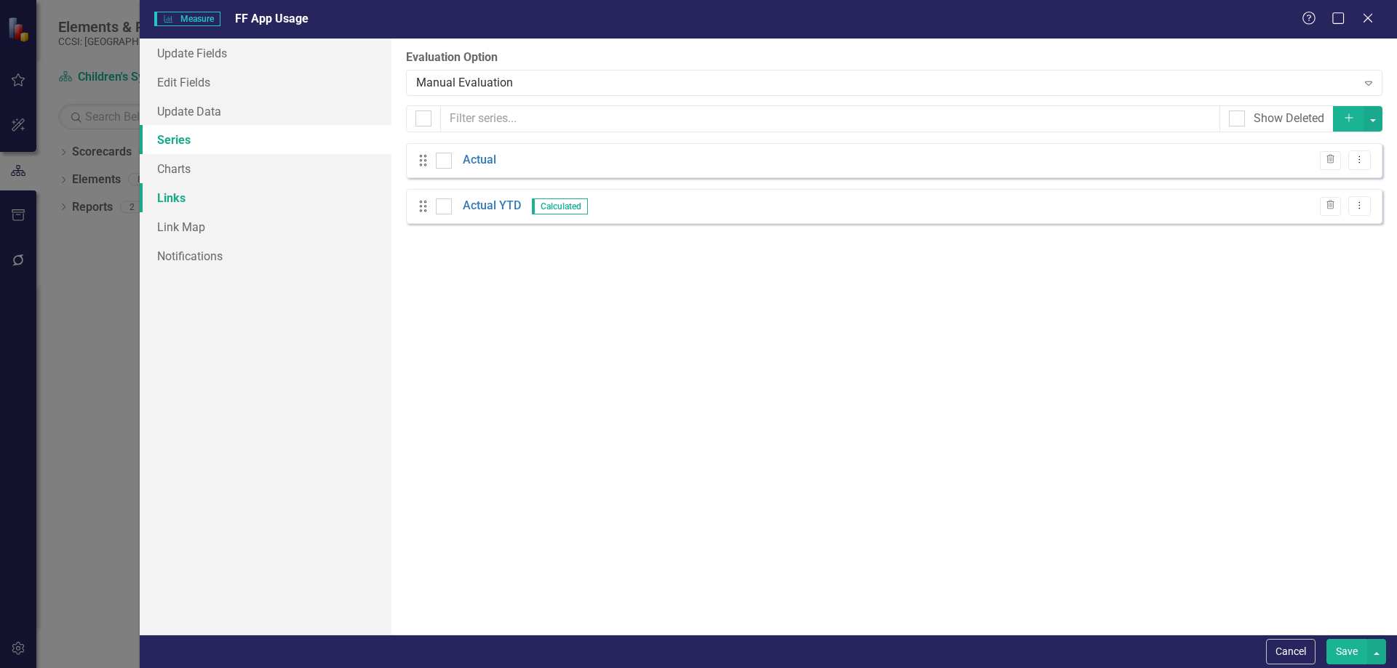
click at [248, 191] on link "Links" at bounding box center [266, 197] width 252 height 29
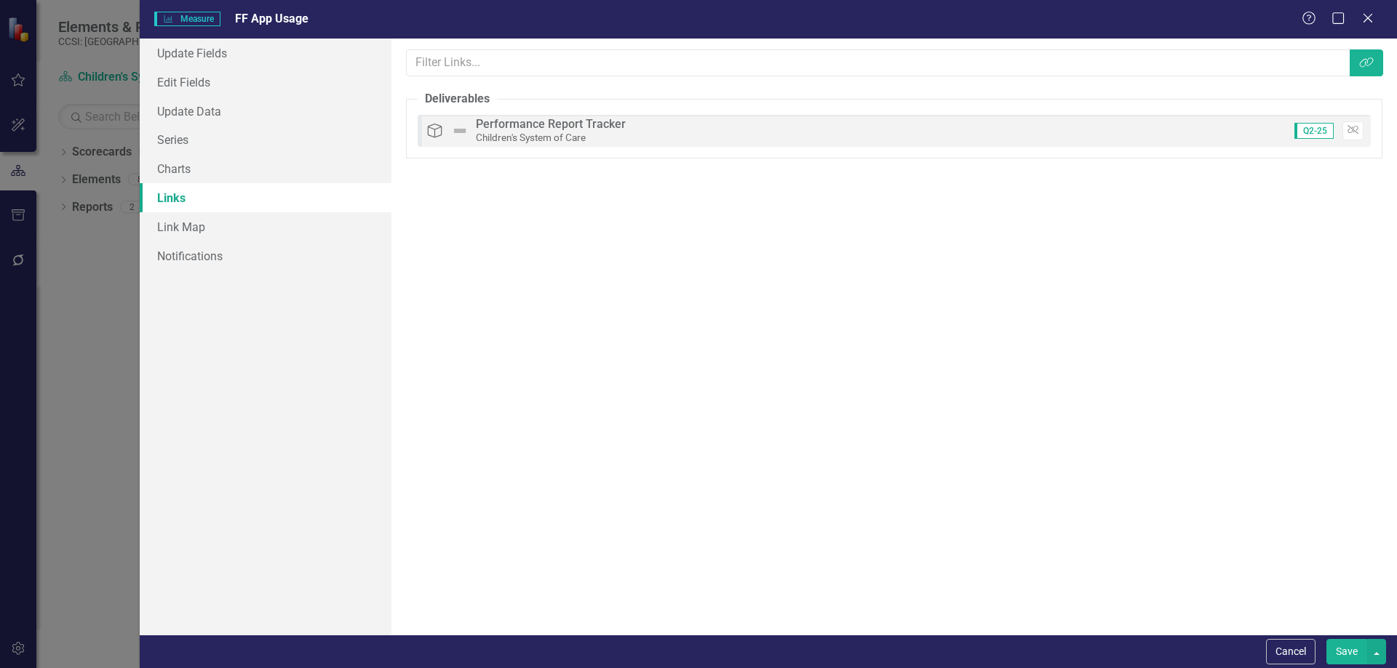
click at [1346, 650] on button "Save" at bounding box center [1346, 651] width 41 height 25
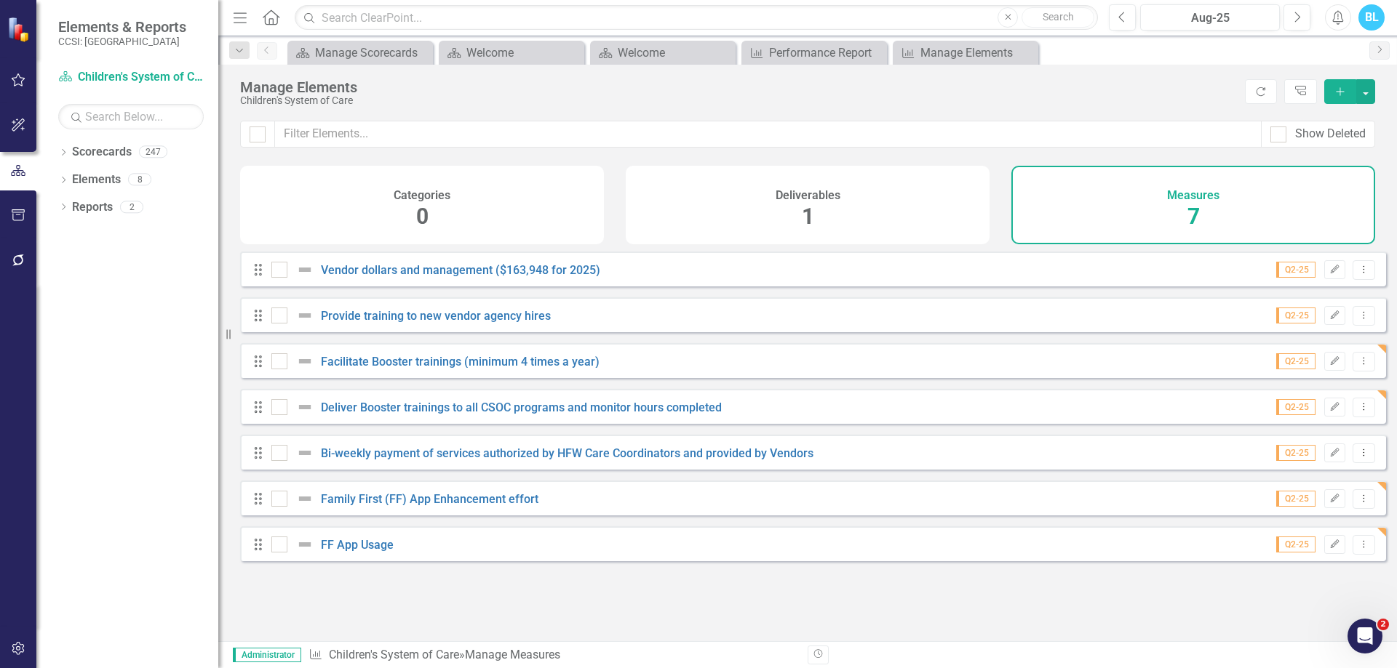
click at [878, 228] on div "Deliverables 1" at bounding box center [808, 205] width 364 height 79
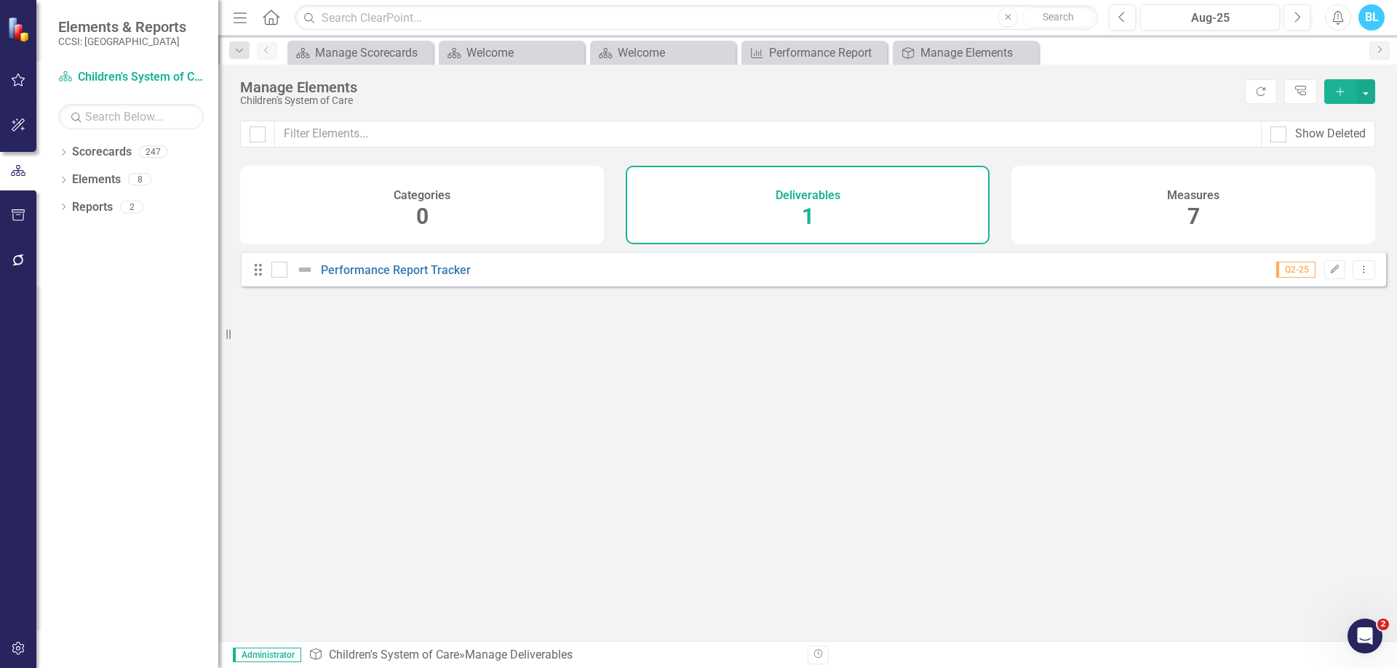
click at [1069, 216] on div "Measures 7" at bounding box center [1193, 205] width 364 height 79
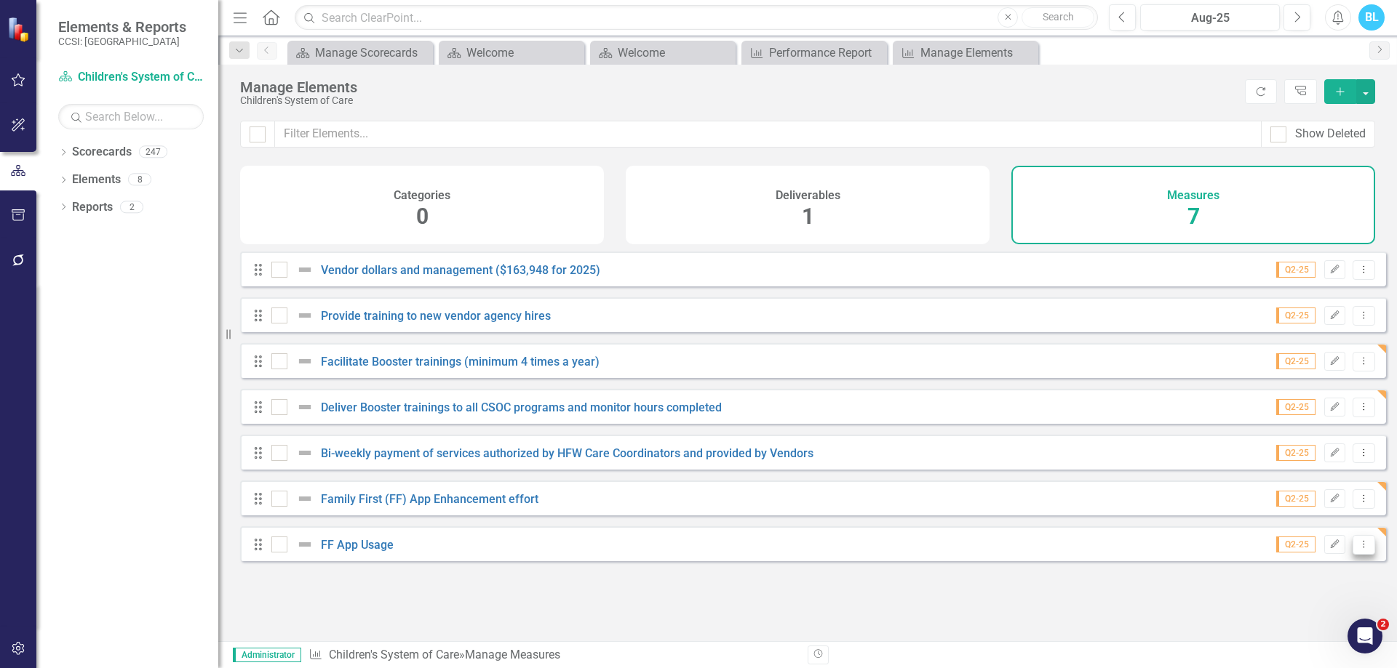
click at [1357, 549] on icon "Dropdown Menu" at bounding box center [1363, 544] width 12 height 9
click at [1301, 504] on link "Copy Duplicate Measure" at bounding box center [1297, 505] width 131 height 27
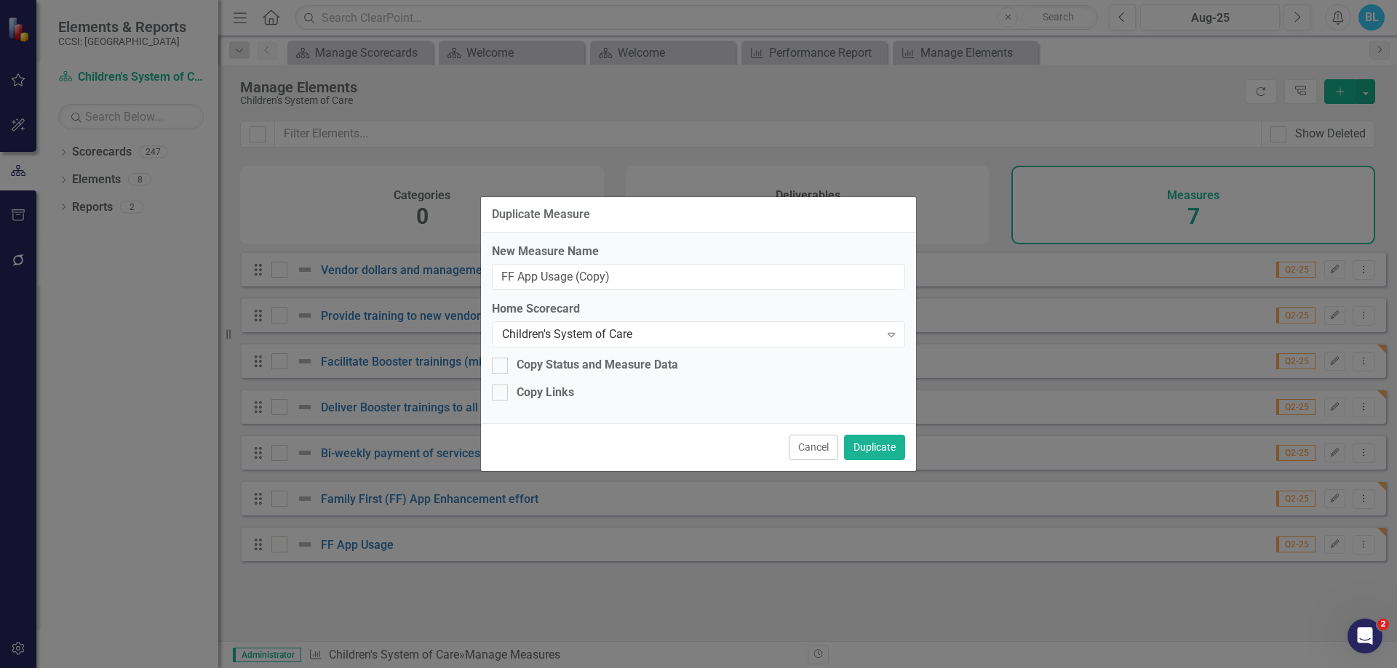
click at [965, 592] on div "Duplicate Measure New Measure Name FF App Usage (Copy) Home Scorecard Children'…" at bounding box center [698, 334] width 1397 height 668
click at [719, 285] on input "FF App Usage (Copy)" at bounding box center [698, 277] width 413 height 27
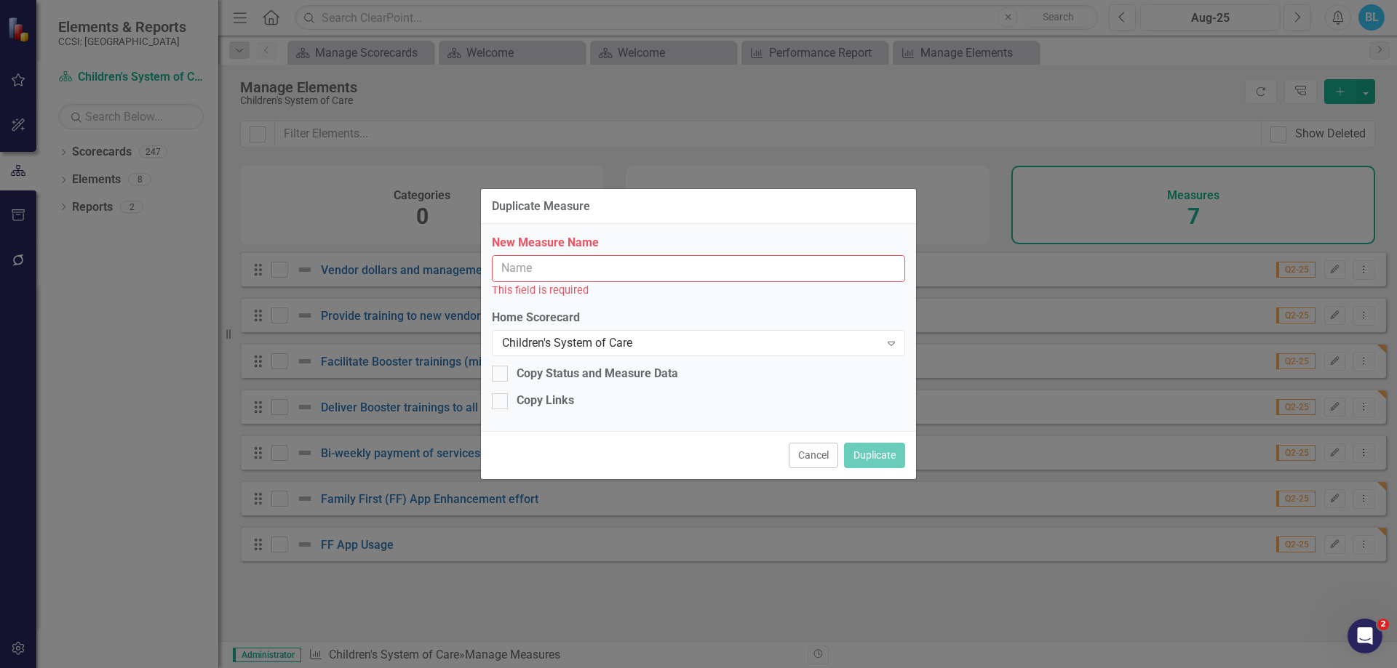
paste input "FF Referrals"
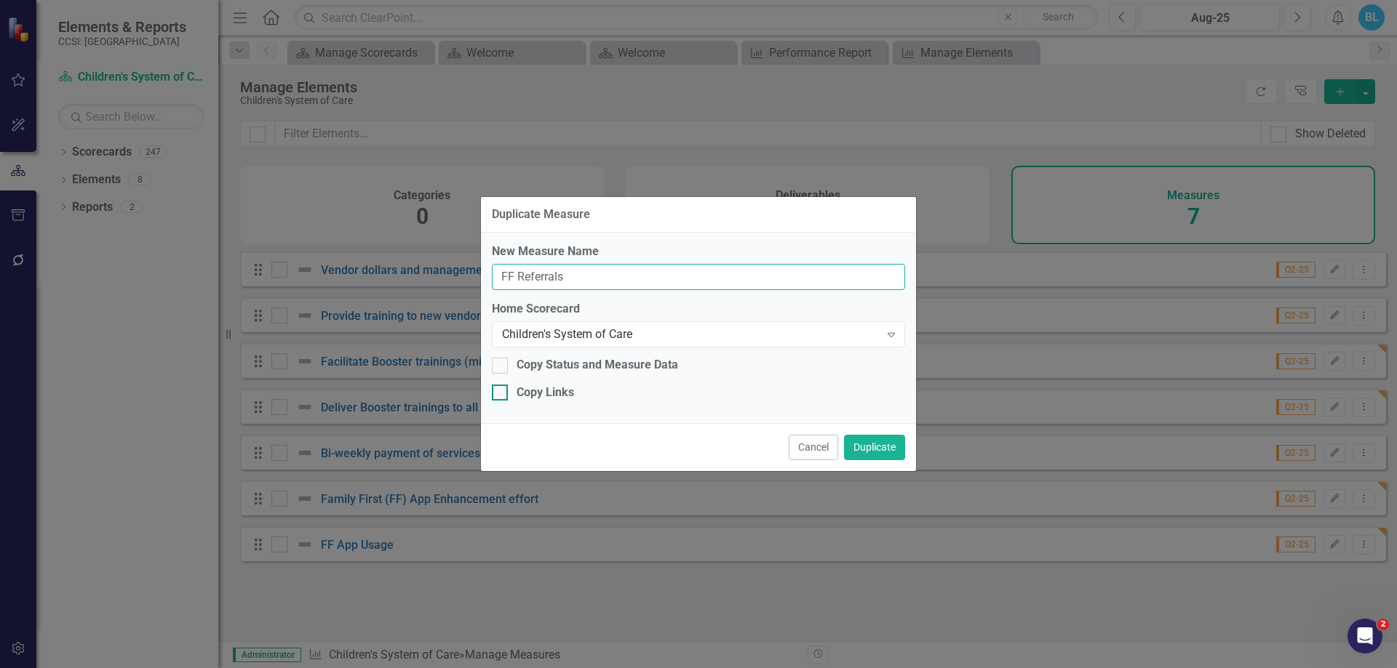
type input "FF Referrals"
click at [578, 398] on div "Copy Links" at bounding box center [698, 393] width 413 height 17
click at [501, 394] on input "Copy Links" at bounding box center [496, 389] width 9 height 9
checkbox input "true"
click at [882, 446] on button "Duplicate" at bounding box center [874, 447] width 61 height 25
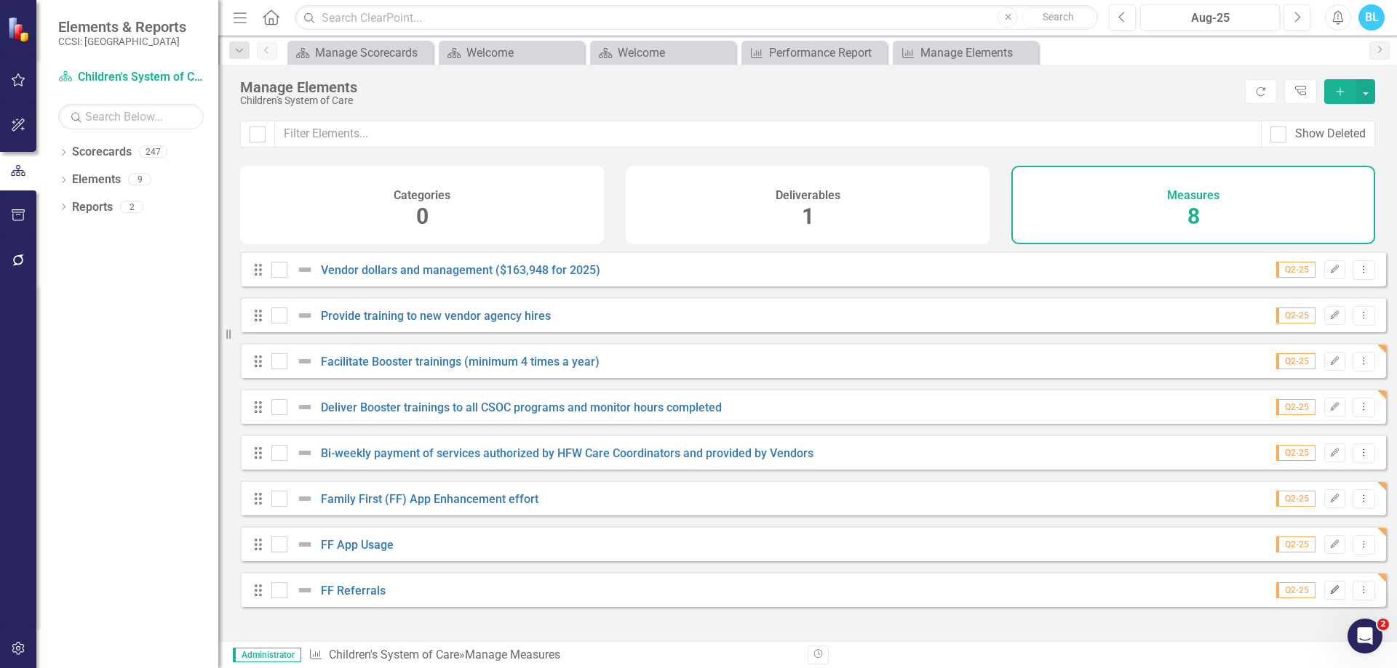
click at [1329, 595] on icon "Edit" at bounding box center [1334, 590] width 11 height 9
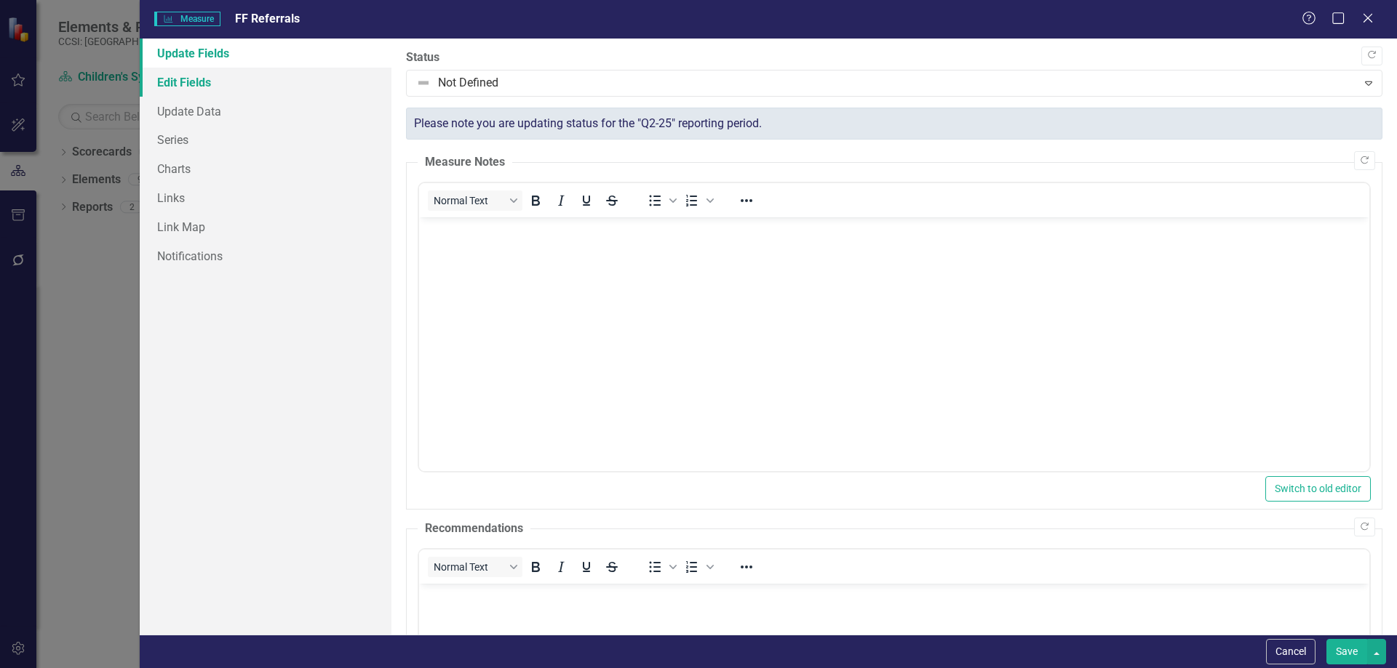
click at [306, 79] on link "Edit Fields" at bounding box center [266, 82] width 252 height 29
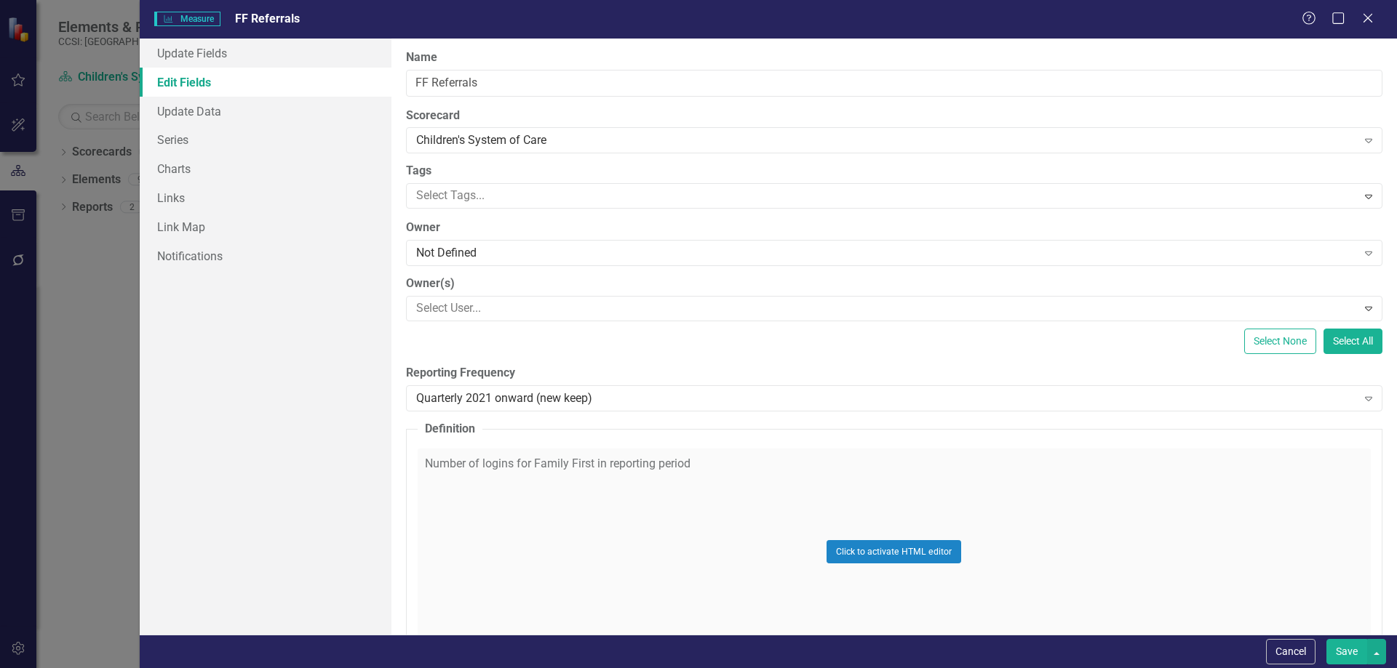
click at [727, 482] on div "Click to activate HTML editor" at bounding box center [894, 552] width 953 height 207
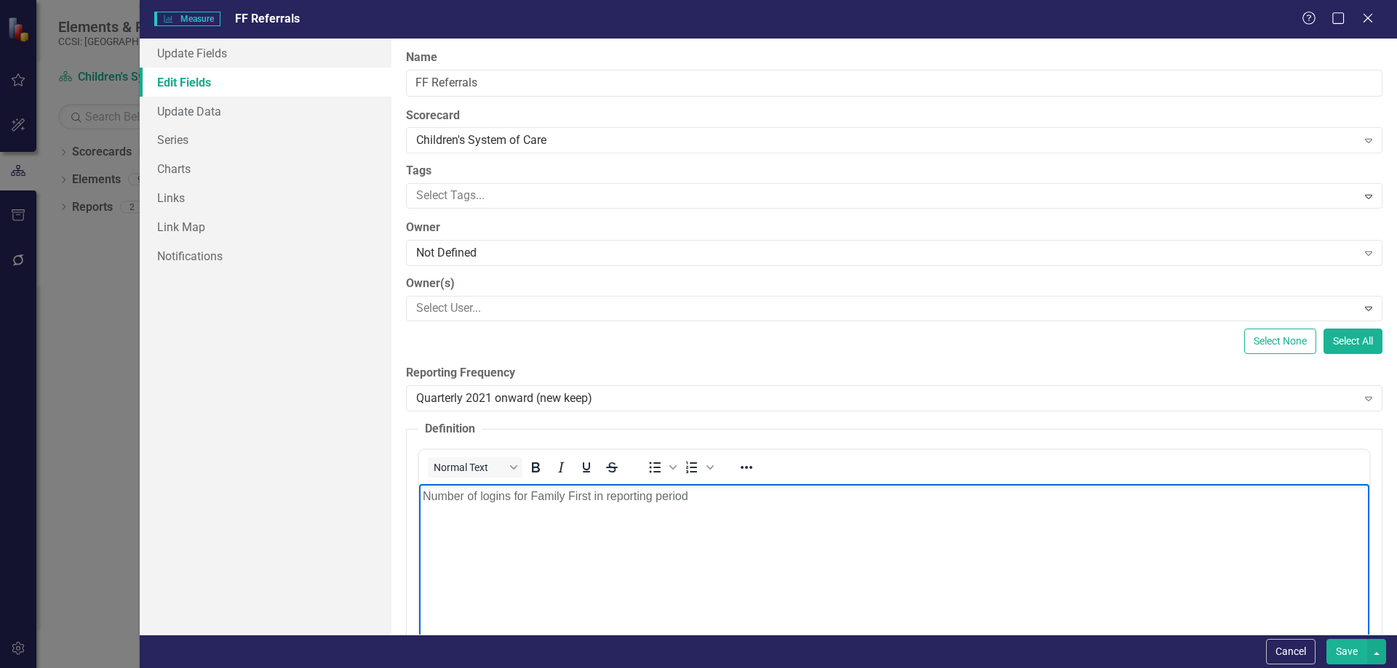
click at [726, 519] on body "Number of logins for Family First in reporting period" at bounding box center [893, 593] width 950 height 218
paste body "Rich Text Area. Press ALT-0 for help."
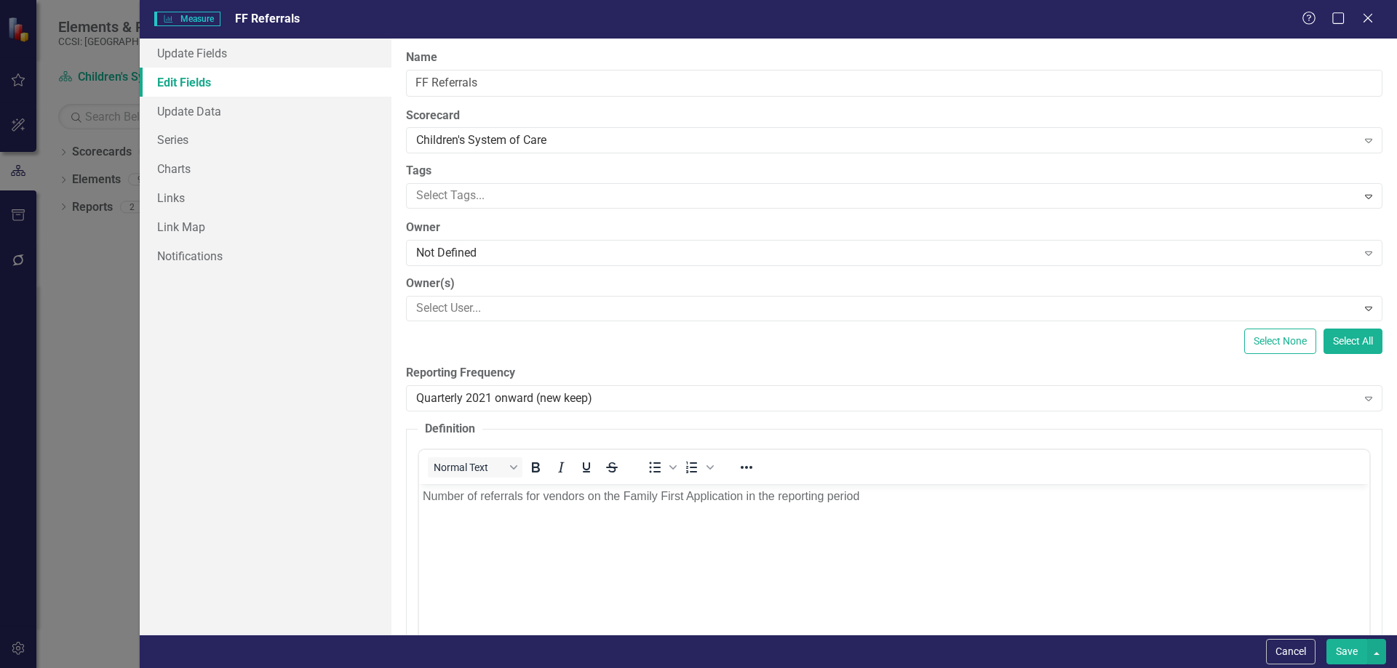
click at [1334, 655] on button "Save" at bounding box center [1346, 651] width 41 height 25
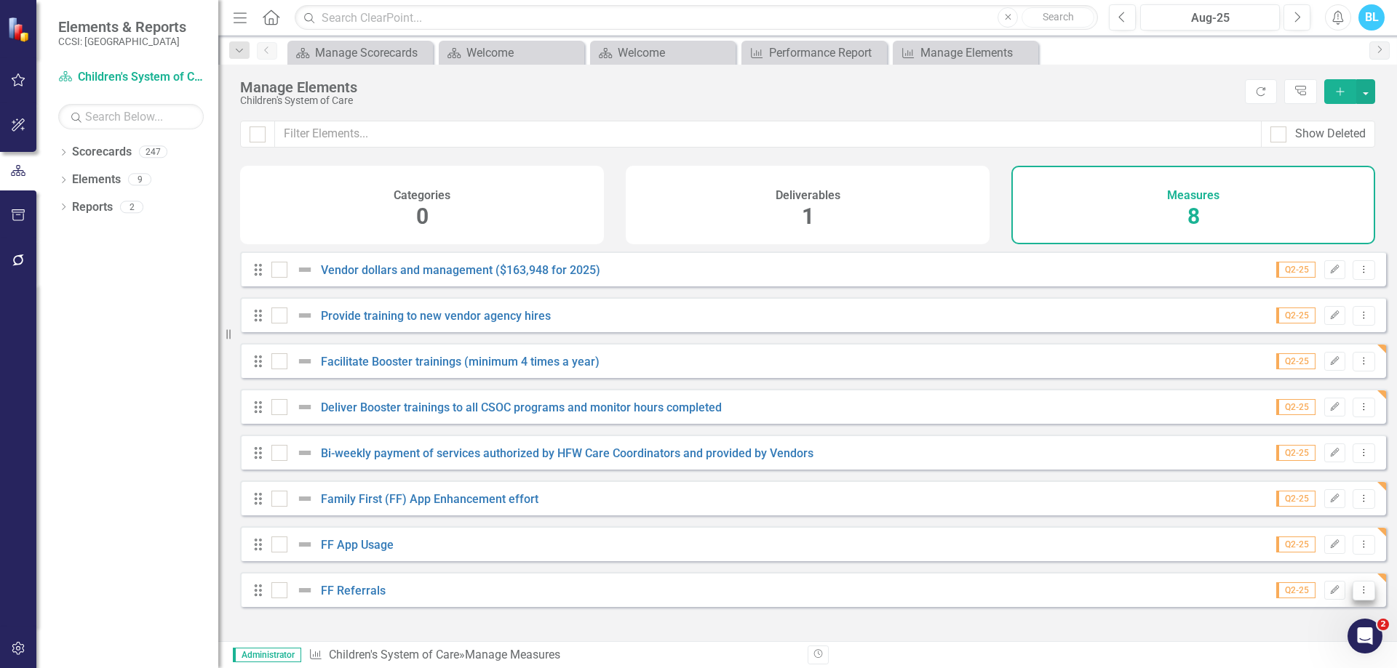
click at [1352, 601] on button "Dropdown Menu" at bounding box center [1363, 591] width 23 height 20
click at [1325, 543] on link "Copy Duplicate Measure" at bounding box center [1297, 551] width 131 height 27
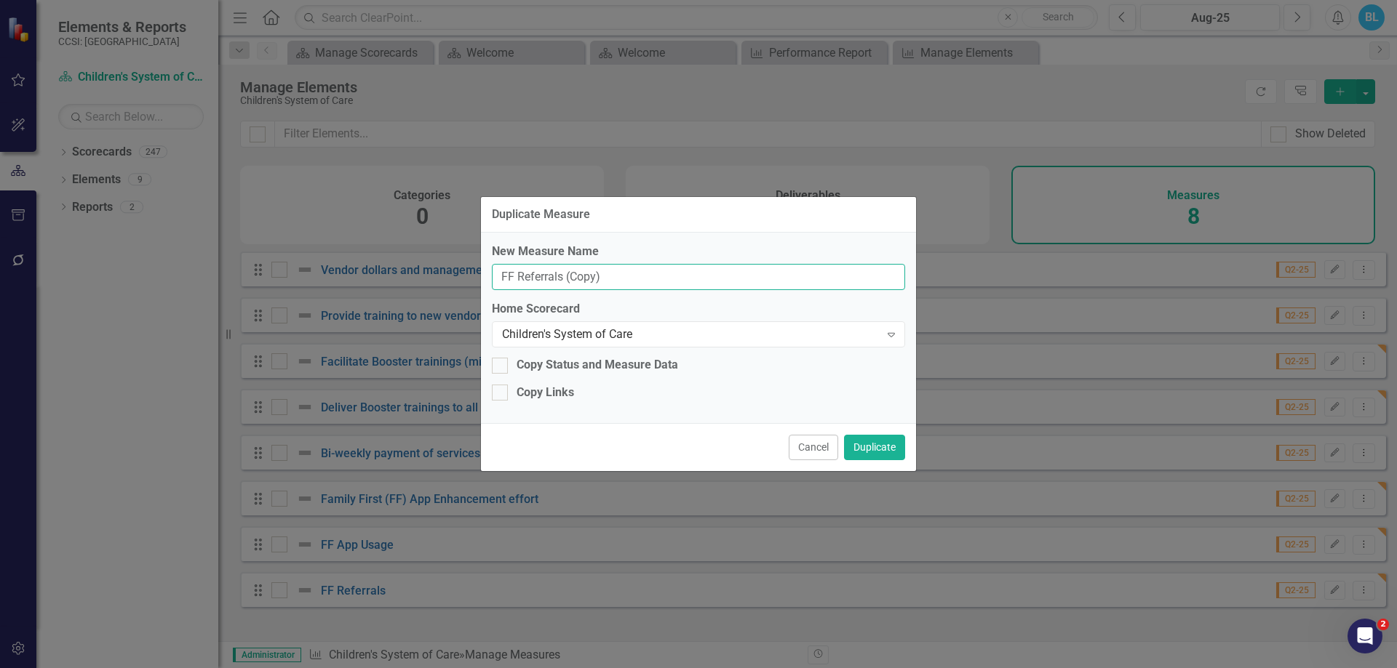
click at [640, 284] on input "FF Referrals (Copy)" at bounding box center [698, 277] width 413 height 27
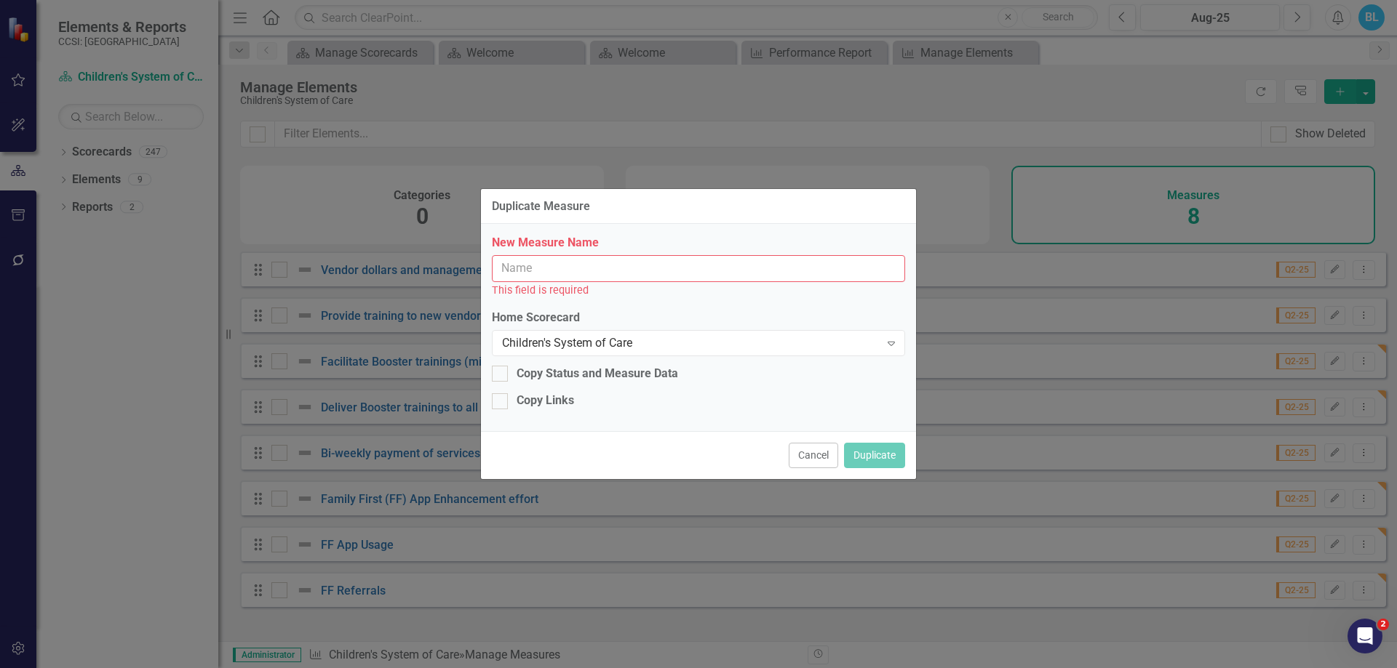
paste input "CSOC HFW Dashboard Usage"
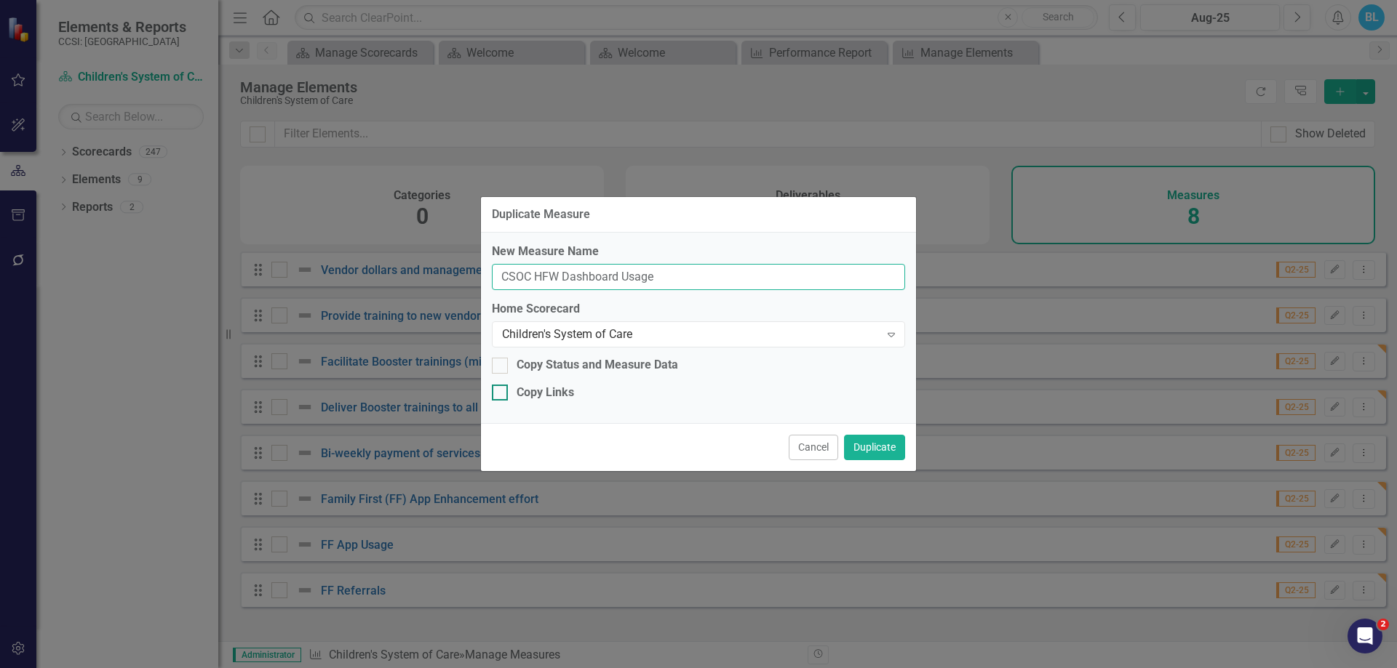
type input "CSOC HFW Dashboard Usage"
click at [554, 389] on div "Copy Links" at bounding box center [544, 393] width 57 height 17
click at [501, 389] on input "Copy Links" at bounding box center [496, 389] width 9 height 9
checkbox input "true"
click at [879, 454] on button "Duplicate" at bounding box center [874, 447] width 61 height 25
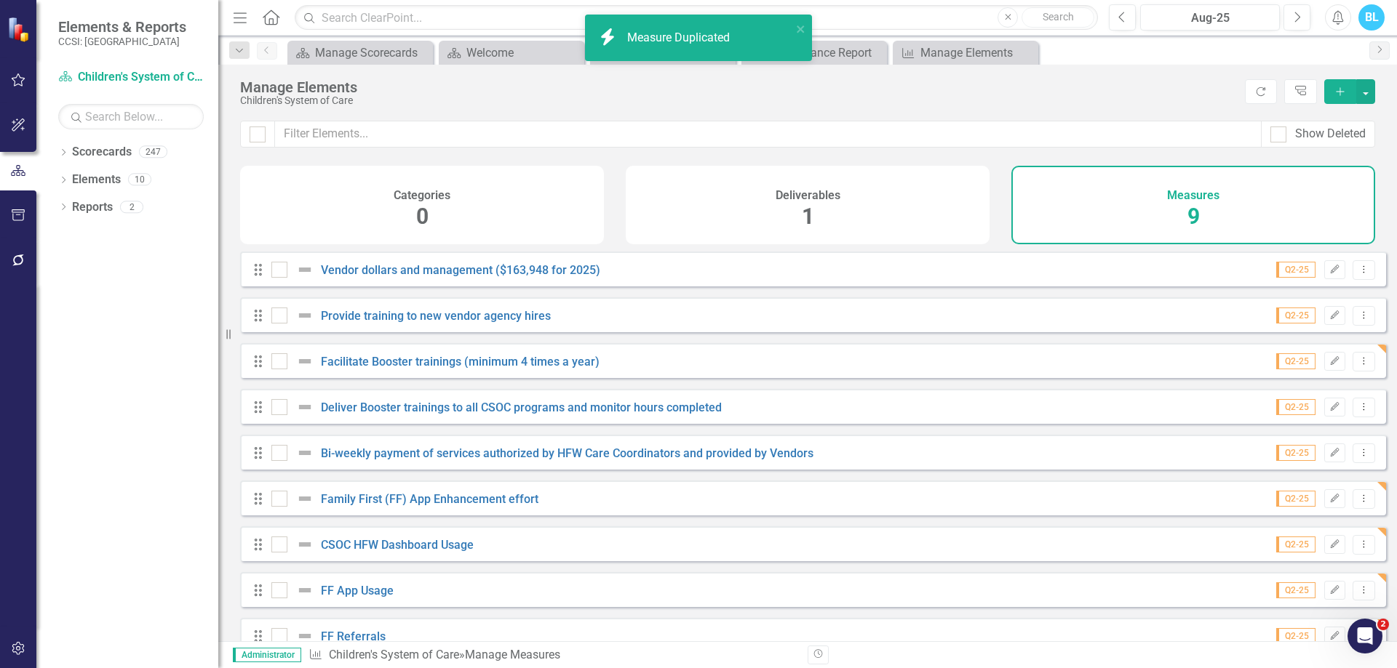
scroll to position [33, 0]
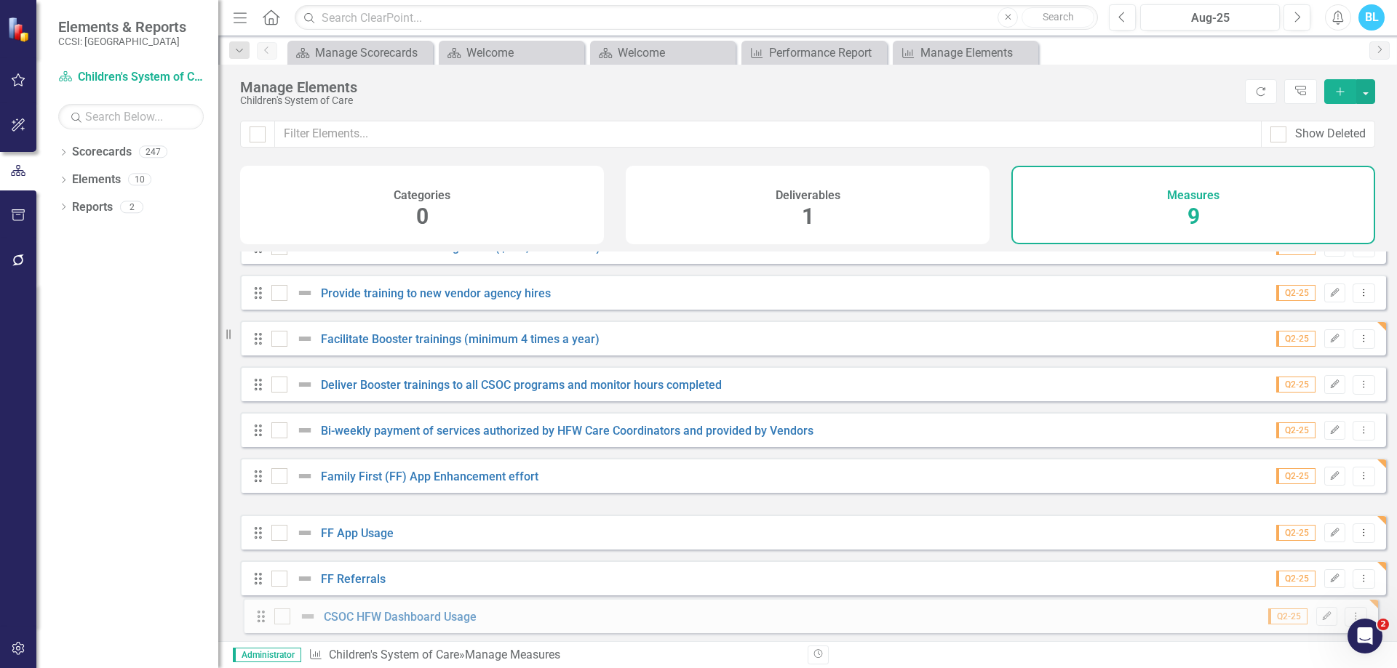
drag, startPoint x: 255, startPoint y: 524, endPoint x: 257, endPoint y: 618, distance: 94.6
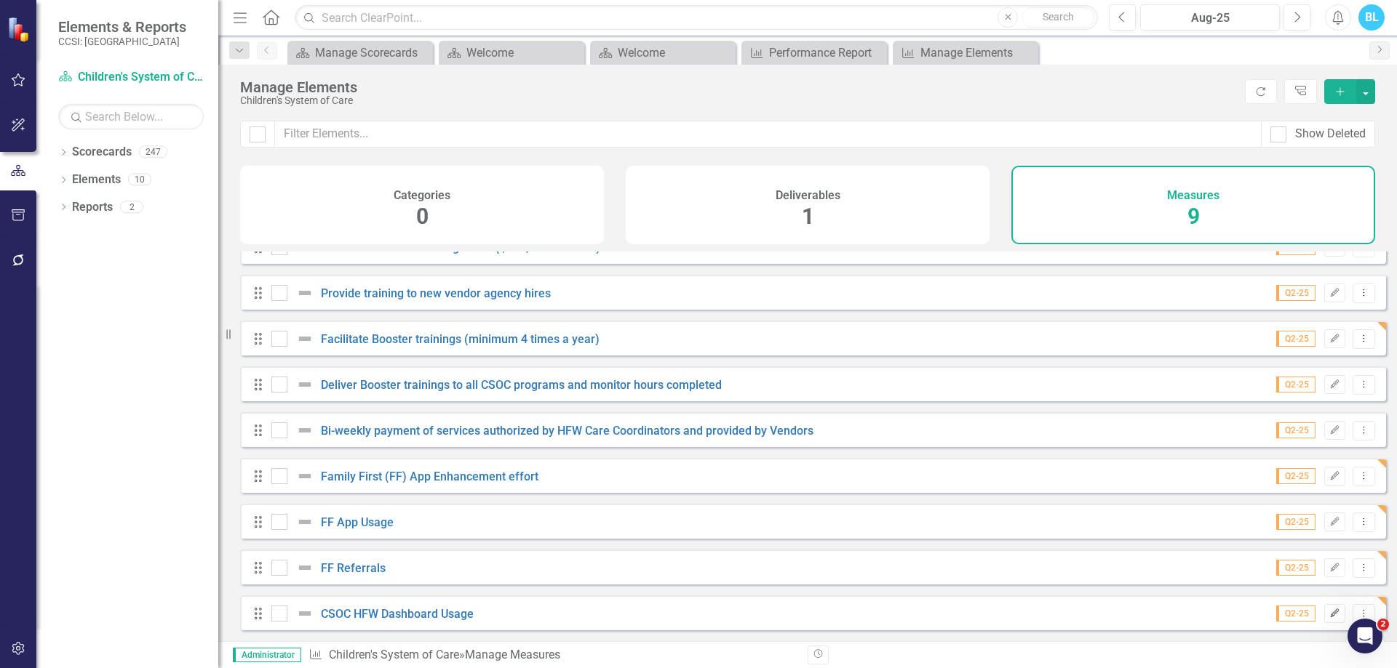
click at [1330, 615] on button "Edit" at bounding box center [1334, 613] width 21 height 19
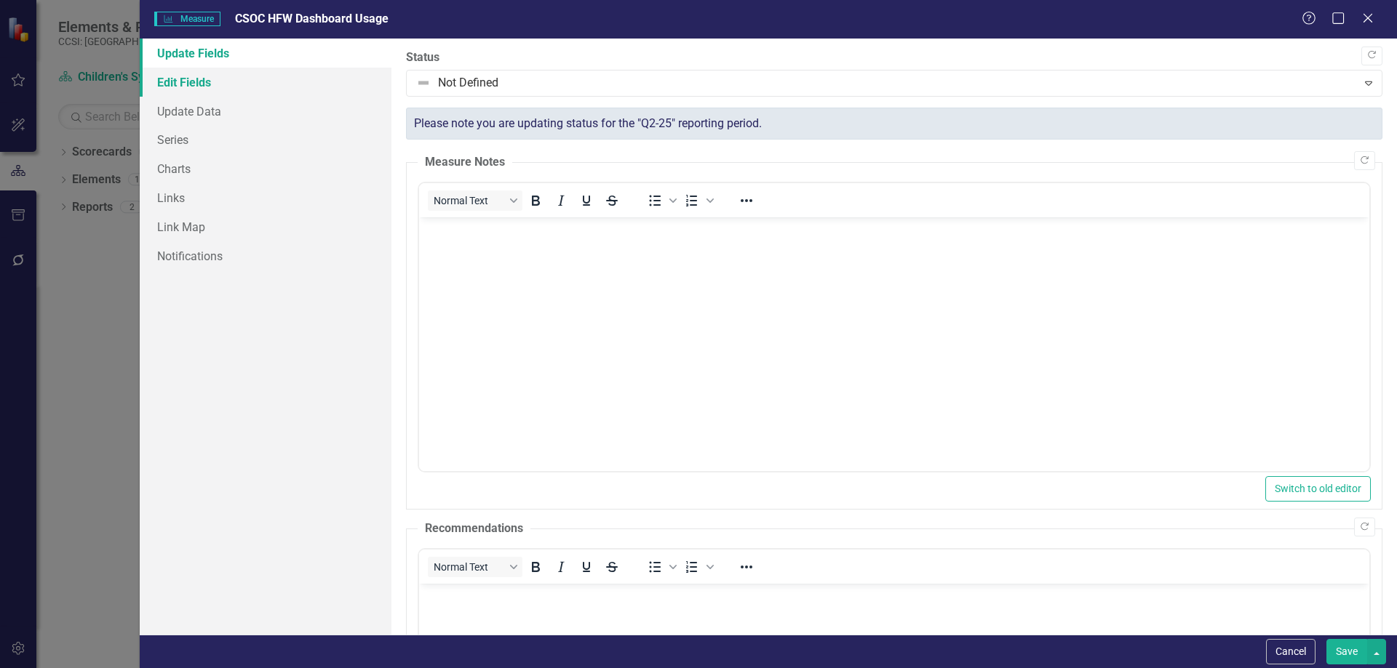
scroll to position [0, 0]
click at [209, 79] on link "Edit Fields" at bounding box center [266, 82] width 252 height 29
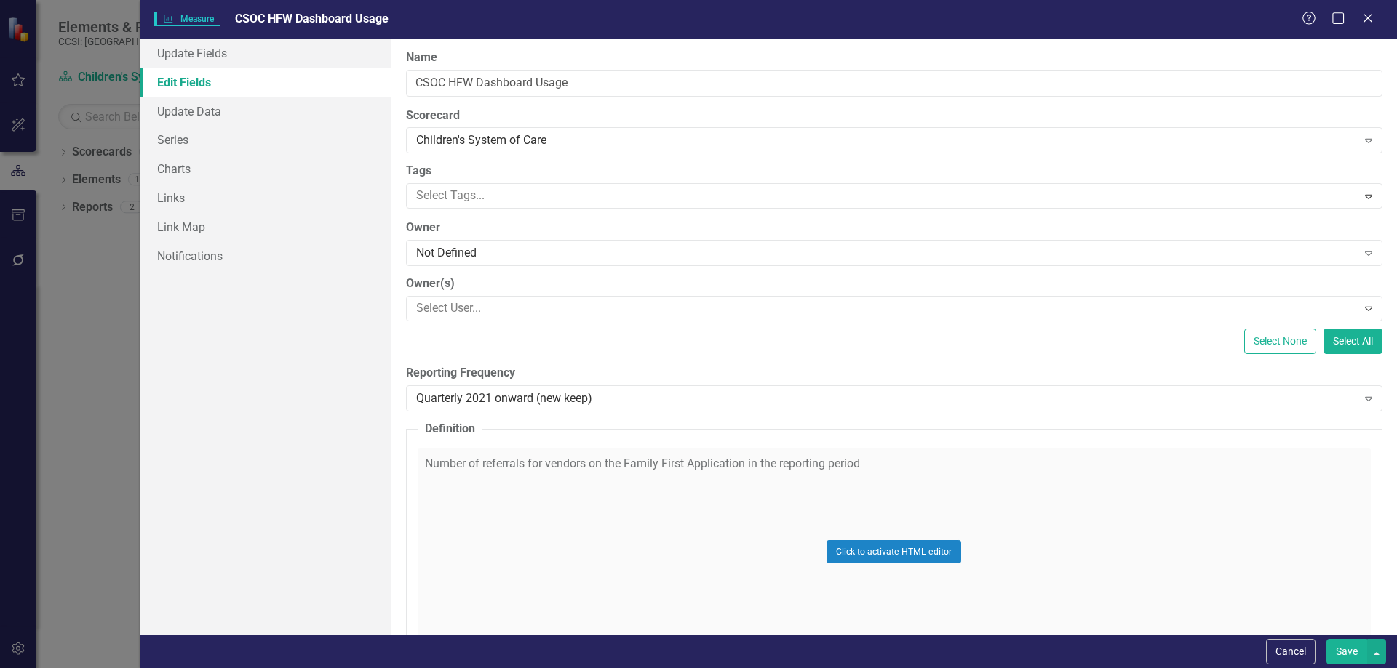
click at [826, 476] on div "Click to activate HTML editor" at bounding box center [894, 552] width 953 height 207
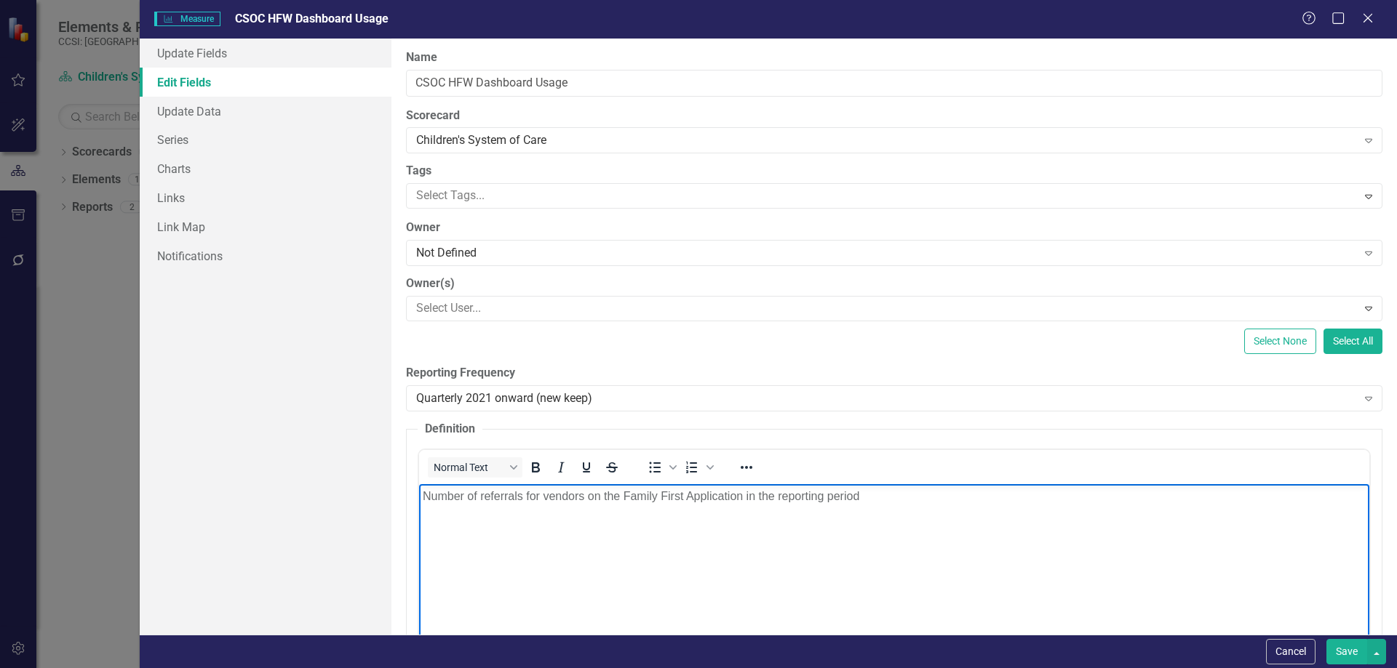
click at [884, 508] on body "Number of referrals for vendors on the Family First Application in the reportin…" at bounding box center [893, 593] width 950 height 218
paste body "Rich Text Area. Press ALT-0 for help."
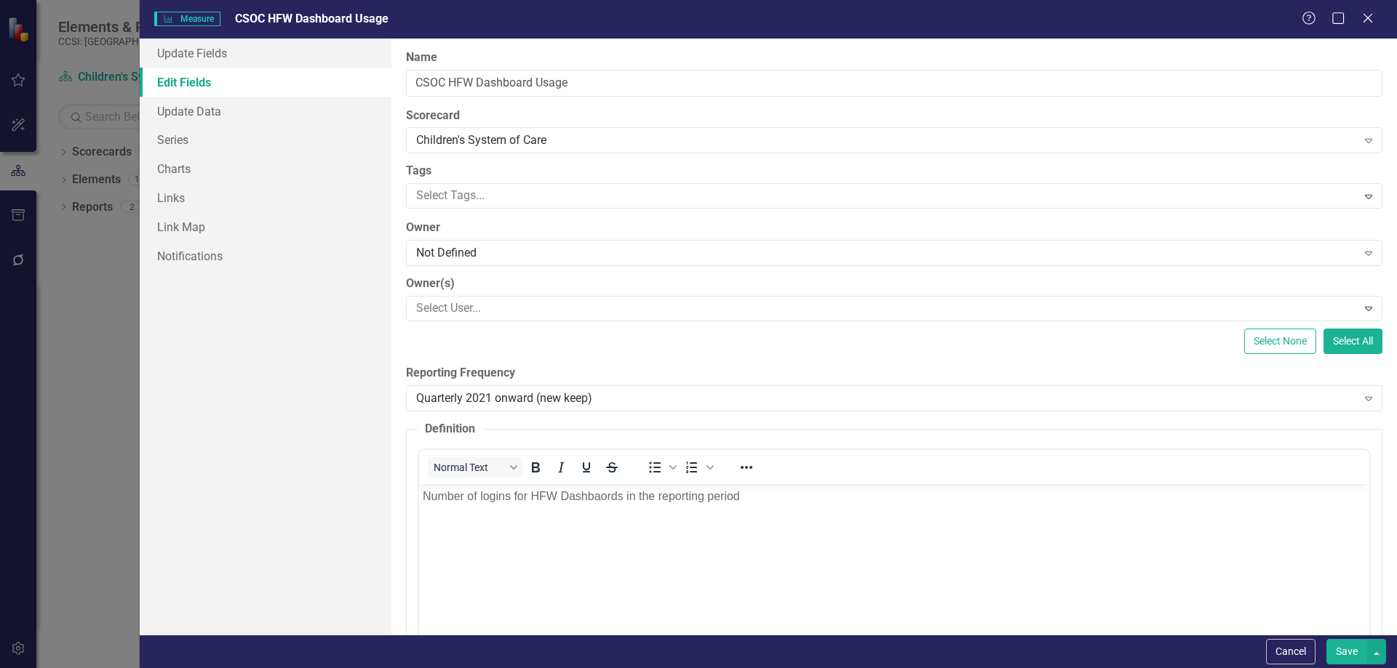
click at [1347, 658] on button "Save" at bounding box center [1346, 651] width 41 height 25
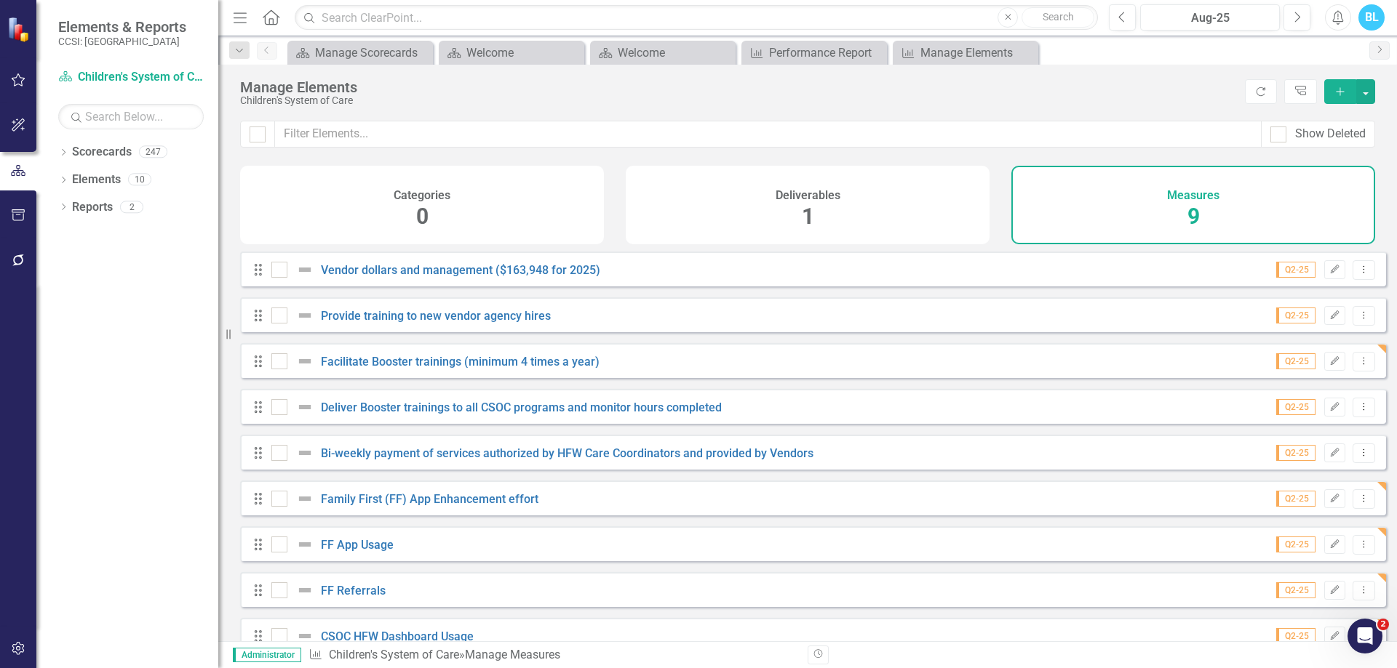
scroll to position [33, 0]
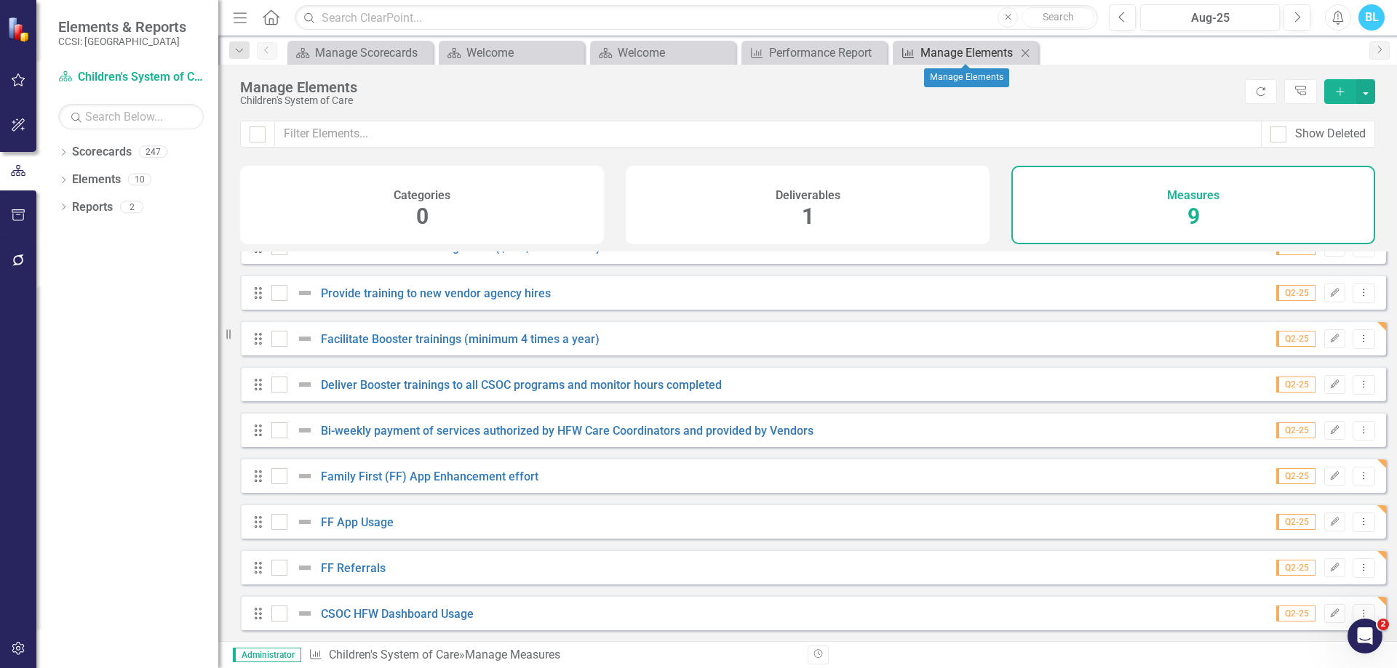
click at [999, 54] on div "Manage Elements" at bounding box center [968, 53] width 96 height 18
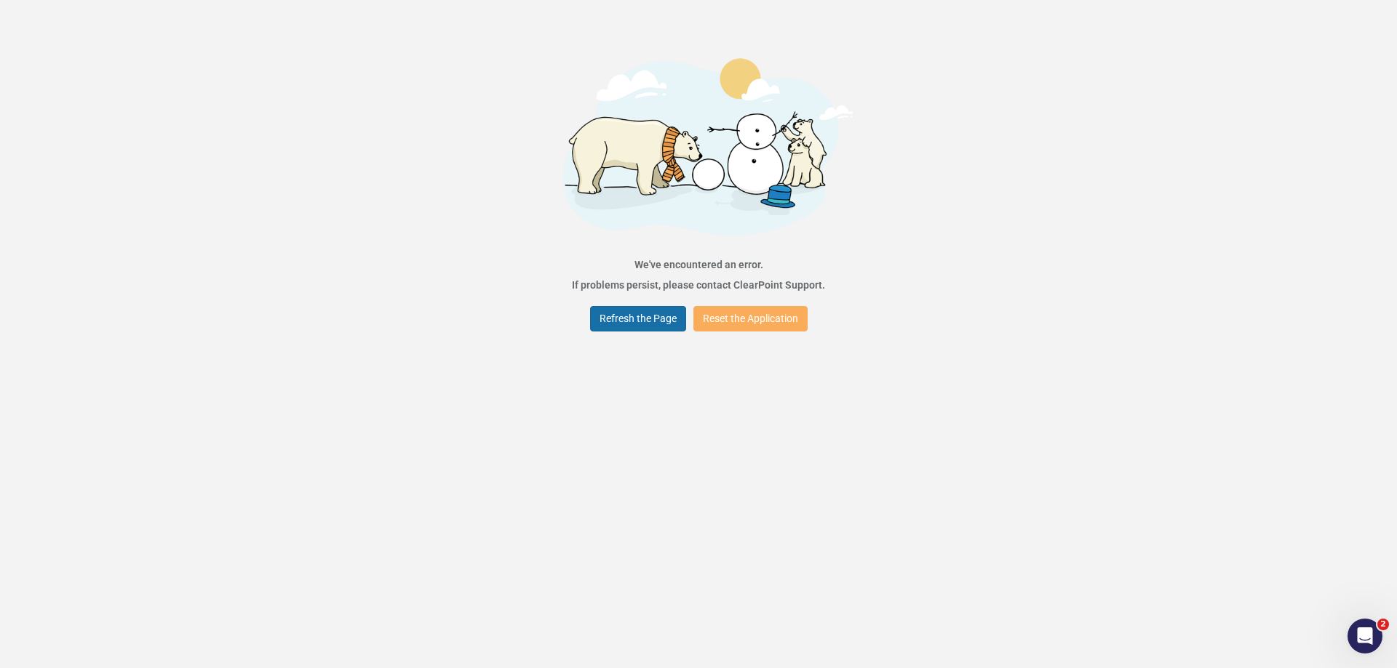
click at [668, 314] on button "Refresh the Page" at bounding box center [638, 318] width 96 height 25
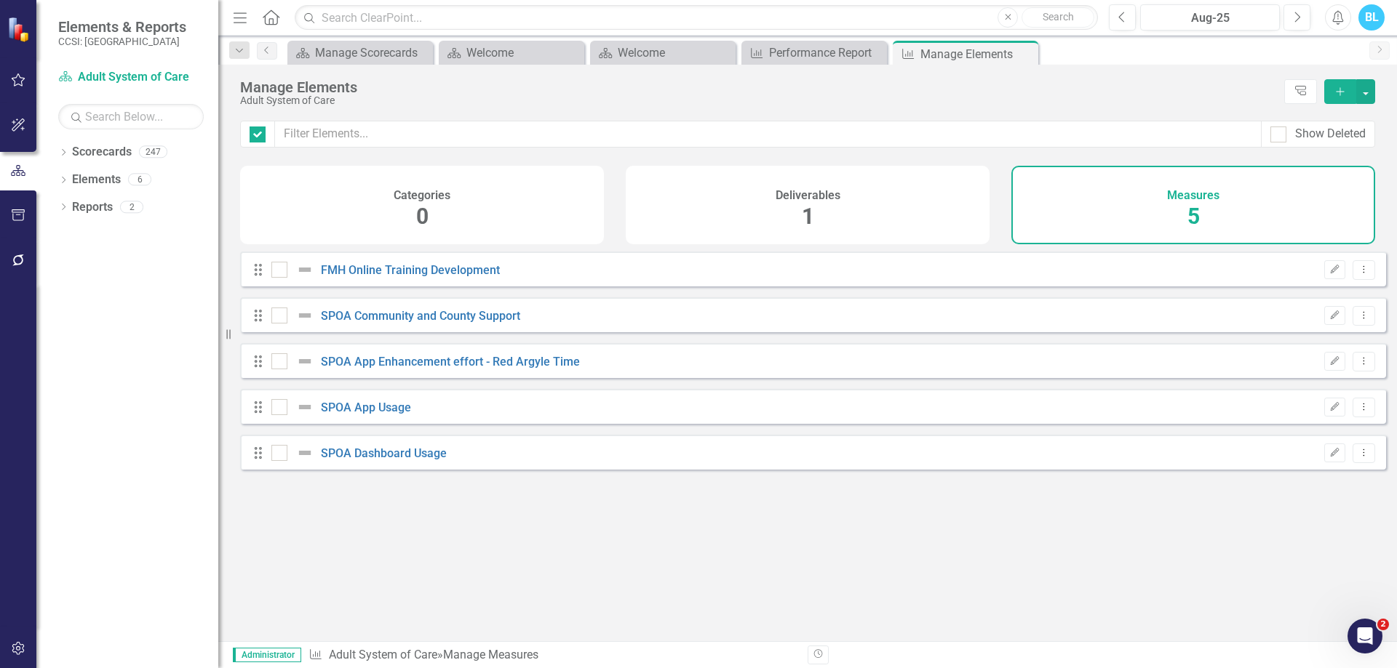
checkbox input "false"
click at [1026, 51] on icon "Close" at bounding box center [1024, 54] width 15 height 12
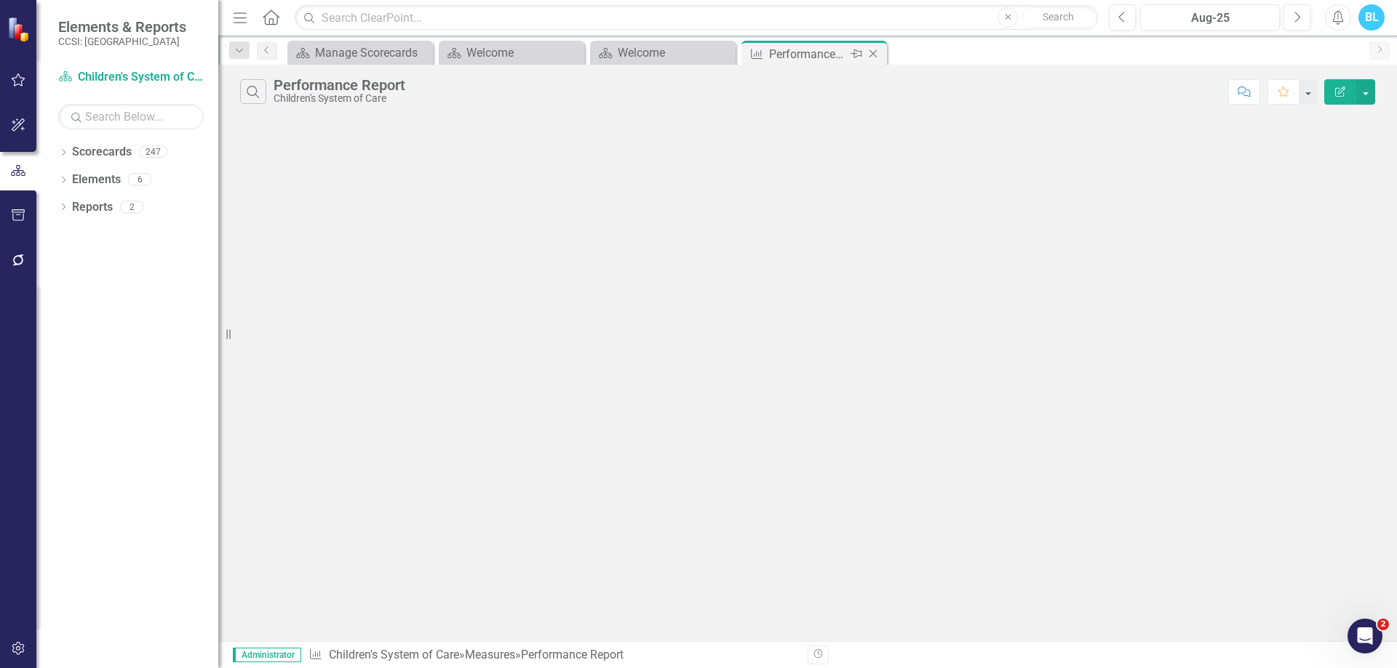
click at [875, 53] on icon "Close" at bounding box center [873, 54] width 15 height 12
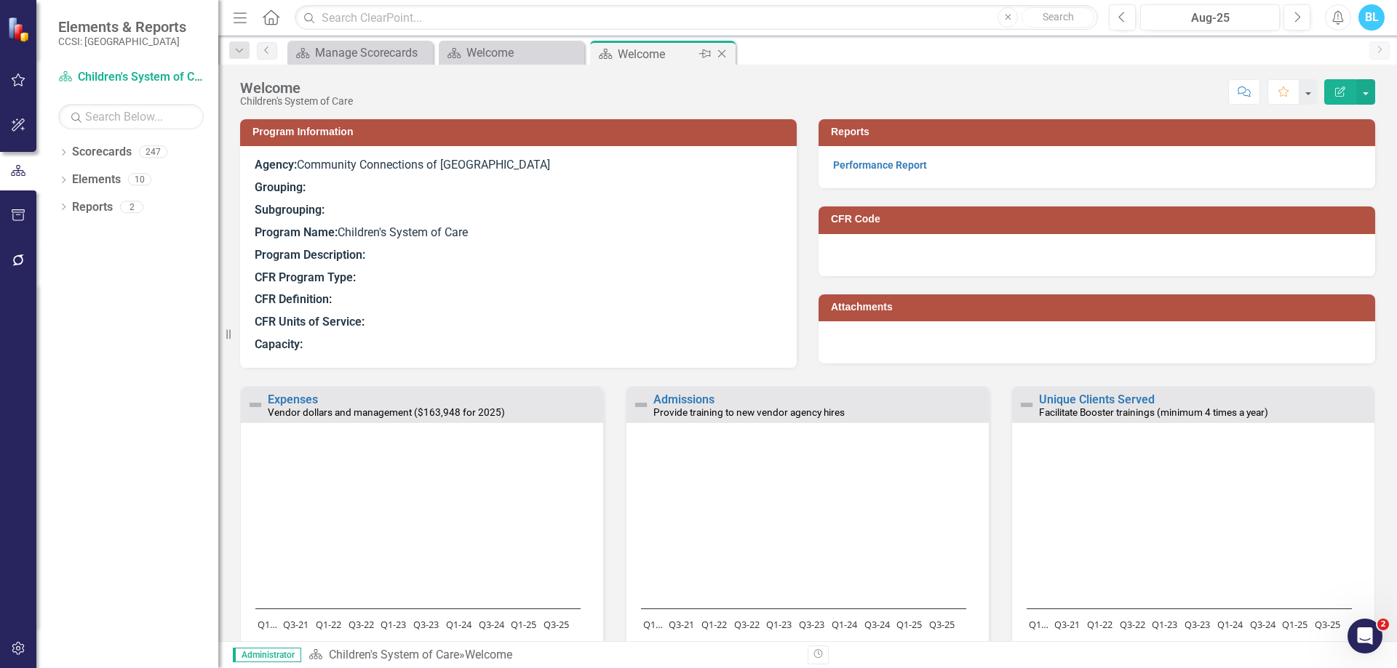
click at [726, 52] on icon "Close" at bounding box center [721, 54] width 15 height 12
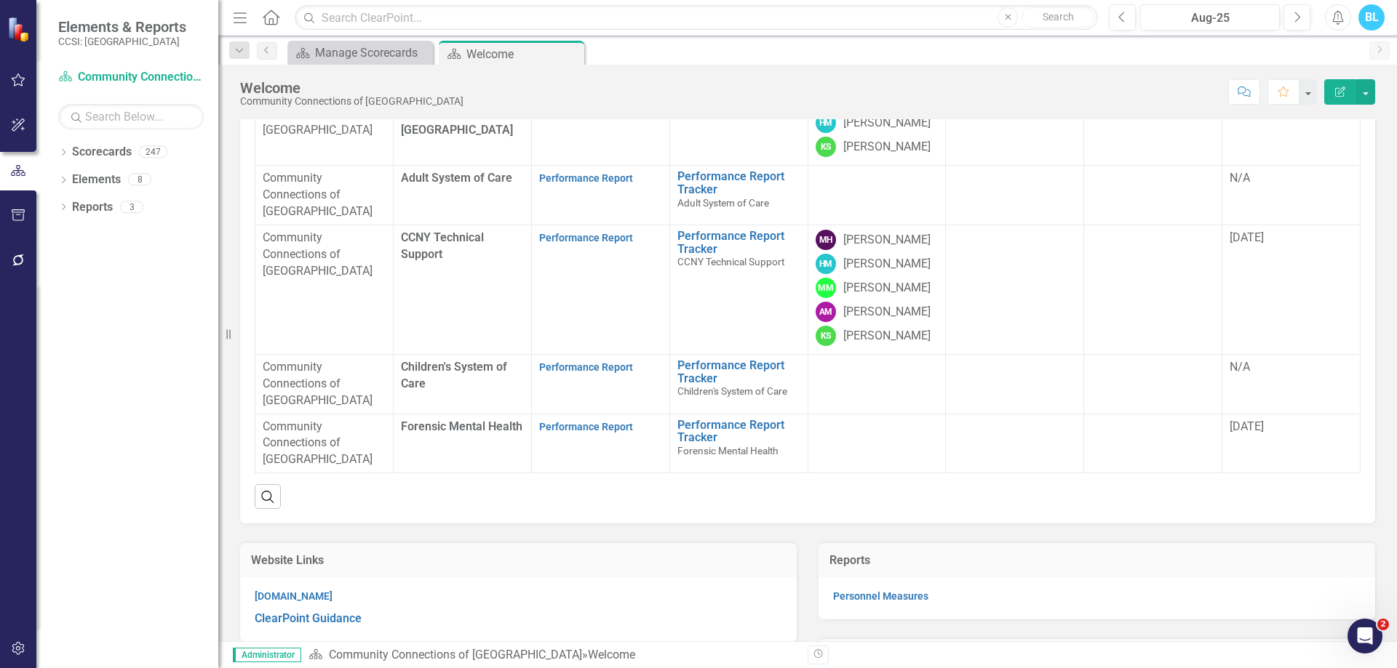
scroll to position [171, 0]
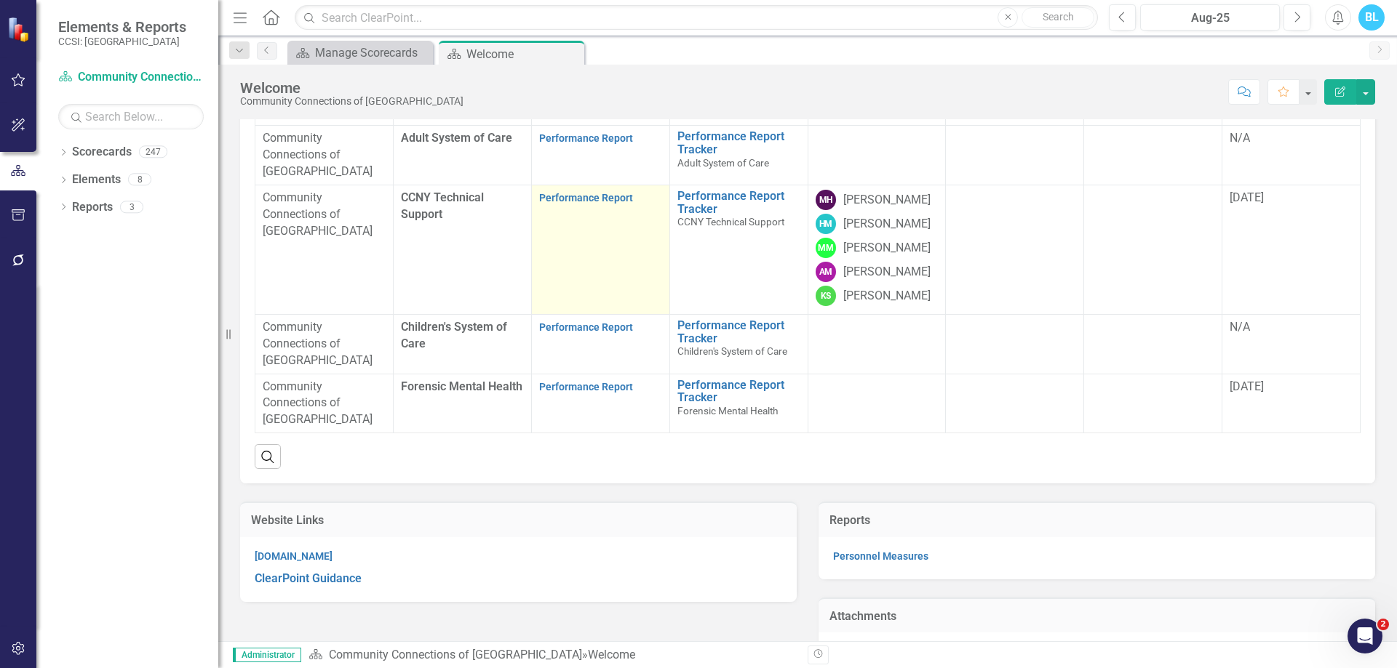
scroll to position [208, 0]
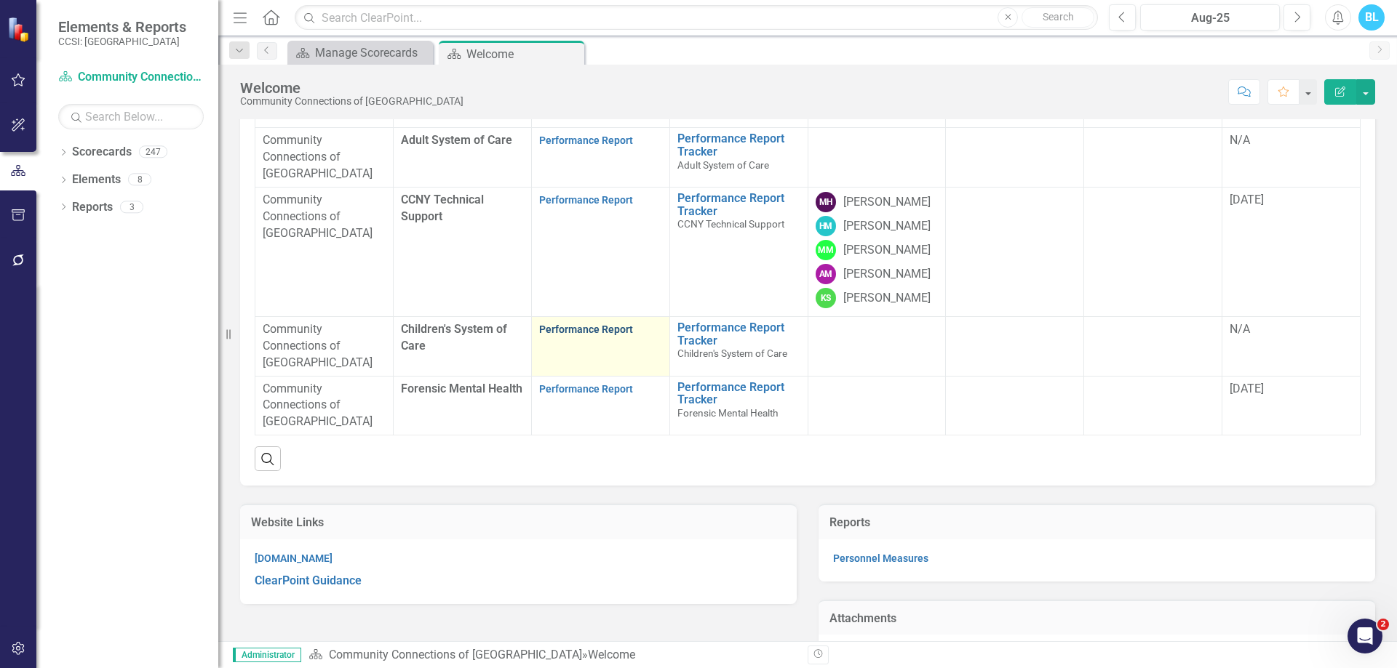
click at [583, 335] on link "Performance Report" at bounding box center [586, 330] width 94 height 12
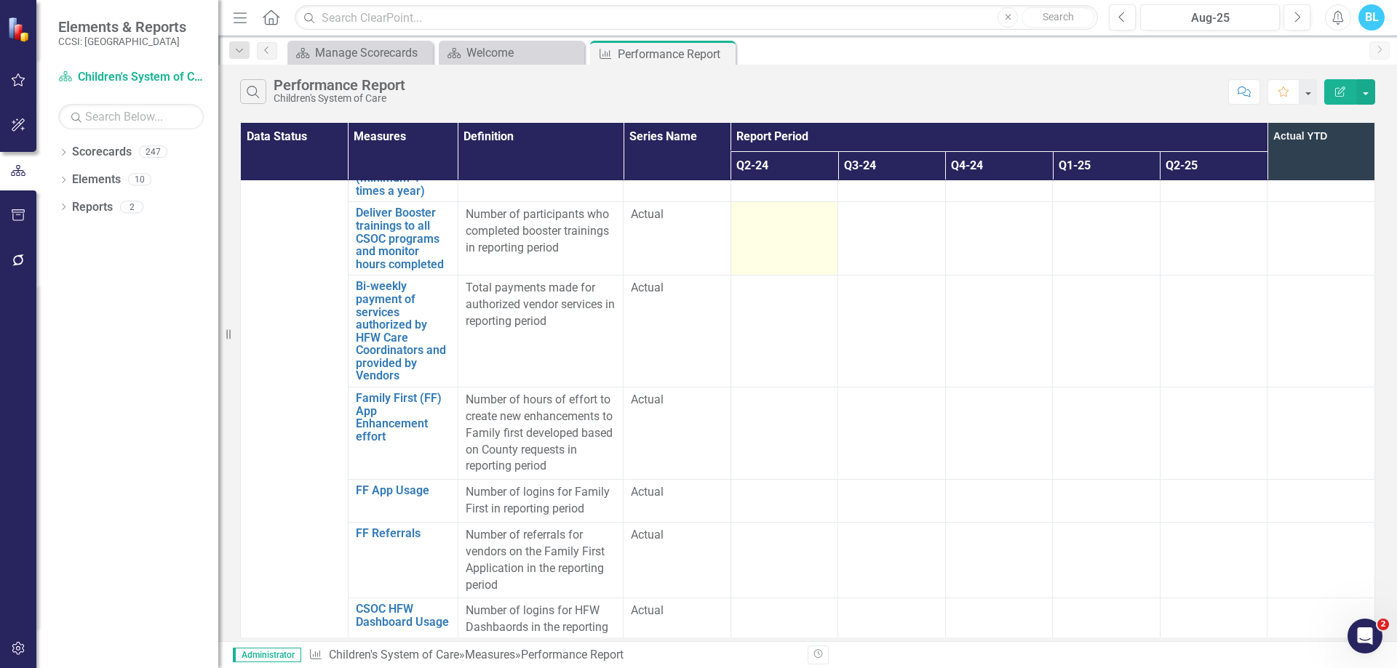
scroll to position [211, 0]
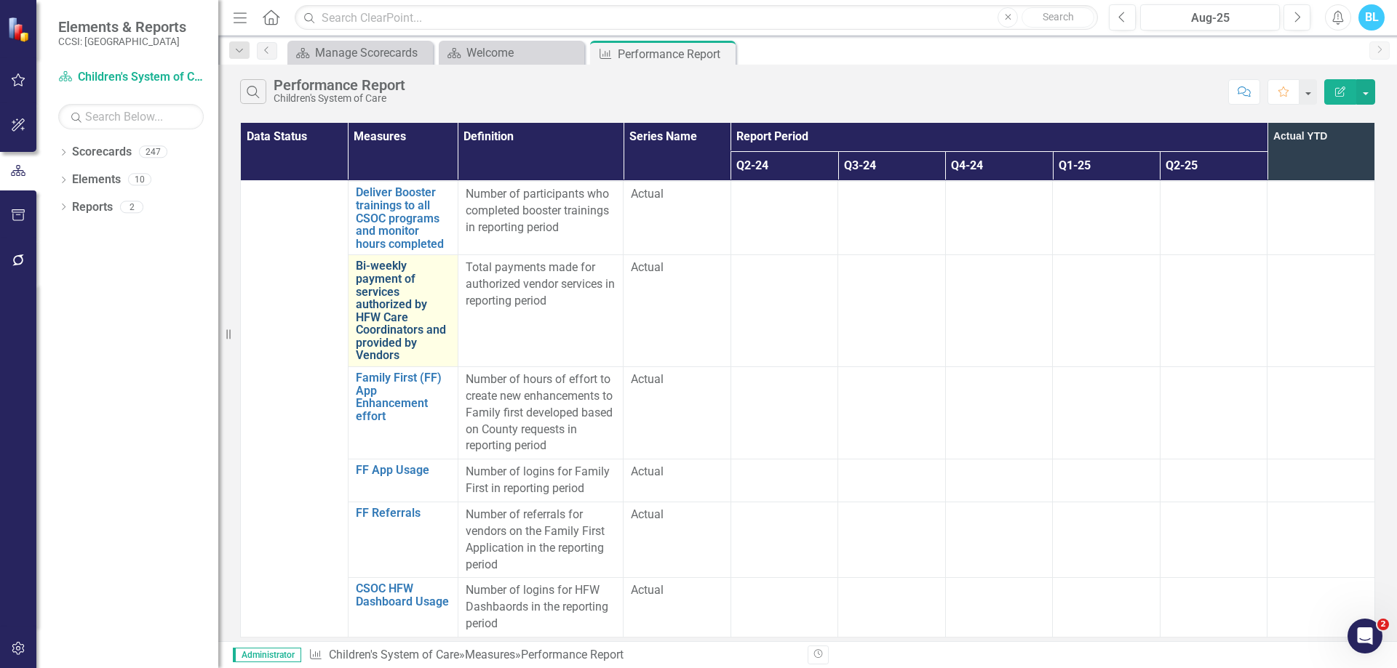
click at [410, 311] on link "Bi-weekly payment of services authorized by HFW Care Coordinators and provided …" at bounding box center [403, 311] width 95 height 103
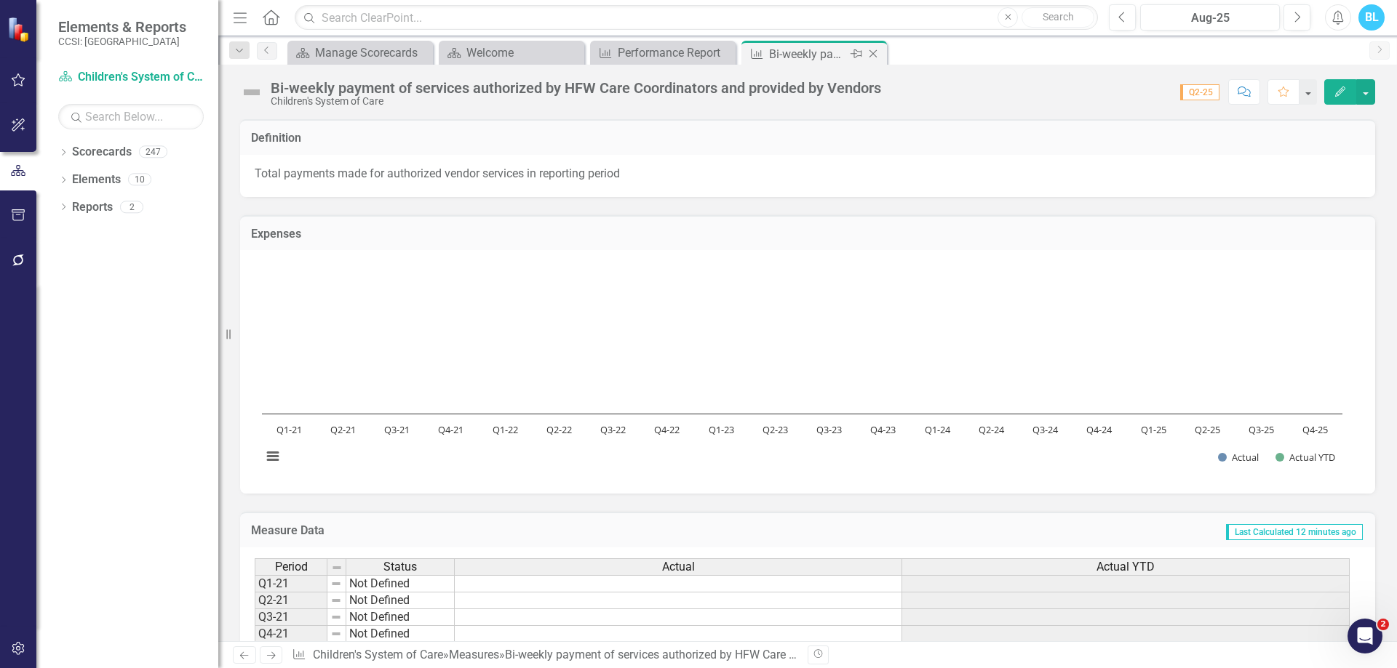
click at [874, 56] on icon "Close" at bounding box center [873, 54] width 15 height 12
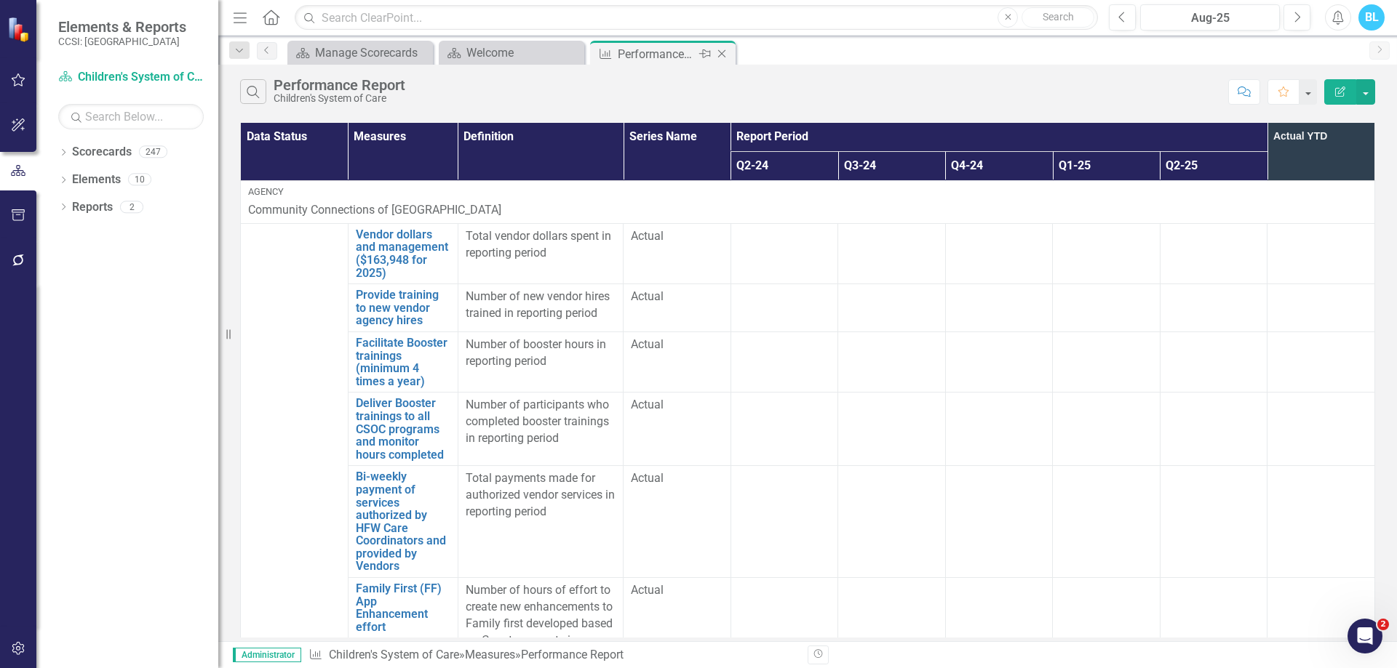
click at [724, 55] on icon "Close" at bounding box center [721, 54] width 15 height 12
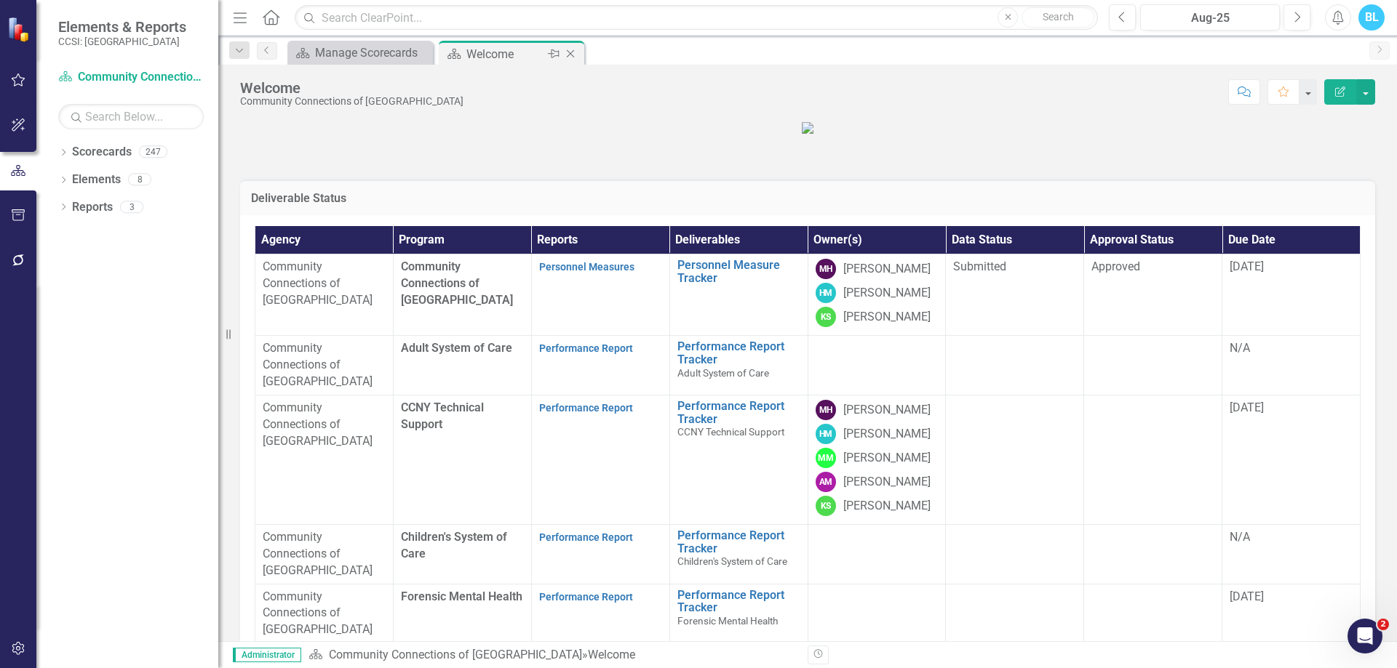
click at [571, 52] on icon "Close" at bounding box center [570, 54] width 15 height 12
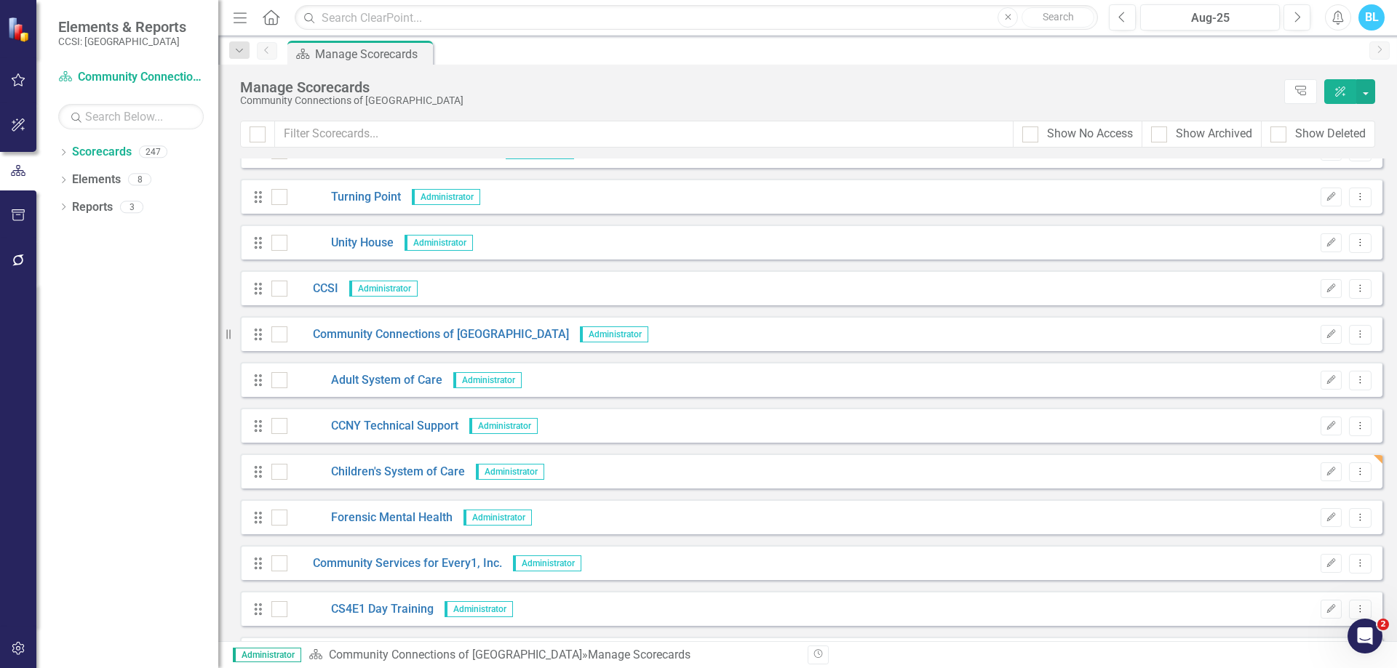
scroll to position [1951, 0]
click at [405, 373] on link "Adult System of Care" at bounding box center [364, 380] width 155 height 17
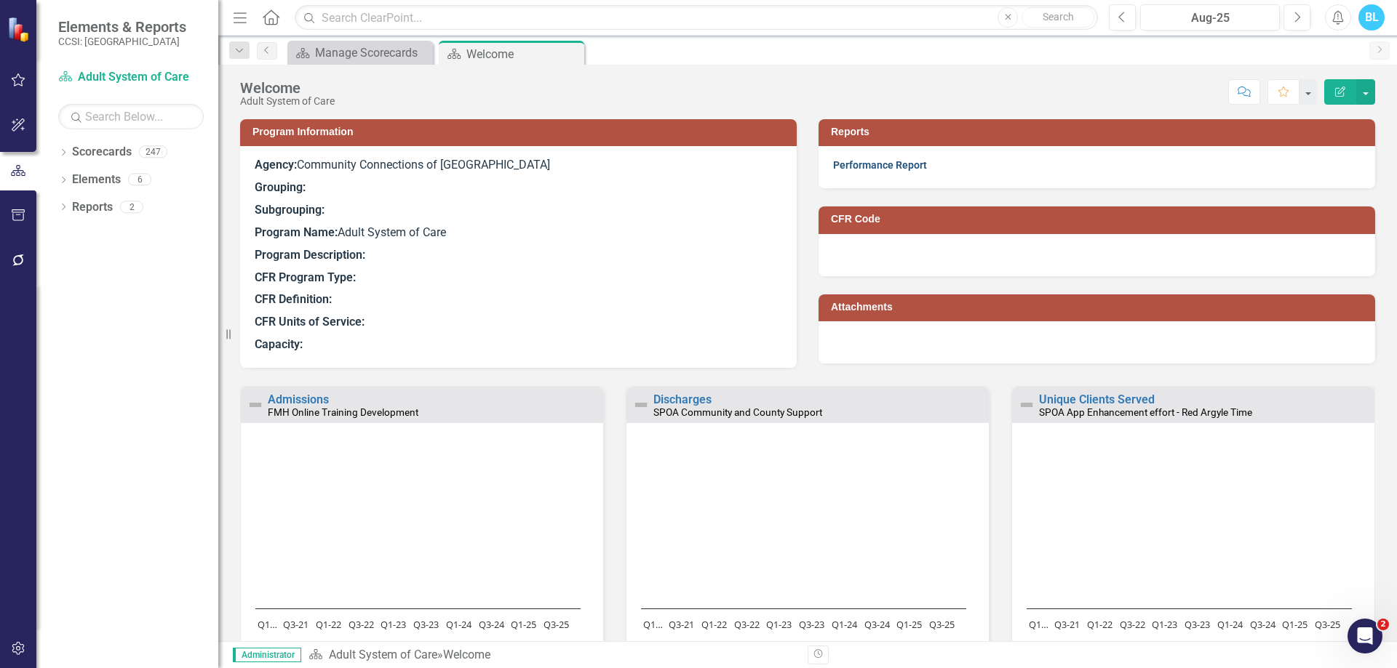
click at [858, 166] on link "Performance Report" at bounding box center [880, 165] width 94 height 12
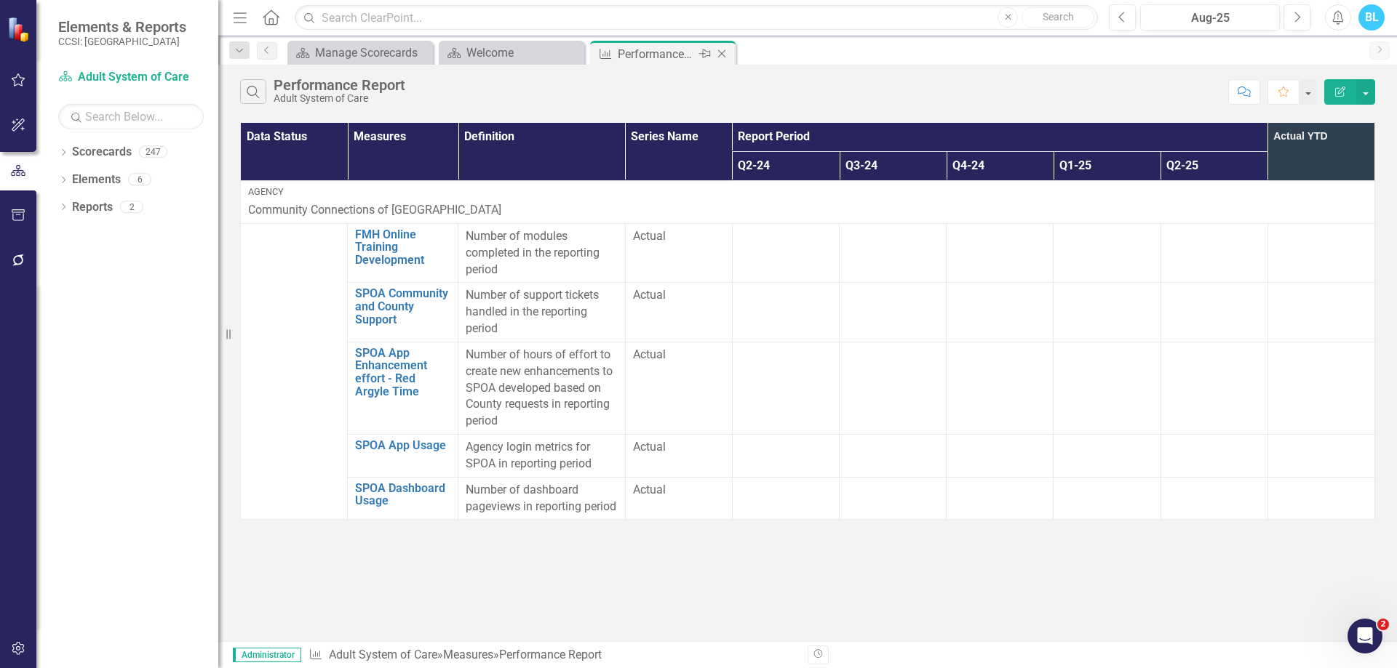
click at [726, 52] on icon "Close" at bounding box center [721, 54] width 15 height 12
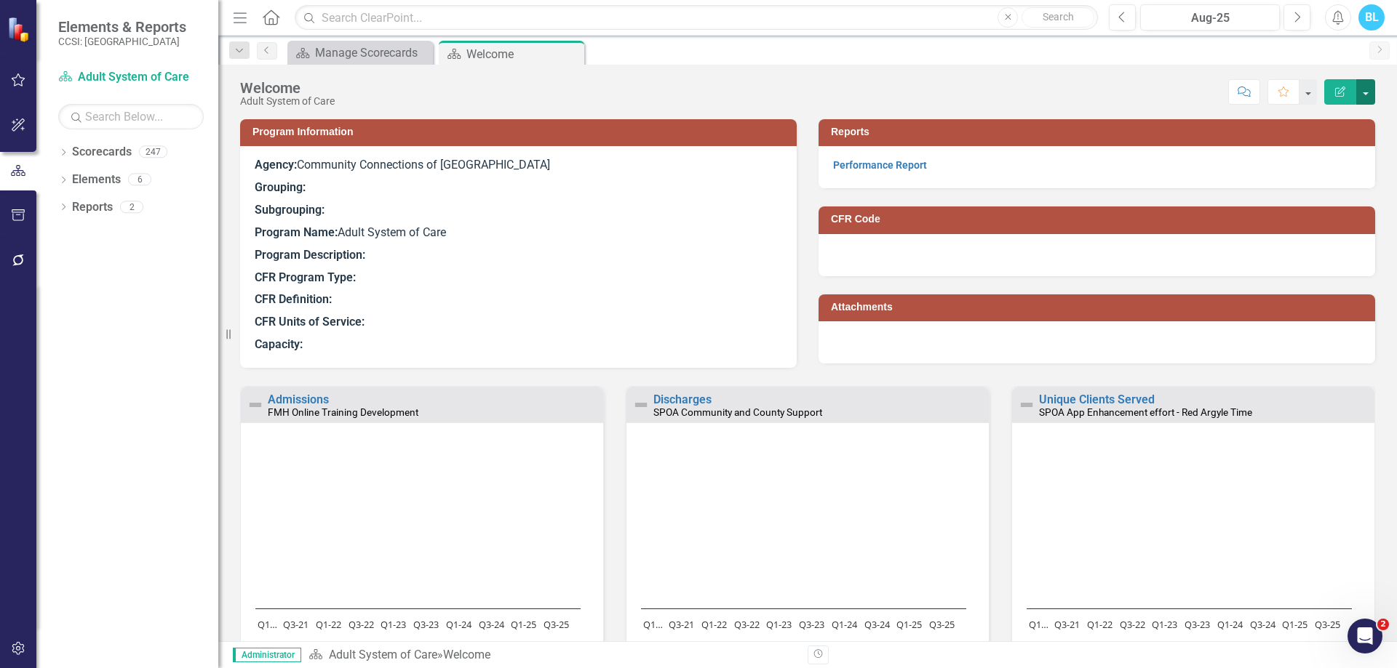
click at [1370, 98] on button "button" at bounding box center [1365, 91] width 19 height 25
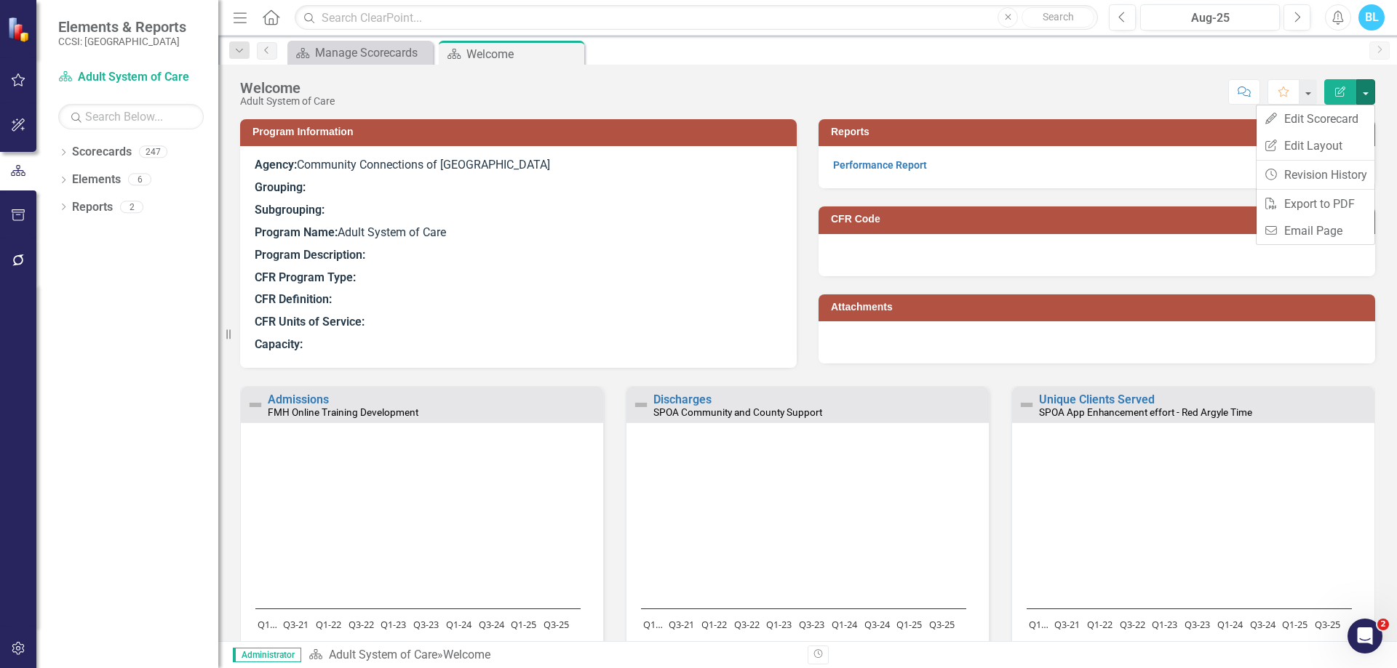
click at [876, 87] on div "Score: N/A Aug-25 Completed Comment Favorite Edit Report" at bounding box center [858, 91] width 1033 height 25
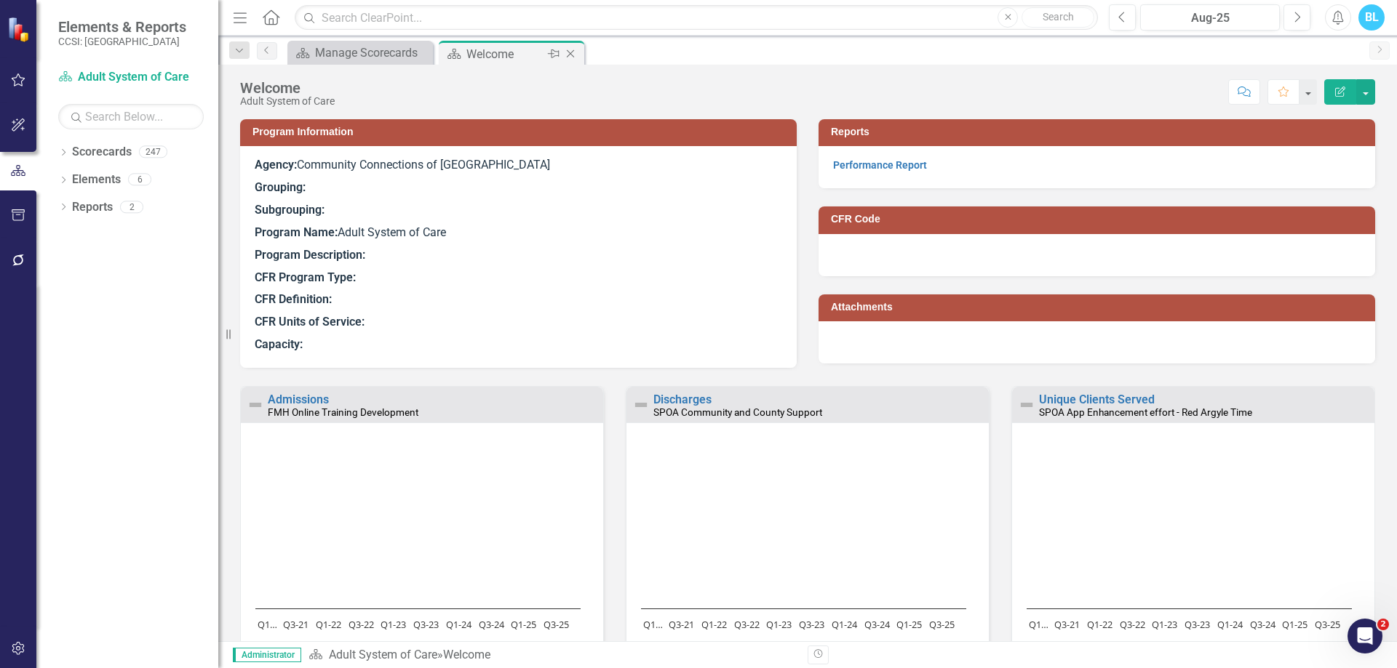
click at [567, 53] on icon "Close" at bounding box center [570, 54] width 15 height 12
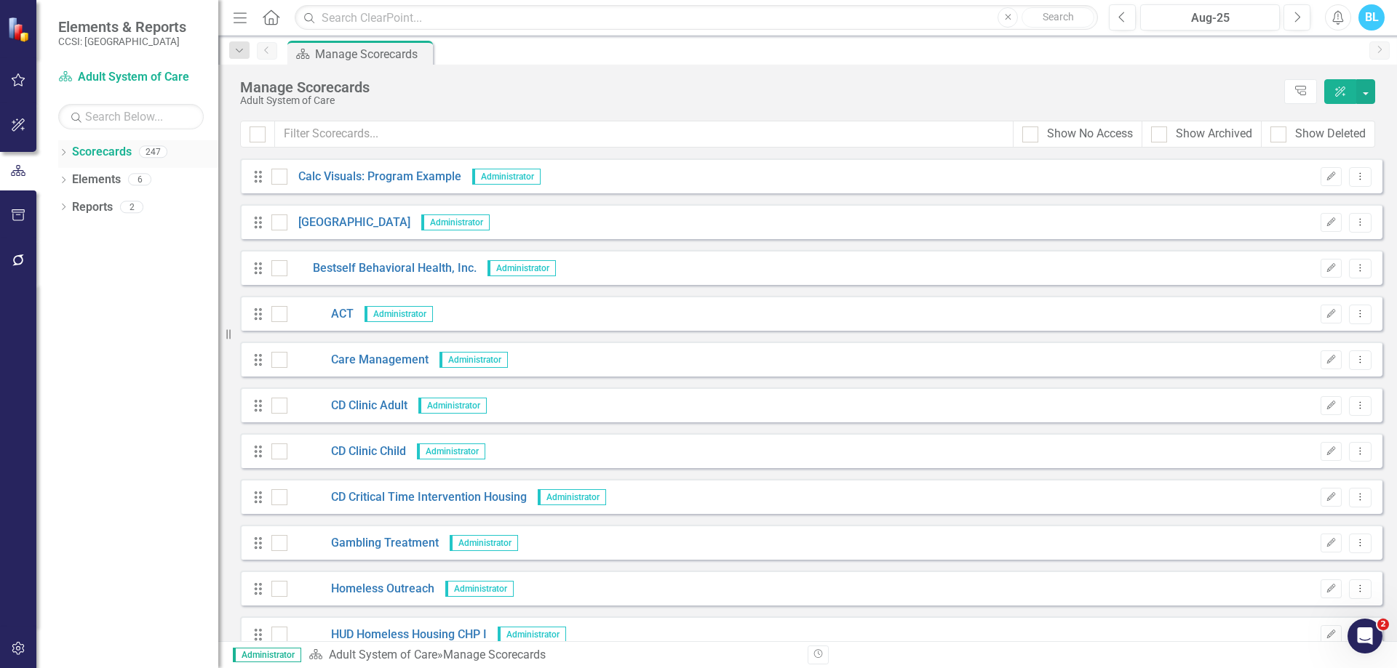
click at [63, 151] on icon "Dropdown" at bounding box center [63, 154] width 10 height 8
click at [68, 205] on icon "Dropdown" at bounding box center [70, 206] width 11 height 9
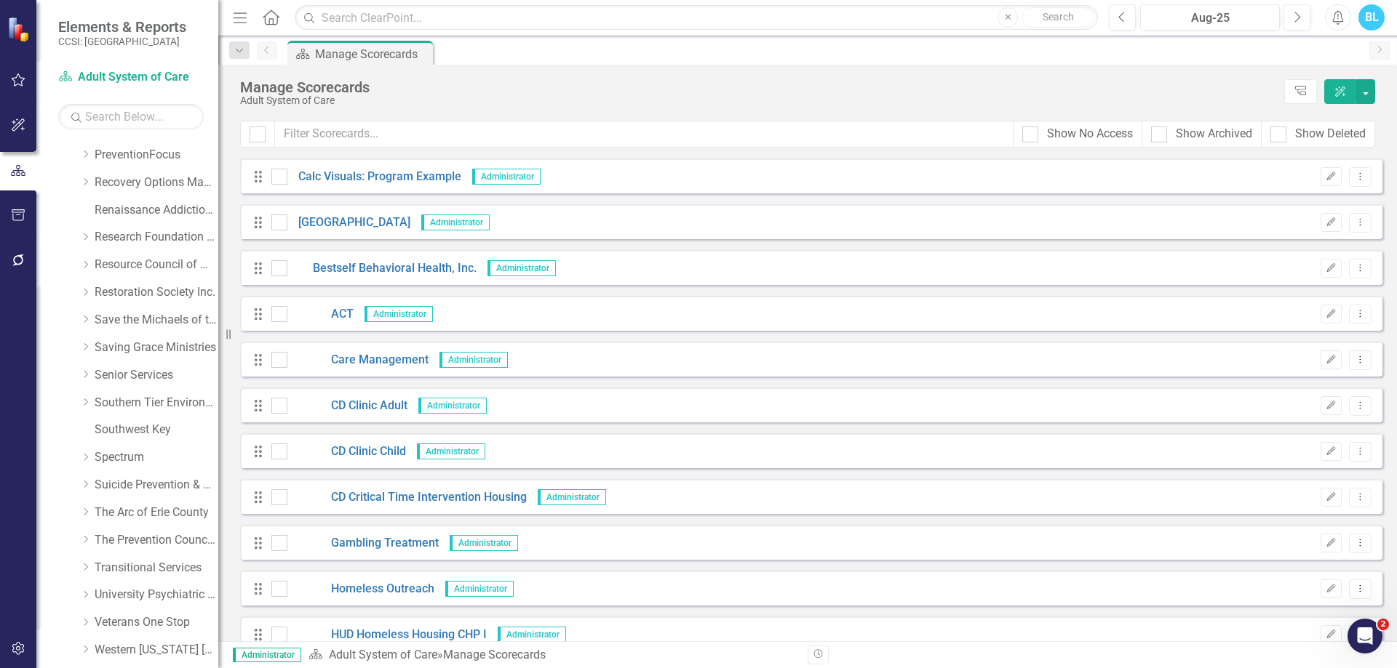
scroll to position [848, 0]
click at [86, 461] on icon at bounding box center [86, 459] width 4 height 7
click at [168, 541] on link "FMH 9-2" at bounding box center [163, 543] width 109 height 17
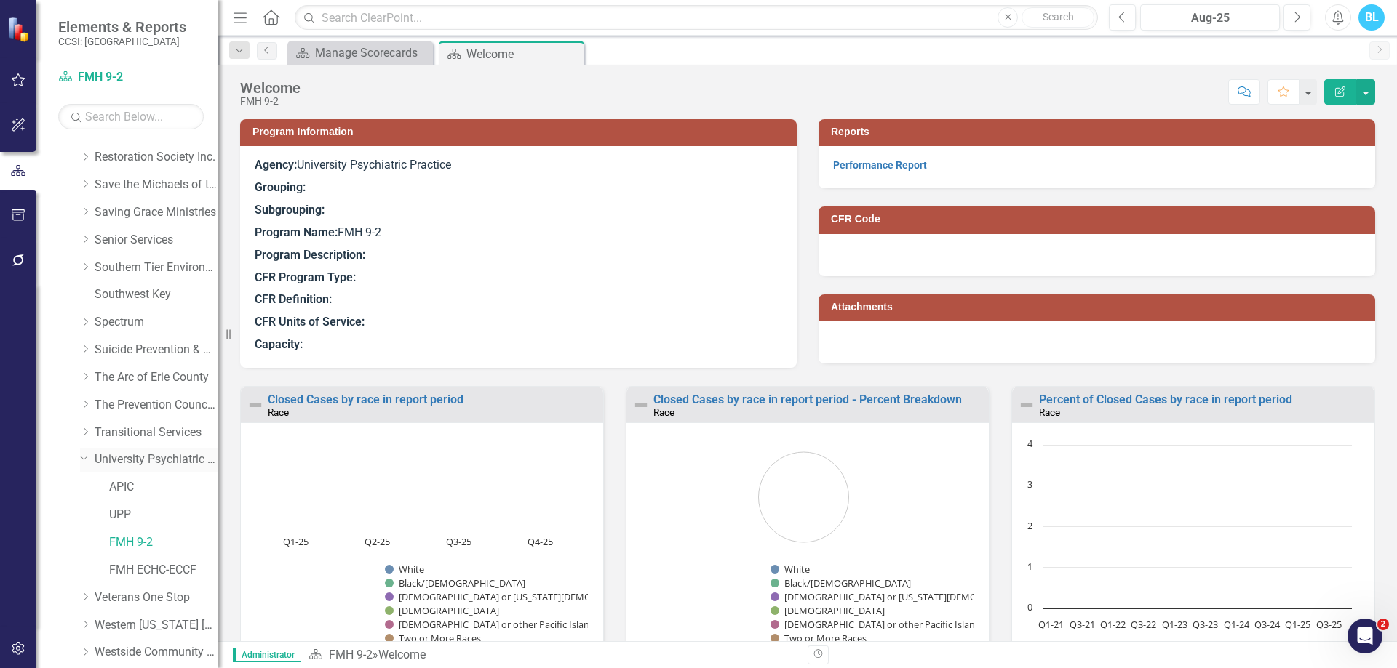
click at [152, 462] on link "University Psychiatric Practice" at bounding box center [157, 460] width 124 height 17
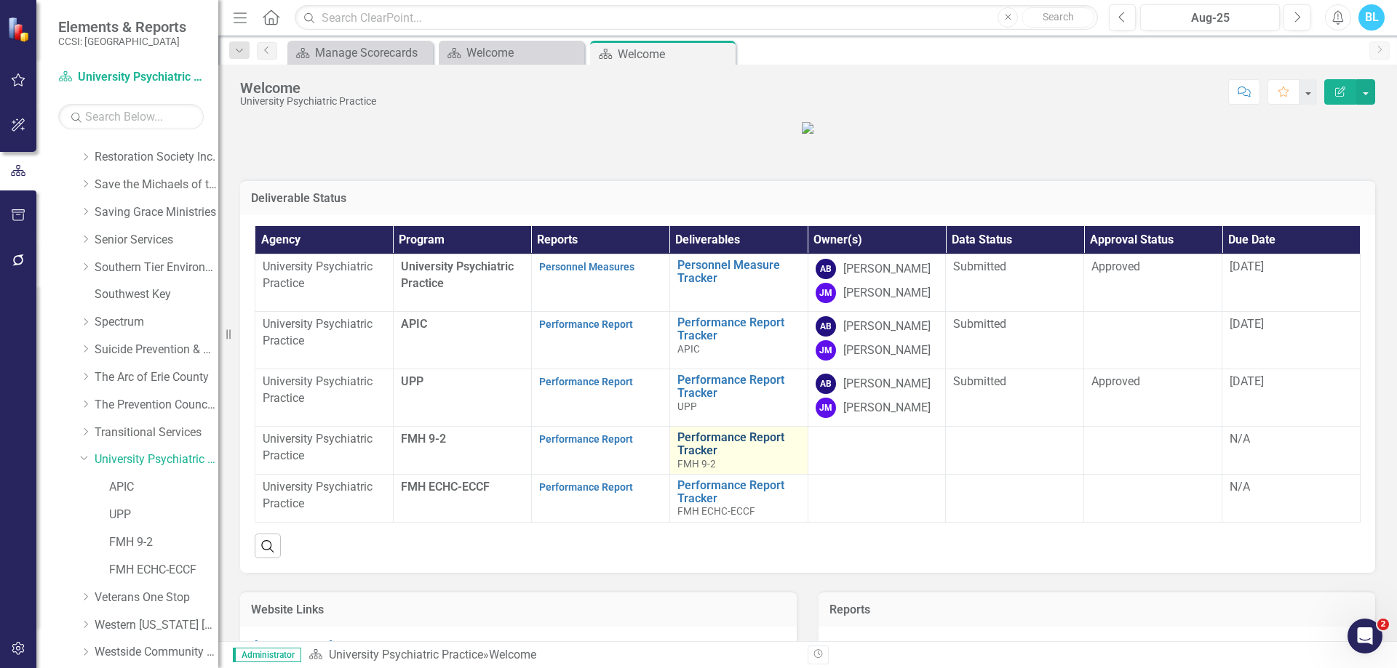
click at [684, 457] on link "Performance Report Tracker" at bounding box center [738, 443] width 123 height 25
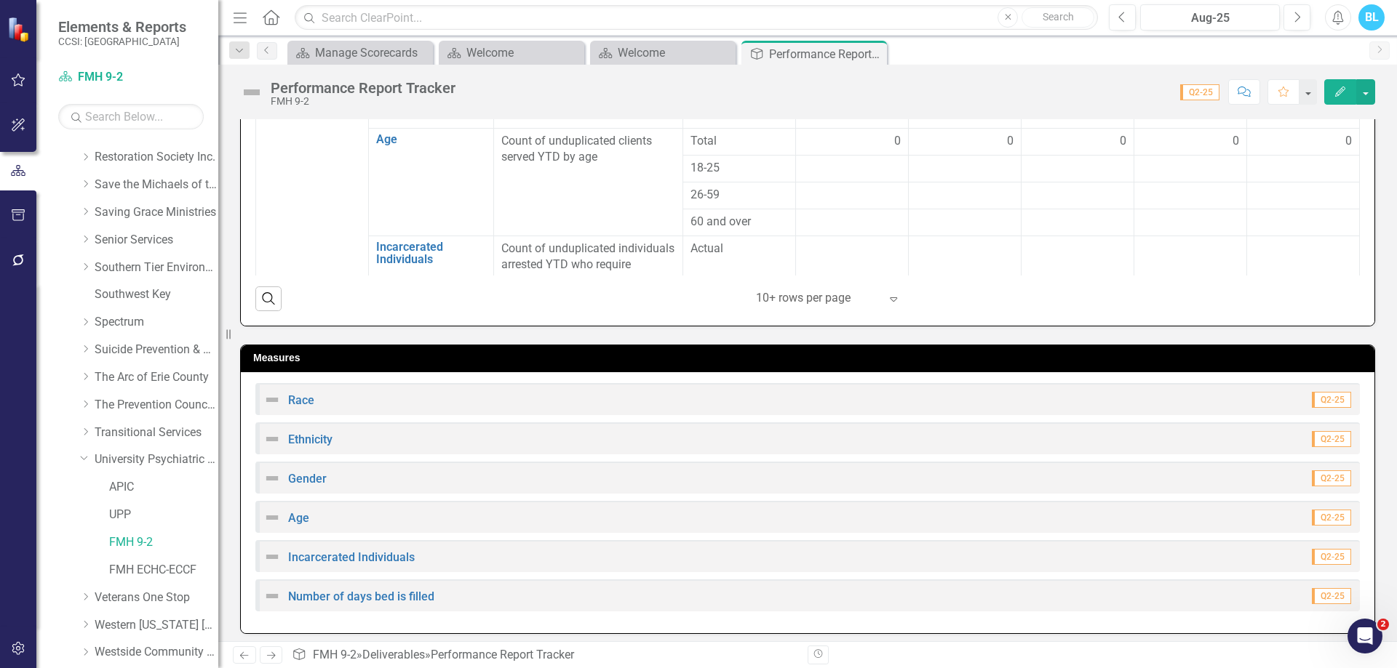
scroll to position [469, 0]
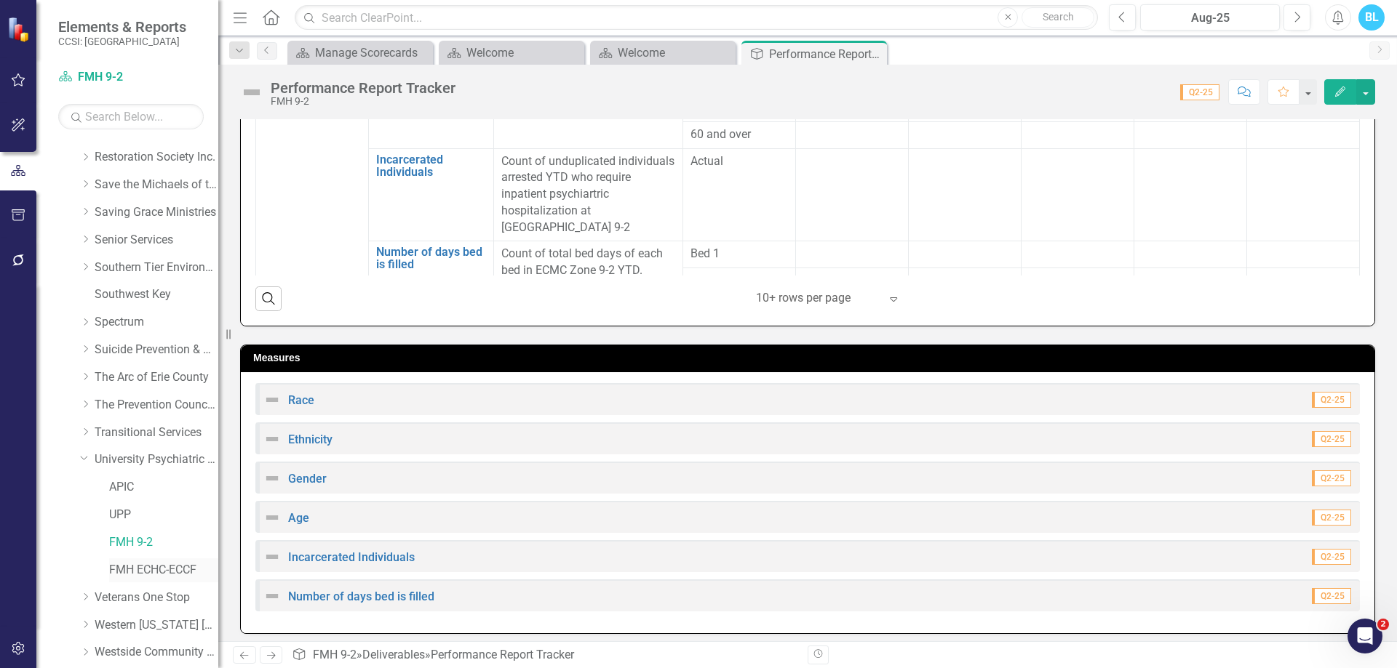
click at [168, 575] on link "FMH ECHC-ECCF" at bounding box center [163, 570] width 109 height 17
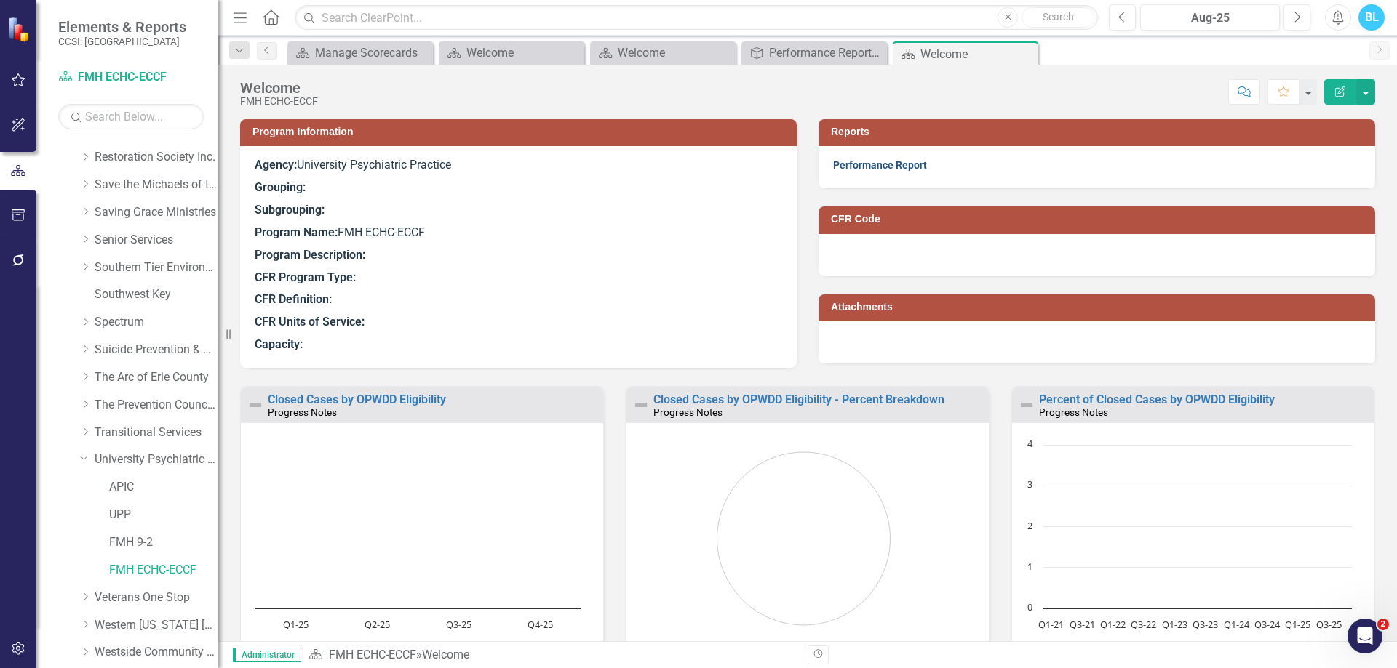
click at [894, 167] on link "Performance Report" at bounding box center [880, 165] width 94 height 12
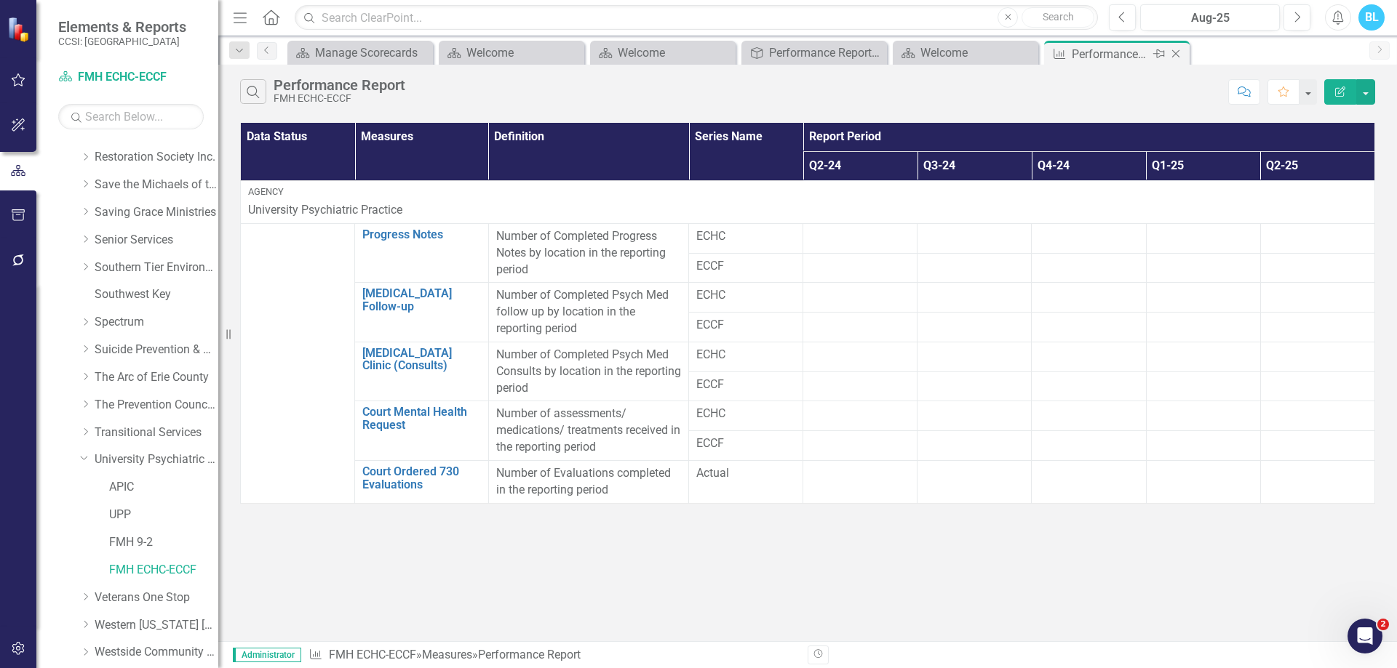
click at [1175, 51] on icon "Close" at bounding box center [1175, 54] width 15 height 12
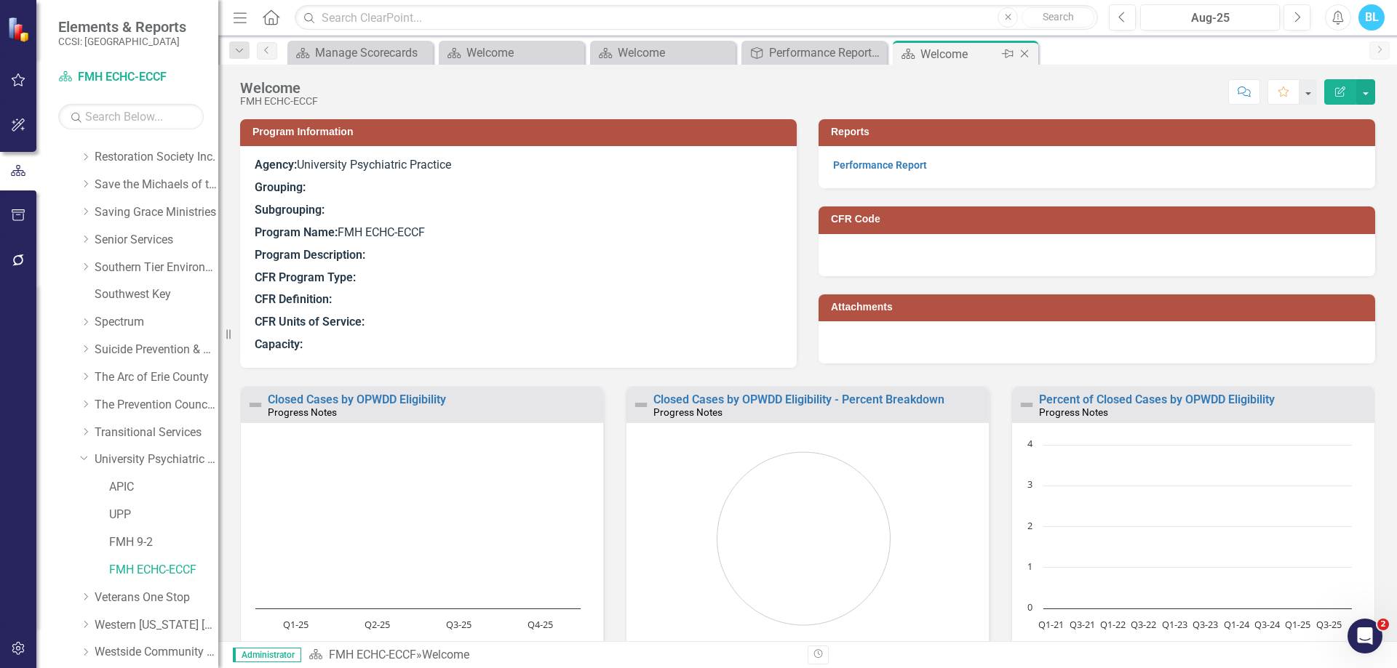
click at [1026, 50] on icon "Close" at bounding box center [1024, 54] width 15 height 12
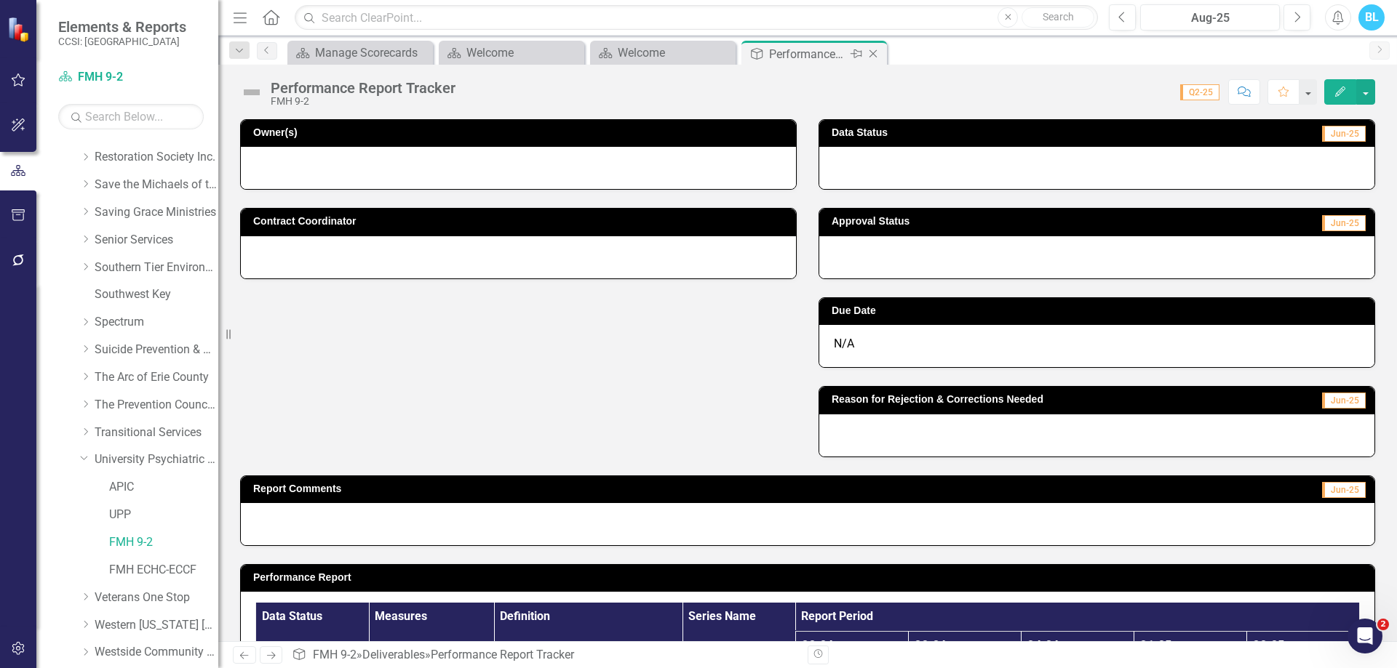
click at [877, 47] on div "Close" at bounding box center [874, 54] width 18 height 18
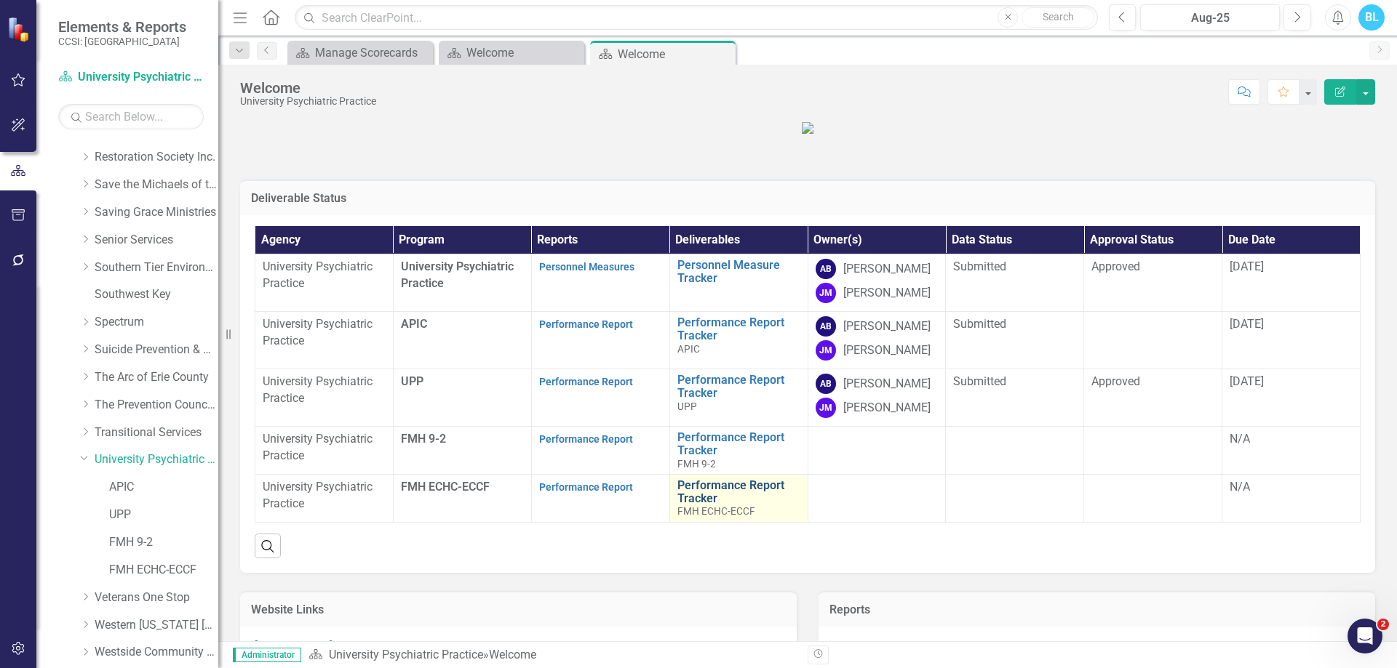
click at [703, 505] on link "Performance Report Tracker" at bounding box center [738, 491] width 123 height 25
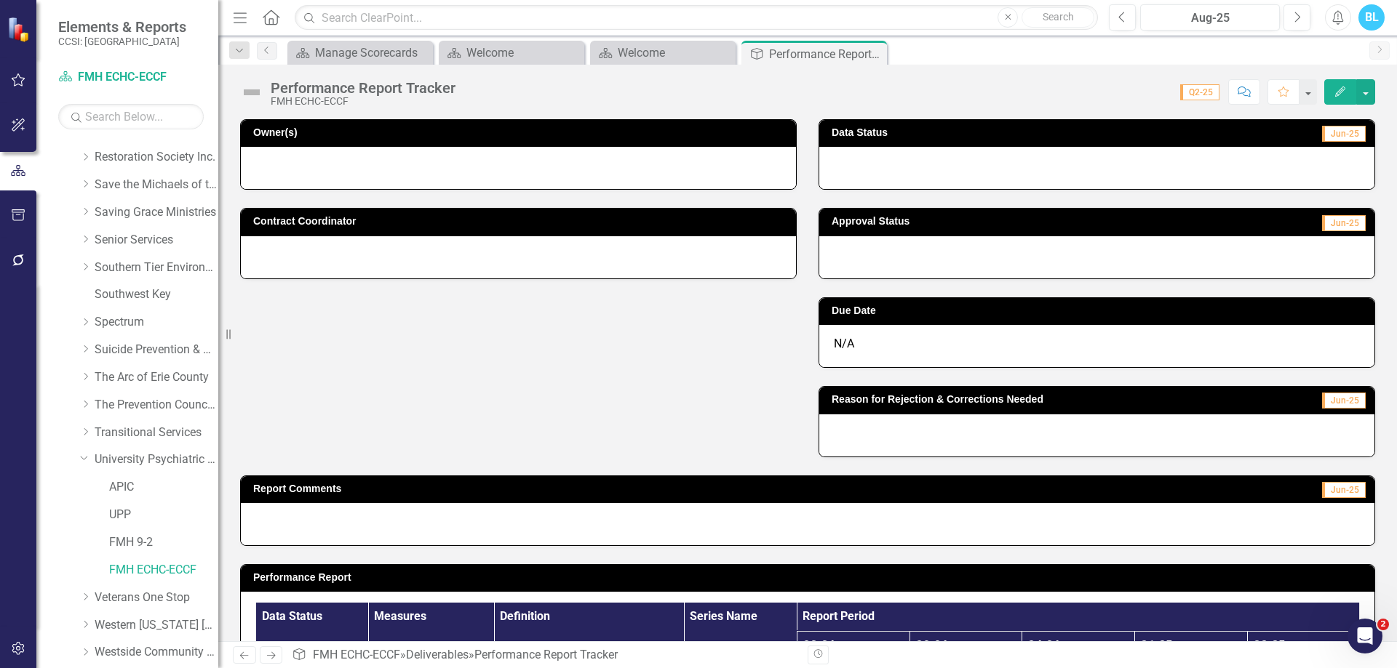
click at [751, 396] on div "Owner(s) Contract Coordinator Data Status Jun-25 Approval Status Jun-25 Due Dat…" at bounding box center [807, 279] width 1157 height 356
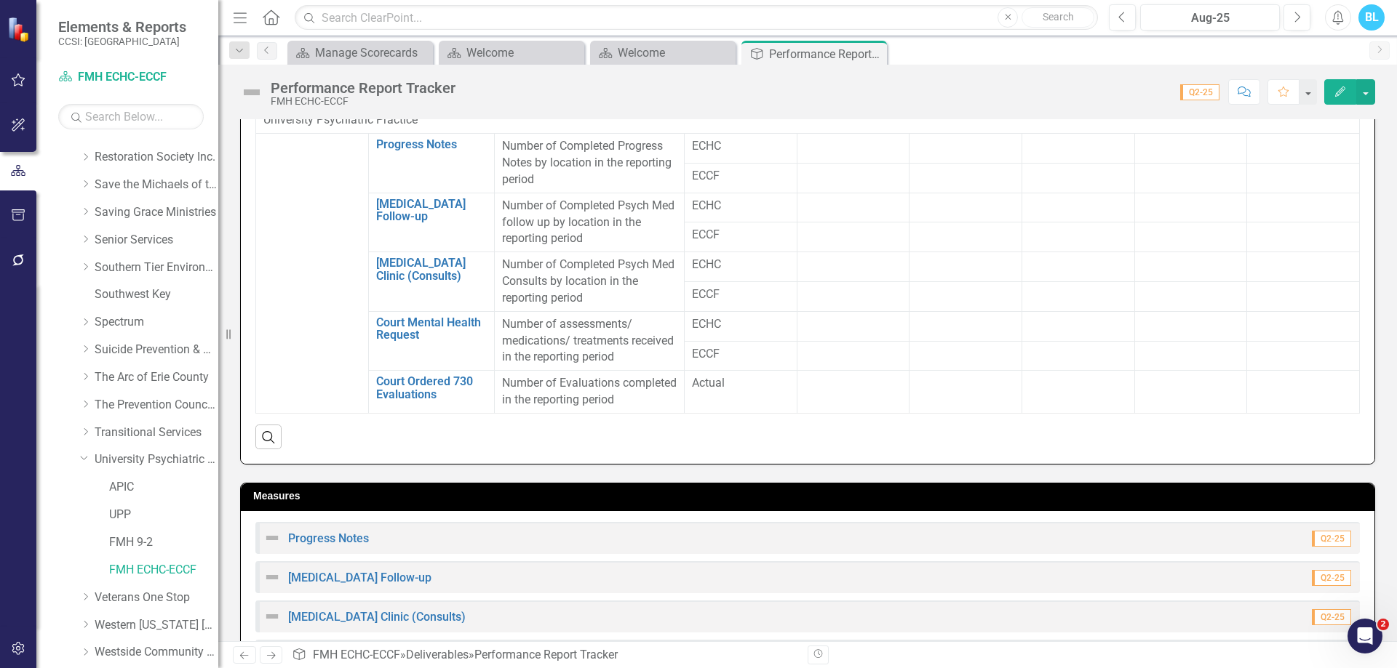
scroll to position [693, 0]
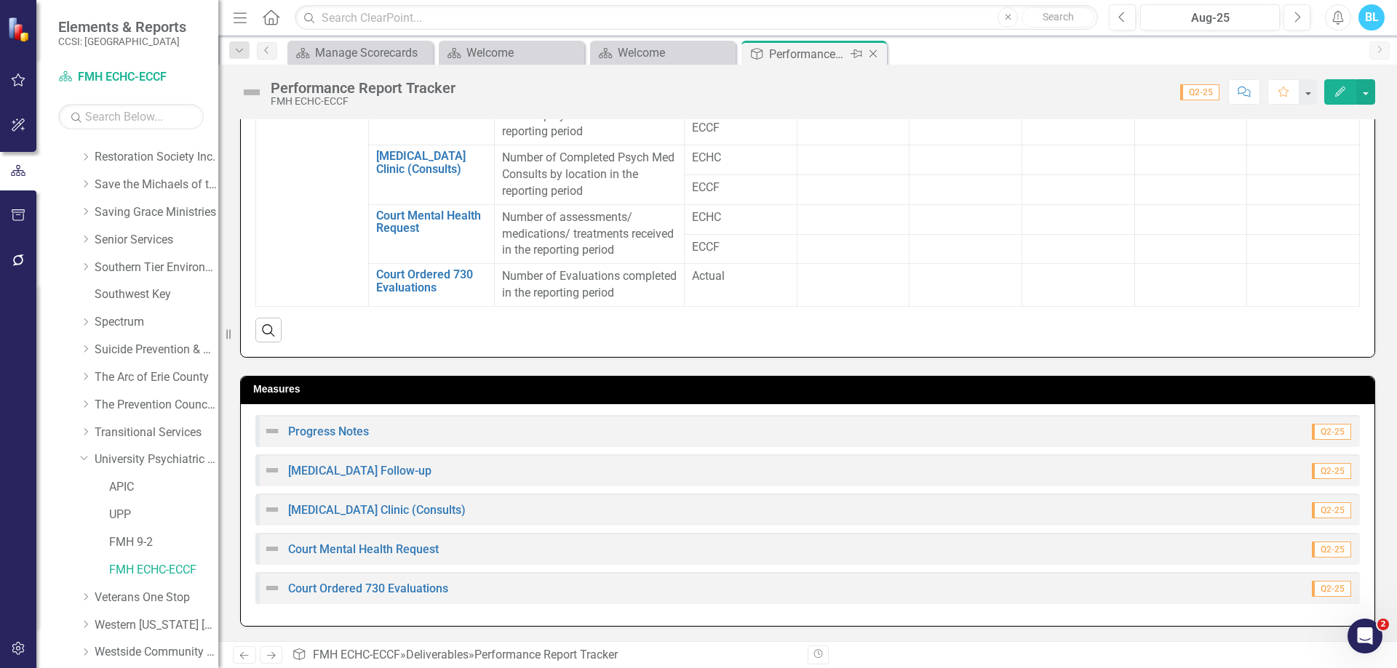
click at [874, 56] on icon "Close" at bounding box center [873, 54] width 15 height 12
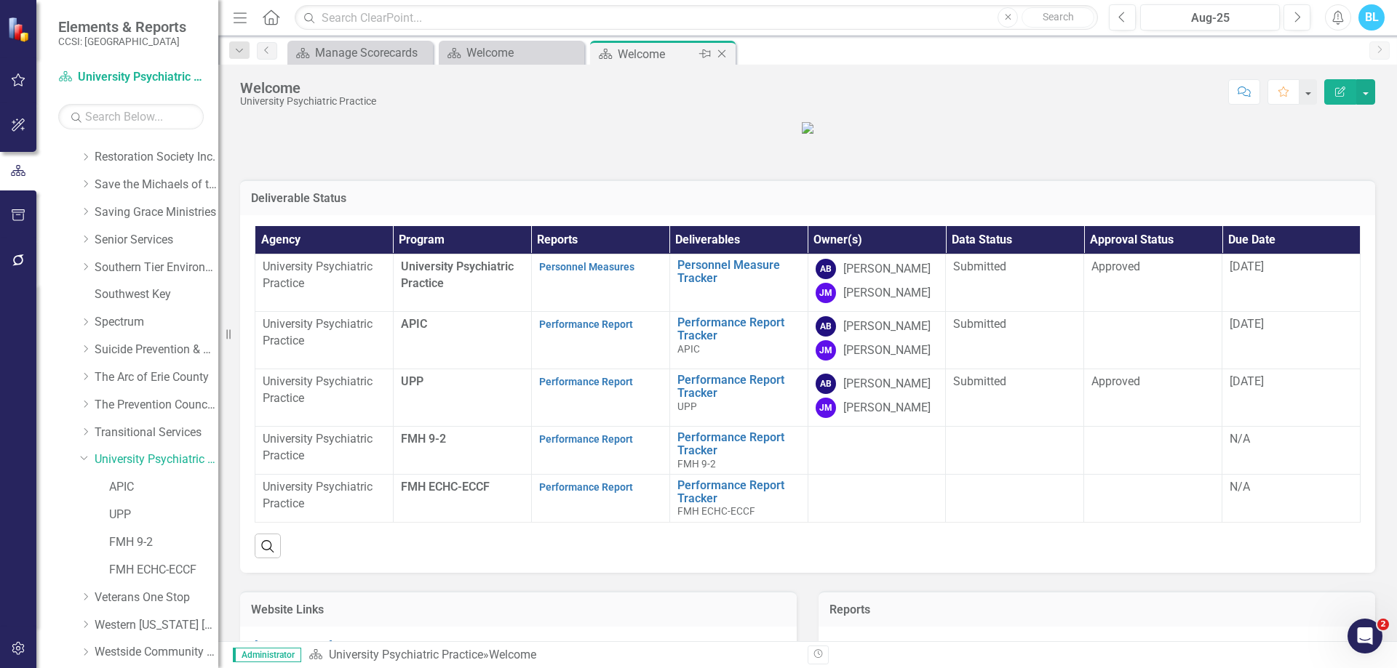
click at [721, 52] on icon "Close" at bounding box center [721, 54] width 15 height 12
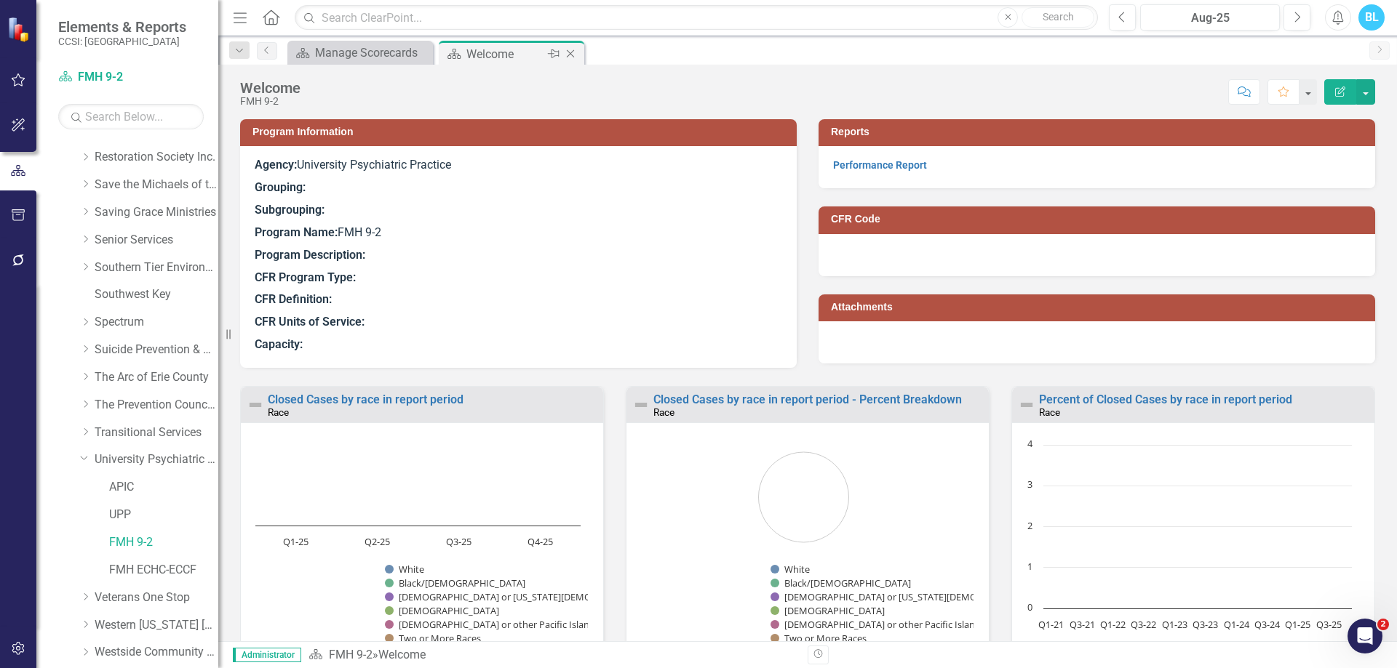
click at [572, 55] on icon "Close" at bounding box center [570, 54] width 15 height 12
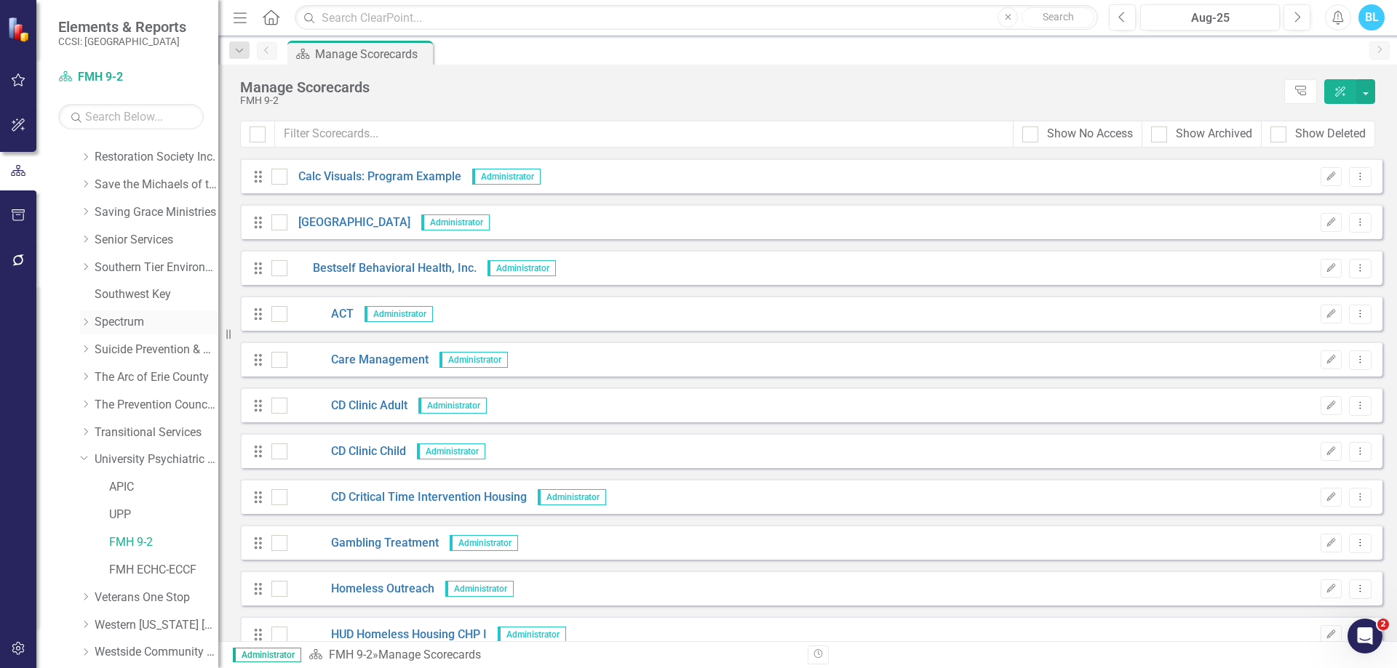
click at [86, 315] on div "Dropdown Spectrum" at bounding box center [149, 323] width 138 height 24
click at [83, 324] on icon "Dropdown" at bounding box center [85, 322] width 11 height 9
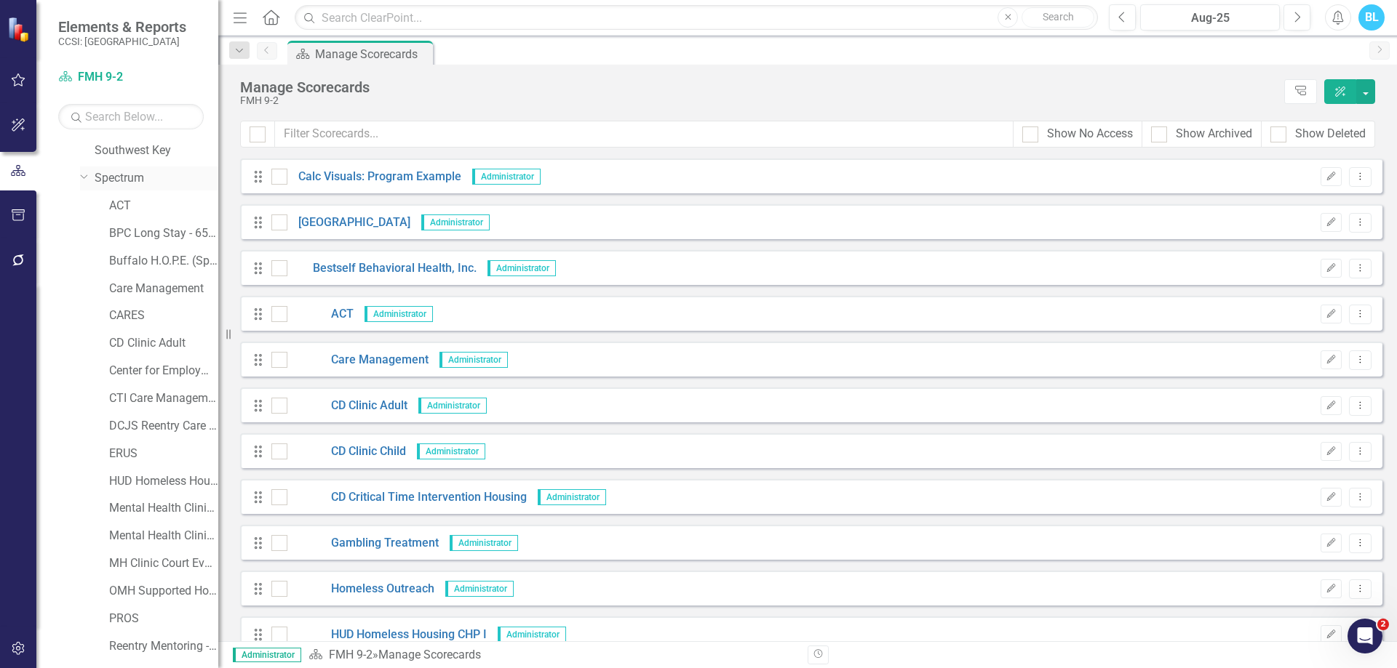
scroll to position [1016, 0]
click at [134, 289] on link "CARES" at bounding box center [163, 292] width 109 height 17
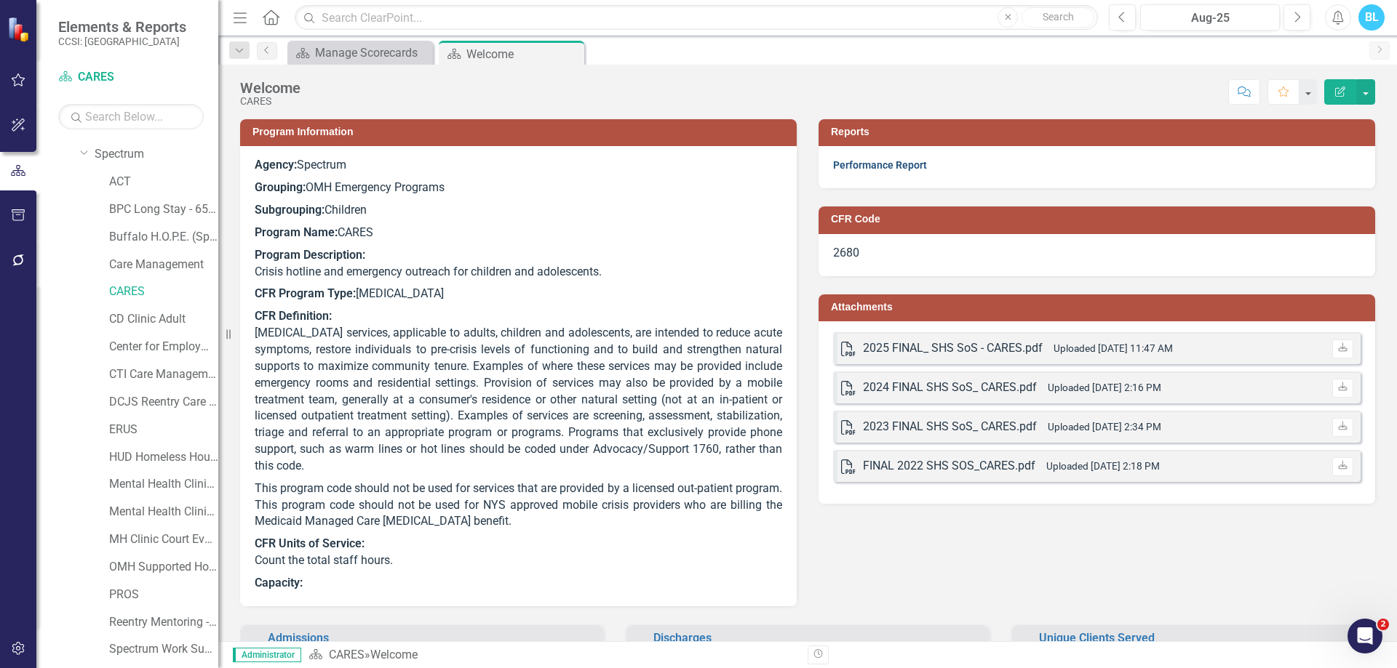
click at [874, 164] on link "Performance Report" at bounding box center [880, 165] width 94 height 12
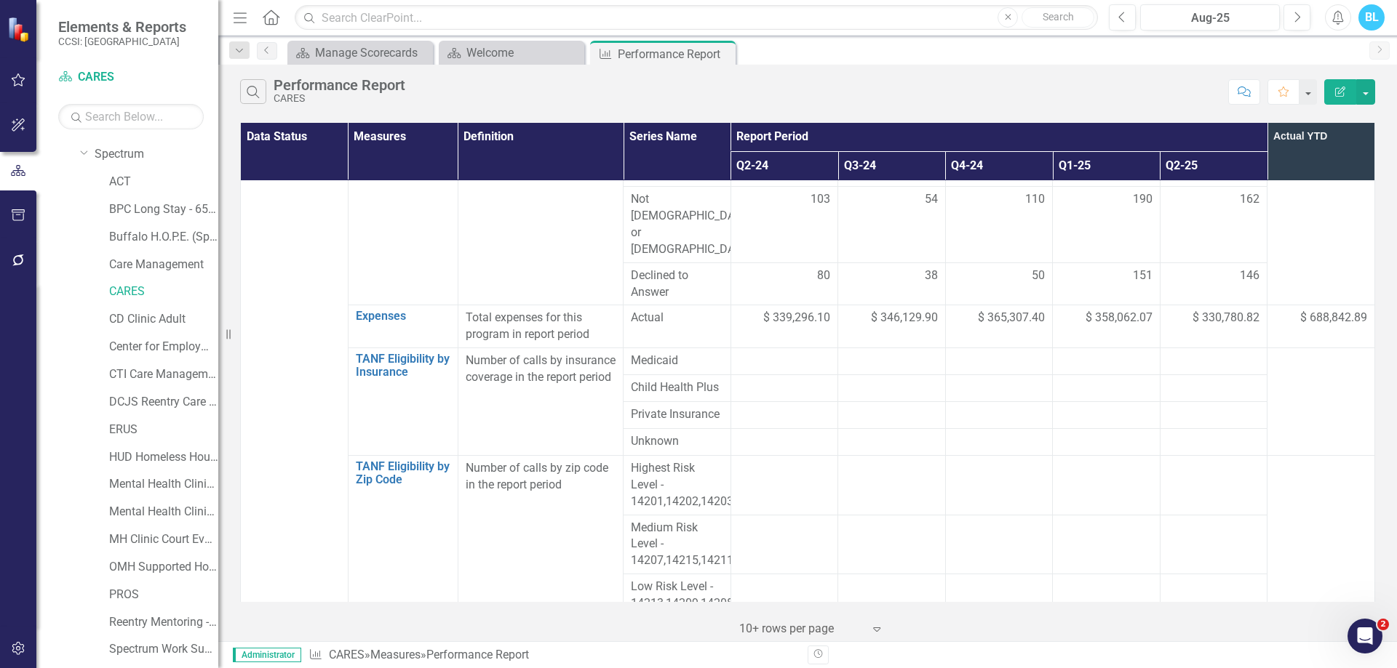
scroll to position [1861, 0]
click at [722, 55] on icon "Close" at bounding box center [721, 54] width 15 height 12
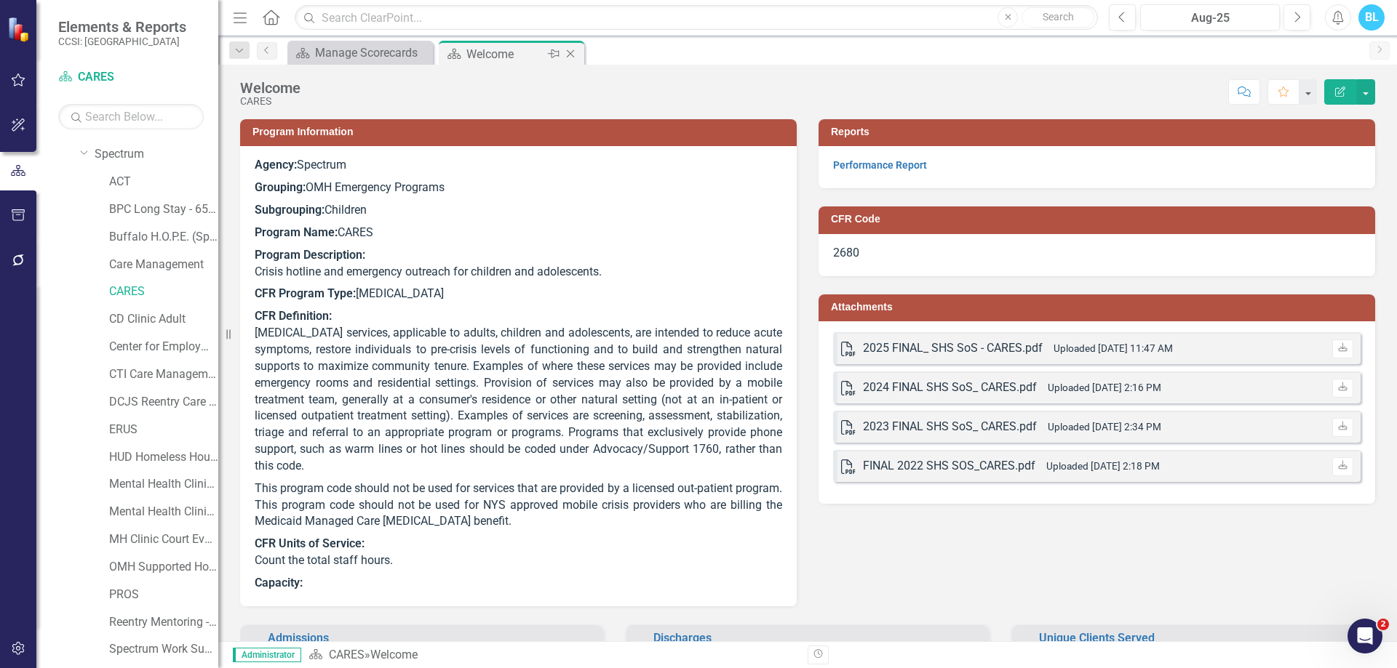
click at [572, 52] on icon "Close" at bounding box center [570, 54] width 15 height 12
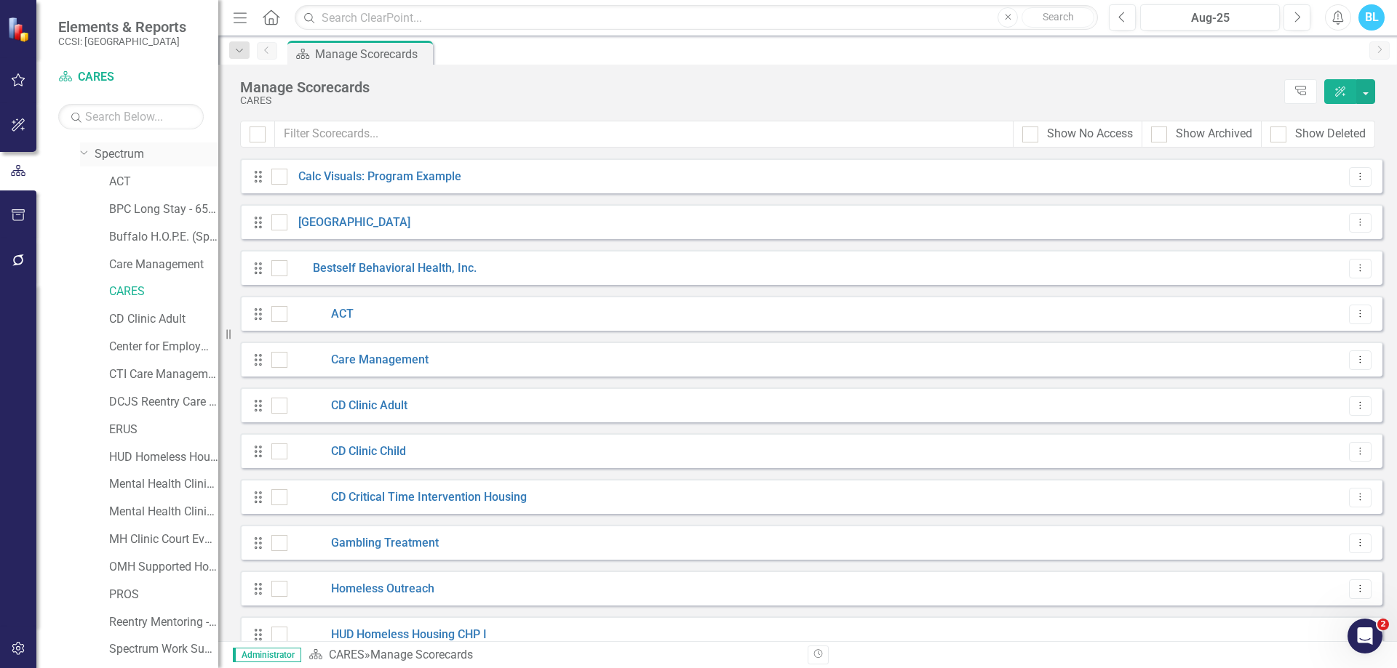
click at [134, 156] on link "Spectrum" at bounding box center [157, 154] width 124 height 17
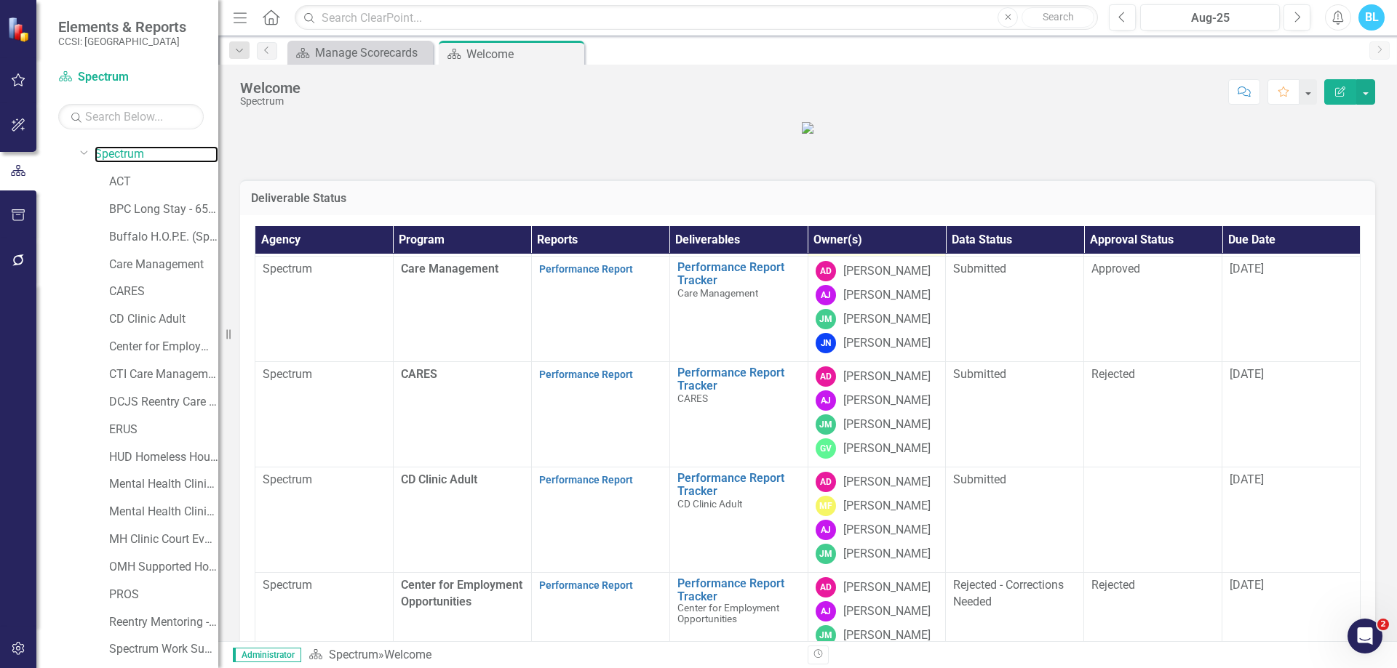
scroll to position [300, 0]
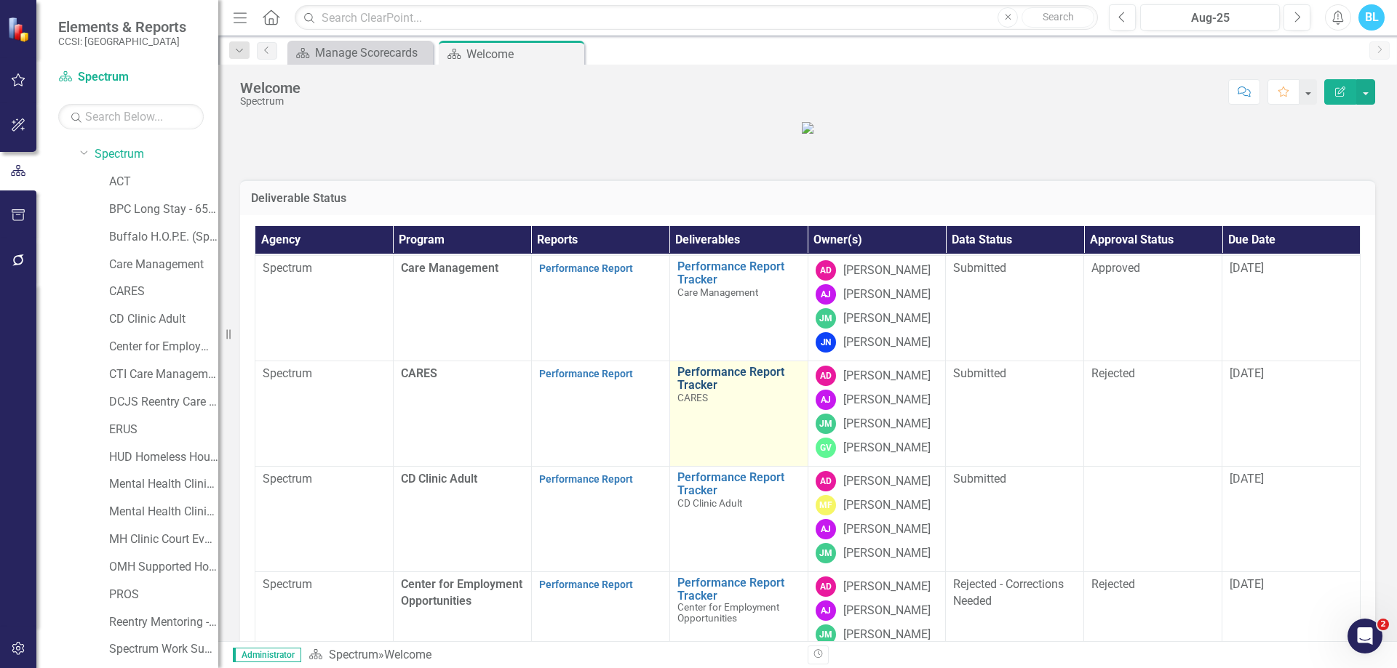
click at [699, 391] on link "Performance Report Tracker" at bounding box center [738, 378] width 123 height 25
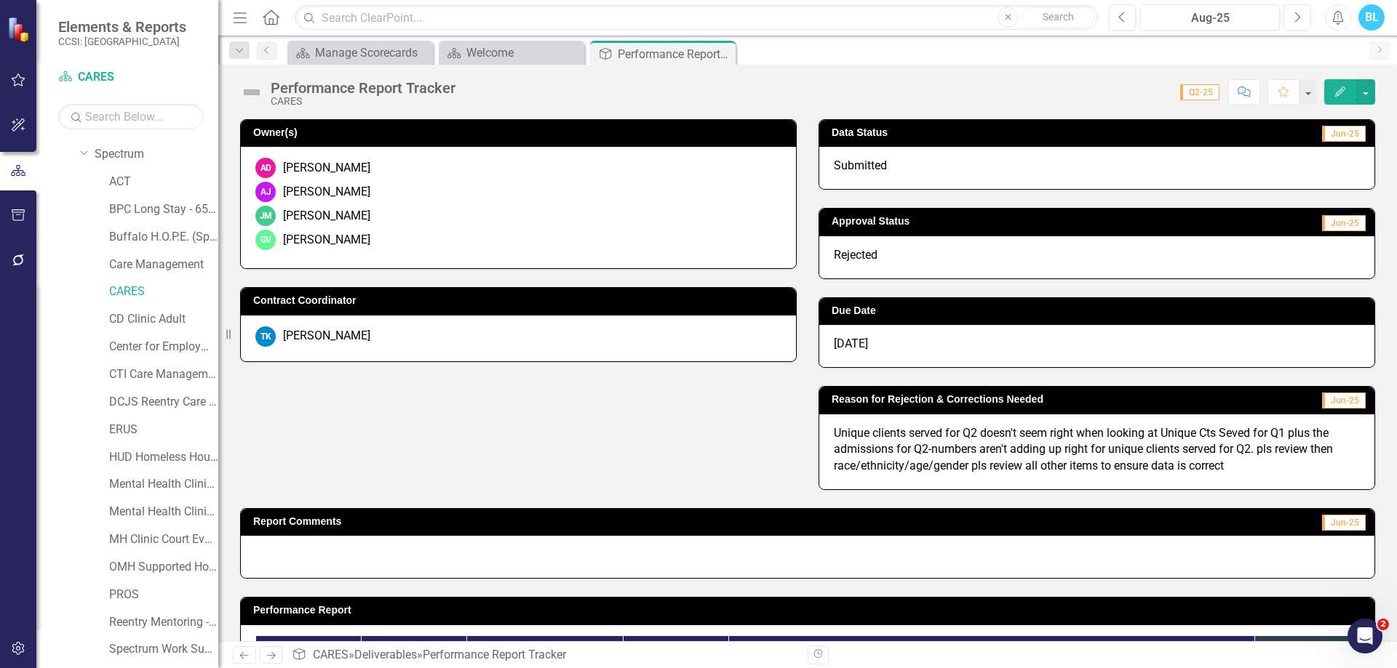
click at [751, 427] on div "Owner(s) AD [PERSON_NAME] AJ [PERSON_NAME] [PERSON_NAME] GV [PERSON_NAME] Contr…" at bounding box center [807, 295] width 1157 height 389
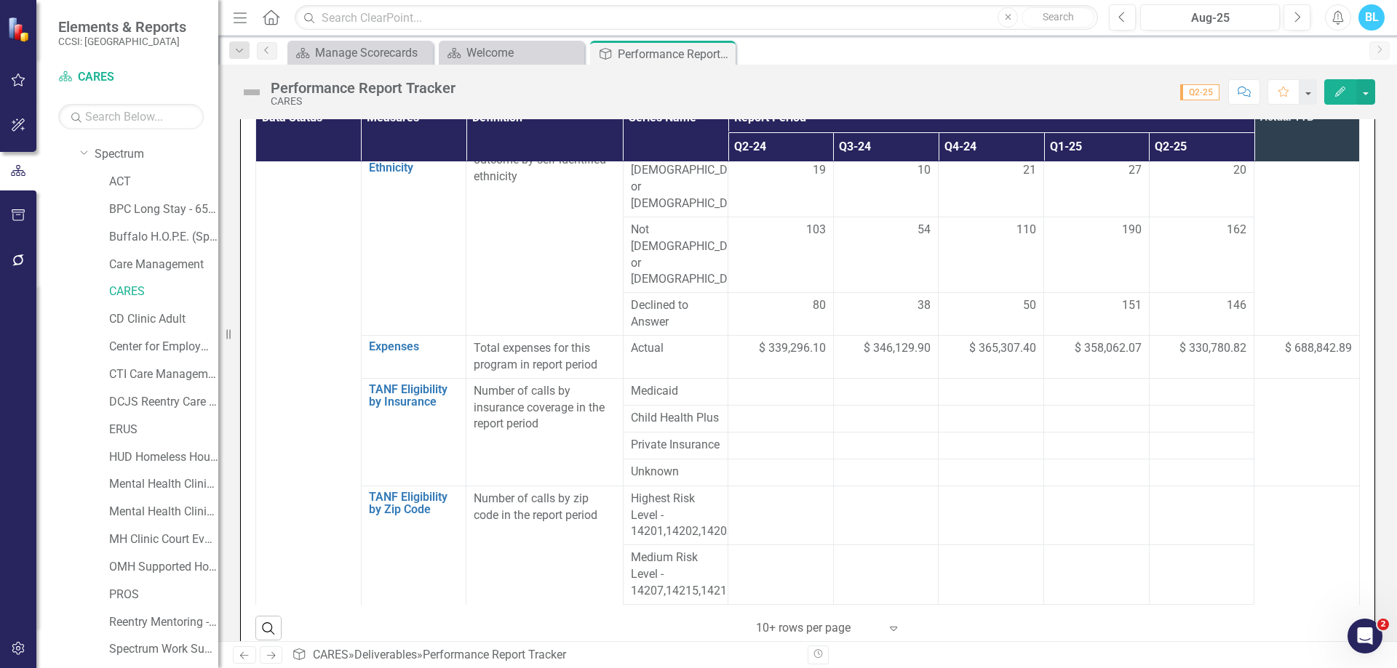
scroll to position [1839, 0]
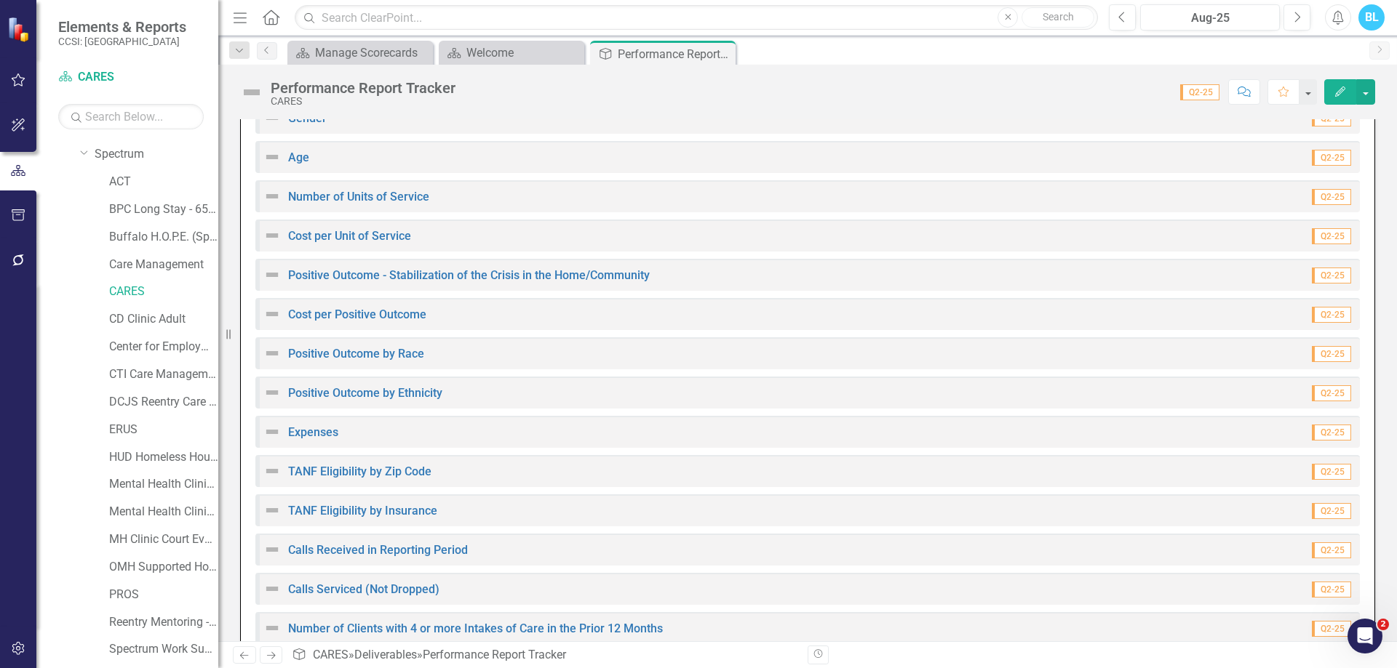
scroll to position [1341, 0]
drag, startPoint x: 1381, startPoint y: 508, endPoint x: 1378, endPoint y: 545, distance: 36.5
click at [725, 50] on icon at bounding box center [722, 54] width 8 height 8
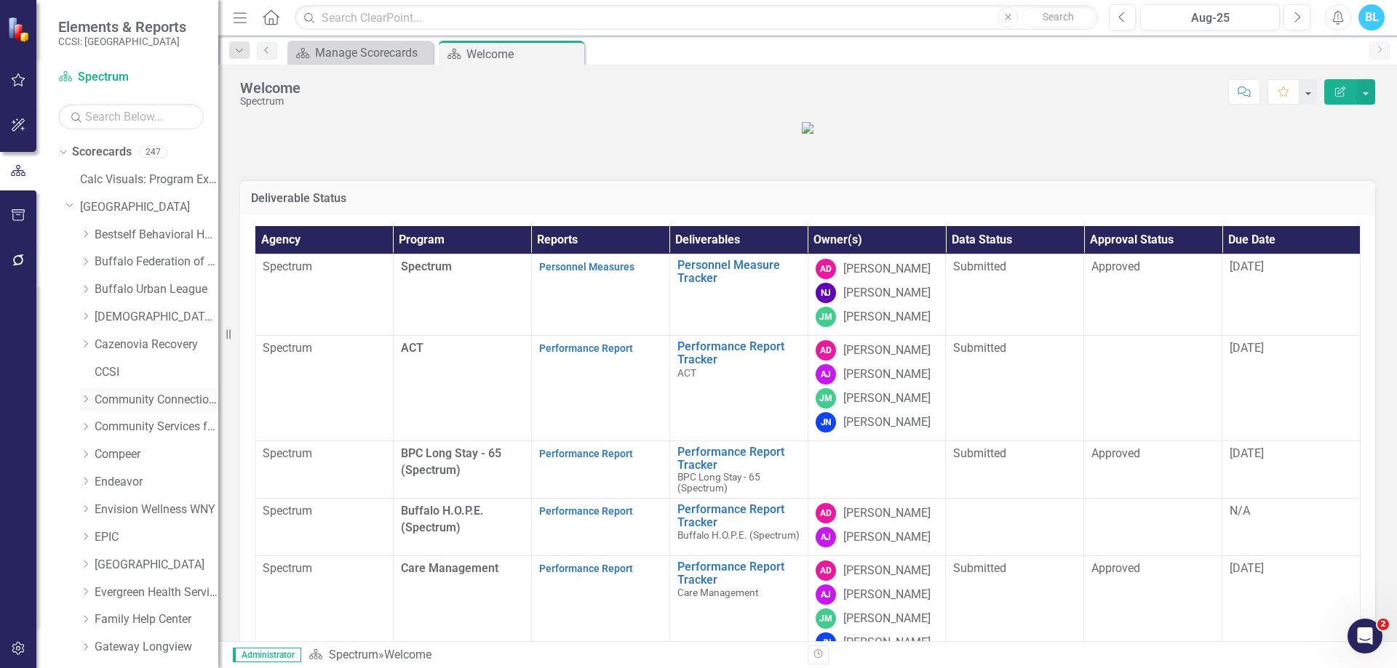
click at [151, 397] on link "Community Connections of [GEOGRAPHIC_DATA]" at bounding box center [157, 400] width 124 height 17
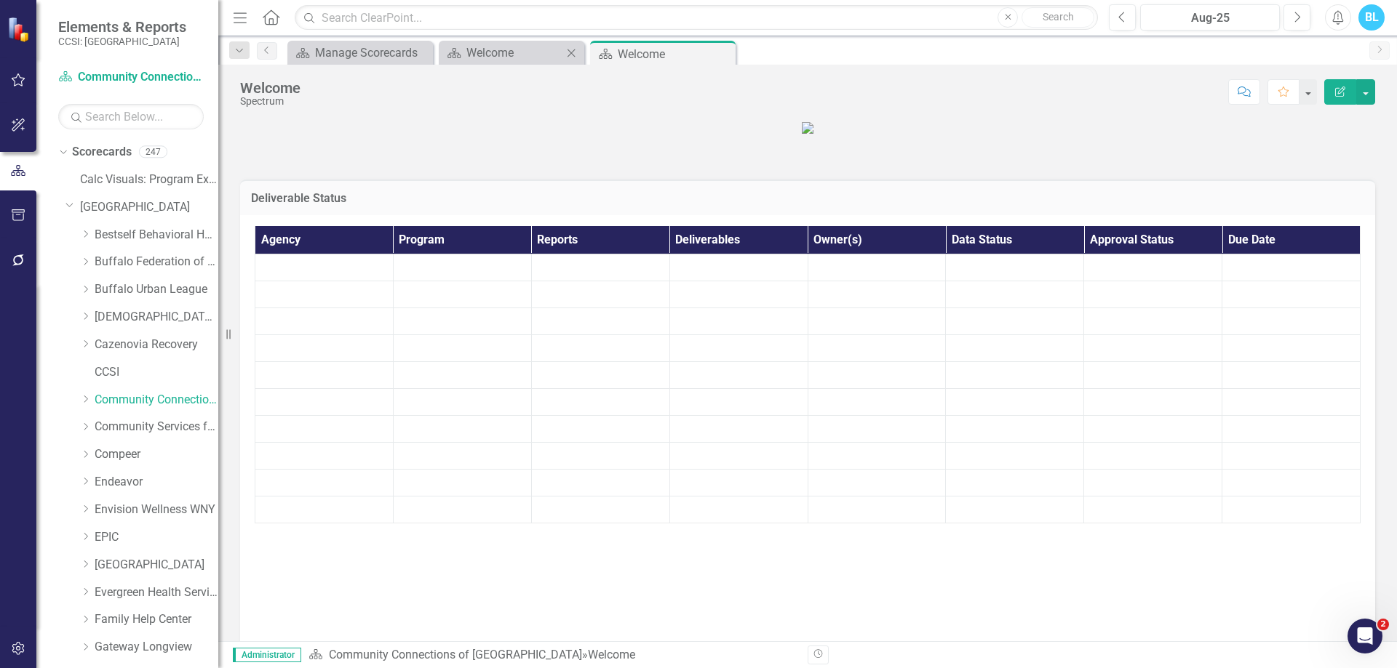
click at [572, 52] on icon at bounding box center [571, 53] width 8 height 8
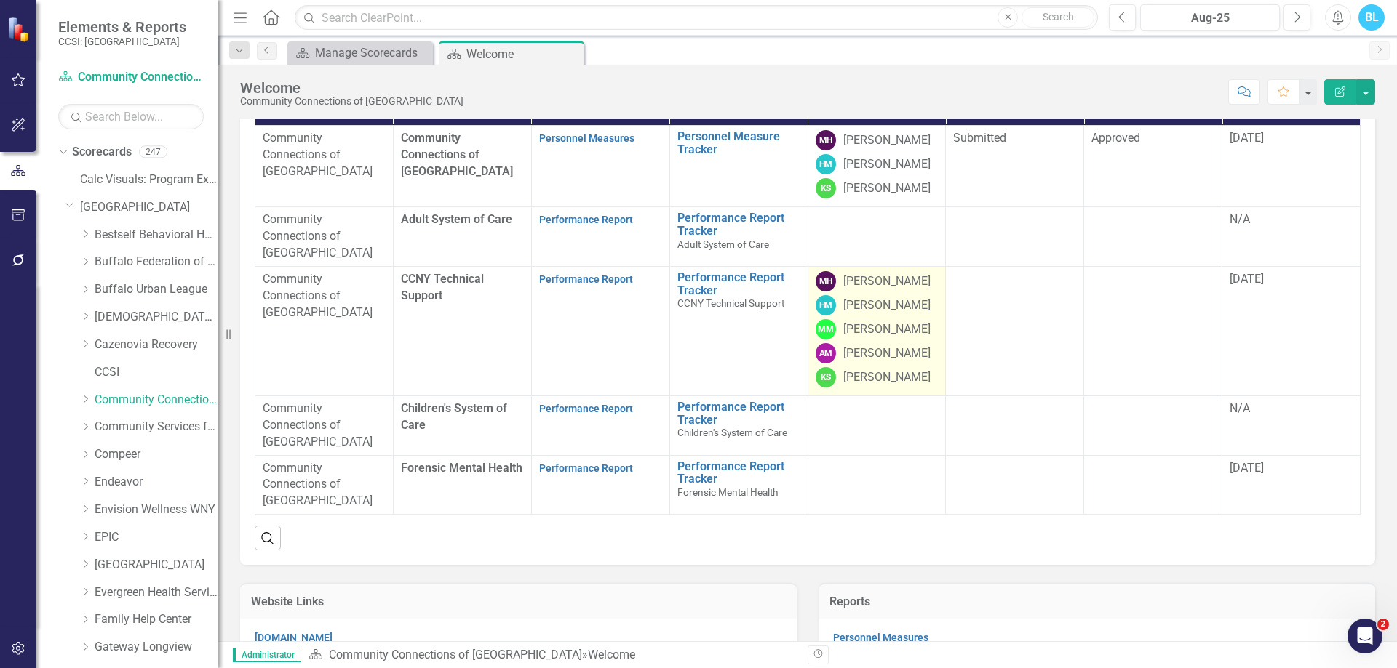
scroll to position [129, 0]
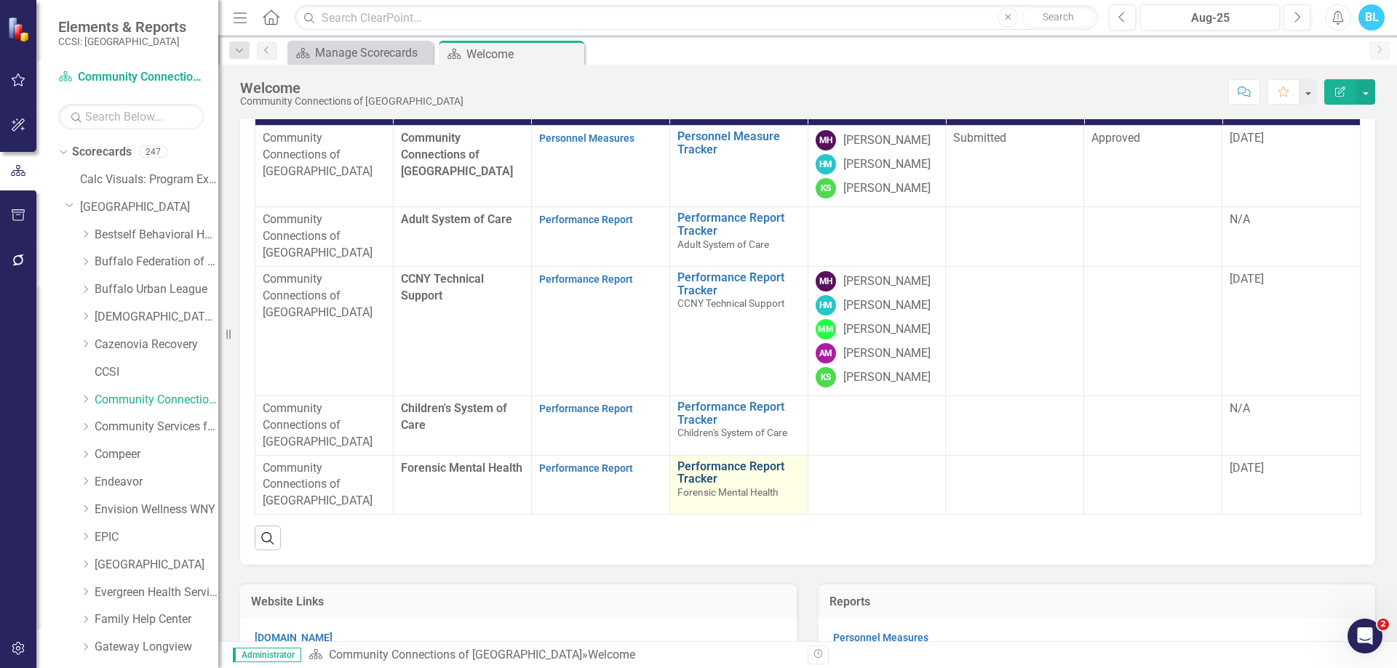
click at [705, 486] on link "Performance Report Tracker" at bounding box center [738, 472] width 123 height 25
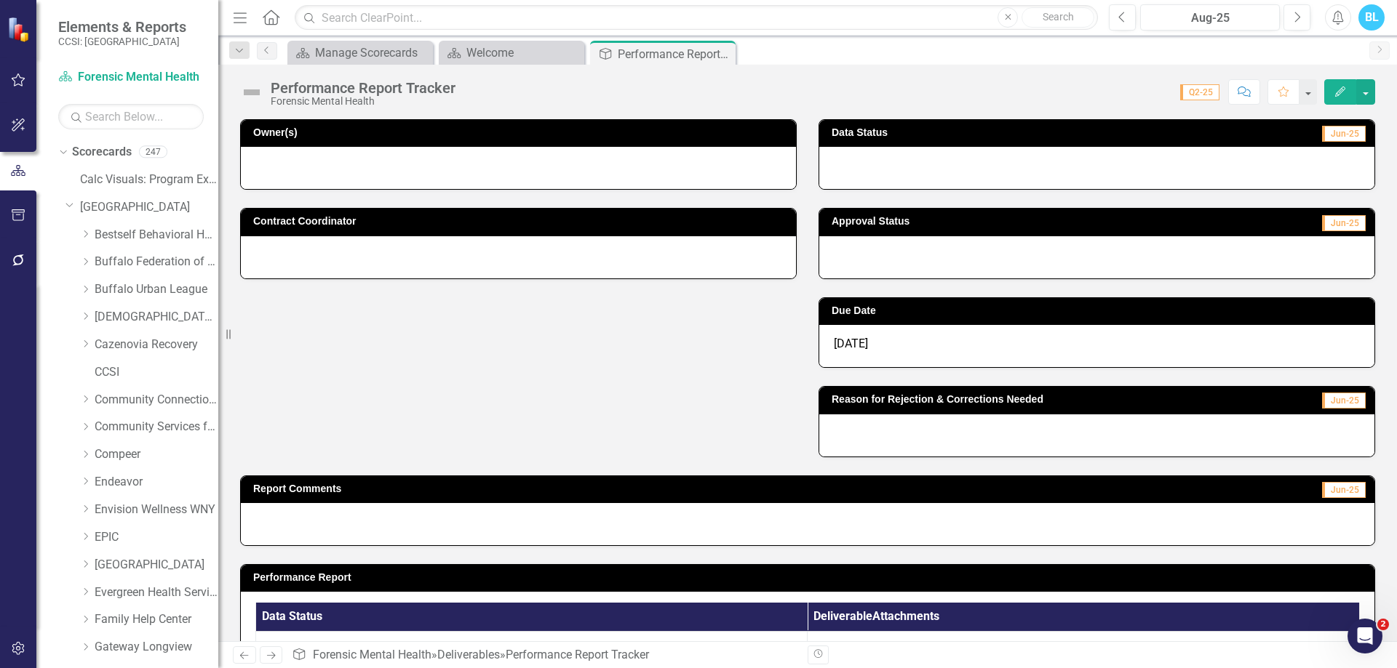
click at [903, 346] on div "[DATE]" at bounding box center [1096, 346] width 555 height 42
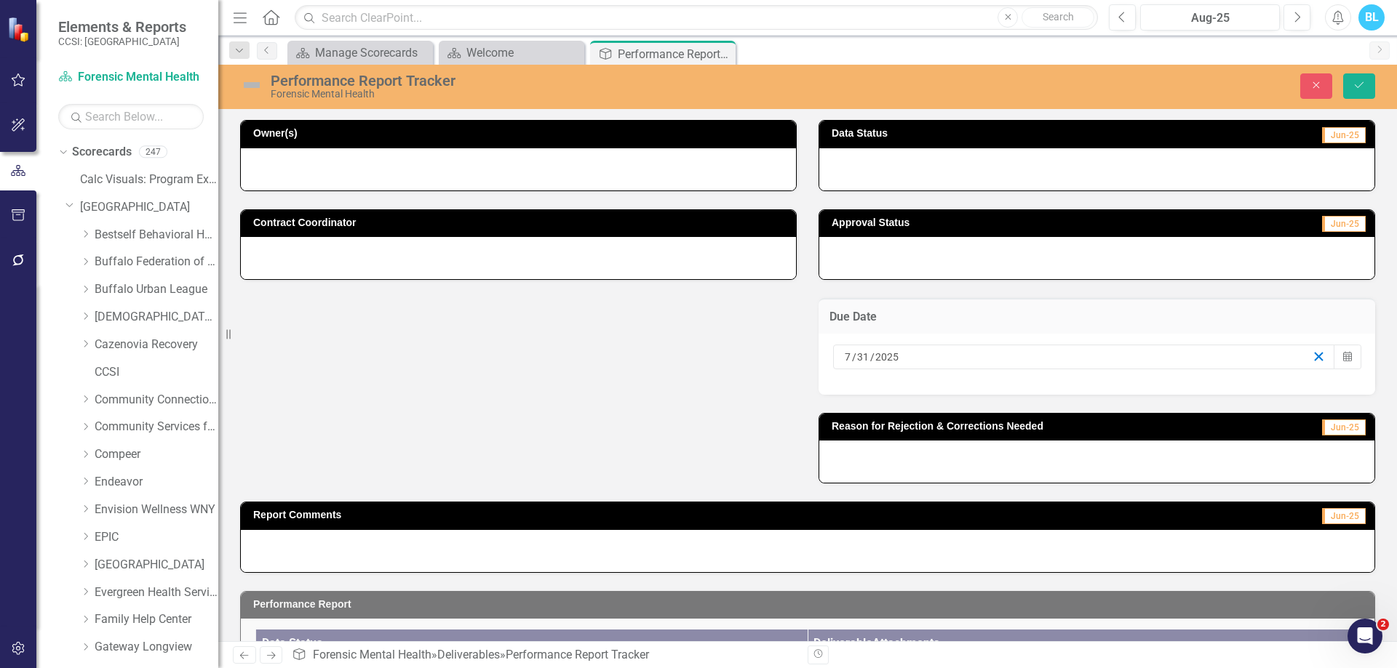
click at [1311, 356] on icon "button" at bounding box center [1318, 357] width 14 height 14
click at [1361, 86] on icon "Save" at bounding box center [1358, 85] width 13 height 10
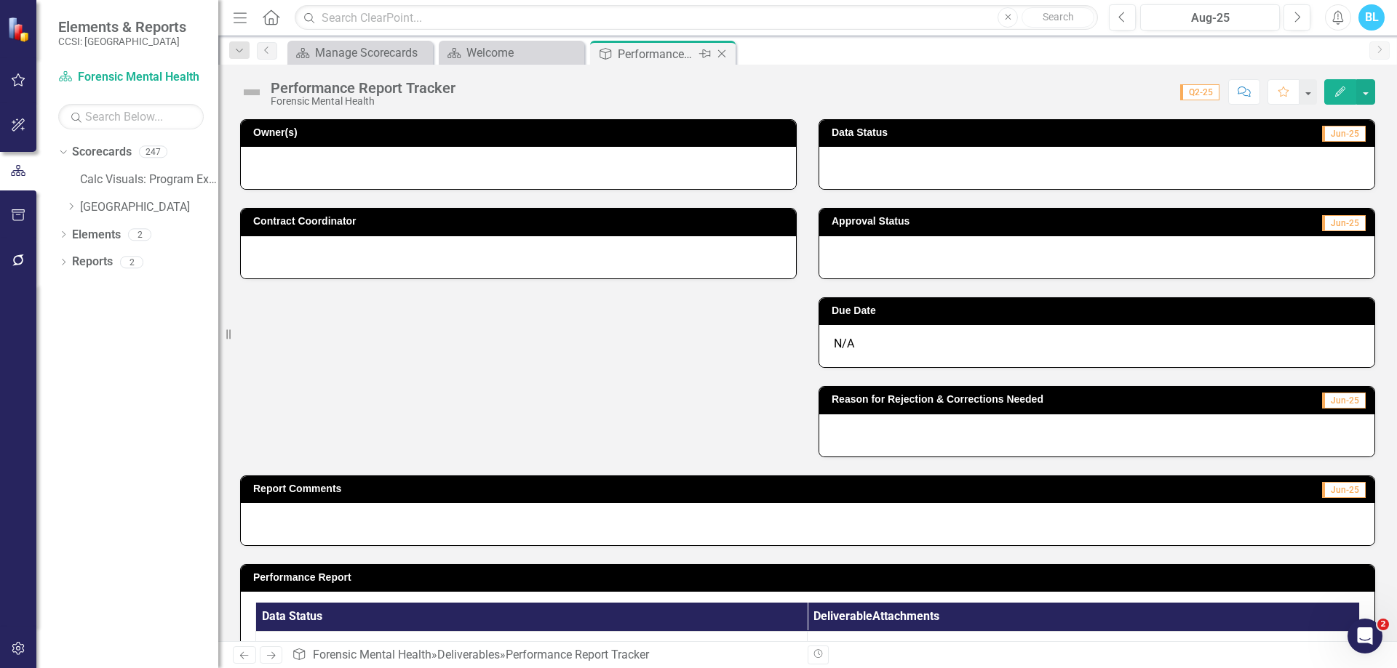
click at [728, 54] on icon "Close" at bounding box center [721, 54] width 15 height 12
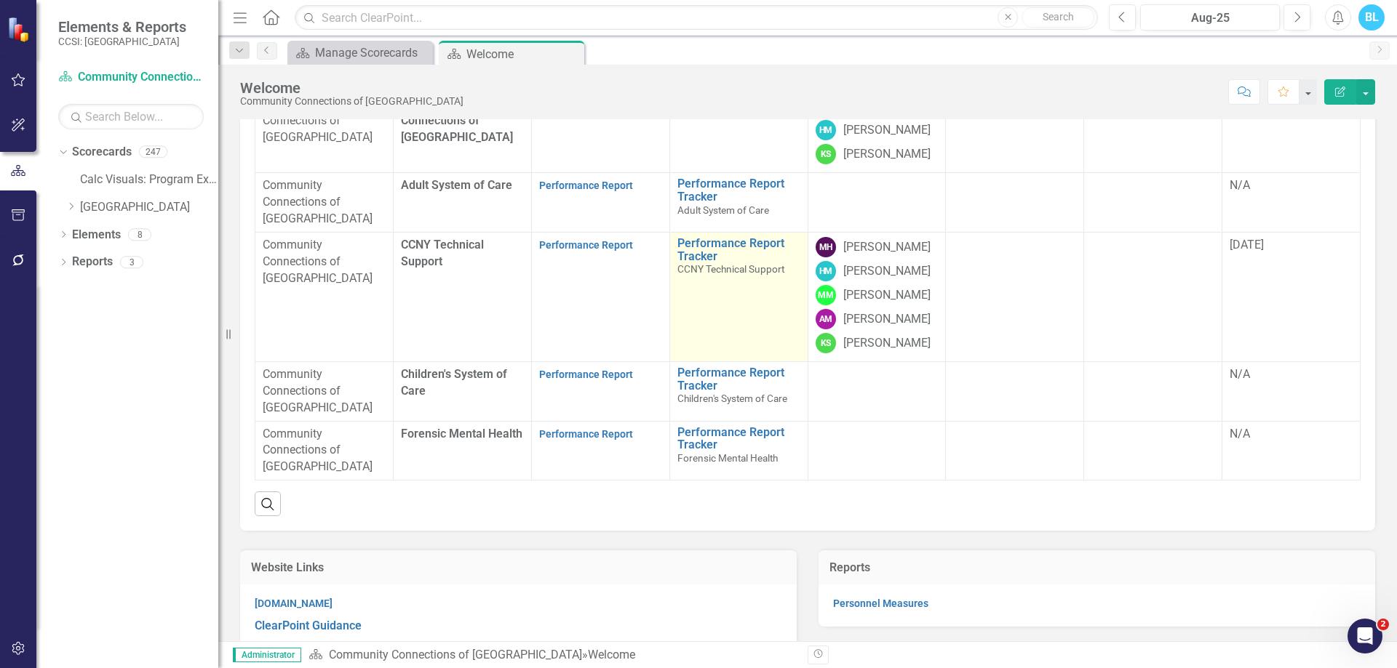
scroll to position [164, 0]
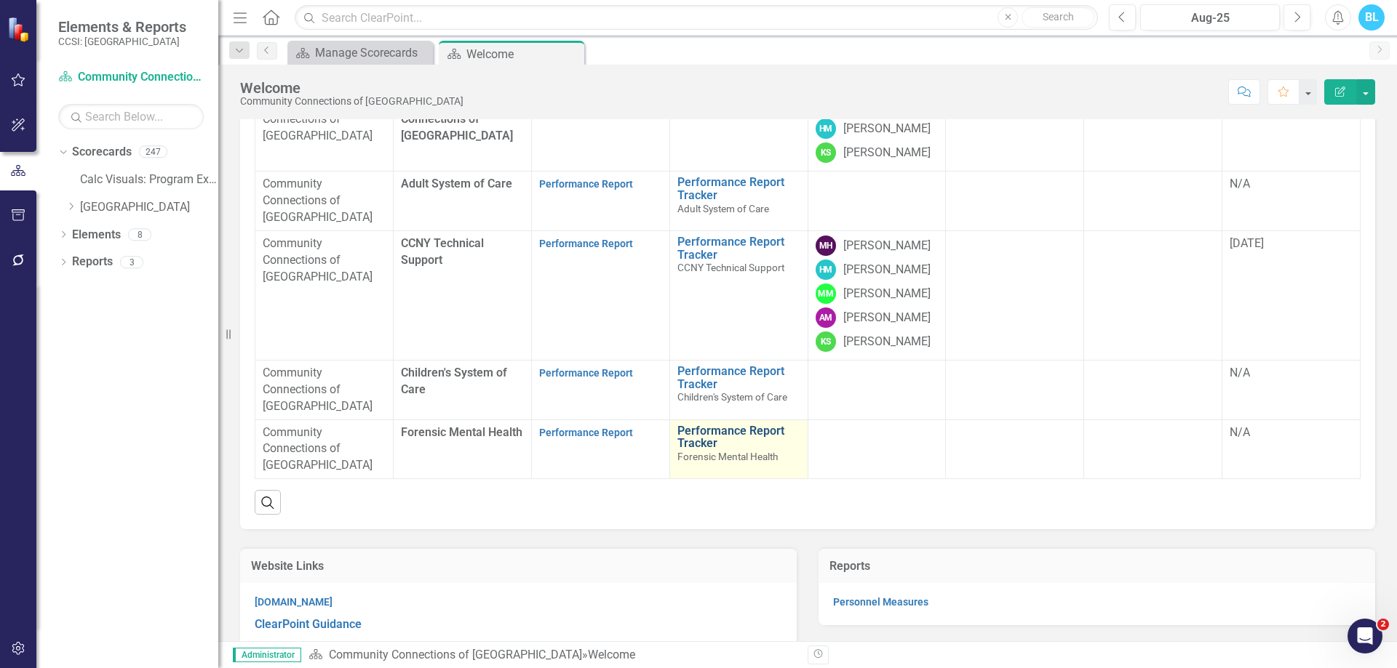
click at [708, 450] on link "Performance Report Tracker" at bounding box center [738, 437] width 123 height 25
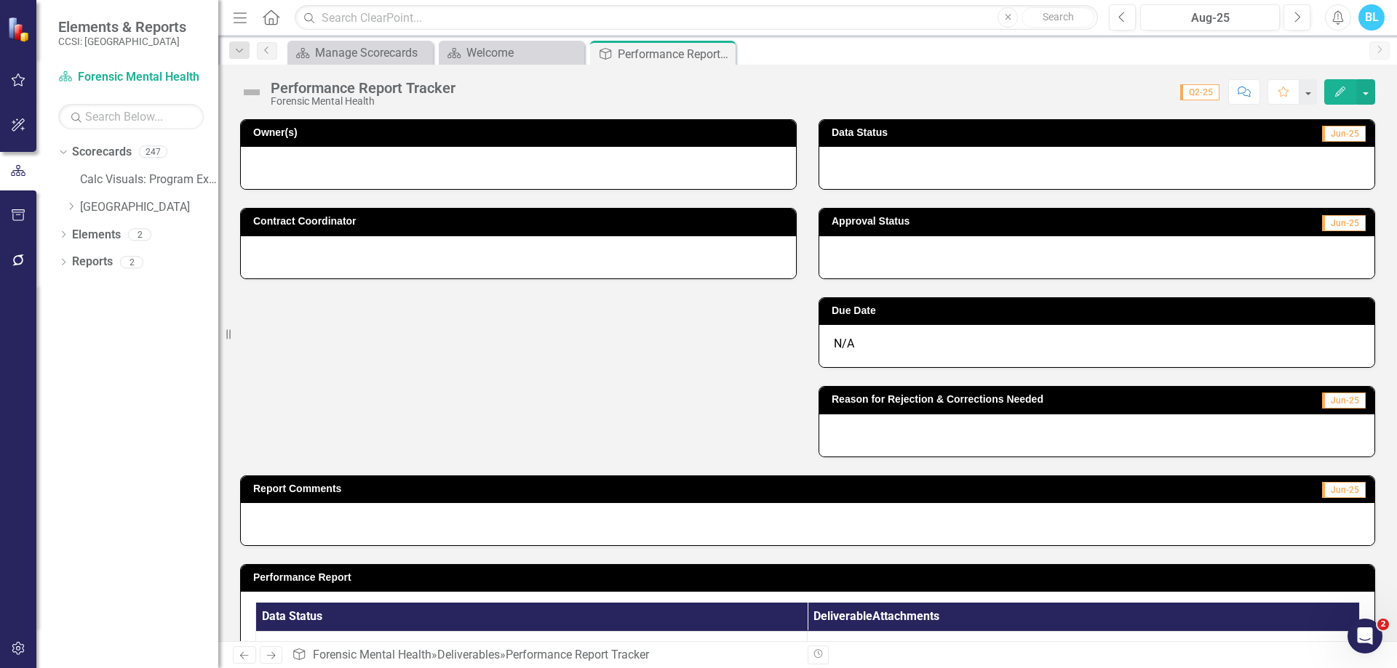
scroll to position [195, 0]
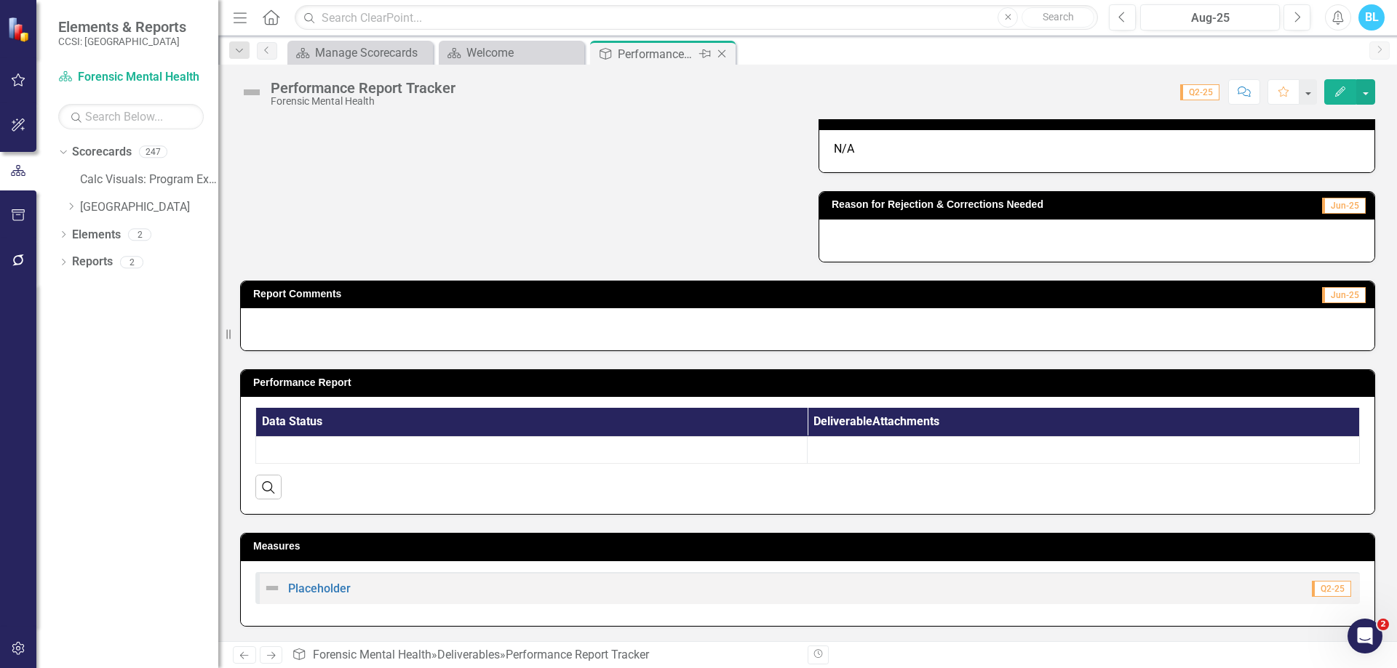
click at [726, 54] on icon "Close" at bounding box center [721, 54] width 15 height 12
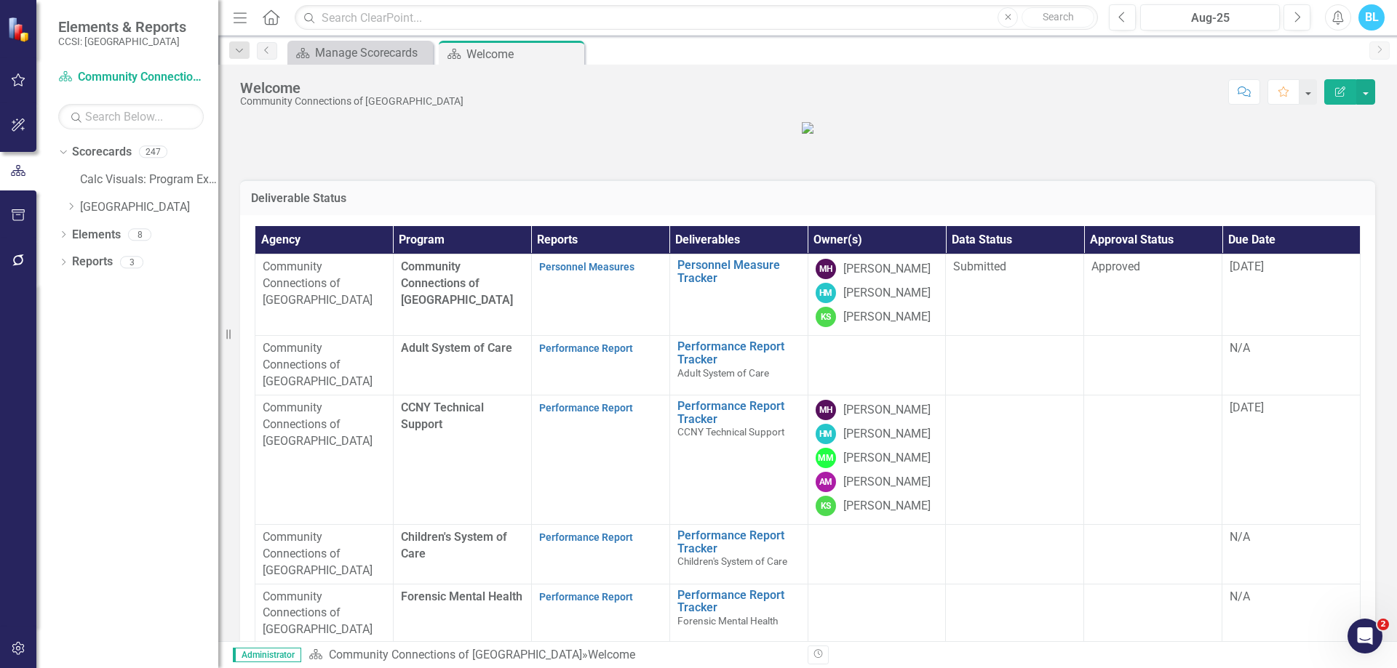
click at [609, 136] on figure at bounding box center [807, 127] width 1135 height 17
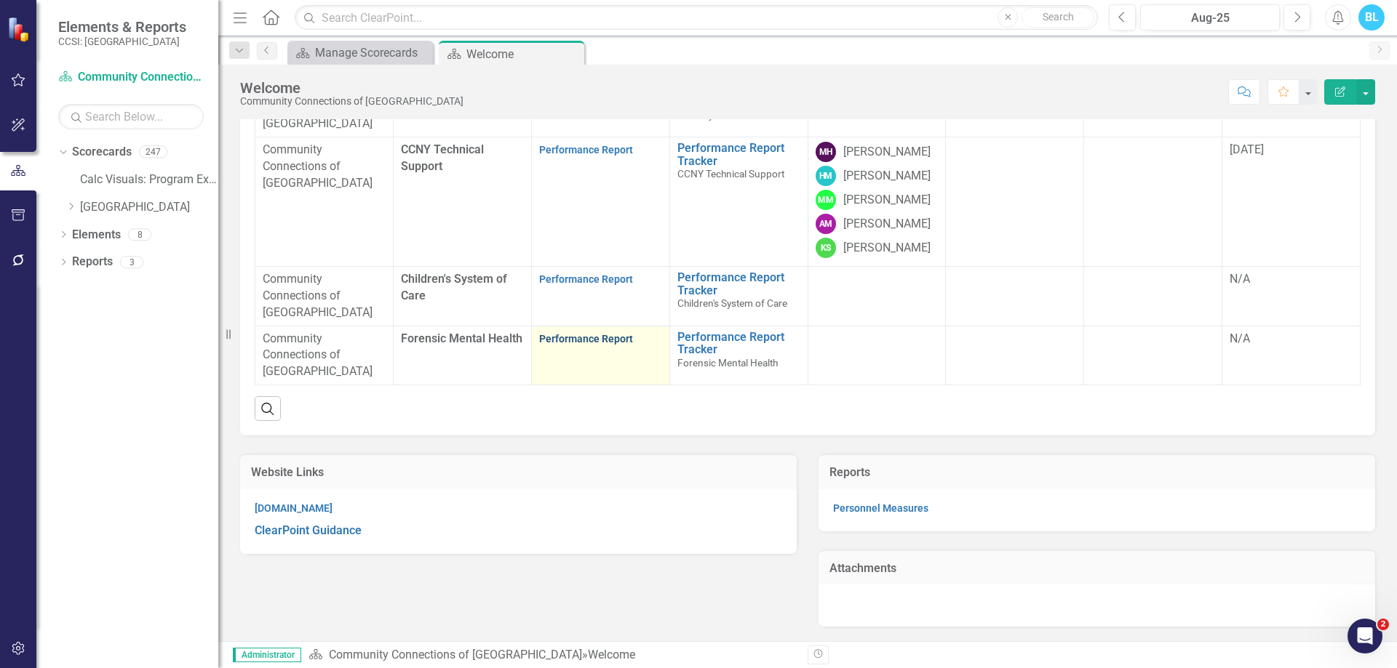
click at [591, 345] on link "Performance Report" at bounding box center [586, 339] width 94 height 12
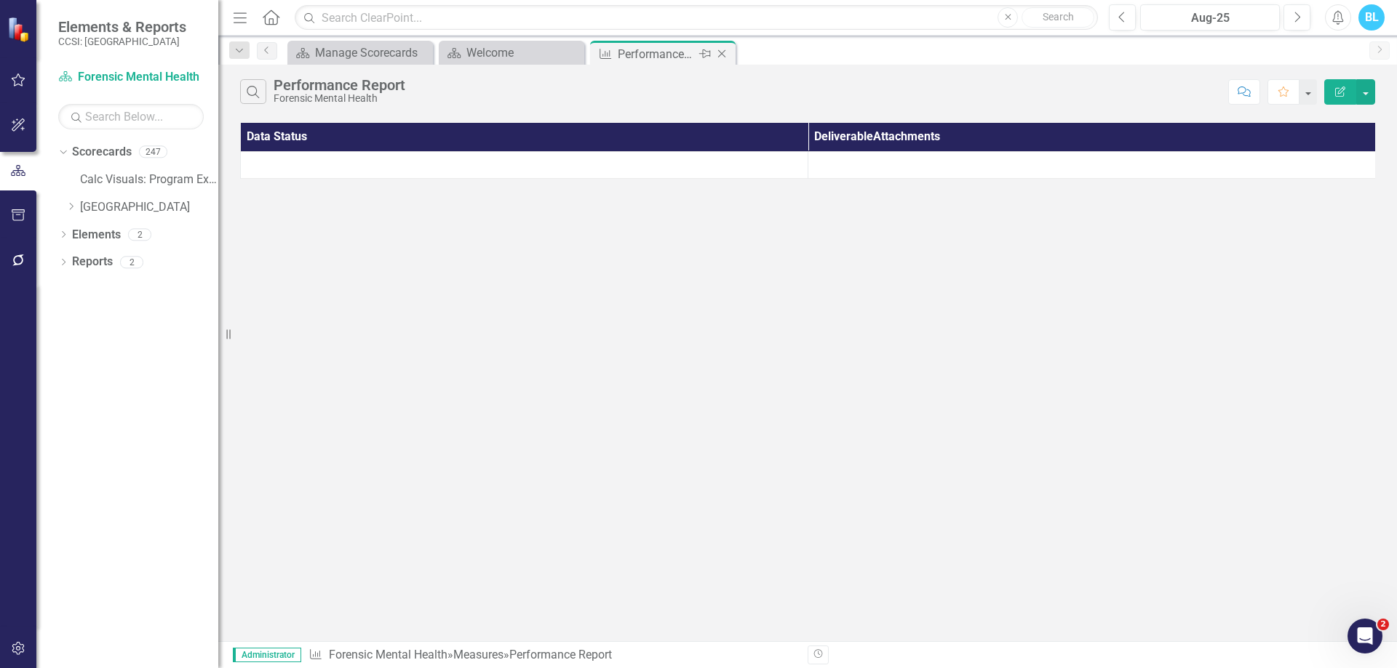
click at [725, 55] on icon "Close" at bounding box center [721, 54] width 15 height 12
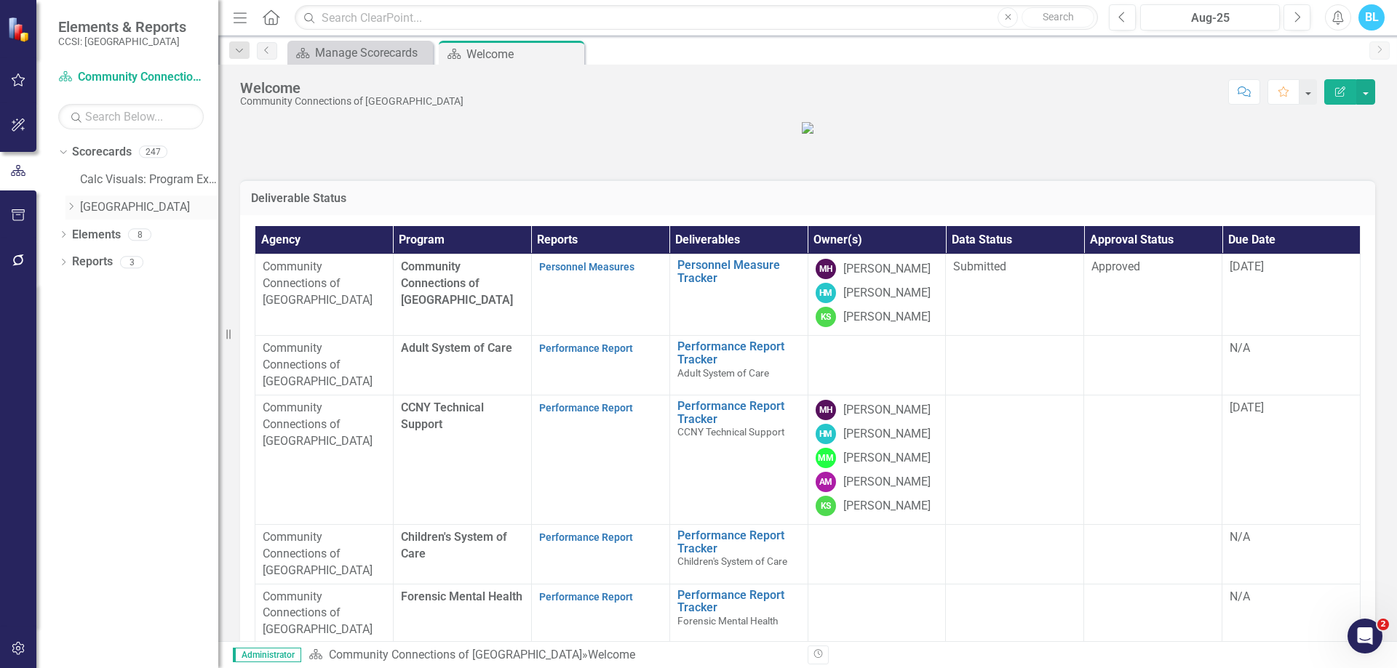
click at [65, 212] on div "Dropdown Scorecards 247 Calc Visuals: Program Example Dropdown [GEOGRAPHIC_DATA…" at bounding box center [138, 181] width 160 height 83
click at [65, 212] on div "Dropdown" at bounding box center [70, 207] width 11 height 12
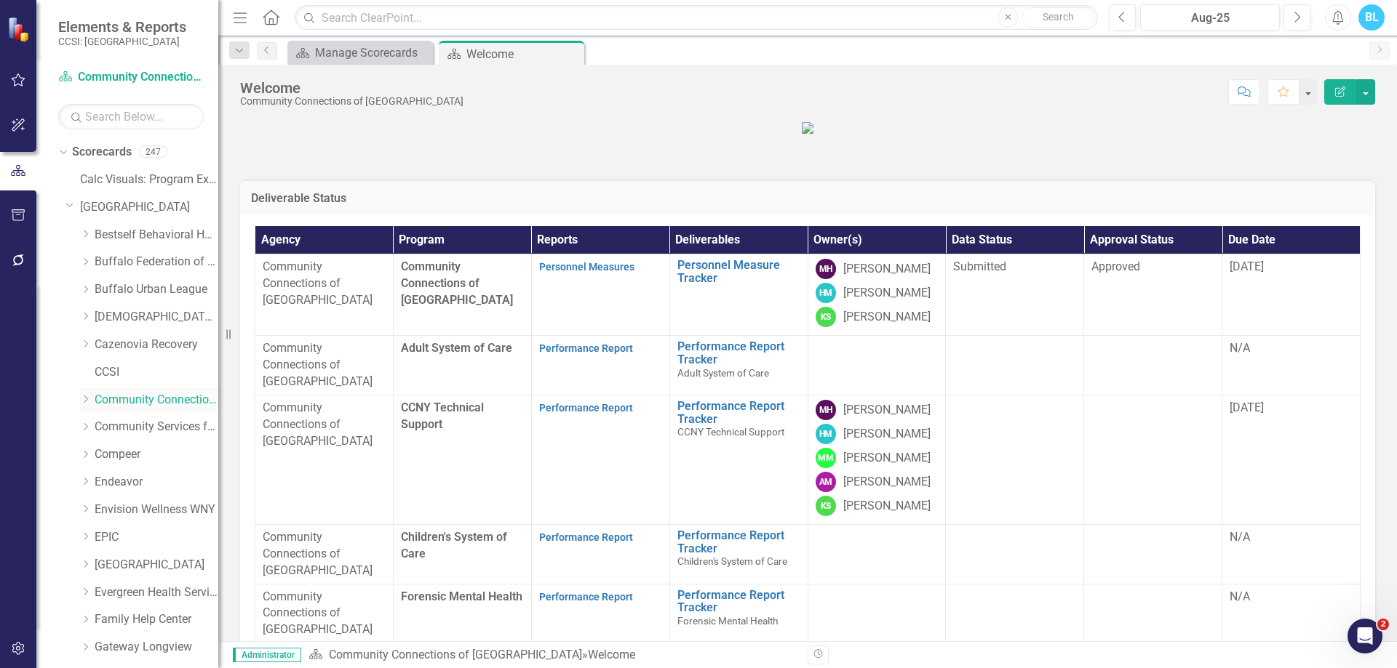
click at [82, 395] on icon "Dropdown" at bounding box center [85, 399] width 11 height 9
click at [183, 503] on link "Forensic Mental Health" at bounding box center [163, 510] width 109 height 17
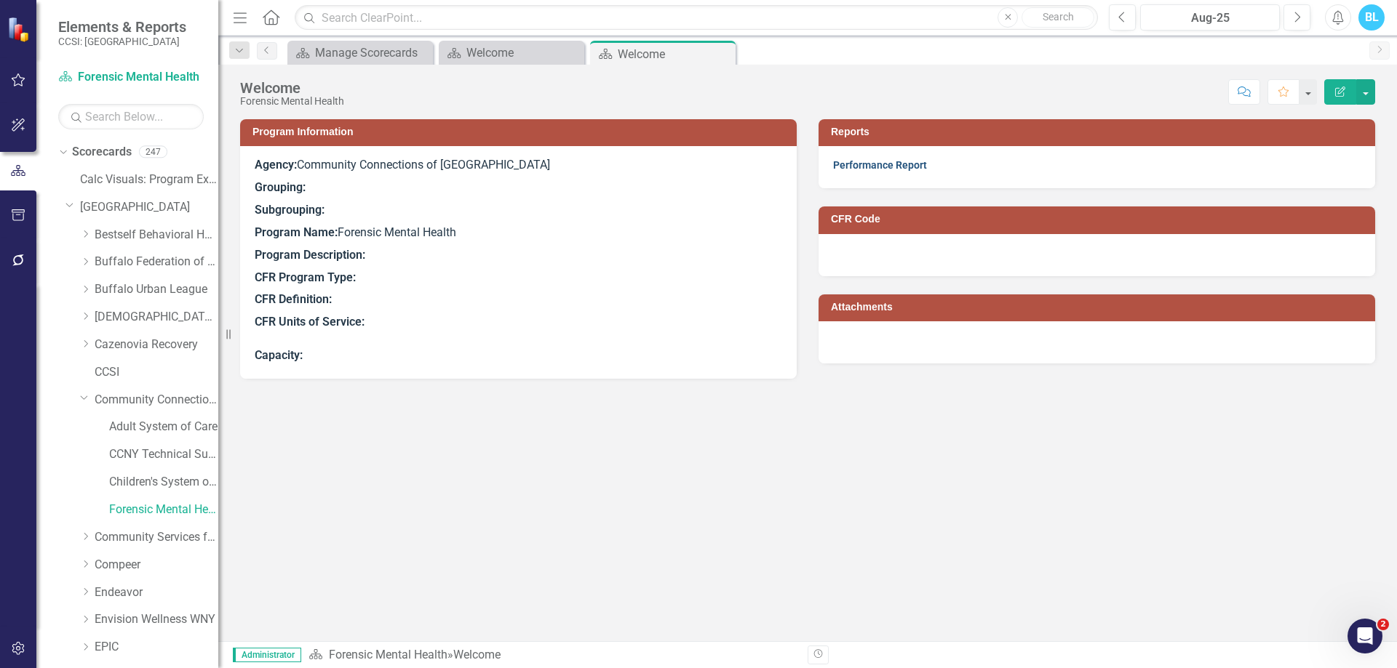
click at [882, 162] on link "Performance Report" at bounding box center [880, 165] width 94 height 12
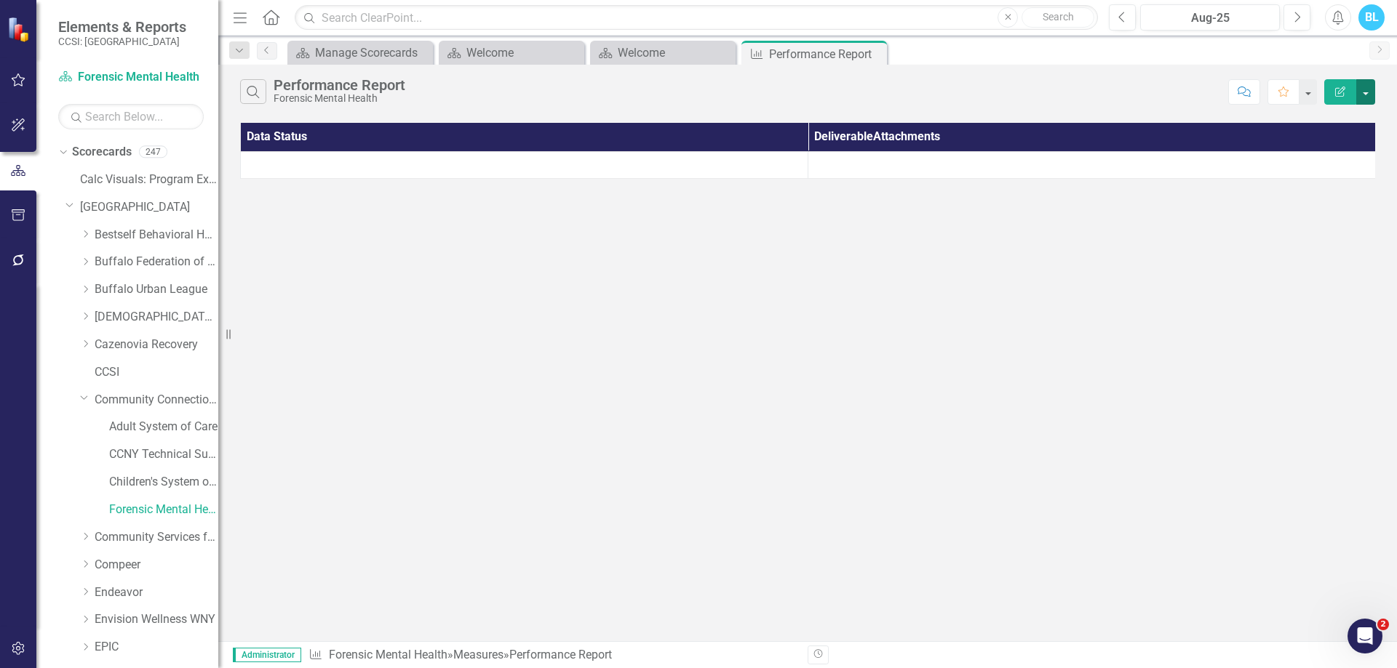
click at [1372, 97] on button "button" at bounding box center [1365, 91] width 19 height 25
click at [1341, 115] on link "Edit Report Edit Report" at bounding box center [1316, 118] width 115 height 27
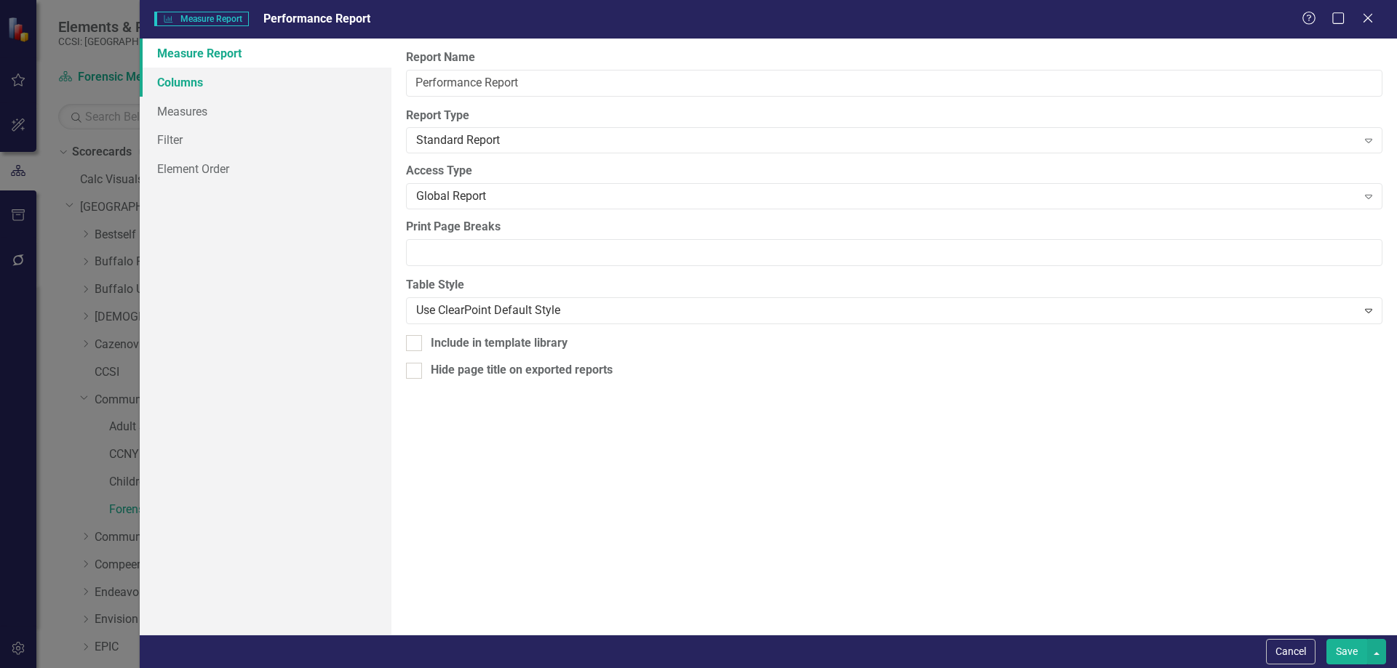
click at [244, 90] on link "Columns" at bounding box center [266, 82] width 252 height 29
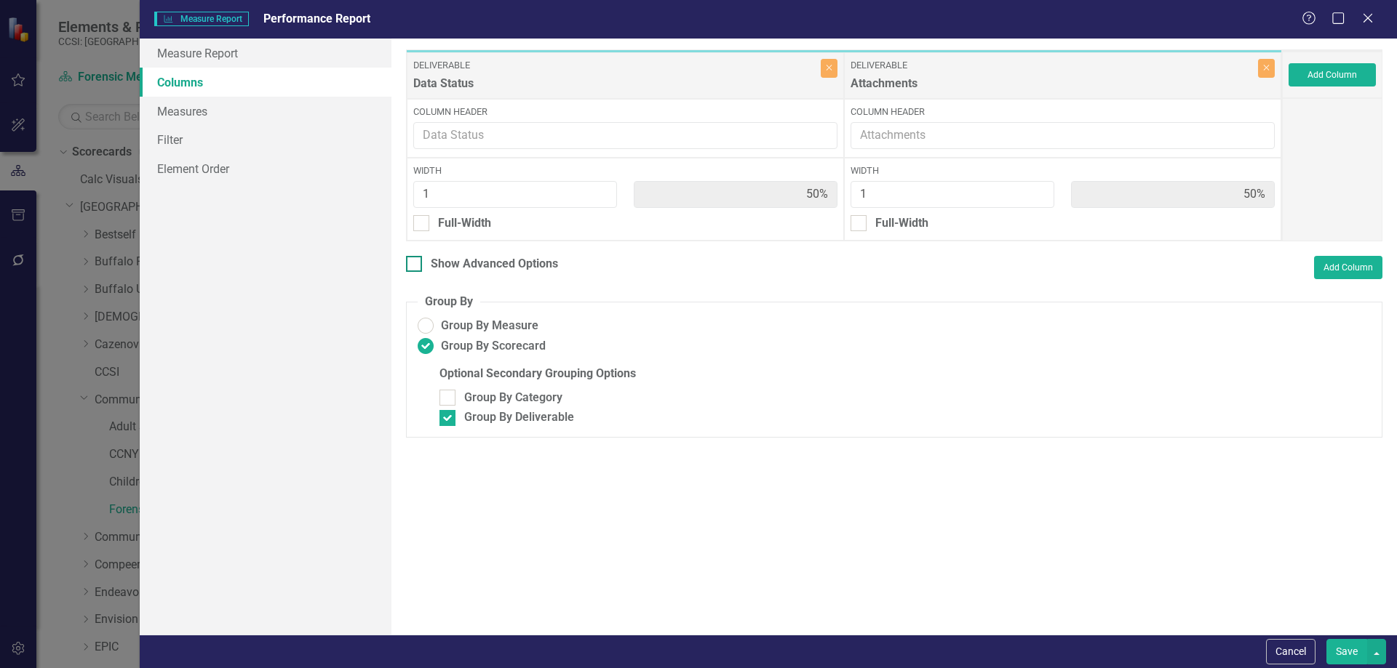
click at [450, 259] on div "Show Advanced Options" at bounding box center [494, 264] width 127 height 17
click at [415, 259] on input "Show Advanced Options" at bounding box center [410, 260] width 9 height 9
checkbox input "true"
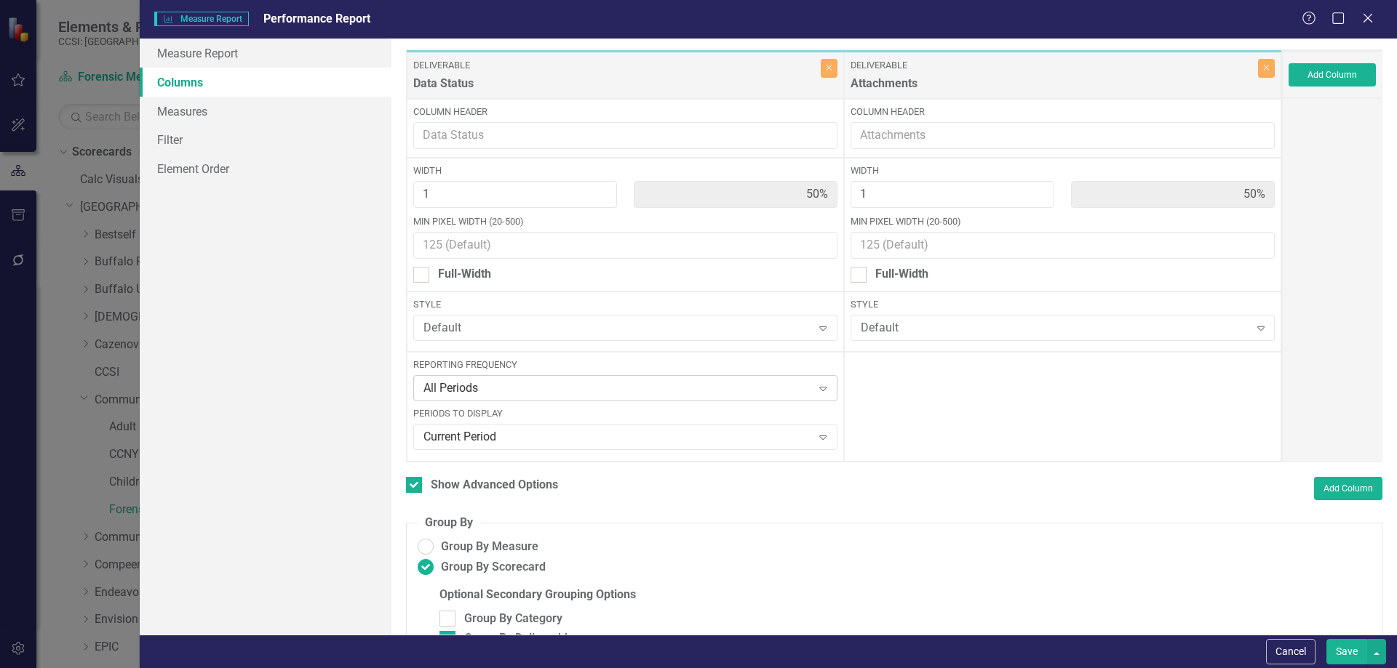
click at [821, 389] on icon "Expand" at bounding box center [822, 389] width 15 height 12
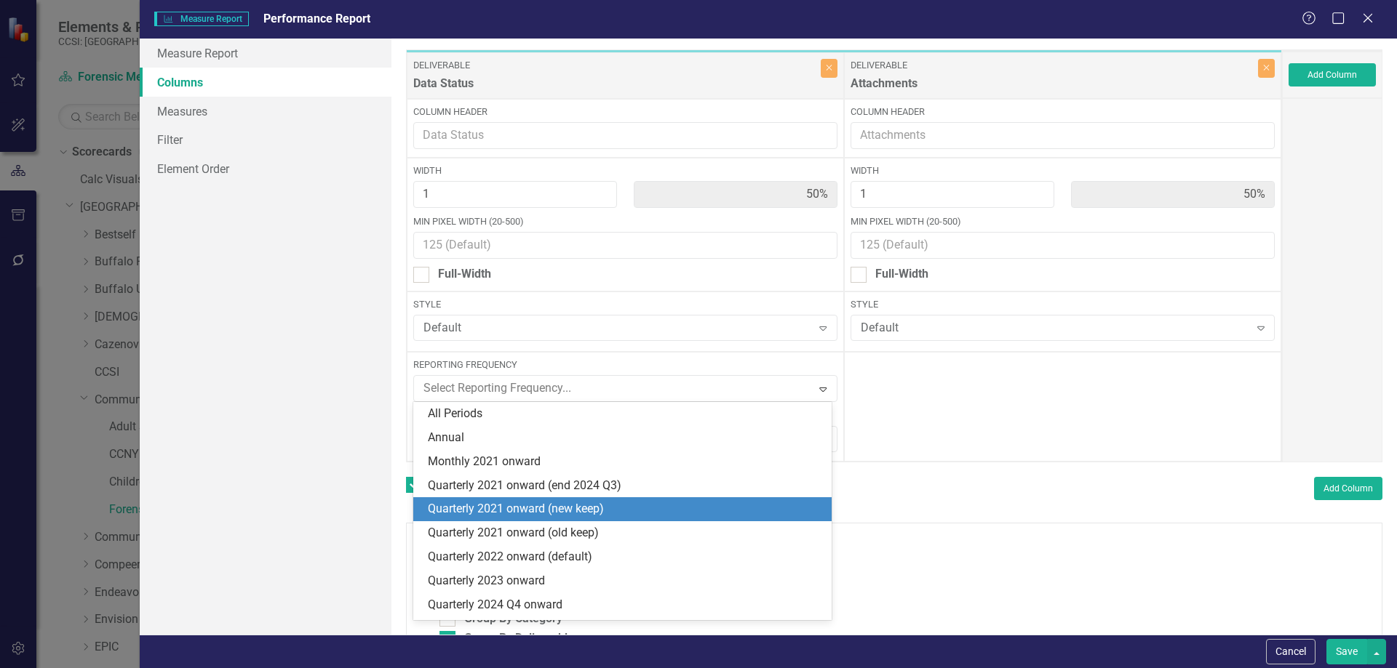
click at [746, 511] on div "Quarterly 2021 onward (new keep)" at bounding box center [626, 509] width 396 height 17
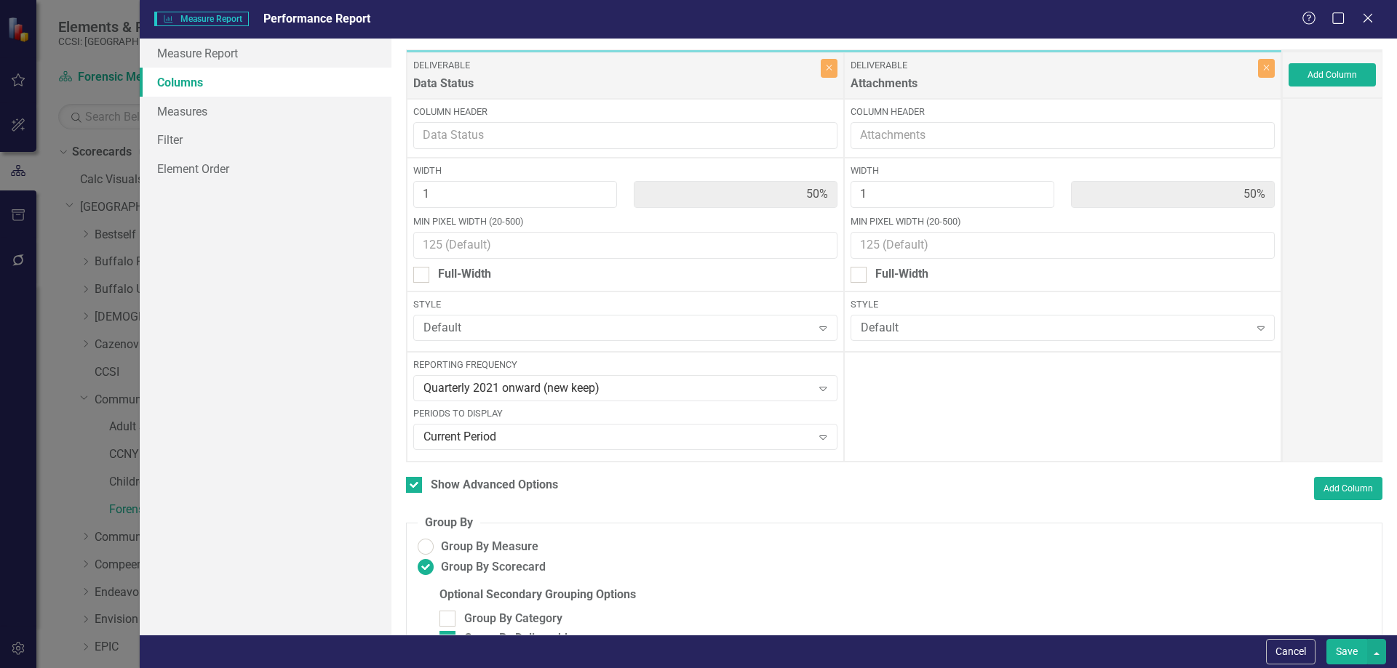
click at [1338, 652] on button "Save" at bounding box center [1346, 651] width 41 height 25
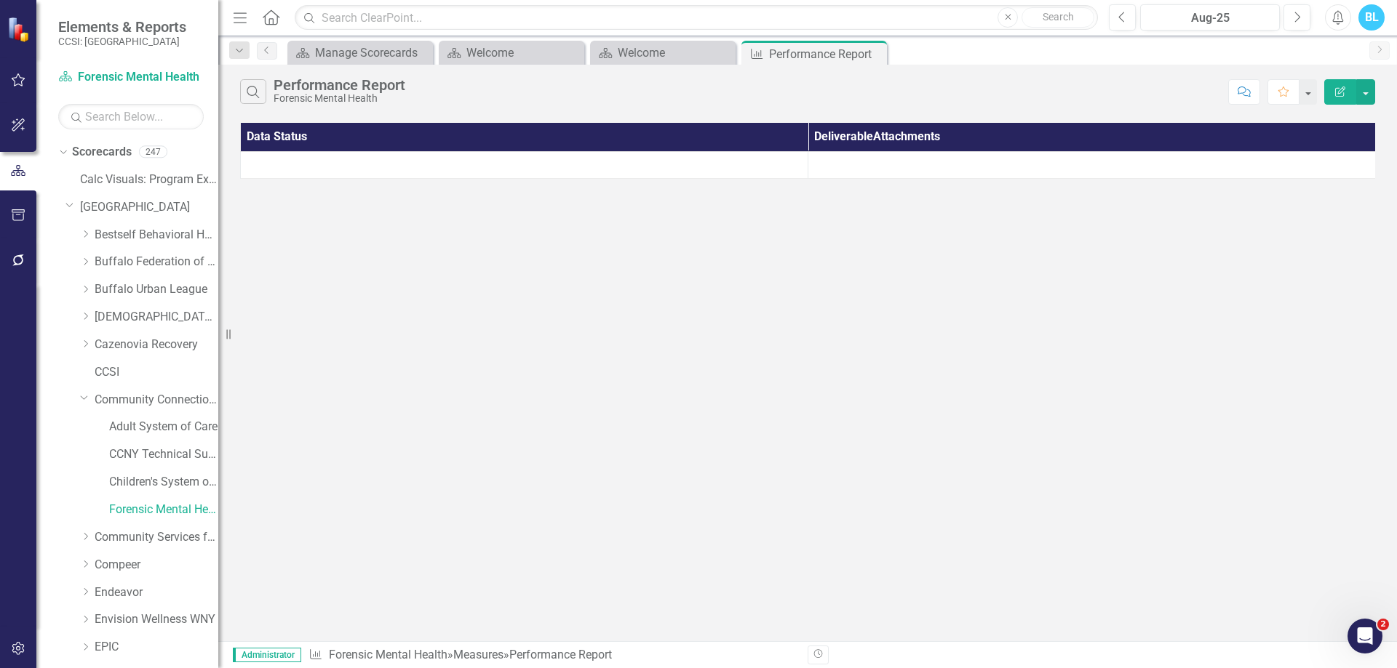
click at [877, 95] on div "Search Performance Report Forensic Mental Health" at bounding box center [730, 91] width 981 height 25
click at [875, 60] on div "Close" at bounding box center [874, 54] width 18 height 18
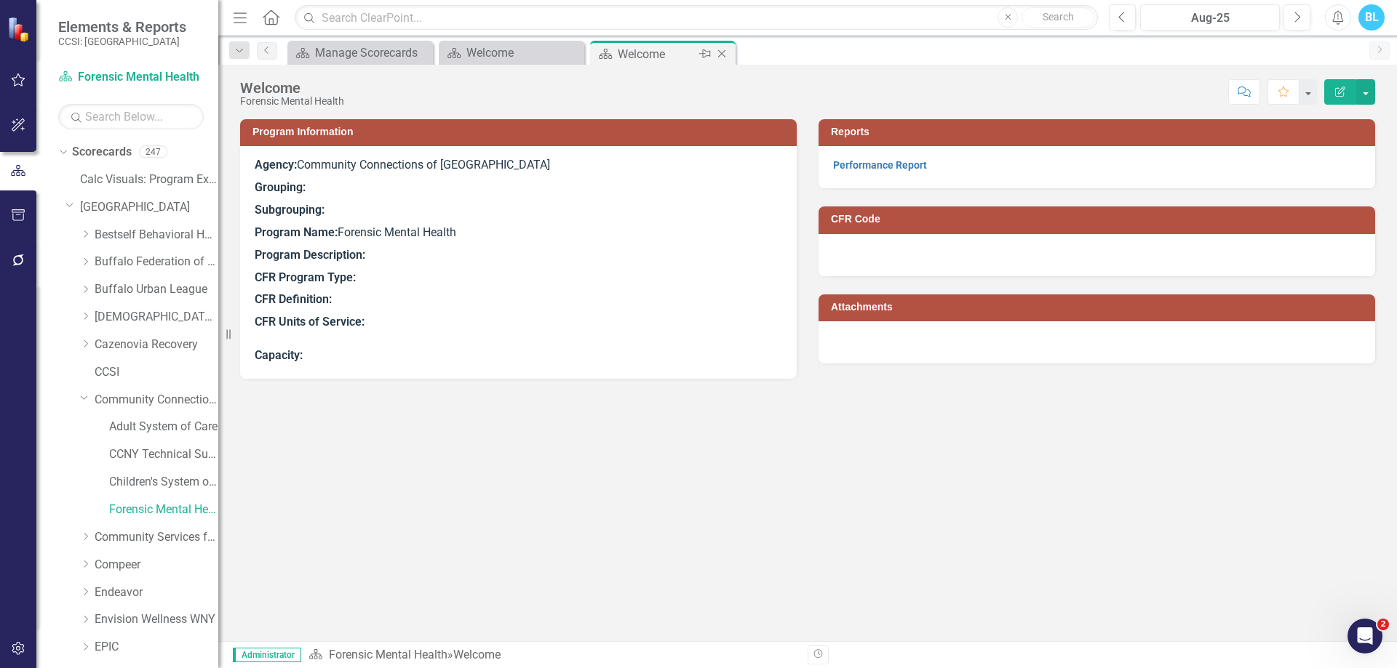
click at [724, 55] on icon "Close" at bounding box center [721, 54] width 15 height 12
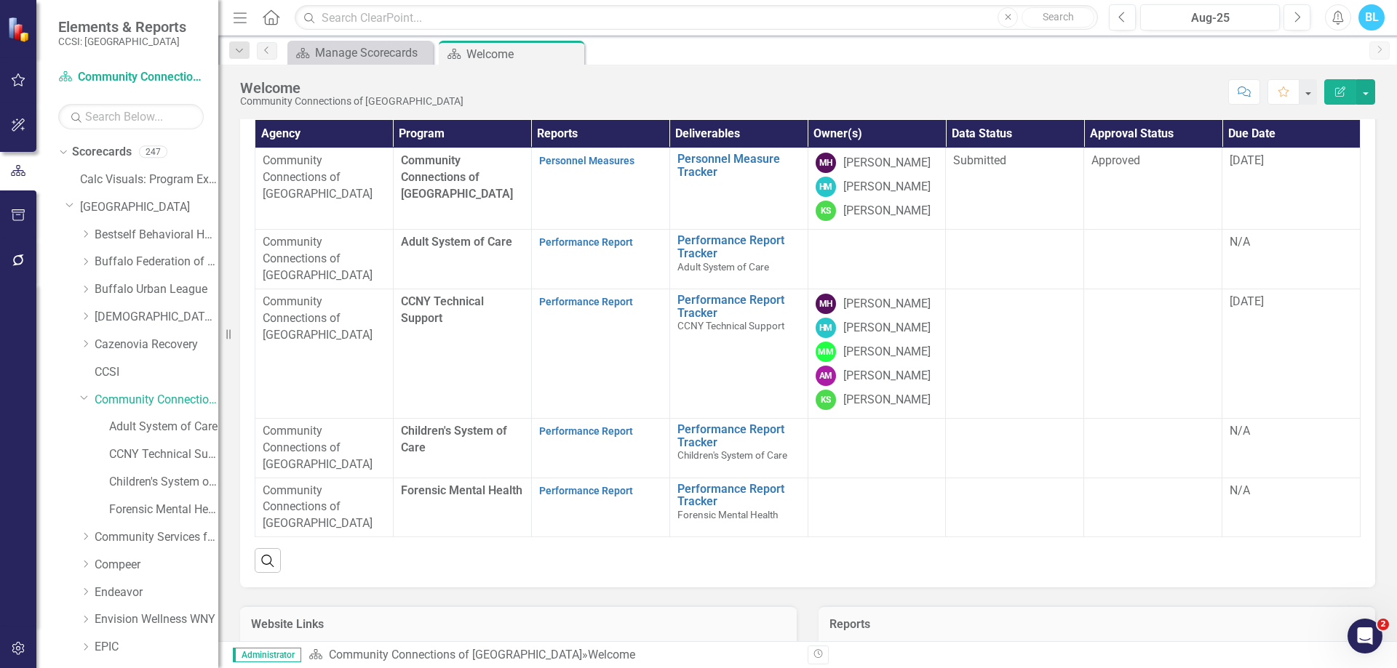
scroll to position [153, 0]
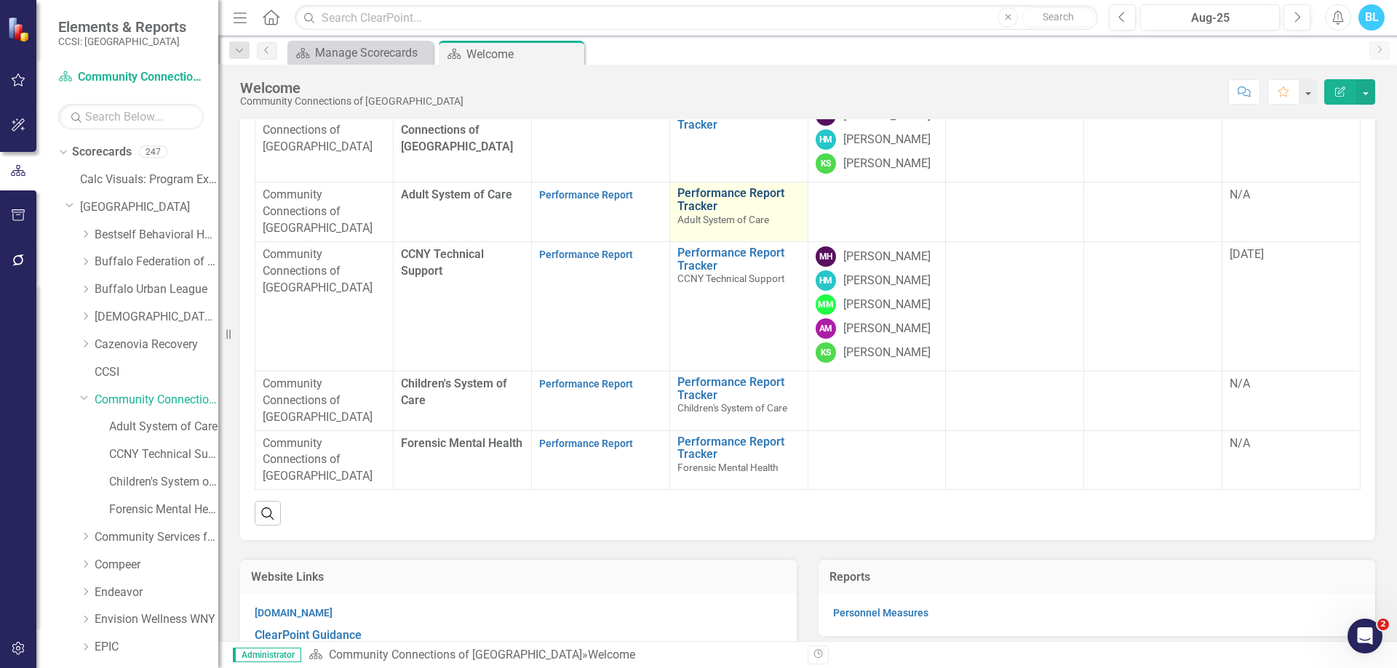
click at [708, 212] on link "Performance Report Tracker" at bounding box center [738, 199] width 123 height 25
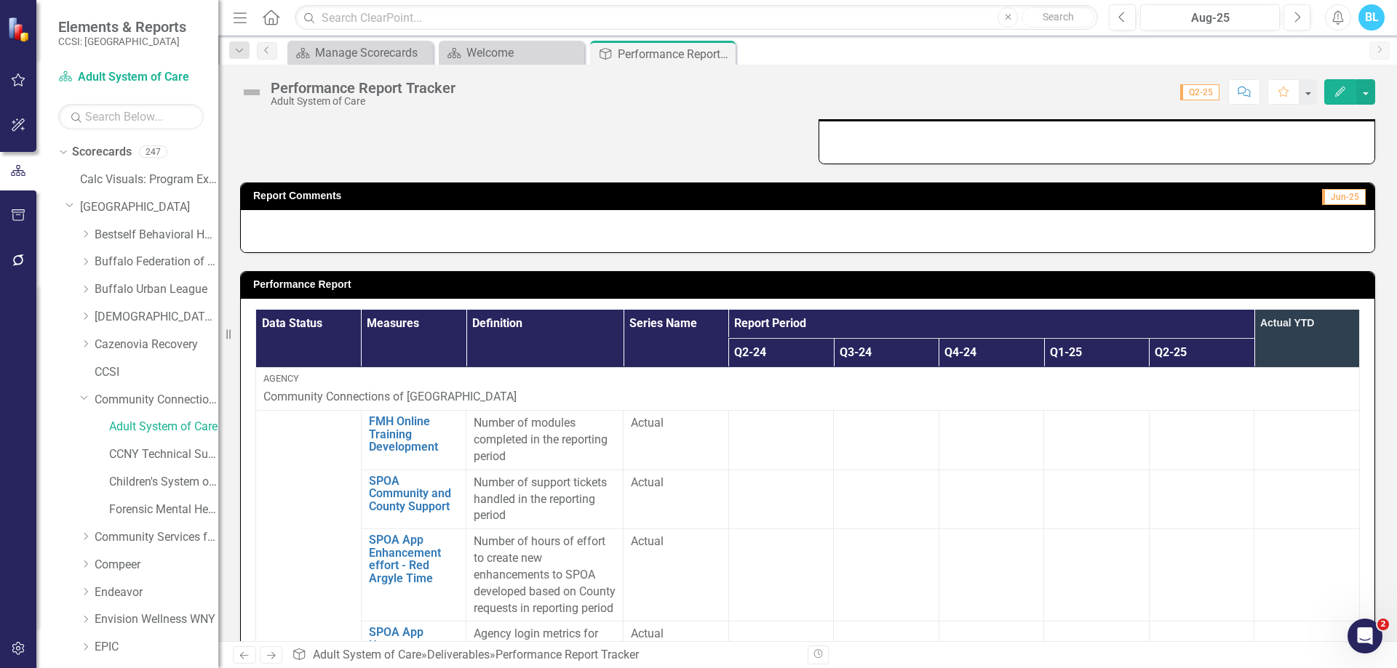
scroll to position [294, 0]
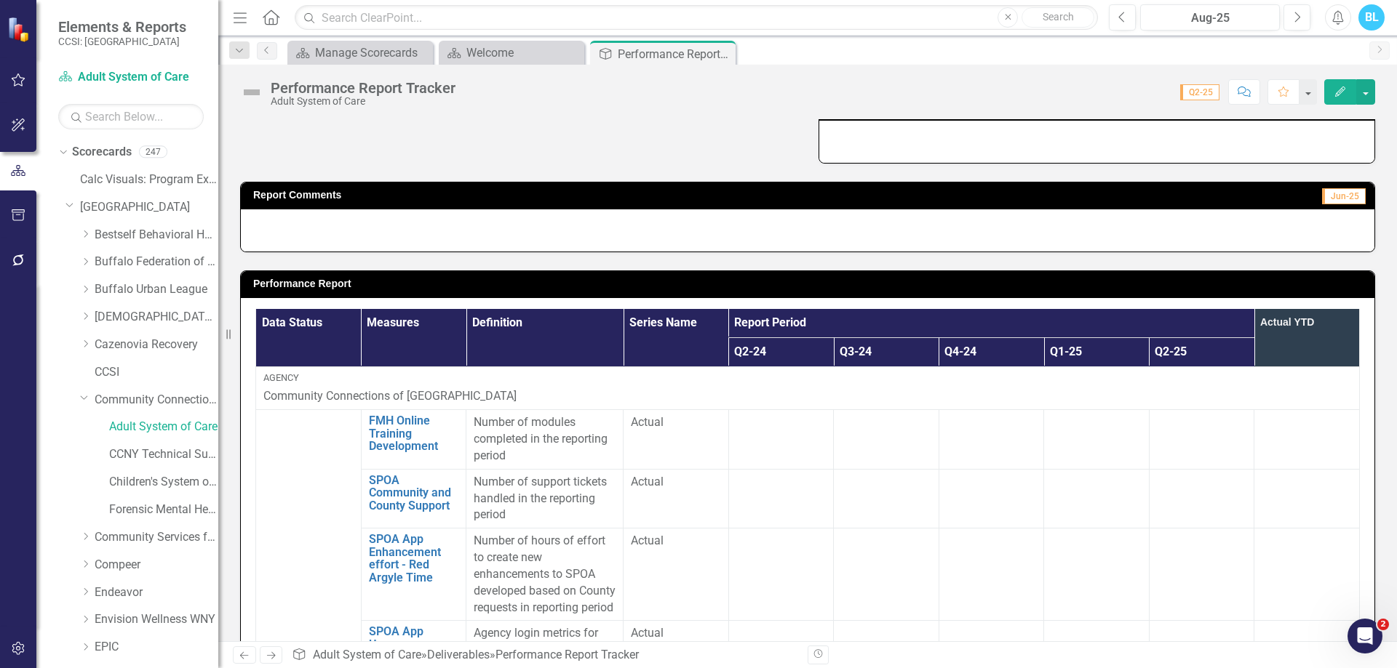
drag, startPoint x: 708, startPoint y: 299, endPoint x: 767, endPoint y: 120, distance: 188.4
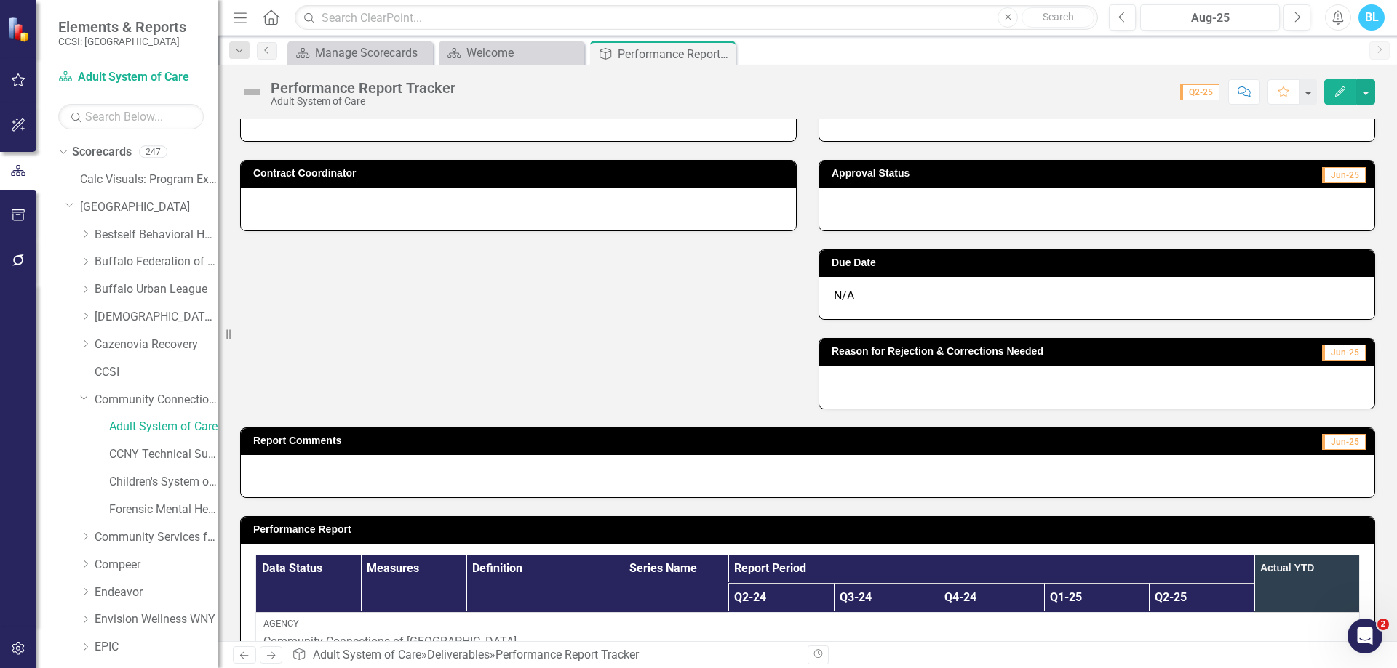
scroll to position [0, 0]
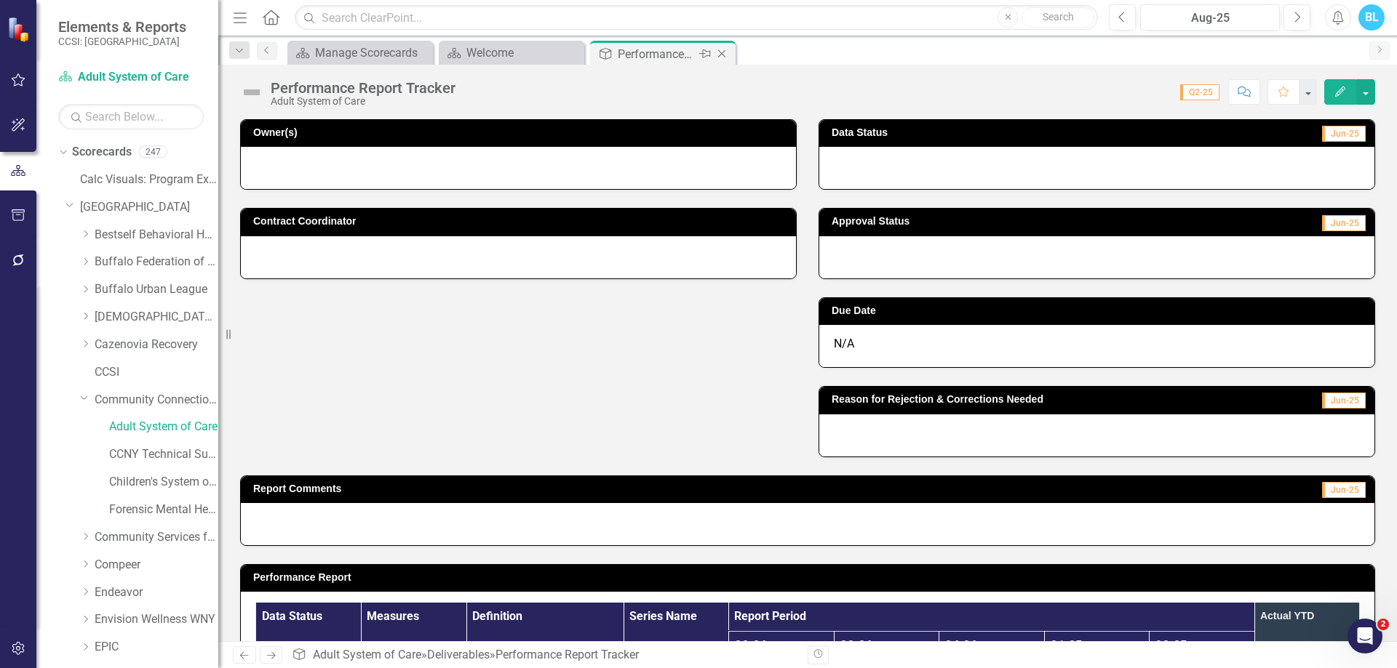
click at [724, 59] on icon "Close" at bounding box center [721, 54] width 15 height 12
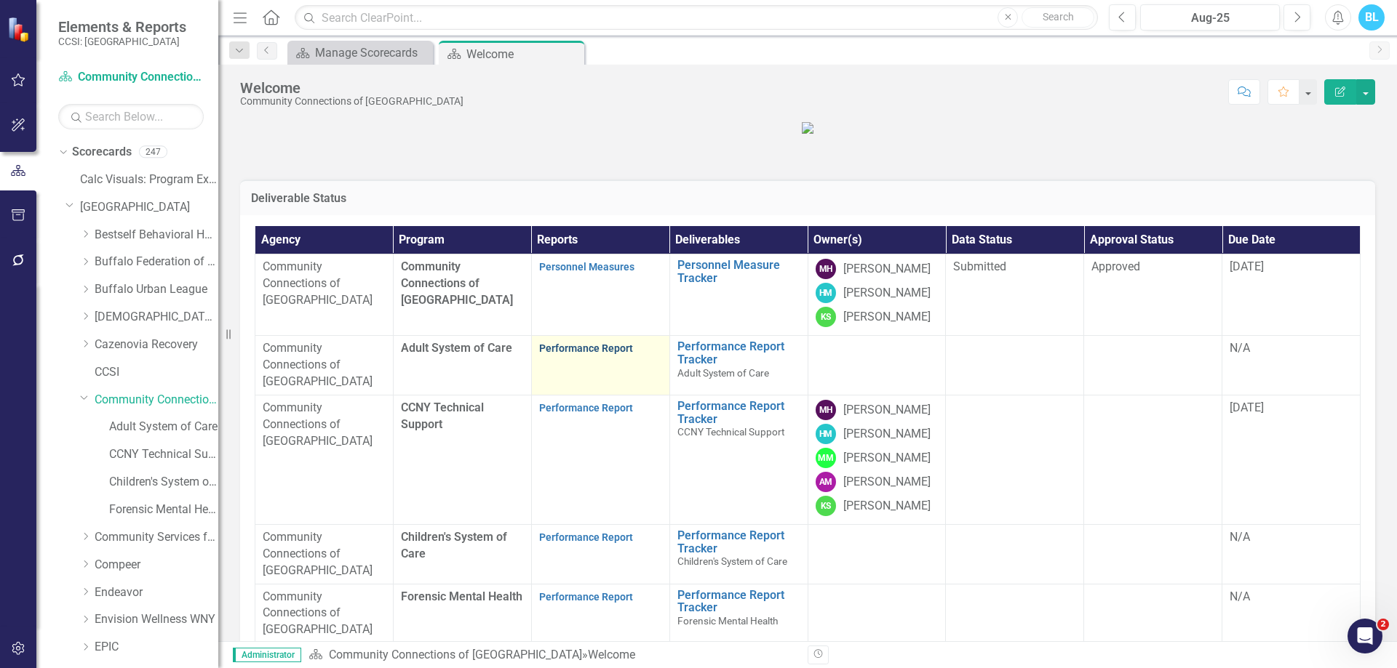
click at [602, 354] on link "Performance Report" at bounding box center [586, 349] width 94 height 12
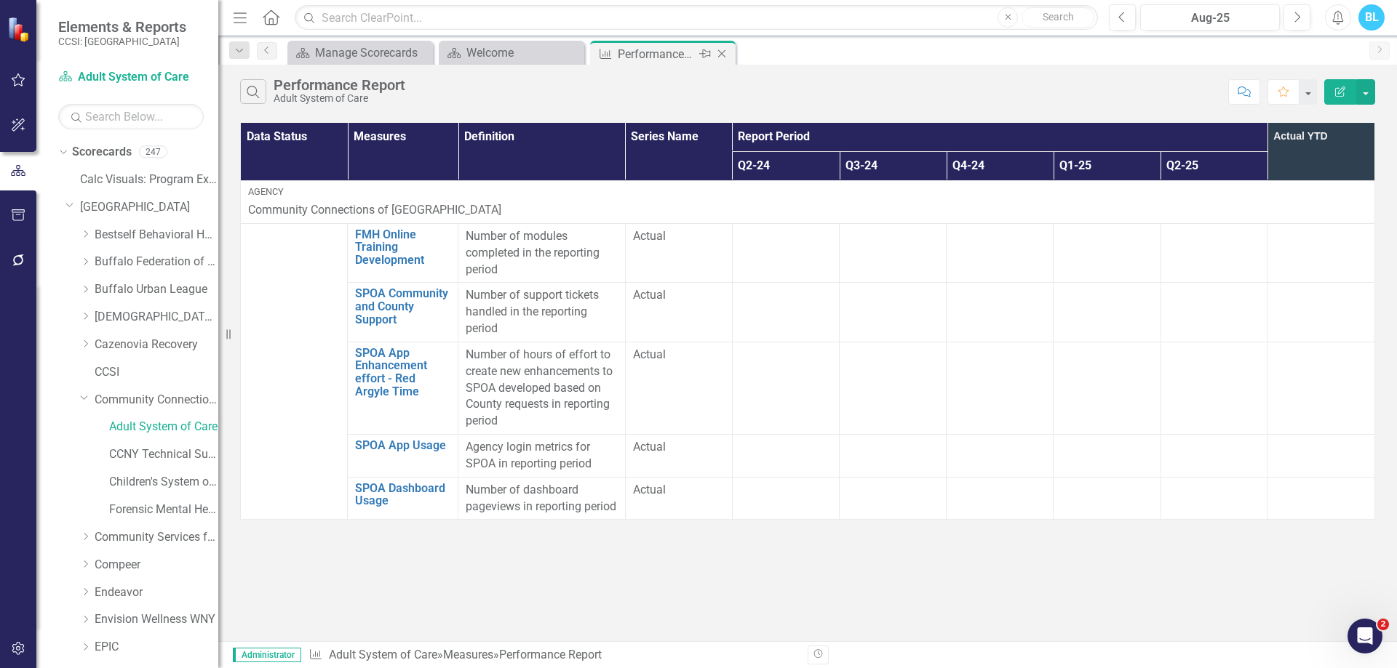
click at [723, 51] on icon "Close" at bounding box center [721, 54] width 15 height 12
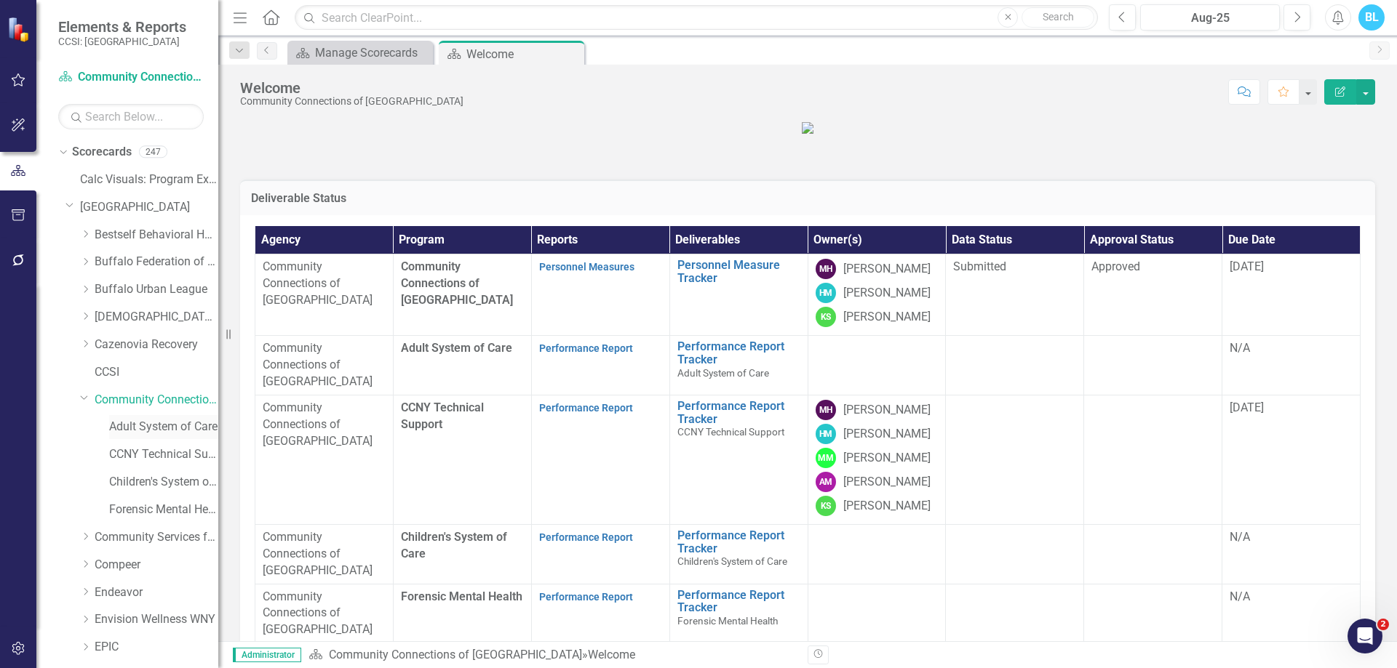
click at [169, 419] on link "Adult System of Care" at bounding box center [163, 427] width 109 height 17
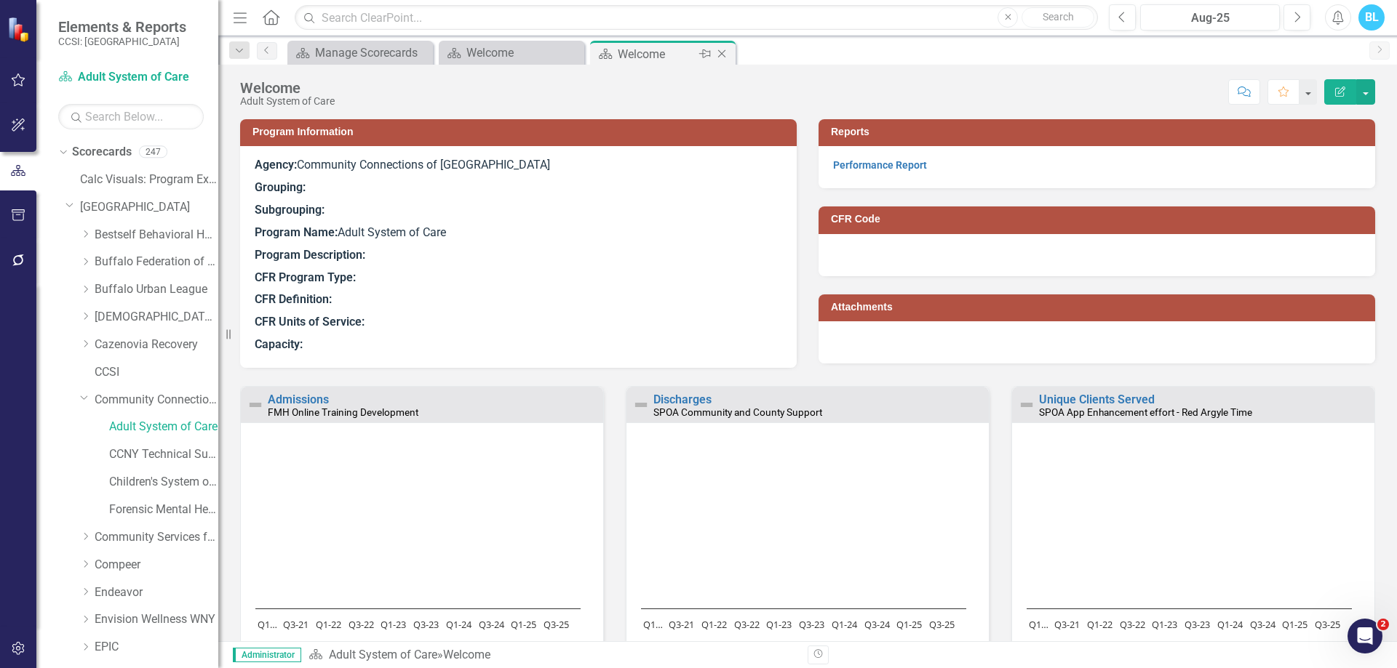
click at [720, 52] on icon "Close" at bounding box center [721, 54] width 15 height 12
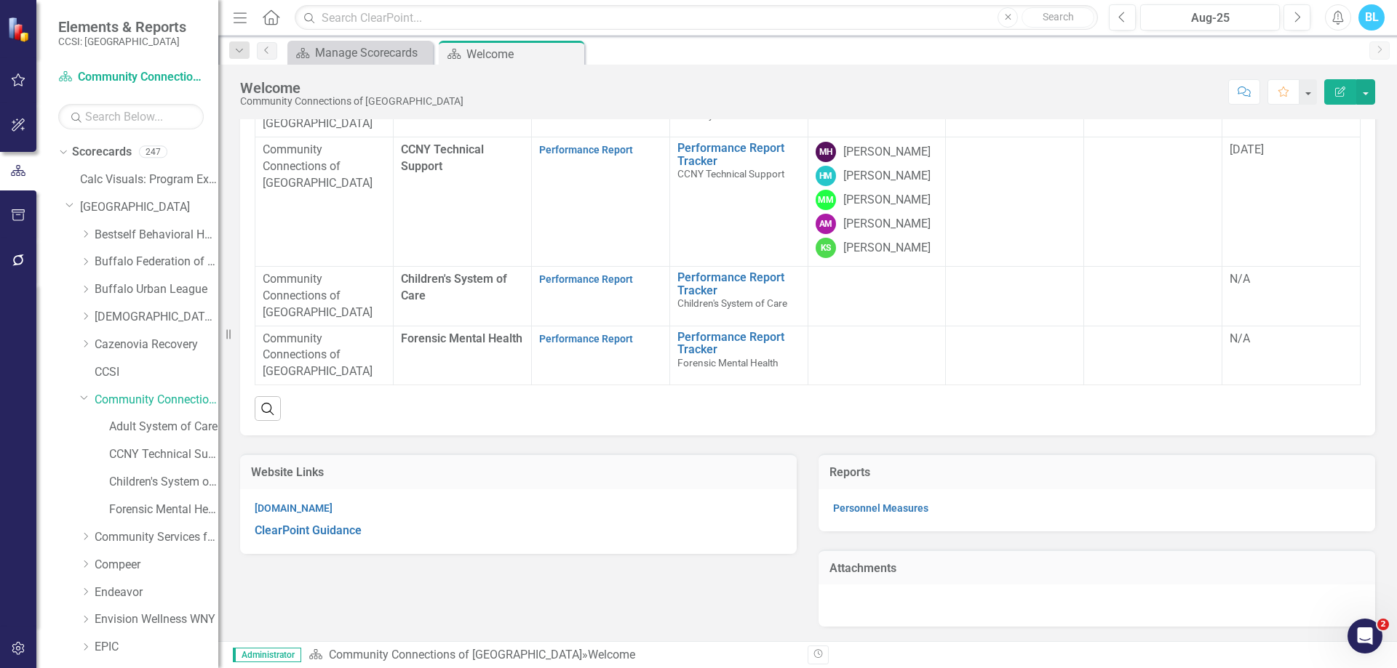
scroll to position [273, 0]
click at [709, 297] on link "Performance Report Tracker" at bounding box center [738, 283] width 123 height 25
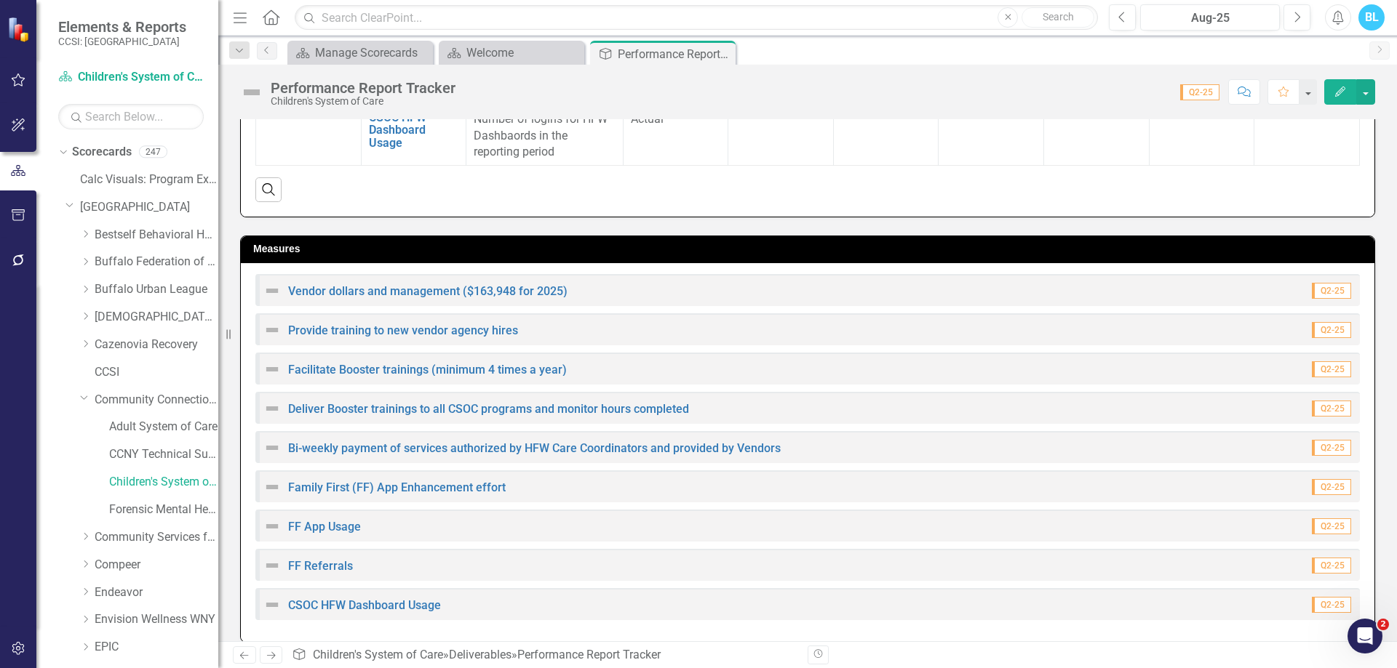
scroll to position [954, 0]
